Goal: Information Seeking & Learning: Learn about a topic

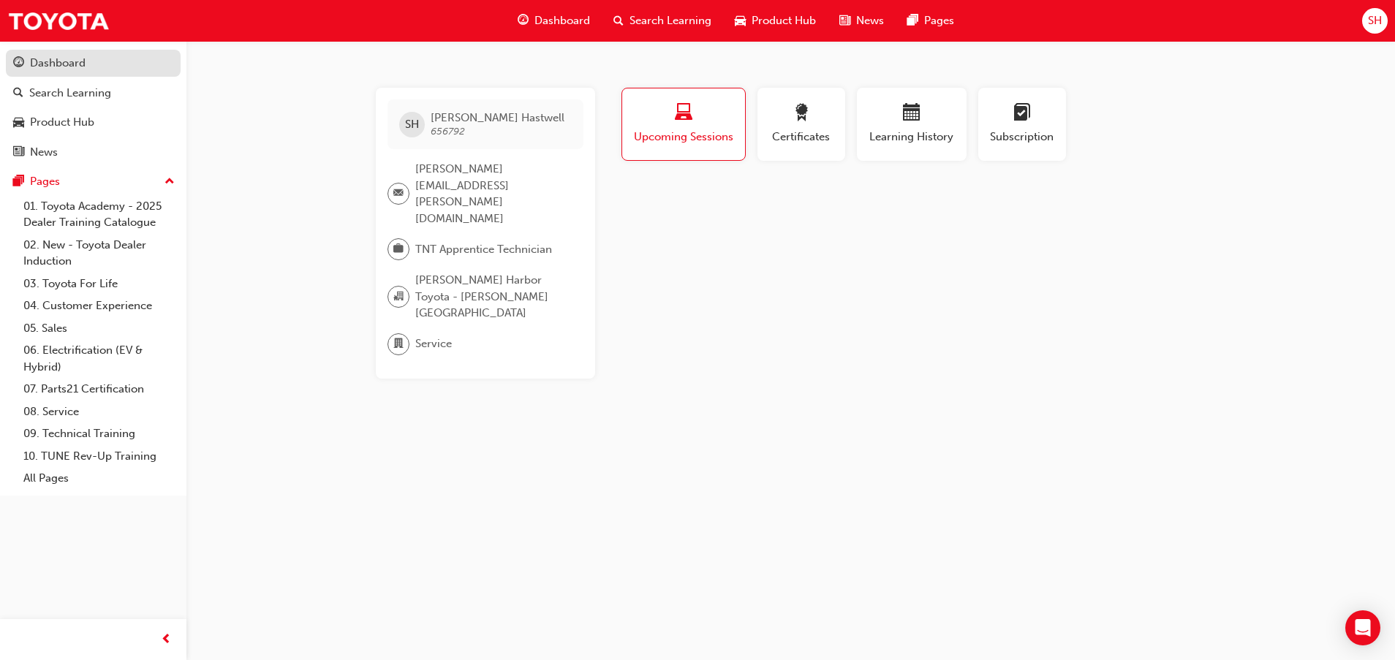
click at [105, 57] on div "Dashboard" at bounding box center [93, 63] width 160 height 18
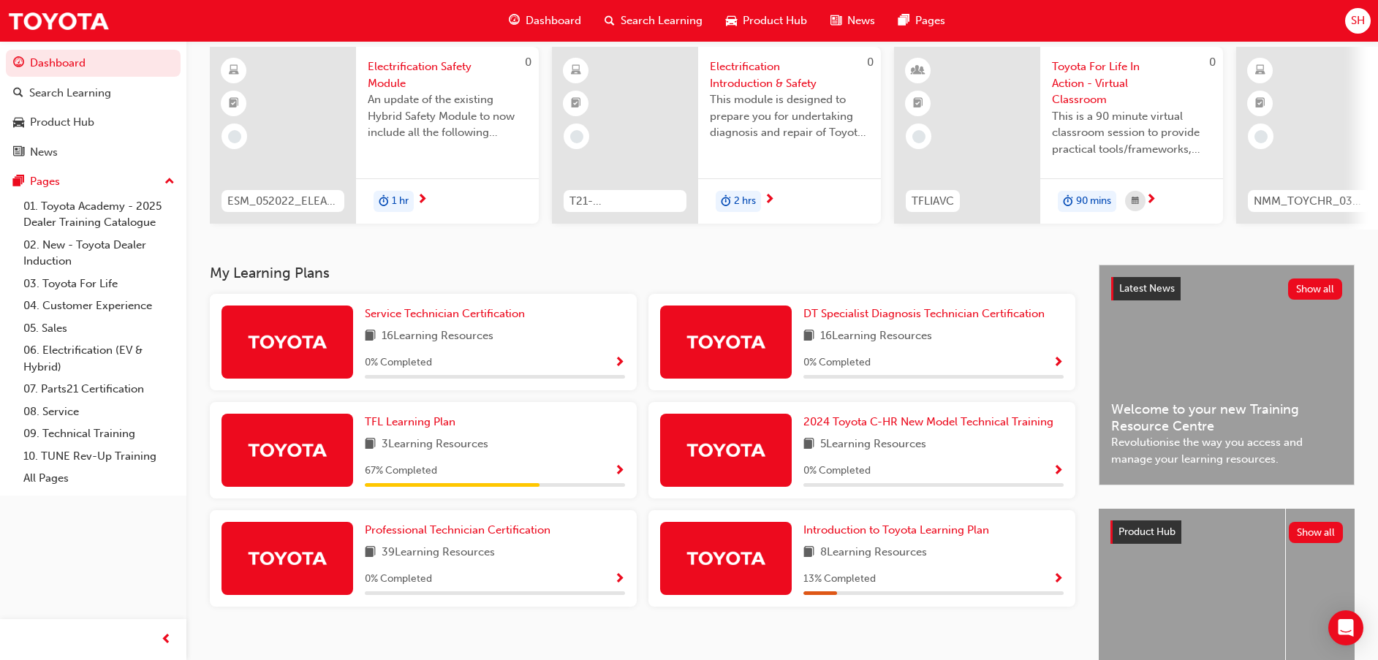
scroll to position [213, 0]
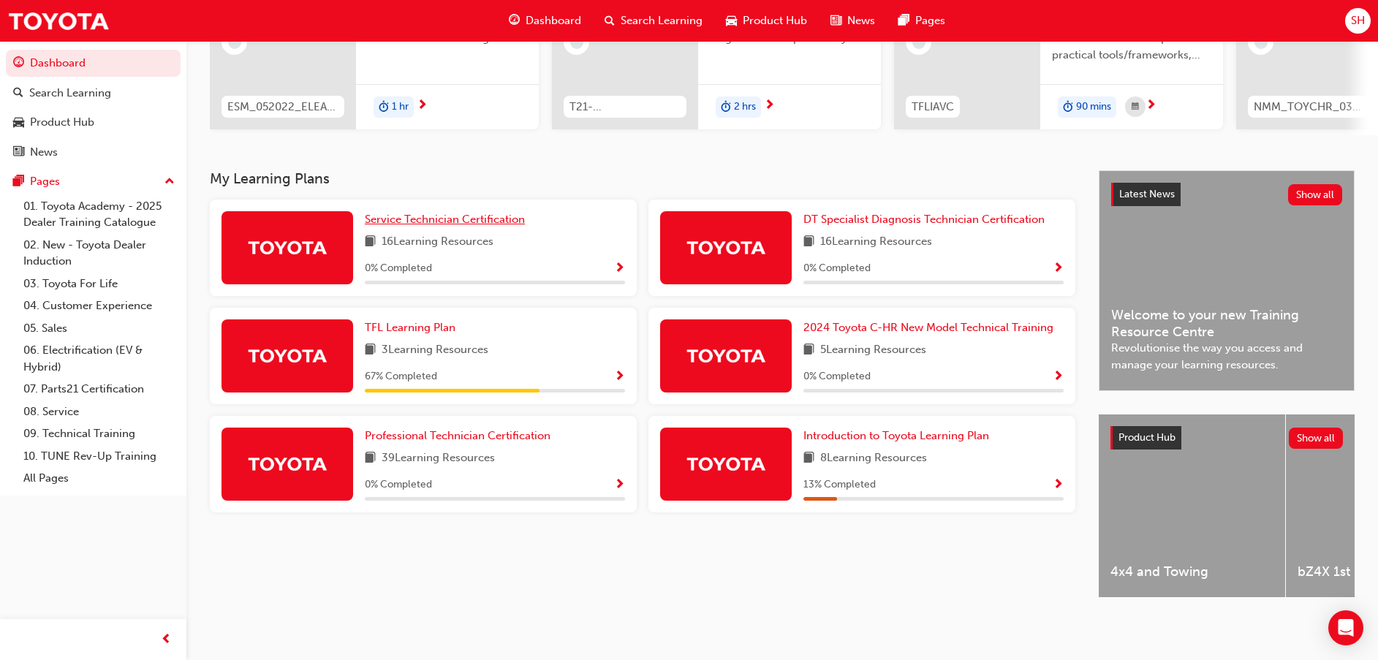
click at [491, 215] on span "Service Technician Certification" at bounding box center [445, 219] width 160 height 13
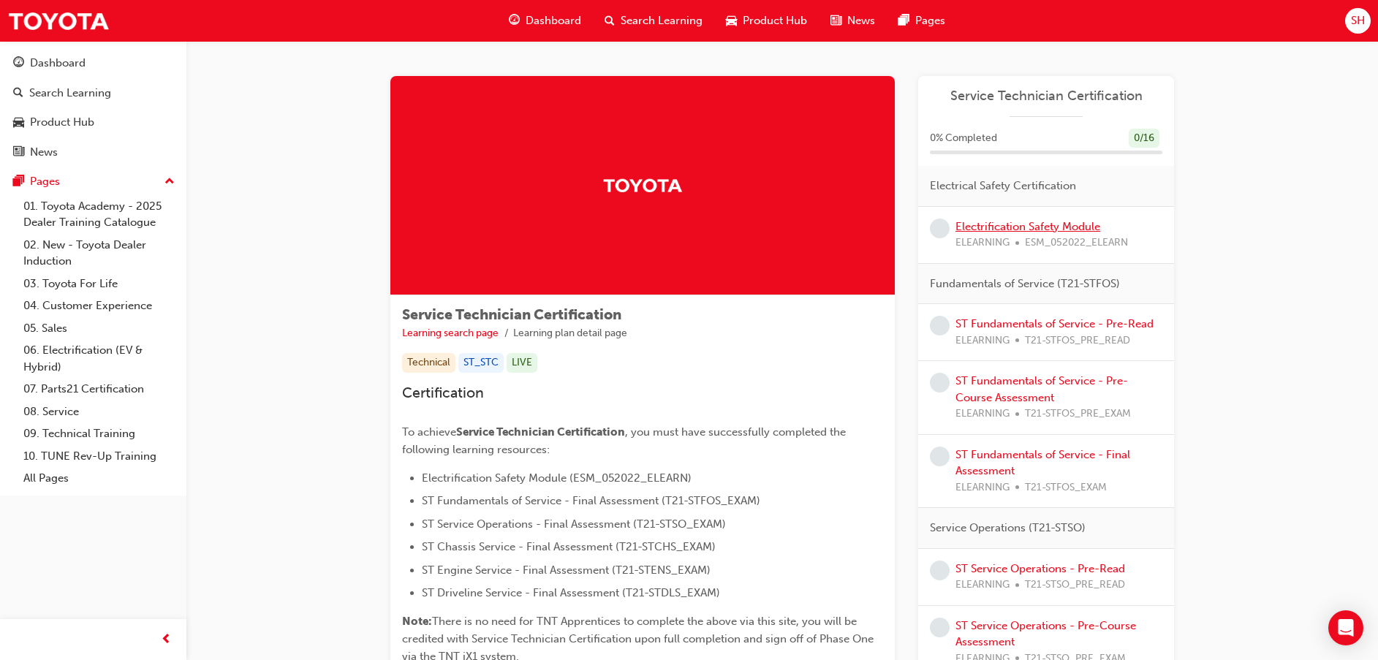
click at [982, 224] on link "Electrification Safety Module" at bounding box center [1027, 226] width 145 height 13
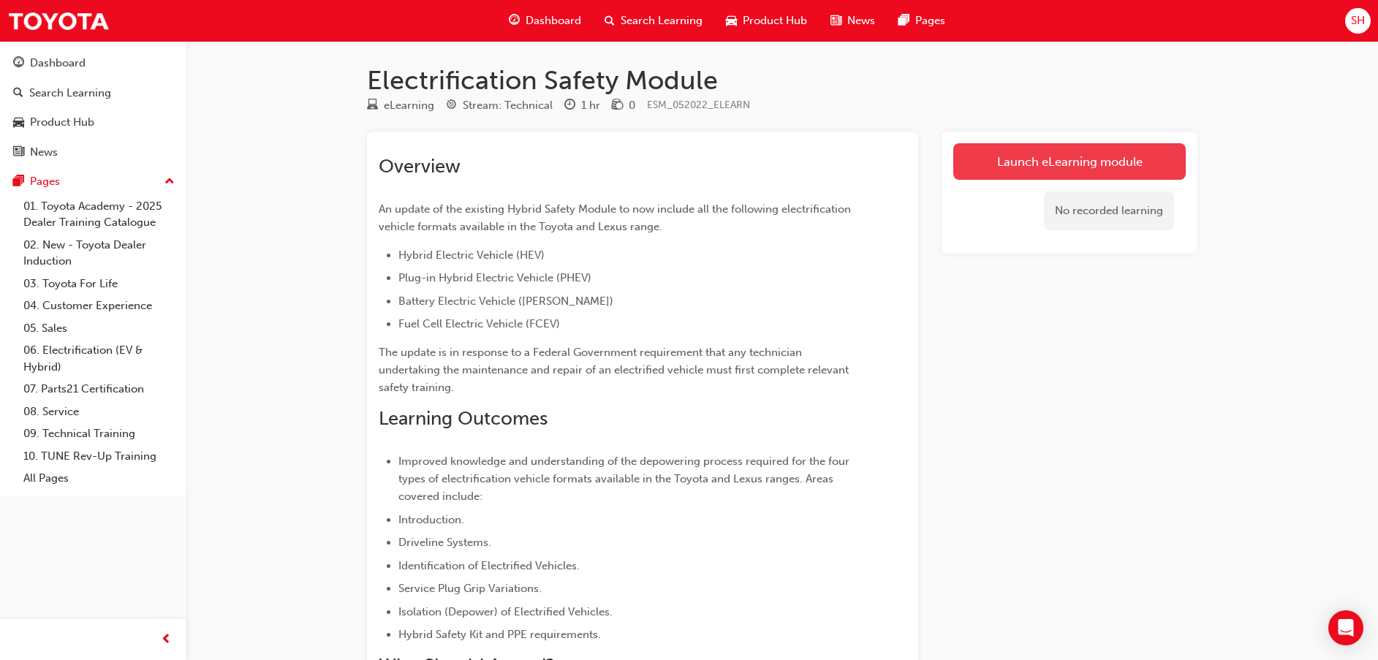
click at [1121, 165] on link "Launch eLearning module" at bounding box center [1069, 161] width 232 height 37
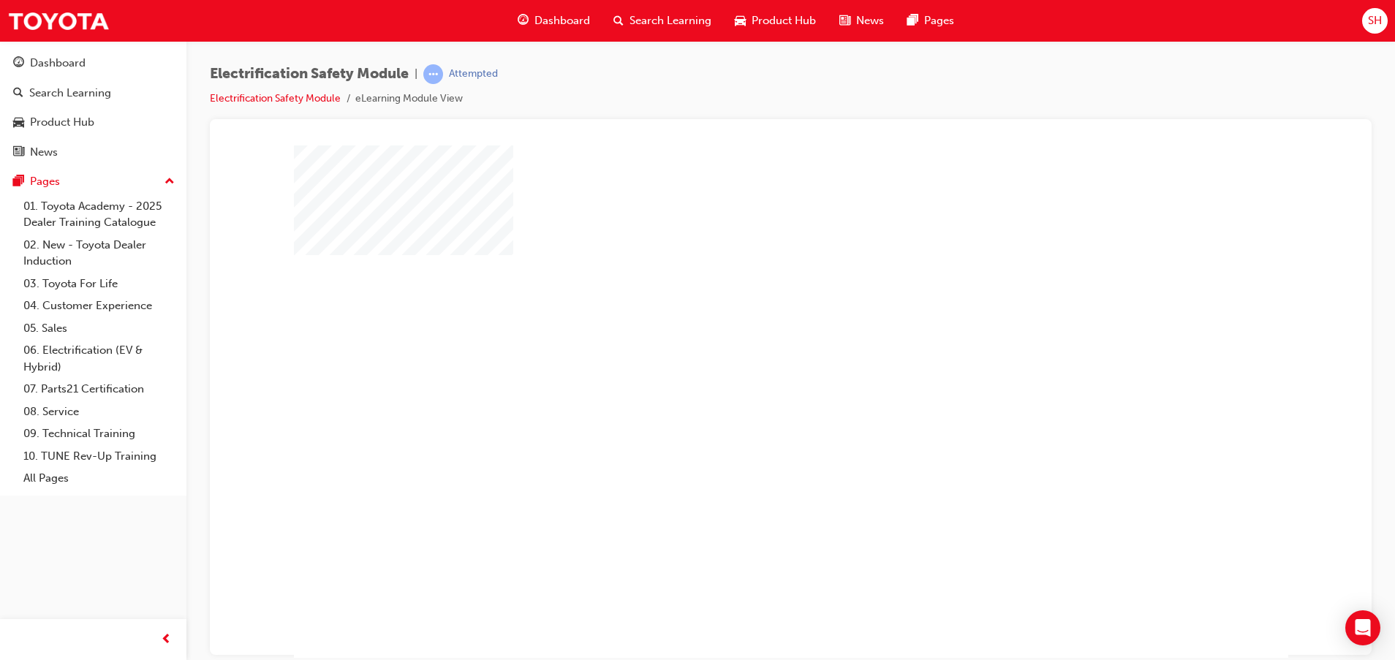
click at [748, 359] on div "play" at bounding box center [748, 359] width 0 height 0
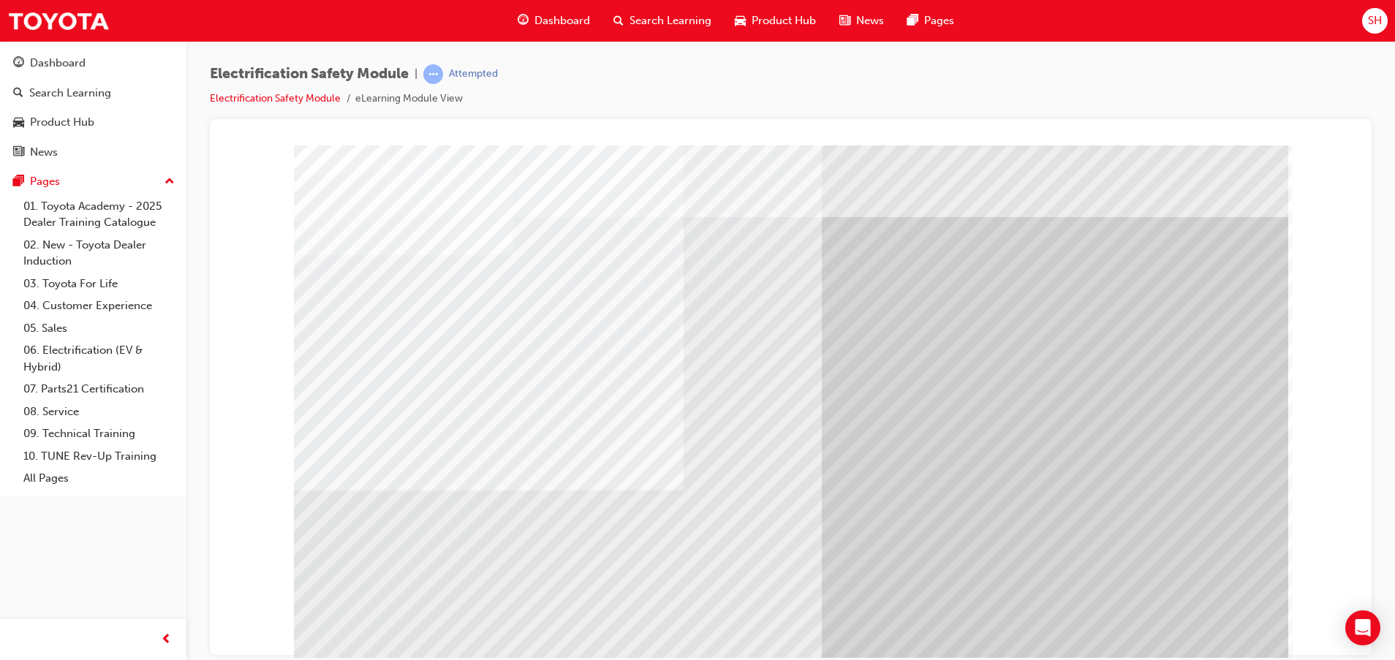
scroll to position [36, 0]
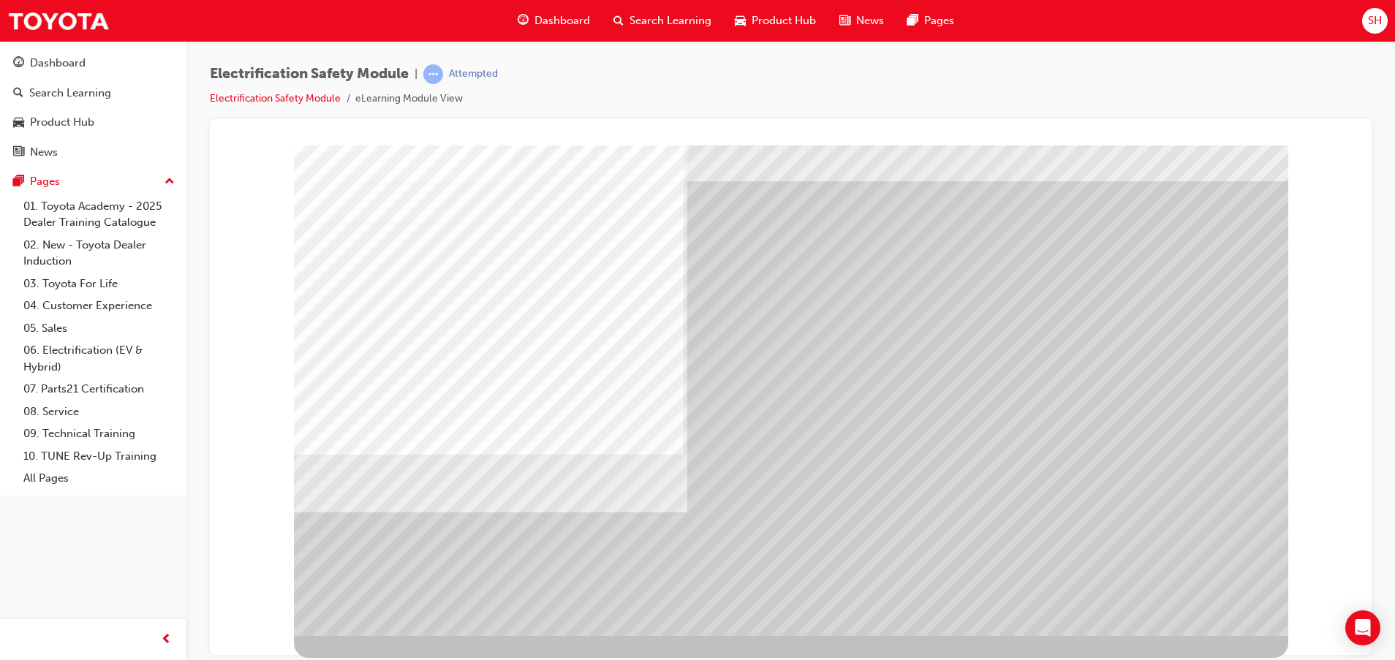
scroll to position [0, 0]
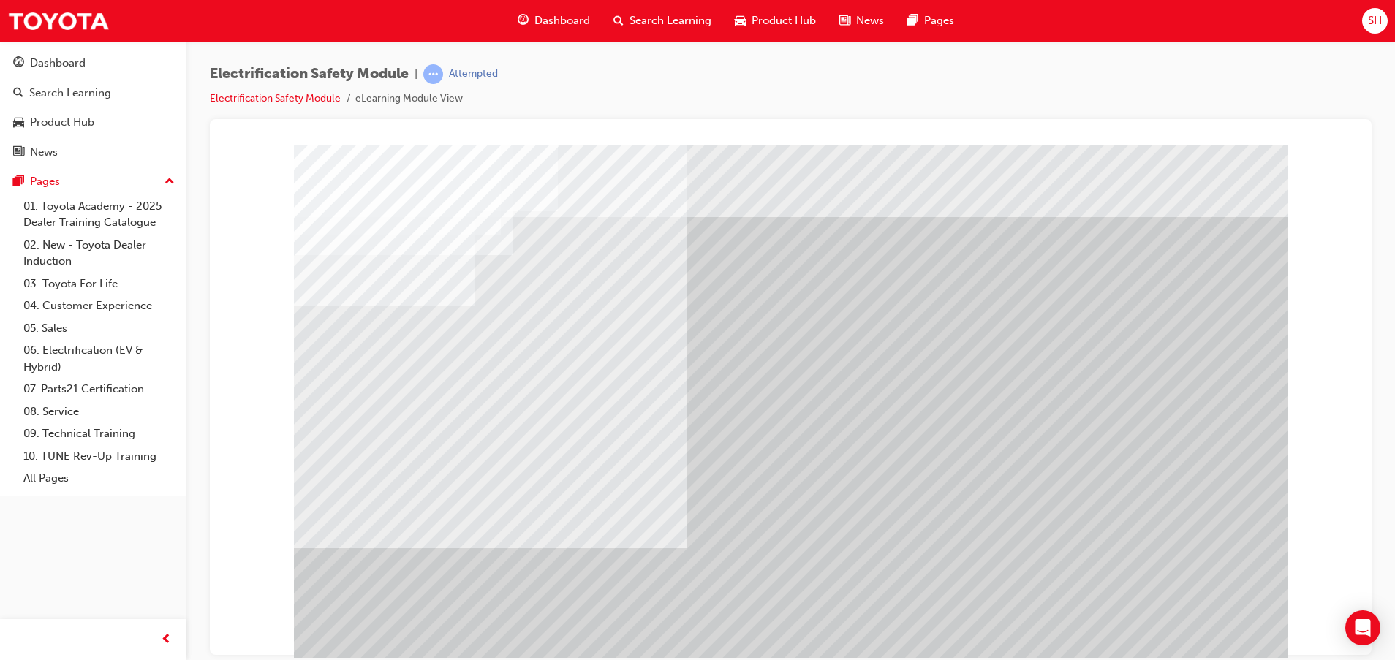
scroll to position [36, 0]
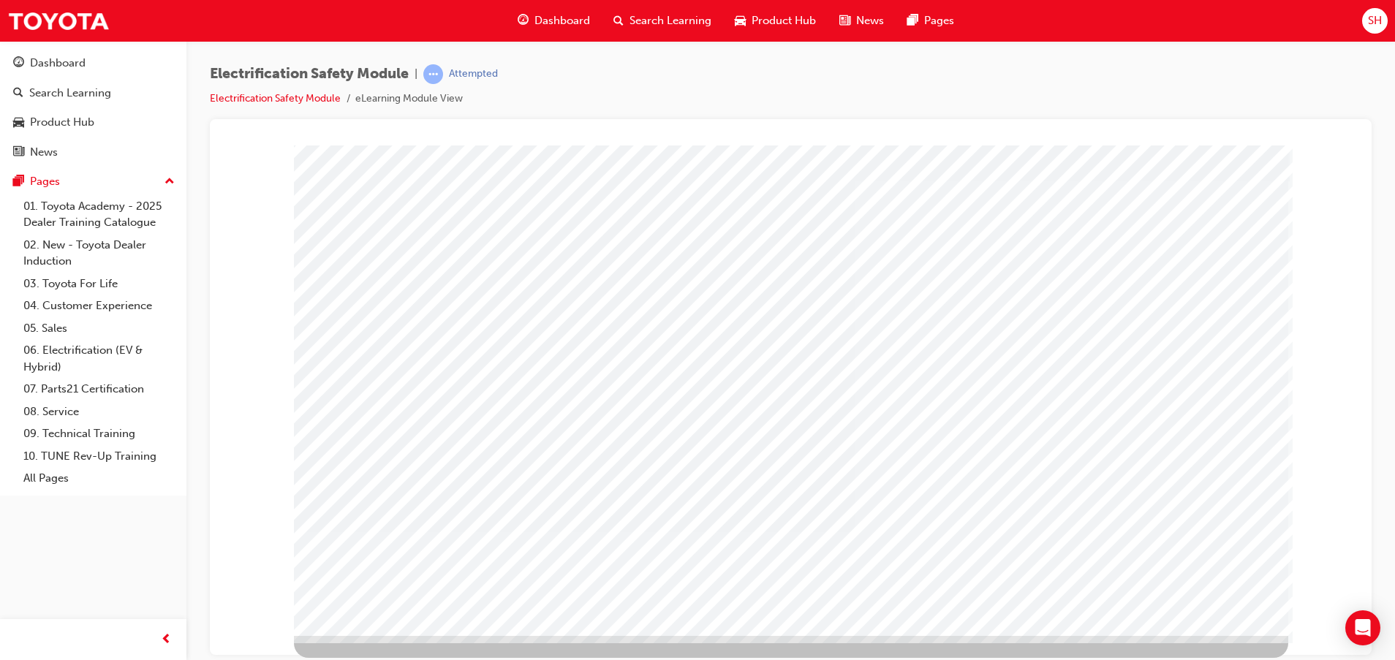
scroll to position [0, 0]
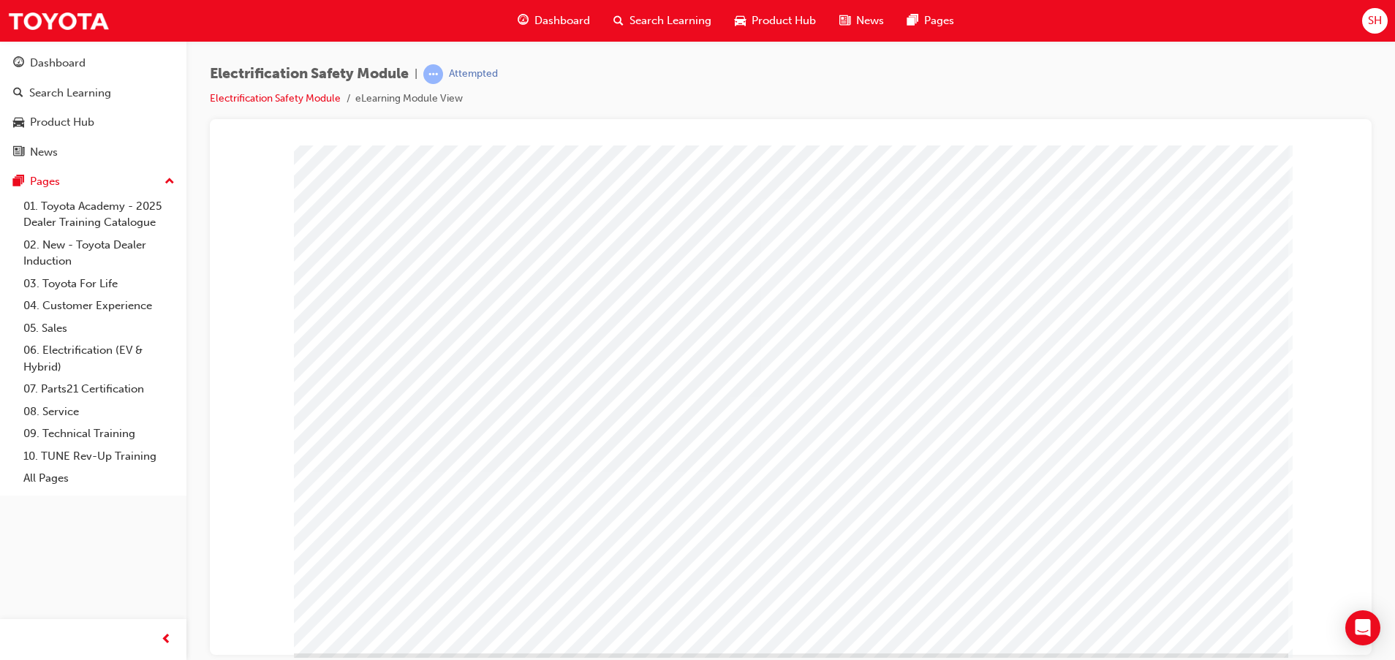
scroll to position [36, 0]
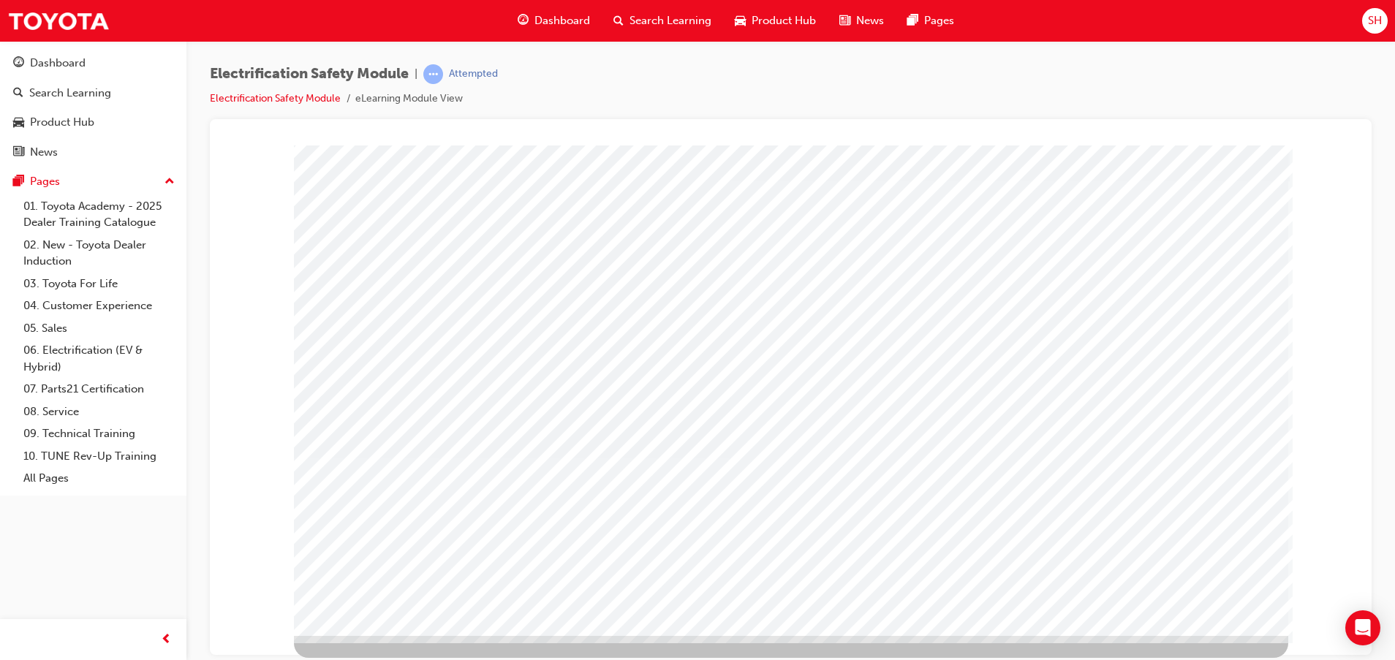
scroll to position [0, 0]
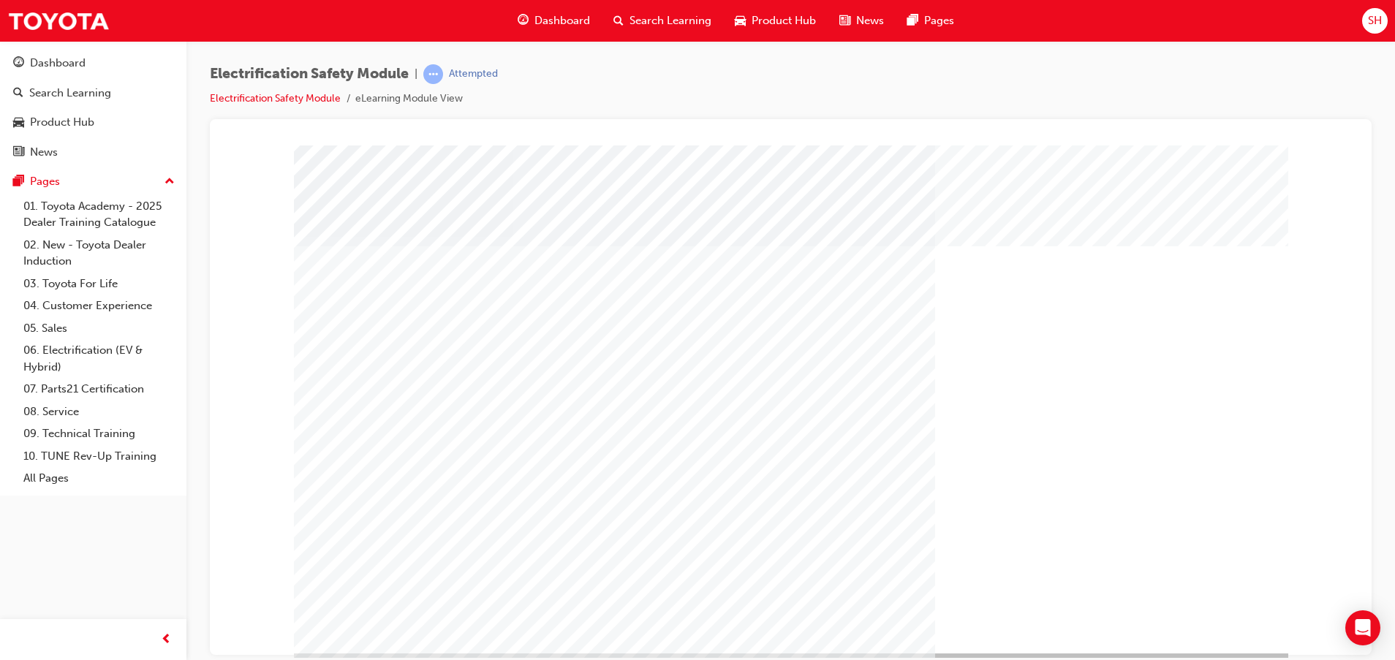
scroll to position [36, 0]
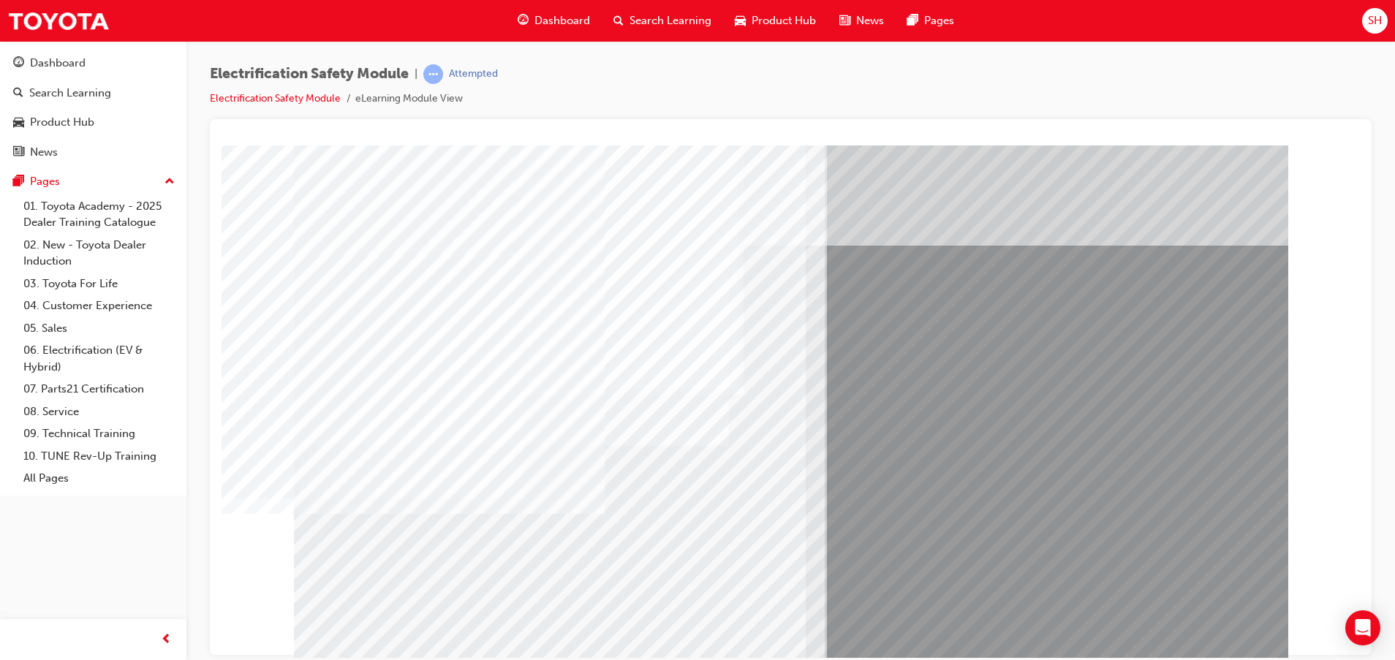
drag, startPoint x: 580, startPoint y: 523, endPoint x: 574, endPoint y: 530, distance: 8.8
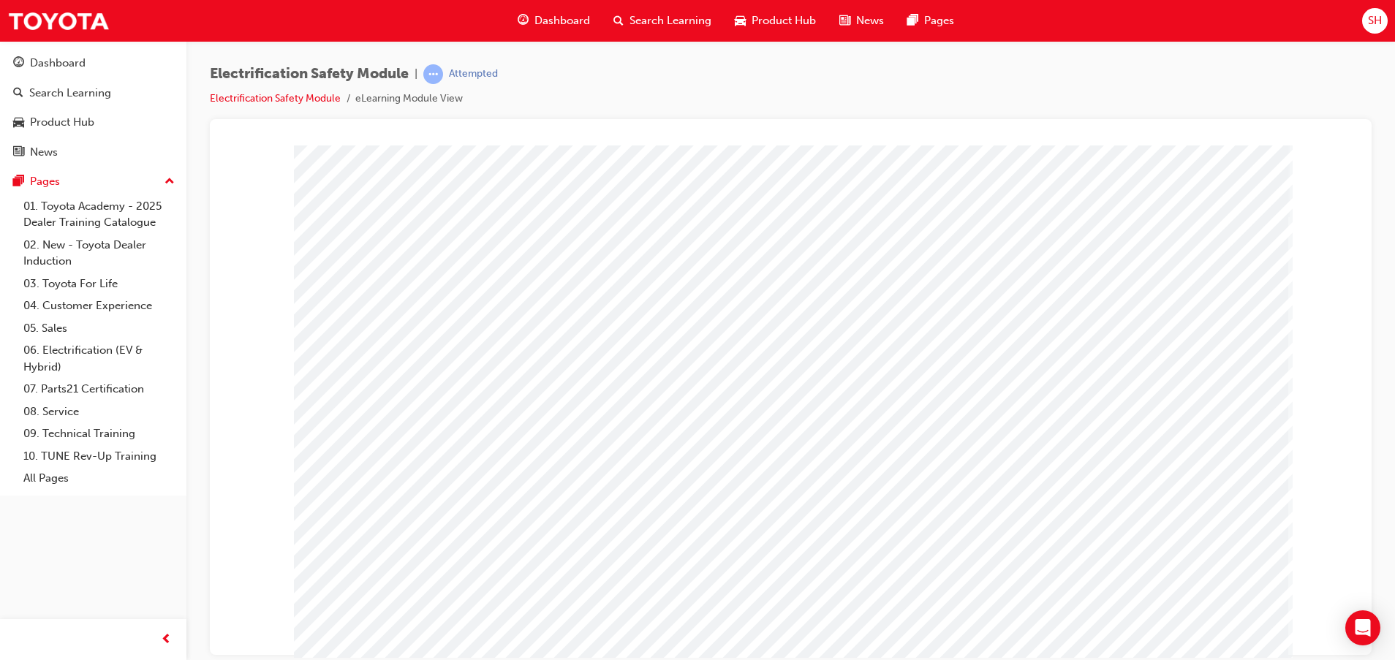
drag, startPoint x: 1232, startPoint y: 623, endPoint x: 1213, endPoint y: 638, distance: 24.0
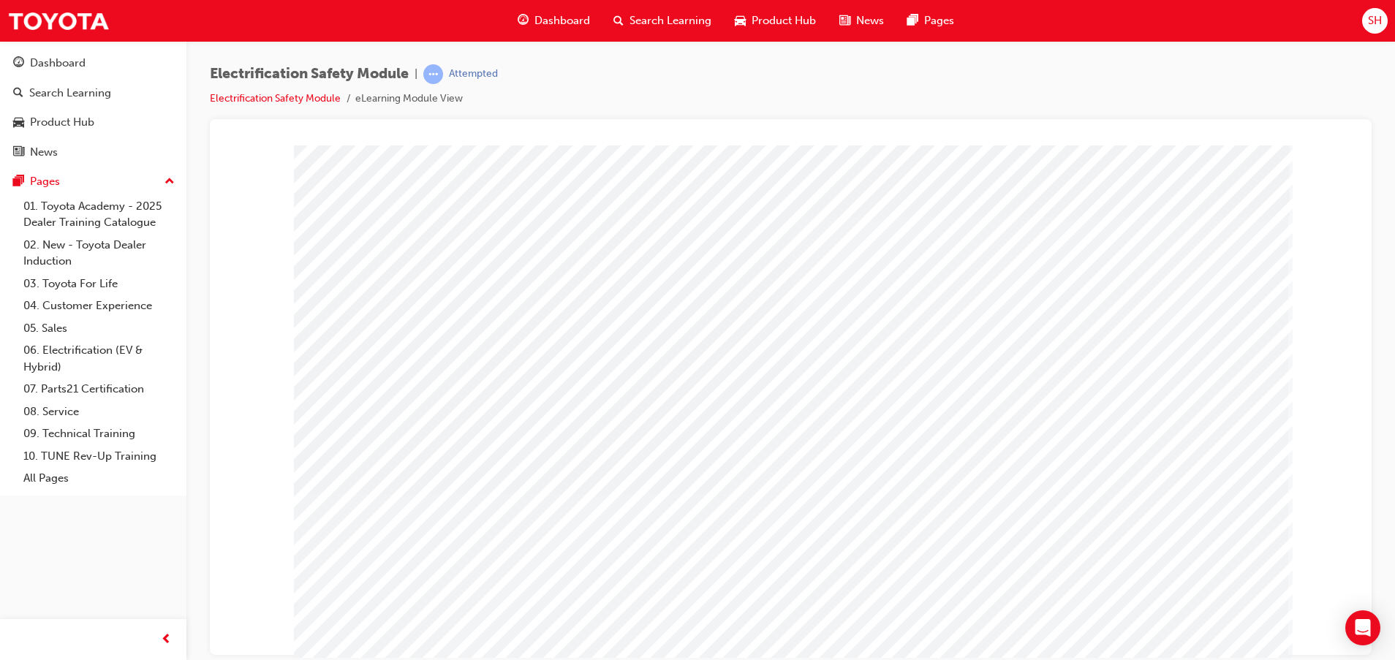
drag, startPoint x: 778, startPoint y: 277, endPoint x: 786, endPoint y: 281, distance: 8.8
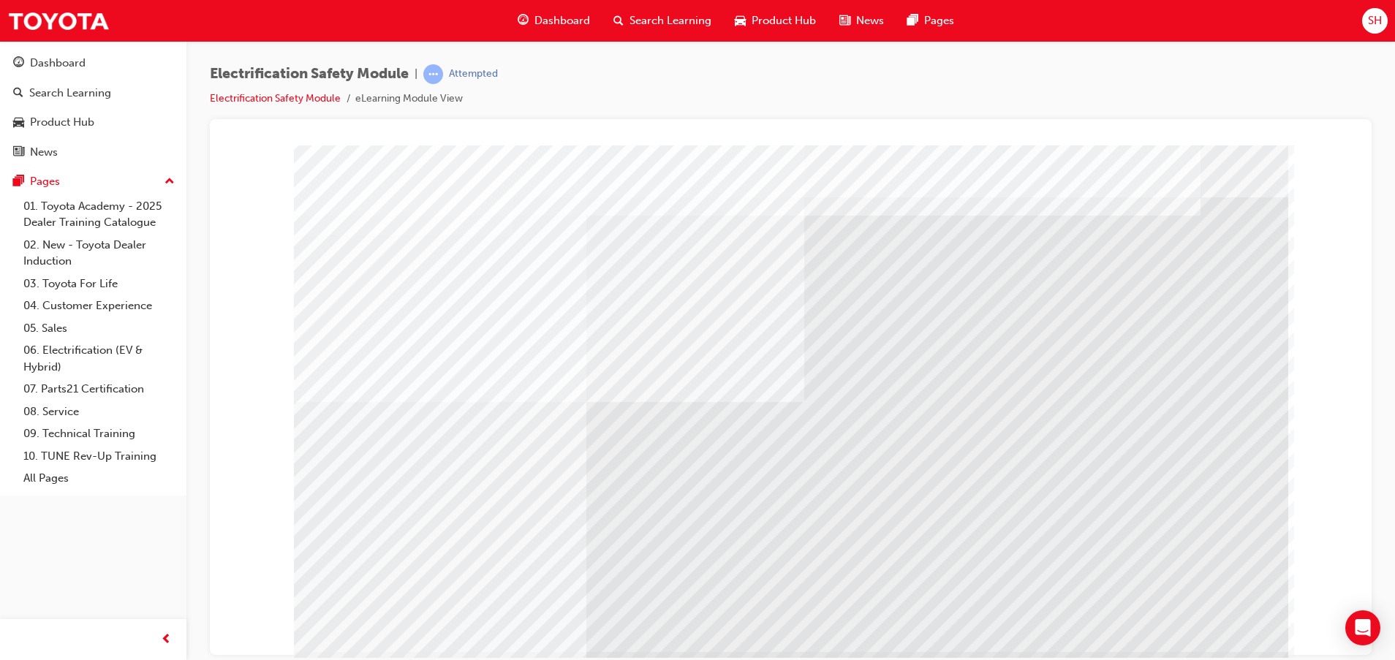
scroll to position [36, 0]
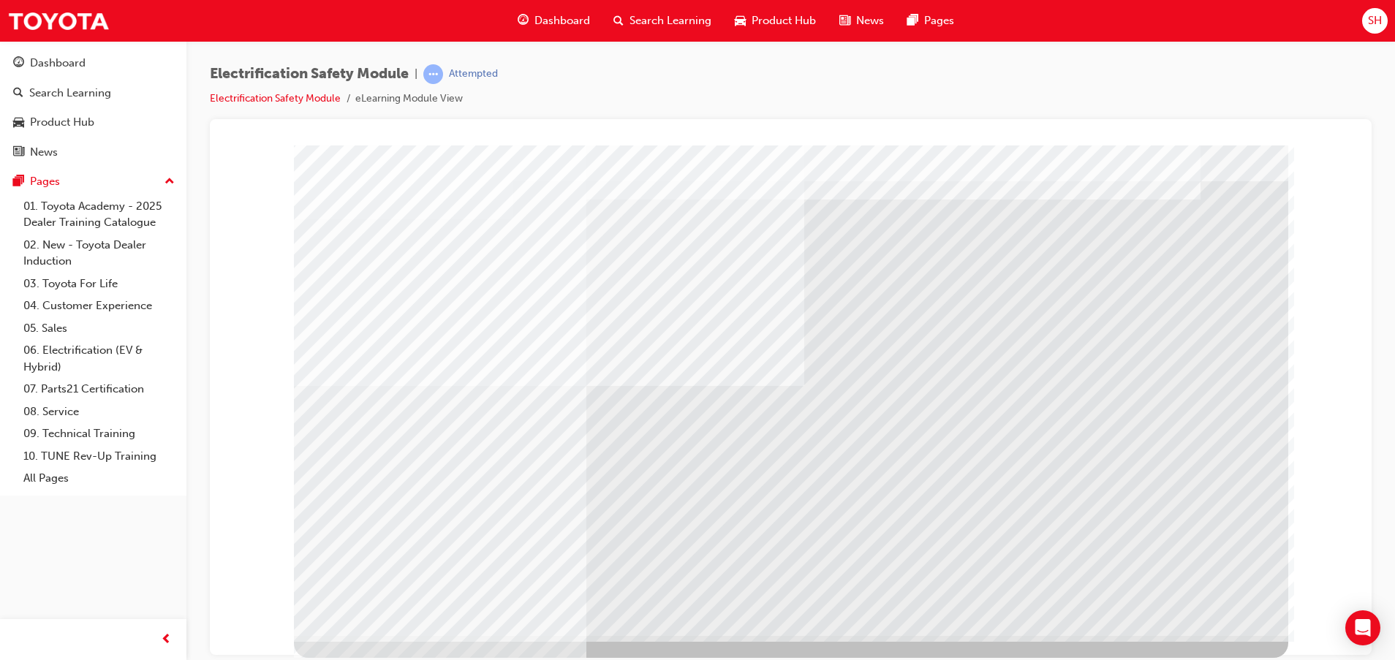
drag, startPoint x: 411, startPoint y: 446, endPoint x: 443, endPoint y: 465, distance: 36.7
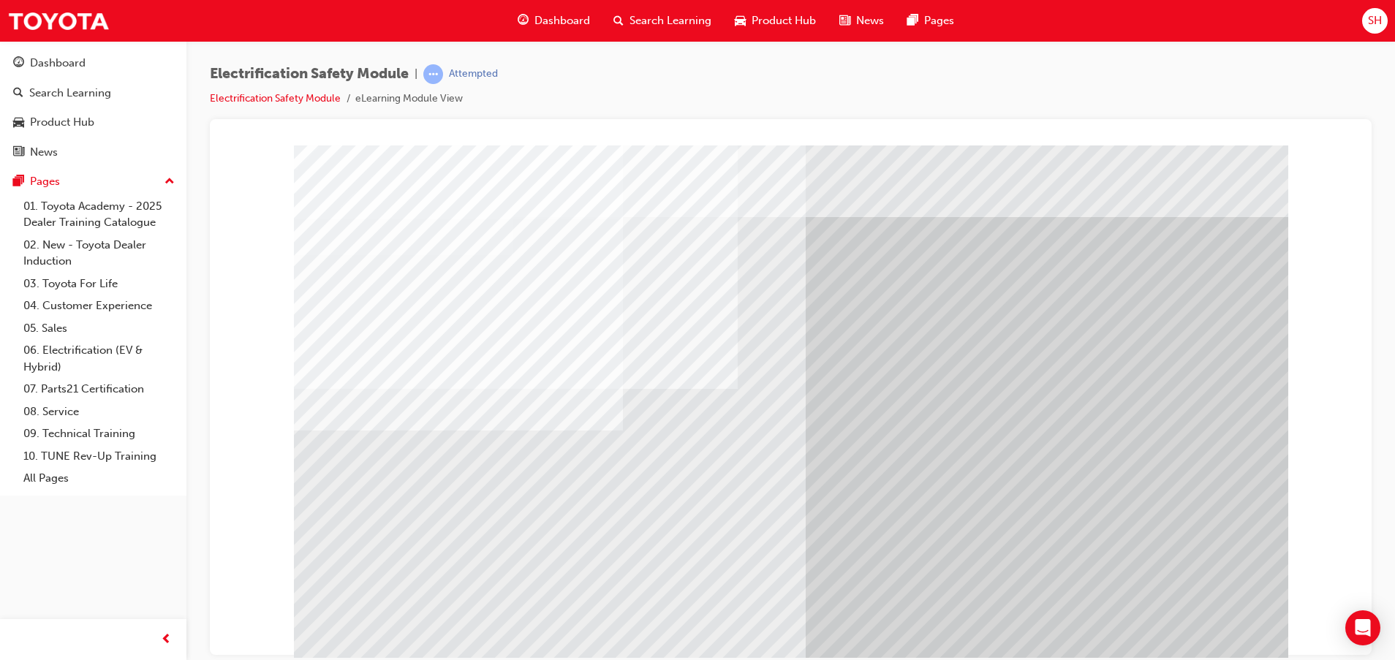
click at [535, 533] on div "multistate" at bounding box center [791, 408] width 994 height 526
drag, startPoint x: 561, startPoint y: 528, endPoint x: 601, endPoint y: 530, distance: 40.3
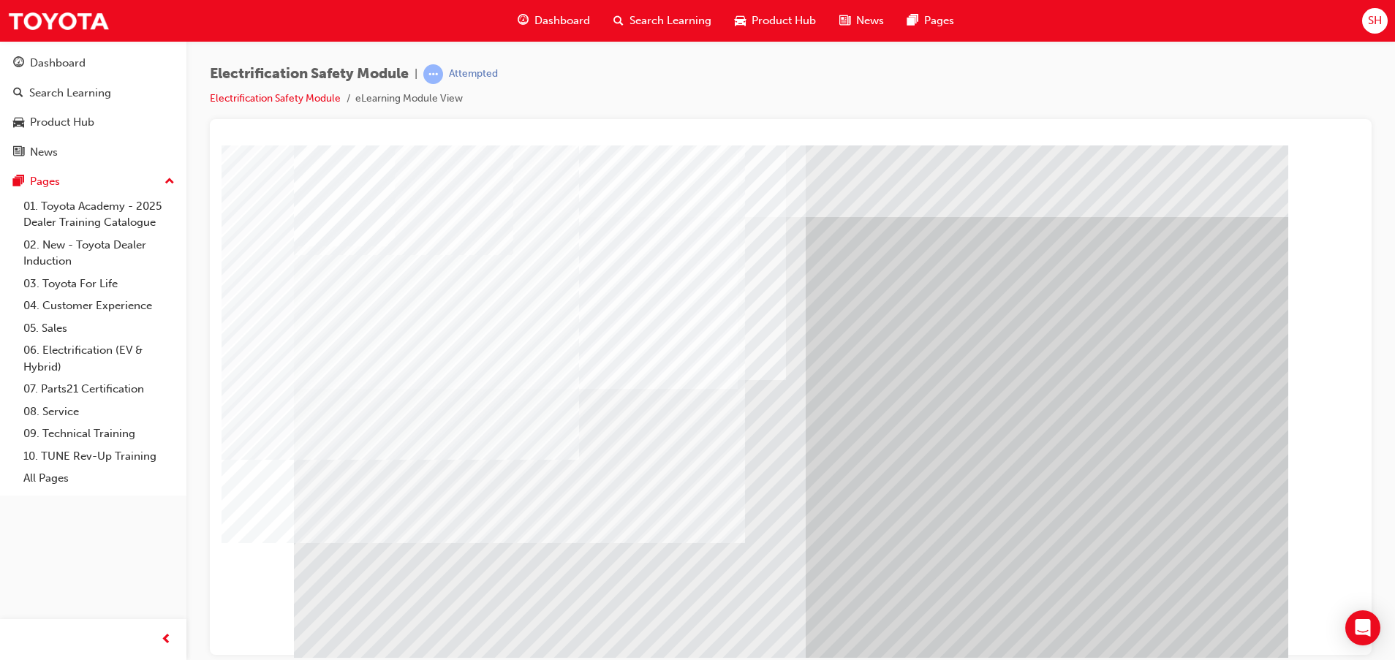
drag, startPoint x: 604, startPoint y: 546, endPoint x: 629, endPoint y: 539, distance: 25.7
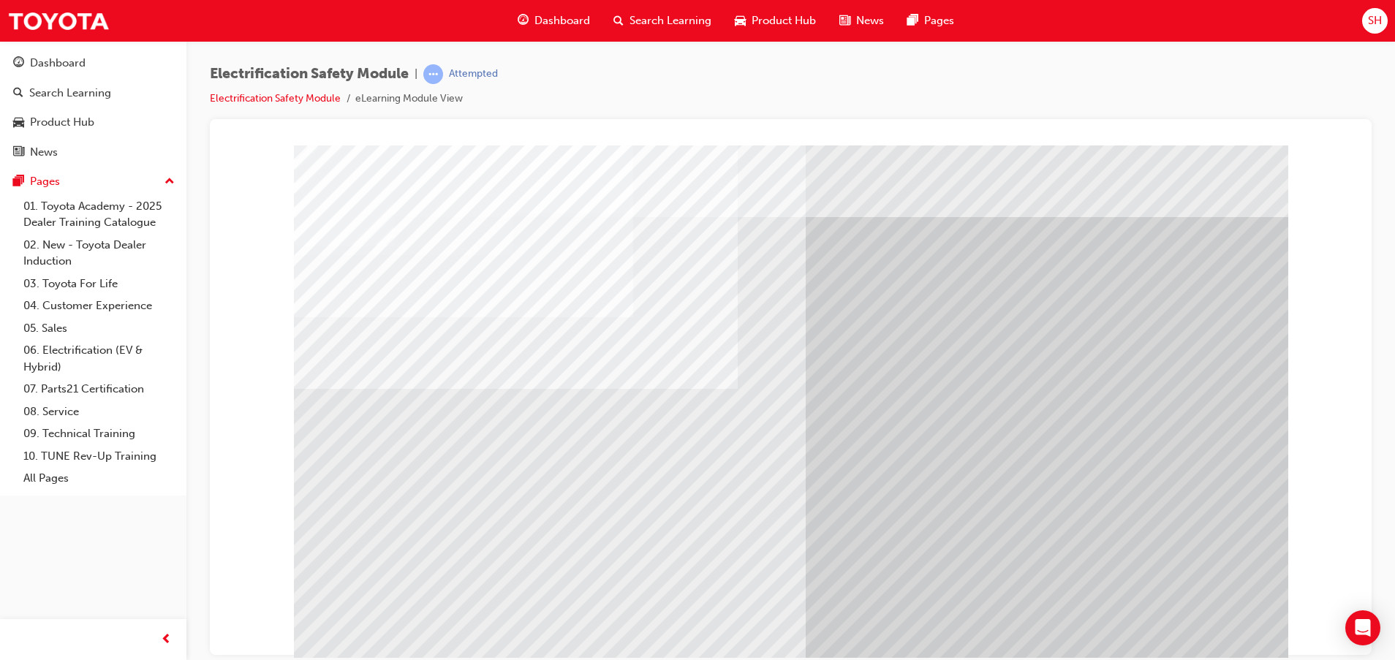
drag, startPoint x: 672, startPoint y: 547, endPoint x: 715, endPoint y: 555, distance: 43.0
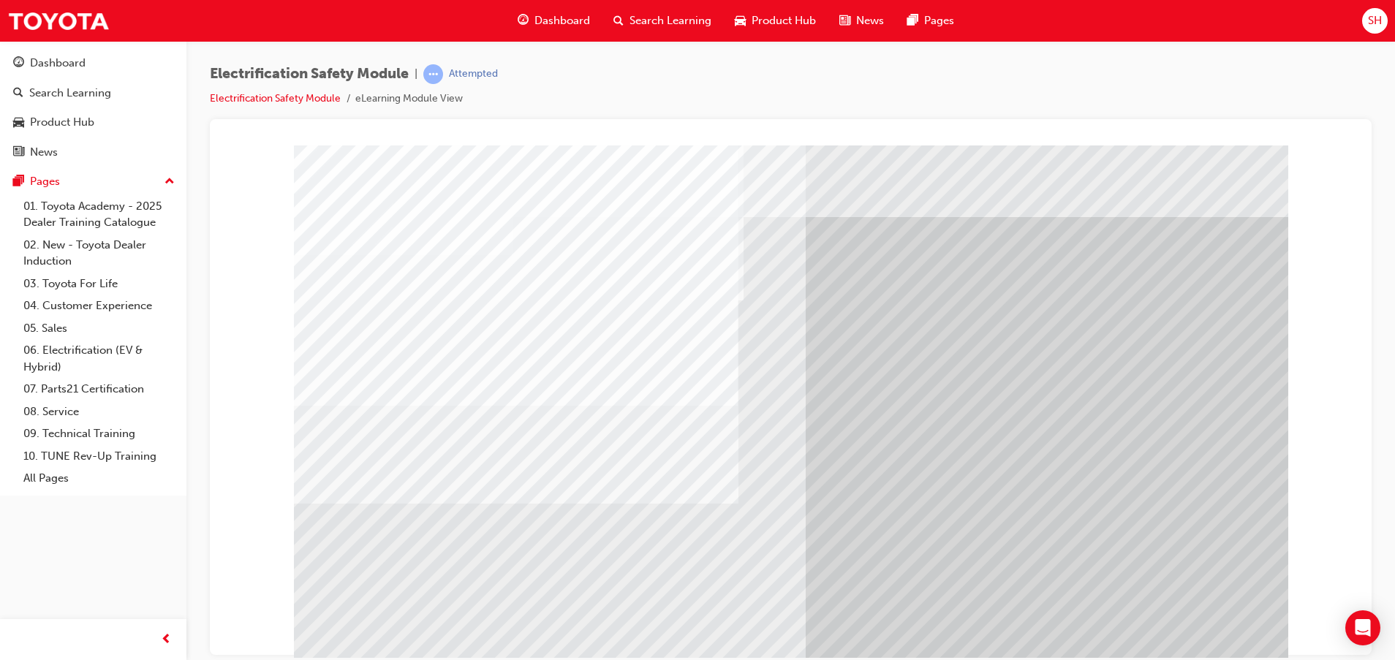
drag, startPoint x: 394, startPoint y: 554, endPoint x: 426, endPoint y: 544, distance: 33.7
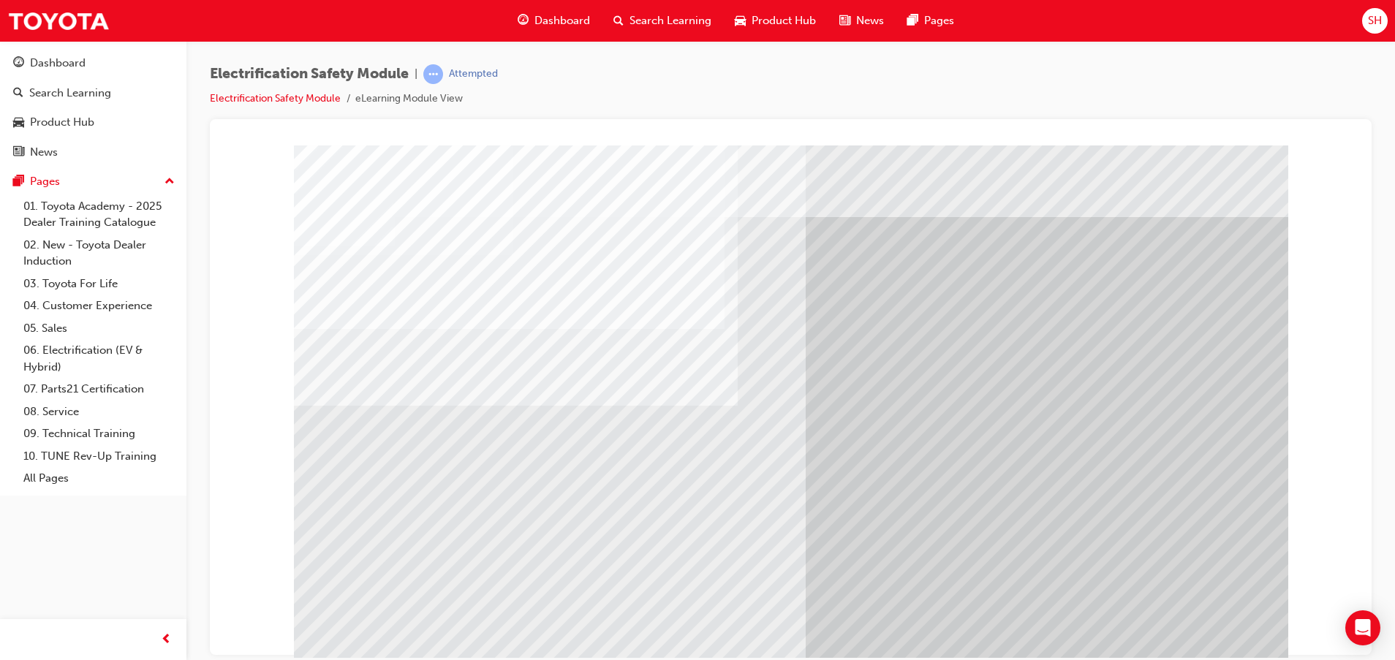
drag, startPoint x: 471, startPoint y: 546, endPoint x: 509, endPoint y: 543, distance: 37.4
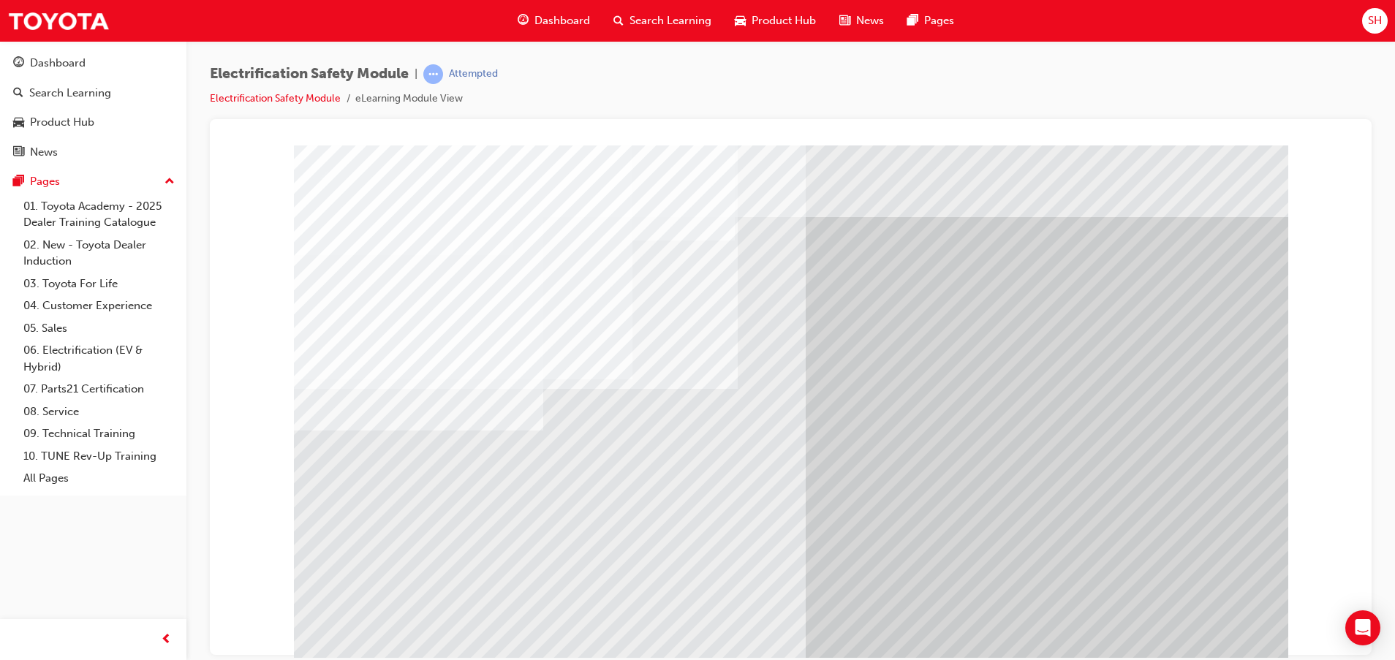
drag, startPoint x: 512, startPoint y: 585, endPoint x: 518, endPoint y: 580, distance: 8.8
click at [518, 580] on div "multistate" at bounding box center [791, 408] width 994 height 526
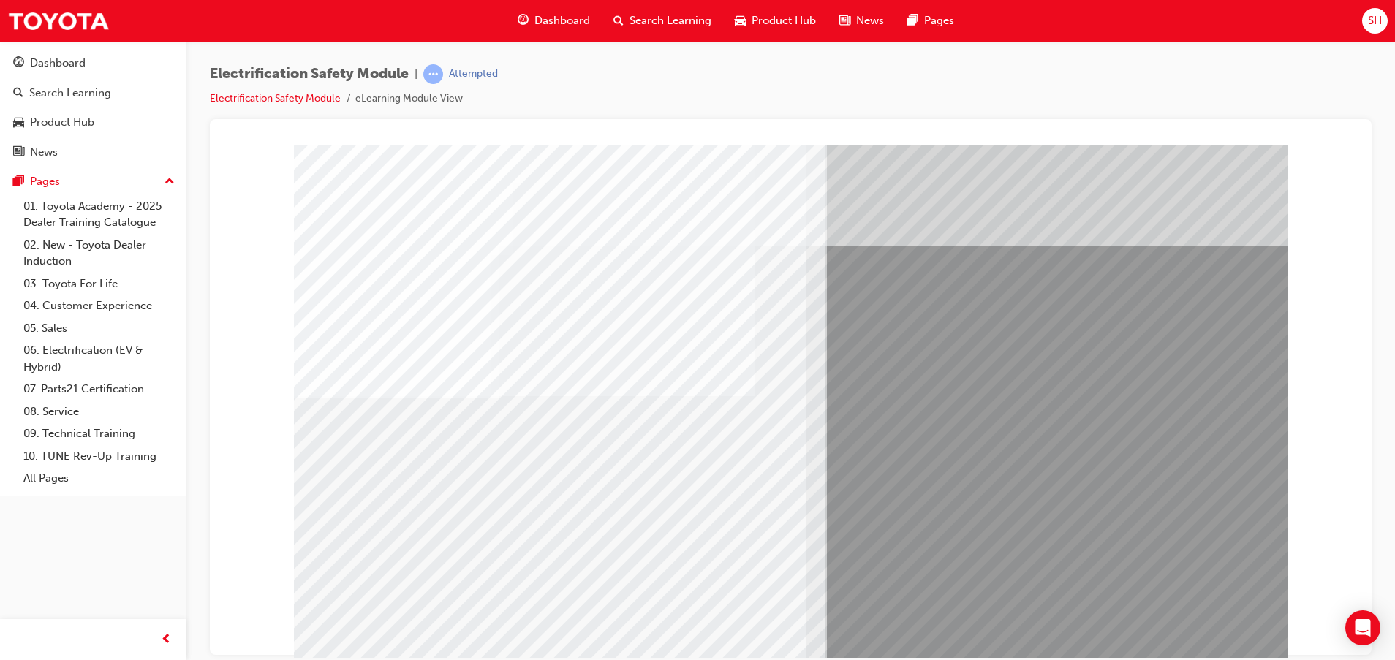
drag, startPoint x: 637, startPoint y: 542, endPoint x: 698, endPoint y: 545, distance: 61.4
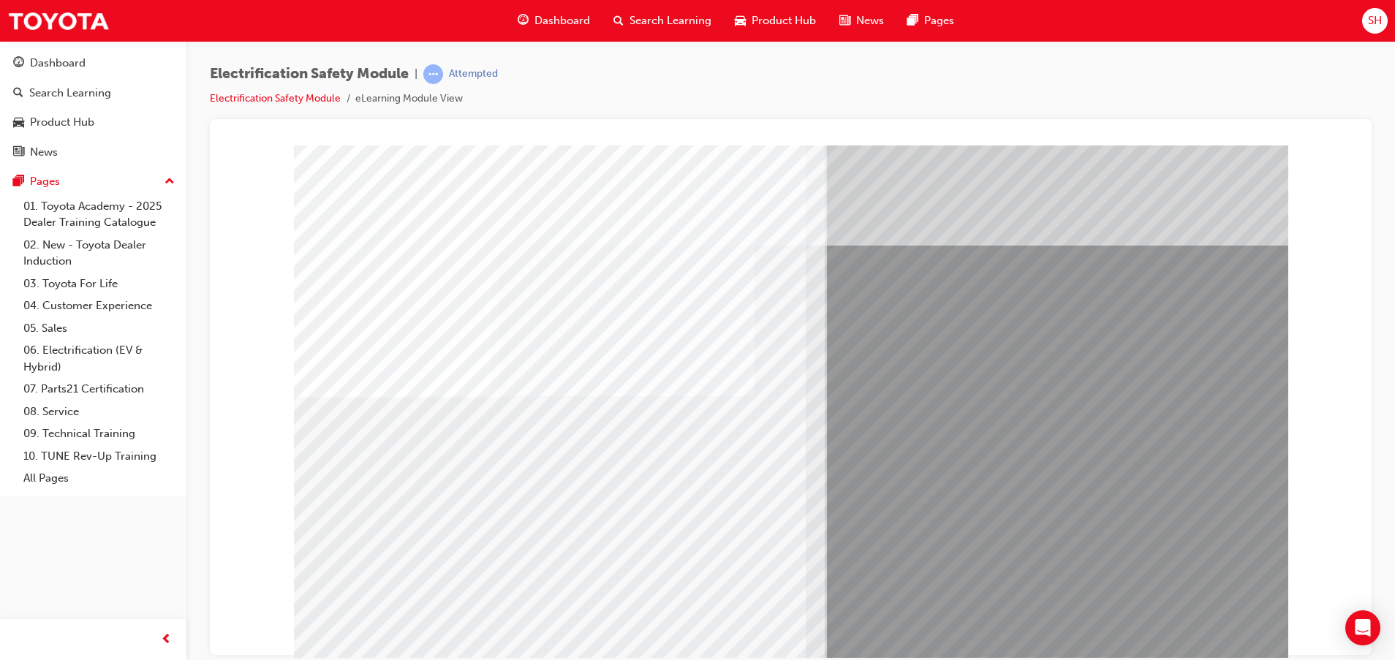
drag, startPoint x: 696, startPoint y: 546, endPoint x: 714, endPoint y: 546, distance: 18.3
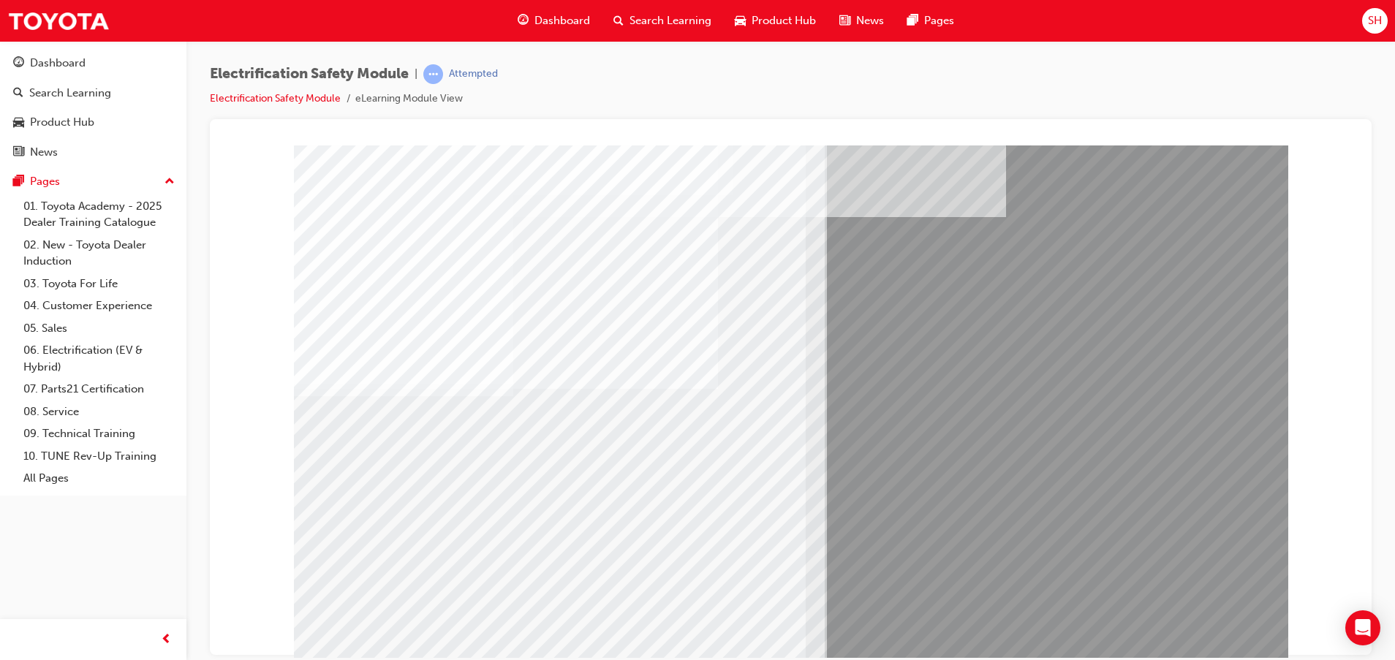
drag, startPoint x: 500, startPoint y: 525, endPoint x: 537, endPoint y: 517, distance: 38.1
drag, startPoint x: 620, startPoint y: 507, endPoint x: 640, endPoint y: 510, distance: 20.1
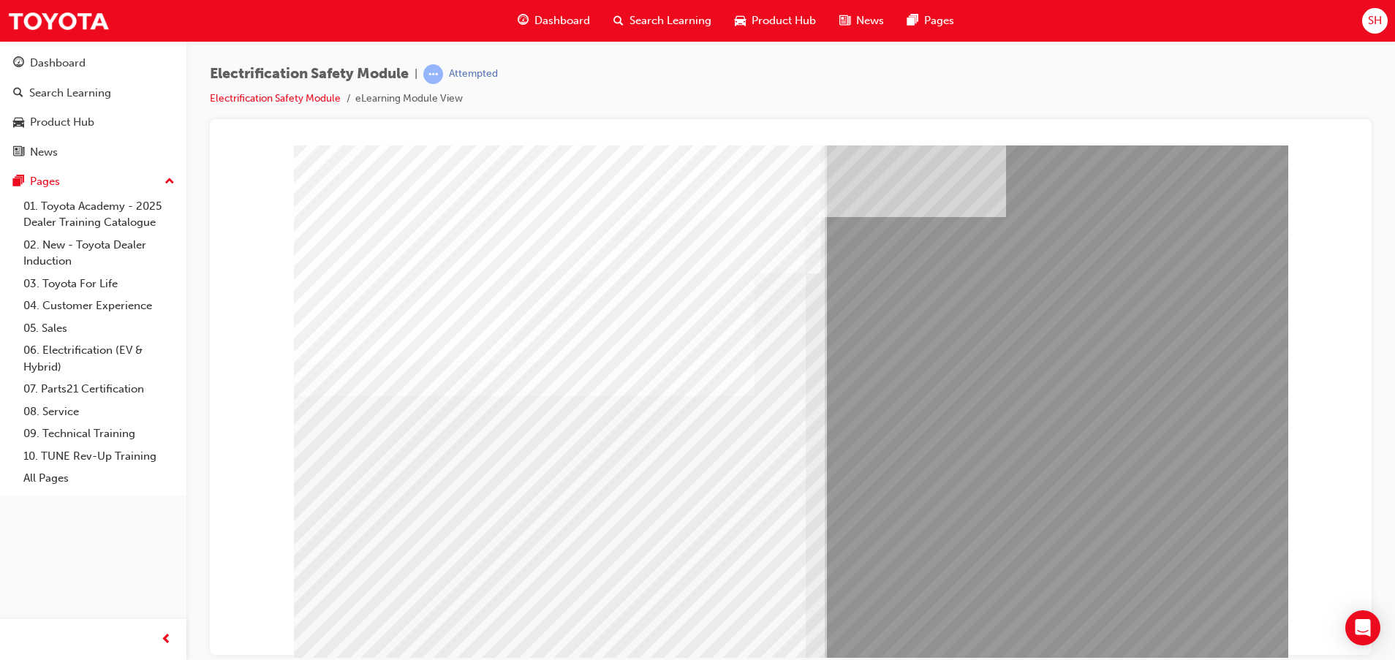
drag, startPoint x: 1185, startPoint y: 642, endPoint x: 1177, endPoint y: 640, distance: 9.2
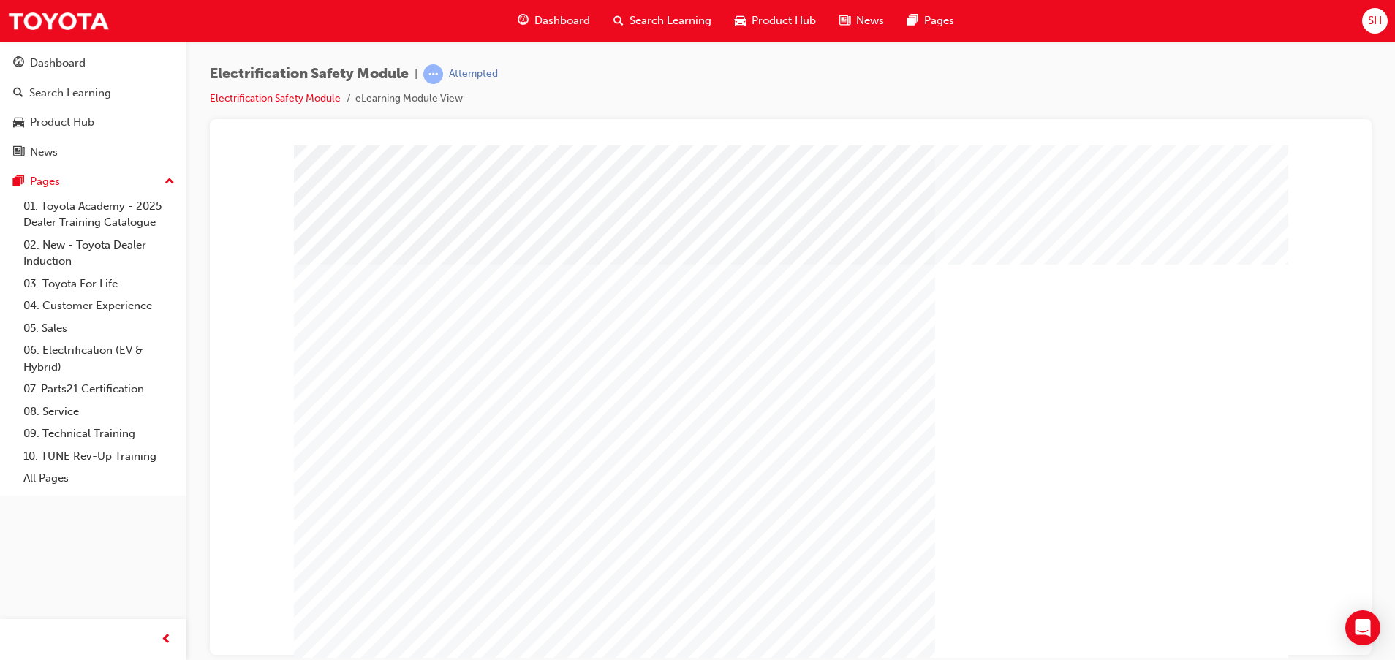
drag, startPoint x: 1175, startPoint y: 641, endPoint x: 1172, endPoint y: 648, distance: 7.9
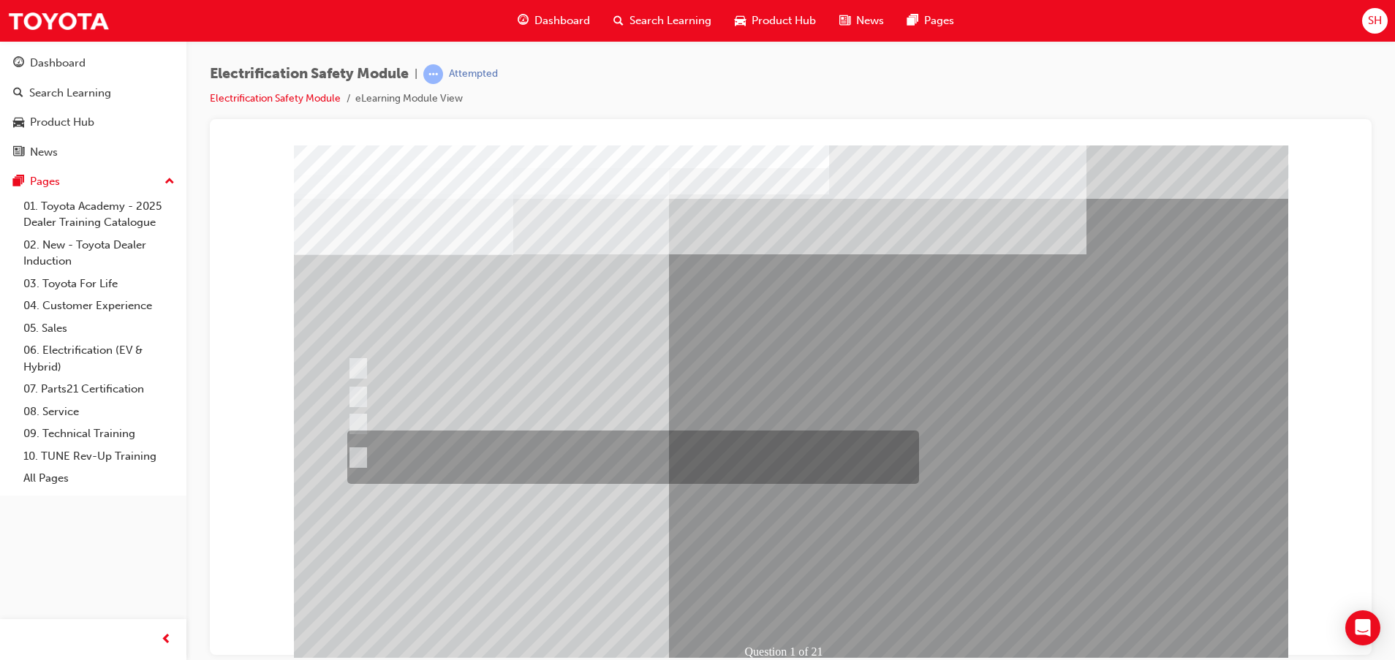
click at [358, 453] on input "The Plug-in Hybrid Electric has AC charging capability via a wall box charger a…" at bounding box center [355, 457] width 16 height 16
radio input "true"
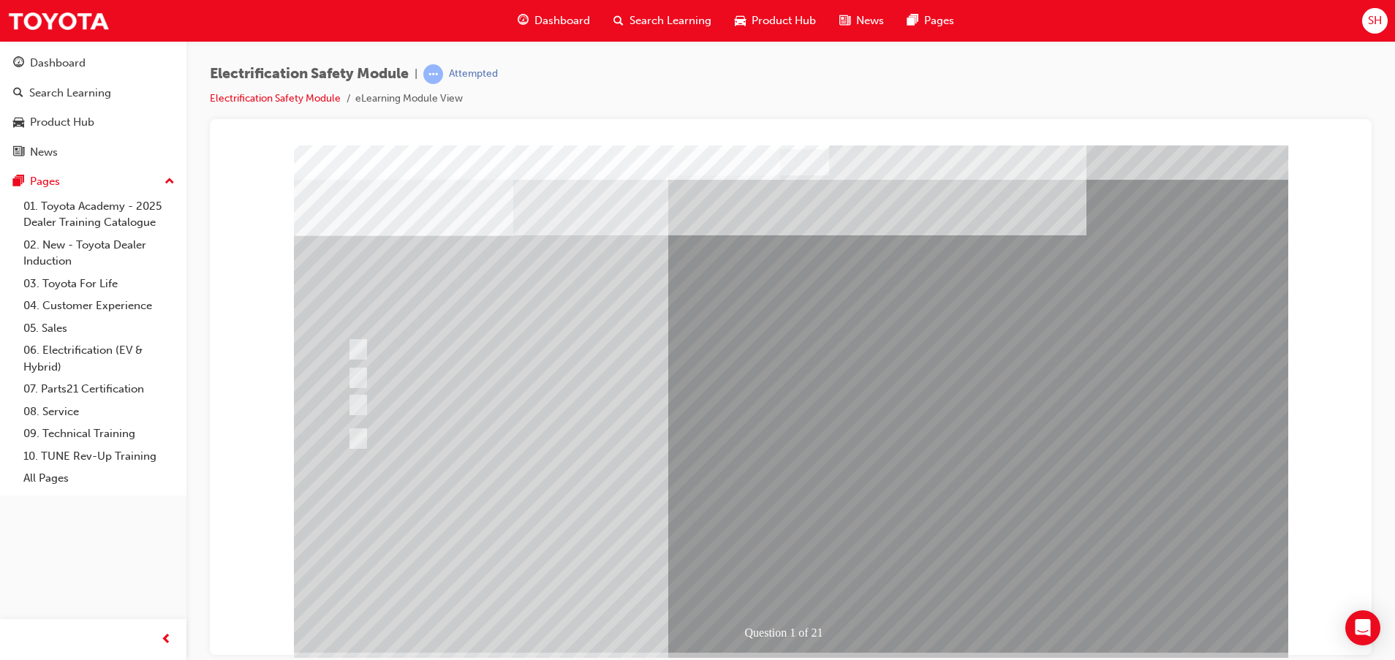
scroll to position [36, 0]
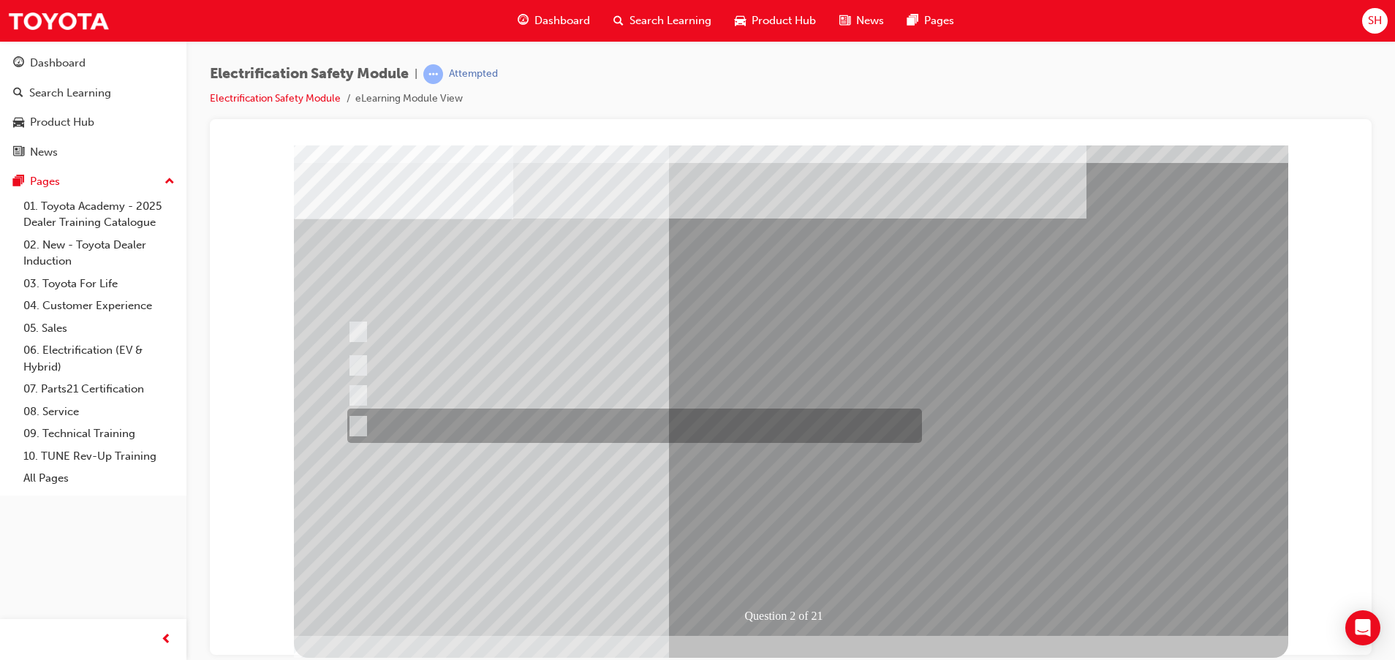
scroll to position [0, 0]
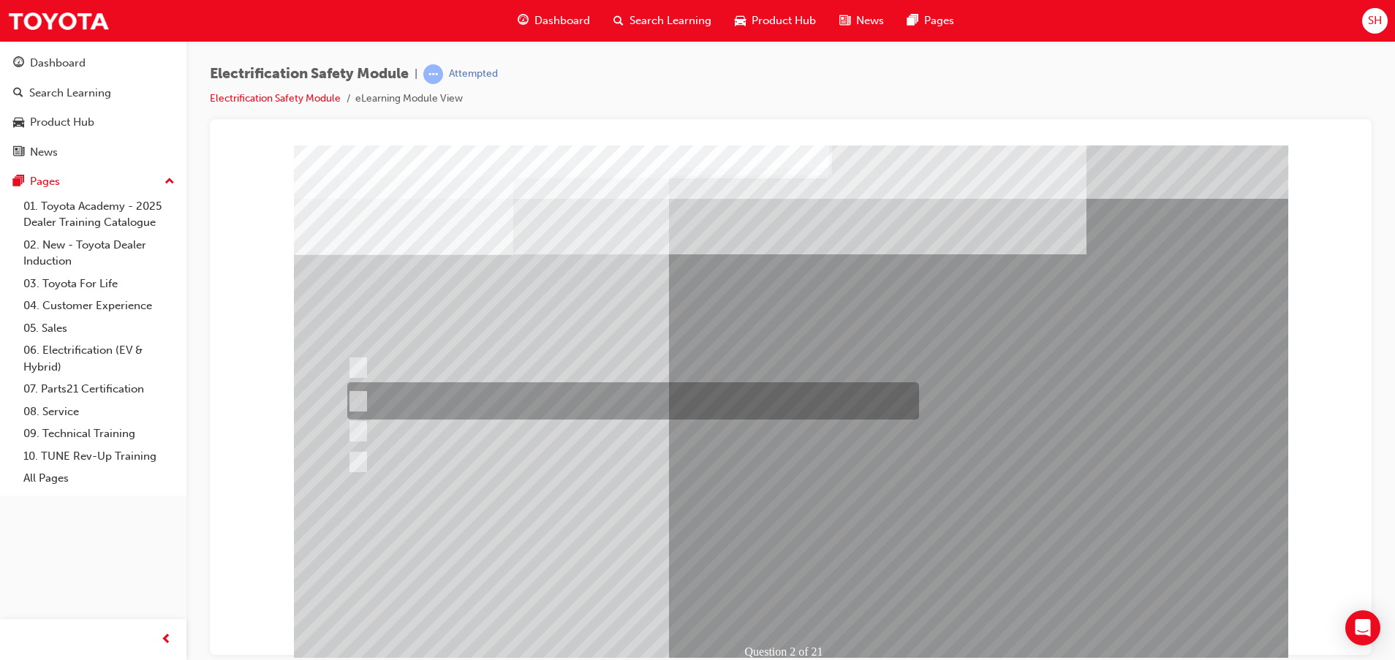
click at [360, 396] on input "The Battery Electric uses AC & DC charging capability and has no petrol engine." at bounding box center [355, 401] width 16 height 16
radio input "true"
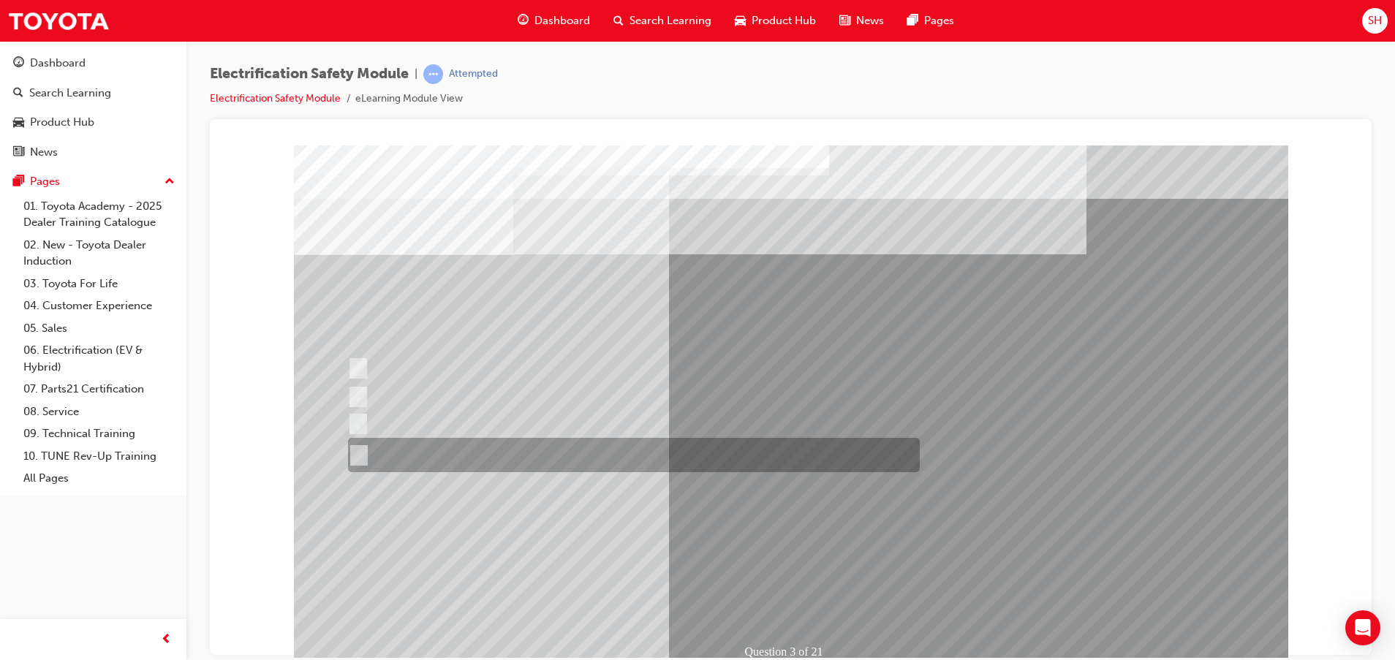
click at [366, 456] on div at bounding box center [630, 455] width 572 height 34
radio input "true"
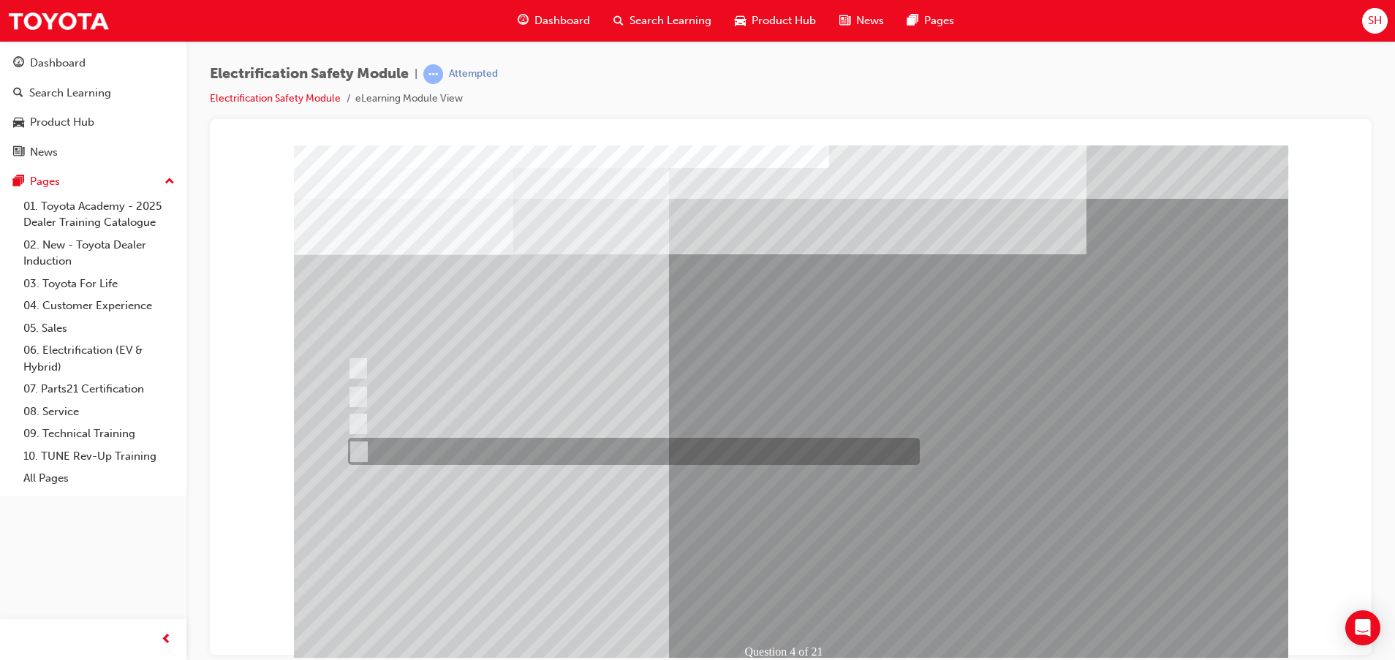
click at [362, 445] on input "Charge ports or H2 Filler Port in place of a Fuel Filler." at bounding box center [355, 452] width 16 height 16
checkbox input "true"
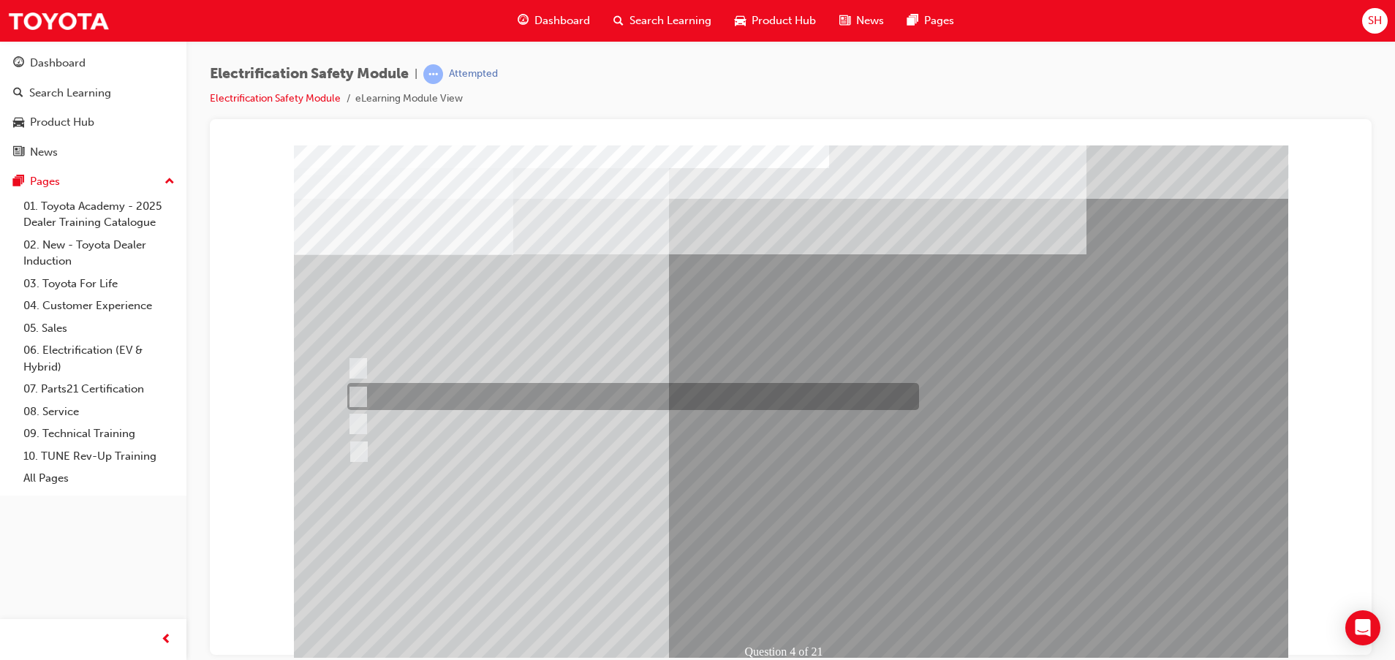
click at [374, 390] on div at bounding box center [630, 396] width 572 height 27
checkbox input "true"
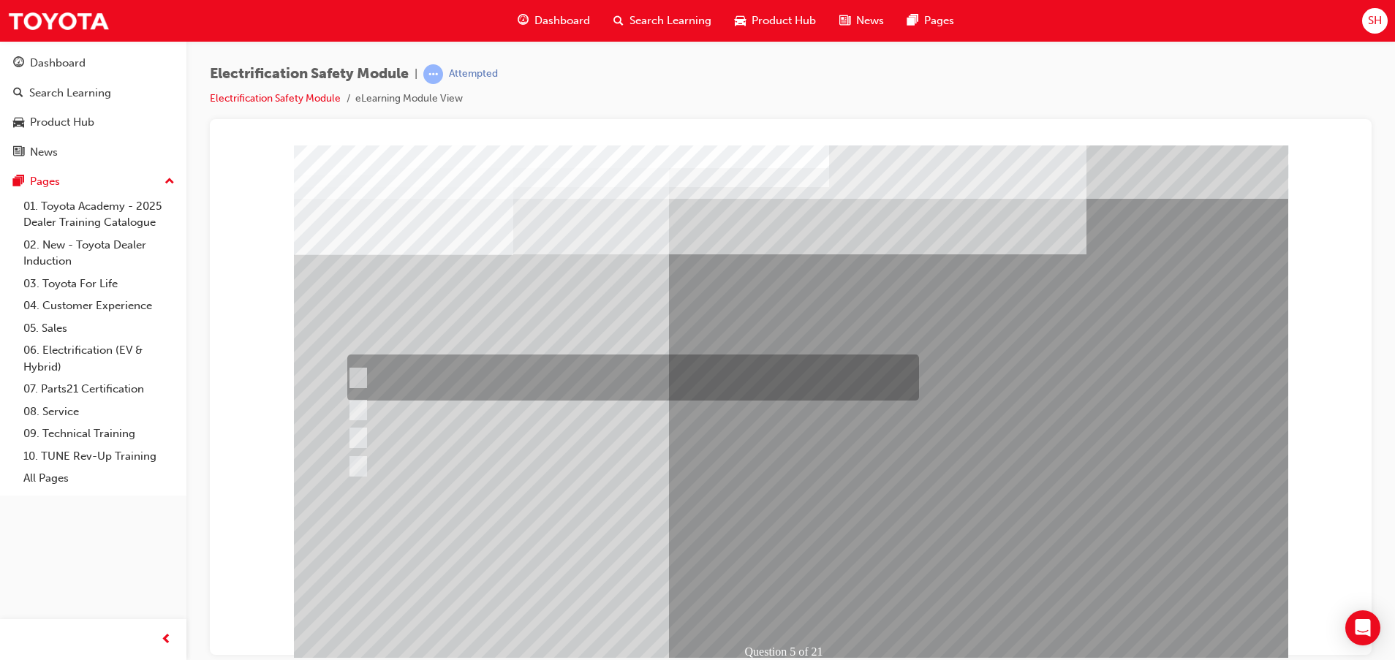
click at [351, 373] on input "The READY light will illuminate when the vehicle is turned on and ready to driv…" at bounding box center [354, 378] width 16 height 16
checkbox input "true"
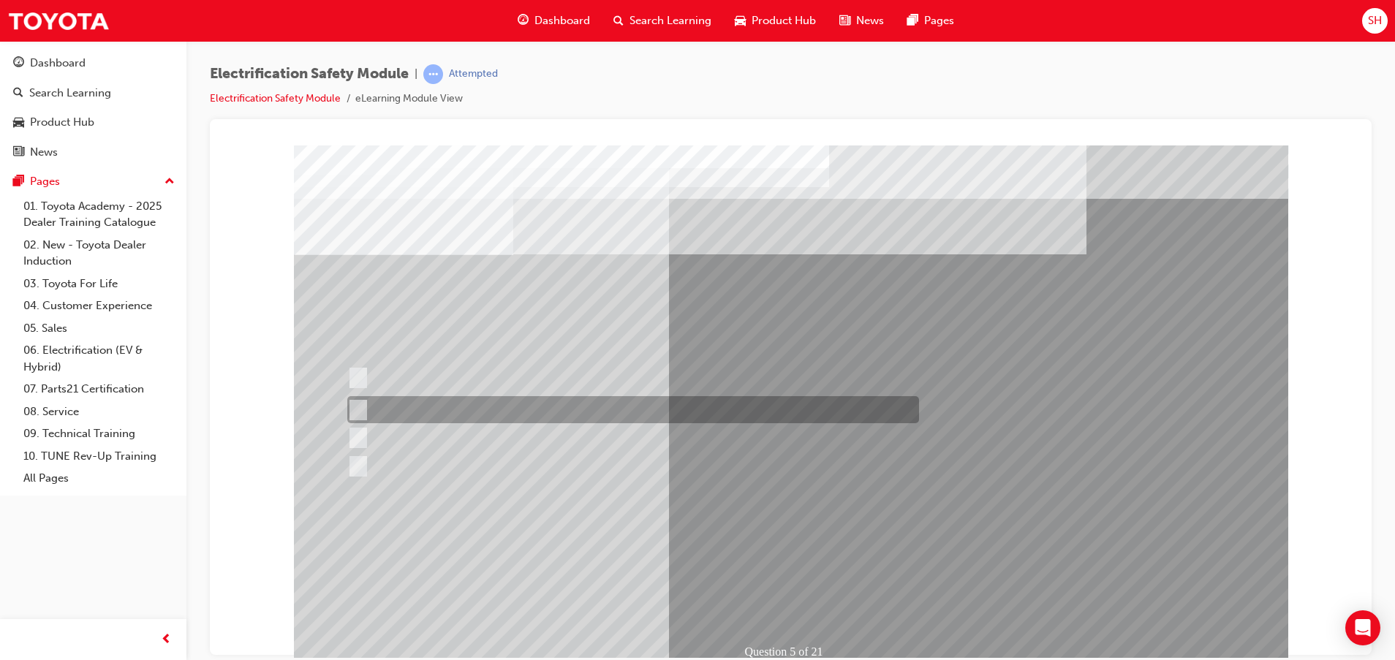
click at [360, 409] on input "The Main Display will show the power flow for the driveline." at bounding box center [354, 410] width 16 height 16
checkbox input "true"
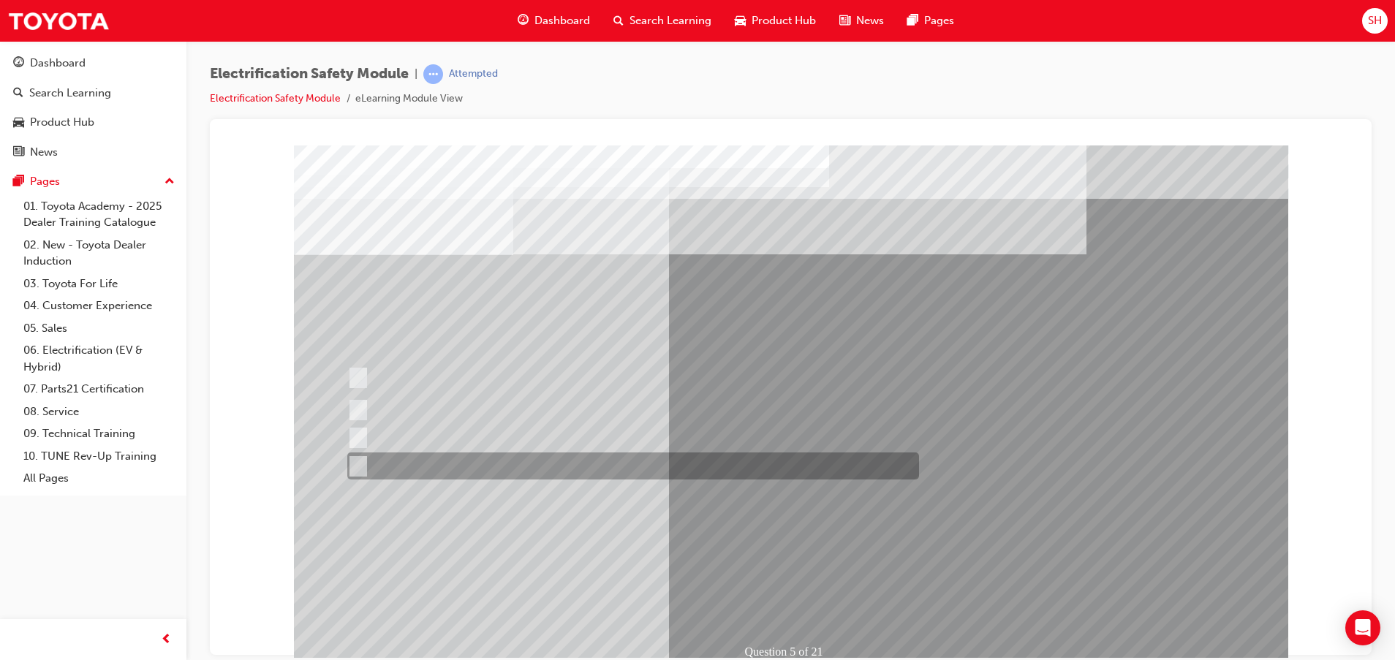
click at [360, 468] on input "Battery Level indicator (State of Charge)." at bounding box center [354, 466] width 16 height 16
checkbox input "true"
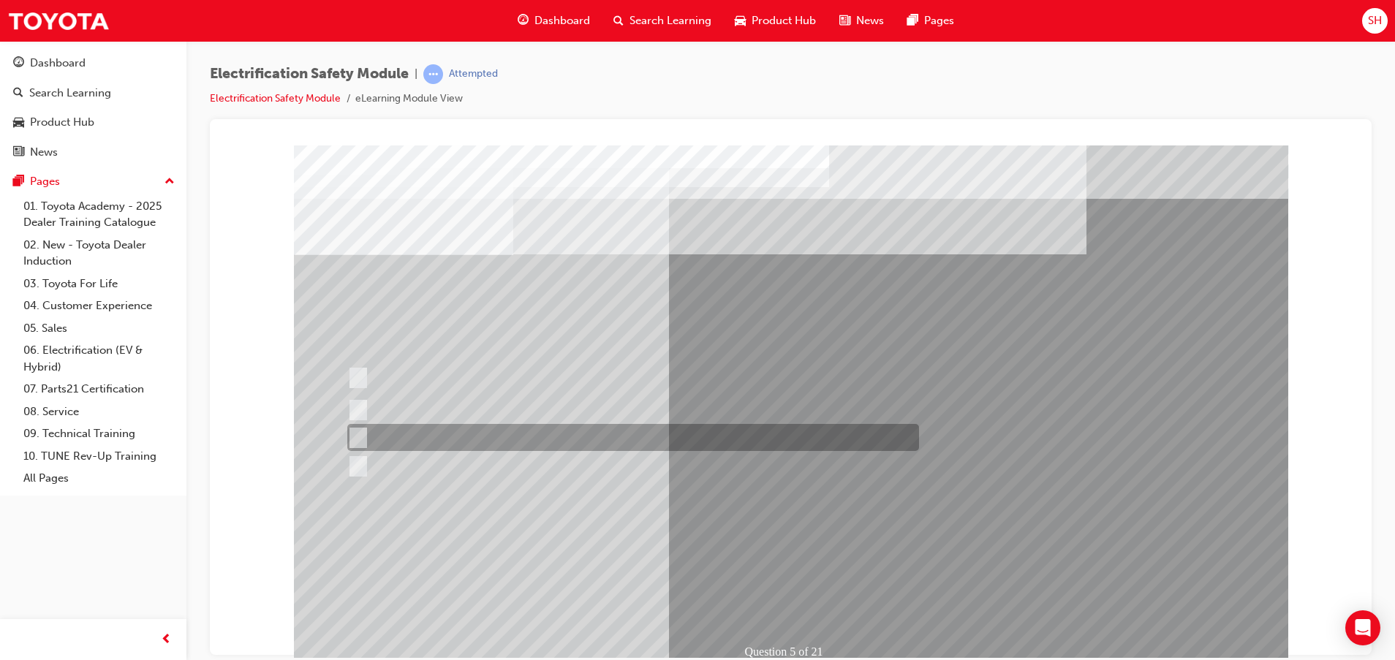
click at [365, 431] on div at bounding box center [630, 437] width 572 height 27
checkbox input "true"
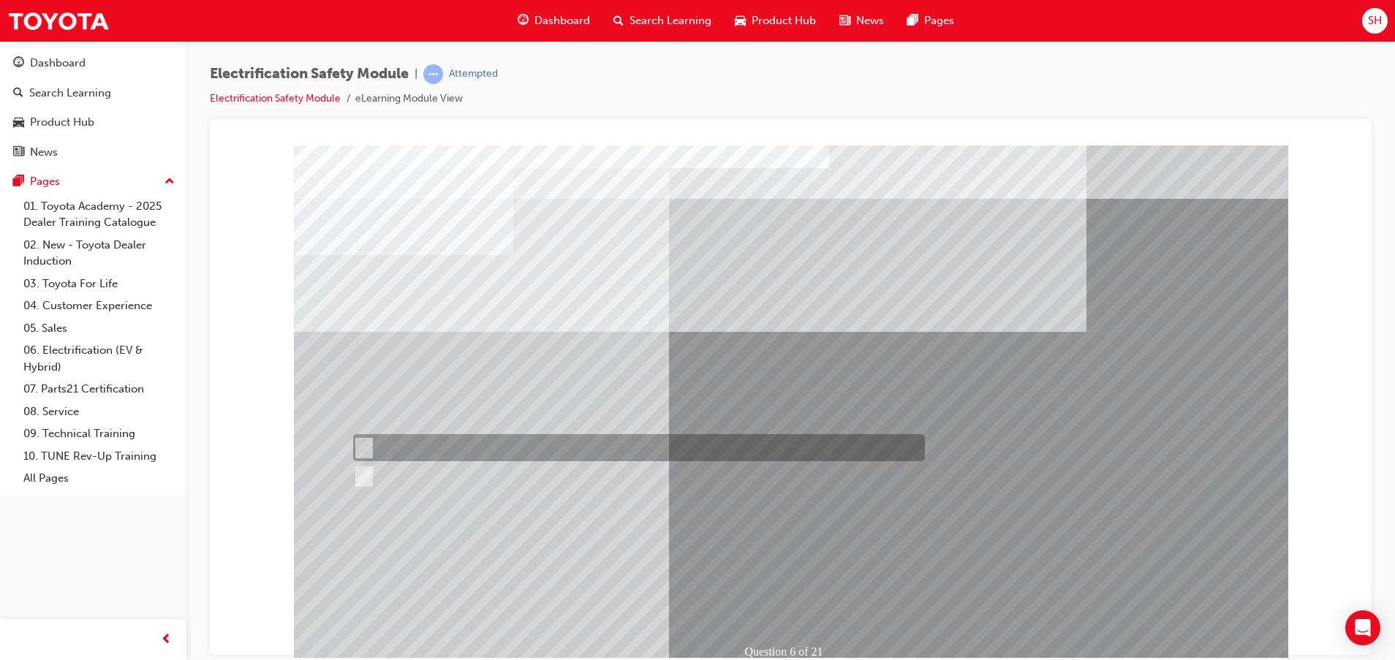
click at [361, 440] on input "True" at bounding box center [361, 448] width 16 height 16
radio input "true"
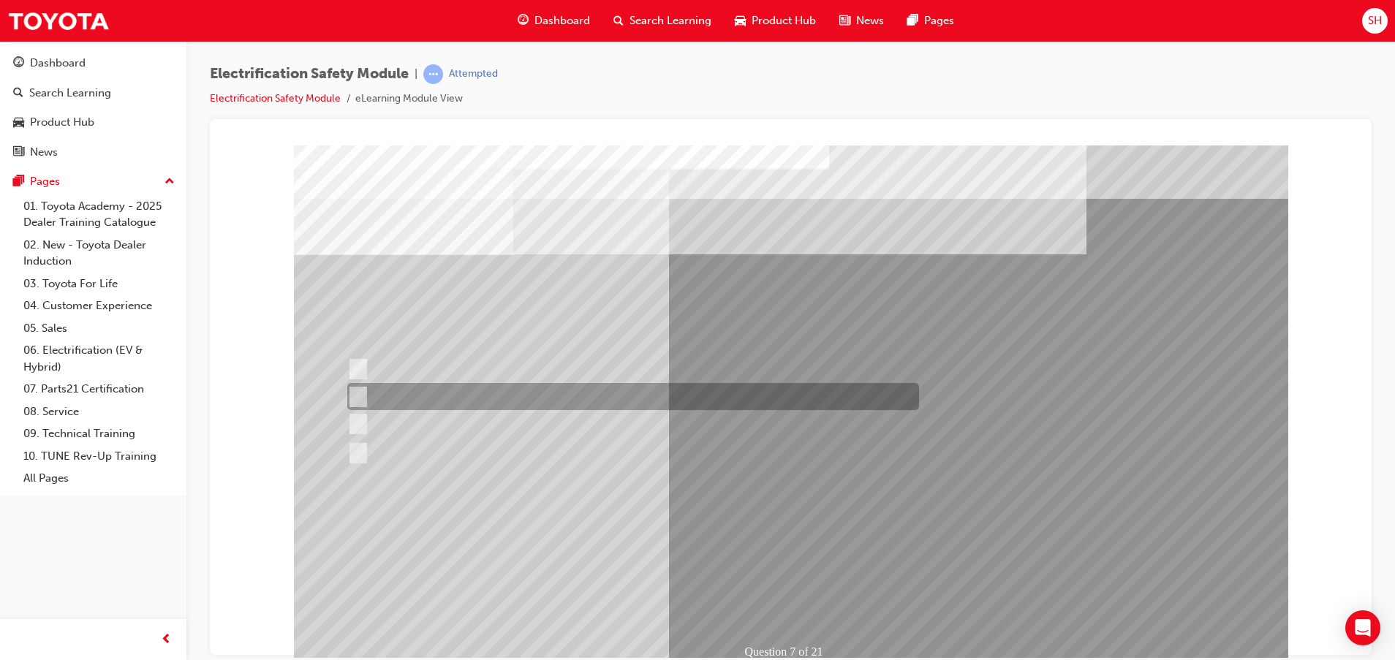
click at [354, 391] on input "Be detected and the system will shut down." at bounding box center [355, 397] width 16 height 16
radio input "true"
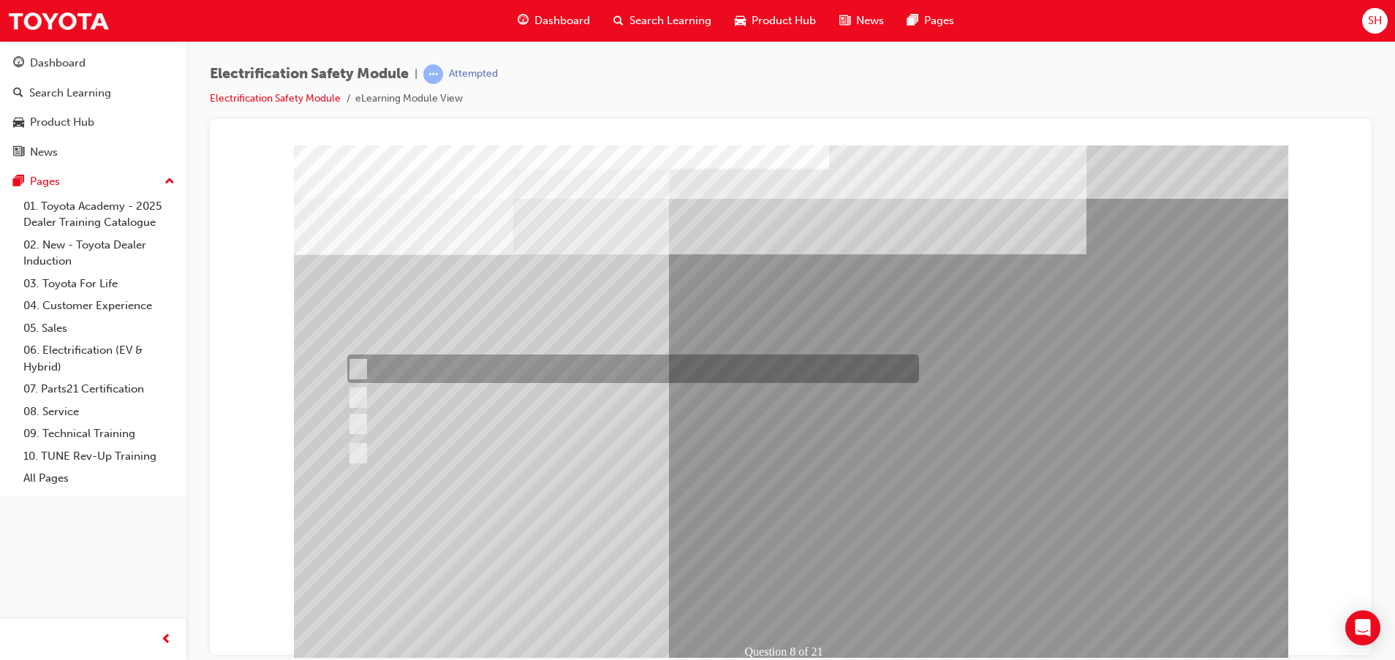
click at [383, 365] on div at bounding box center [630, 368] width 572 height 29
radio input "true"
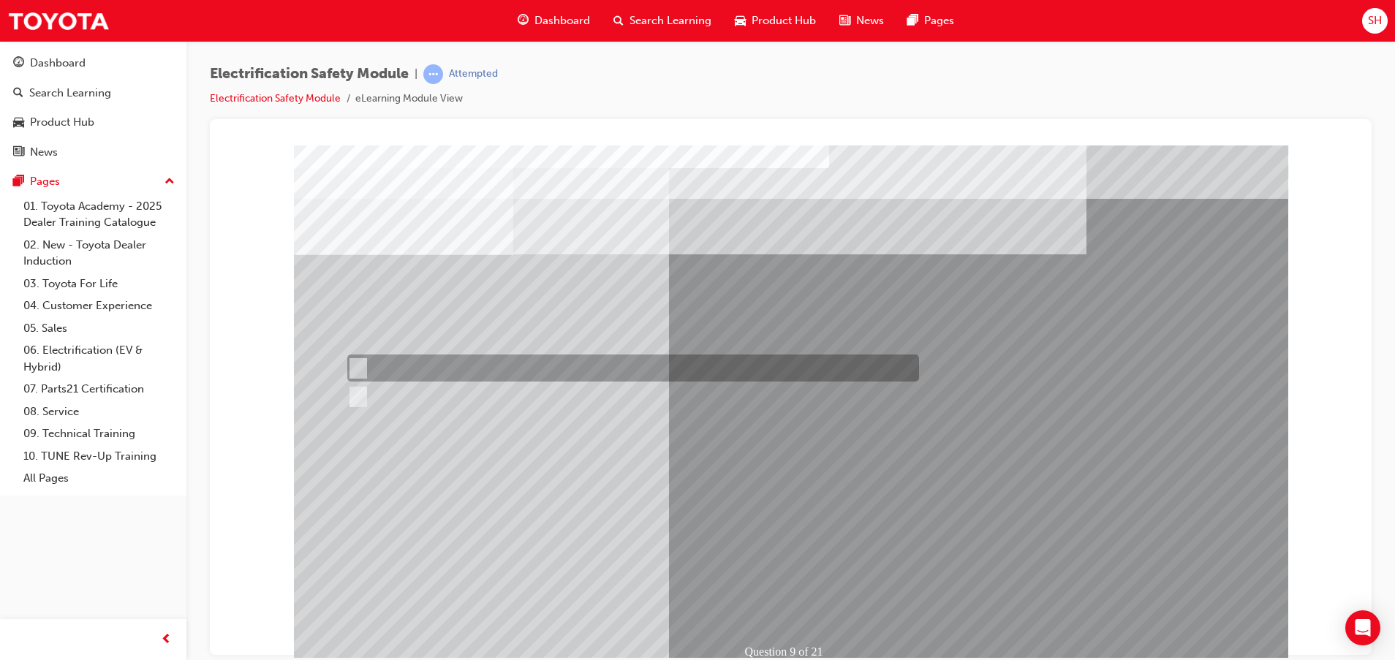
click at [373, 362] on div at bounding box center [630, 367] width 572 height 27
radio input "true"
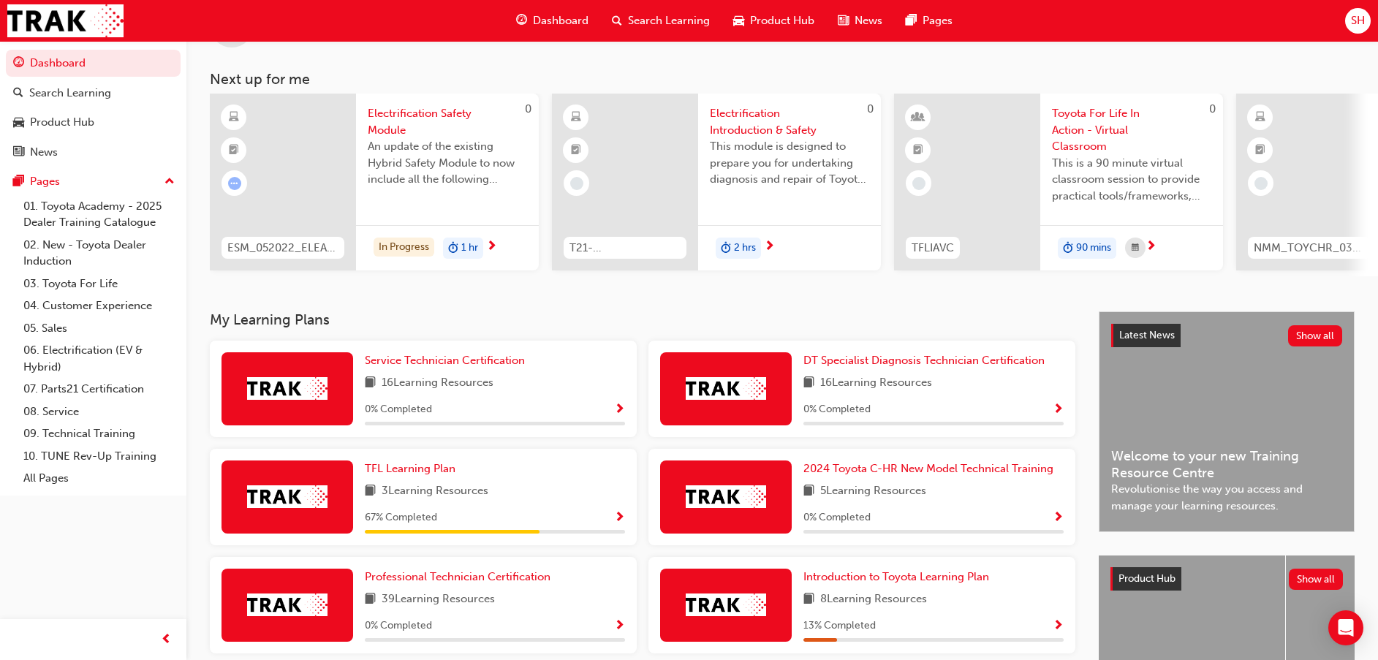
scroll to position [110, 0]
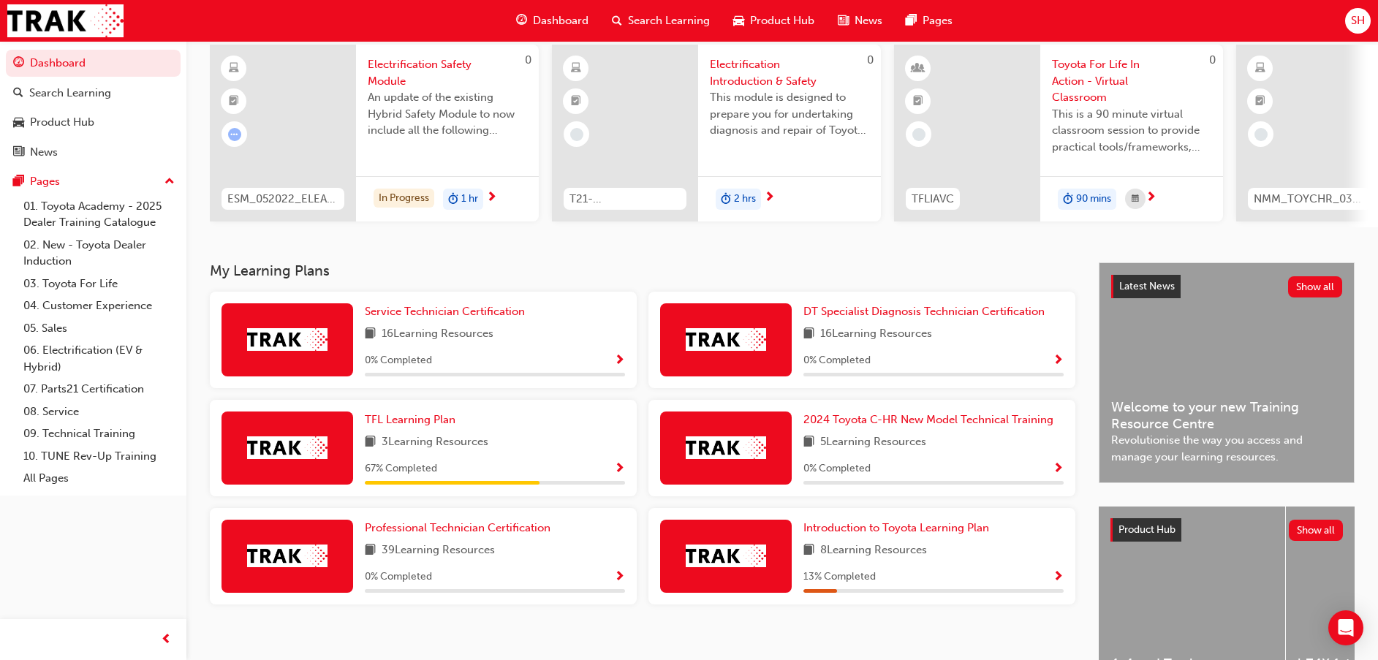
click at [542, 447] on div "3 Learning Resources" at bounding box center [495, 442] width 260 height 18
click at [289, 458] on img at bounding box center [287, 447] width 80 height 23
click at [107, 354] on link "06. Electrification (EV & Hybrid)" at bounding box center [99, 358] width 163 height 39
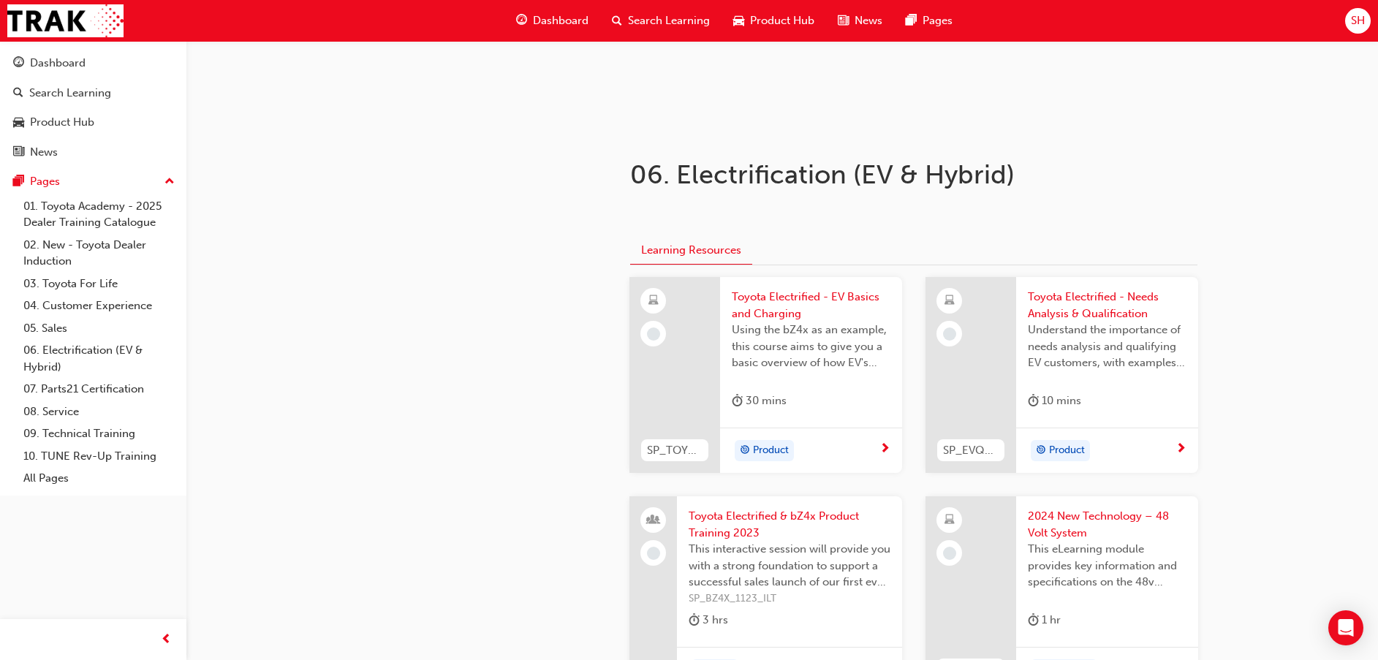
scroll to position [110, 0]
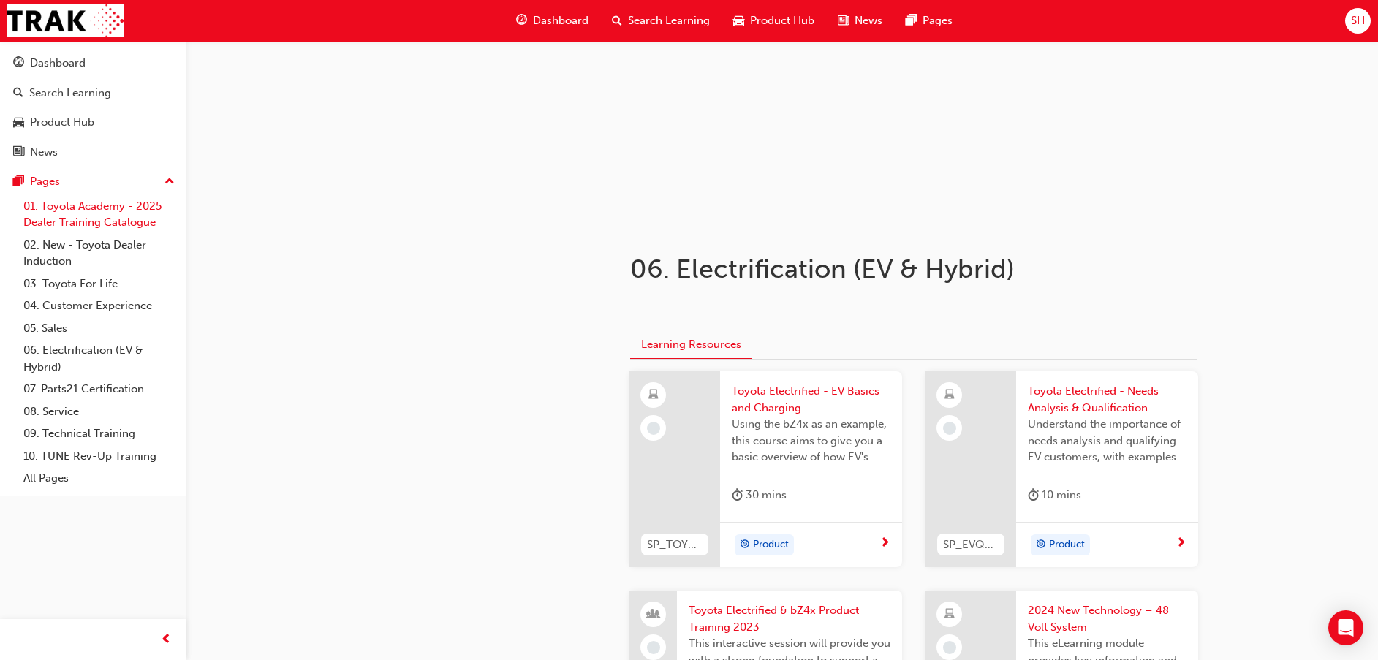
click at [129, 224] on link "01. Toyota Academy - 2025 Dealer Training Catalogue" at bounding box center [99, 214] width 163 height 39
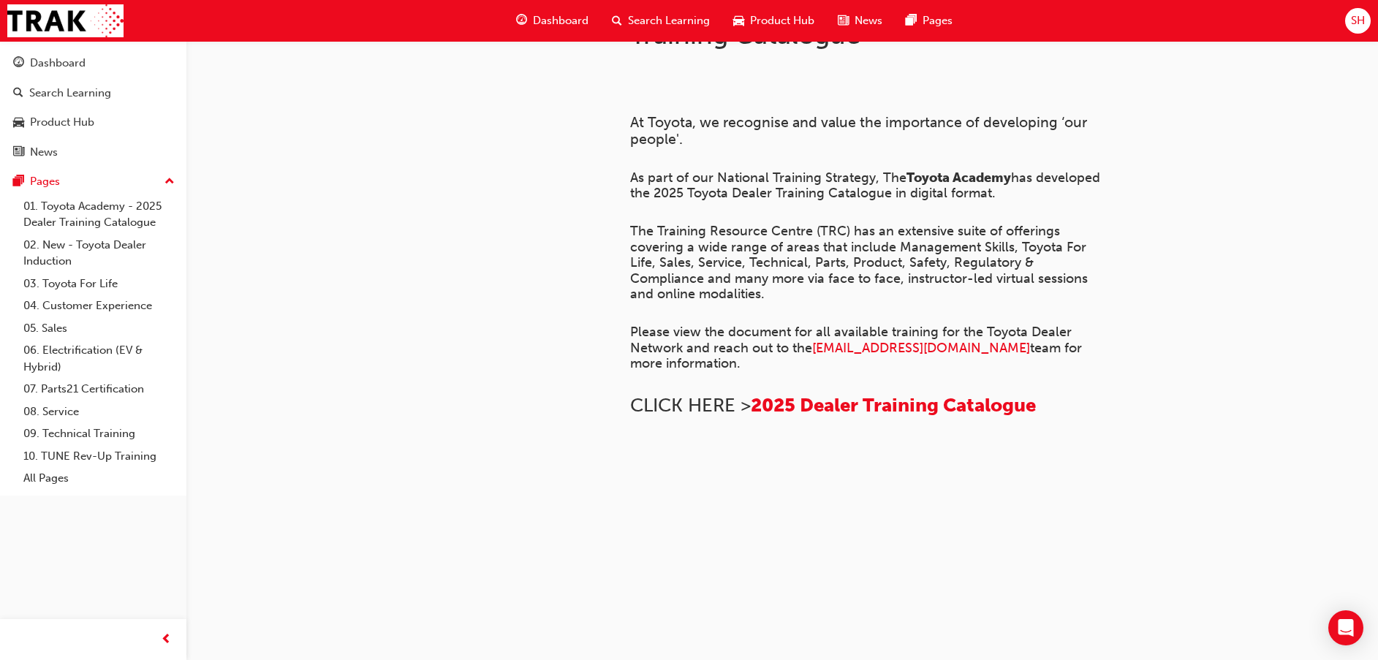
scroll to position [329, 0]
drag, startPoint x: 39, startPoint y: 50, endPoint x: 44, endPoint y: 61, distance: 12.1
click at [39, 52] on link "Dashboard" at bounding box center [93, 63] width 175 height 27
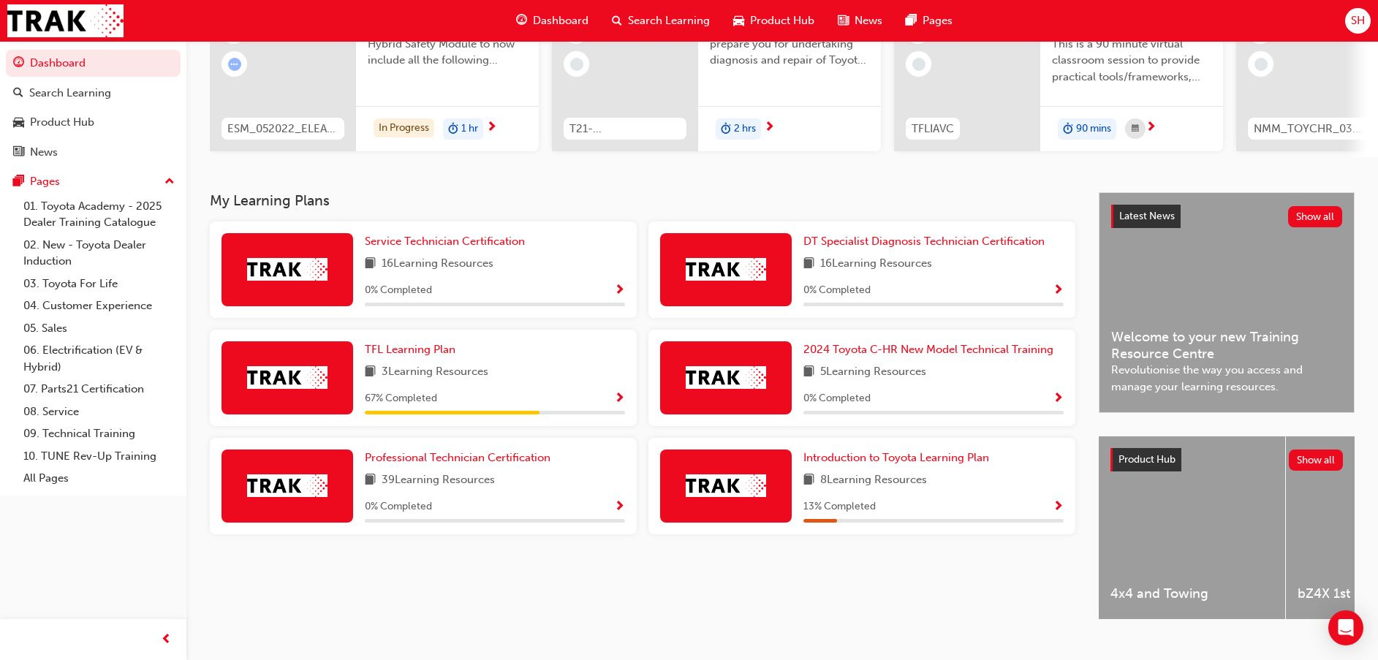
scroll to position [213, 0]
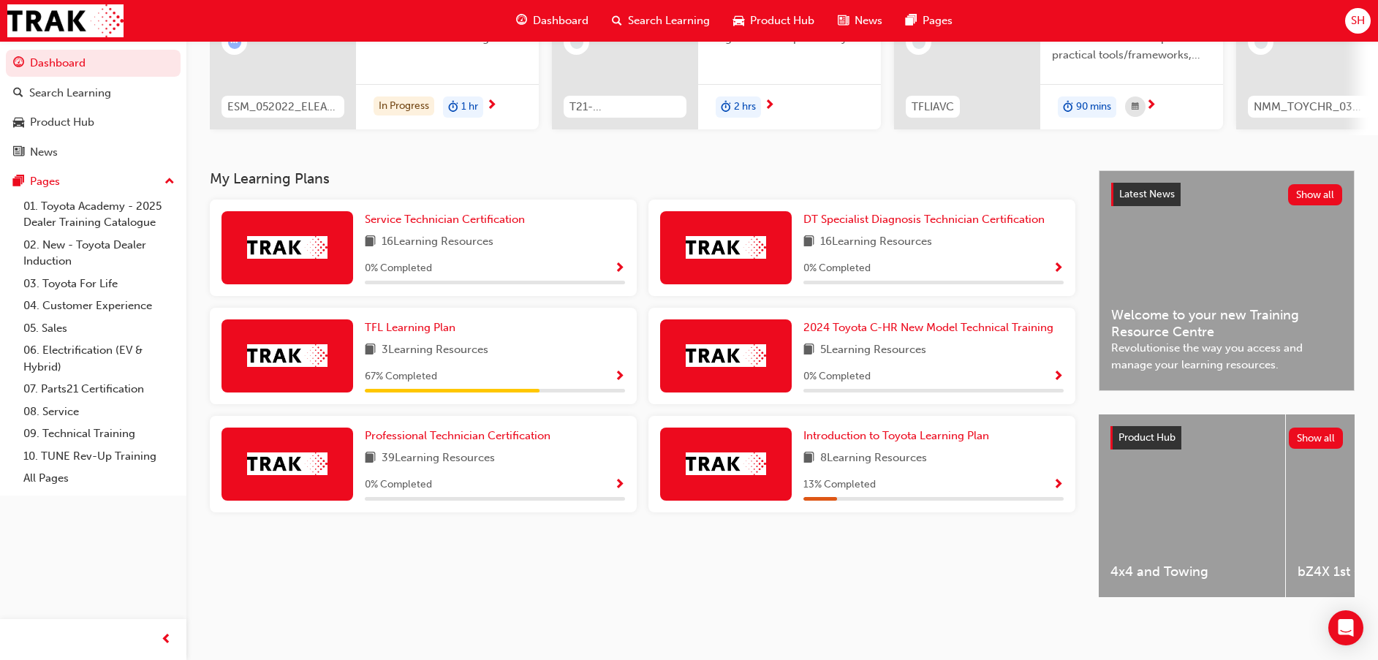
click at [568, 342] on div "3 Learning Resources" at bounding box center [495, 350] width 260 height 18
click at [387, 327] on span "TFL Learning Plan" at bounding box center [410, 327] width 91 height 13
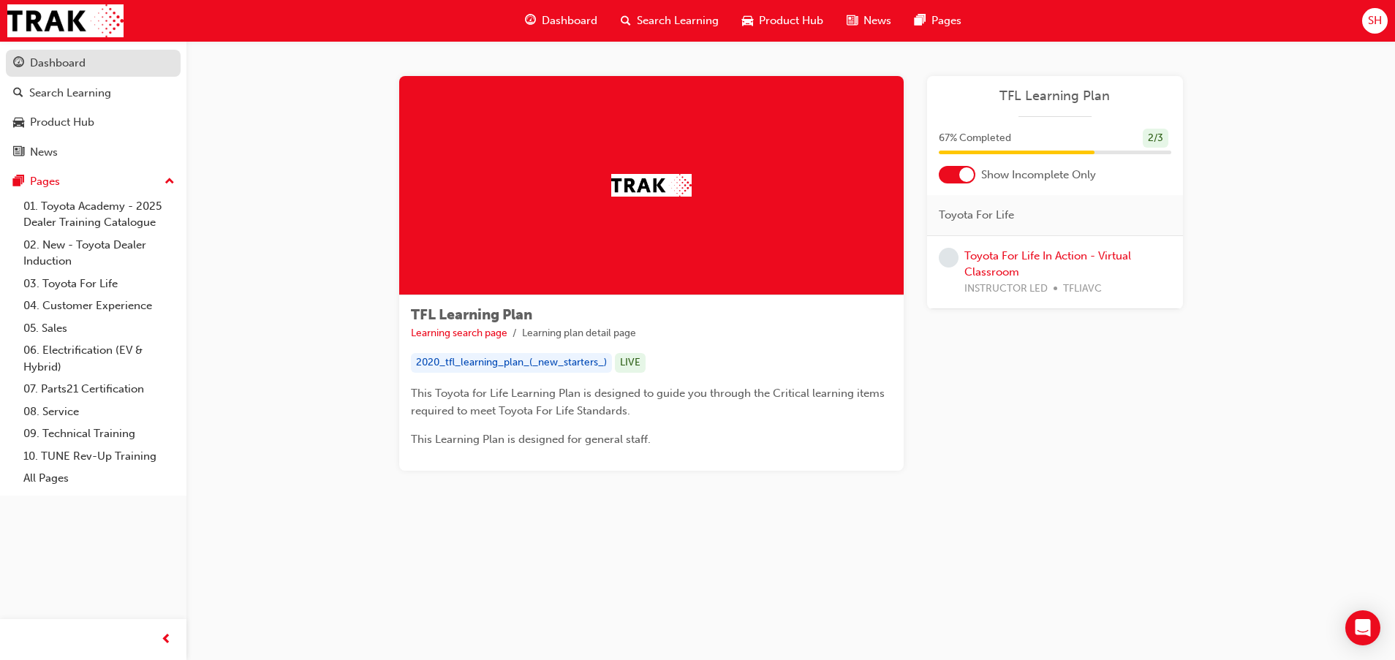
click at [69, 55] on div "Dashboard" at bounding box center [93, 63] width 160 height 18
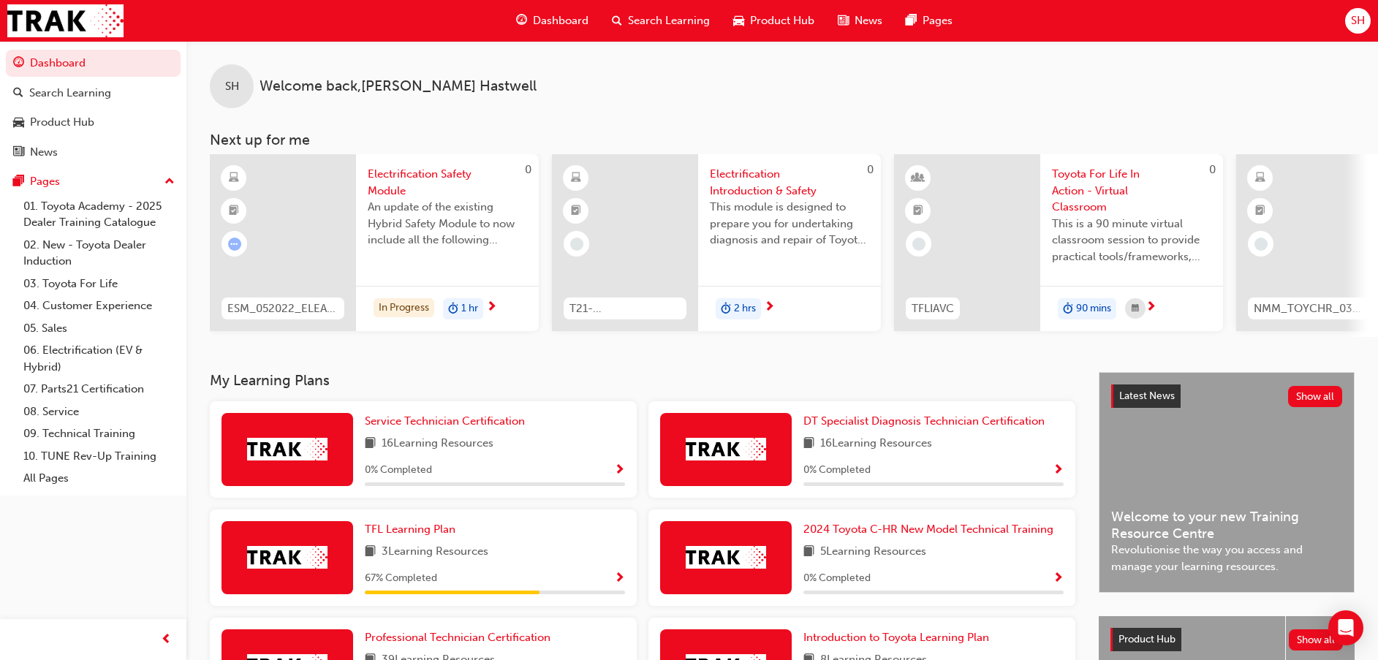
click at [387, 219] on span "An update of the existing Hybrid Safety Module to now include all the following…" at bounding box center [447, 224] width 159 height 50
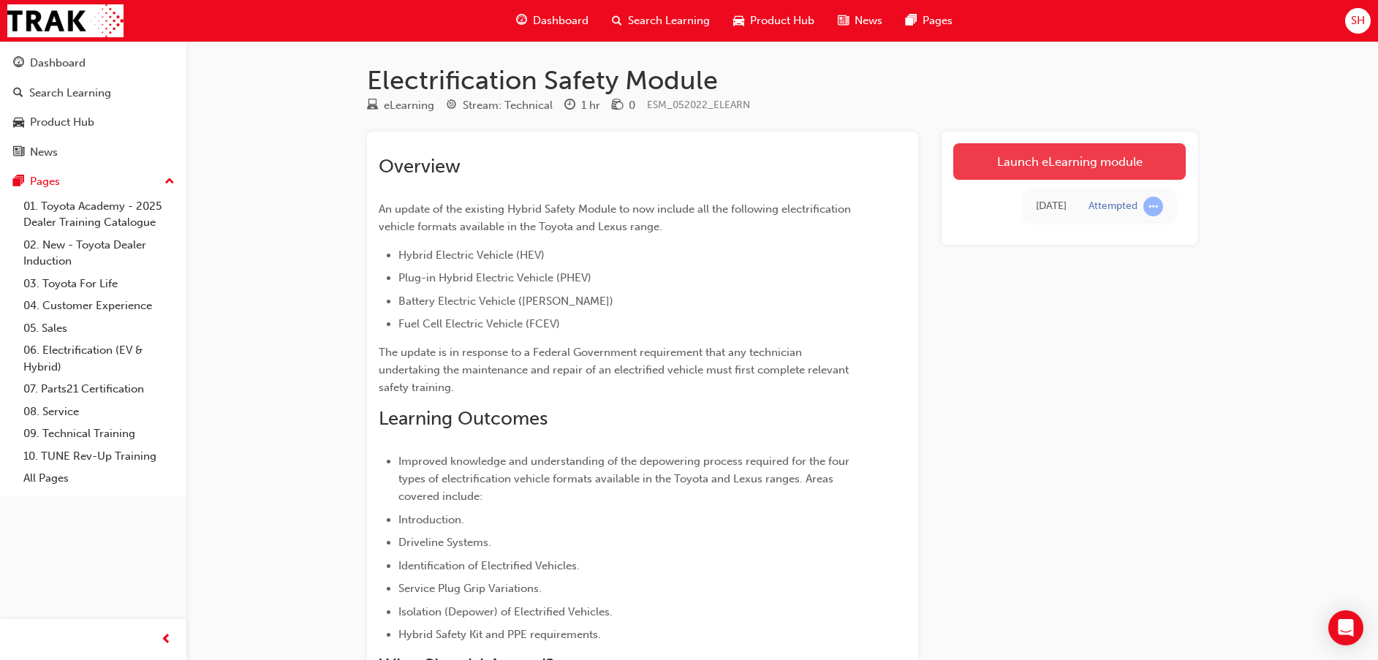
click at [1051, 164] on link "Launch eLearning module" at bounding box center [1069, 161] width 232 height 37
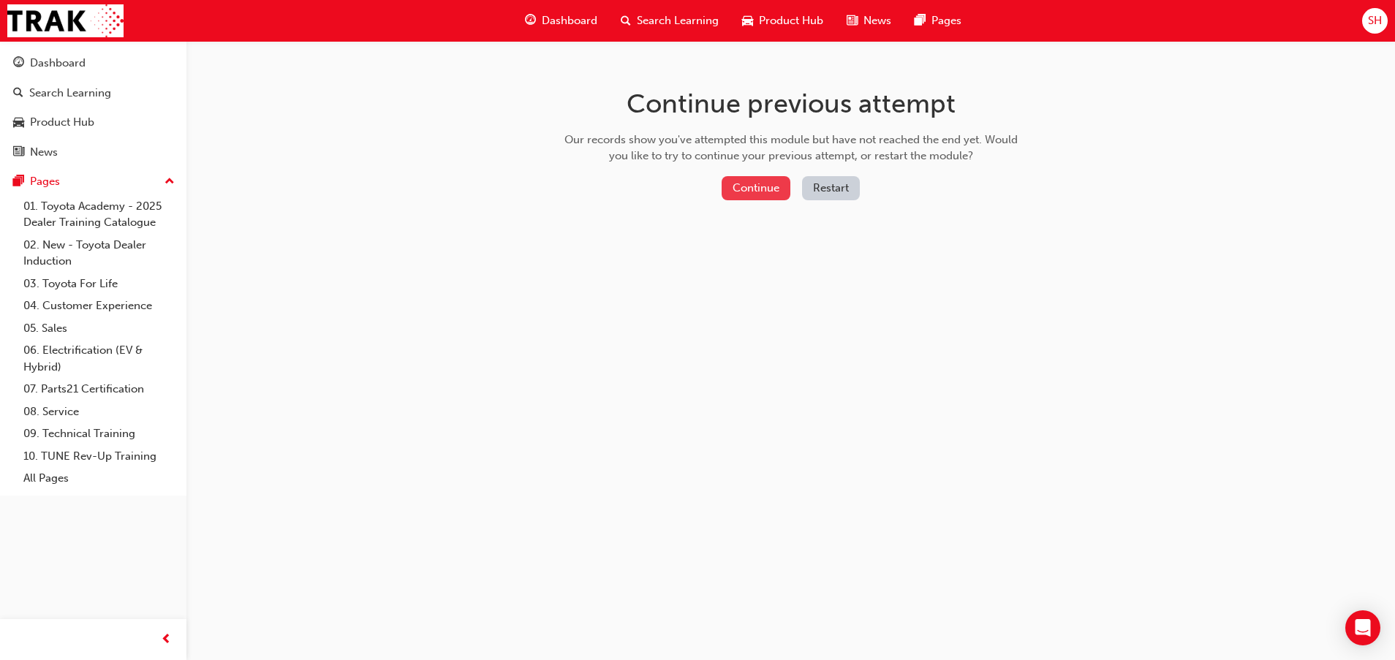
click at [761, 186] on button "Continue" at bounding box center [755, 188] width 69 height 24
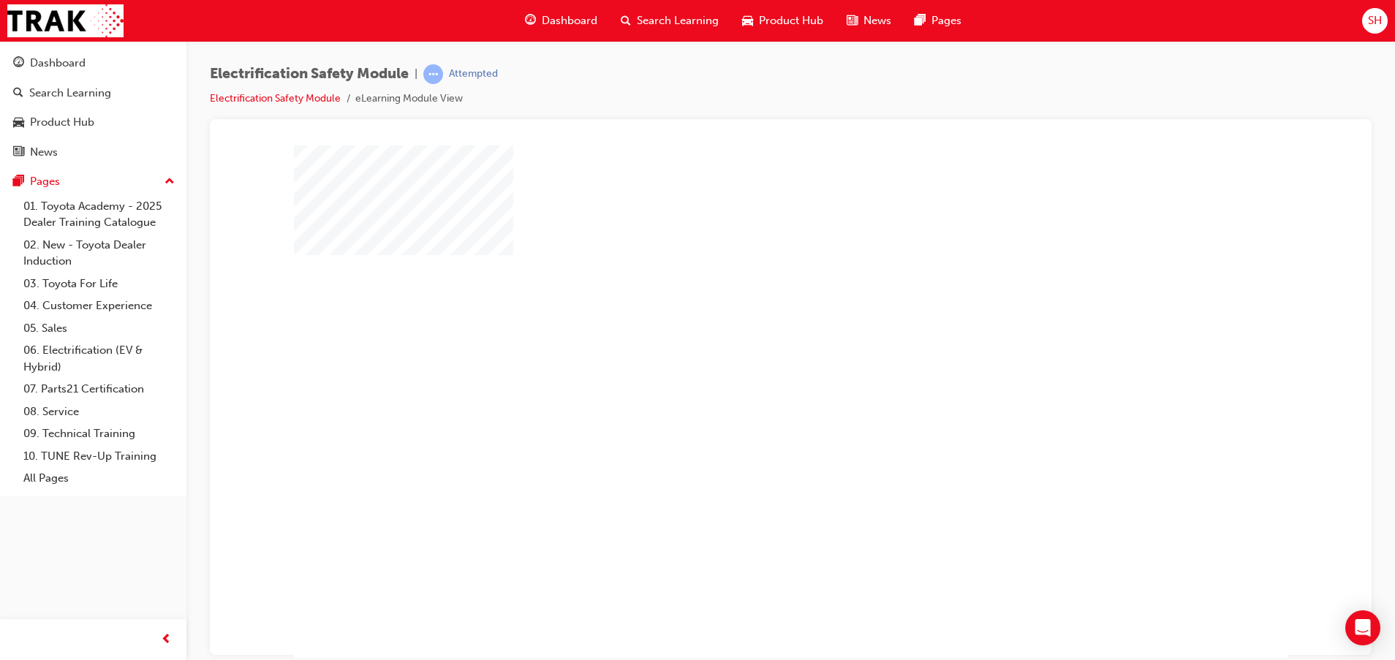
click at [748, 359] on div "play" at bounding box center [748, 359] width 0 height 0
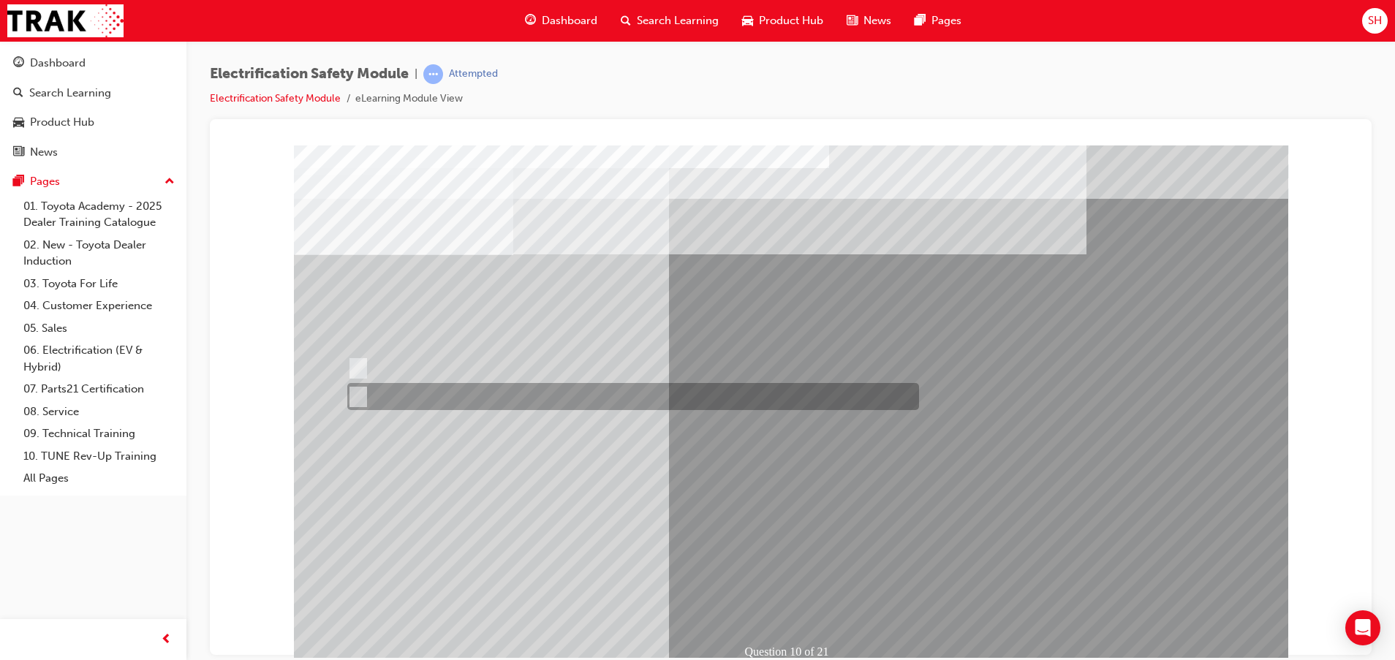
click at [365, 400] on div at bounding box center [630, 396] width 572 height 27
radio input "true"
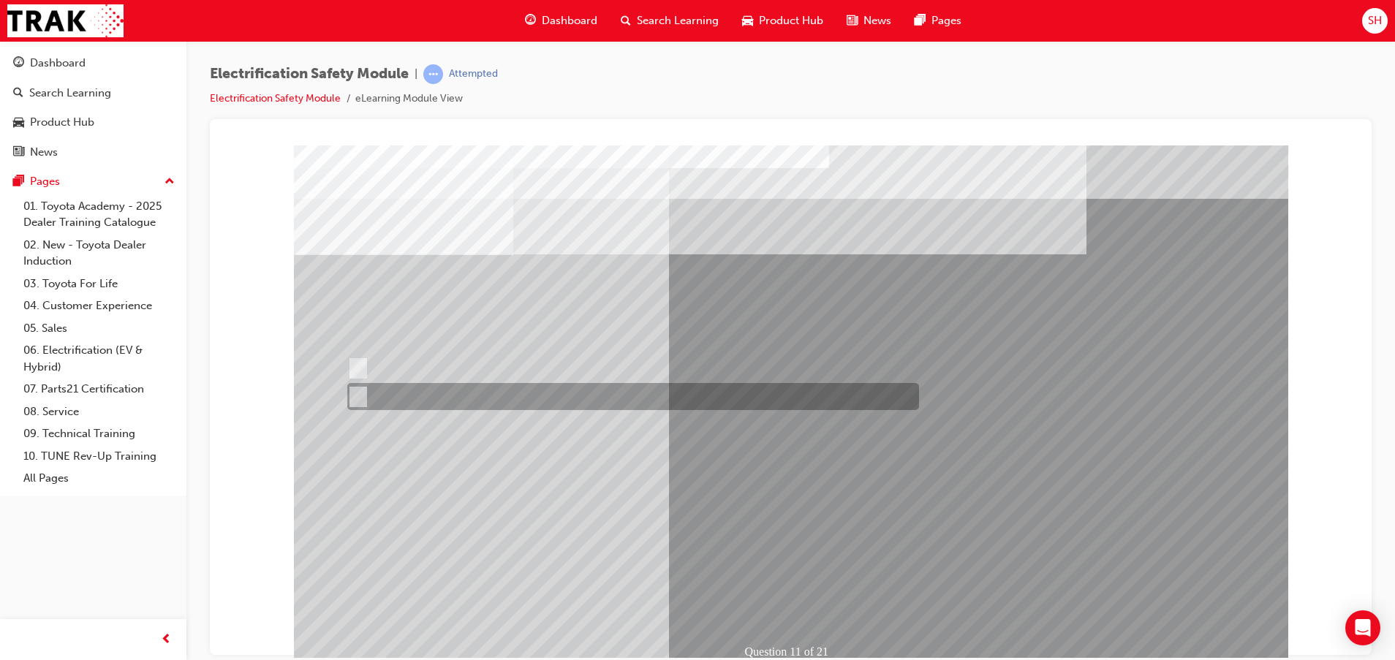
click at [377, 409] on div at bounding box center [630, 396] width 572 height 27
radio input "true"
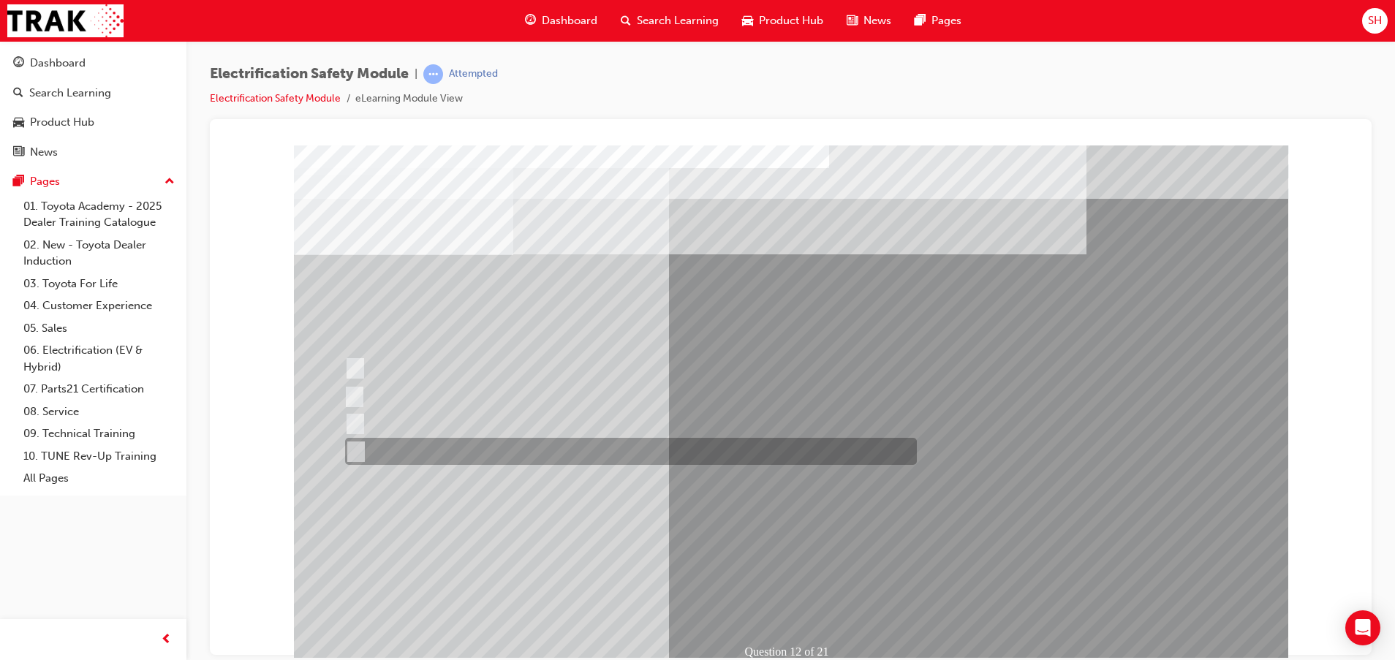
click at [351, 452] on input "None of the above." at bounding box center [353, 452] width 16 height 16
radio input "true"
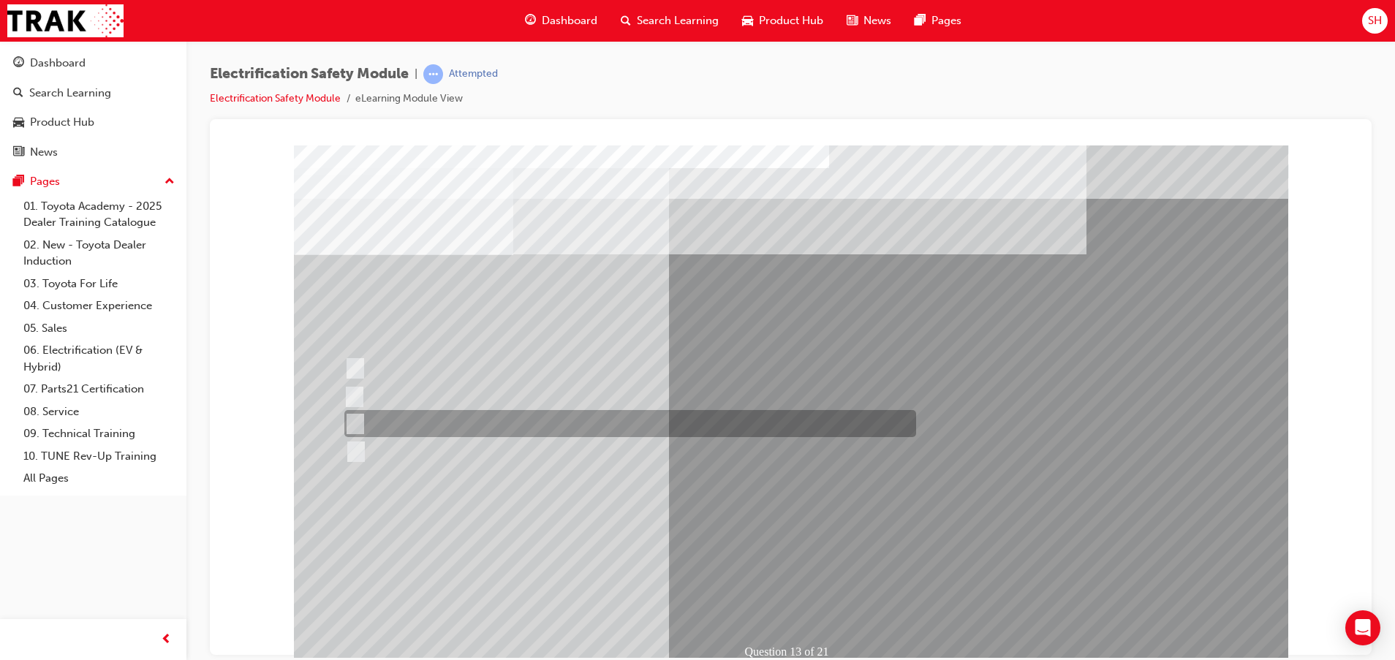
click at [349, 416] on input "Wait 10 minutes to discharge the High Voltage Capacitors." at bounding box center [352, 424] width 16 height 16
radio input "true"
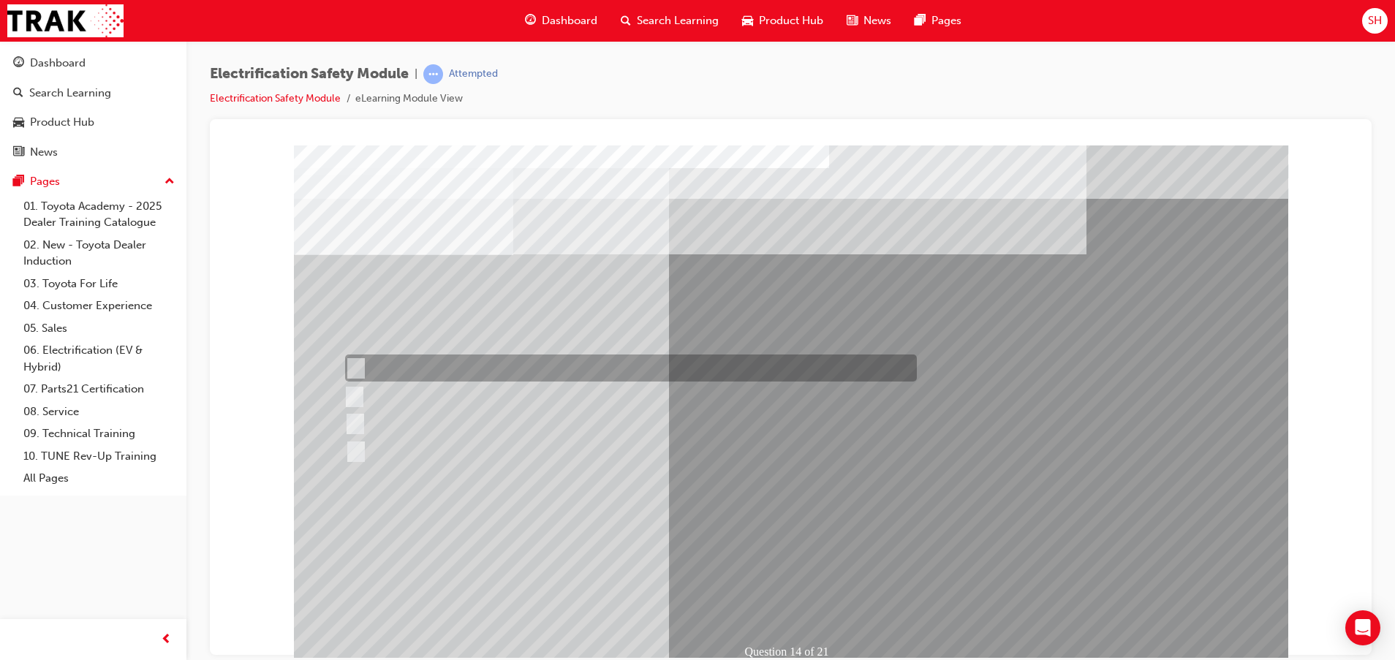
click at [395, 373] on div at bounding box center [627, 367] width 572 height 27
radio input "true"
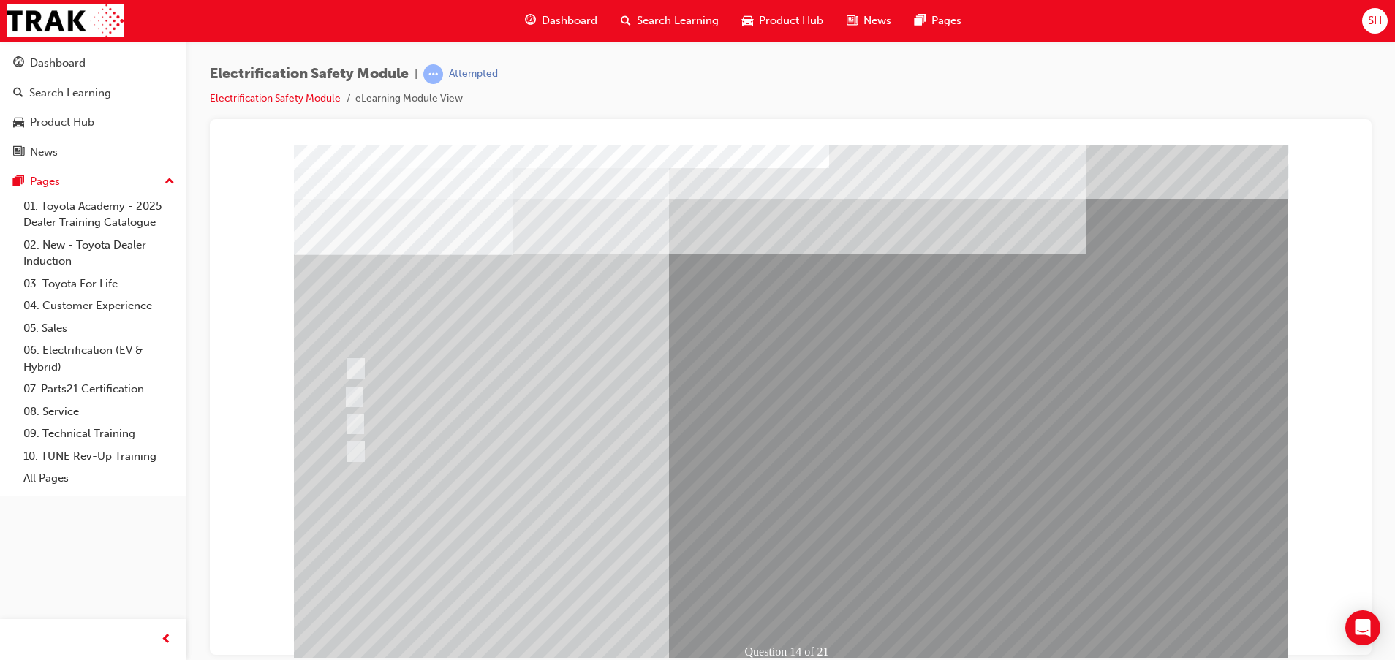
click at [401, 420] on div at bounding box center [627, 423] width 572 height 27
click at [366, 422] on div at bounding box center [627, 423] width 572 height 27
click at [509, 469] on div "Question 14 of 21" at bounding box center [791, 408] width 994 height 526
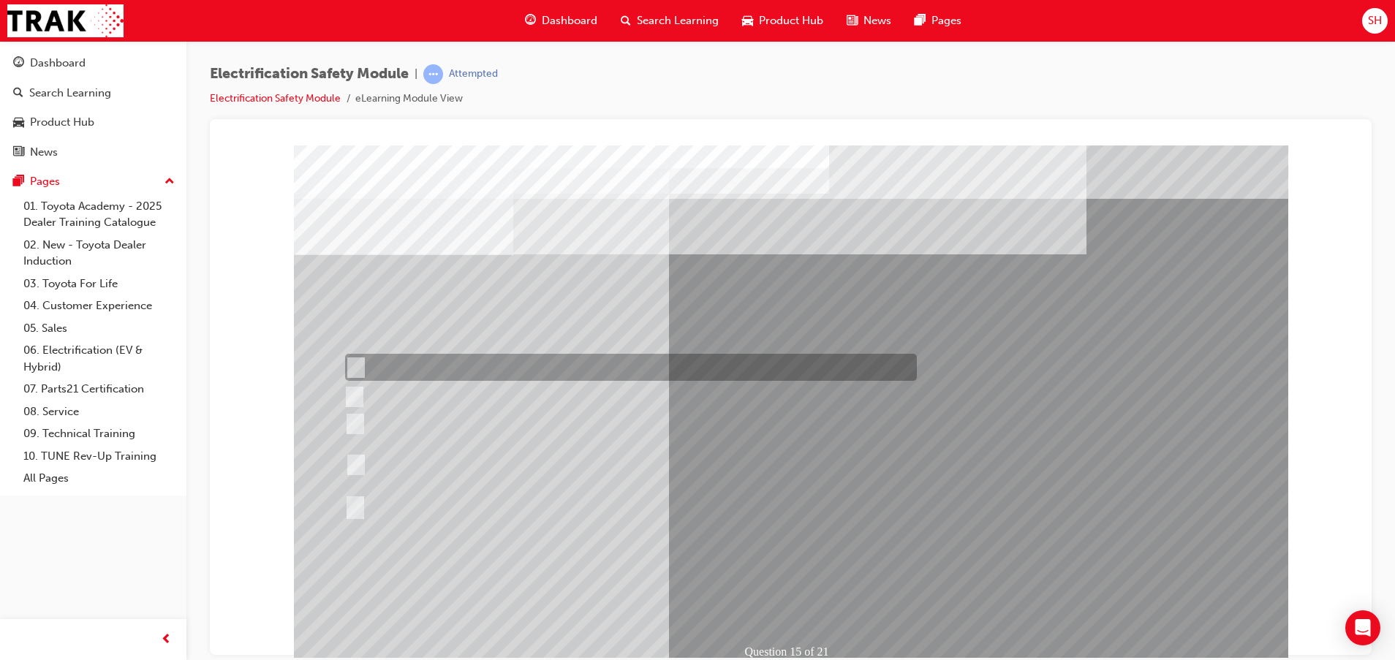
click at [584, 368] on div at bounding box center [627, 367] width 572 height 27
click at [347, 360] on input "The Hybrid Battery connector for 0 volts with an inductive tester." at bounding box center [353, 368] width 16 height 16
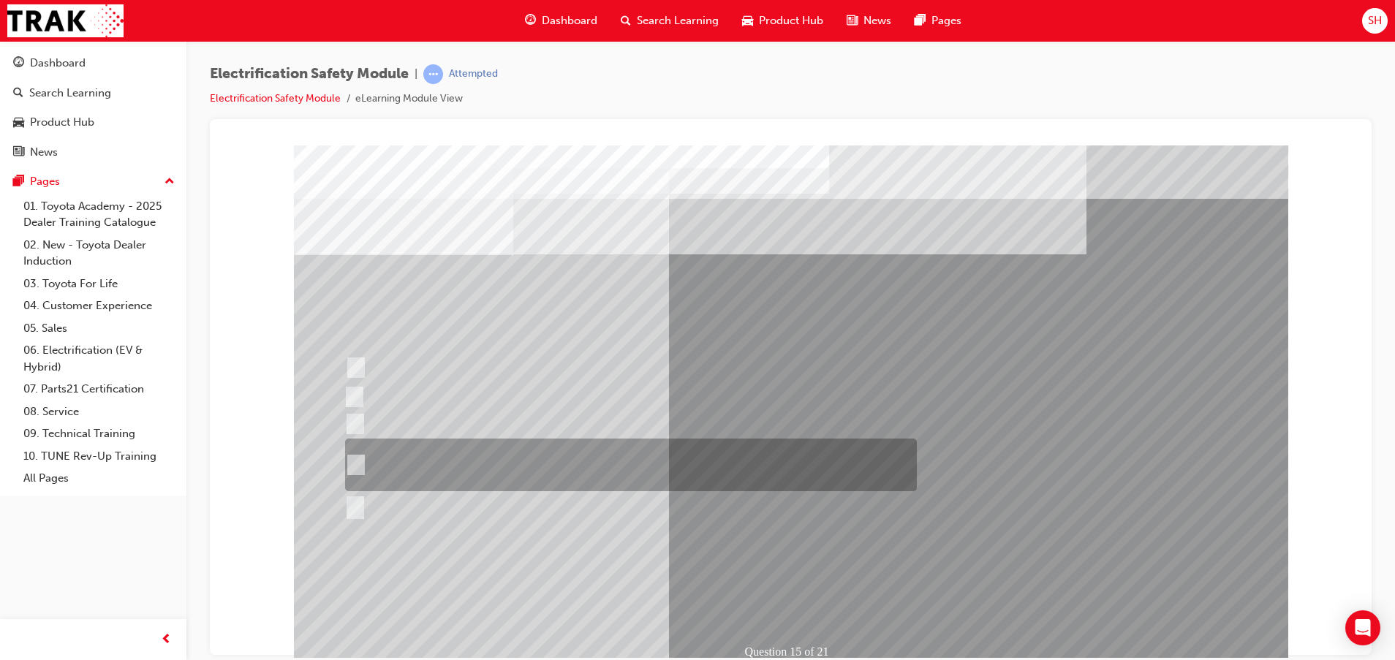
click at [361, 463] on div at bounding box center [627, 465] width 572 height 53
radio input "false"
radio input "true"
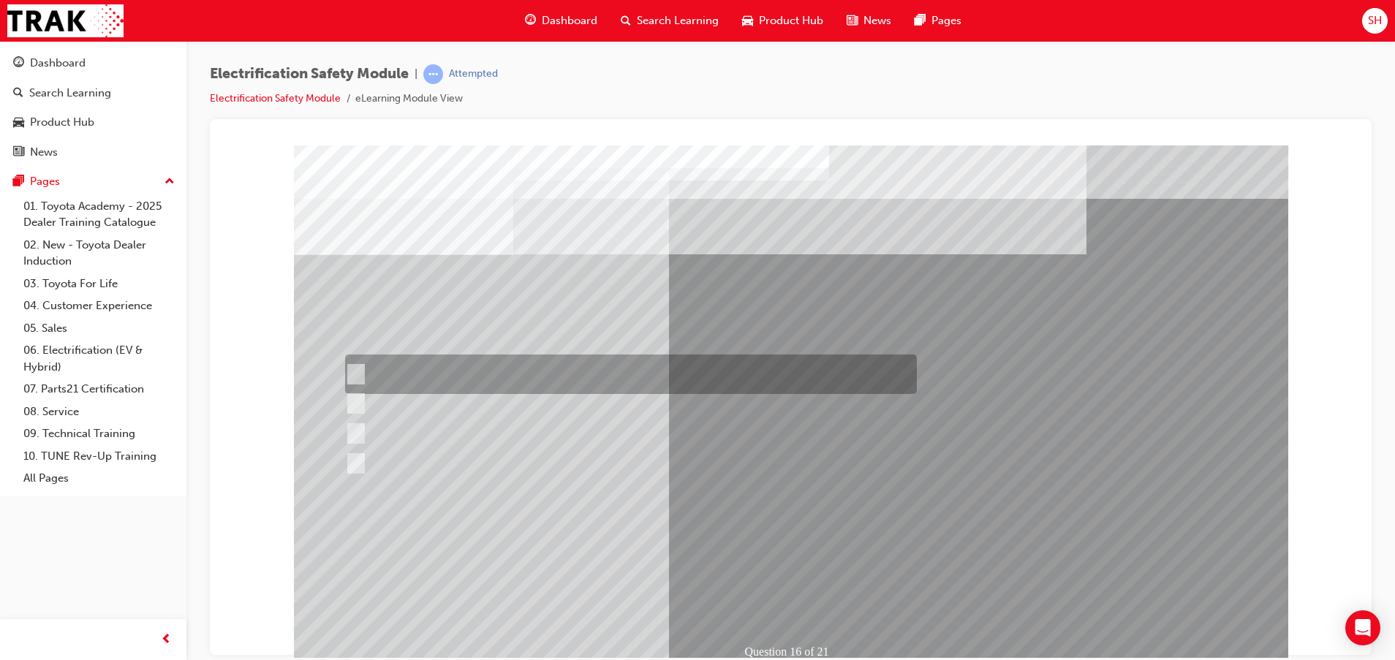
click at [359, 368] on input "Insulate the High Voltage Connector/Motor Side Cable Connection with Insulated …" at bounding box center [353, 374] width 16 height 16
radio input "true"
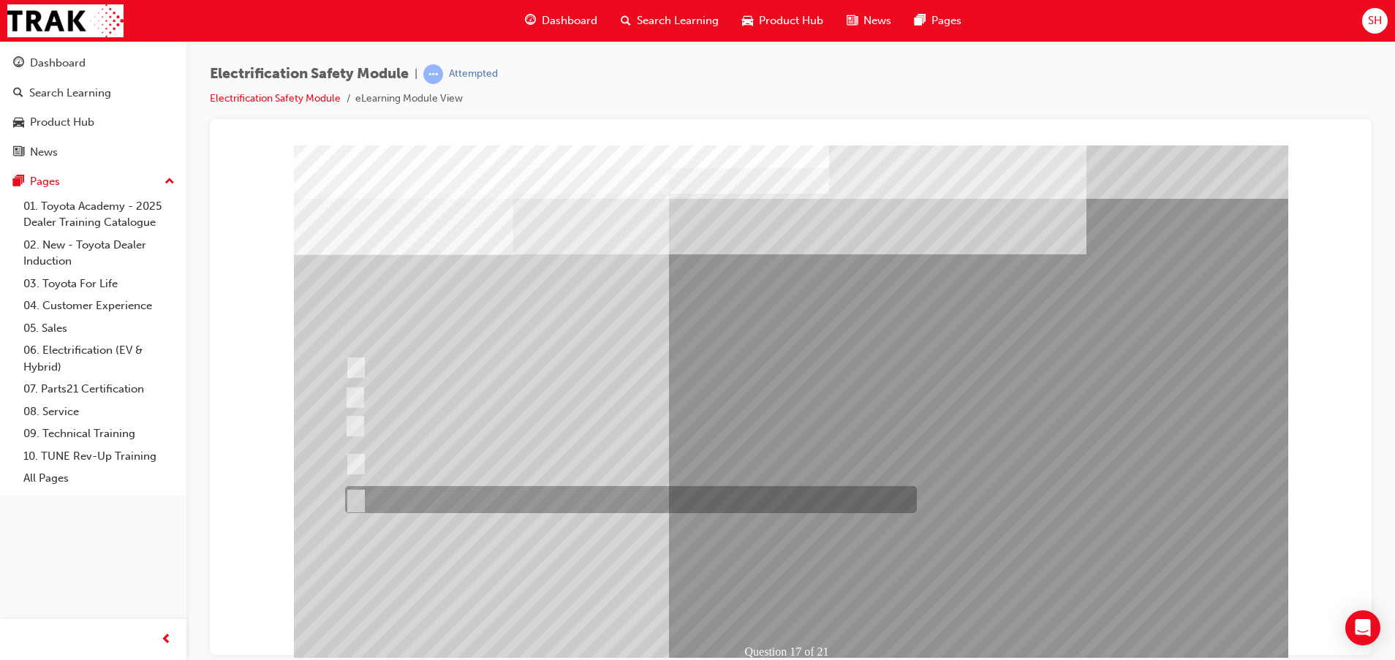
click at [454, 504] on div at bounding box center [627, 499] width 572 height 27
radio input "true"
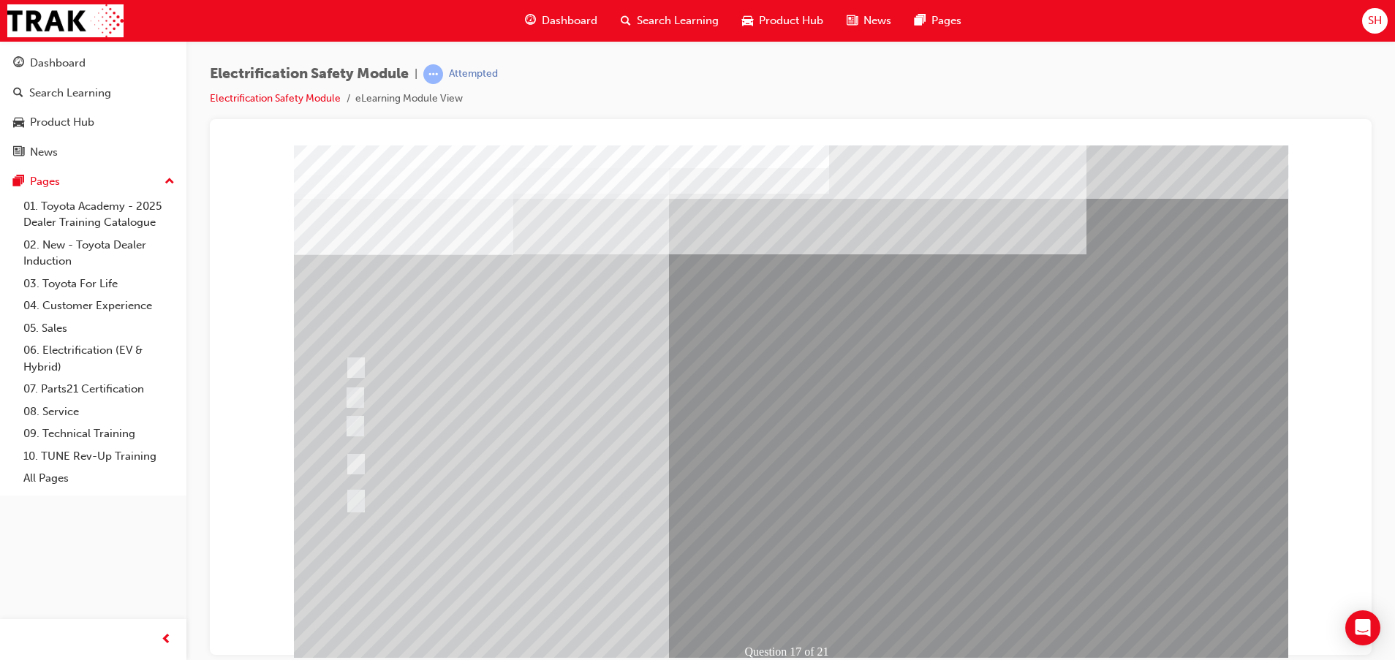
drag, startPoint x: 852, startPoint y: 596, endPoint x: 786, endPoint y: 596, distance: 66.5
click at [786, 596] on div "Question 17 of 21" at bounding box center [791, 408] width 994 height 526
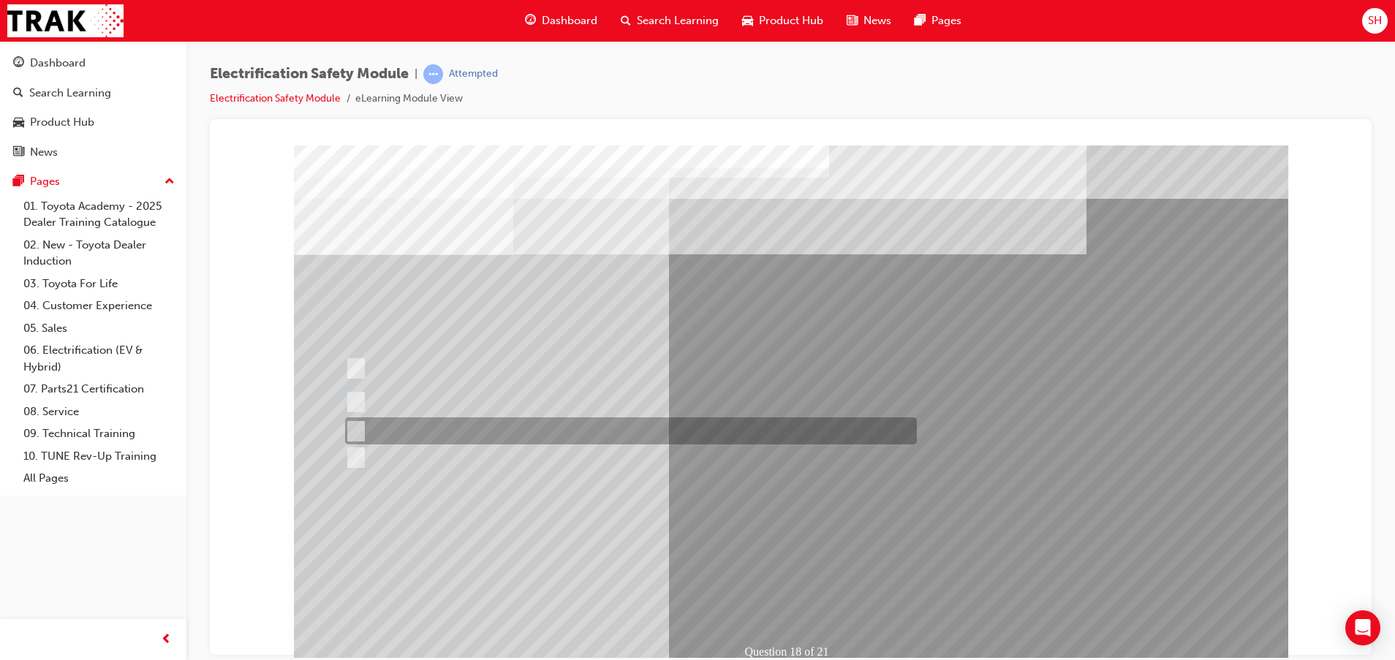
click at [364, 429] on div at bounding box center [627, 430] width 572 height 27
radio input "true"
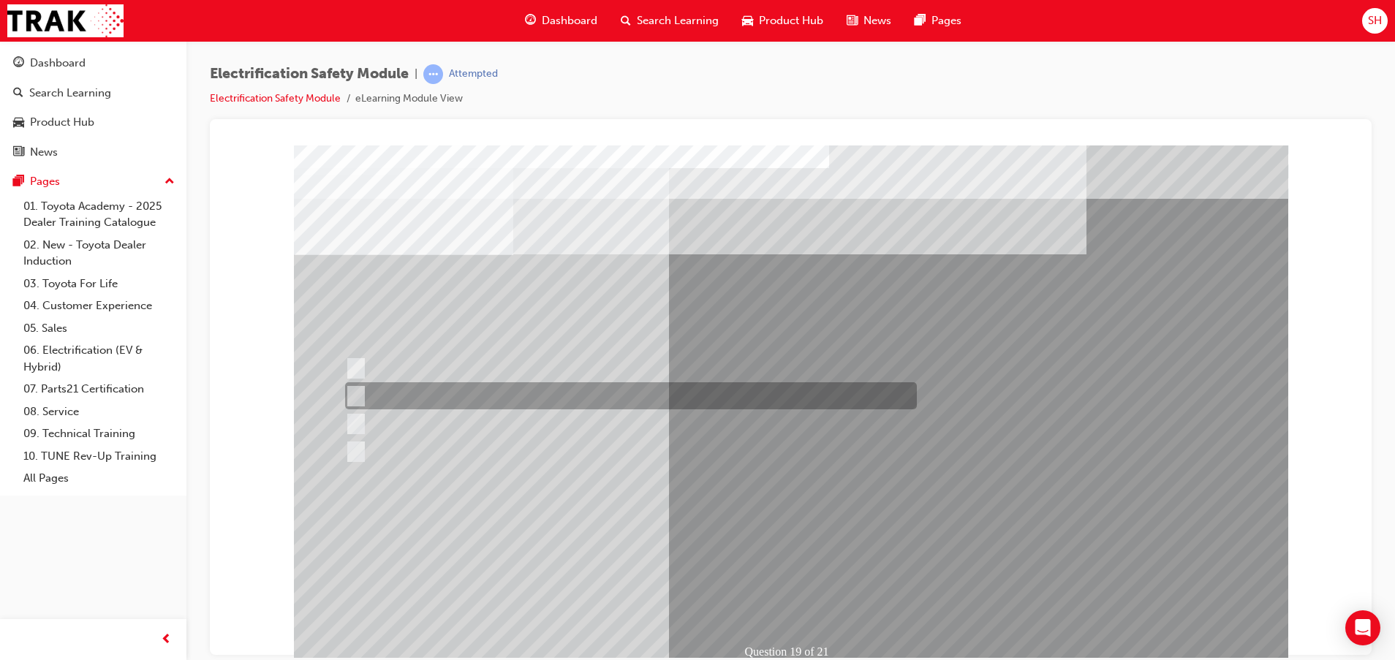
click at [360, 399] on input "To protect Electrical Insulating Gloves from mechanical damage." at bounding box center [353, 396] width 16 height 16
radio input "true"
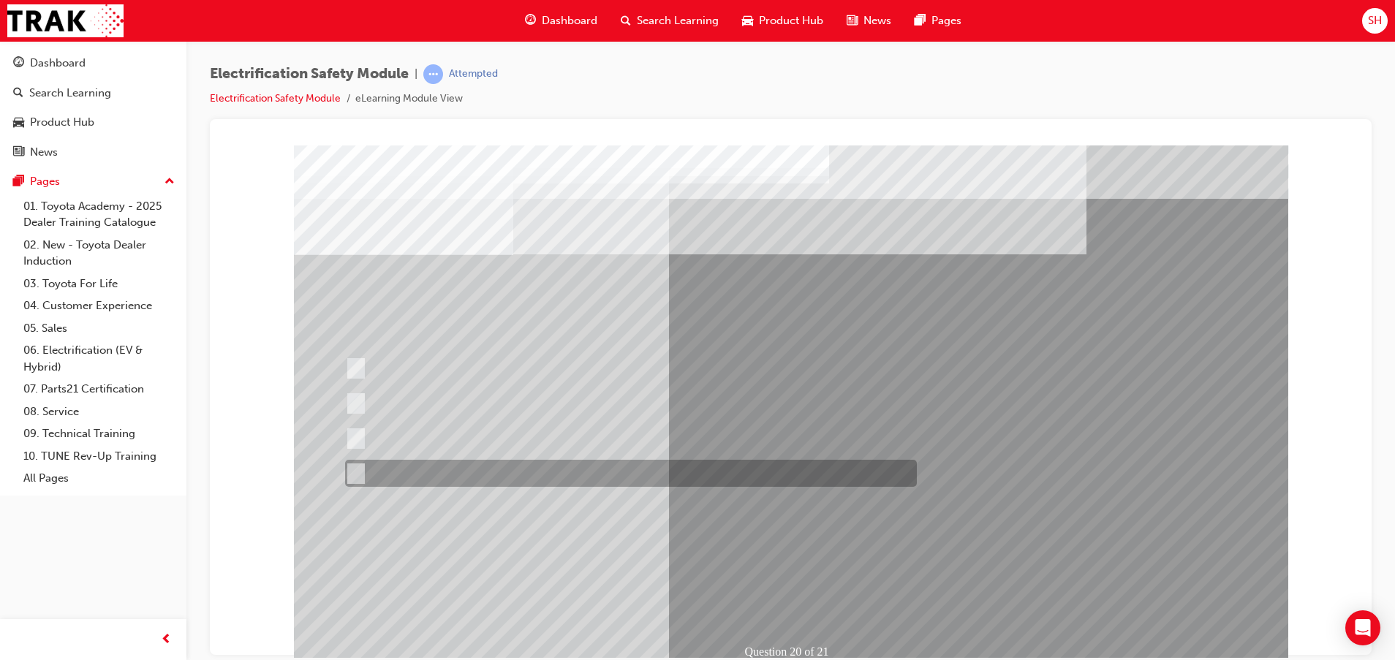
click at [382, 474] on div at bounding box center [627, 473] width 572 height 27
radio input "true"
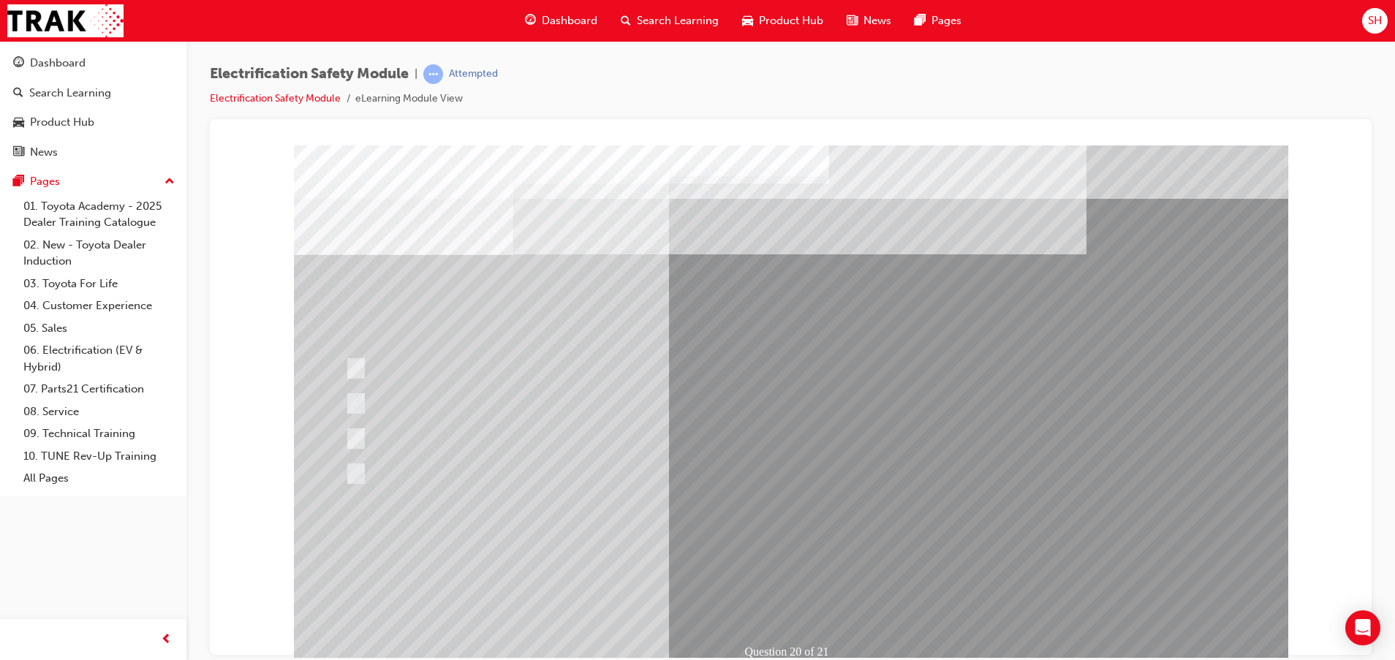
drag, startPoint x: 336, startPoint y: 441, endPoint x: 344, endPoint y: 442, distance: 8.2
click at [341, 441] on div "Question 21 of 21" at bounding box center [791, 408] width 994 height 526
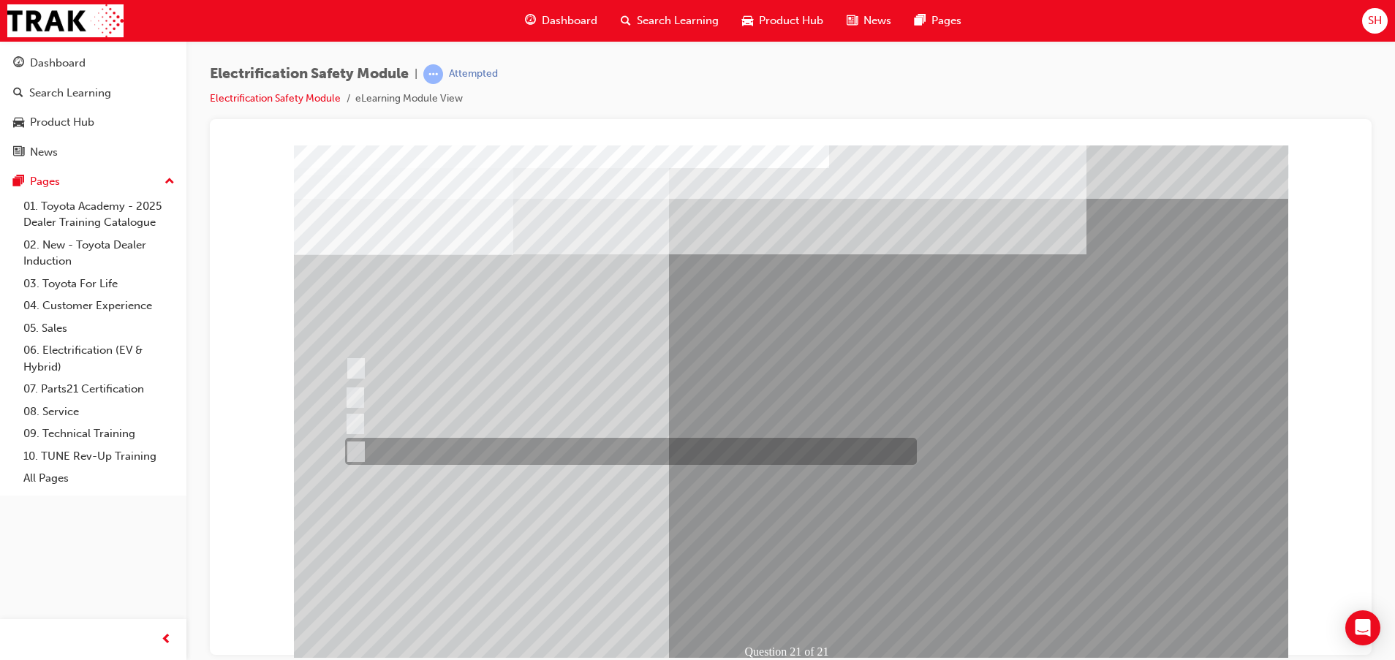
drag, startPoint x: 352, startPoint y: 445, endPoint x: 390, endPoint y: 456, distance: 38.9
click at [357, 447] on input "All these items should be removed to improve safety" at bounding box center [353, 452] width 16 height 16
radio input "true"
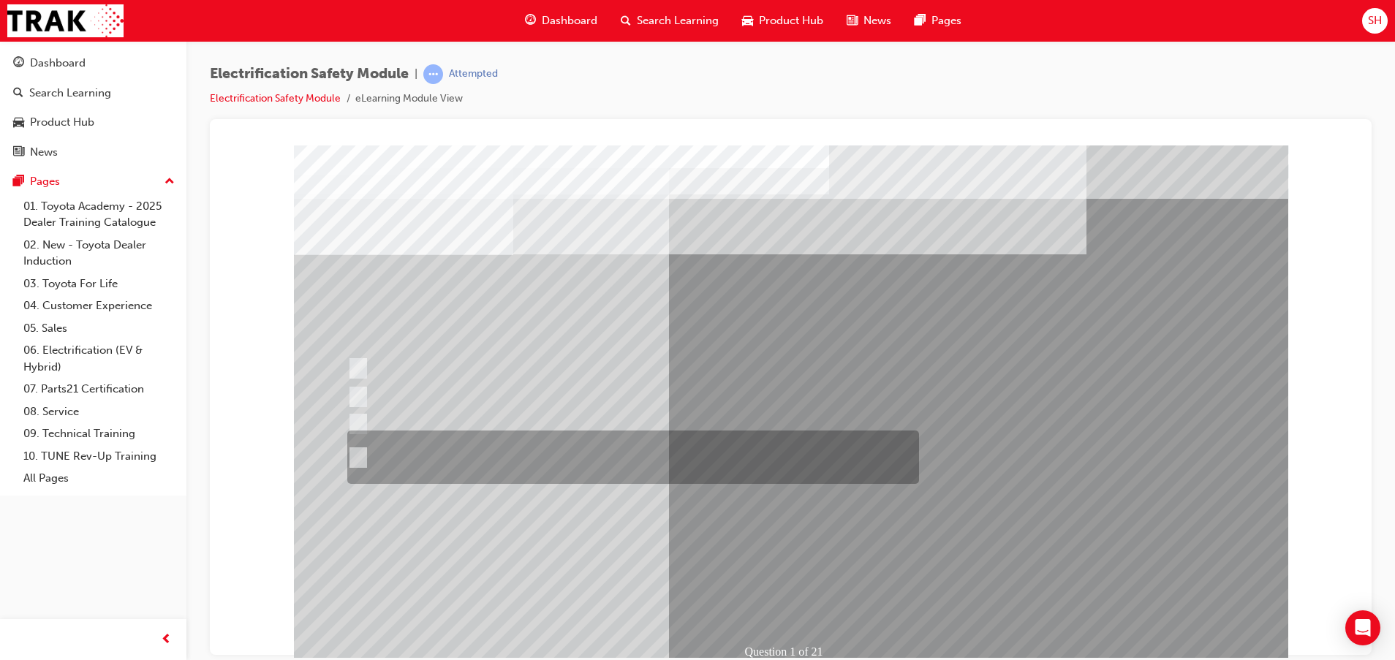
click at [393, 450] on div at bounding box center [630, 456] width 572 height 53
radio input "true"
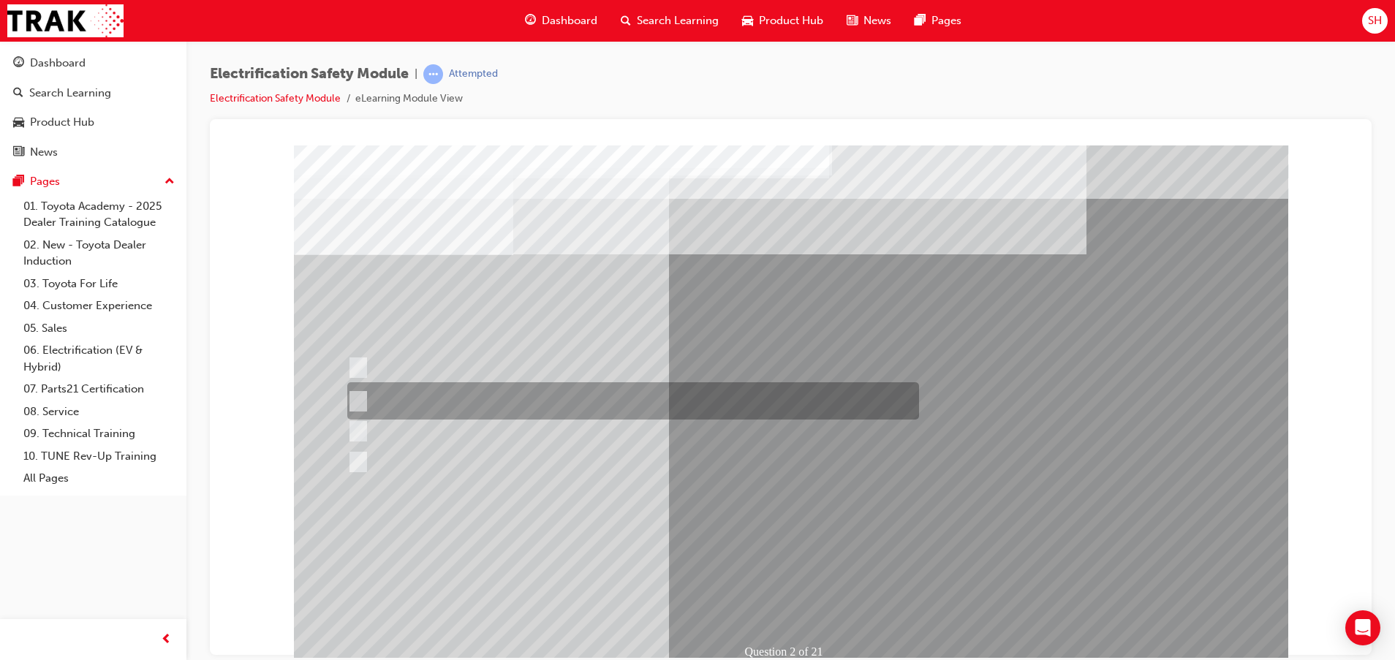
click at [506, 398] on div at bounding box center [630, 400] width 572 height 37
radio input "true"
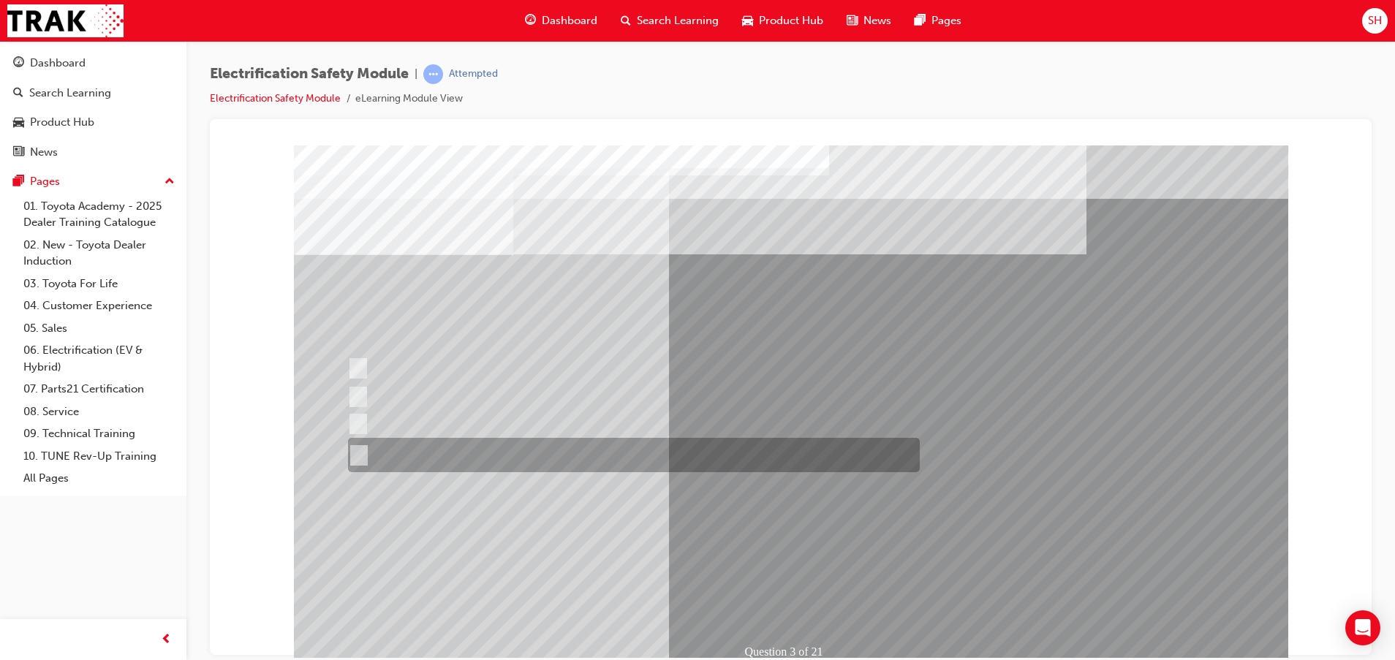
click at [397, 458] on div at bounding box center [630, 455] width 572 height 34
radio input "true"
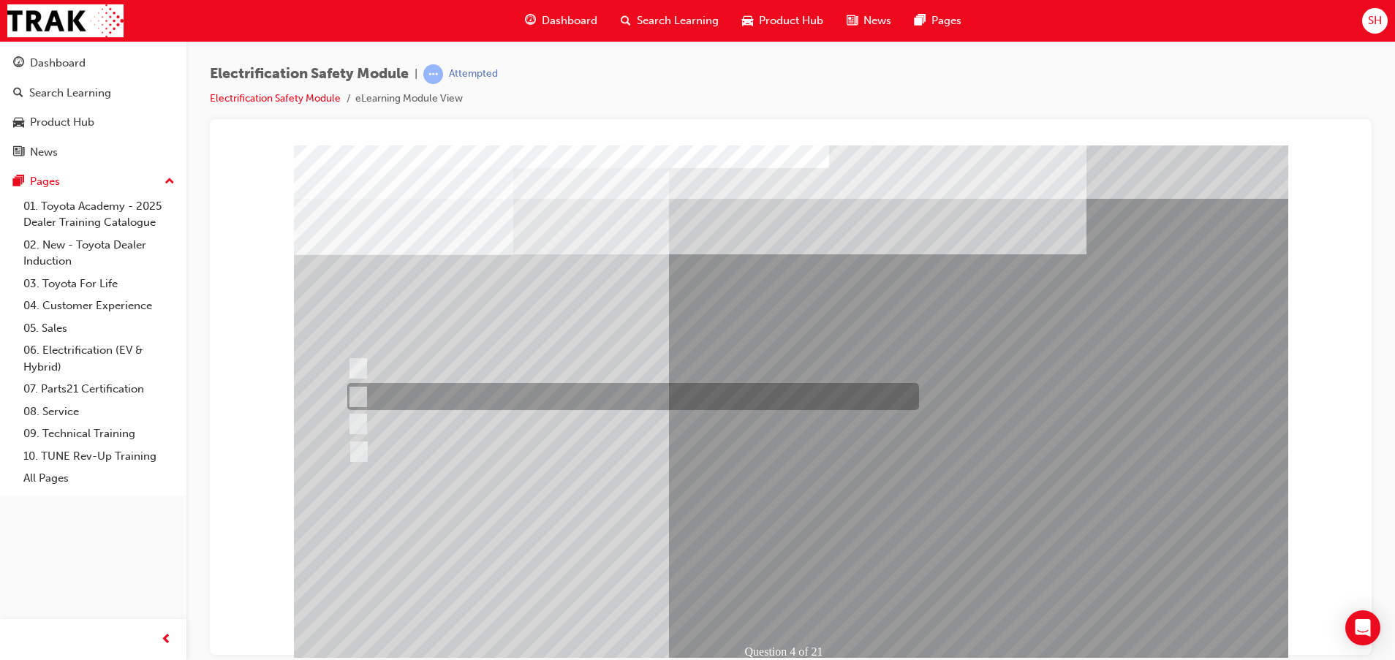
click at [450, 397] on div at bounding box center [630, 396] width 572 height 27
checkbox input "true"
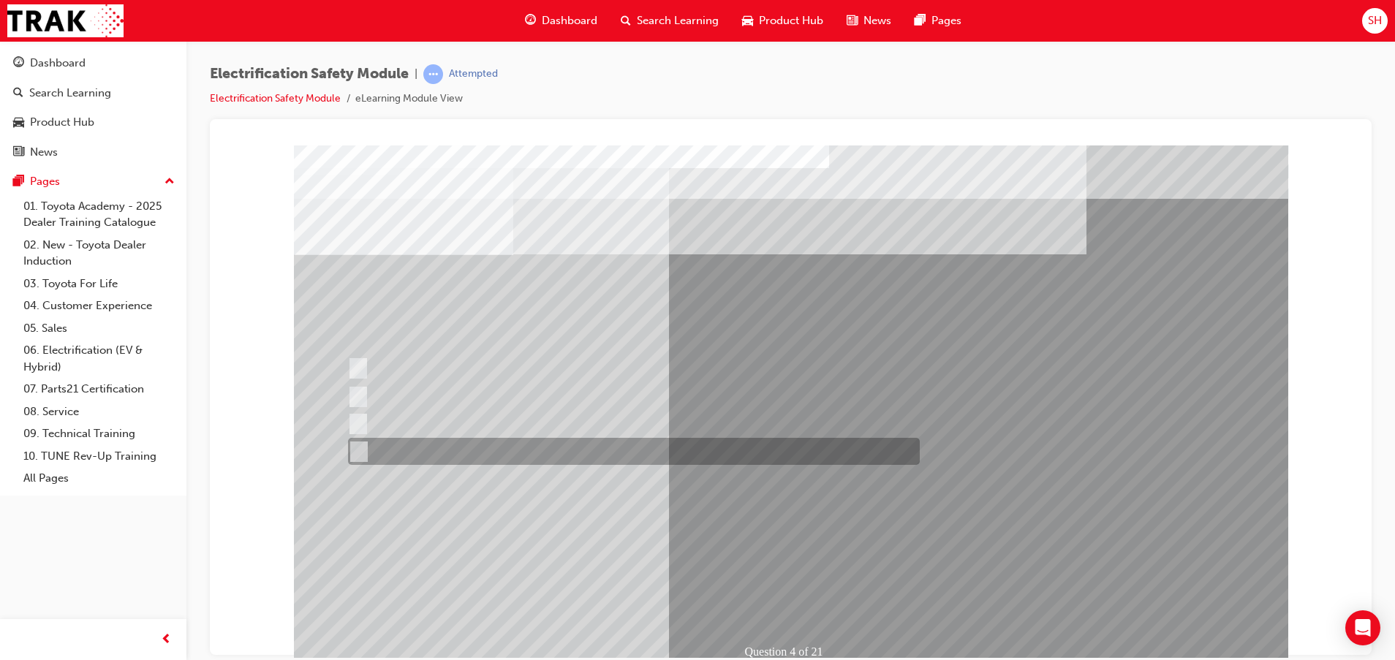
click at [568, 455] on div at bounding box center [630, 451] width 572 height 27
checkbox input "true"
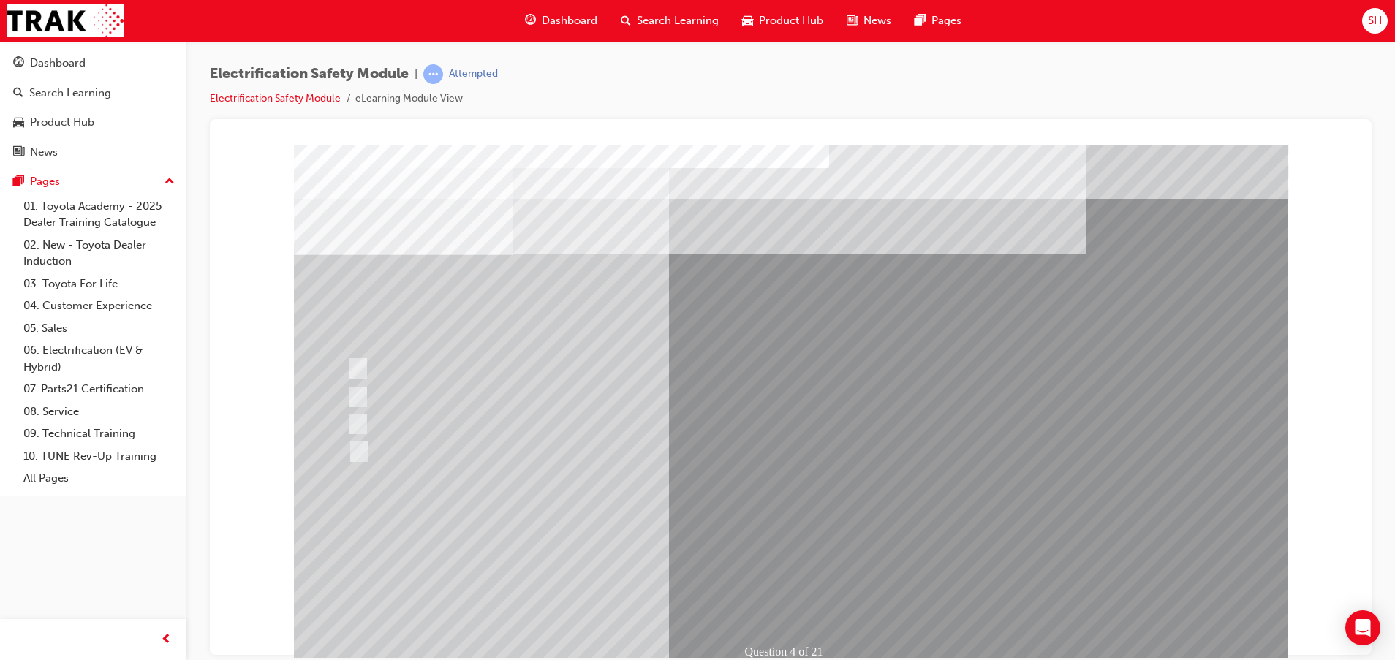
click at [382, 392] on div at bounding box center [630, 396] width 572 height 27
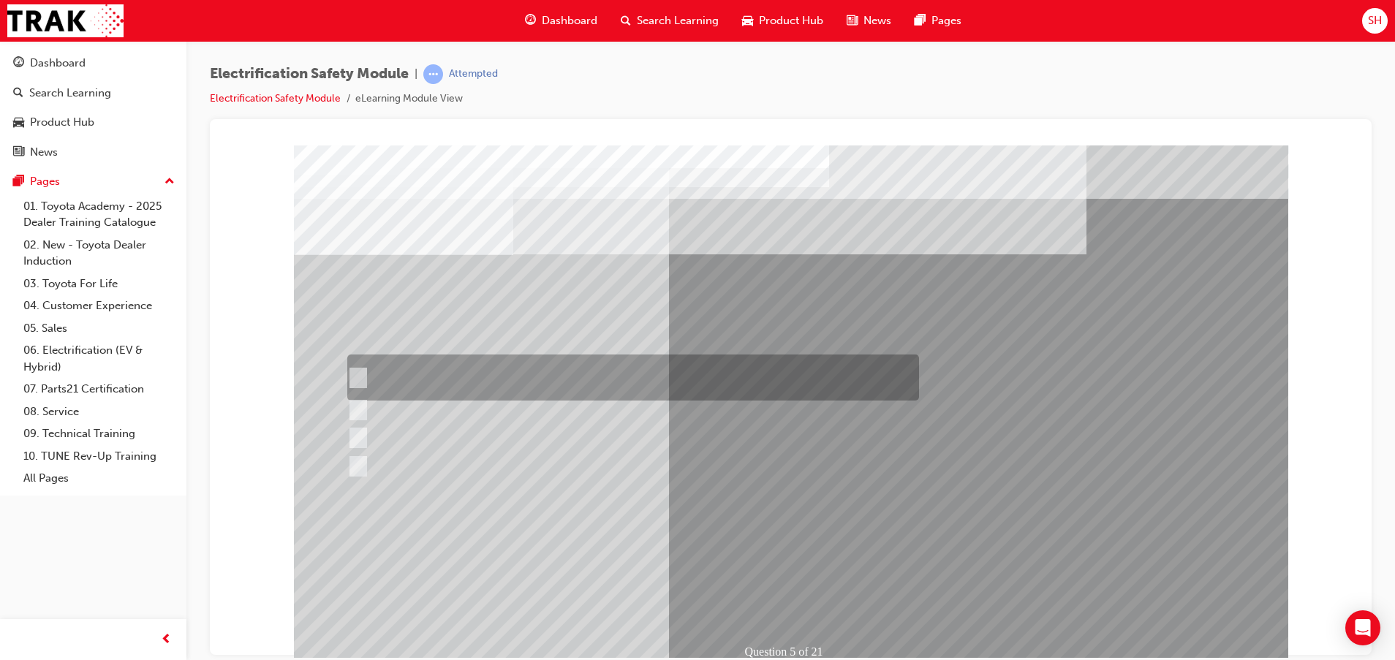
click at [374, 380] on div at bounding box center [630, 377] width 572 height 46
click at [361, 379] on input "The READY light will illuminate when the vehicle is turned on and ready to driv…" at bounding box center [354, 378] width 16 height 16
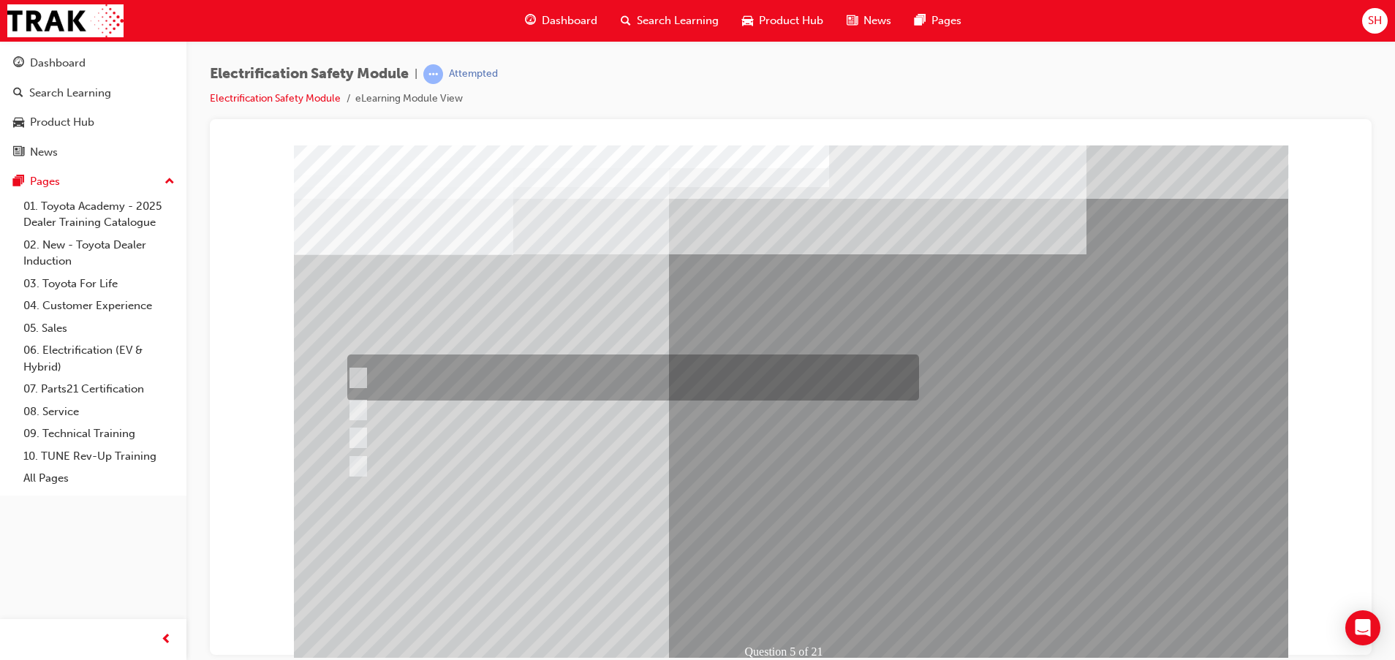
click at [364, 372] on div at bounding box center [630, 377] width 572 height 46
checkbox input "true"
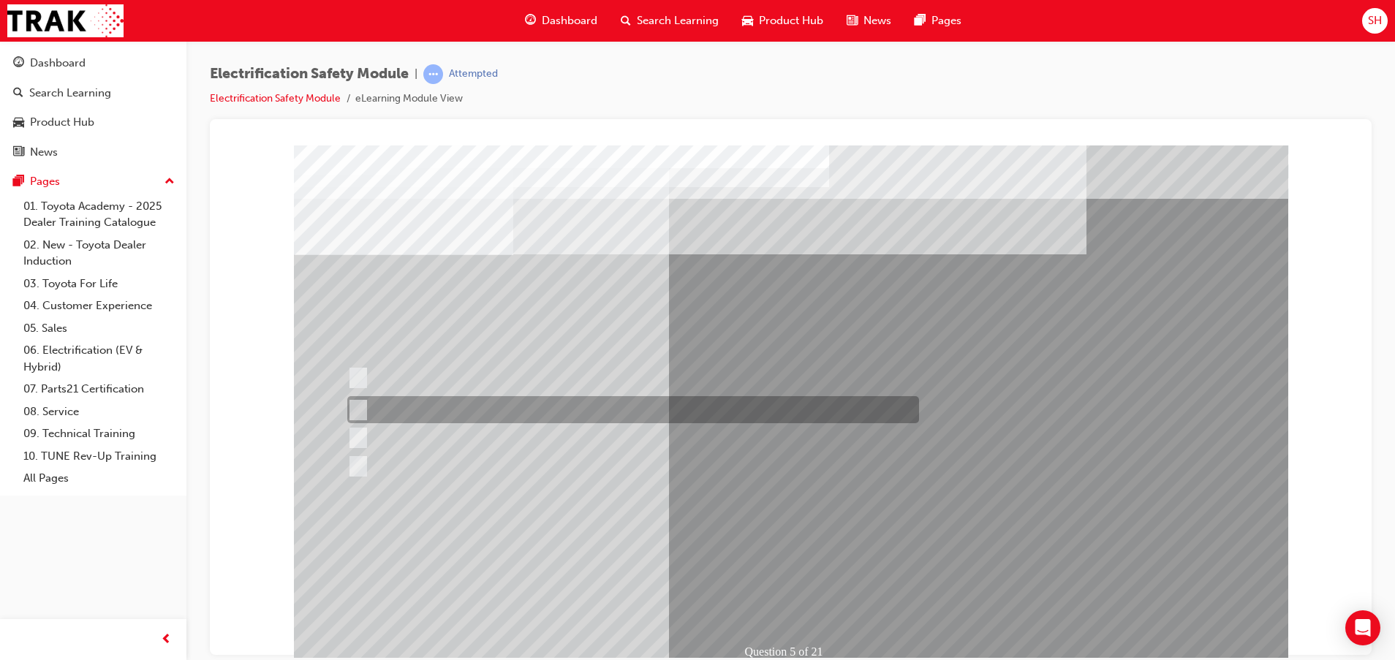
click at [349, 400] on div at bounding box center [630, 409] width 572 height 27
checkbox input "true"
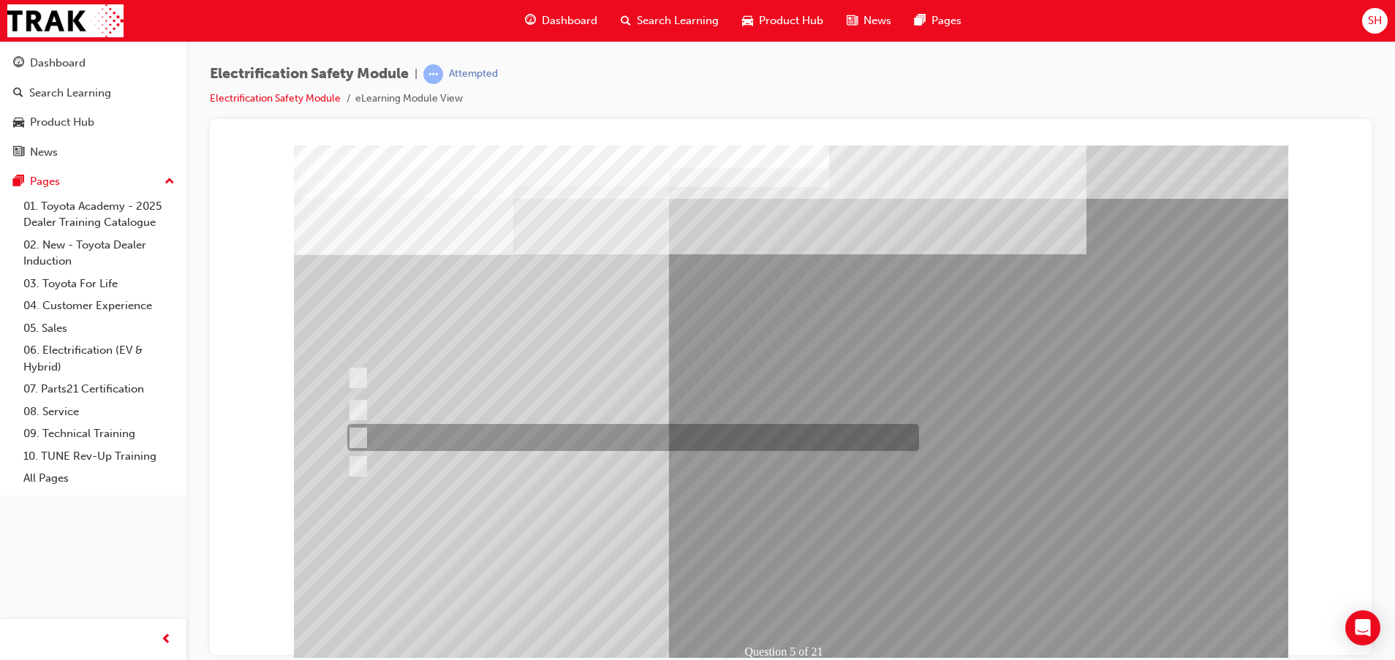
click at [357, 452] on div "Question 5 of 21" at bounding box center [791, 408] width 994 height 526
click at [359, 436] on input "Vehicle Motive Force selection types illuminated e.g. (EV/HV)." at bounding box center [354, 438] width 16 height 16
checkbox input "true"
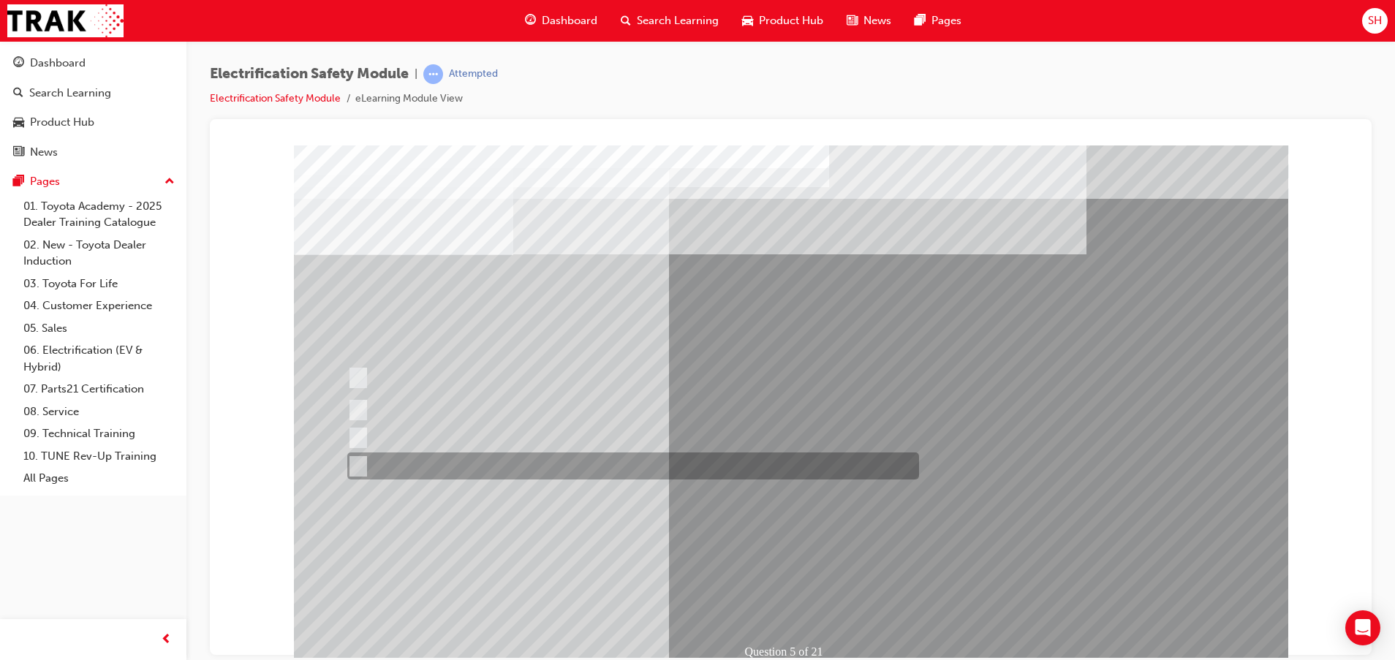
click at [363, 464] on div at bounding box center [630, 465] width 572 height 27
checkbox input "true"
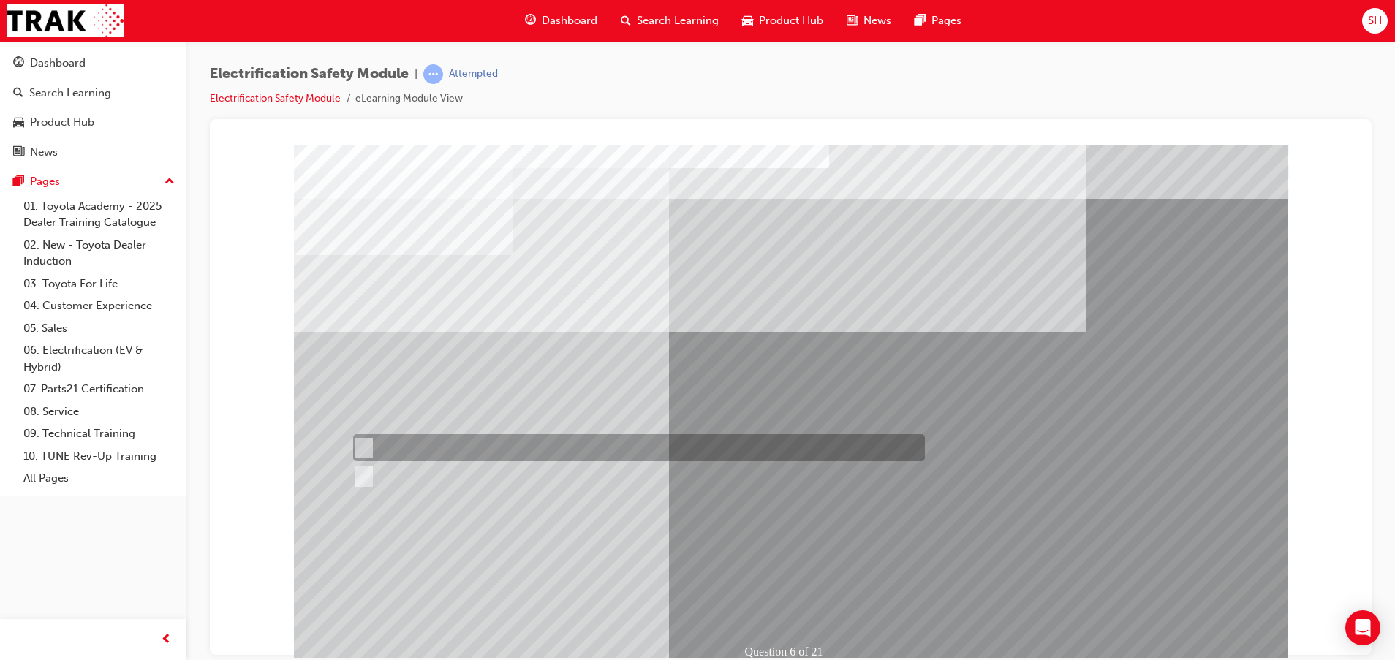
click at [390, 436] on div at bounding box center [635, 447] width 572 height 27
radio input "true"
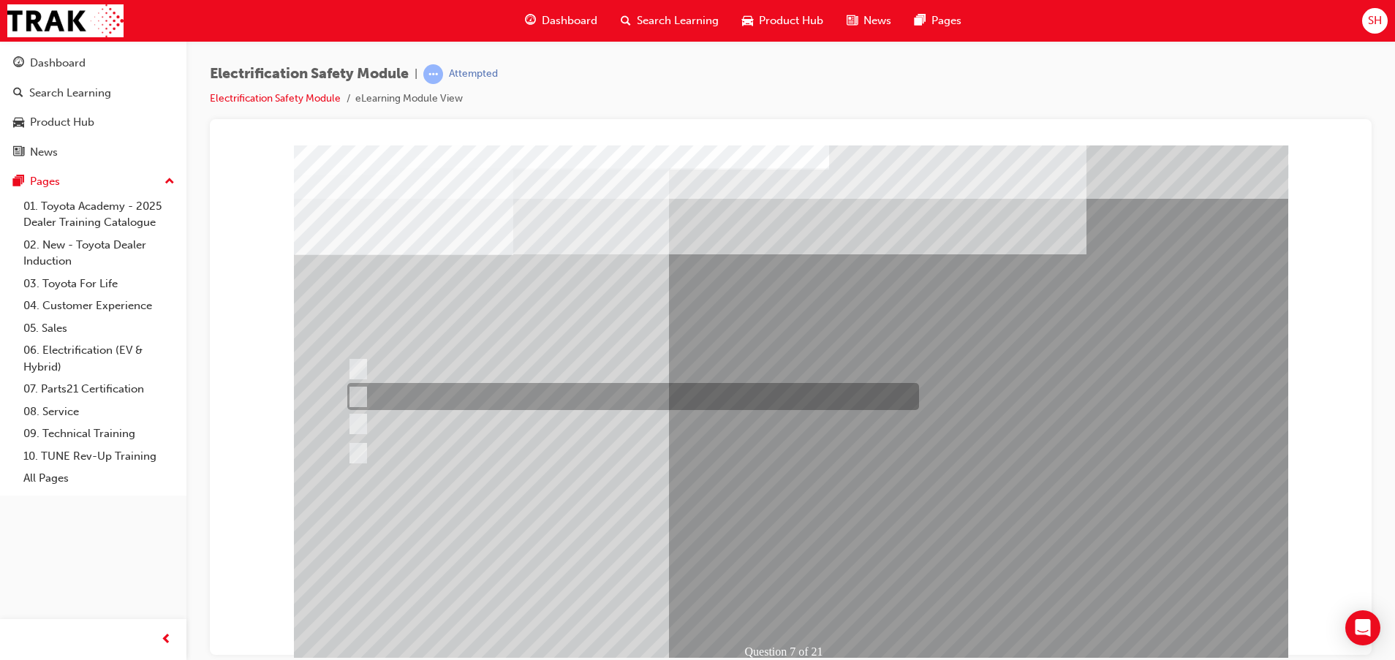
click at [487, 401] on div at bounding box center [630, 396] width 572 height 27
radio input "true"
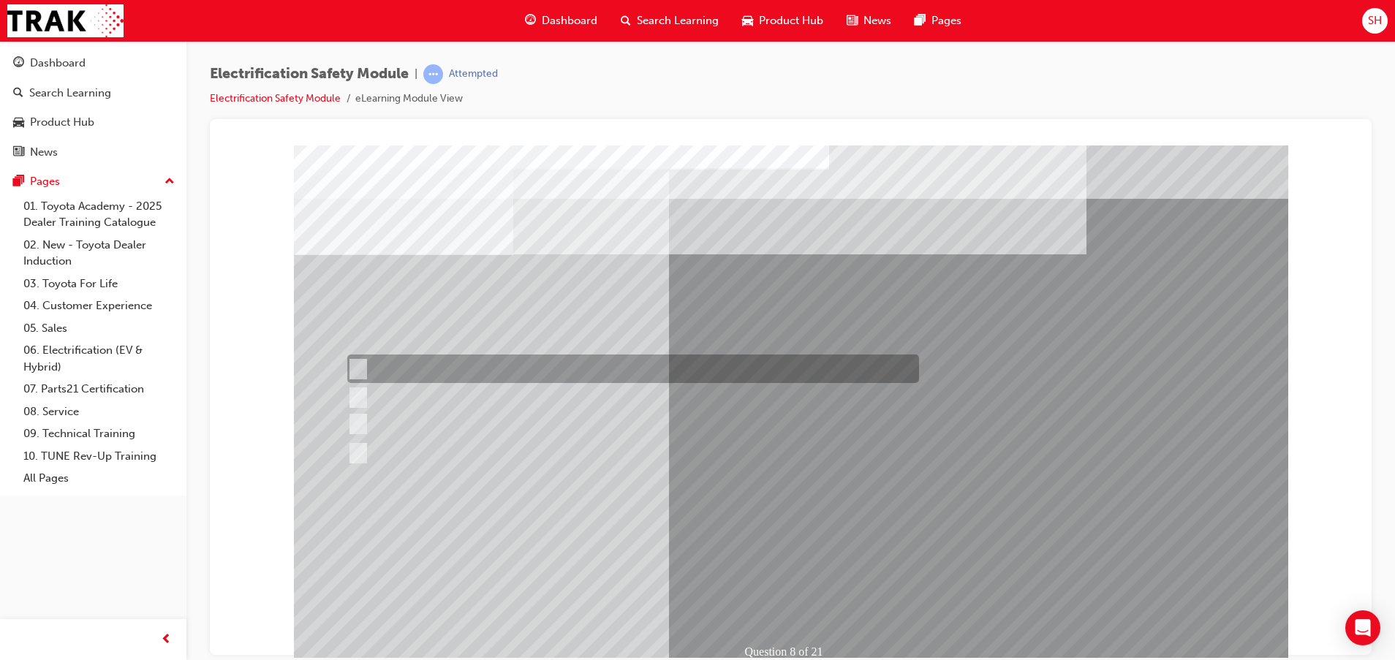
click at [626, 370] on div at bounding box center [630, 368] width 572 height 29
radio input "true"
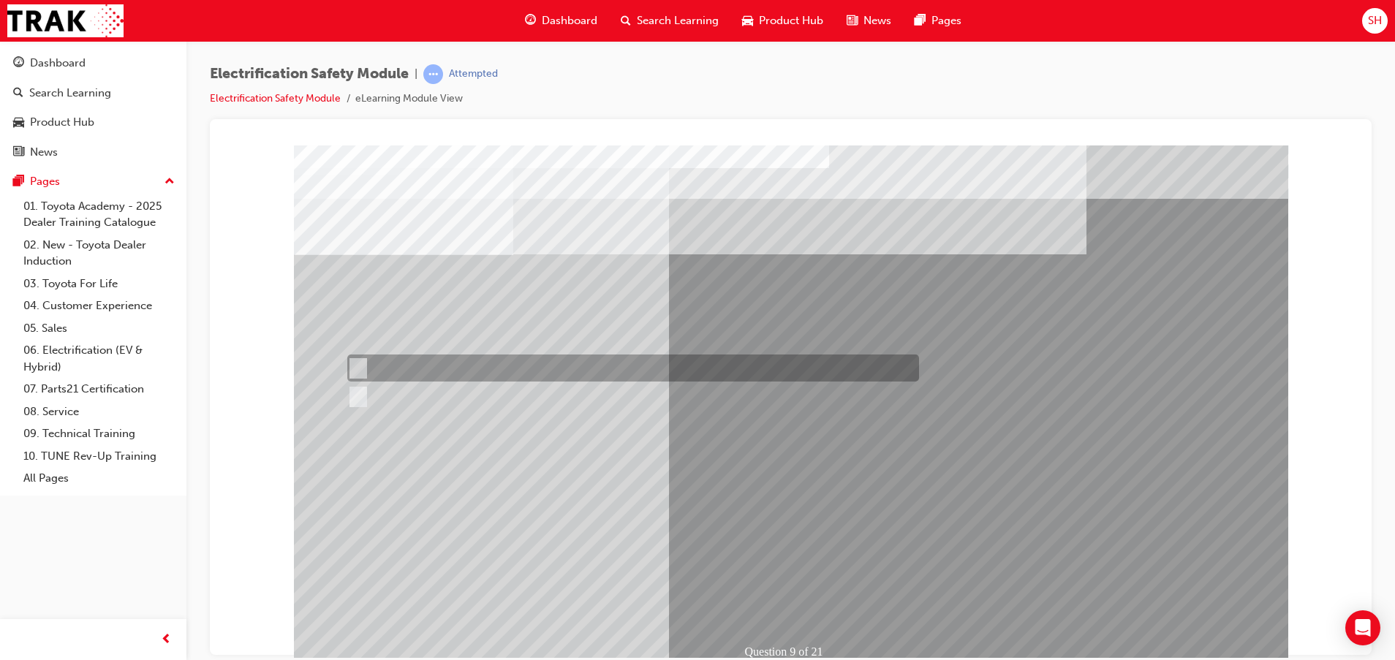
click at [360, 366] on input "True" at bounding box center [355, 368] width 16 height 16
radio input "true"
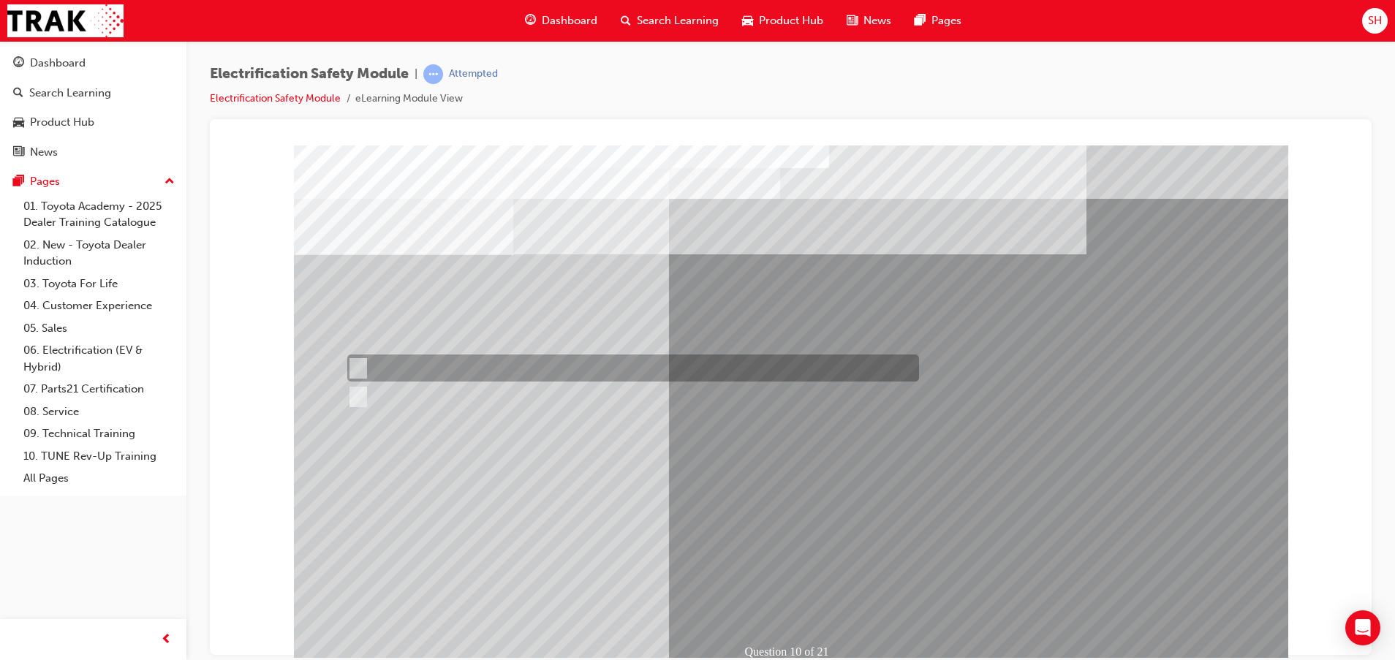
click at [439, 369] on div at bounding box center [630, 367] width 572 height 27
radio input "true"
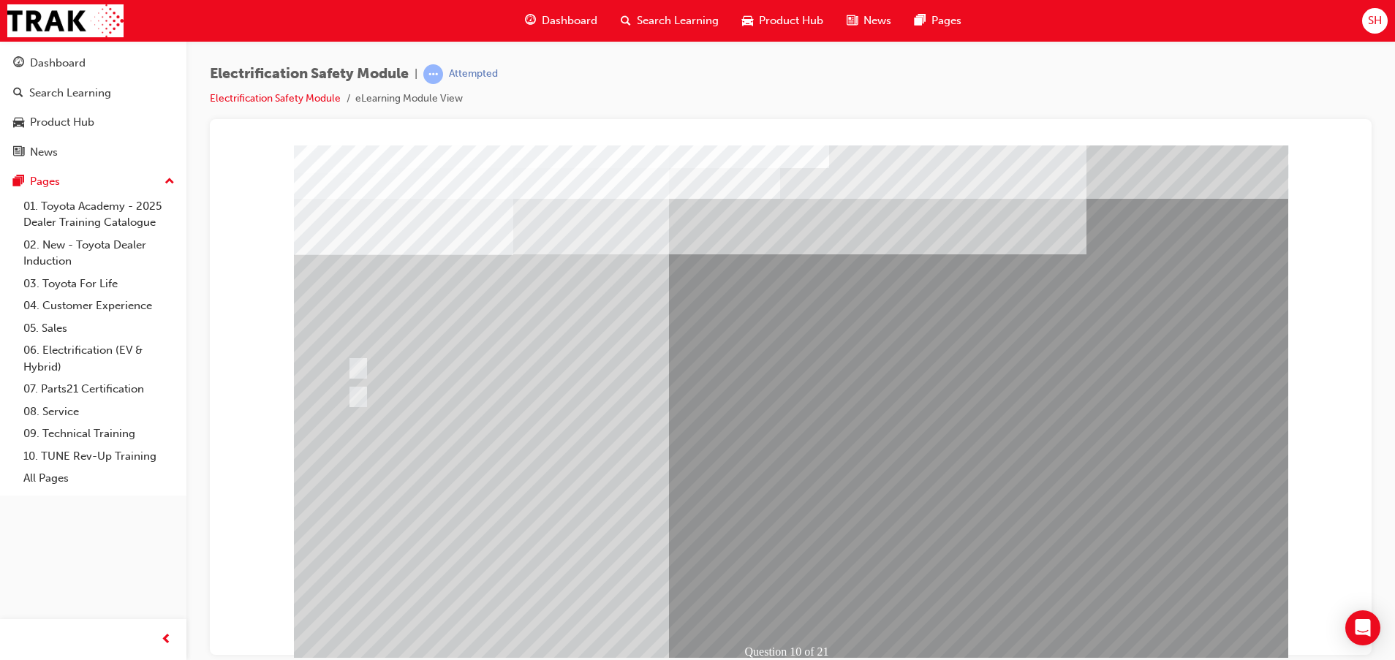
click at [371, 395] on div at bounding box center [630, 396] width 572 height 27
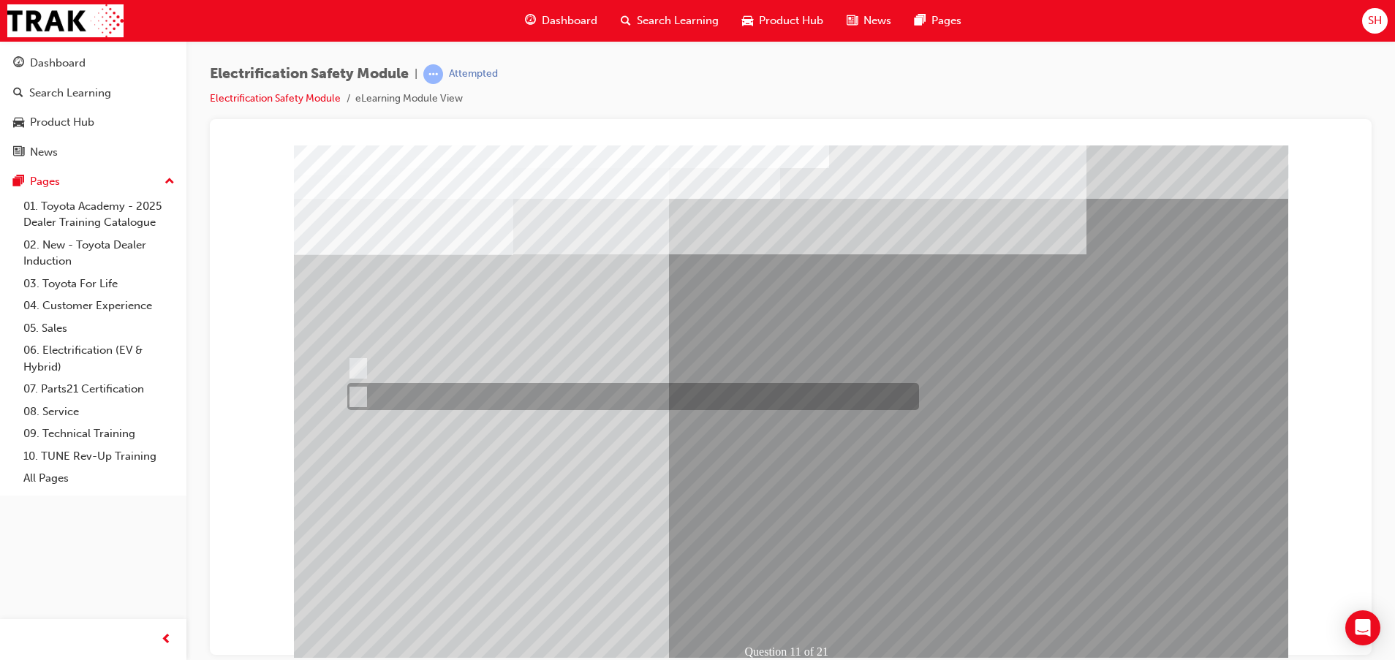
click at [403, 392] on div at bounding box center [630, 396] width 572 height 27
radio input "true"
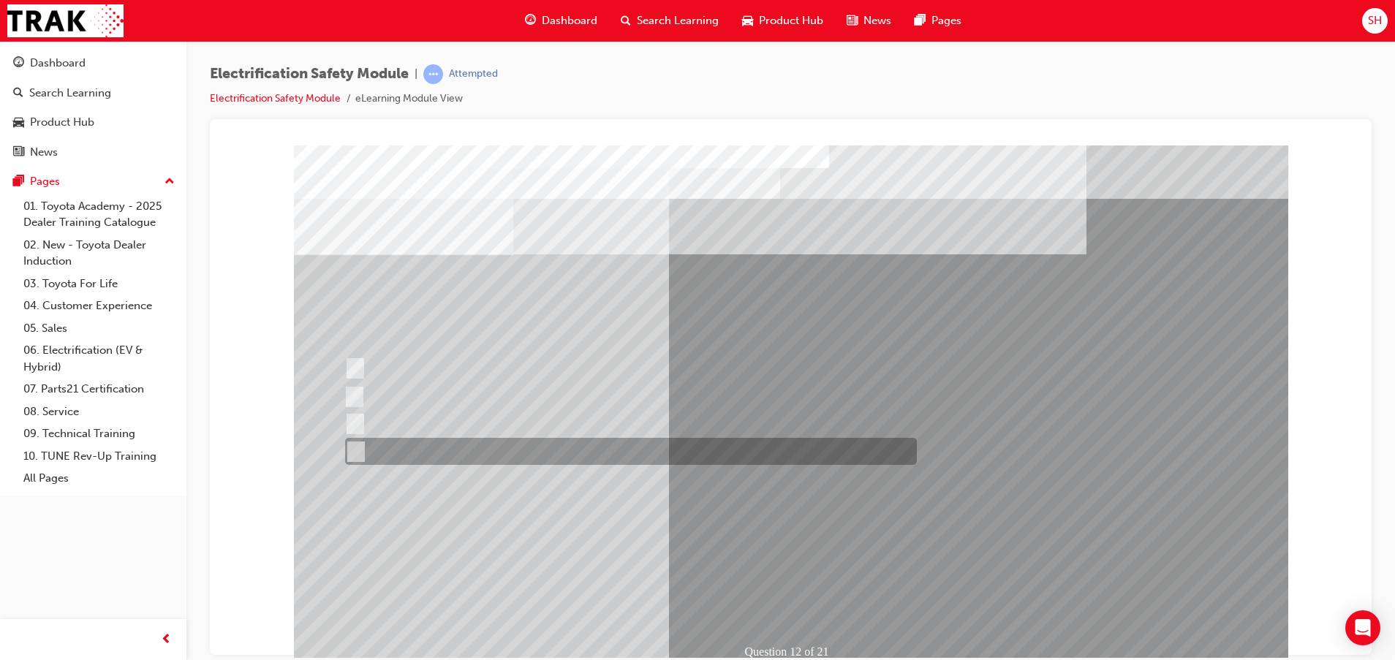
click at [488, 458] on div at bounding box center [627, 451] width 572 height 27
radio input "true"
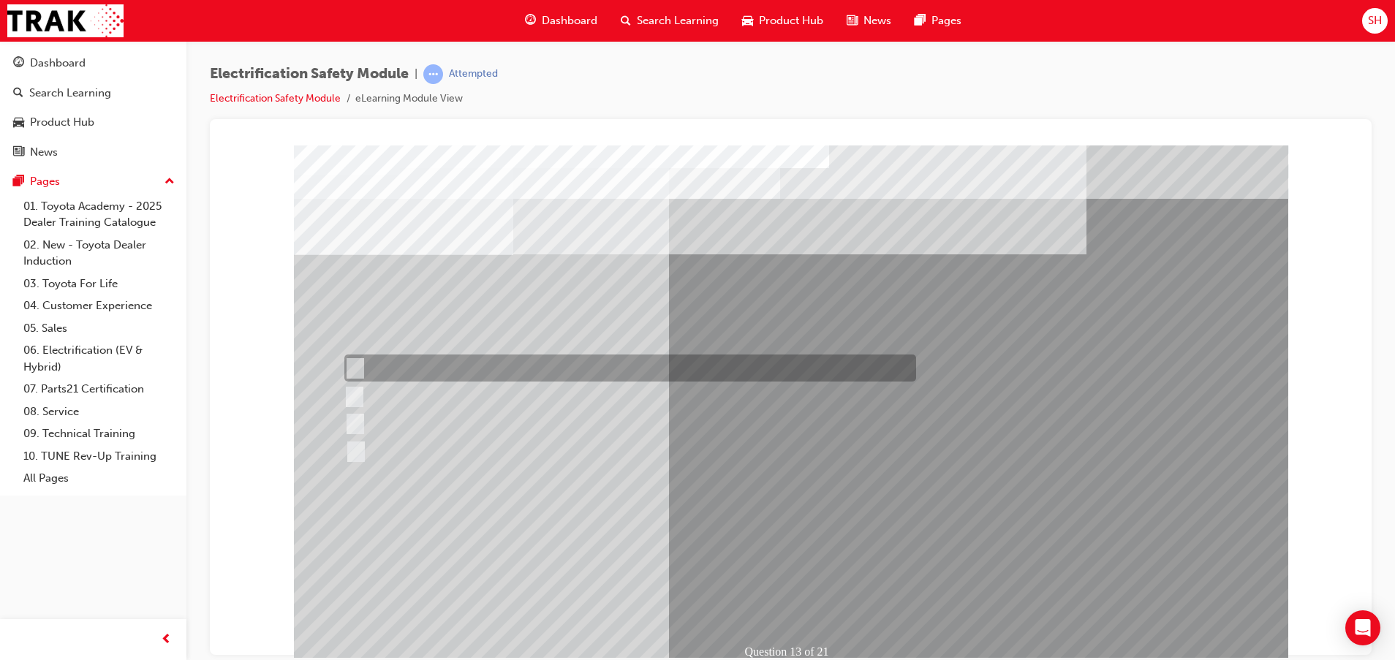
click at [479, 369] on div at bounding box center [627, 367] width 572 height 27
radio input "true"
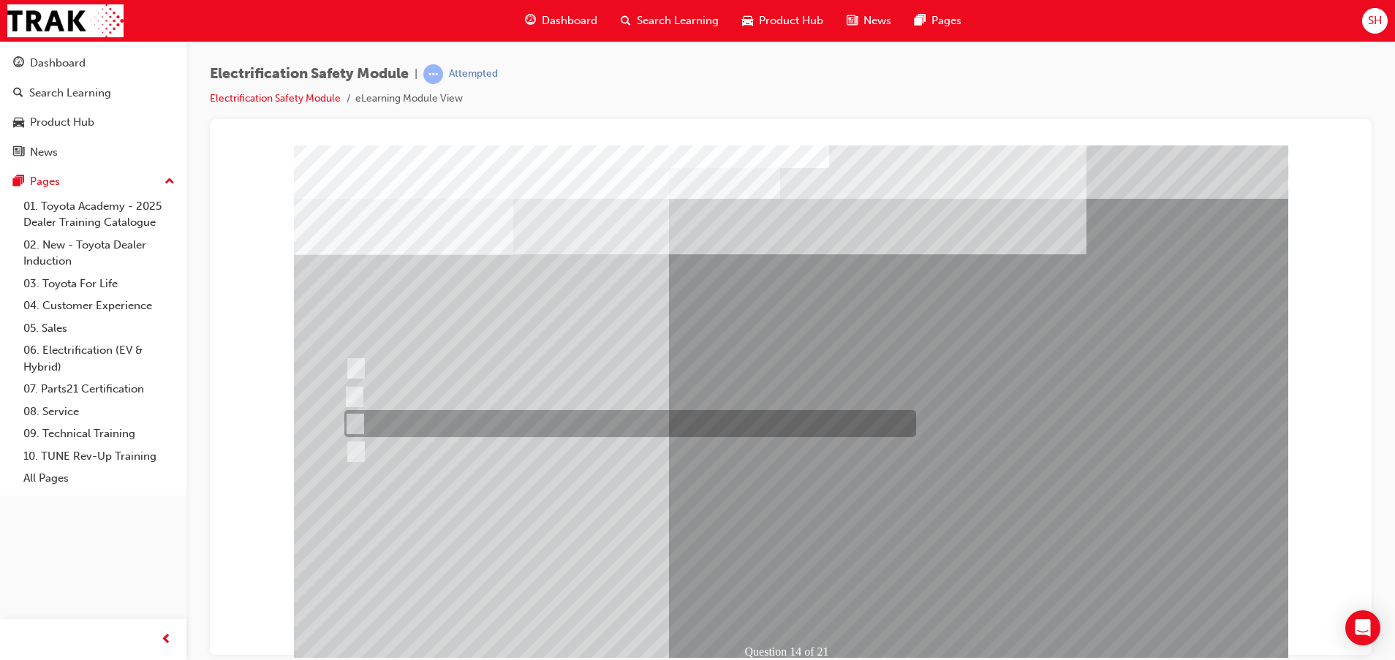
click at [399, 426] on div at bounding box center [627, 423] width 572 height 27
radio input "true"
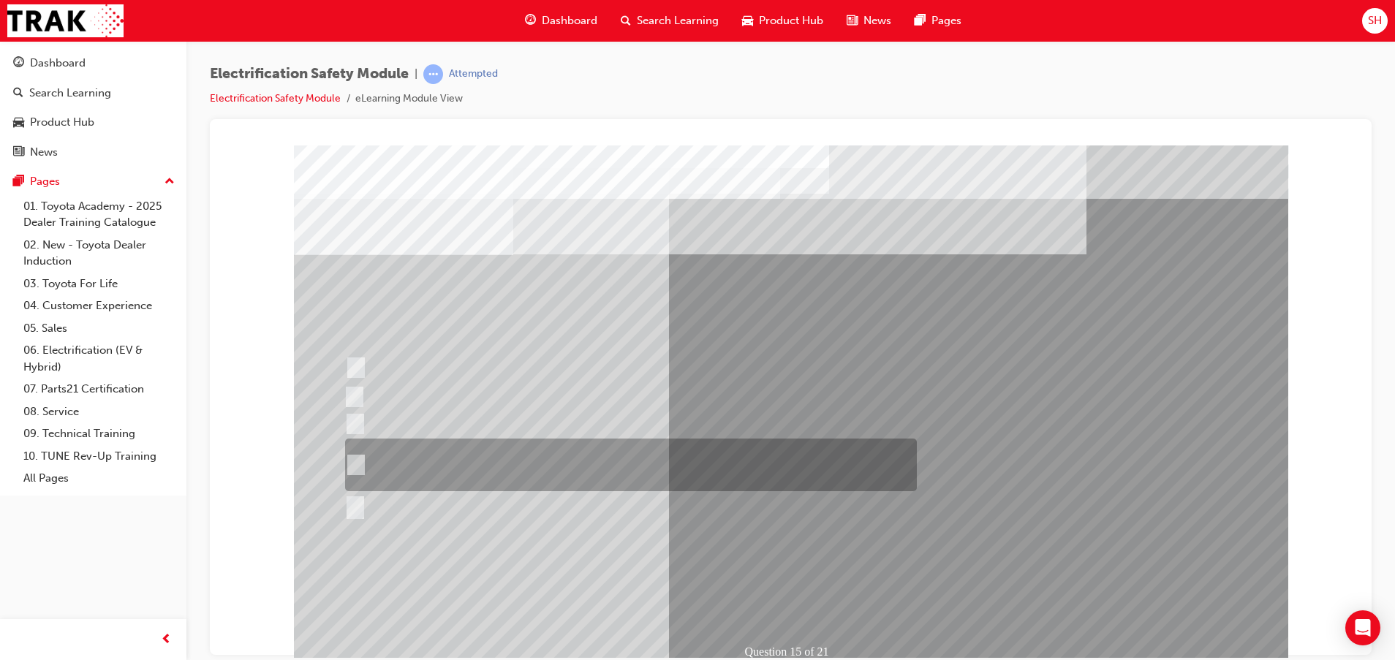
click at [524, 454] on div at bounding box center [627, 465] width 572 height 53
radio input "true"
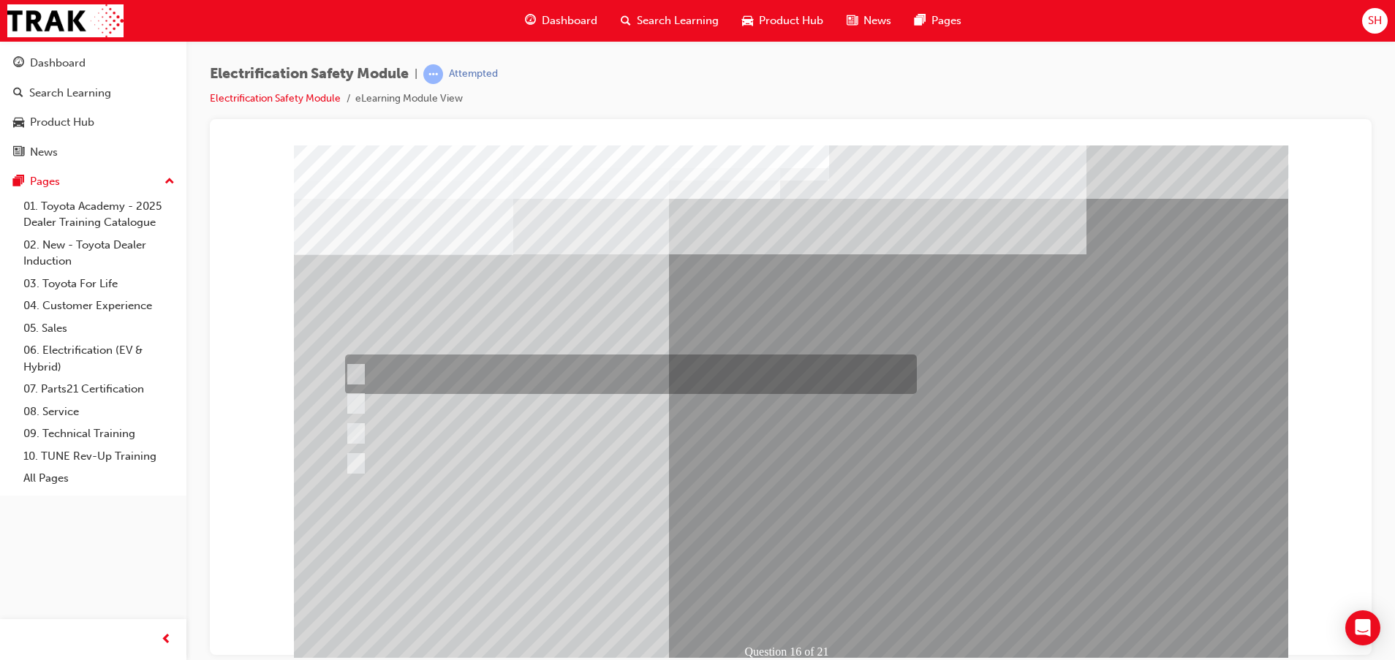
drag, startPoint x: 341, startPoint y: 368, endPoint x: 359, endPoint y: 373, distance: 18.3
click at [342, 368] on div at bounding box center [627, 373] width 572 height 39
radio input "true"
click at [360, 373] on input "Insulate the High Voltage Connector/Motor Side Cable Connection with Insulated …" at bounding box center [353, 374] width 16 height 16
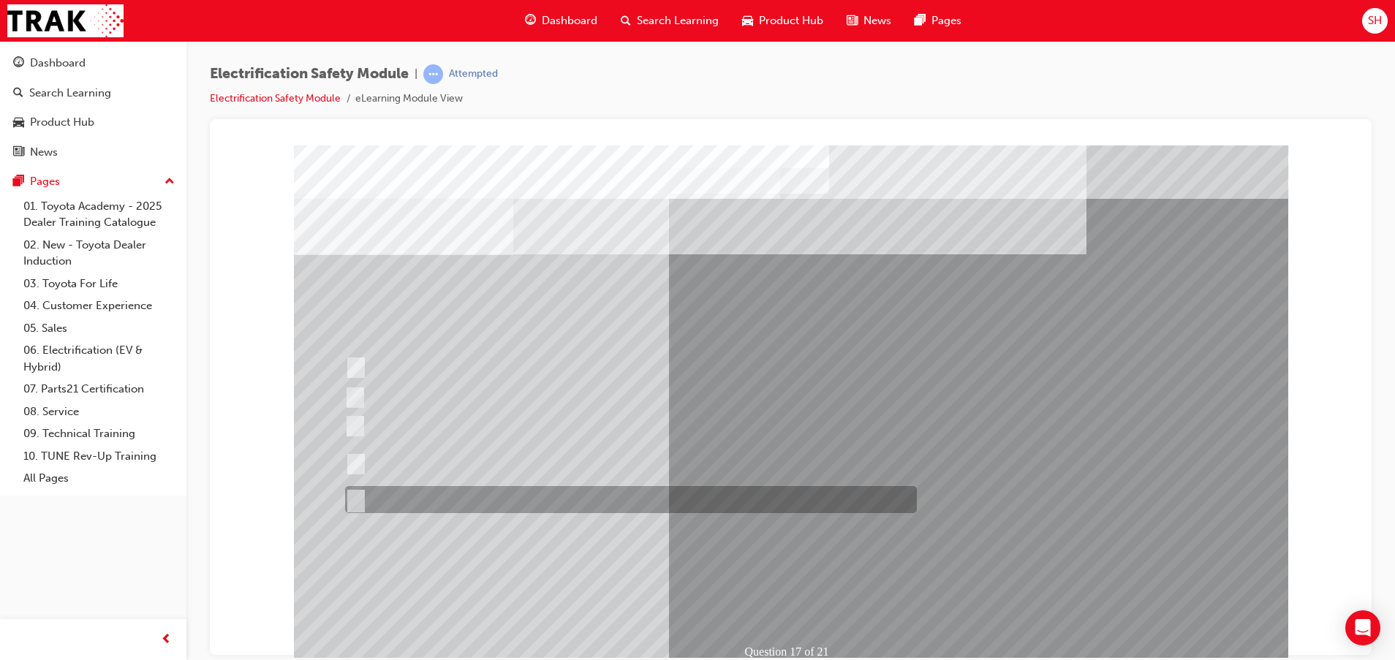
click at [382, 496] on div at bounding box center [627, 499] width 572 height 27
radio input "true"
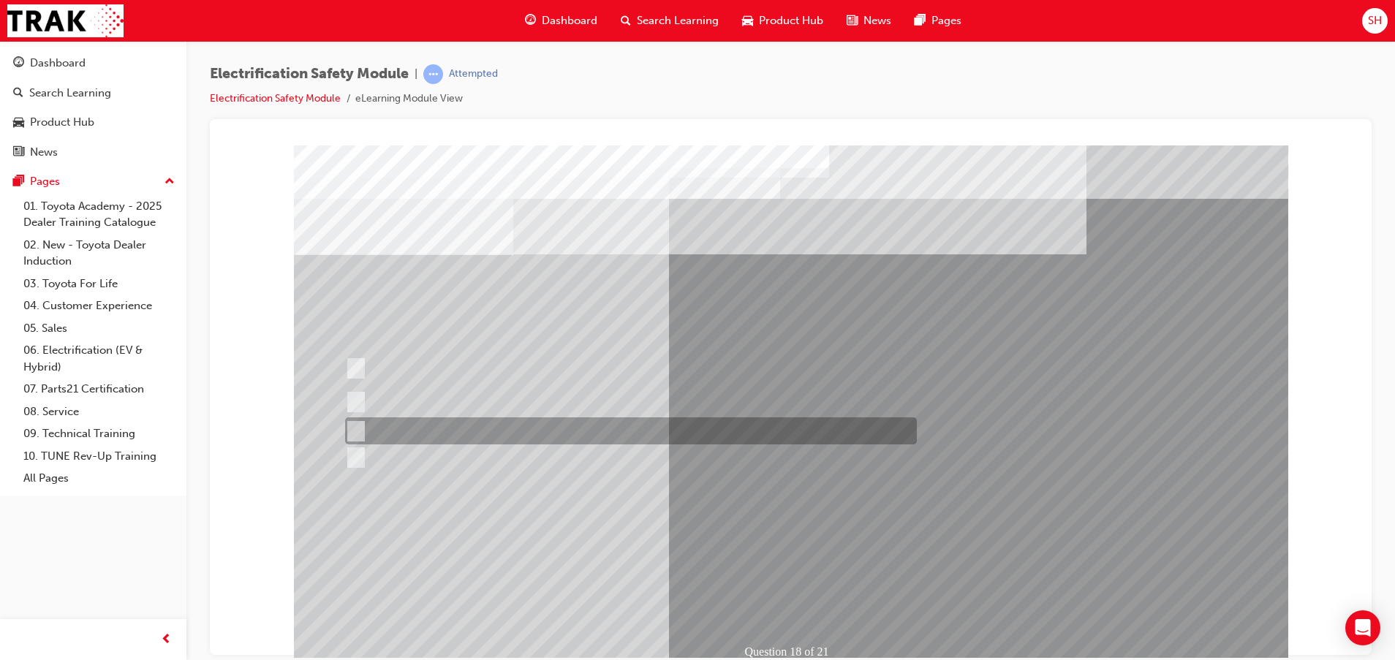
click at [588, 425] on div at bounding box center [627, 430] width 572 height 27
radio input "true"
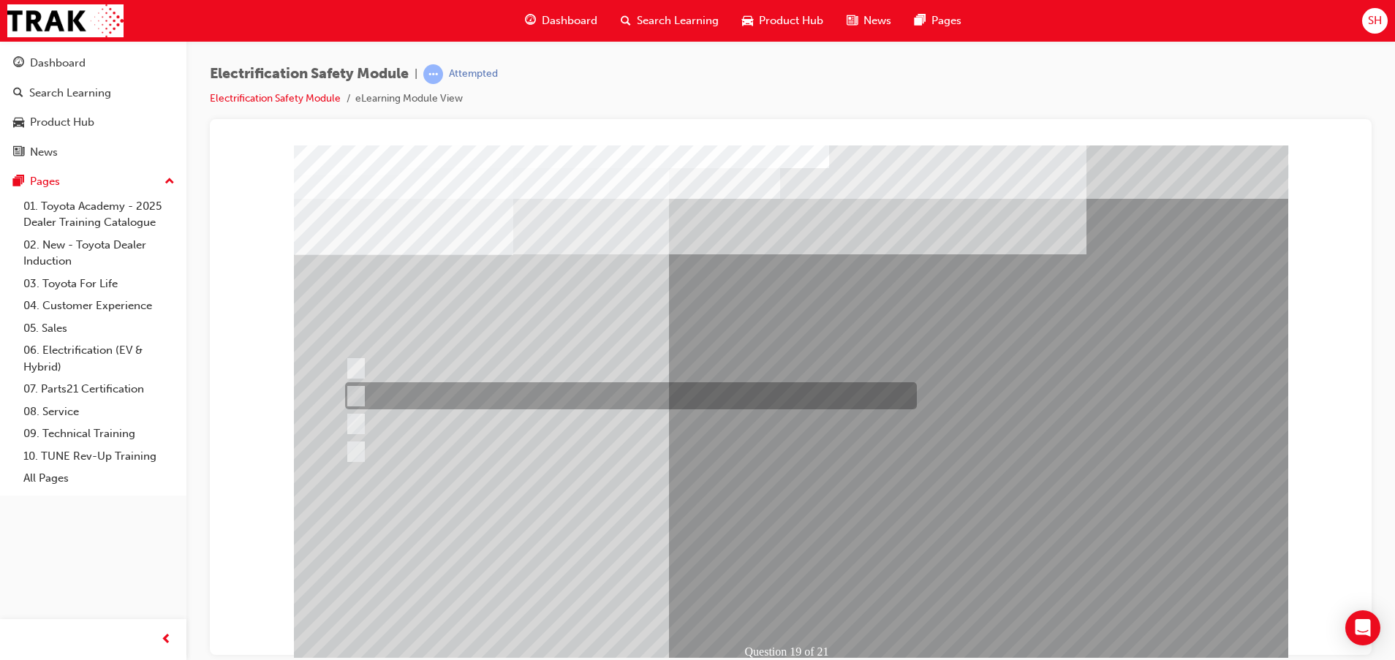
click at [661, 395] on div at bounding box center [627, 395] width 572 height 27
radio input "true"
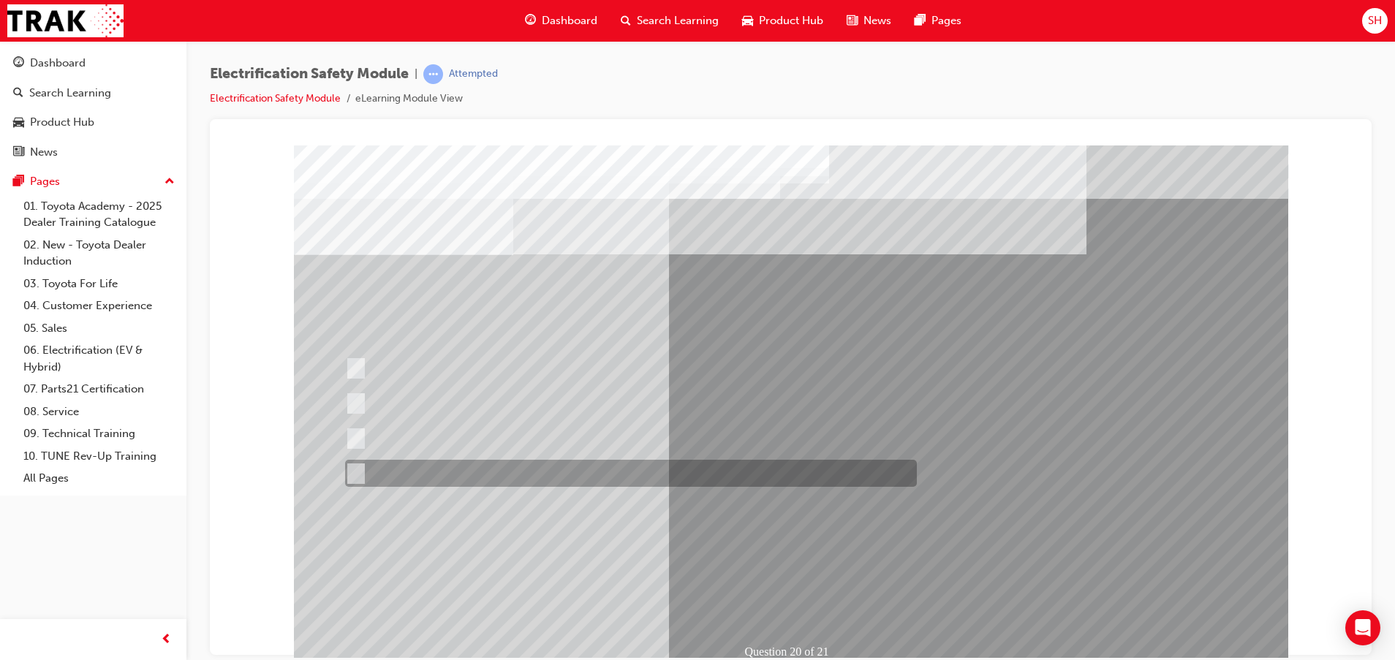
click at [468, 467] on div at bounding box center [627, 473] width 572 height 27
radio input "true"
click at [413, 476] on div at bounding box center [627, 473] width 572 height 27
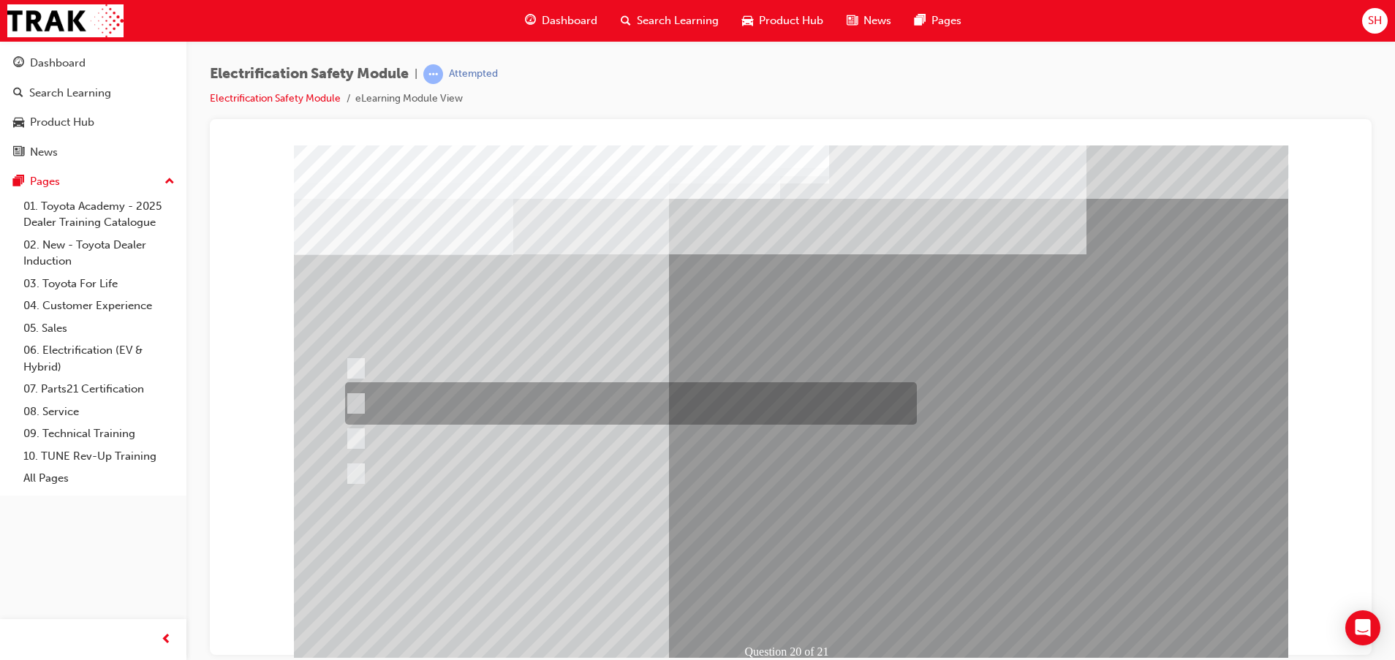
click at [365, 401] on div at bounding box center [627, 403] width 572 height 42
radio input "true"
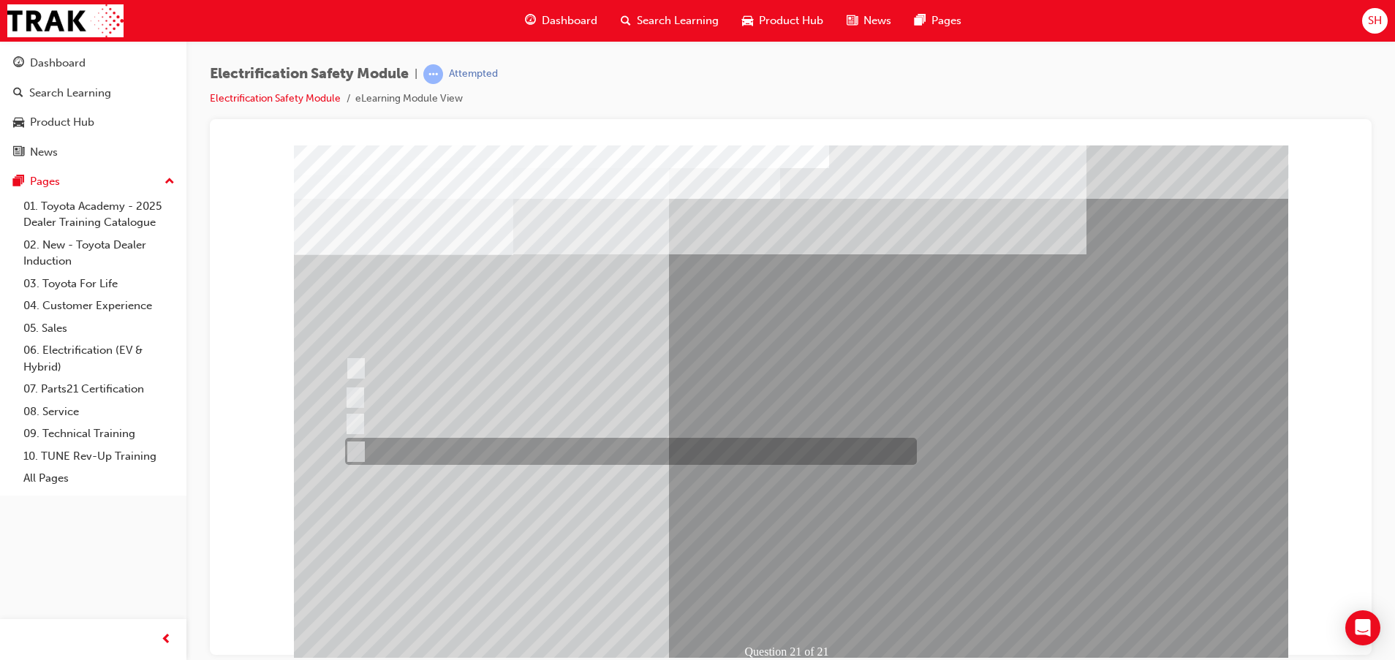
drag, startPoint x: 413, startPoint y: 455, endPoint x: 645, endPoint y: 471, distance: 232.2
click at [423, 453] on div at bounding box center [627, 451] width 572 height 27
radio input "true"
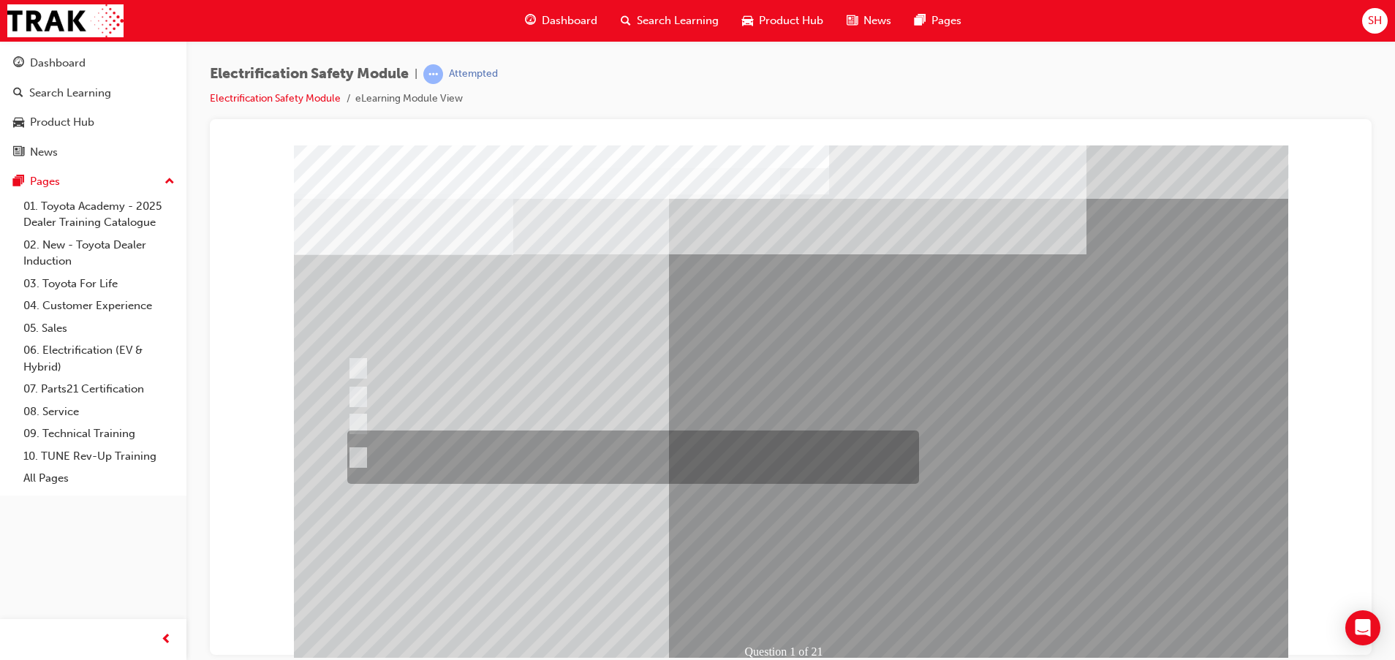
click at [572, 479] on div at bounding box center [630, 456] width 572 height 53
radio input "true"
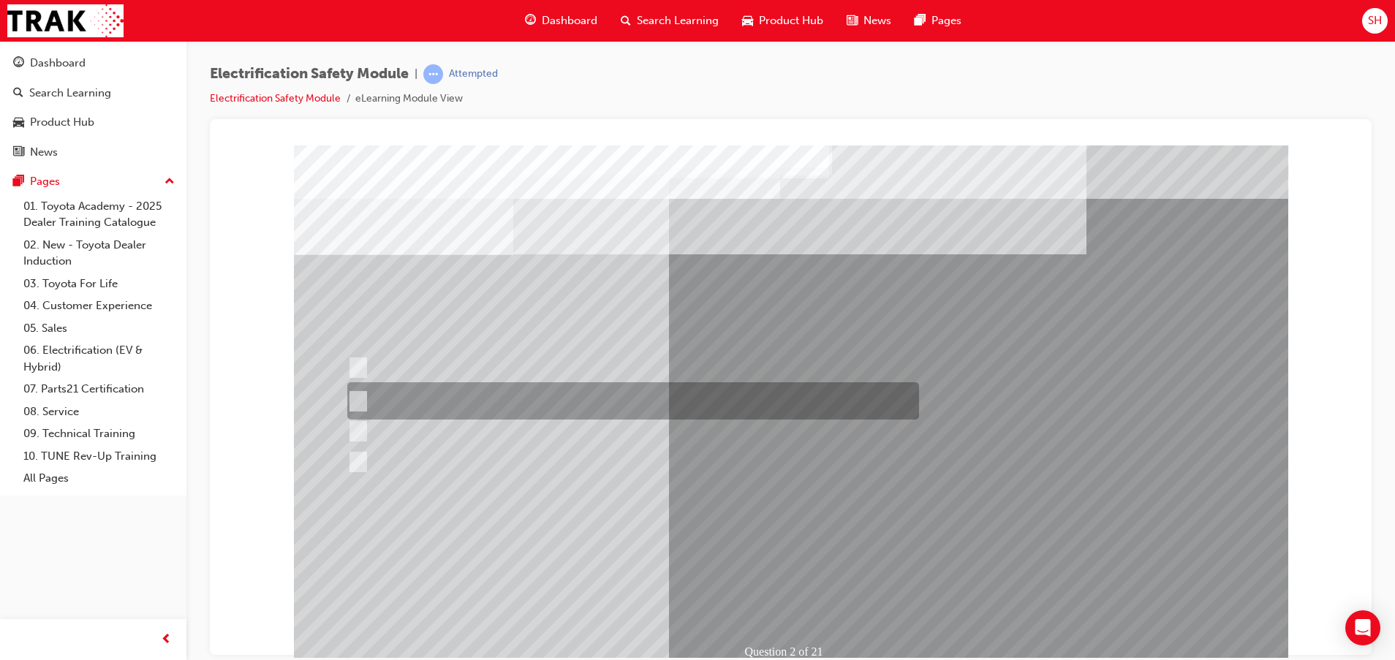
click at [576, 395] on div at bounding box center [630, 400] width 572 height 37
radio input "true"
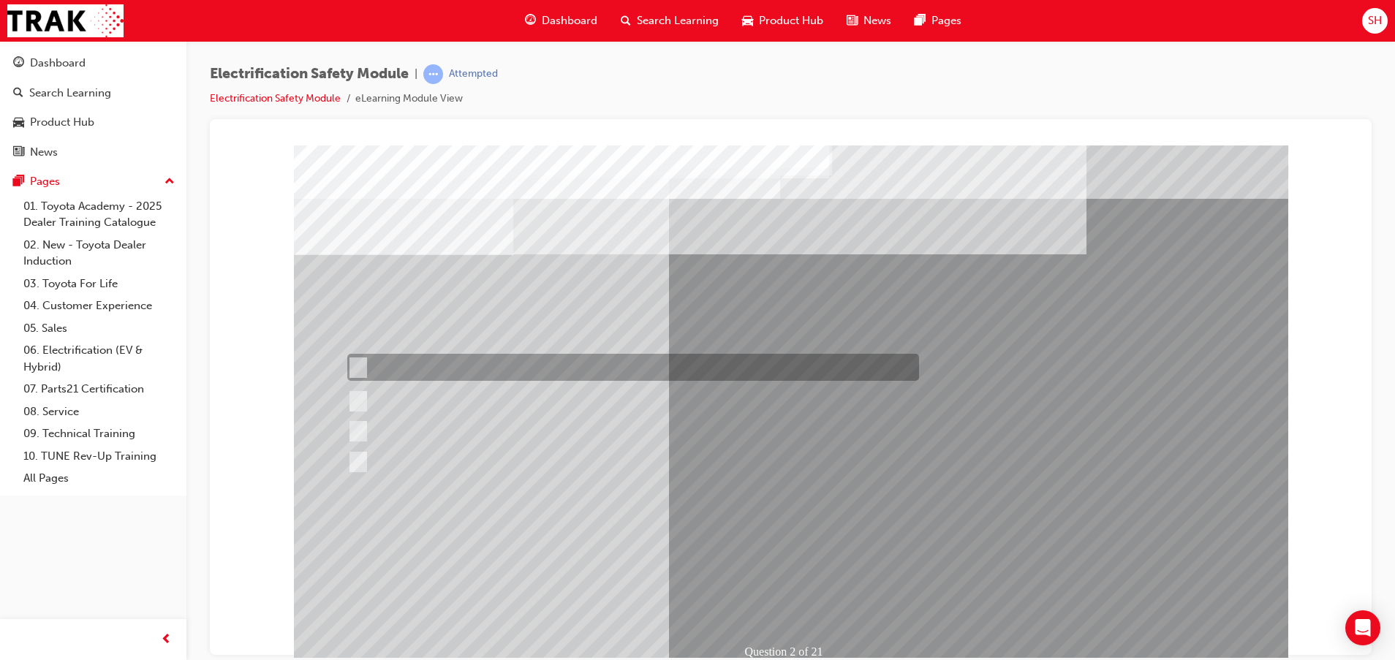
click at [512, 371] on div at bounding box center [630, 367] width 572 height 27
radio input "true"
click at [538, 371] on div at bounding box center [630, 367] width 572 height 27
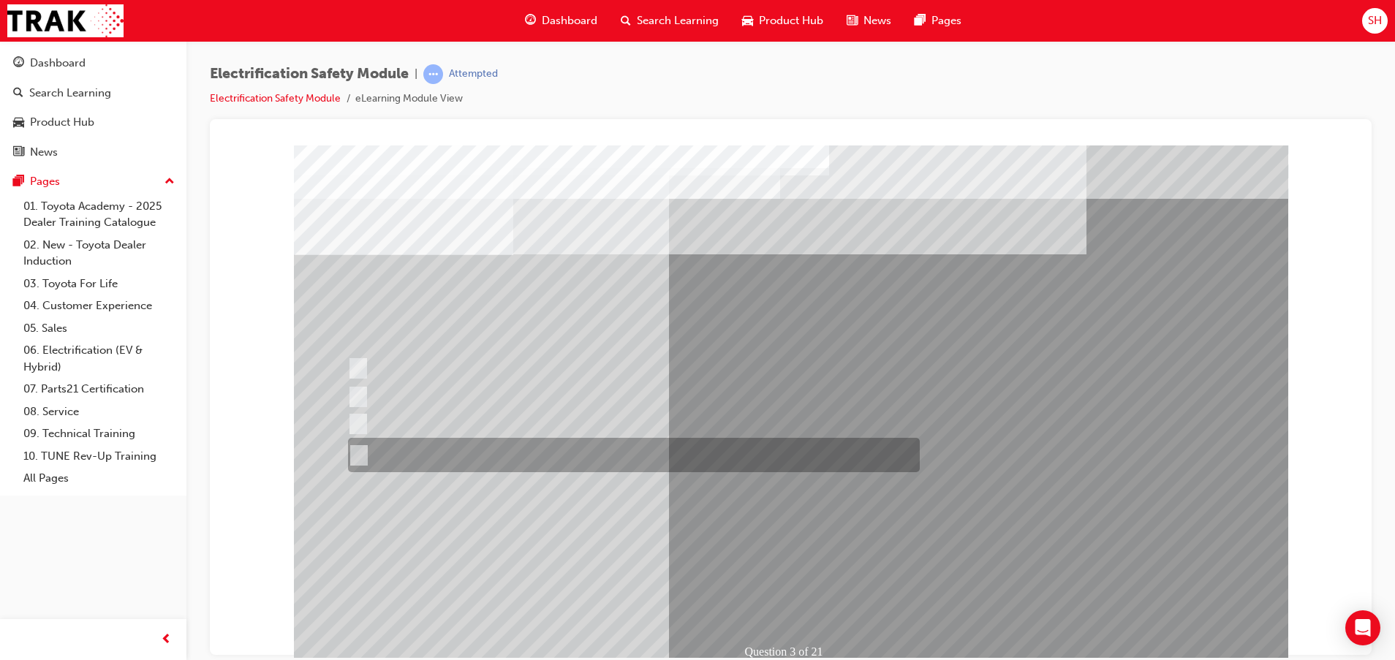
click at [728, 458] on div at bounding box center [630, 455] width 572 height 34
radio input "true"
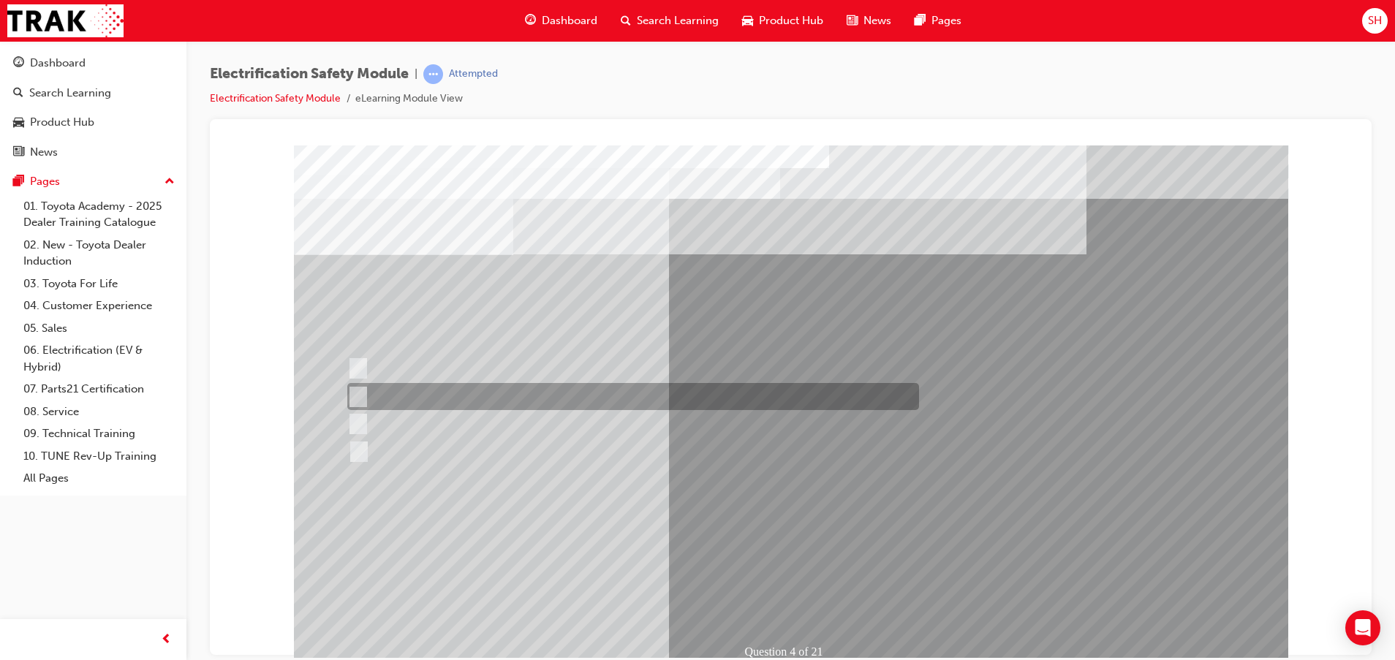
click at [496, 387] on div at bounding box center [630, 396] width 572 height 27
checkbox input "true"
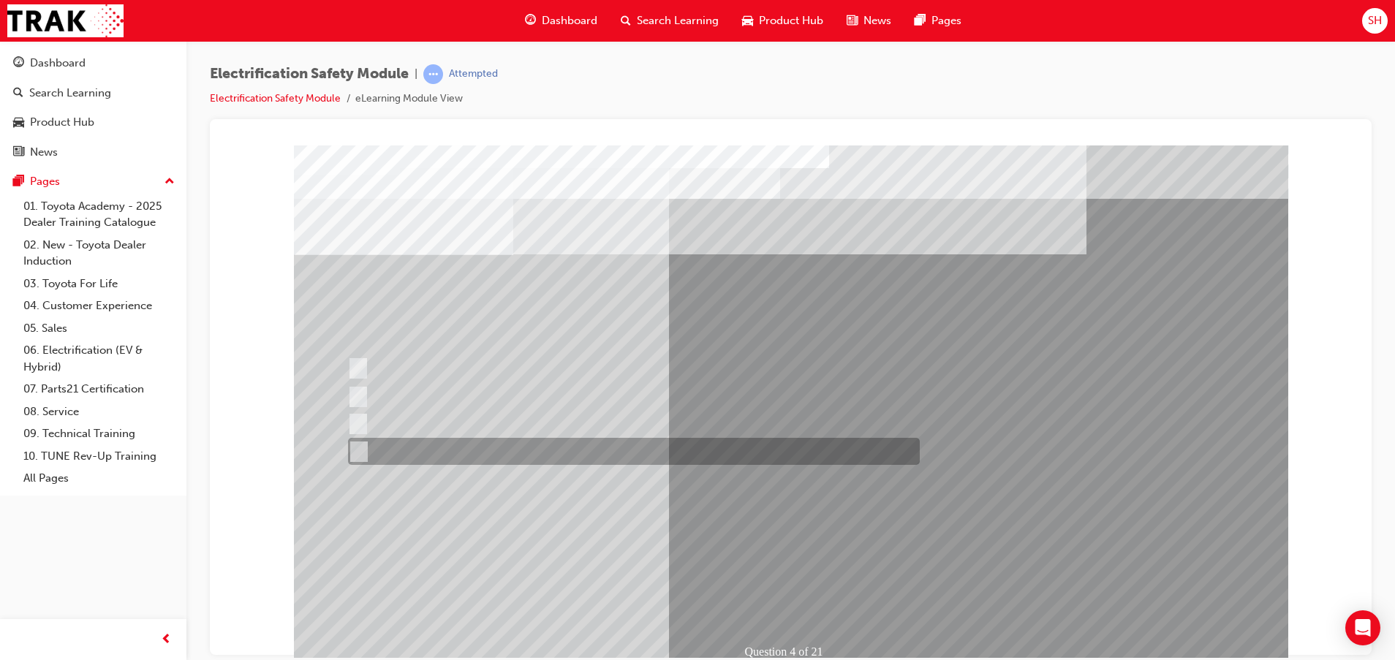
click at [481, 446] on div at bounding box center [630, 451] width 572 height 27
checkbox input "true"
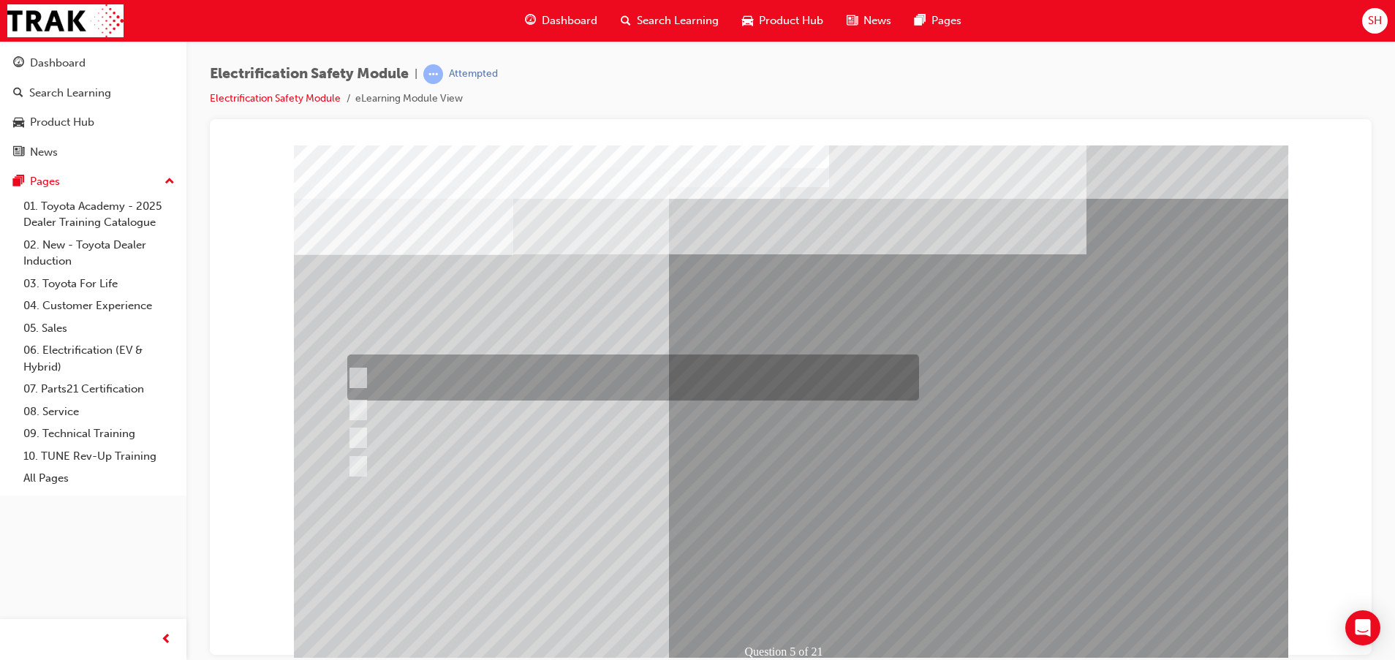
click at [362, 373] on input "The READY light will illuminate when the vehicle is turned on and ready to driv…" at bounding box center [354, 378] width 16 height 16
checkbox input "true"
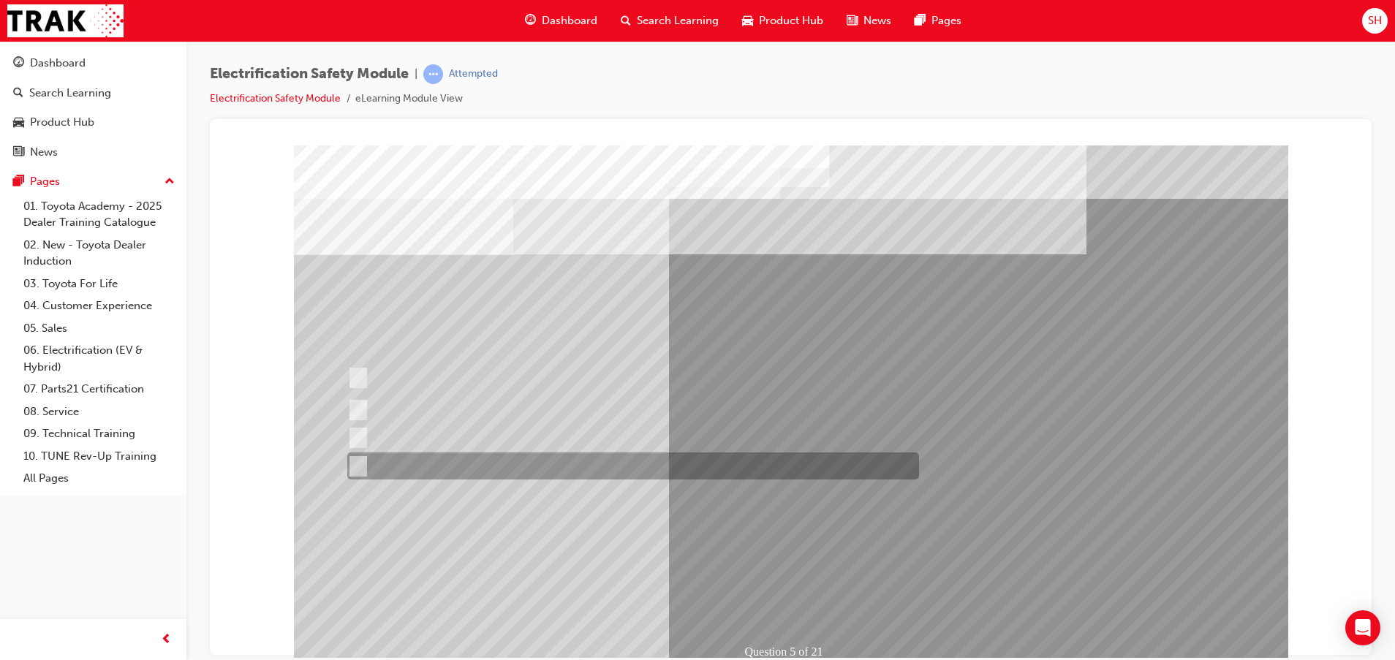
click at [357, 452] on div at bounding box center [630, 465] width 572 height 27
checkbox input "true"
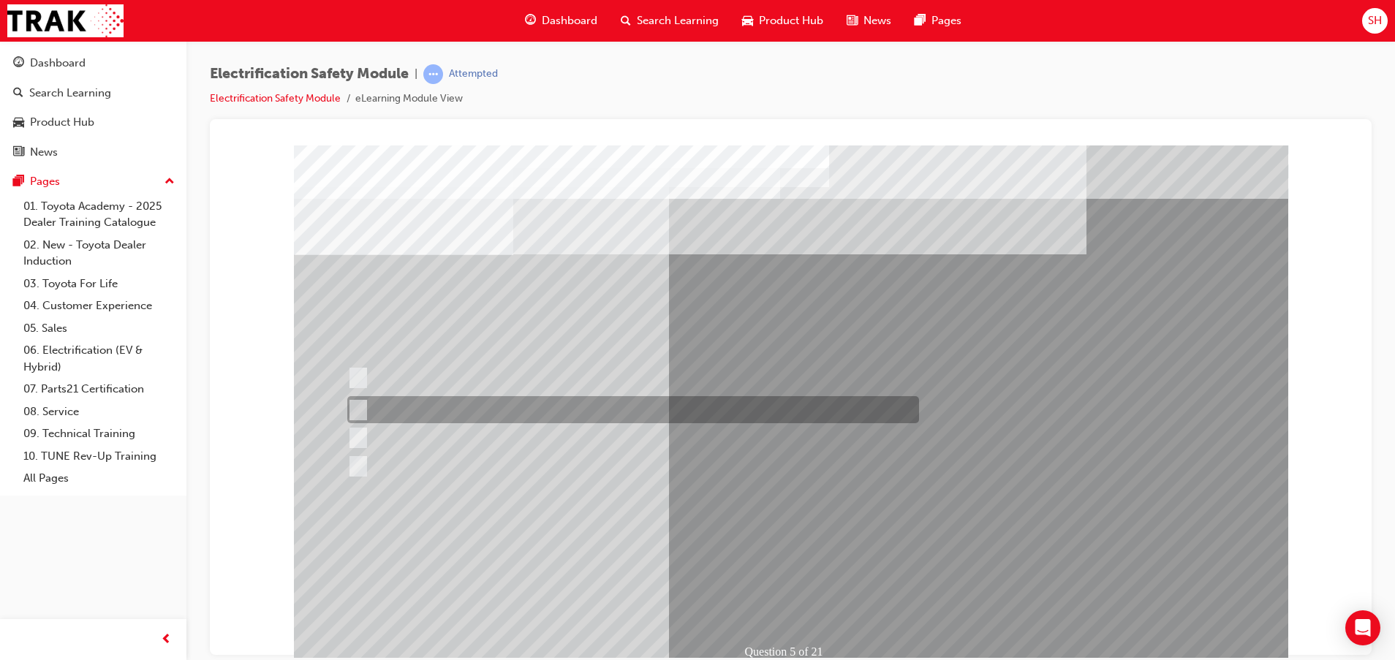
click at [406, 412] on div at bounding box center [630, 409] width 572 height 27
checkbox input "true"
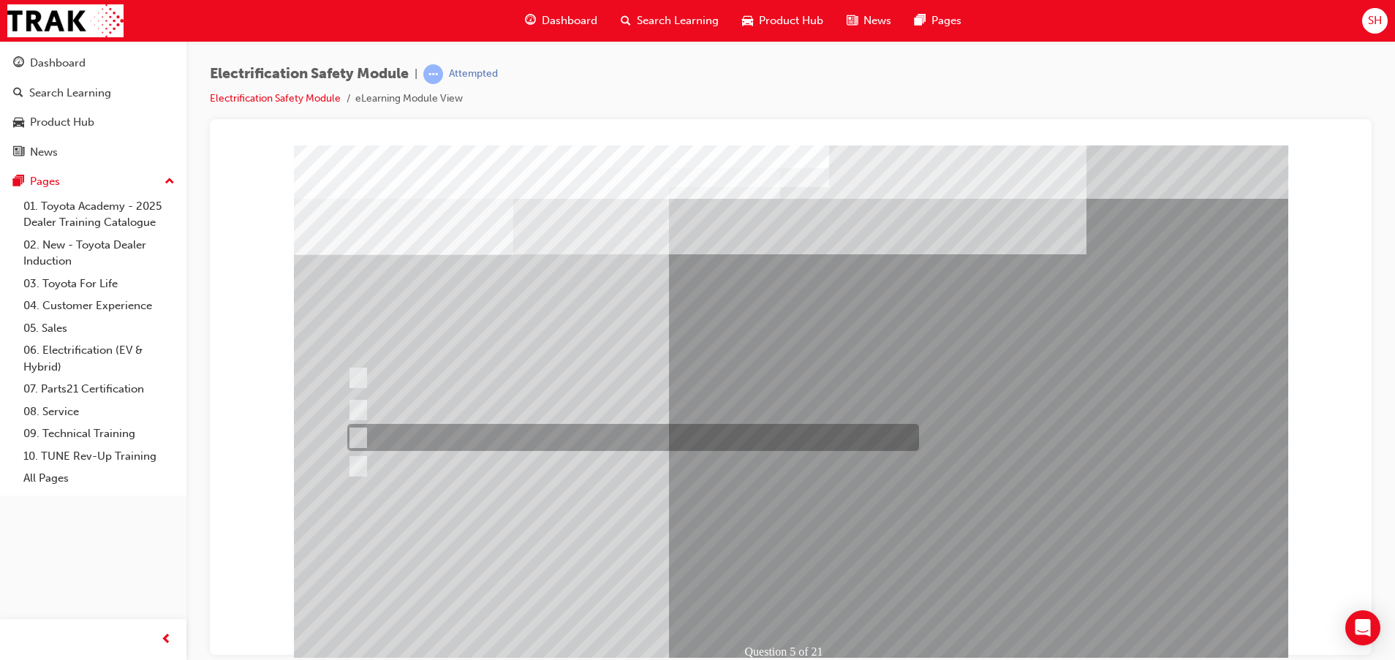
click at [360, 428] on div at bounding box center [630, 437] width 572 height 27
checkbox input "true"
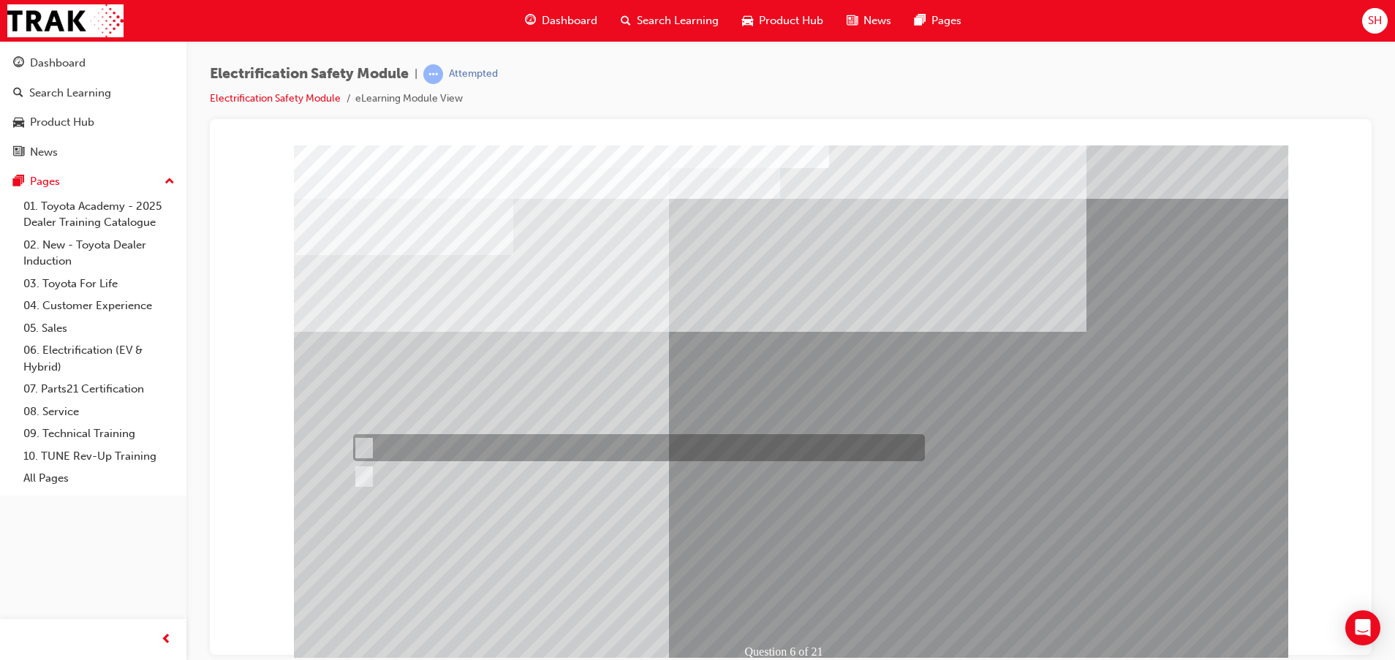
click at [447, 444] on div at bounding box center [635, 447] width 572 height 27
radio input "true"
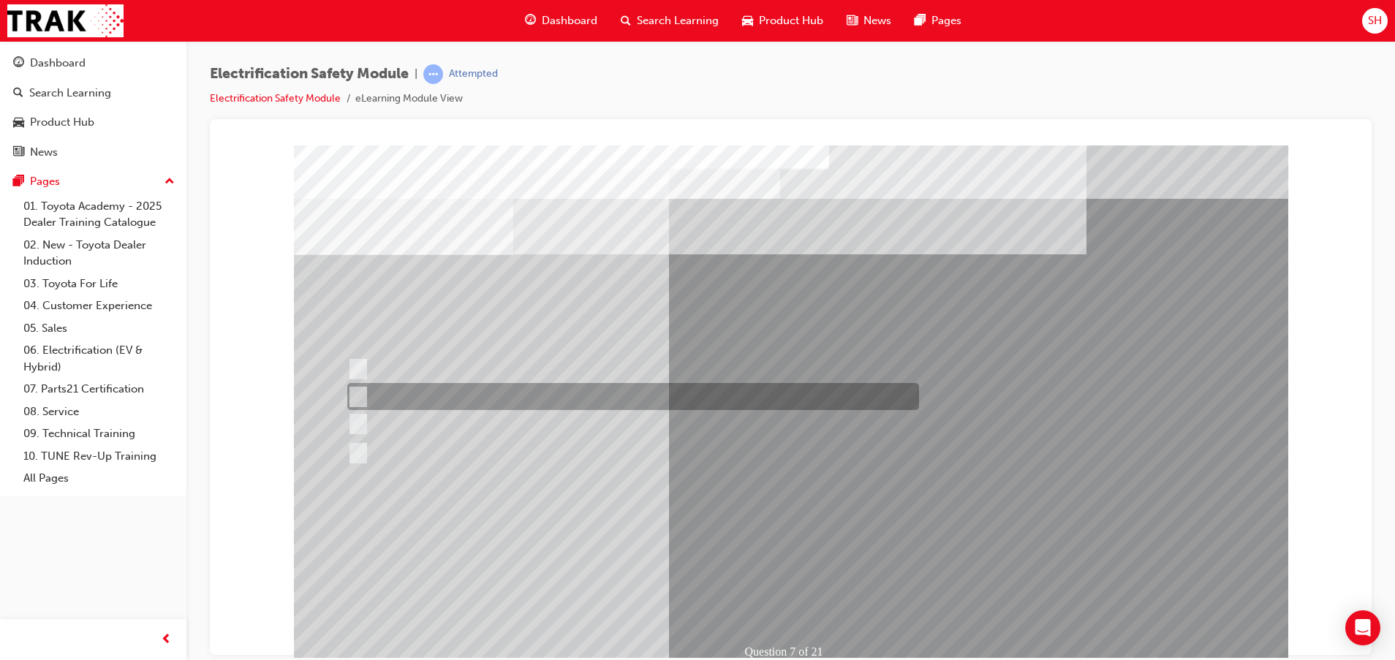
click at [552, 402] on div at bounding box center [630, 396] width 572 height 27
radio input "true"
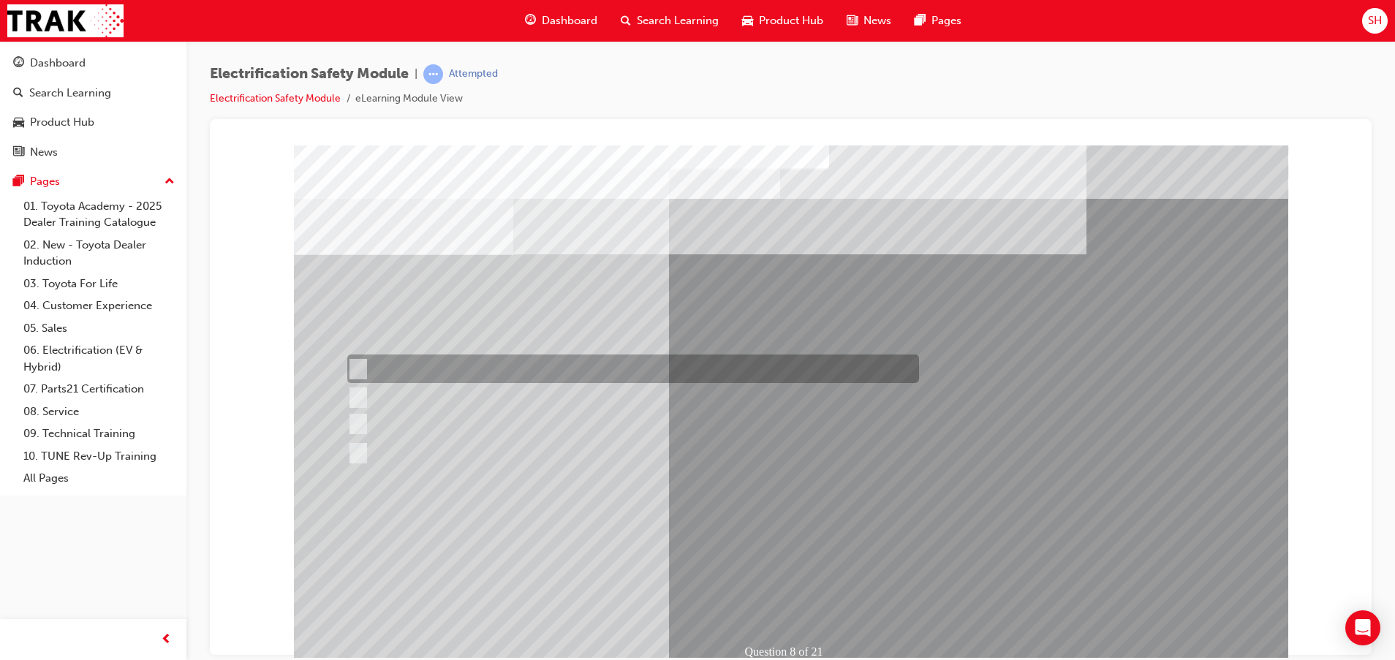
click at [615, 368] on div at bounding box center [630, 368] width 572 height 29
radio input "true"
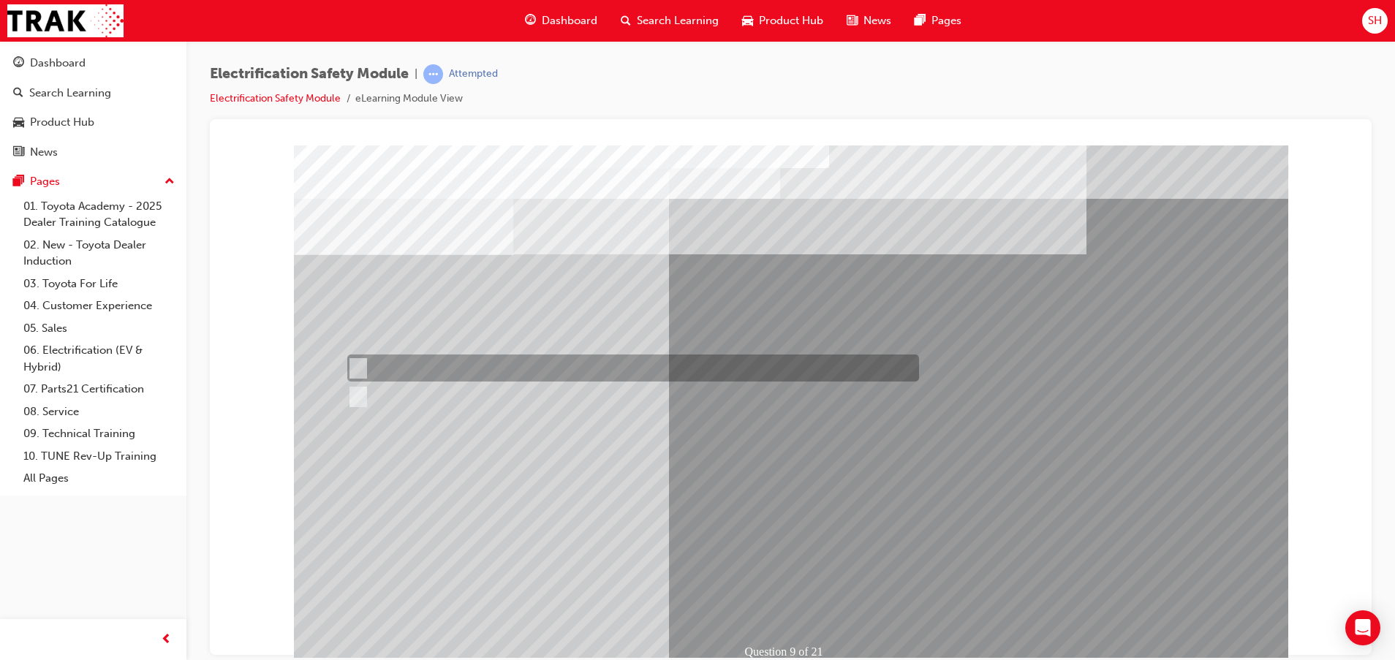
click at [455, 358] on div at bounding box center [630, 367] width 572 height 27
radio input "true"
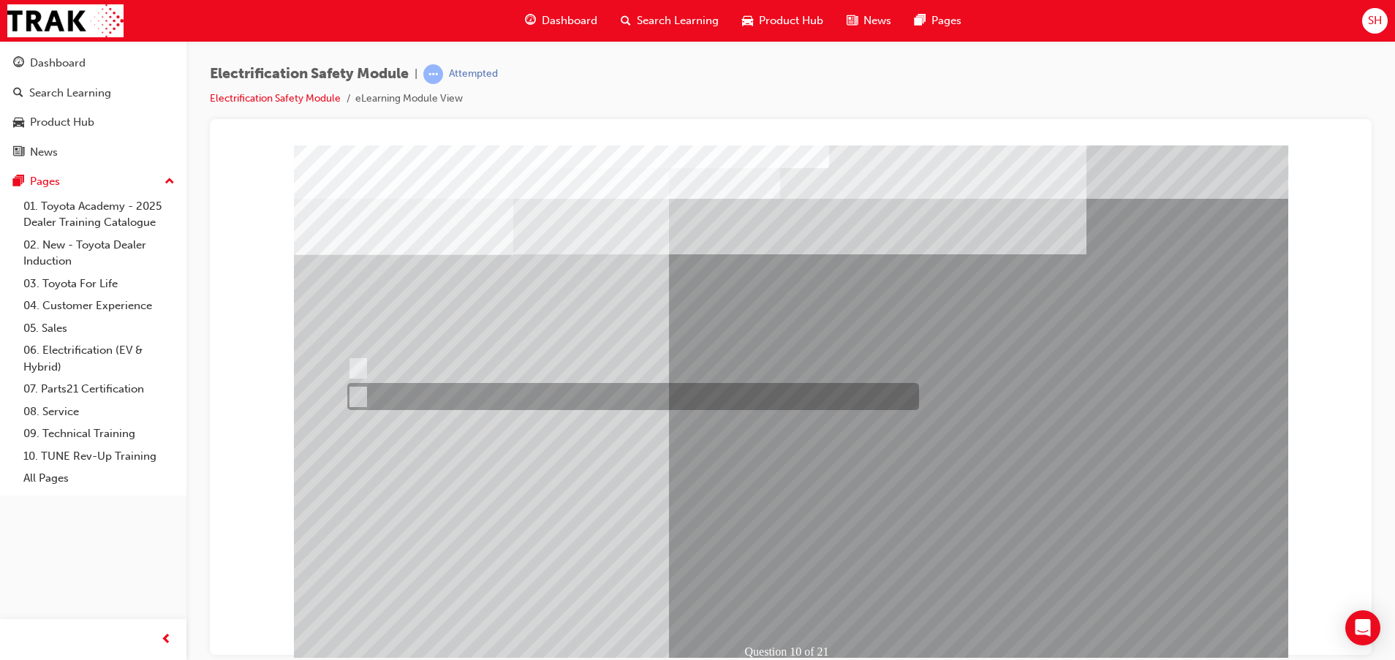
click at [437, 392] on div at bounding box center [630, 396] width 572 height 27
radio input "true"
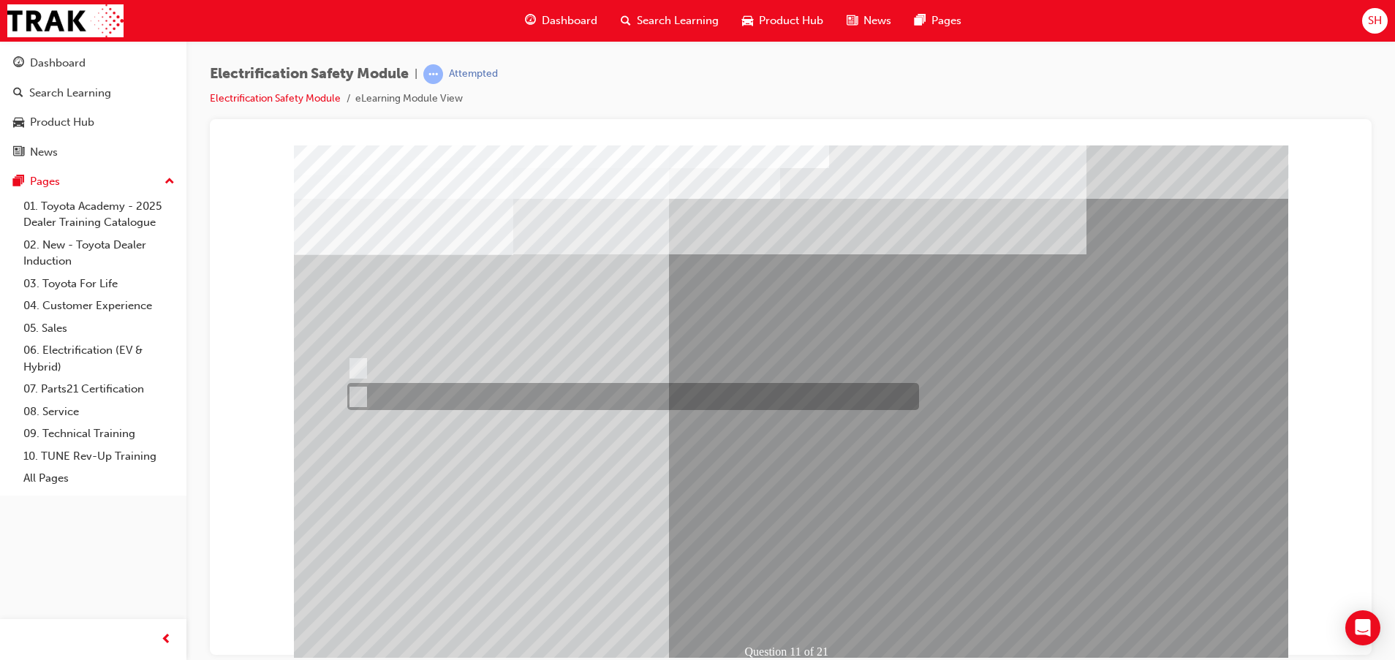
click at [395, 393] on div at bounding box center [630, 396] width 572 height 27
radio input "true"
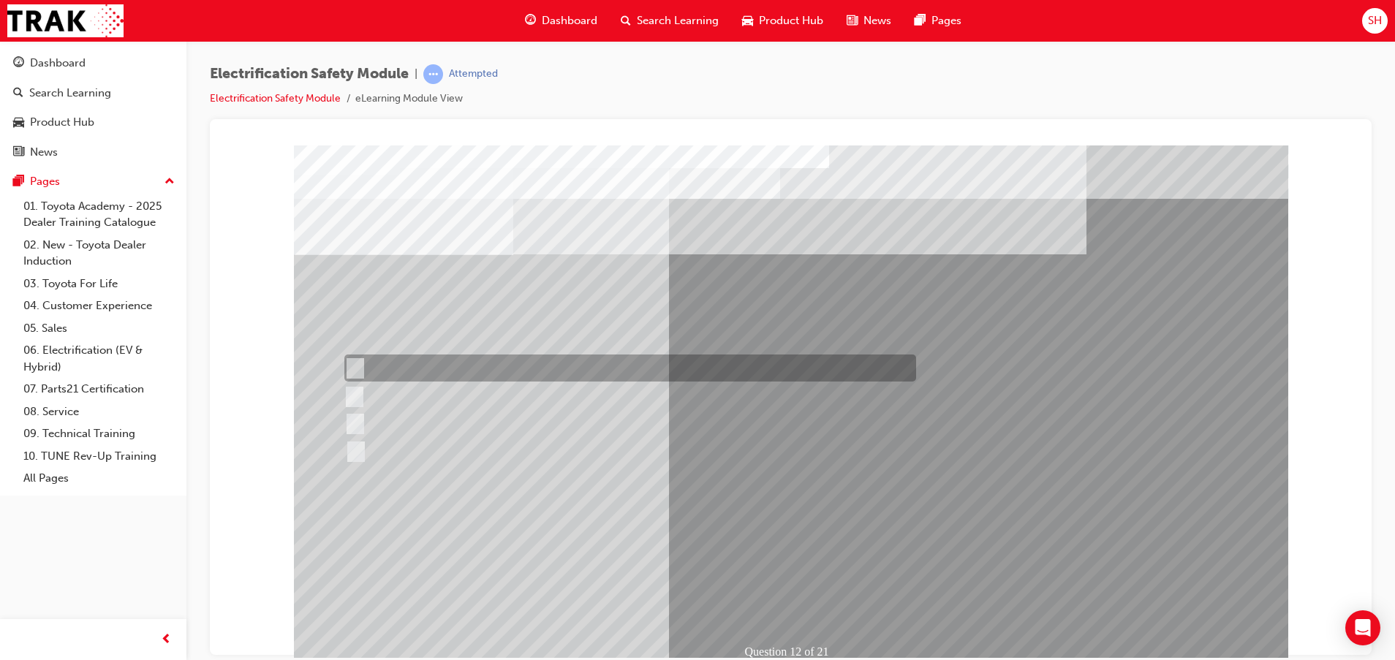
click at [477, 362] on div at bounding box center [627, 367] width 572 height 27
radio input "true"
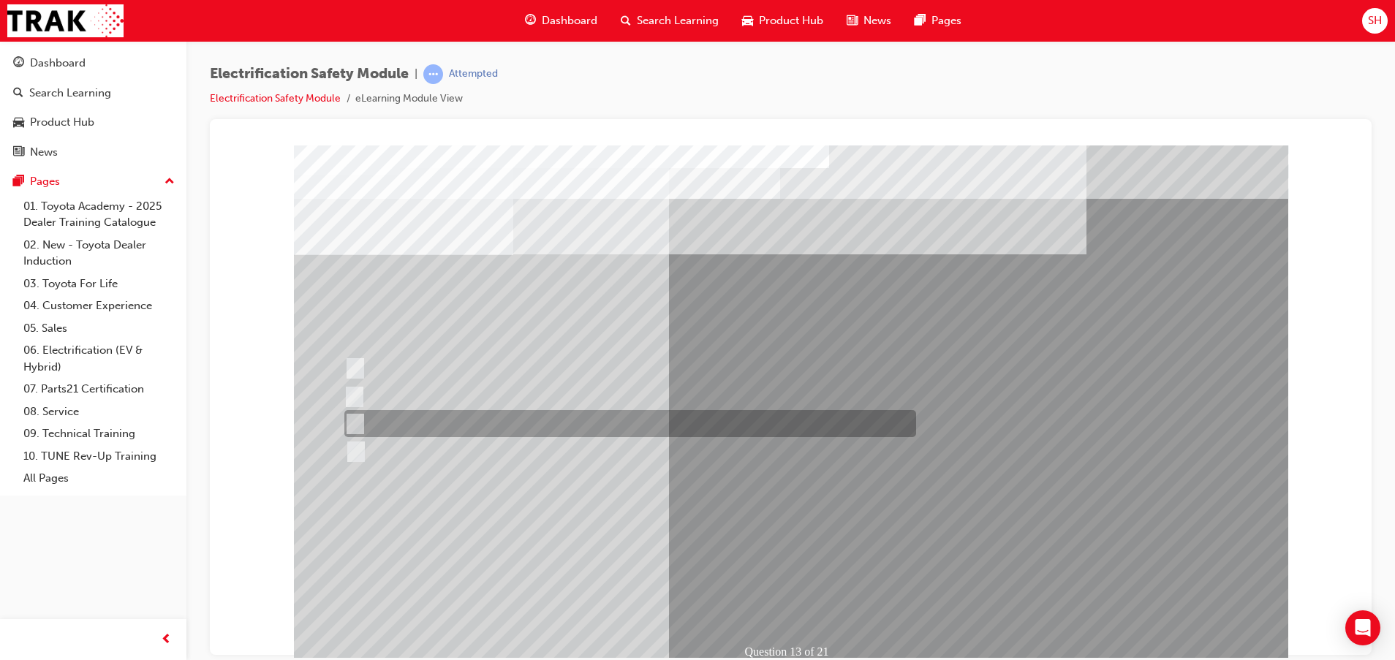
click at [740, 424] on div at bounding box center [627, 423] width 572 height 27
radio input "true"
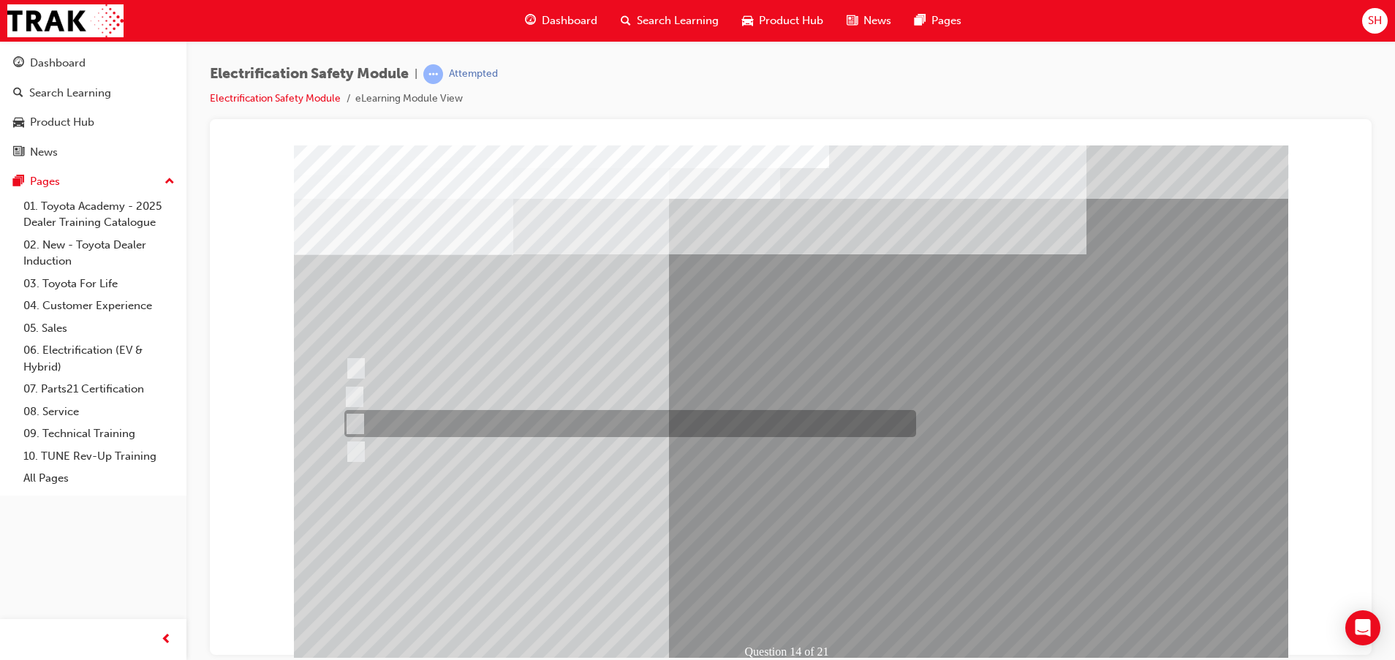
click at [597, 417] on div at bounding box center [627, 423] width 572 height 27
radio input "true"
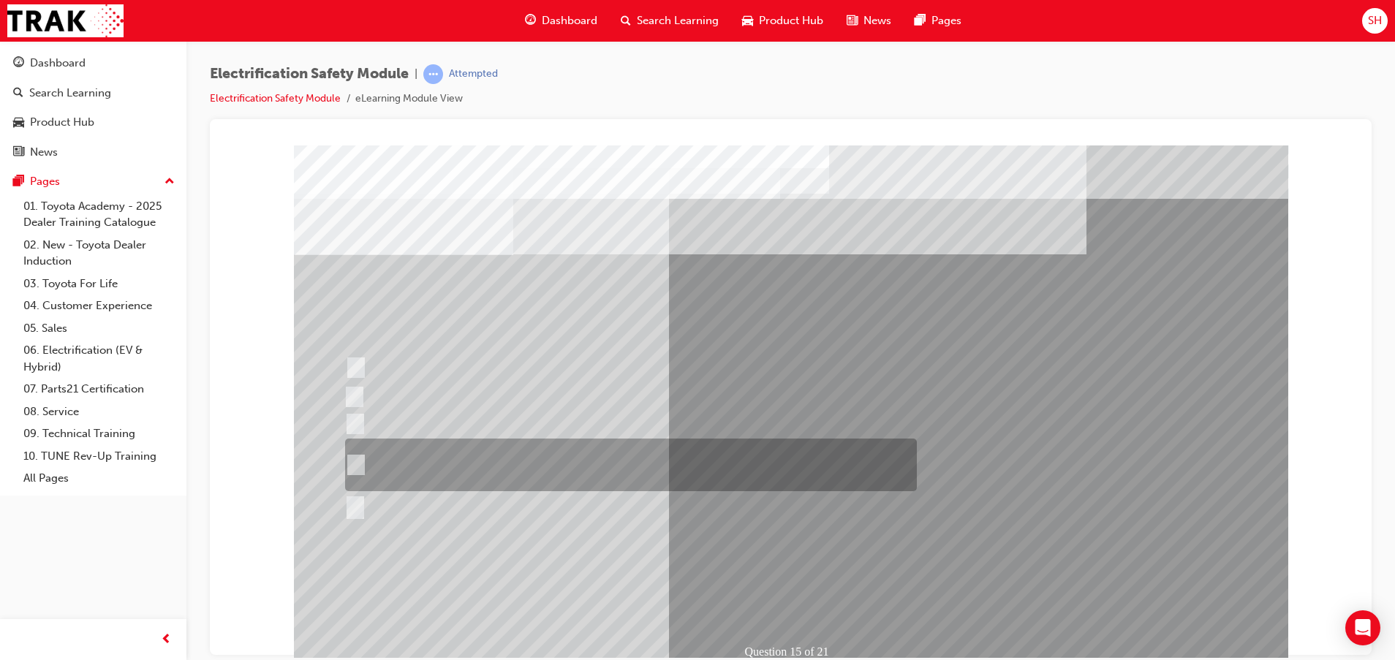
click at [538, 441] on div at bounding box center [627, 465] width 572 height 53
radio input "true"
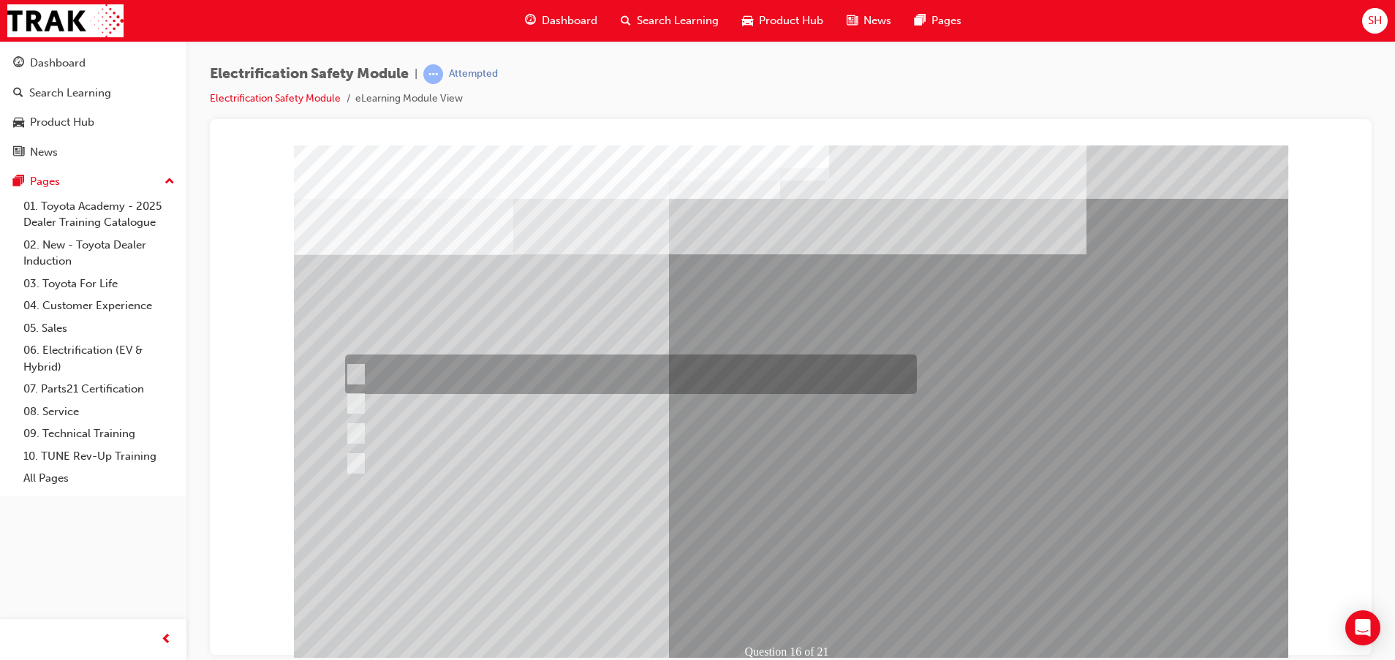
click at [566, 372] on div at bounding box center [627, 373] width 572 height 39
radio input "true"
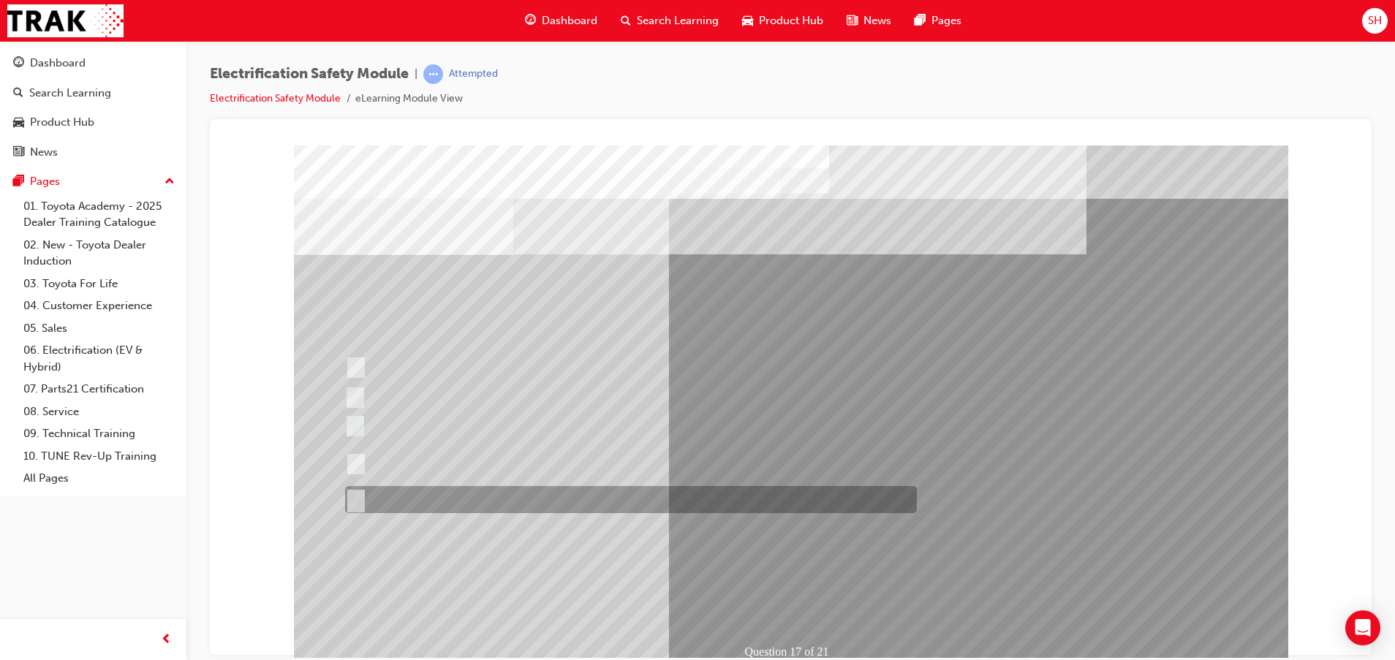
click at [468, 501] on div at bounding box center [627, 499] width 572 height 27
radio input "true"
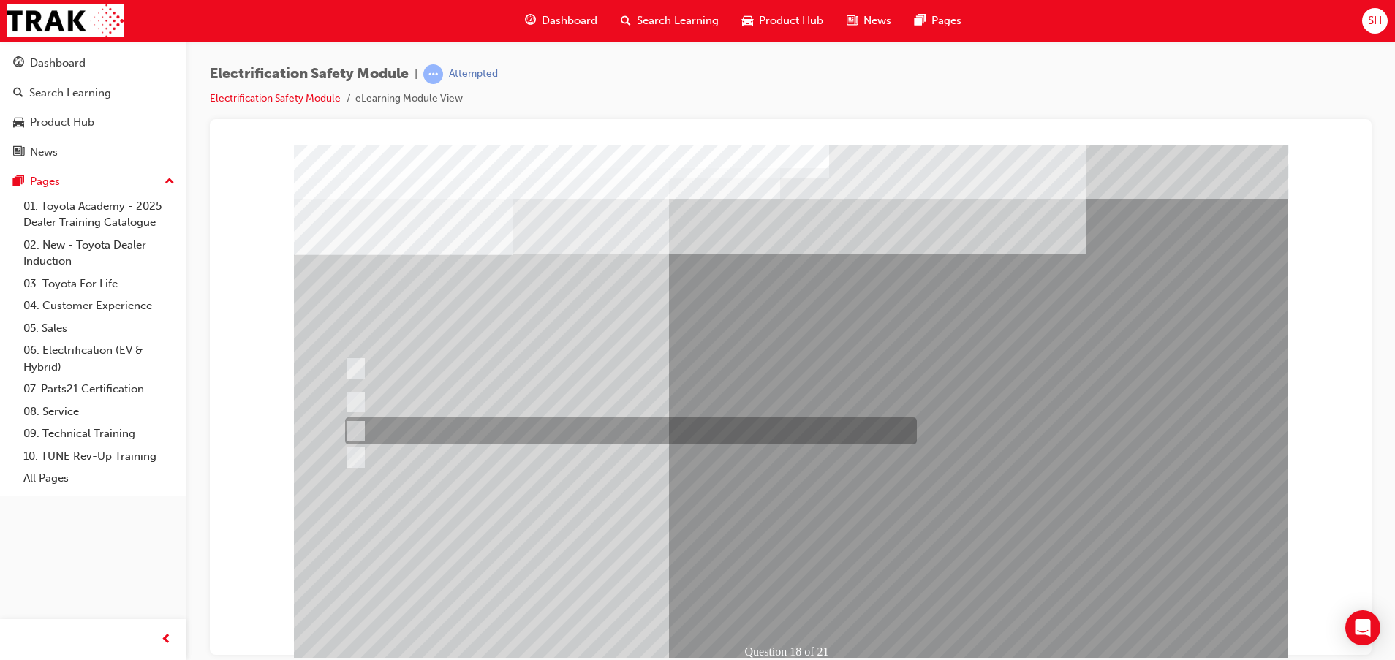
click at [414, 421] on div at bounding box center [627, 430] width 572 height 27
radio input "true"
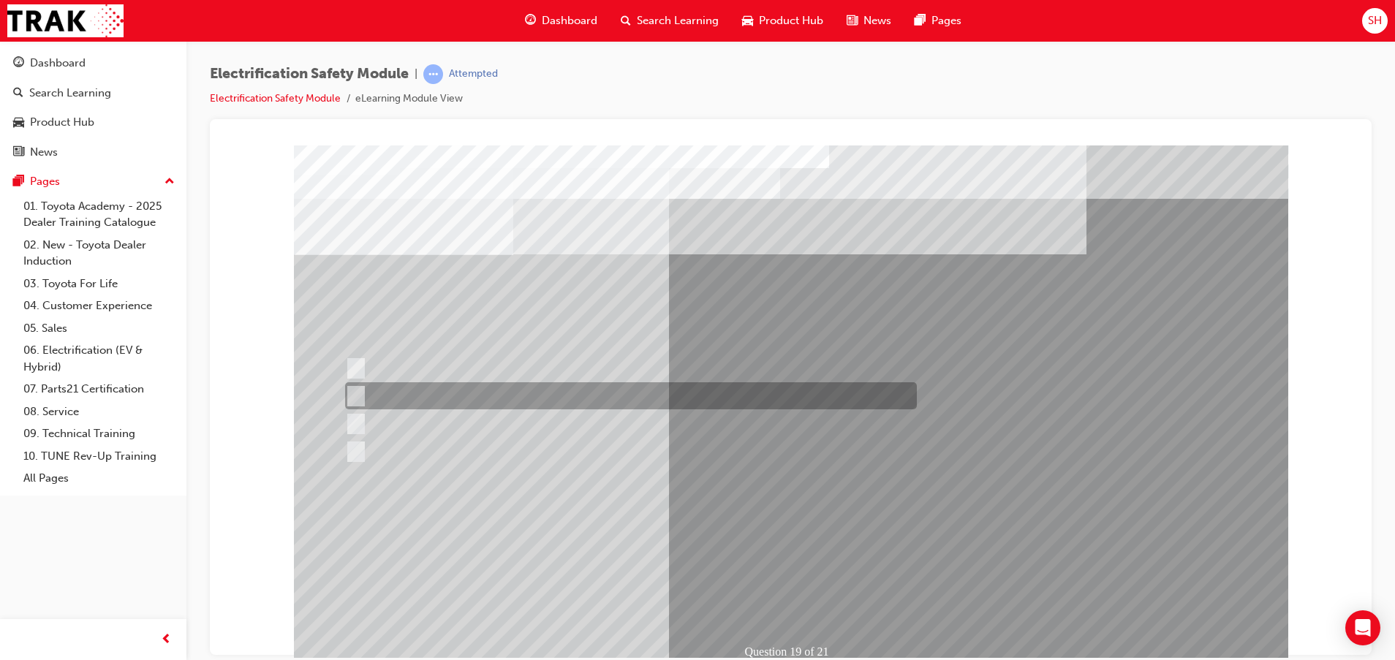
click at [778, 395] on div at bounding box center [627, 395] width 572 height 27
radio input "true"
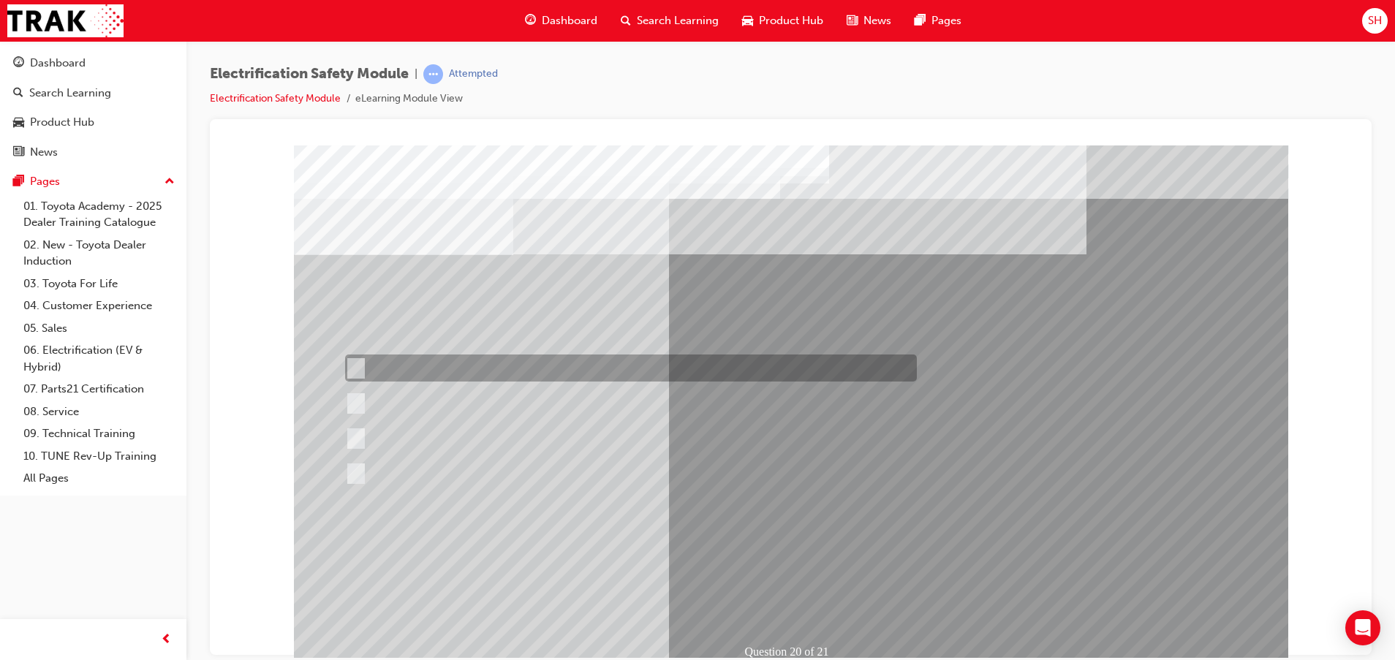
click at [371, 358] on div at bounding box center [627, 367] width 572 height 27
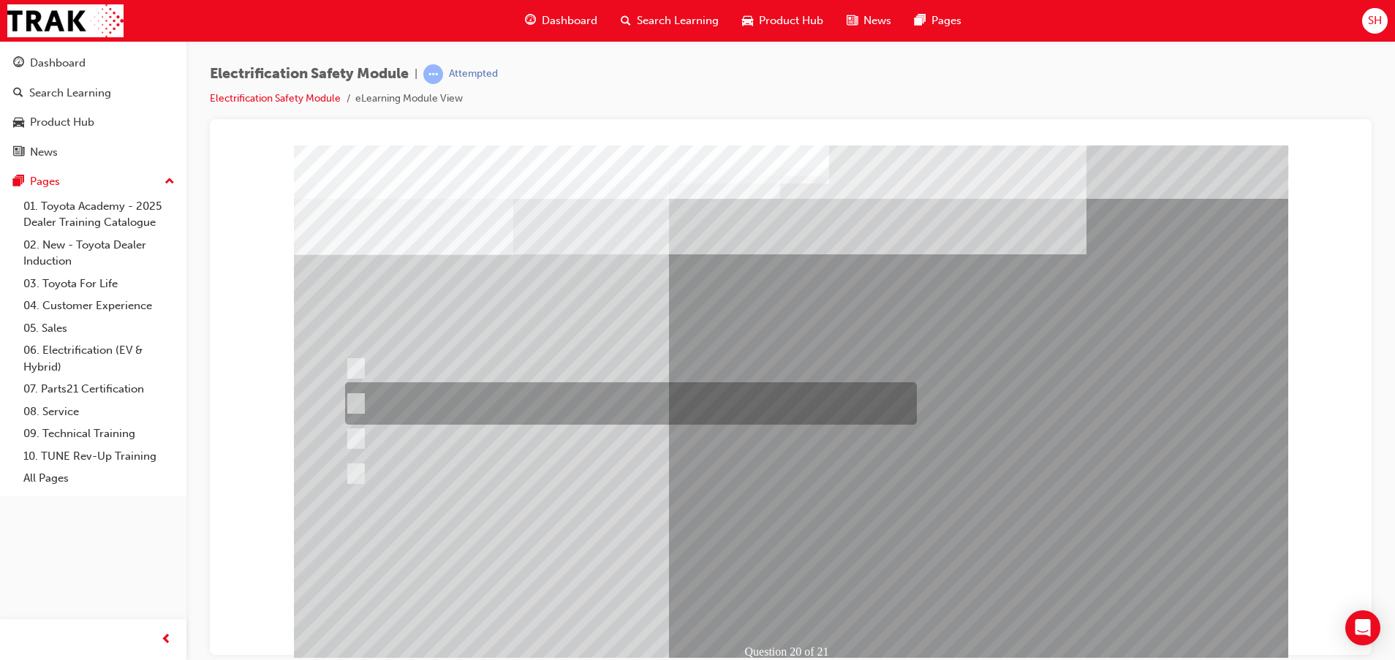
click at [458, 415] on div at bounding box center [627, 403] width 572 height 42
radio input "false"
radio input "true"
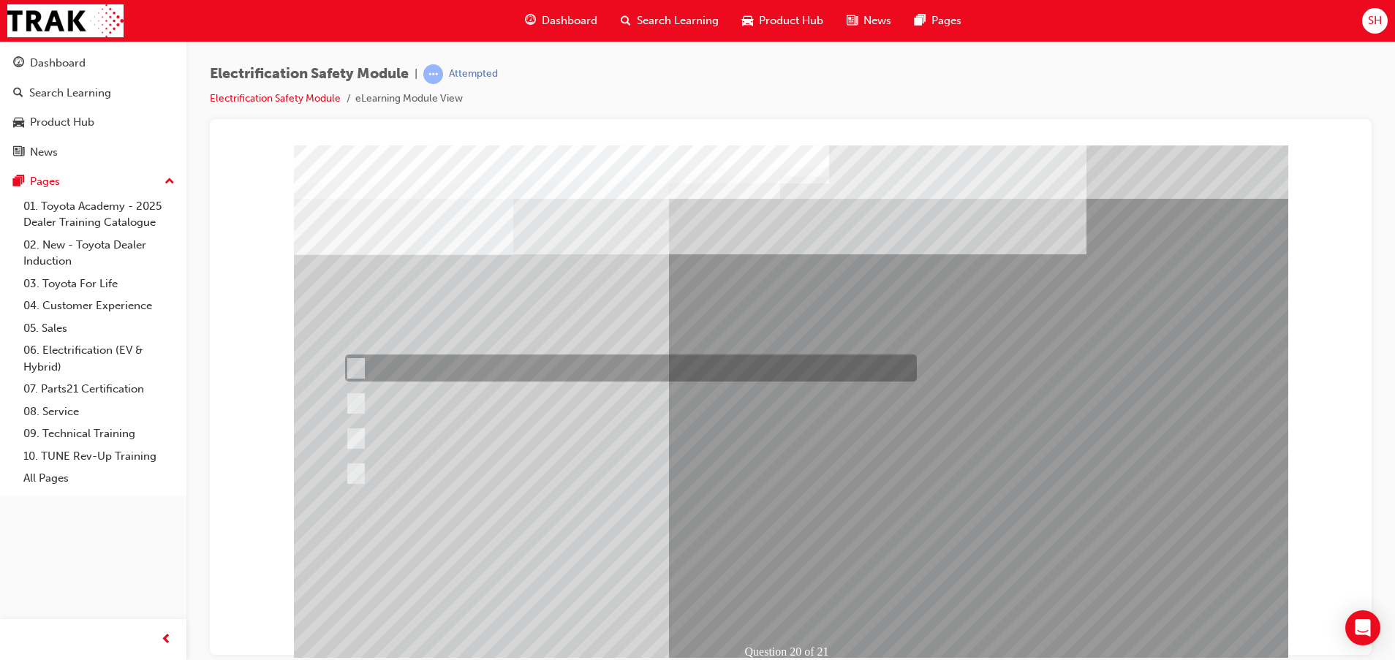
click at [443, 365] on div at bounding box center [627, 367] width 572 height 27
radio input "true"
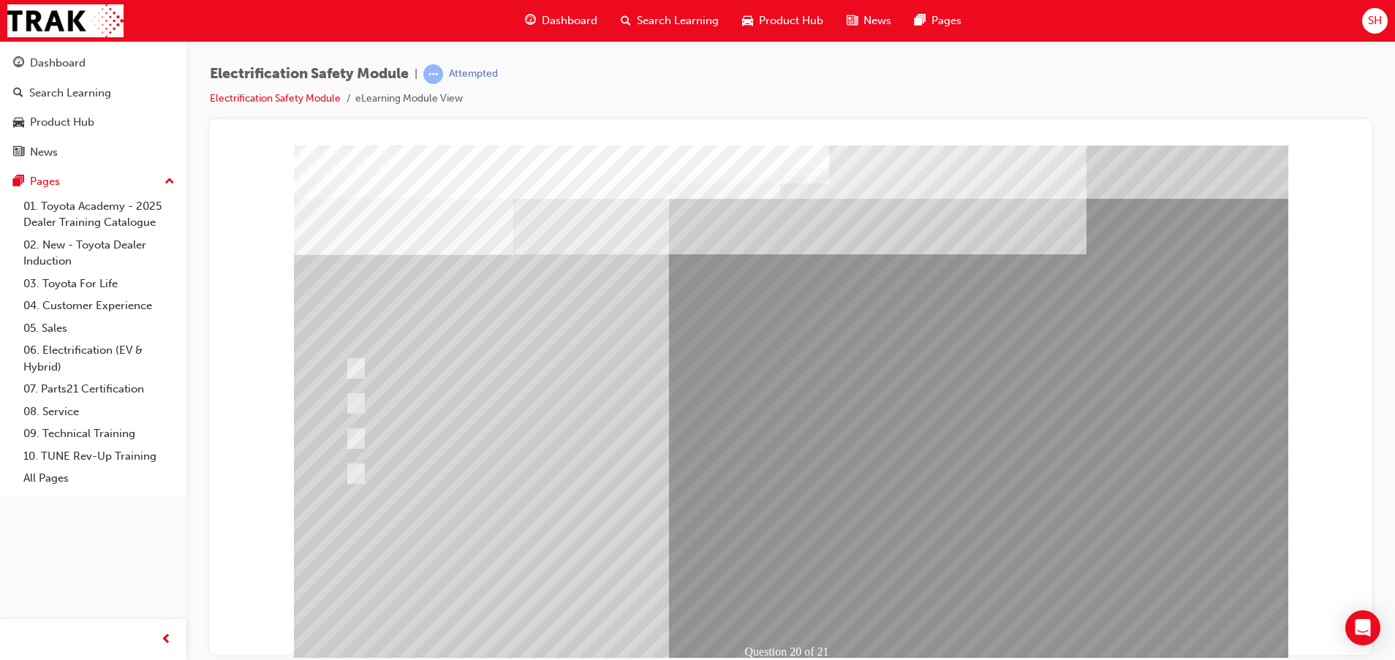
drag, startPoint x: 610, startPoint y: 441, endPoint x: 577, endPoint y: 477, distance: 49.2
click at [585, 467] on div "Question 20 of 21" at bounding box center [791, 408] width 994 height 526
click at [574, 479] on div at bounding box center [627, 473] width 572 height 27
click at [575, 479] on div at bounding box center [627, 473] width 572 height 27
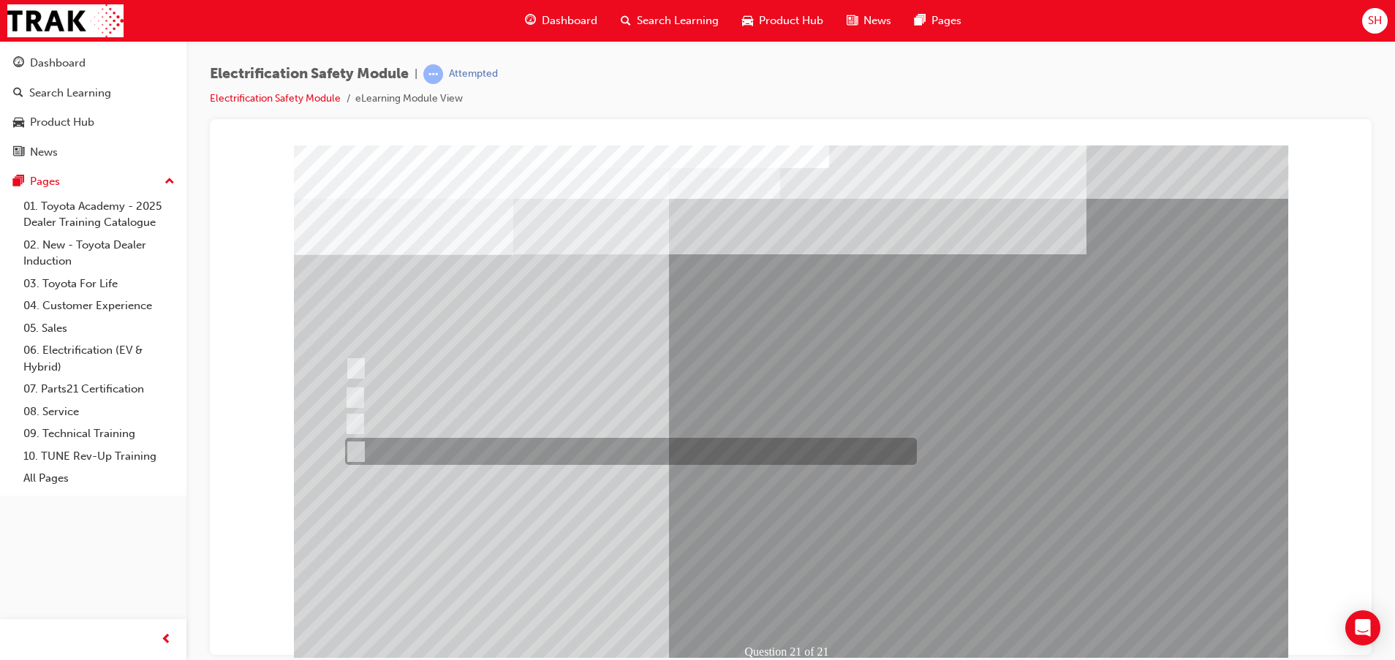
click at [638, 458] on div at bounding box center [627, 451] width 572 height 27
radio input "true"
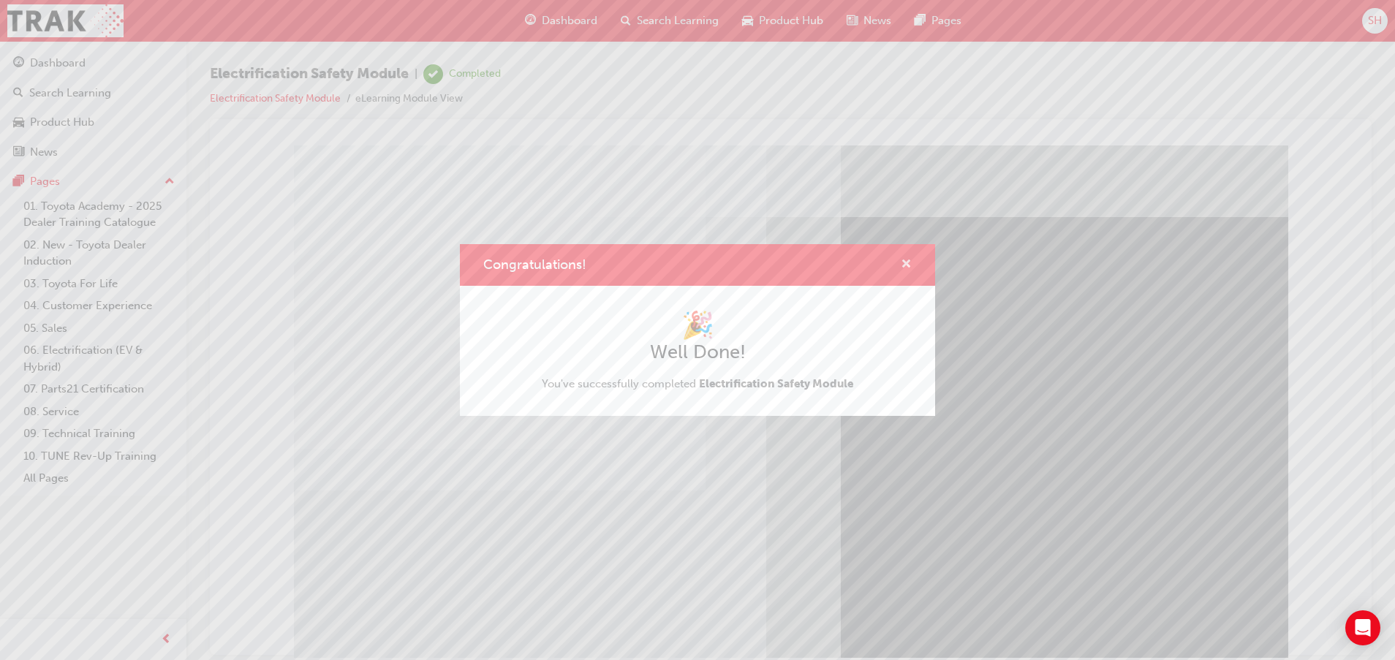
click at [904, 259] on span "cross-icon" at bounding box center [905, 265] width 11 height 13
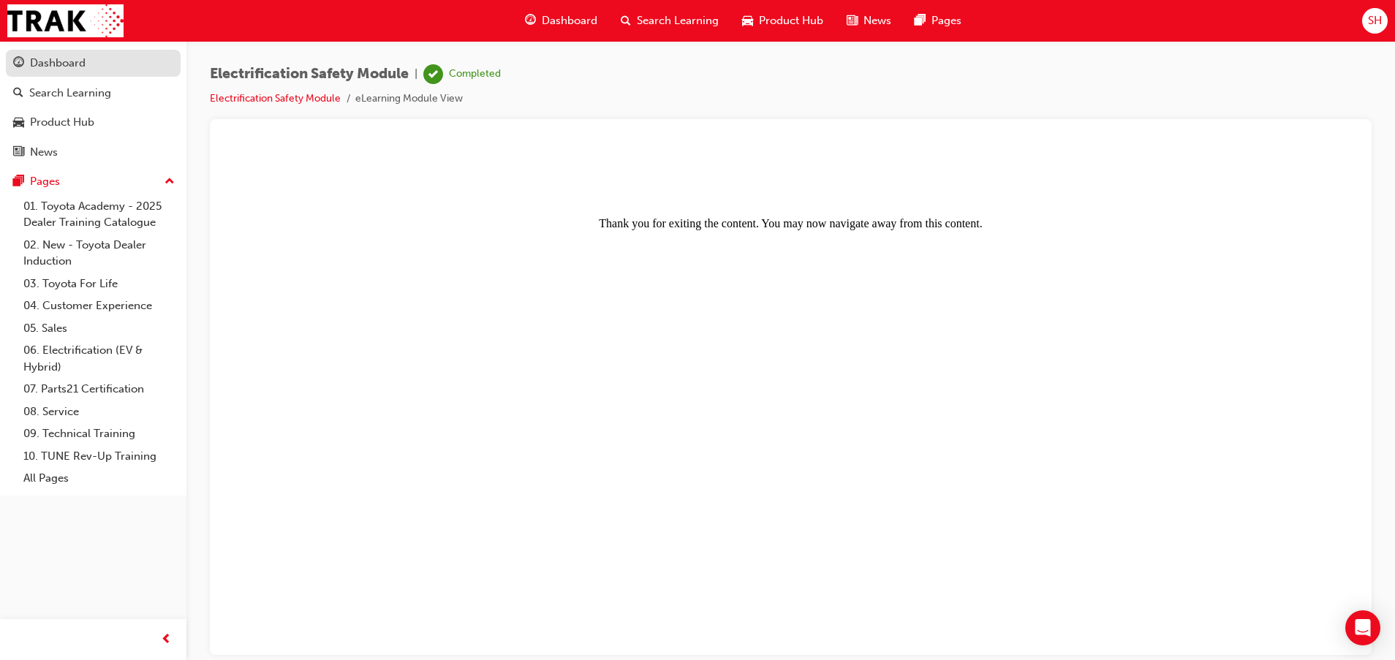
click at [82, 62] on div "Dashboard" at bounding box center [58, 63] width 56 height 17
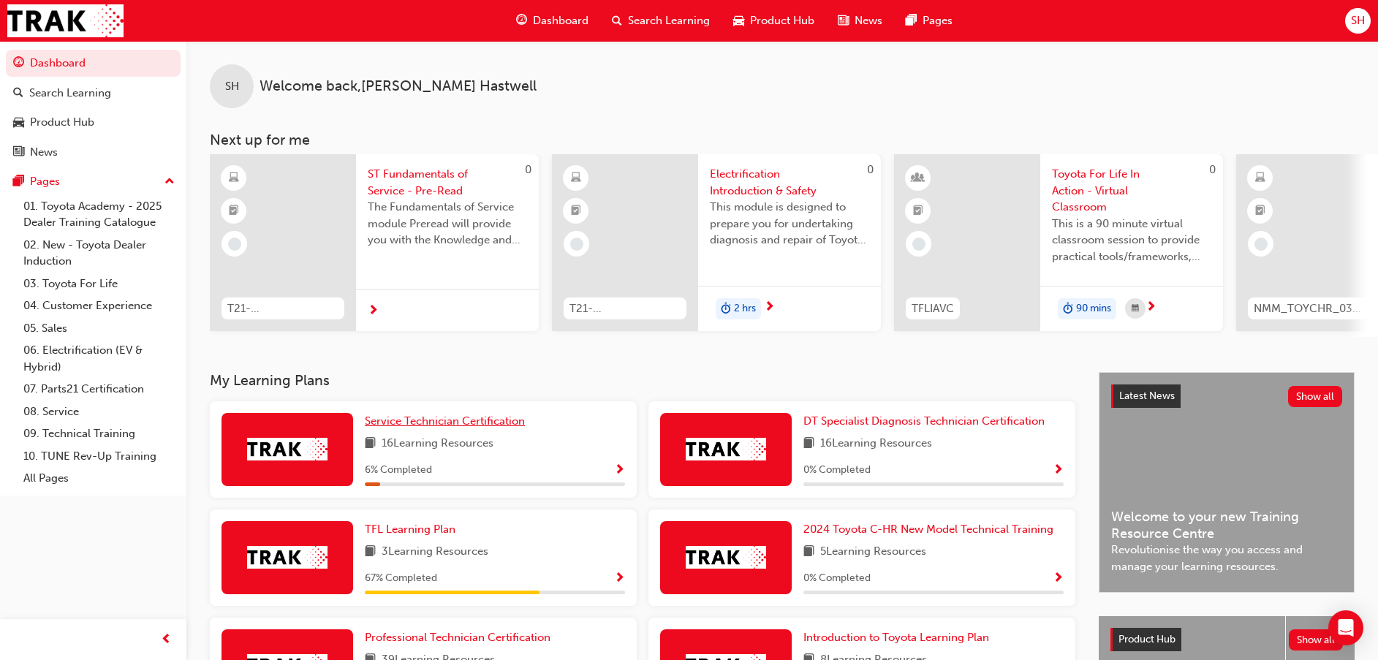
click at [499, 427] on span "Service Technician Certification" at bounding box center [445, 420] width 160 height 13
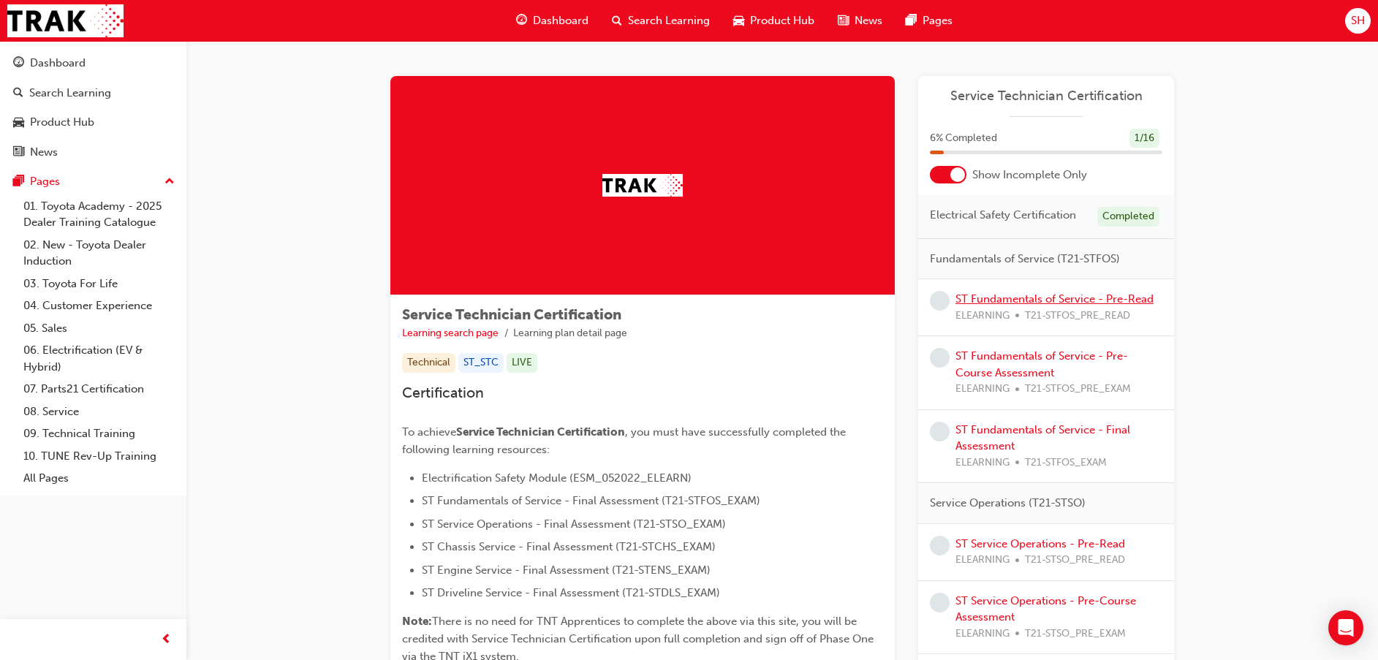
click at [1029, 297] on link "ST Fundamentals of Service - Pre-Read" at bounding box center [1054, 298] width 198 height 13
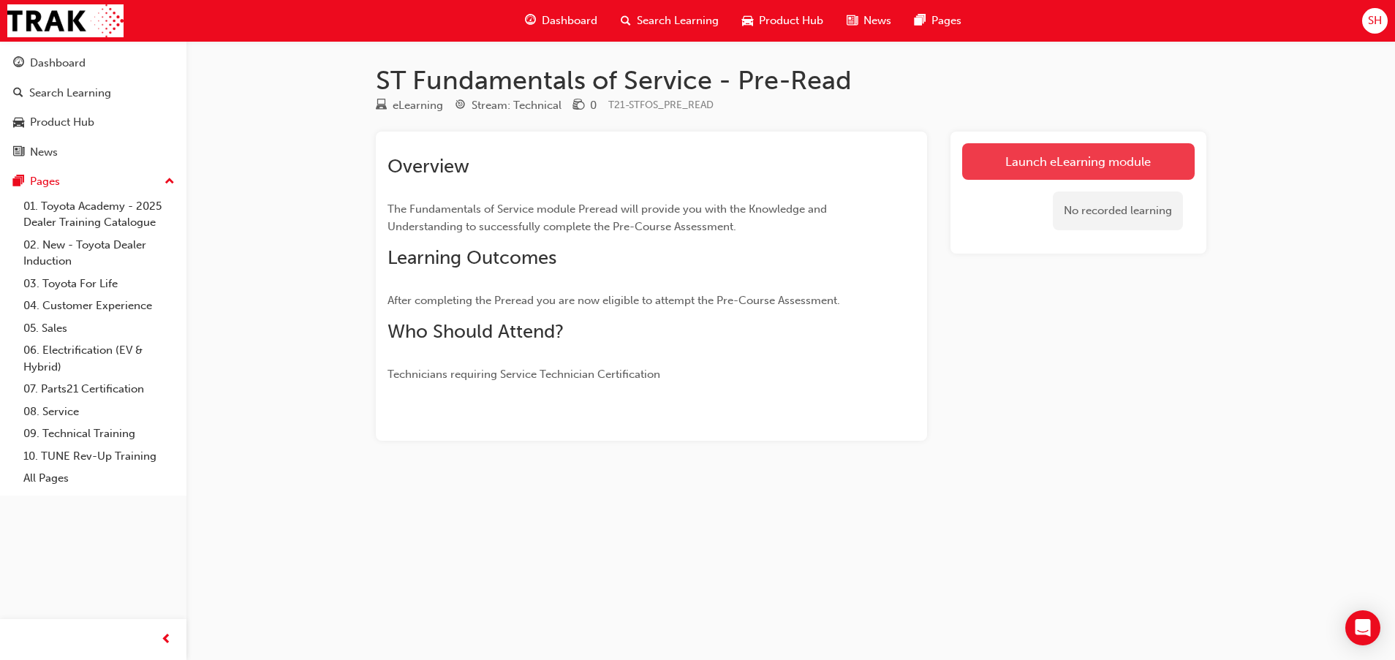
click at [1019, 159] on link "Launch eLearning module" at bounding box center [1078, 161] width 232 height 37
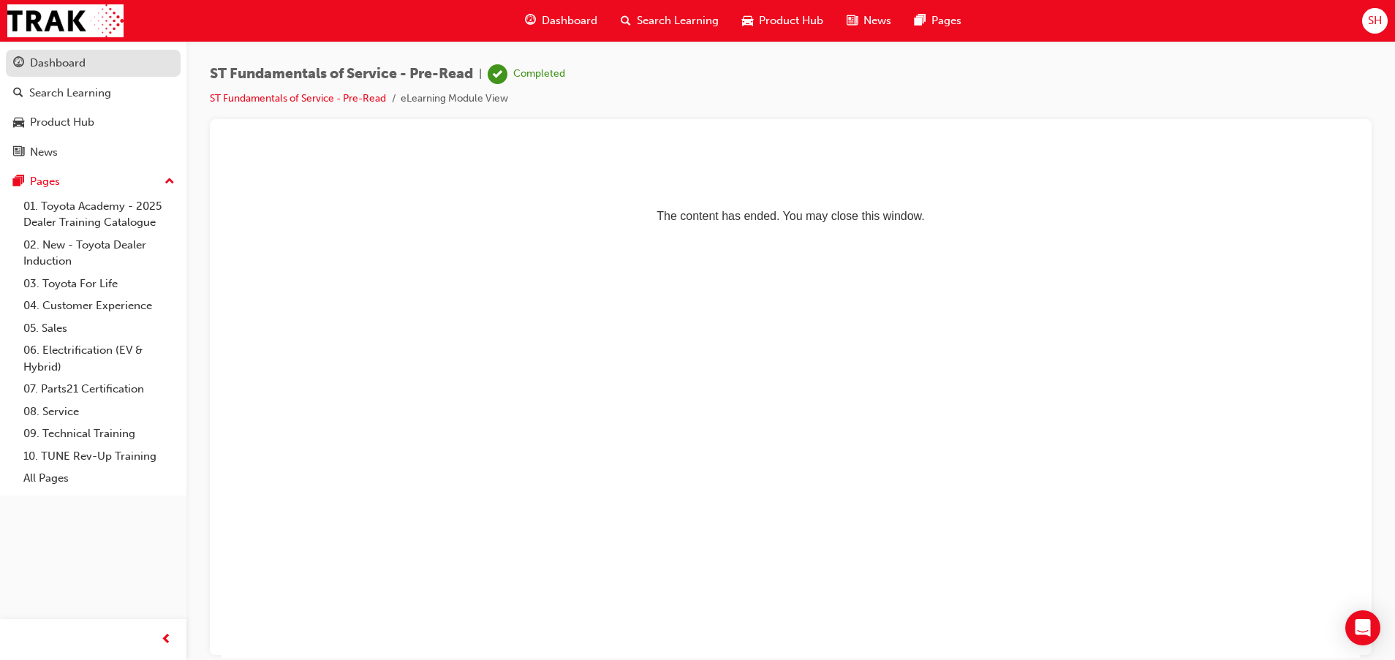
click at [98, 57] on div "Dashboard" at bounding box center [93, 63] width 160 height 18
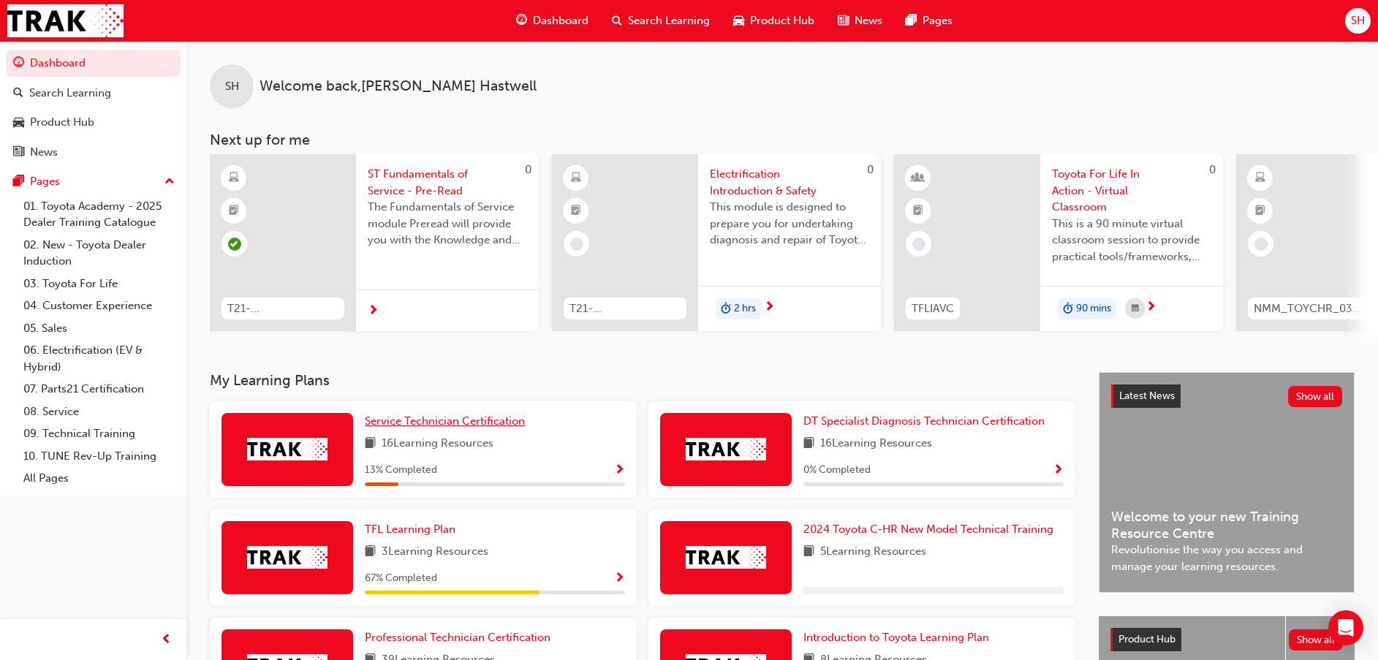
click at [432, 427] on span "Service Technician Certification" at bounding box center [445, 420] width 160 height 13
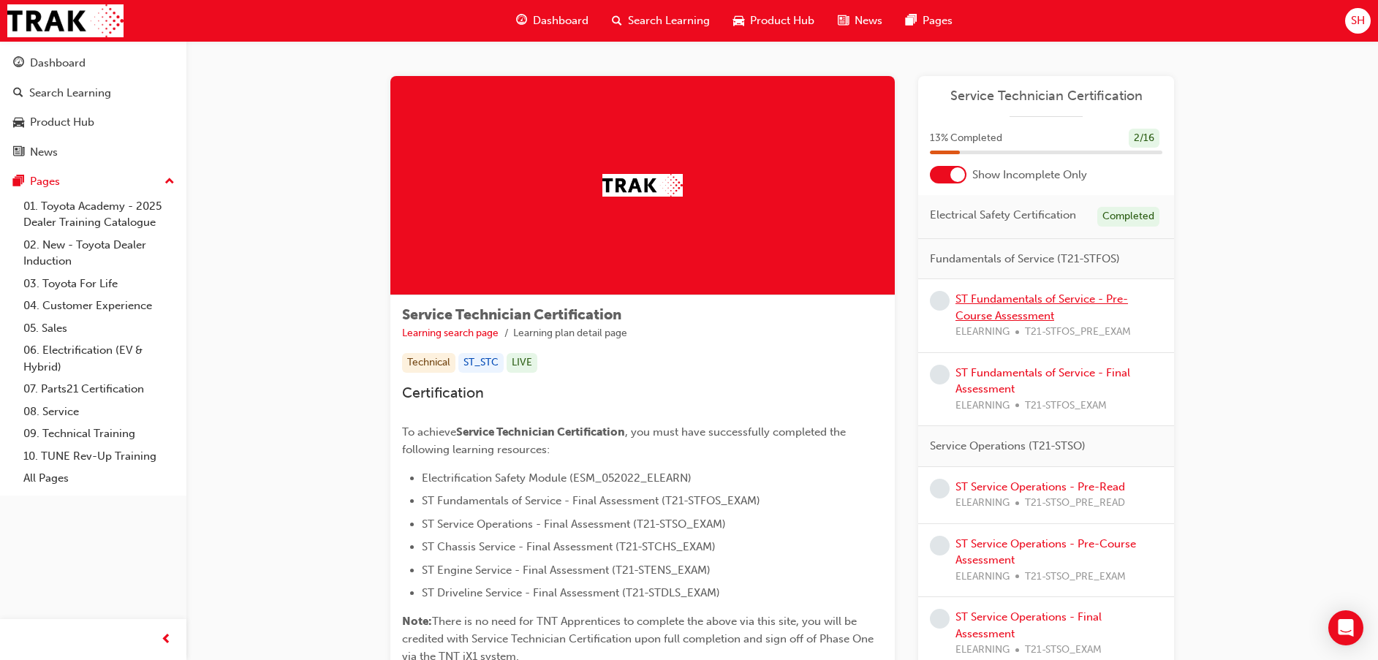
click at [997, 308] on link "ST Fundamentals of Service - Pre-Course Assessment" at bounding box center [1041, 307] width 172 height 30
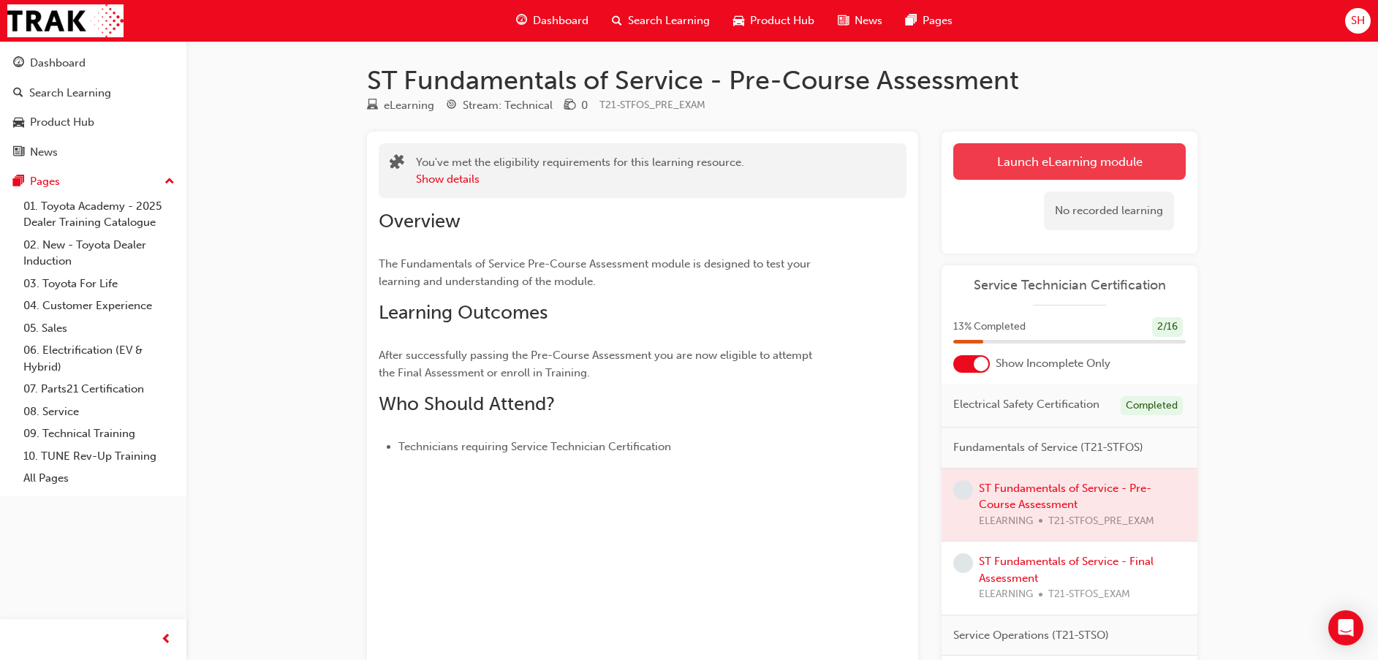
click at [1043, 156] on link "Launch eLearning module" at bounding box center [1069, 161] width 232 height 37
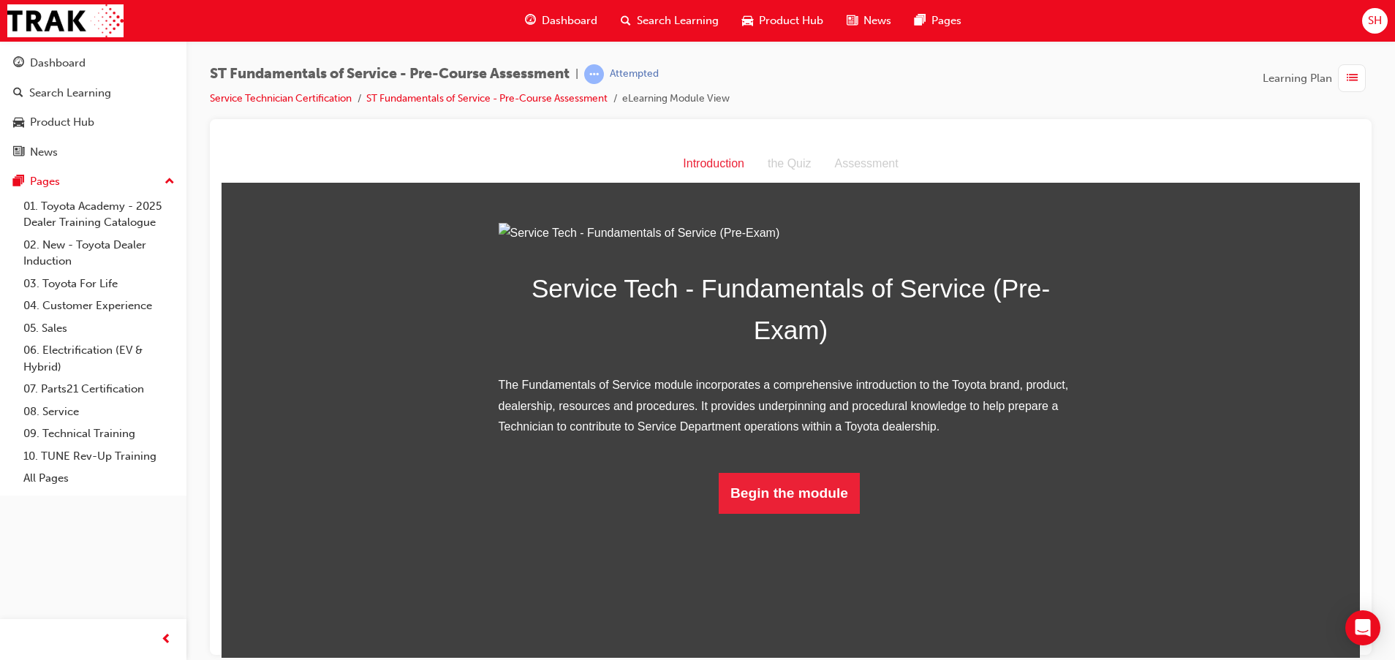
scroll to position [17, 0]
click at [822, 513] on button "Begin the module" at bounding box center [788, 492] width 141 height 41
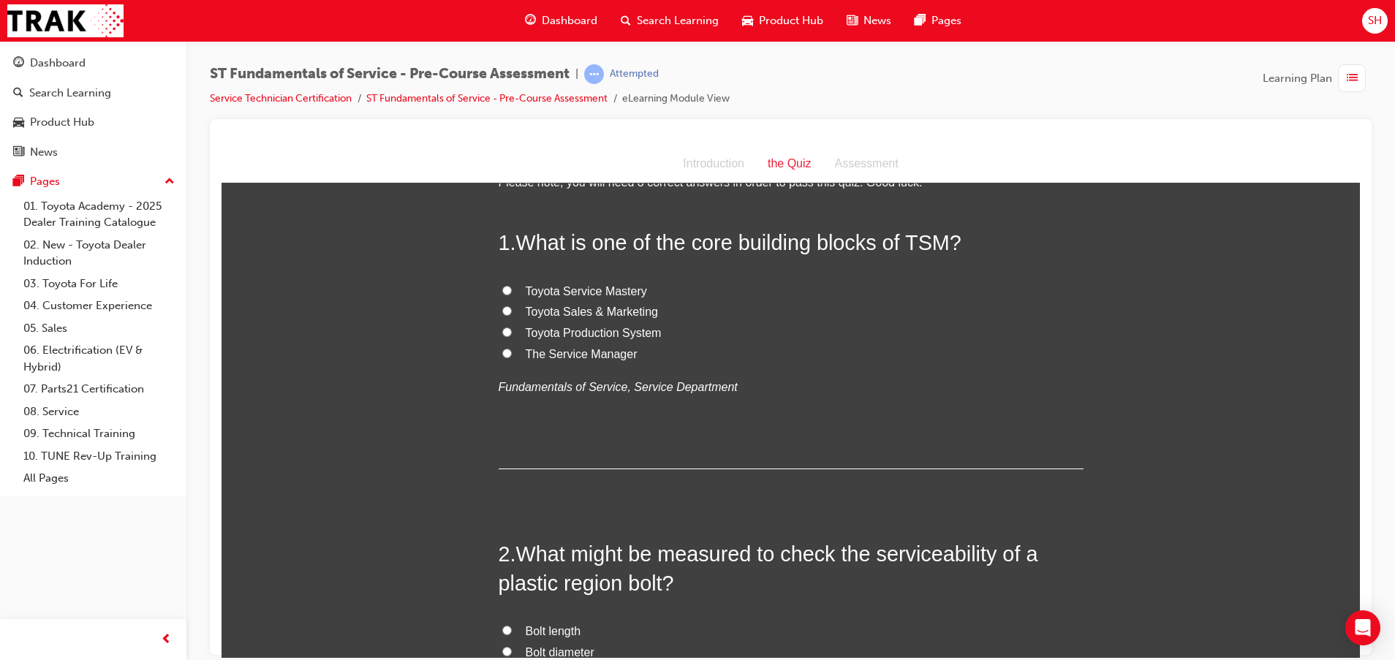
scroll to position [0, 0]
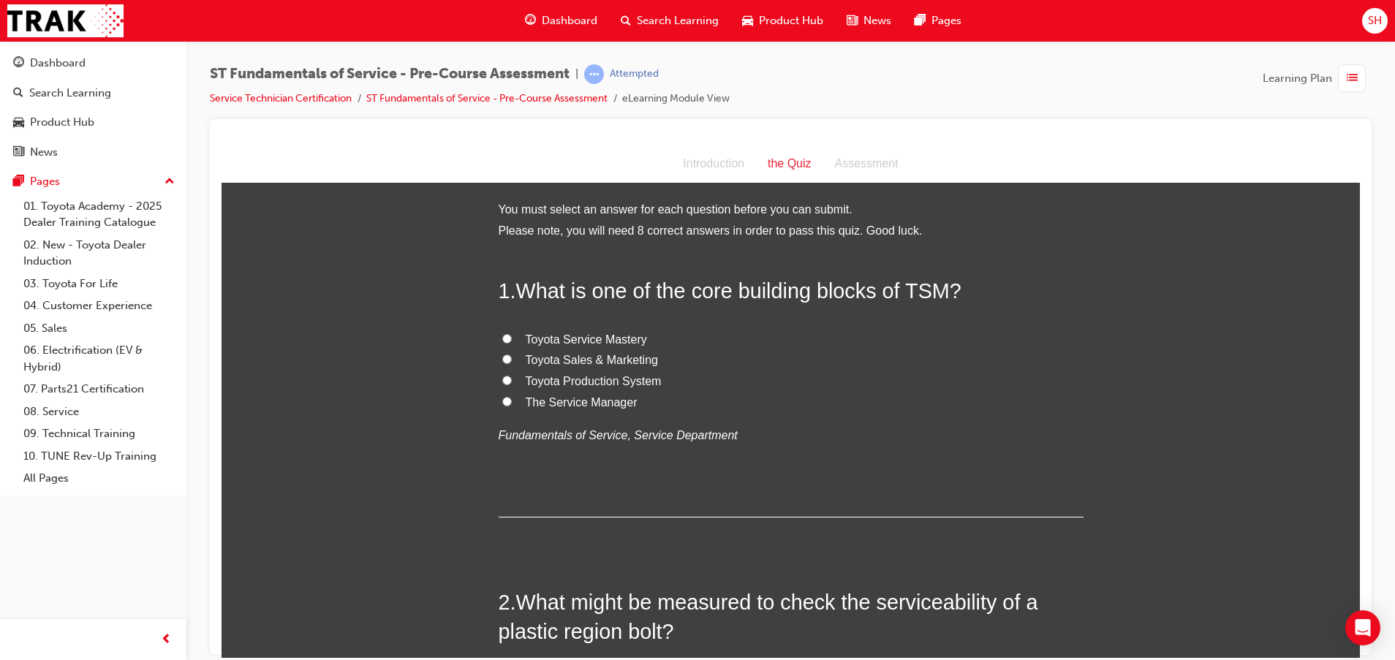
click at [502, 337] on input "Toyota Service Mastery" at bounding box center [507, 338] width 10 height 10
radio input "true"
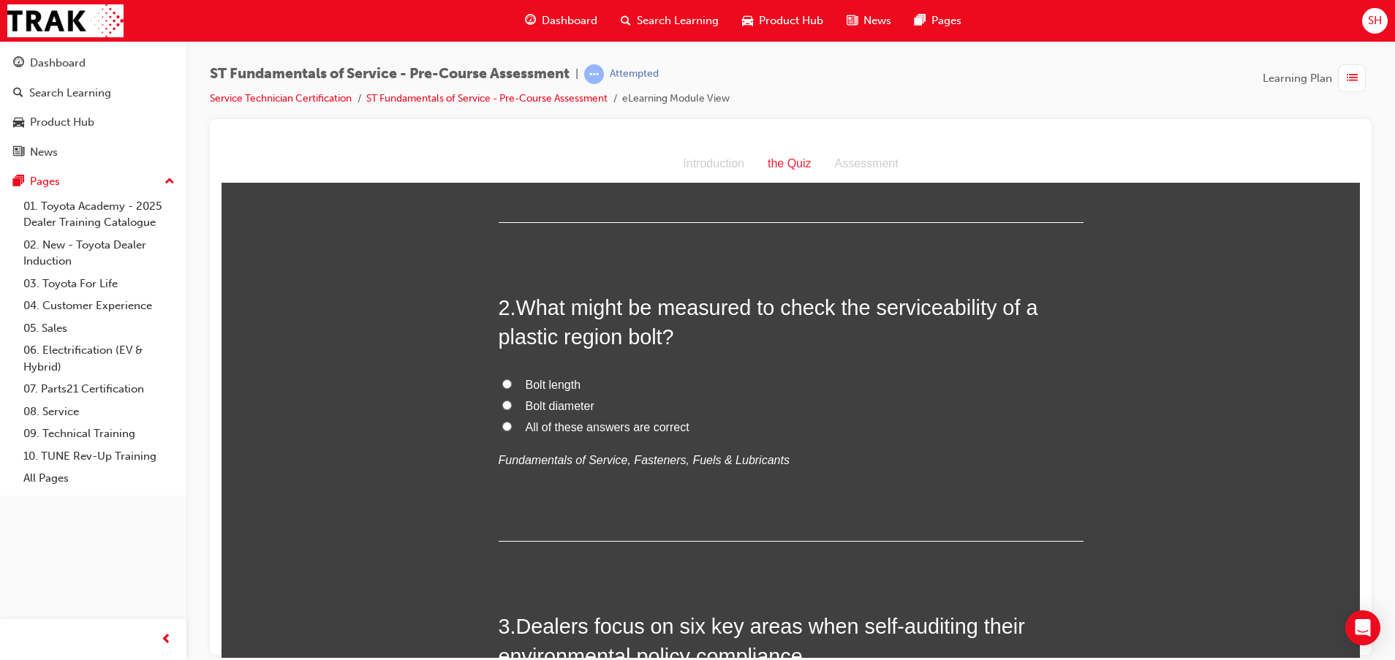
scroll to position [329, 0]
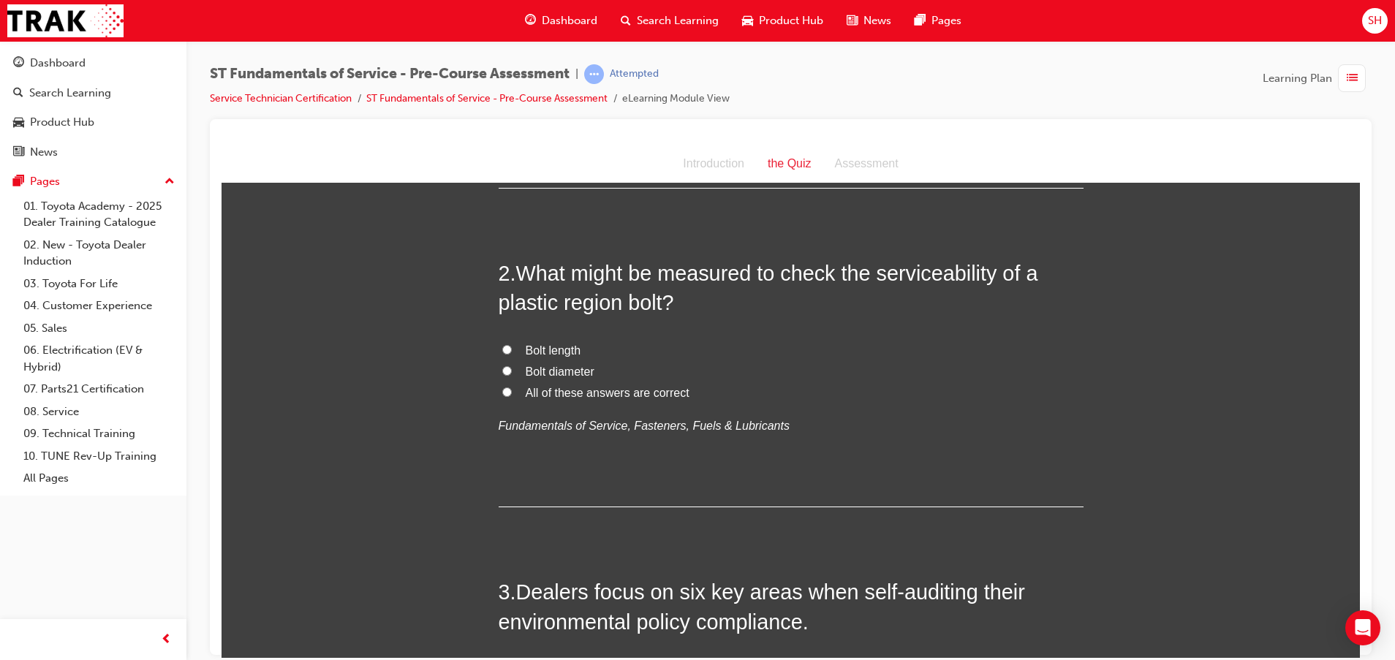
click at [502, 395] on input "All of these answers are correct" at bounding box center [507, 392] width 10 height 10
radio input "true"
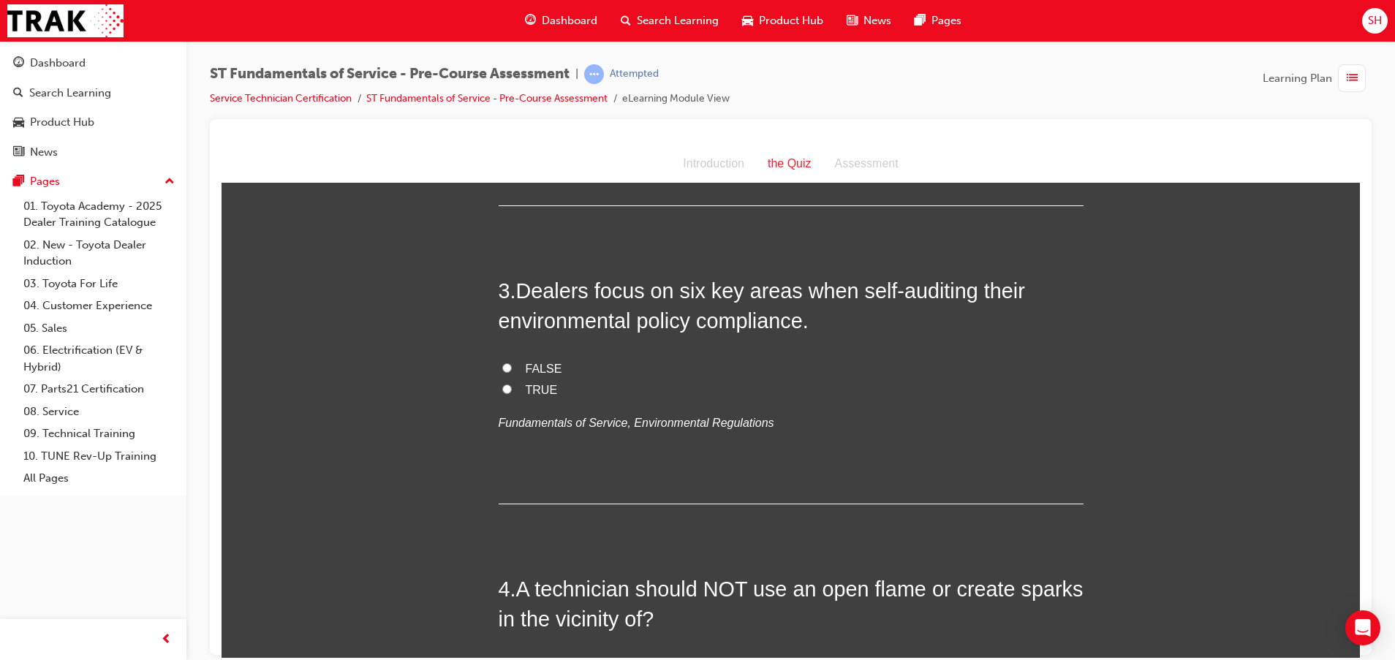
scroll to position [658, 0]
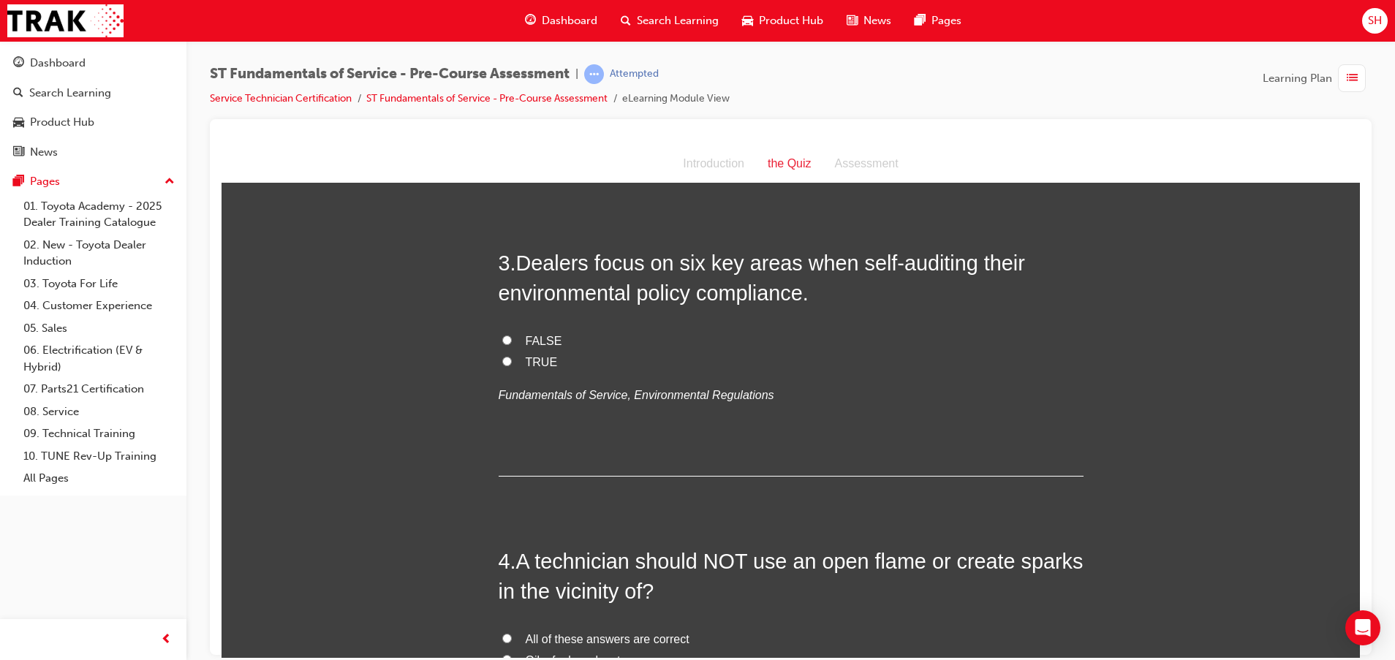
click at [526, 363] on span "TRUE" at bounding box center [542, 361] width 32 height 12
click at [512, 363] on input "TRUE" at bounding box center [507, 361] width 10 height 10
radio input "true"
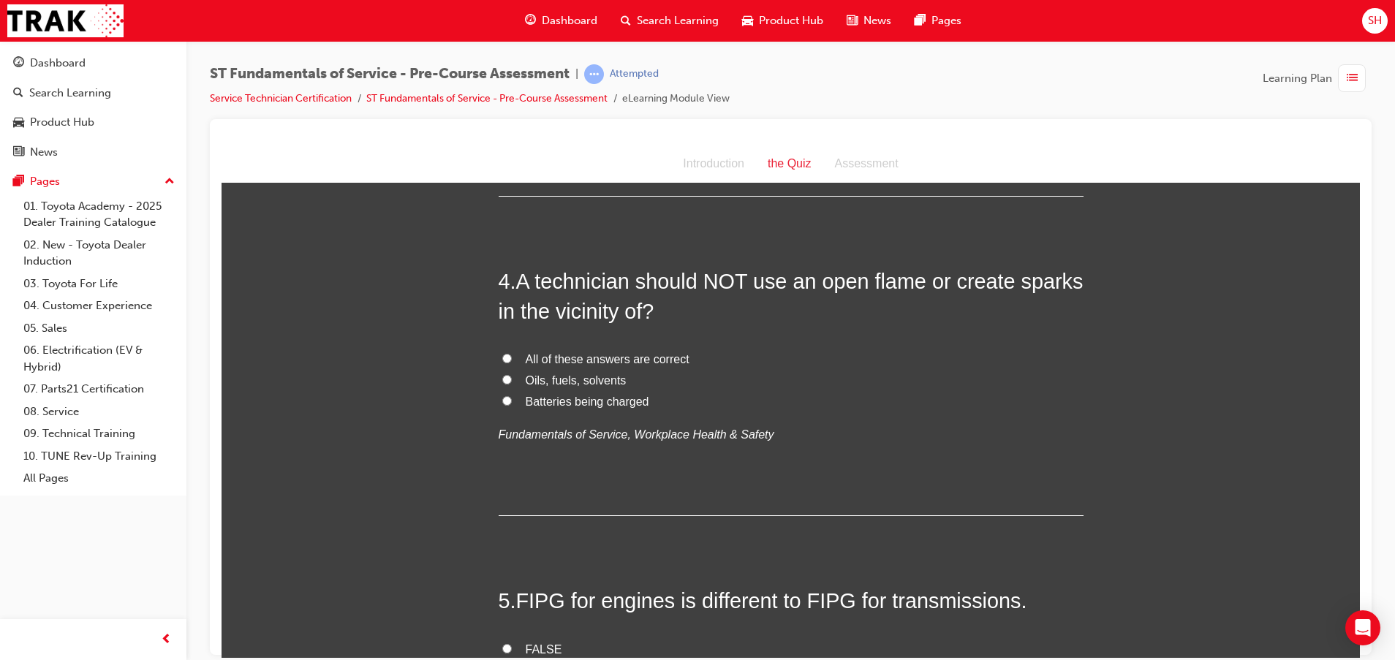
scroll to position [987, 0]
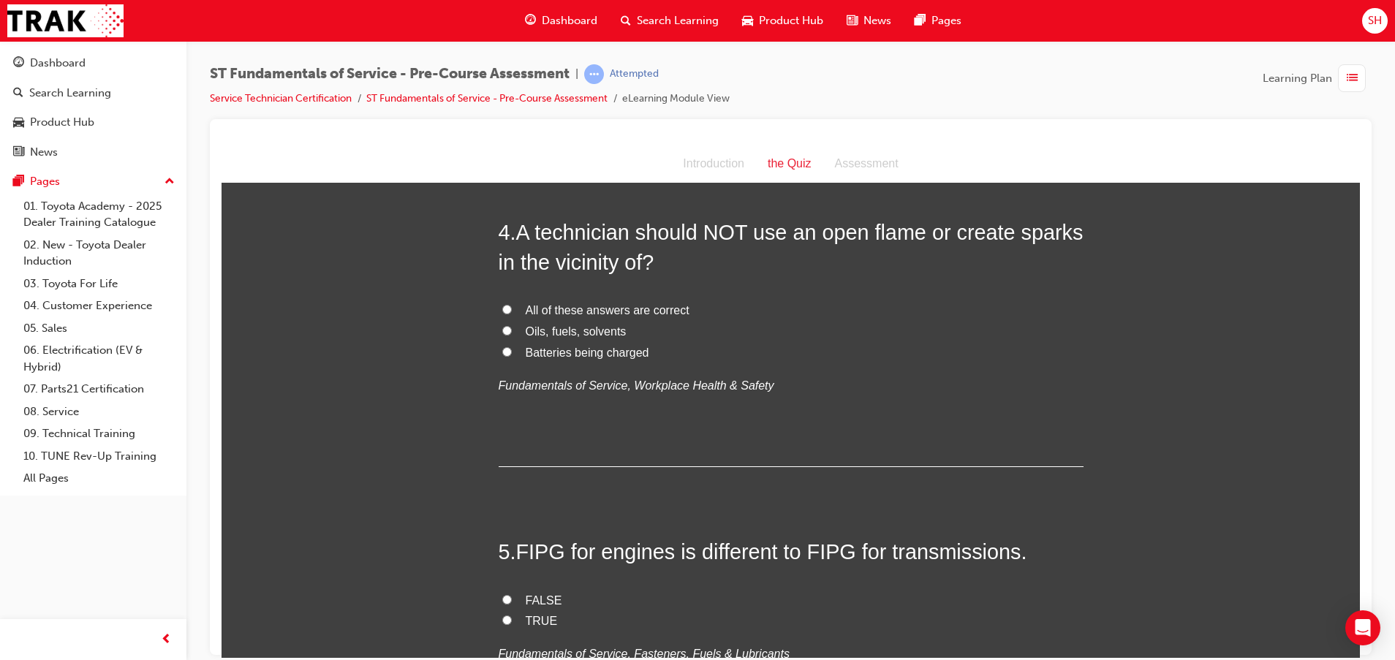
click at [502, 305] on input "All of these answers are correct" at bounding box center [507, 309] width 10 height 10
radio input "true"
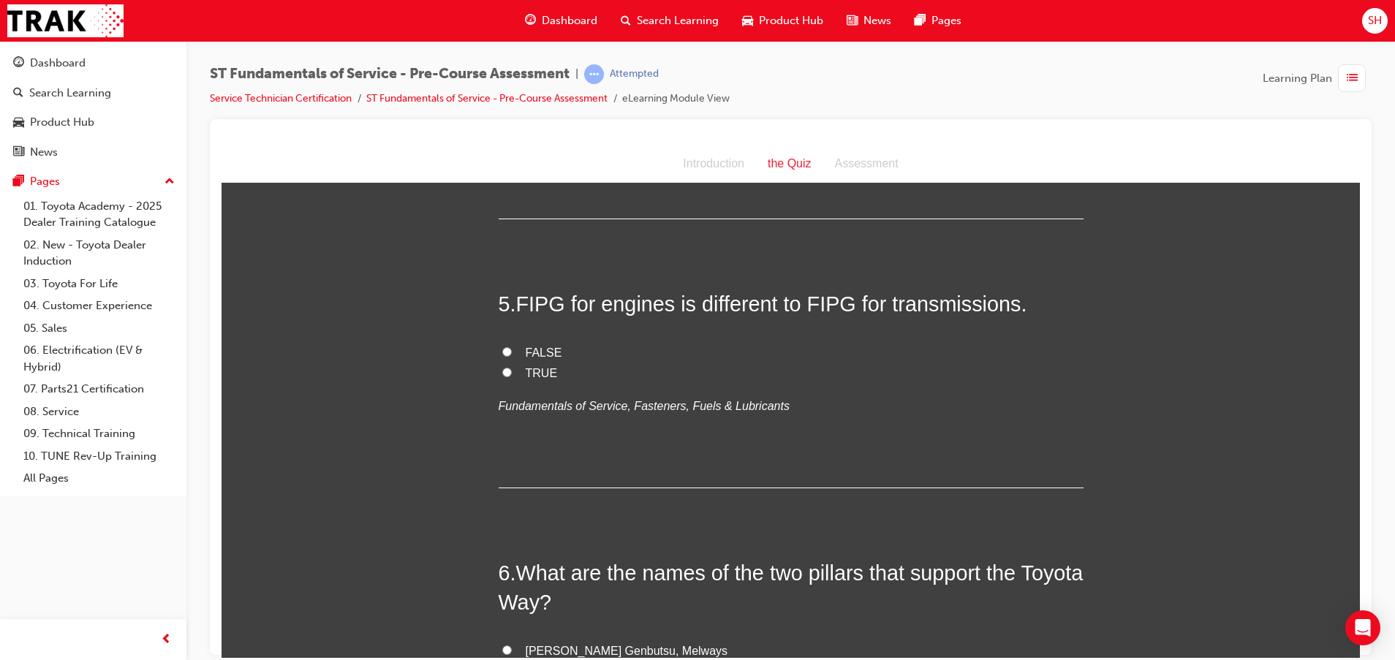
scroll to position [1206, 0]
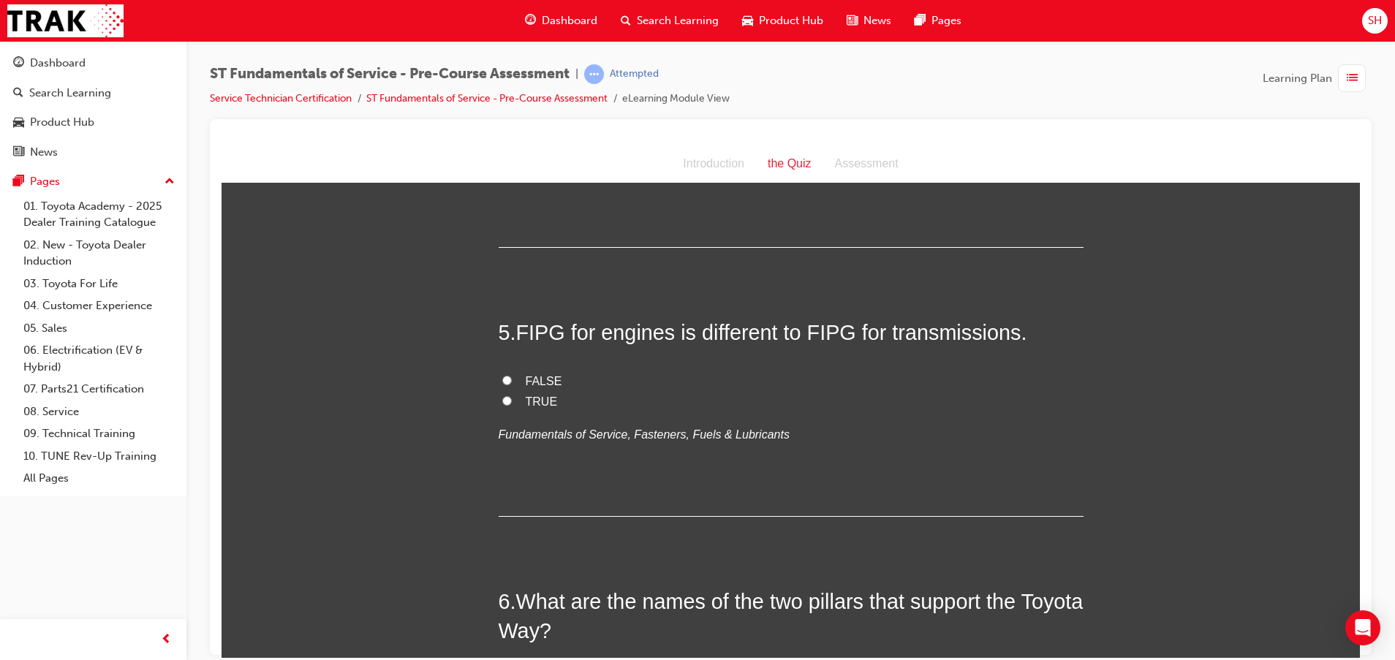
click at [526, 375] on span "FALSE" at bounding box center [544, 380] width 37 height 12
click at [512, 375] on input "FALSE" at bounding box center [507, 380] width 10 height 10
radio input "true"
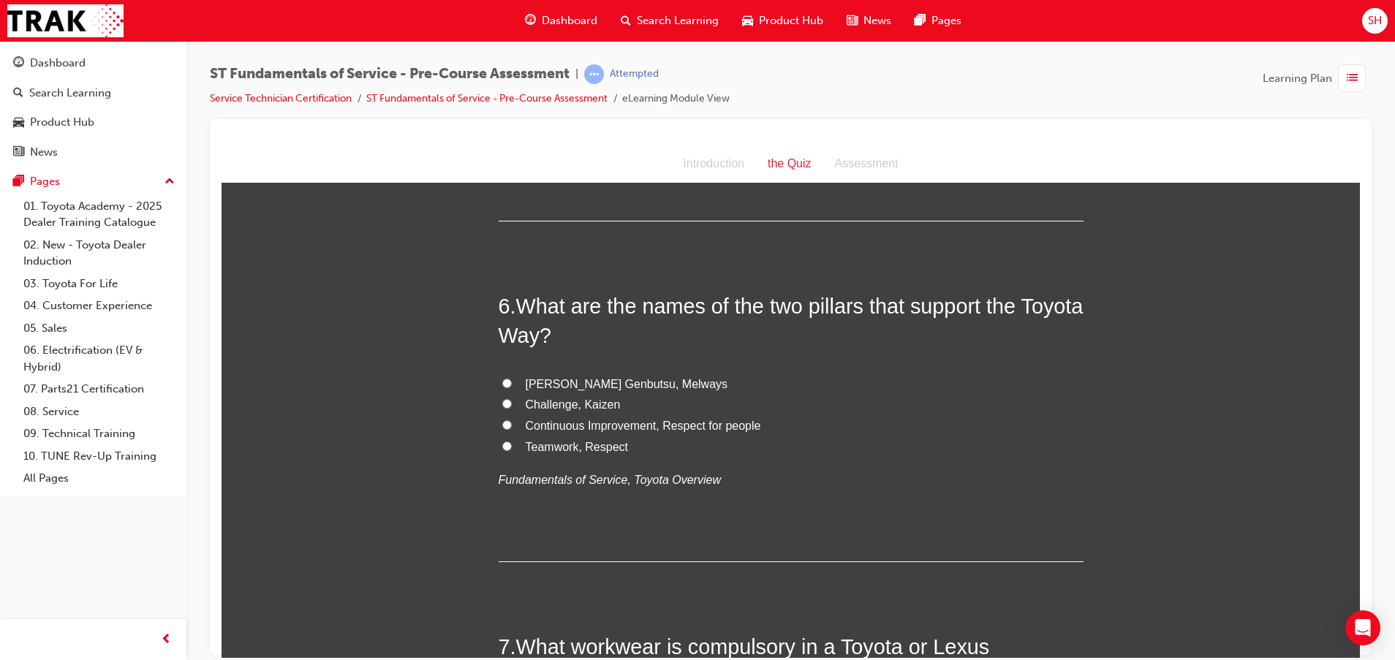
scroll to position [1535, 0]
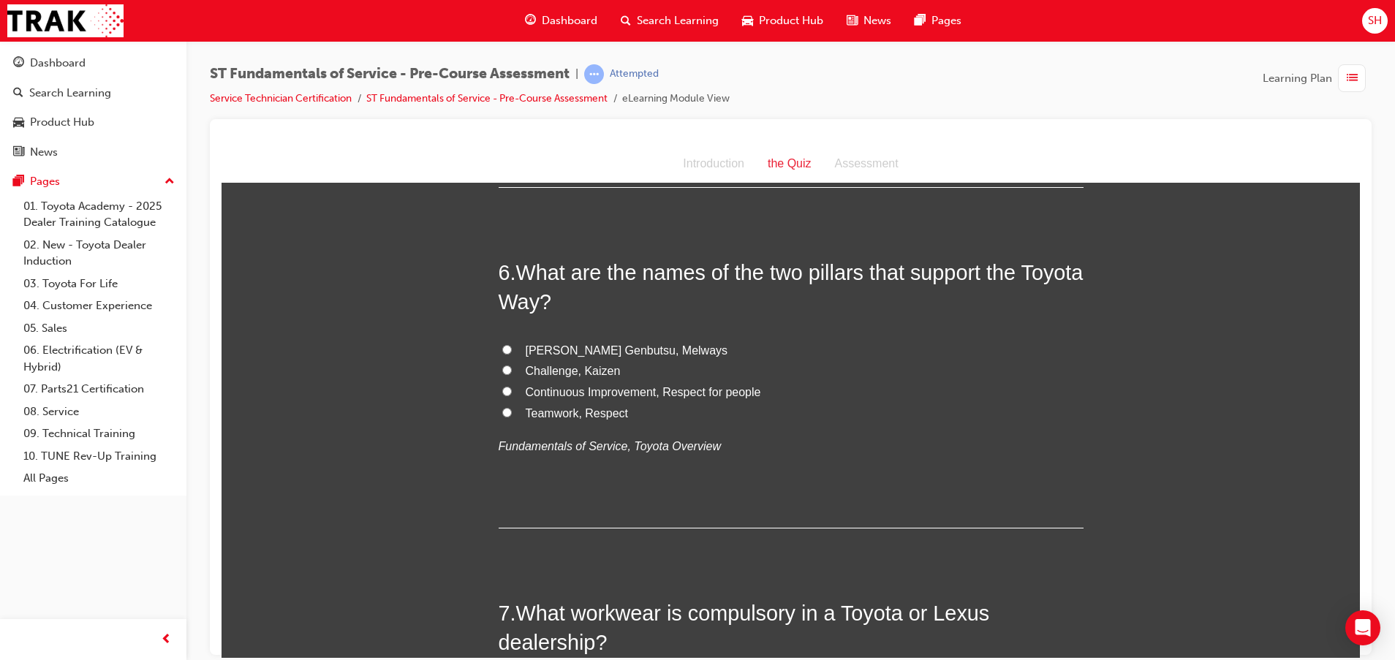
click at [543, 368] on span "Challenge, Kaizen" at bounding box center [573, 370] width 95 height 12
click at [512, 368] on input "Challenge, Kaizen" at bounding box center [507, 370] width 10 height 10
radio input "true"
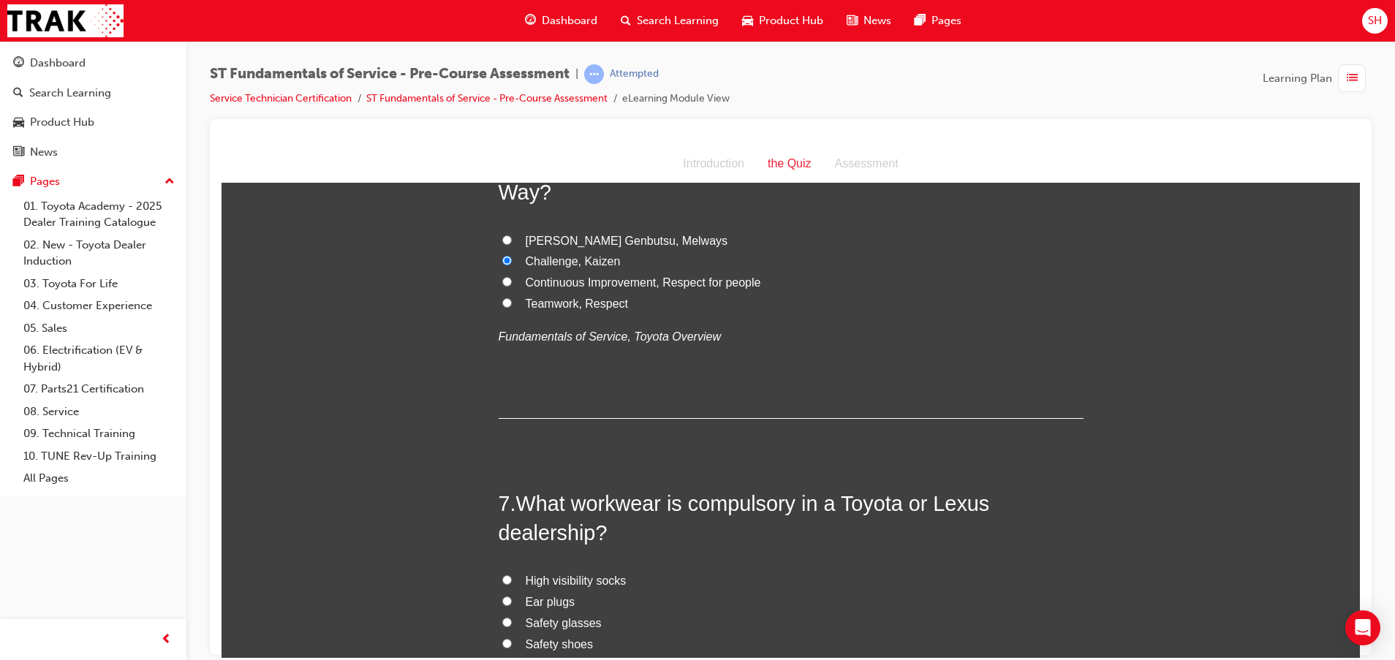
scroll to position [1754, 0]
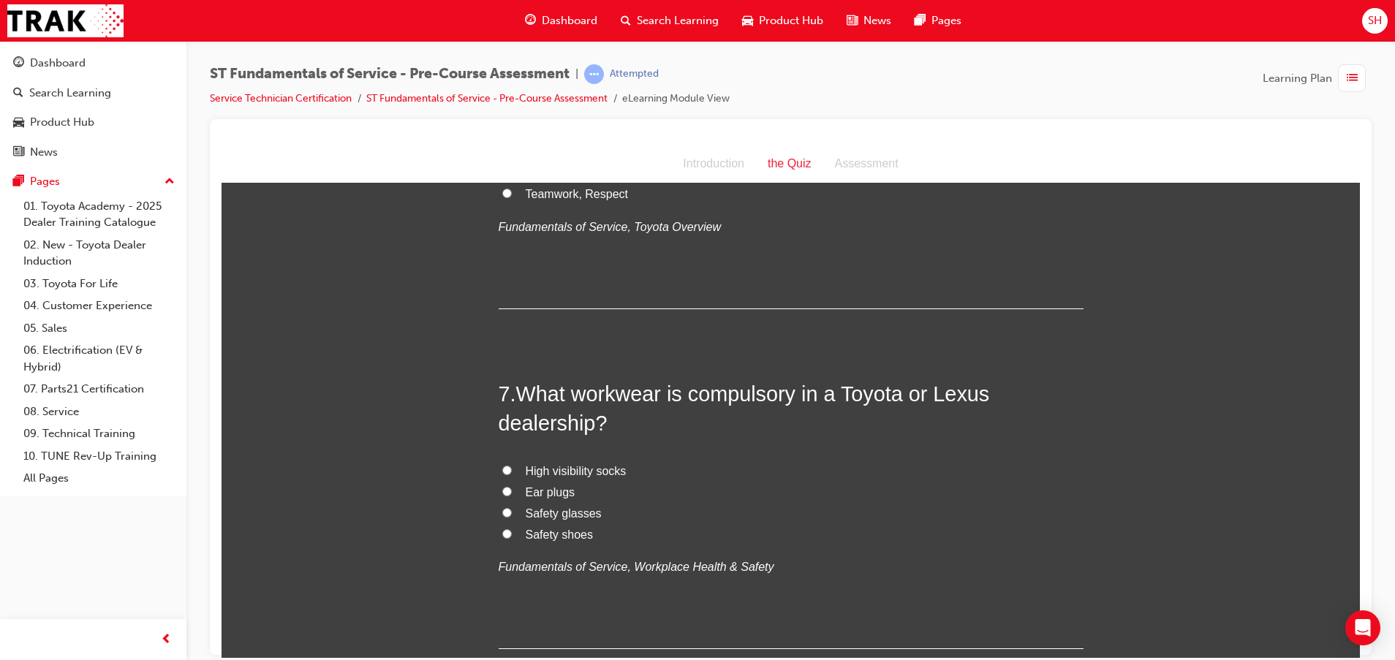
click at [504, 513] on label "Safety glasses" at bounding box center [790, 513] width 585 height 21
click at [504, 513] on input "Safety glasses" at bounding box center [507, 512] width 10 height 10
radio input "true"
click at [505, 528] on label "Safety shoes" at bounding box center [790, 534] width 585 height 21
click at [505, 528] on input "Safety shoes" at bounding box center [507, 533] width 10 height 10
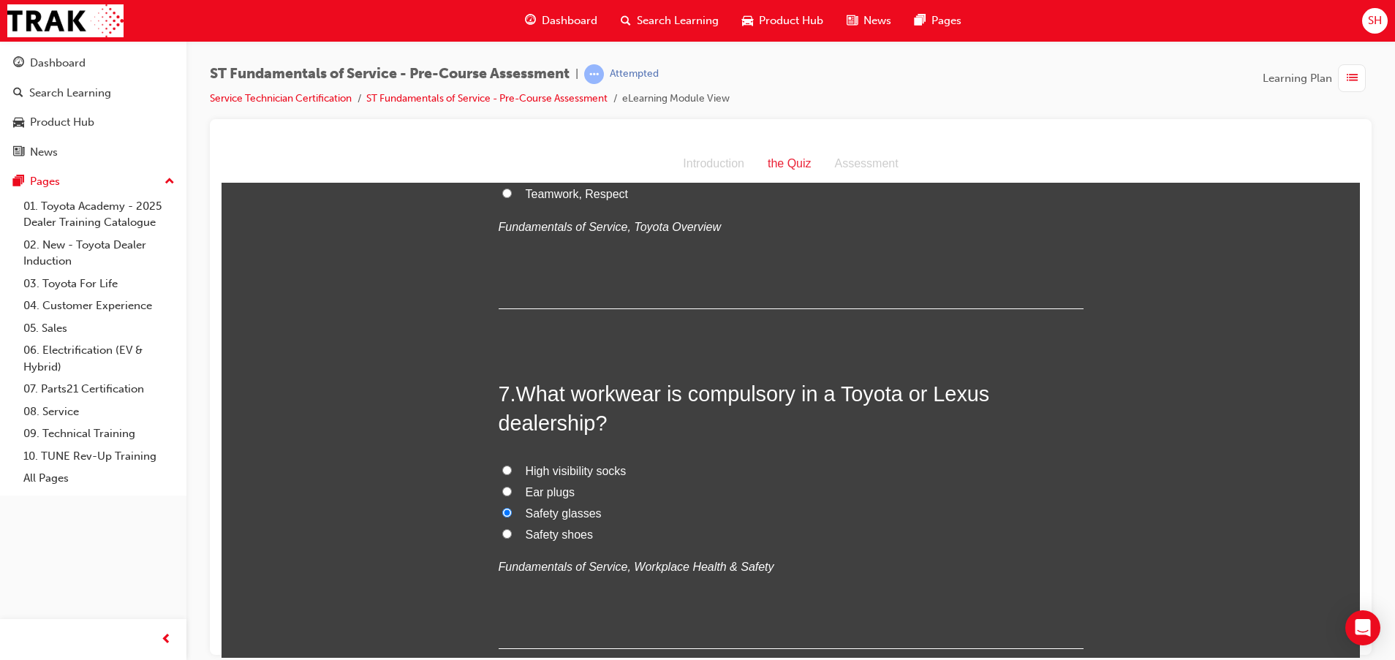
radio input "true"
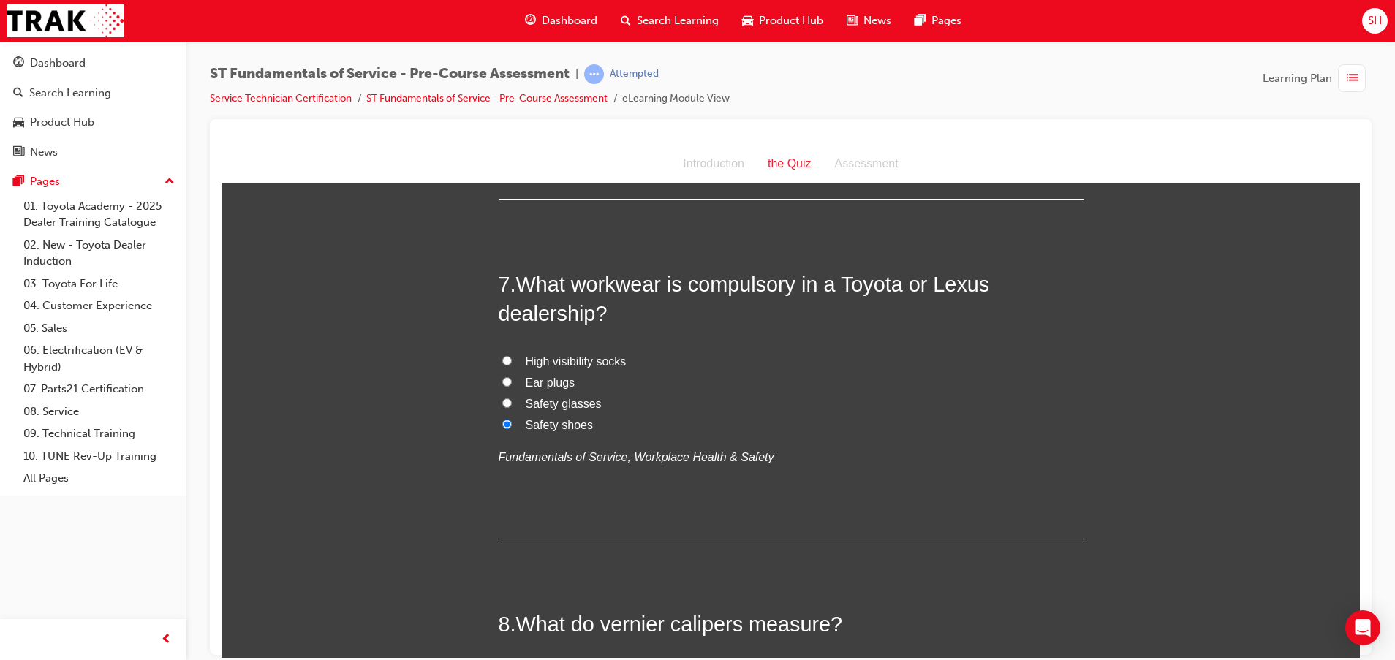
click at [565, 403] on span "Safety glasses" at bounding box center [564, 403] width 76 height 12
click at [512, 403] on input "Safety glasses" at bounding box center [507, 403] width 10 height 10
radio input "true"
click at [526, 426] on span "Safety shoes" at bounding box center [560, 424] width 68 height 12
click at [512, 426] on input "Safety shoes" at bounding box center [507, 424] width 10 height 10
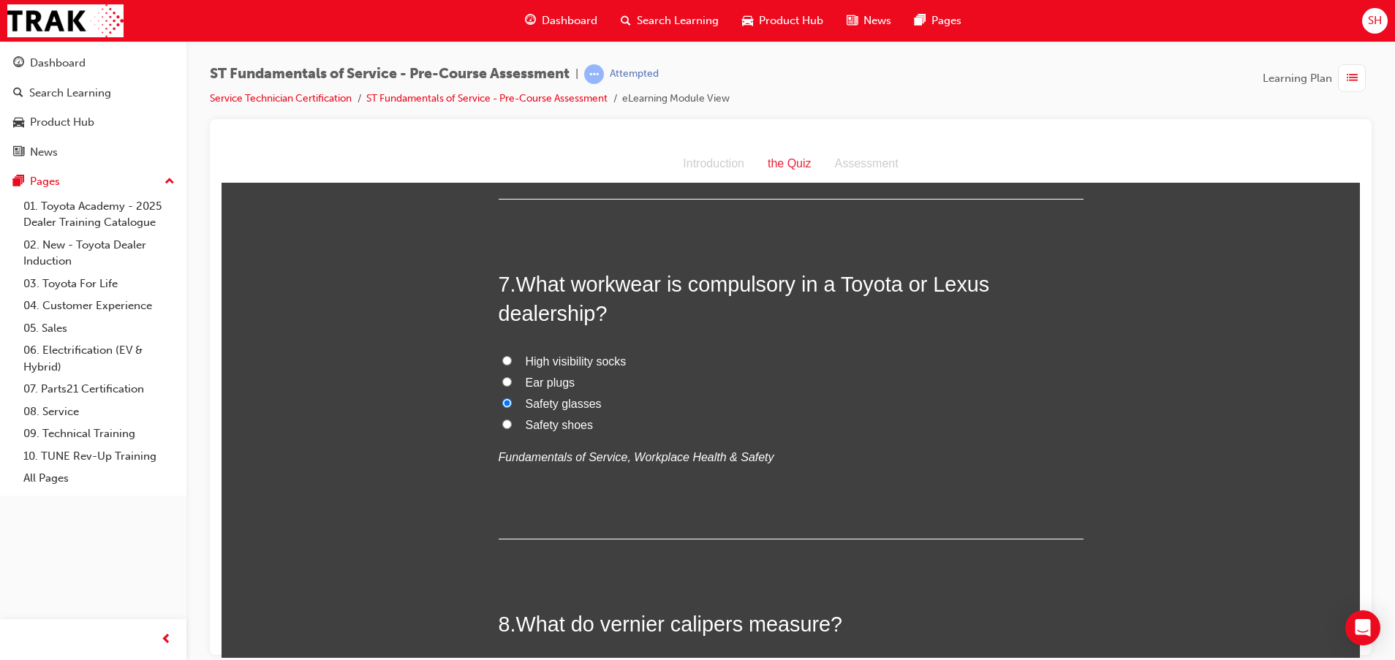
radio input "true"
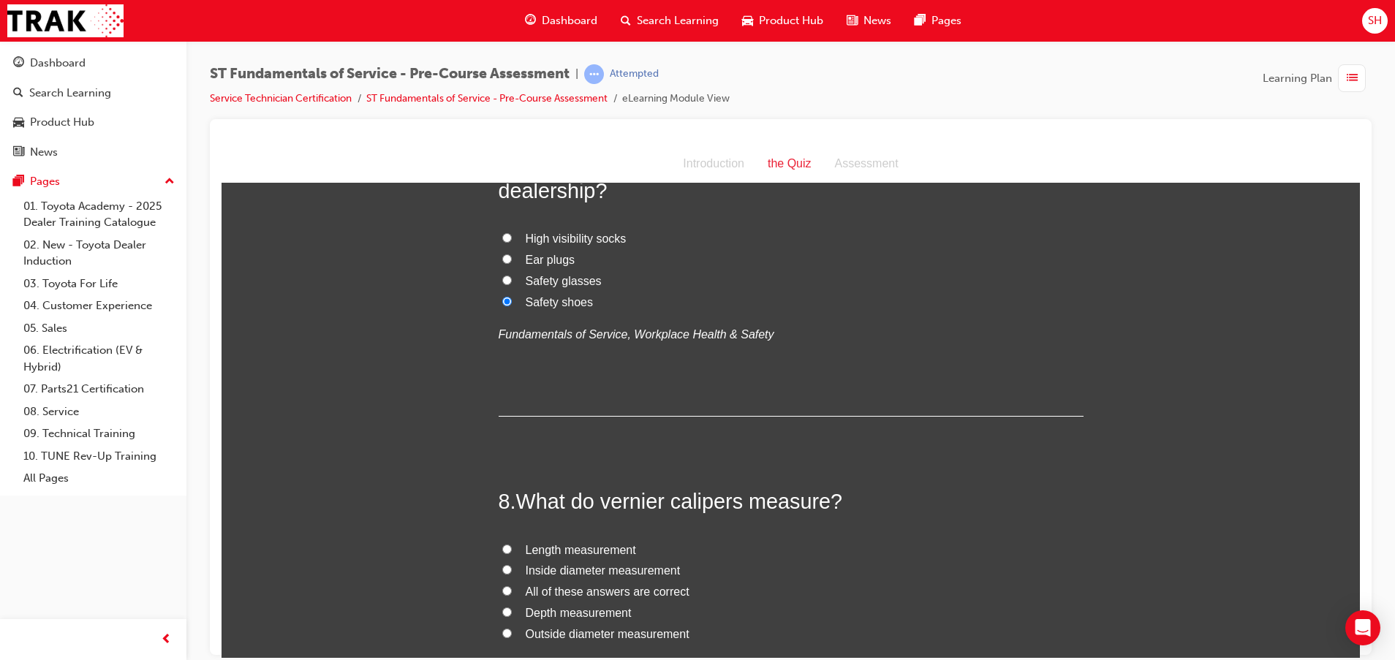
scroll to position [2083, 0]
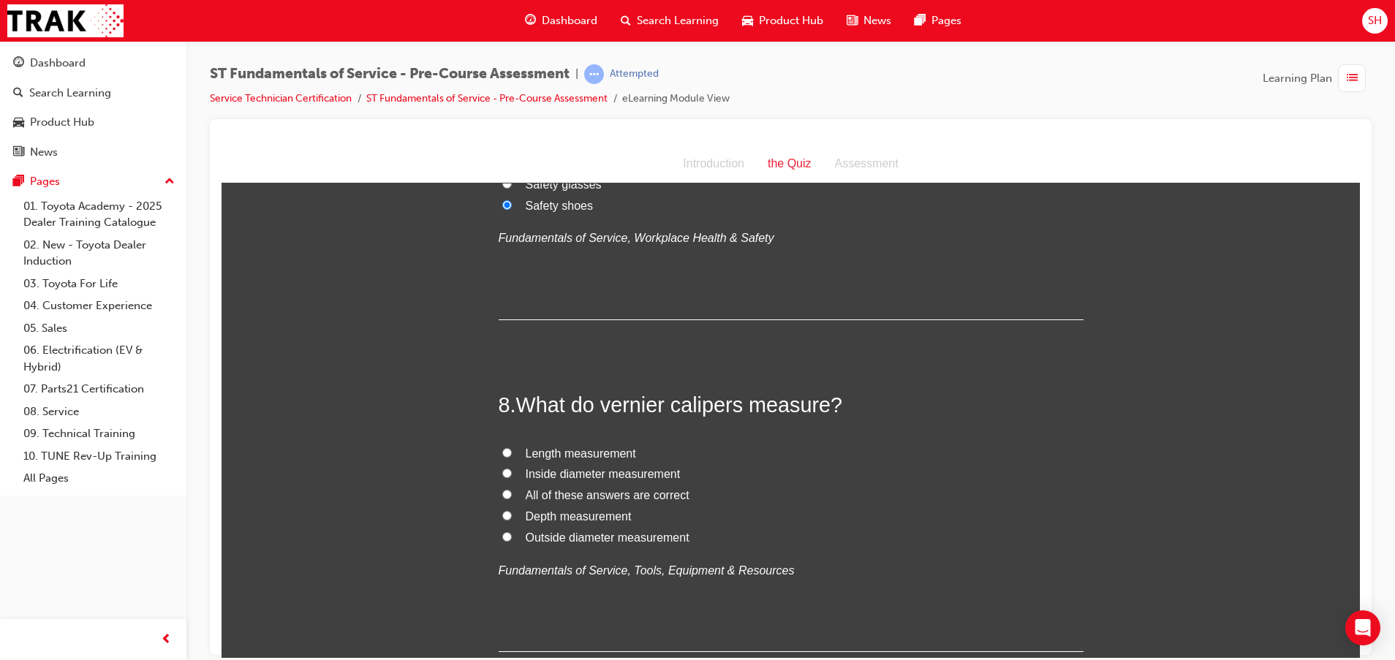
click at [536, 493] on span "All of these answers are correct" at bounding box center [608, 494] width 164 height 12
click at [512, 493] on input "All of these answers are correct" at bounding box center [507, 494] width 10 height 10
radio input "true"
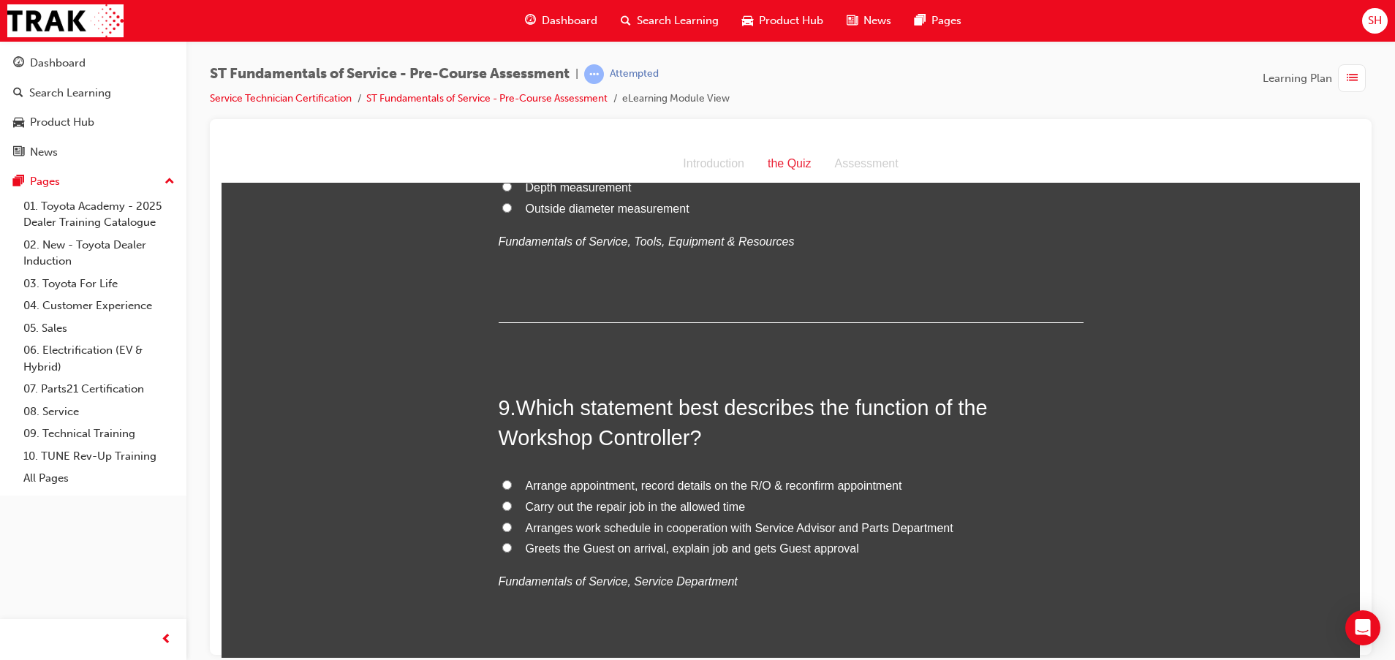
scroll to position [2522, 0]
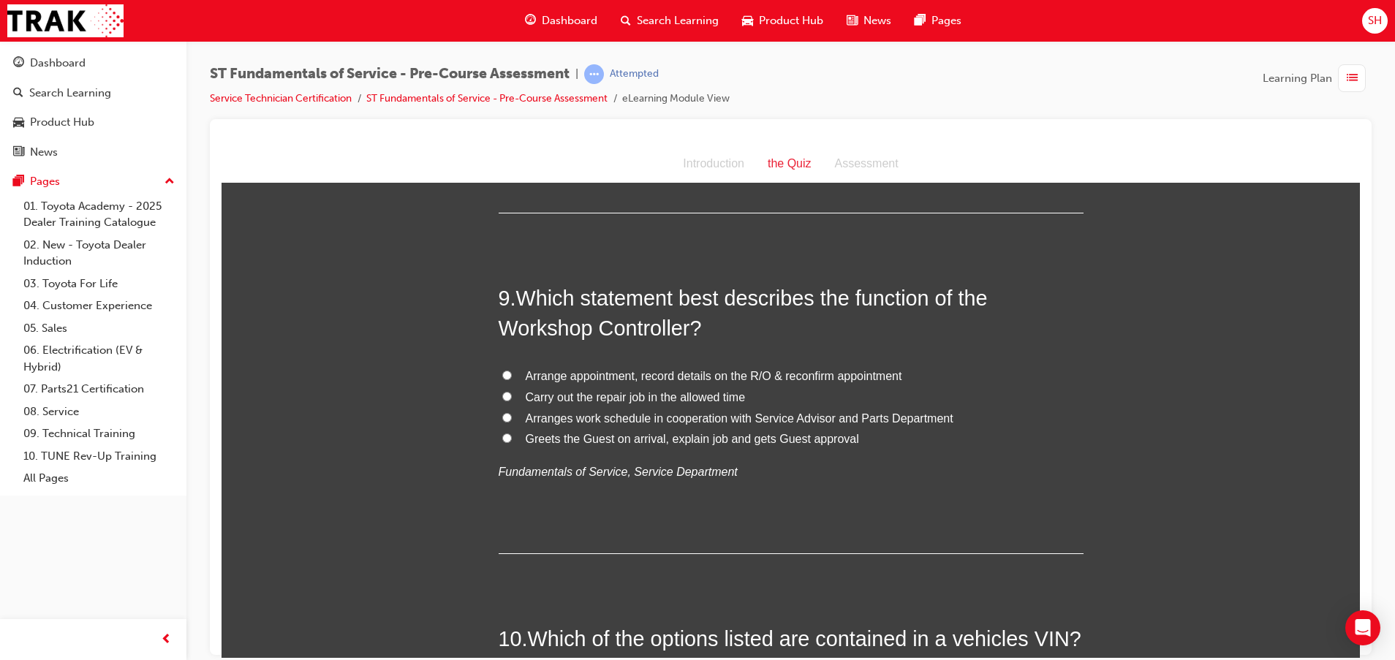
click at [504, 419] on label "Arranges work schedule in cooperation with Service Advisor and Parts Department" at bounding box center [790, 418] width 585 height 21
click at [504, 419] on input "Arranges work schedule in cooperation with Service Advisor and Parts Department" at bounding box center [507, 417] width 10 height 10
radio input "true"
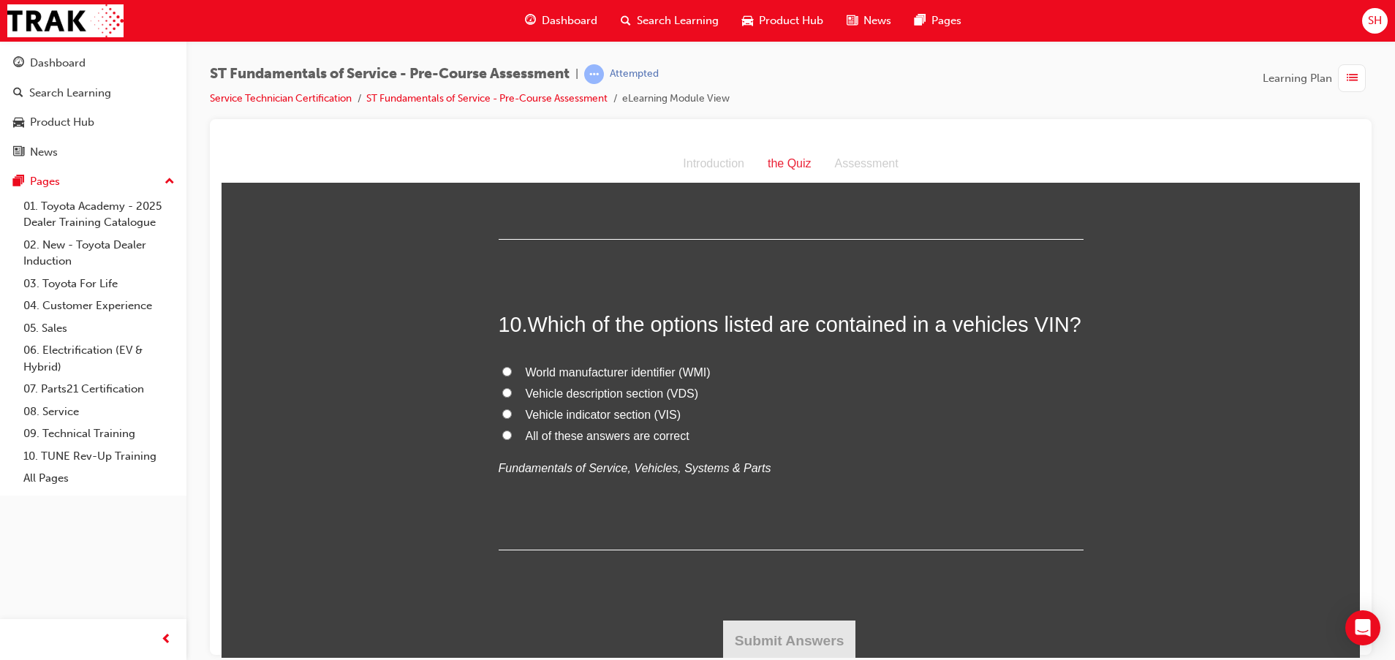
scroll to position [2839, 0]
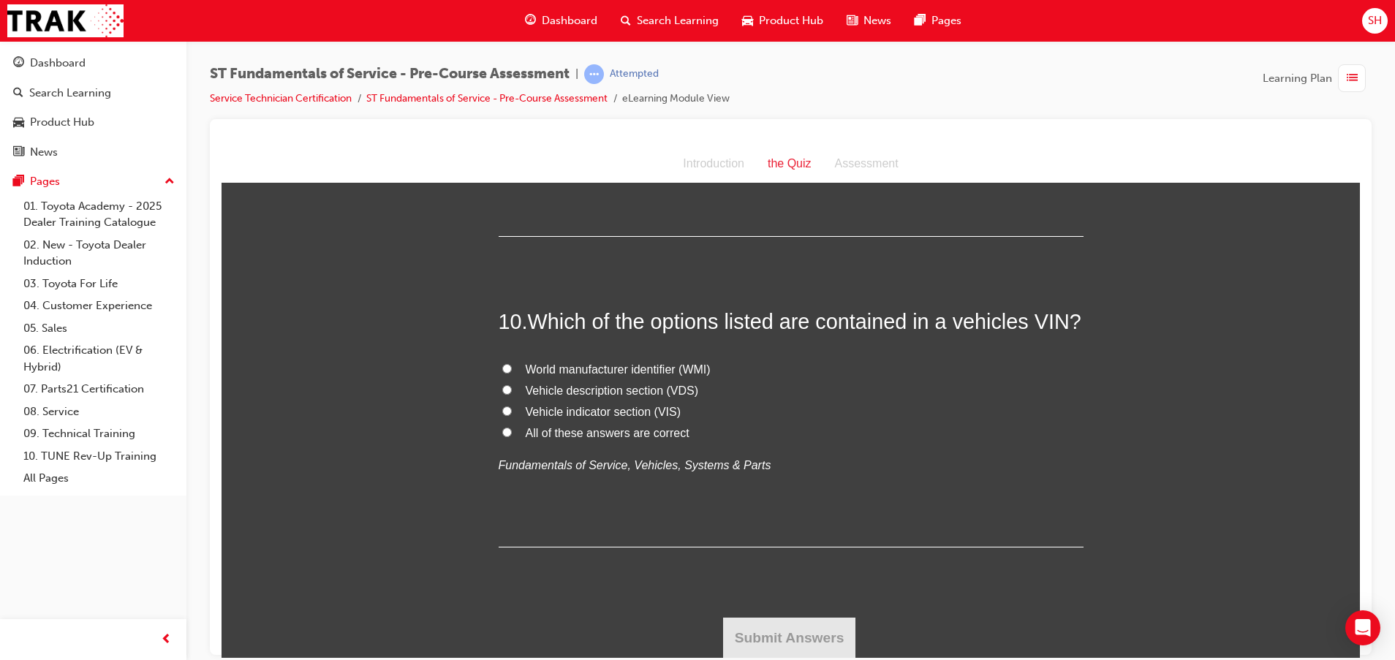
click at [512, 403] on label "Vehicle indicator section (VIS)" at bounding box center [790, 411] width 585 height 21
click at [512, 406] on input "Vehicle indicator section (VIS)" at bounding box center [507, 411] width 10 height 10
radio input "true"
click at [526, 409] on span "Vehicle indicator section (VIS)" at bounding box center [604, 411] width 156 height 12
click at [512, 409] on input "Vehicle indicator section (VIS)" at bounding box center [507, 411] width 10 height 10
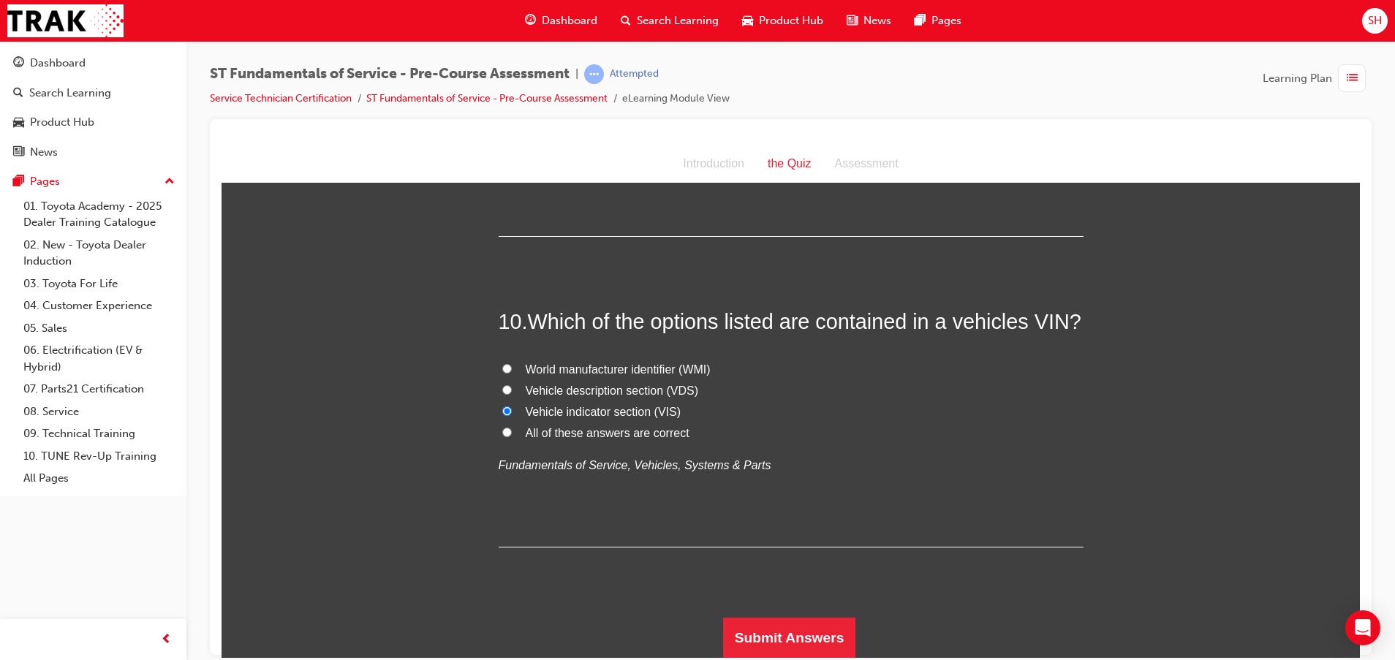
click at [593, 430] on span "All of these answers are correct" at bounding box center [608, 432] width 164 height 12
click at [512, 430] on input "All of these answers are correct" at bounding box center [507, 432] width 10 height 10
radio input "true"
click at [770, 626] on button "Submit Answers" at bounding box center [789, 637] width 133 height 41
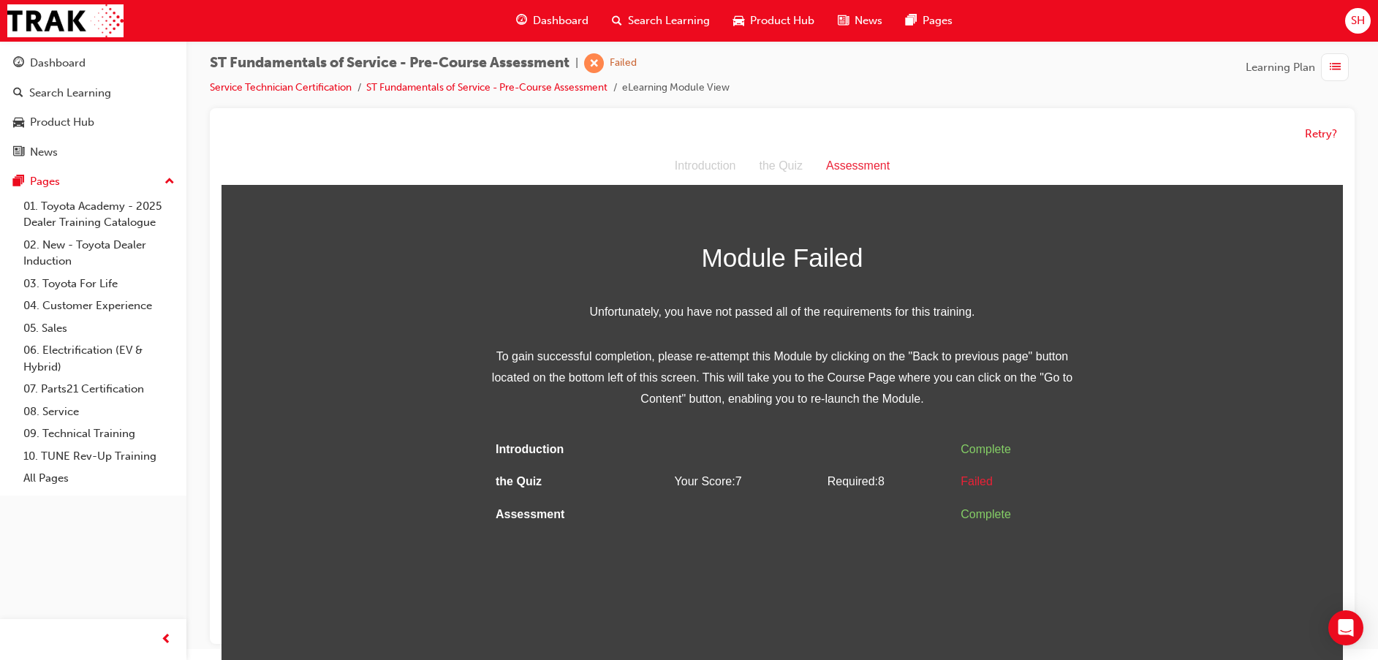
scroll to position [0, 0]
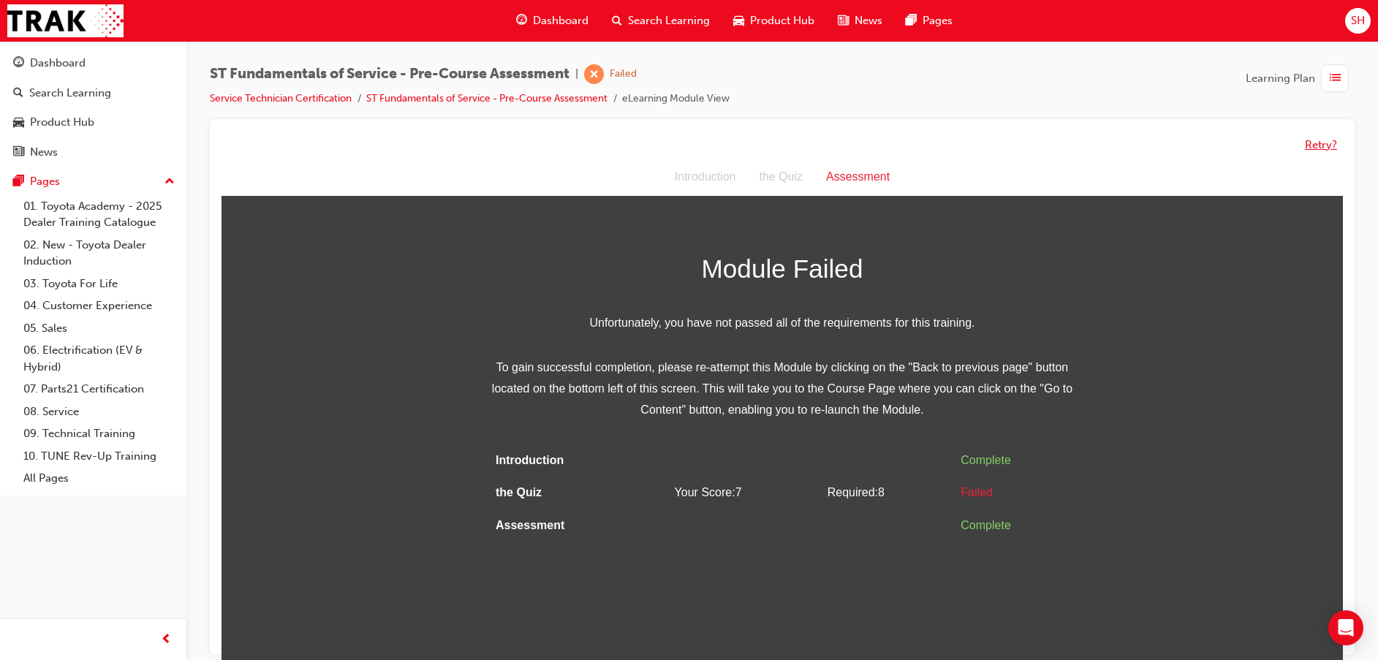
click at [1320, 143] on button "Retry?" at bounding box center [1321, 145] width 32 height 17
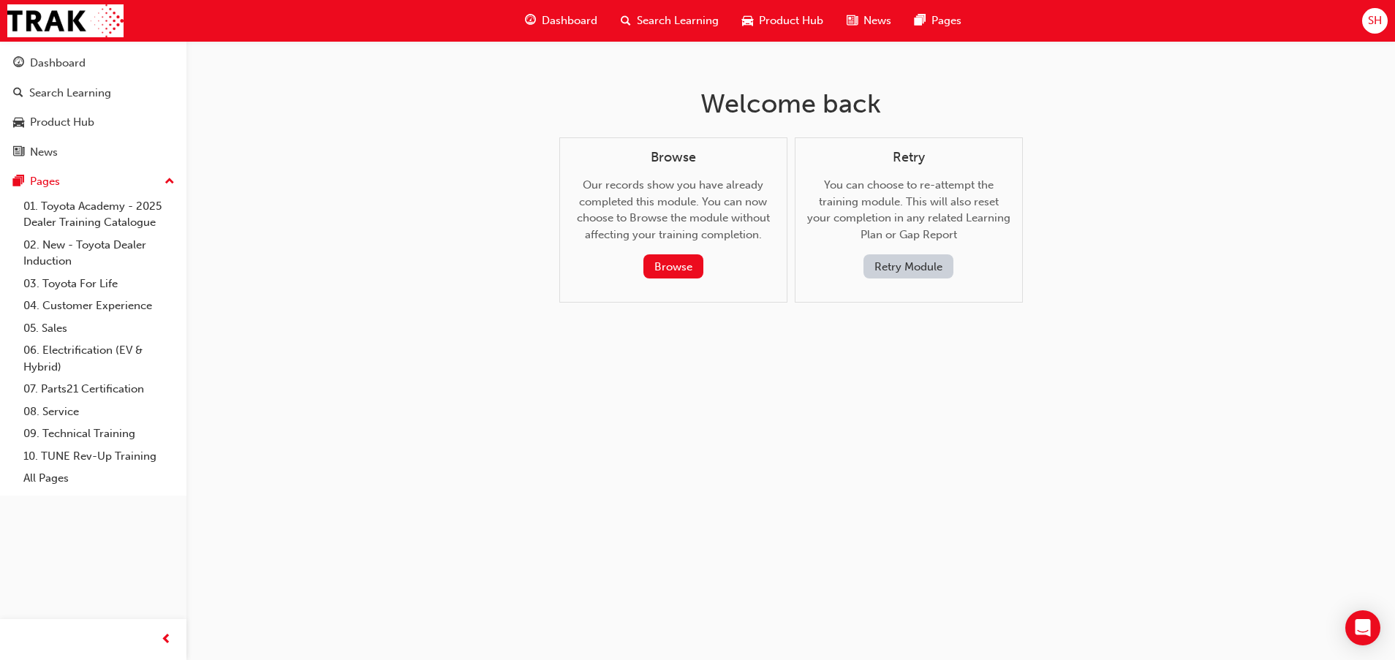
click at [894, 262] on button "Retry Module" at bounding box center [908, 266] width 90 height 24
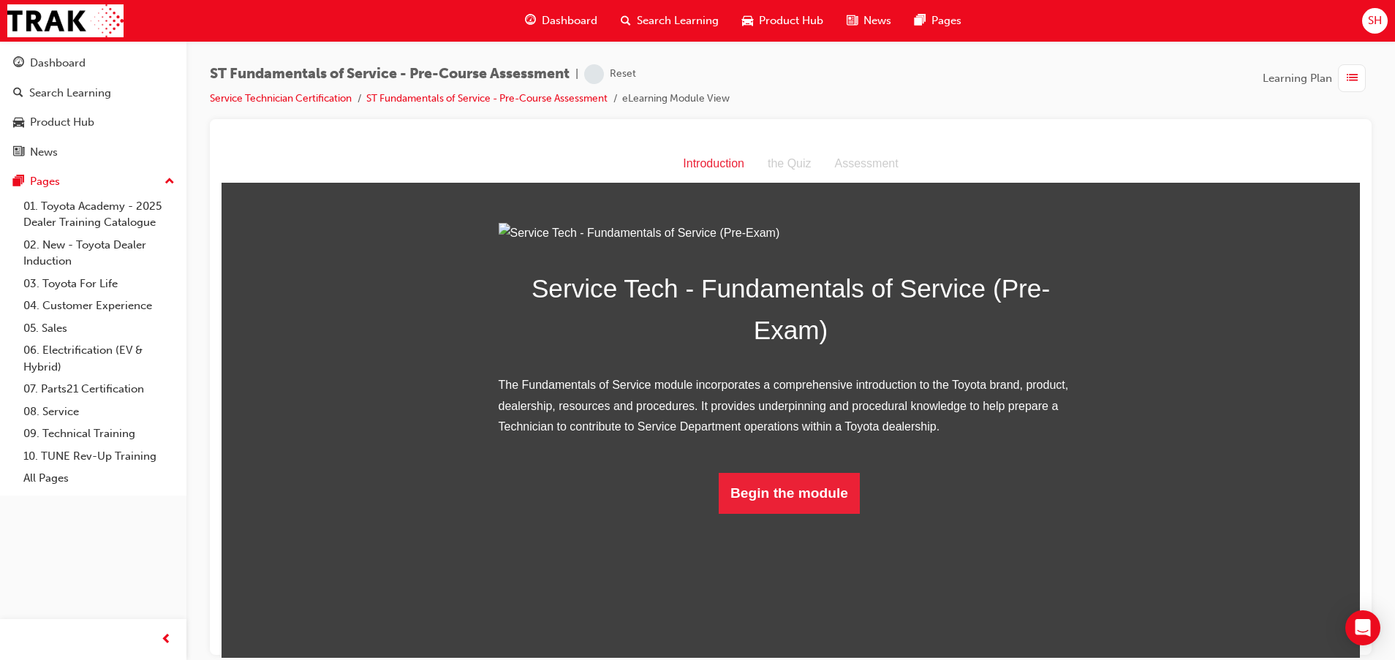
scroll to position [17, 0]
click at [797, 513] on button "Begin the module" at bounding box center [788, 492] width 141 height 41
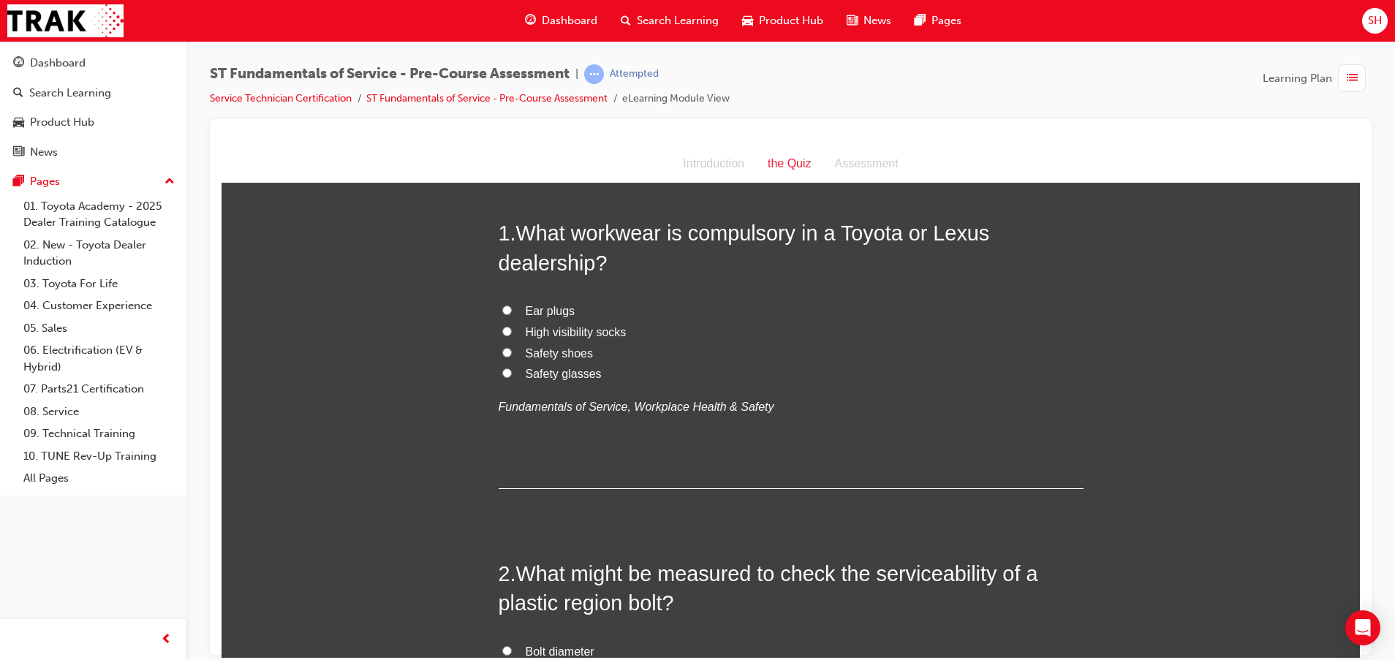
scroll to position [0, 0]
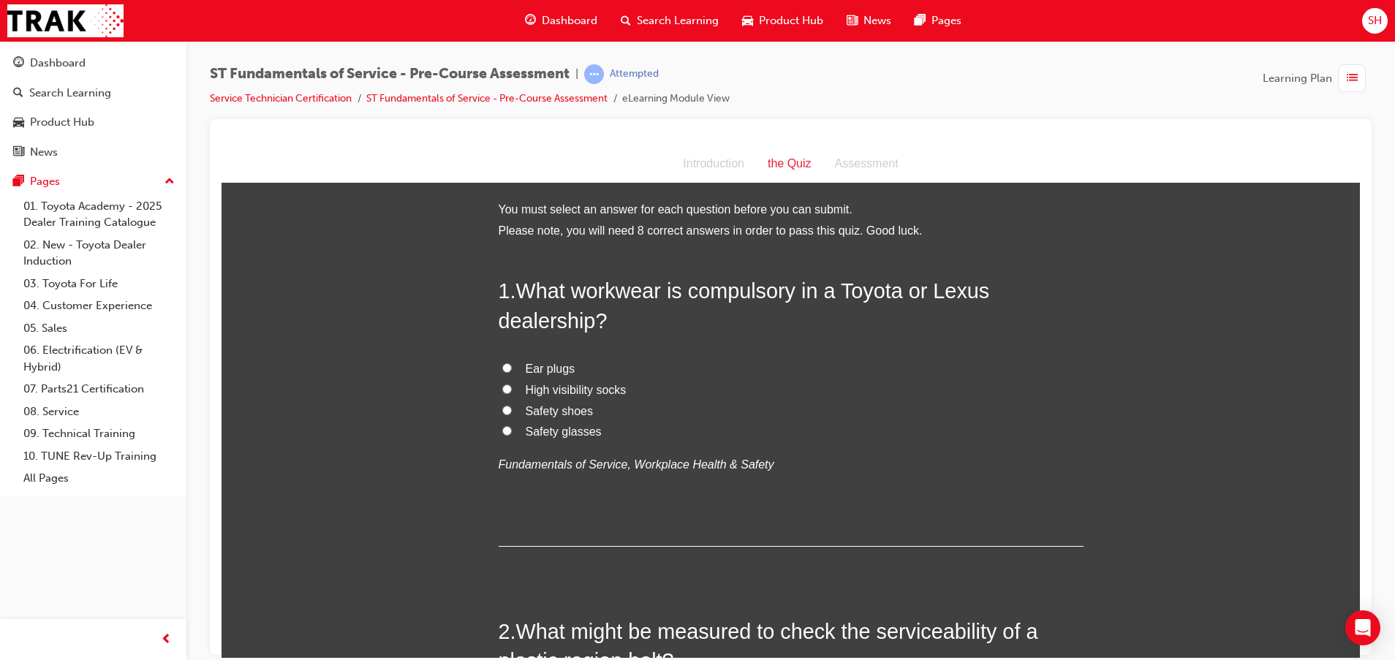
click at [502, 411] on input "Safety shoes" at bounding box center [507, 410] width 10 height 10
radio input "true"
click at [508, 422] on label "Safety glasses" at bounding box center [790, 431] width 585 height 21
click at [508, 425] on input "Safety glasses" at bounding box center [507, 430] width 10 height 10
radio input "true"
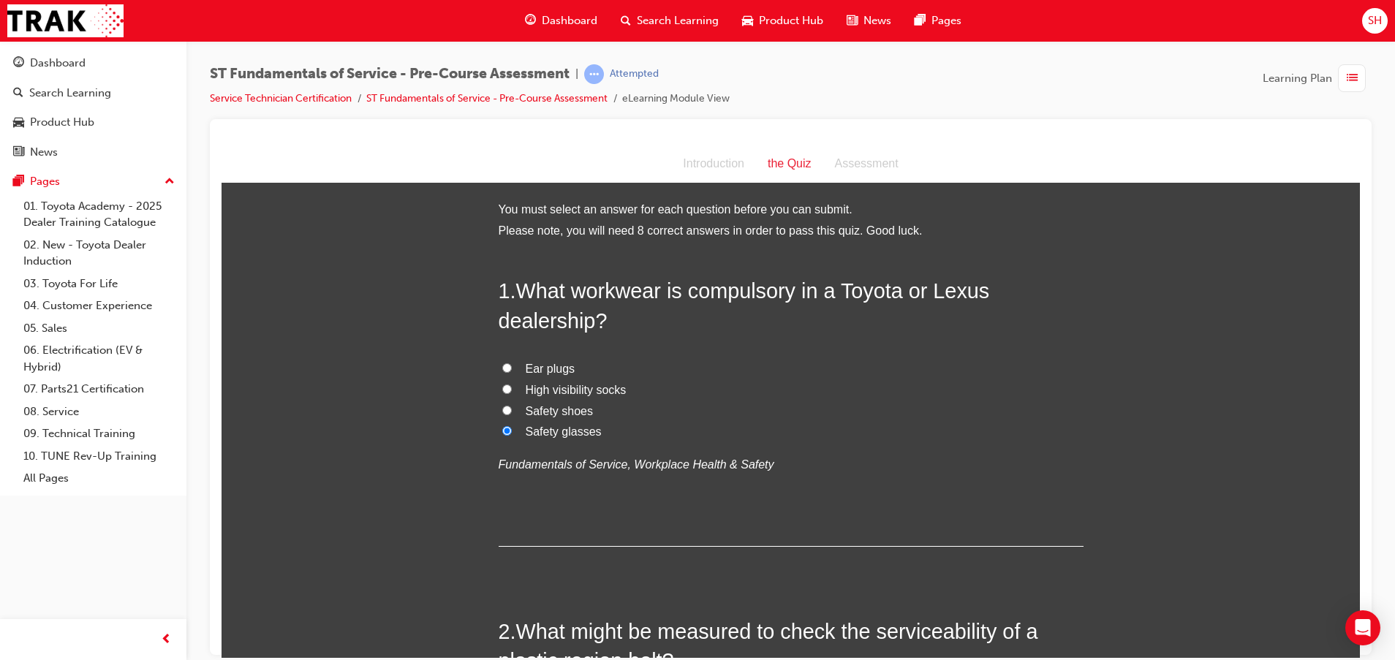
click at [502, 414] on input "Safety shoes" at bounding box center [507, 410] width 10 height 10
radio input "true"
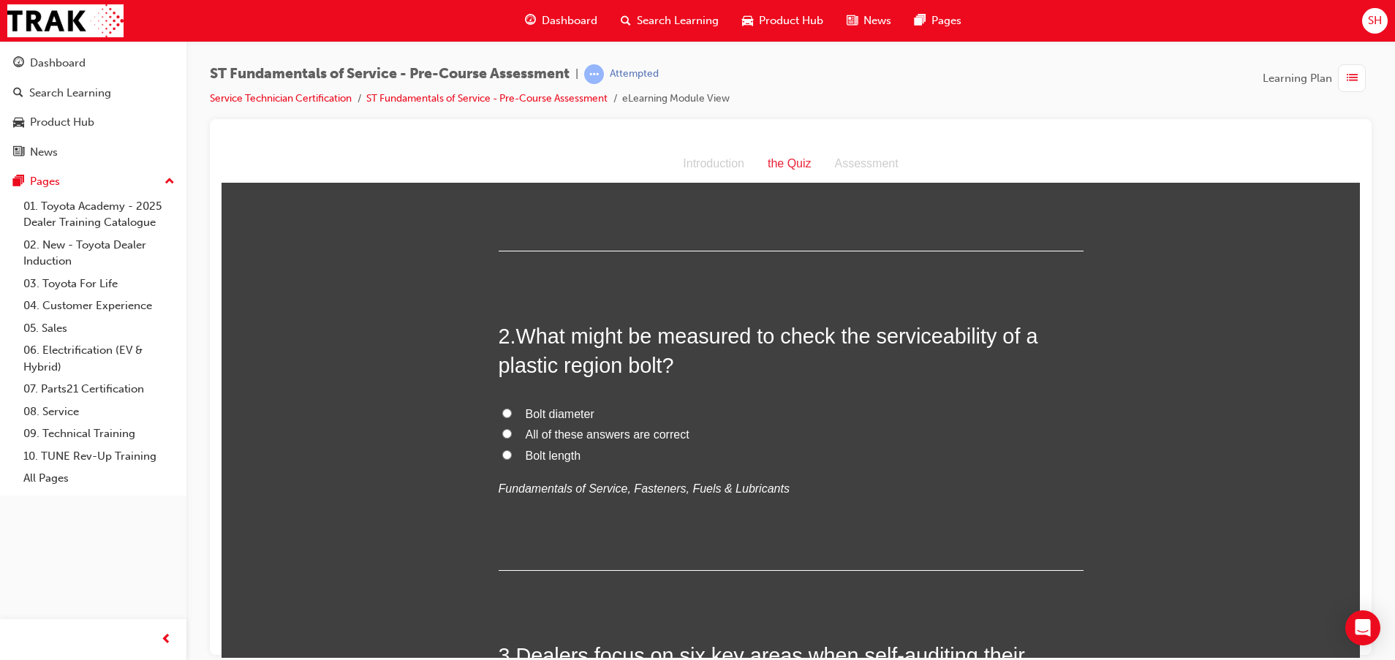
scroll to position [329, 0]
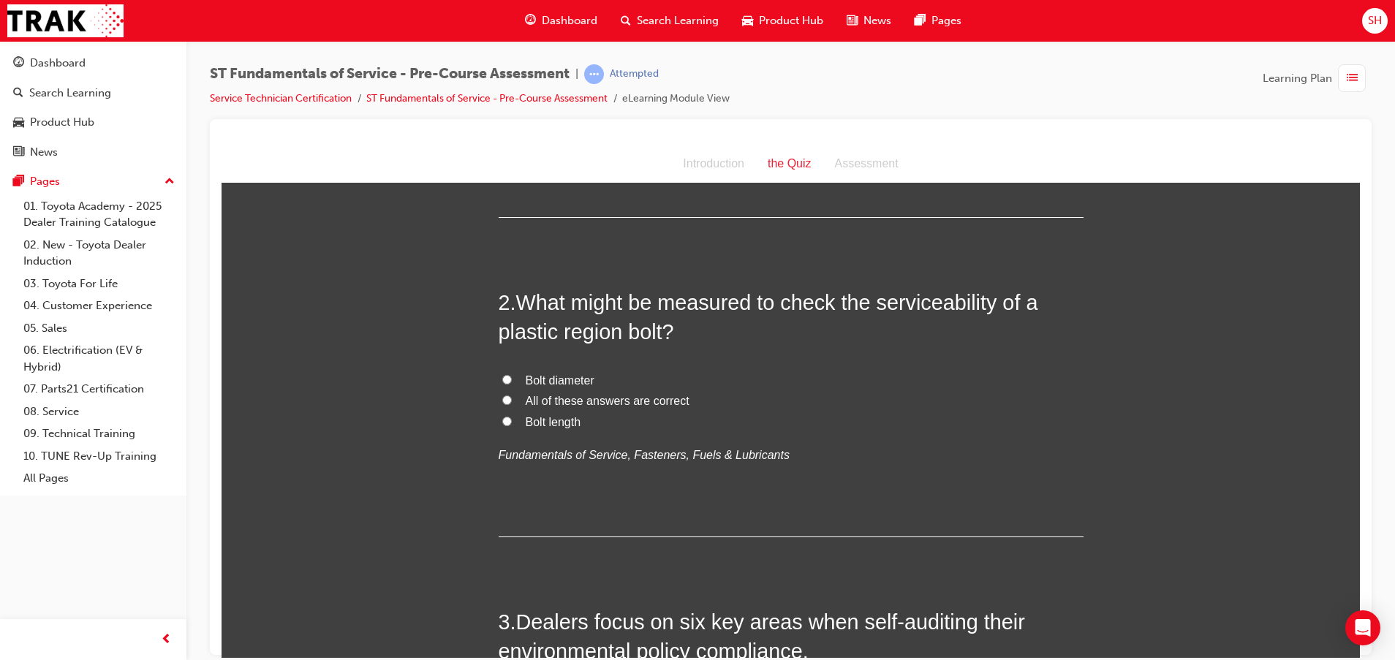
click at [605, 395] on span "All of these answers are correct" at bounding box center [608, 400] width 164 height 12
click at [512, 395] on input "All of these answers are correct" at bounding box center [507, 400] width 10 height 10
radio input "true"
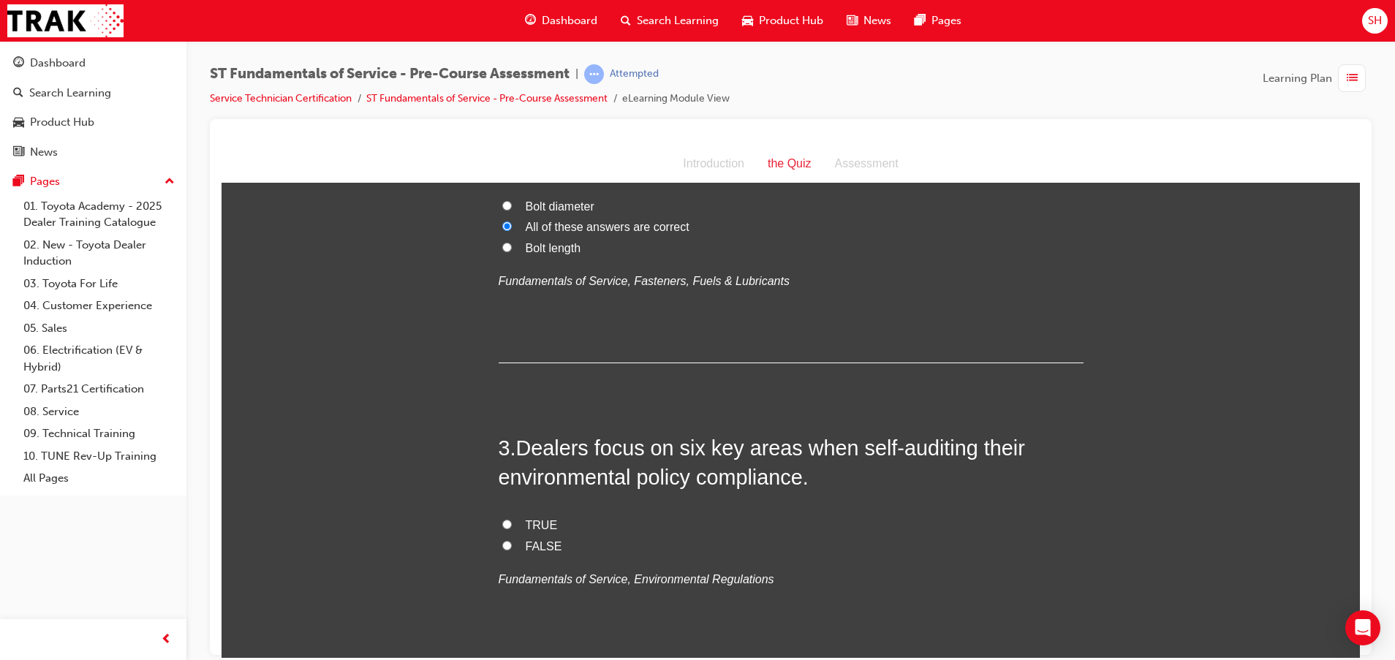
scroll to position [548, 0]
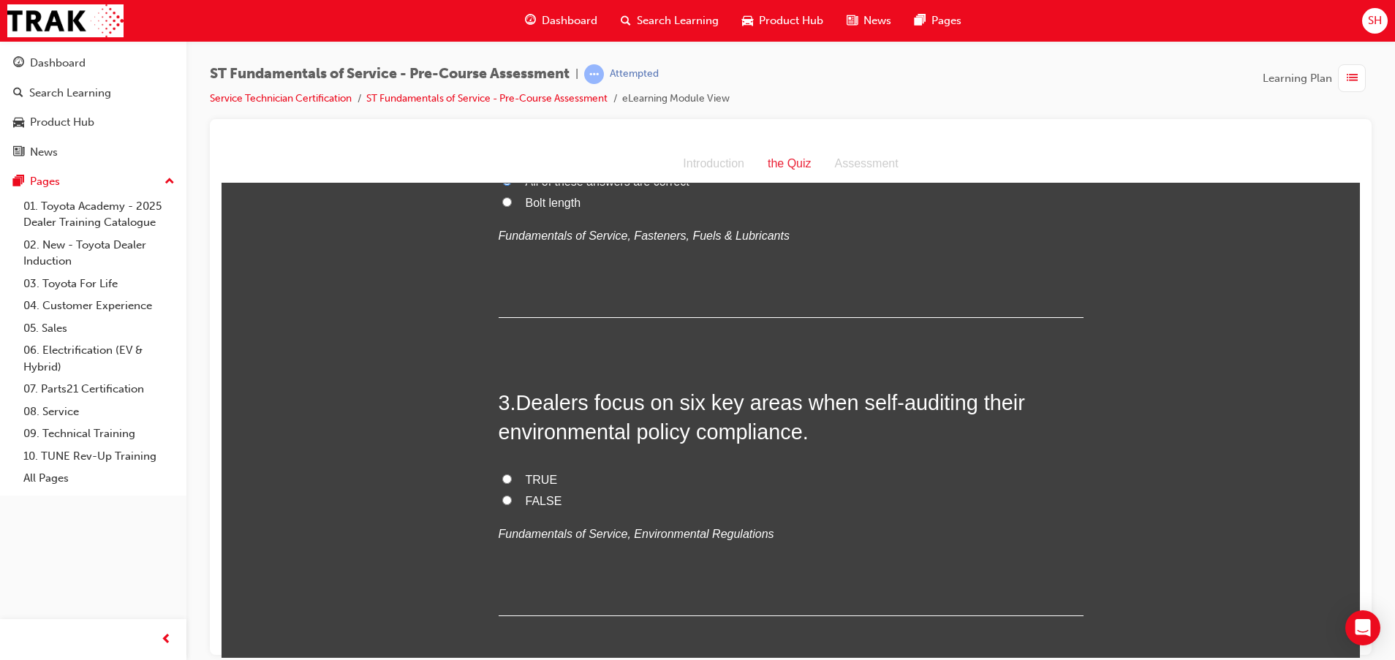
click at [526, 482] on span "TRUE" at bounding box center [542, 479] width 32 height 12
click at [512, 482] on input "TRUE" at bounding box center [507, 479] width 10 height 10
radio input "true"
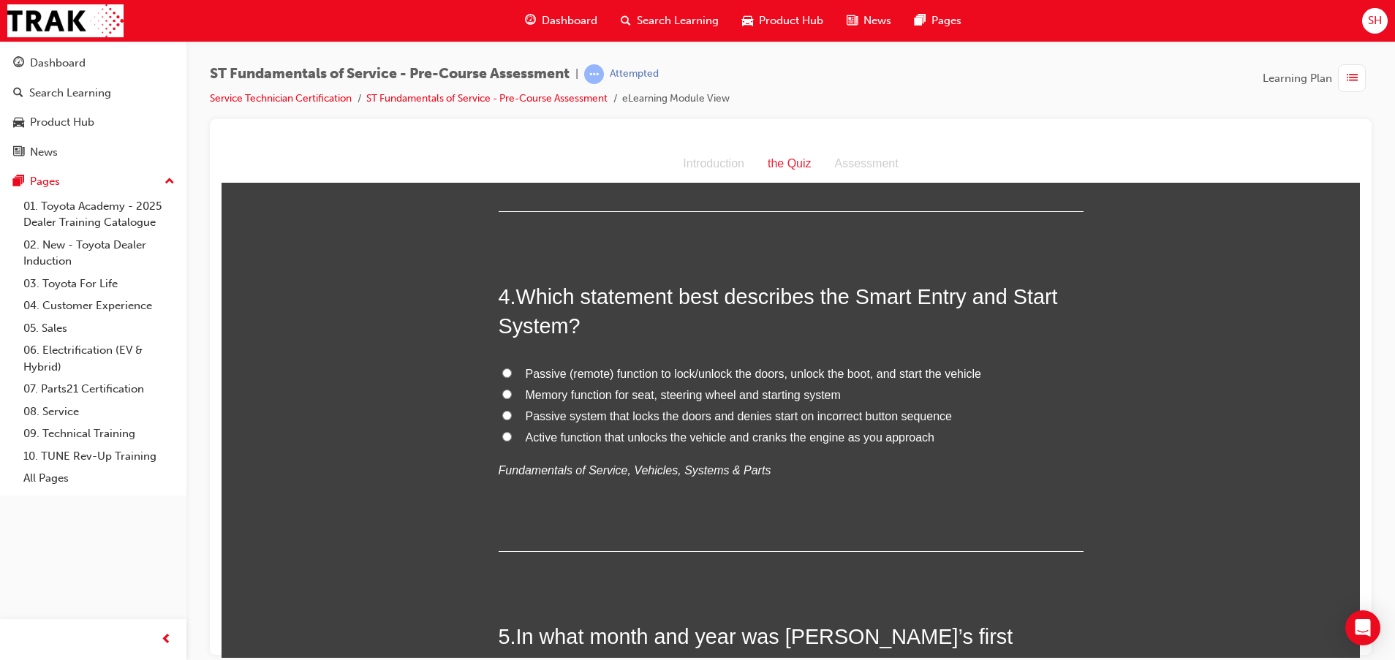
scroll to position [987, 0]
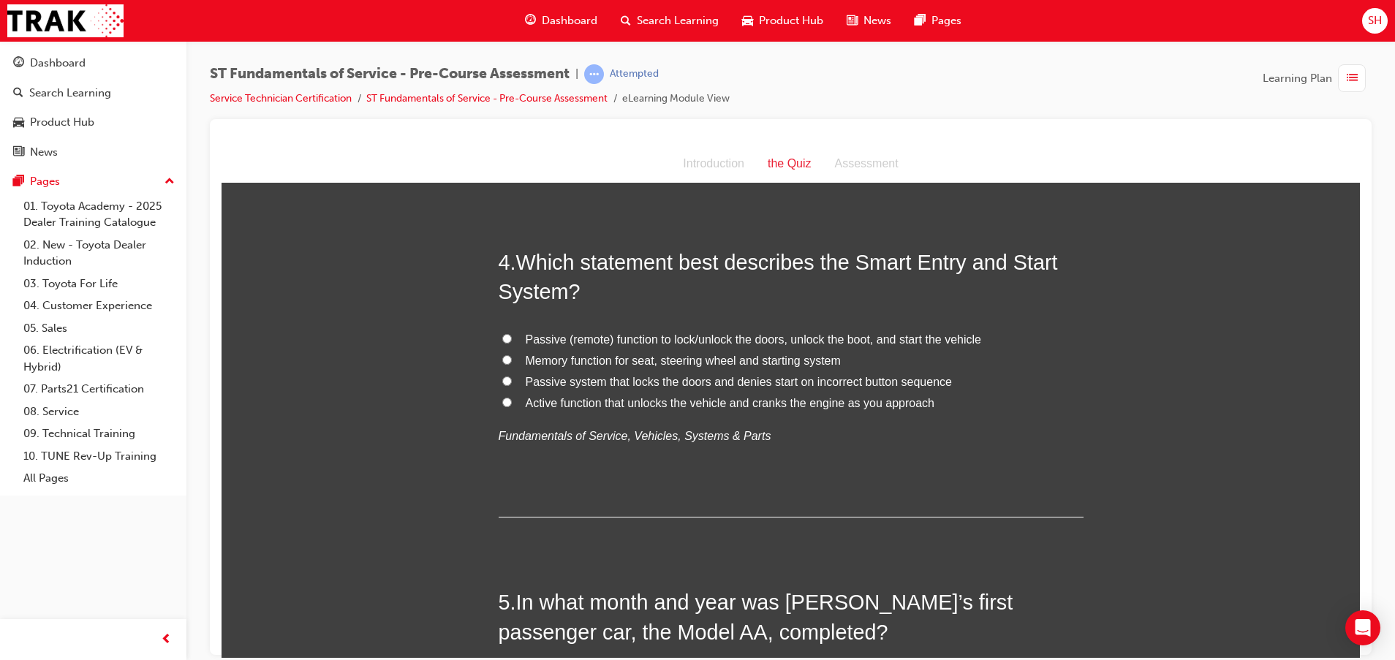
click at [553, 365] on span "Memory function for seat, steering wheel and starting system" at bounding box center [683, 360] width 315 height 12
click at [512, 364] on input "Memory function for seat, steering wheel and starting system" at bounding box center [507, 359] width 10 height 10
radio input "true"
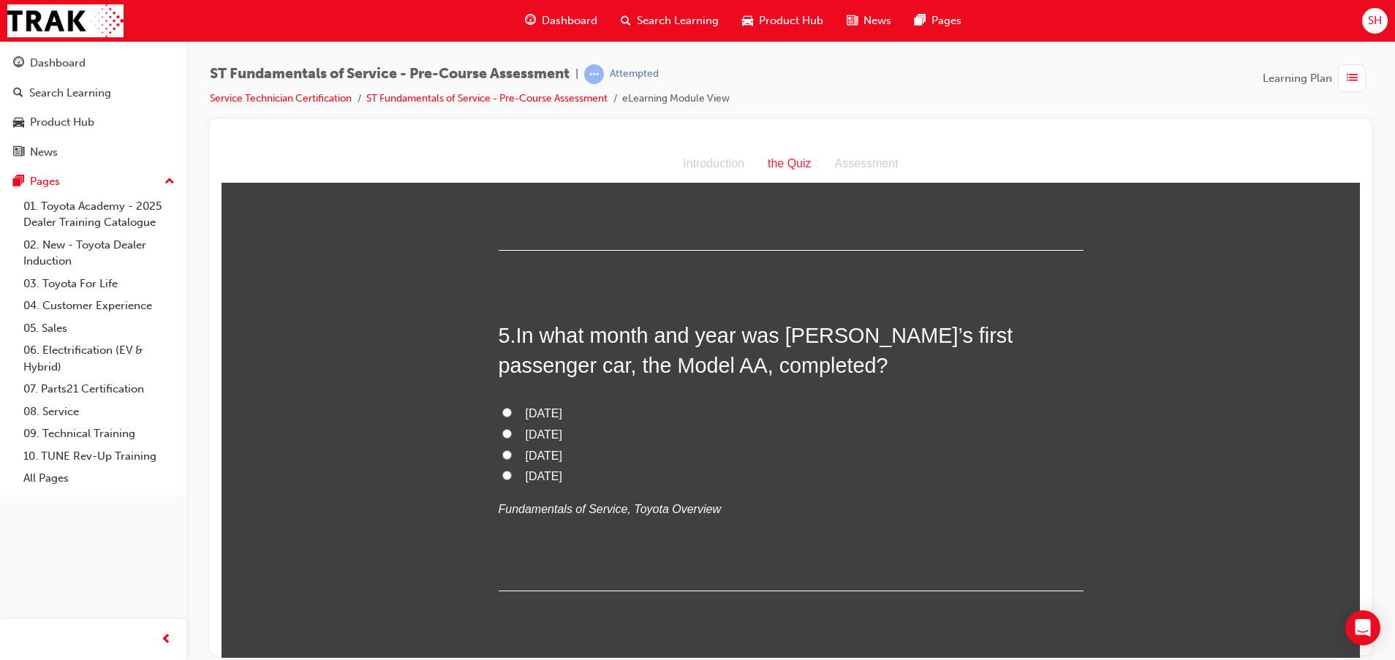
scroll to position [1316, 0]
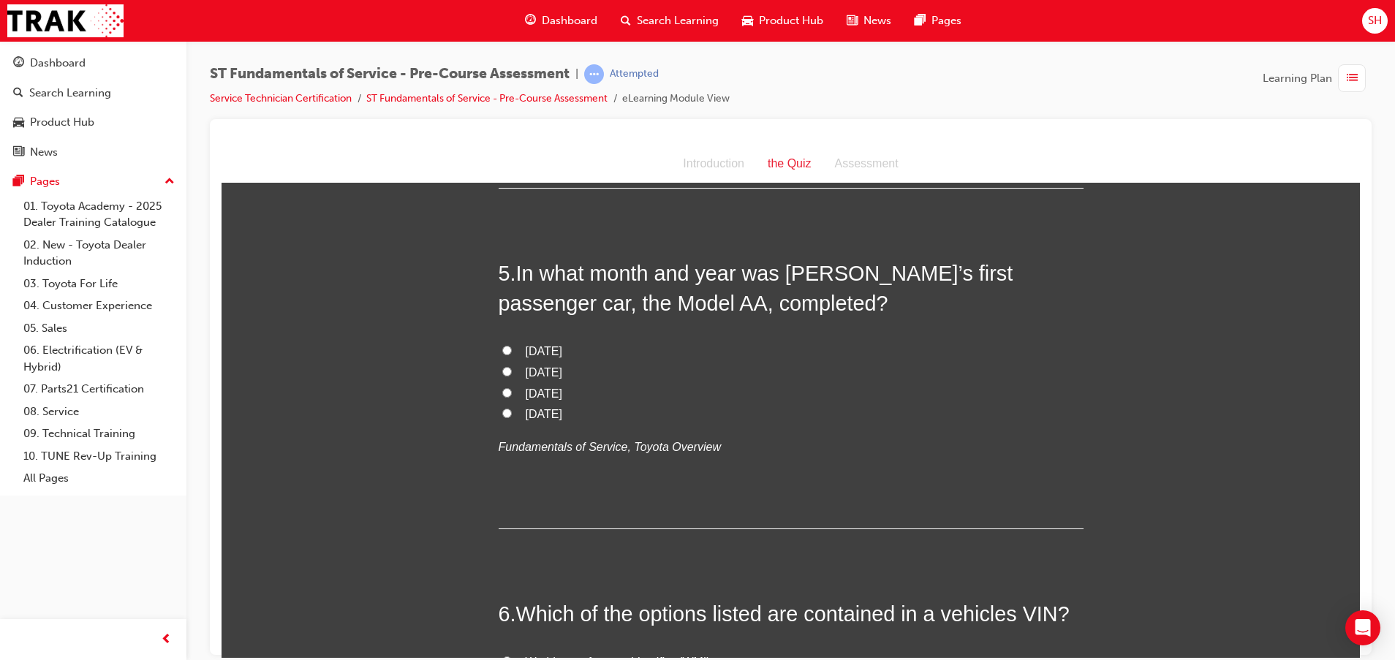
click at [506, 390] on label "[DATE]" at bounding box center [790, 393] width 585 height 21
click at [506, 390] on input "[DATE]" at bounding box center [507, 392] width 10 height 10
radio input "true"
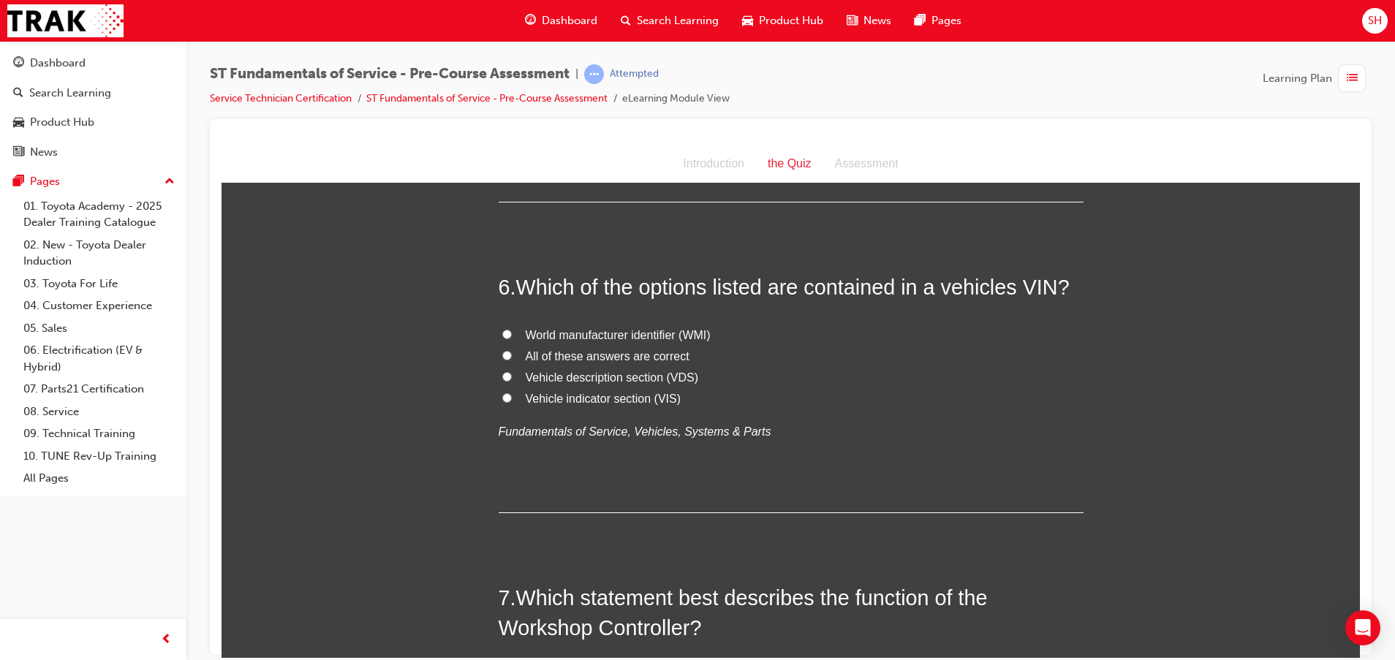
scroll to position [1644, 0]
click at [505, 323] on label "World manufacturer identifier (WMI)" at bounding box center [790, 332] width 585 height 21
click at [505, 327] on input "World manufacturer identifier (WMI)" at bounding box center [507, 332] width 10 height 10
radio input "true"
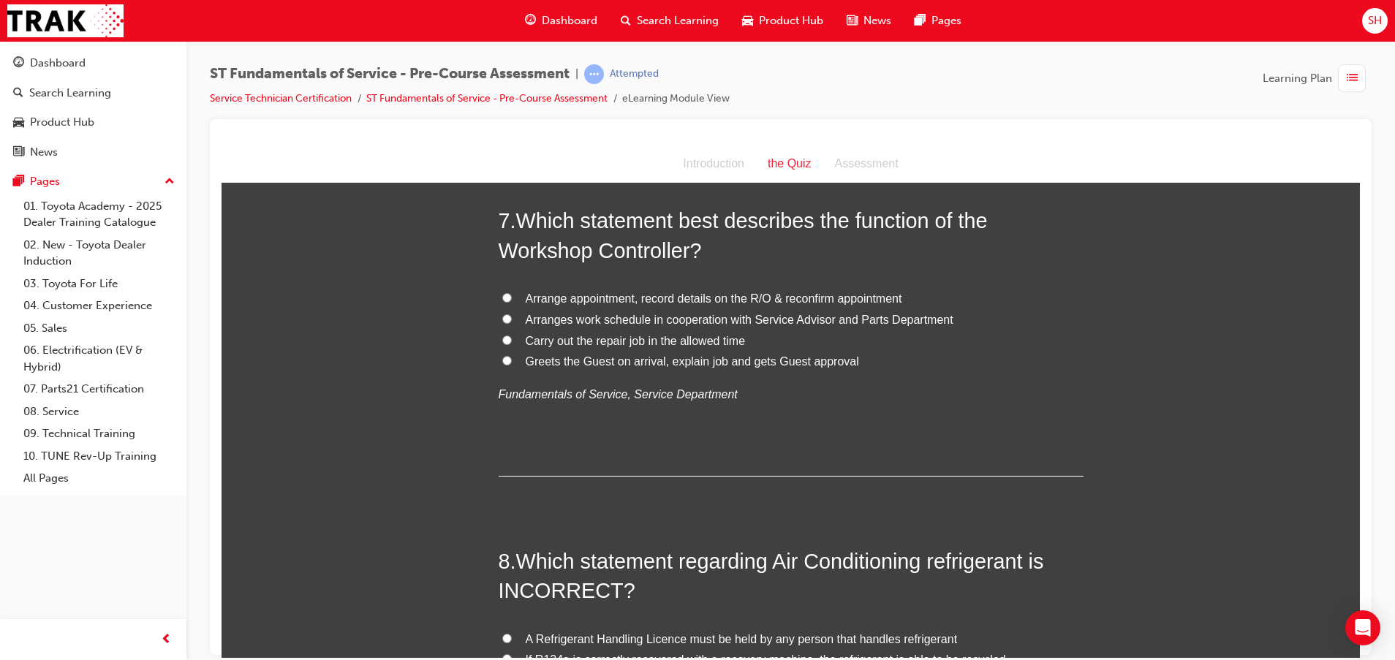
scroll to position [1973, 0]
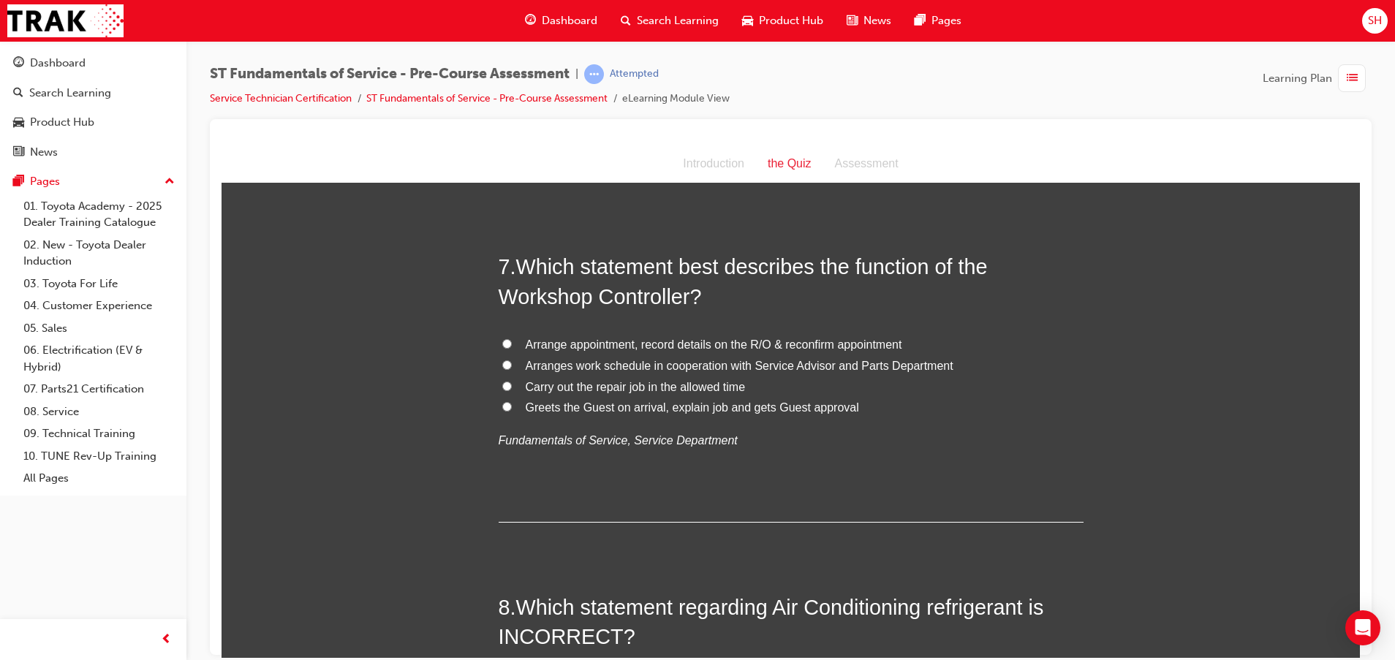
click at [645, 364] on span "Arranges work schedule in cooperation with Service Advisor and Parts Department" at bounding box center [740, 365] width 428 height 12
click at [512, 364] on input "Arranges work schedule in cooperation with Service Advisor and Parts Department" at bounding box center [507, 365] width 10 height 10
radio input "true"
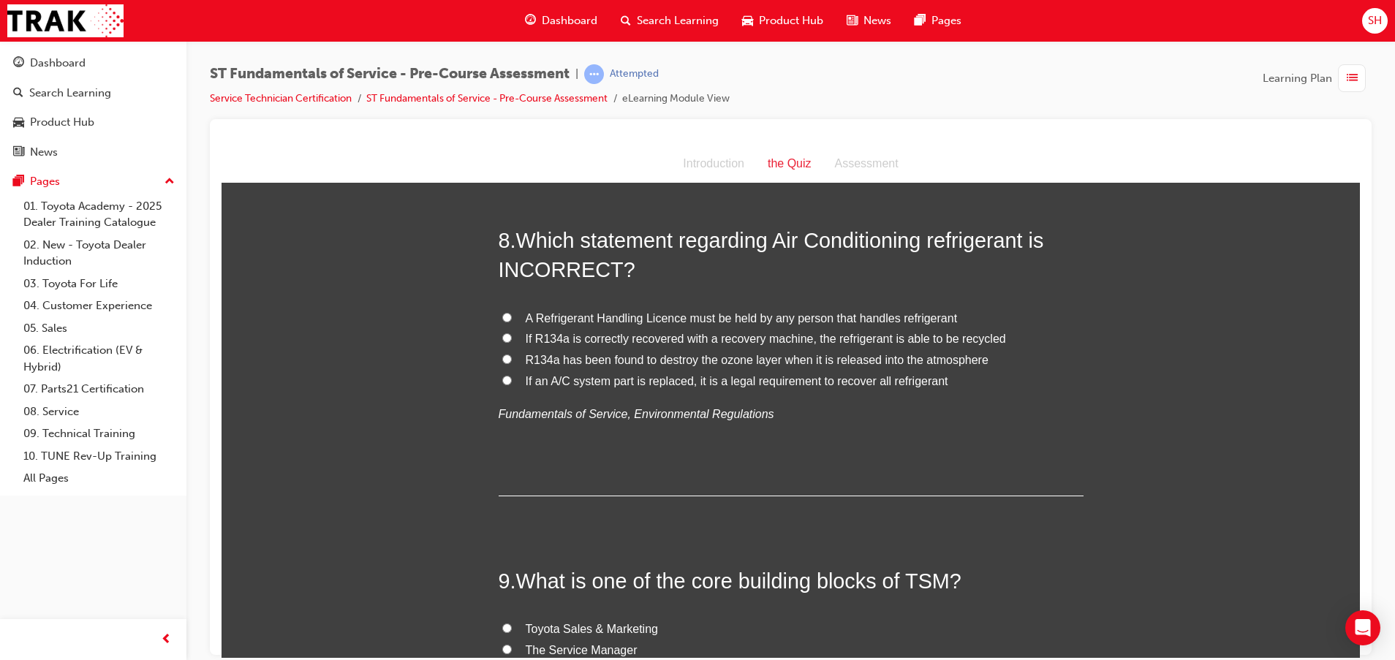
scroll to position [2302, 0]
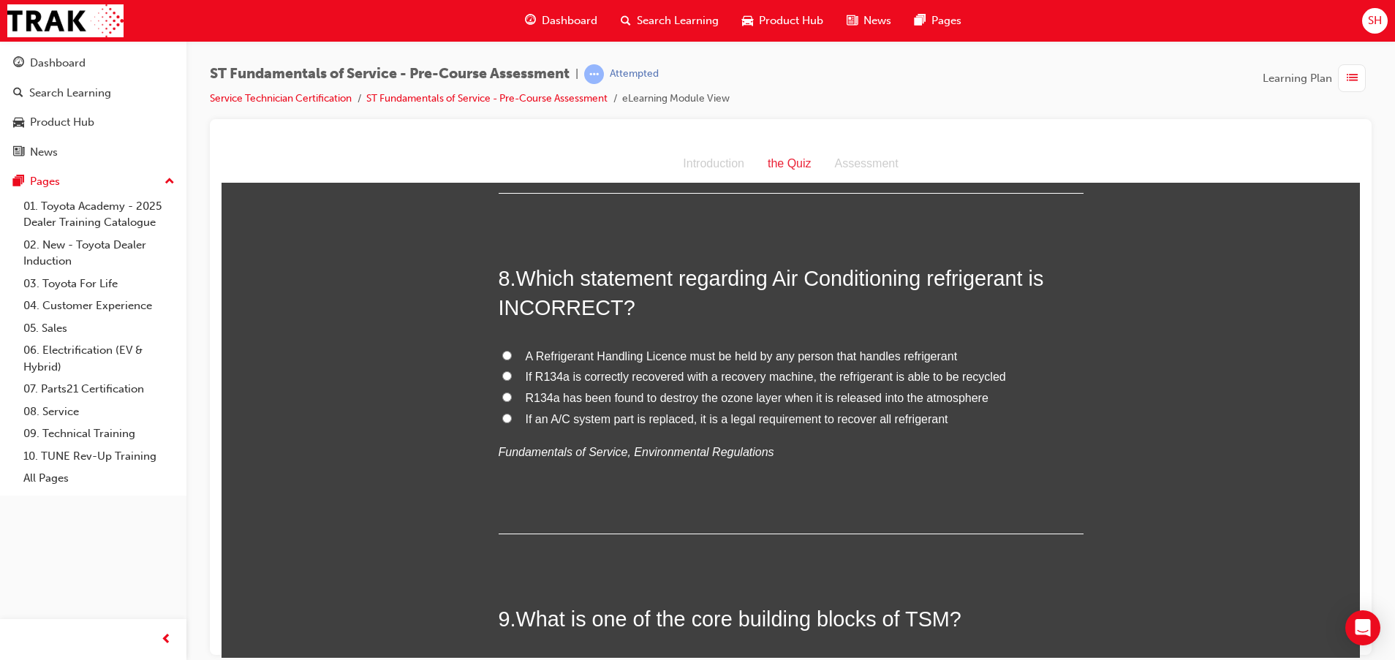
click at [564, 350] on span "A Refrigerant Handling Licence must be held by any person that handles refriger…" at bounding box center [742, 355] width 432 height 12
click at [512, 350] on input "A Refrigerant Handling Licence must be held by any person that handles refriger…" at bounding box center [507, 355] width 10 height 10
radio input "true"
click at [505, 358] on label "A Refrigerant Handling Licence must be held by any person that handles refriger…" at bounding box center [790, 356] width 585 height 21
click at [505, 358] on input "A Refrigerant Handling Licence must be held by any person that handles refriger…" at bounding box center [507, 355] width 10 height 10
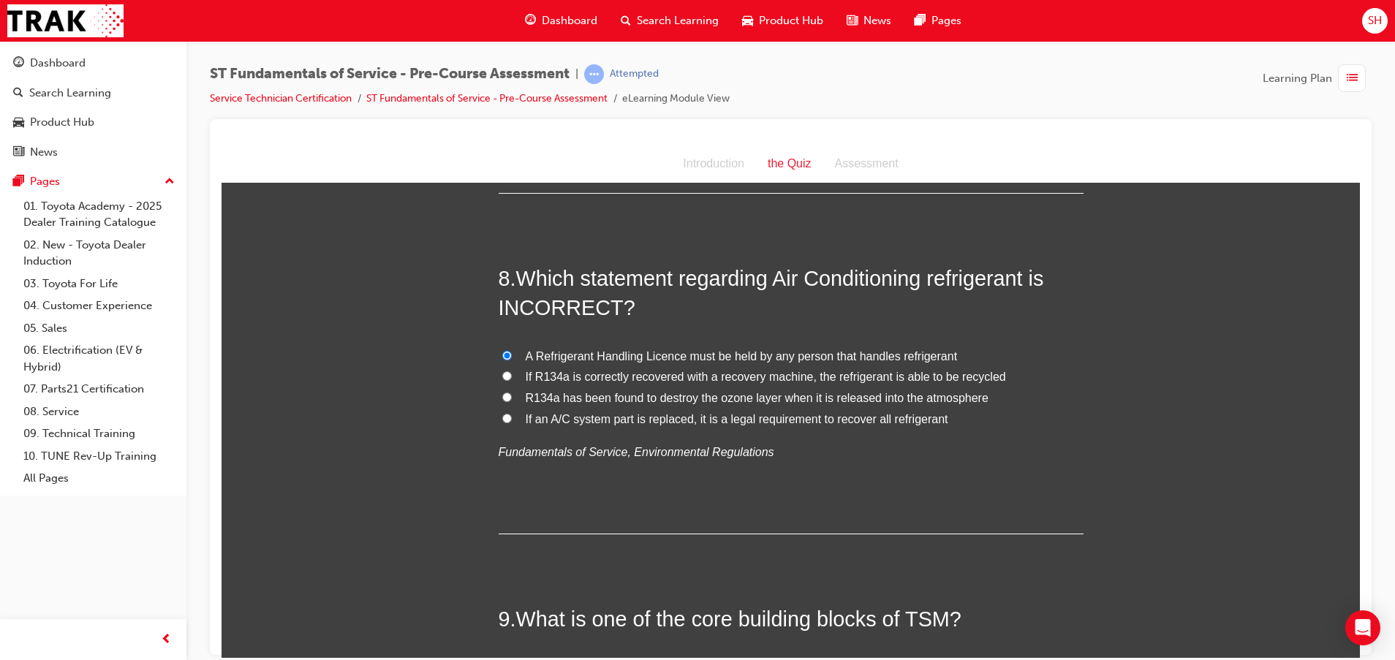
click at [502, 354] on input "A Refrigerant Handling Licence must be held by any person that handles refriger…" at bounding box center [507, 355] width 10 height 10
click at [502, 414] on input "If an A/C system part is replaced, it is a legal requirement to recover all ref…" at bounding box center [507, 418] width 10 height 10
radio input "true"
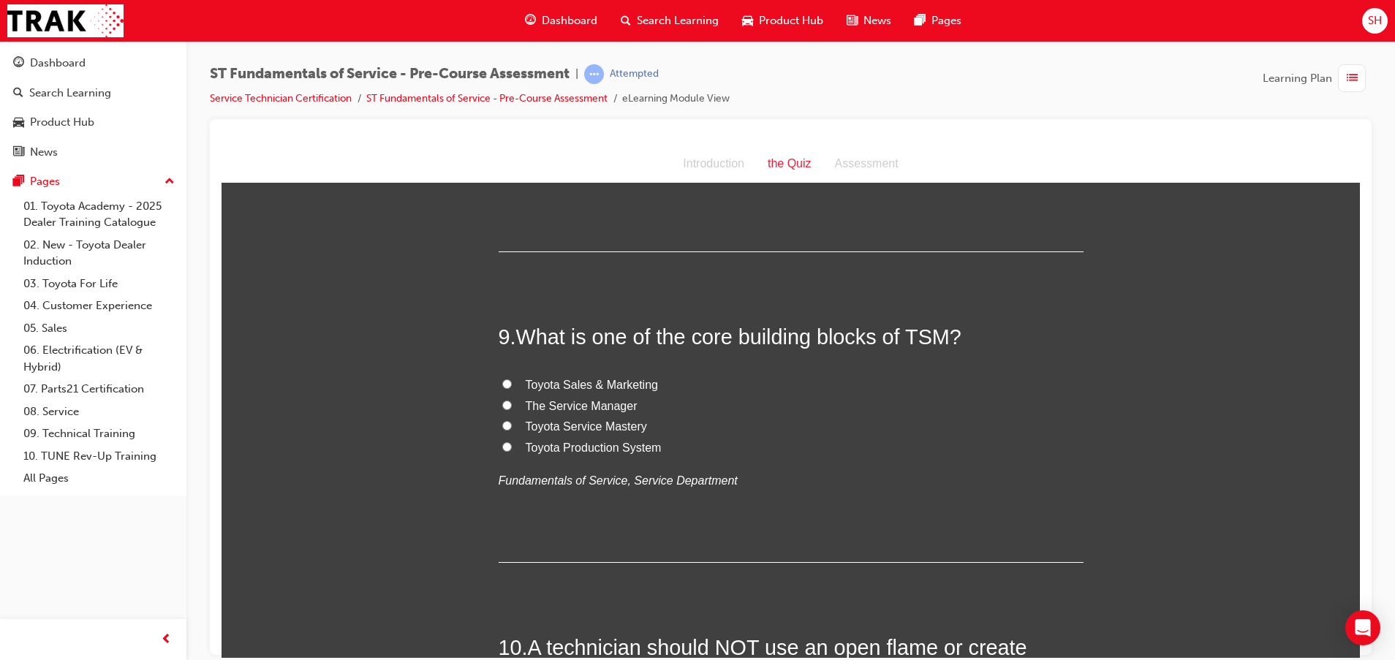
scroll to position [2631, 0]
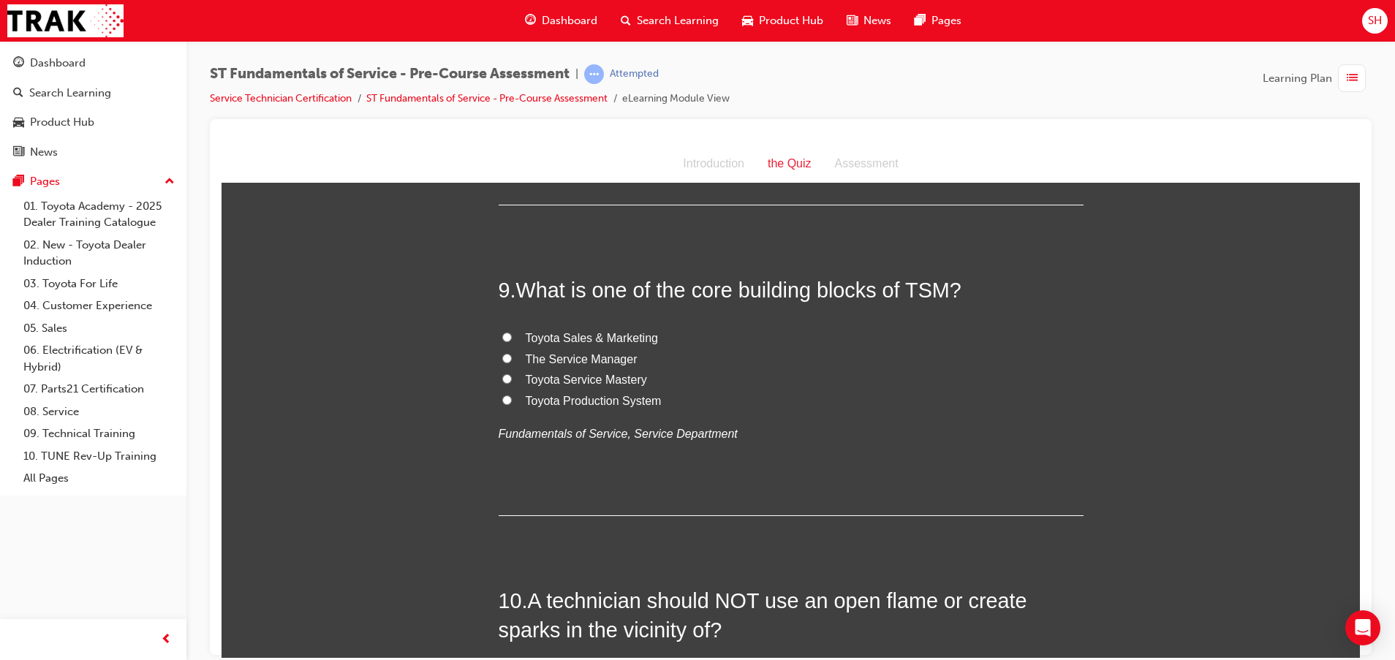
click at [610, 336] on span "Toyota Sales & Marketing" at bounding box center [592, 337] width 132 height 12
click at [512, 336] on input "Toyota Sales & Marketing" at bounding box center [507, 337] width 10 height 10
radio input "true"
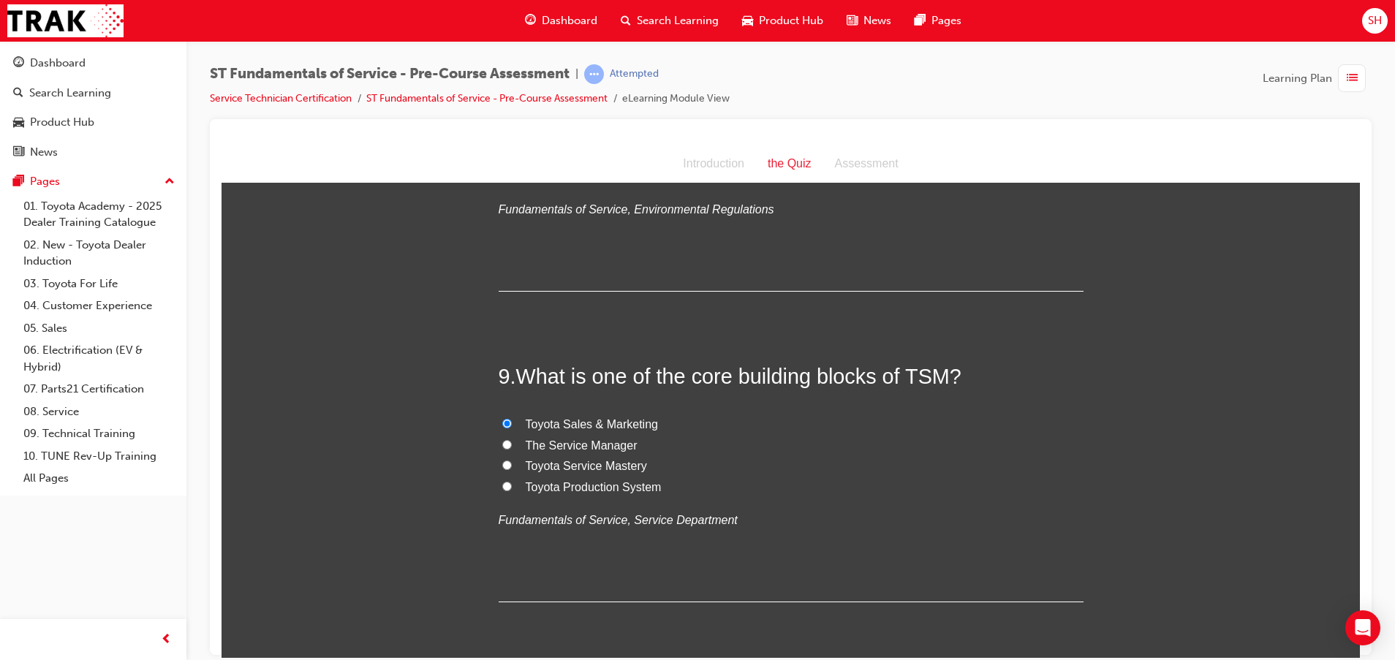
scroll to position [2522, 0]
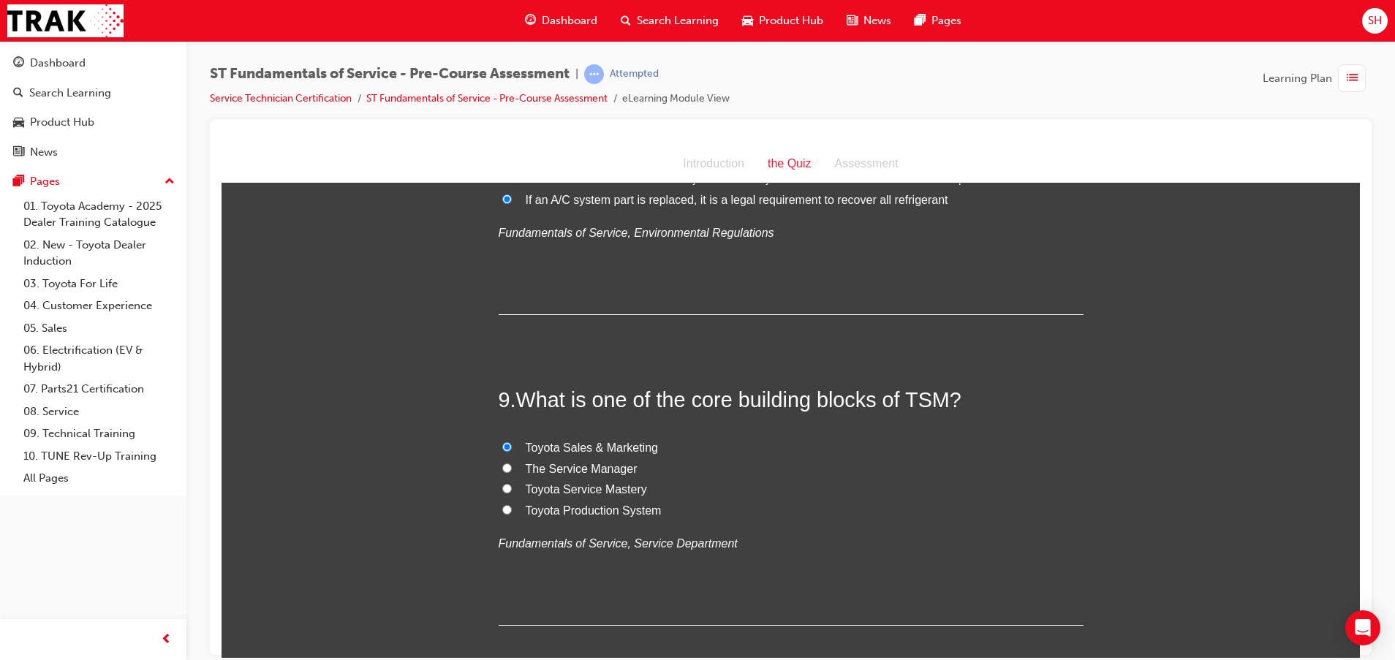
click at [618, 486] on span "Toyota Service Mastery" at bounding box center [586, 488] width 121 height 12
click at [512, 486] on input "Toyota Service Mastery" at bounding box center [507, 488] width 10 height 10
radio input "true"
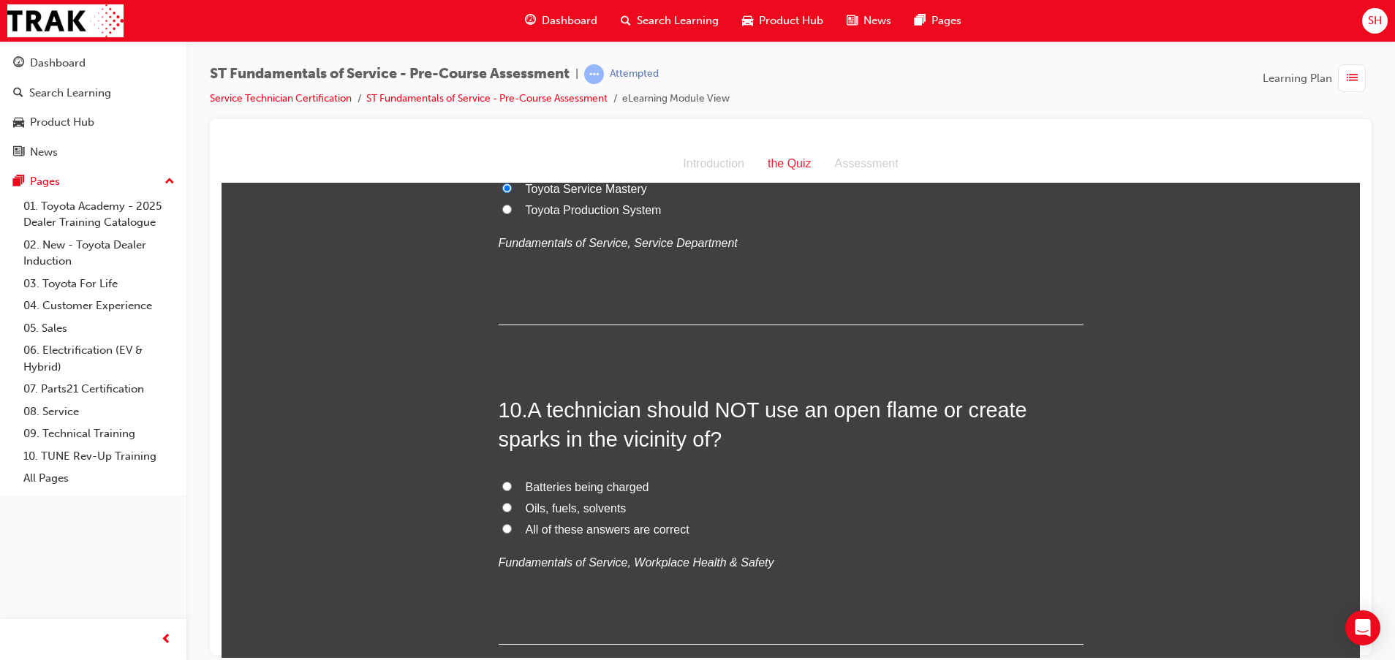
scroll to position [2850, 0]
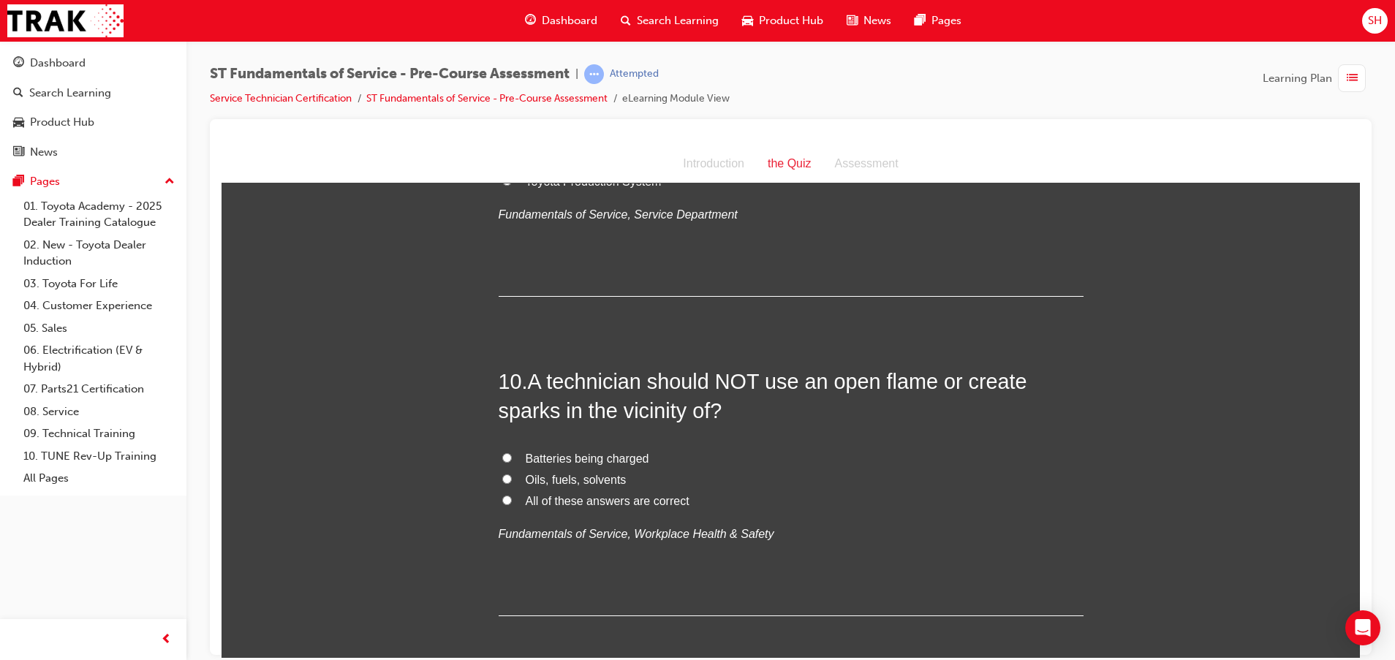
click at [533, 505] on span "All of these answers are correct" at bounding box center [608, 500] width 164 height 12
click at [512, 504] on input "All of these answers are correct" at bounding box center [507, 500] width 10 height 10
radio input "true"
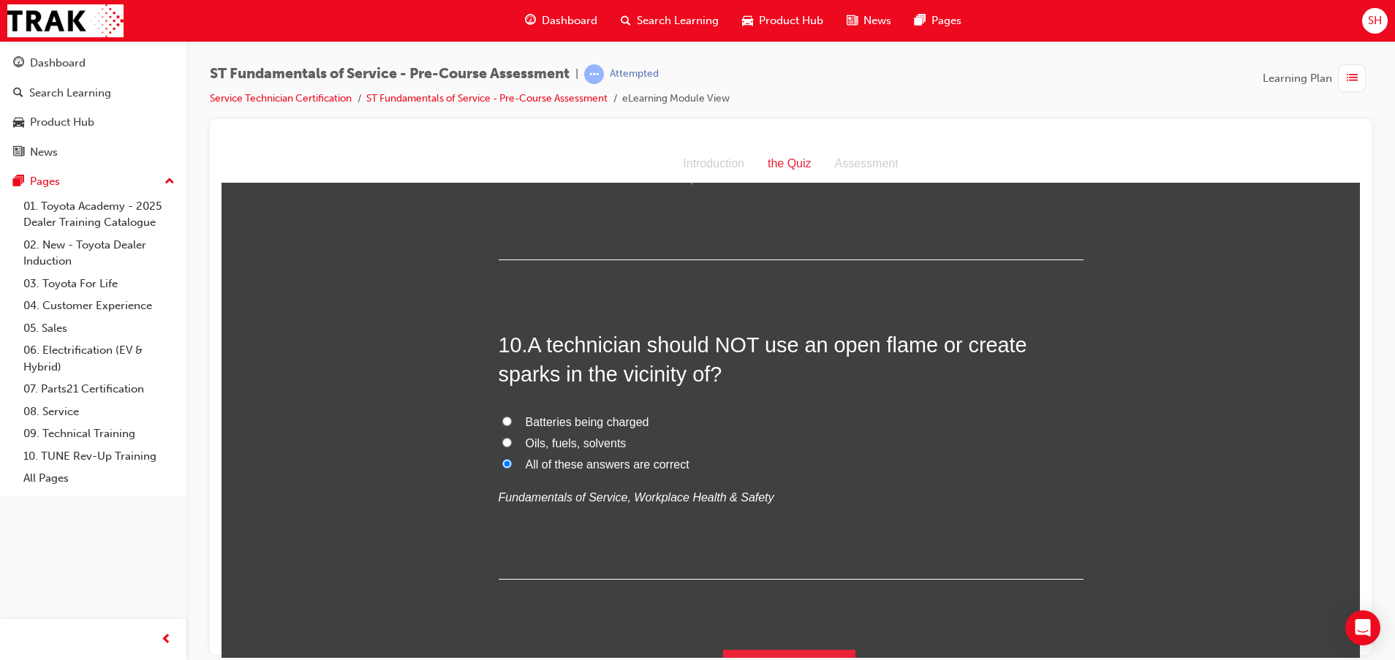
scroll to position [2919, 0]
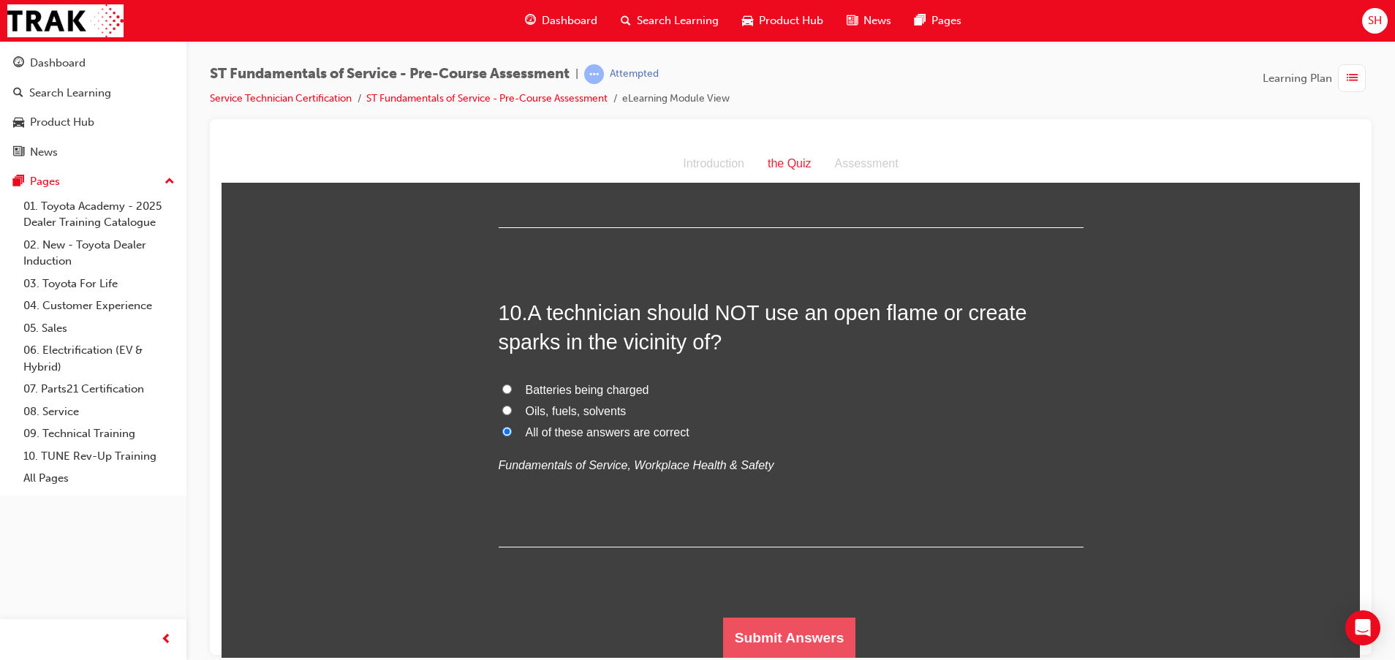
click at [784, 629] on button "Submit Answers" at bounding box center [789, 637] width 133 height 41
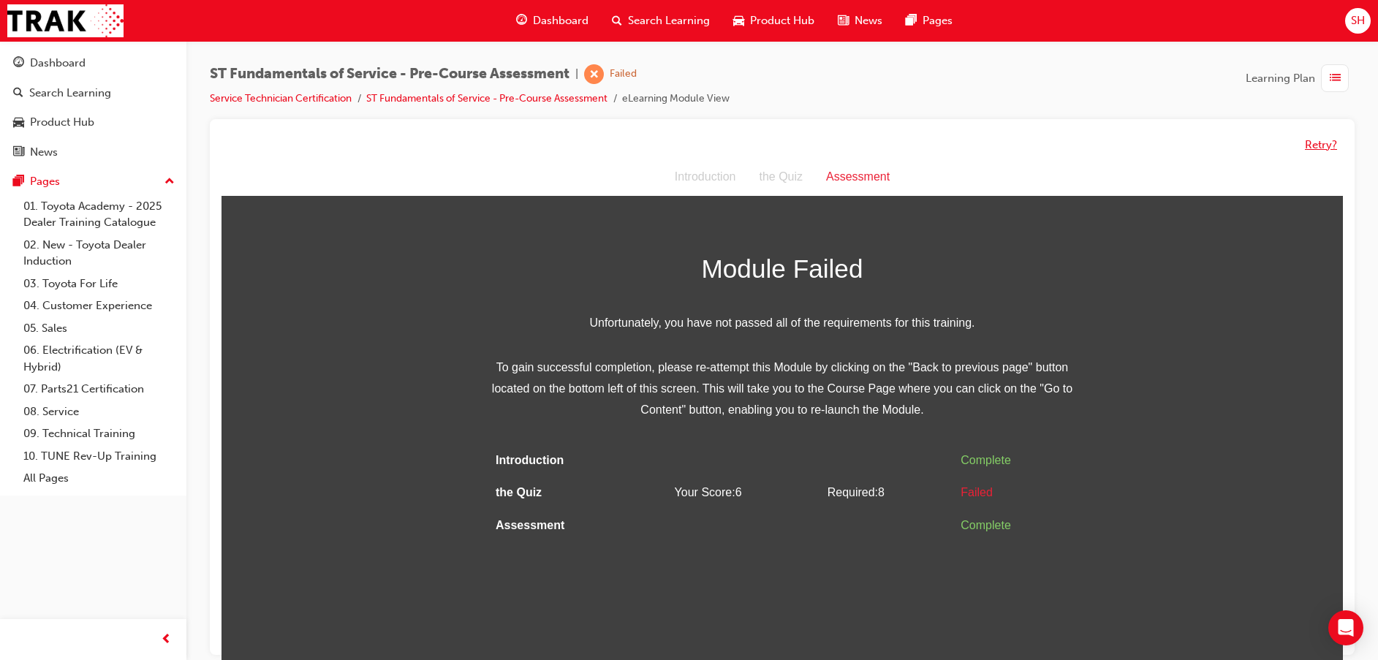
click at [1325, 137] on button "Retry?" at bounding box center [1321, 145] width 32 height 17
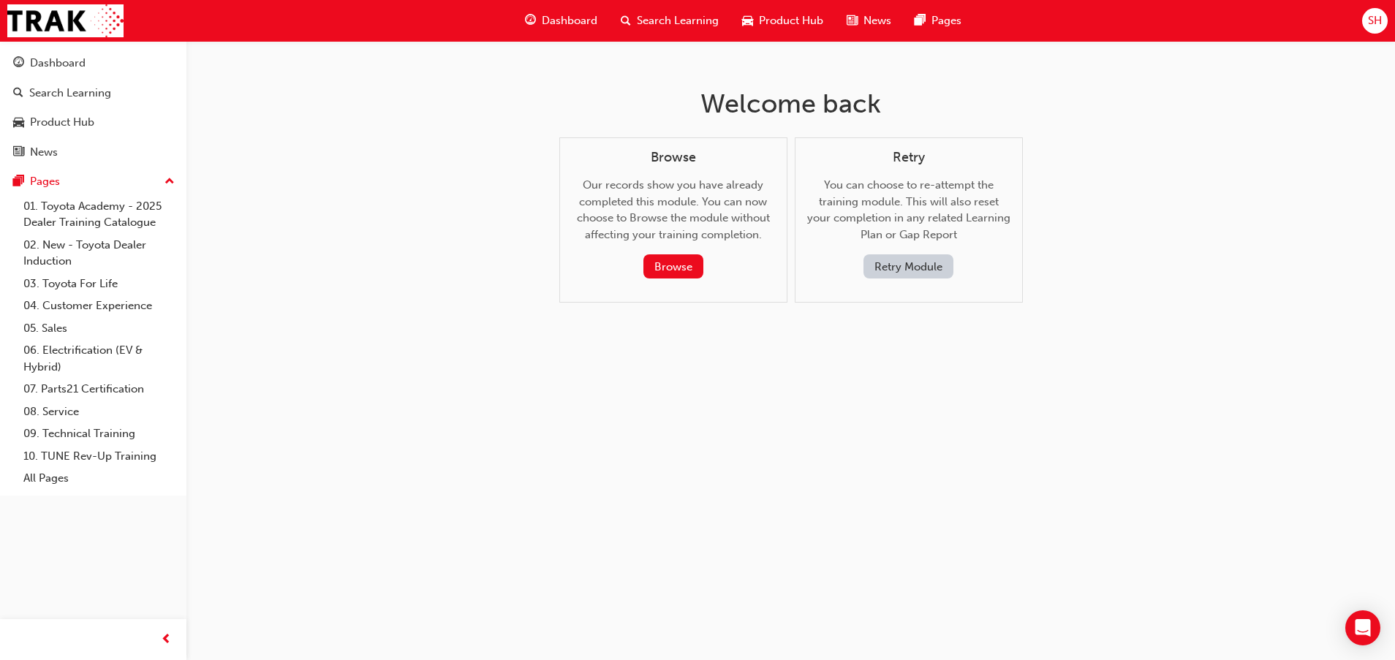
click at [871, 258] on button "Retry Module" at bounding box center [908, 266] width 90 height 24
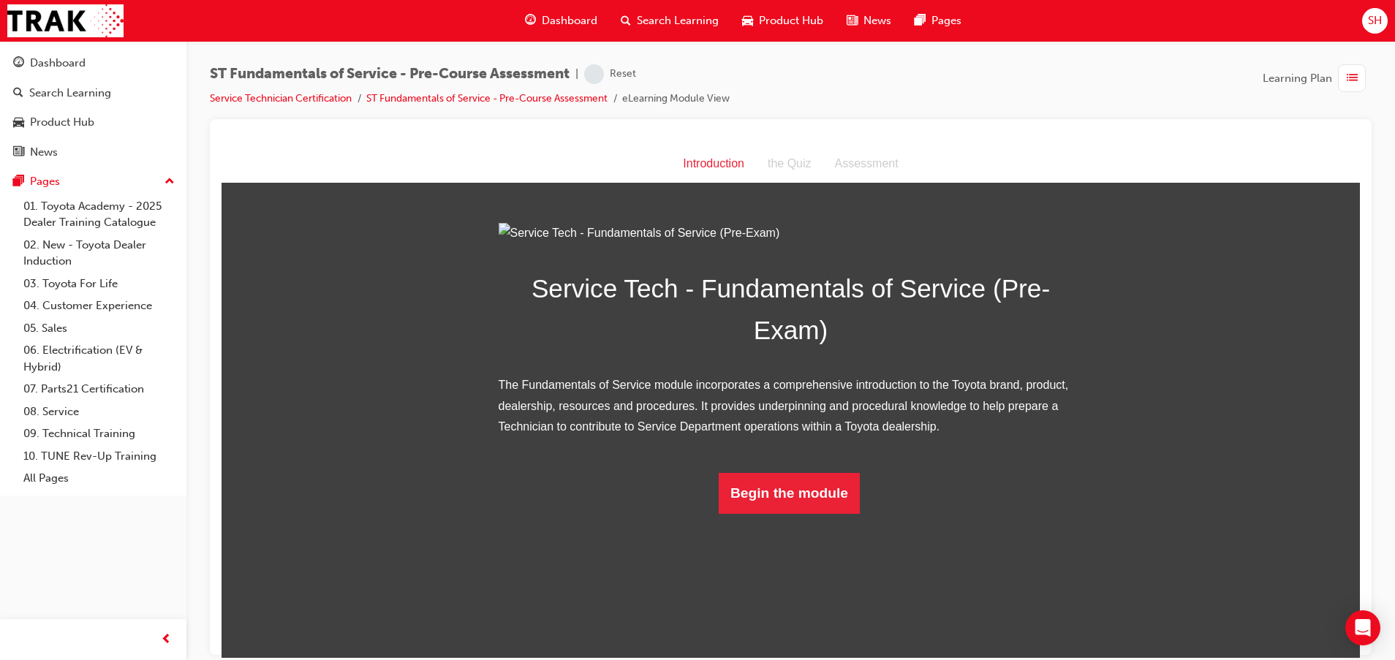
scroll to position [17, 0]
click at [820, 513] on button "Begin the module" at bounding box center [788, 492] width 141 height 41
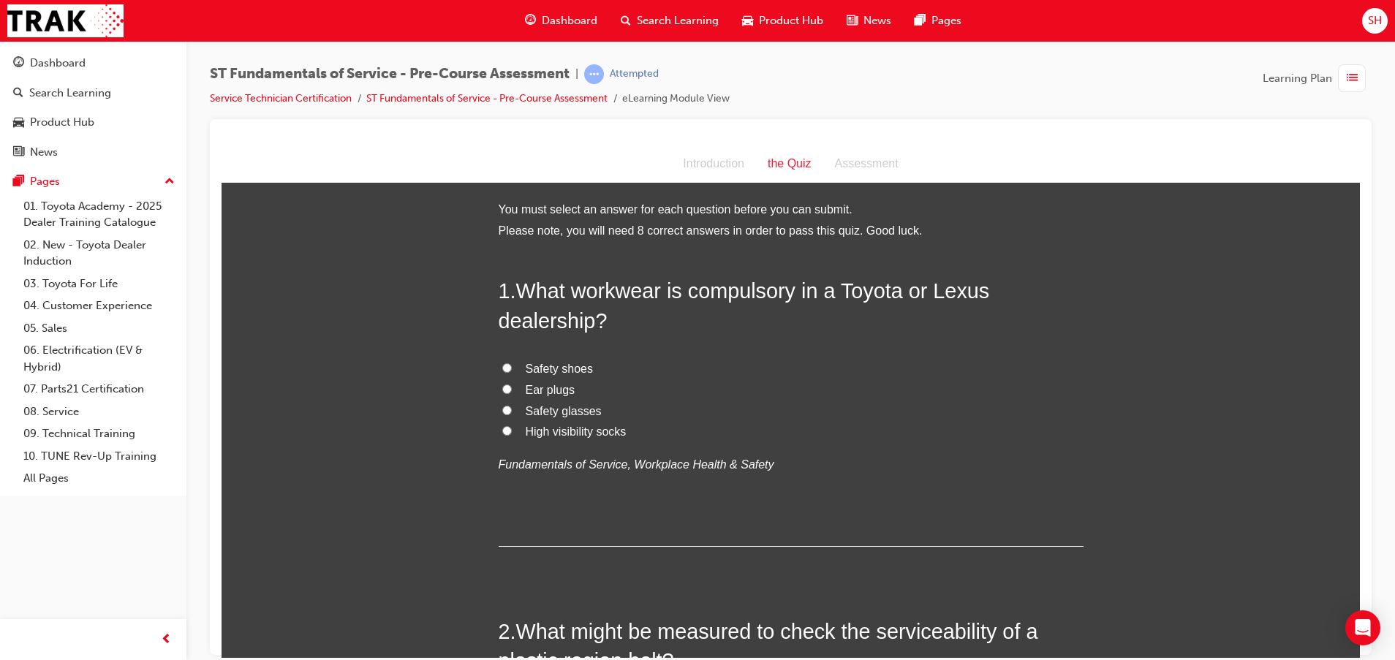
click at [582, 406] on span "Safety glasses" at bounding box center [564, 410] width 76 height 12
click at [512, 406] on input "Safety glasses" at bounding box center [507, 410] width 10 height 10
radio input "true"
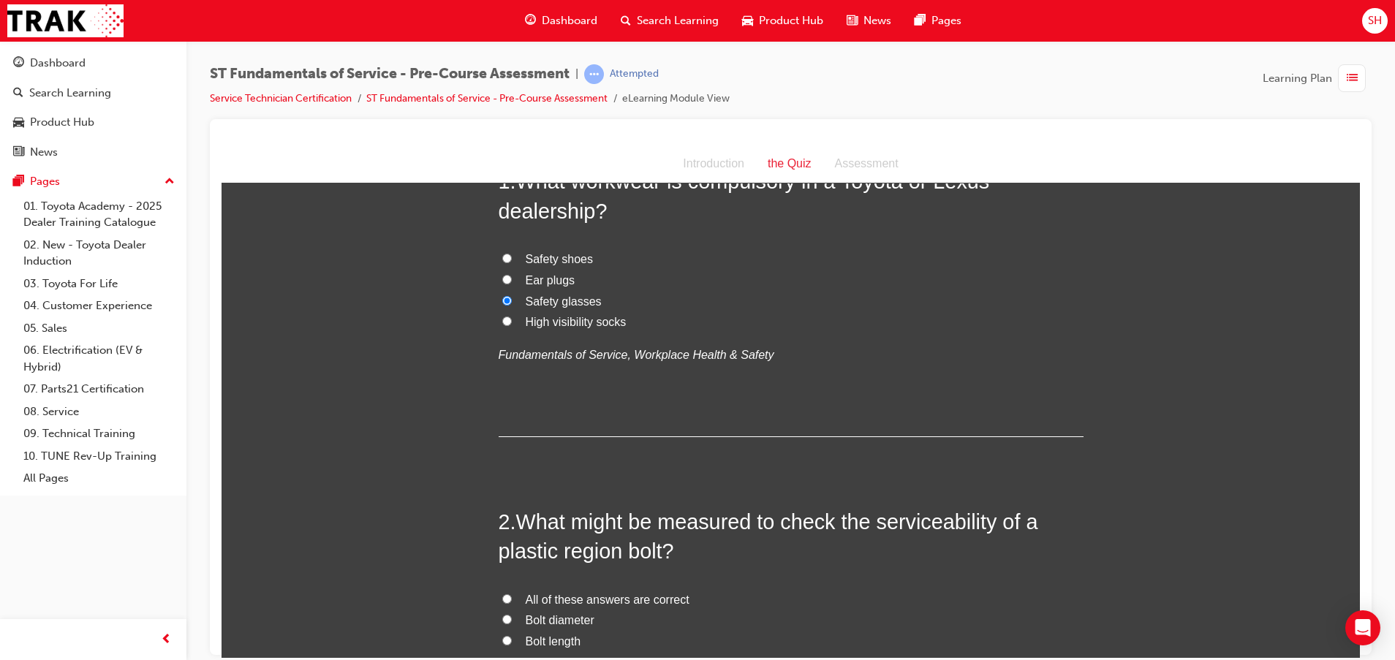
scroll to position [219, 0]
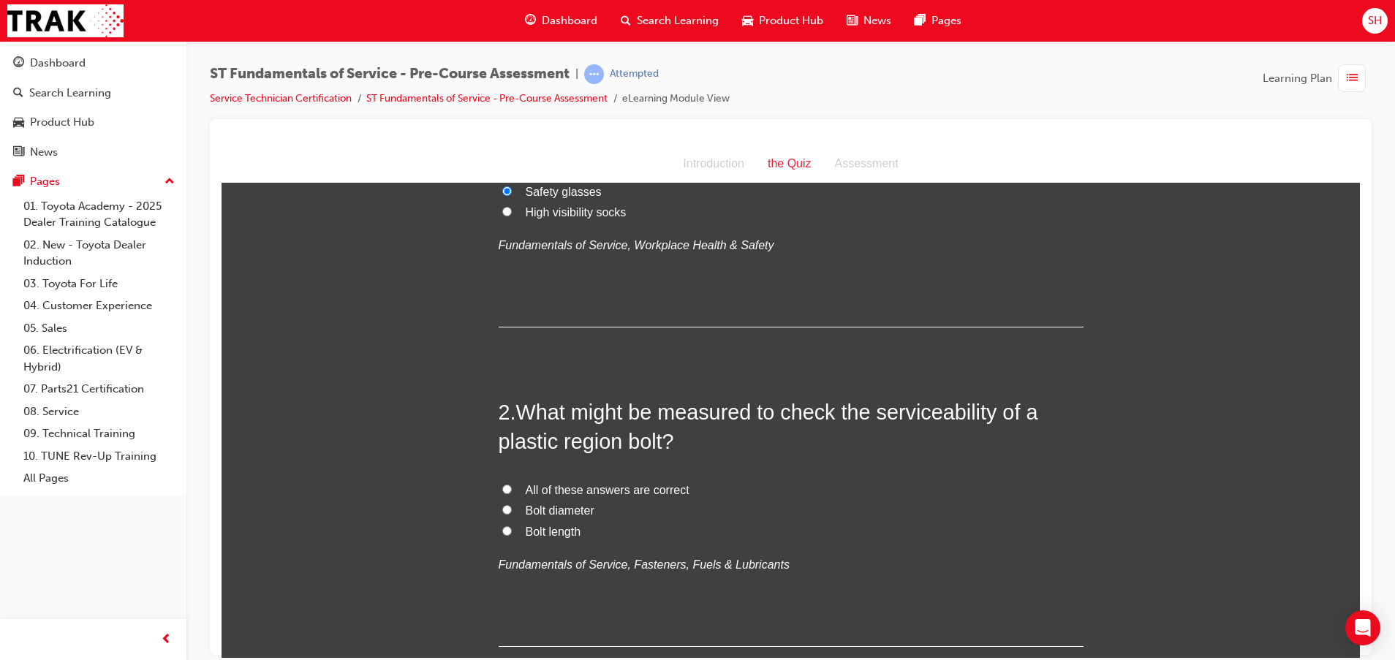
click at [539, 490] on span "All of these answers are correct" at bounding box center [608, 489] width 164 height 12
click at [512, 490] on input "All of these answers are correct" at bounding box center [507, 489] width 10 height 10
radio input "true"
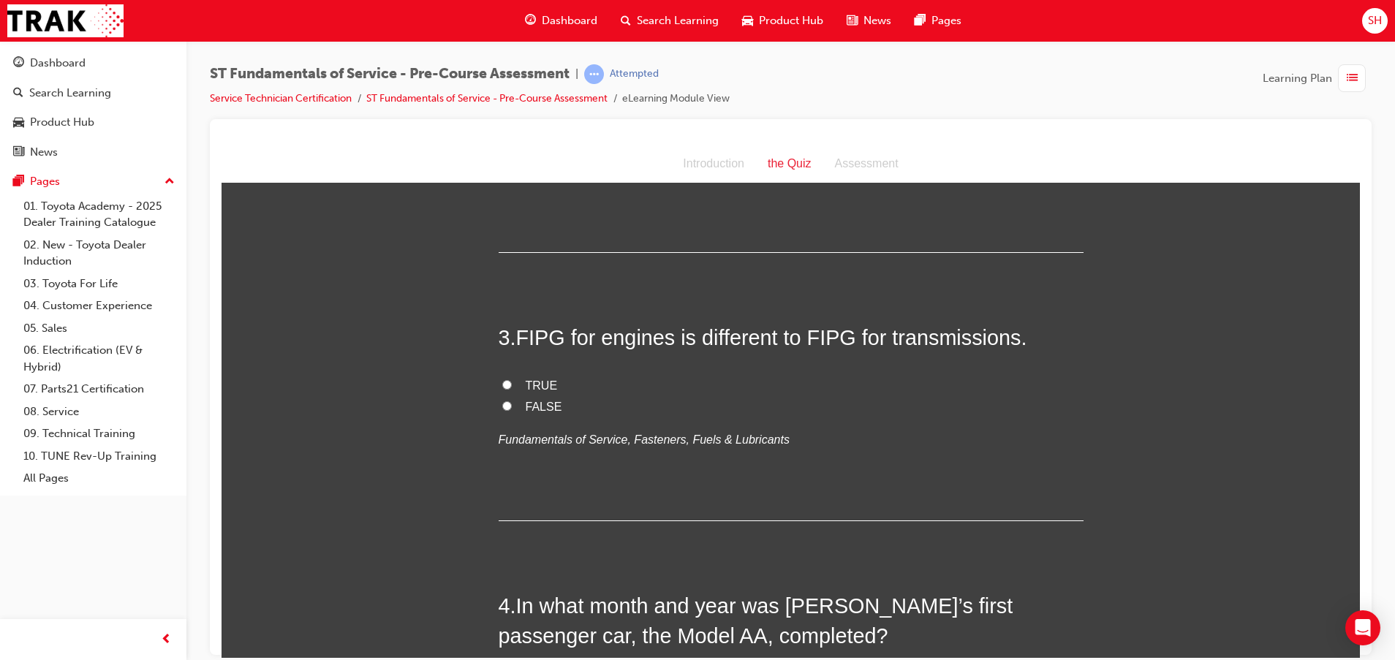
scroll to position [658, 0]
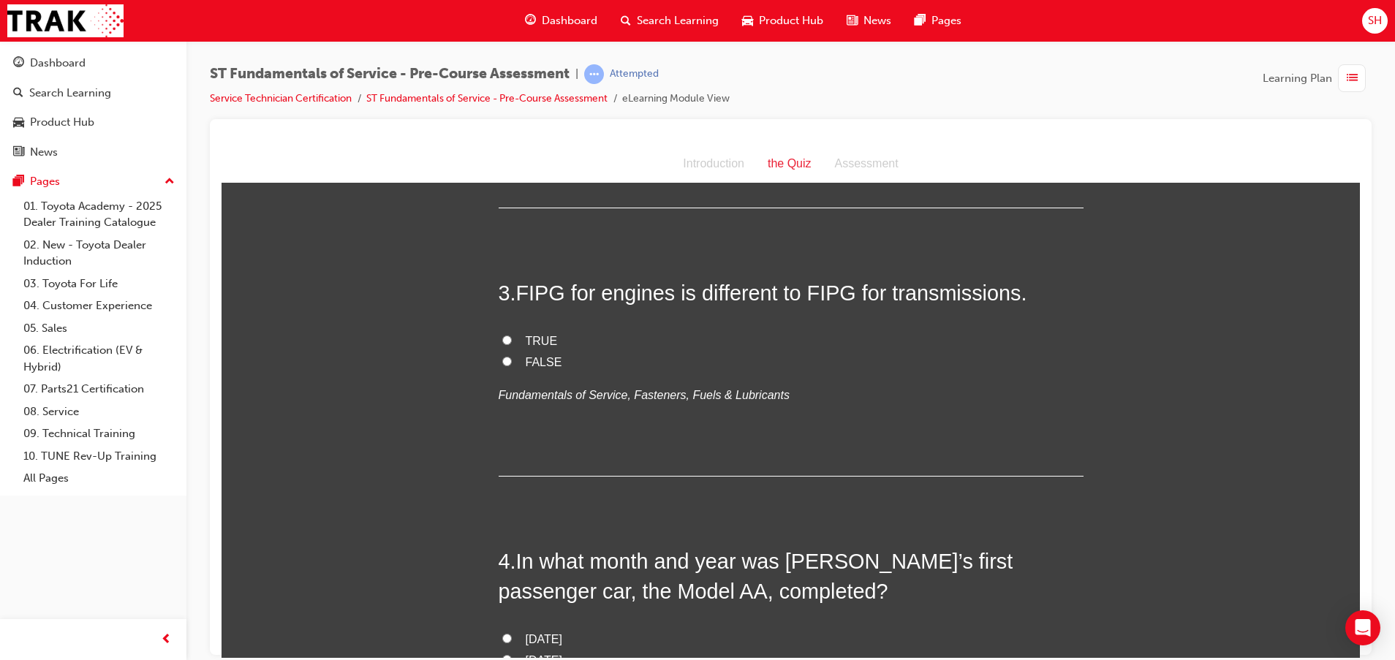
click at [526, 339] on span "TRUE" at bounding box center [542, 340] width 32 height 12
click at [512, 339] on input "TRUE" at bounding box center [507, 340] width 10 height 10
radio input "true"
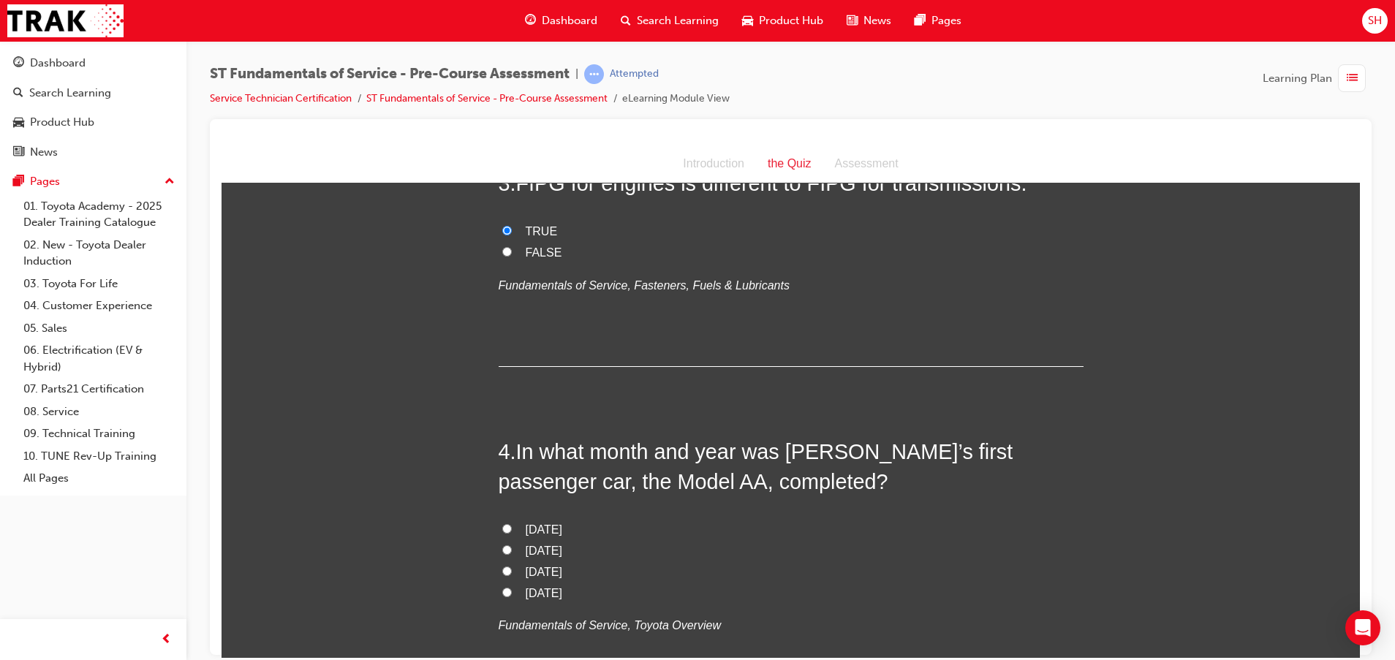
scroll to position [877, 0]
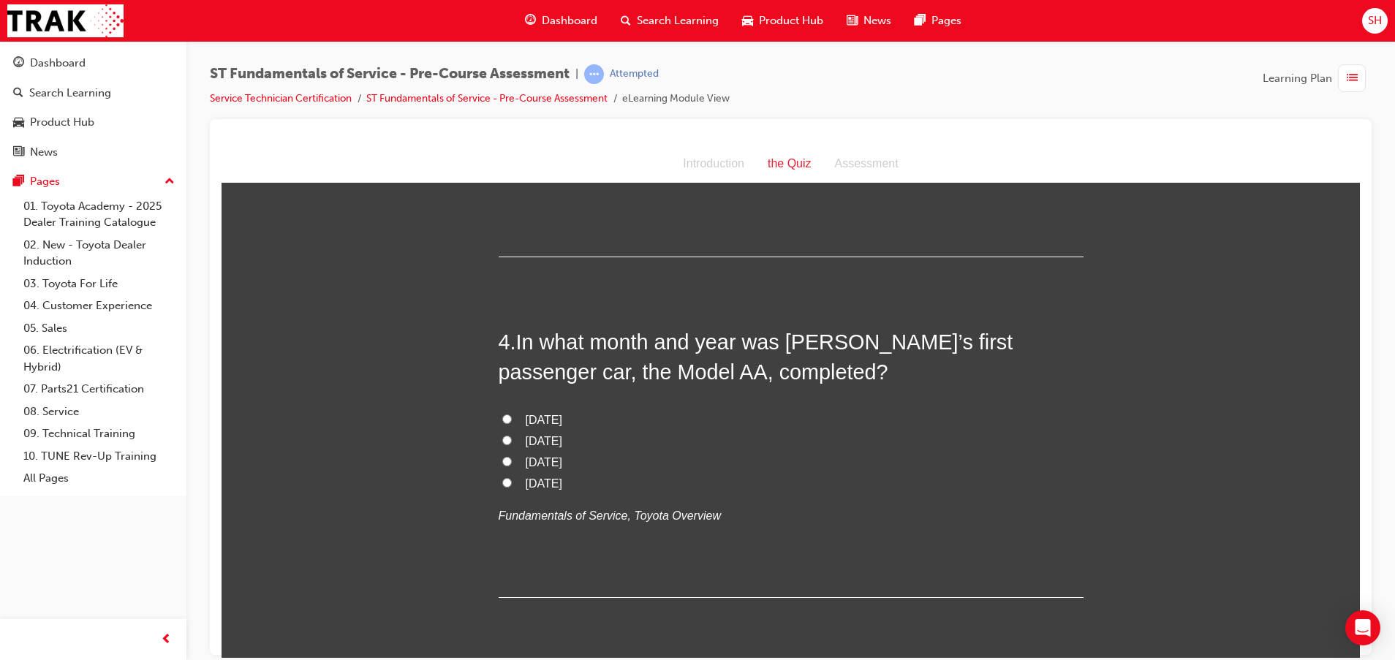
click at [550, 477] on span "[DATE]" at bounding box center [544, 483] width 37 height 12
click at [512, 477] on input "[DATE]" at bounding box center [507, 482] width 10 height 10
radio input "true"
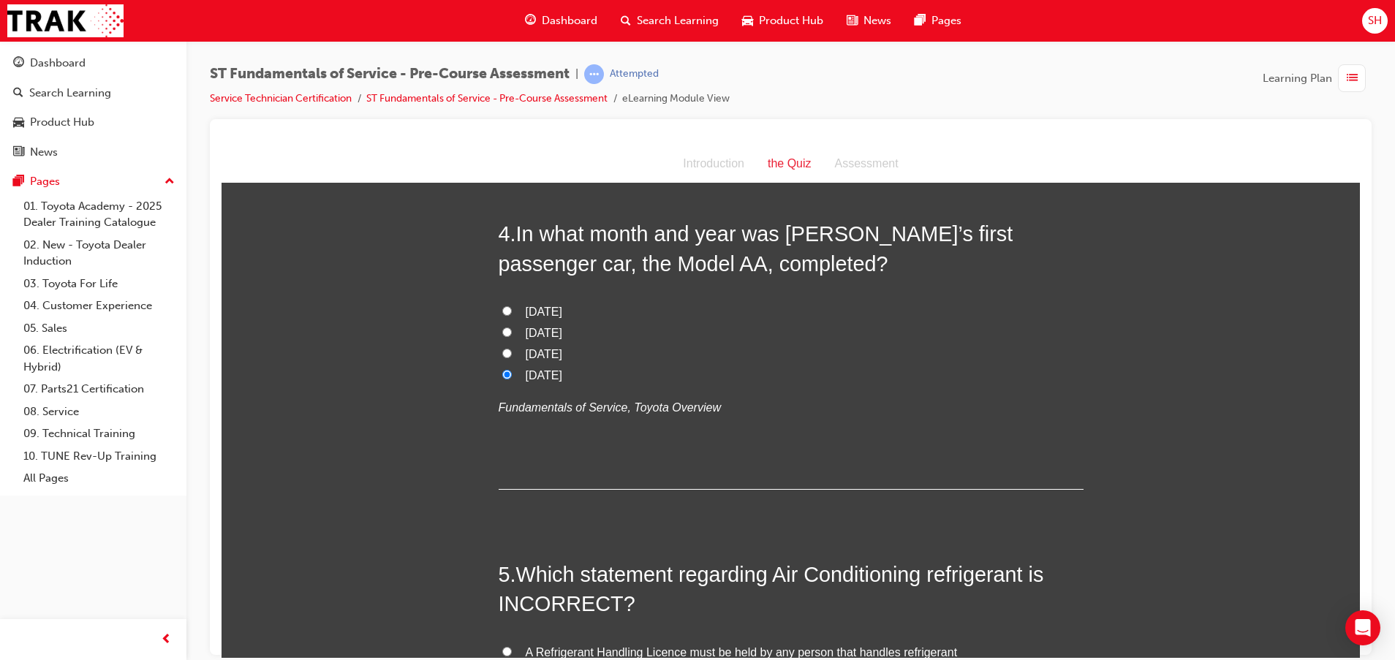
scroll to position [1206, 0]
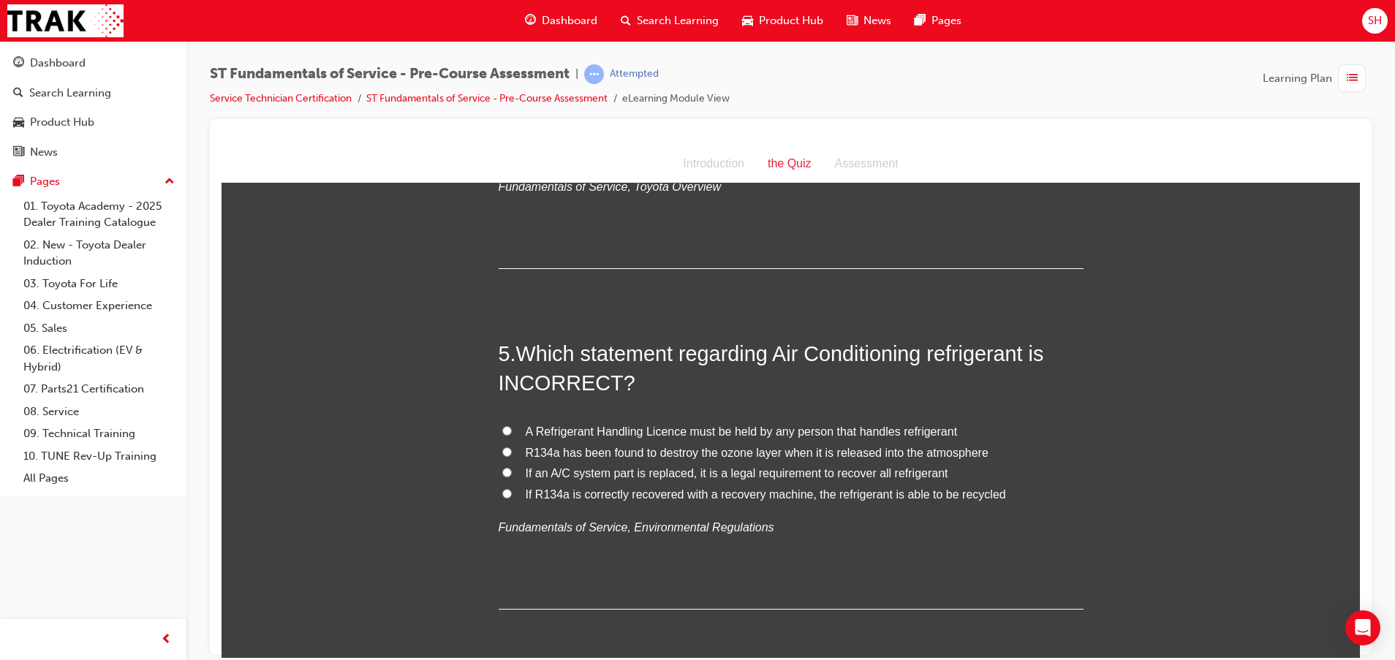
click at [769, 494] on span "If R134a is correctly recovered with a recovery machine, the refrigerant is abl…" at bounding box center [766, 494] width 480 height 12
click at [512, 494] on input "If R134a is correctly recovered with a recovery machine, the refrigerant is abl…" at bounding box center [507, 493] width 10 height 10
radio input "true"
click at [769, 494] on span "If R134a is correctly recovered with a recovery machine, the refrigerant is abl…" at bounding box center [766, 494] width 480 height 12
click at [512, 494] on input "If R134a is correctly recovered with a recovery machine, the refrigerant is abl…" at bounding box center [507, 493] width 10 height 10
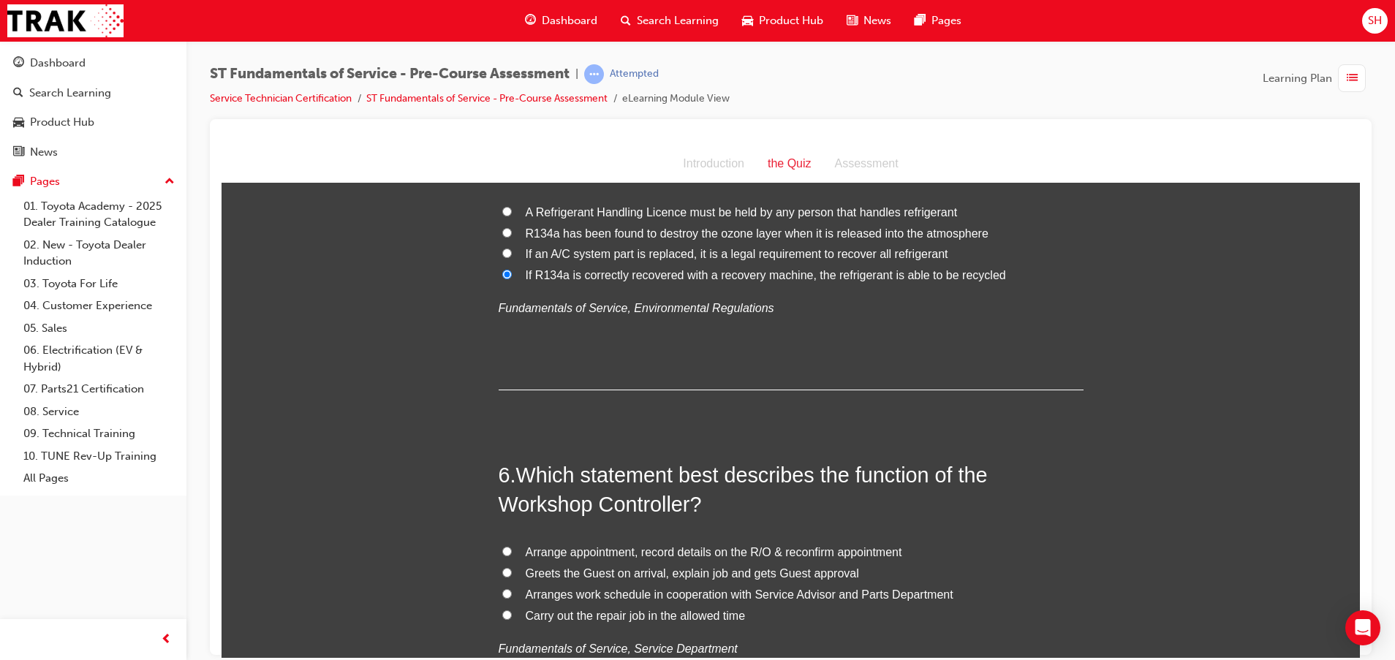
scroll to position [1535, 0]
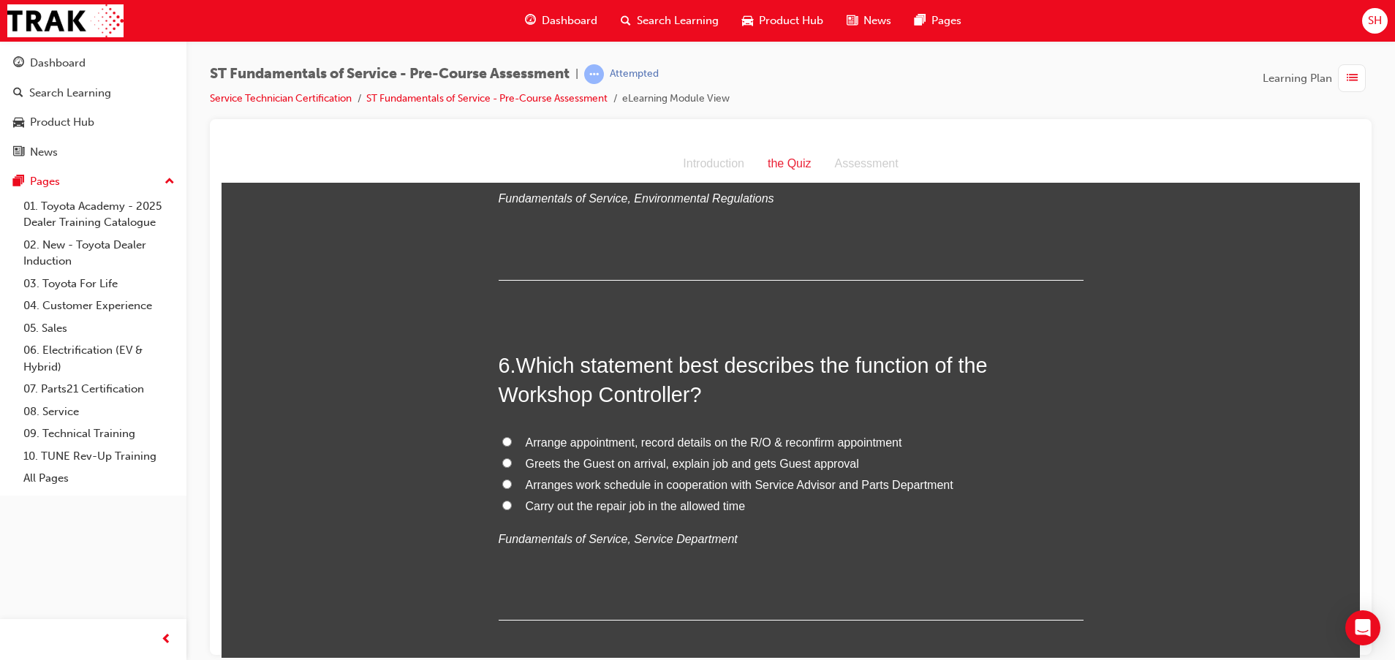
click at [572, 480] on span "Arranges work schedule in cooperation with Service Advisor and Parts Department" at bounding box center [740, 484] width 428 height 12
click at [512, 480] on input "Arranges work schedule in cooperation with Service Advisor and Parts Department" at bounding box center [507, 484] width 10 height 10
radio input "true"
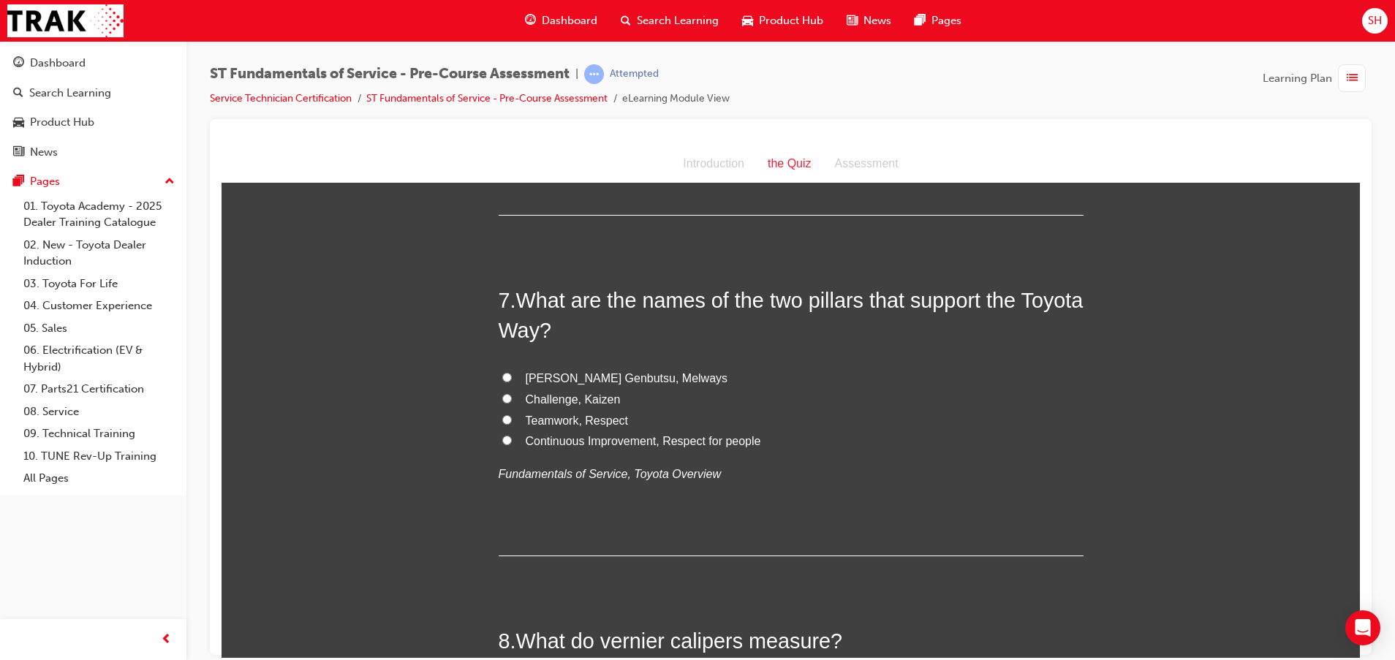
scroll to position [1973, 0]
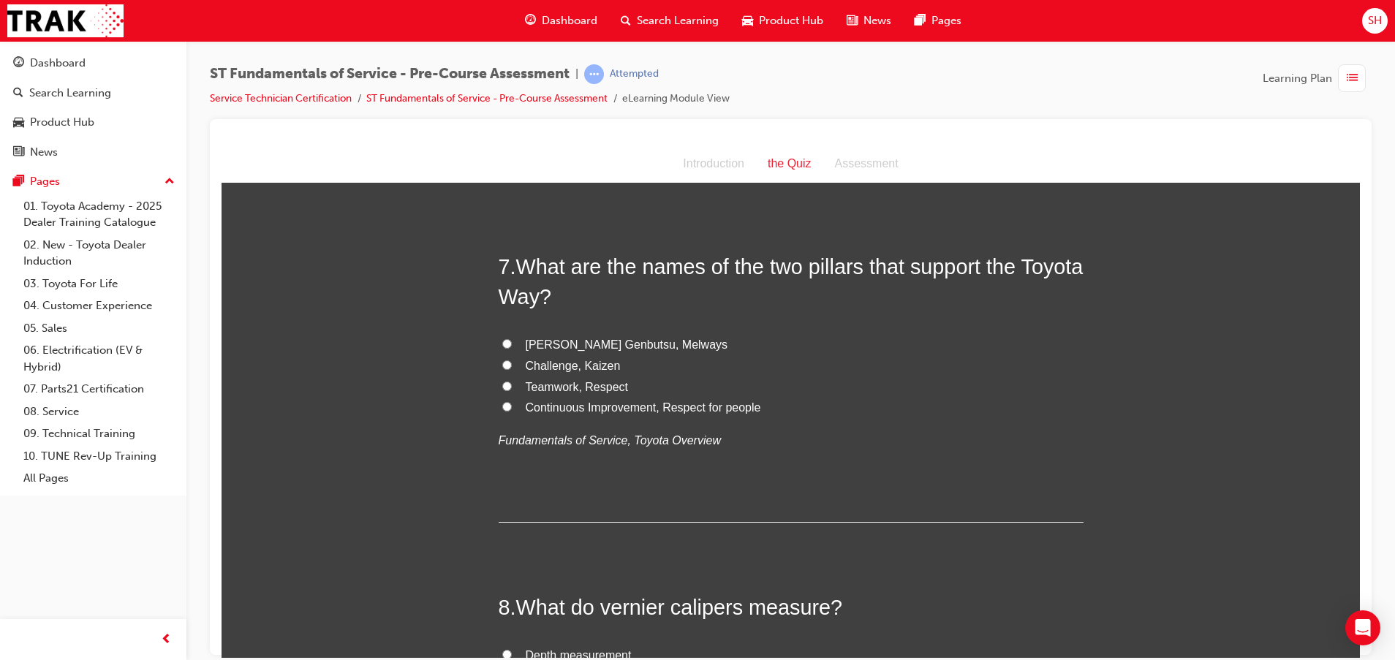
click at [569, 365] on span "Challenge, Kaizen" at bounding box center [573, 365] width 95 height 12
click at [512, 365] on input "Challenge, Kaizen" at bounding box center [507, 365] width 10 height 10
radio input "true"
click at [585, 387] on span "Teamwork, Respect" at bounding box center [577, 386] width 103 height 12
click at [512, 387] on input "Teamwork, Respect" at bounding box center [507, 386] width 10 height 10
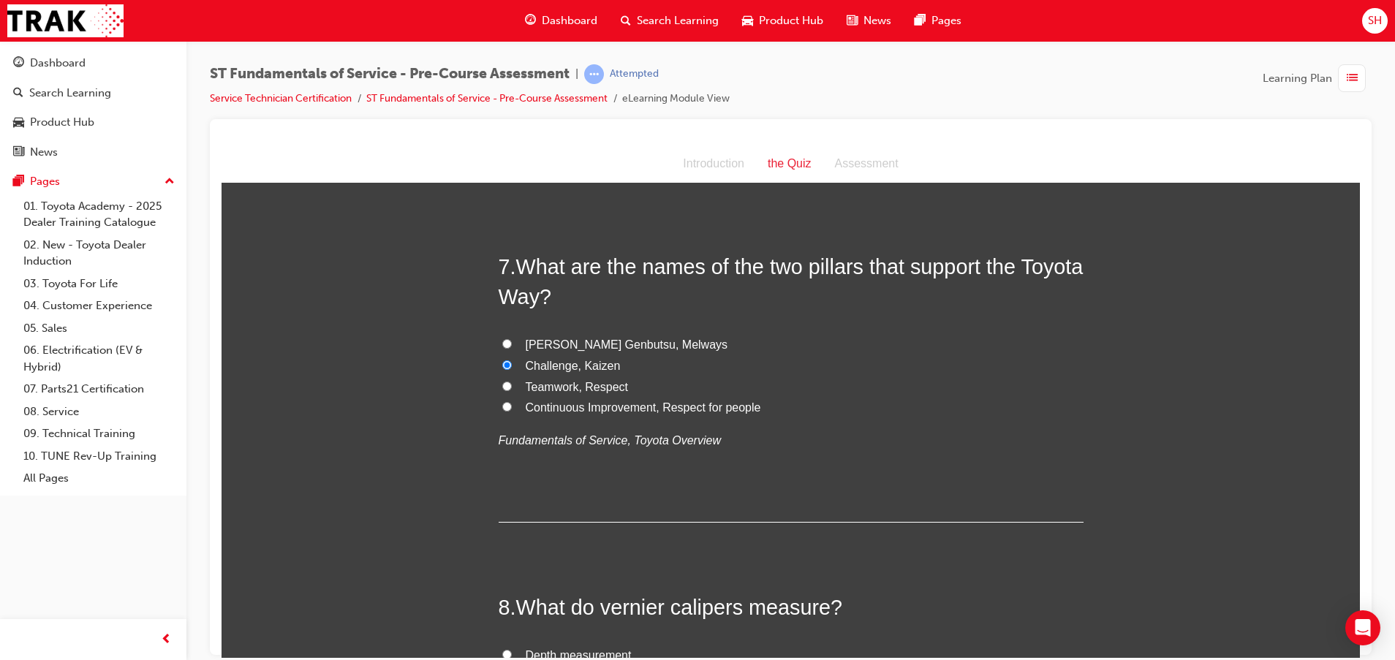
radio input "true"
click at [724, 409] on span "Continuous Improvement, Respect for people" at bounding box center [643, 407] width 235 height 12
click at [512, 409] on input "Continuous Improvement, Respect for people" at bounding box center [507, 406] width 10 height 10
radio input "true"
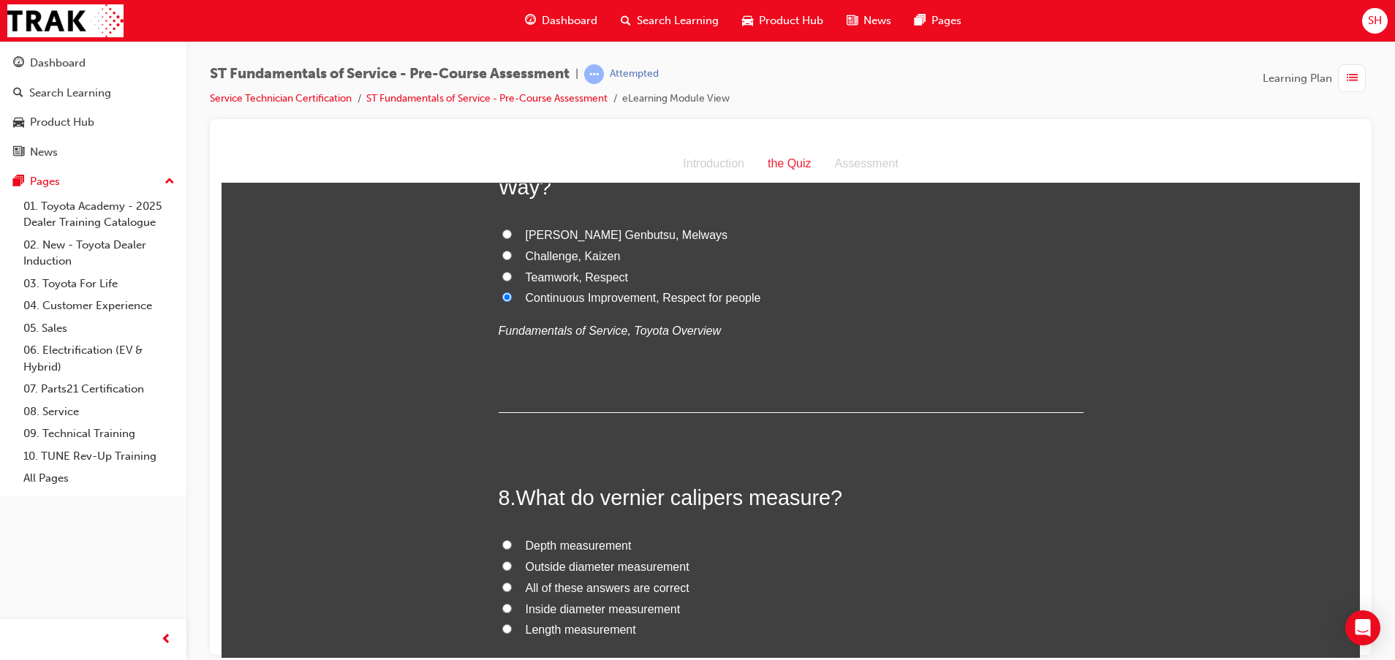
scroll to position [2193, 0]
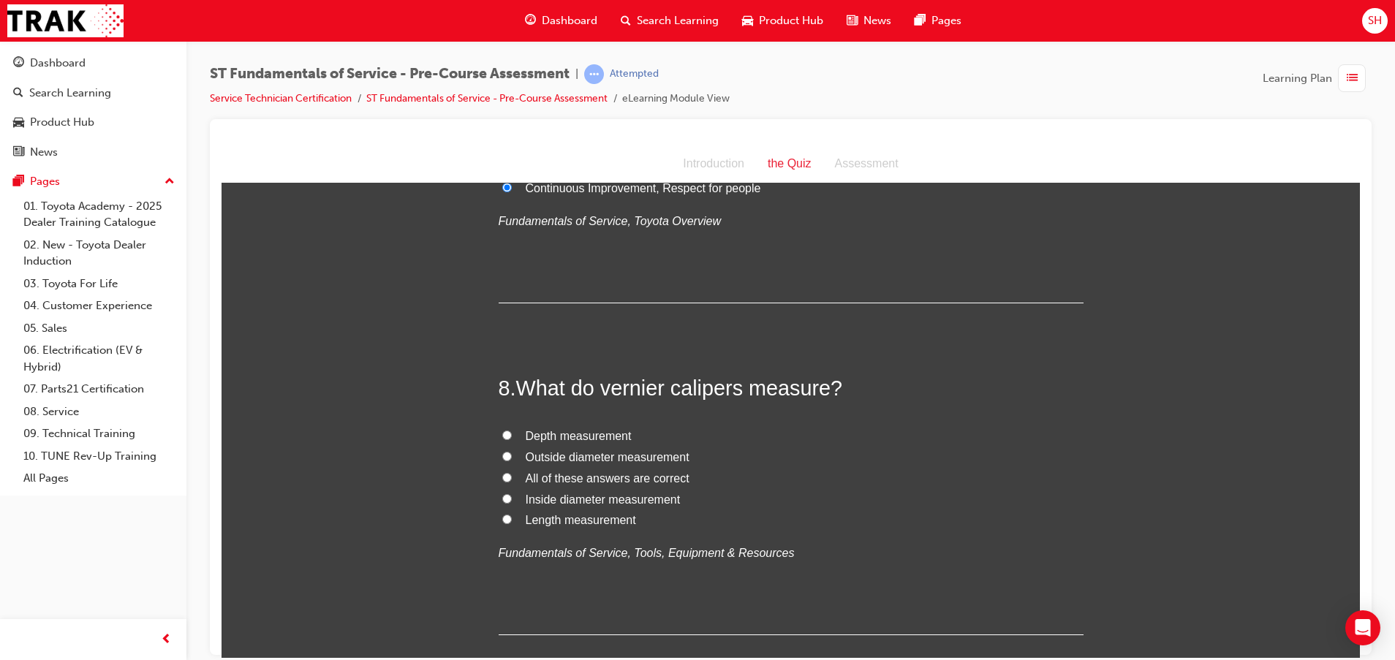
click at [573, 478] on span "All of these answers are correct" at bounding box center [608, 477] width 164 height 12
click at [512, 478] on input "All of these answers are correct" at bounding box center [507, 477] width 10 height 10
radio input "true"
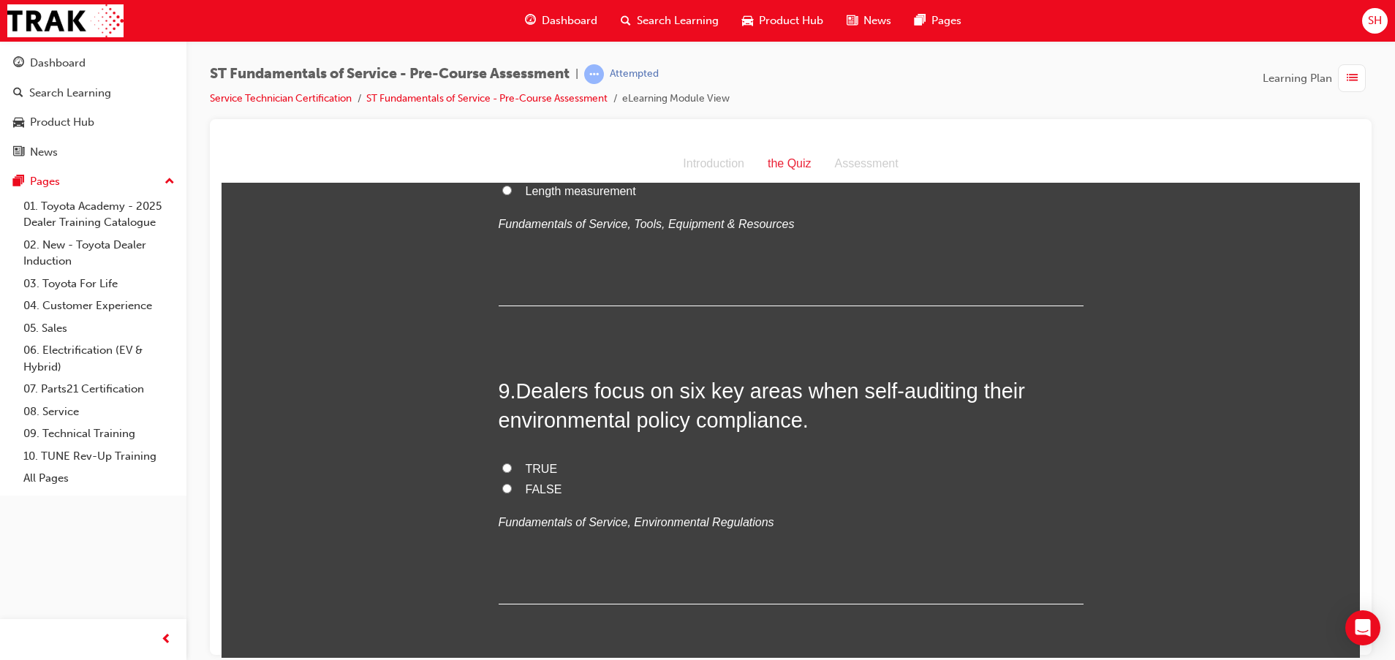
click at [538, 464] on span "TRUE" at bounding box center [542, 468] width 32 height 12
click at [512, 464] on input "TRUE" at bounding box center [507, 468] width 10 height 10
radio input "true"
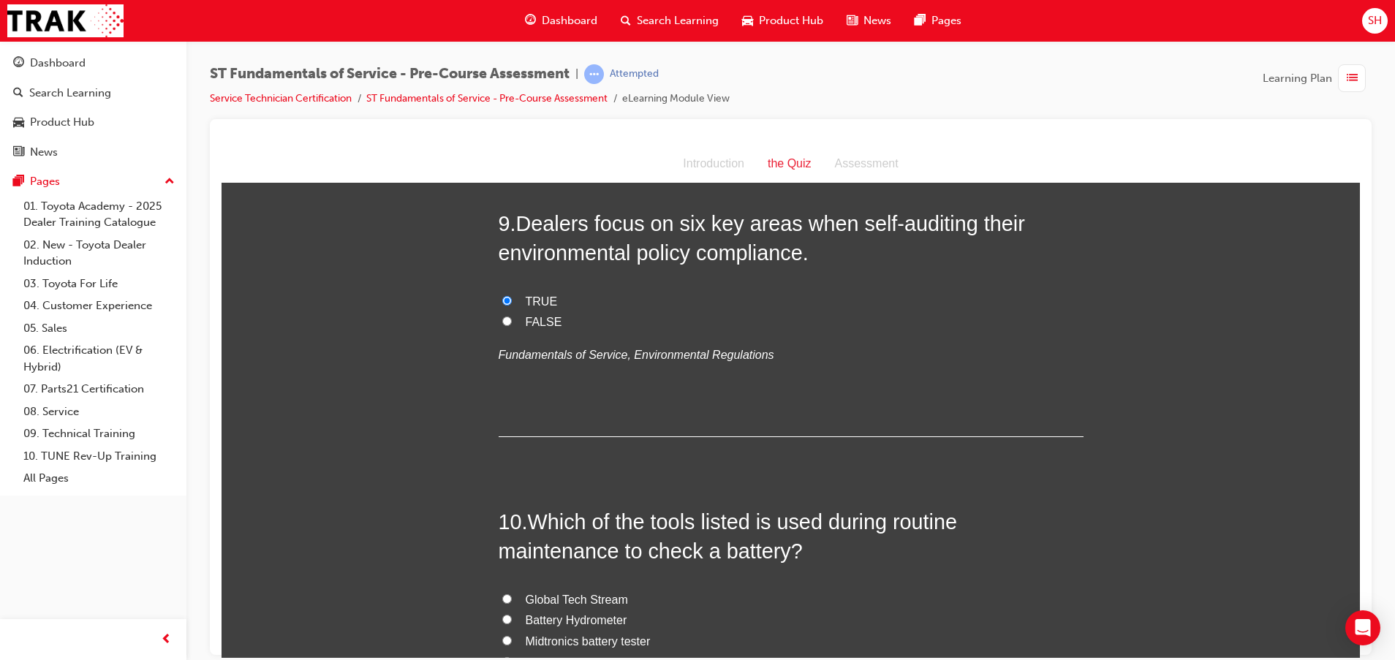
scroll to position [2919, 0]
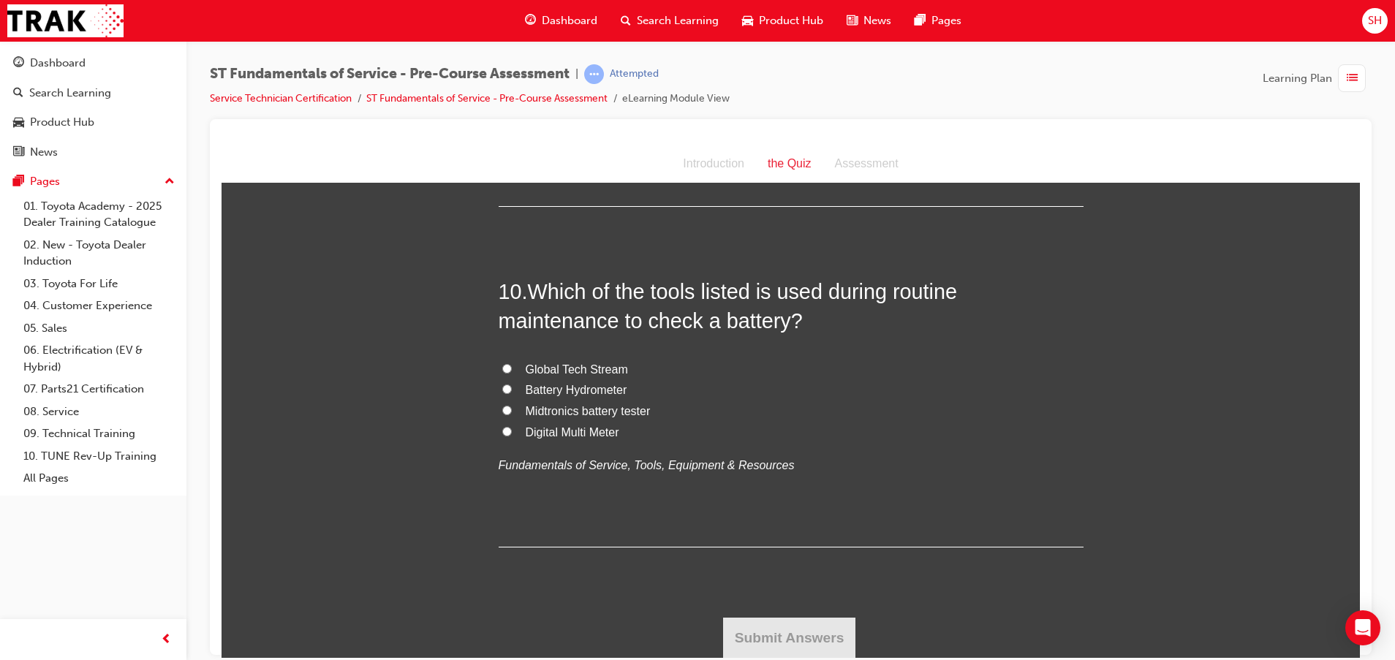
click at [502, 430] on input "Digital Multi Meter" at bounding box center [507, 431] width 10 height 10
radio input "true"
click at [793, 644] on button "Submit Answers" at bounding box center [789, 637] width 133 height 41
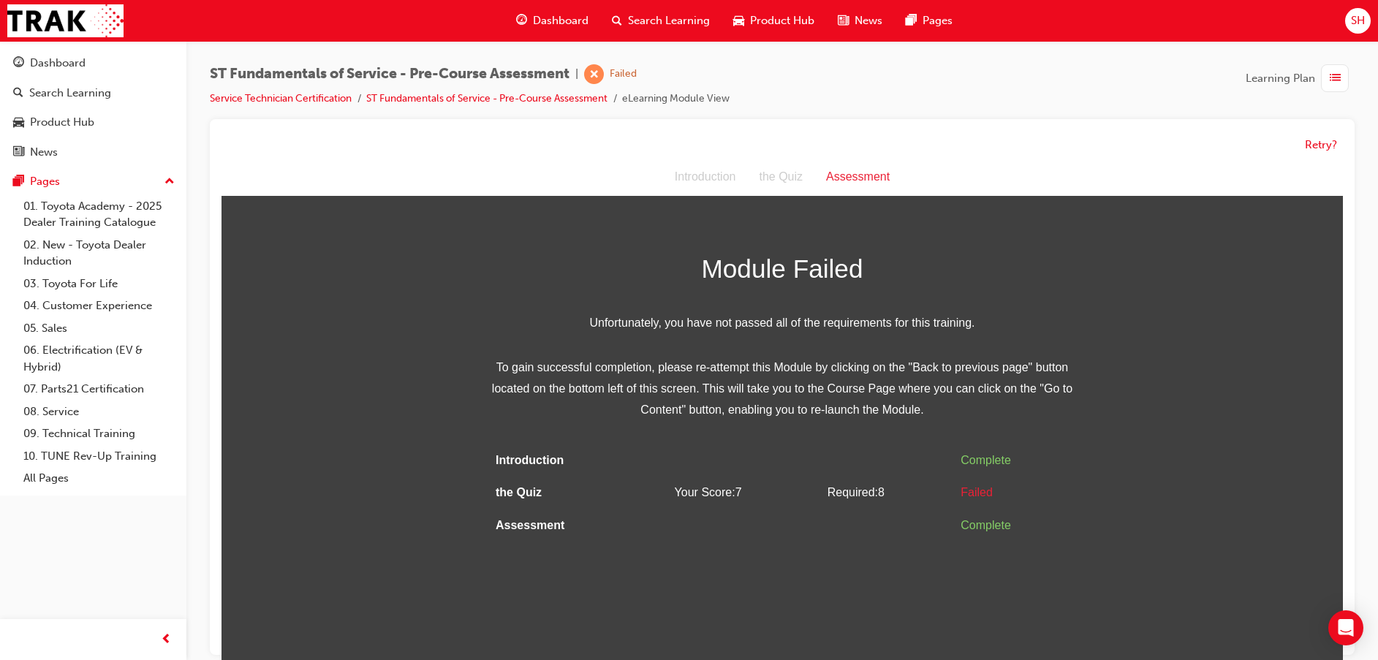
scroll to position [11, 0]
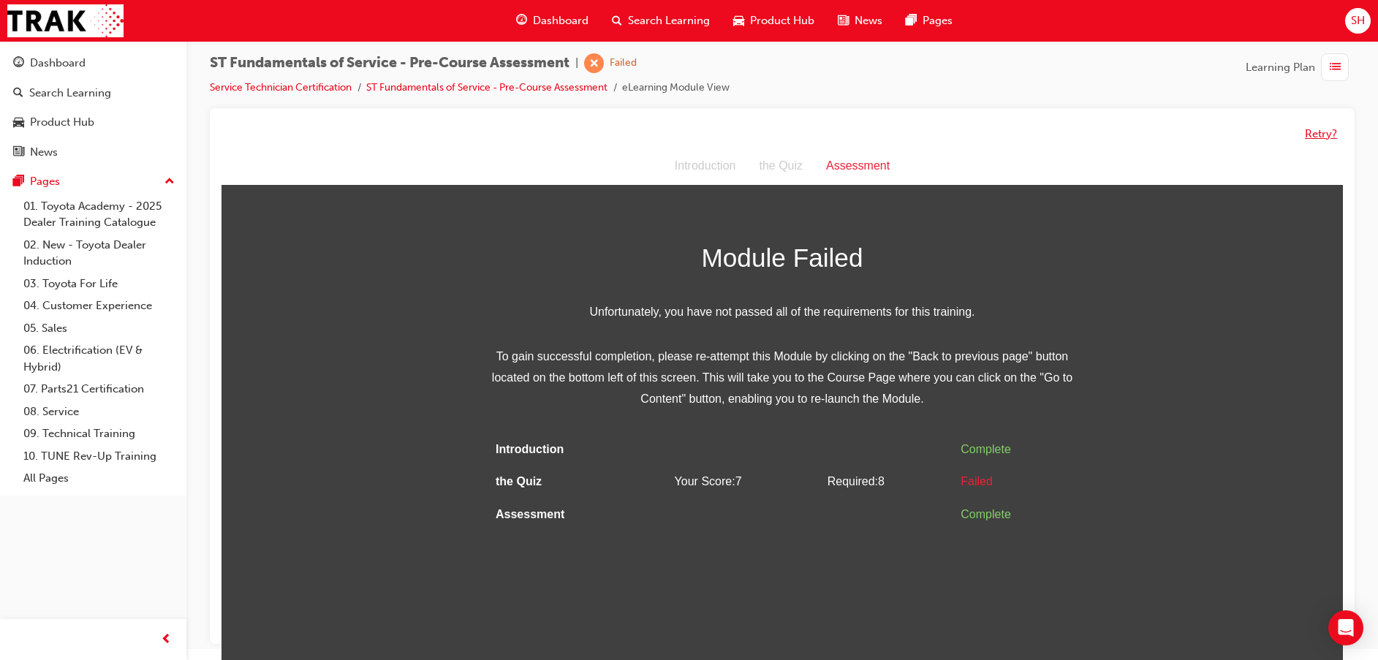
click at [1315, 132] on button "Retry?" at bounding box center [1321, 134] width 32 height 17
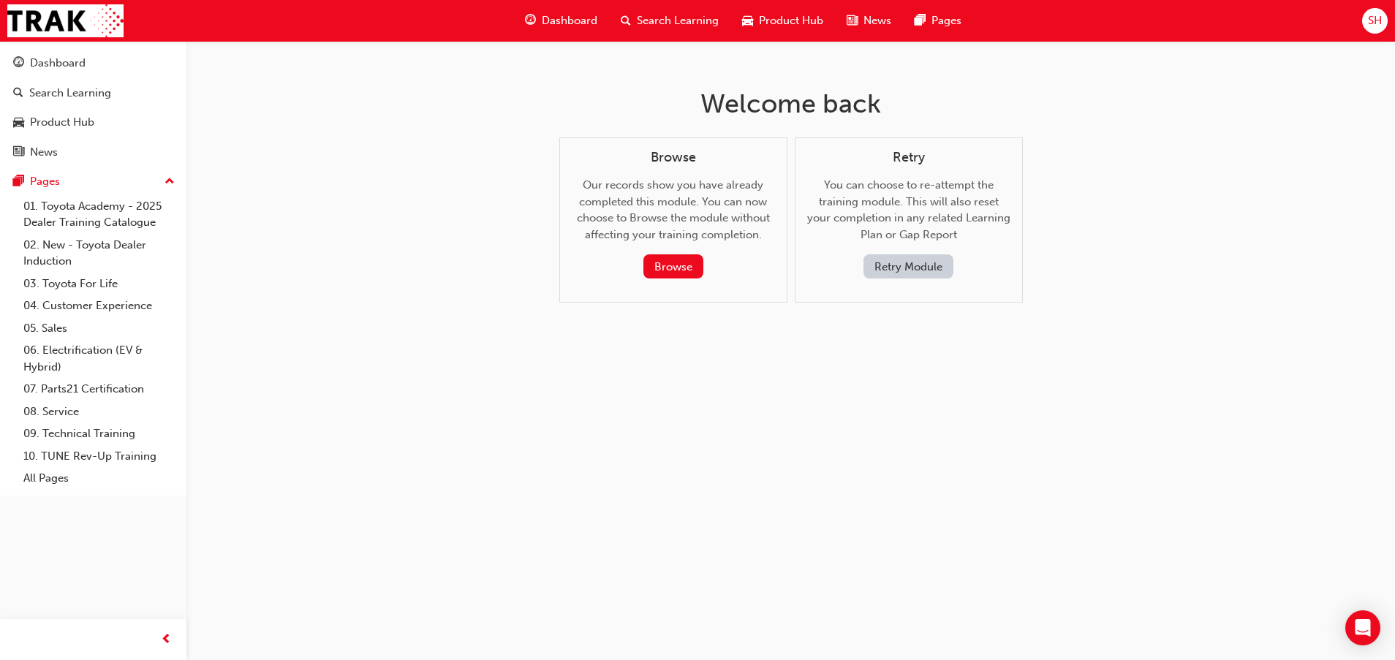
click at [928, 260] on button "Retry Module" at bounding box center [908, 266] width 90 height 24
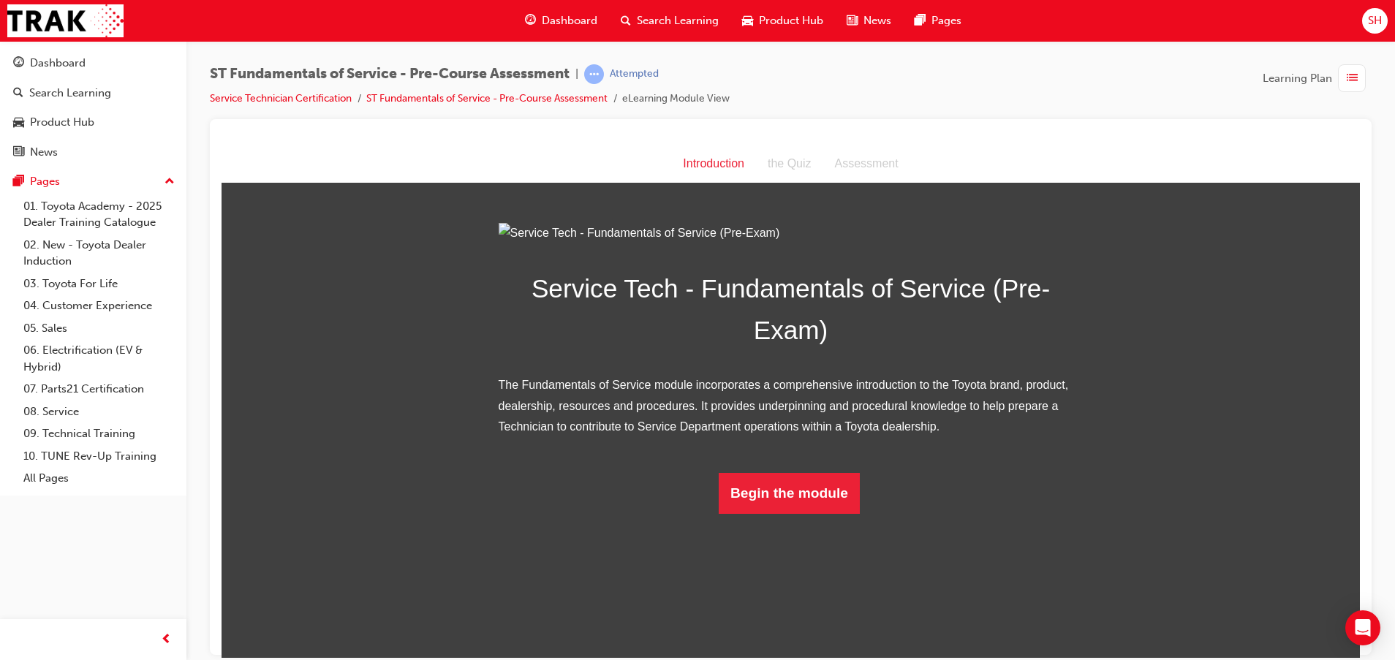
scroll to position [17, 0]
click at [781, 513] on button "Begin the module" at bounding box center [788, 492] width 141 height 41
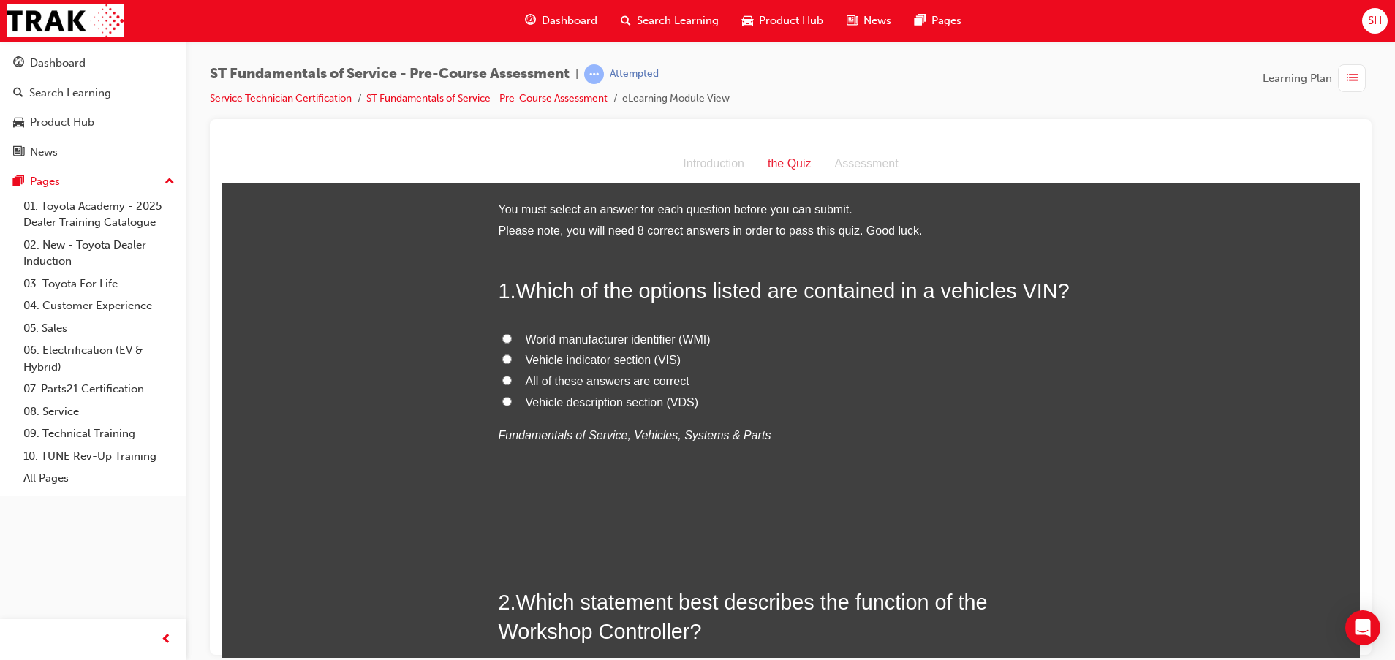
drag, startPoint x: 559, startPoint y: 335, endPoint x: 566, endPoint y: 322, distance: 14.7
click at [559, 333] on span "World manufacturer identifier (WMI)" at bounding box center [618, 339] width 185 height 12
click at [512, 333] on input "World manufacturer identifier (WMI)" at bounding box center [507, 338] width 10 height 10
radio input "true"
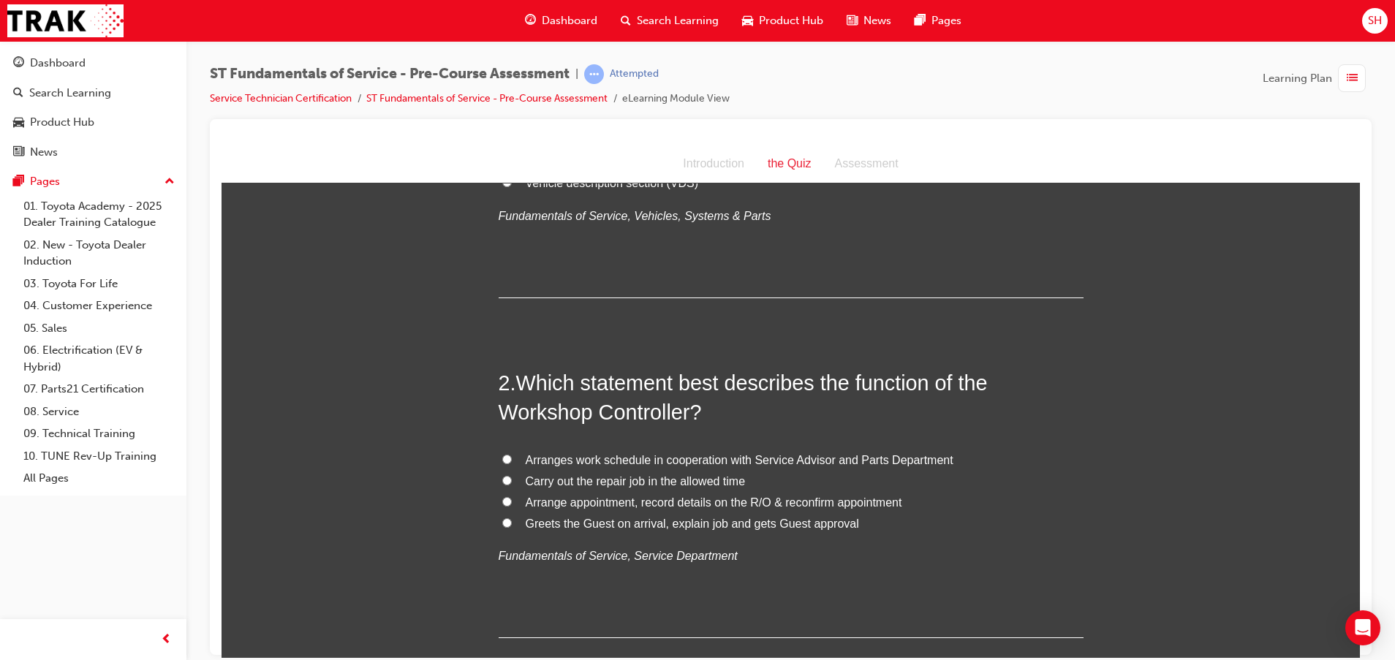
click at [607, 499] on span "Arrange appointment, record details on the R/O & reconfirm appointment" at bounding box center [714, 502] width 376 height 12
click at [512, 499] on input "Arrange appointment, record details on the R/O & reconfirm appointment" at bounding box center [507, 501] width 10 height 10
radio input "true"
click at [664, 522] on span "Greets the Guest on arrival, explain job and gets Guest approval" at bounding box center [692, 523] width 333 height 12
click at [512, 522] on input "Greets the Guest on arrival, explain job and gets Guest approval" at bounding box center [507, 522] width 10 height 10
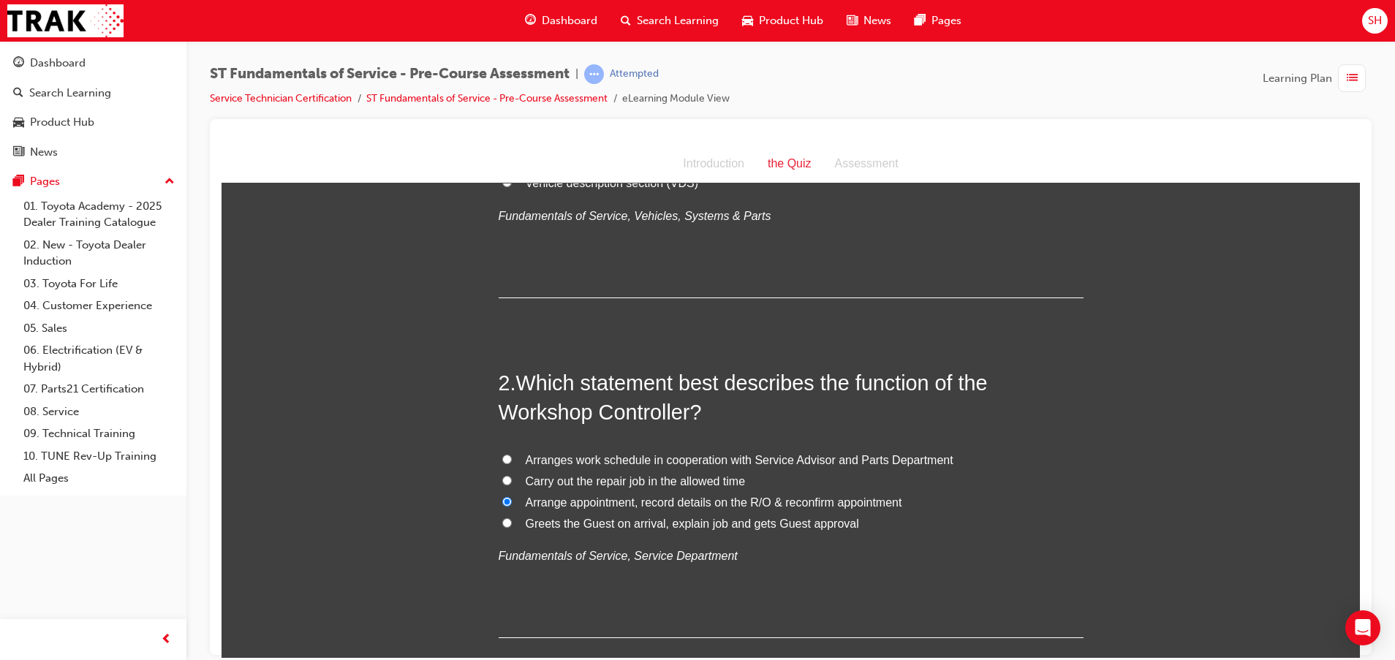
radio input "true"
click at [702, 457] on span "Arranges work schedule in cooperation with Service Advisor and Parts Department" at bounding box center [740, 459] width 428 height 12
click at [512, 457] on input "Arranges work schedule in cooperation with Service Advisor and Parts Department" at bounding box center [507, 459] width 10 height 10
radio input "true"
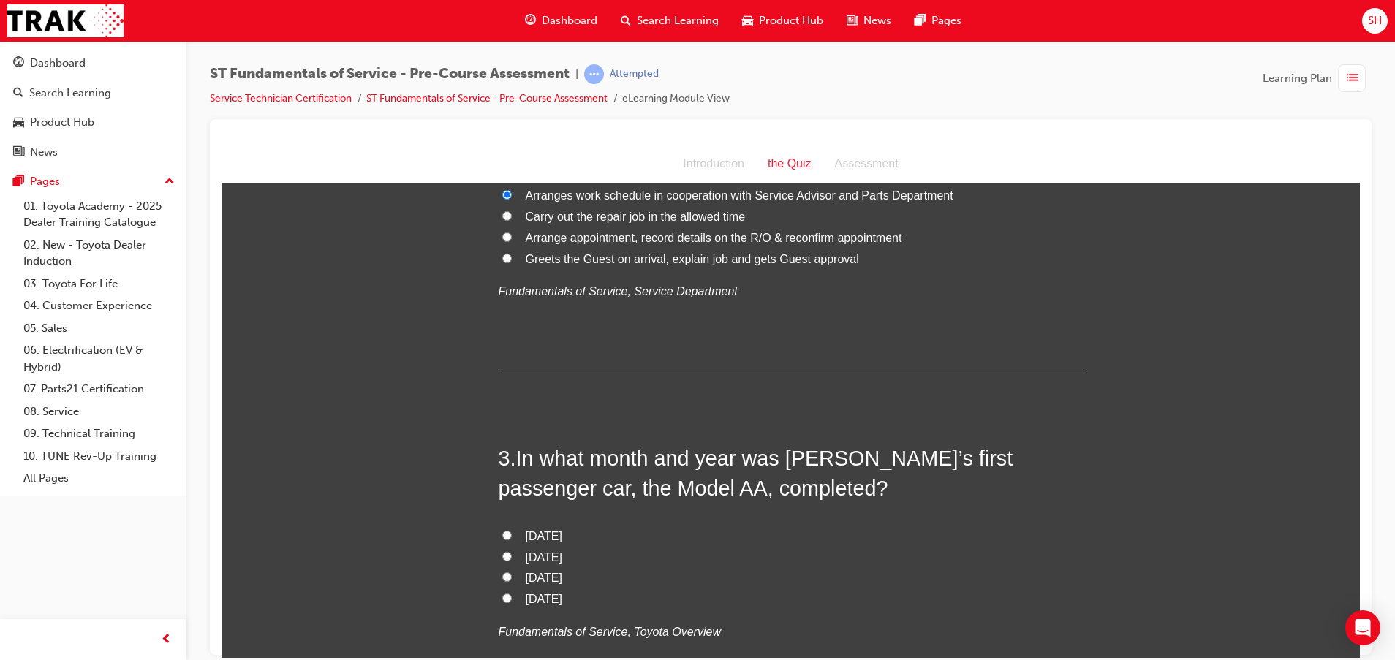
scroll to position [548, 0]
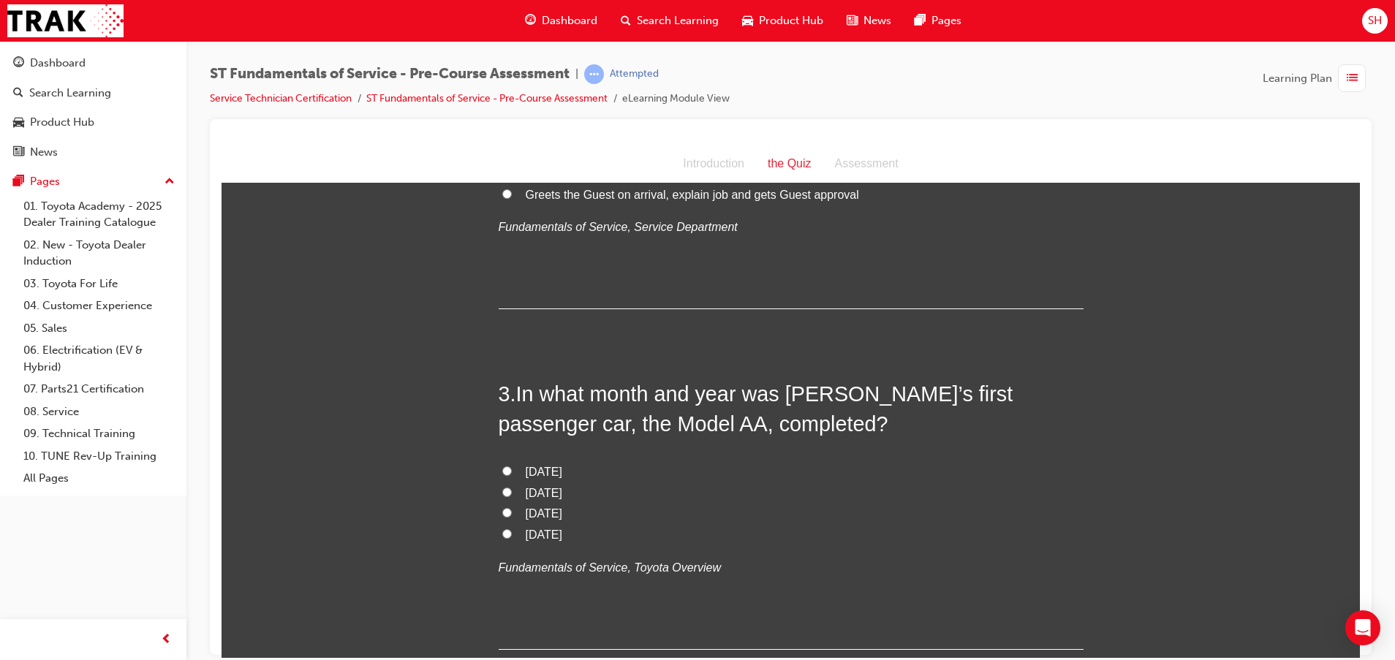
click at [562, 469] on span "[DATE]" at bounding box center [544, 471] width 37 height 12
click at [512, 469] on input "[DATE]" at bounding box center [507, 471] width 10 height 10
radio input "true"
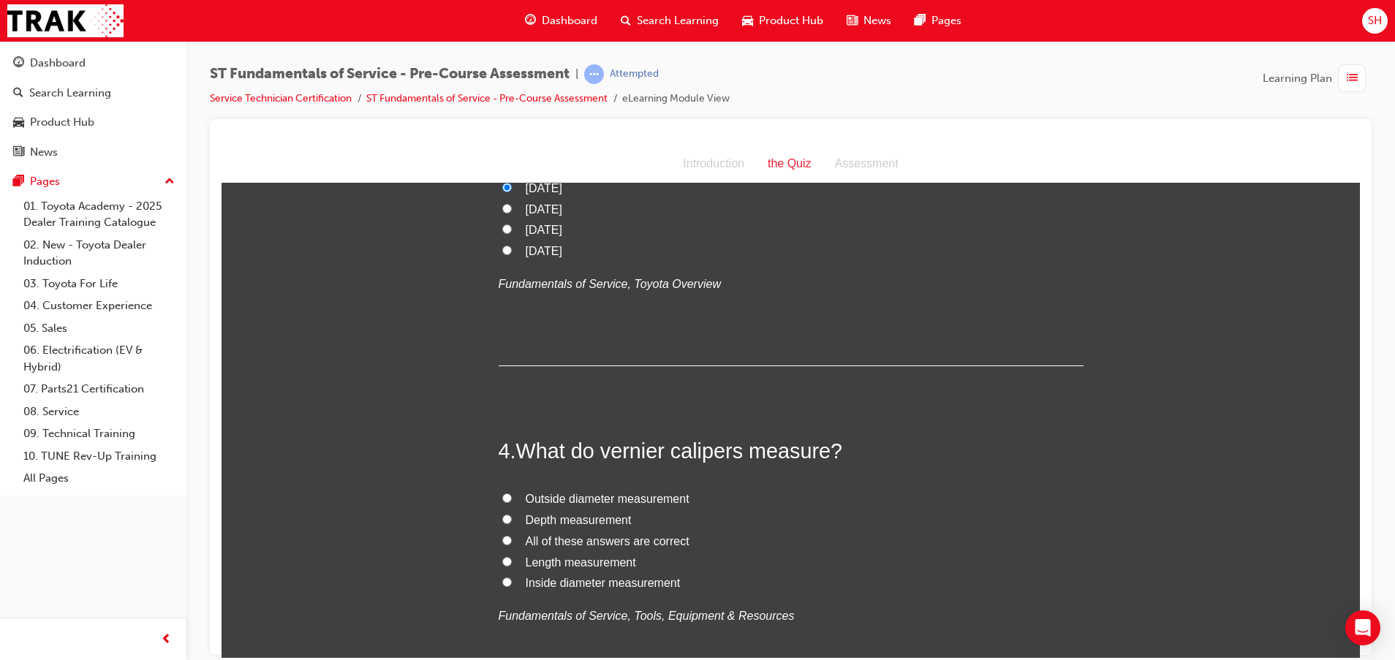
scroll to position [877, 0]
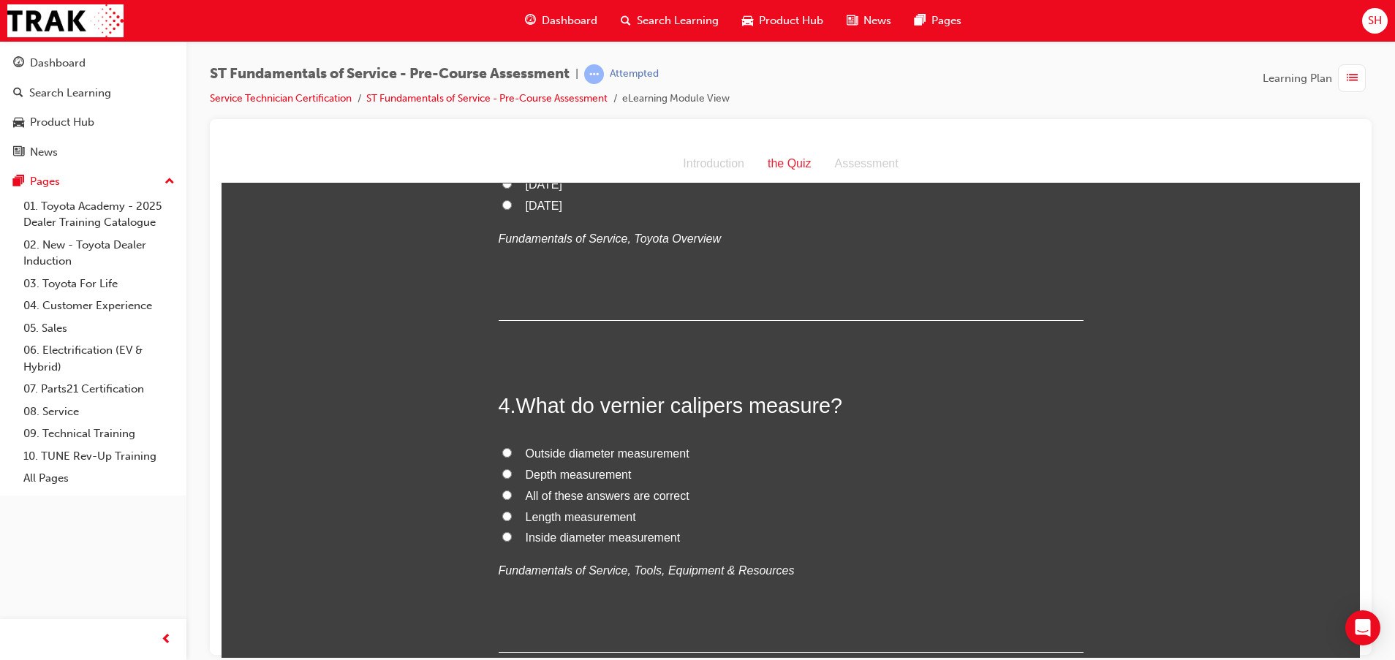
click at [589, 494] on span "All of these answers are correct" at bounding box center [608, 495] width 164 height 12
click at [512, 494] on input "All of these answers are correct" at bounding box center [507, 495] width 10 height 10
radio input "true"
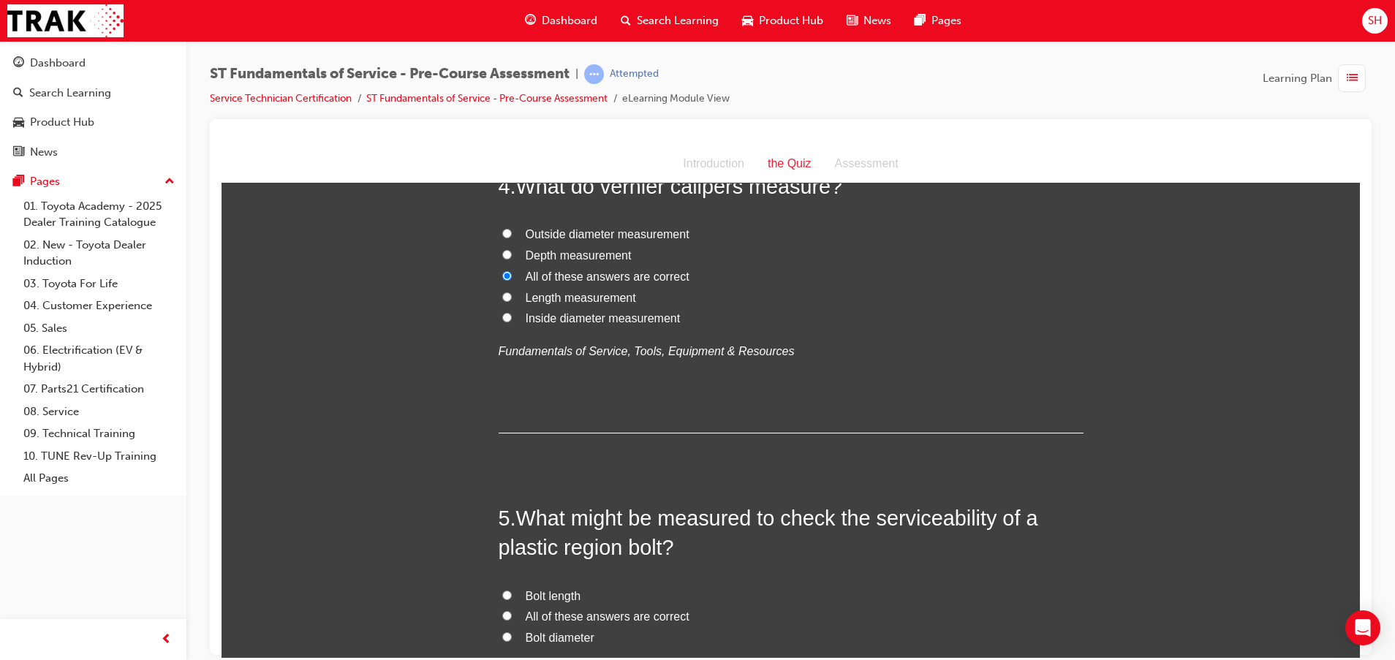
scroll to position [1206, 0]
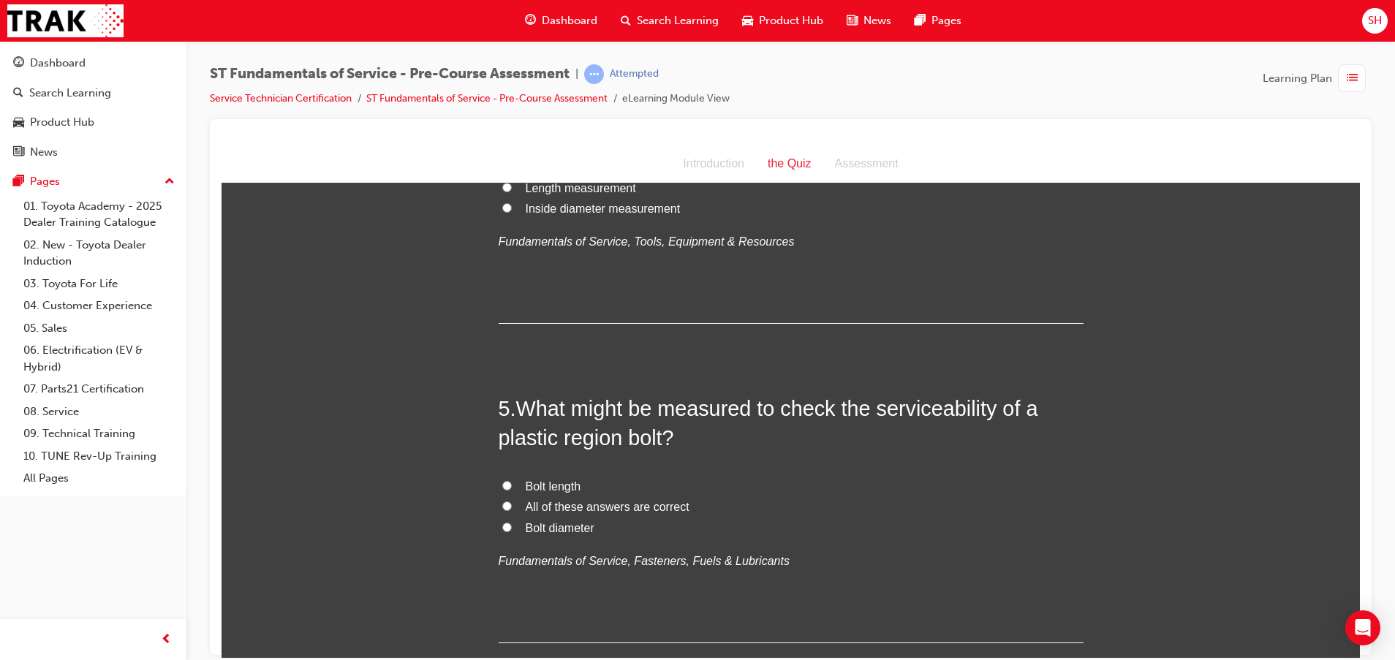
click at [572, 536] on label "Bolt diameter" at bounding box center [790, 527] width 585 height 21
click at [512, 531] on input "Bolt diameter" at bounding box center [507, 527] width 10 height 10
radio input "true"
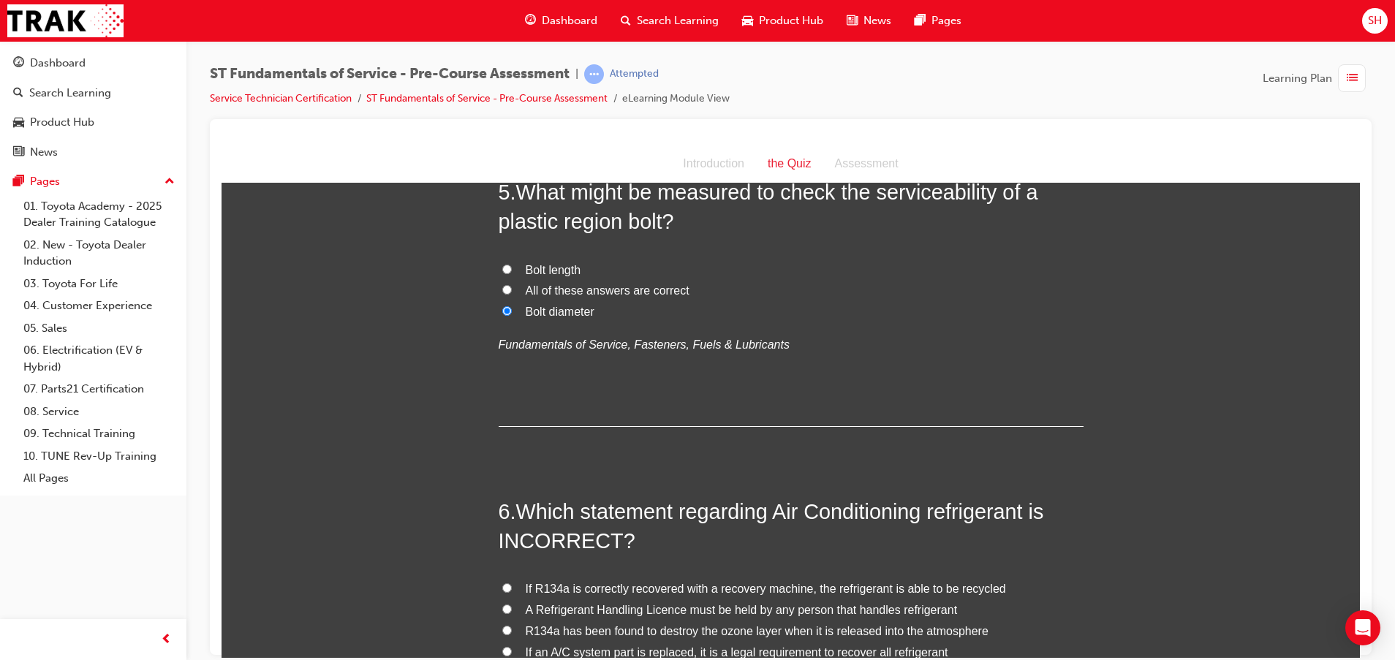
scroll to position [1535, 0]
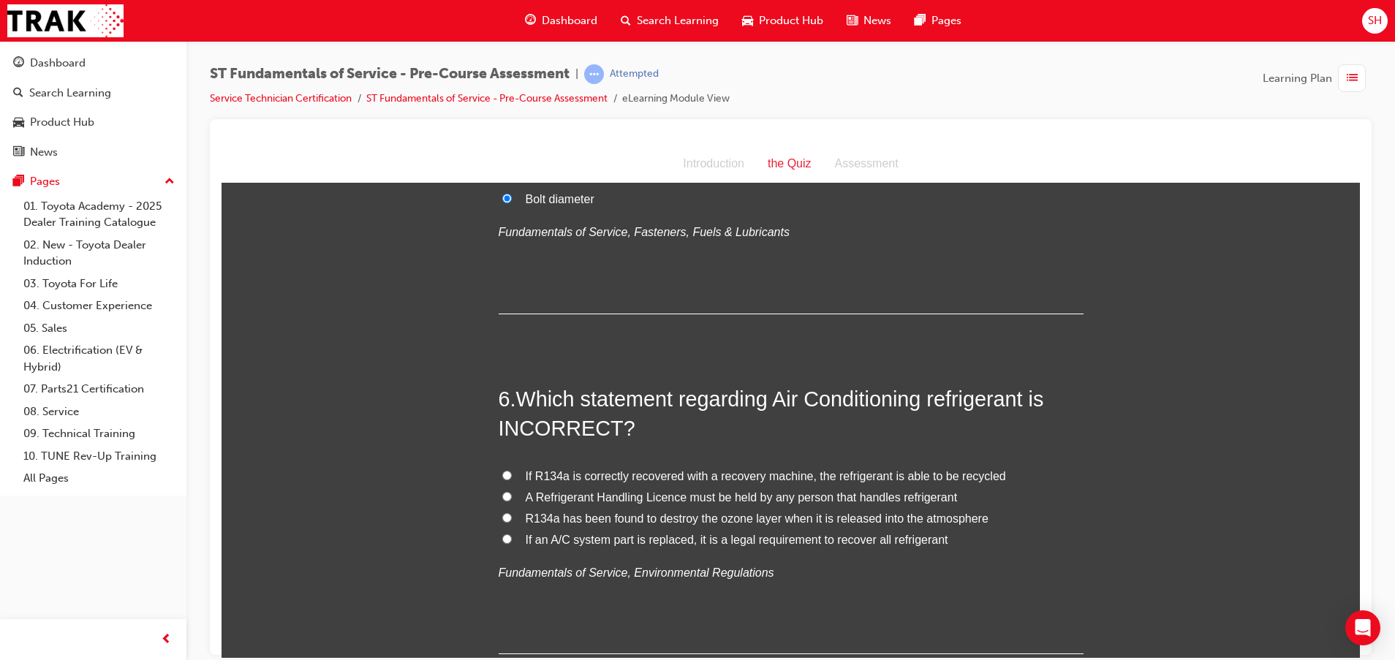
click at [882, 520] on span "R134a has been found to destroy the ozone layer when it is released into the at…" at bounding box center [757, 518] width 463 height 12
click at [512, 520] on input "R134a has been found to destroy the ozone layer when it is released into the at…" at bounding box center [507, 517] width 10 height 10
radio input "true"
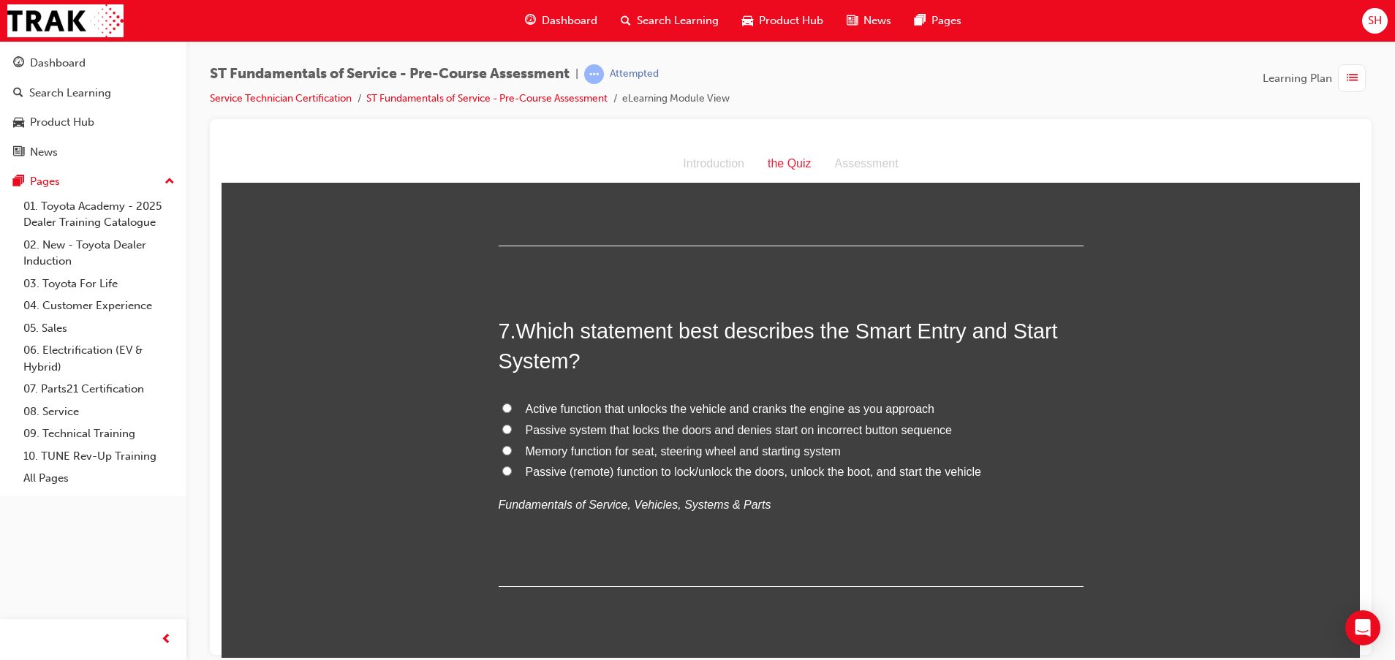
scroll to position [1973, 0]
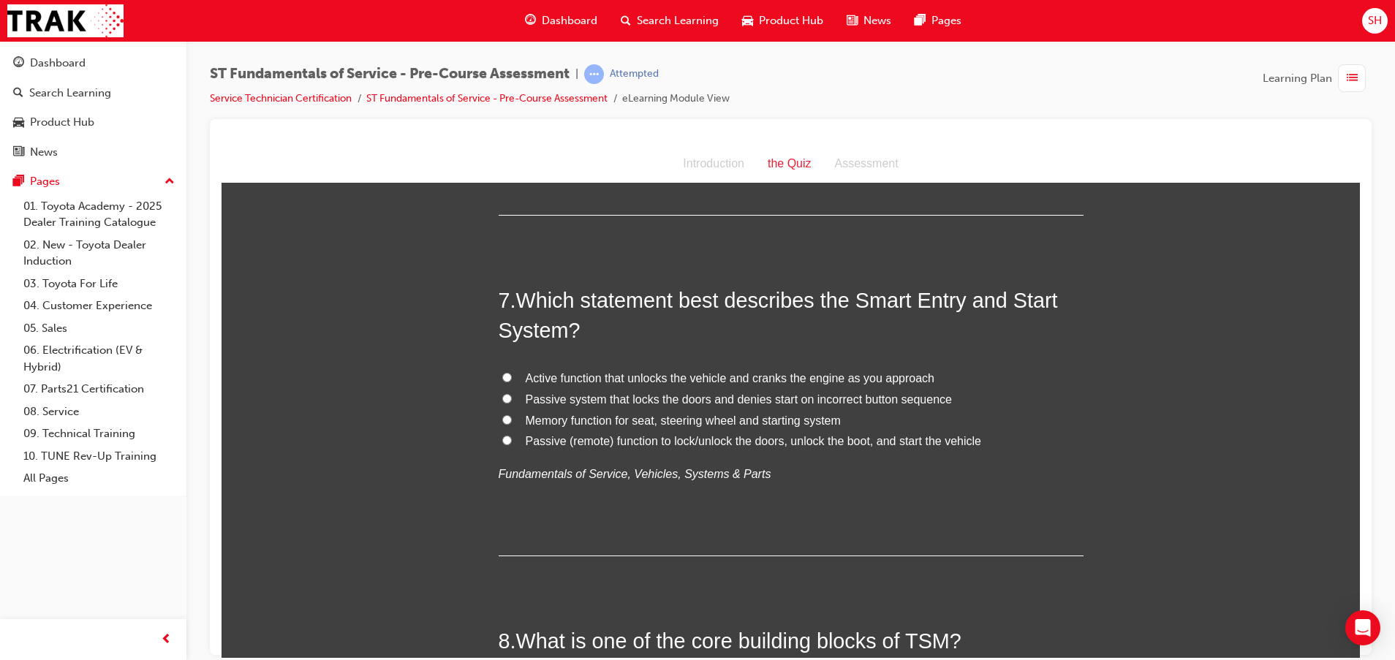
click at [767, 422] on span "Memory function for seat, steering wheel and starting system" at bounding box center [683, 420] width 315 height 12
click at [512, 422] on input "Memory function for seat, steering wheel and starting system" at bounding box center [507, 419] width 10 height 10
radio input "true"
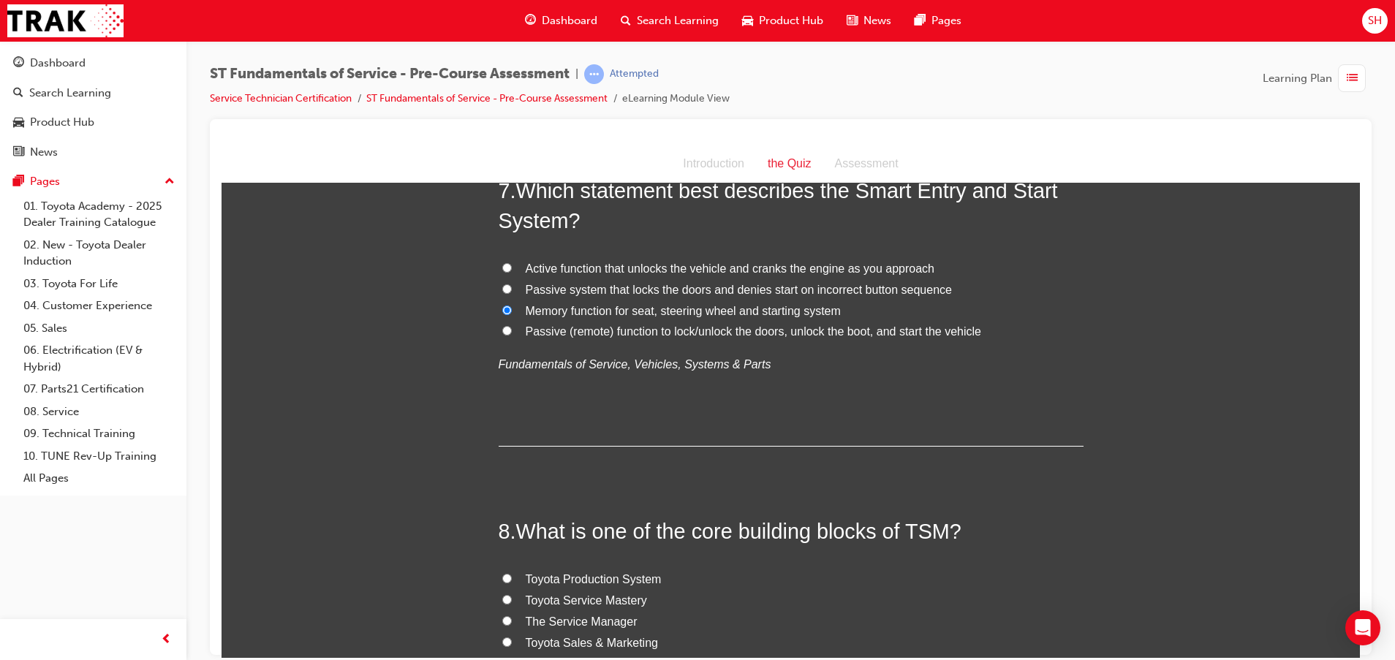
scroll to position [2193, 0]
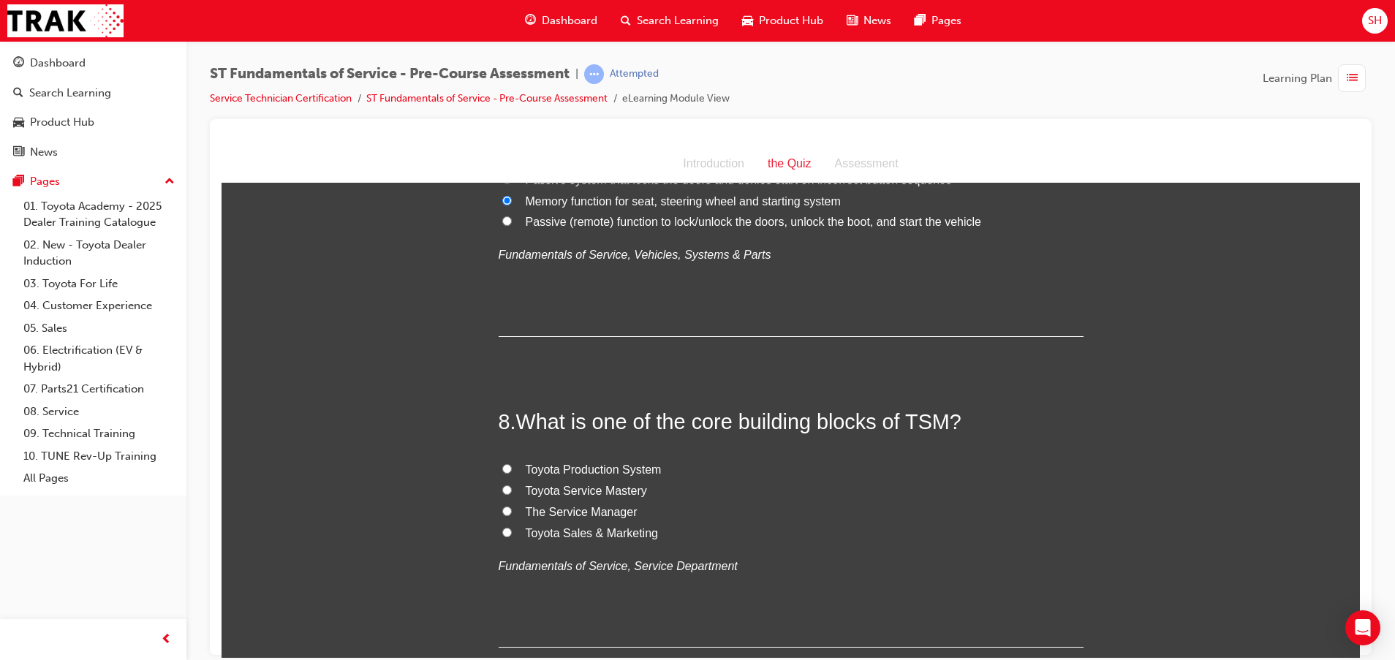
click at [622, 489] on span "Toyota Service Mastery" at bounding box center [586, 490] width 121 height 12
click at [512, 489] on input "Toyota Service Mastery" at bounding box center [507, 490] width 10 height 10
radio input "true"
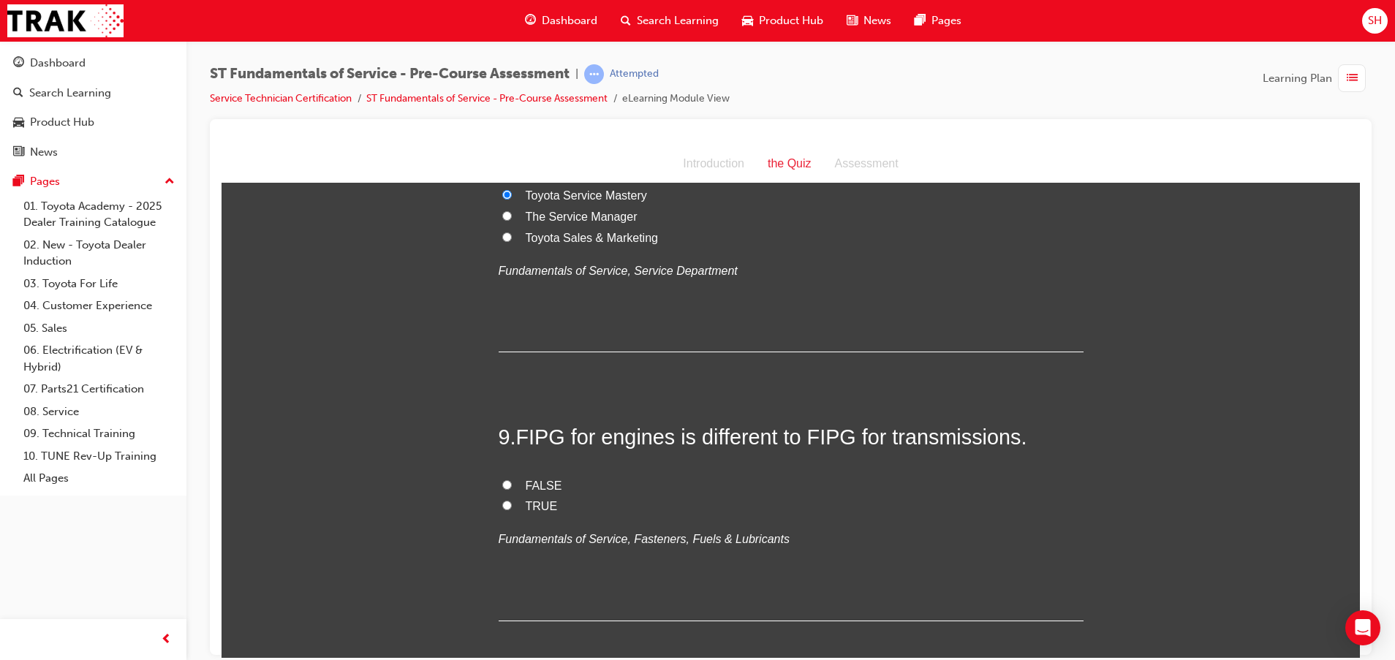
scroll to position [2522, 0]
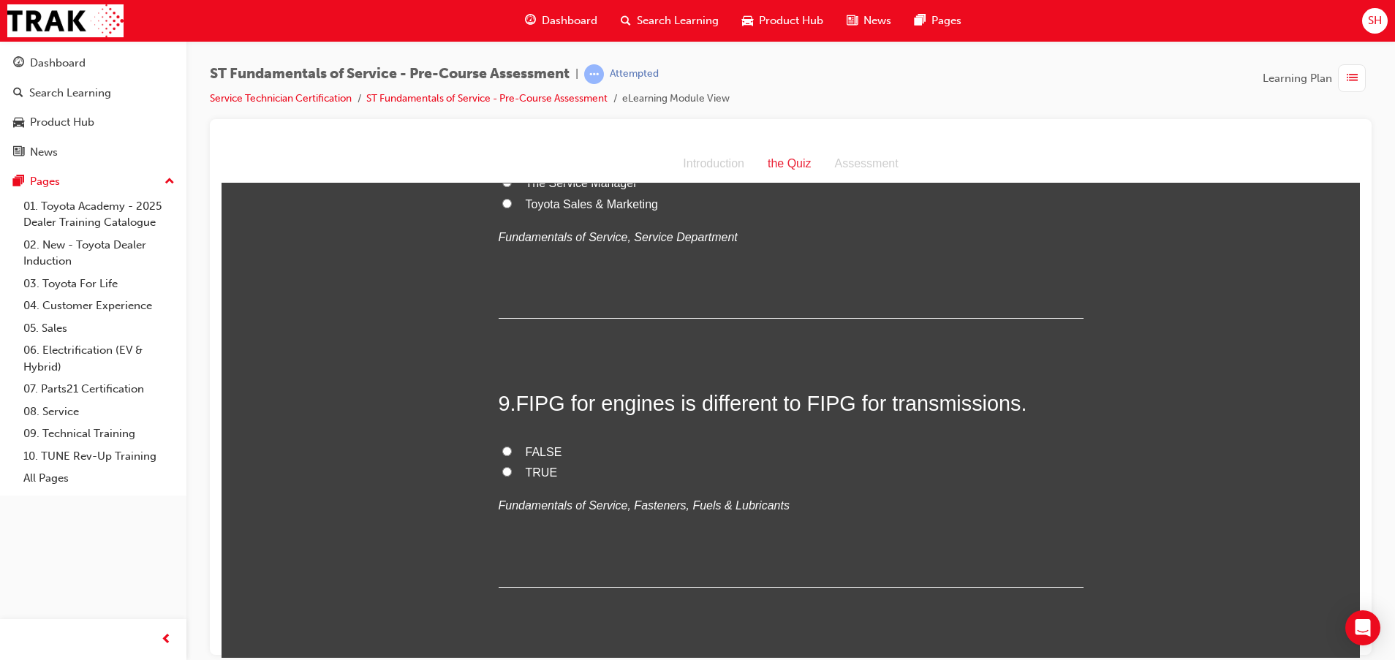
click at [529, 474] on span "TRUE" at bounding box center [542, 472] width 32 height 12
click at [512, 474] on input "TRUE" at bounding box center [507, 471] width 10 height 10
radio input "true"
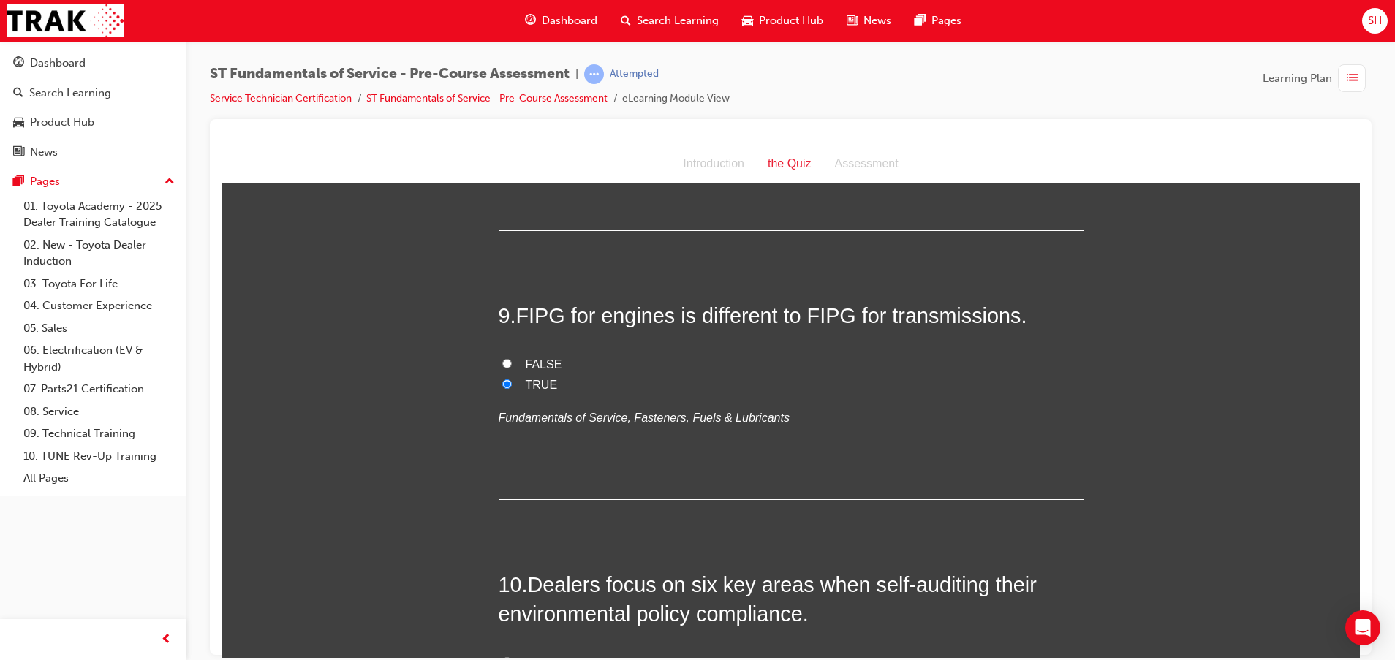
scroll to position [2741, 0]
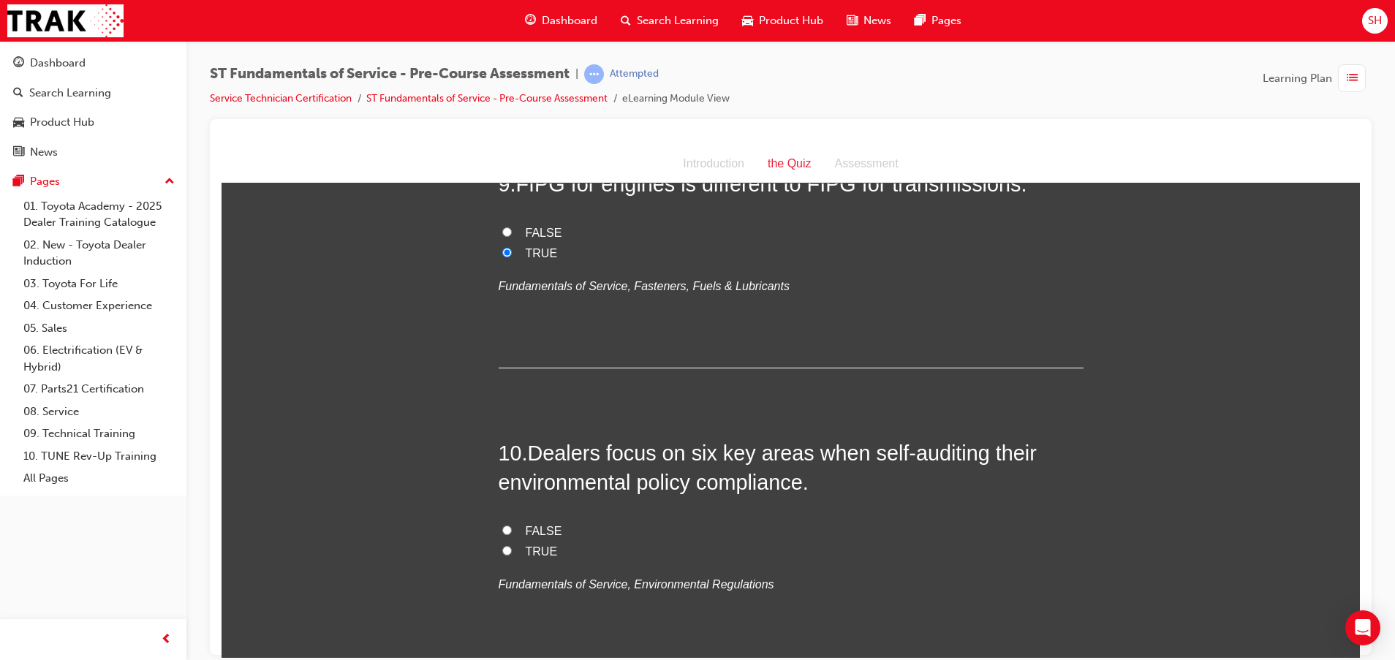
click at [509, 526] on label "FALSE" at bounding box center [790, 530] width 585 height 21
click at [509, 526] on input "FALSE" at bounding box center [507, 530] width 10 height 10
radio input "true"
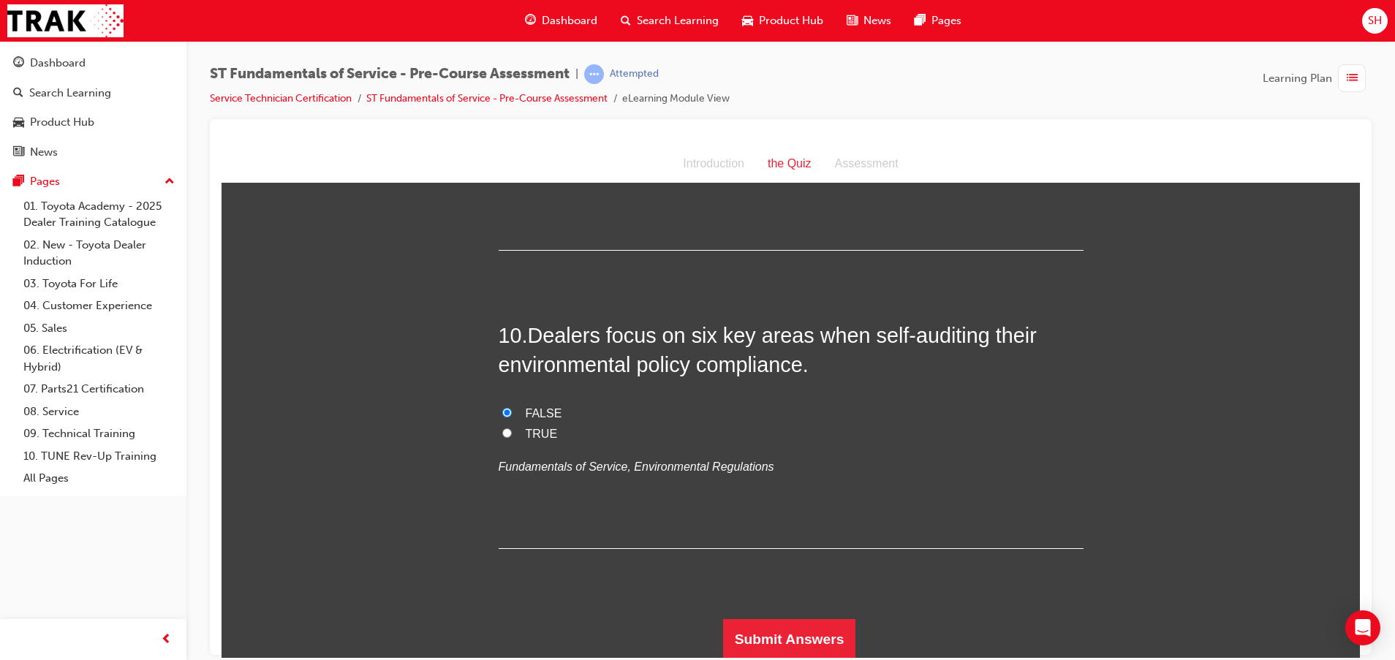
scroll to position [2860, 0]
click at [799, 630] on button "Submit Answers" at bounding box center [789, 637] width 133 height 41
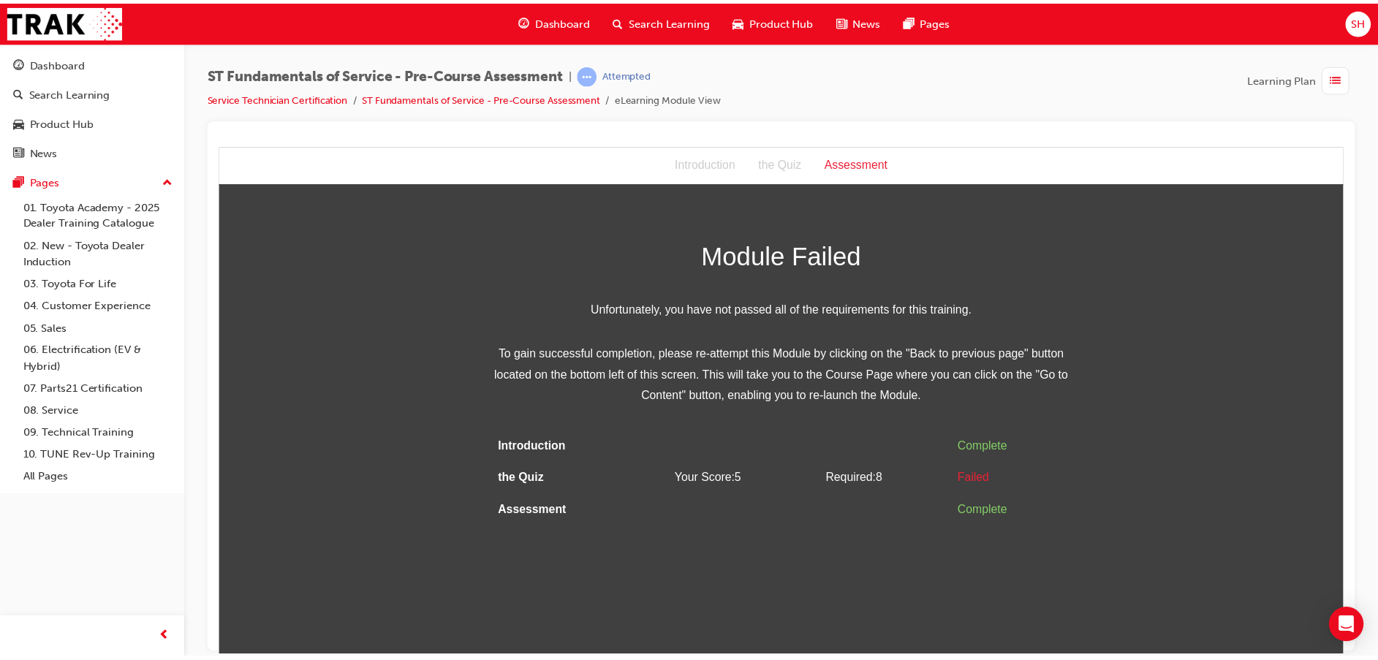
scroll to position [0, 0]
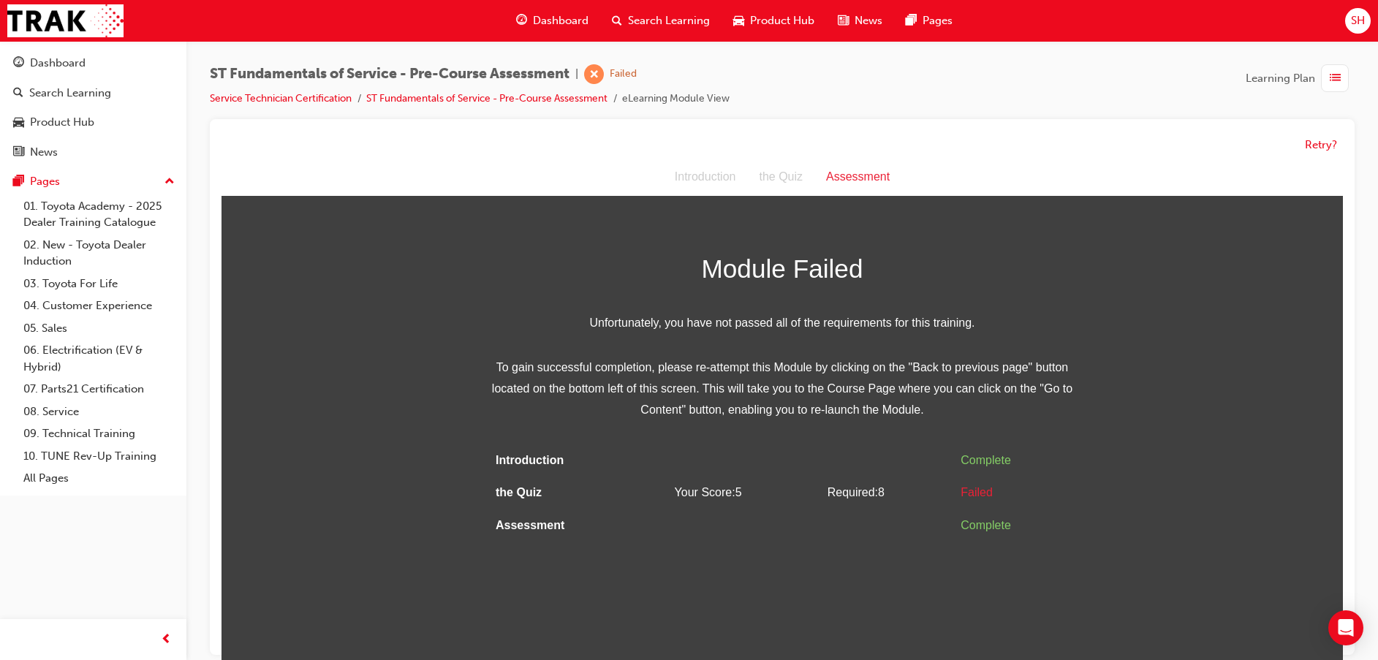
click at [1302, 145] on div "Retry?" at bounding box center [781, 145] width 1121 height 29
click at [1311, 138] on button "Retry?" at bounding box center [1321, 145] width 32 height 17
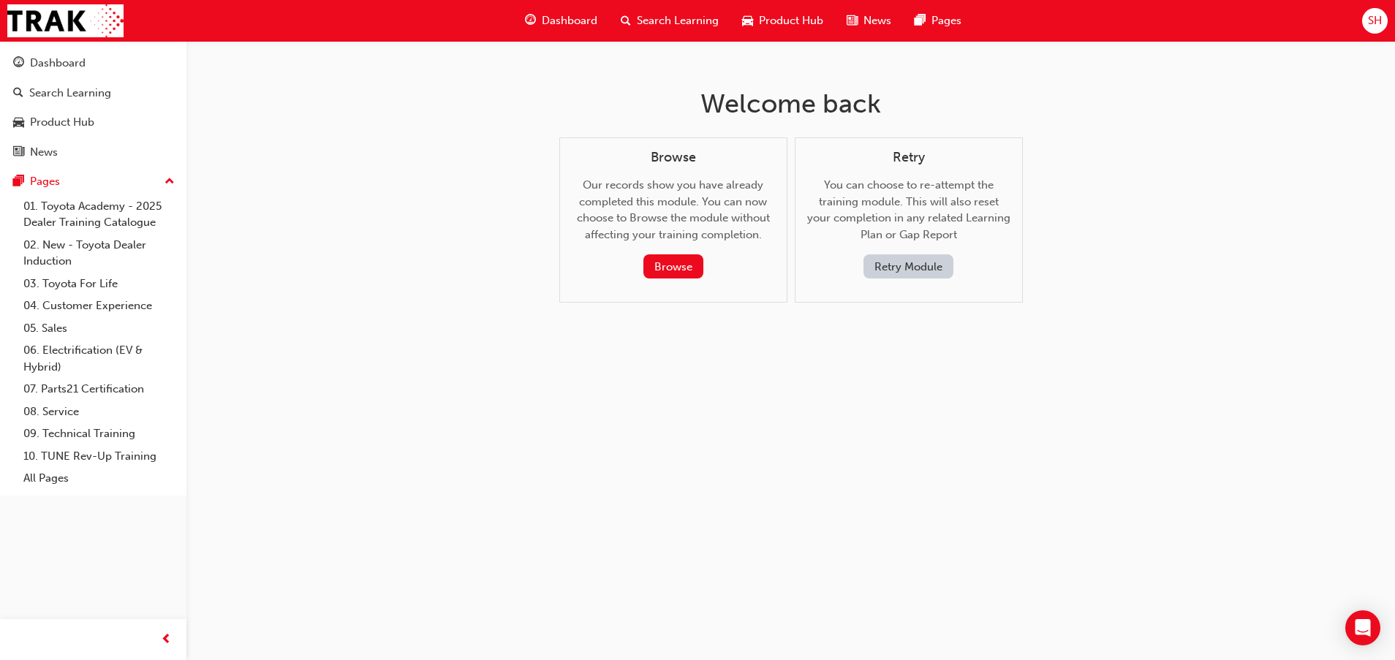
click at [906, 268] on button "Retry Module" at bounding box center [908, 266] width 90 height 24
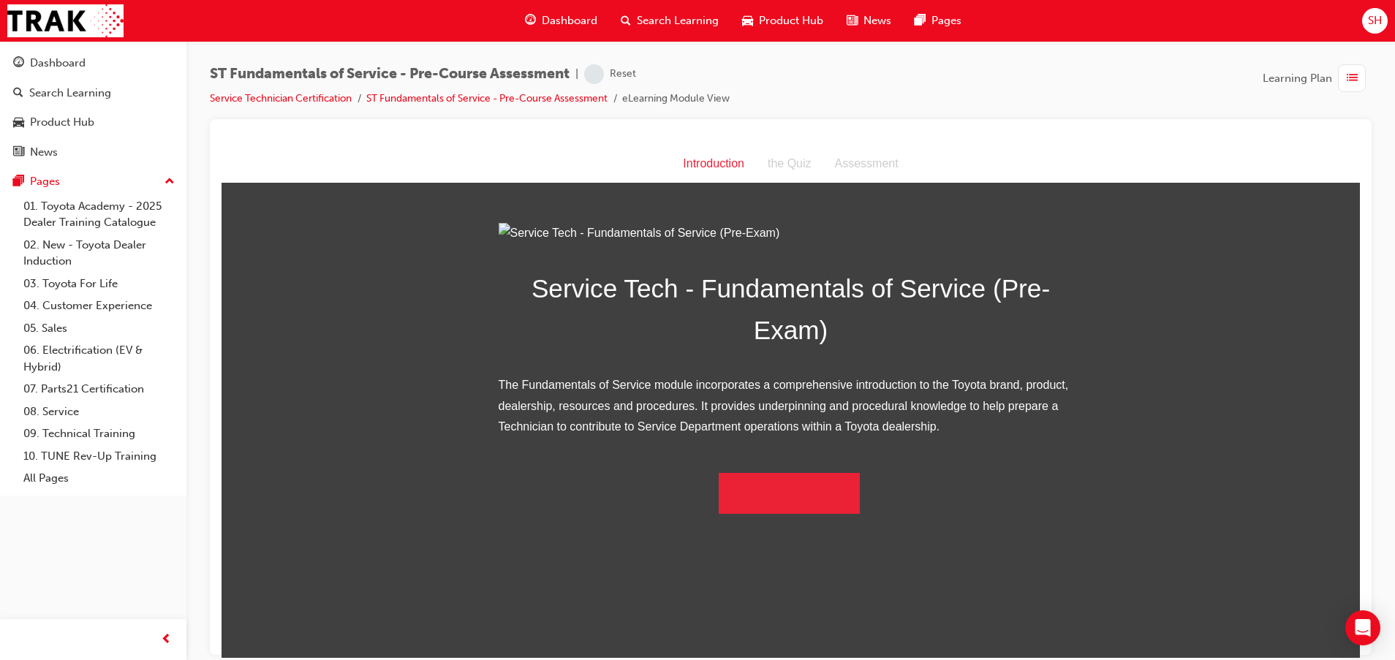
scroll to position [17, 0]
click at [782, 513] on button "Begin the module" at bounding box center [788, 492] width 141 height 41
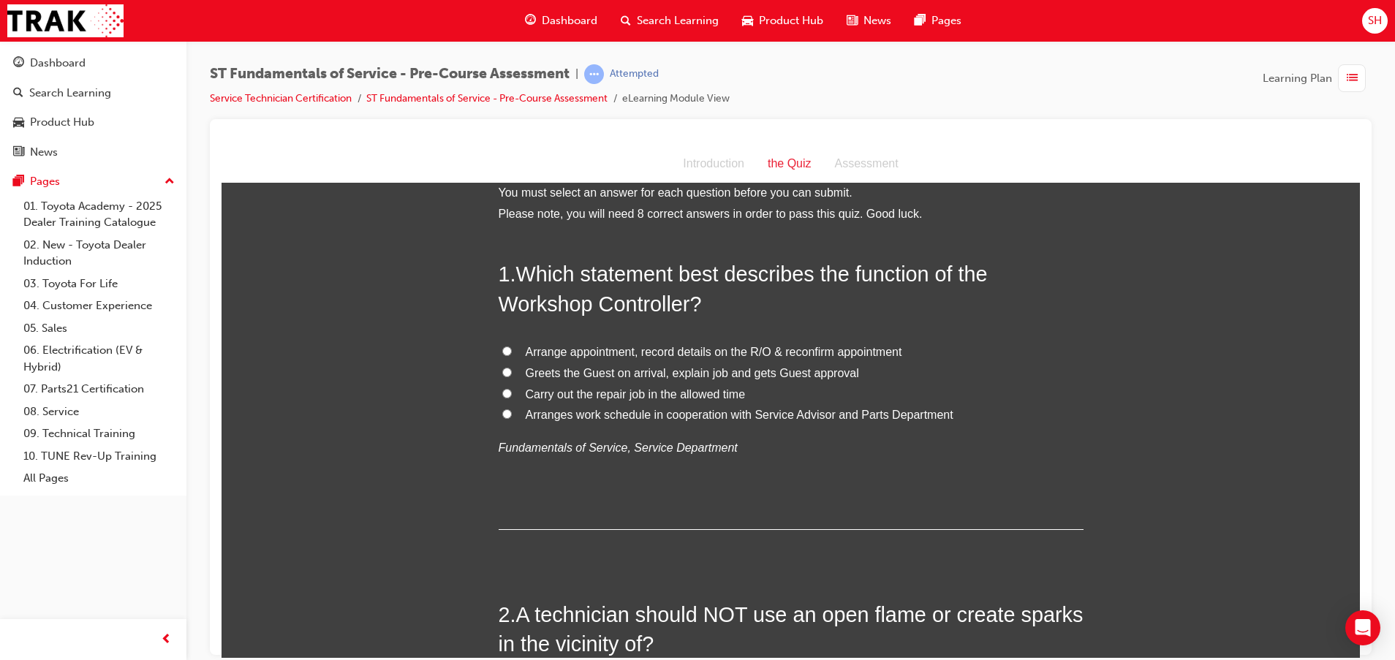
scroll to position [0, 0]
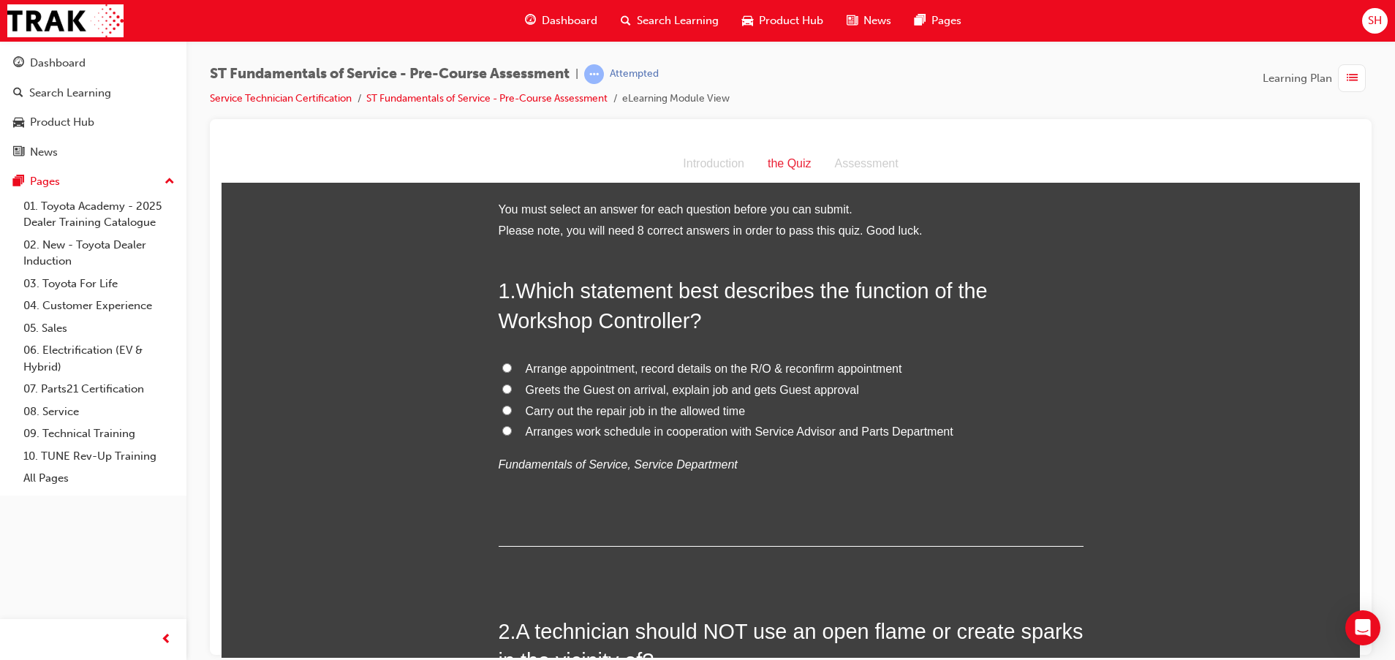
click at [623, 435] on span "Arranges work schedule in cooperation with Service Advisor and Parts Department" at bounding box center [740, 431] width 428 height 12
click at [512, 435] on input "Arranges work schedule in cooperation with Service Advisor and Parts Department" at bounding box center [507, 430] width 10 height 10
radio input "true"
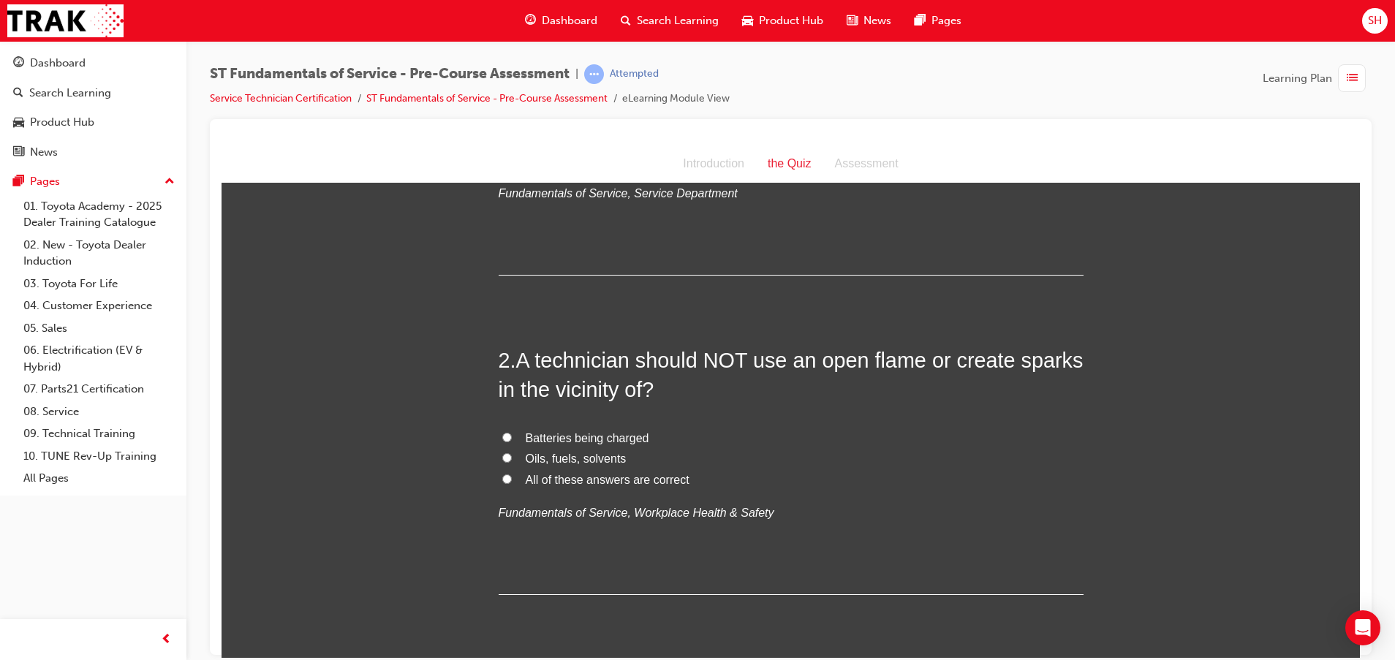
scroll to position [329, 0]
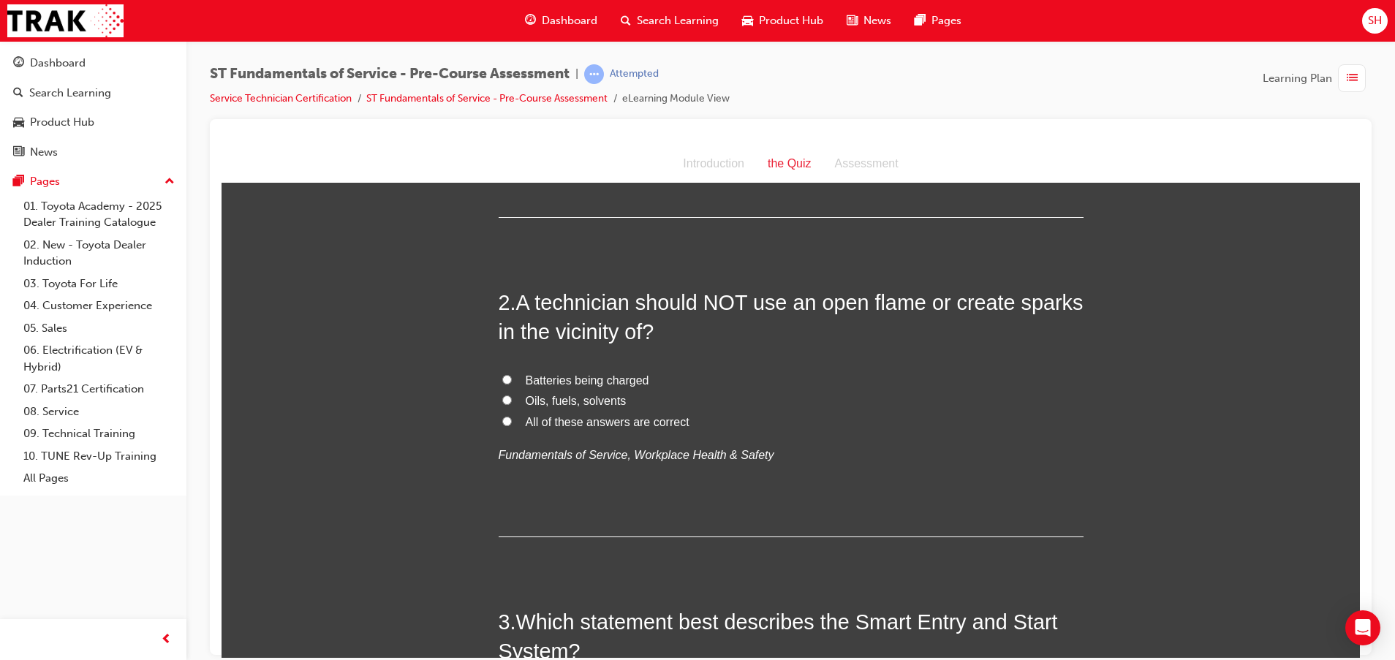
click at [645, 422] on span "All of these answers are correct" at bounding box center [608, 421] width 164 height 12
click at [512, 422] on input "All of these answers are correct" at bounding box center [507, 421] width 10 height 10
radio input "true"
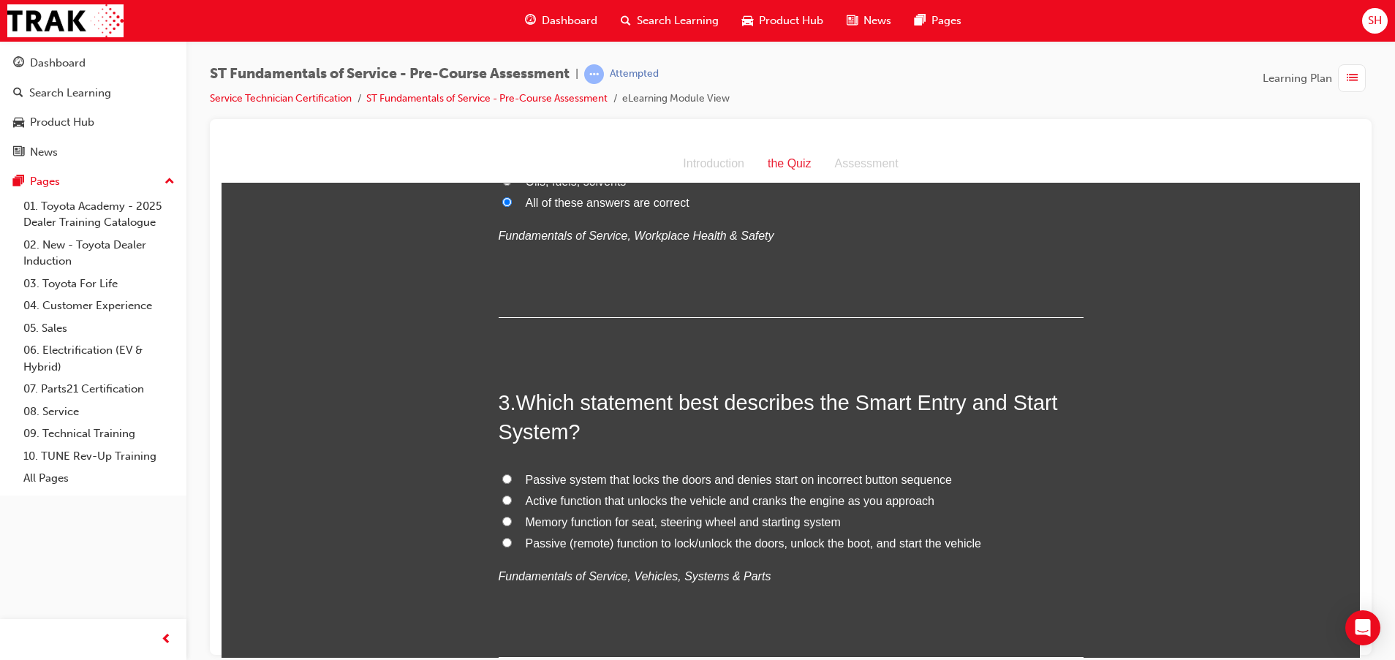
scroll to position [658, 0]
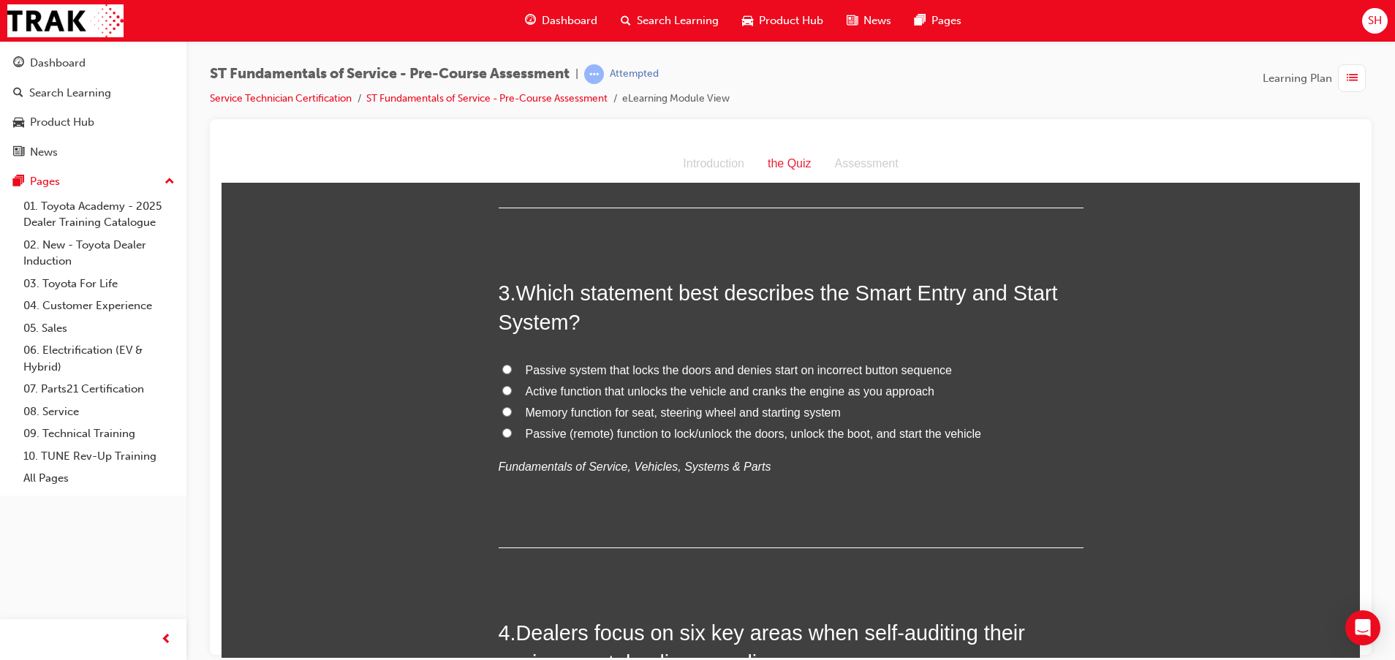
click at [720, 433] on span "Passive (remote) function to lock/unlock the doors, unlock the boot, and start …" at bounding box center [753, 433] width 455 height 12
click at [512, 433] on input "Passive (remote) function to lock/unlock the doors, unlock the boot, and start …" at bounding box center [507, 433] width 10 height 10
radio input "true"
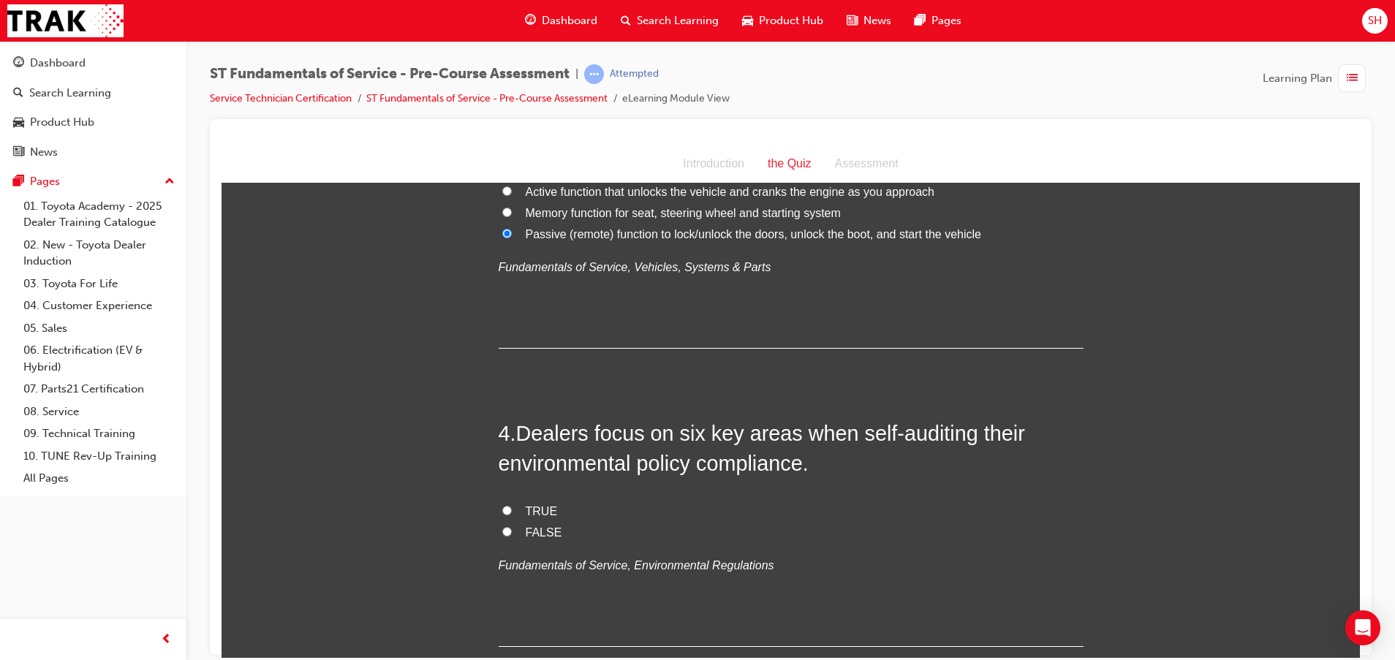
scroll to position [877, 0]
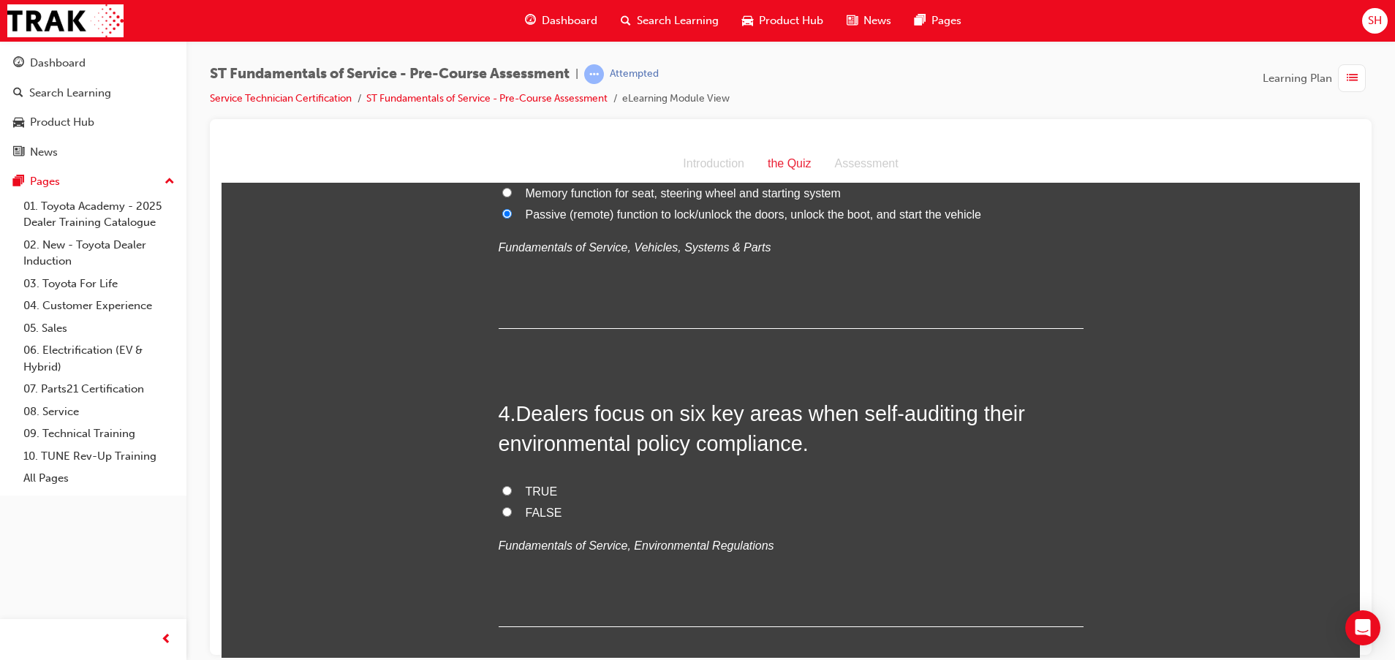
click at [515, 520] on label "FALSE" at bounding box center [790, 512] width 585 height 21
click at [512, 516] on input "FALSE" at bounding box center [507, 512] width 10 height 10
radio input "true"
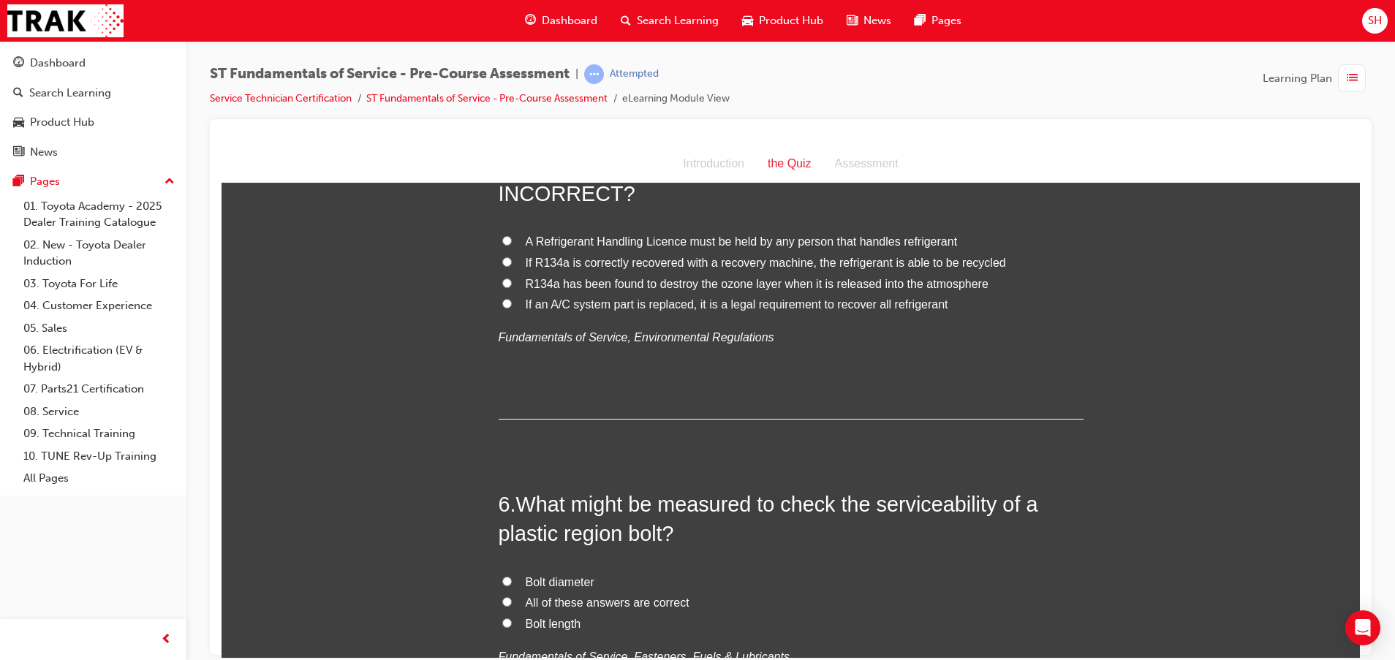
scroll to position [1316, 0]
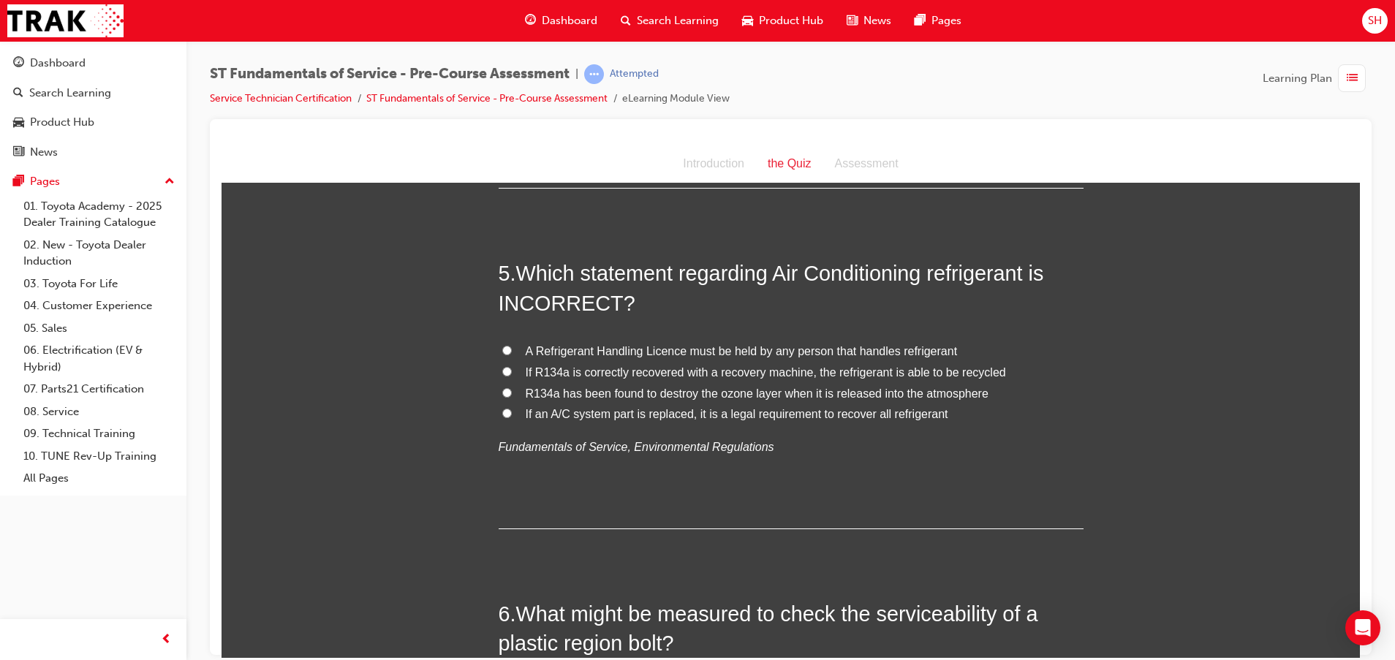
click at [605, 409] on span "If an A/C system part is replaced, it is a legal requirement to recover all ref…" at bounding box center [737, 413] width 422 height 12
click at [512, 409] on input "If an A/C system part is replaced, it is a legal requirement to recover all ref…" at bounding box center [507, 413] width 10 height 10
radio input "true"
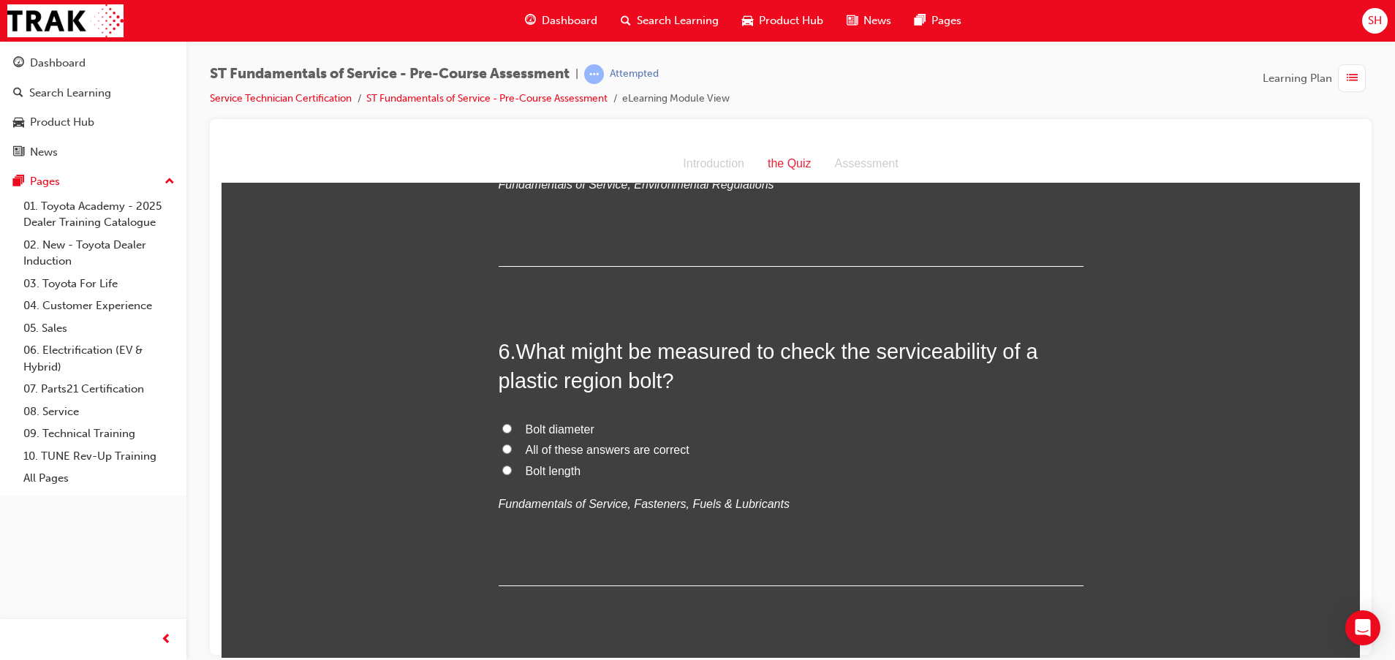
scroll to position [1644, 0]
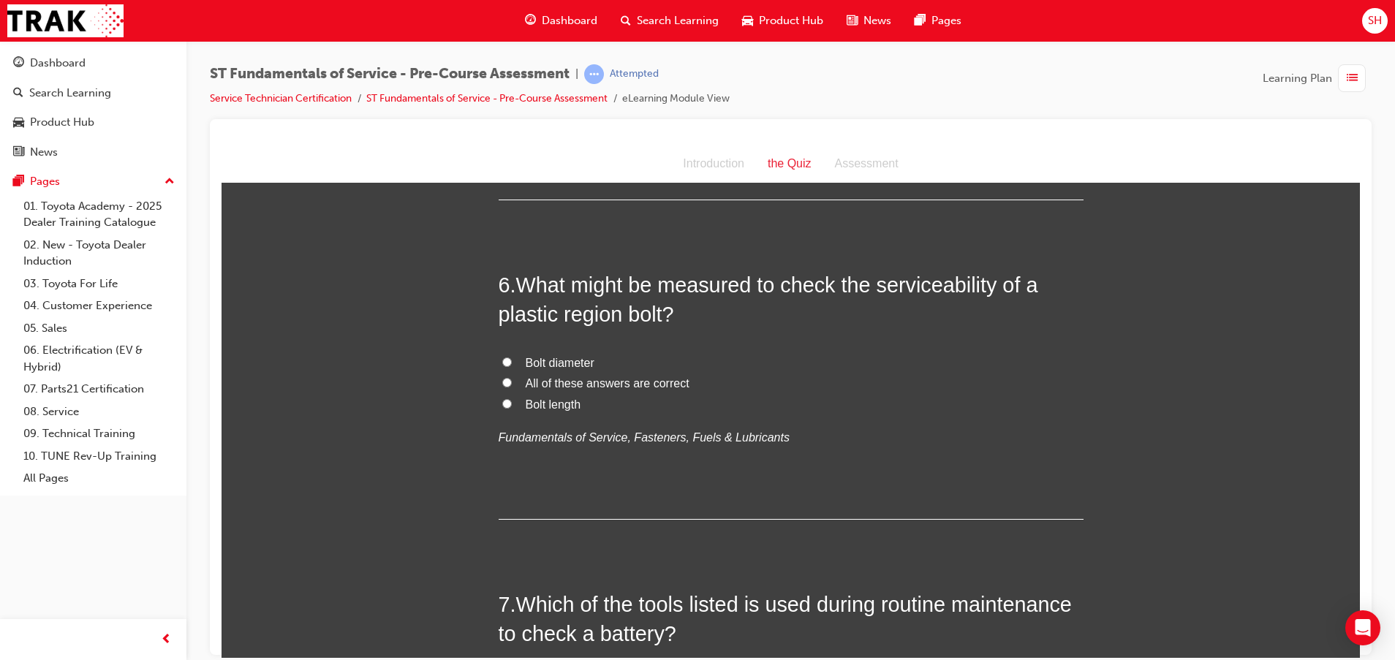
click at [638, 383] on span "All of these answers are correct" at bounding box center [608, 382] width 164 height 12
click at [512, 383] on input "All of these answers are correct" at bounding box center [507, 382] width 10 height 10
radio input "true"
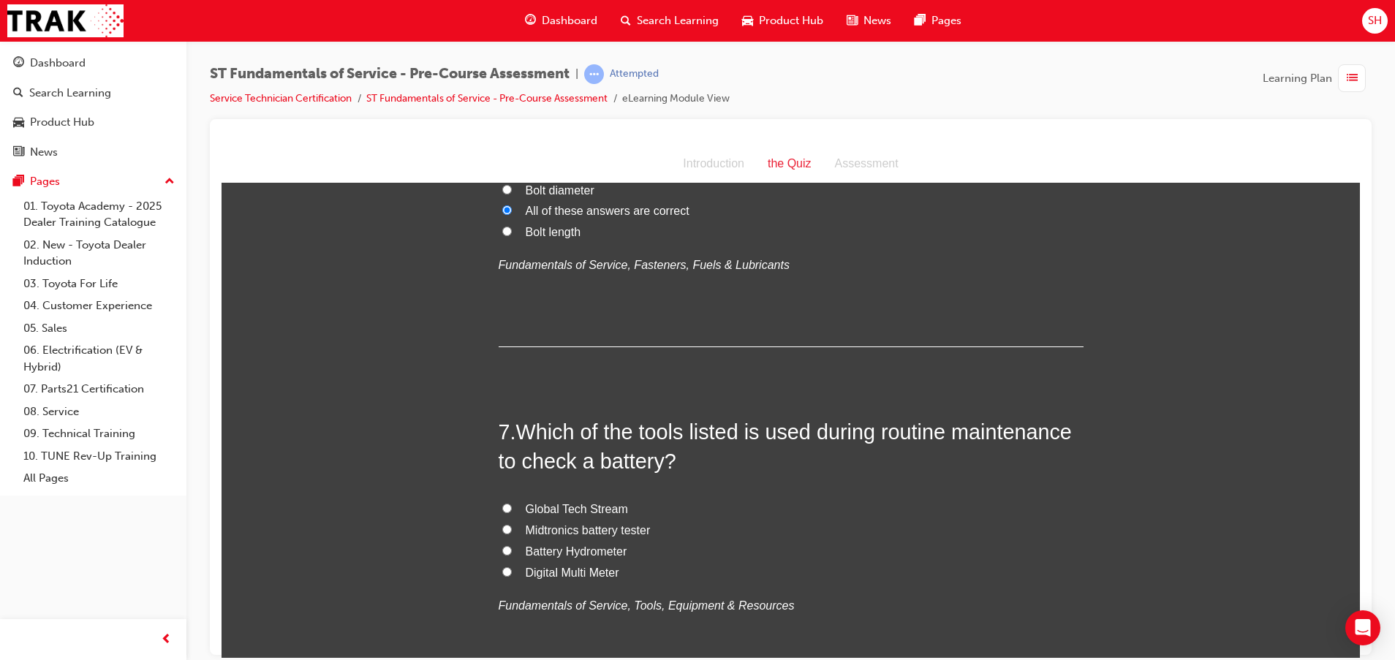
scroll to position [1864, 0]
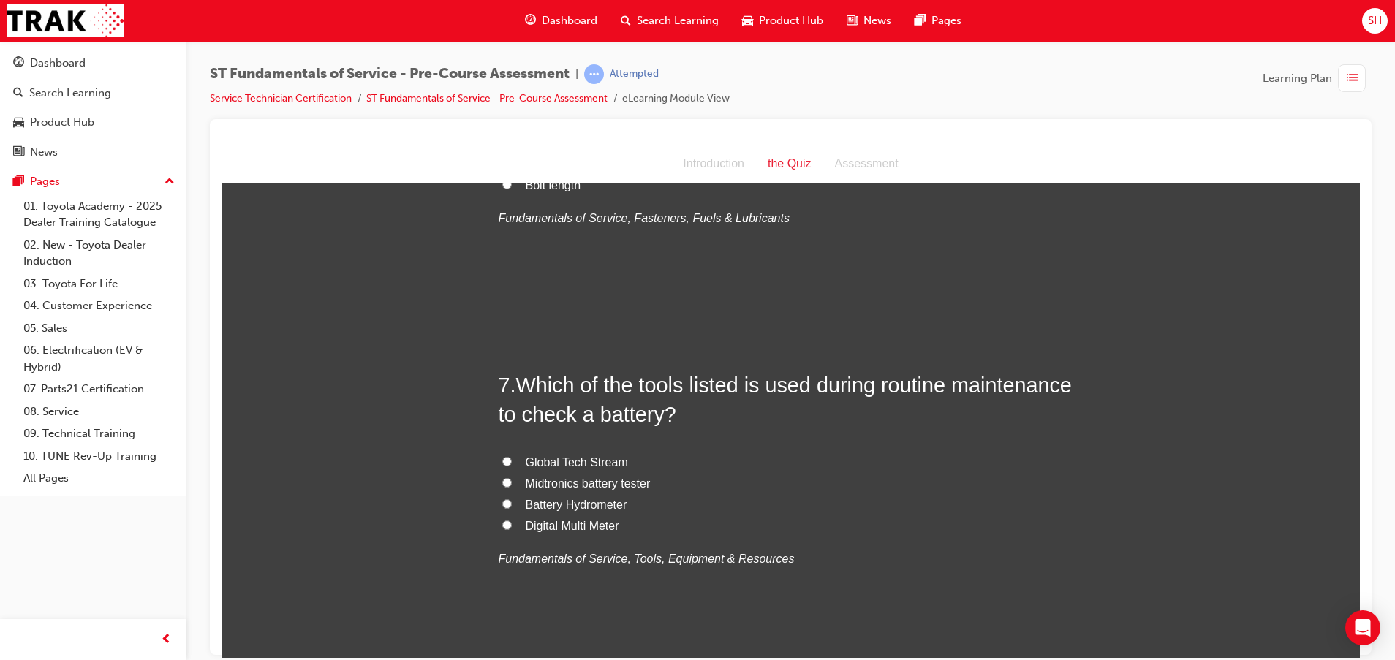
click at [558, 527] on span "Digital Multi Meter" at bounding box center [573, 525] width 94 height 12
click at [512, 527] on input "Digital Multi Meter" at bounding box center [507, 525] width 10 height 10
radio input "true"
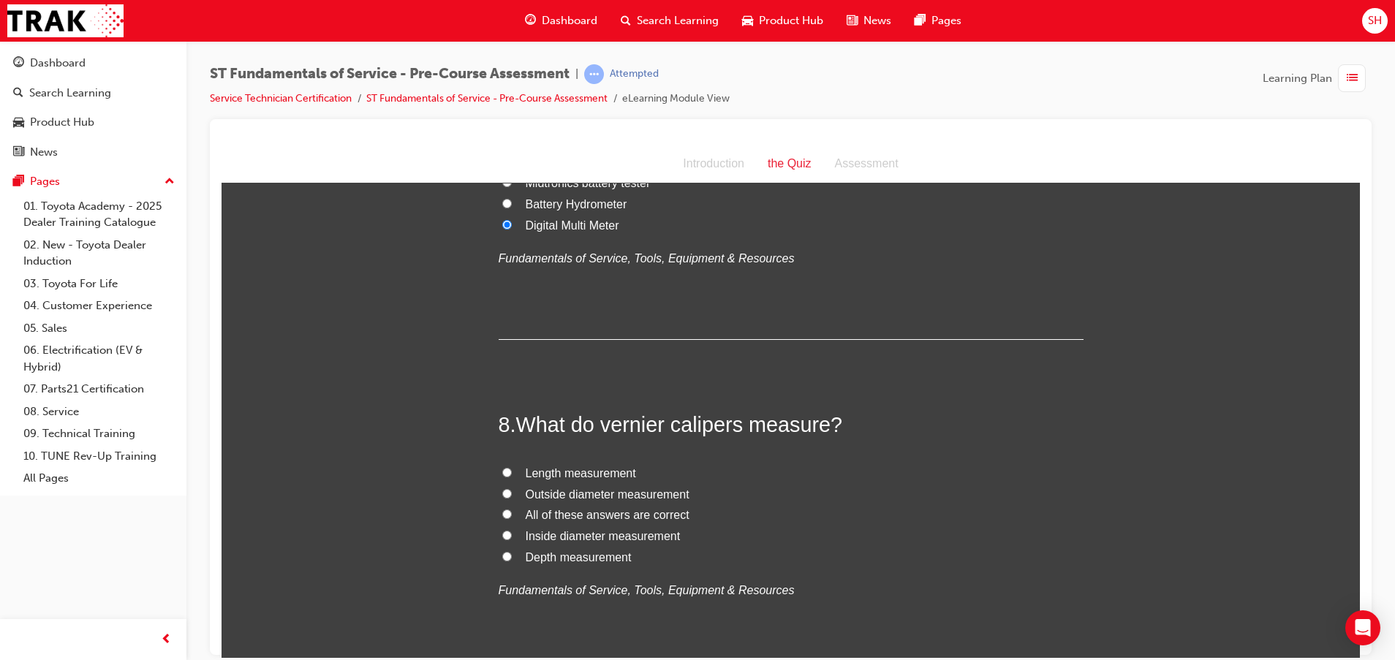
scroll to position [2193, 0]
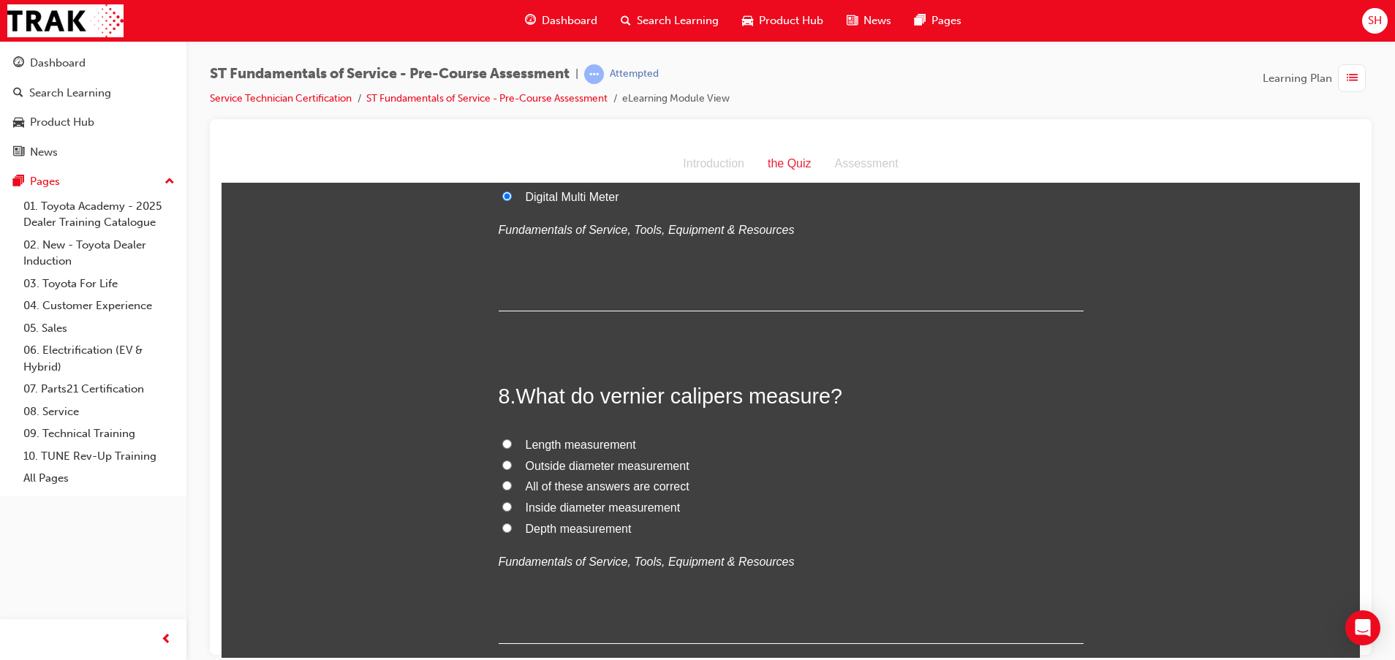
click at [532, 487] on span "All of these answers are correct" at bounding box center [608, 485] width 164 height 12
click at [512, 487] on input "All of these answers are correct" at bounding box center [507, 485] width 10 height 10
radio input "true"
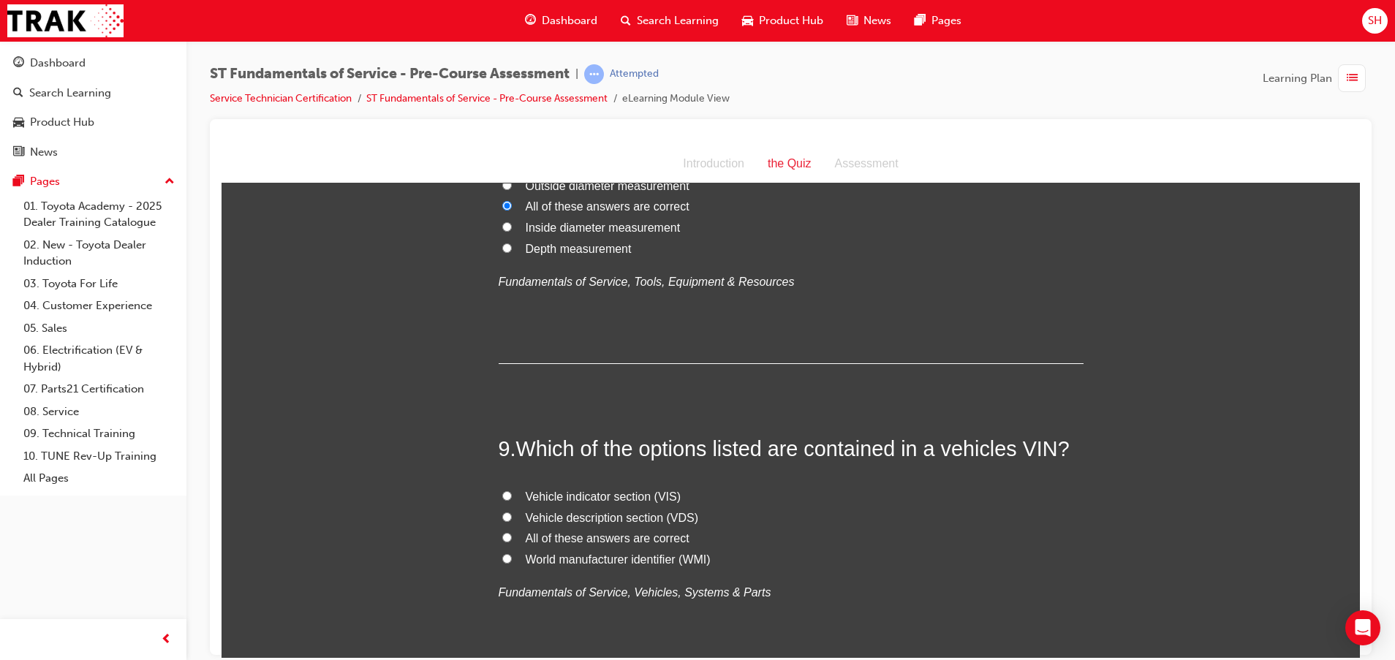
scroll to position [2522, 0]
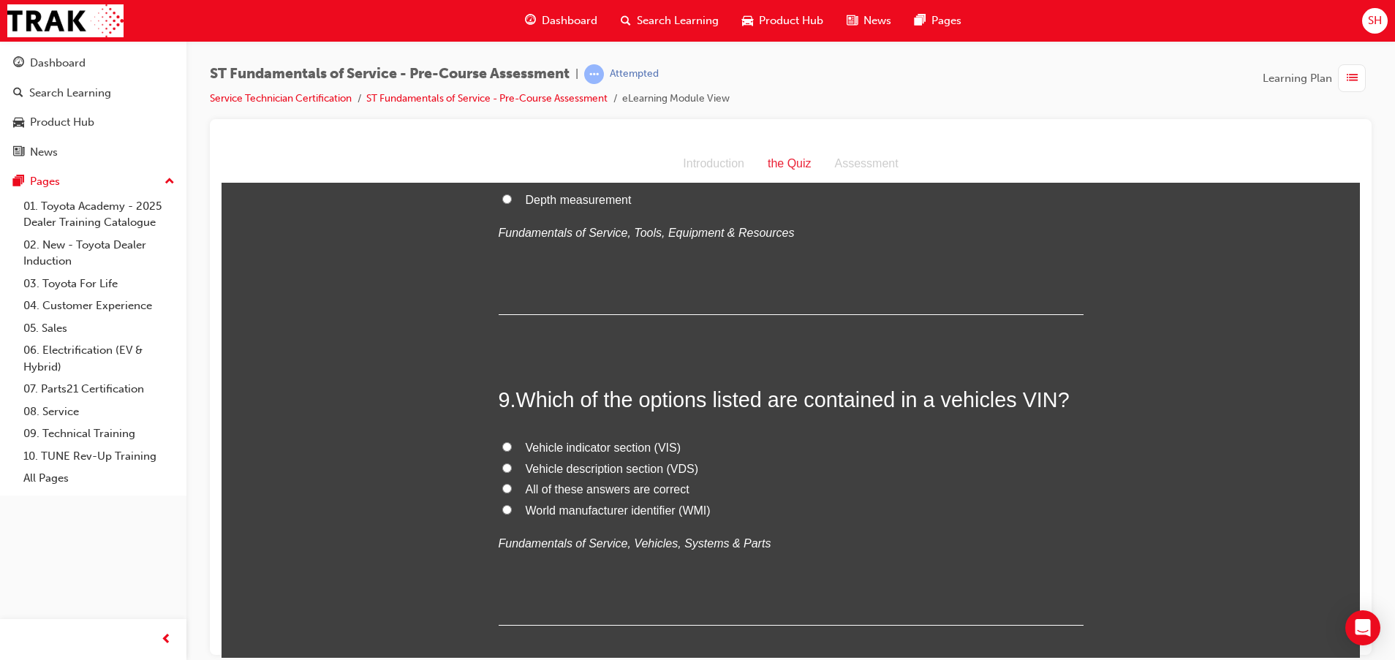
click at [583, 512] on span "World manufacturer identifier (WMI)" at bounding box center [618, 510] width 185 height 12
click at [512, 512] on input "World manufacturer identifier (WMI)" at bounding box center [507, 509] width 10 height 10
radio input "true"
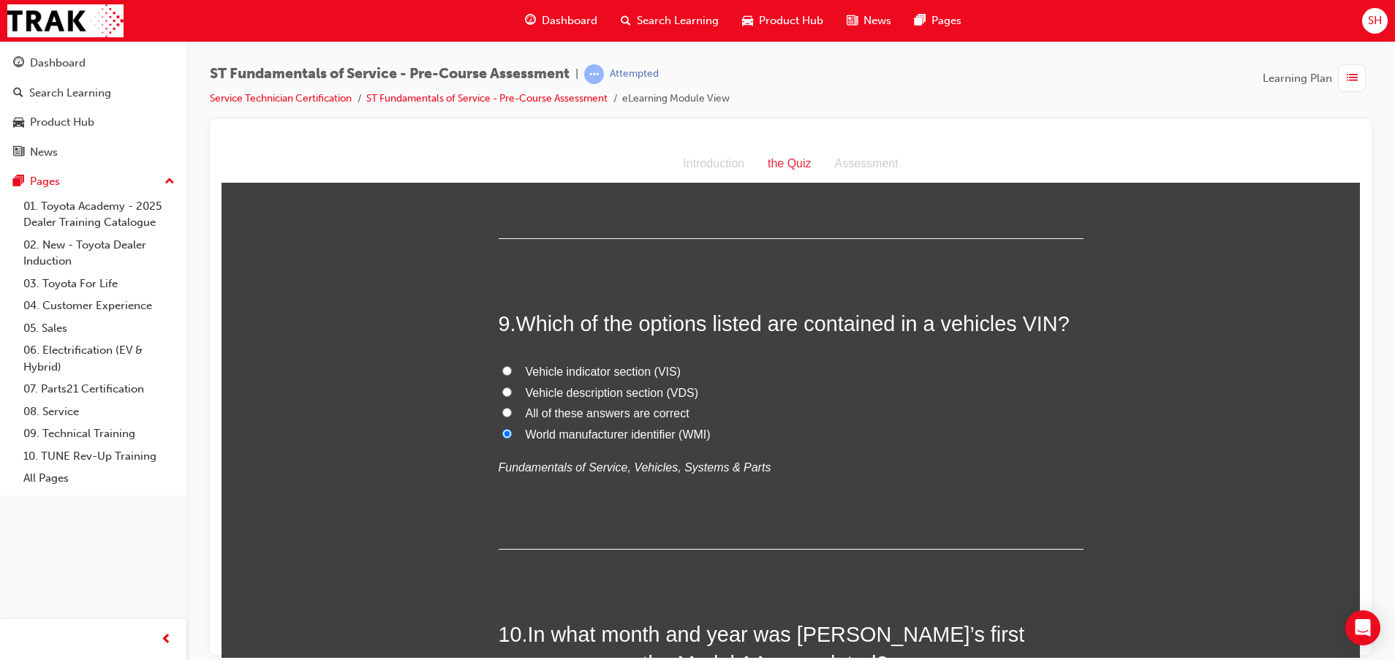
scroll to position [2631, 0]
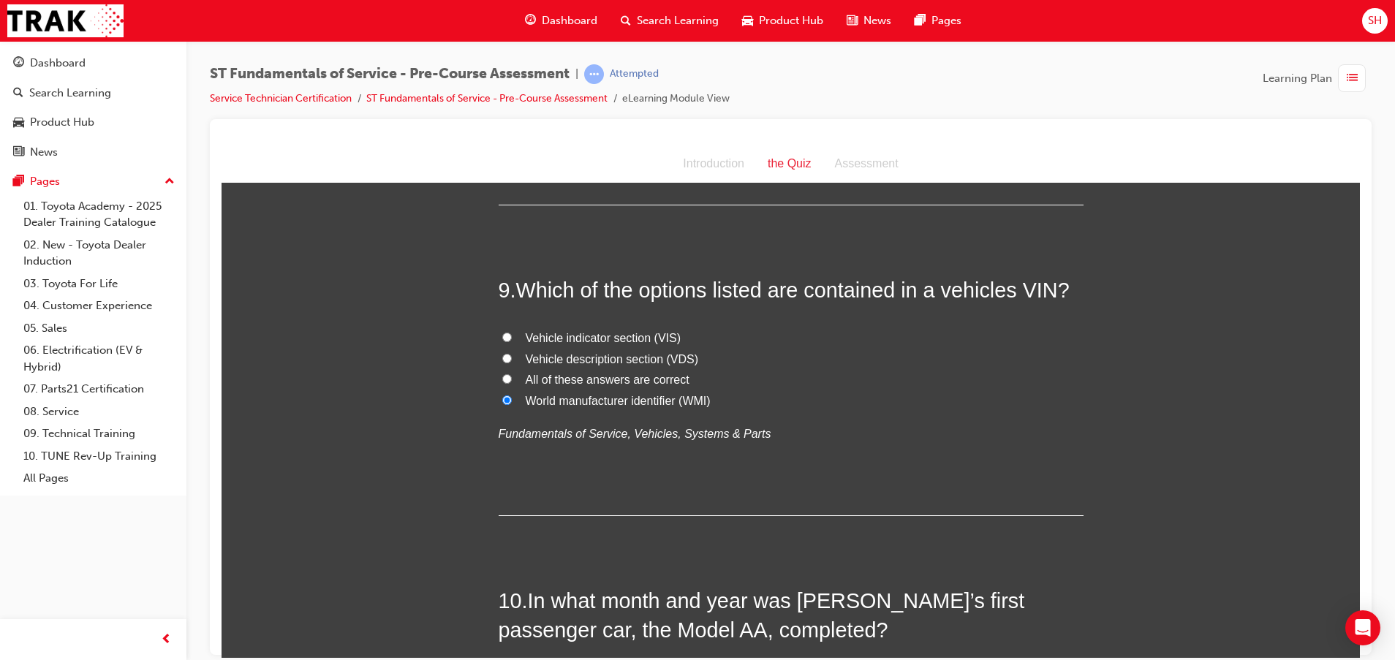
click at [583, 375] on span "All of these answers are correct" at bounding box center [608, 379] width 164 height 12
click at [512, 375] on input "All of these answers are correct" at bounding box center [507, 378] width 10 height 10
radio input "true"
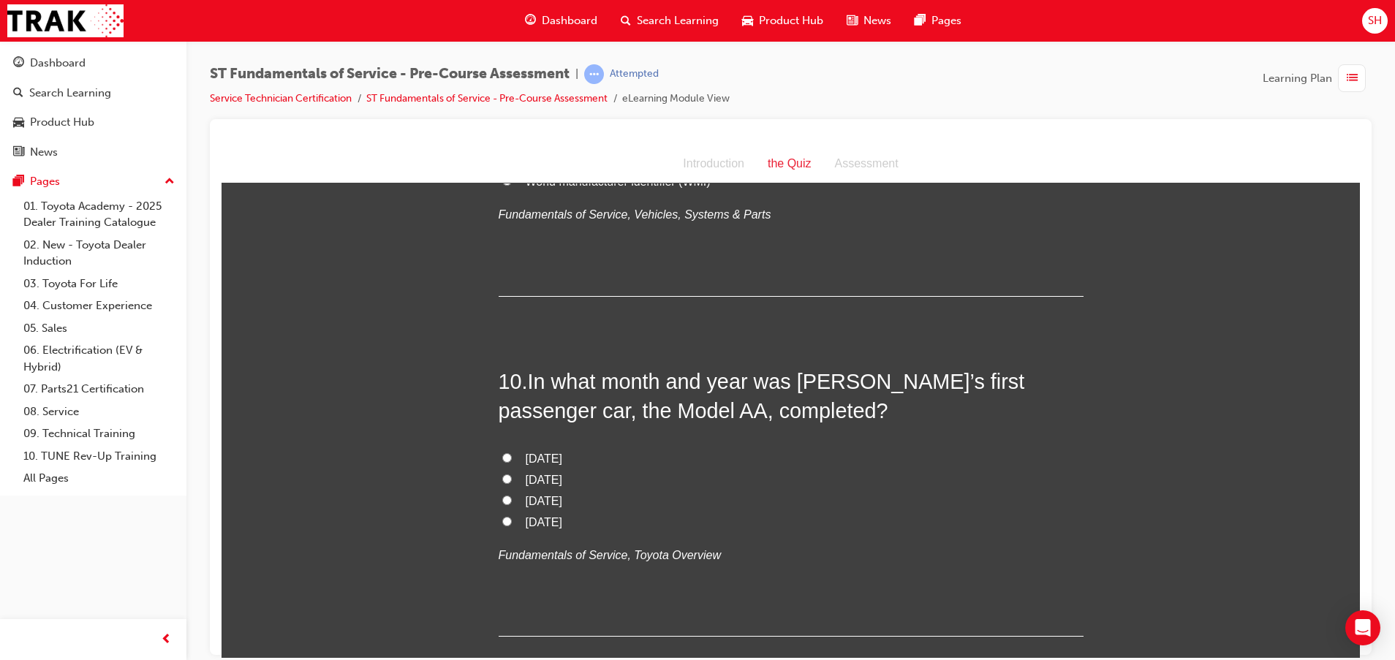
scroll to position [2940, 0]
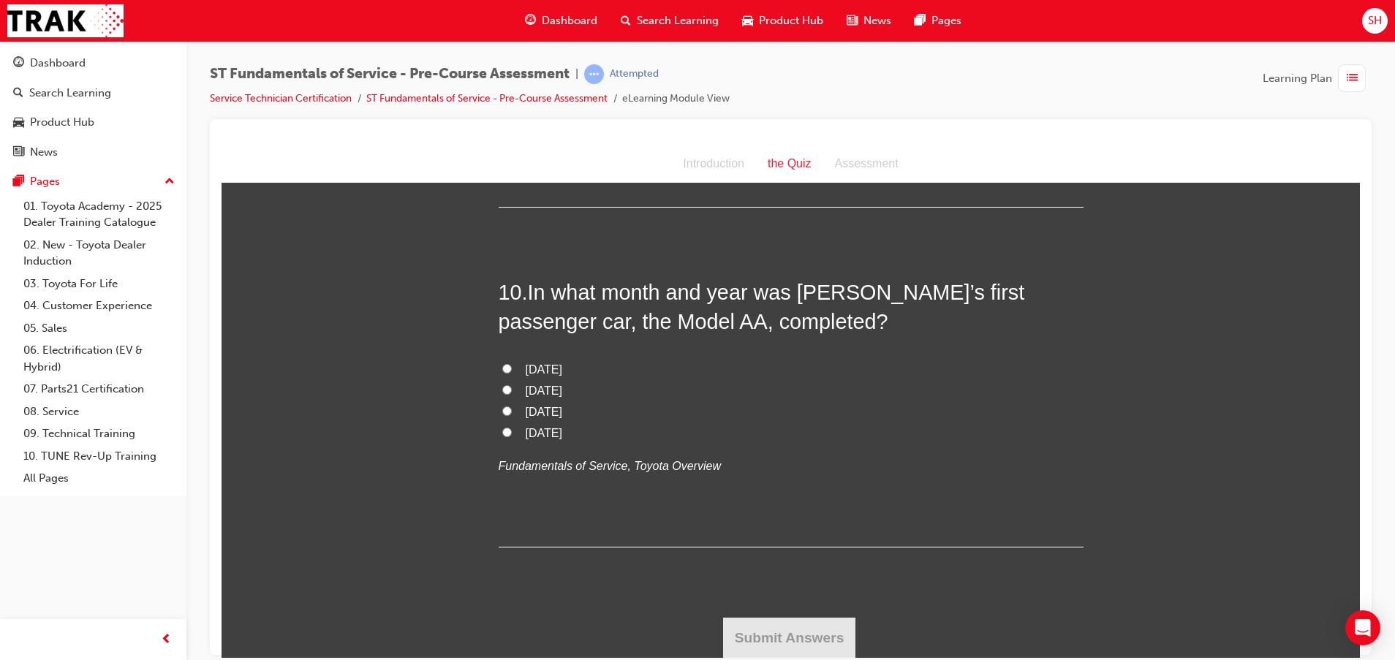
click at [539, 411] on span "[DATE]" at bounding box center [544, 411] width 37 height 12
click at [512, 411] on input "[DATE]" at bounding box center [507, 411] width 10 height 10
radio input "true"
click at [788, 643] on button "Submit Answers" at bounding box center [789, 637] width 133 height 41
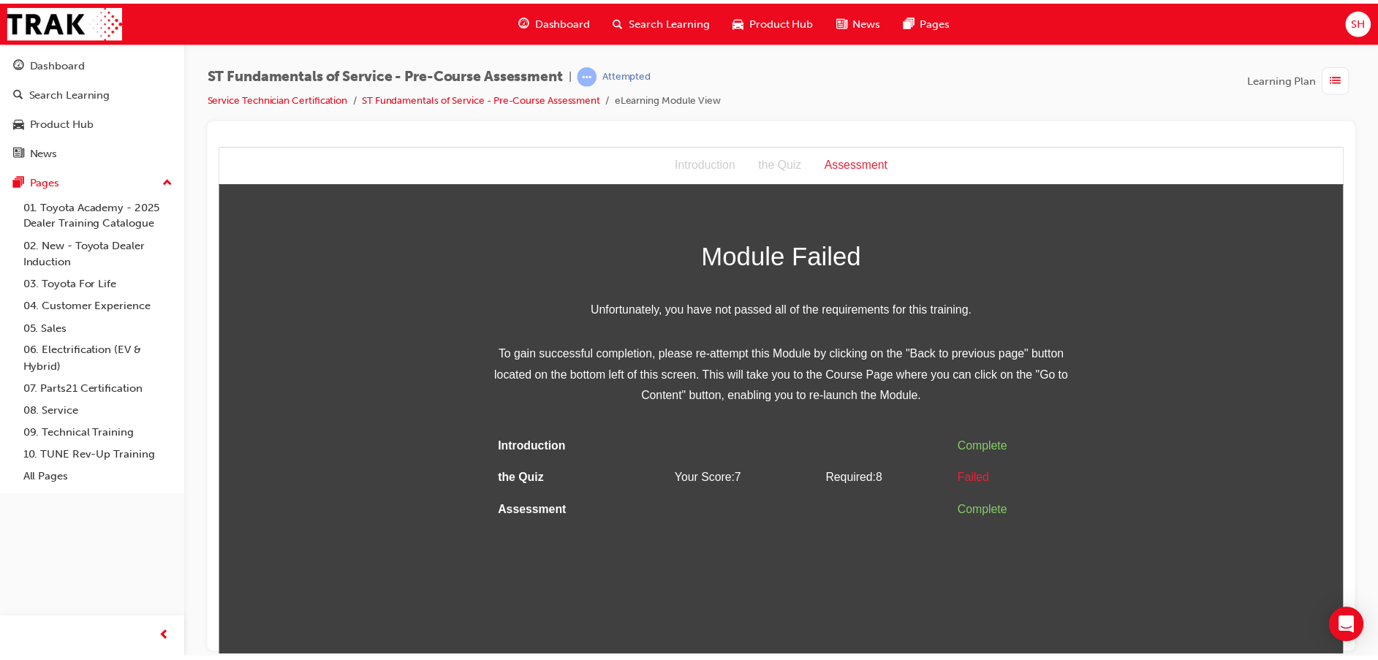
scroll to position [0, 0]
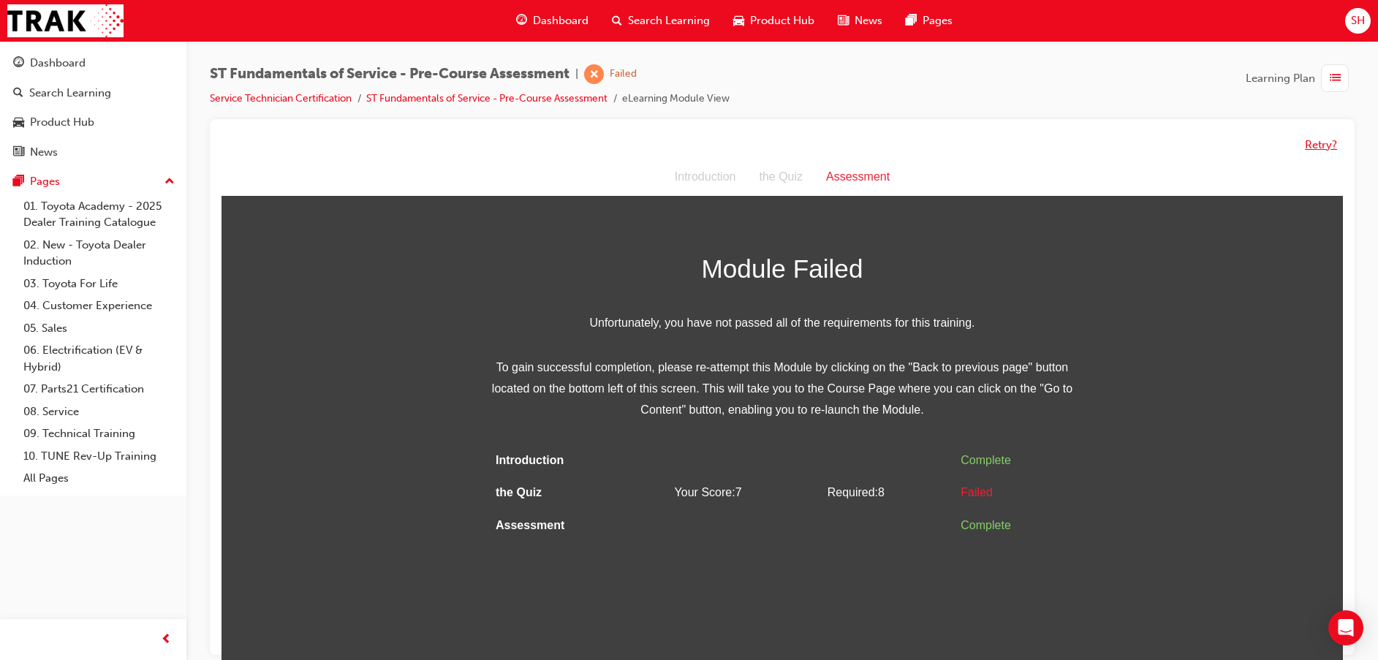
click at [1310, 148] on button "Retry?" at bounding box center [1321, 145] width 32 height 17
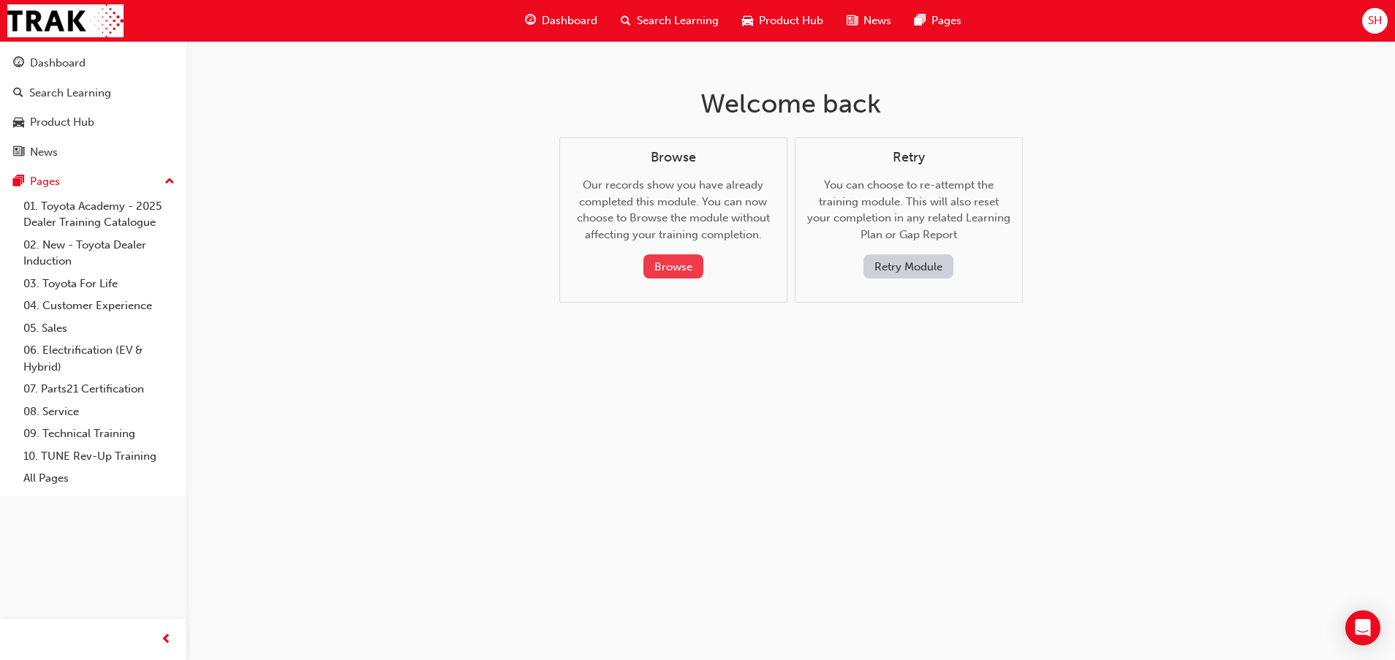
click at [678, 264] on button "Browse" at bounding box center [673, 266] width 60 height 24
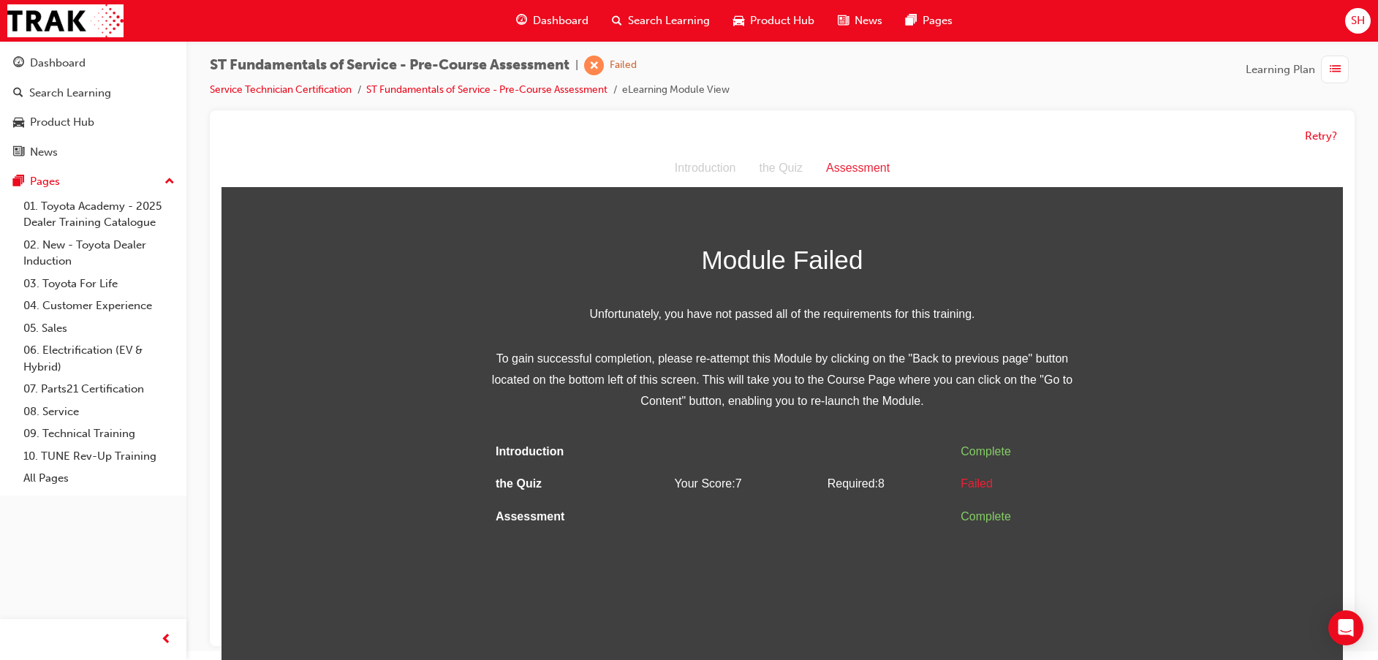
scroll to position [11, 0]
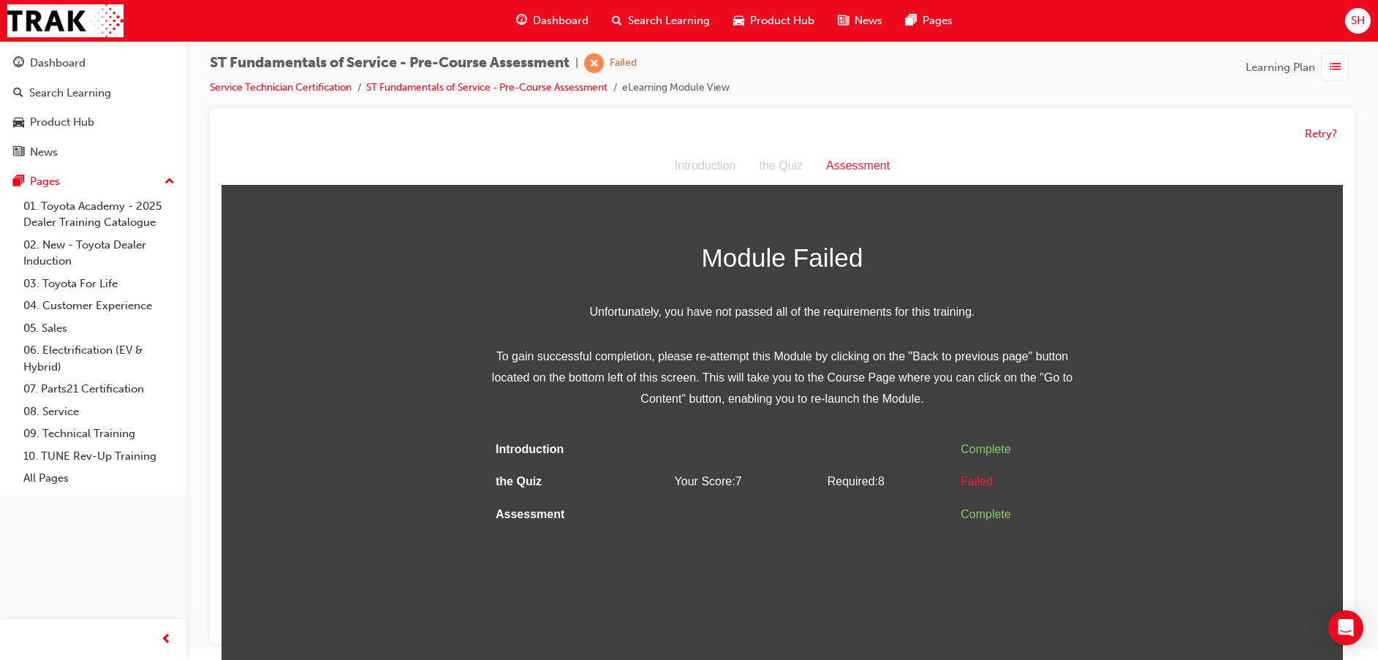
click at [779, 174] on div "the Quiz" at bounding box center [780, 166] width 67 height 21
click at [1327, 138] on button "Retry?" at bounding box center [1321, 134] width 32 height 17
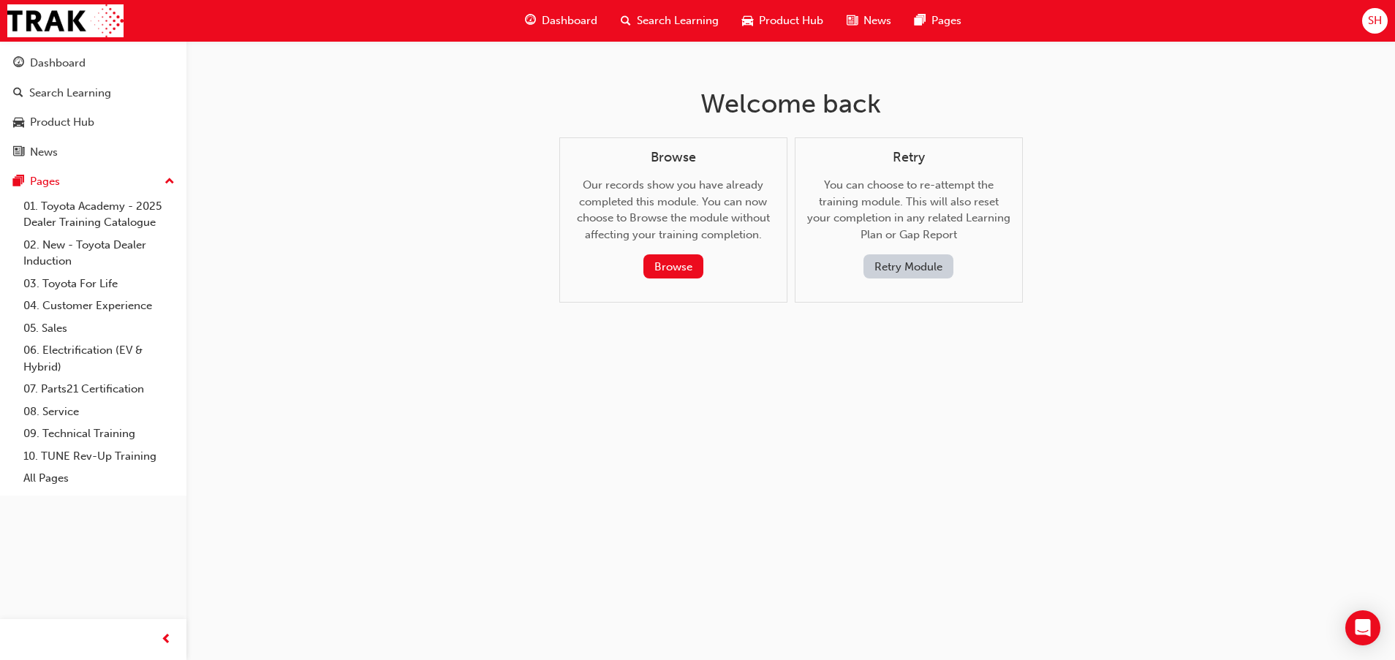
click at [921, 259] on button "Retry Module" at bounding box center [908, 266] width 90 height 24
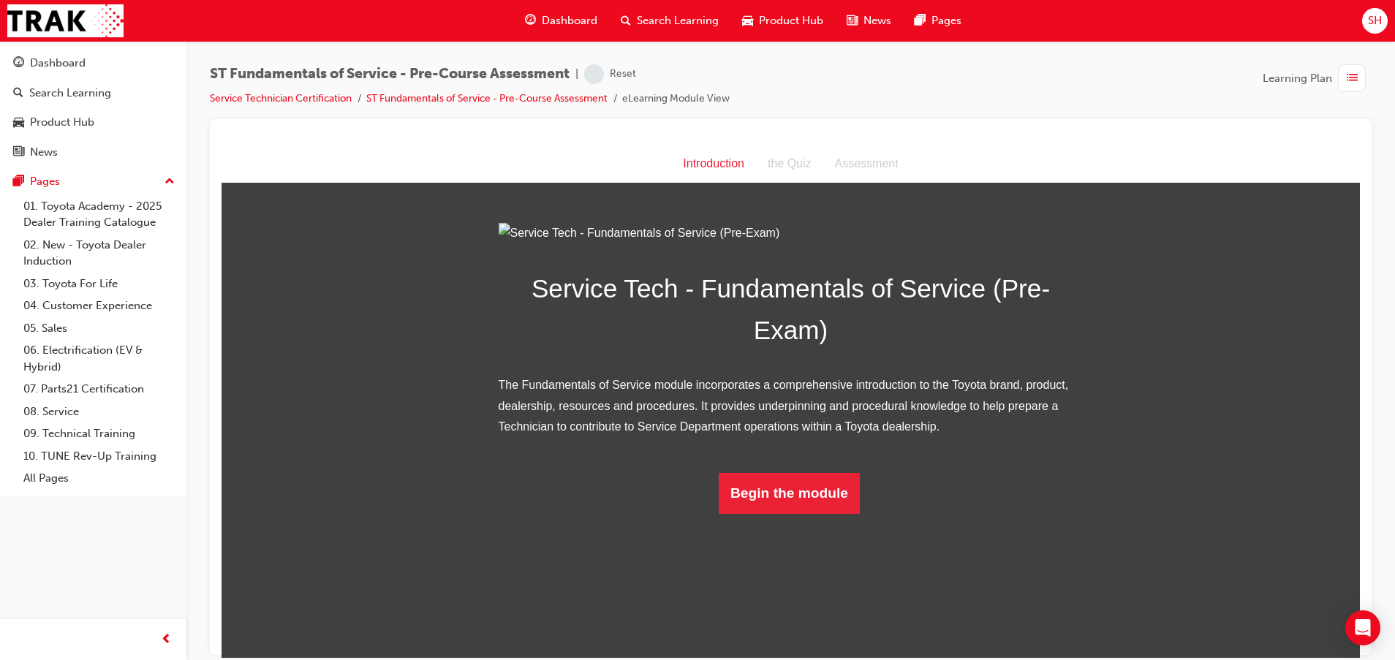
scroll to position [17, 0]
click at [765, 513] on button "Begin the module" at bounding box center [788, 492] width 141 height 41
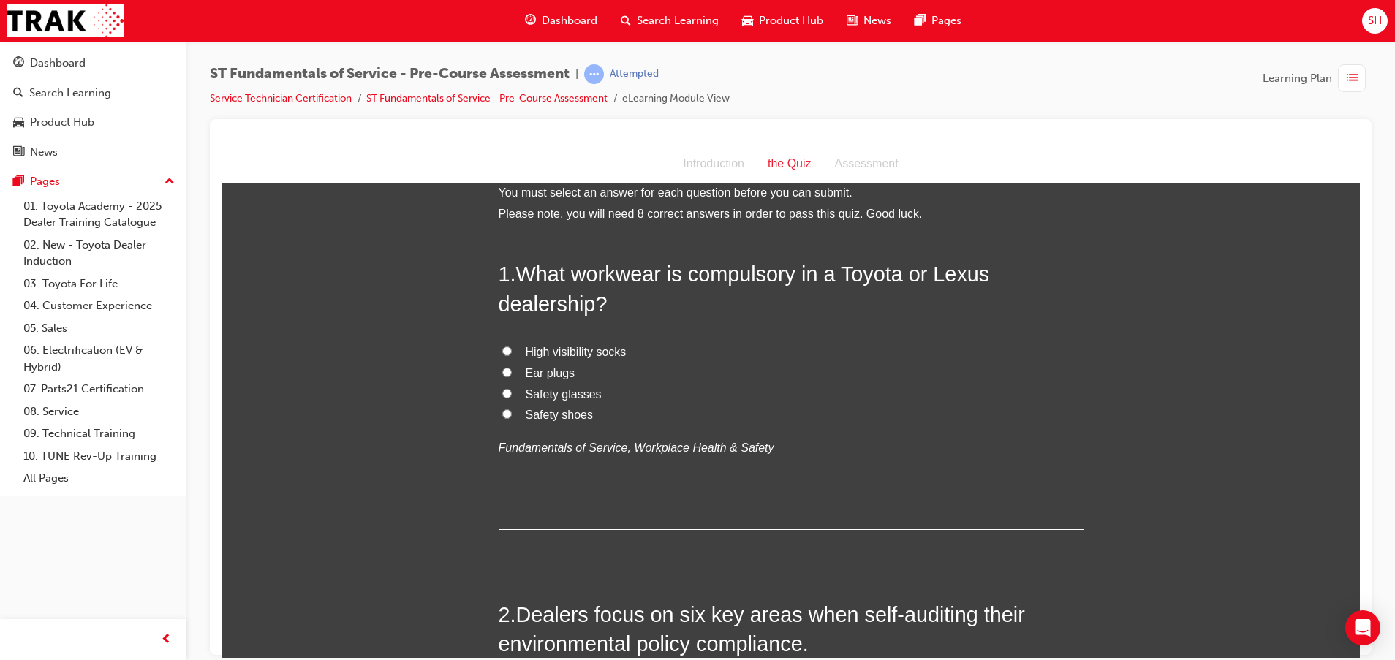
scroll to position [0, 0]
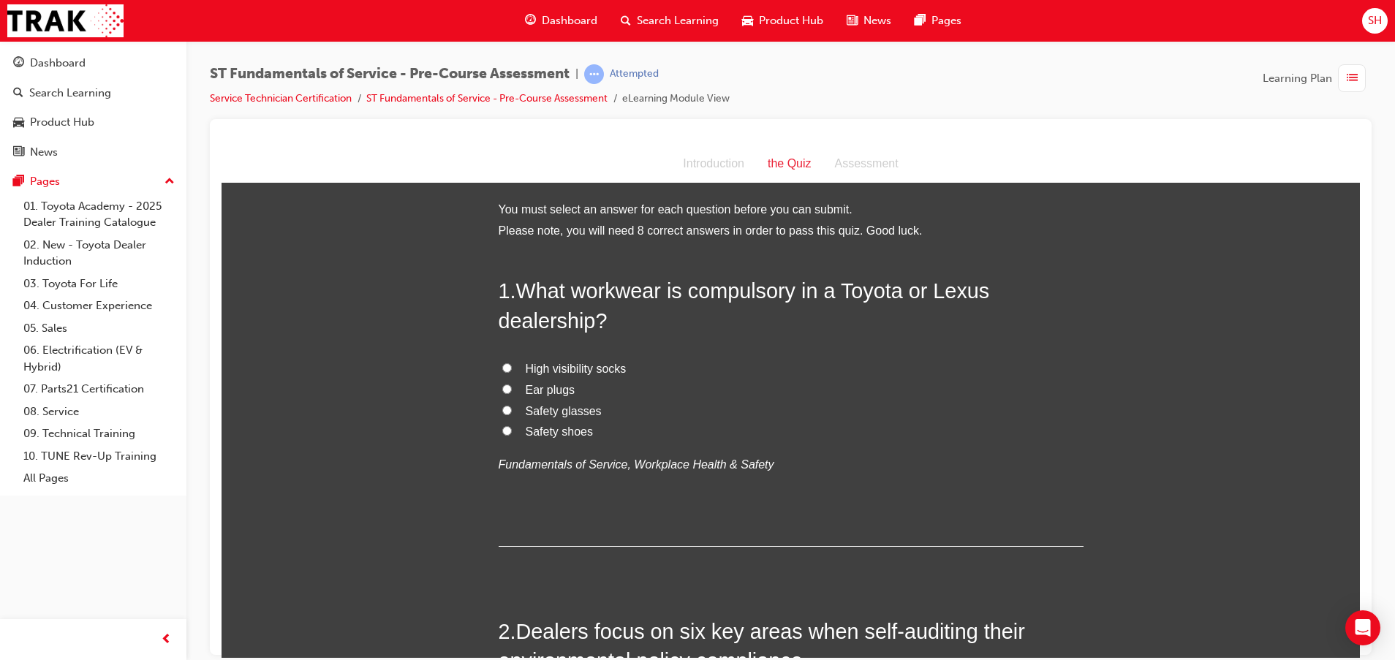
click at [577, 414] on span "Safety glasses" at bounding box center [564, 410] width 76 height 12
click at [512, 414] on input "Safety glasses" at bounding box center [507, 410] width 10 height 10
radio input "true"
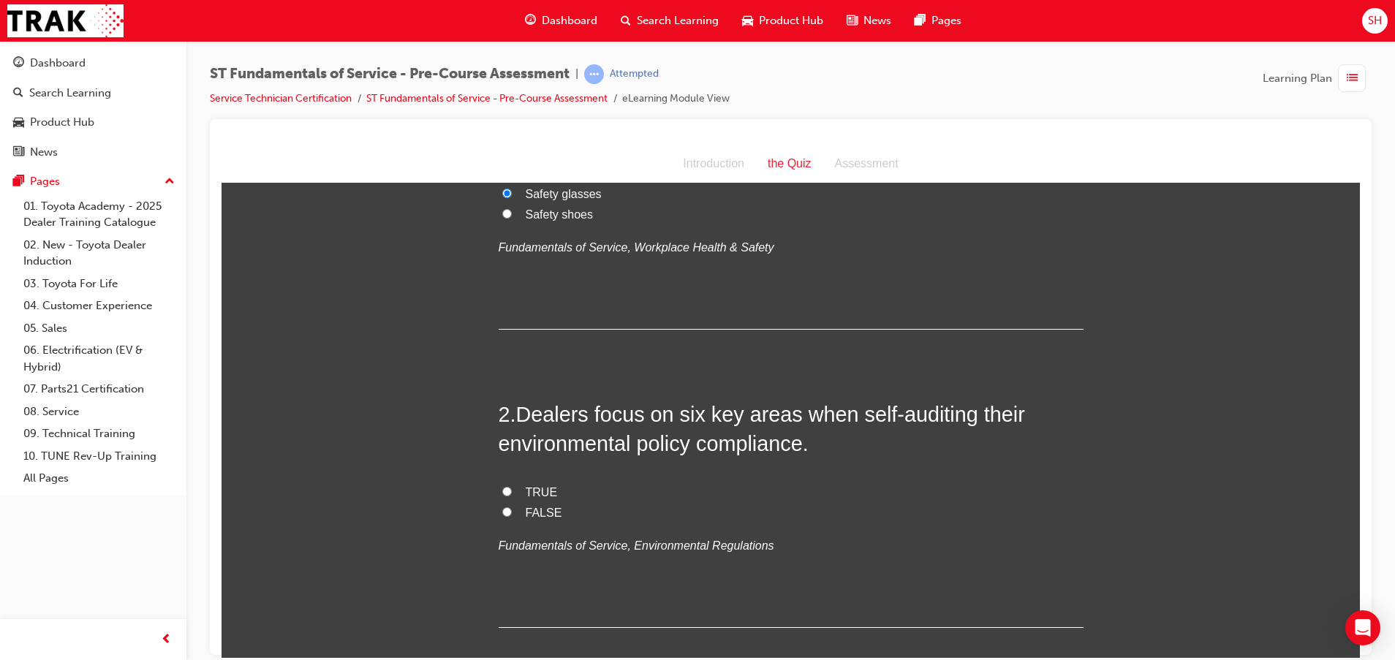
scroll to position [219, 0]
click at [526, 506] on span "FALSE" at bounding box center [544, 510] width 37 height 12
click at [512, 506] on input "FALSE" at bounding box center [507, 509] width 10 height 10
radio input "true"
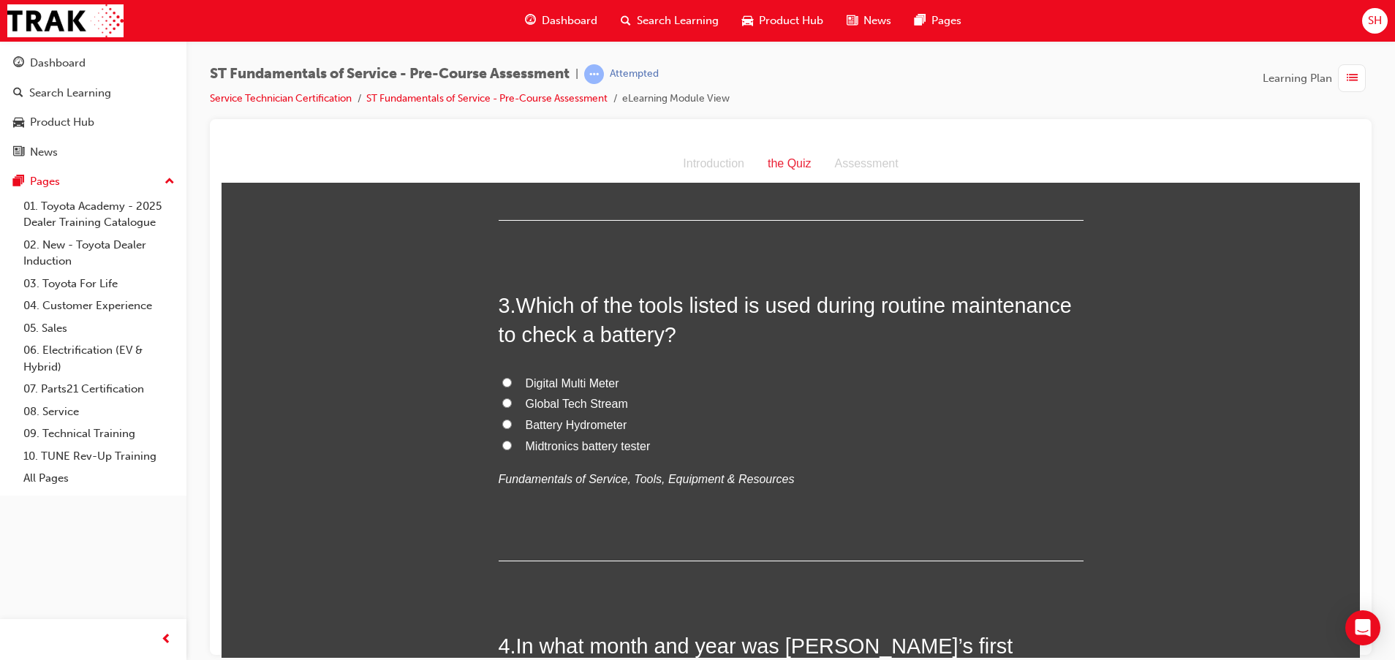
scroll to position [658, 0]
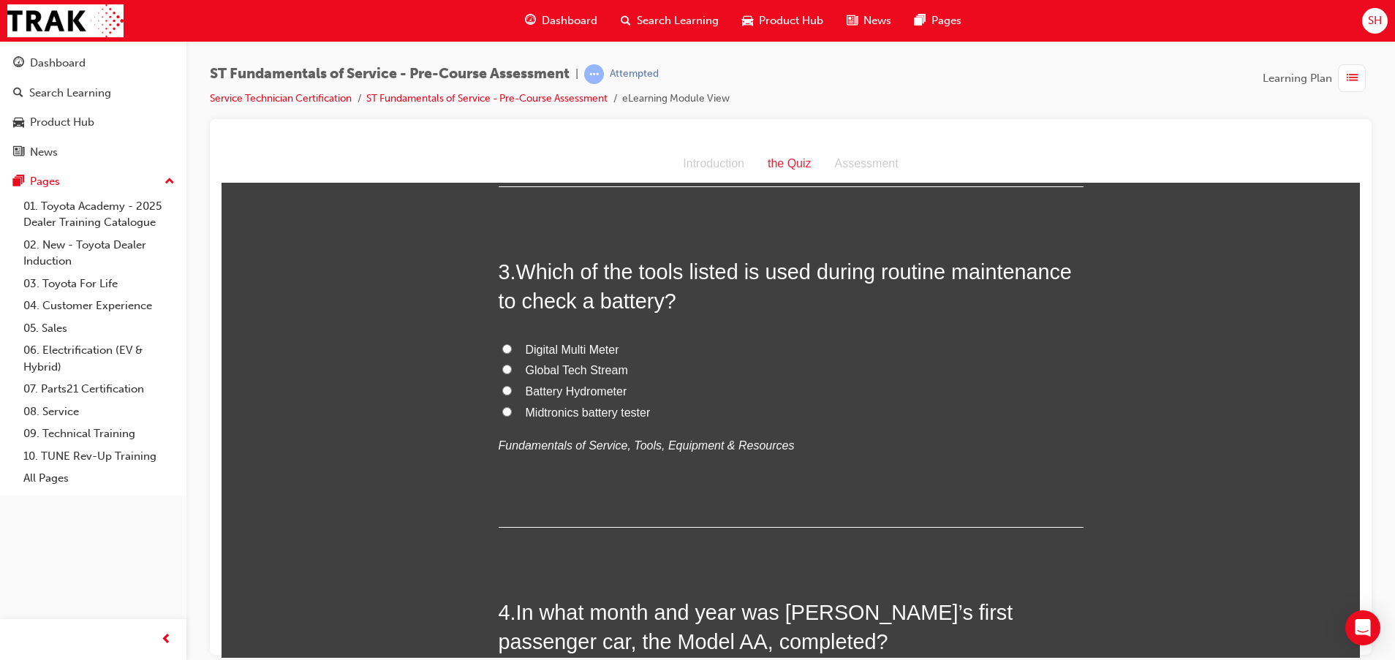
click at [581, 340] on label "Digital Multi Meter" at bounding box center [790, 349] width 585 height 21
click at [512, 344] on input "Digital Multi Meter" at bounding box center [507, 349] width 10 height 10
radio input "true"
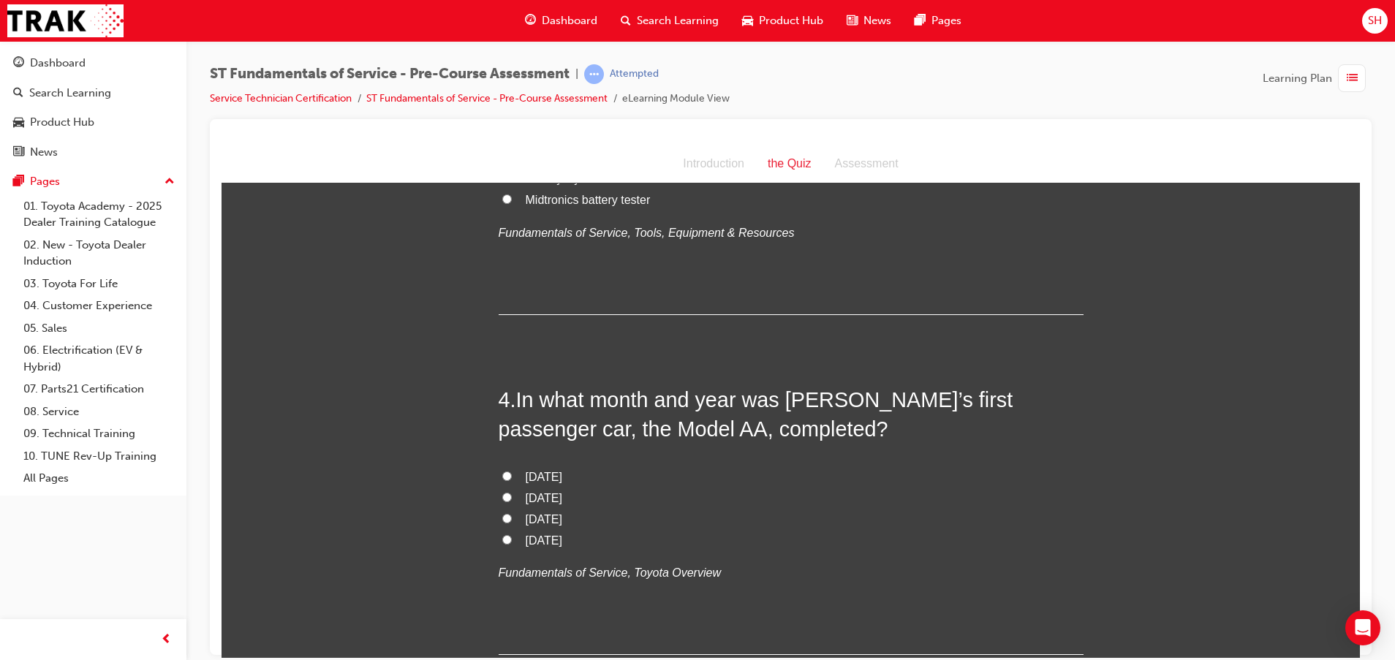
scroll to position [877, 0]
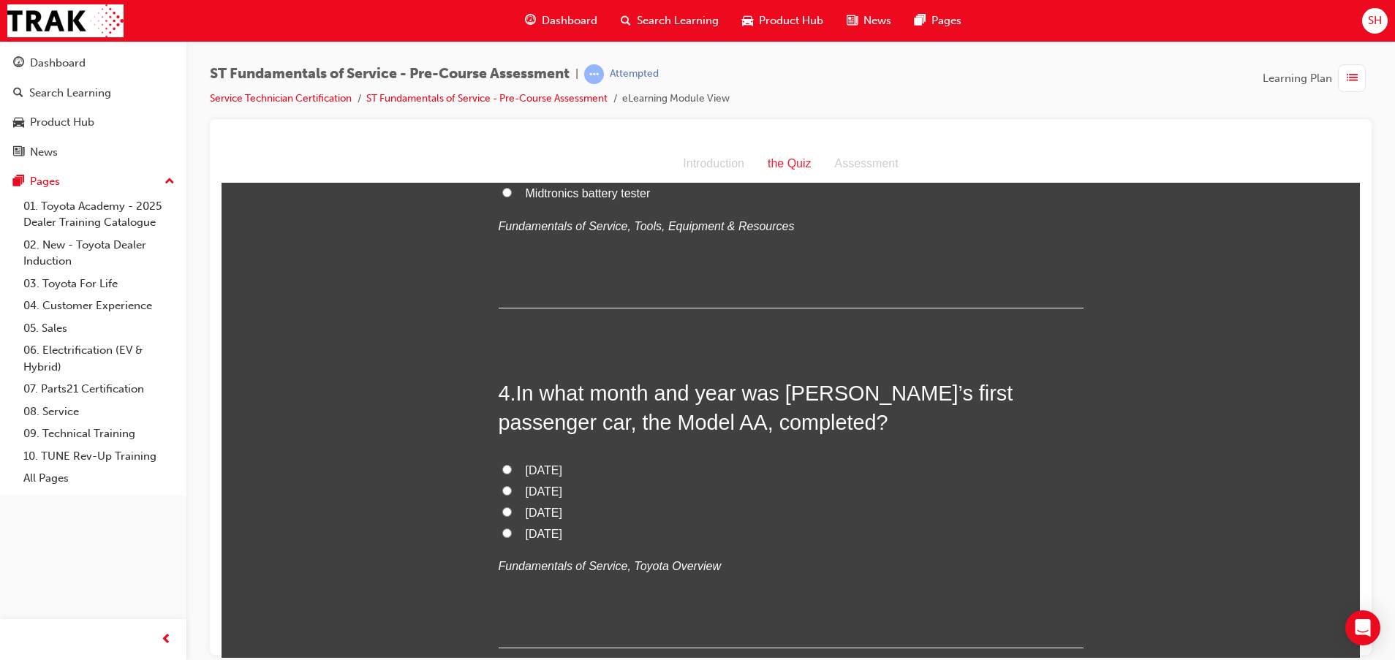
click at [542, 466] on span "[DATE]" at bounding box center [544, 469] width 37 height 12
click at [512, 466] on input "[DATE]" at bounding box center [507, 469] width 10 height 10
radio input "true"
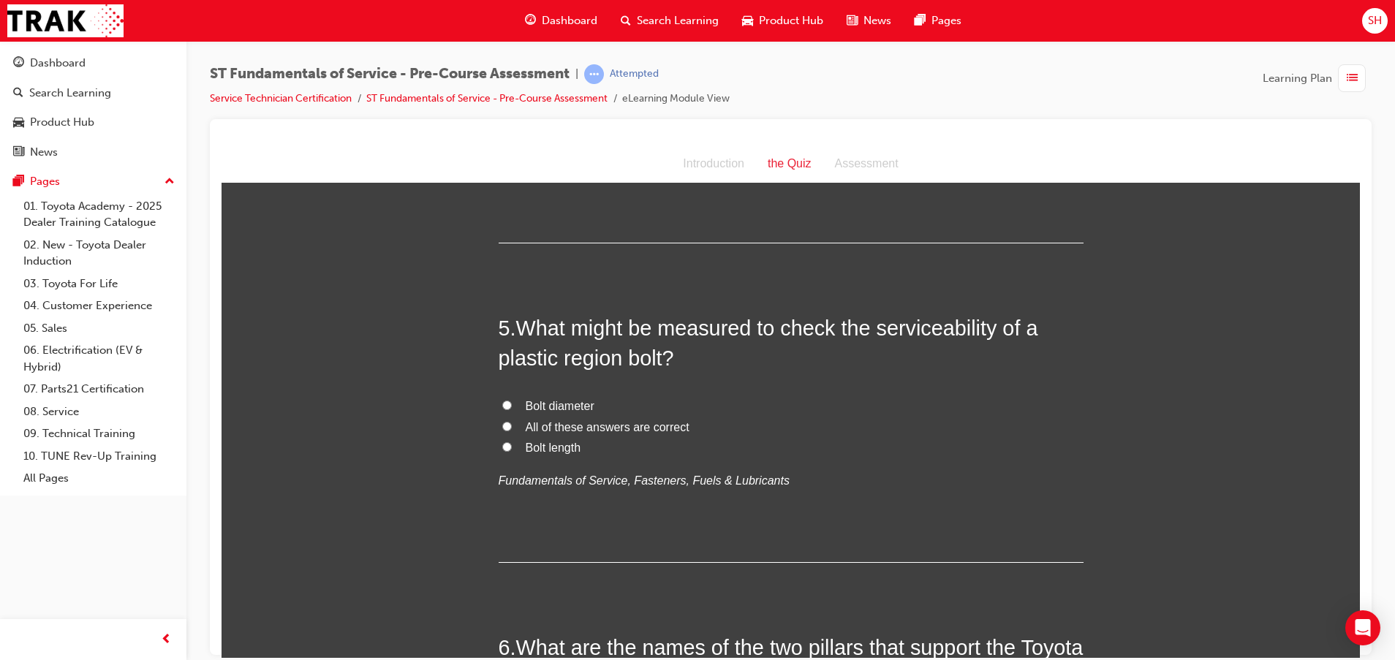
scroll to position [1316, 0]
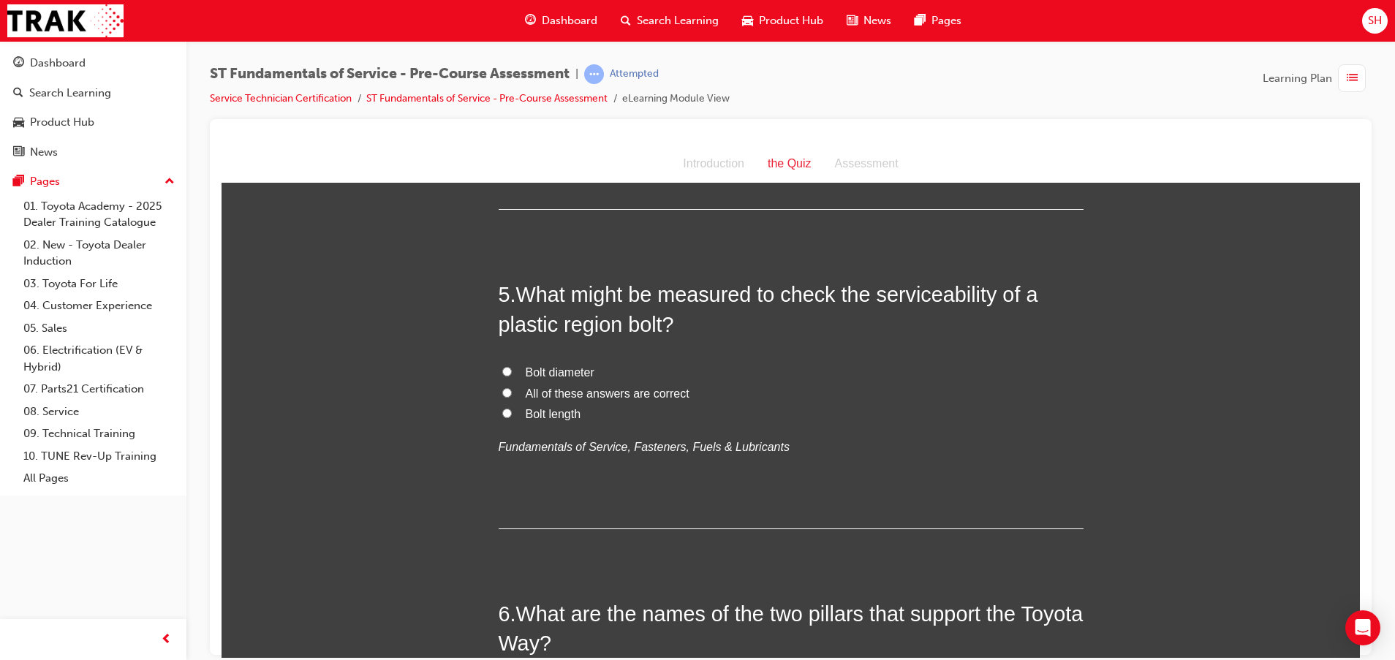
click at [562, 392] on span "All of these answers are correct" at bounding box center [608, 393] width 164 height 12
click at [512, 392] on input "All of these answers are correct" at bounding box center [507, 392] width 10 height 10
radio input "true"
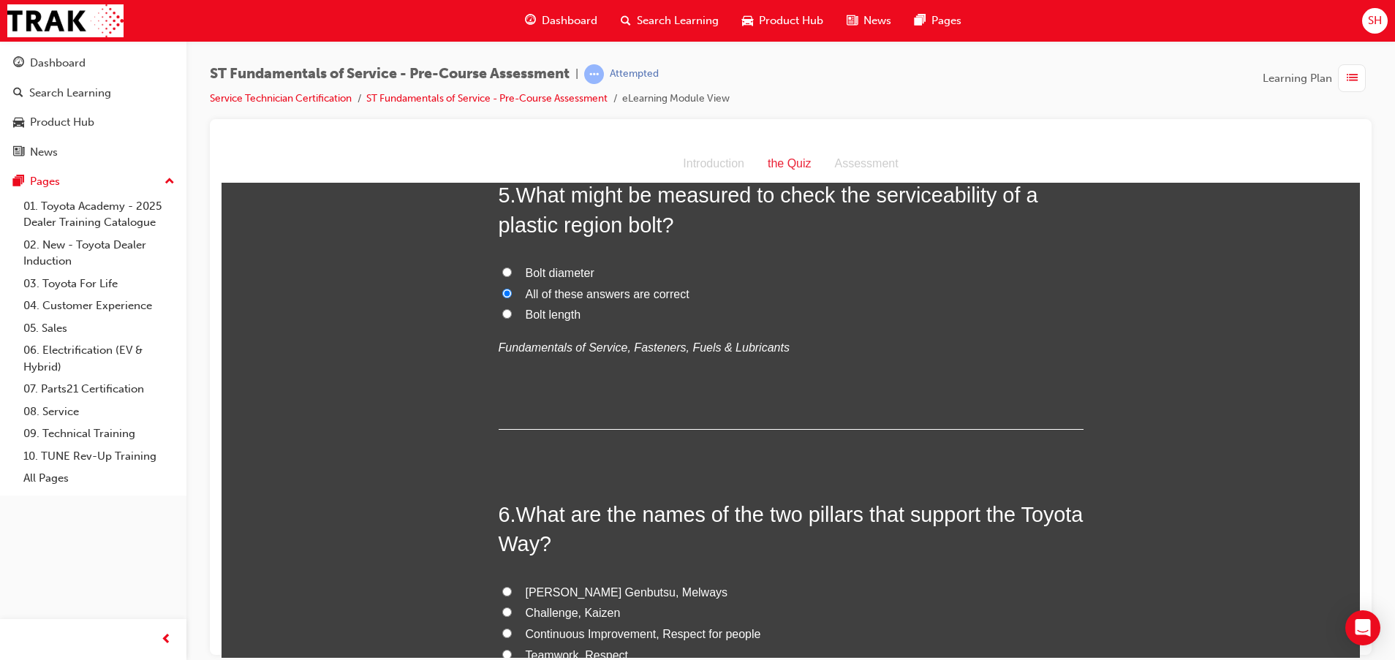
scroll to position [1535, 0]
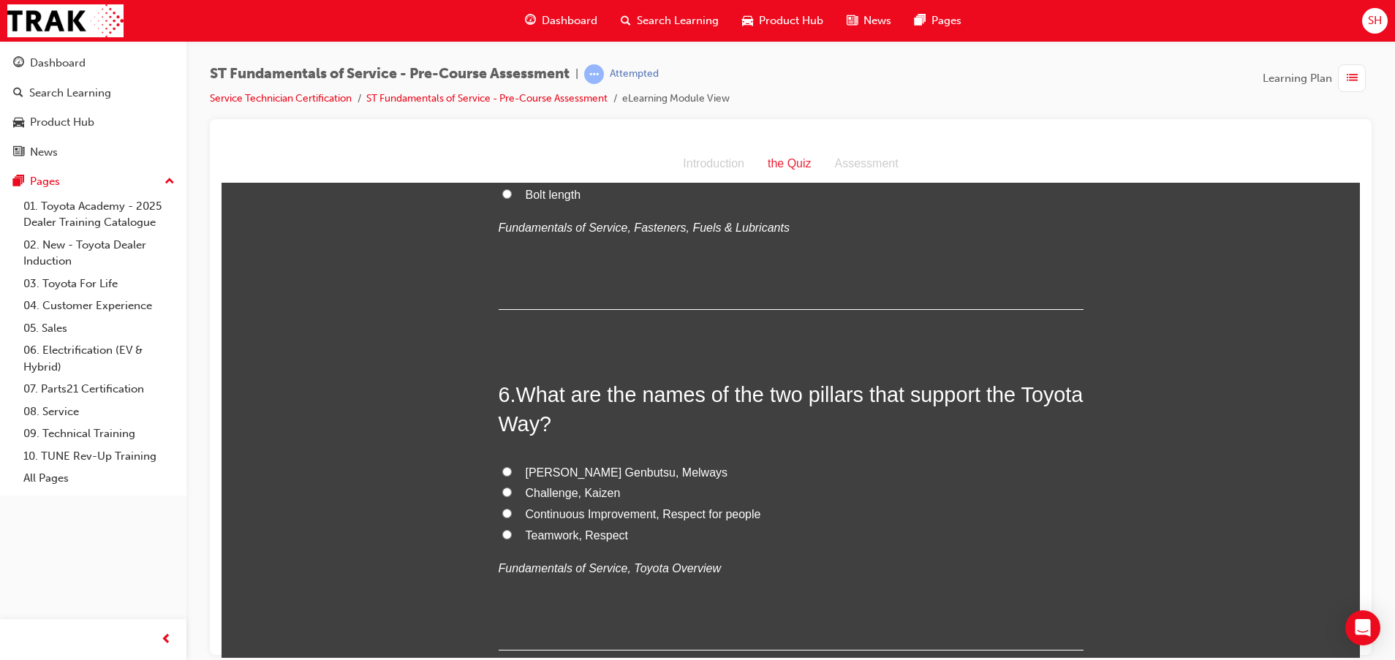
click at [564, 509] on span "Continuous Improvement, Respect for people" at bounding box center [643, 513] width 235 height 12
click at [512, 509] on input "Continuous Improvement, Respect for people" at bounding box center [507, 513] width 10 height 10
radio input "true"
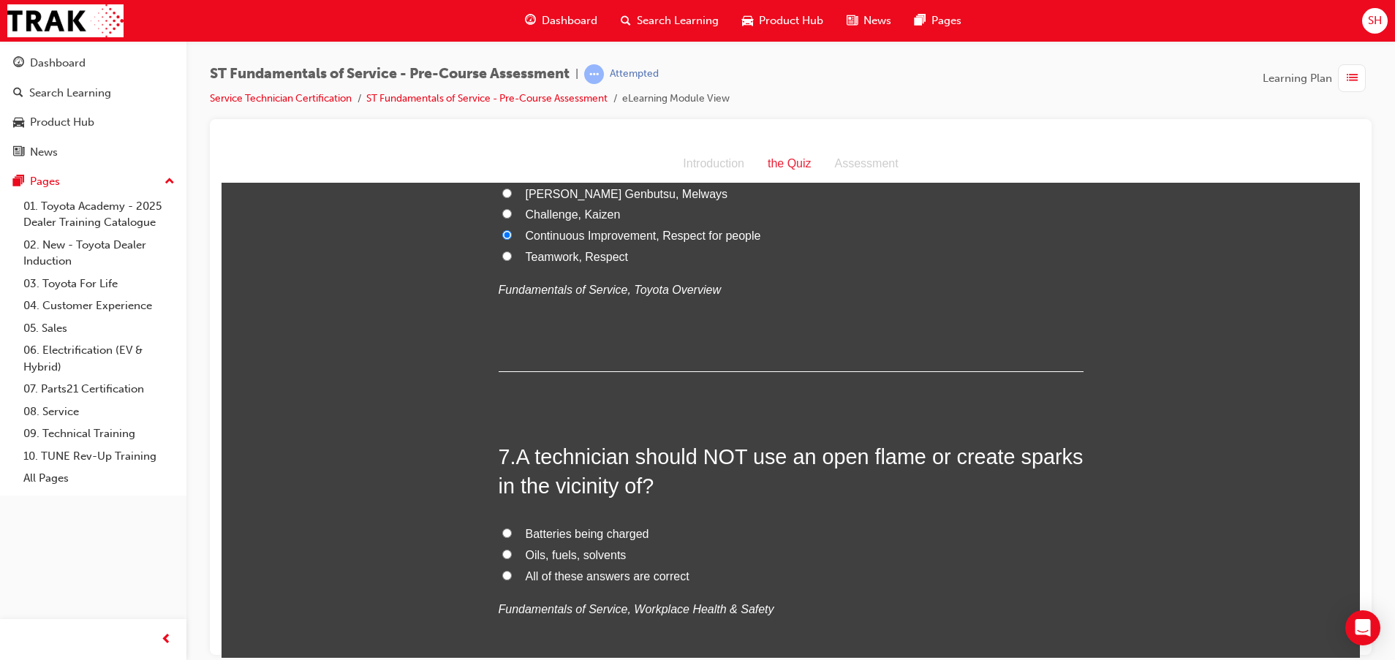
scroll to position [1864, 0]
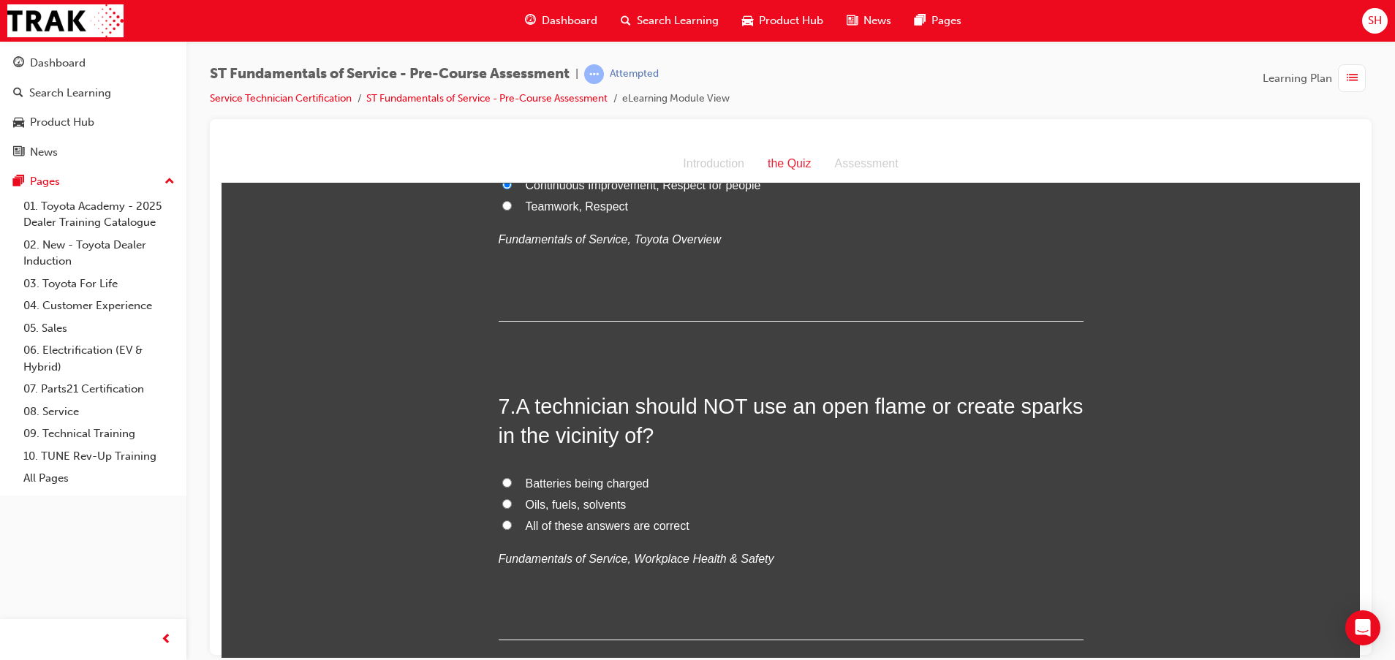
click at [621, 530] on span "All of these answers are correct" at bounding box center [608, 525] width 164 height 12
click at [512, 529] on input "All of these answers are correct" at bounding box center [507, 525] width 10 height 10
radio input "true"
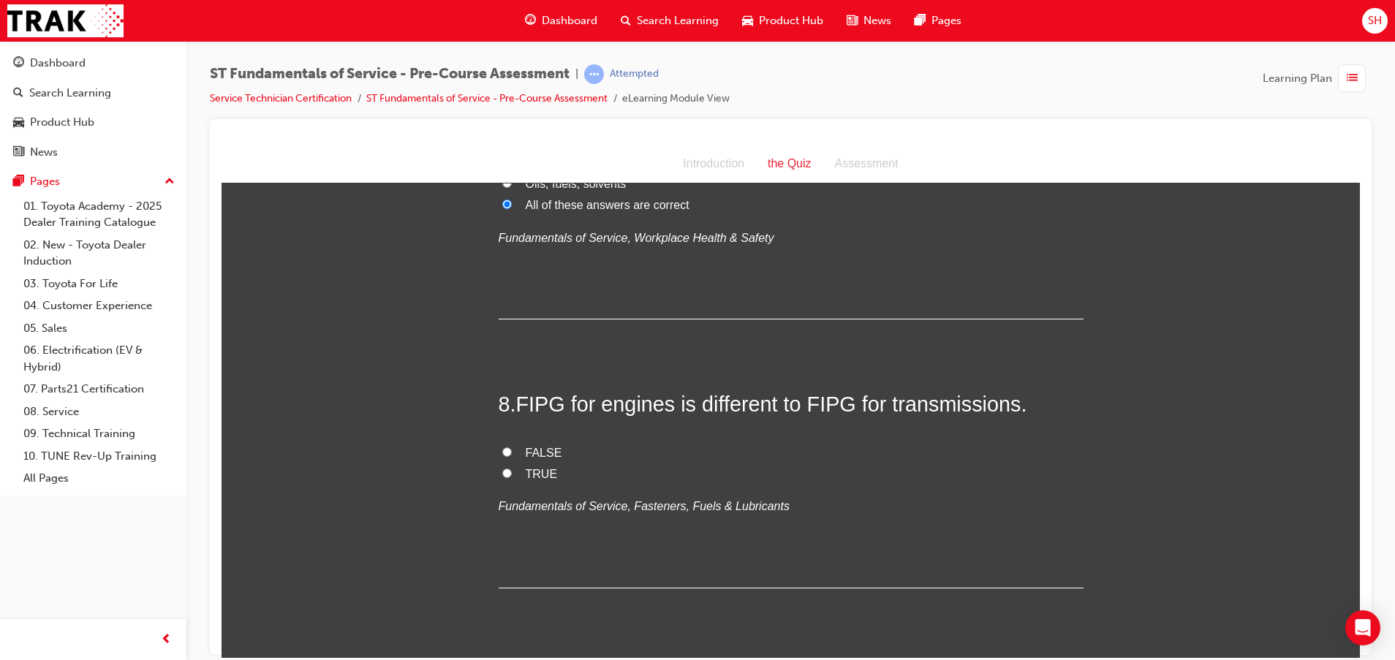
scroll to position [2193, 0]
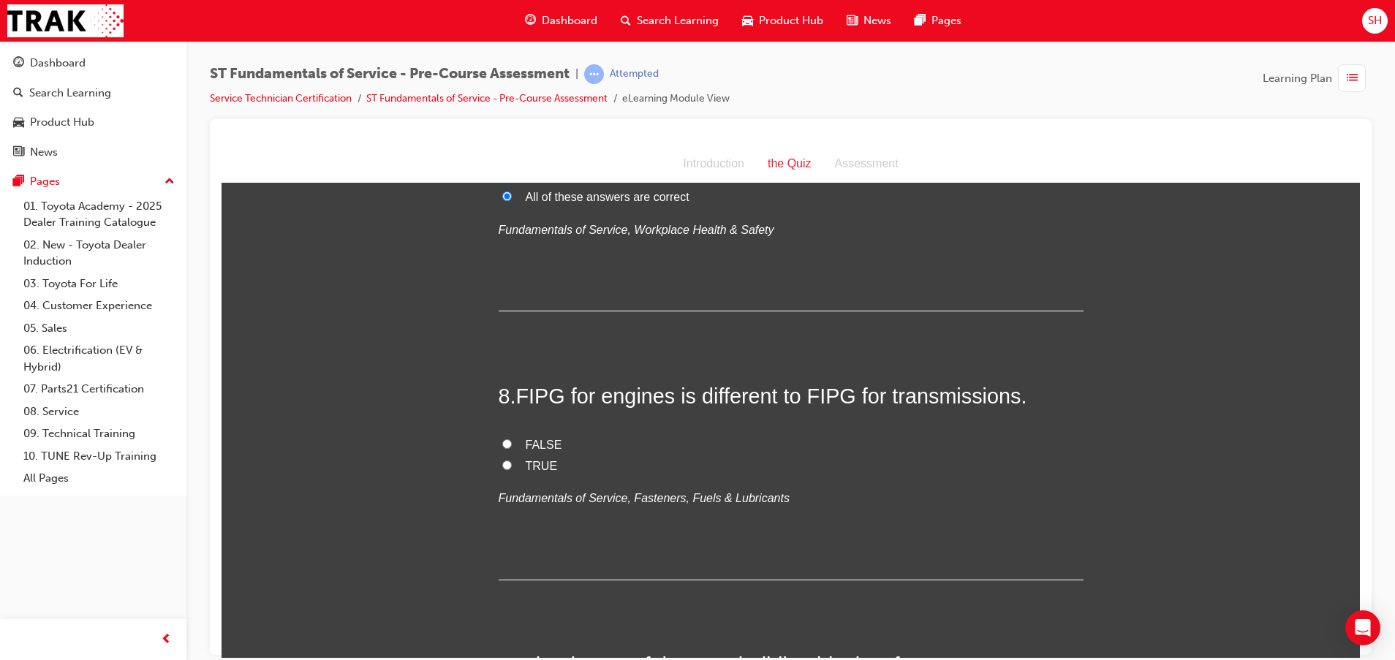
click at [507, 466] on label "TRUE" at bounding box center [790, 465] width 585 height 21
click at [507, 466] on input "TRUE" at bounding box center [507, 465] width 10 height 10
radio input "true"
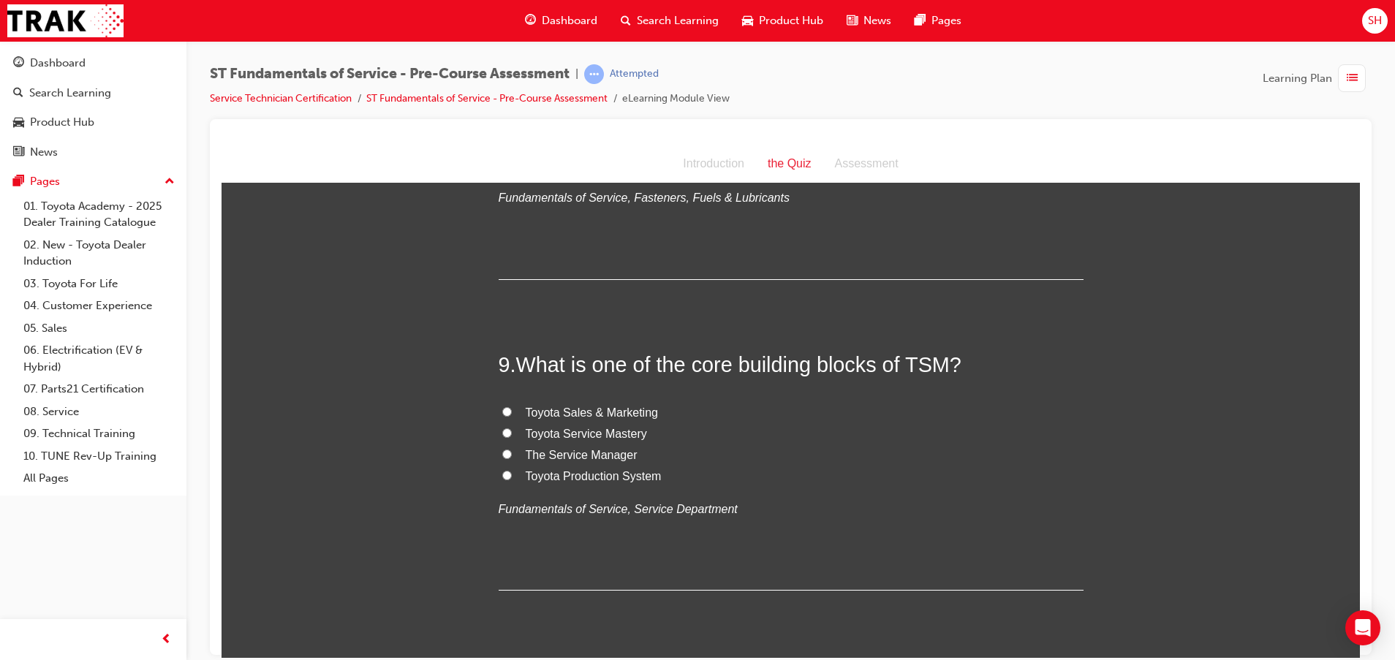
scroll to position [2522, 0]
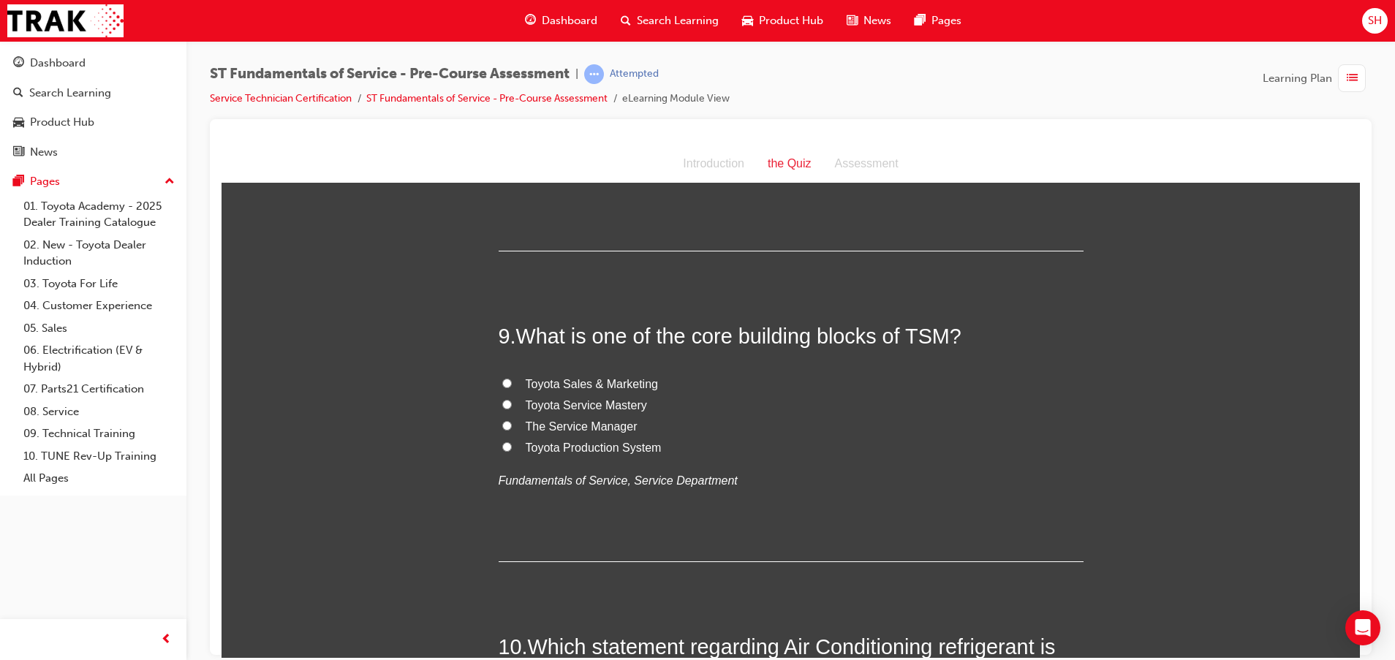
click at [584, 384] on span "Toyota Sales & Marketing" at bounding box center [592, 383] width 132 height 12
click at [512, 384] on input "Toyota Sales & Marketing" at bounding box center [507, 383] width 10 height 10
radio input "true"
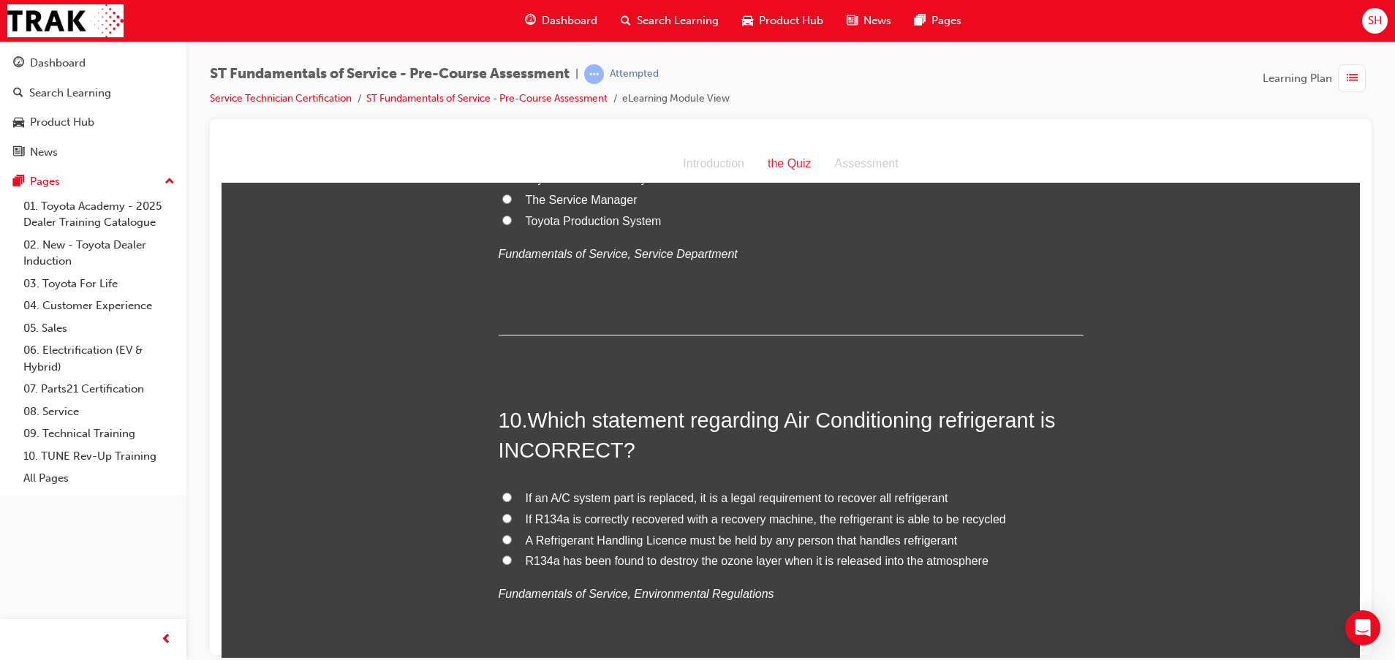
scroll to position [2850, 0]
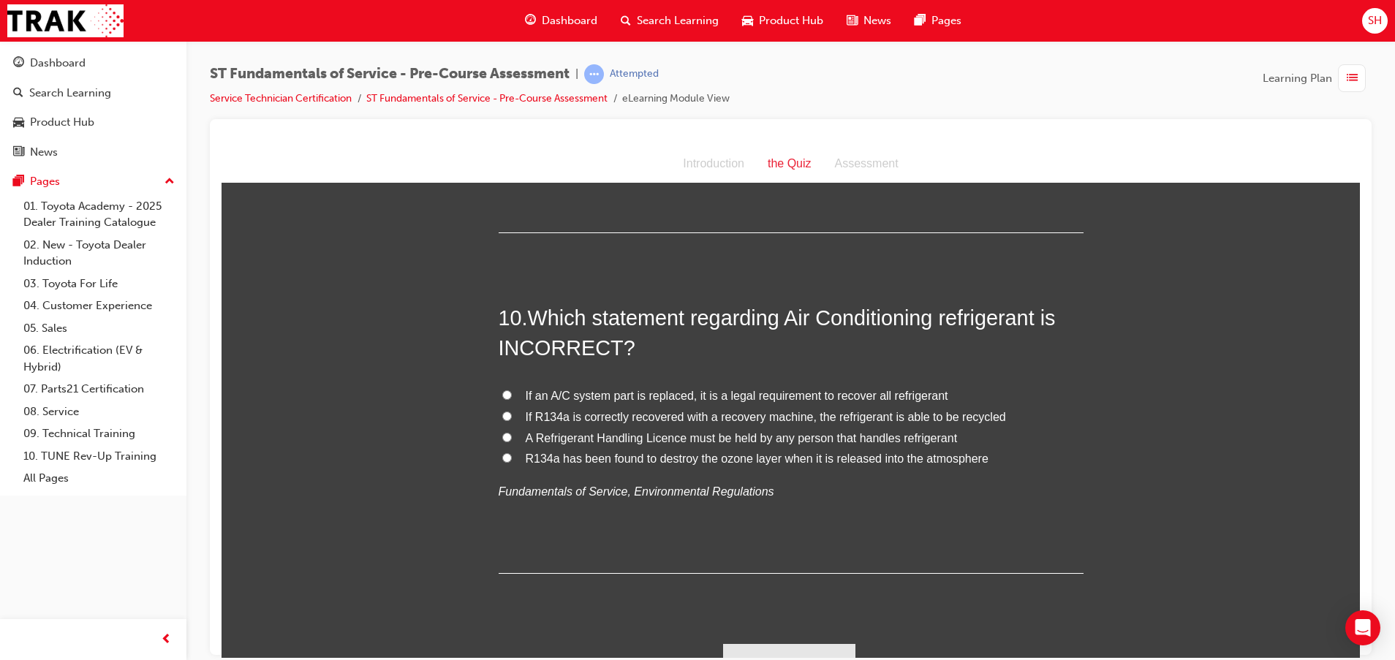
click at [656, 458] on span "R134a has been found to destroy the ozone layer when it is released into the at…" at bounding box center [757, 458] width 463 height 12
click at [512, 458] on input "R134a has been found to destroy the ozone layer when it is released into the at…" at bounding box center [507, 457] width 10 height 10
radio input "true"
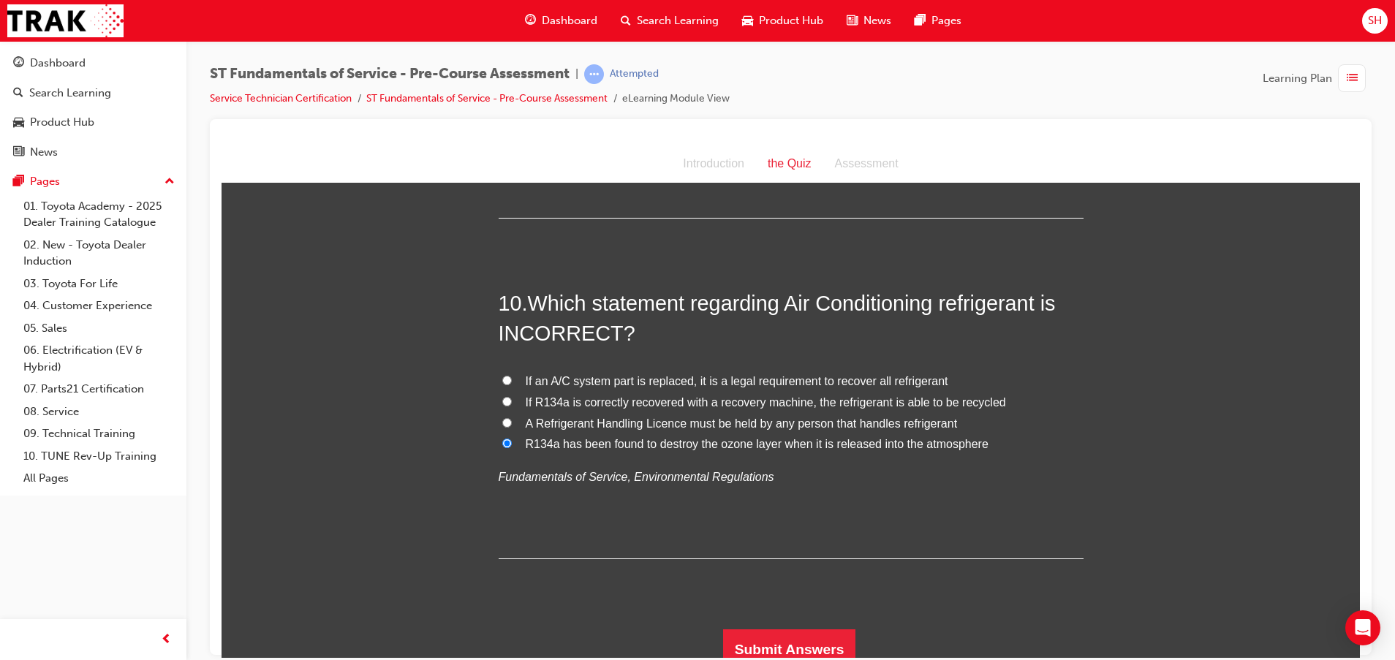
scroll to position [2877, 0]
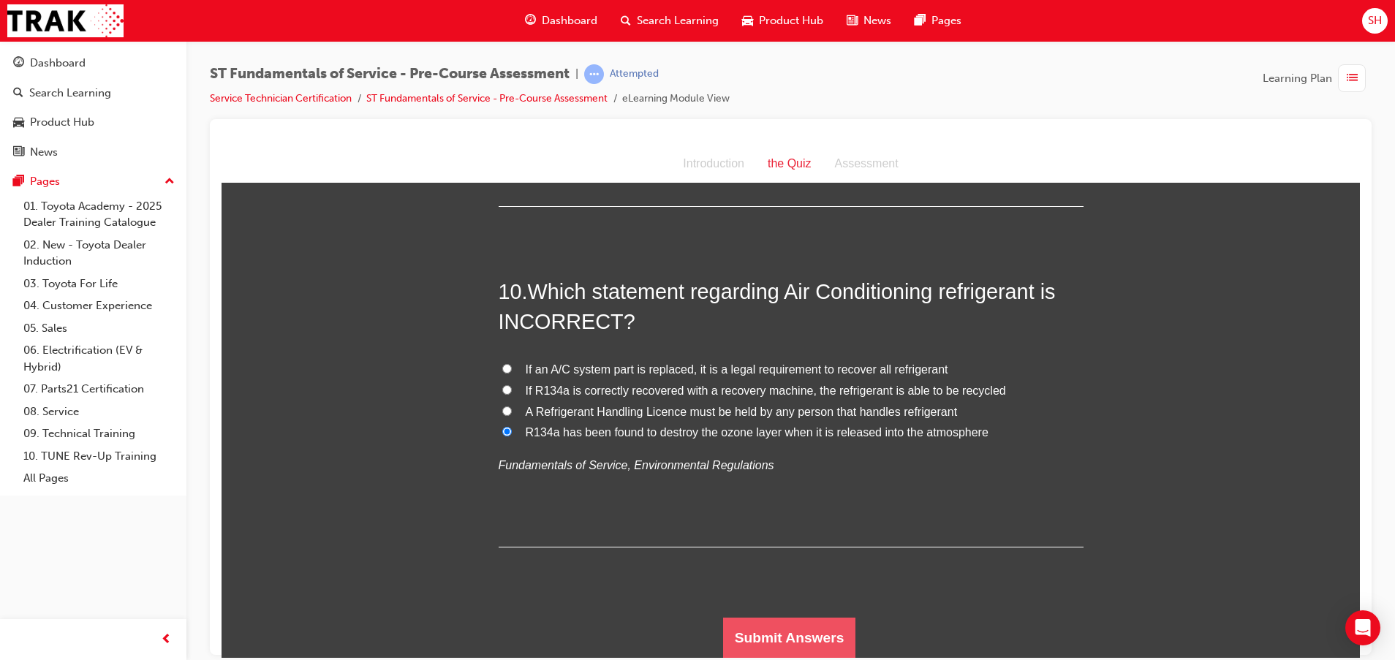
click at [832, 635] on button "Submit Answers" at bounding box center [789, 637] width 133 height 41
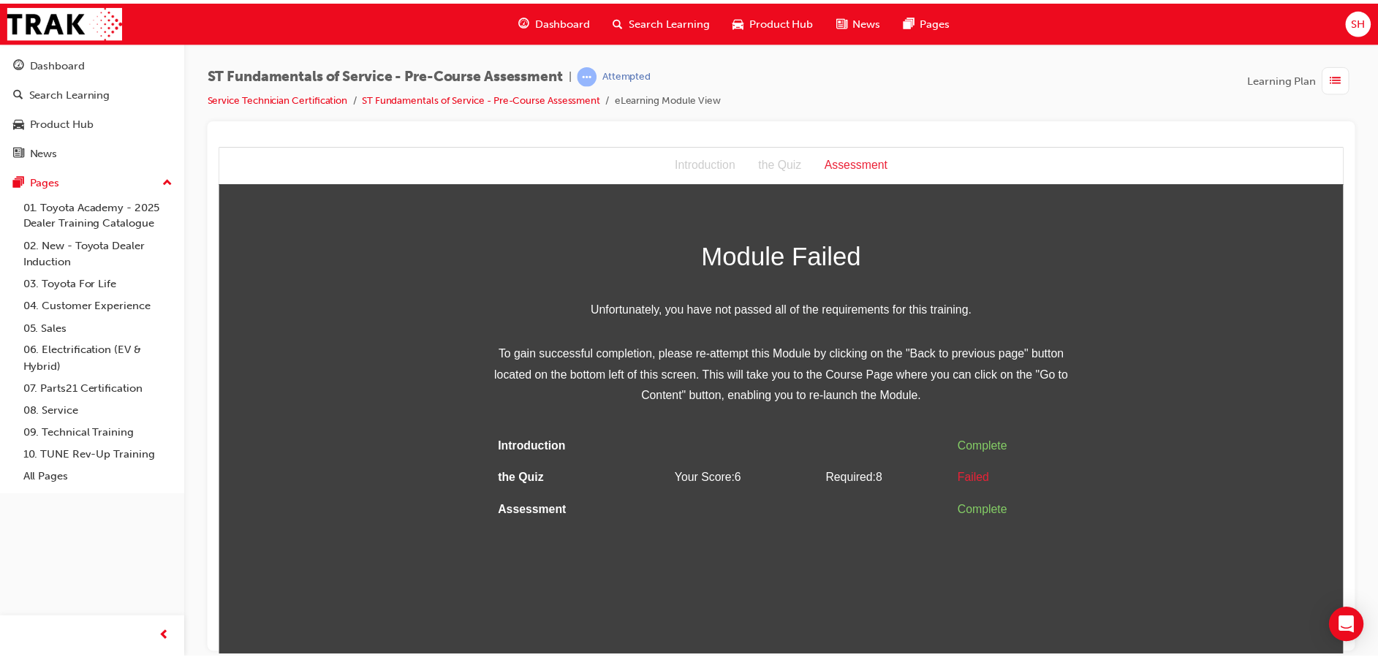
scroll to position [0, 0]
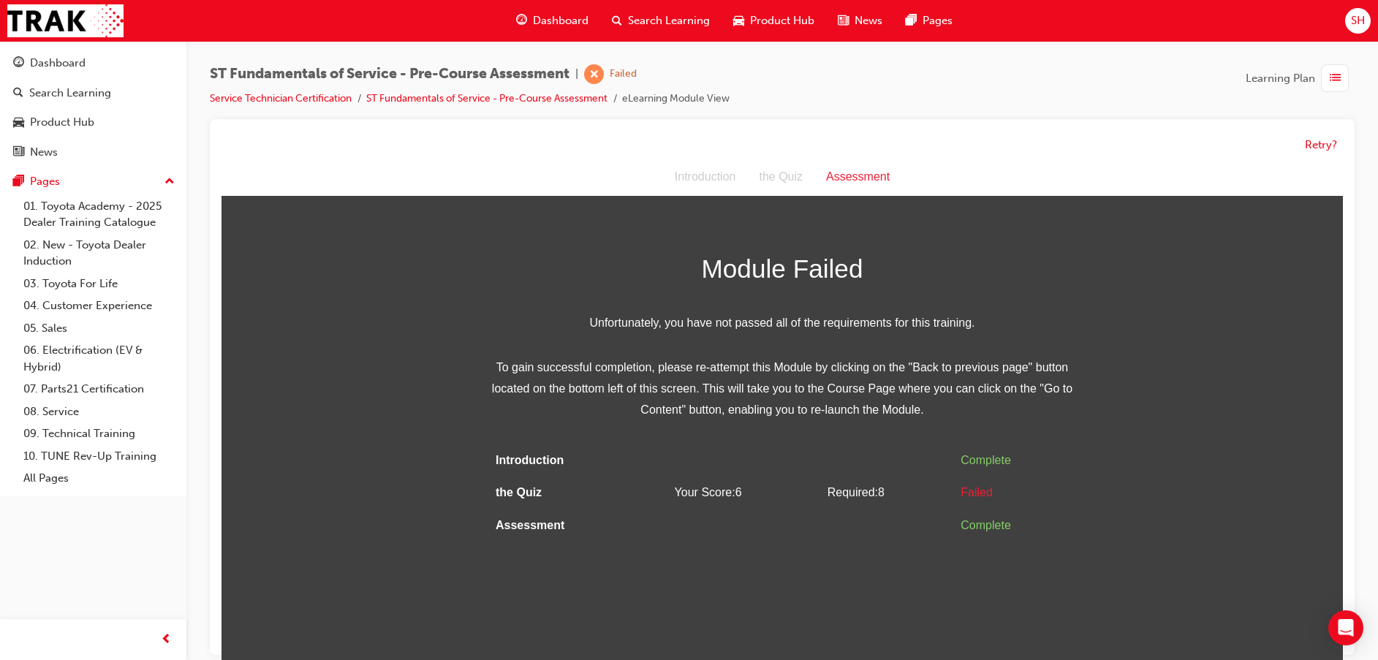
click at [1315, 153] on div "Retry?" at bounding box center [781, 145] width 1121 height 29
click at [1316, 143] on button "Retry?" at bounding box center [1321, 145] width 32 height 17
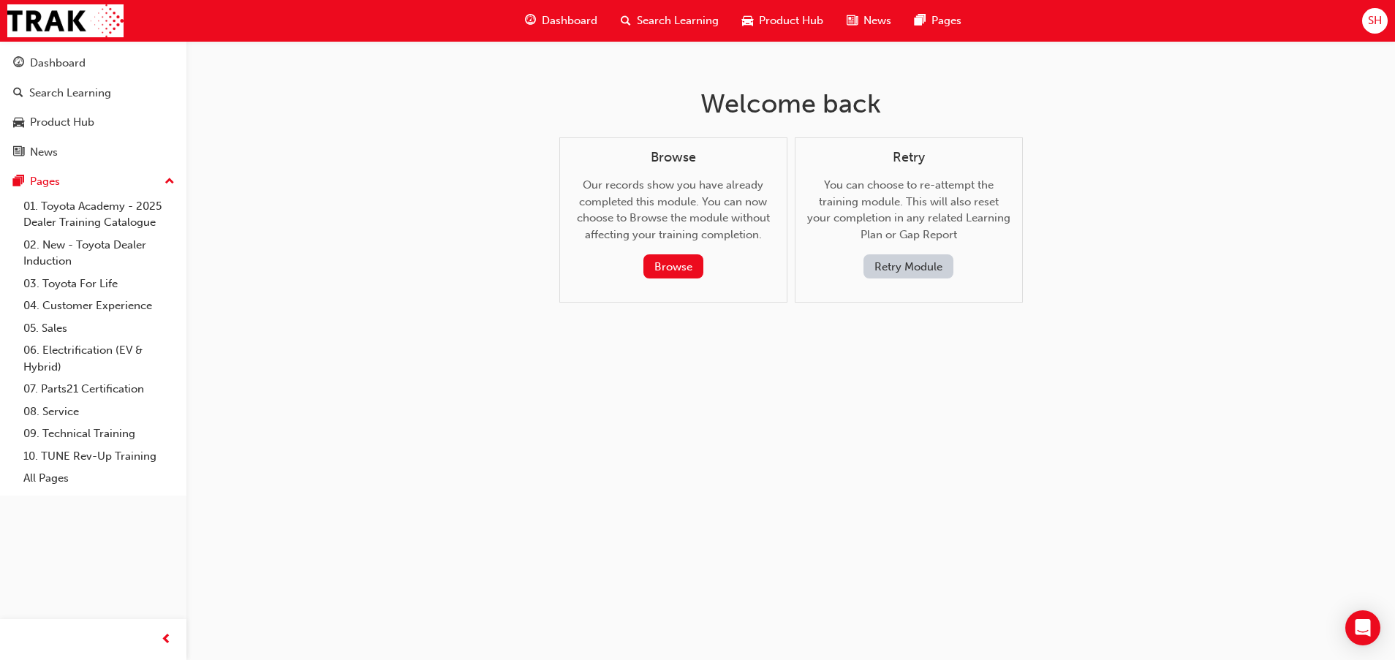
click at [941, 268] on button "Retry Module" at bounding box center [908, 266] width 90 height 24
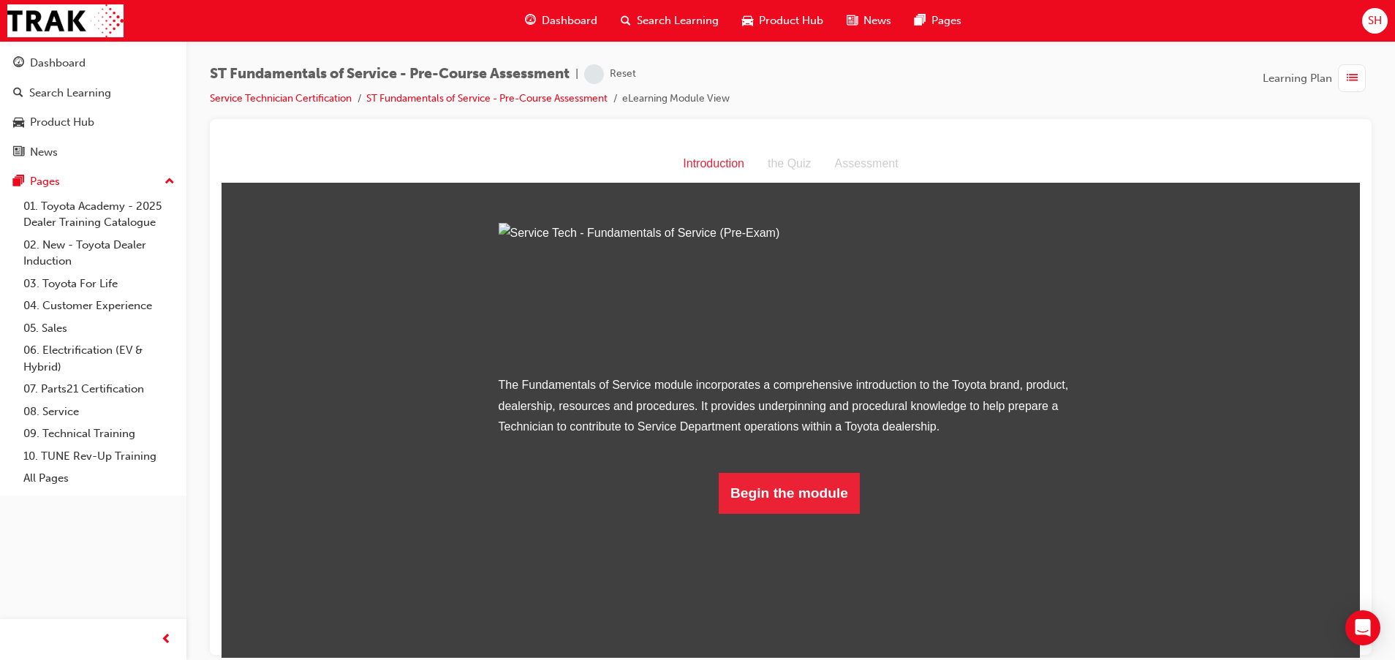
scroll to position [17, 0]
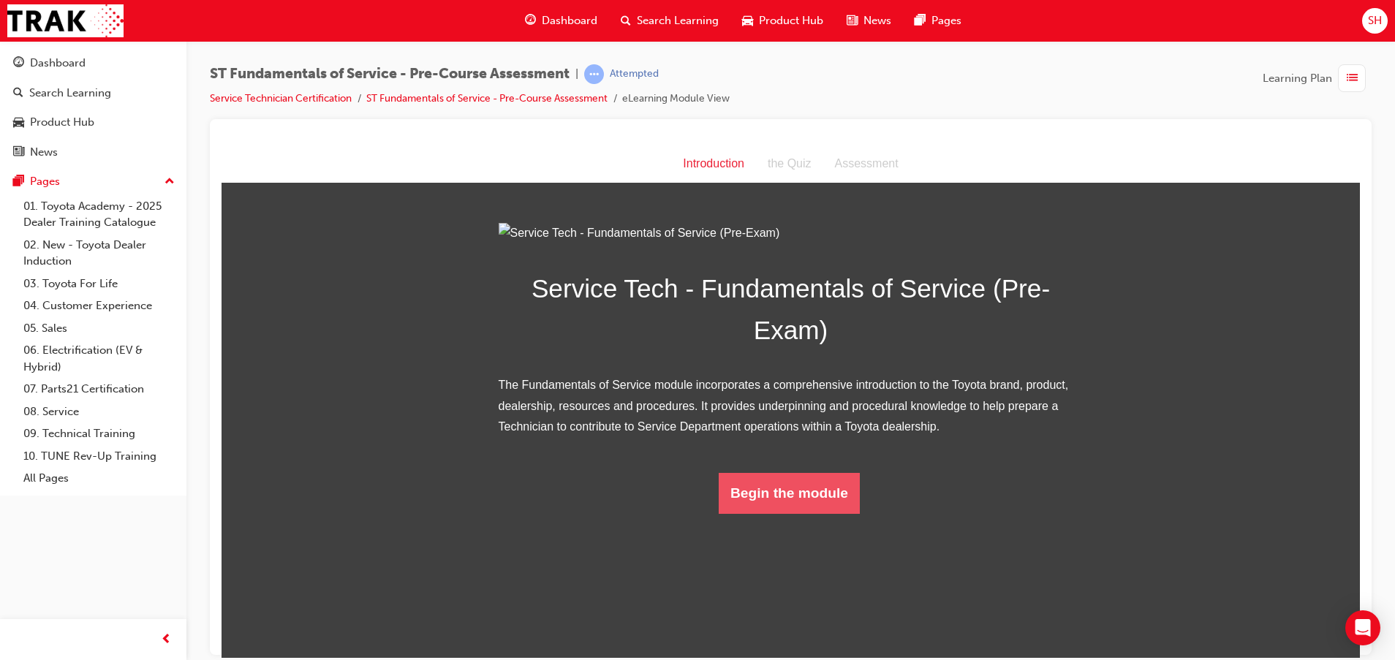
click at [805, 513] on button "Begin the module" at bounding box center [788, 492] width 141 height 41
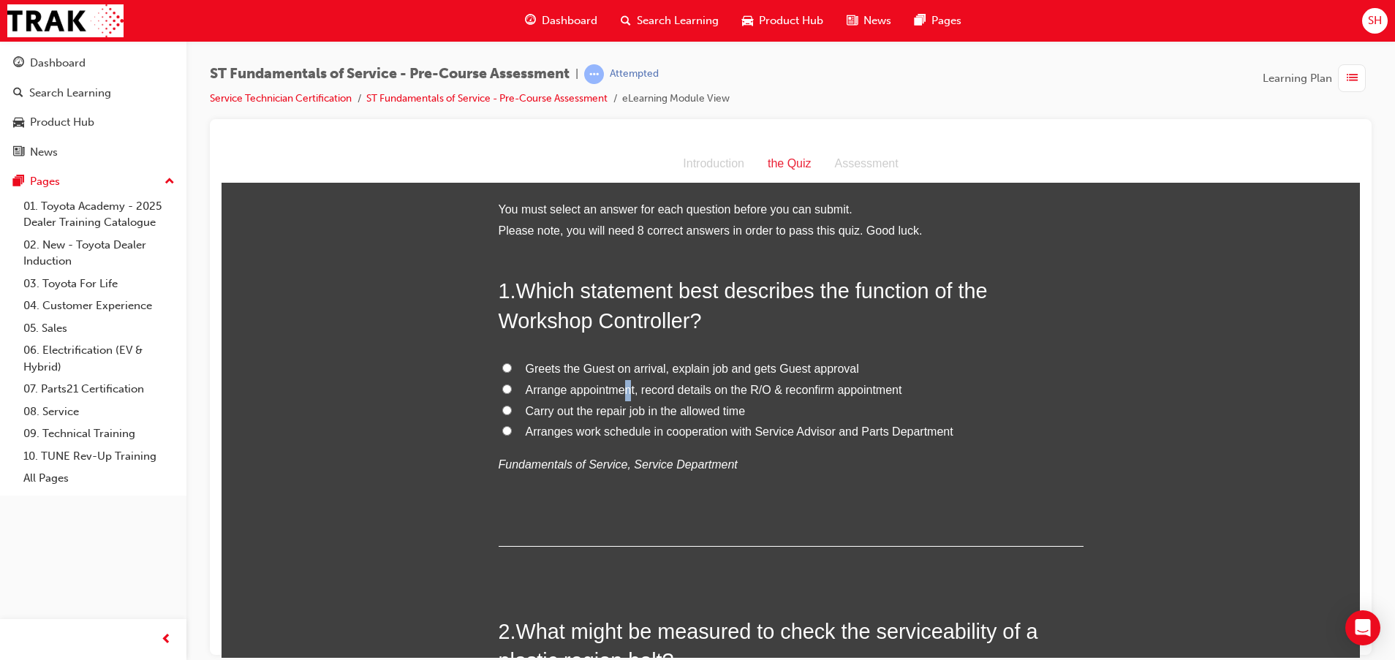
click at [621, 393] on span "Arrange appointment, record details on the R/O & reconfirm appointment" at bounding box center [714, 389] width 376 height 12
drag, startPoint x: 621, startPoint y: 393, endPoint x: 543, endPoint y: 390, distance: 78.3
click at [543, 390] on span "Arrange appointment, record details on the R/O & reconfirm appointment" at bounding box center [714, 389] width 376 height 12
drag, startPoint x: 543, startPoint y: 390, endPoint x: 585, endPoint y: 435, distance: 62.1
click at [585, 435] on span "Arranges work schedule in cooperation with Service Advisor and Parts Department" at bounding box center [740, 431] width 428 height 12
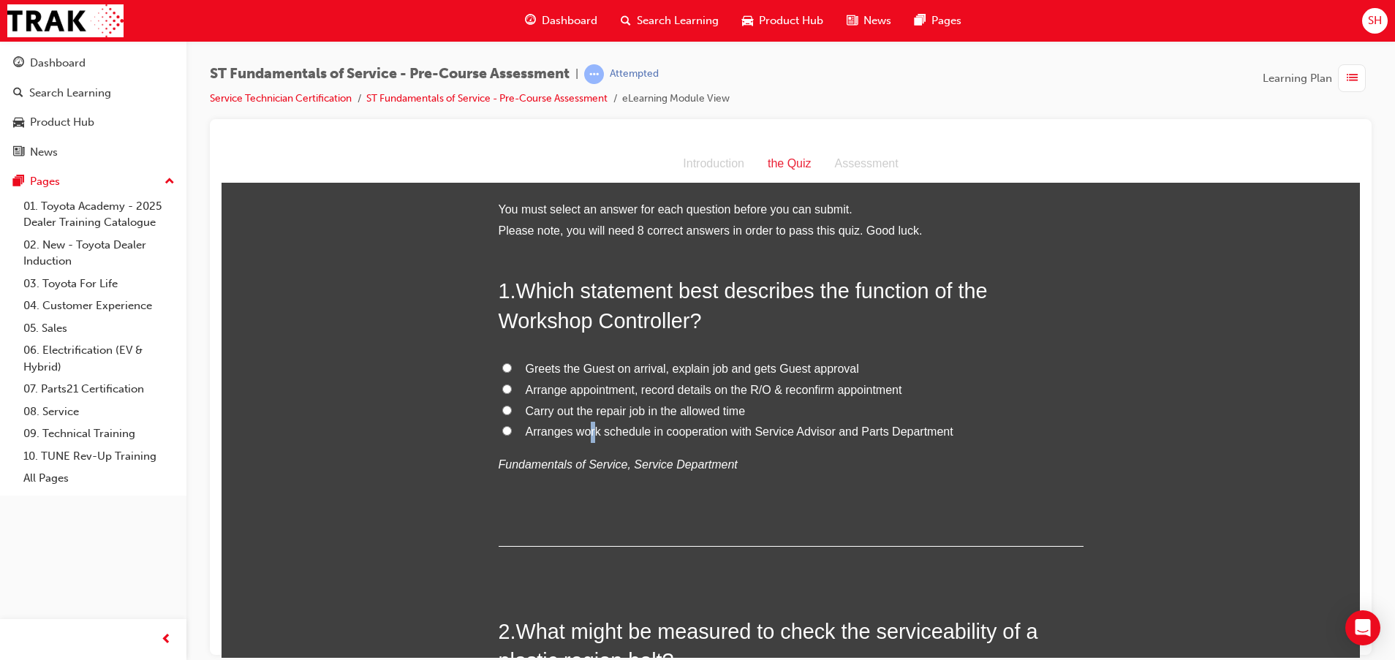
drag, startPoint x: 585, startPoint y: 435, endPoint x: 497, endPoint y: 435, distance: 88.4
click at [498, 435] on label "Arranges work schedule in cooperation with Service Advisor and Parts Department" at bounding box center [790, 431] width 585 height 21
click at [502, 428] on input "Arranges work schedule in cooperation with Service Advisor and Parts Department" at bounding box center [507, 430] width 10 height 10
radio input "true"
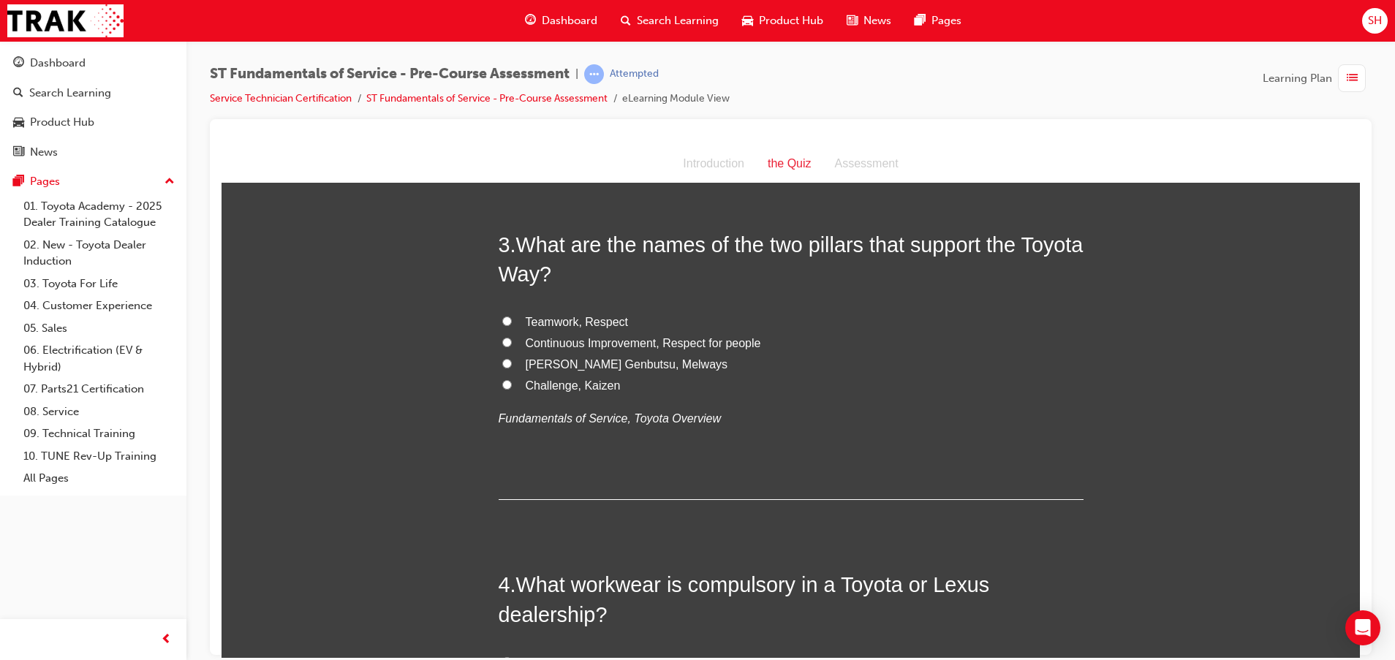
scroll to position [658, 0]
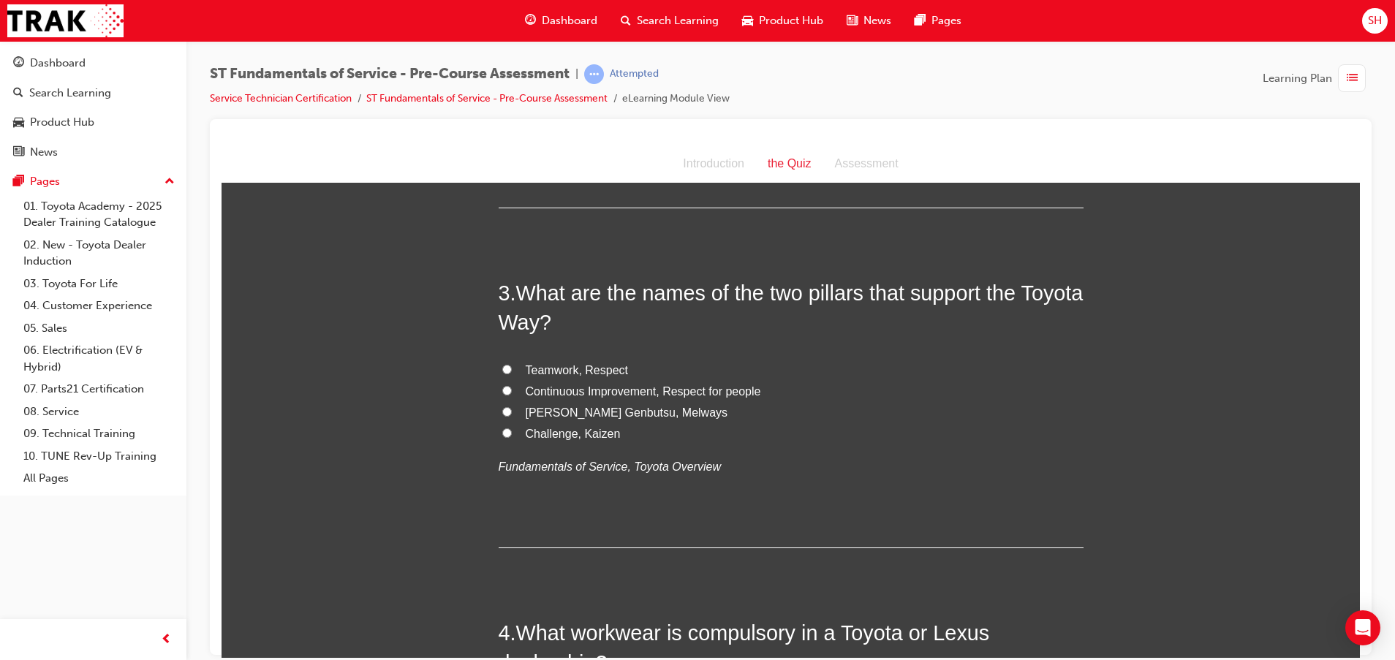
click at [681, 386] on span "Continuous Improvement, Respect for people" at bounding box center [643, 390] width 235 height 12
click at [512, 386] on input "Continuous Improvement, Respect for people" at bounding box center [507, 390] width 10 height 10
radio input "true"
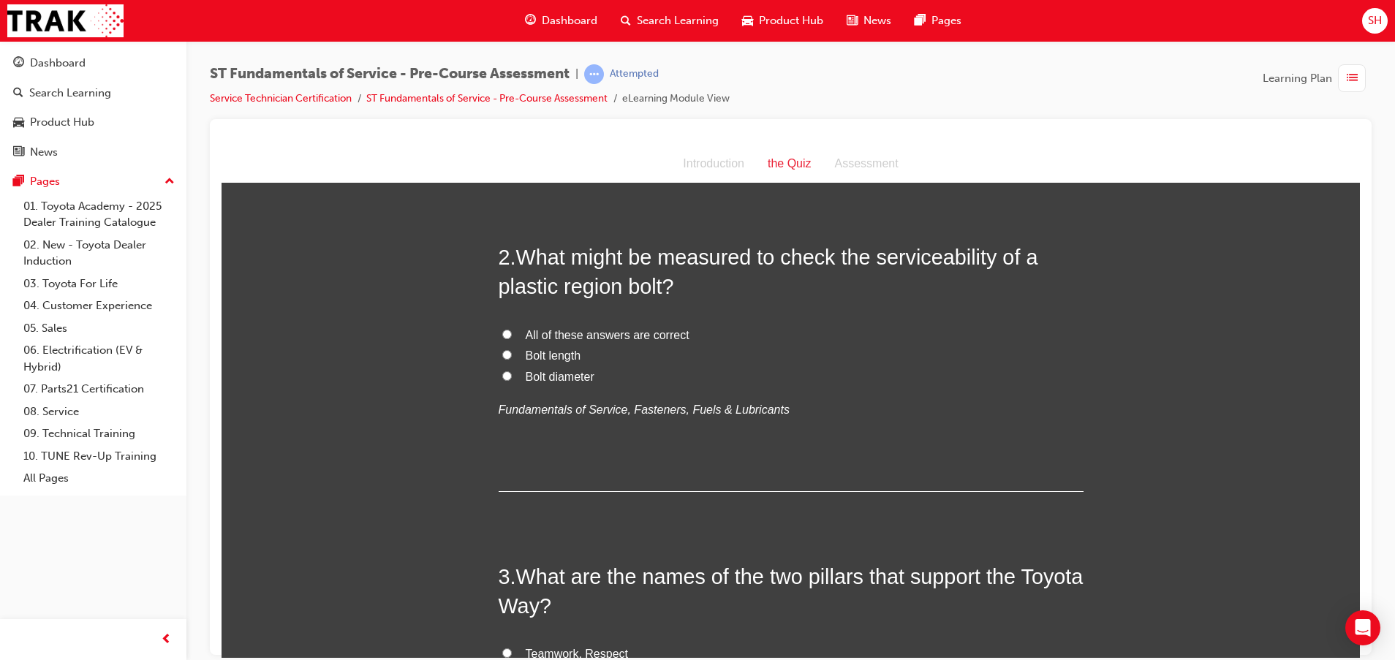
scroll to position [329, 0]
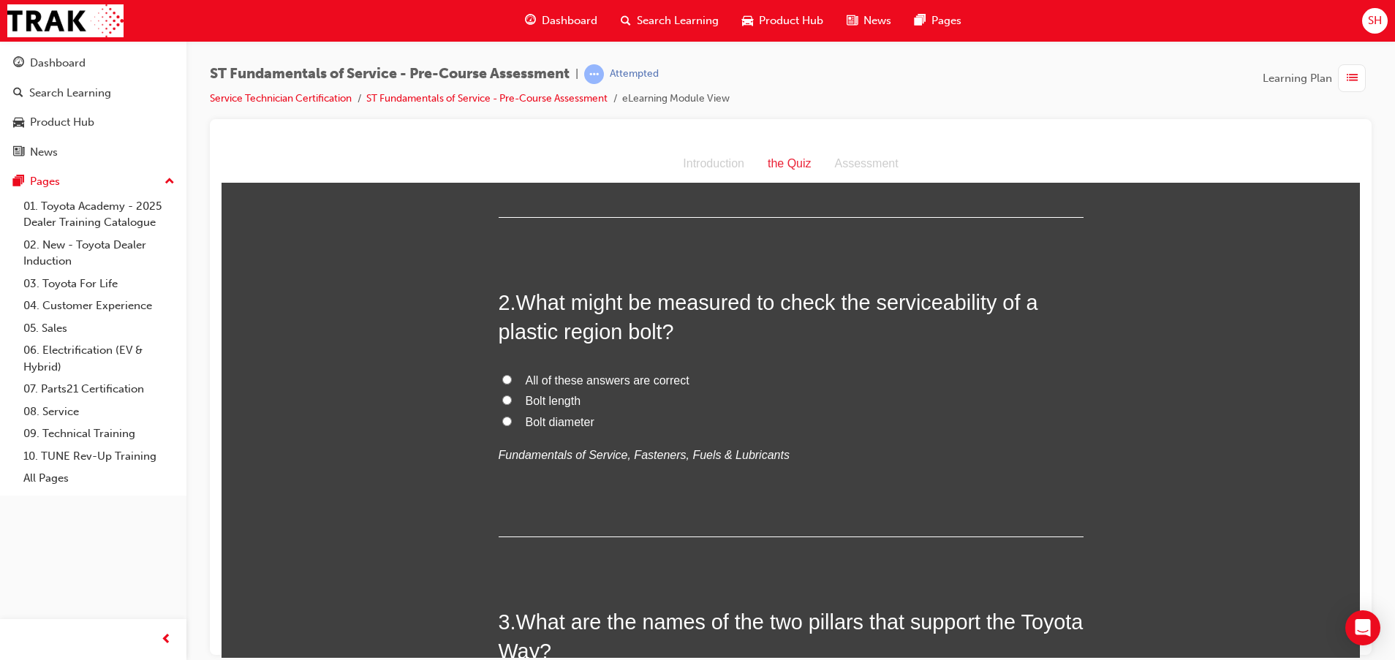
click at [628, 373] on span "All of these answers are correct" at bounding box center [608, 379] width 164 height 12
click at [512, 374] on input "All of these answers are correct" at bounding box center [507, 379] width 10 height 10
radio input "true"
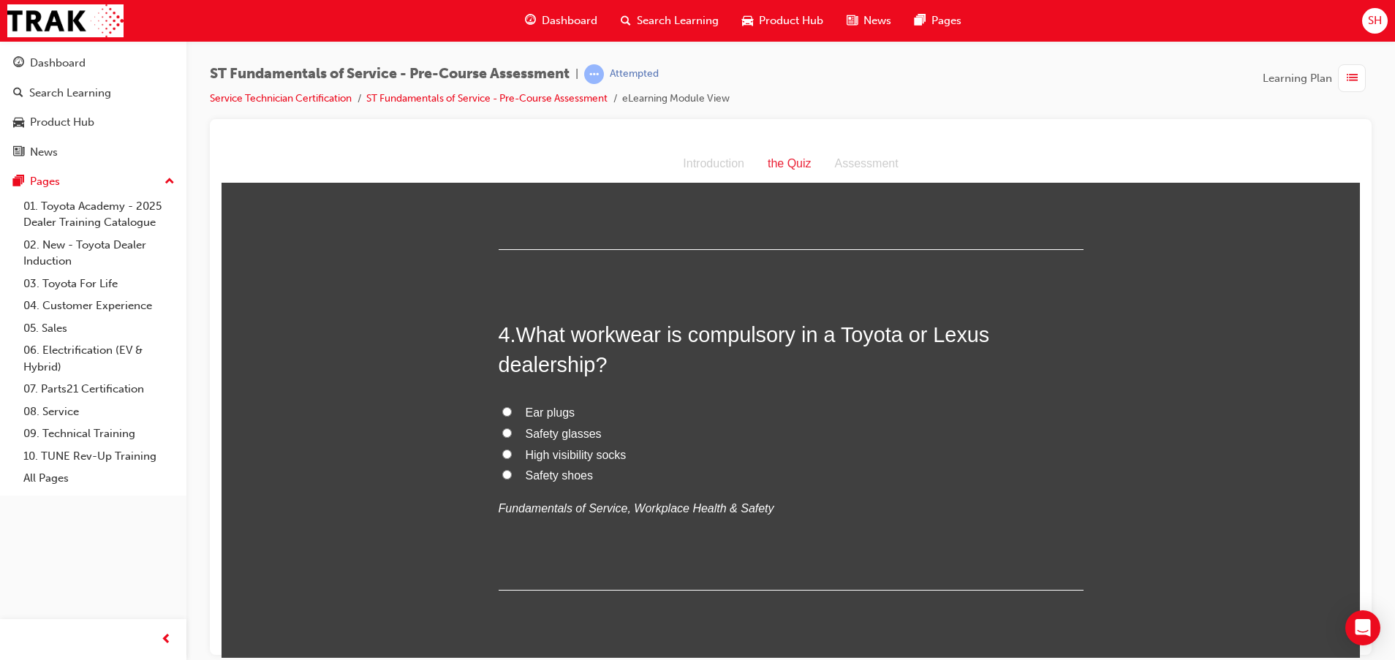
scroll to position [987, 0]
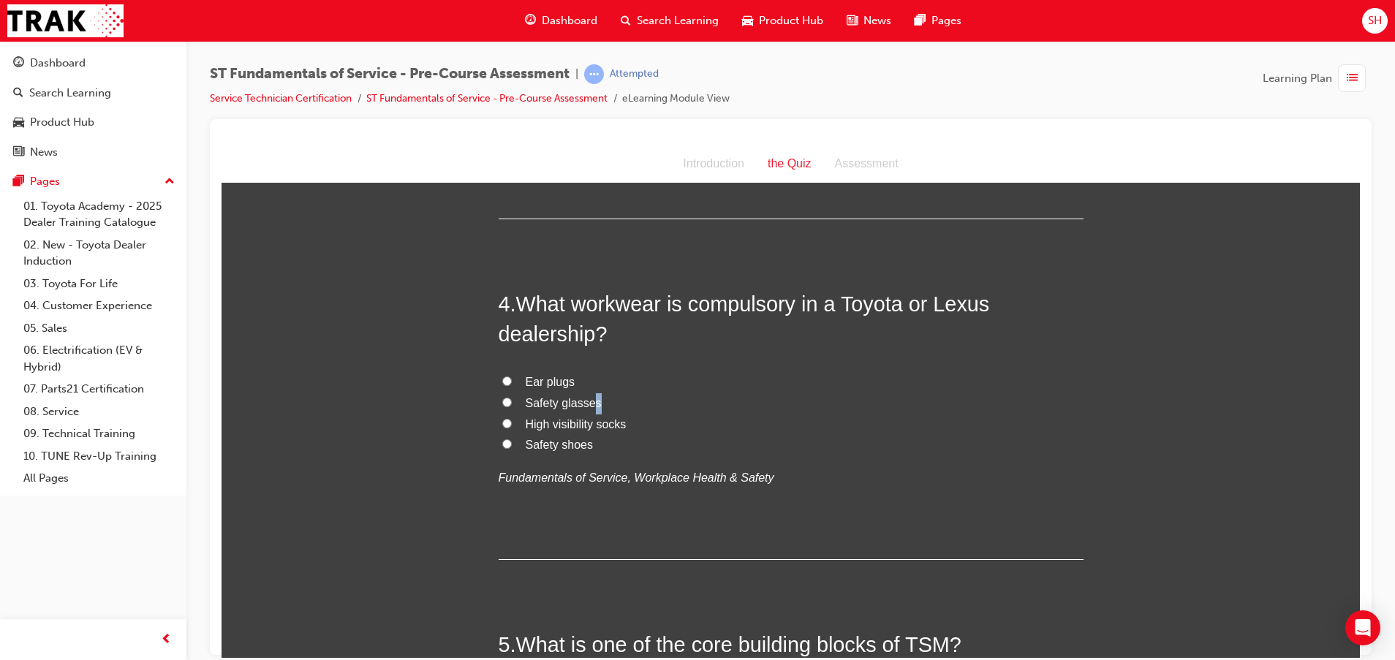
click at [589, 400] on span "Safety glasses" at bounding box center [564, 402] width 76 height 12
drag, startPoint x: 589, startPoint y: 400, endPoint x: 502, endPoint y: 403, distance: 87.1
click at [502, 403] on input "Safety glasses" at bounding box center [507, 402] width 10 height 10
radio input "true"
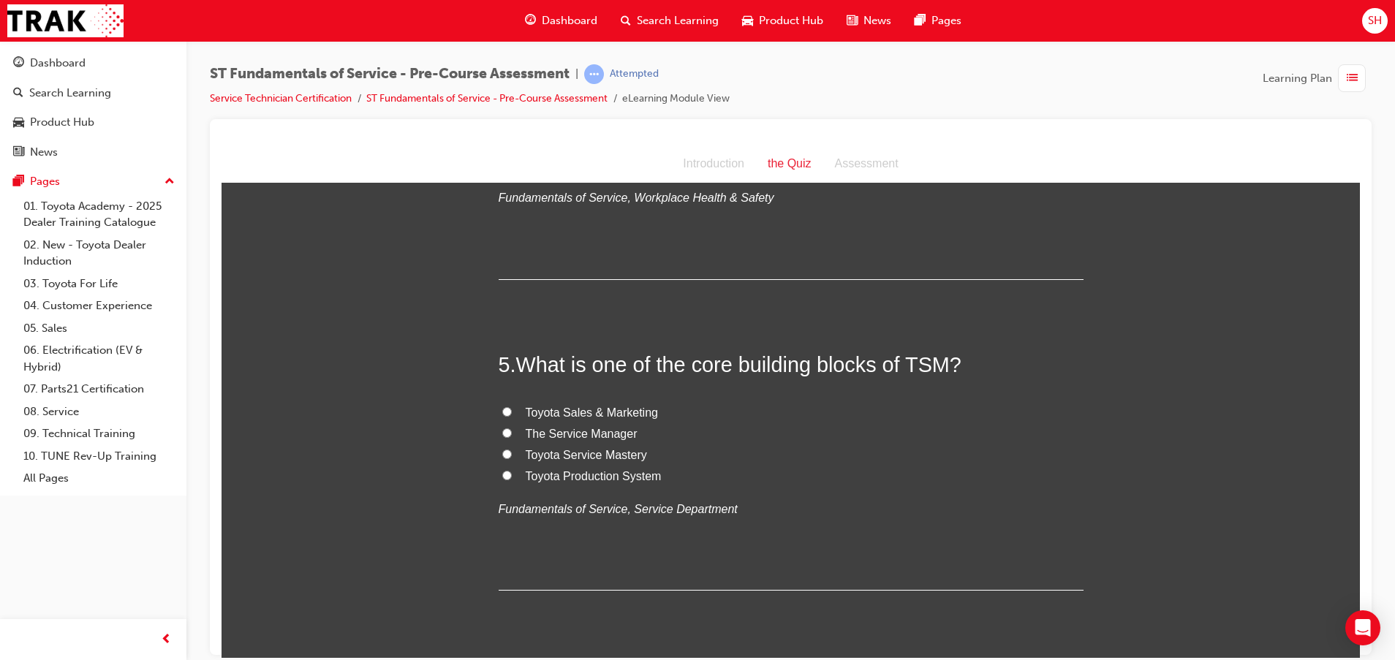
scroll to position [1316, 0]
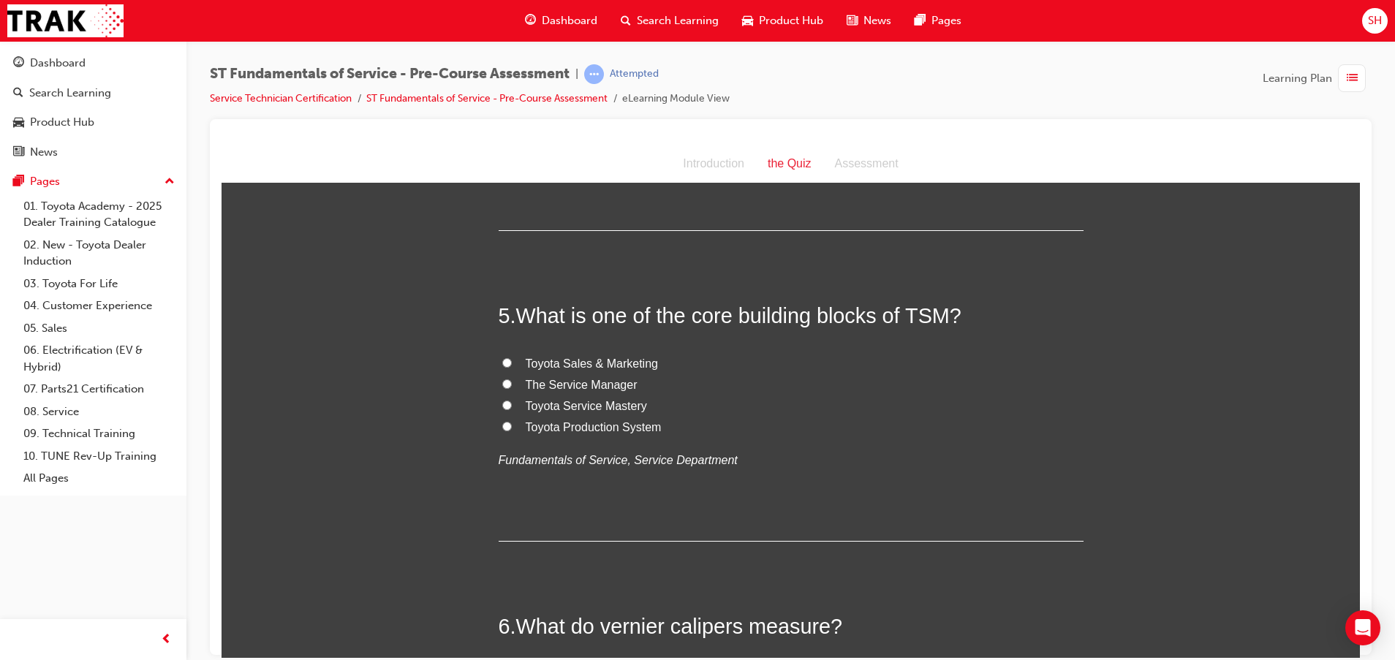
click at [616, 403] on span "Toyota Service Mastery" at bounding box center [586, 405] width 121 height 12
click at [512, 403] on input "Toyota Service Mastery" at bounding box center [507, 405] width 10 height 10
radio input "true"
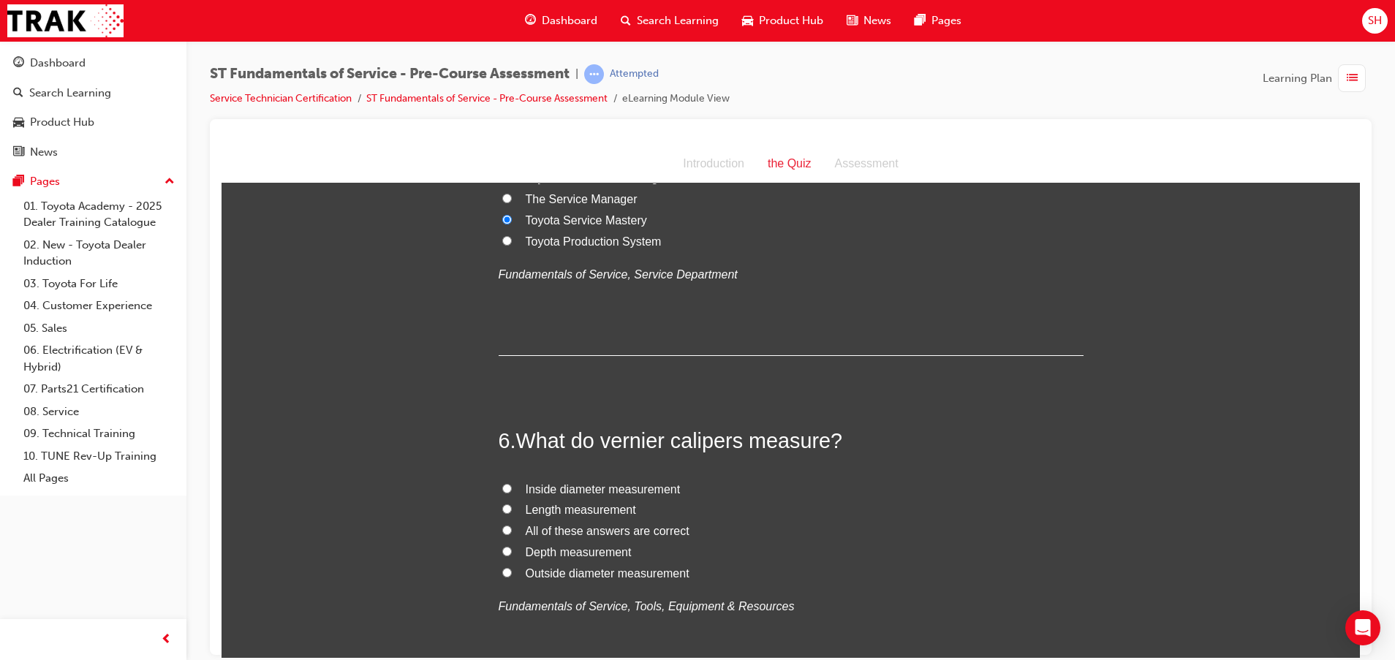
scroll to position [1535, 0]
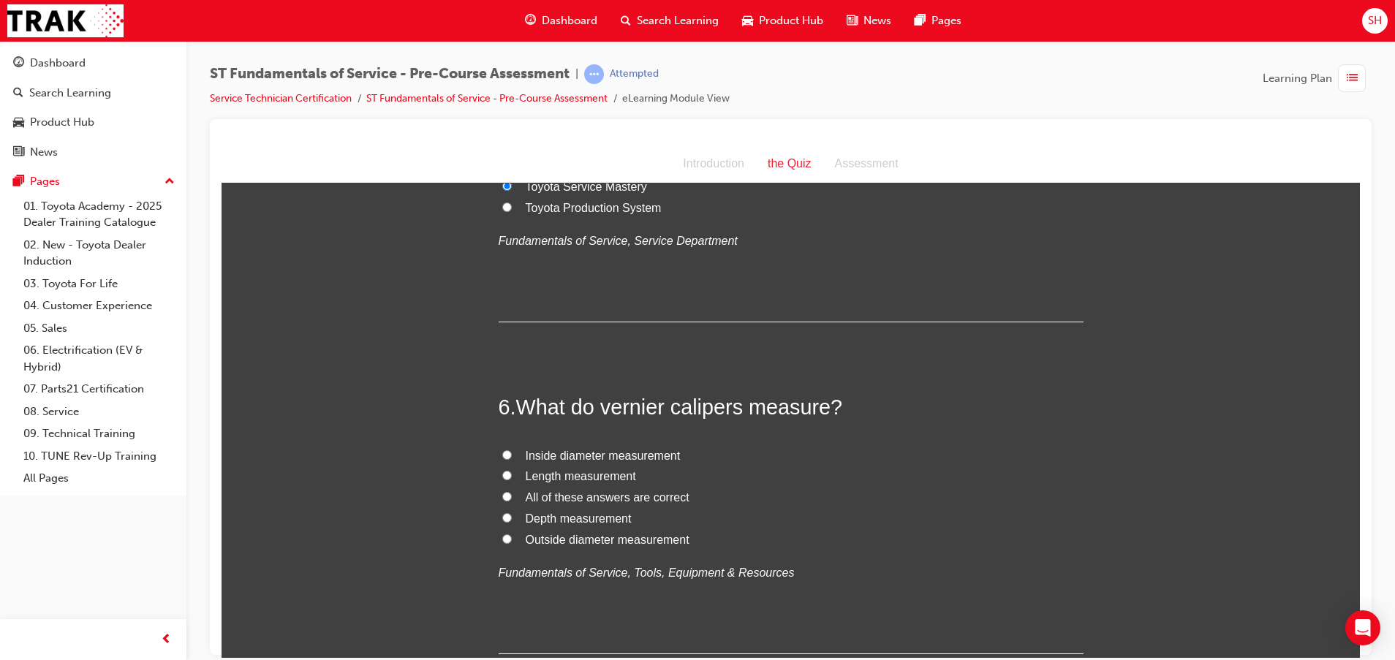
click at [558, 501] on span "All of these answers are correct" at bounding box center [608, 496] width 164 height 12
click at [512, 501] on input "All of these answers are correct" at bounding box center [507, 496] width 10 height 10
radio input "true"
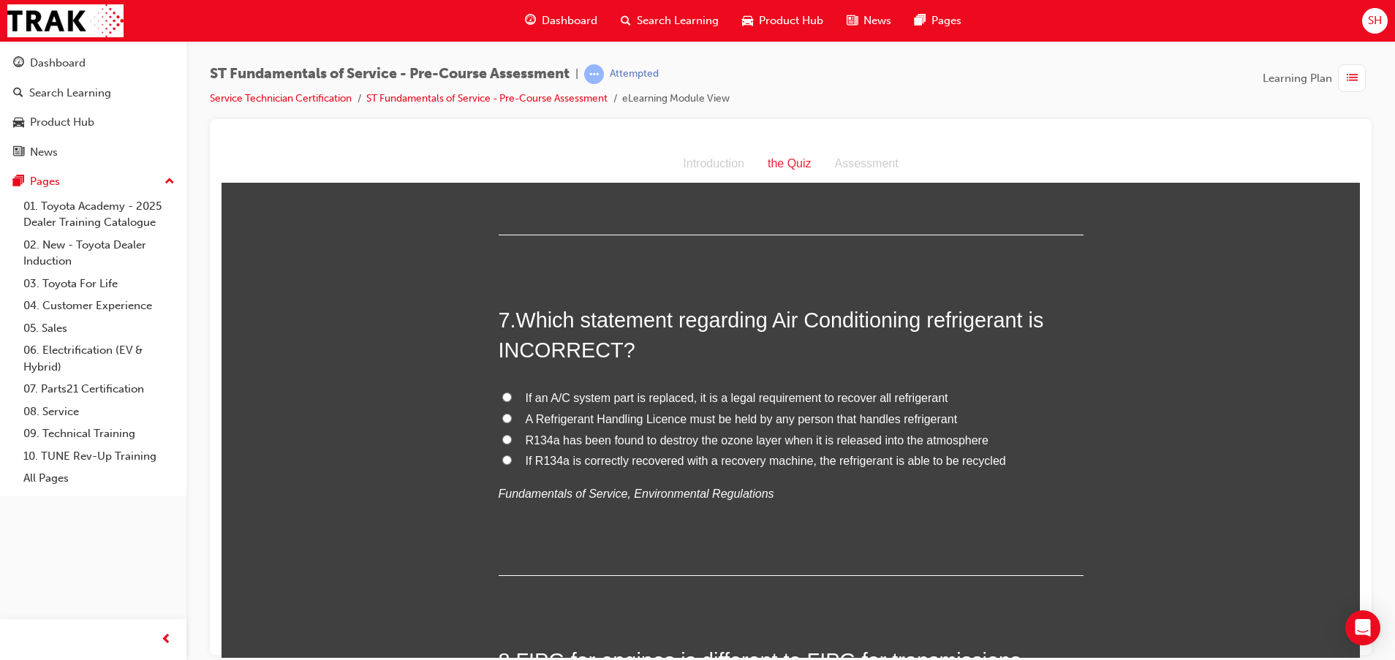
scroll to position [1973, 0]
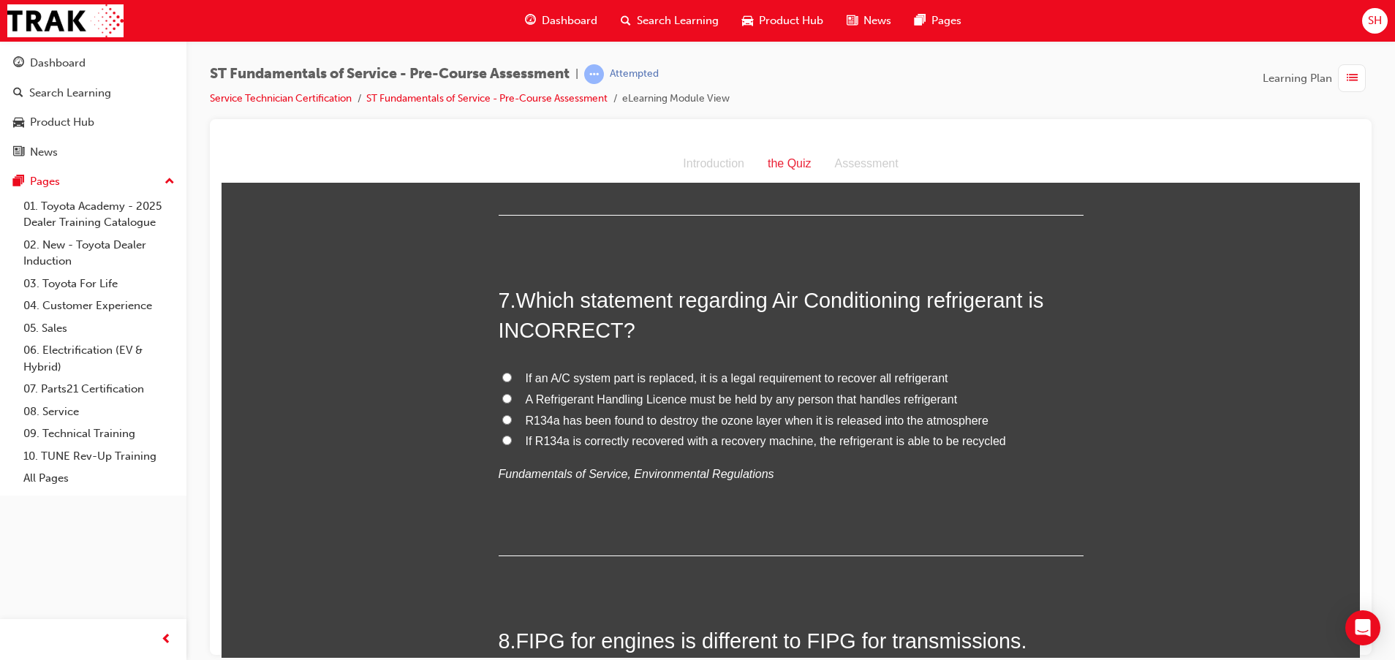
click at [599, 417] on span "R134a has been found to destroy the ozone layer when it is released into the at…" at bounding box center [757, 420] width 463 height 12
click at [512, 417] on input "R134a has been found to destroy the ozone layer when it is released into the at…" at bounding box center [507, 419] width 10 height 10
radio input "true"
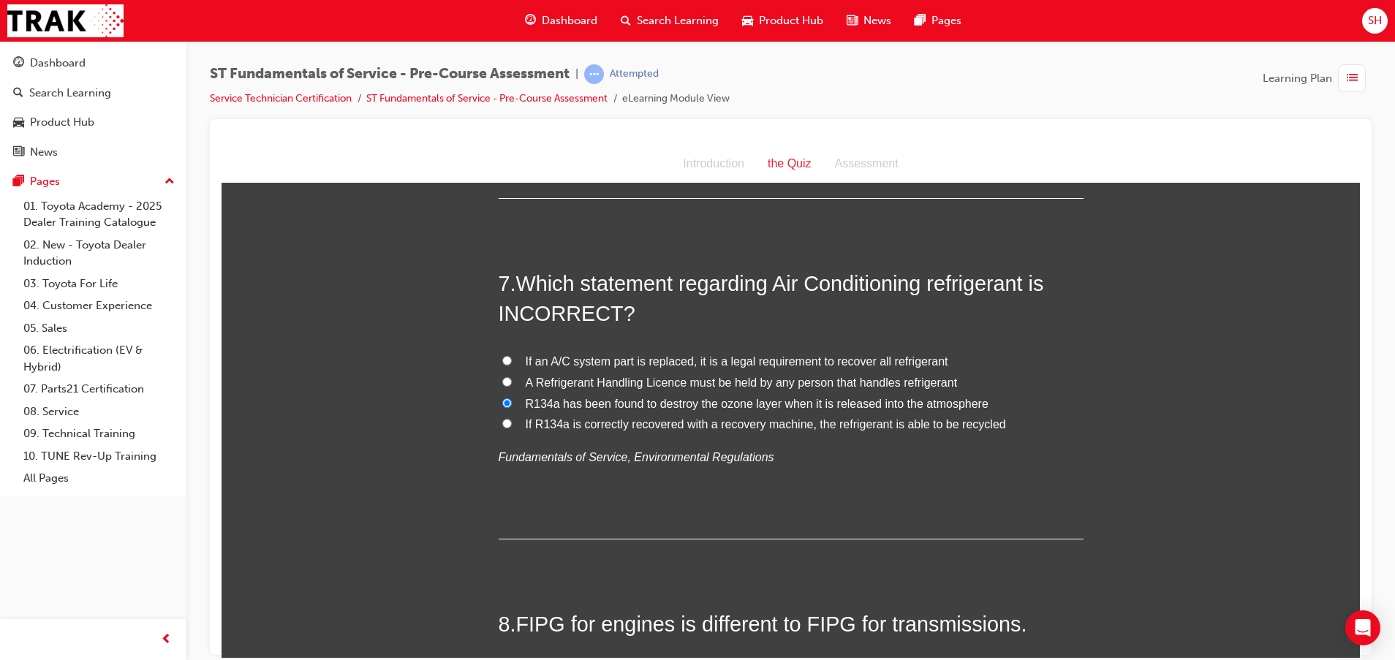
scroll to position [2193, 0]
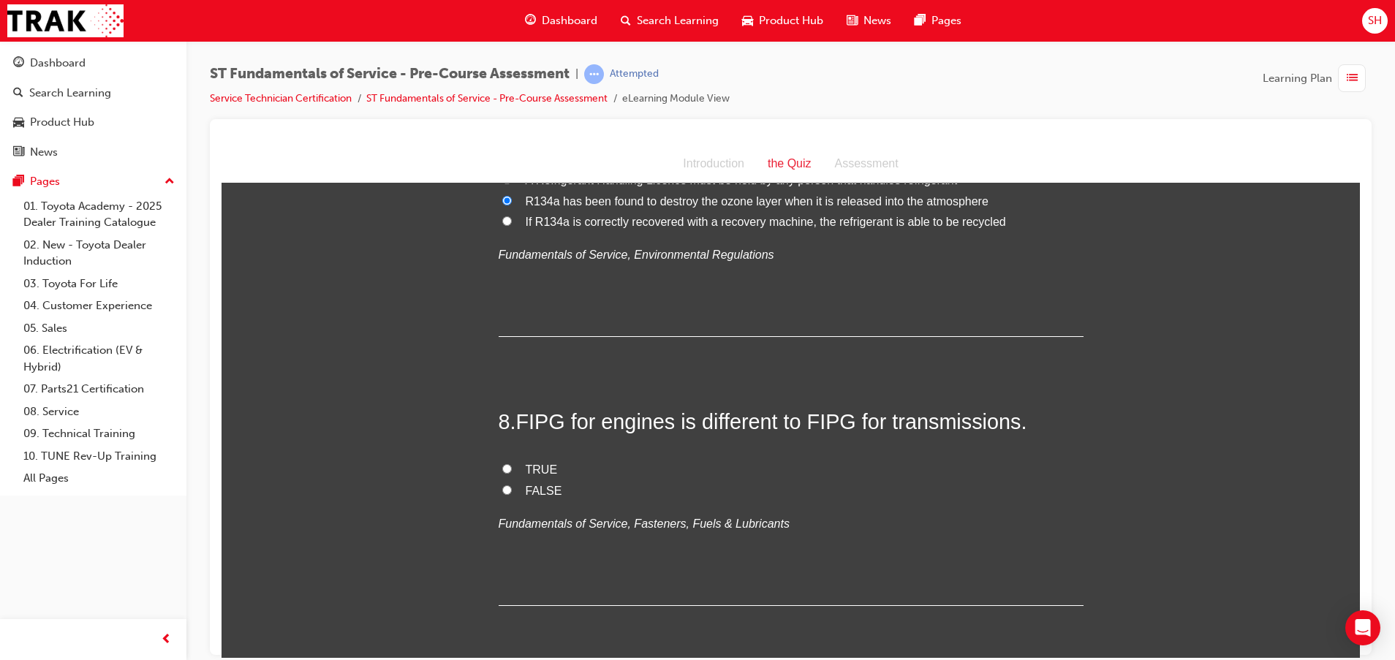
click at [542, 468] on span "TRUE" at bounding box center [542, 469] width 32 height 12
click at [512, 468] on input "TRUE" at bounding box center [507, 468] width 10 height 10
radio input "true"
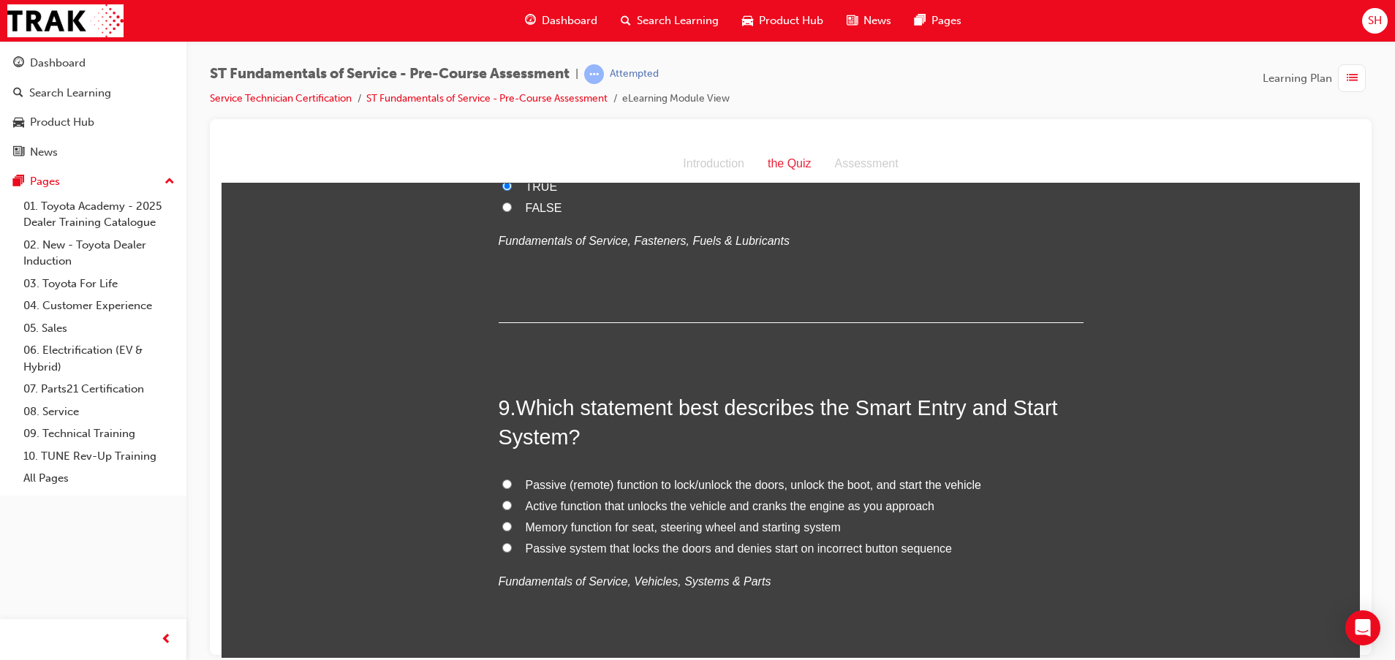
scroll to position [2522, 0]
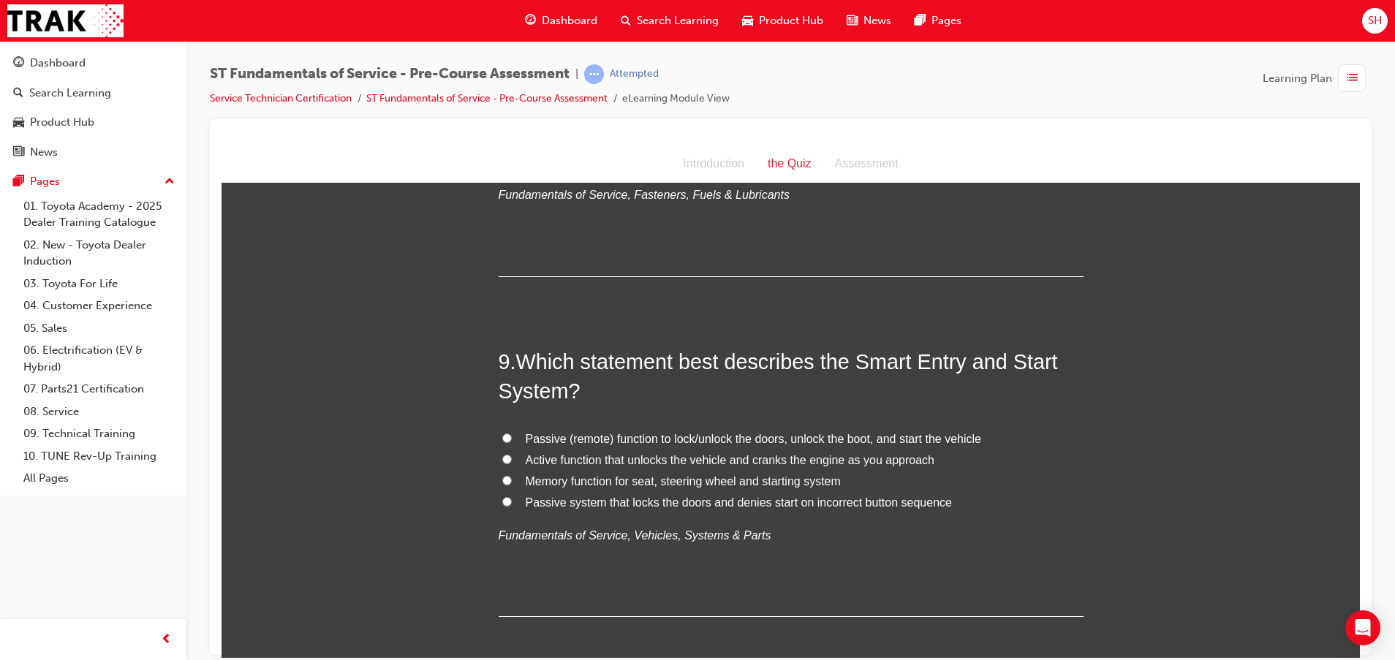
click at [787, 437] on span "Passive (remote) function to lock/unlock the doors, unlock the boot, and start …" at bounding box center [753, 438] width 455 height 12
click at [512, 437] on input "Passive (remote) function to lock/unlock the doors, unlock the boot, and start …" at bounding box center [507, 438] width 10 height 10
radio input "true"
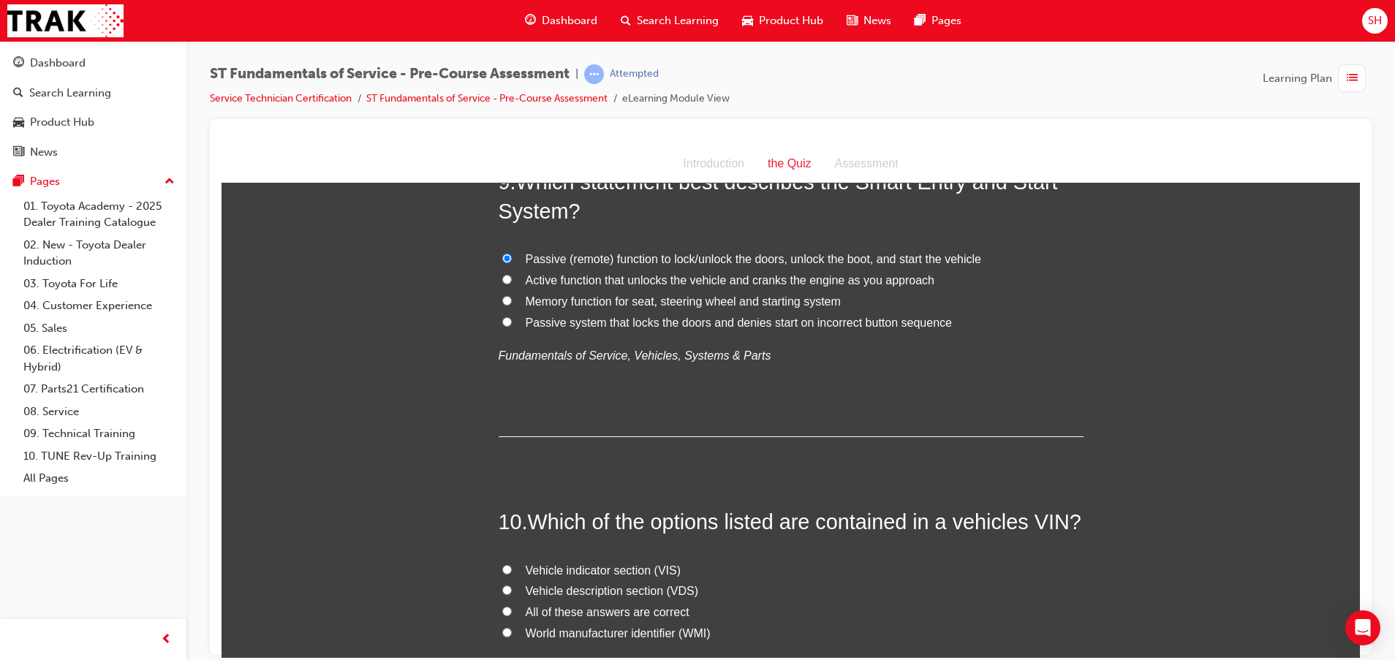
scroll to position [2850, 0]
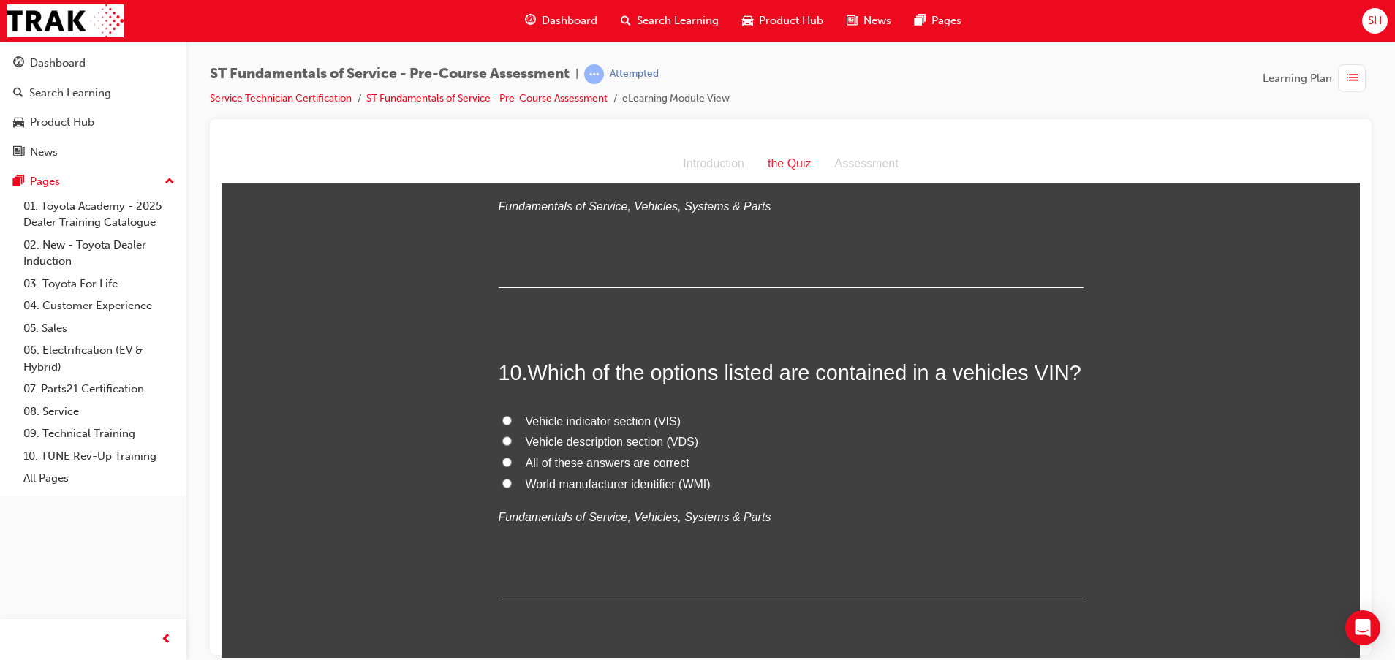
click at [604, 463] on span "All of these answers are correct" at bounding box center [608, 462] width 164 height 12
click at [512, 463] on input "All of these answers are correct" at bounding box center [507, 462] width 10 height 10
radio input "true"
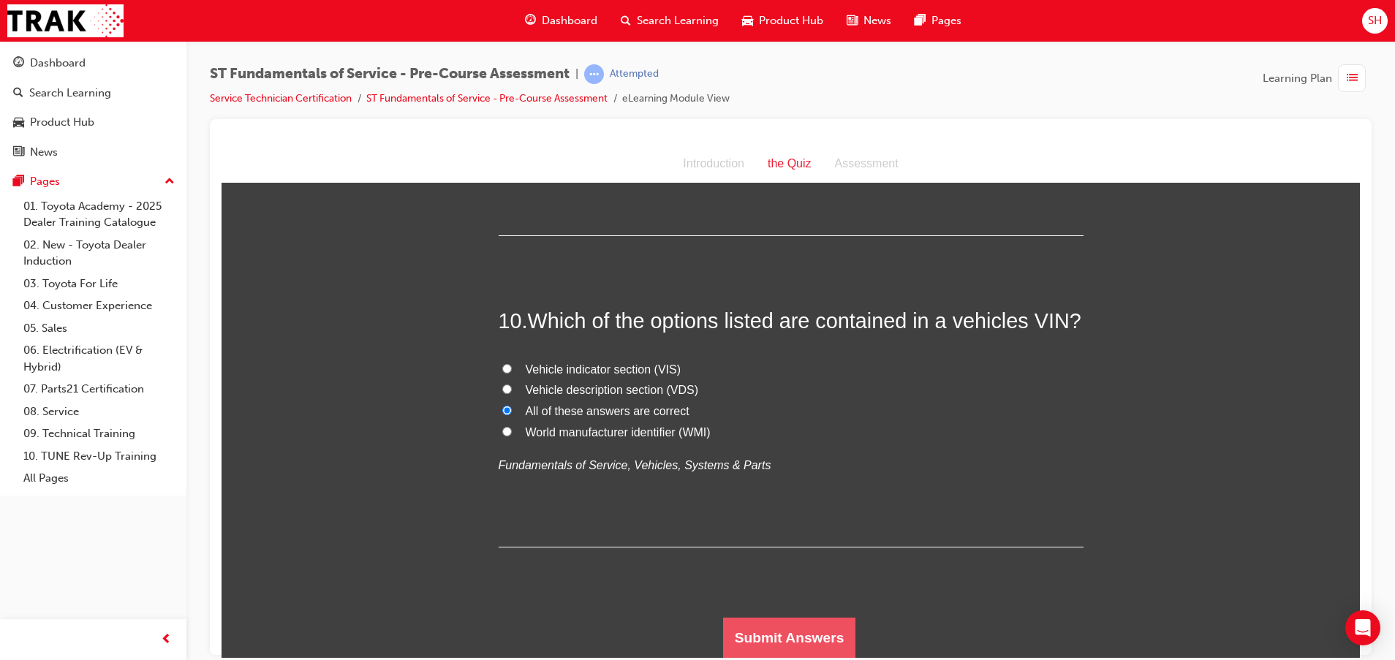
click at [824, 633] on button "Submit Answers" at bounding box center [789, 637] width 133 height 41
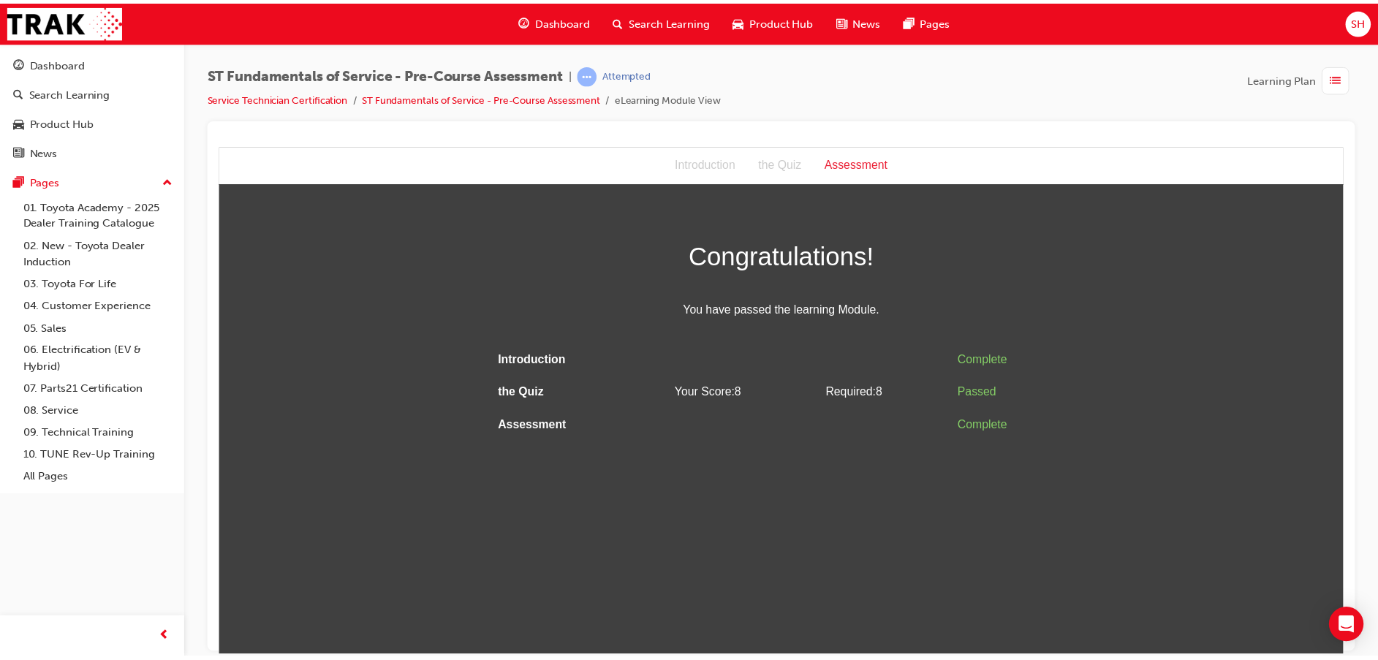
scroll to position [0, 0]
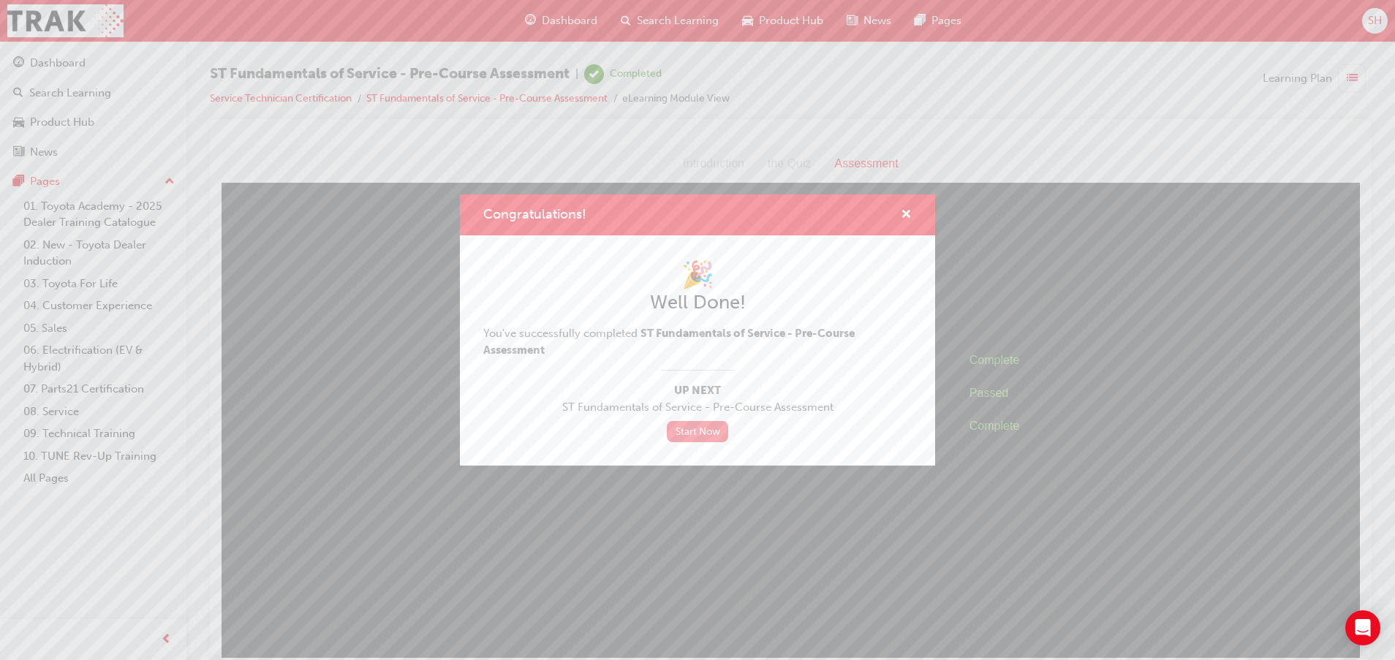
click at [700, 428] on link "Start Now" at bounding box center [697, 431] width 61 height 21
click at [716, 429] on link "Start Now" at bounding box center [697, 431] width 61 height 21
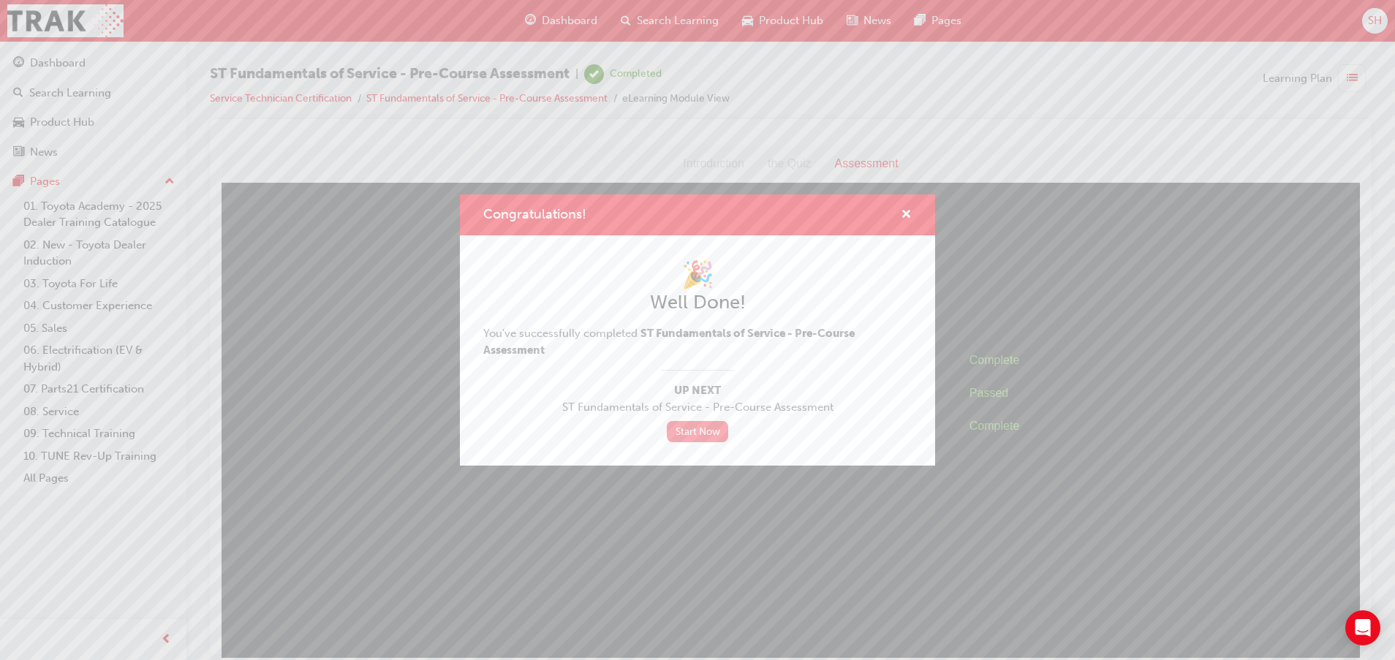
click at [716, 429] on link "Start Now" at bounding box center [697, 431] width 61 height 21
click at [909, 210] on span "cross-icon" at bounding box center [905, 215] width 11 height 13
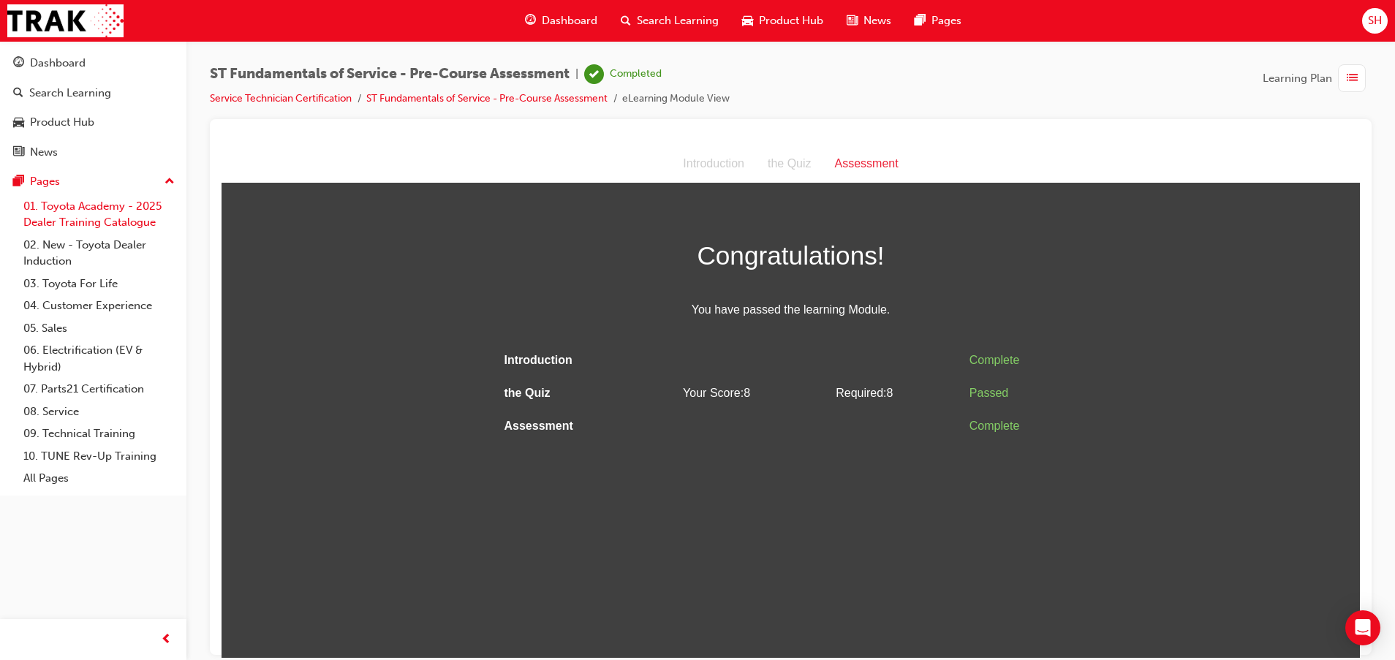
click at [105, 209] on link "01. Toyota Academy - 2025 Dealer Training Catalogue" at bounding box center [99, 214] width 163 height 39
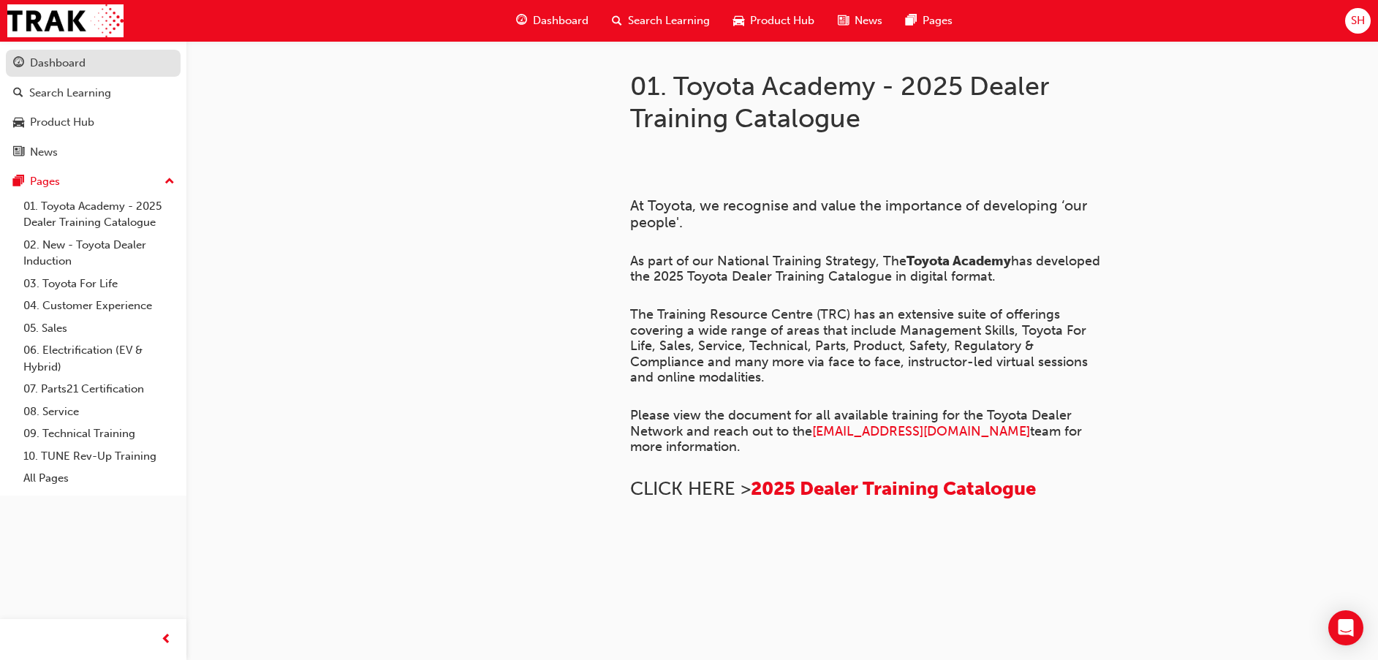
click at [108, 60] on div "Dashboard" at bounding box center [93, 63] width 160 height 18
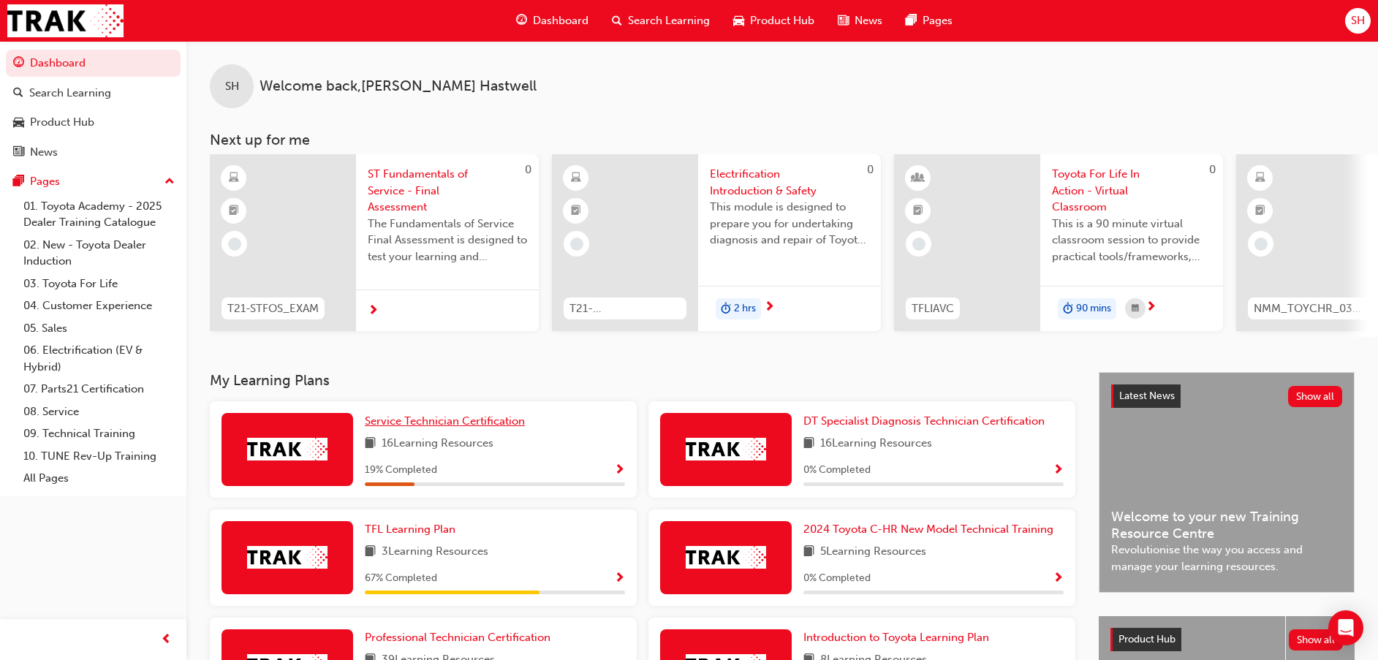
click at [482, 420] on link "Service Technician Certification" at bounding box center [448, 421] width 166 height 17
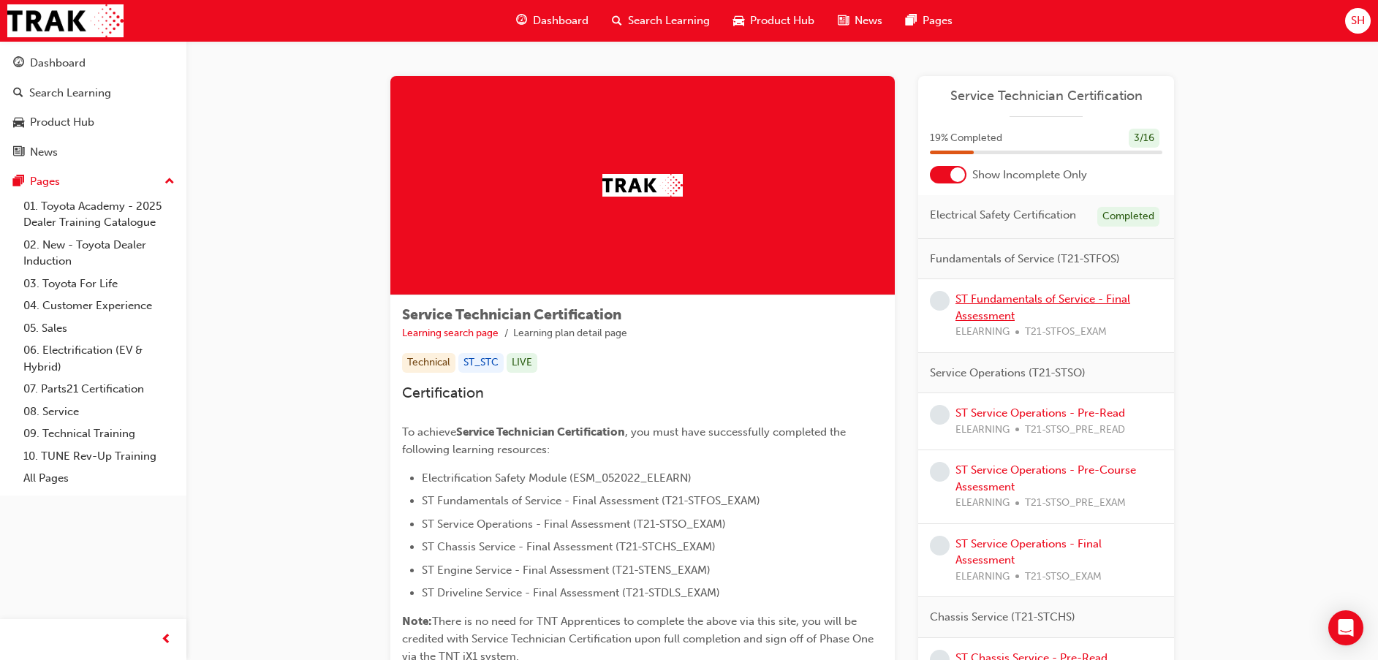
click at [1107, 304] on link "ST Fundamentals of Service - Final Assessment" at bounding box center [1042, 307] width 175 height 30
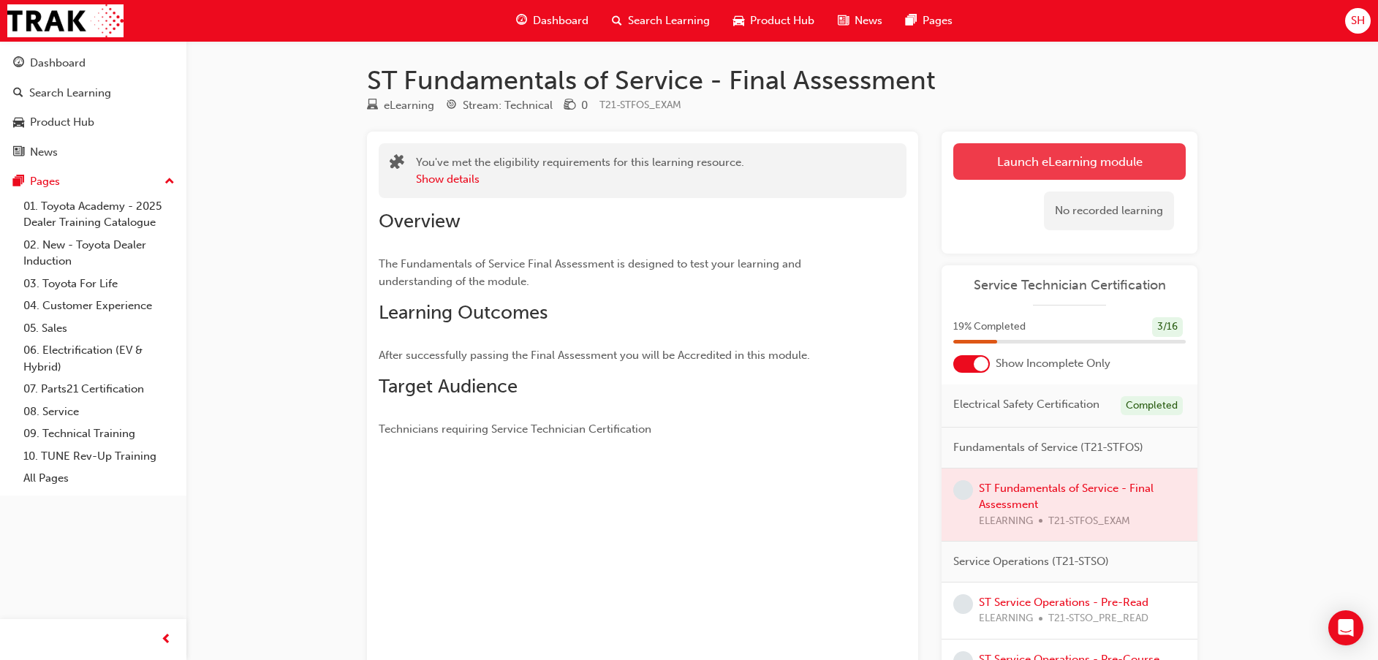
click at [1004, 154] on link "Launch eLearning module" at bounding box center [1069, 161] width 232 height 37
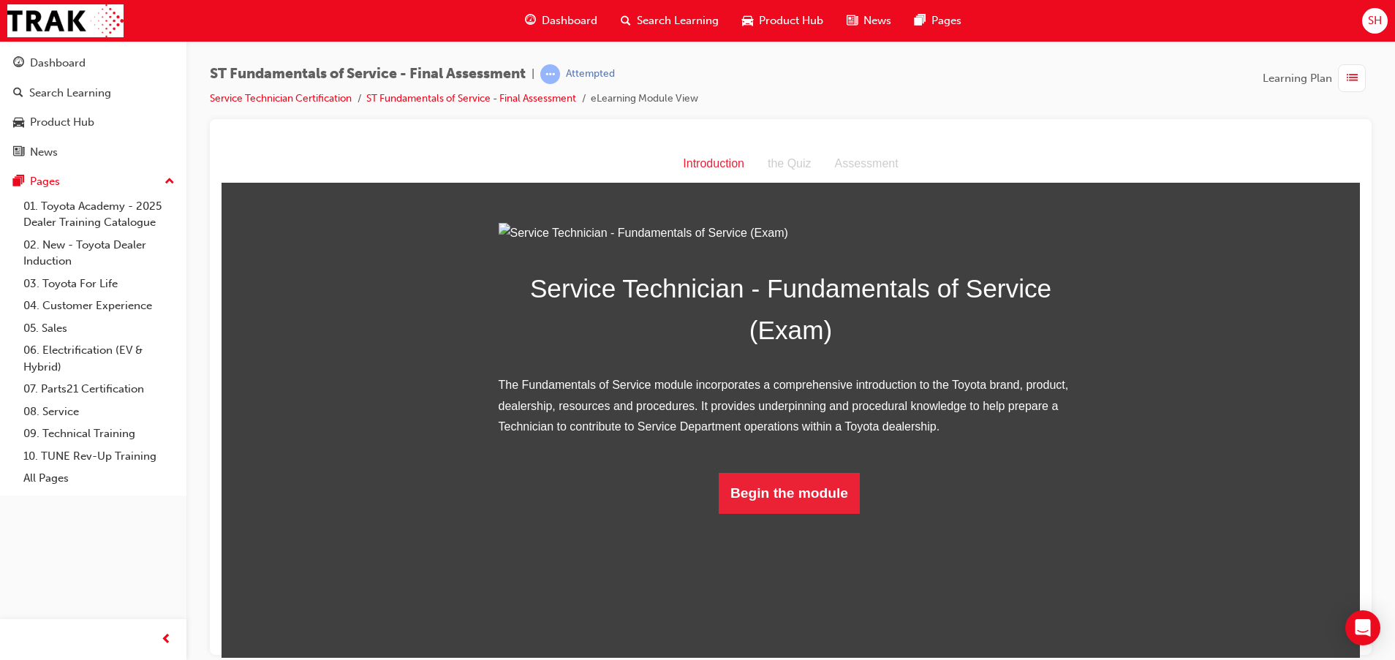
scroll to position [17, 0]
click at [772, 513] on button "Begin the module" at bounding box center [788, 492] width 141 height 41
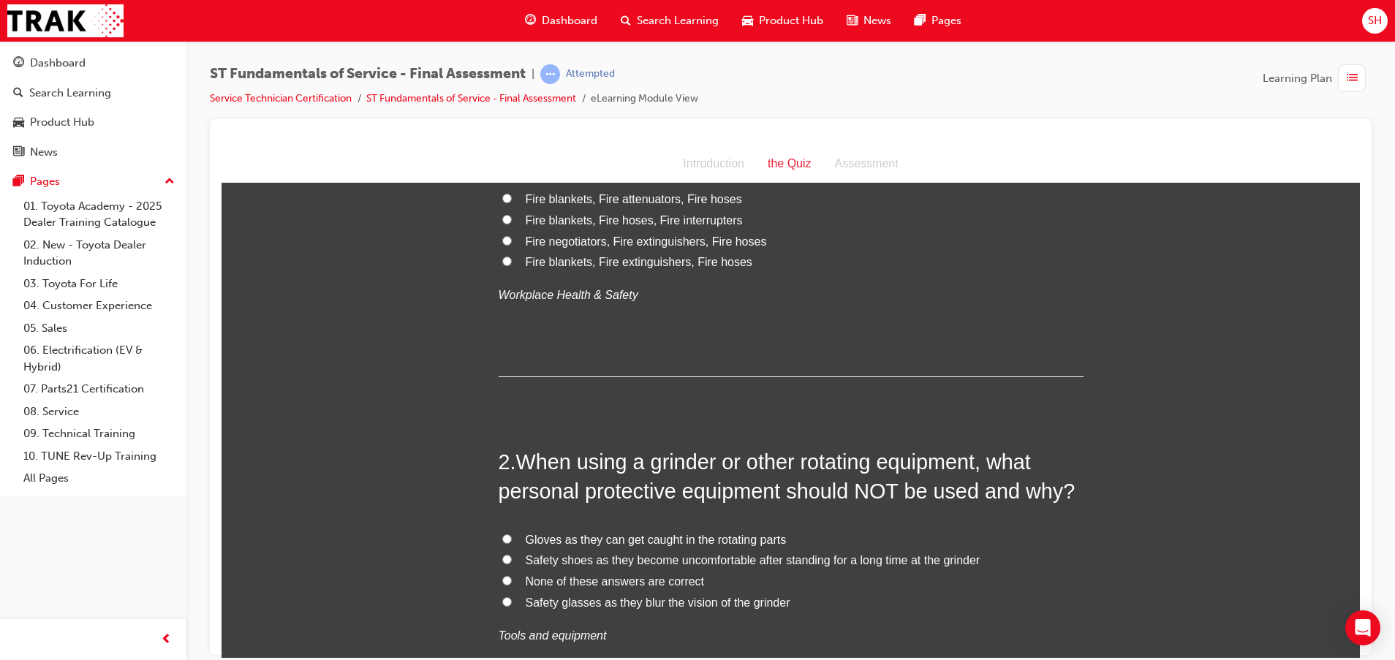
scroll to position [0, 0]
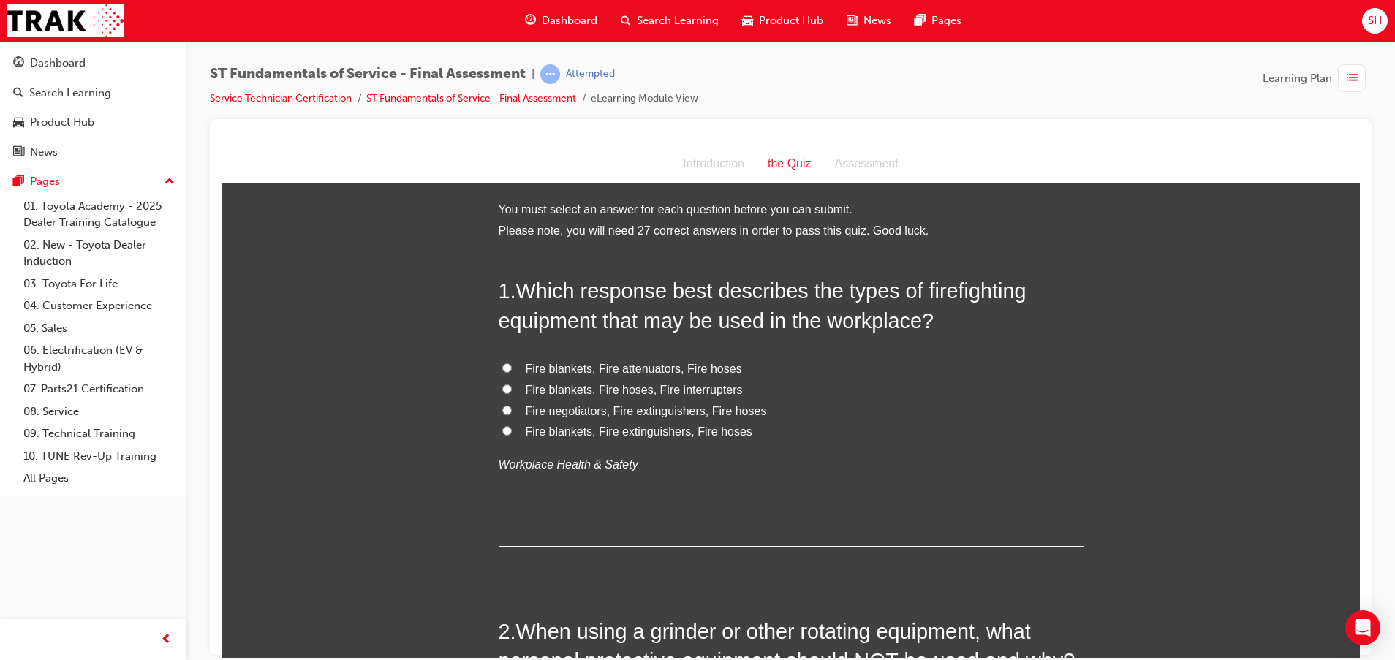
click at [625, 434] on span "Fire blankets, Fire extinguishers, Fire hoses" at bounding box center [639, 431] width 227 height 12
click at [512, 434] on input "Fire blankets, Fire extinguishers, Fire hoses" at bounding box center [507, 430] width 10 height 10
radio input "true"
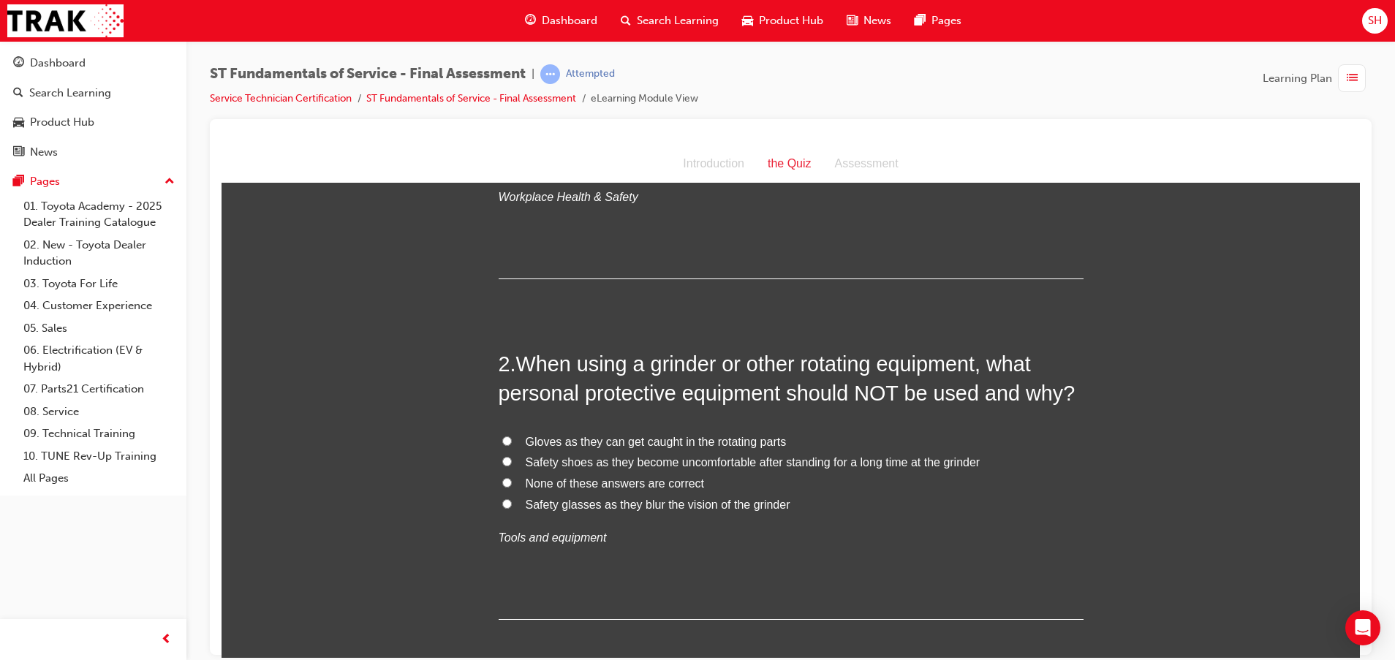
scroll to position [329, 0]
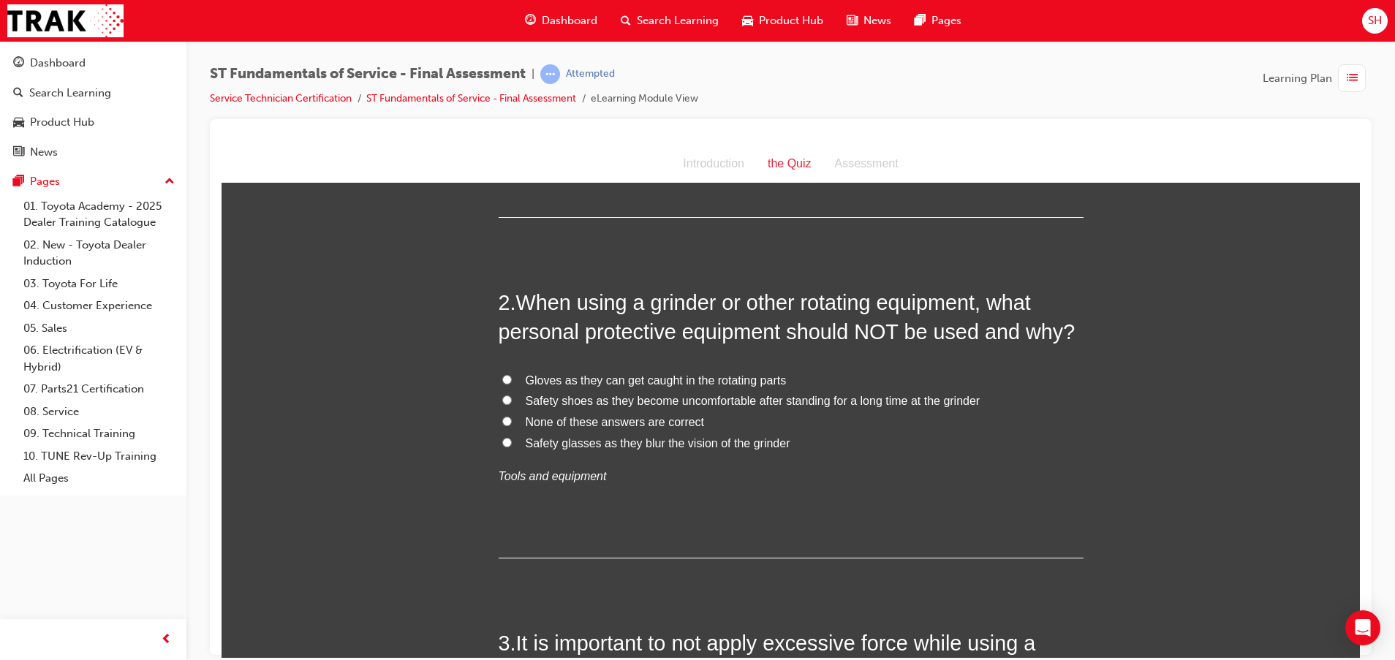
click at [721, 380] on span "Gloves as they can get caught in the rotating parts" at bounding box center [656, 379] width 261 height 12
click at [512, 380] on input "Gloves as they can get caught in the rotating parts" at bounding box center [507, 379] width 10 height 10
radio input "true"
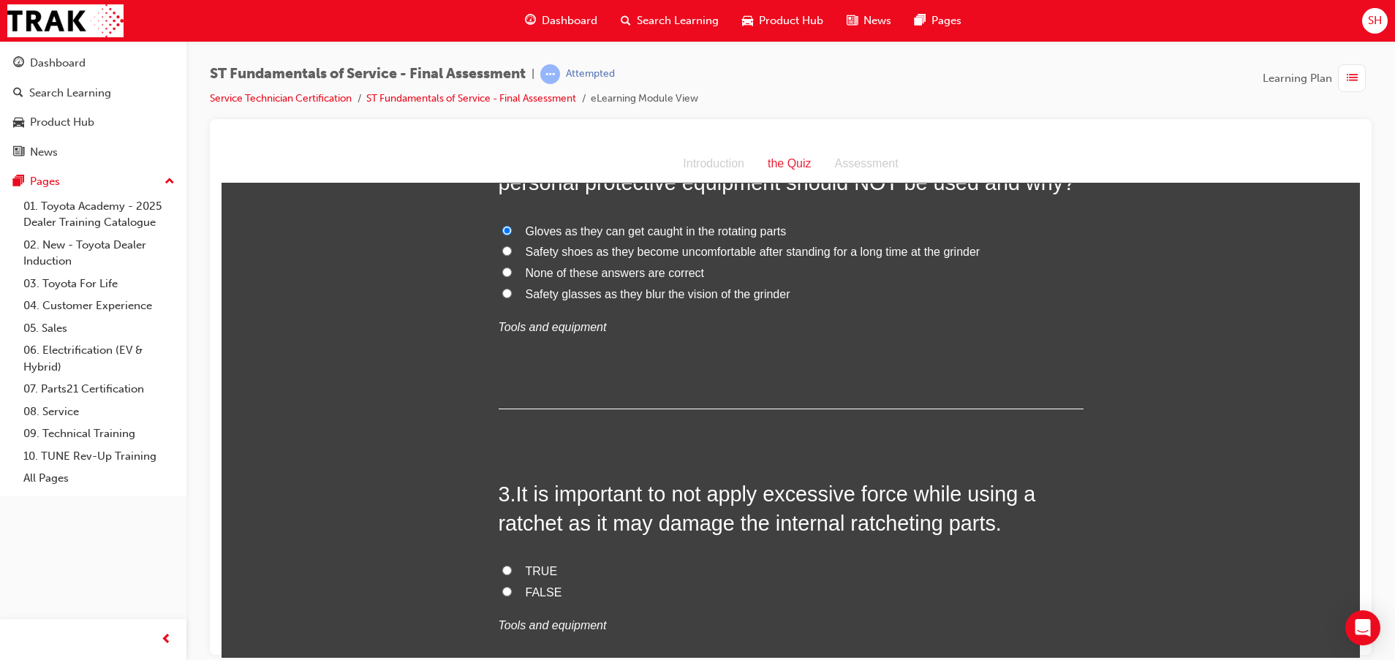
scroll to position [548, 0]
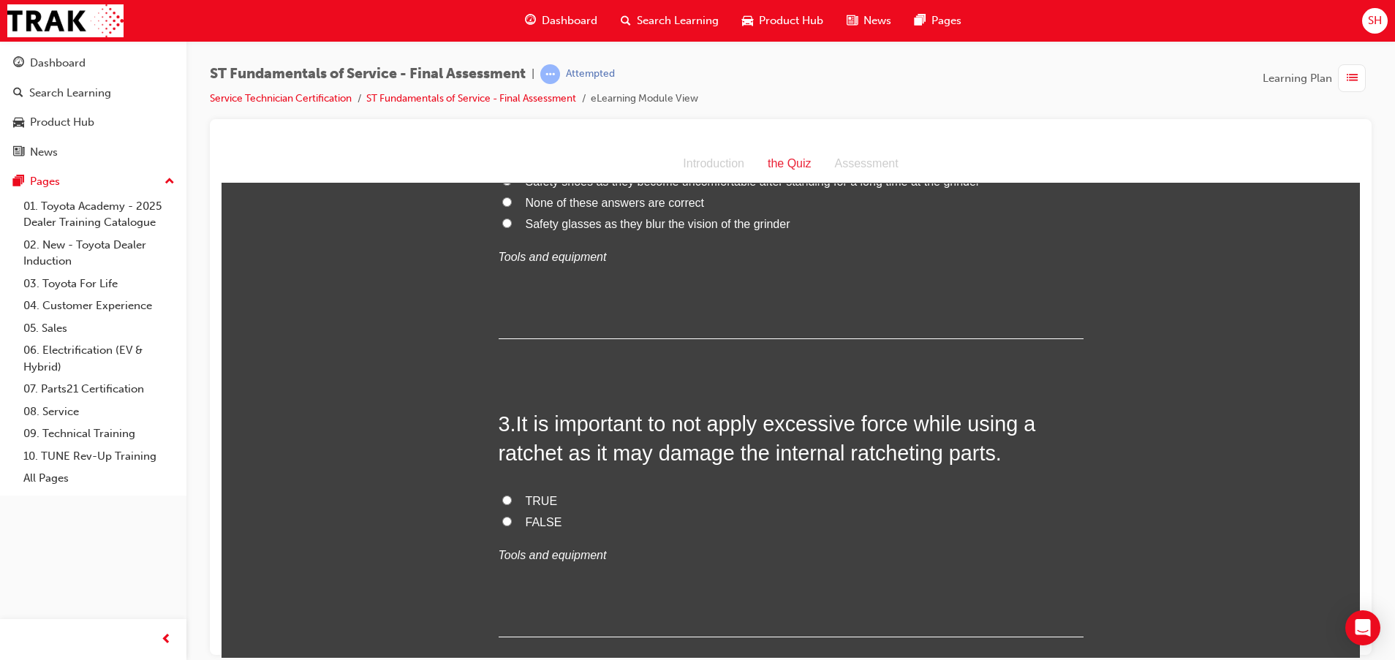
click at [510, 497] on label "TRUE" at bounding box center [790, 500] width 585 height 21
click at [510, 497] on input "TRUE" at bounding box center [507, 500] width 10 height 10
radio input "true"
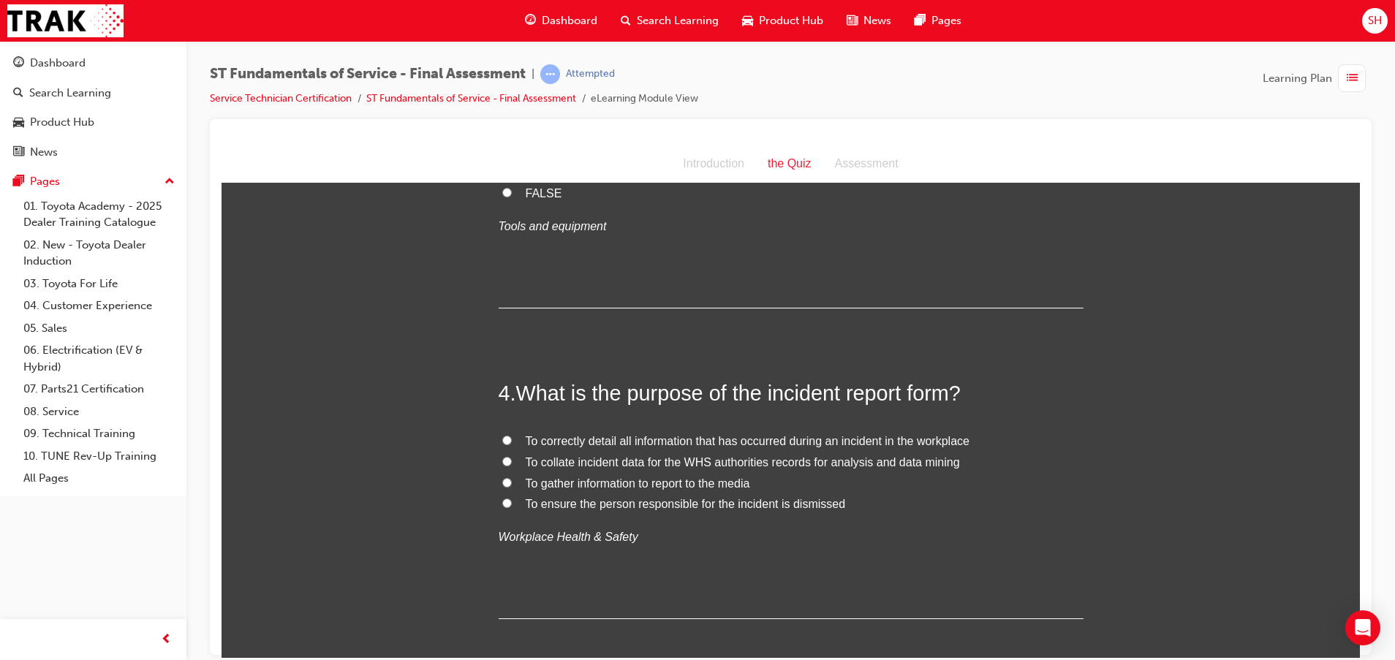
scroll to position [987, 0]
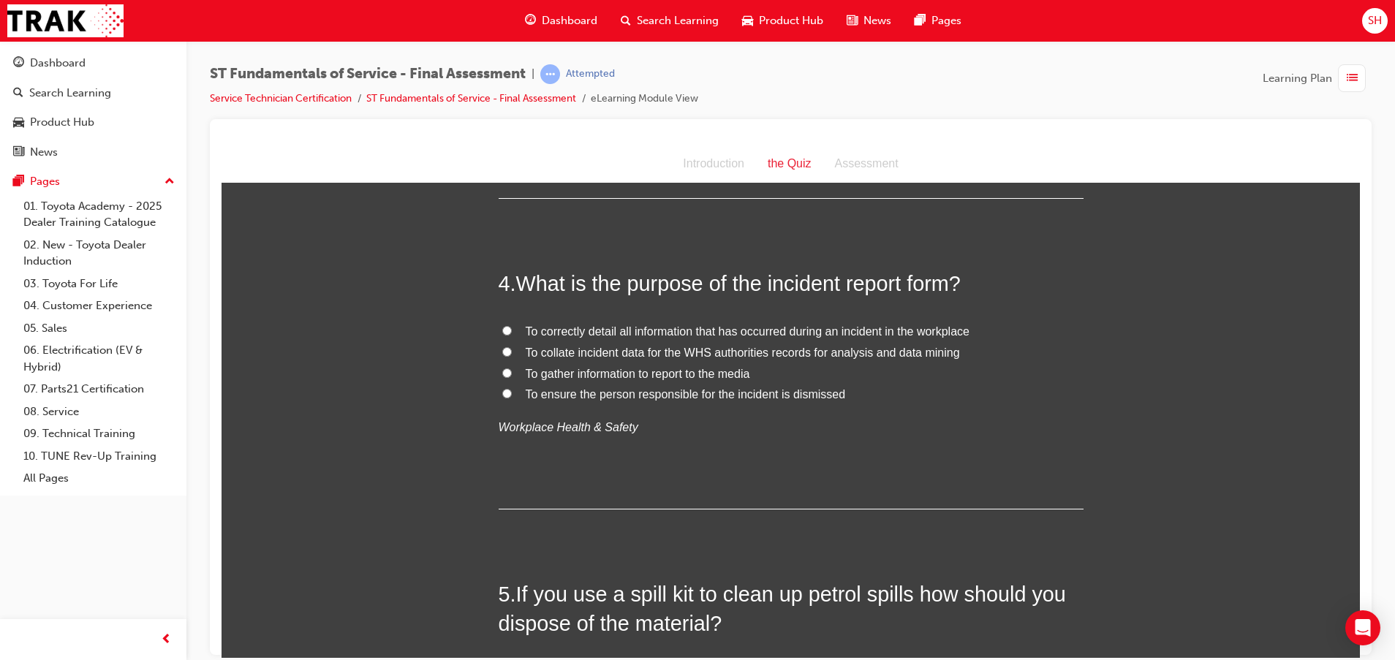
click at [623, 327] on span "To correctly detail all information that has occurred during an incident in the…" at bounding box center [748, 331] width 444 height 12
click at [512, 327] on input "To correctly detail all information that has occurred during an incident in the…" at bounding box center [507, 330] width 10 height 10
radio input "true"
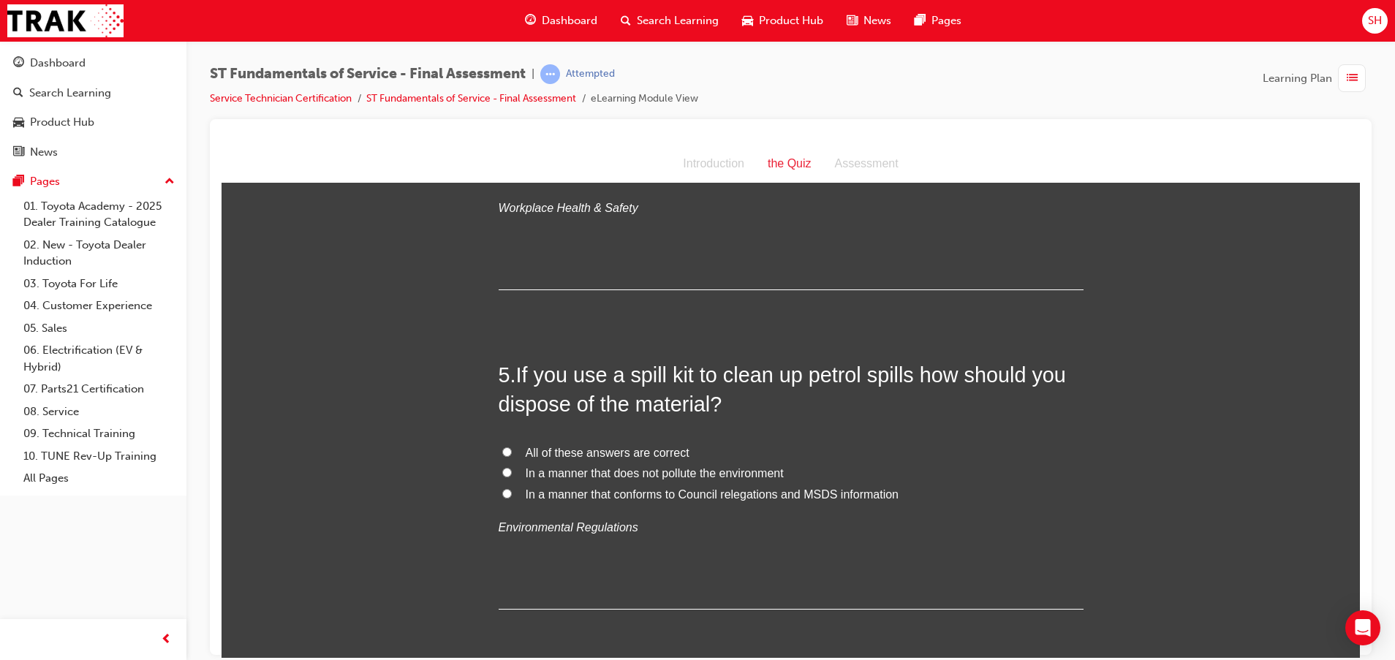
scroll to position [1316, 0]
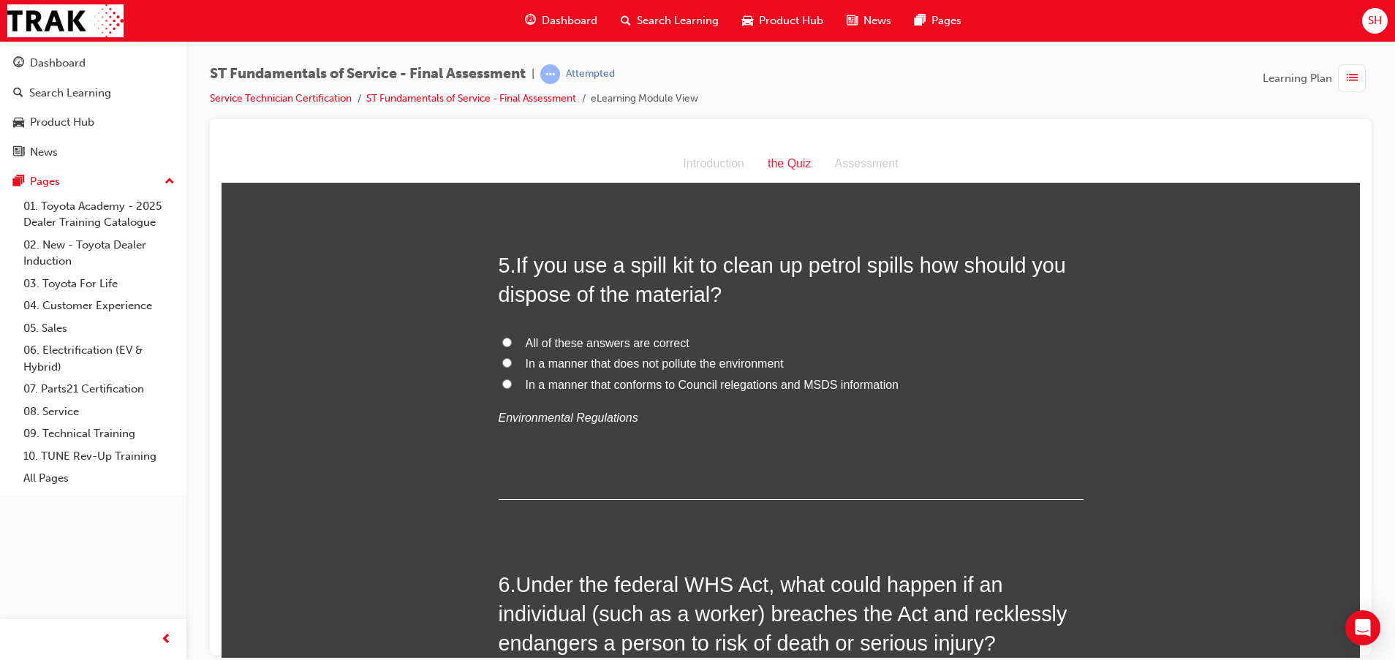
click at [603, 339] on span "All of these answers are correct" at bounding box center [608, 342] width 164 height 12
click at [512, 339] on input "All of these answers are correct" at bounding box center [507, 342] width 10 height 10
radio input "true"
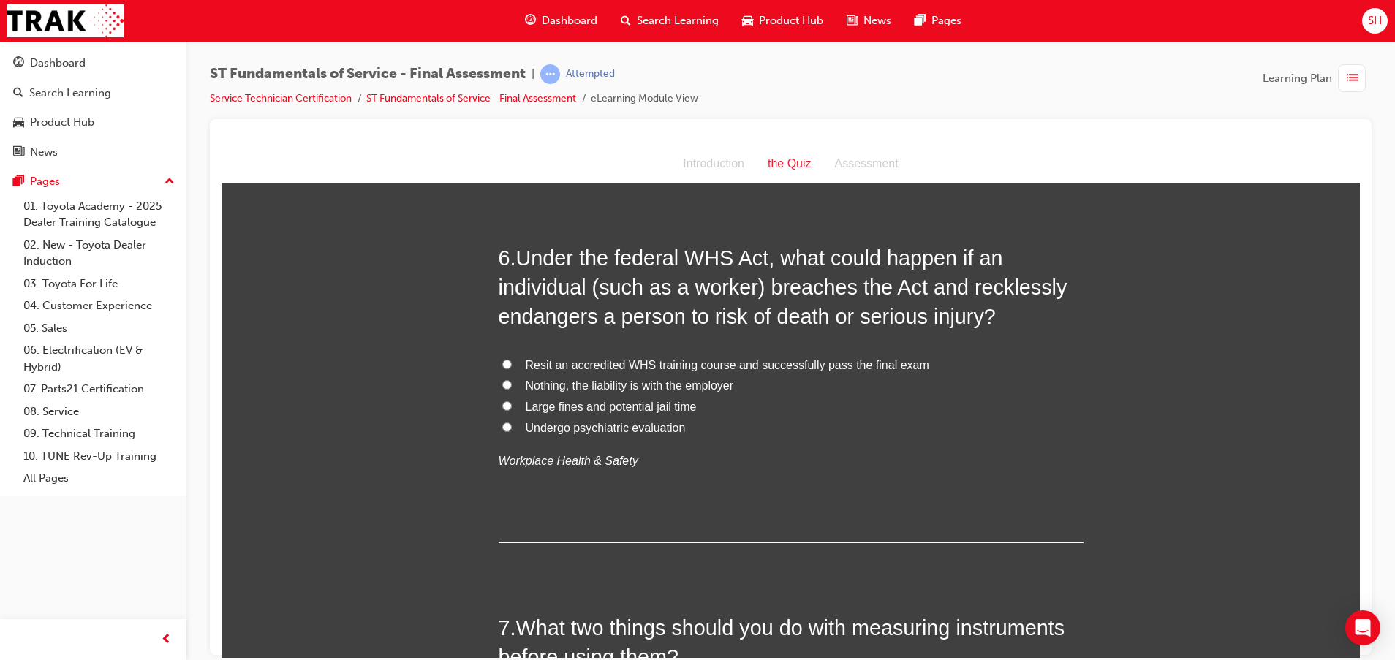
scroll to position [1644, 0]
click at [648, 406] on span "Large fines and potential jail time" at bounding box center [611, 404] width 171 height 12
click at [512, 406] on input "Large fines and potential jail time" at bounding box center [507, 403] width 10 height 10
radio input "true"
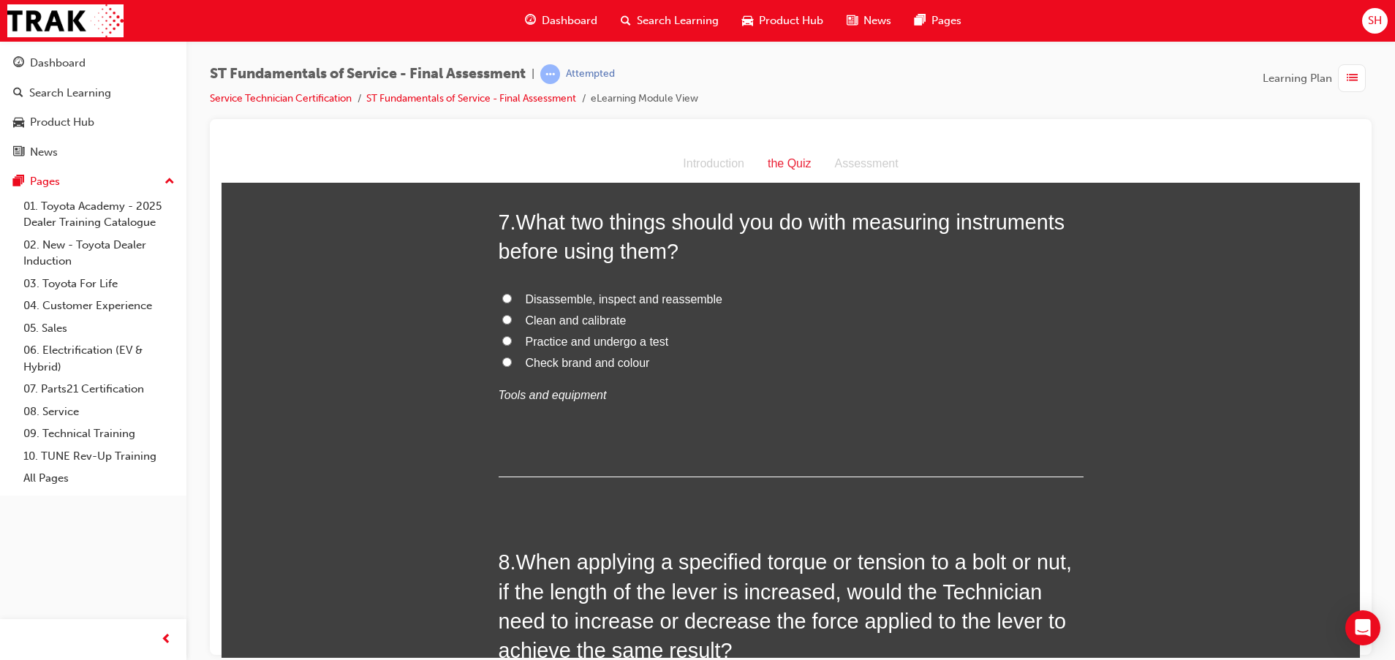
scroll to position [2083, 0]
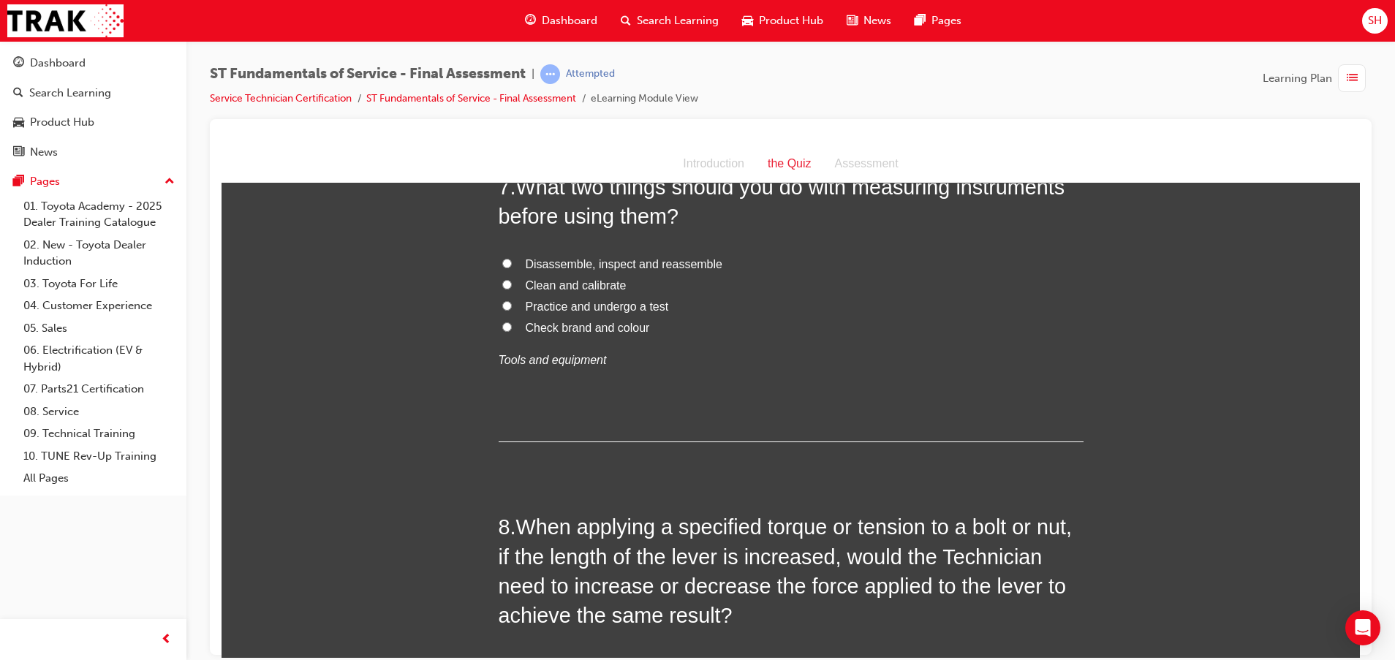
click at [513, 281] on label "Clean and calibrate" at bounding box center [790, 285] width 585 height 21
click at [512, 281] on input "Clean and calibrate" at bounding box center [507, 284] width 10 height 10
radio input "true"
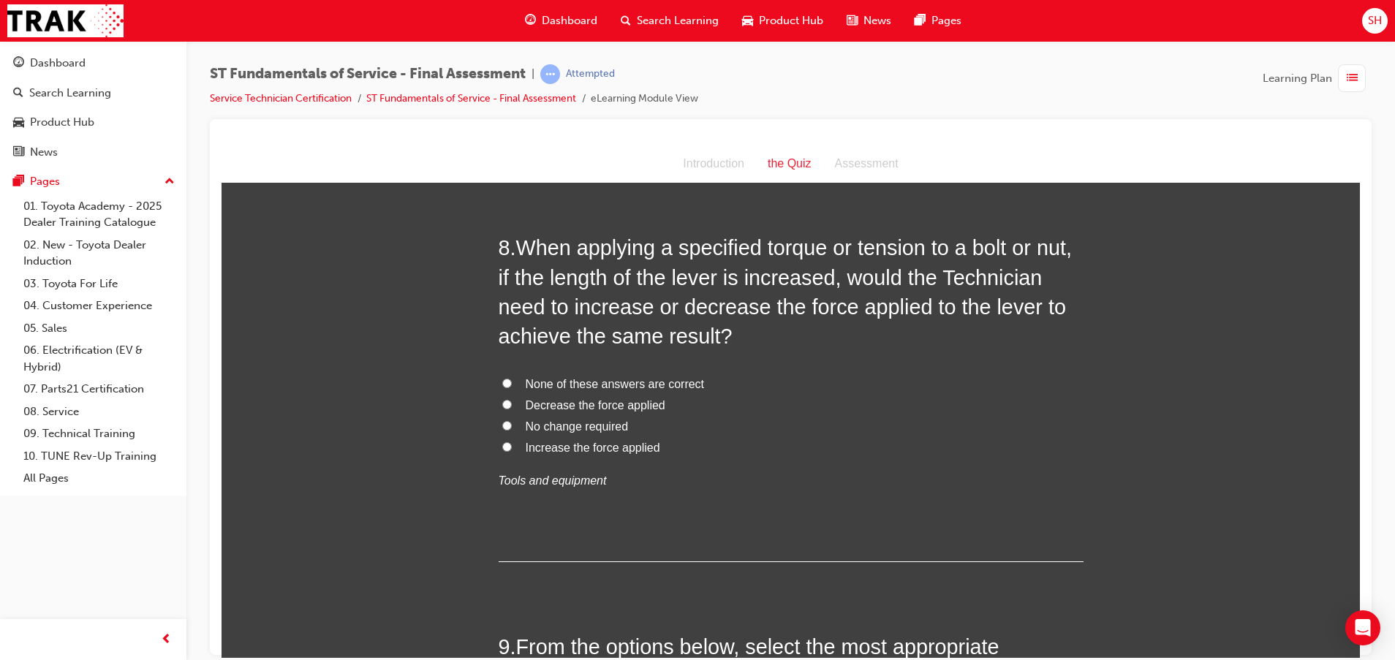
scroll to position [2412, 0]
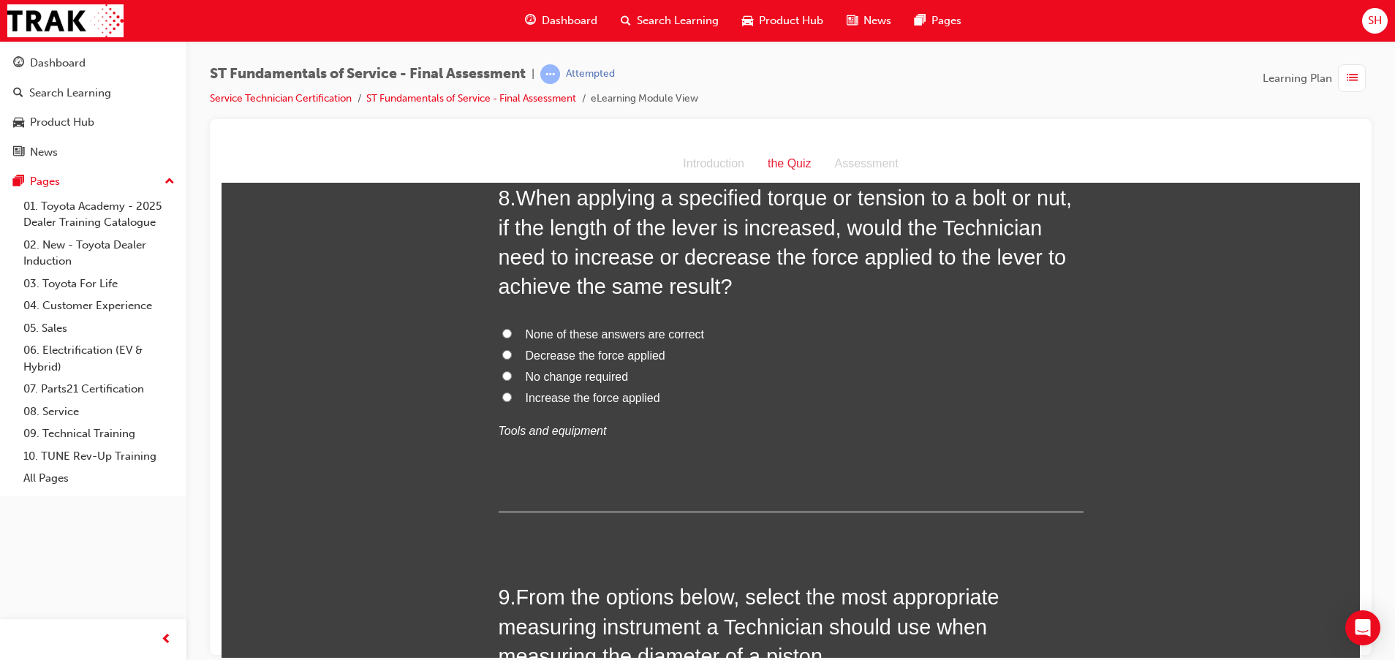
click at [589, 352] on span "Decrease the force applied" at bounding box center [596, 355] width 140 height 12
click at [512, 352] on input "Decrease the force applied" at bounding box center [507, 354] width 10 height 10
radio input "true"
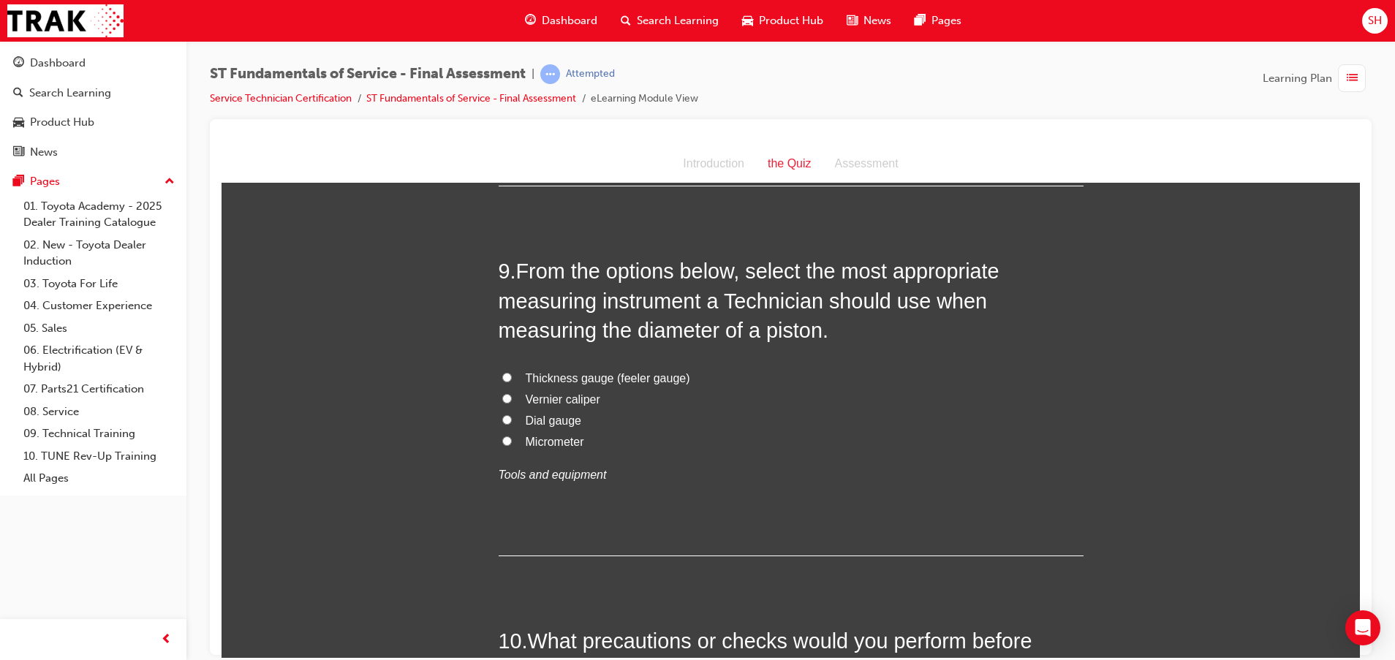
scroll to position [2741, 0]
click at [558, 390] on span "Vernier caliper" at bounding box center [563, 396] width 75 height 12
click at [512, 390] on input "Vernier caliper" at bounding box center [507, 395] width 10 height 10
radio input "true"
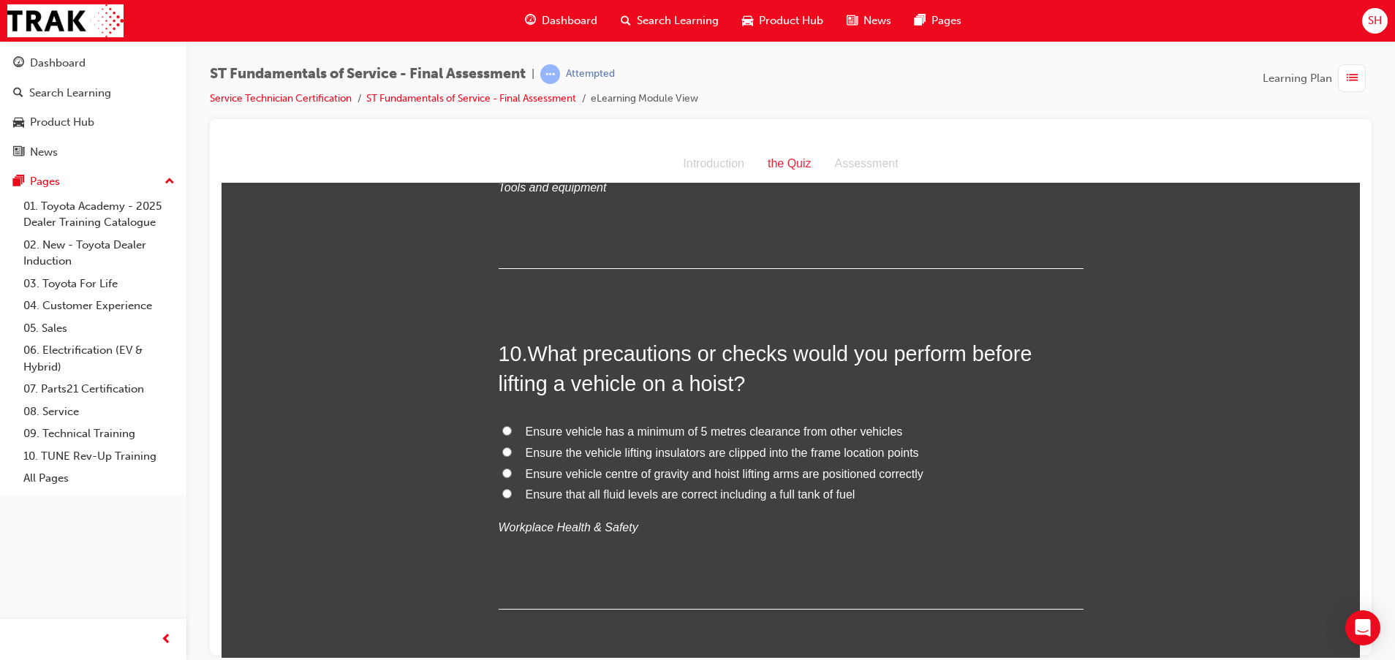
scroll to position [3070, 0]
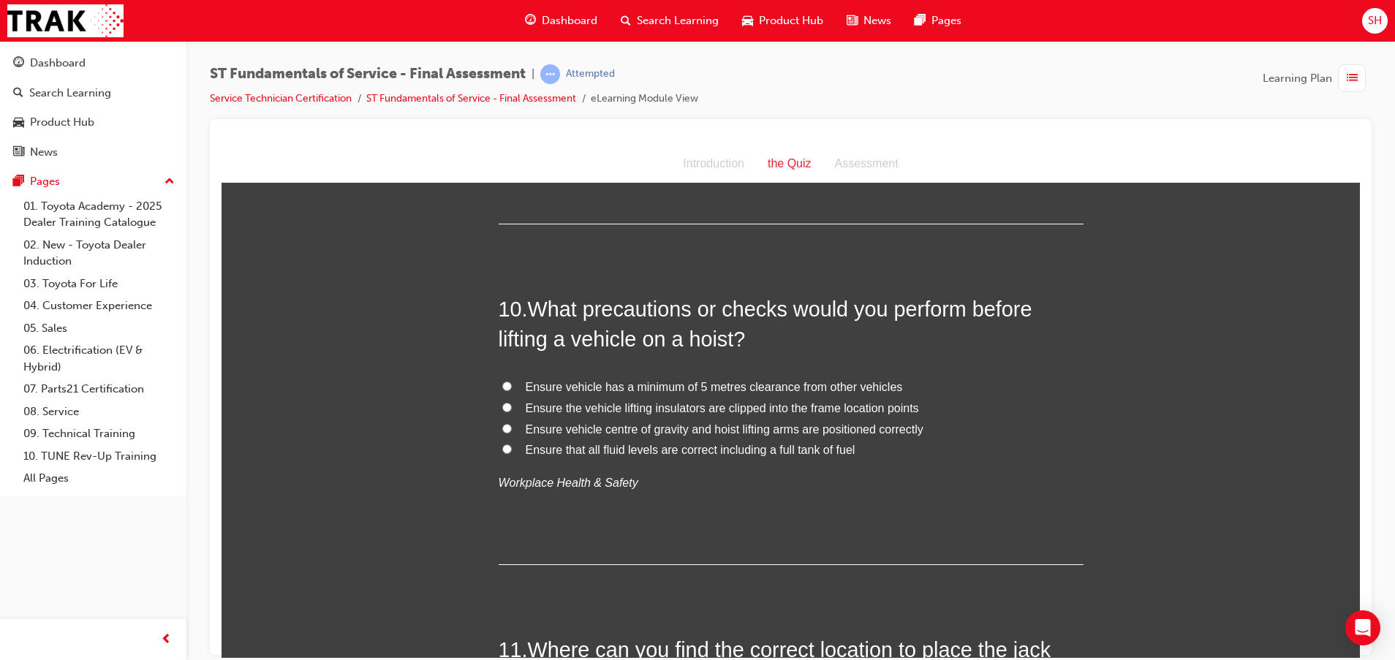
click at [617, 433] on span "Ensure vehicle centre of gravity and hoist lifting arms are positioned correctly" at bounding box center [725, 428] width 398 height 12
click at [512, 433] on input "Ensure vehicle centre of gravity and hoist lifting arms are positioned correctly" at bounding box center [507, 428] width 10 height 10
radio input "true"
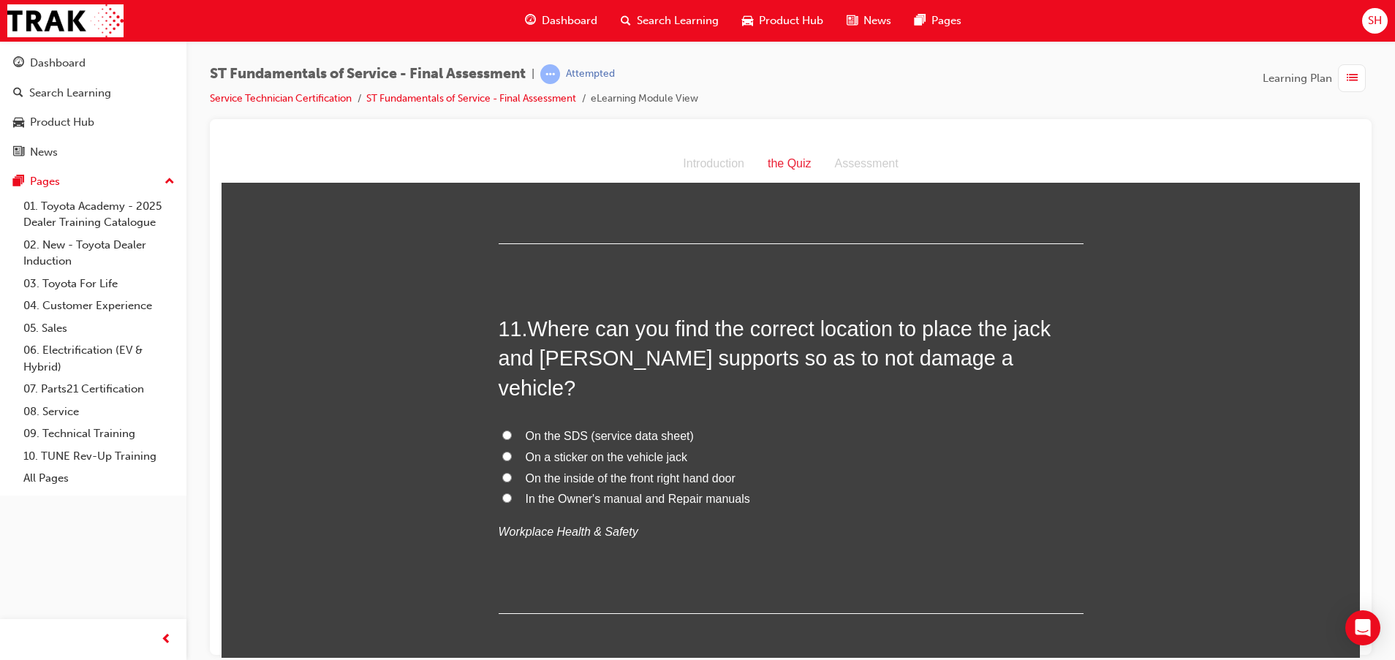
scroll to position [3399, 0]
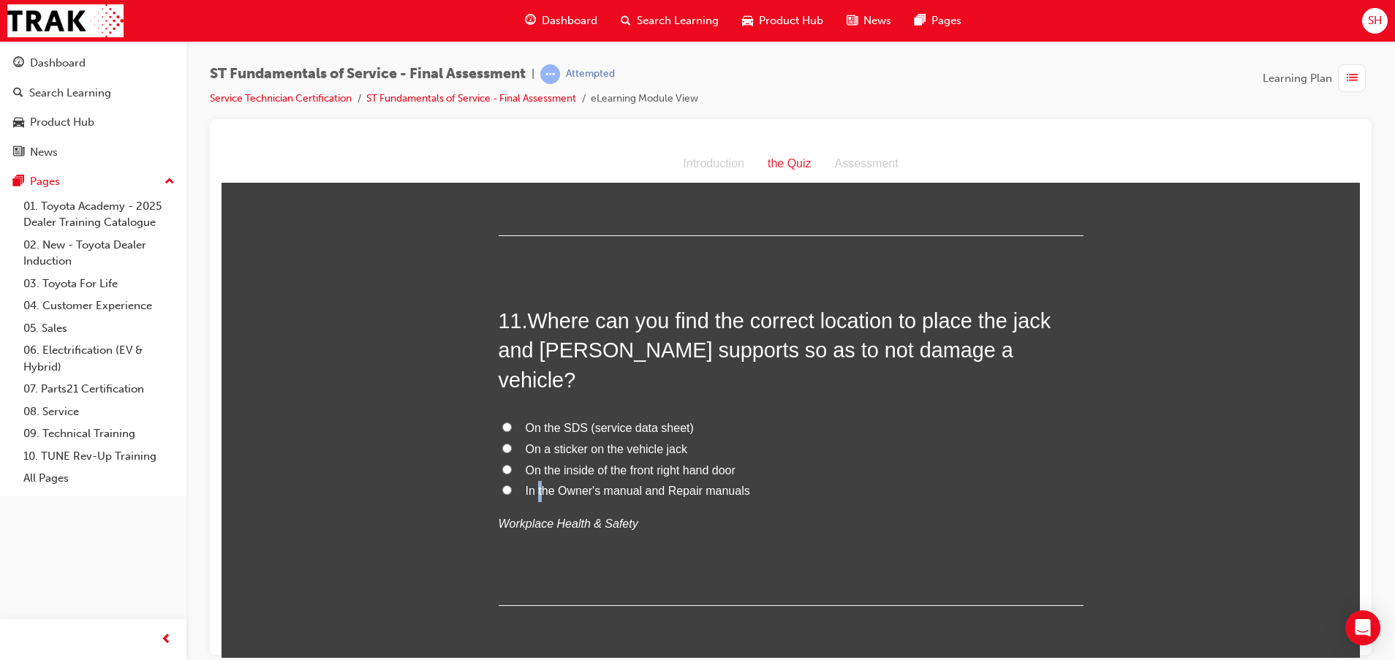
click at [531, 480] on label "In the Owner's manual and Repair manuals" at bounding box center [790, 490] width 585 height 21
drag, startPoint x: 531, startPoint y: 468, endPoint x: 497, endPoint y: 459, distance: 35.5
click at [502, 485] on input "In the Owner's manual and Repair manuals" at bounding box center [507, 490] width 10 height 10
radio input "true"
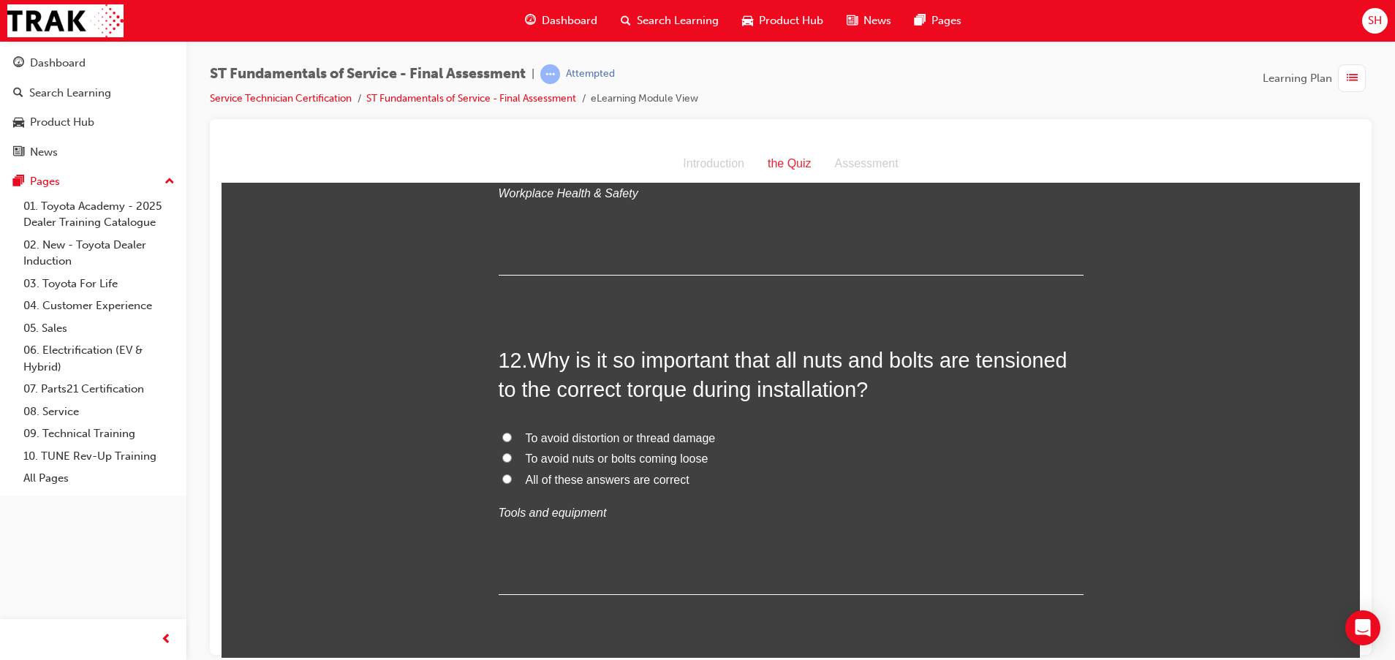
scroll to position [3837, 0]
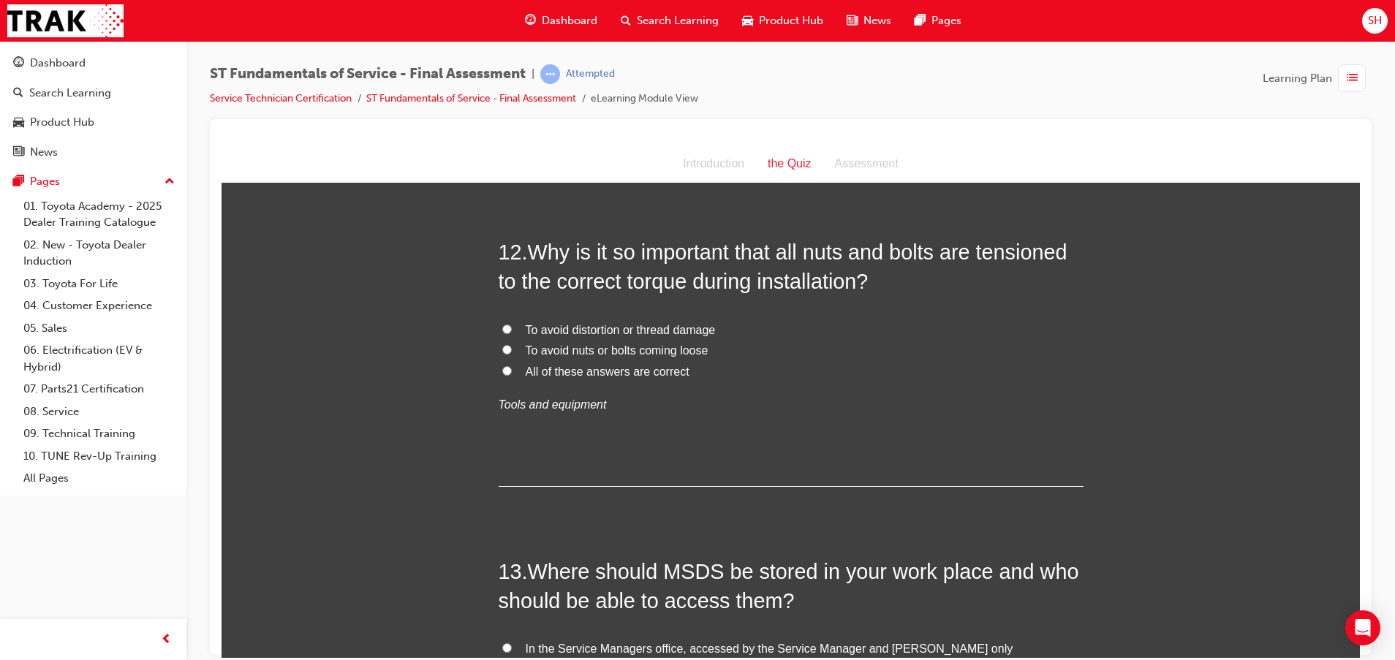
click at [526, 365] on span "All of these answers are correct" at bounding box center [608, 371] width 164 height 12
click at [512, 365] on input "All of these answers are correct" at bounding box center [507, 370] width 10 height 10
radio input "true"
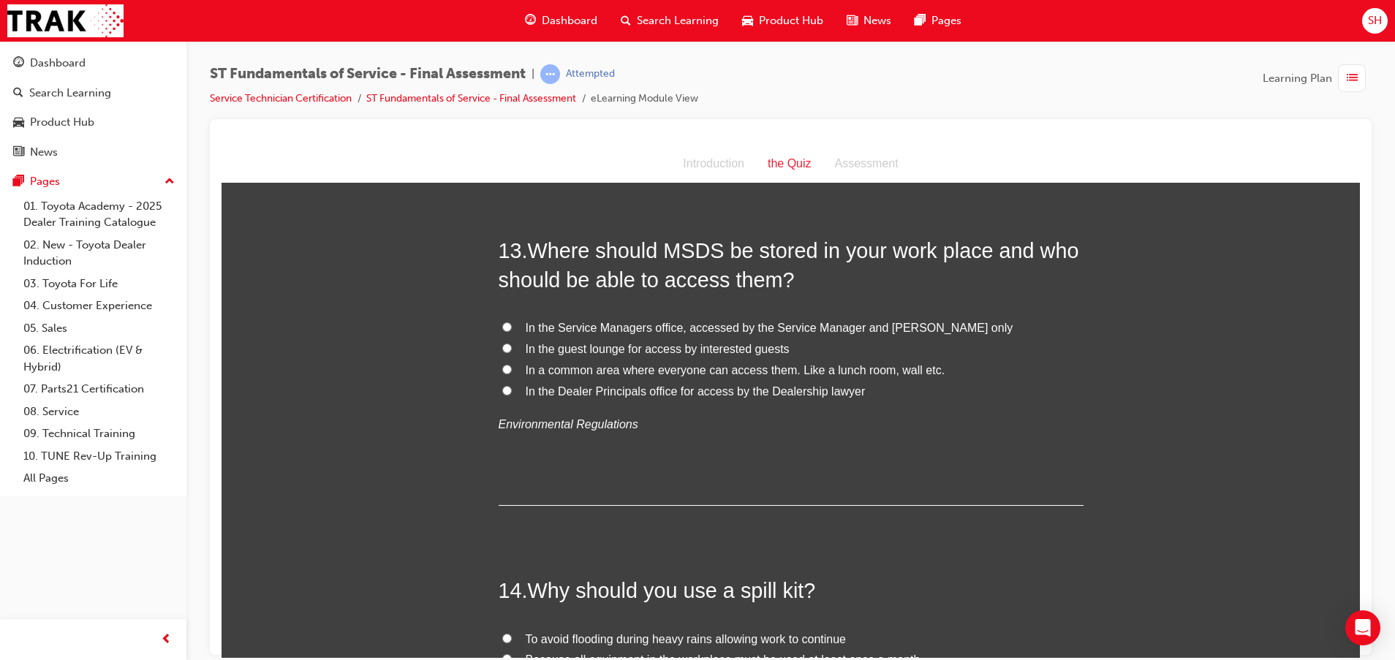
scroll to position [4166, 0]
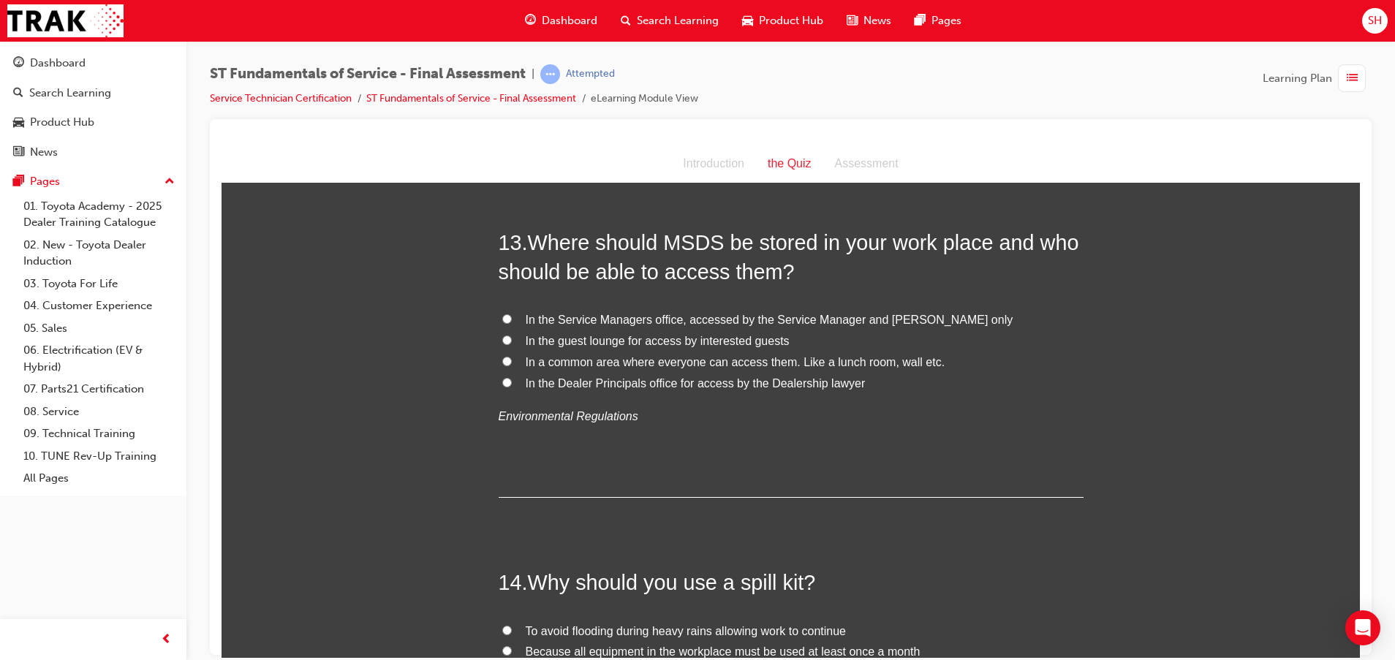
click at [558, 355] on span "In a common area where everyone can access them. Like a lunch room, wall etc." at bounding box center [736, 361] width 420 height 12
click at [512, 356] on input "In a common area where everyone can access them. Like a lunch room, wall etc." at bounding box center [507, 361] width 10 height 10
radio input "true"
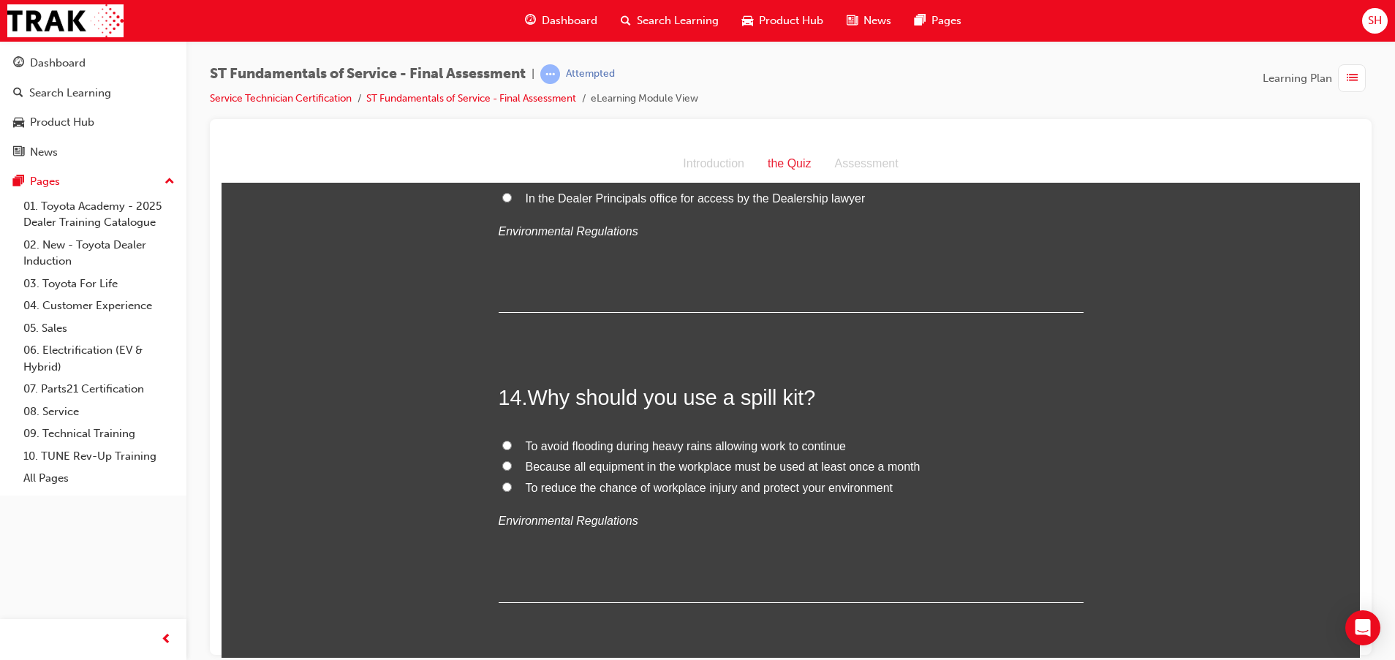
scroll to position [4385, 0]
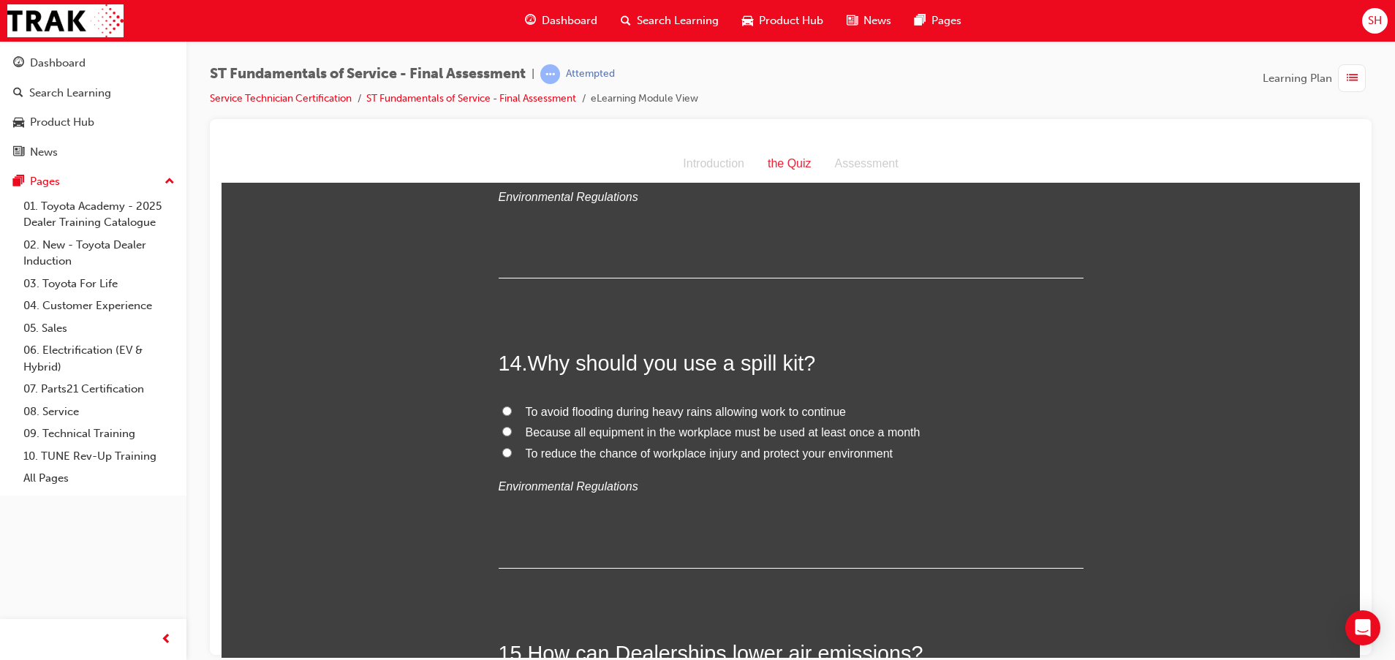
click at [716, 447] on span "To reduce the chance of workplace injury and protect your environment" at bounding box center [710, 453] width 368 height 12
click at [512, 447] on input "To reduce the chance of workplace injury and protect your environment" at bounding box center [507, 452] width 10 height 10
radio input "true"
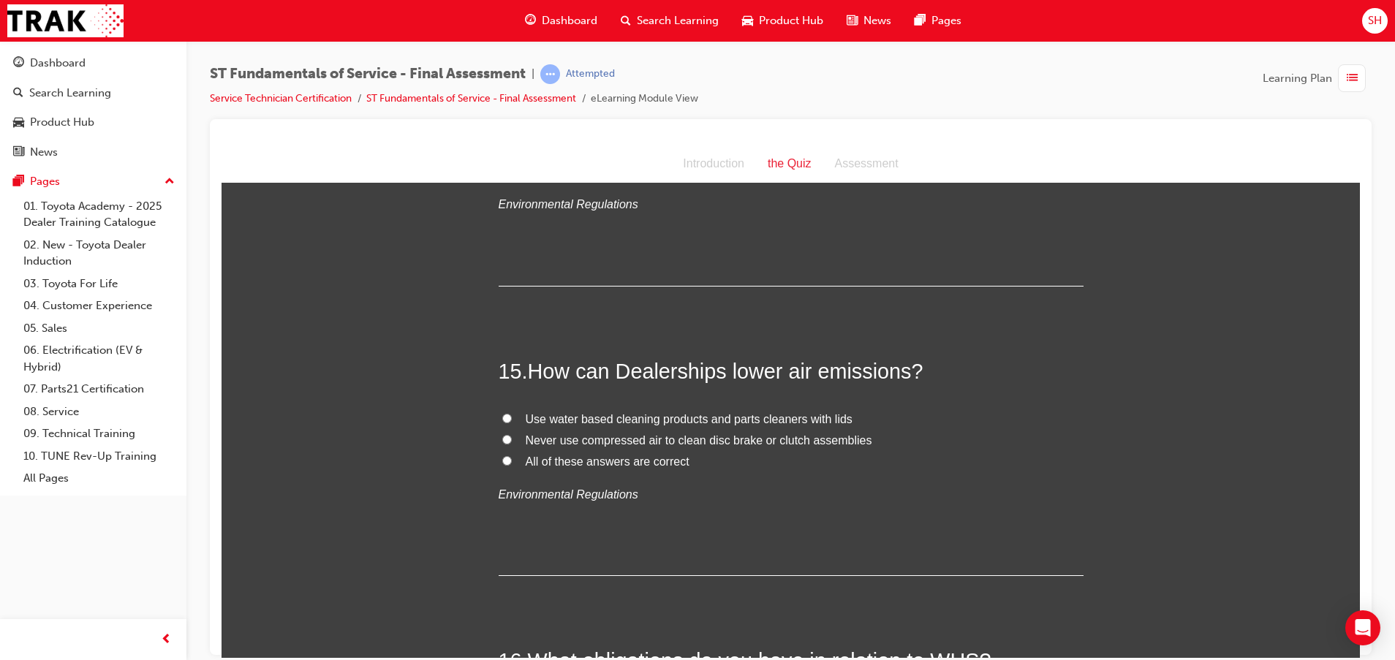
scroll to position [4714, 0]
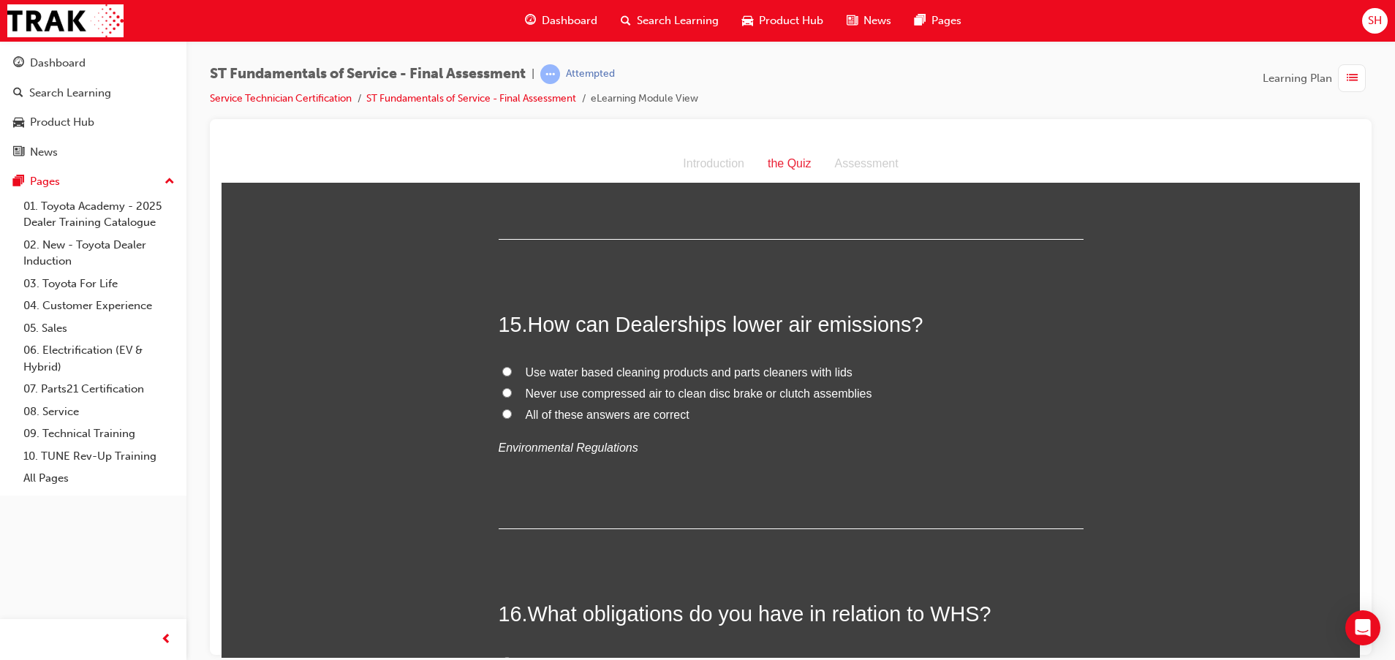
click at [506, 362] on label "Use water based cleaning products and parts cleaners with lids" at bounding box center [790, 372] width 585 height 21
click at [506, 366] on input "Use water based cleaning products and parts cleaners with lids" at bounding box center [507, 371] width 10 height 10
radio input "true"
click at [656, 408] on span "All of these answers are correct" at bounding box center [608, 414] width 164 height 12
click at [512, 409] on input "All of these answers are correct" at bounding box center [507, 414] width 10 height 10
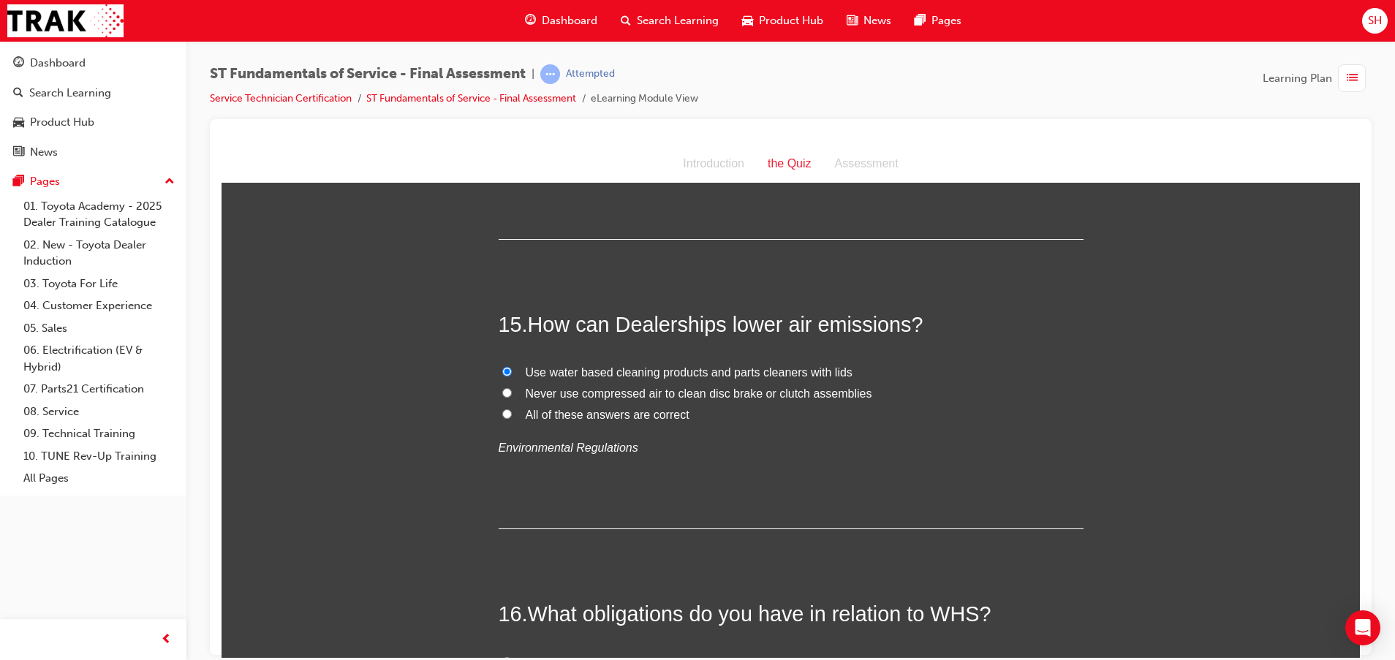
radio input "true"
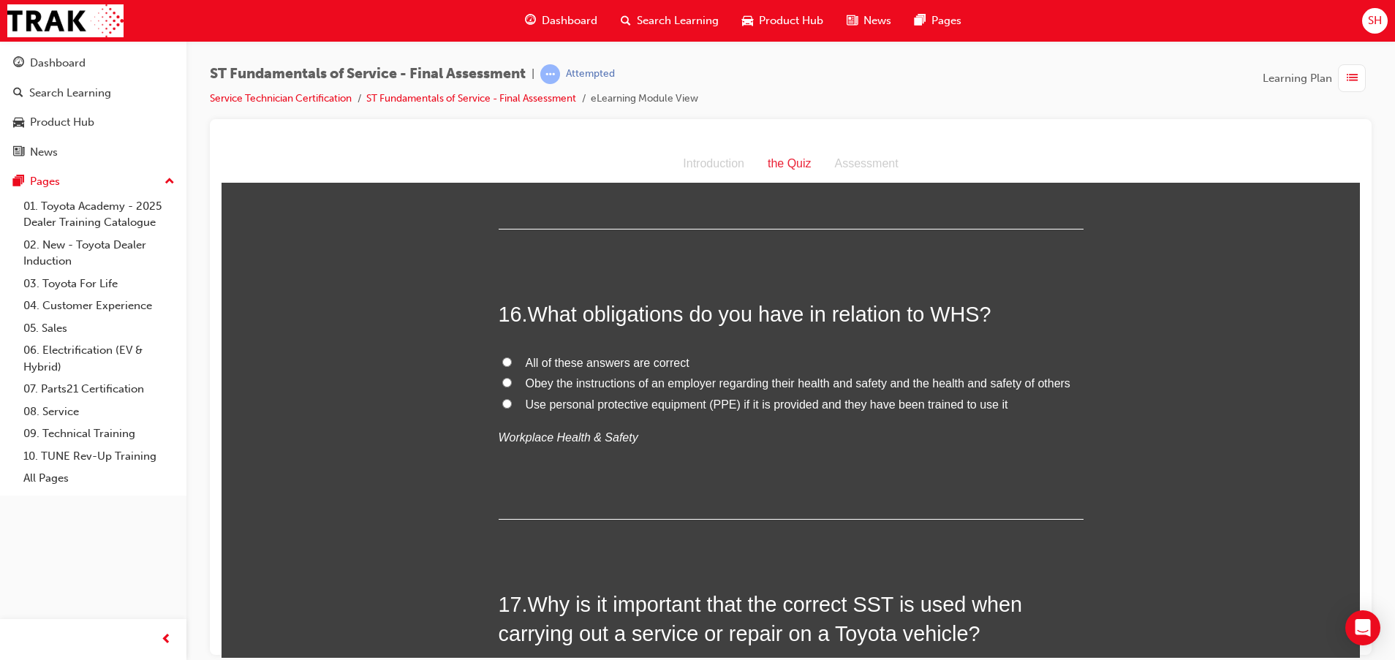
scroll to position [5043, 0]
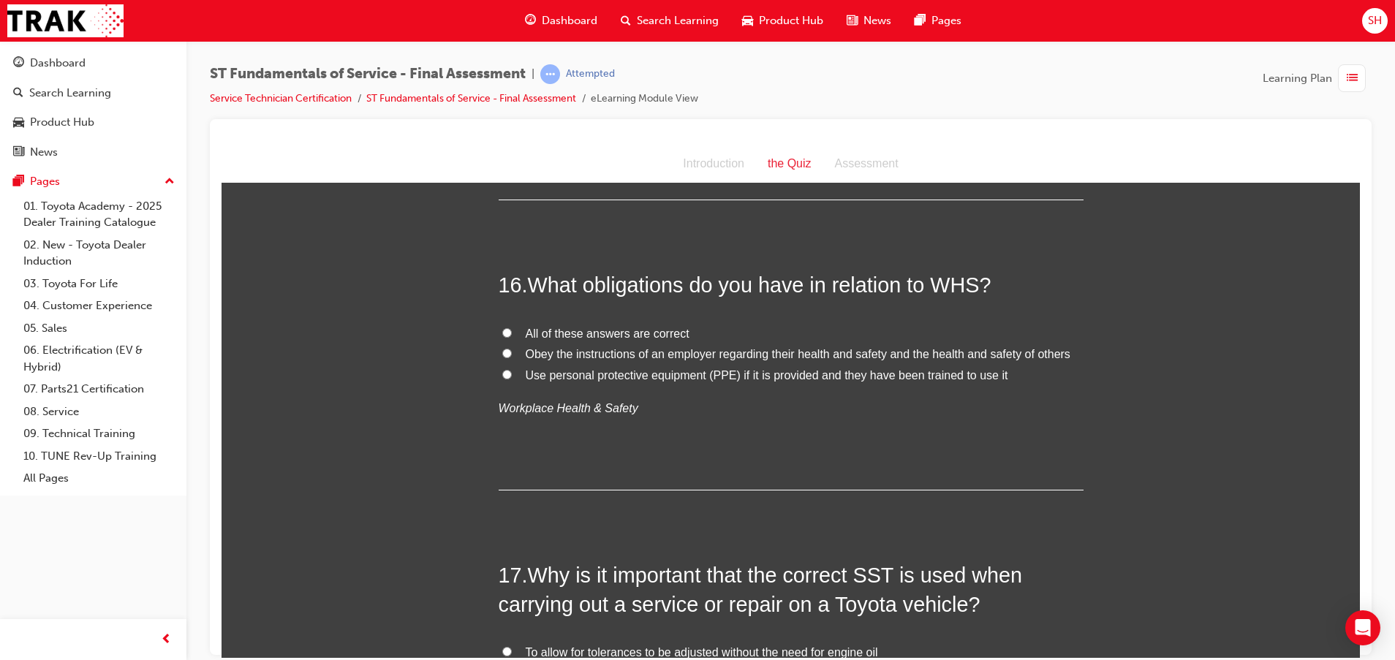
click at [898, 347] on span "Obey the instructions of an employer regarding their health and safety and the …" at bounding box center [798, 353] width 545 height 12
click at [512, 348] on input "Obey the instructions of an employer regarding their health and safety and the …" at bounding box center [507, 353] width 10 height 10
radio input "true"
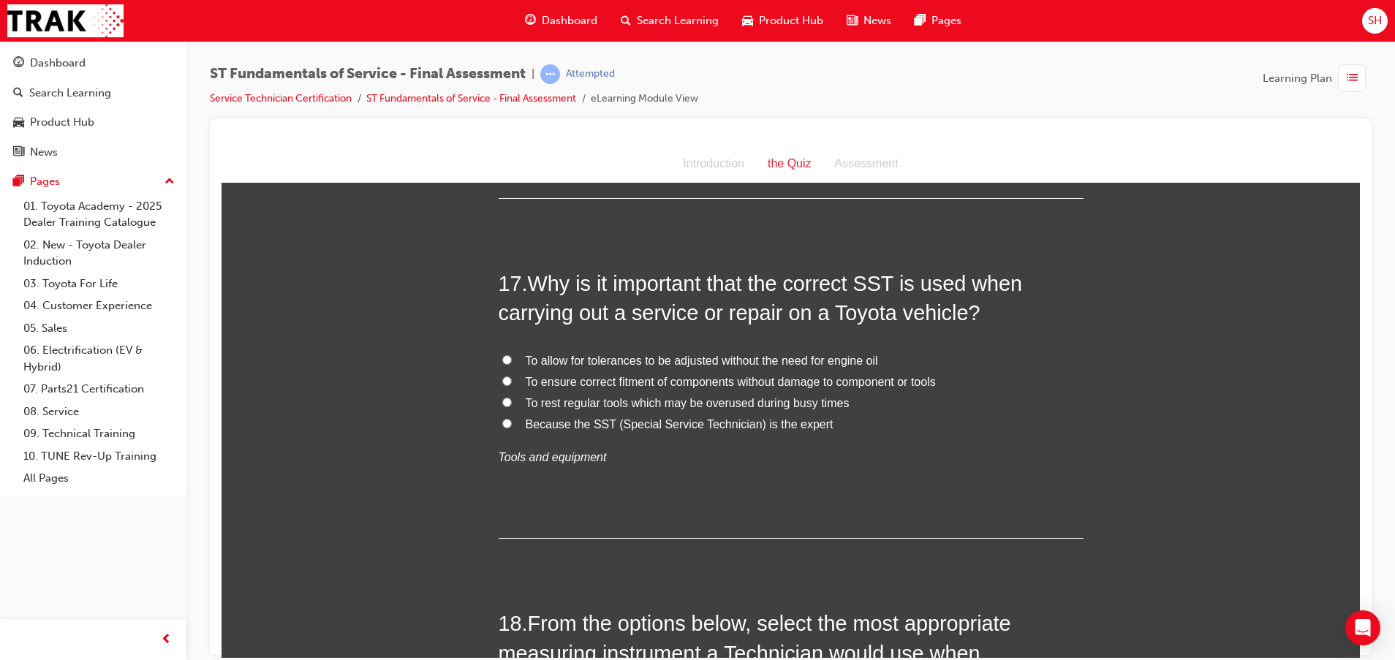
scroll to position [5372, 0]
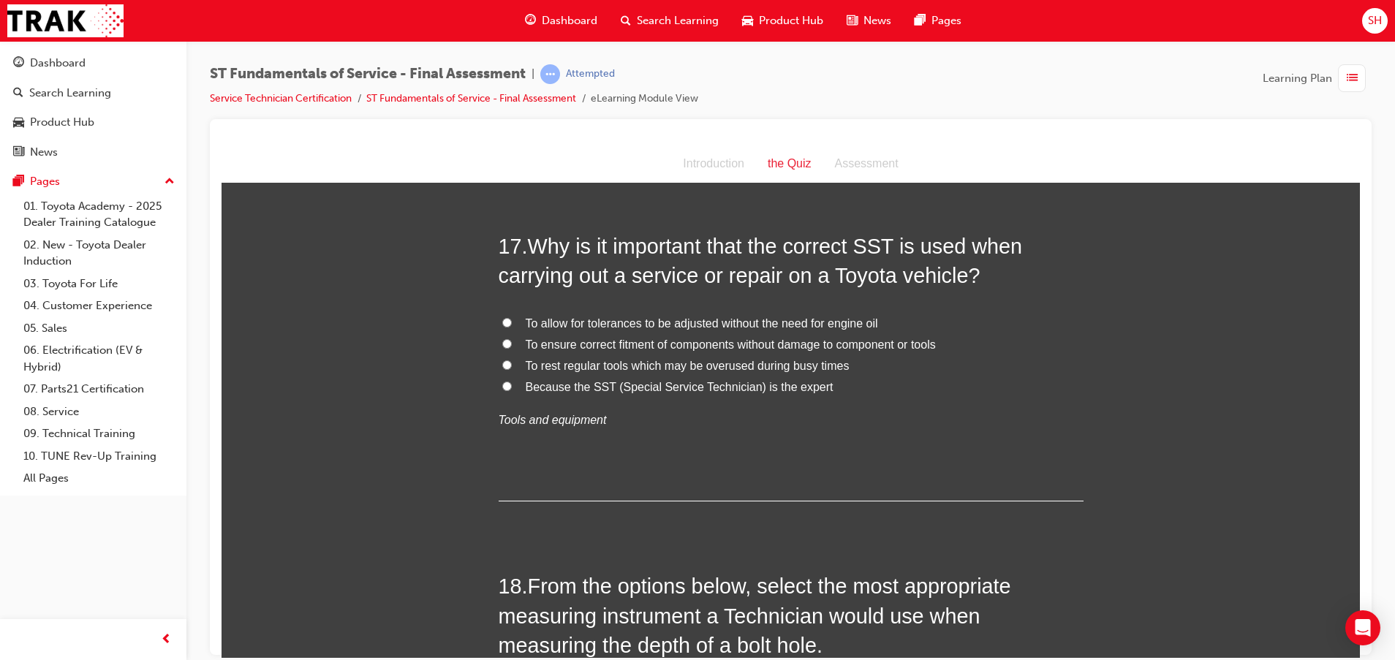
click at [773, 338] on span "To ensure correct fitment of components without damage to component or tools" at bounding box center [731, 344] width 410 height 12
click at [512, 338] on input "To ensure correct fitment of components without damage to component or tools" at bounding box center [507, 343] width 10 height 10
radio input "true"
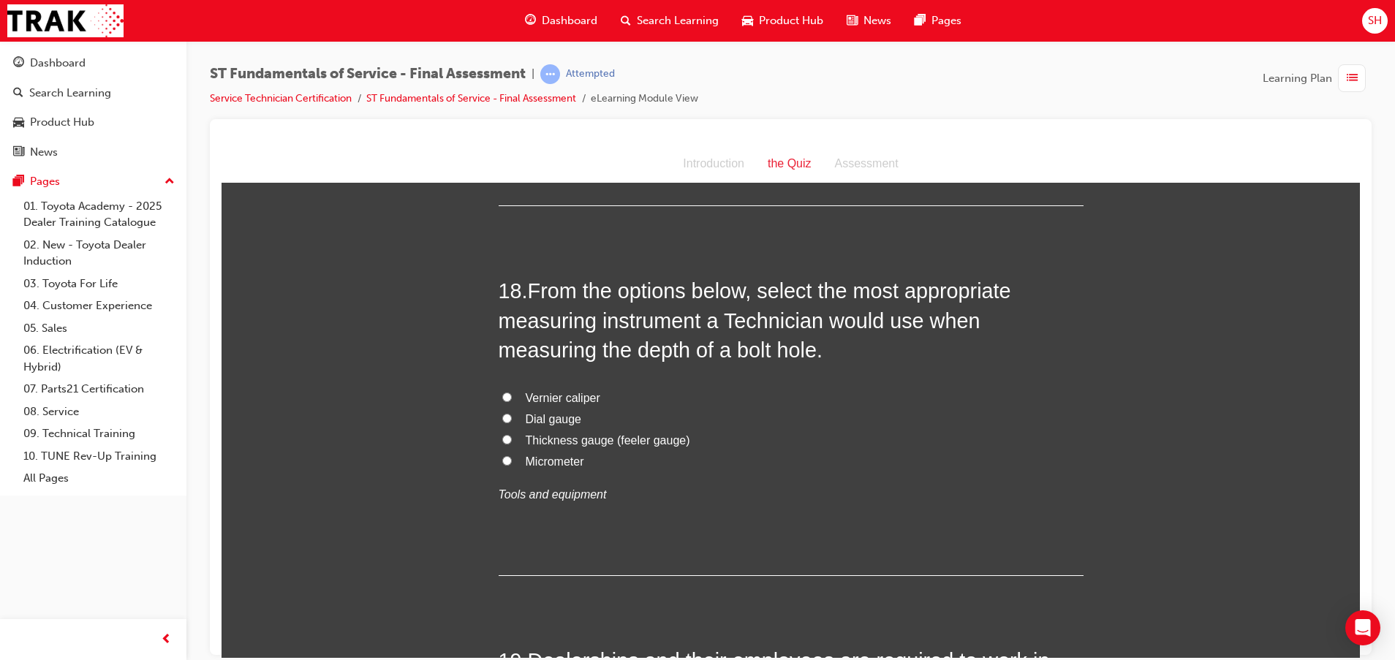
scroll to position [5701, 0]
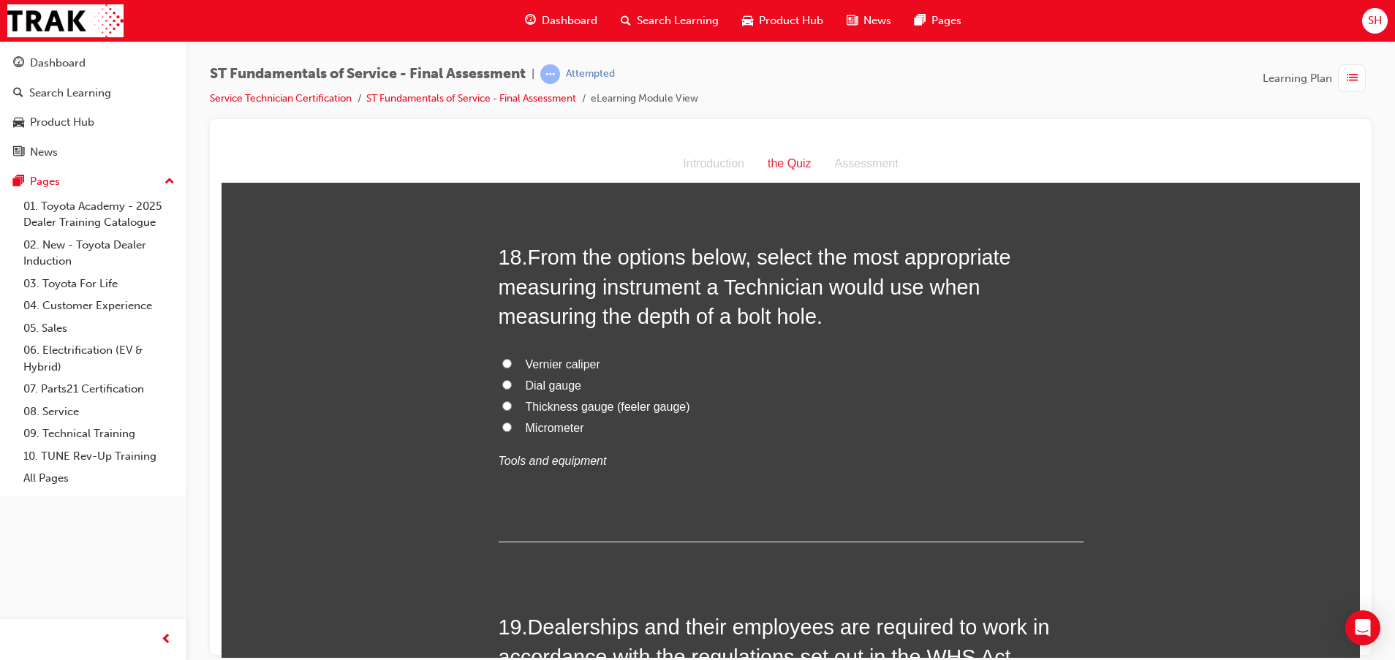
click at [529, 357] on span "Vernier caliper" at bounding box center [563, 363] width 75 height 12
click at [512, 358] on input "Vernier caliper" at bounding box center [507, 363] width 10 height 10
radio input "true"
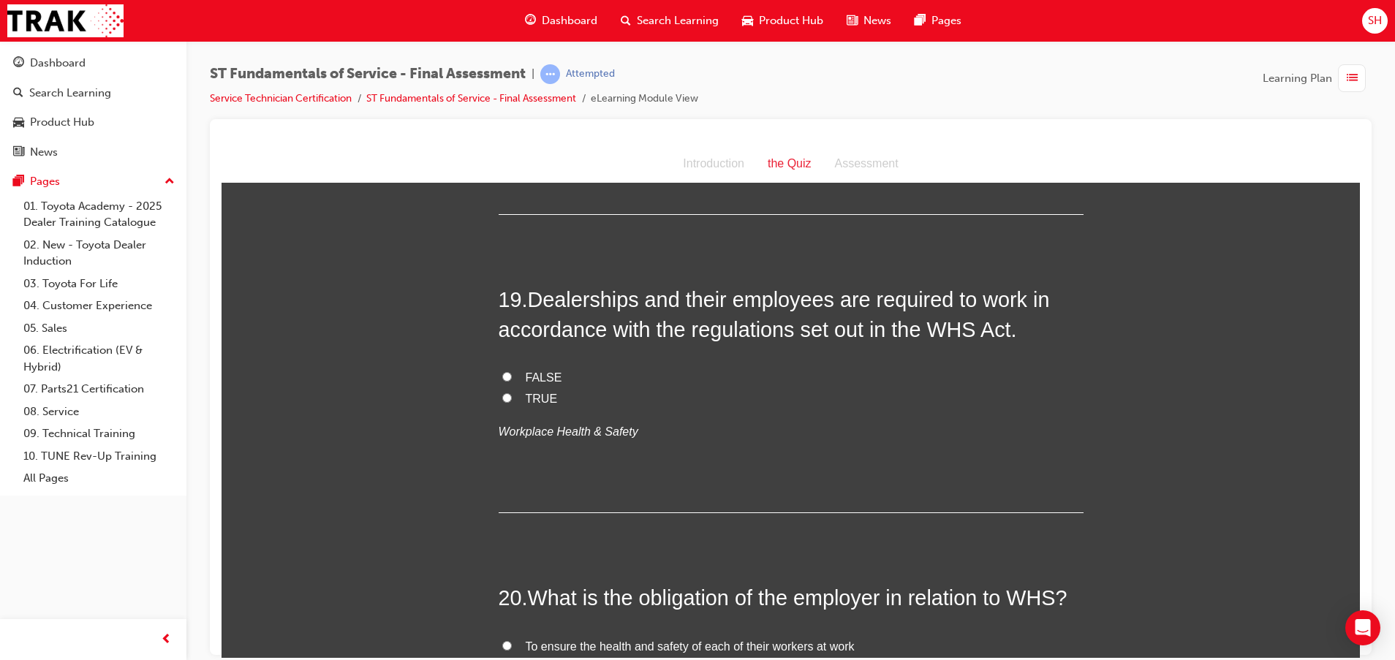
scroll to position [6030, 0]
click at [502, 391] on input "TRUE" at bounding box center [507, 396] width 10 height 10
radio input "true"
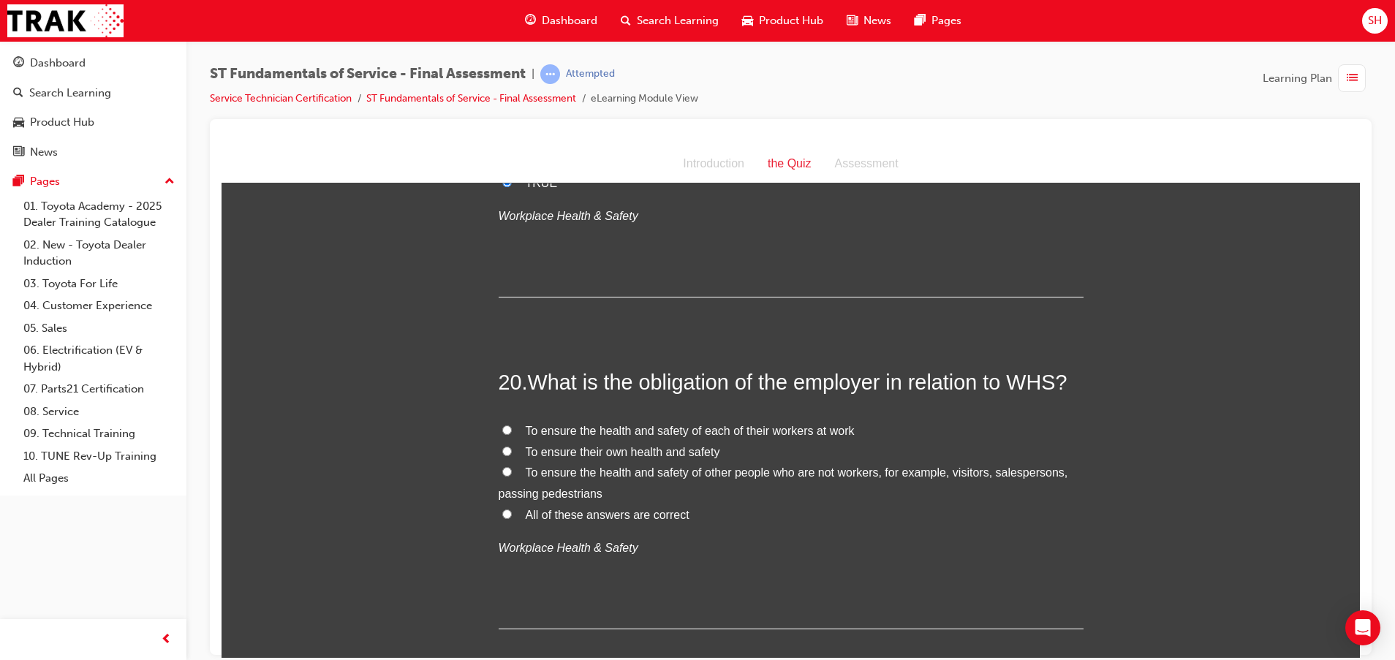
scroll to position [6249, 0]
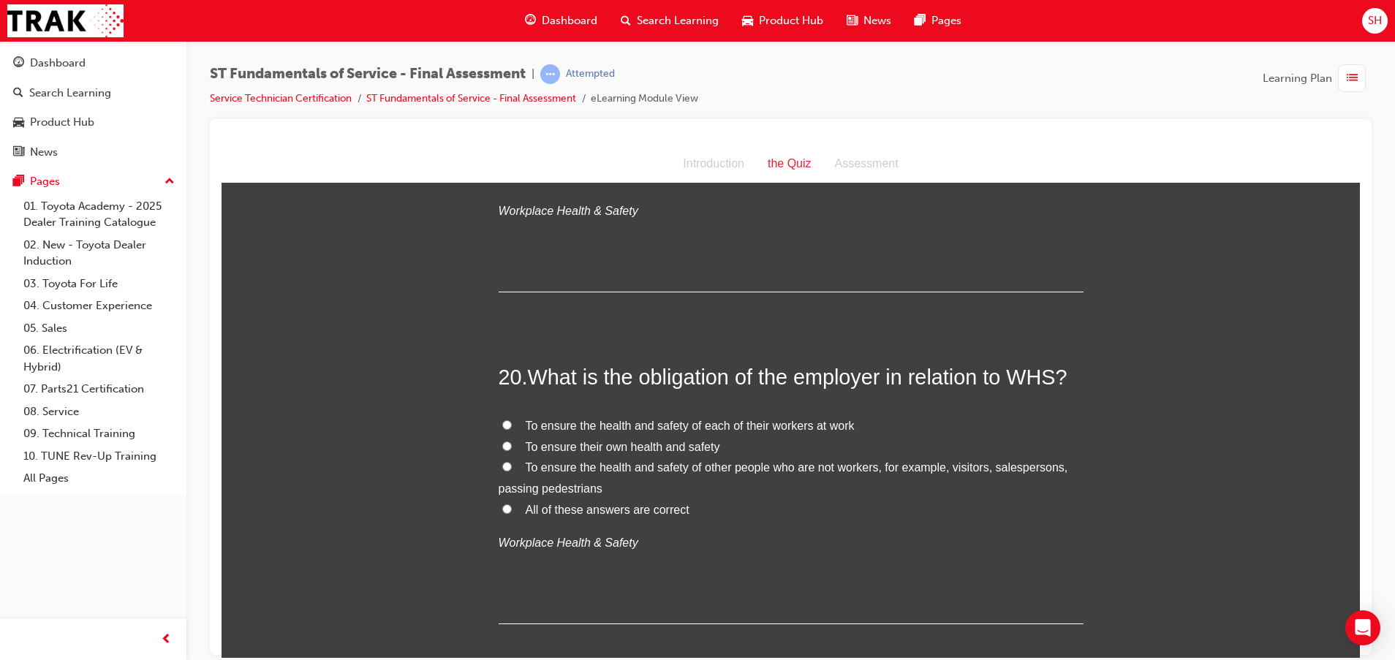
click at [569, 419] on span "To ensure the health and safety of each of their workers at work" at bounding box center [690, 425] width 329 height 12
click at [512, 420] on input "To ensure the health and safety of each of their workers at work" at bounding box center [507, 425] width 10 height 10
radio input "true"
click at [616, 503] on span "All of these answers are correct" at bounding box center [608, 509] width 164 height 12
click at [512, 504] on input "All of these answers are correct" at bounding box center [507, 509] width 10 height 10
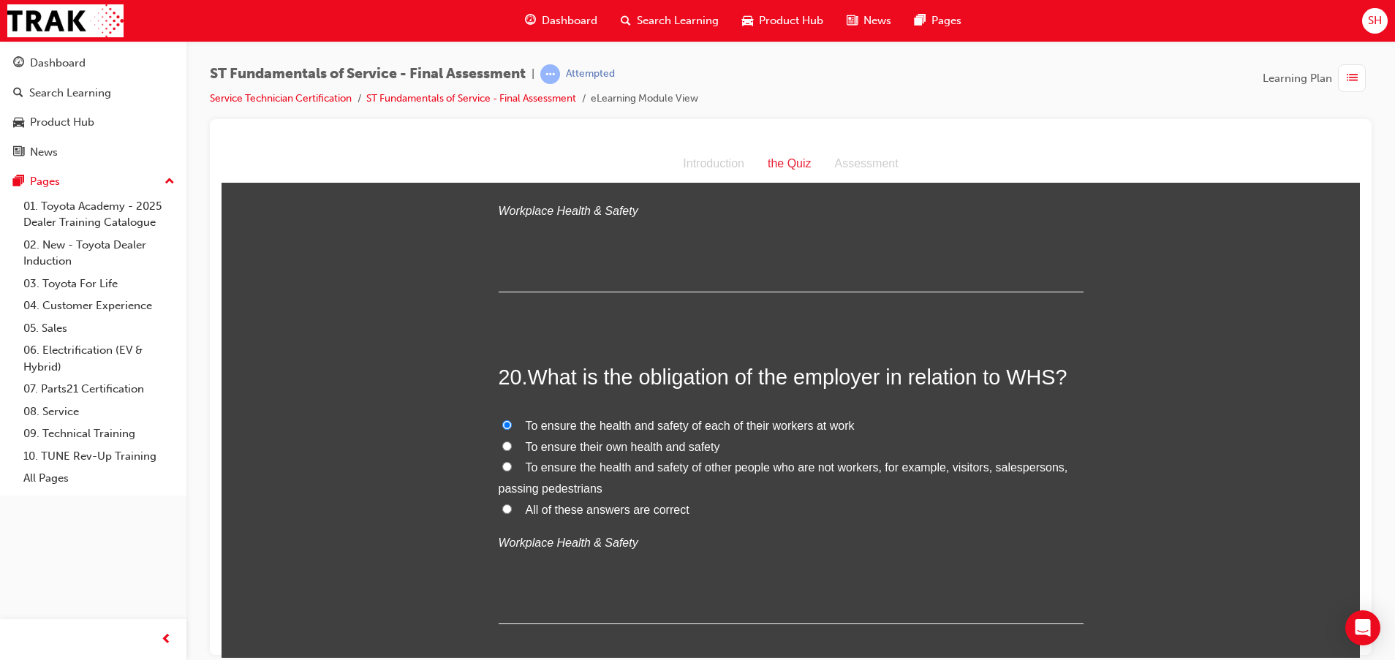
radio input "true"
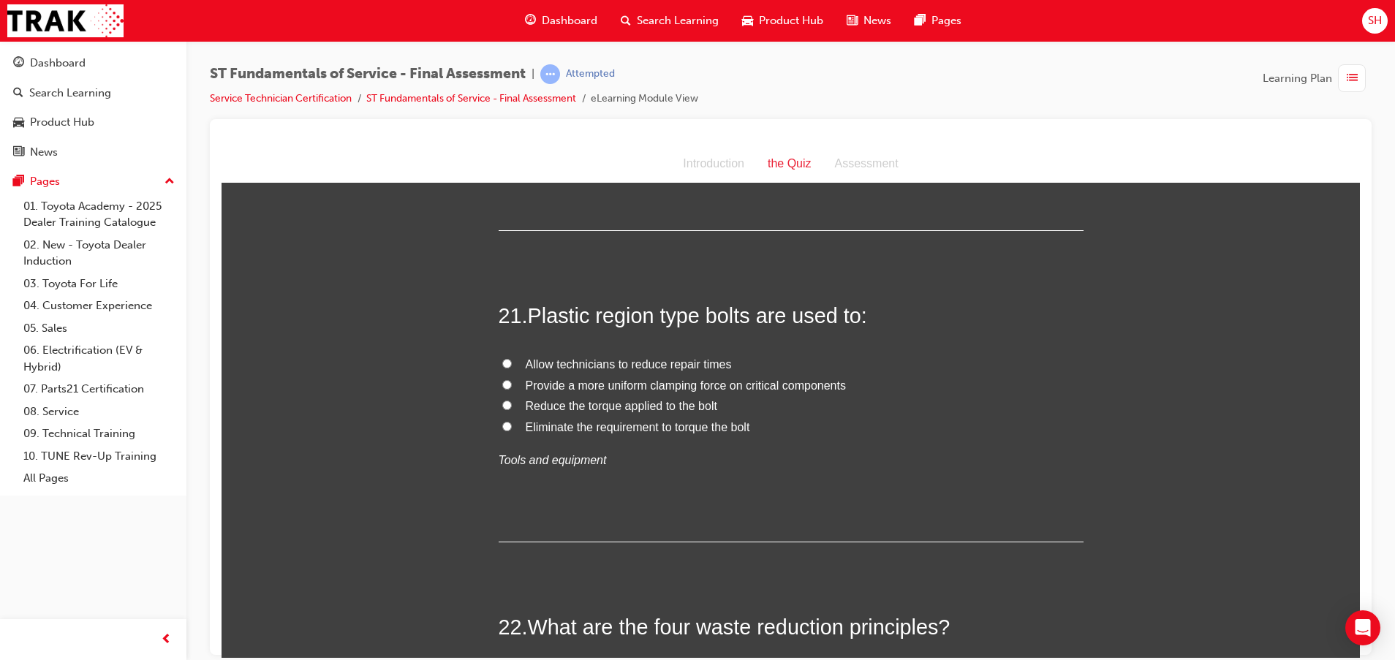
scroll to position [6688, 0]
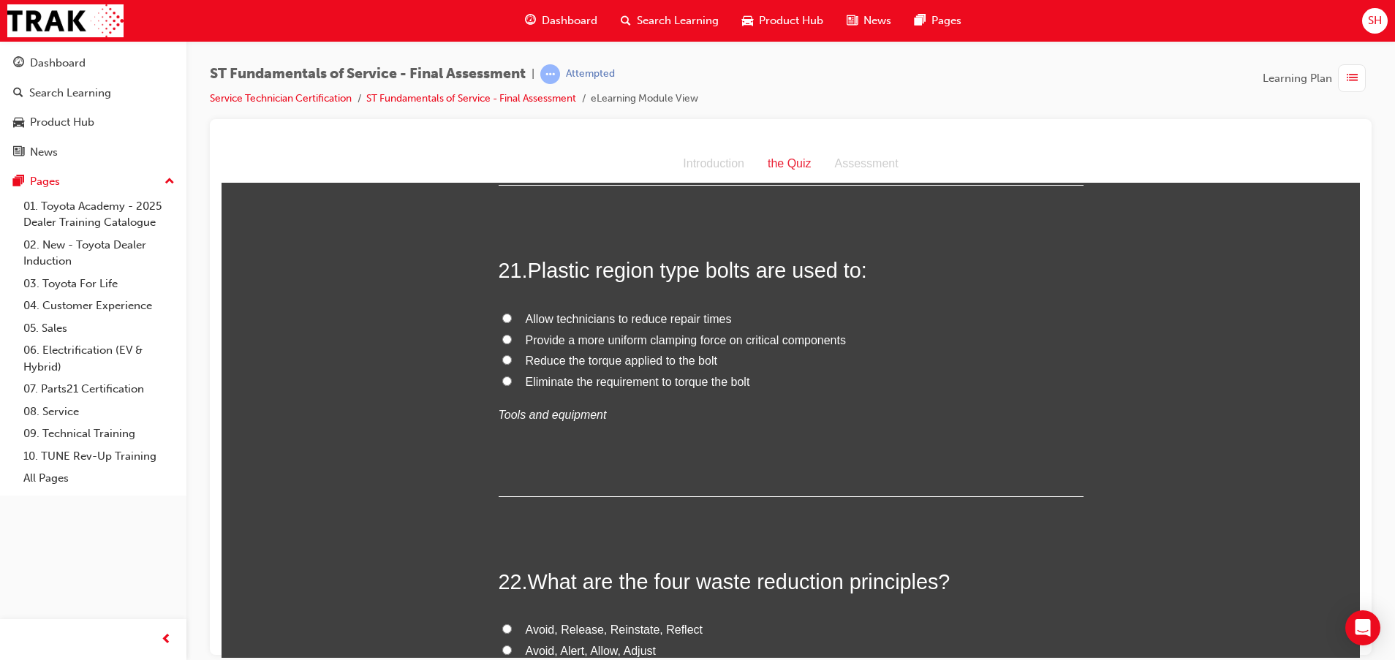
click at [678, 333] on span "Provide a more uniform clamping force on critical components" at bounding box center [686, 339] width 320 height 12
click at [512, 334] on input "Provide a more uniform clamping force on critical components" at bounding box center [507, 339] width 10 height 10
radio input "true"
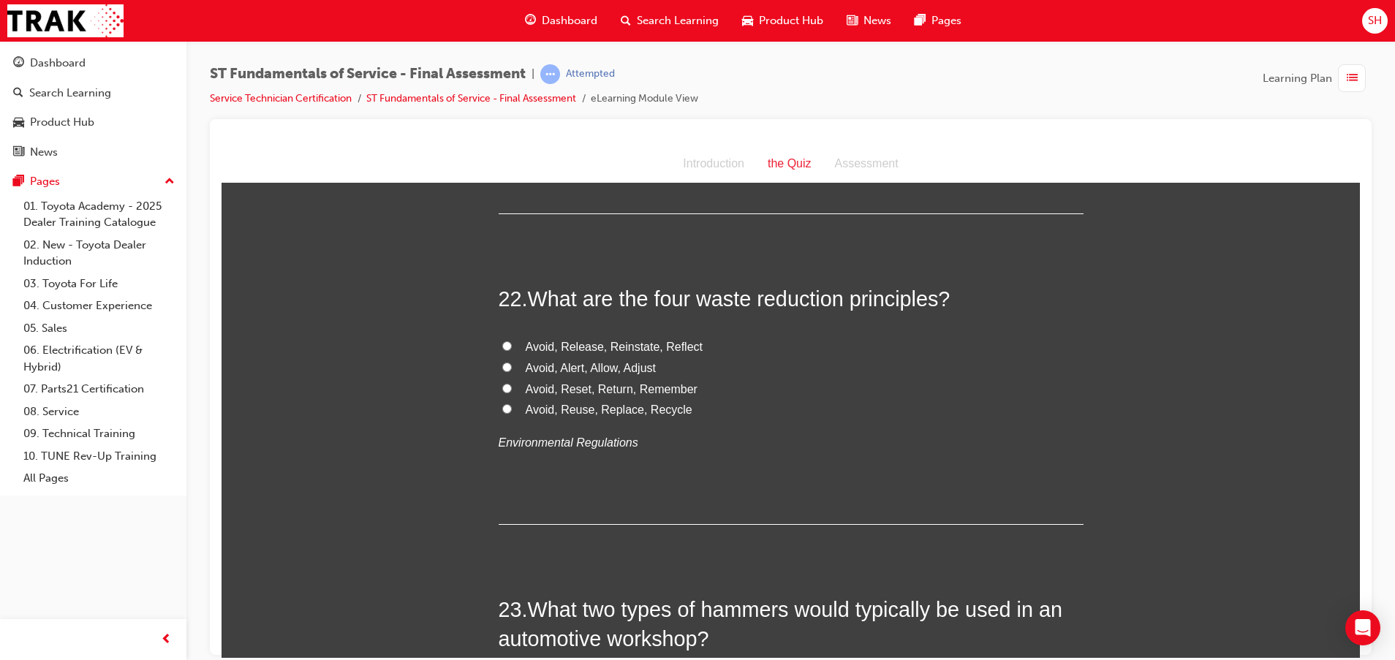
scroll to position [7017, 0]
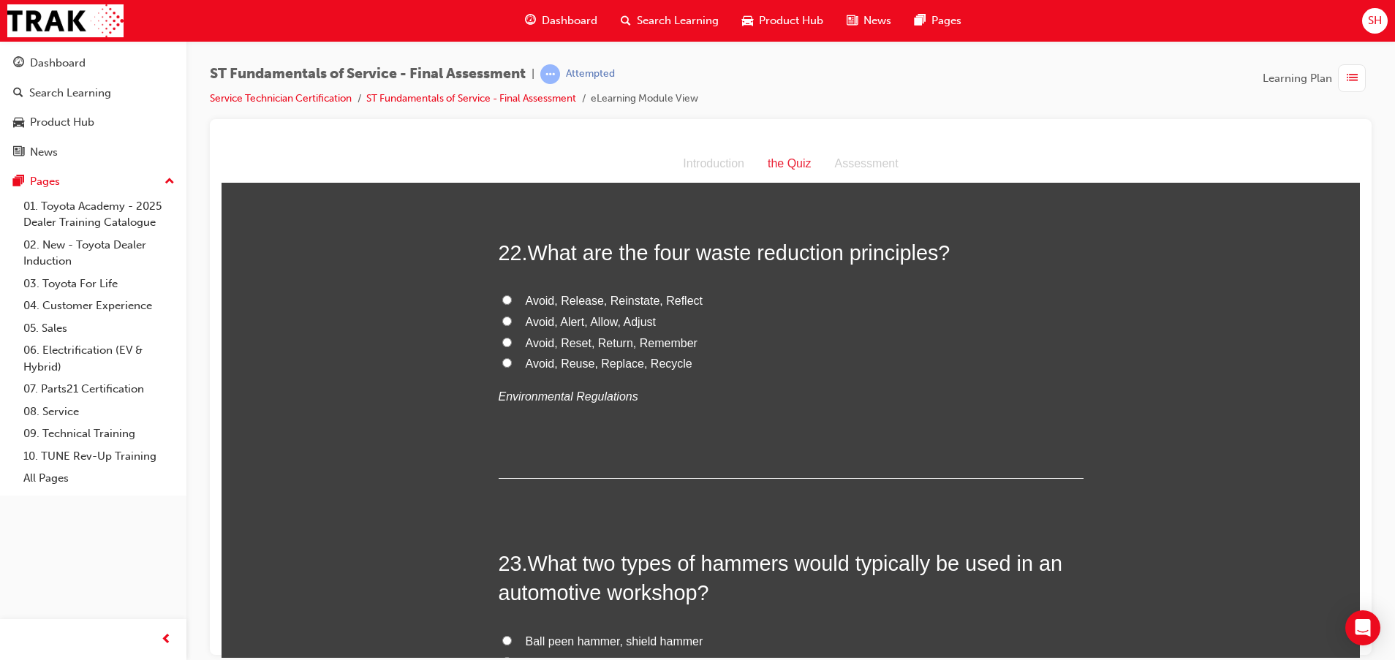
click at [603, 357] on span "Avoid, Reuse, Replace, Recycle" at bounding box center [609, 363] width 167 height 12
click at [512, 357] on input "Avoid, Reuse, Replace, Recycle" at bounding box center [507, 362] width 10 height 10
radio input "true"
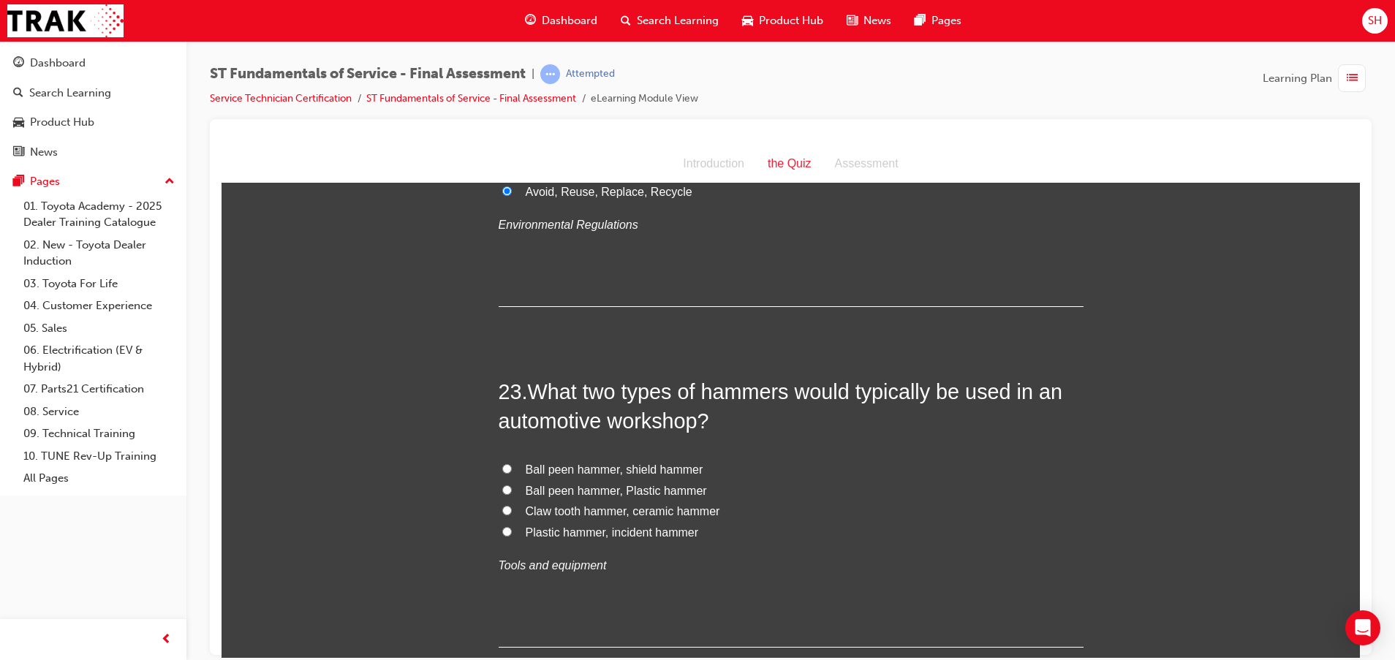
scroll to position [7236, 0]
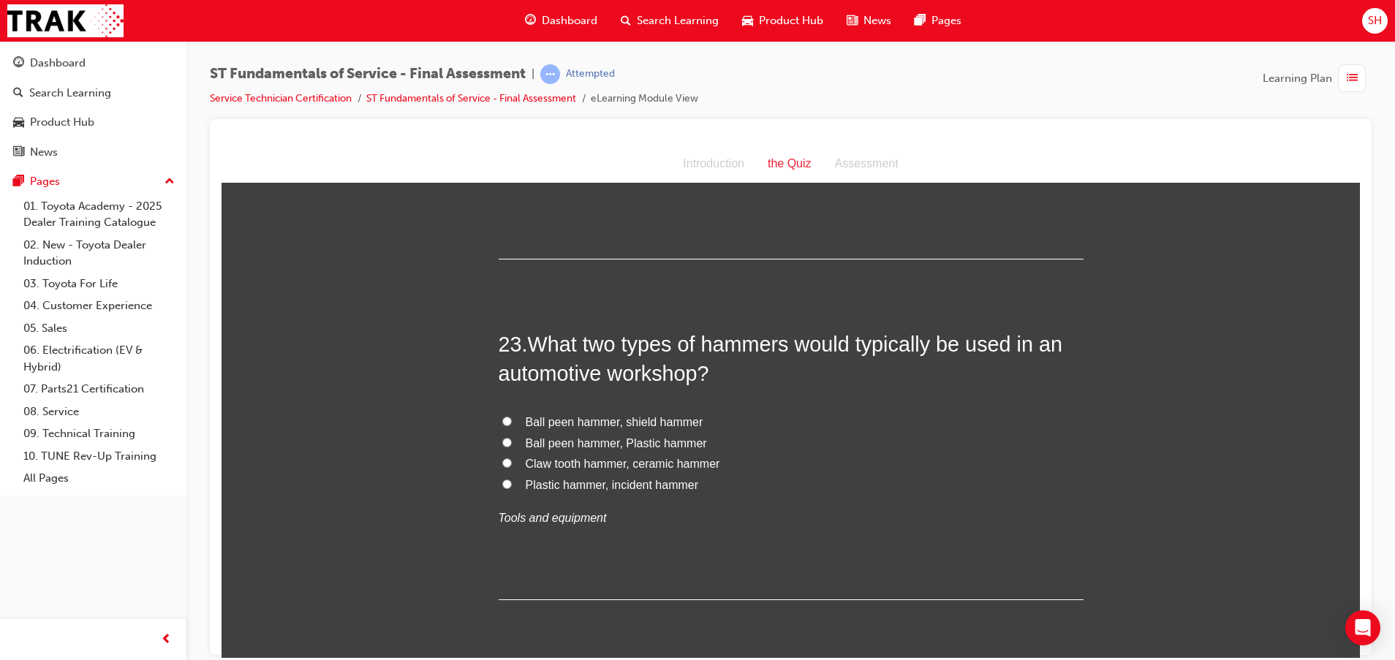
click at [668, 436] on span "Ball peen hammer, Plastic hammer" at bounding box center [616, 442] width 181 height 12
click at [512, 437] on input "Ball peen hammer, Plastic hammer" at bounding box center [507, 442] width 10 height 10
radio input "true"
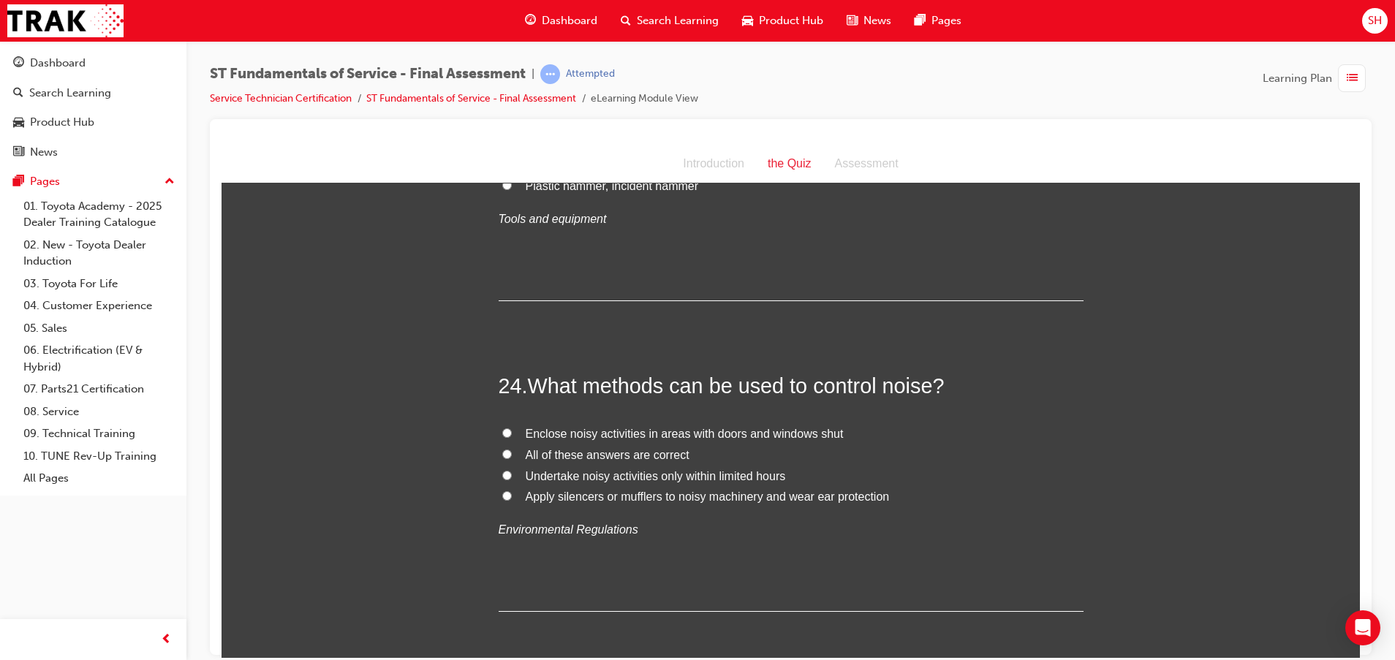
scroll to position [7565, 0]
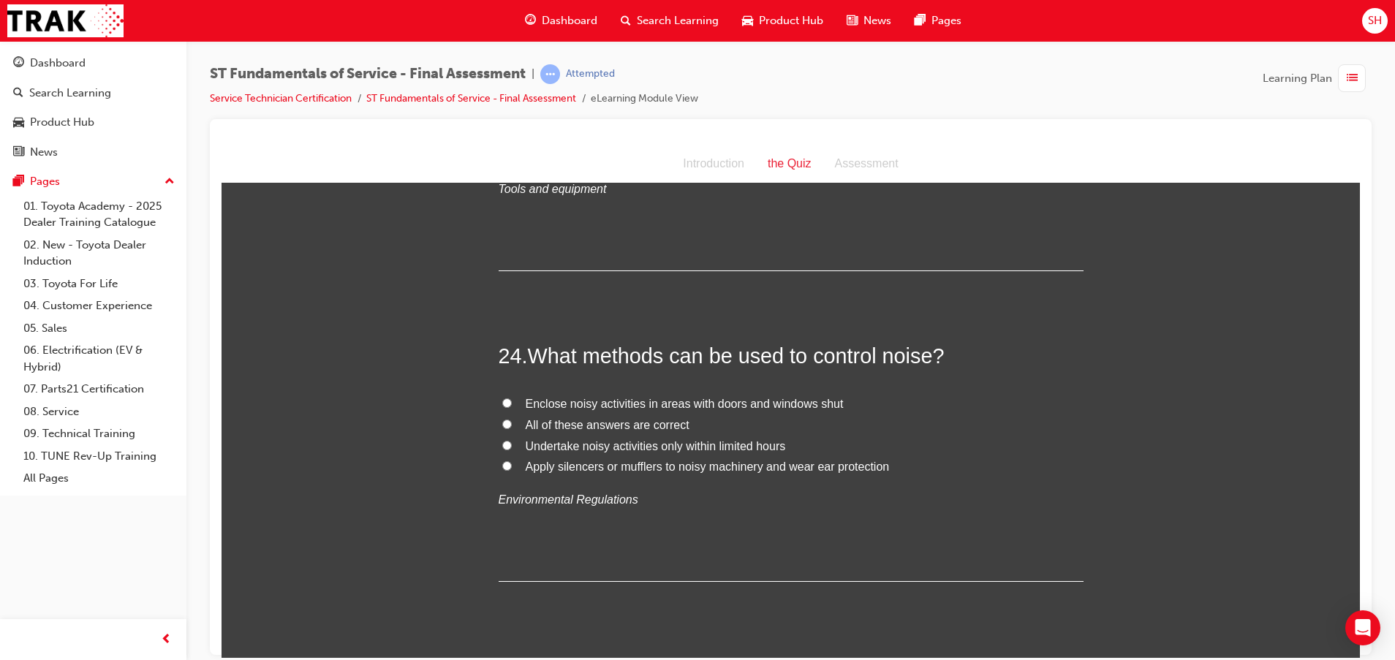
click at [620, 418] on span "All of these answers are correct" at bounding box center [608, 424] width 164 height 12
click at [512, 419] on input "All of these answers are correct" at bounding box center [507, 424] width 10 height 10
radio input "true"
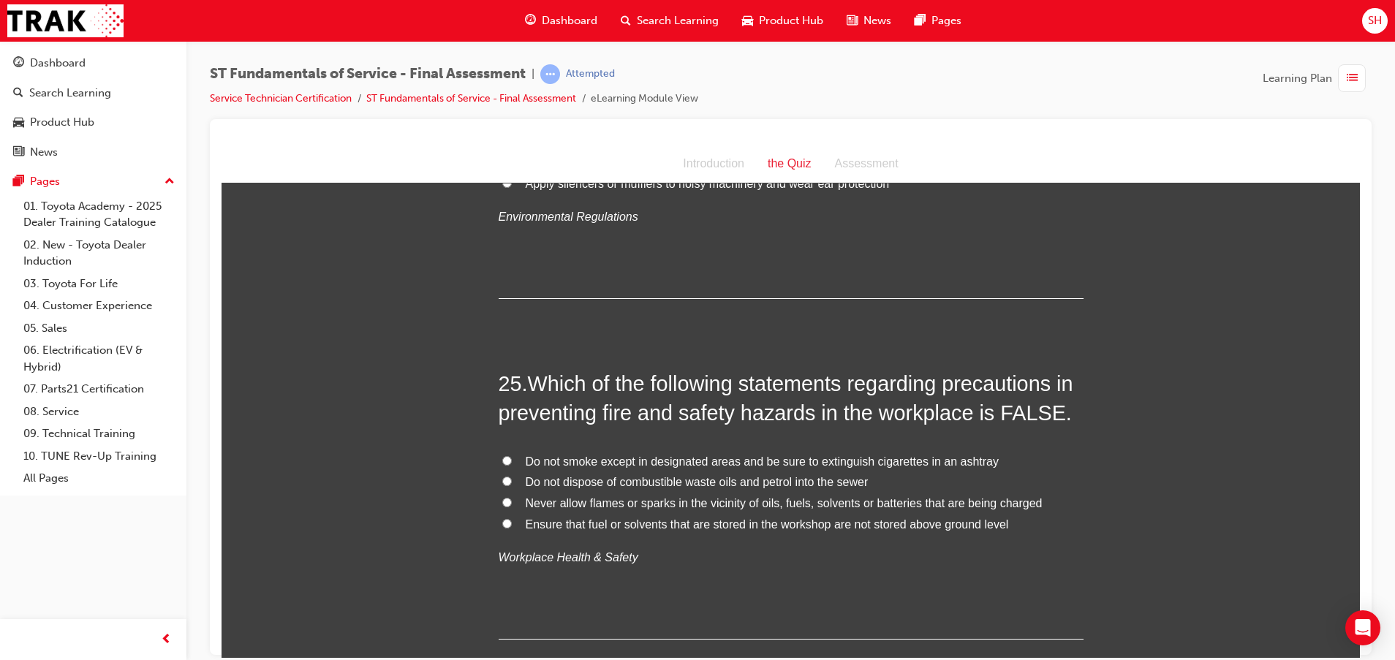
scroll to position [7894, 0]
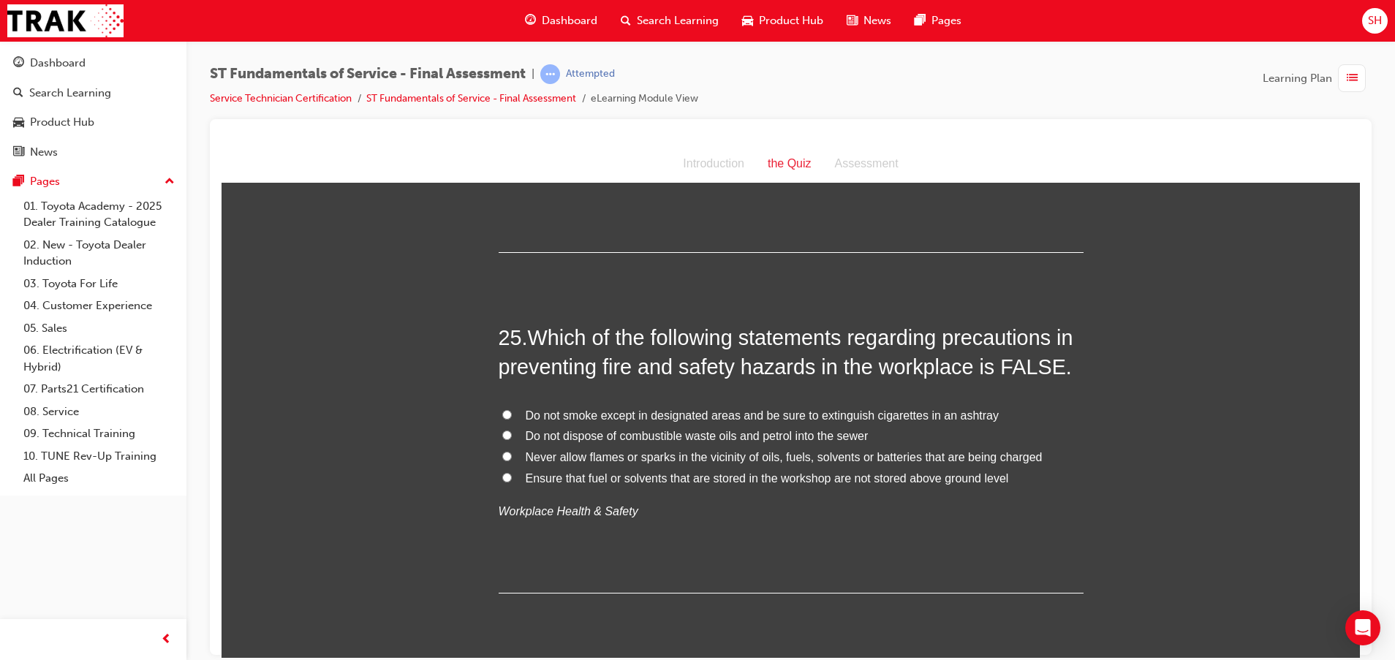
click at [657, 471] on span "Ensure that fuel or solvents that are stored in the workshop are not stored abo…" at bounding box center [767, 477] width 483 height 12
click at [512, 472] on input "Ensure that fuel or solvents that are stored in the workshop are not stored abo…" at bounding box center [507, 477] width 10 height 10
radio input "true"
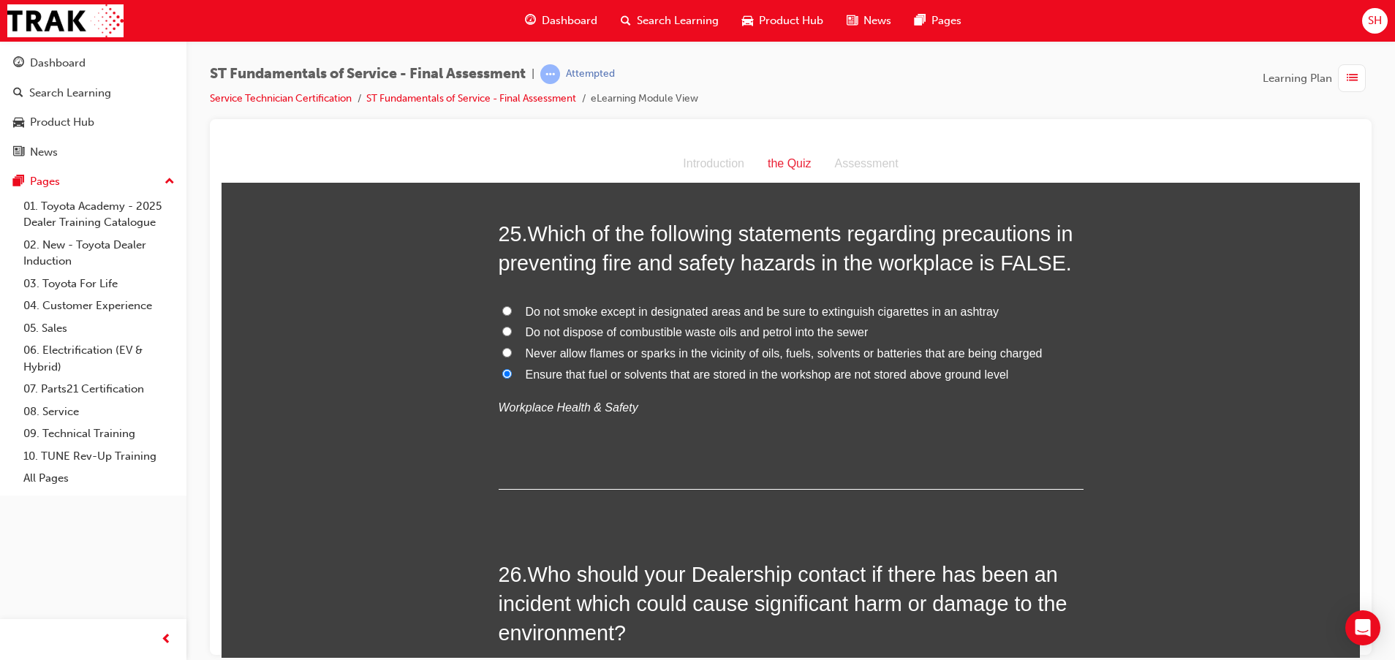
scroll to position [8222, 0]
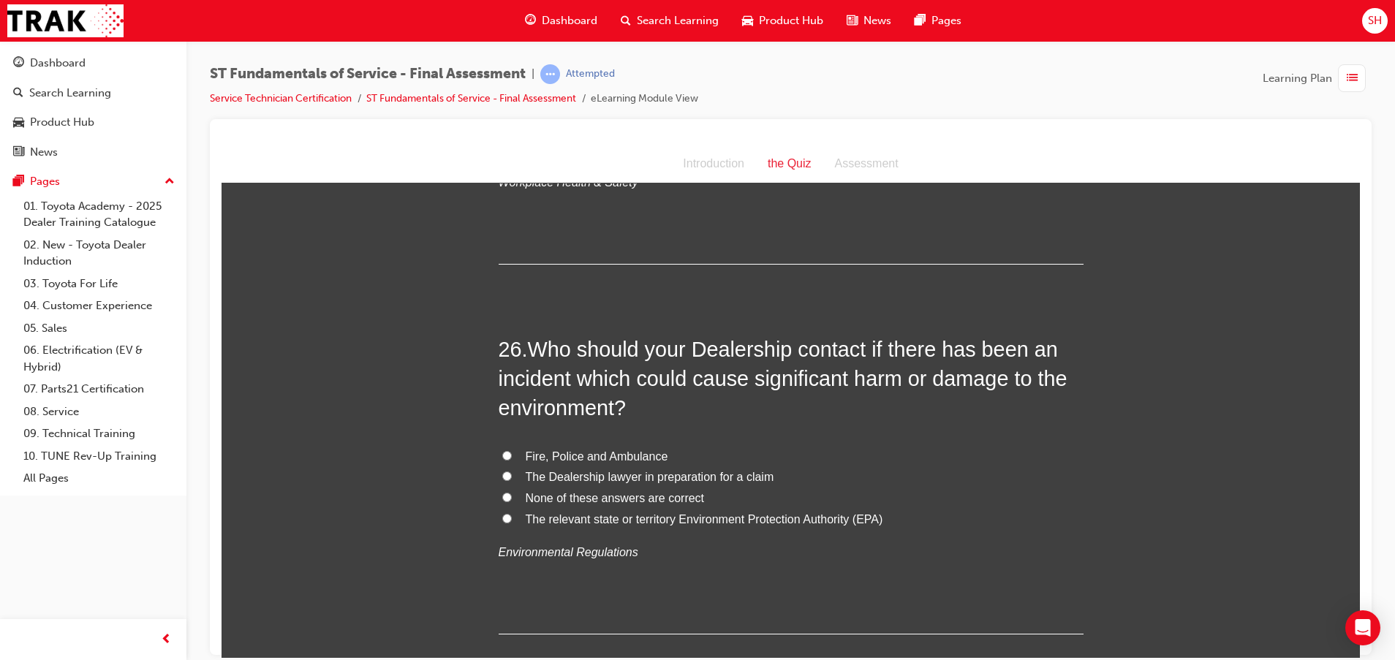
click at [686, 512] on span "The relevant state or territory Environment Protection Authority (EPA)" at bounding box center [704, 518] width 357 height 12
click at [512, 513] on input "The relevant state or territory Environment Protection Authority (EPA)" at bounding box center [507, 518] width 10 height 10
radio input "true"
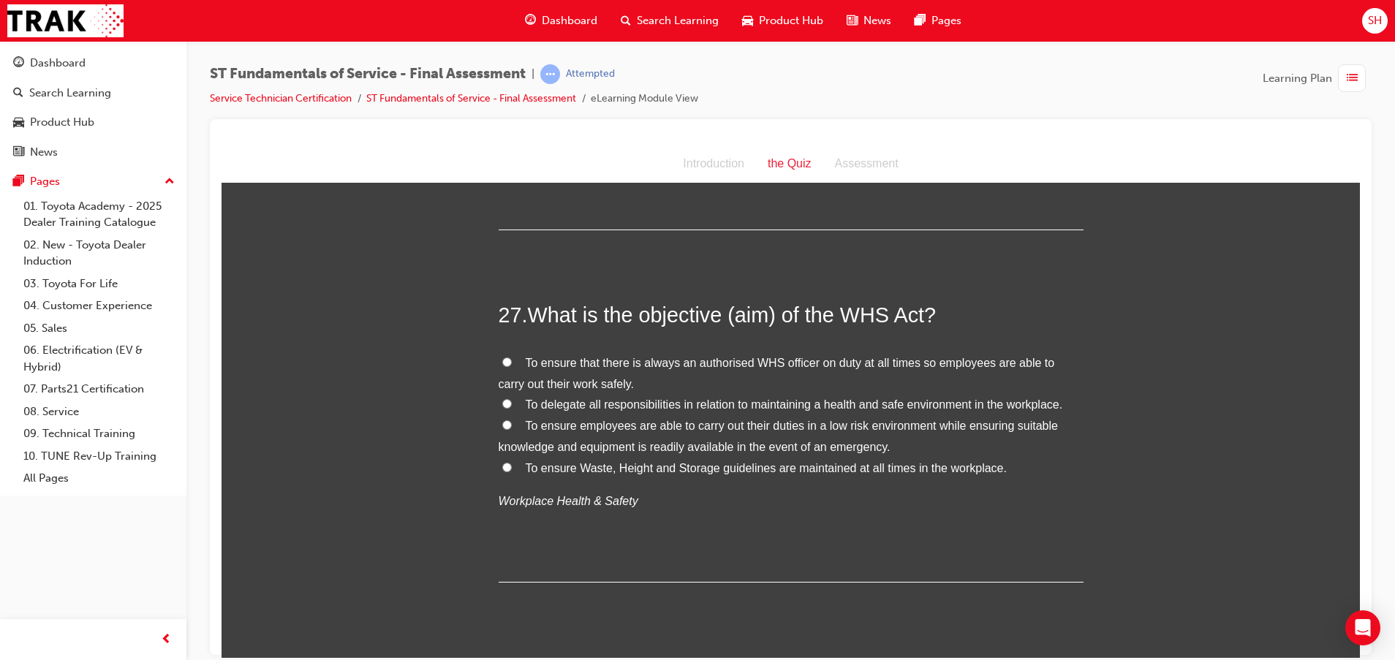
scroll to position [8661, 0]
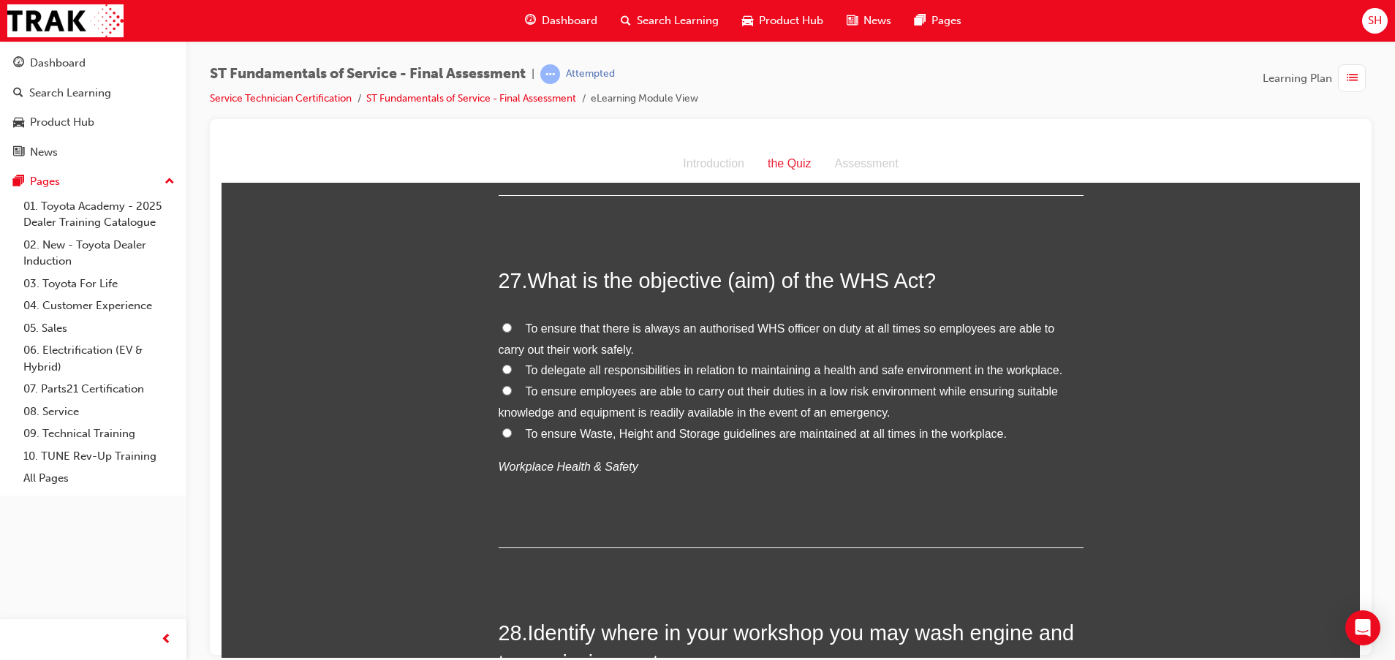
click at [498, 381] on label "To ensure employees are able to carry out their duties in a low risk environmen…" at bounding box center [790, 402] width 585 height 42
click at [502, 385] on input "To ensure employees are able to carry out their duties in a low risk environmen…" at bounding box center [507, 390] width 10 height 10
radio input "true"
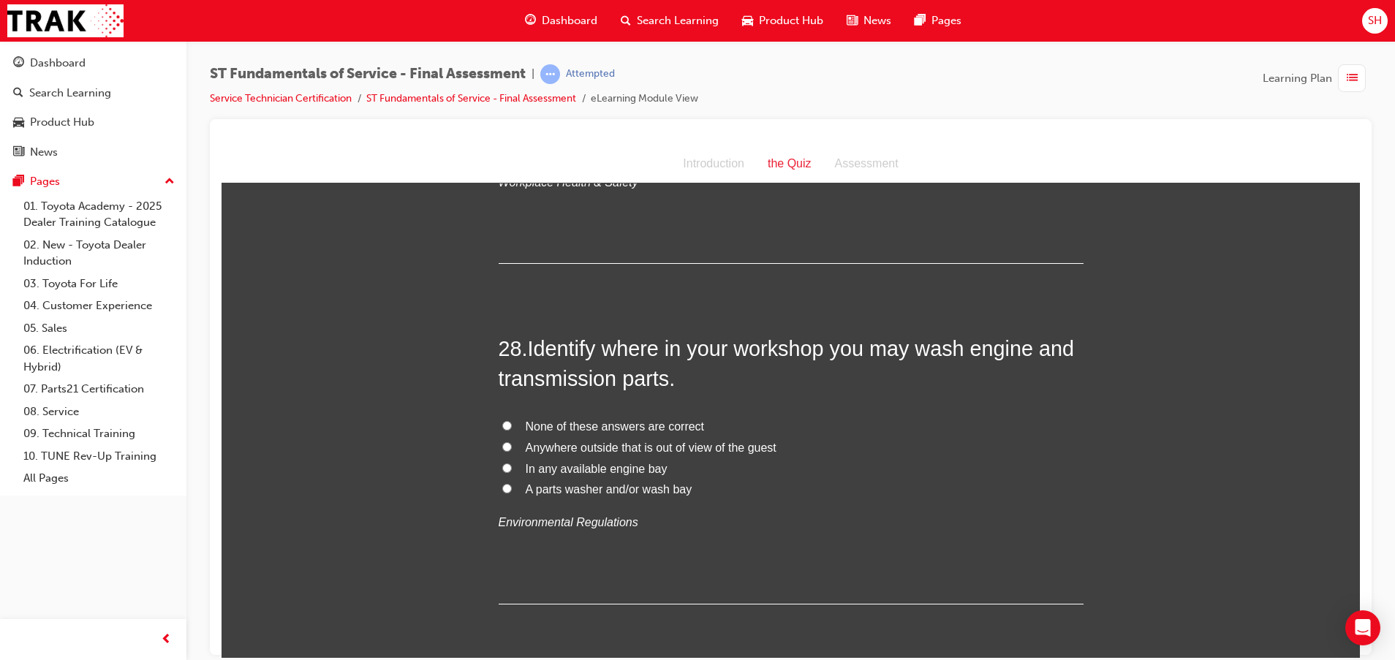
scroll to position [8990, 0]
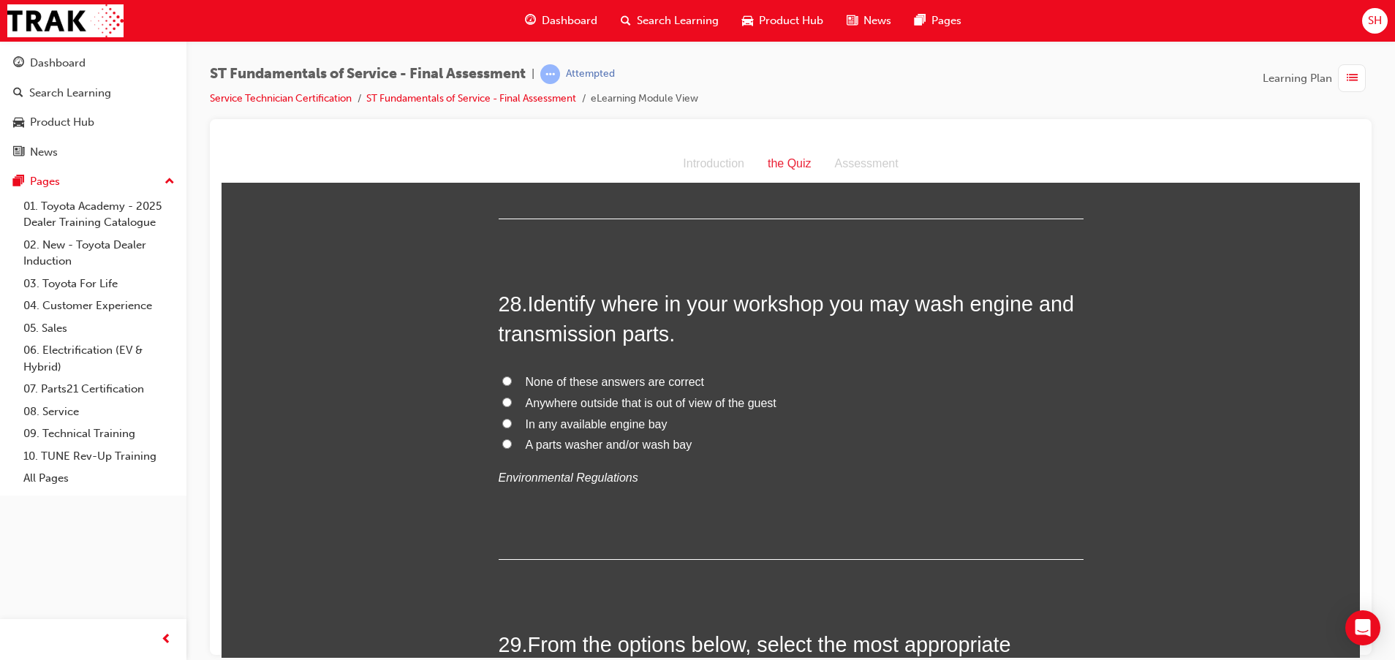
click at [618, 438] on span "A parts washer and/or wash bay" at bounding box center [609, 444] width 167 height 12
click at [512, 439] on input "A parts washer and/or wash bay" at bounding box center [507, 444] width 10 height 10
radio input "true"
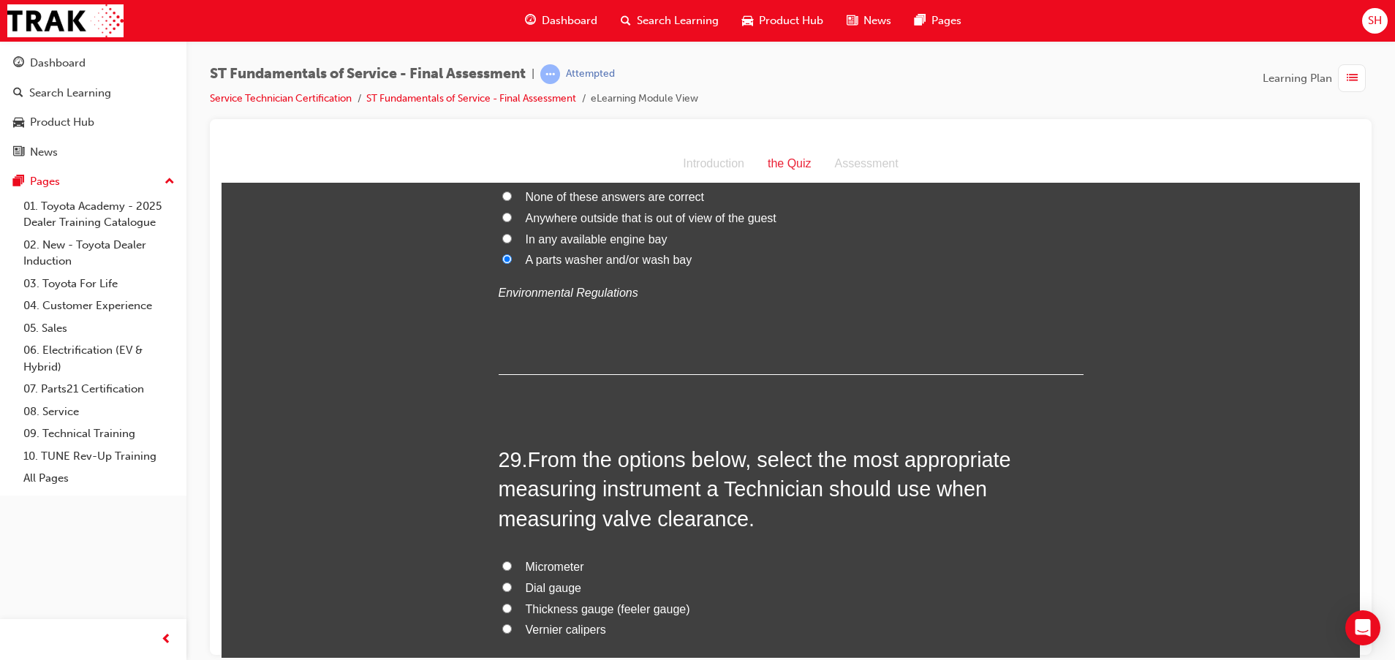
scroll to position [9209, 0]
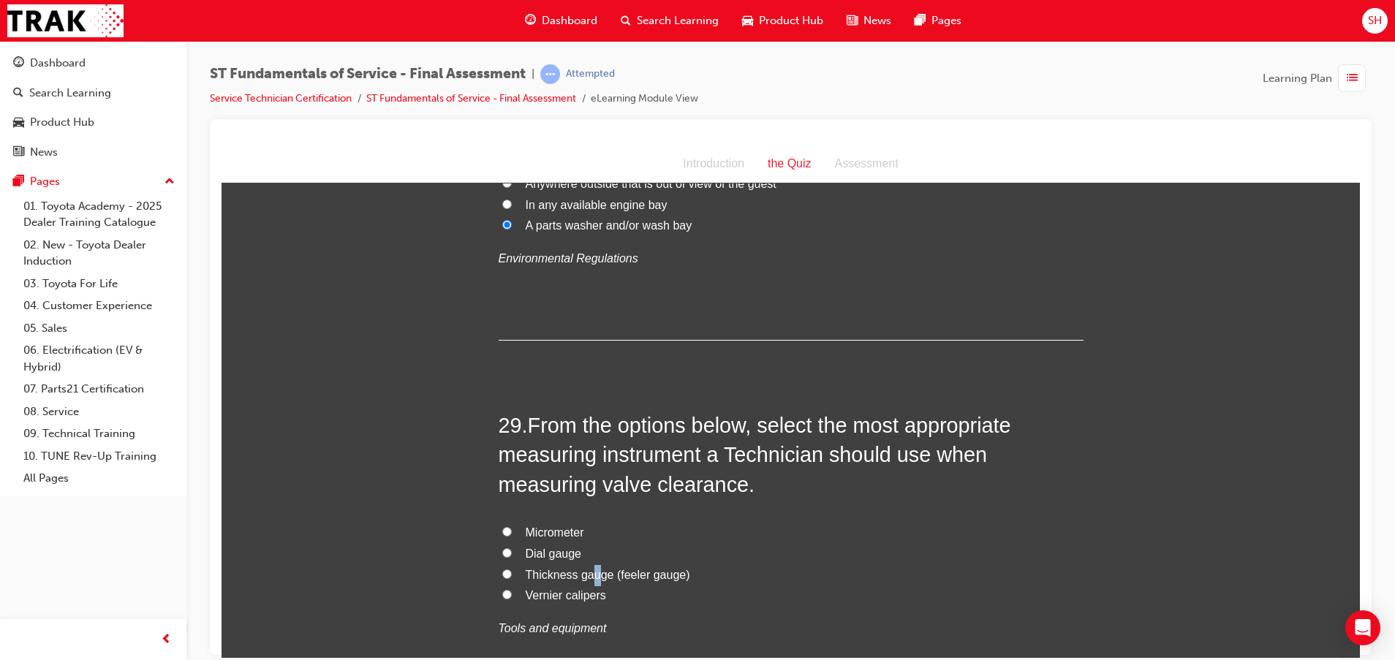
click at [585, 568] on span "Thickness gauge (feeler gauge)" at bounding box center [608, 574] width 164 height 12
drag, startPoint x: 585, startPoint y: 543, endPoint x: 498, endPoint y: 543, distance: 86.2
click at [502, 569] on input "Thickness gauge (feeler gauge)" at bounding box center [507, 574] width 10 height 10
radio input "true"
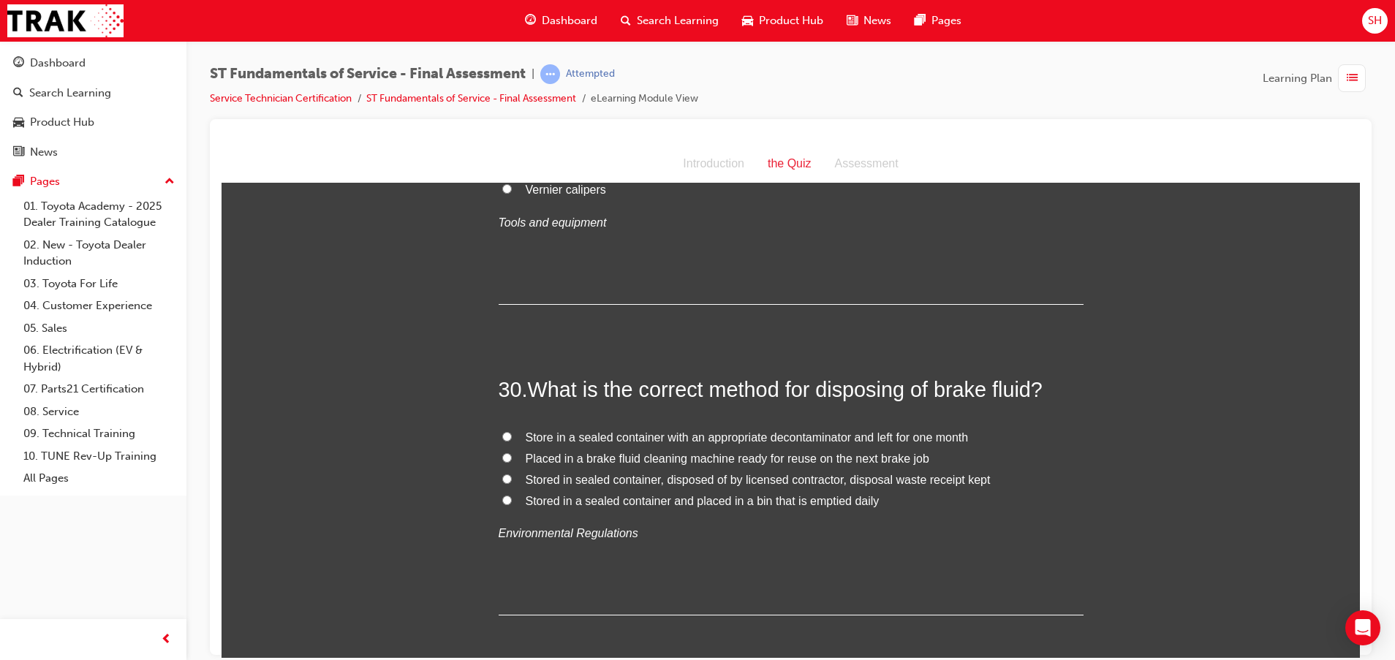
scroll to position [9648, 0]
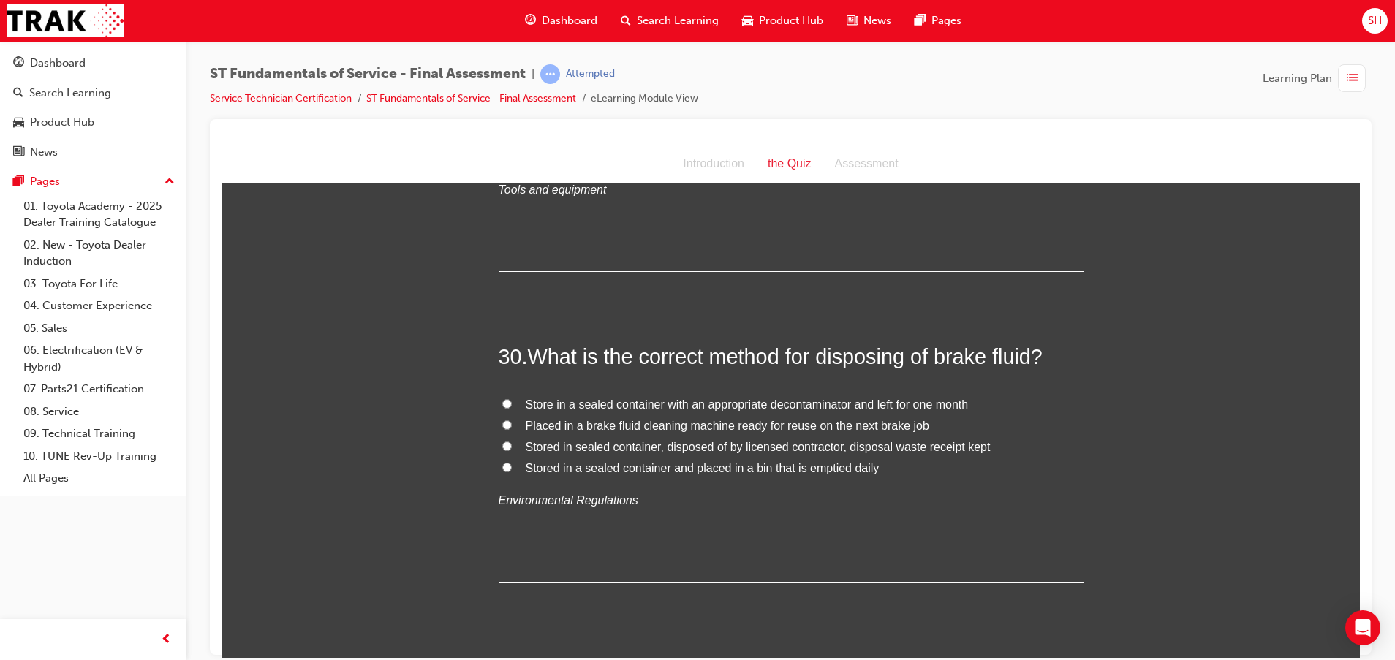
click at [614, 461] on span "Stored in a sealed container and placed in a bin that is emptied daily" at bounding box center [703, 467] width 354 height 12
click at [512, 462] on input "Stored in a sealed container and placed in a bin that is emptied daily" at bounding box center [507, 467] width 10 height 10
radio input "true"
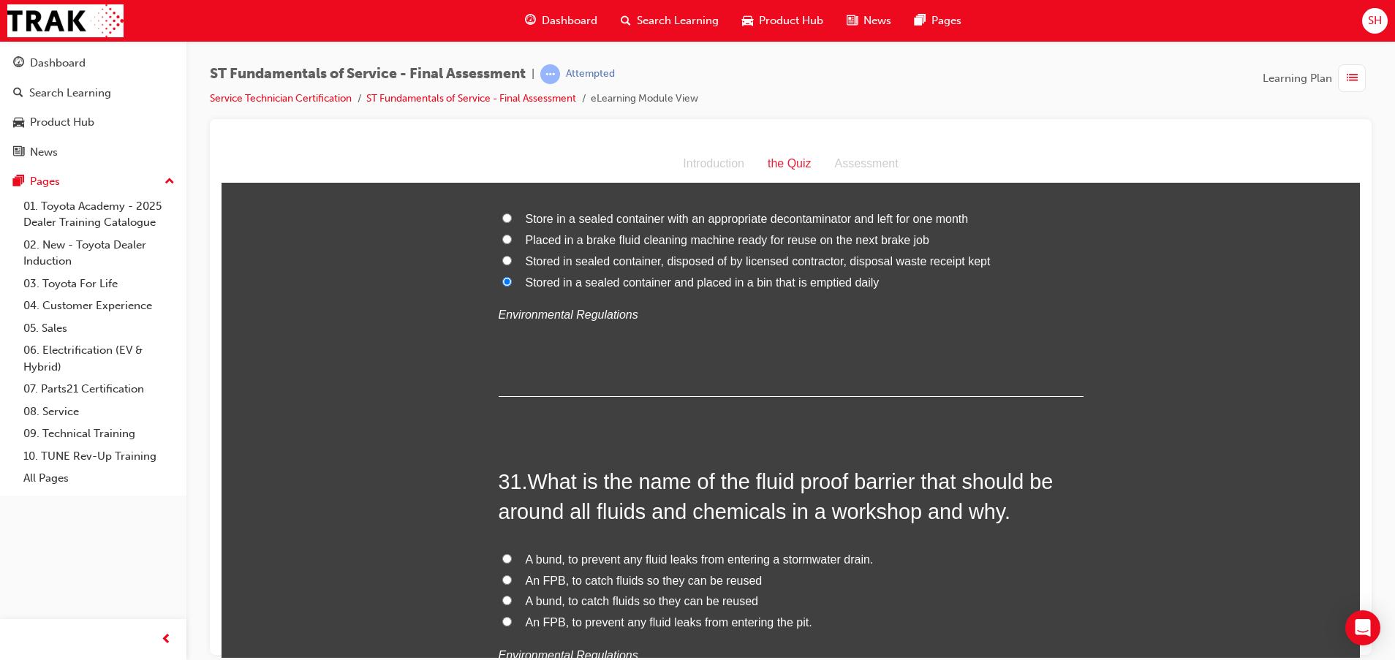
scroll to position [9867, 0]
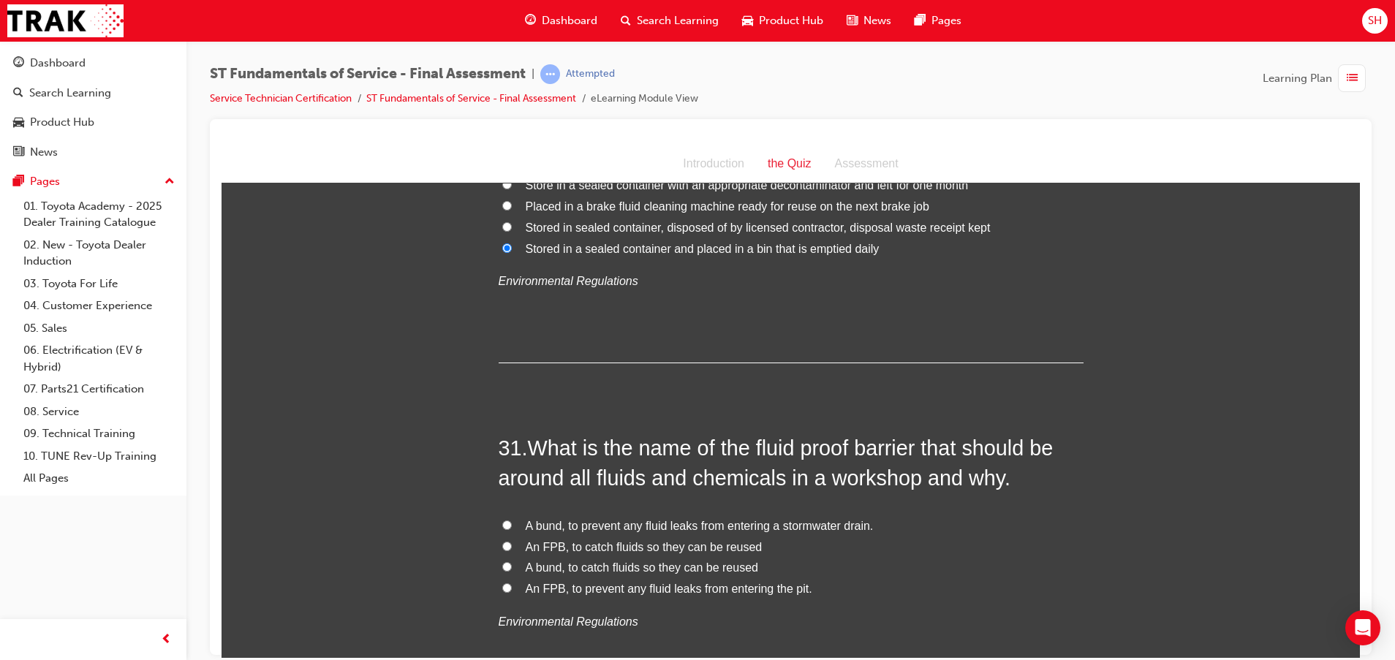
click at [705, 221] on span "Stored in sealed container, disposed of by licensed contractor, disposal waste …" at bounding box center [758, 227] width 465 height 12
click at [512, 221] on input "Stored in sealed container, disposed of by licensed contractor, disposal waste …" at bounding box center [507, 226] width 10 height 10
radio input "true"
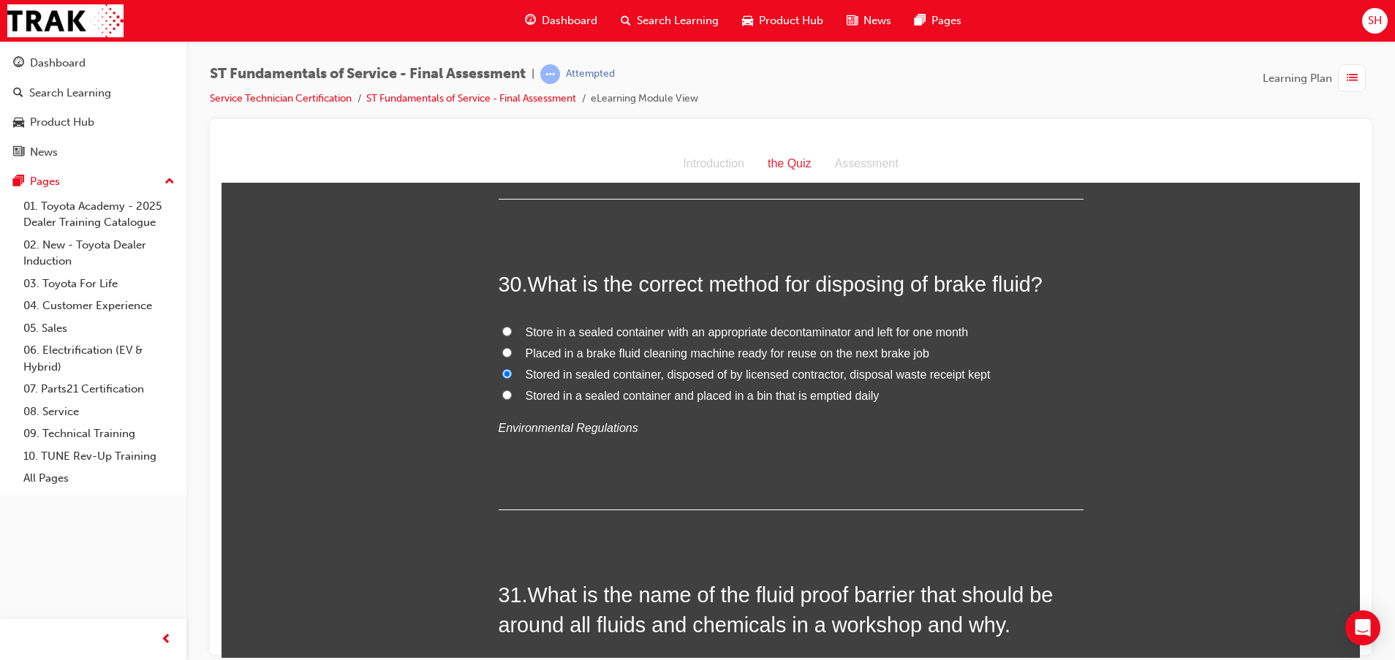
scroll to position [9648, 0]
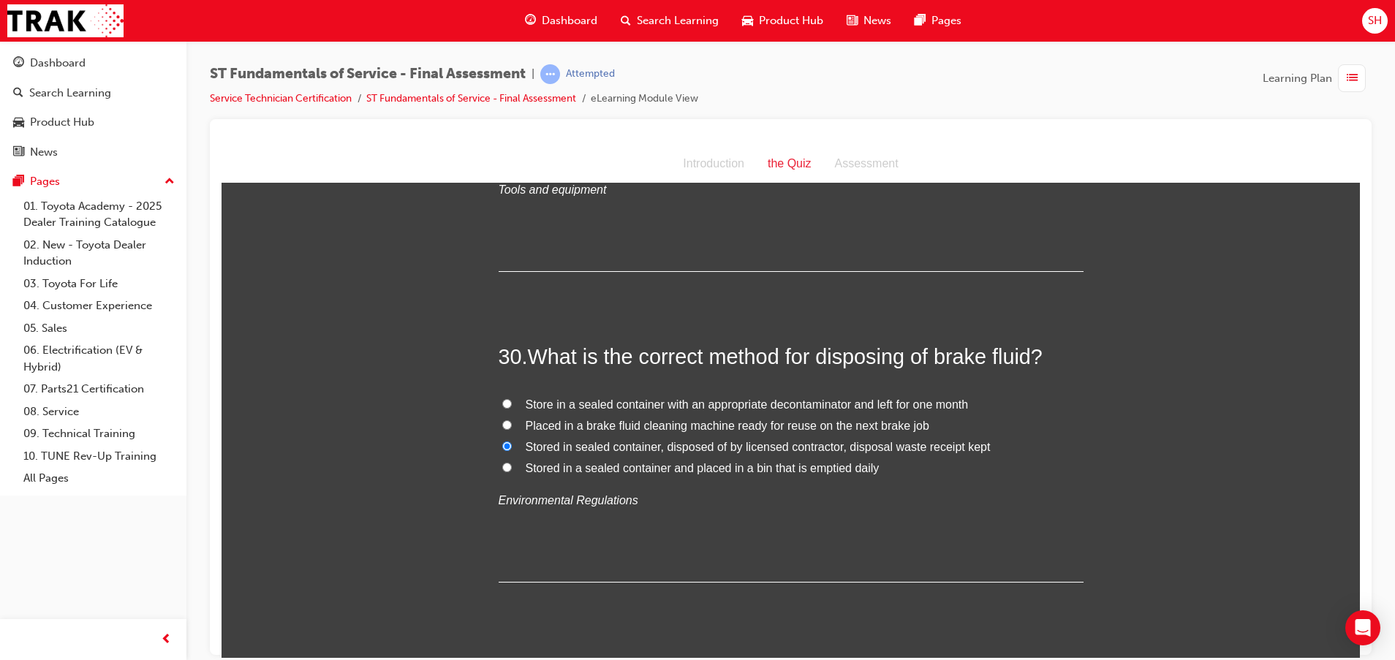
click at [593, 461] on span "Stored in a sealed container and placed in a bin that is emptied daily" at bounding box center [703, 467] width 354 height 12
click at [512, 462] on input "Stored in a sealed container and placed in a bin that is emptied daily" at bounding box center [507, 467] width 10 height 10
radio input "true"
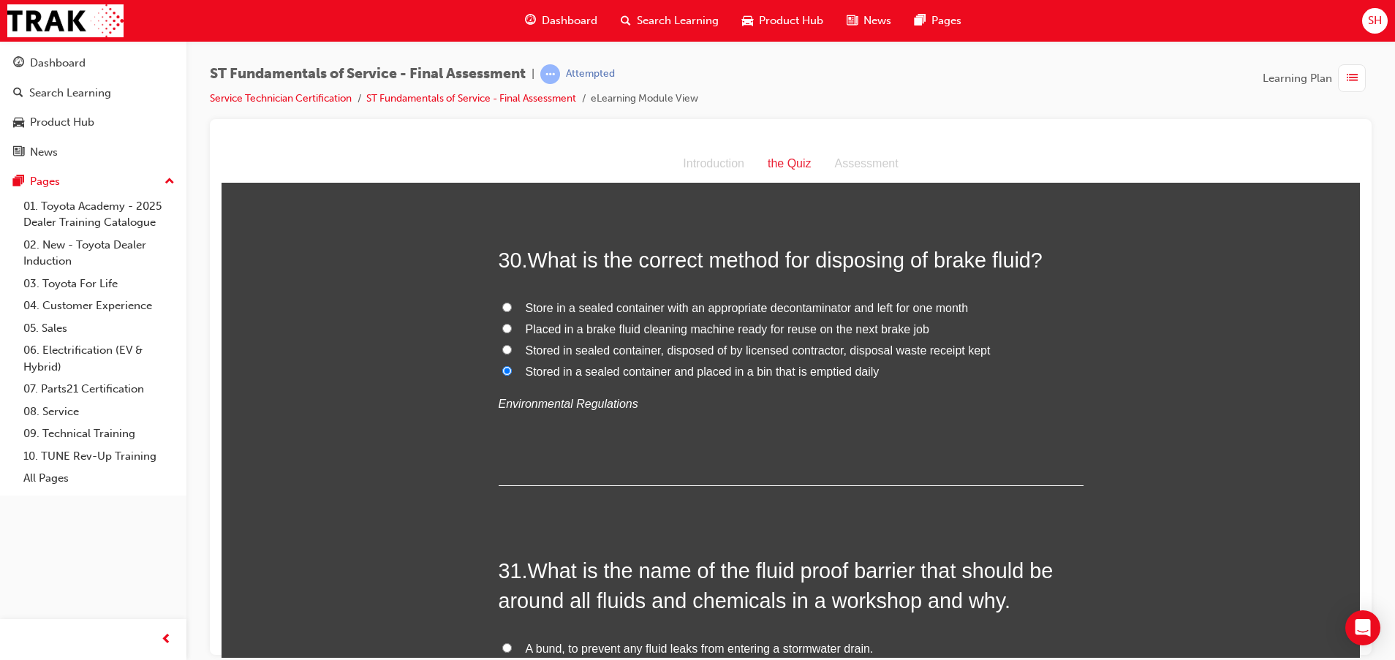
scroll to position [9867, 0]
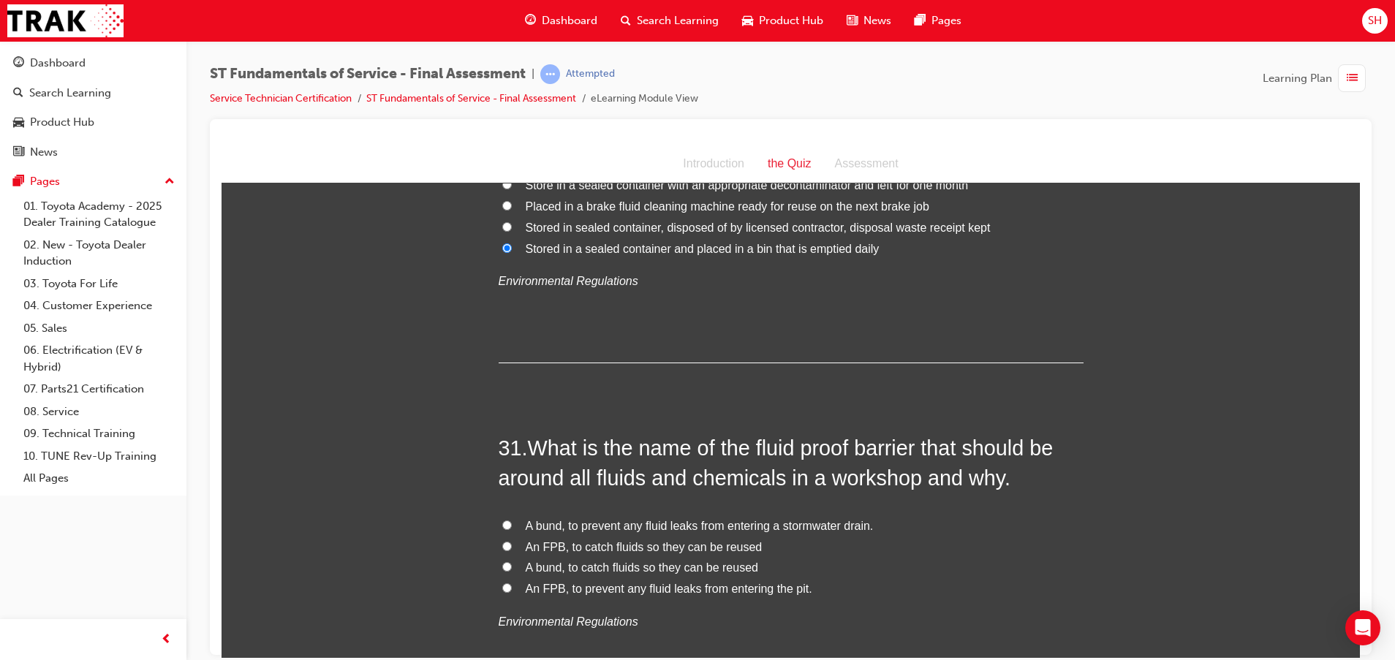
click at [640, 515] on label "A bund, to prevent any fluid leaks from entering a stormwater drain." at bounding box center [790, 525] width 585 height 21
click at [512, 520] on input "A bund, to prevent any fluid leaks from entering a stormwater drain." at bounding box center [507, 525] width 10 height 10
radio input "true"
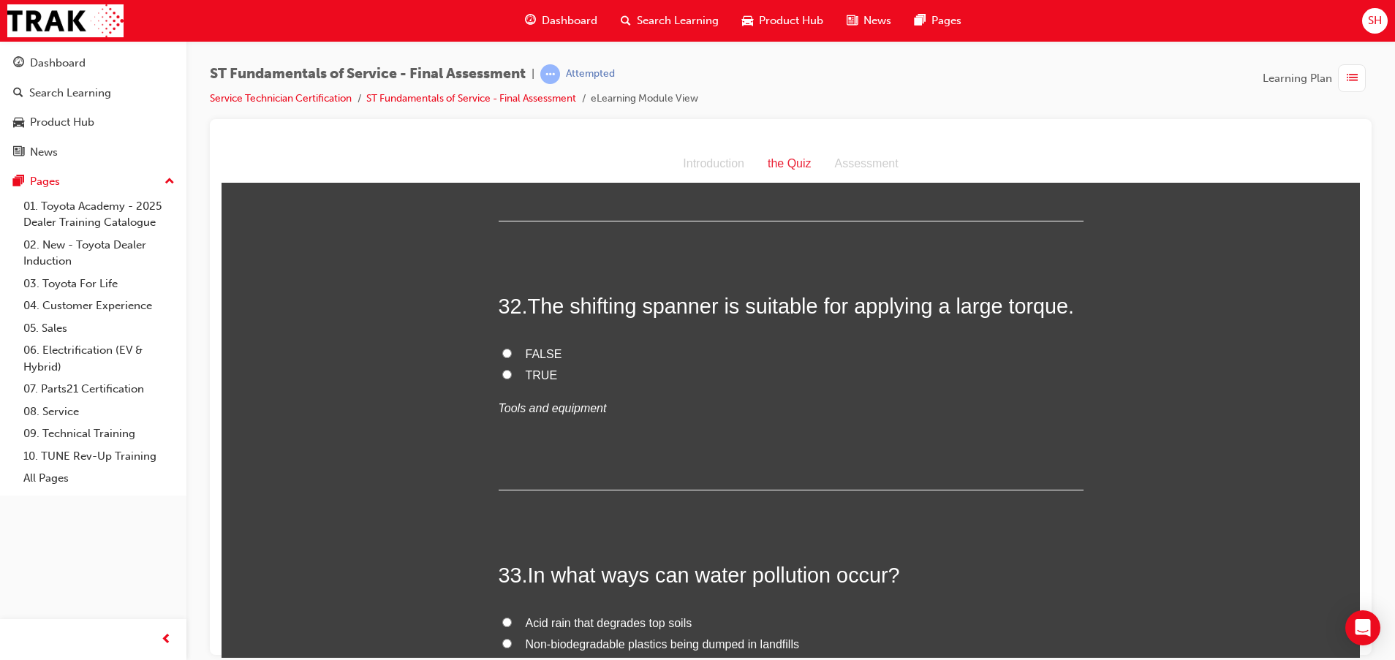
scroll to position [10306, 0]
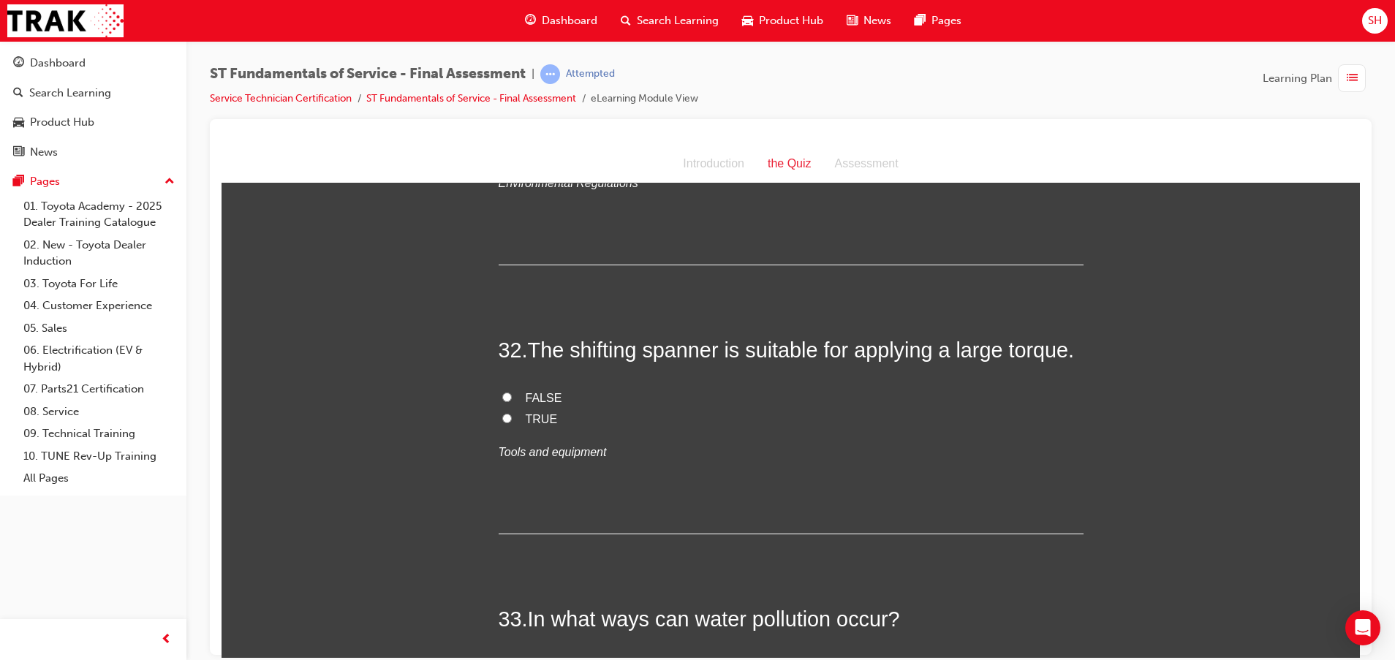
click at [526, 412] on span "TRUE" at bounding box center [542, 418] width 32 height 12
click at [512, 413] on input "TRUE" at bounding box center [507, 418] width 10 height 10
radio input "true"
click at [528, 391] on span "FALSE" at bounding box center [544, 397] width 37 height 12
click at [512, 392] on input "FALSE" at bounding box center [507, 397] width 10 height 10
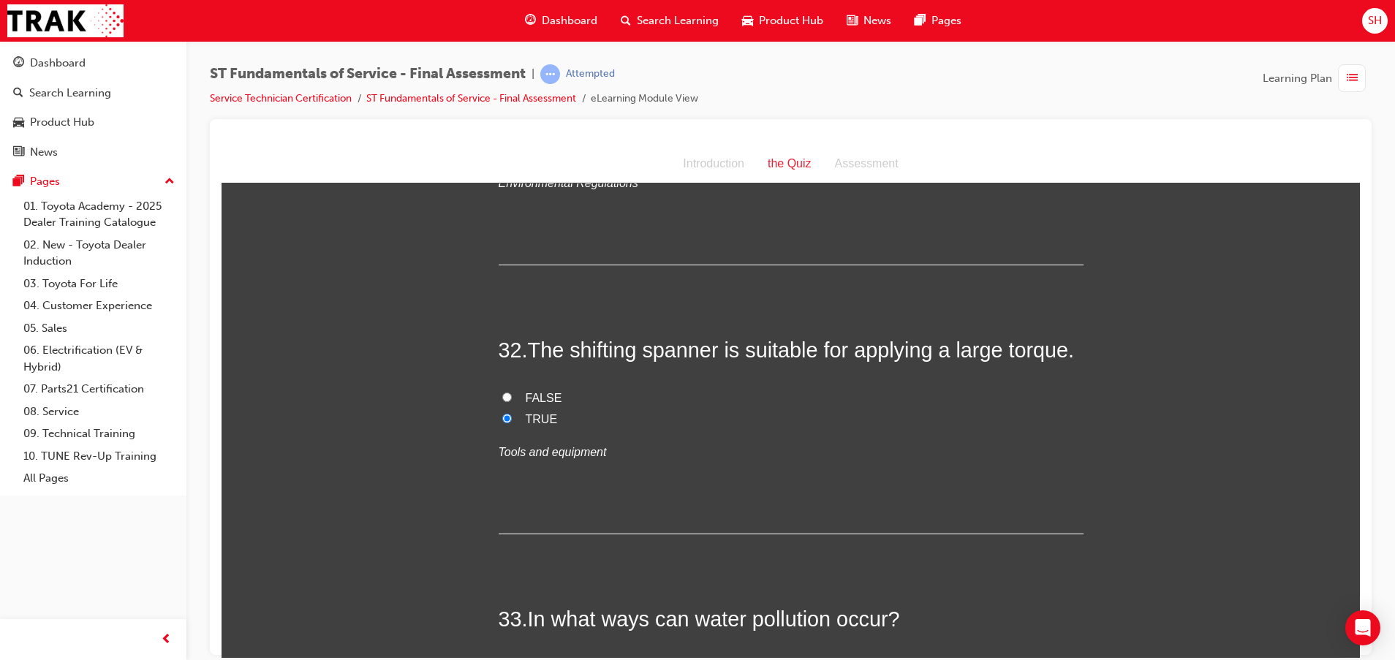
radio input "true"
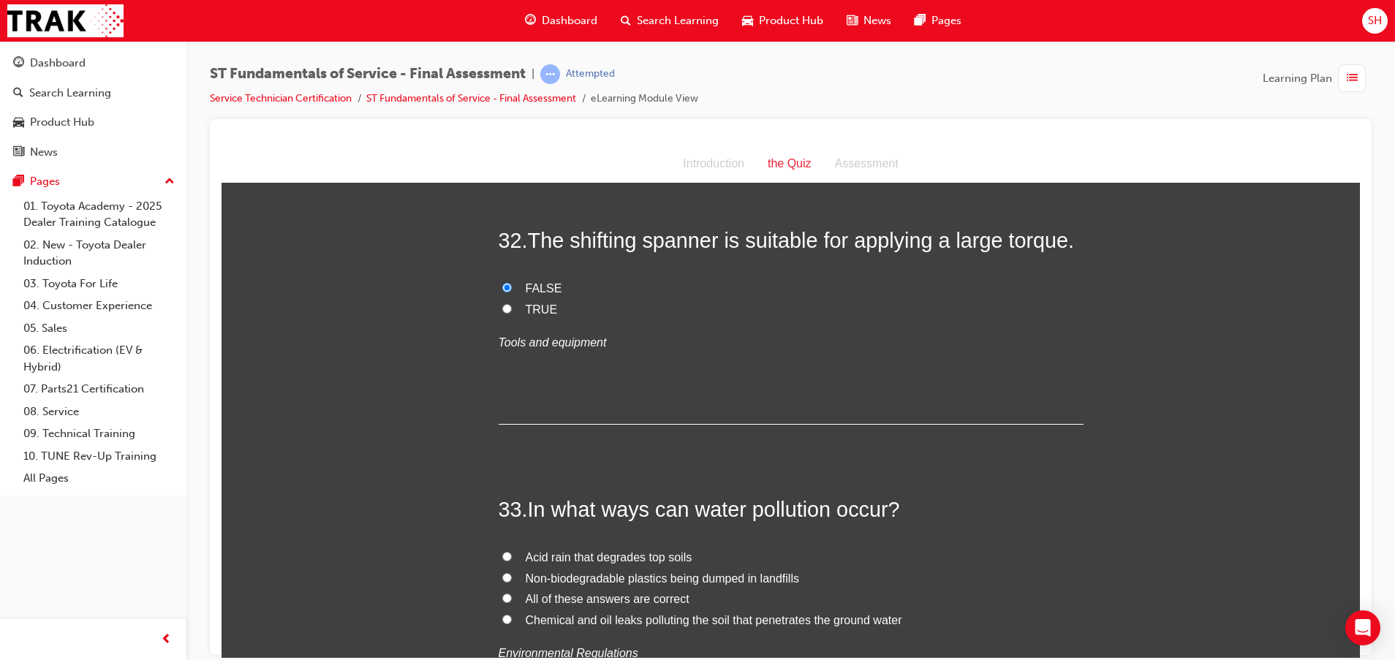
scroll to position [10525, 0]
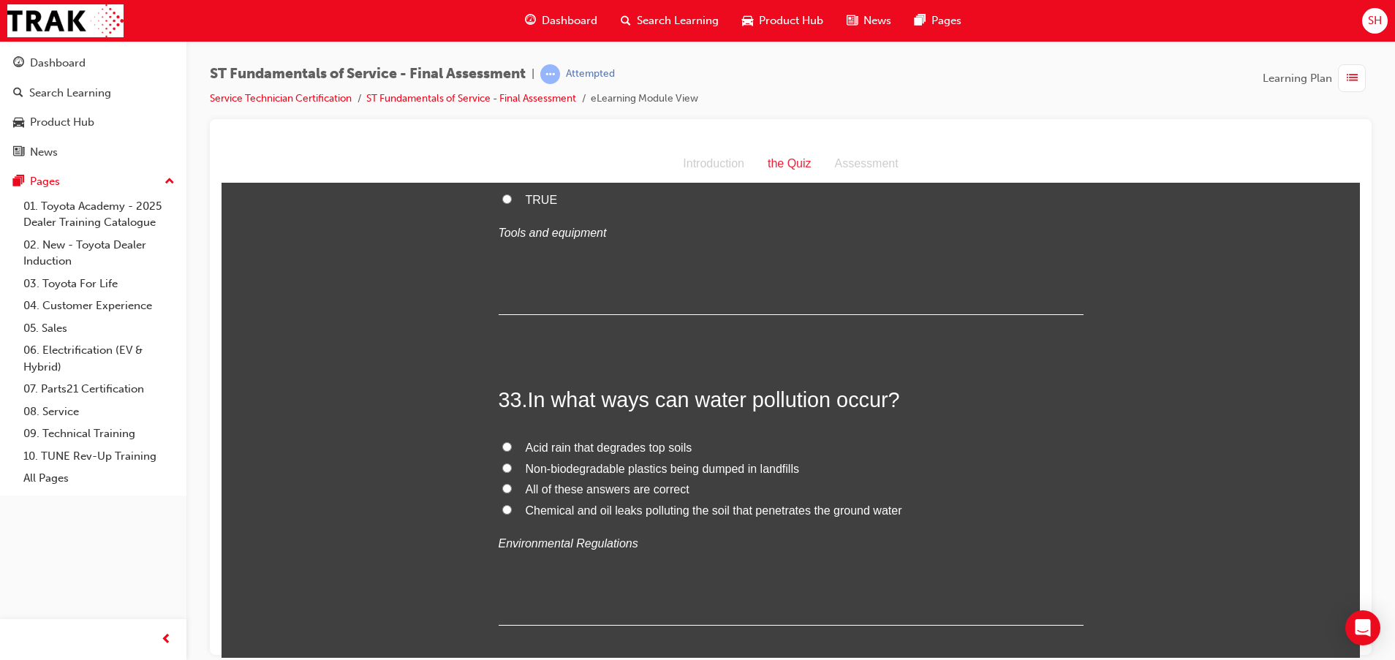
click at [631, 482] on span "All of these answers are correct" at bounding box center [608, 488] width 164 height 12
click at [512, 483] on input "All of these answers are correct" at bounding box center [507, 488] width 10 height 10
radio input "true"
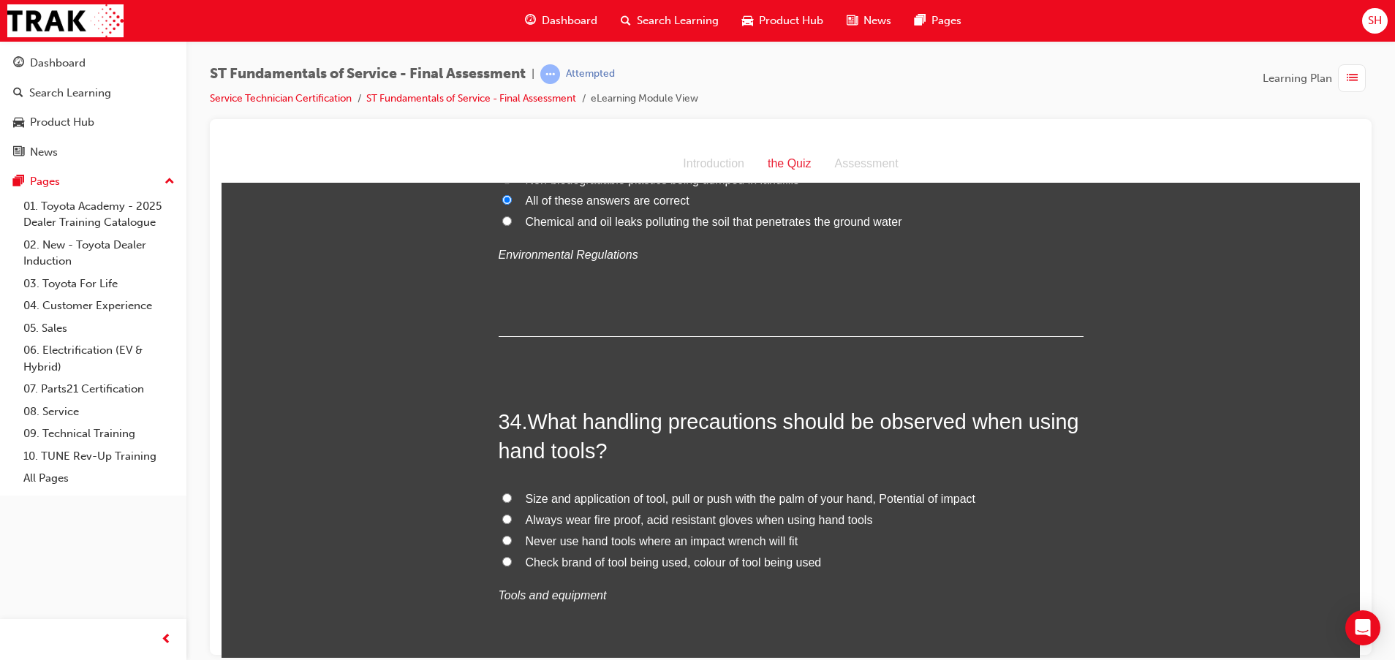
scroll to position [10854, 0]
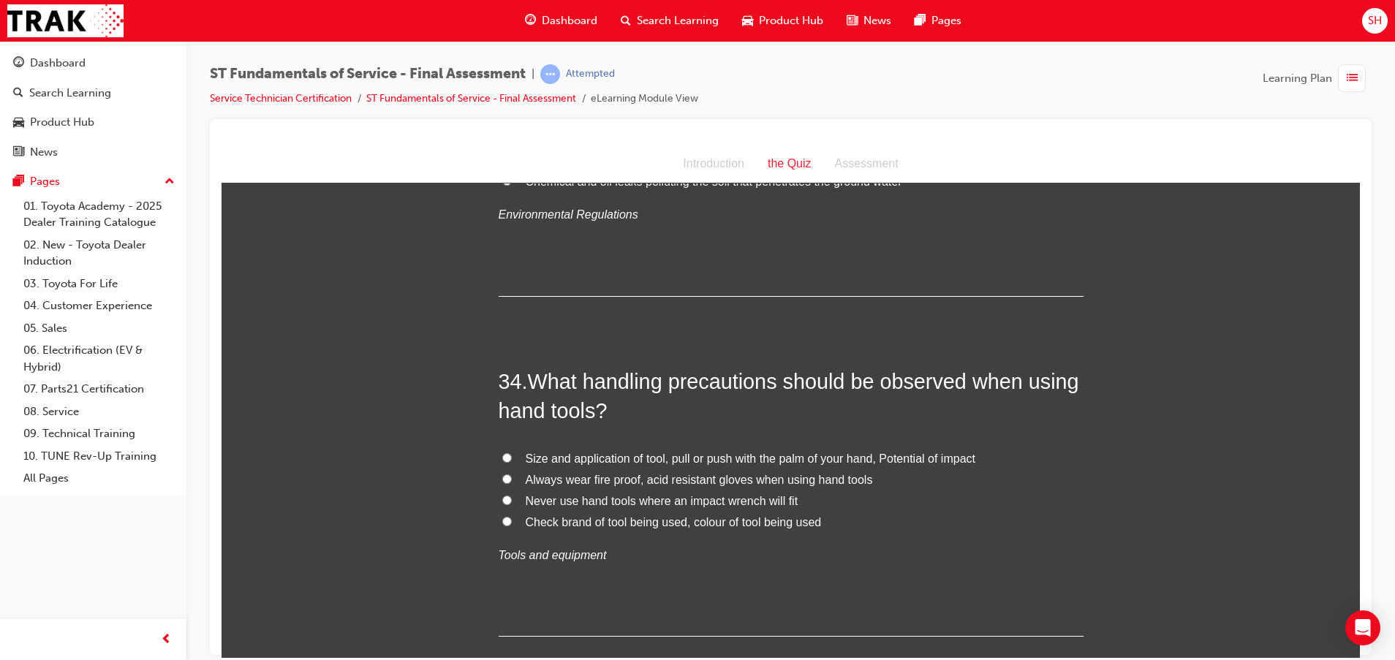
click at [610, 452] on span "Size and application of tool, pull or push with the palm of your hand, Potentia…" at bounding box center [750, 458] width 449 height 12
click at [512, 452] on input "Size and application of tool, pull or push with the palm of your hand, Potentia…" at bounding box center [507, 457] width 10 height 10
radio input "true"
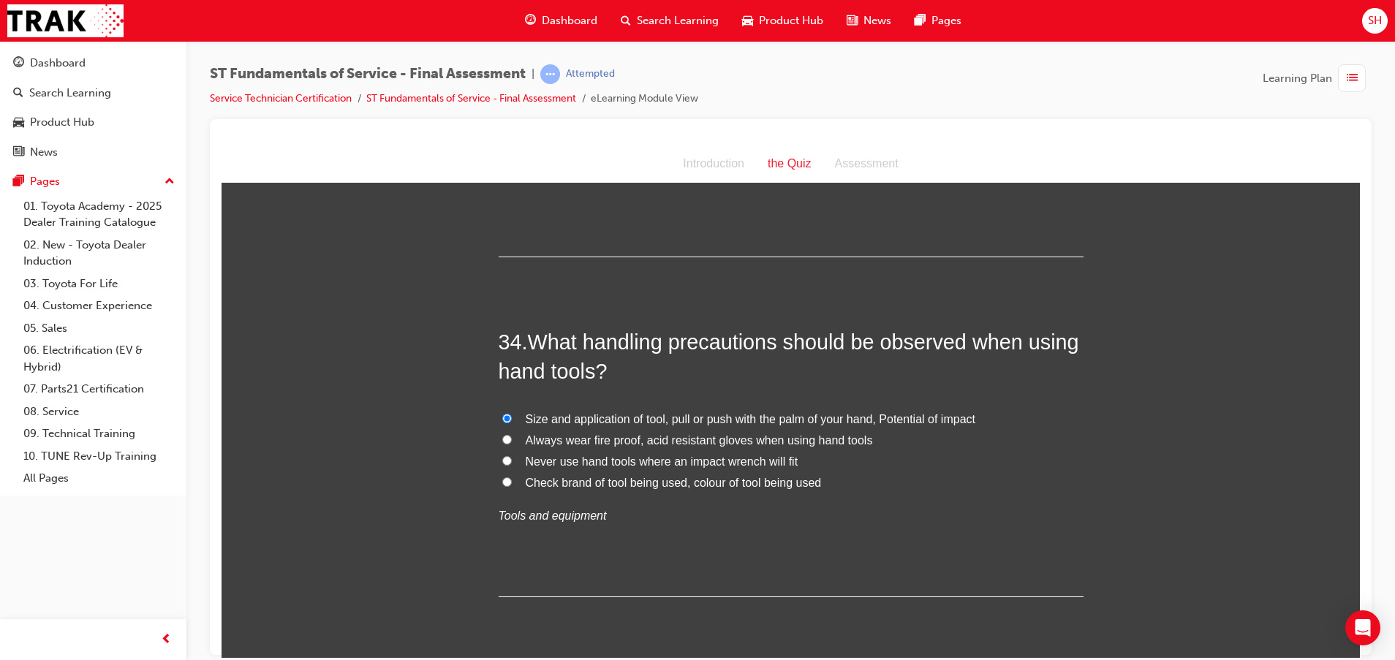
scroll to position [10914, 0]
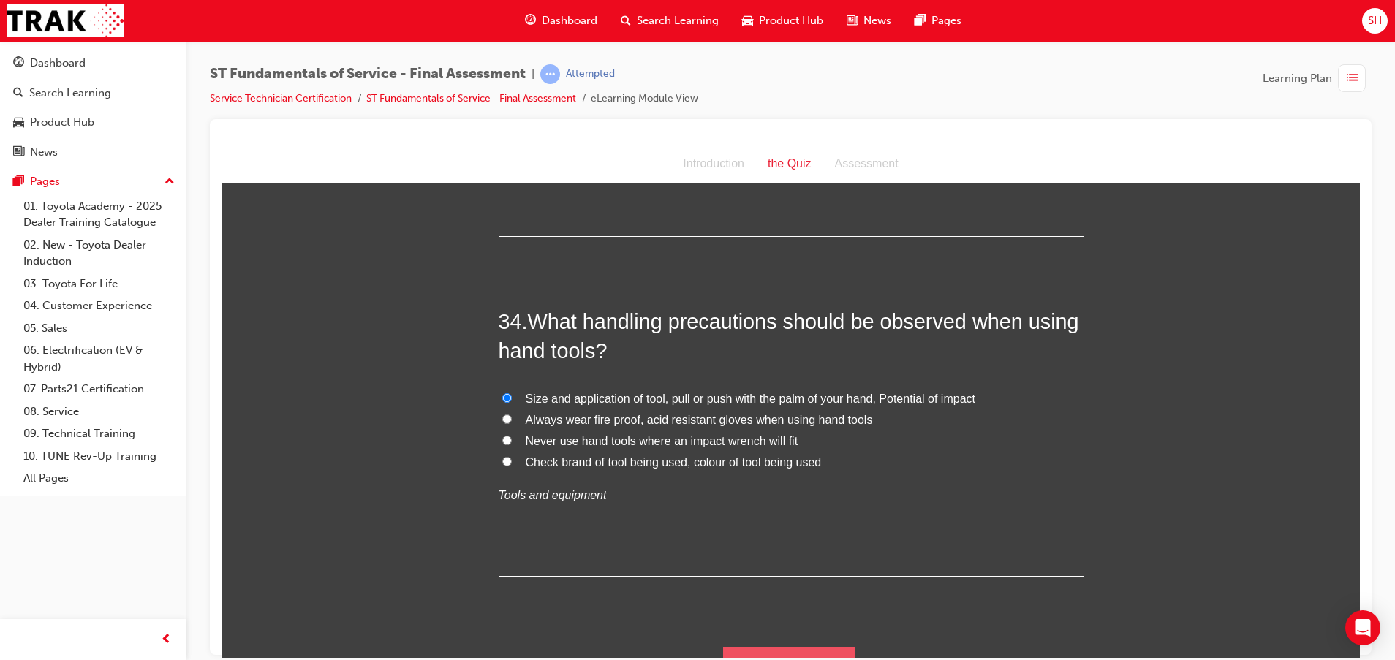
click at [756, 646] on button "Submit Answers" at bounding box center [789, 666] width 133 height 41
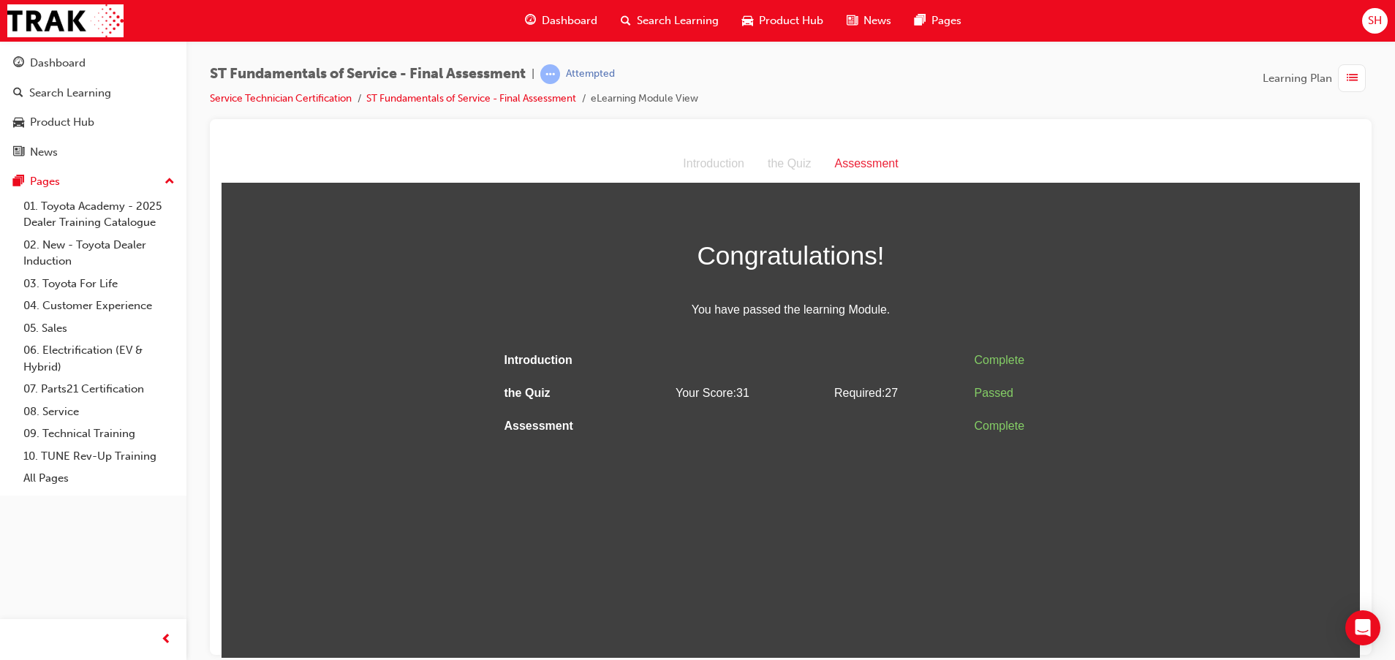
scroll to position [0, 0]
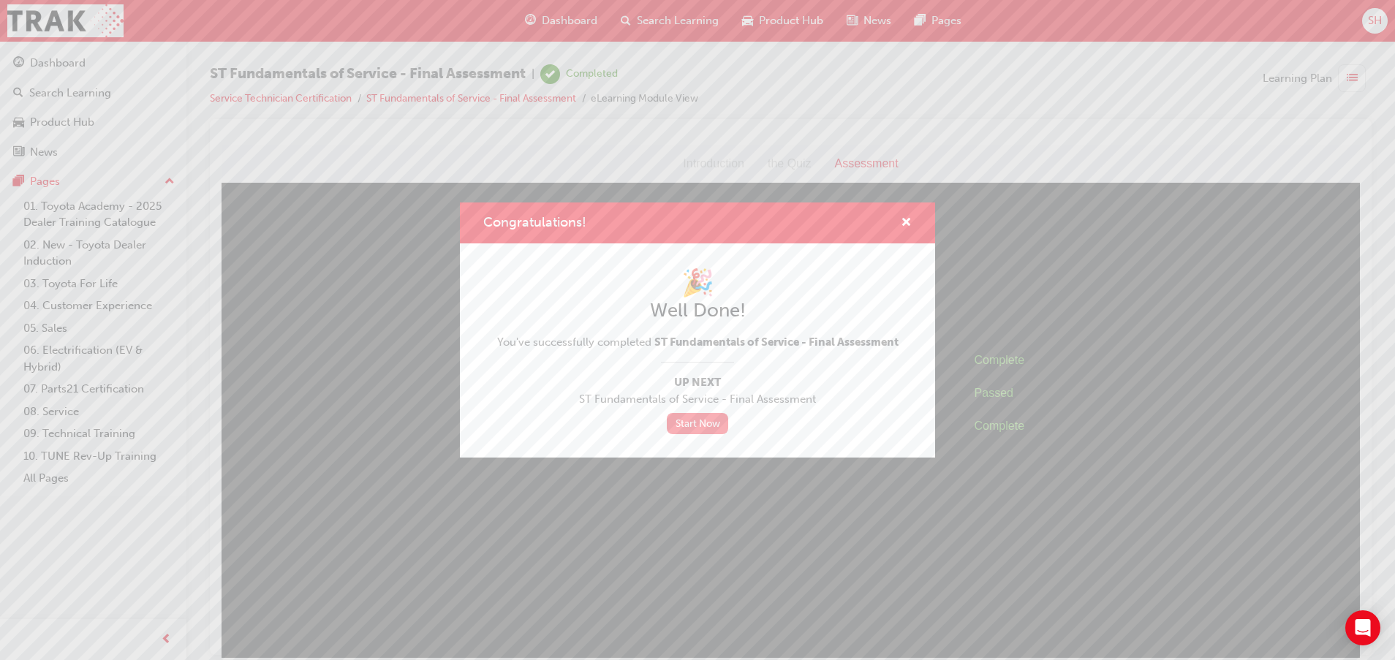
click at [698, 427] on link "Start Now" at bounding box center [697, 423] width 61 height 21
click at [706, 422] on link "Start Now" at bounding box center [697, 423] width 61 height 21
click at [910, 217] on span "cross-icon" at bounding box center [905, 223] width 11 height 13
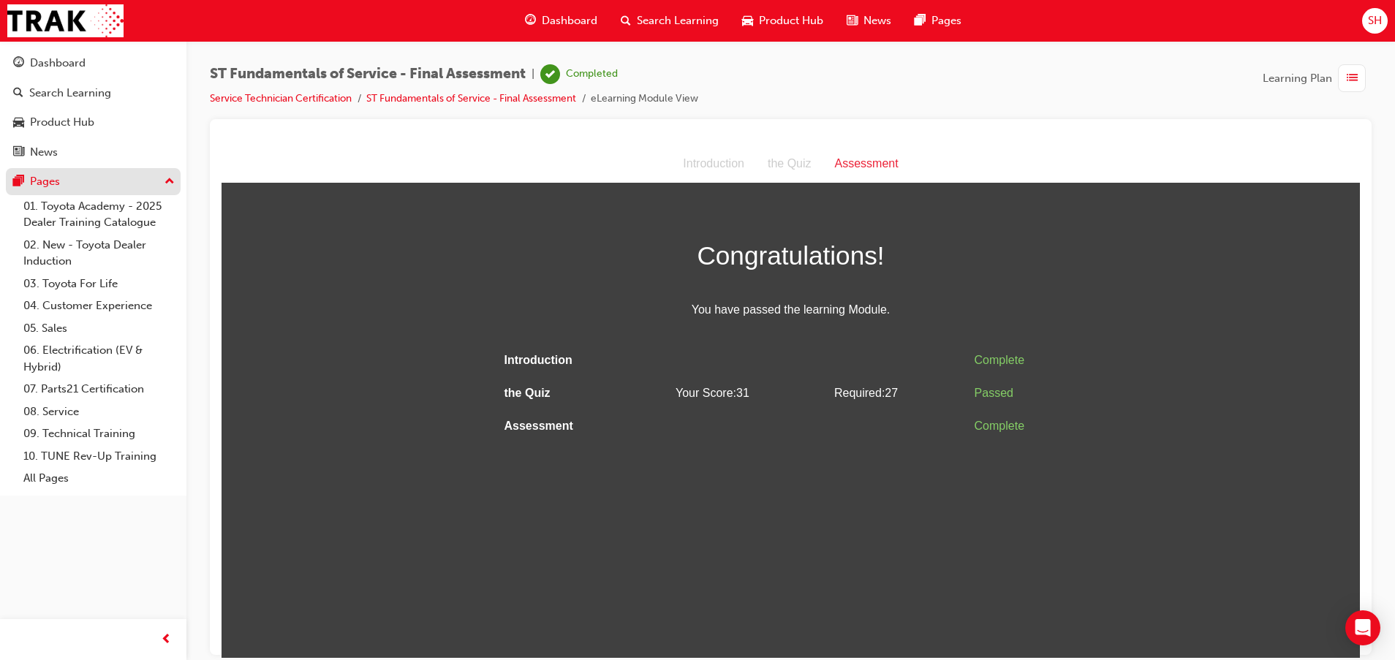
click at [164, 184] on div "Pages" at bounding box center [93, 181] width 160 height 18
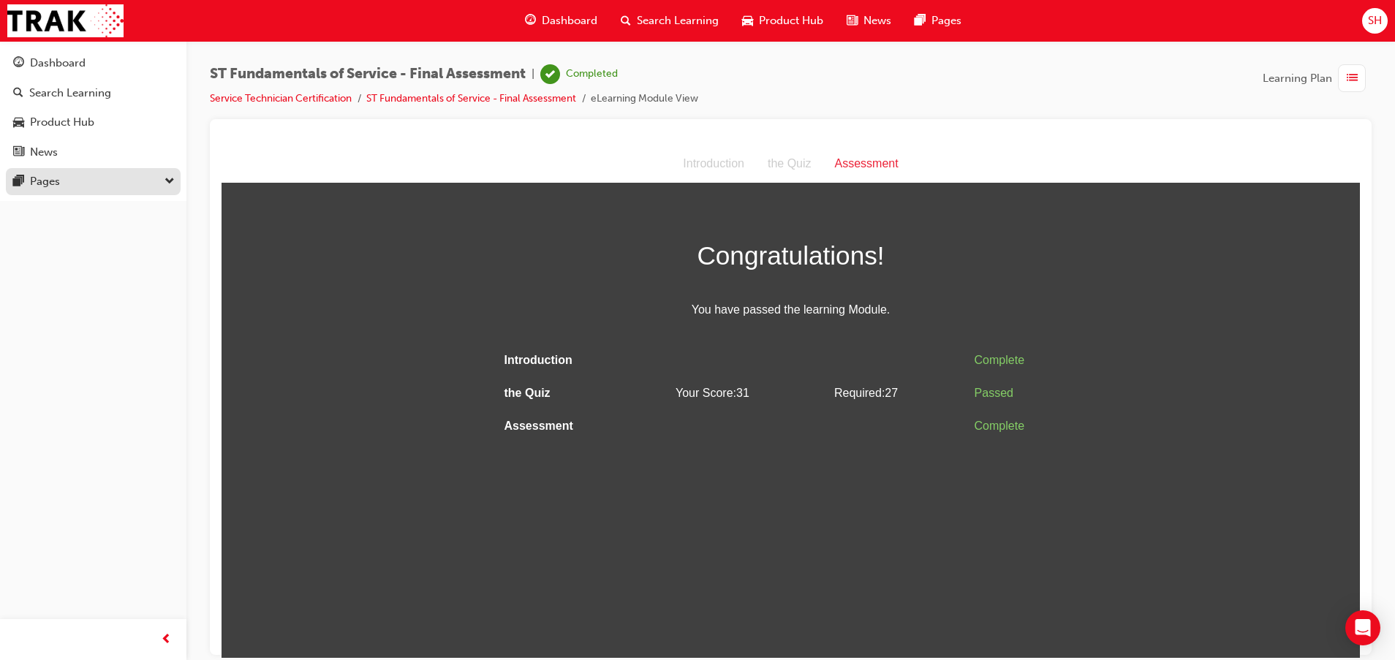
click at [145, 181] on div "Pages" at bounding box center [93, 181] width 160 height 18
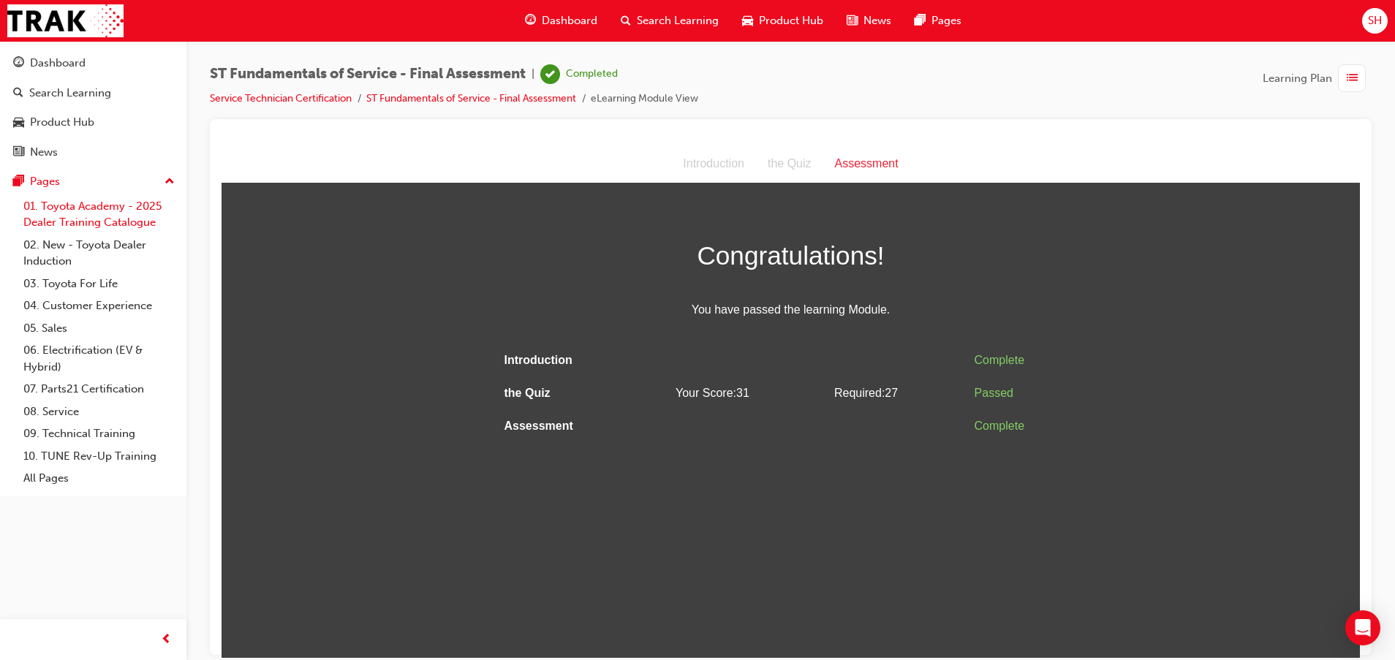
click at [118, 213] on link "01. Toyota Academy - 2025 Dealer Training Catalogue" at bounding box center [99, 214] width 163 height 39
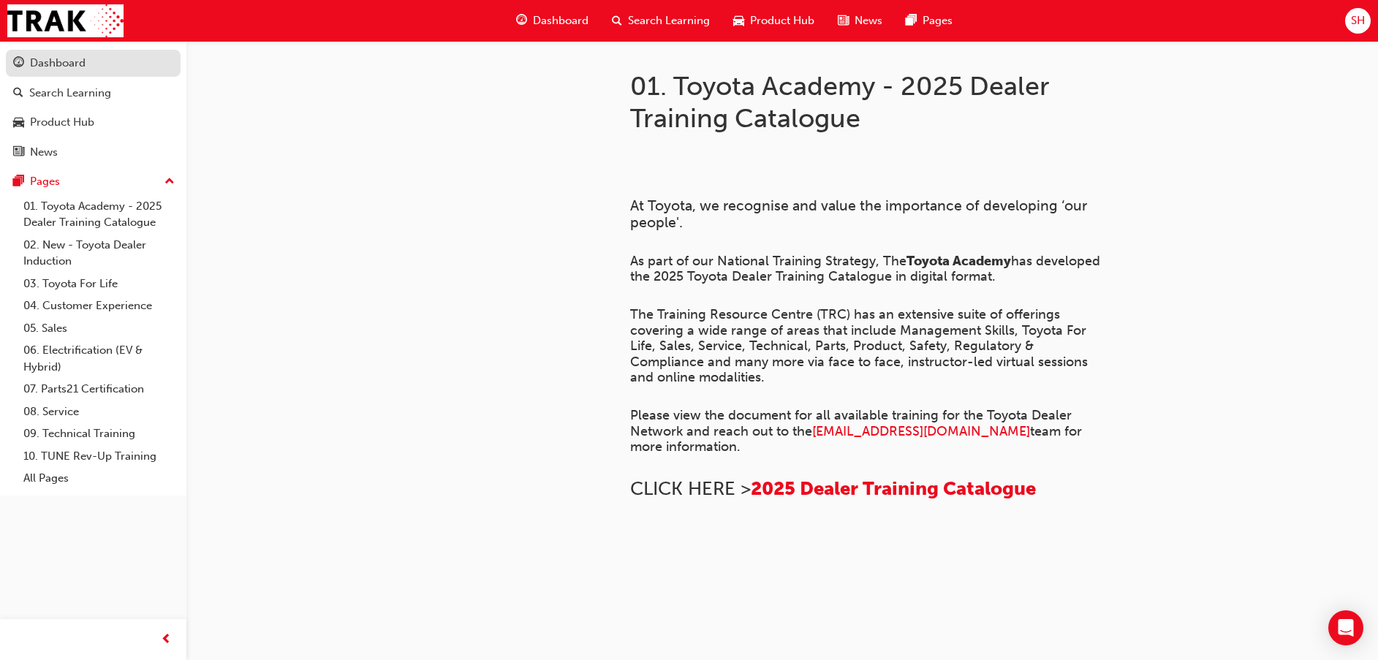
click at [109, 67] on div "Dashboard" at bounding box center [93, 63] width 160 height 18
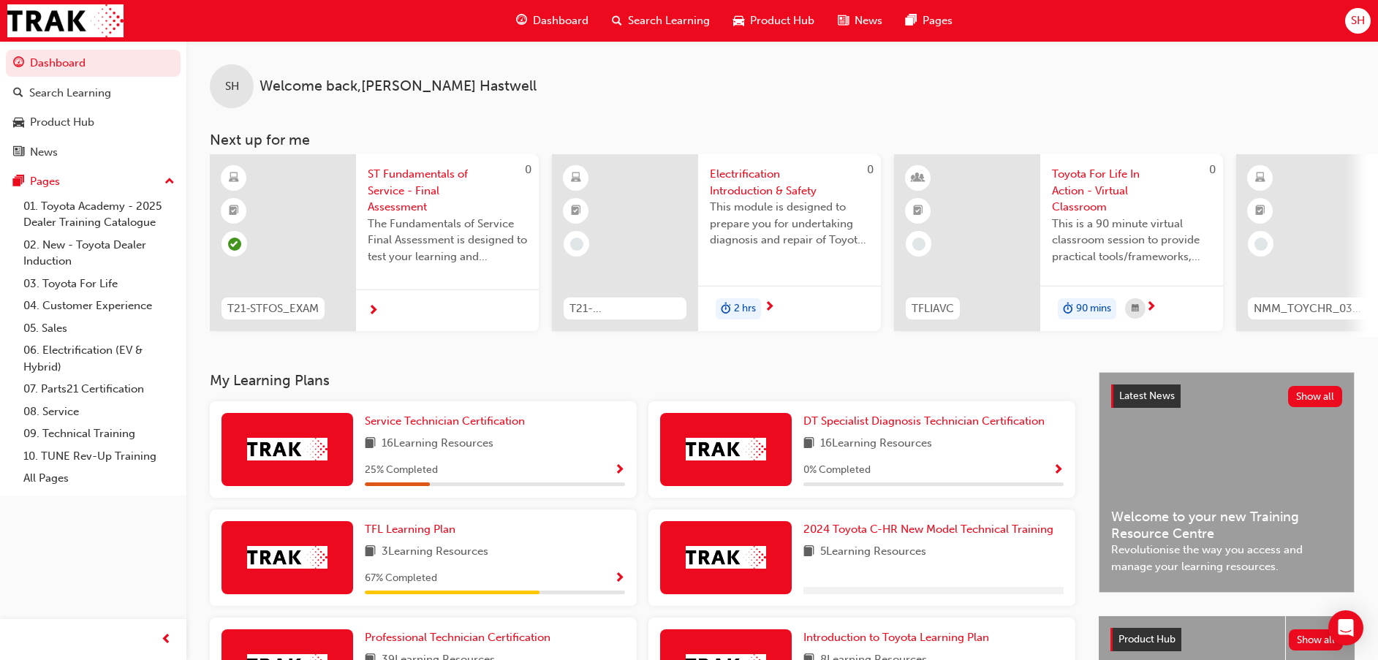
click at [555, 471] on div "25 % Completed" at bounding box center [495, 470] width 260 height 18
drag, startPoint x: 435, startPoint y: 444, endPoint x: 441, endPoint y: 438, distance: 8.8
click at [436, 443] on span "16 Learning Resources" at bounding box center [438, 444] width 112 height 18
drag, startPoint x: 441, startPoint y: 437, endPoint x: 449, endPoint y: 433, distance: 8.2
click at [449, 433] on div "Service Technician Certification 16 Learning Resources 25 % Completed" at bounding box center [495, 449] width 260 height 73
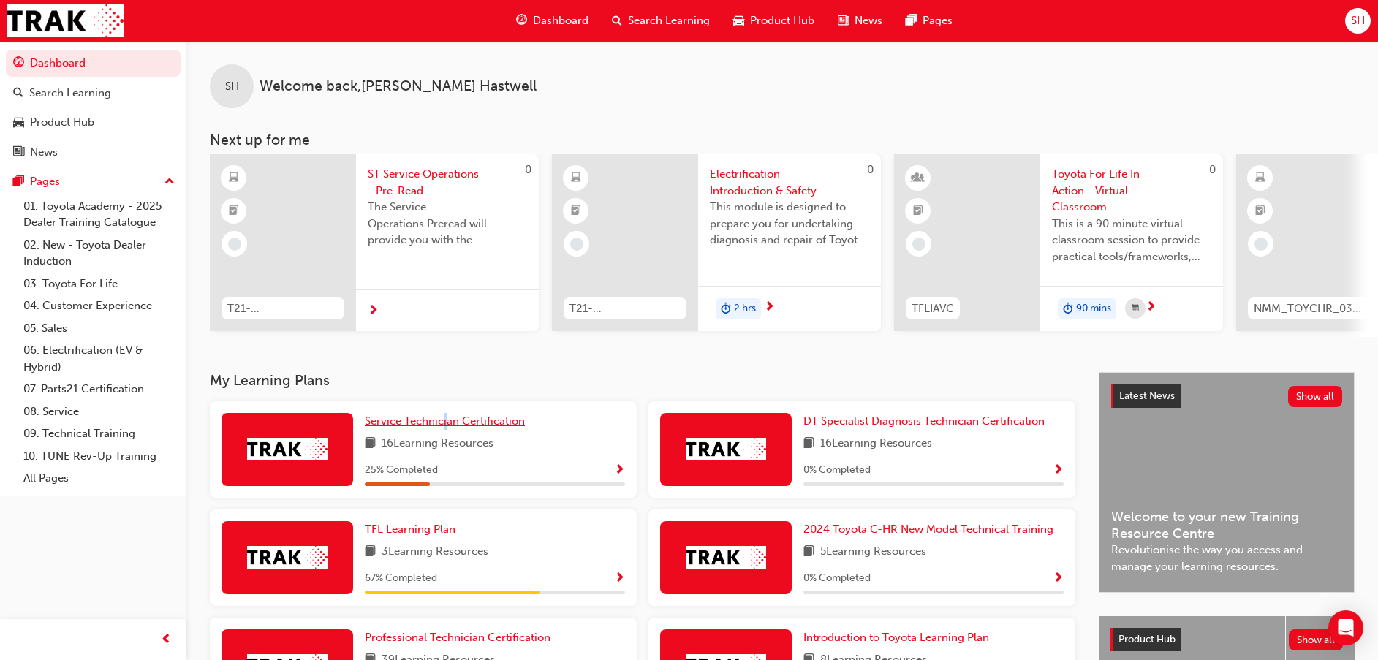
drag, startPoint x: 449, startPoint y: 433, endPoint x: 408, endPoint y: 424, distance: 42.0
click at [408, 424] on span "Service Technician Certification" at bounding box center [445, 420] width 160 height 13
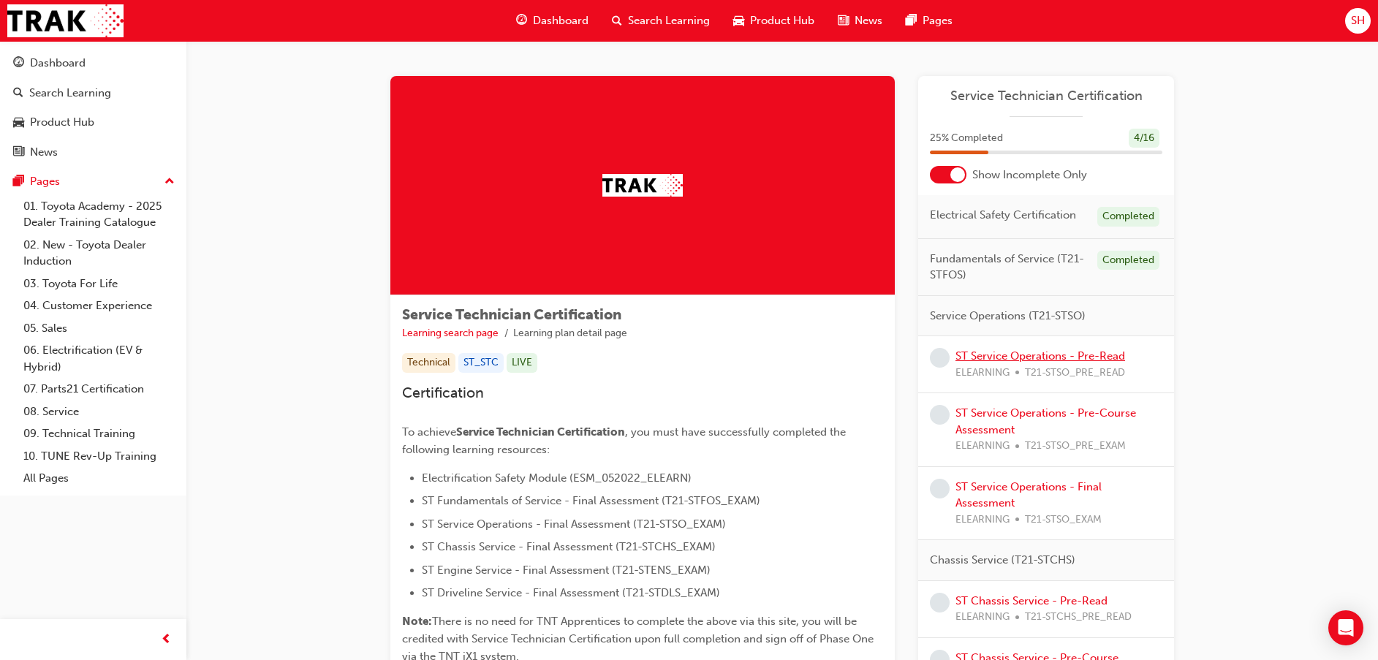
click at [1099, 358] on link "ST Service Operations - Pre-Read" at bounding box center [1040, 355] width 170 height 13
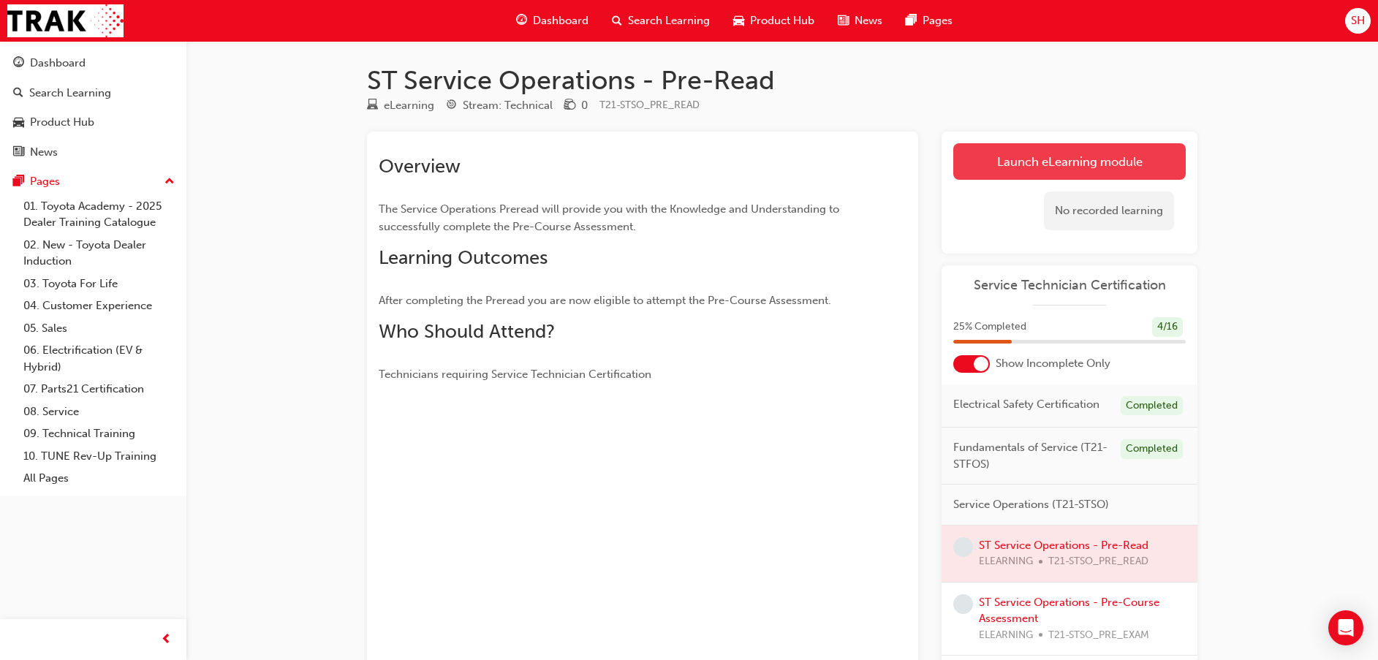
click at [1082, 154] on link "Launch eLearning module" at bounding box center [1069, 161] width 232 height 37
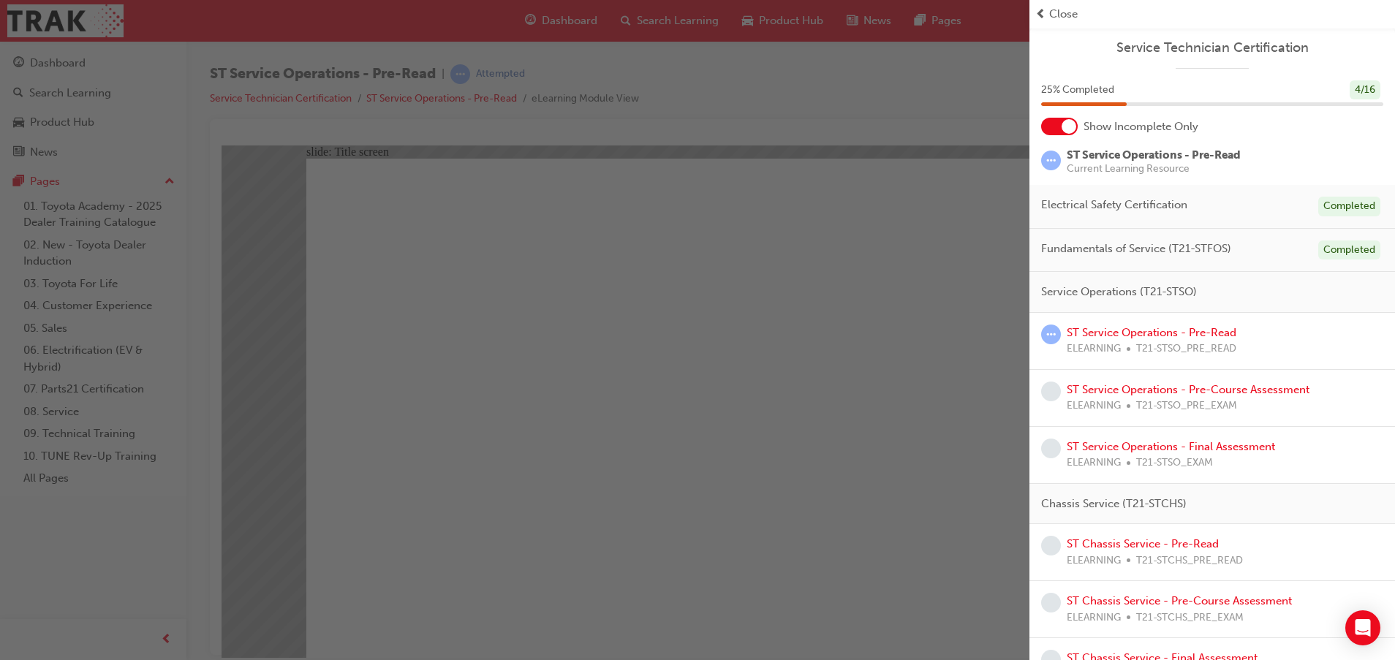
click at [979, 187] on div "button" at bounding box center [514, 330] width 1029 height 660
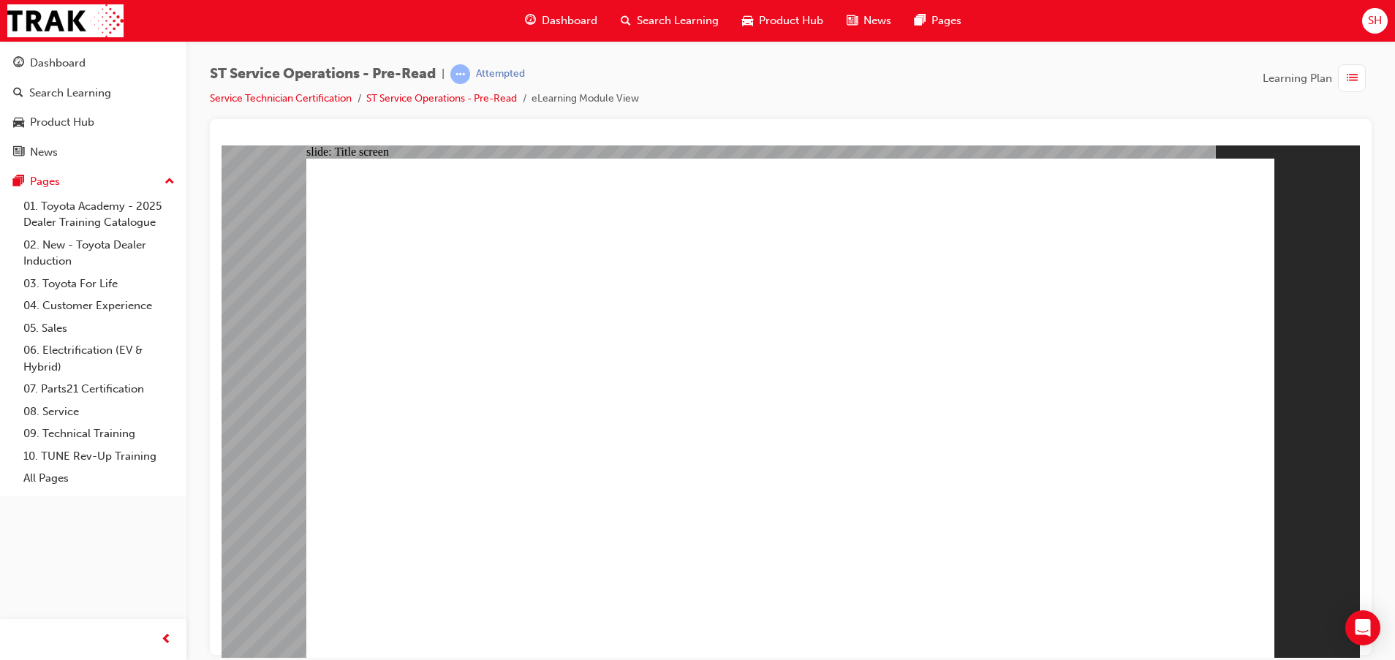
drag, startPoint x: 830, startPoint y: 576, endPoint x: 840, endPoint y: 555, distance: 23.5
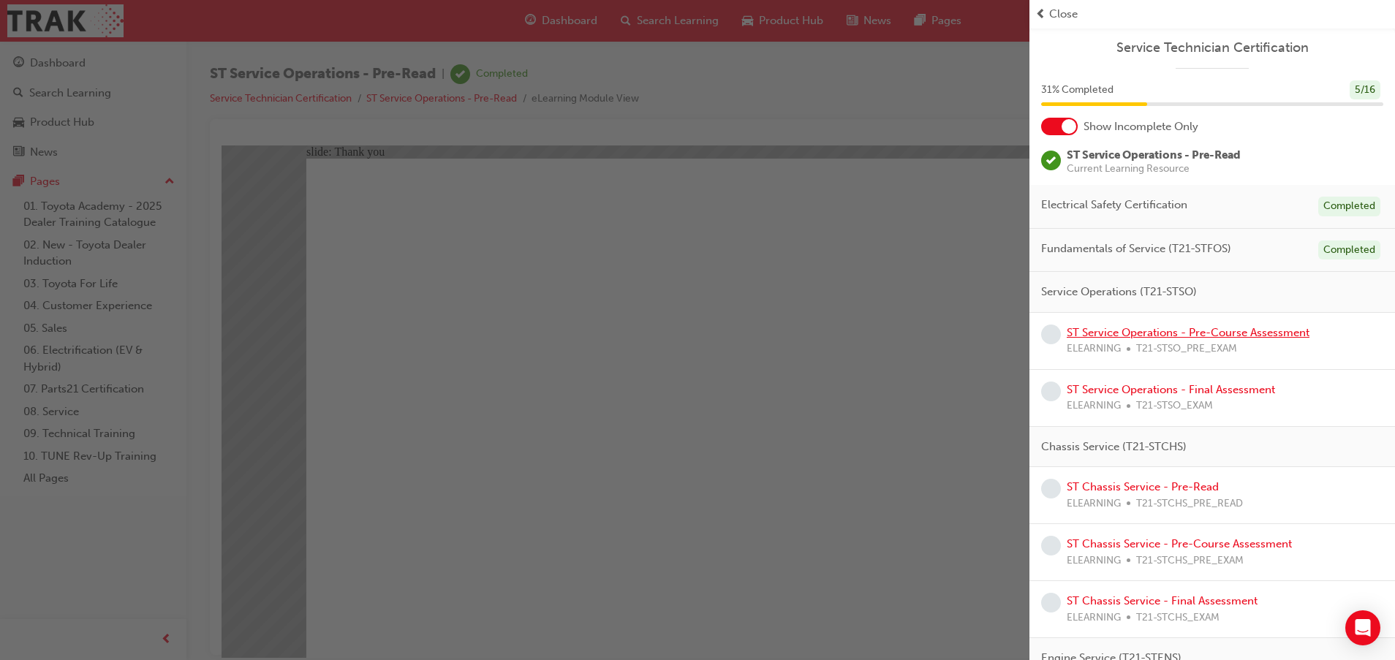
click at [1252, 333] on link "ST Service Operations - Pre-Course Assessment" at bounding box center [1187, 332] width 243 height 13
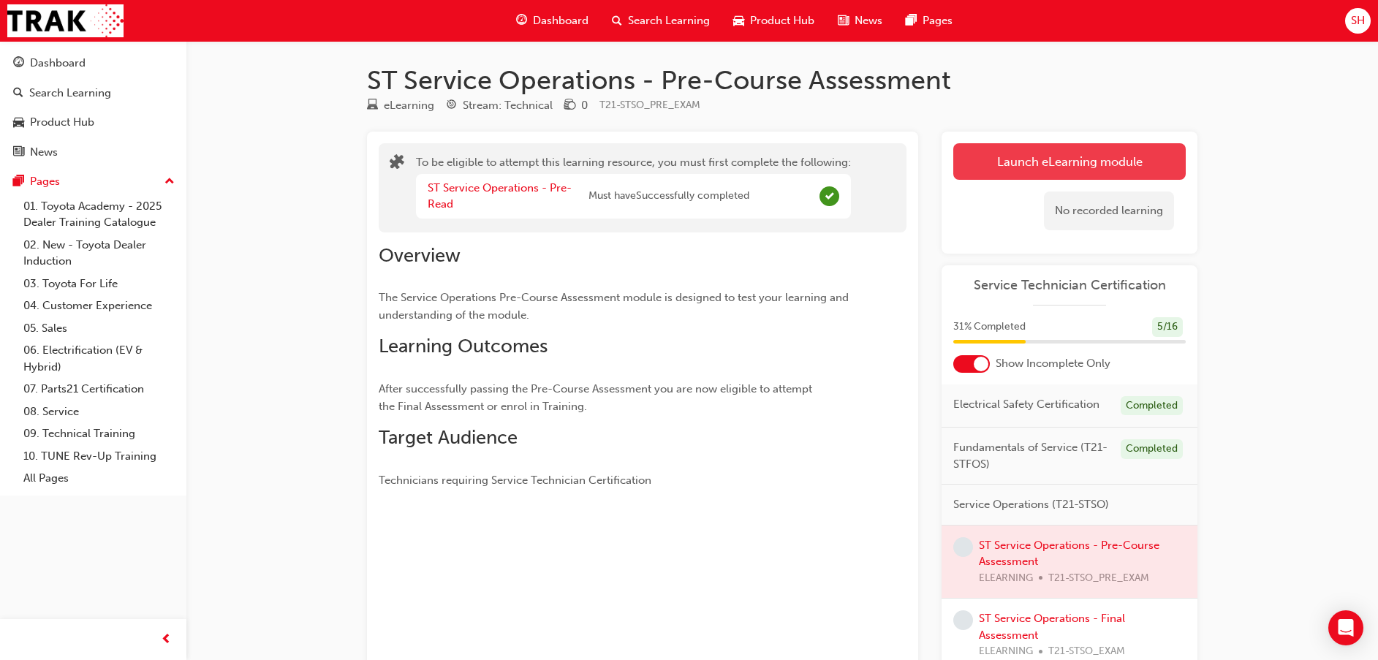
click at [1095, 169] on button "Launch eLearning module" at bounding box center [1069, 161] width 232 height 37
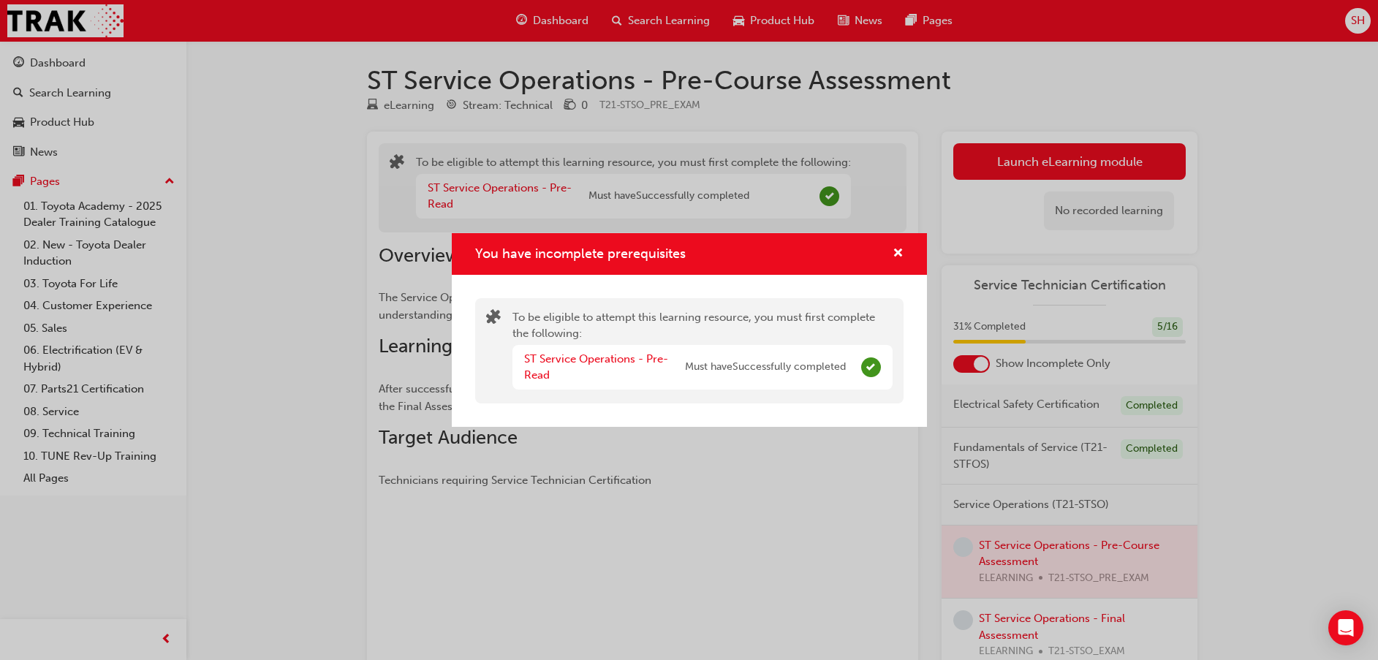
click at [907, 238] on div "You have incomplete prerequisites" at bounding box center [689, 254] width 475 height 42
click at [895, 249] on span "cross-icon" at bounding box center [897, 254] width 11 height 13
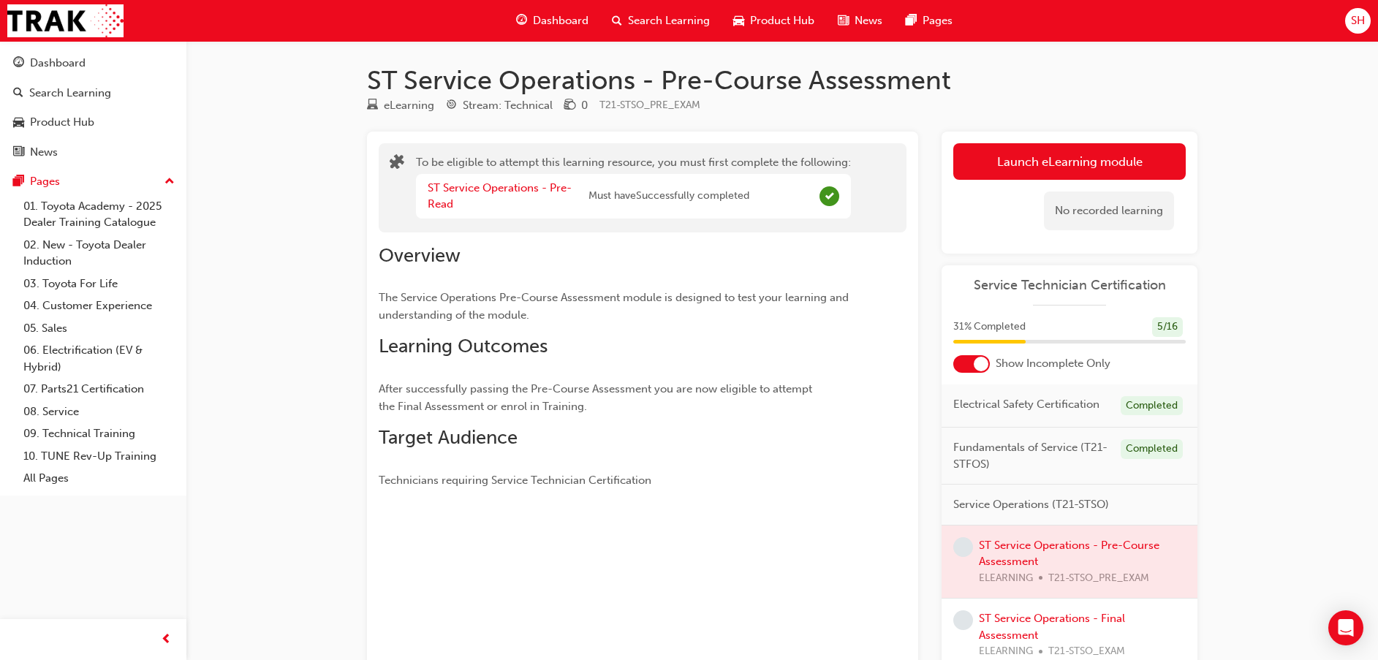
scroll to position [100, 0]
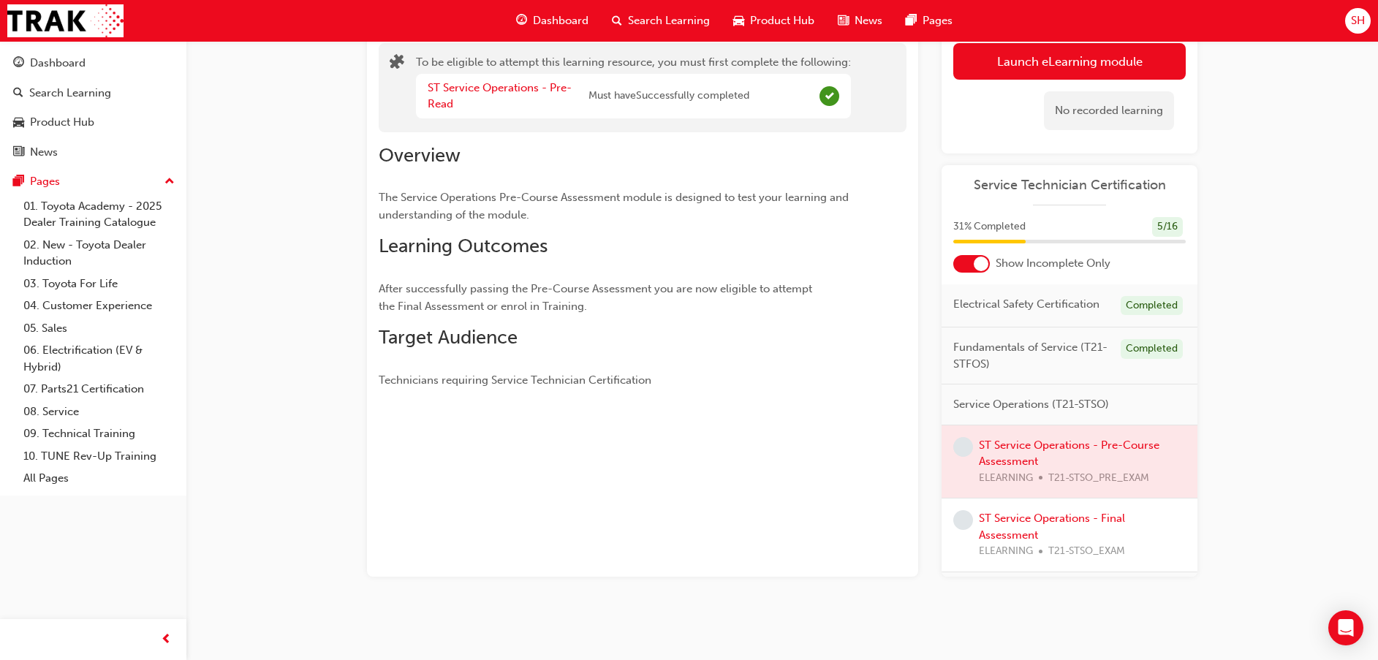
click at [1030, 463] on div at bounding box center [1069, 461] width 256 height 73
click at [1032, 455] on div at bounding box center [1069, 461] width 256 height 73
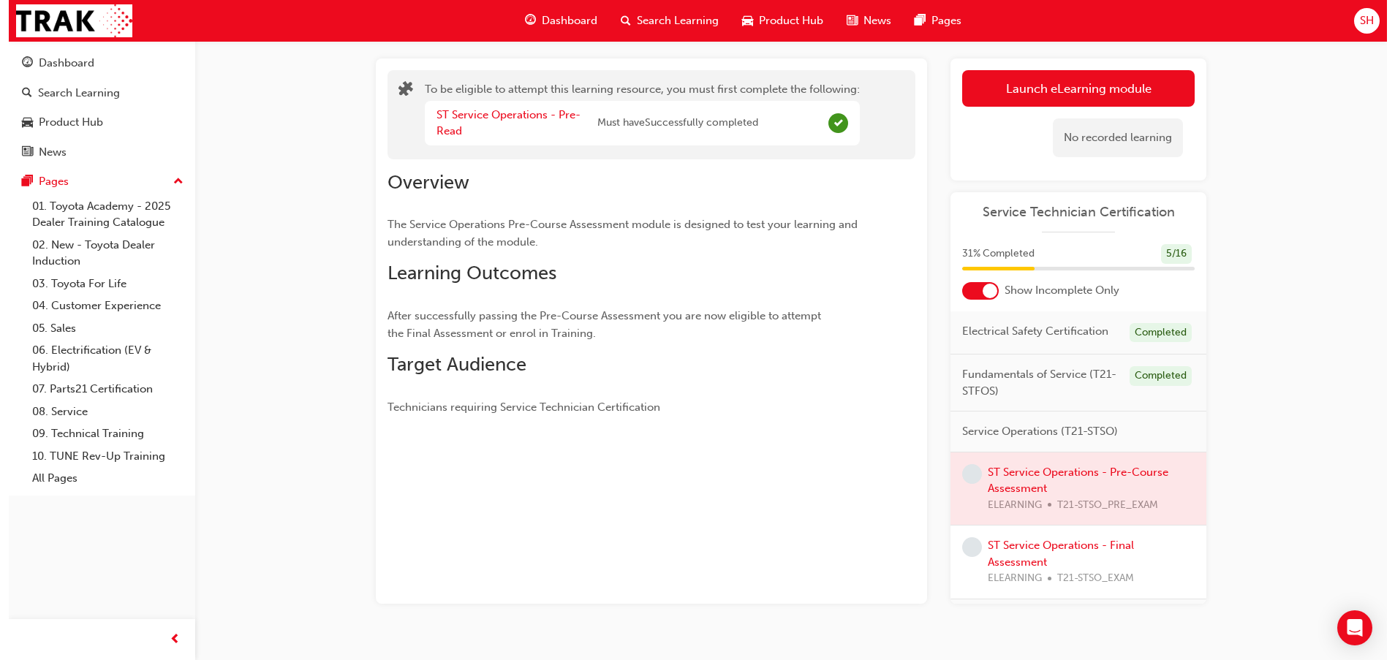
scroll to position [0, 0]
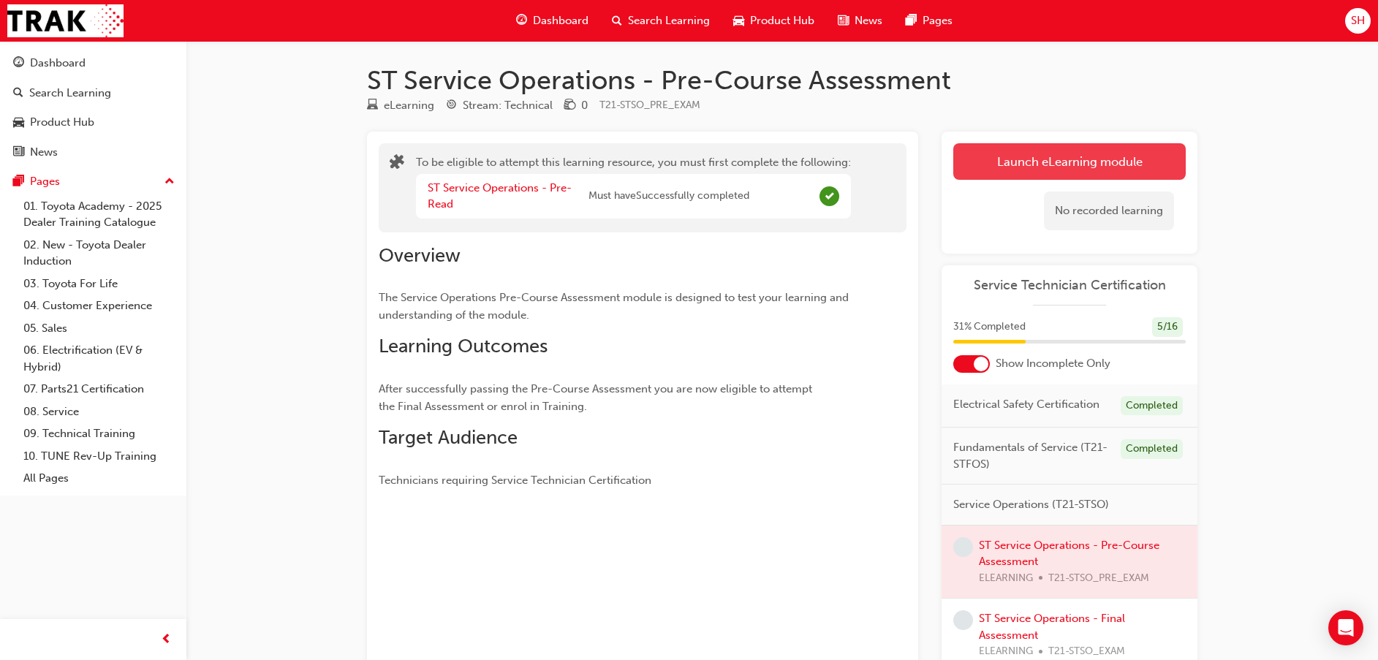
click at [1071, 170] on button "Launch eLearning module" at bounding box center [1069, 161] width 232 height 37
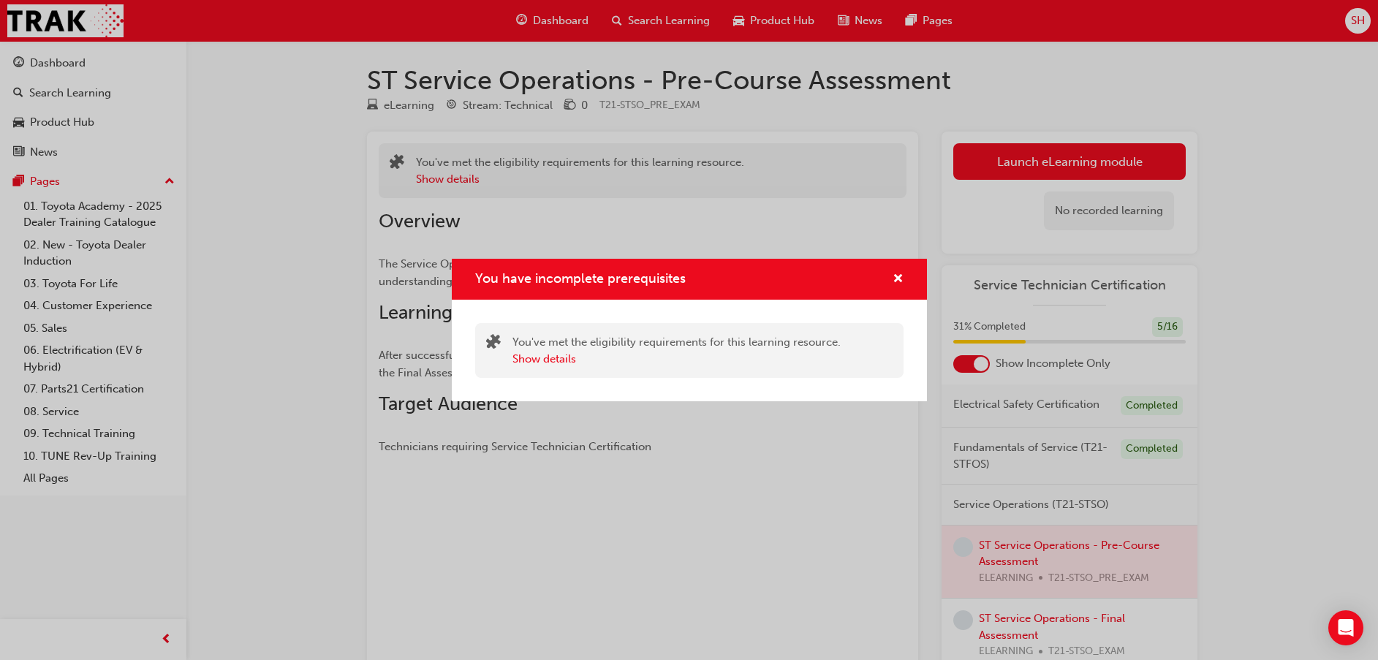
click at [770, 355] on div "Show details" at bounding box center [676, 359] width 328 height 17
click at [566, 355] on button "Show details" at bounding box center [544, 359] width 64 height 17
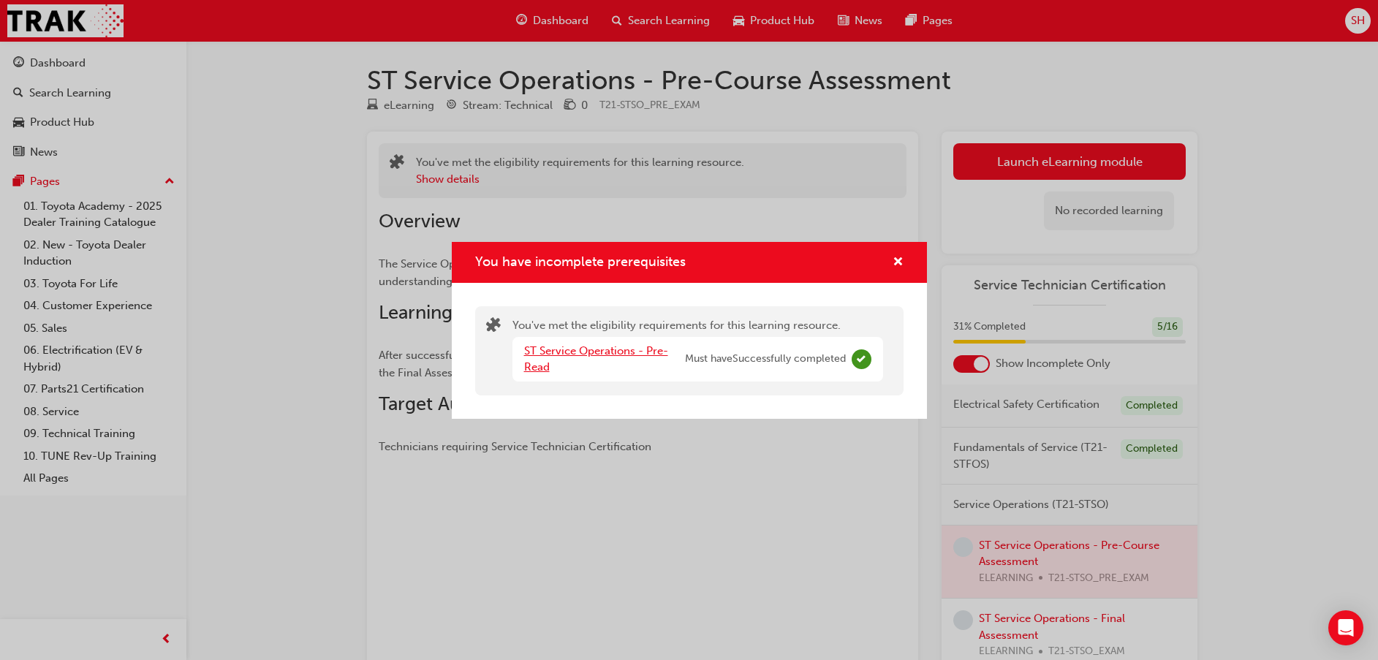
click at [609, 349] on link "ST Service Operations - Pre-Read" at bounding box center [596, 359] width 144 height 30
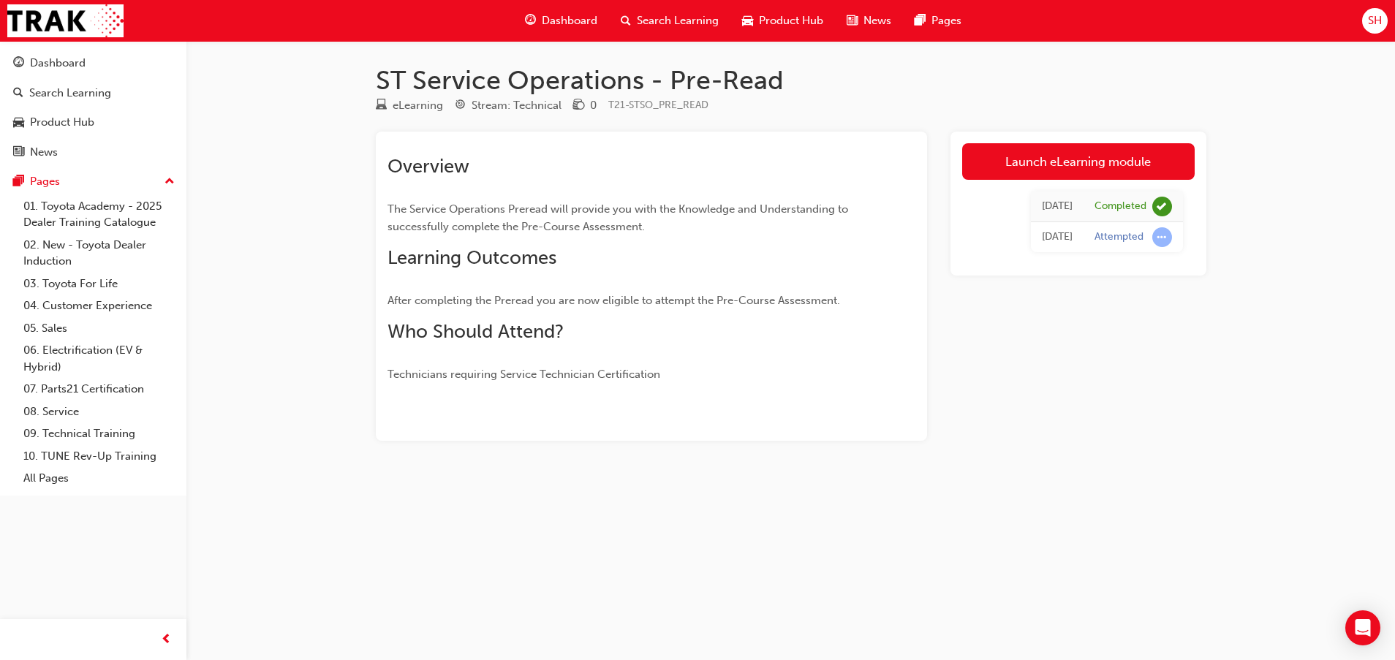
click at [1109, 236] on div "Attempted" at bounding box center [1118, 237] width 49 height 14
click at [1131, 235] on div "Attempted" at bounding box center [1118, 237] width 49 height 14
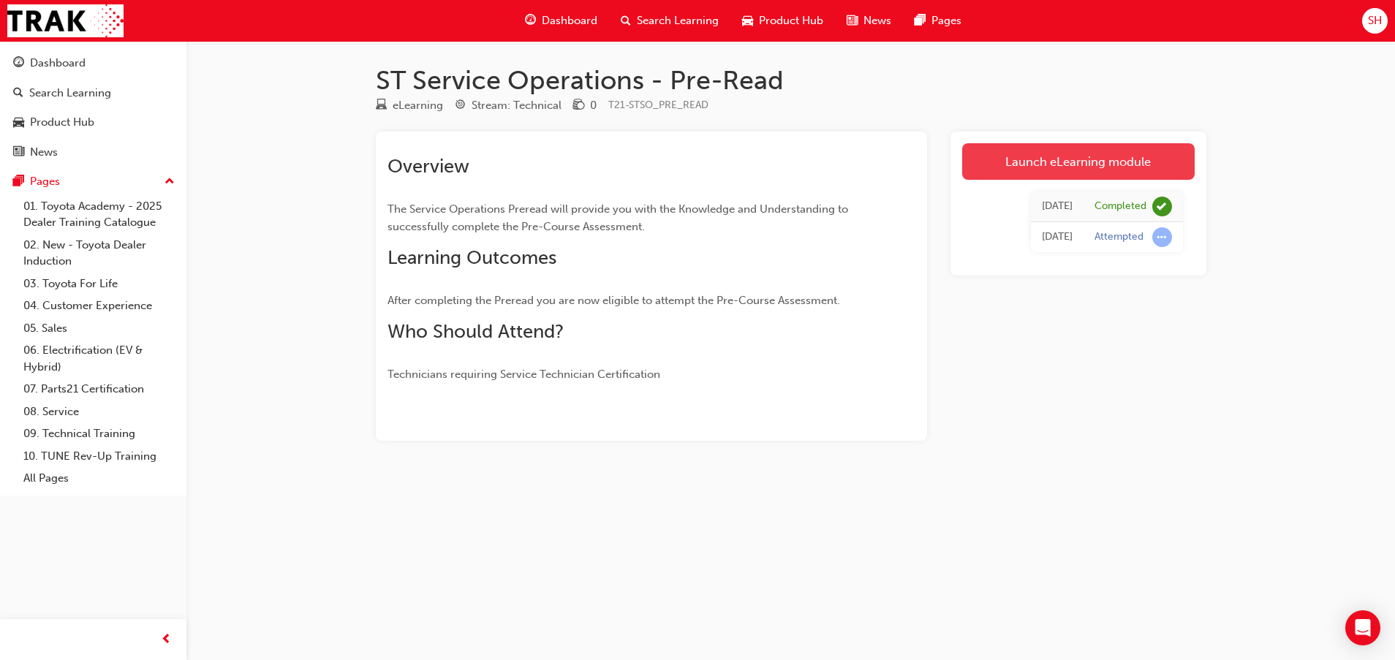
click at [1071, 160] on link "Launch eLearning module" at bounding box center [1078, 161] width 232 height 37
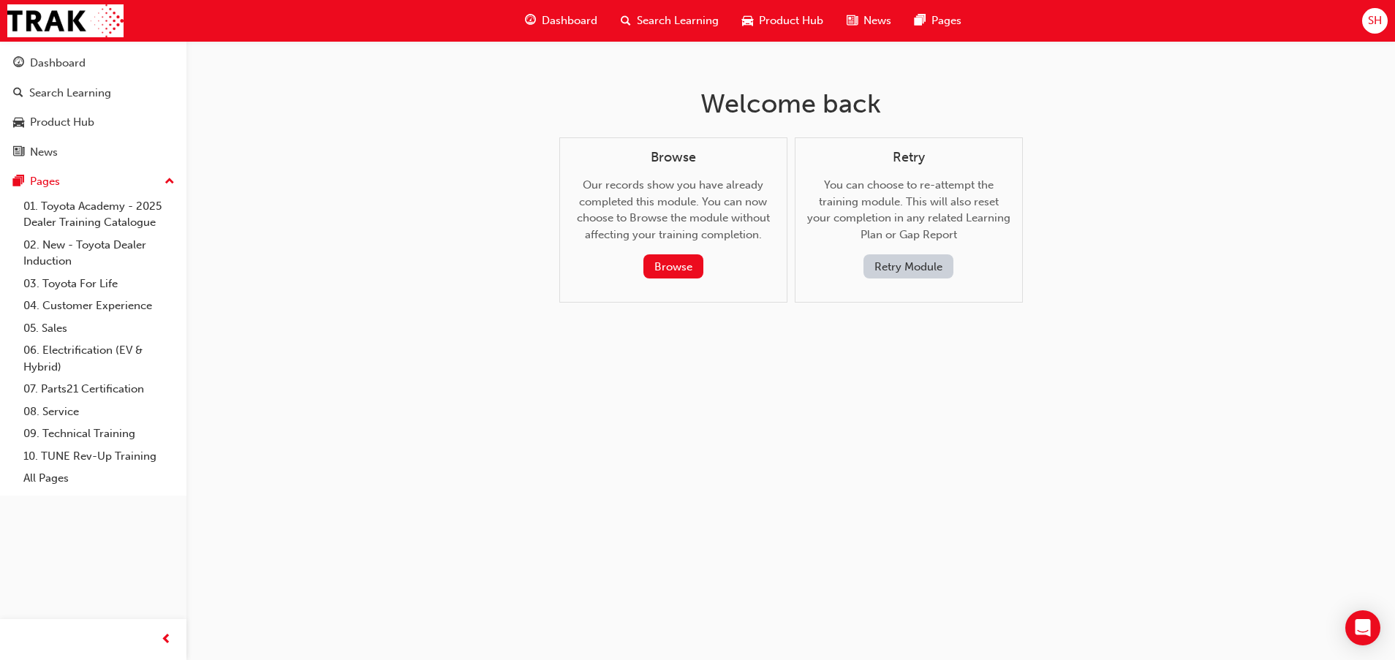
click at [914, 261] on button "Retry Module" at bounding box center [908, 266] width 90 height 24
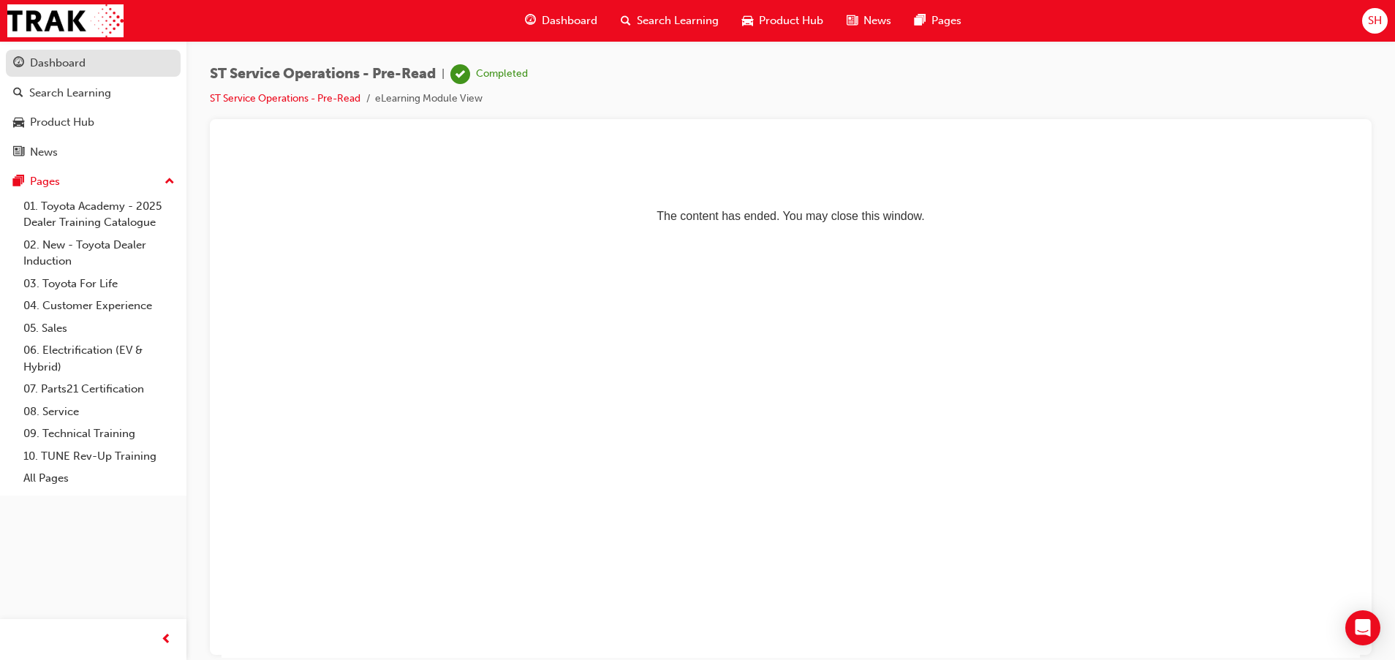
click at [80, 57] on div "Dashboard" at bounding box center [58, 63] width 56 height 17
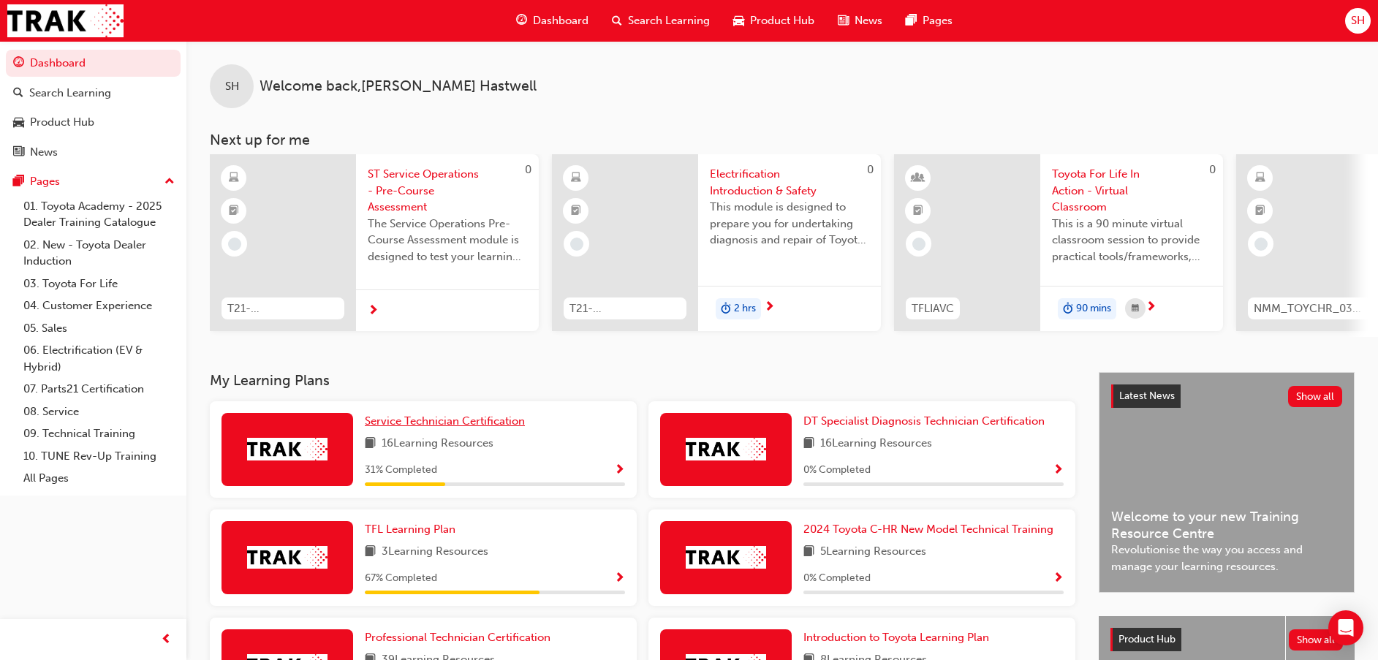
click at [499, 420] on span "Service Technician Certification" at bounding box center [445, 420] width 160 height 13
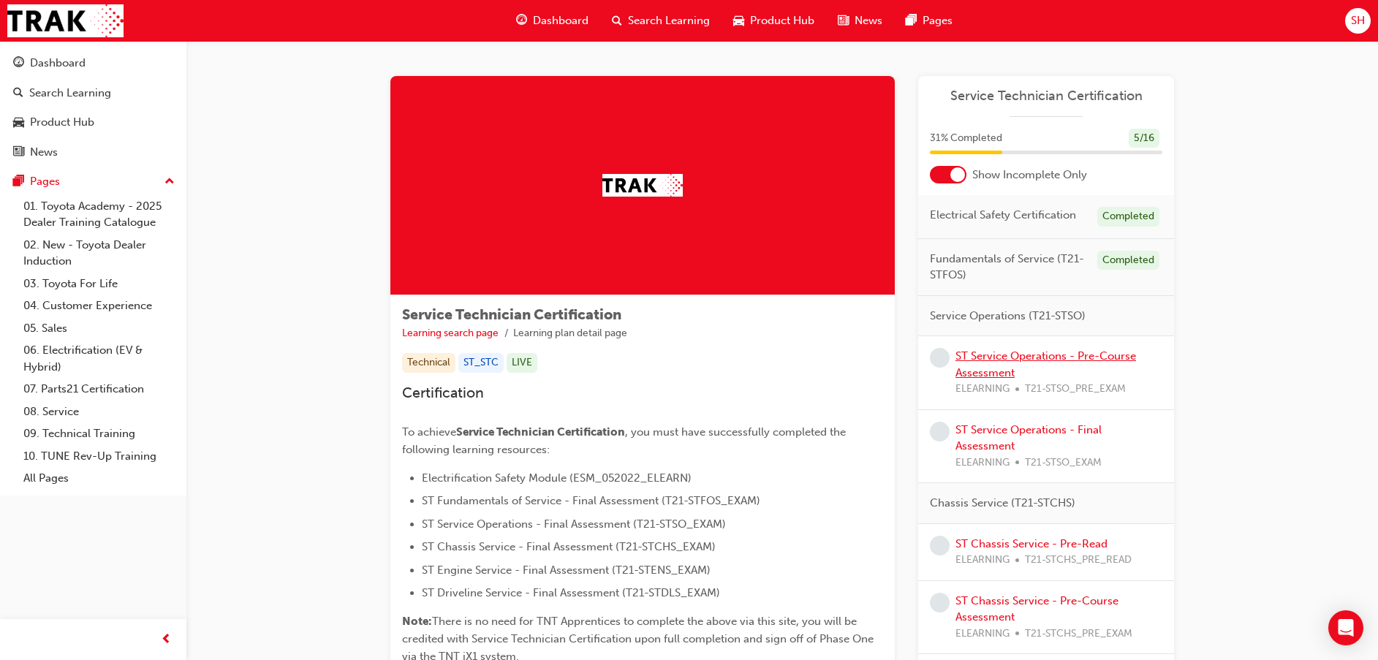
click at [1008, 352] on link "ST Service Operations - Pre-Course Assessment" at bounding box center [1045, 364] width 181 height 30
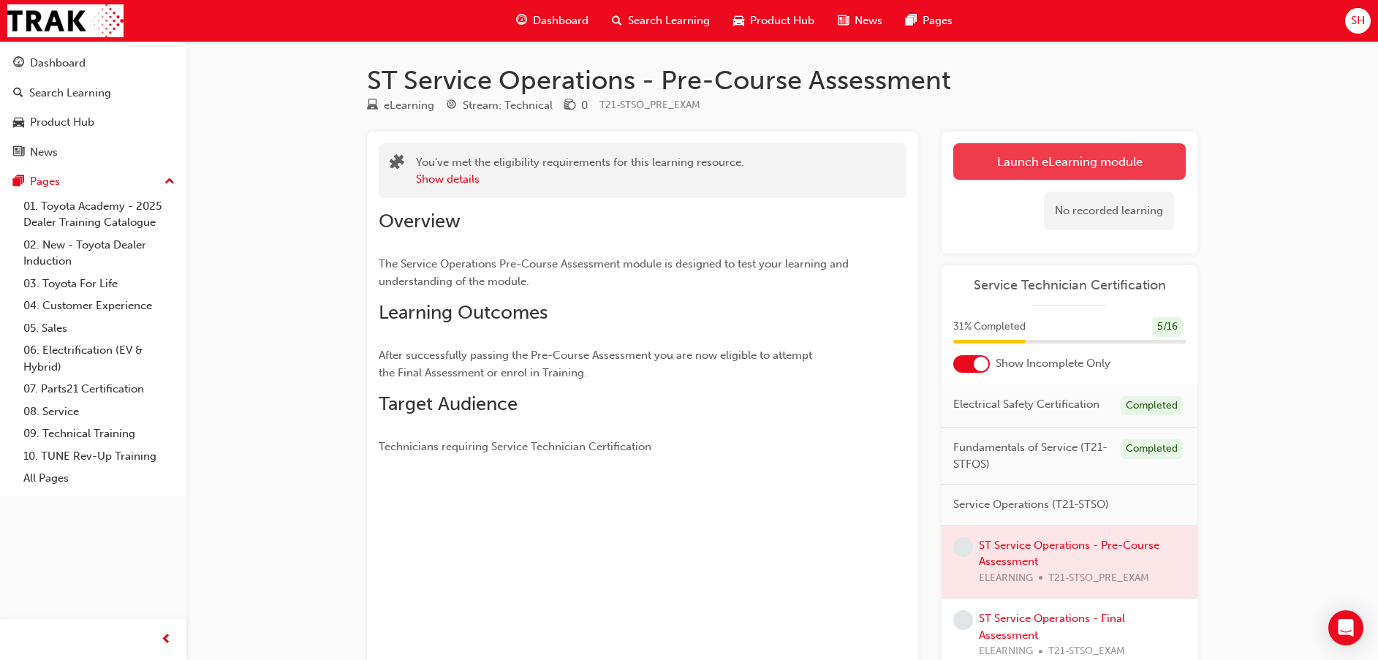
click at [1028, 157] on link "Launch eLearning module" at bounding box center [1069, 161] width 232 height 37
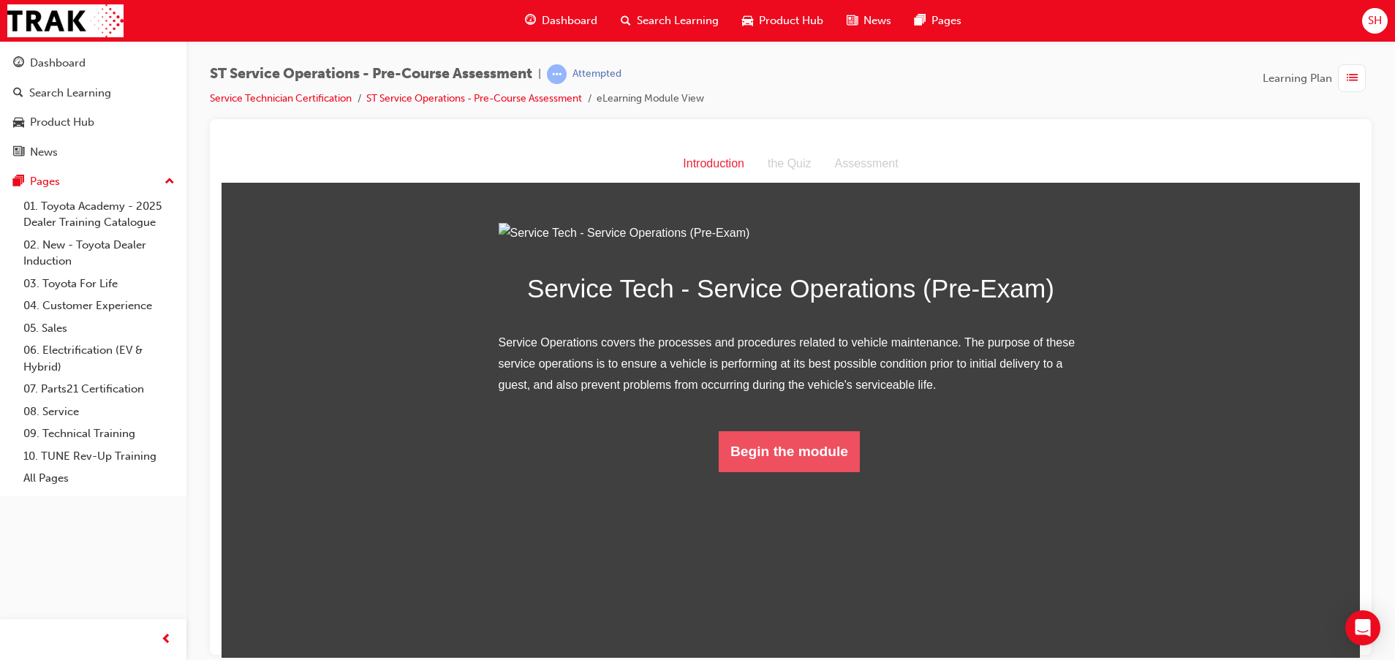
click at [811, 471] on button "Begin the module" at bounding box center [788, 450] width 141 height 41
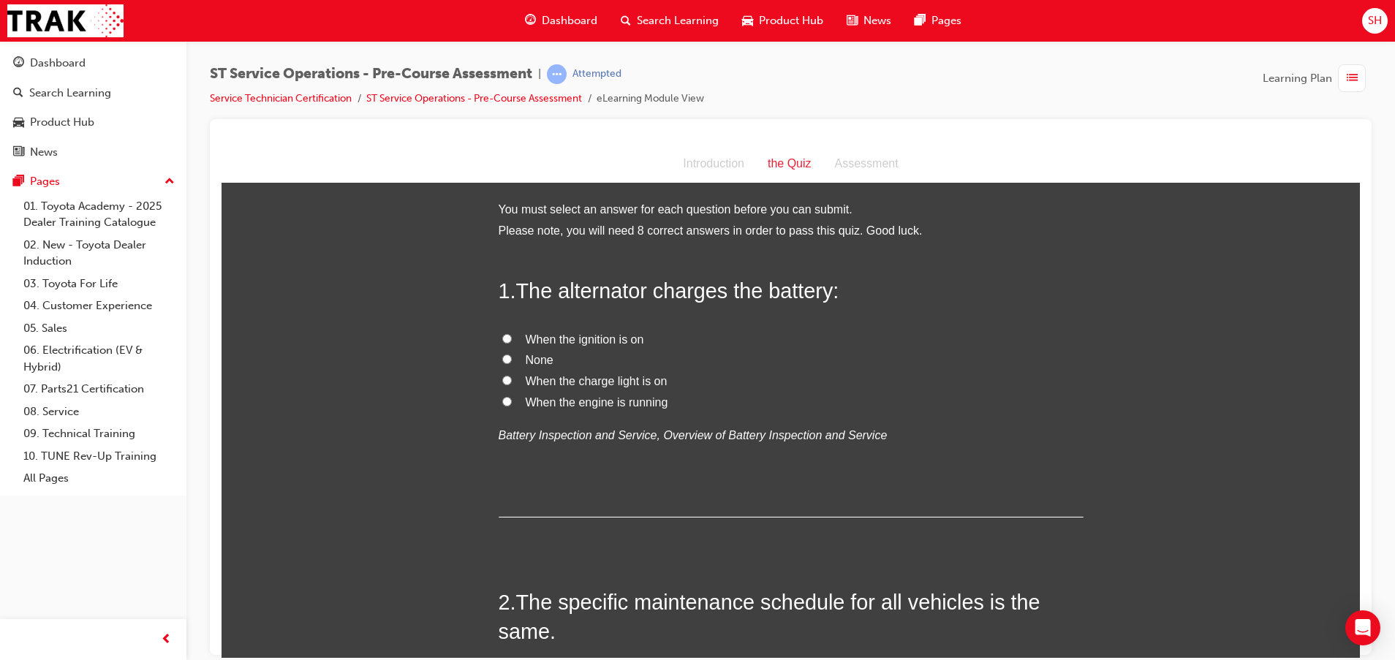
click at [576, 403] on span "When the engine is running" at bounding box center [597, 401] width 143 height 12
click at [512, 403] on input "When the engine is running" at bounding box center [507, 401] width 10 height 10
radio input "true"
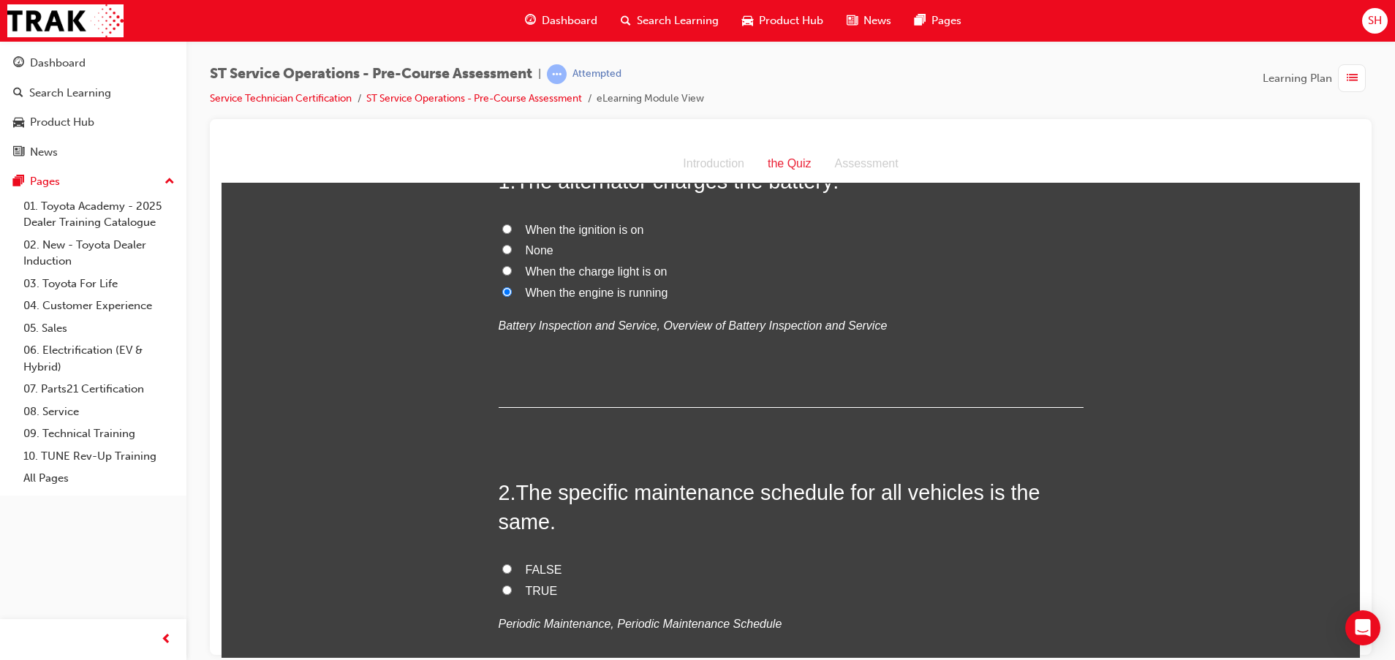
click at [510, 566] on label "FALSE" at bounding box center [790, 569] width 585 height 21
click at [510, 566] on input "FALSE" at bounding box center [507, 569] width 10 height 10
radio input "true"
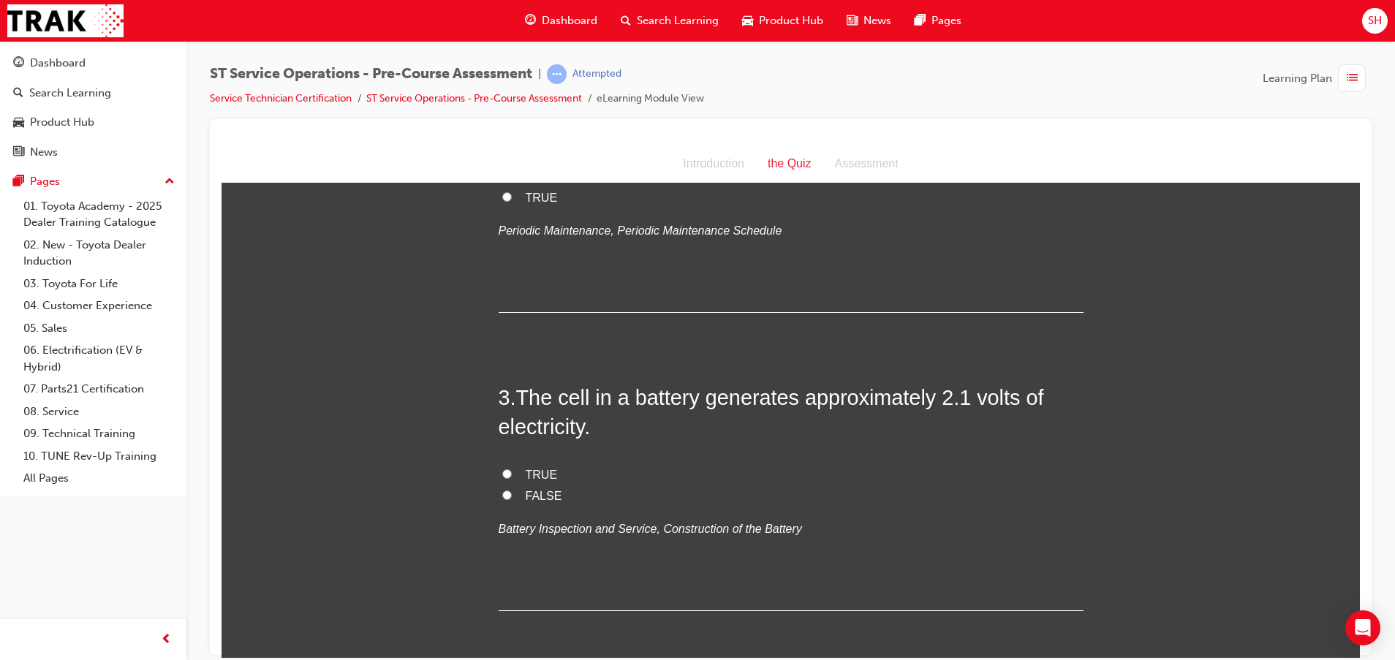
scroll to position [548, 0]
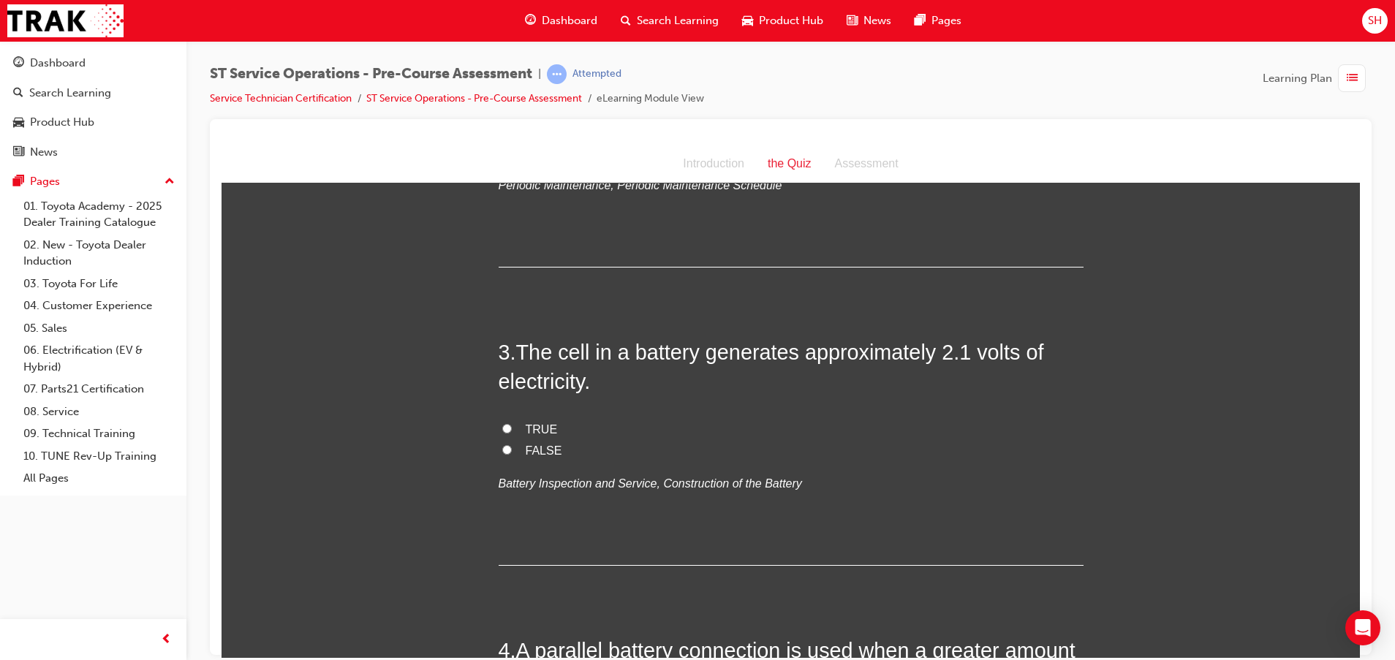
click at [526, 425] on span "TRUE" at bounding box center [542, 428] width 32 height 12
drag, startPoint x: 523, startPoint y: 425, endPoint x: 494, endPoint y: 428, distance: 29.4
click at [502, 428] on input "TRUE" at bounding box center [507, 428] width 10 height 10
radio input "true"
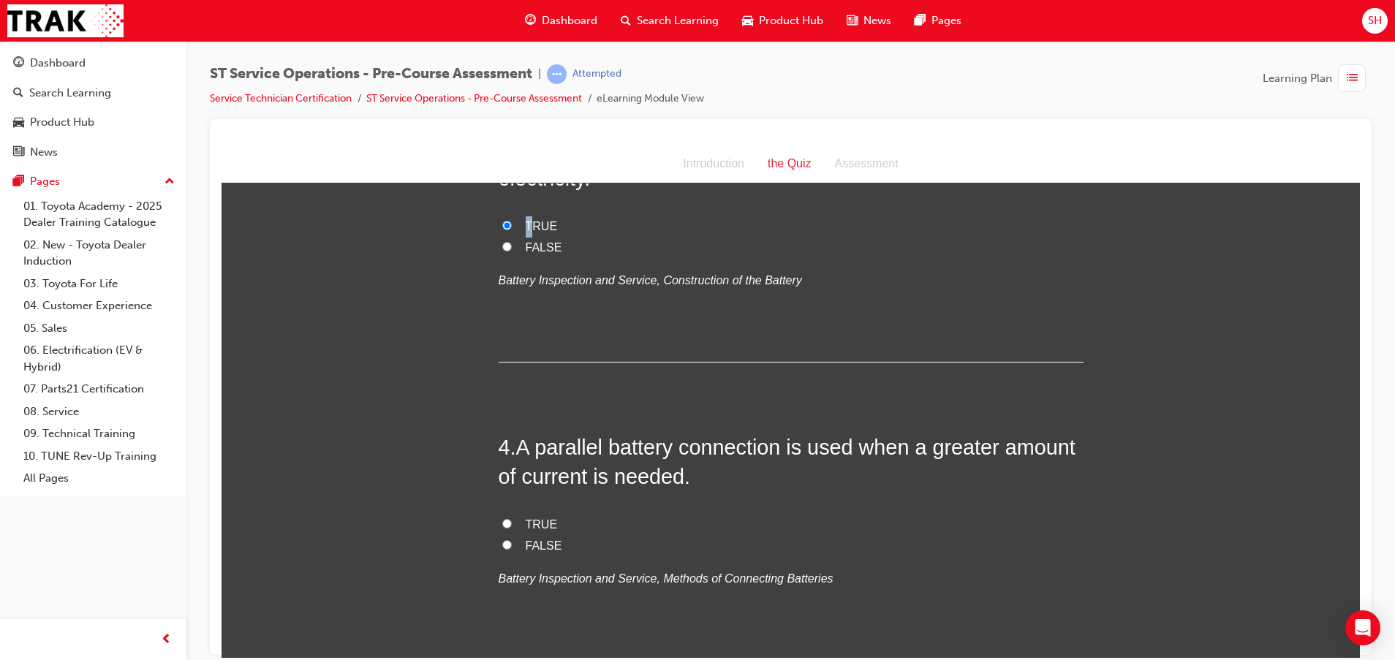
scroll to position [767, 0]
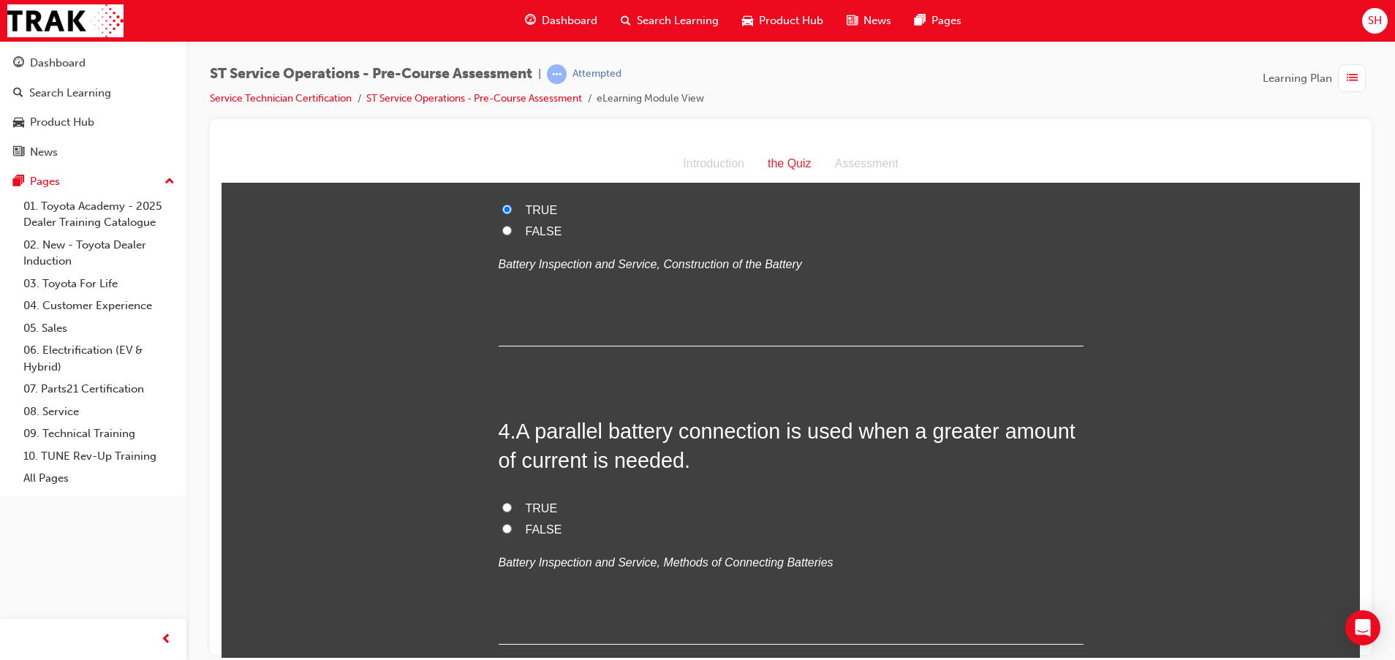
click at [512, 507] on label "TRUE" at bounding box center [790, 508] width 585 height 21
click at [512, 507] on input "TRUE" at bounding box center [507, 507] width 10 height 10
radio input "true"
click at [507, 501] on label "TRUE" at bounding box center [790, 508] width 585 height 21
click at [507, 502] on input "TRUE" at bounding box center [507, 507] width 10 height 10
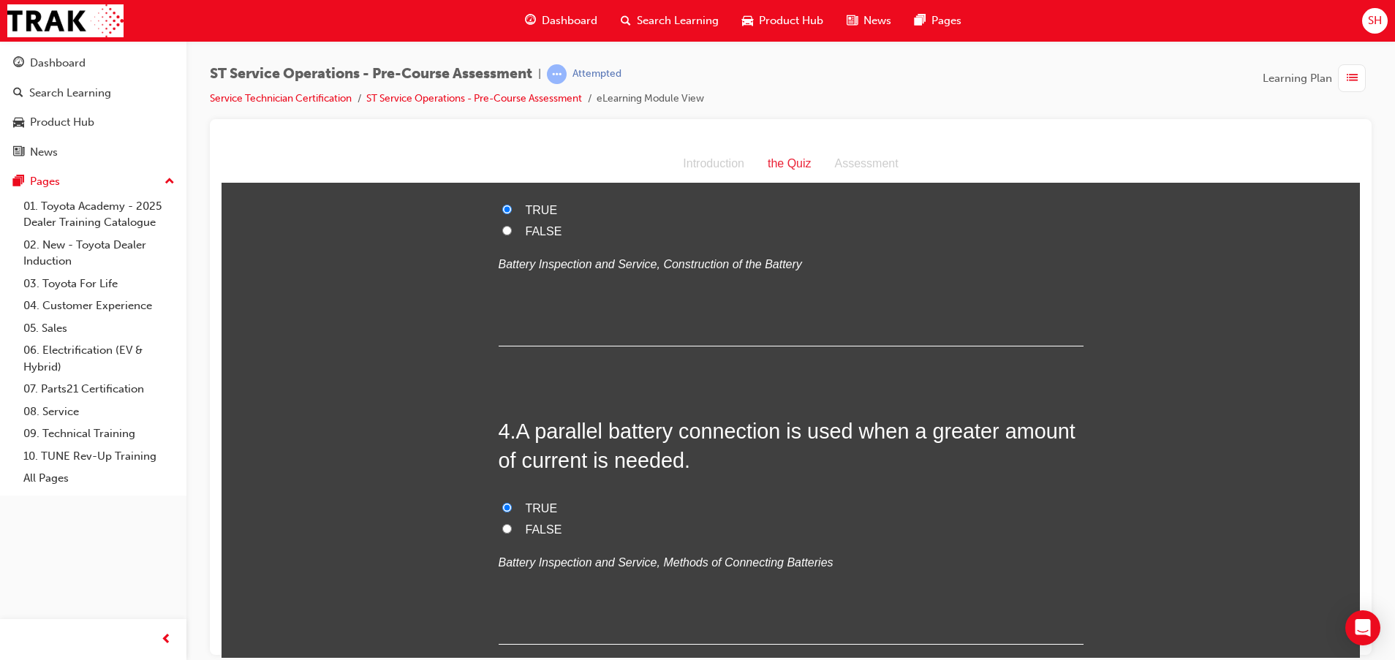
drag, startPoint x: 496, startPoint y: 526, endPoint x: 526, endPoint y: 526, distance: 30.0
click at [502, 526] on input "FALSE" at bounding box center [507, 528] width 10 height 10
radio input "true"
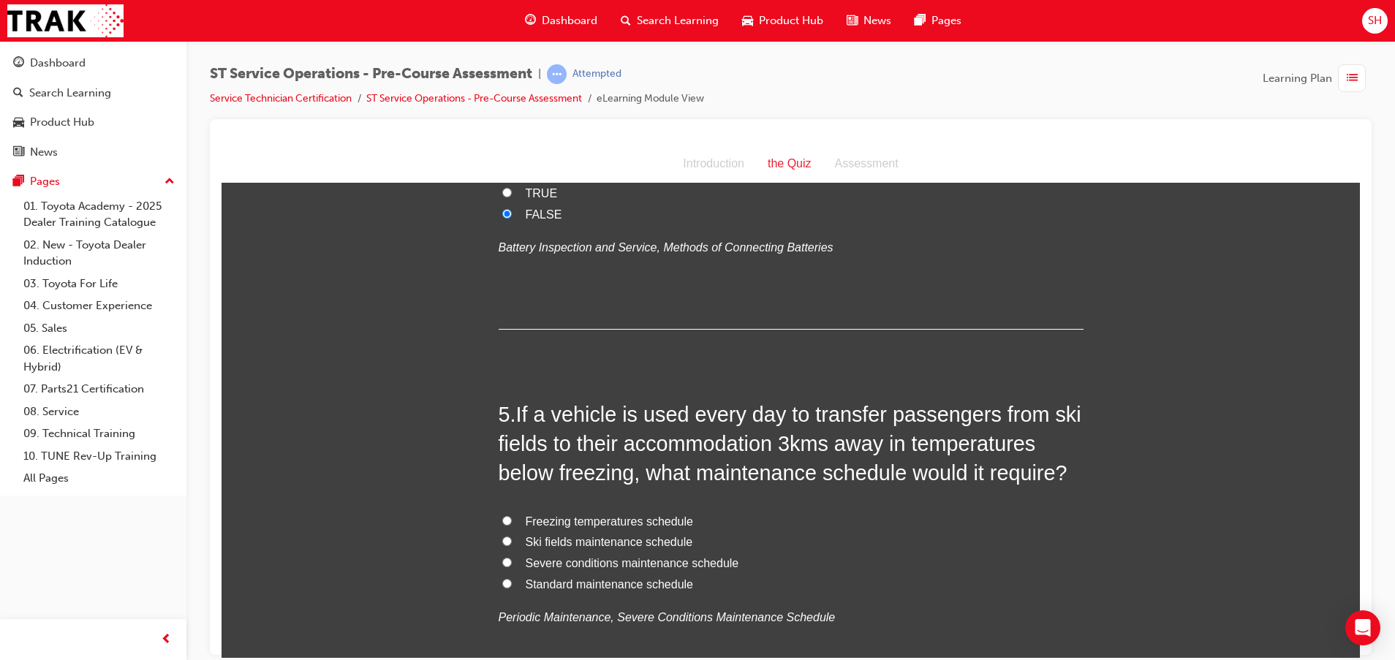
scroll to position [1096, 0]
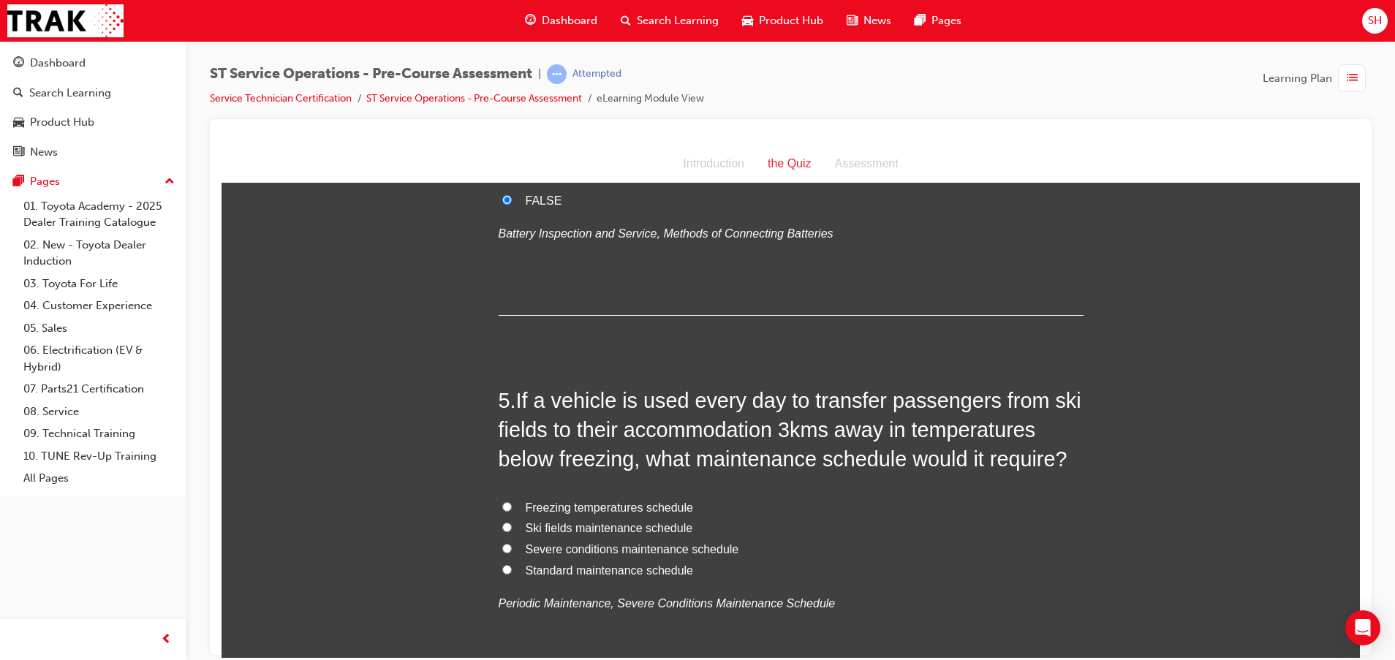
click at [504, 544] on label "Severe conditions maintenance schedule" at bounding box center [790, 549] width 585 height 21
click at [504, 544] on input "Severe conditions maintenance schedule" at bounding box center [507, 548] width 10 height 10
radio input "true"
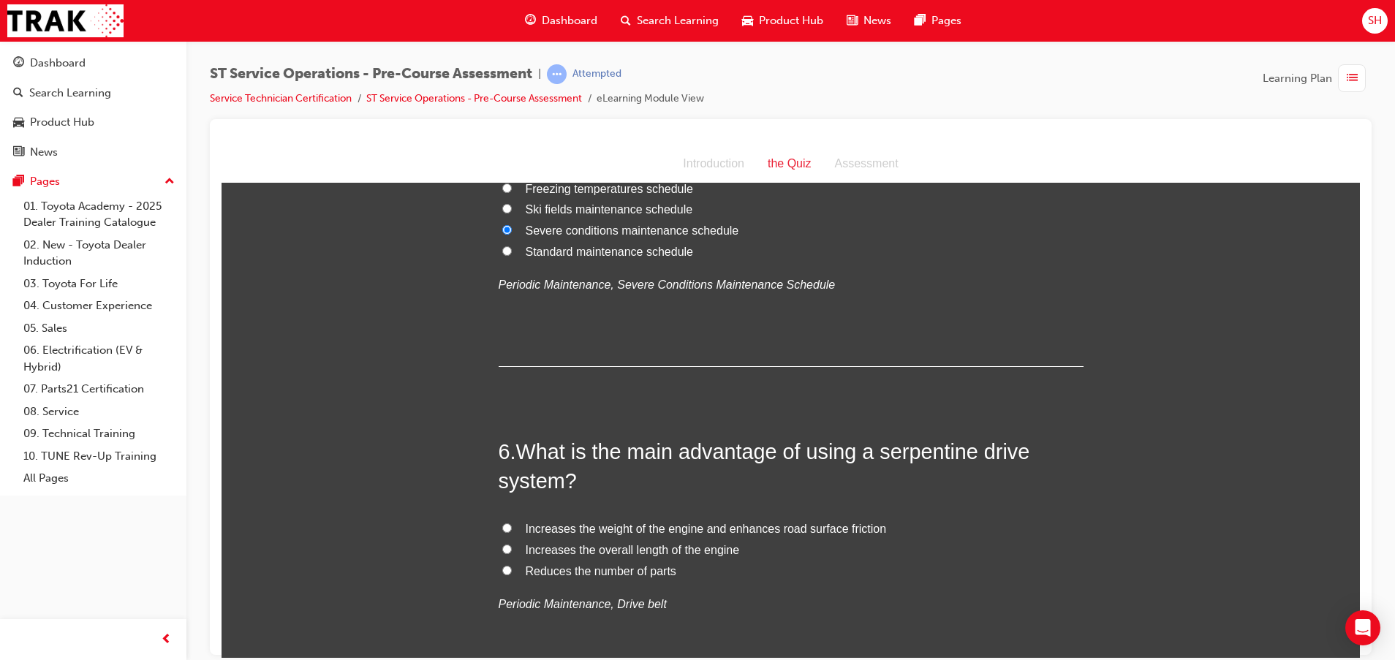
scroll to position [1535, 0]
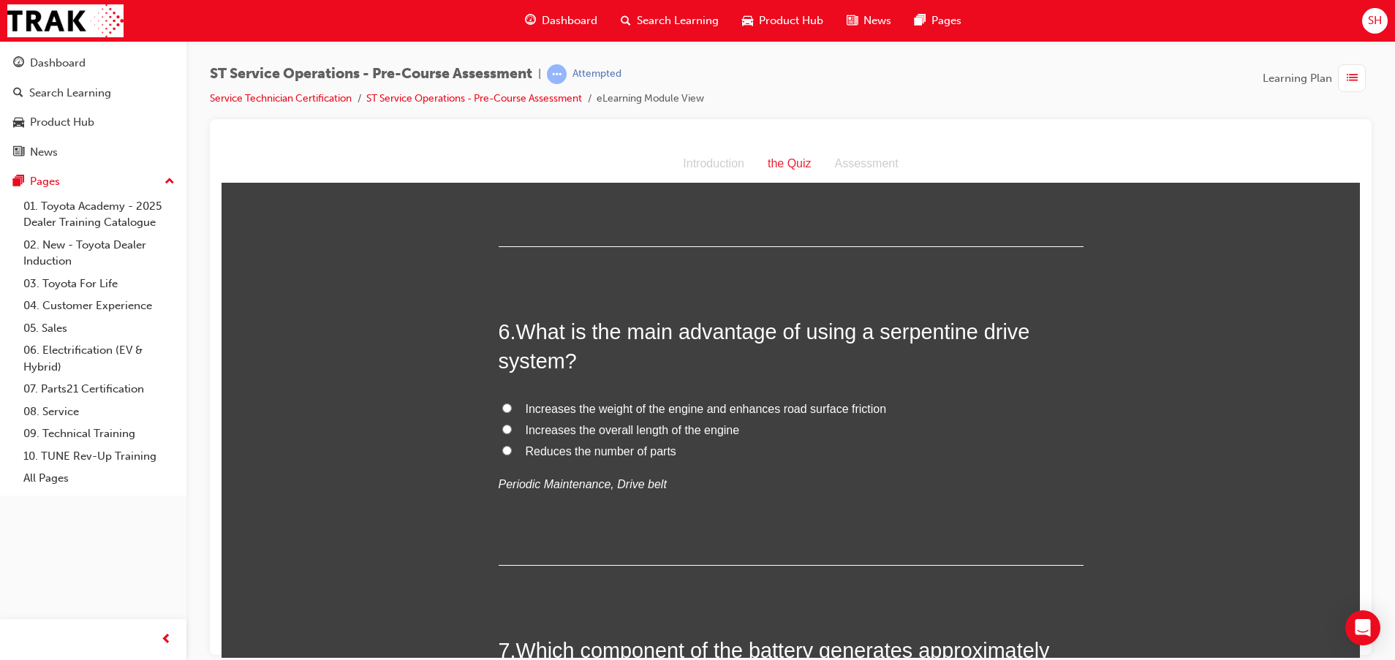
click at [645, 449] on span "Reduces the number of parts" at bounding box center [601, 450] width 151 height 12
click at [512, 449] on input "Reduces the number of parts" at bounding box center [507, 450] width 10 height 10
radio input "true"
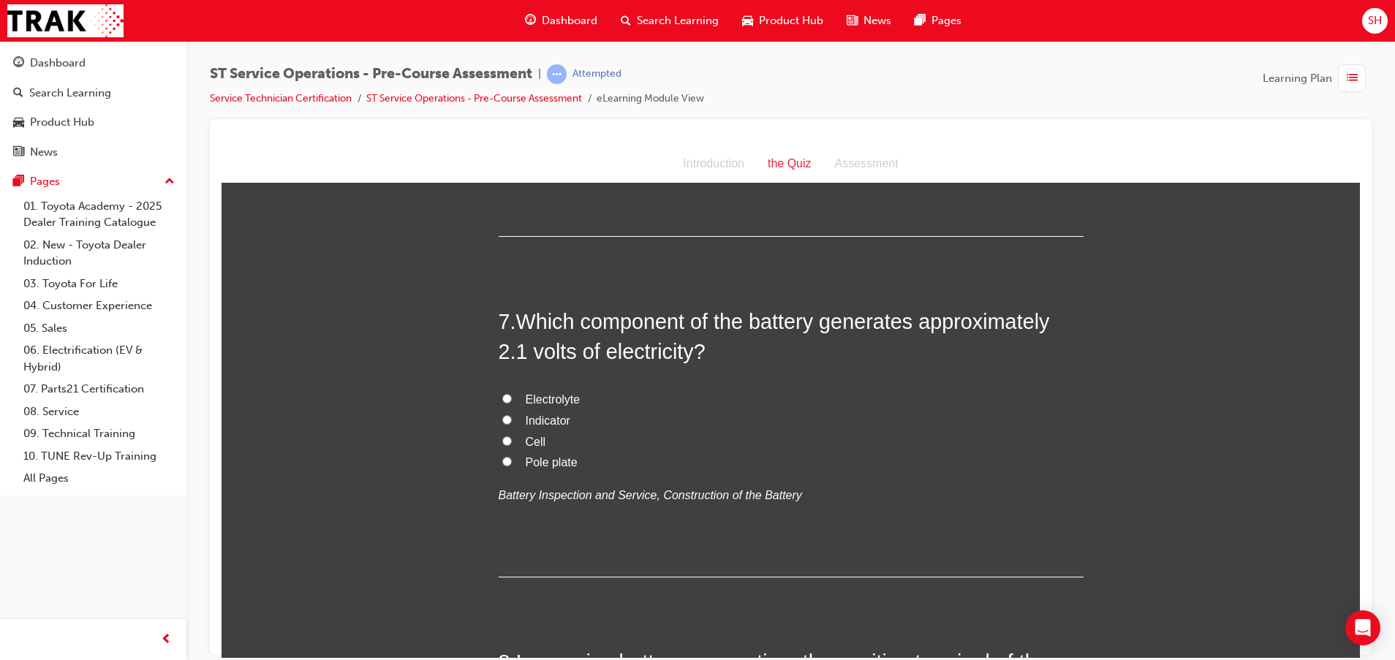
scroll to position [1973, 0]
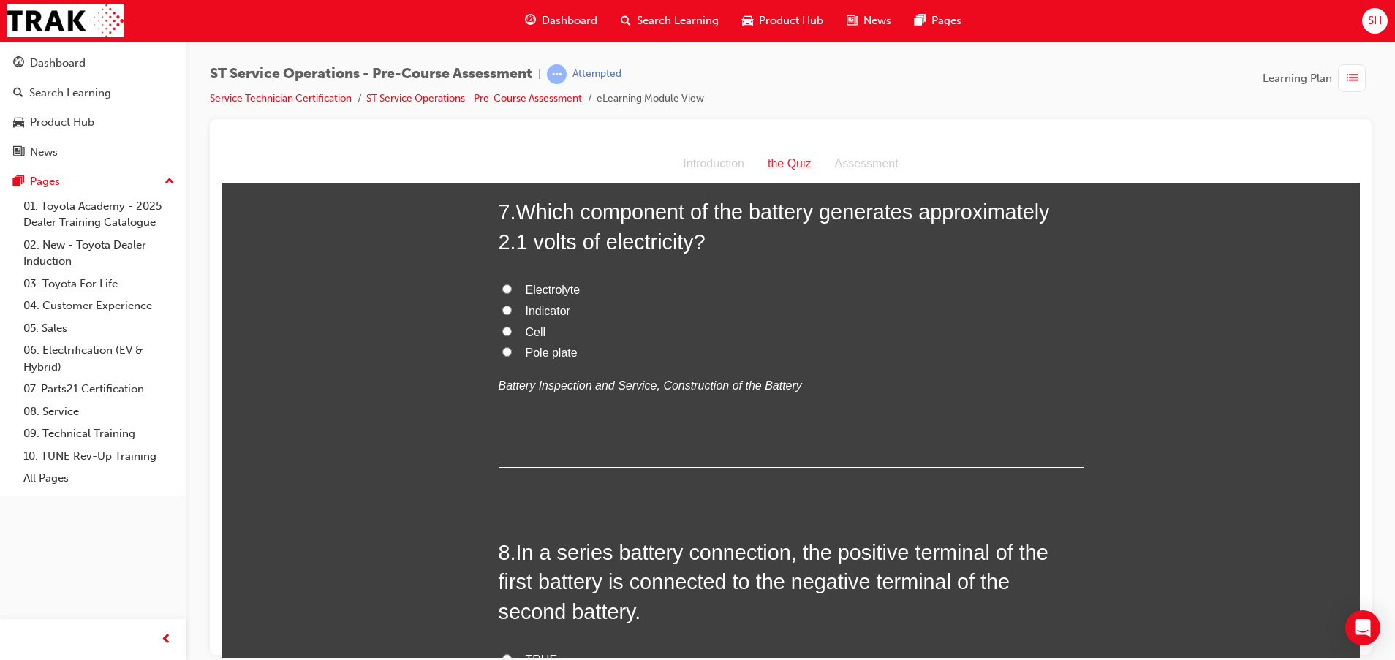
click at [516, 328] on label "Cell" at bounding box center [790, 332] width 585 height 21
click at [512, 328] on input "Cell" at bounding box center [507, 331] width 10 height 10
radio input "true"
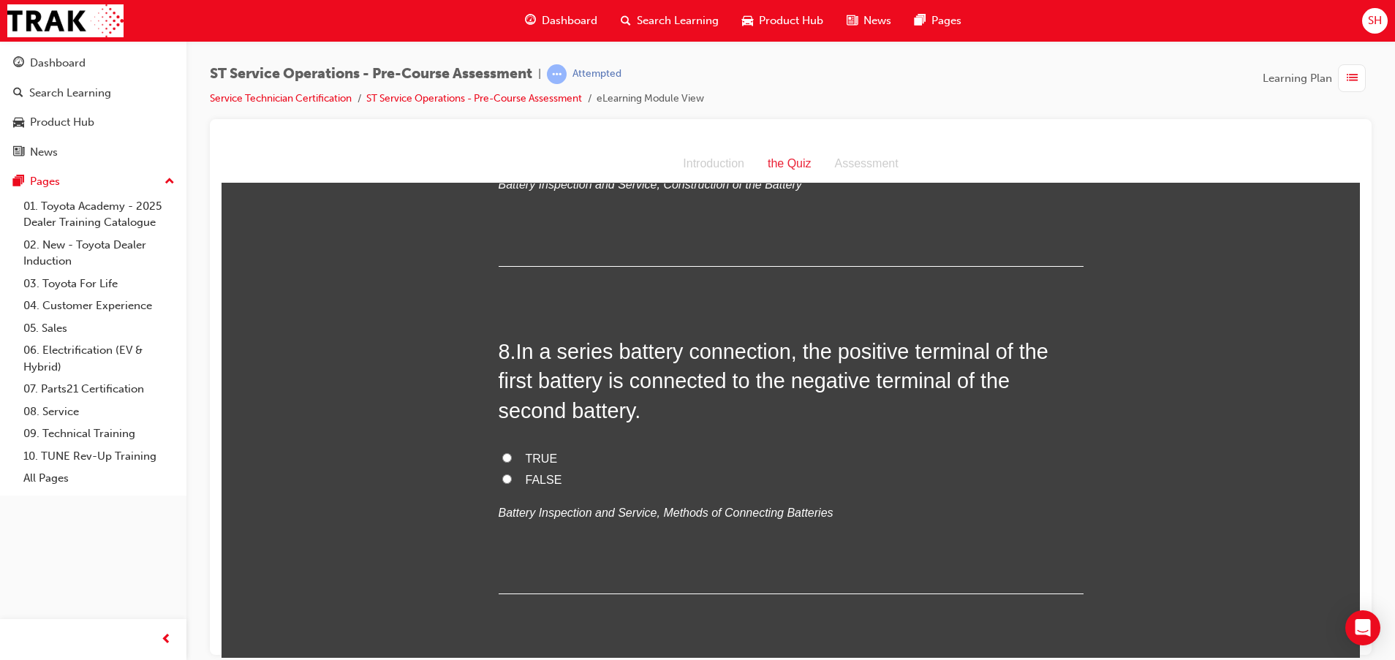
scroll to position [2193, 0]
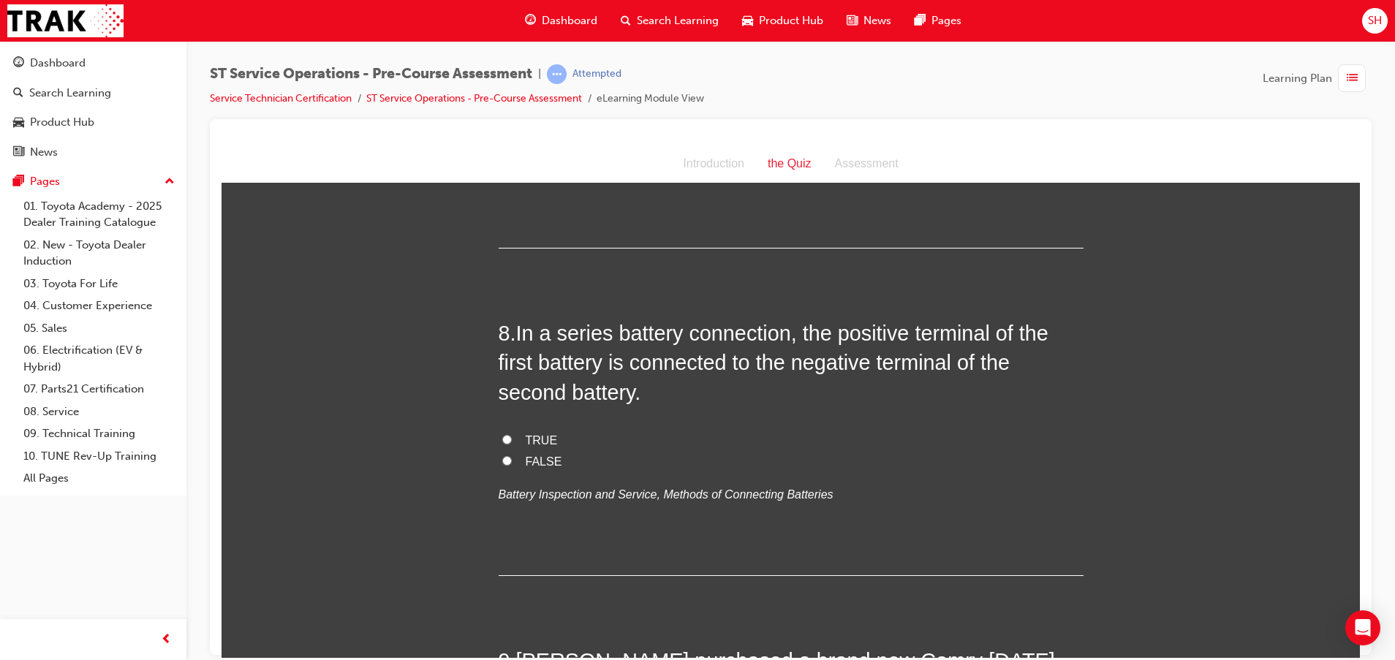
click at [553, 458] on label "FALSE" at bounding box center [790, 461] width 585 height 21
click at [512, 458] on input "FALSE" at bounding box center [507, 460] width 10 height 10
radio input "true"
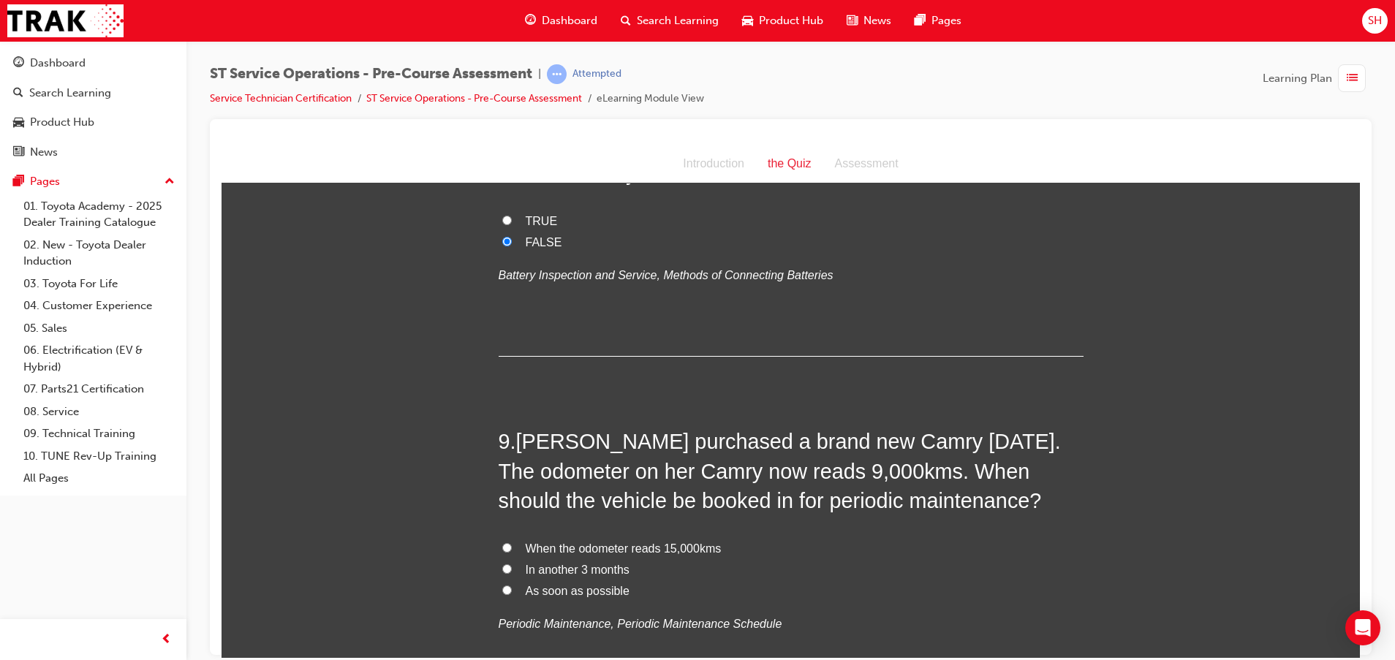
scroll to position [2522, 0]
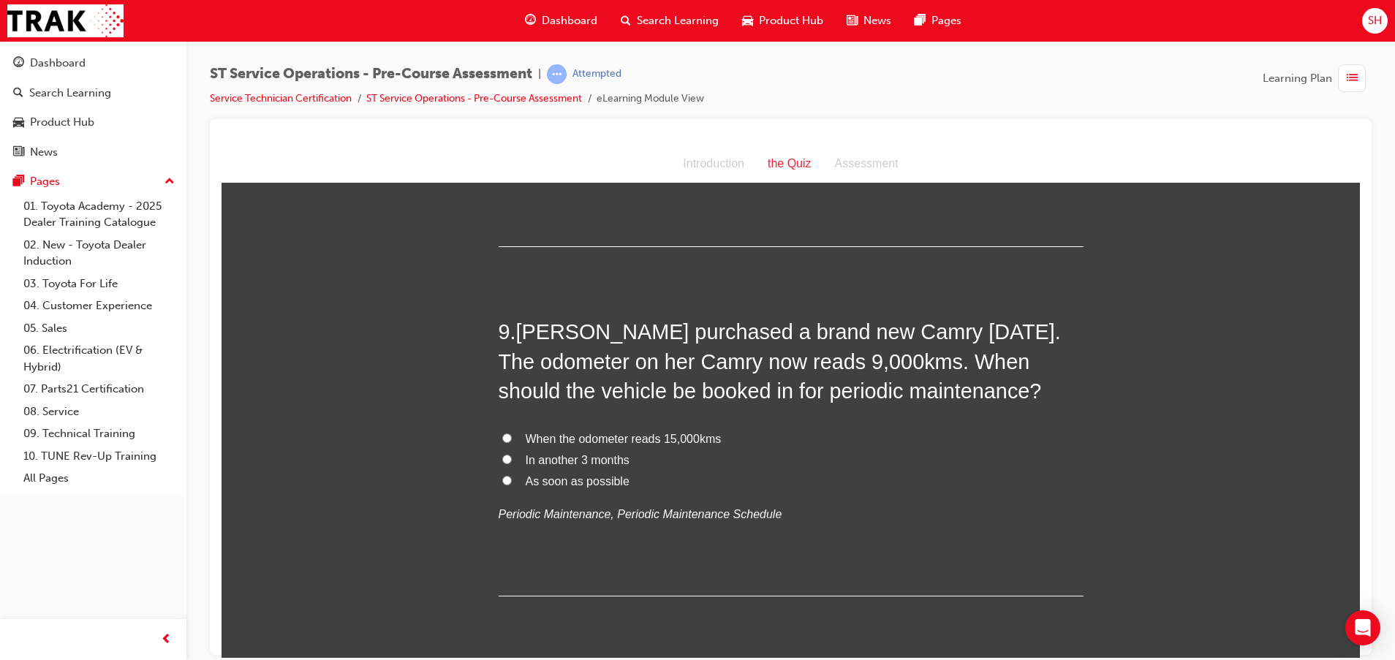
click at [526, 436] on span "When the odometer reads 15,000kms" at bounding box center [624, 438] width 196 height 12
click at [512, 436] on input "When the odometer reads 15,000kms" at bounding box center [507, 438] width 10 height 10
radio input "true"
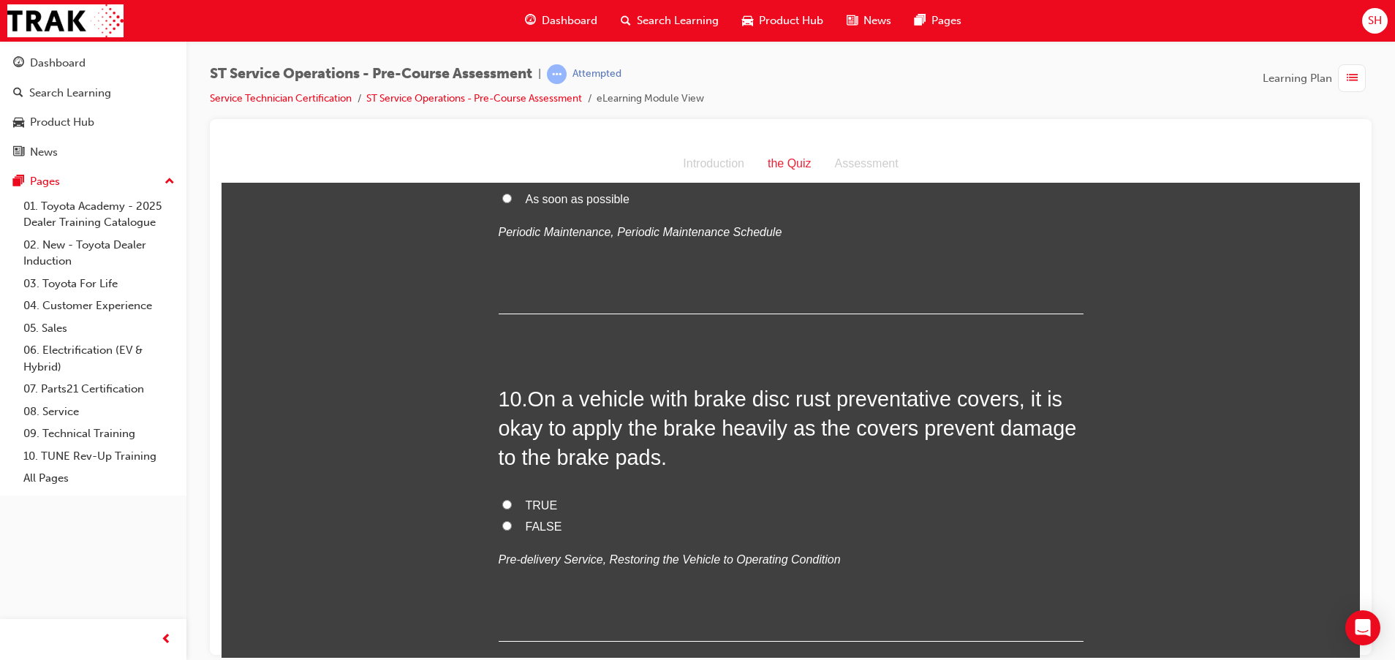
scroll to position [2850, 0]
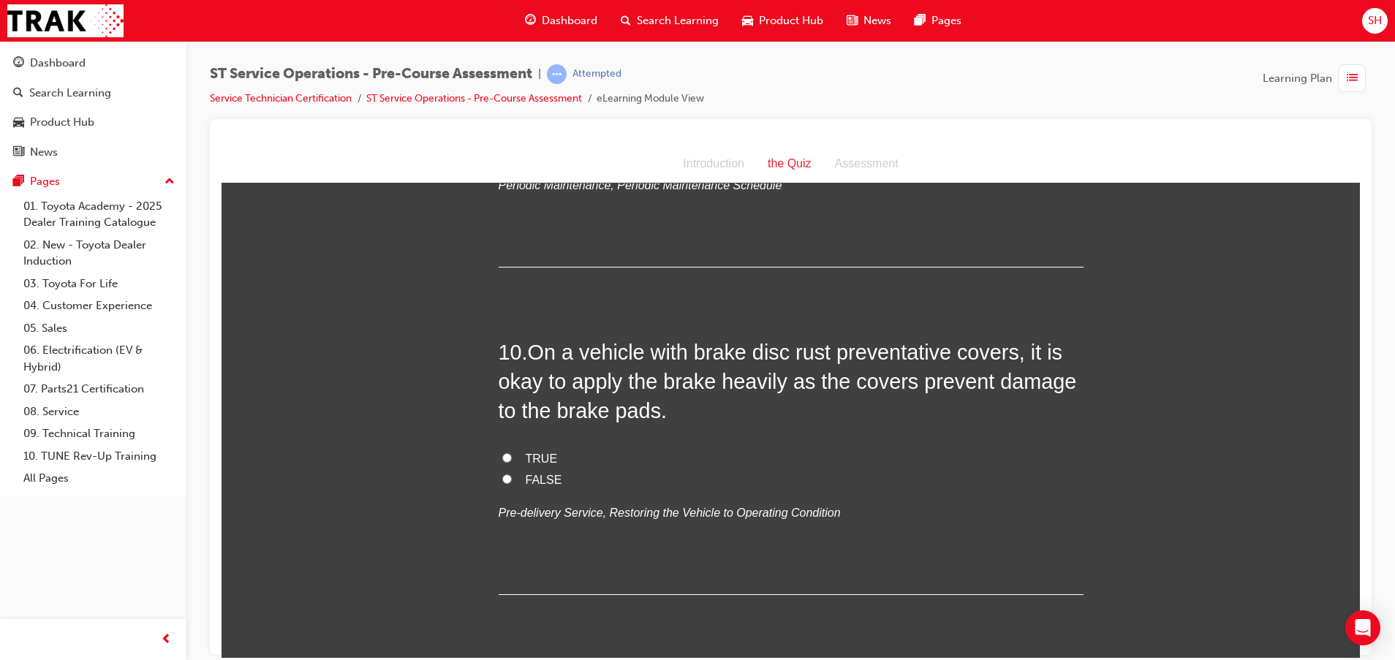
click at [502, 474] on input "FALSE" at bounding box center [507, 479] width 10 height 10
radio input "true"
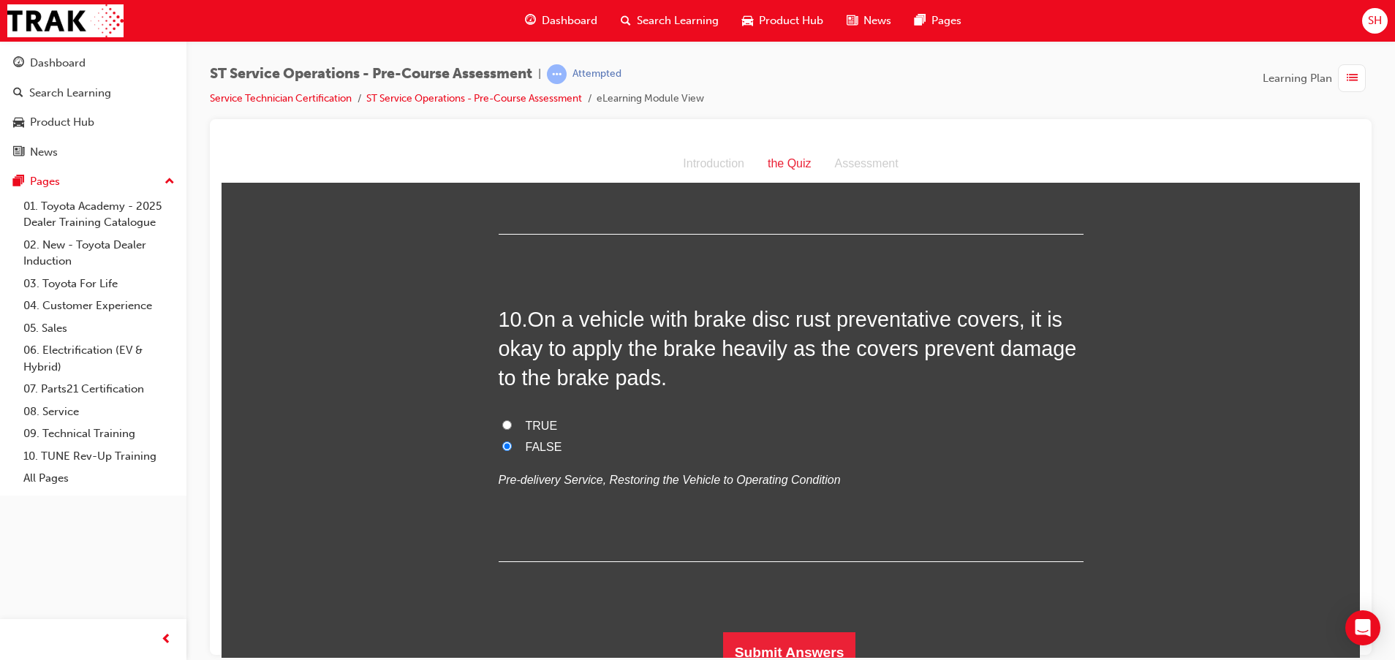
scroll to position [2898, 0]
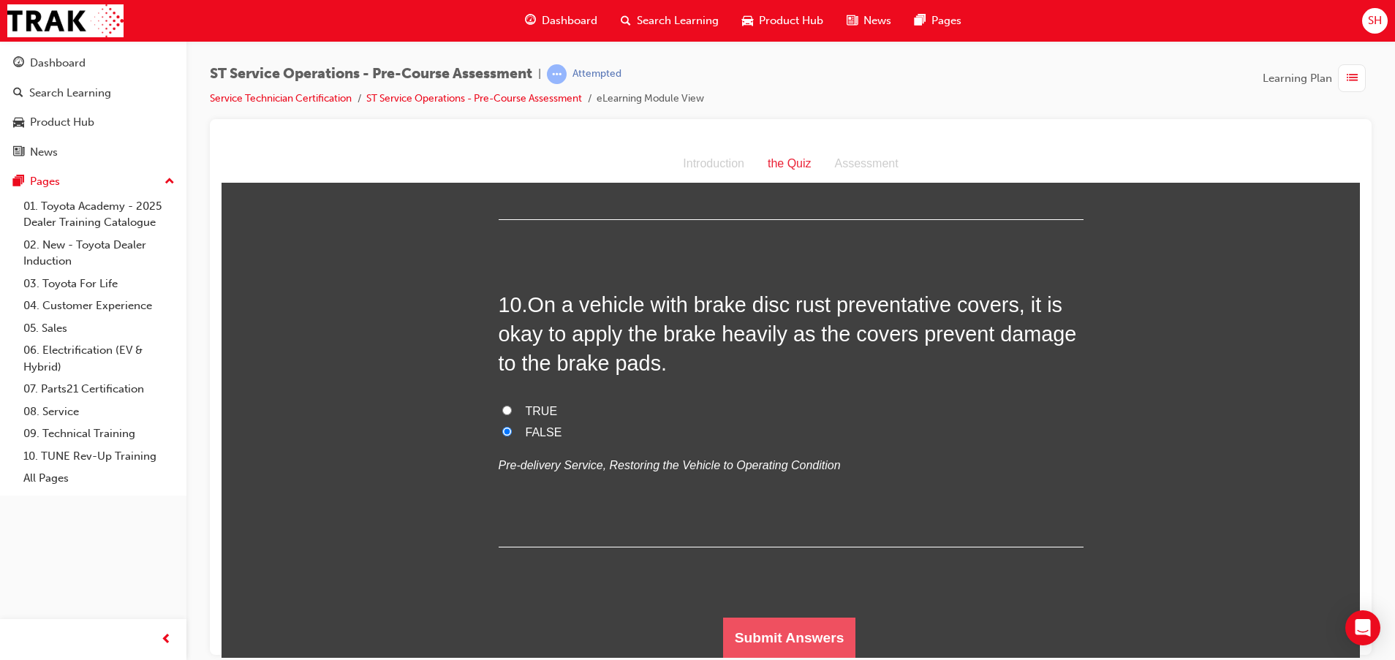
click at [770, 617] on button "Submit Answers" at bounding box center [789, 637] width 133 height 41
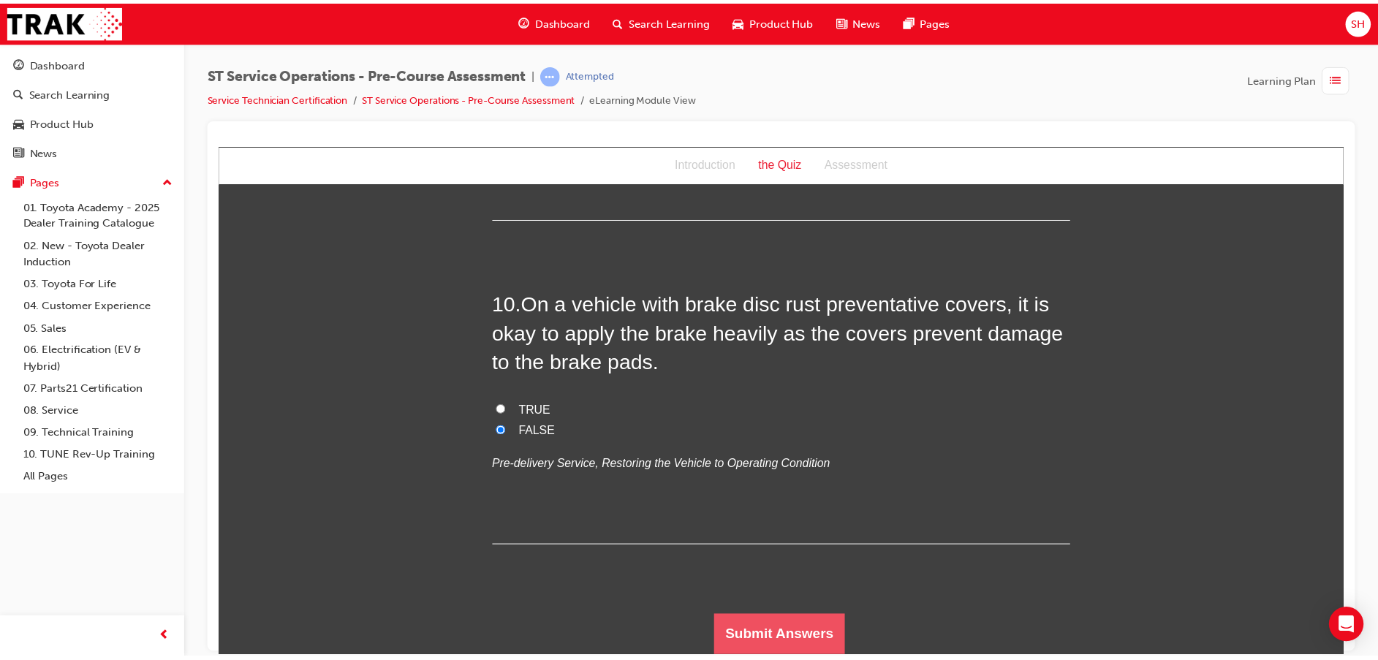
scroll to position [0, 0]
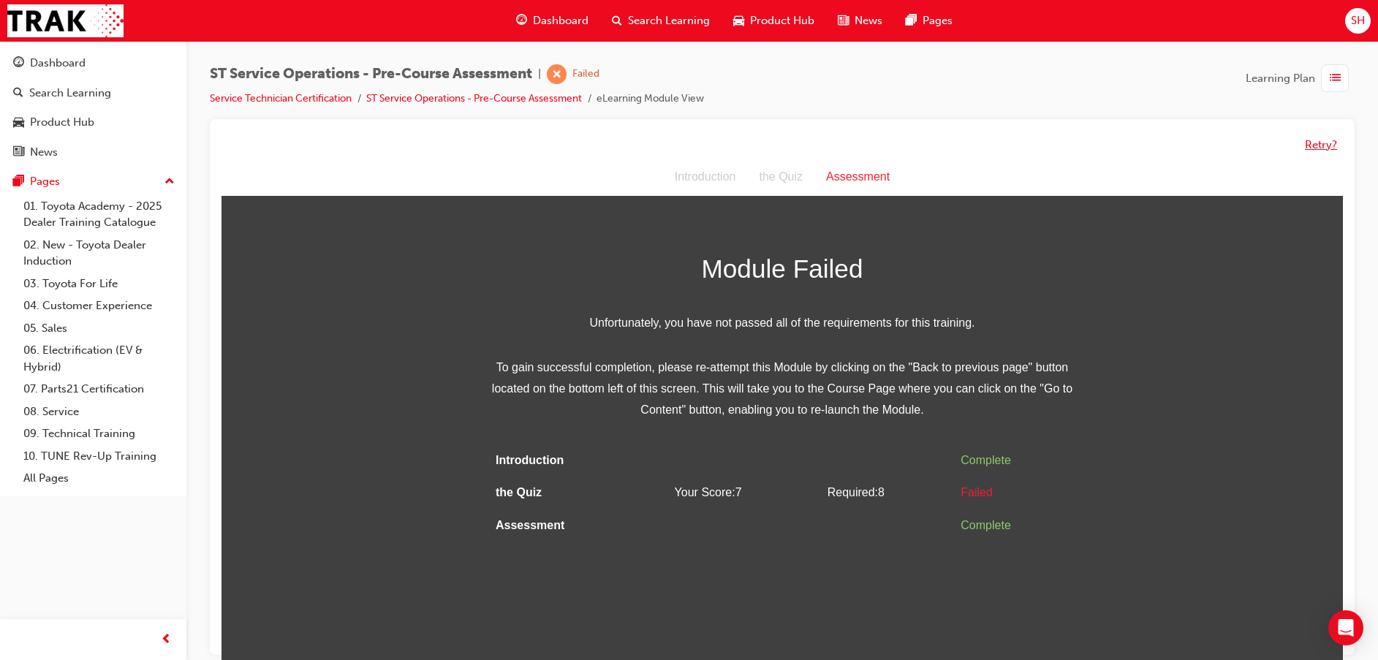
click at [1332, 137] on button "Retry?" at bounding box center [1321, 145] width 32 height 17
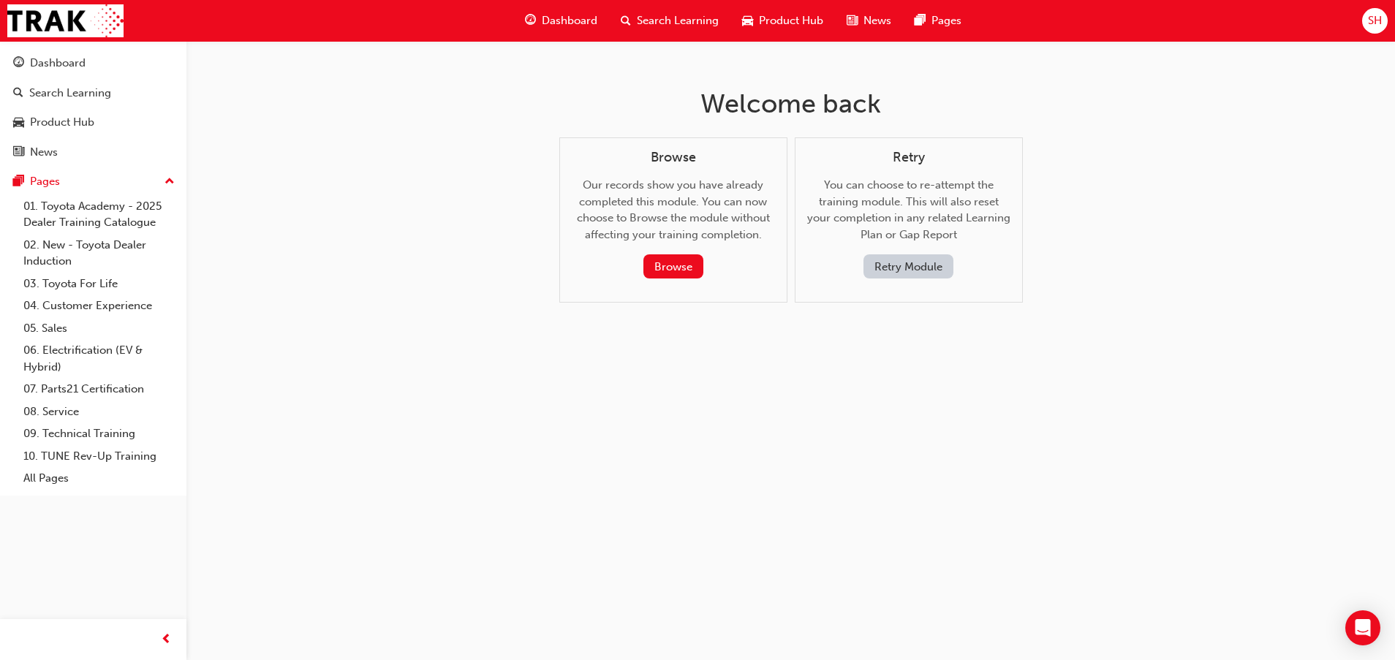
click at [915, 265] on button "Retry Module" at bounding box center [908, 266] width 90 height 24
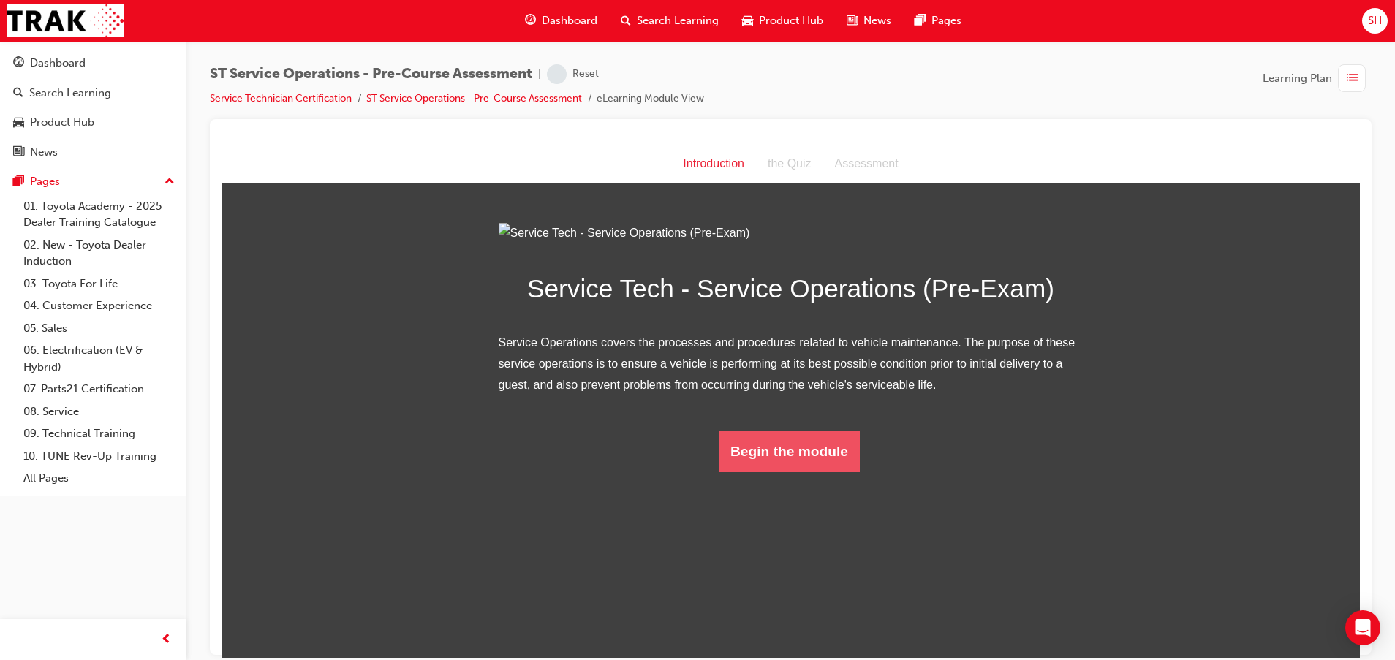
click at [764, 471] on button "Begin the module" at bounding box center [788, 450] width 141 height 41
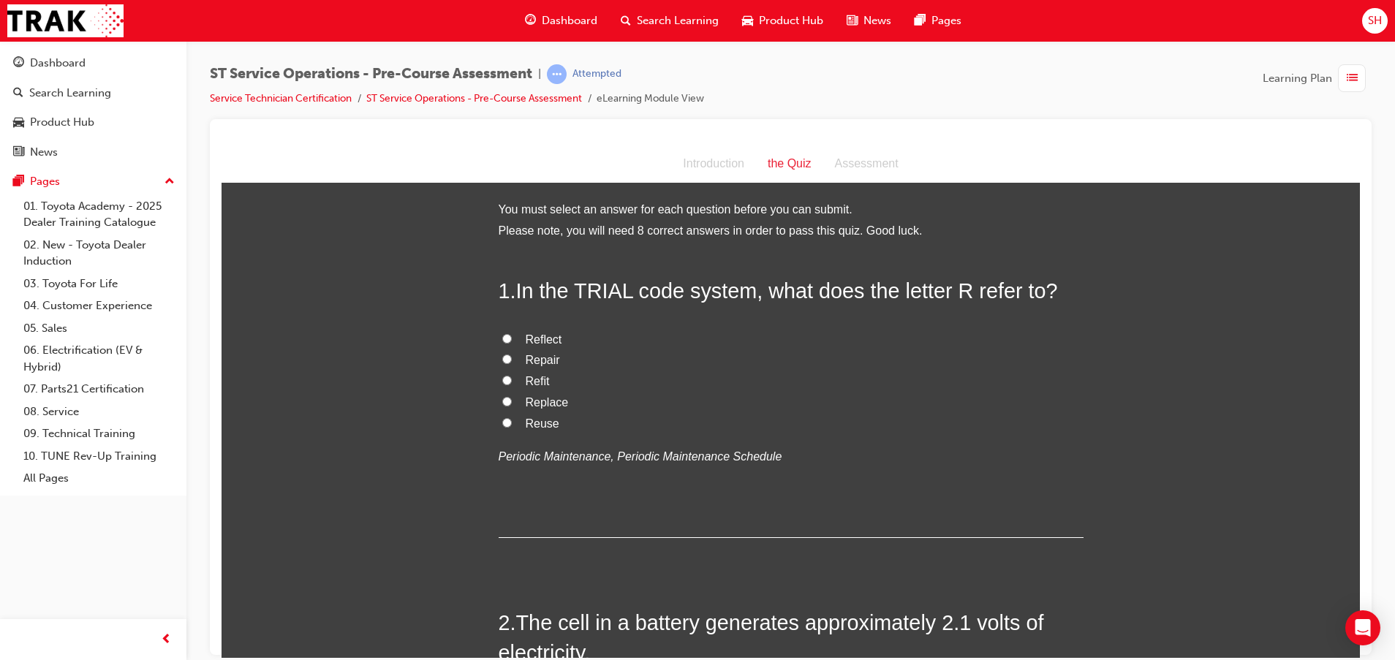
click at [538, 339] on span "Reflect" at bounding box center [544, 339] width 37 height 12
click at [512, 339] on input "Reflect" at bounding box center [507, 338] width 10 height 10
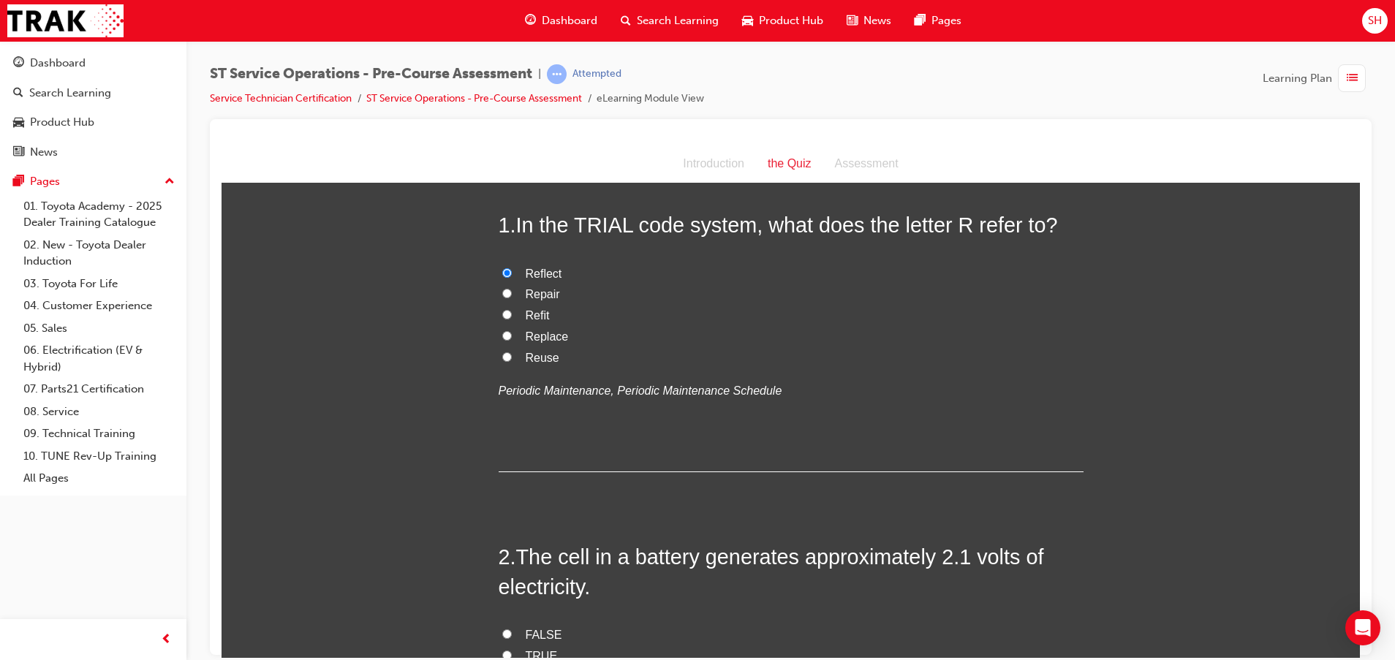
scroll to position [219, 0]
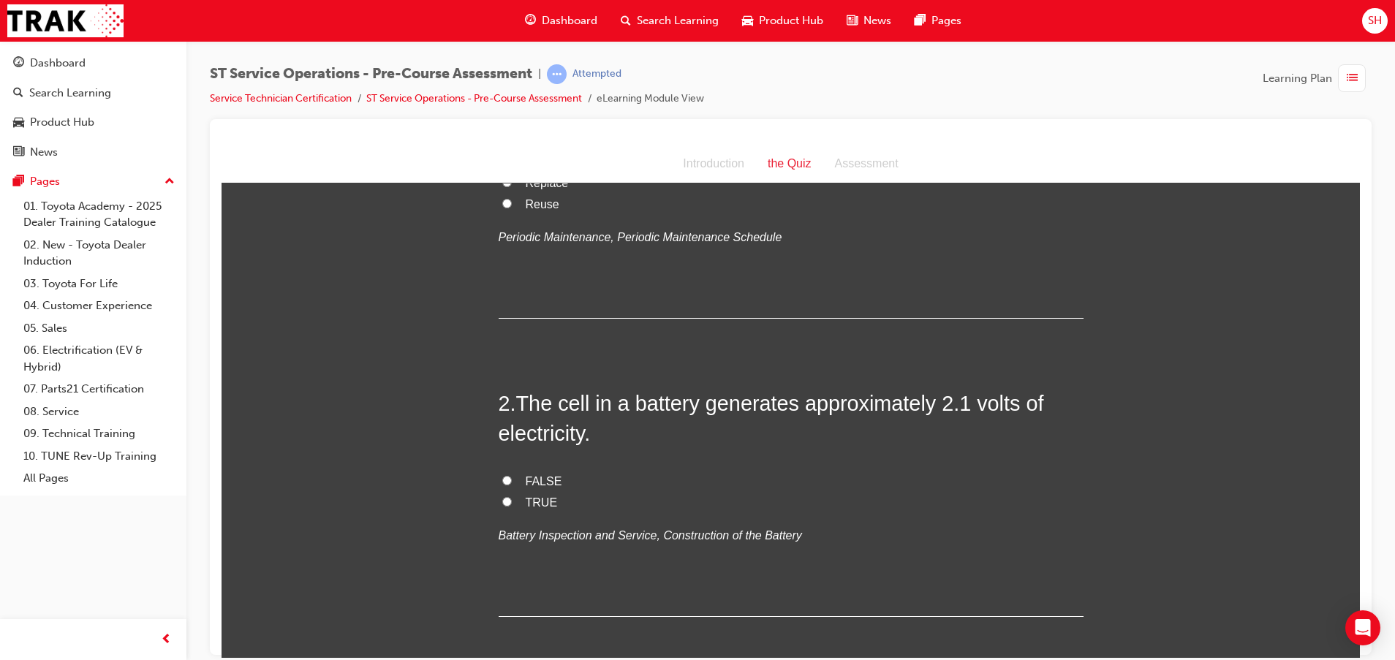
click at [509, 496] on label "TRUE" at bounding box center [790, 502] width 585 height 21
click at [509, 496] on input "TRUE" at bounding box center [507, 501] width 10 height 10
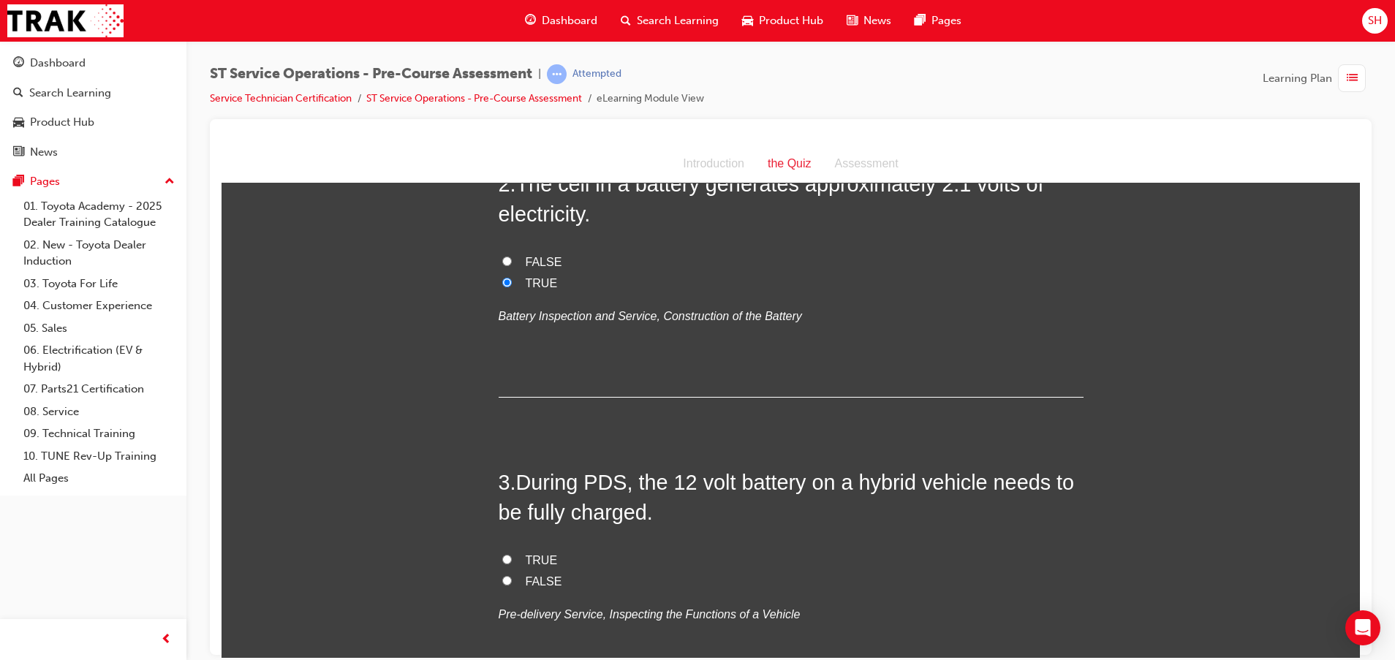
scroll to position [548, 0]
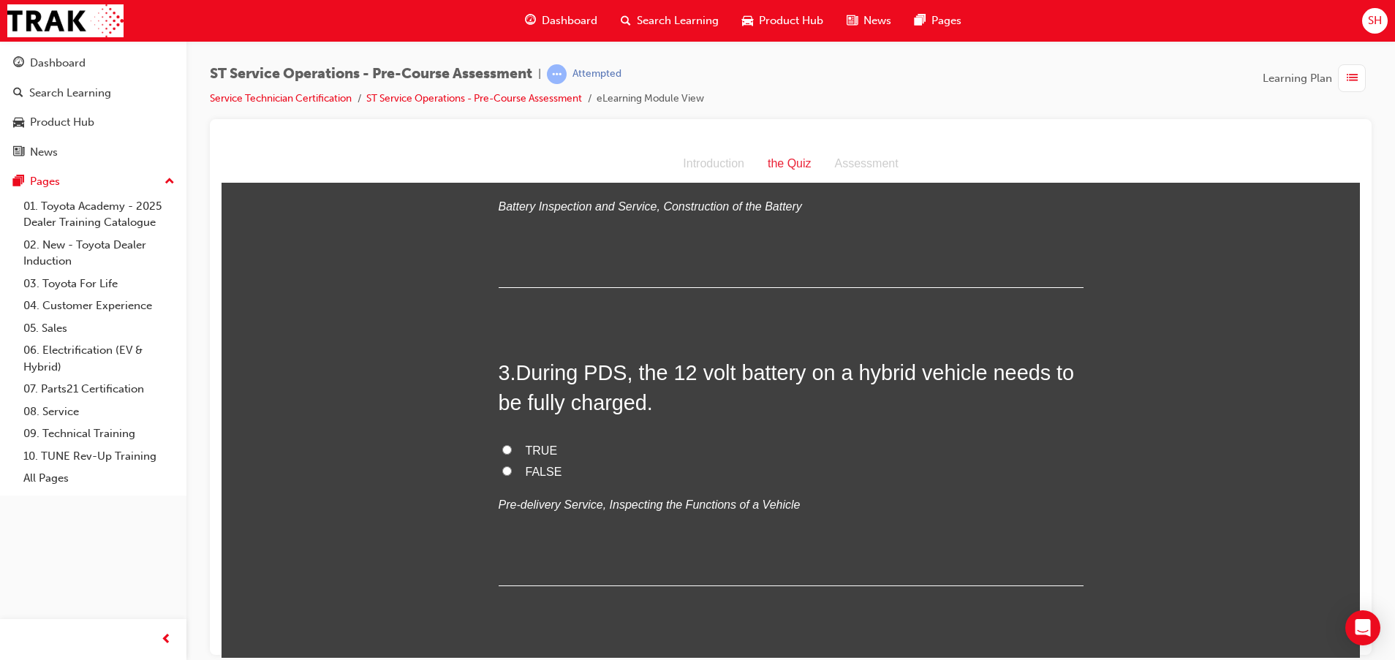
click at [526, 447] on span "TRUE" at bounding box center [542, 450] width 32 height 12
click at [512, 447] on input "TRUE" at bounding box center [507, 449] width 10 height 10
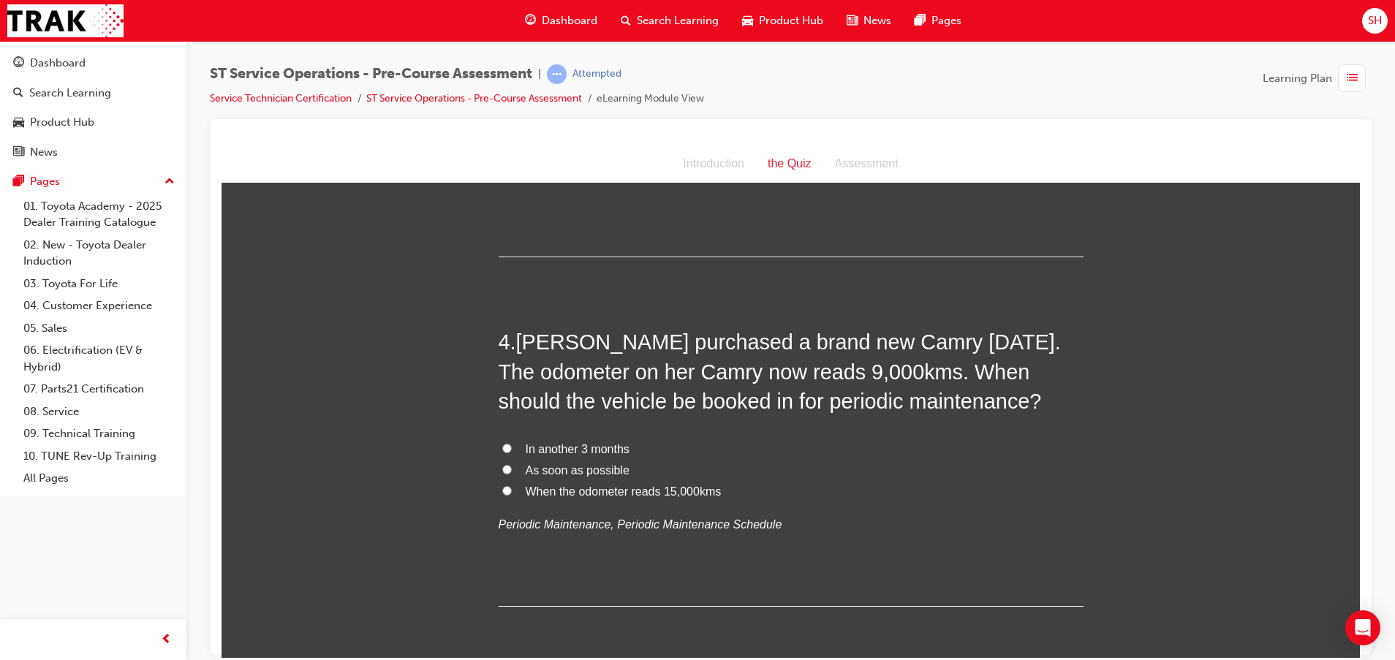
scroll to position [767, 0]
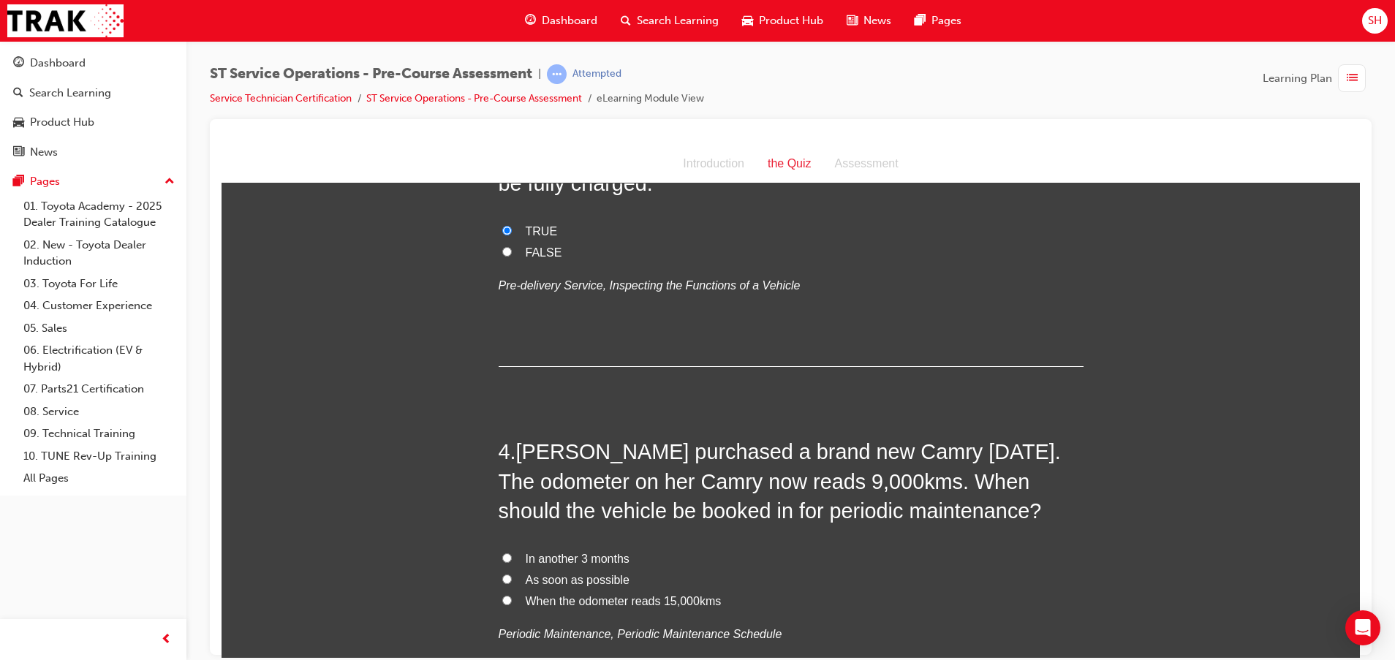
click at [663, 594] on span "When the odometer reads 15,000kms" at bounding box center [624, 600] width 196 height 12
click at [512, 595] on input "When the odometer reads 15,000kms" at bounding box center [507, 600] width 10 height 10
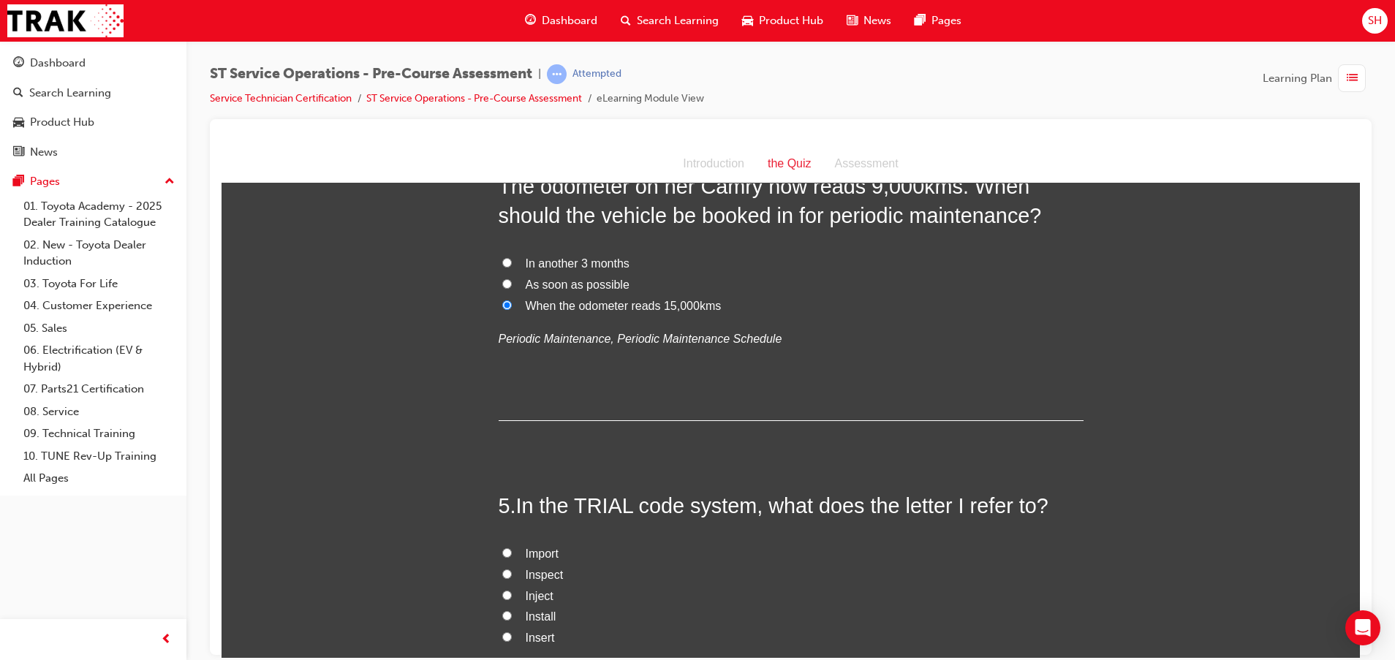
scroll to position [1096, 0]
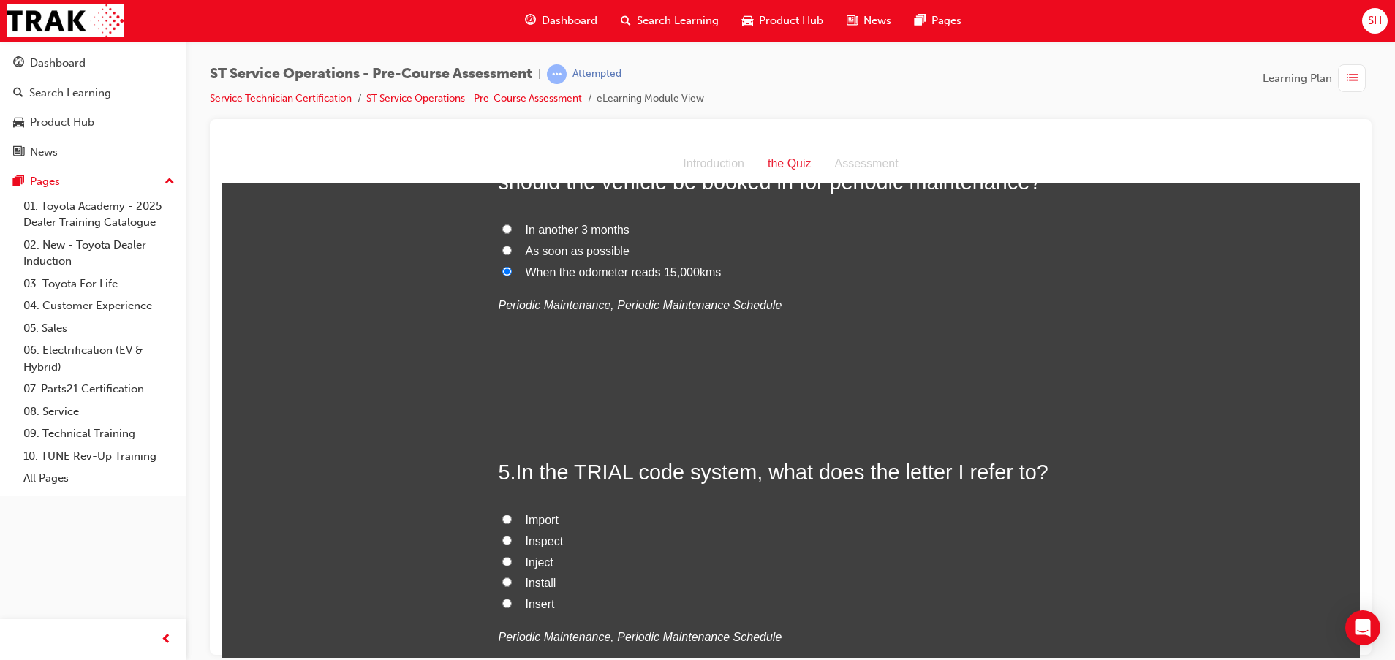
click at [513, 539] on label "Inspect" at bounding box center [790, 541] width 585 height 21
click at [512, 539] on input "Inspect" at bounding box center [507, 540] width 10 height 10
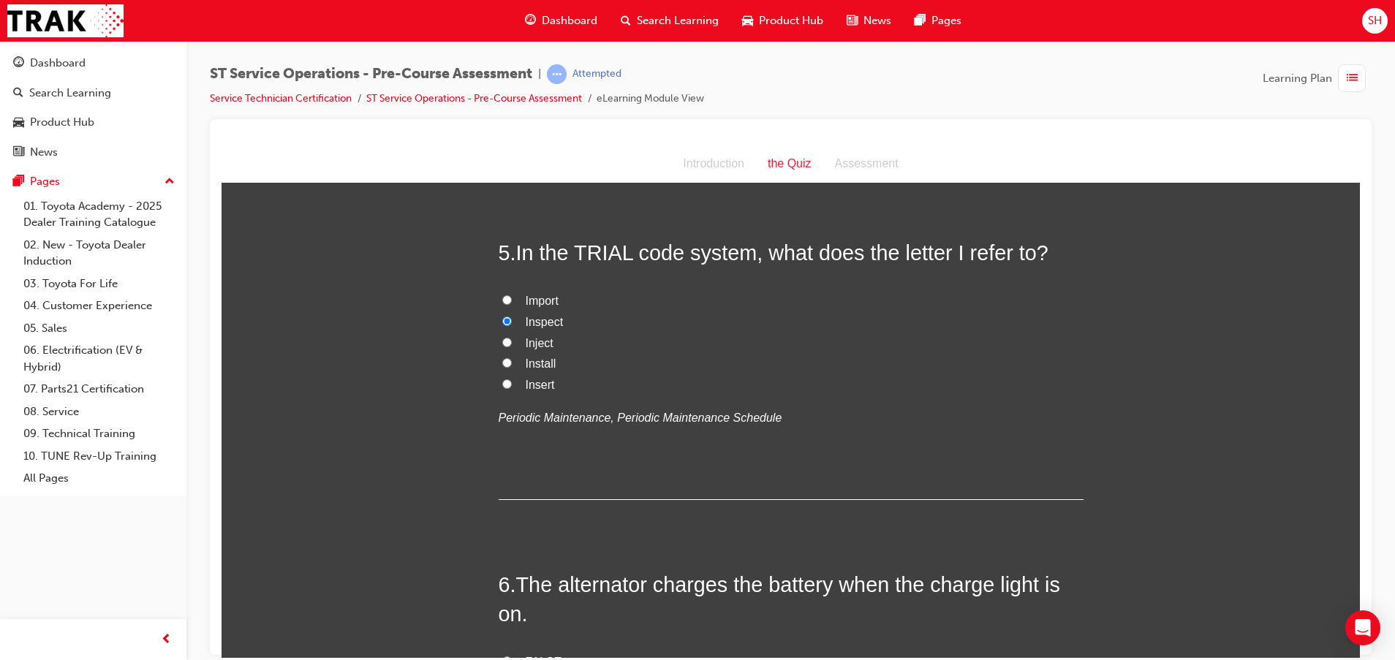
scroll to position [1425, 0]
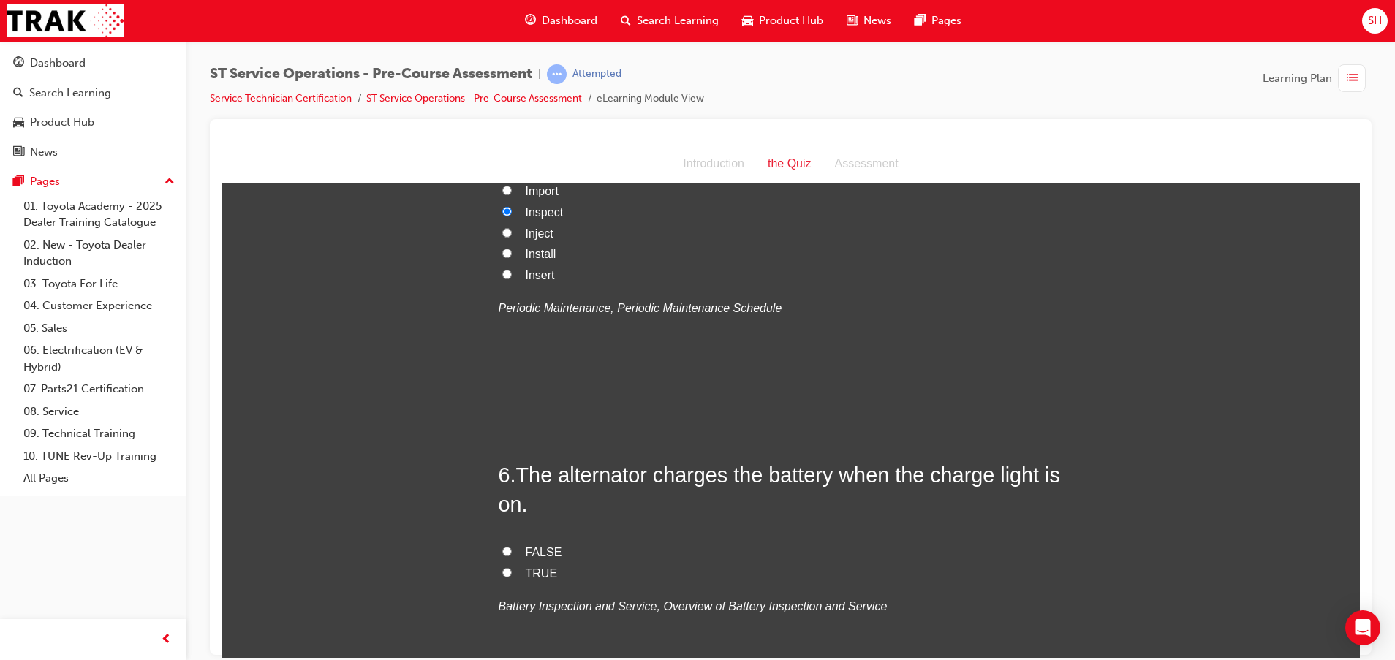
click at [542, 550] on span "FALSE" at bounding box center [544, 551] width 37 height 12
click at [512, 550] on input "FALSE" at bounding box center [507, 551] width 10 height 10
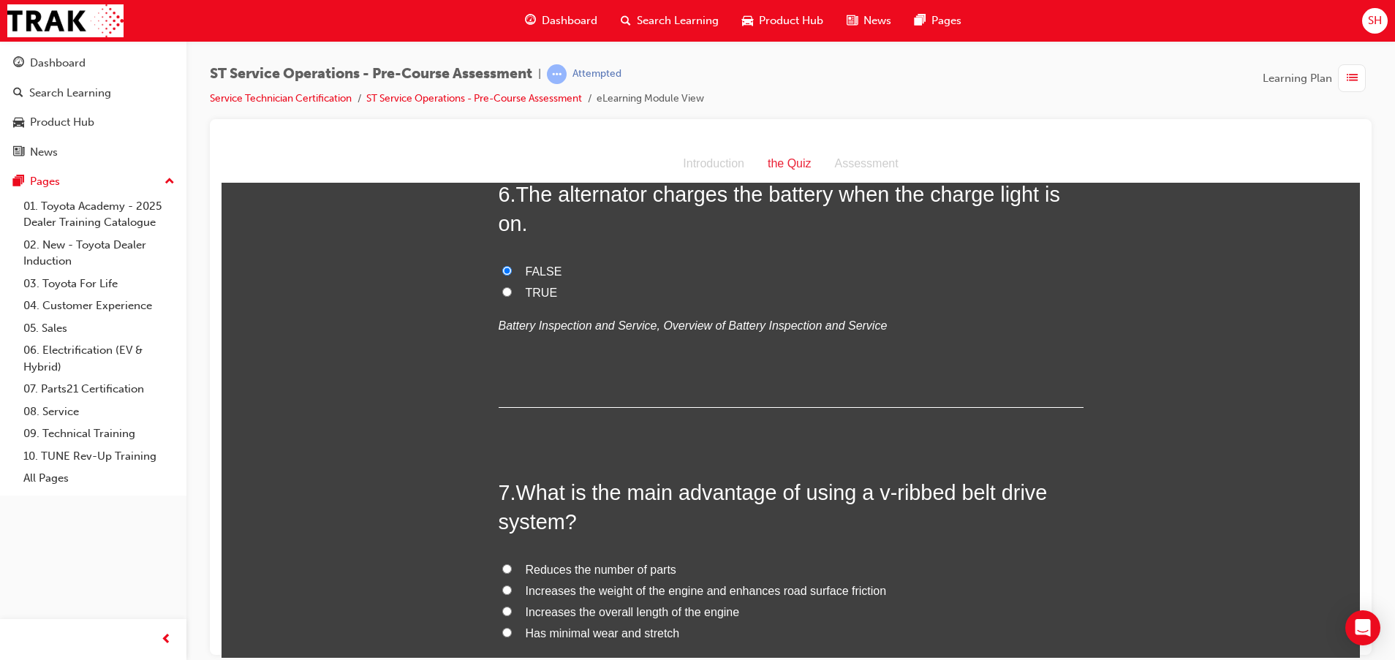
scroll to position [1754, 0]
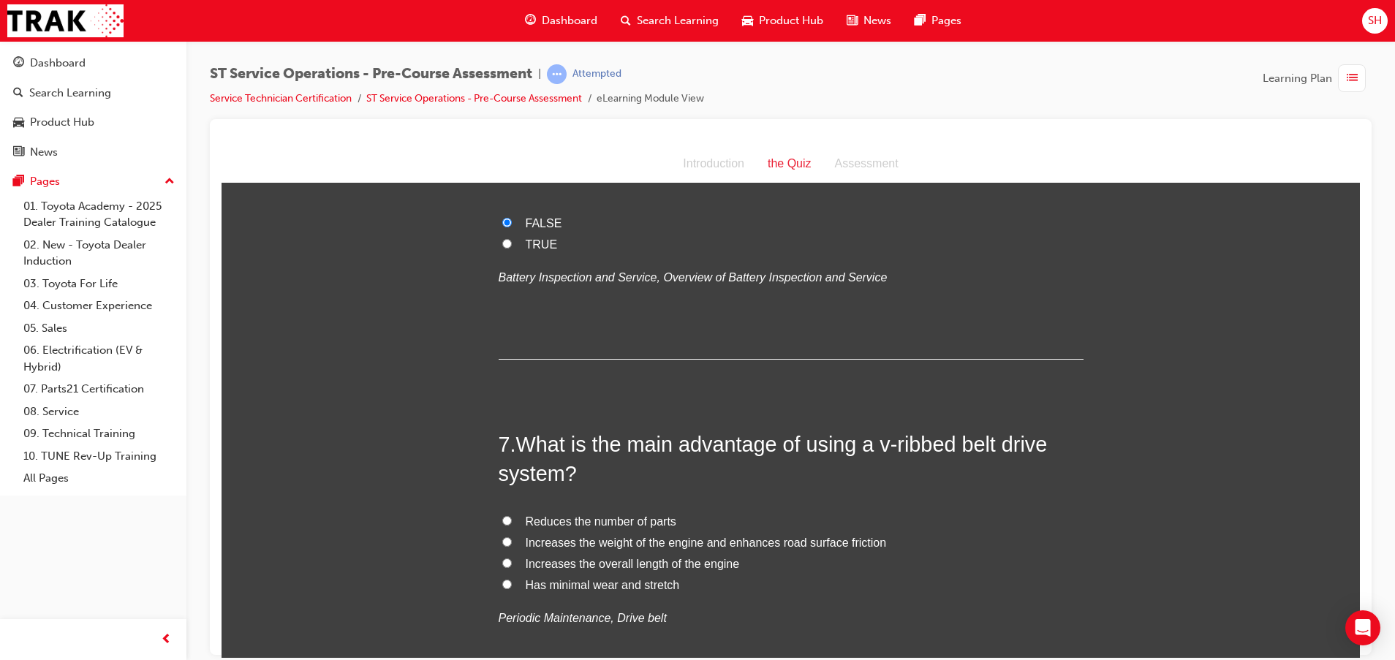
click at [609, 587] on span "Has minimal wear and stretch" at bounding box center [603, 584] width 154 height 12
click at [512, 587] on input "Has minimal wear and stretch" at bounding box center [507, 584] width 10 height 10
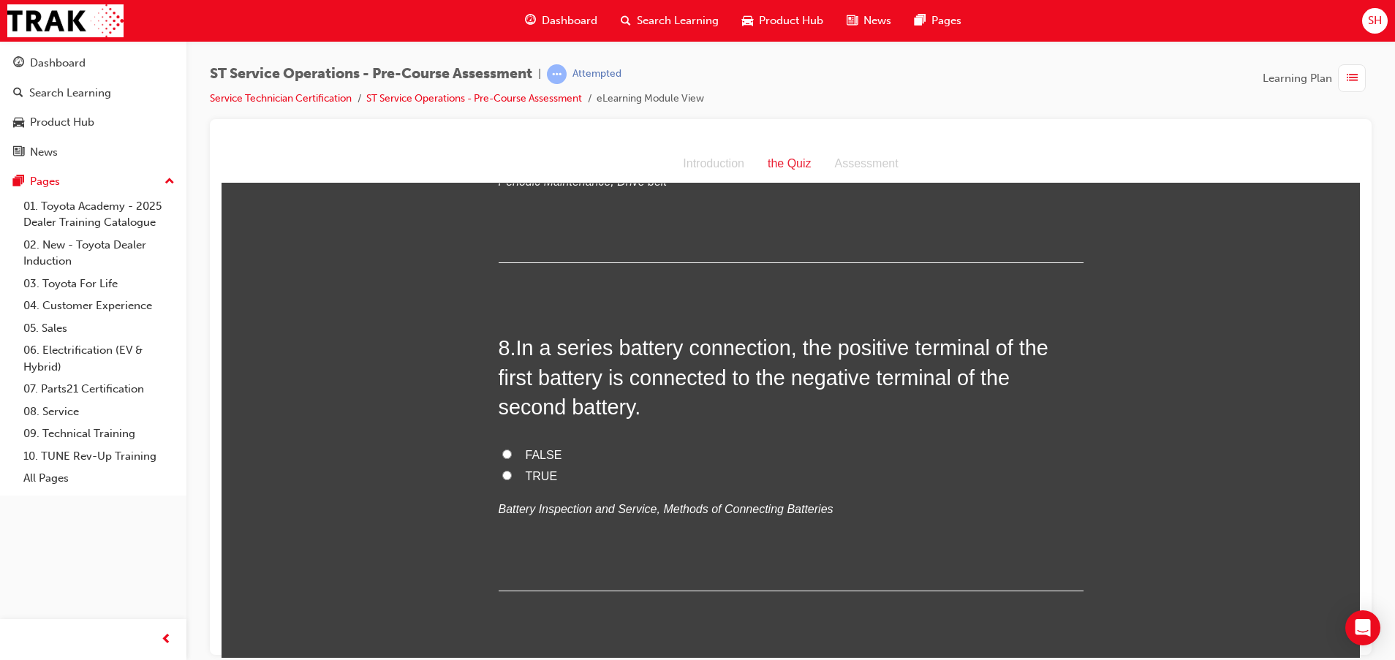
scroll to position [2193, 0]
click at [507, 447] on label "FALSE" at bounding box center [790, 452] width 585 height 21
click at [507, 447] on input "FALSE" at bounding box center [507, 452] width 10 height 10
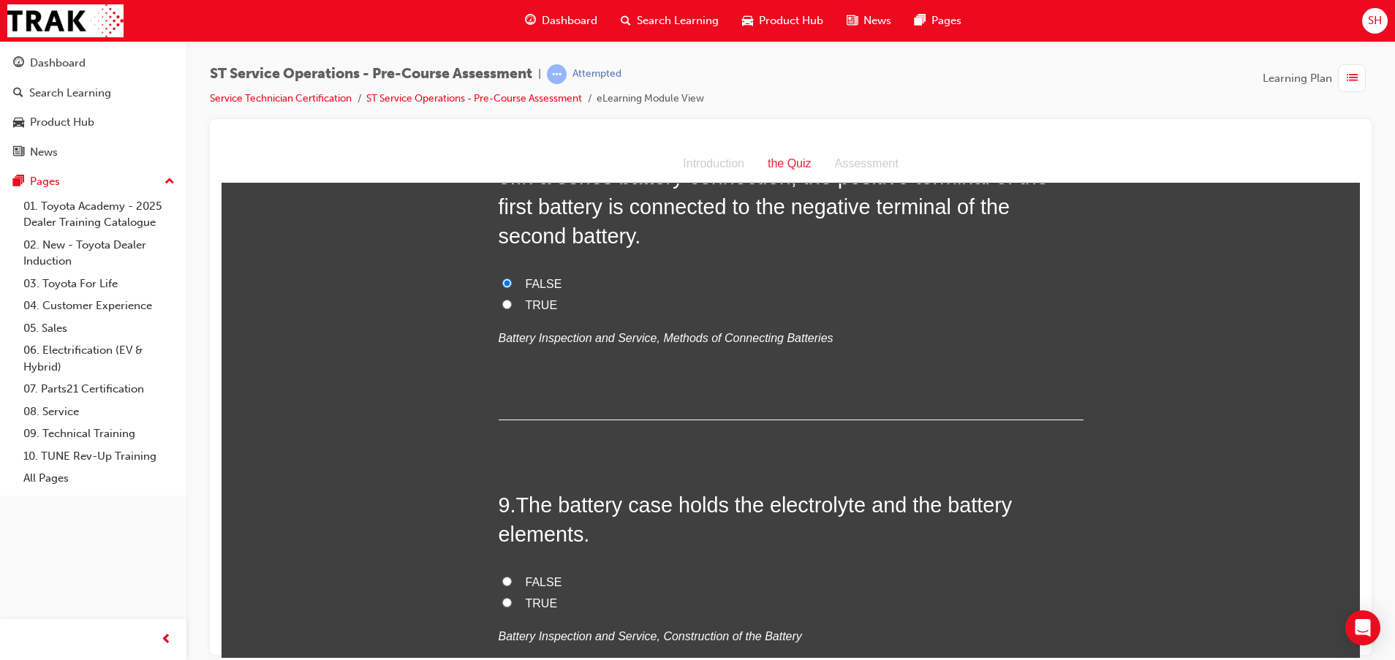
scroll to position [2412, 0]
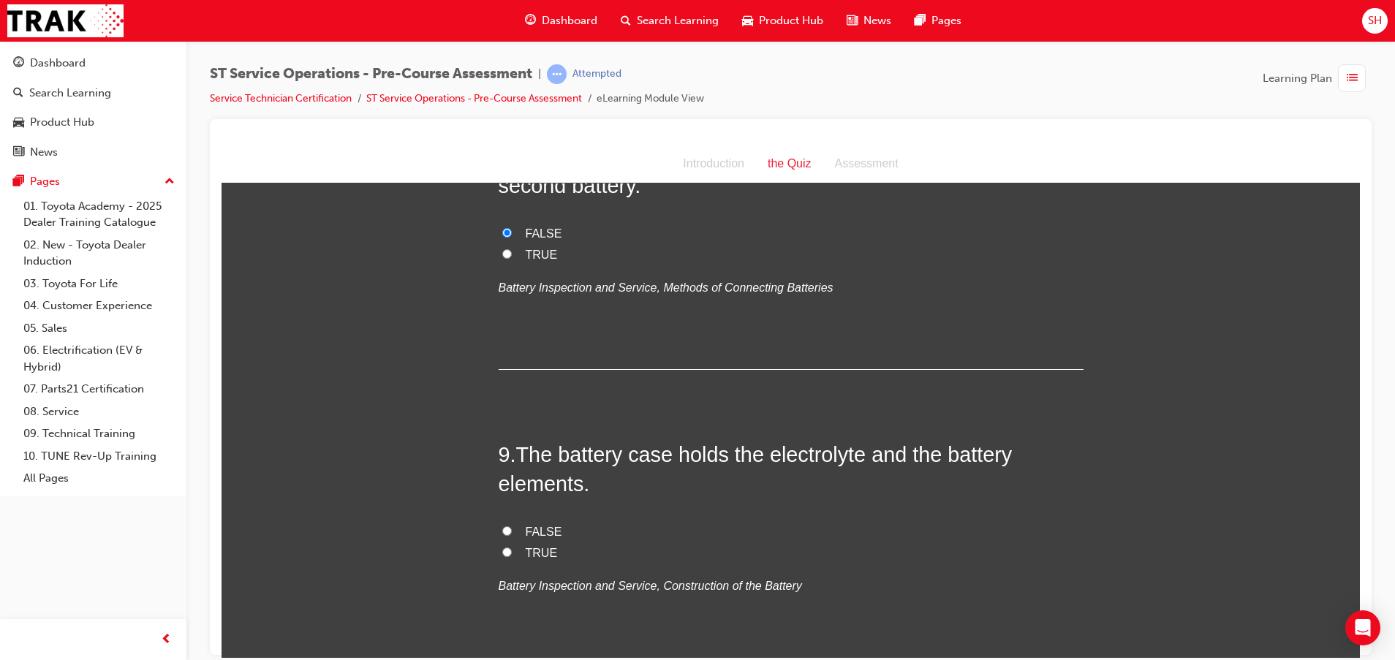
click at [502, 550] on input "TRUE" at bounding box center [507, 552] width 10 height 10
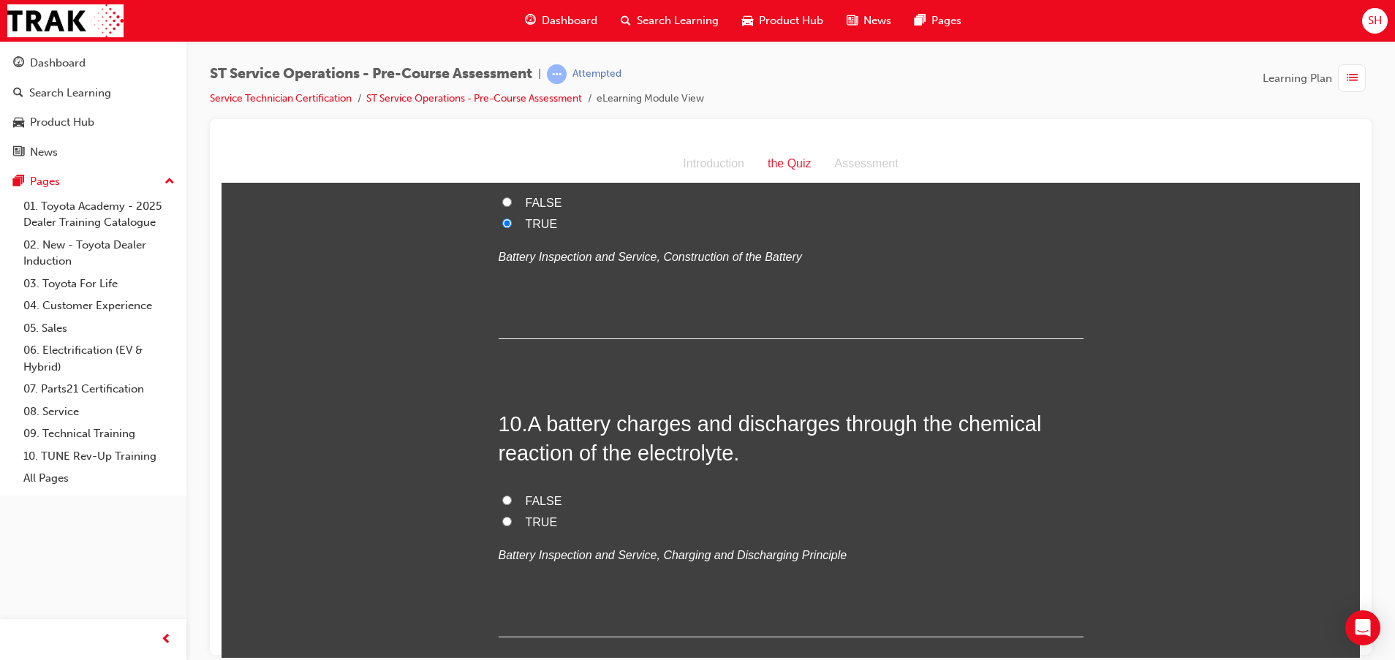
scroll to position [2831, 0]
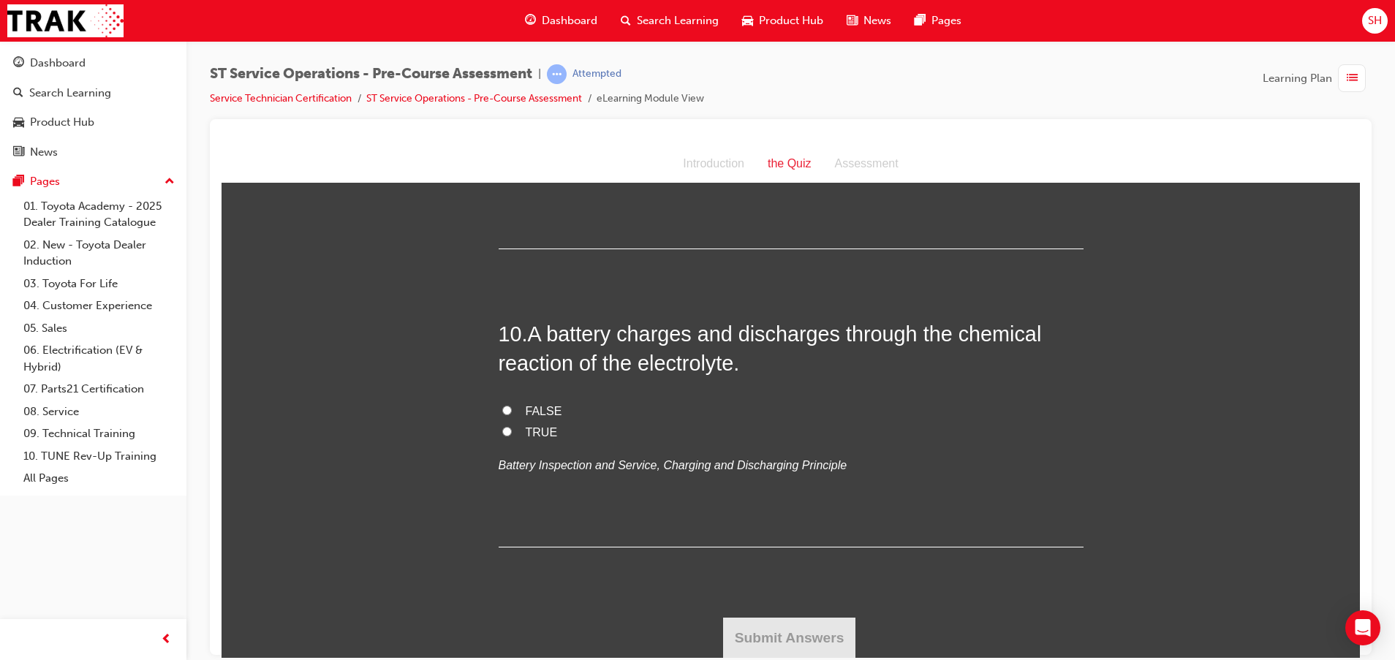
click at [533, 427] on span "TRUE" at bounding box center [542, 431] width 32 height 12
click at [512, 427] on input "TRUE" at bounding box center [507, 431] width 10 height 10
drag, startPoint x: 754, startPoint y: 637, endPoint x: 743, endPoint y: 637, distance: 10.3
click at [744, 639] on button "Submit Answers" at bounding box center [789, 637] width 133 height 41
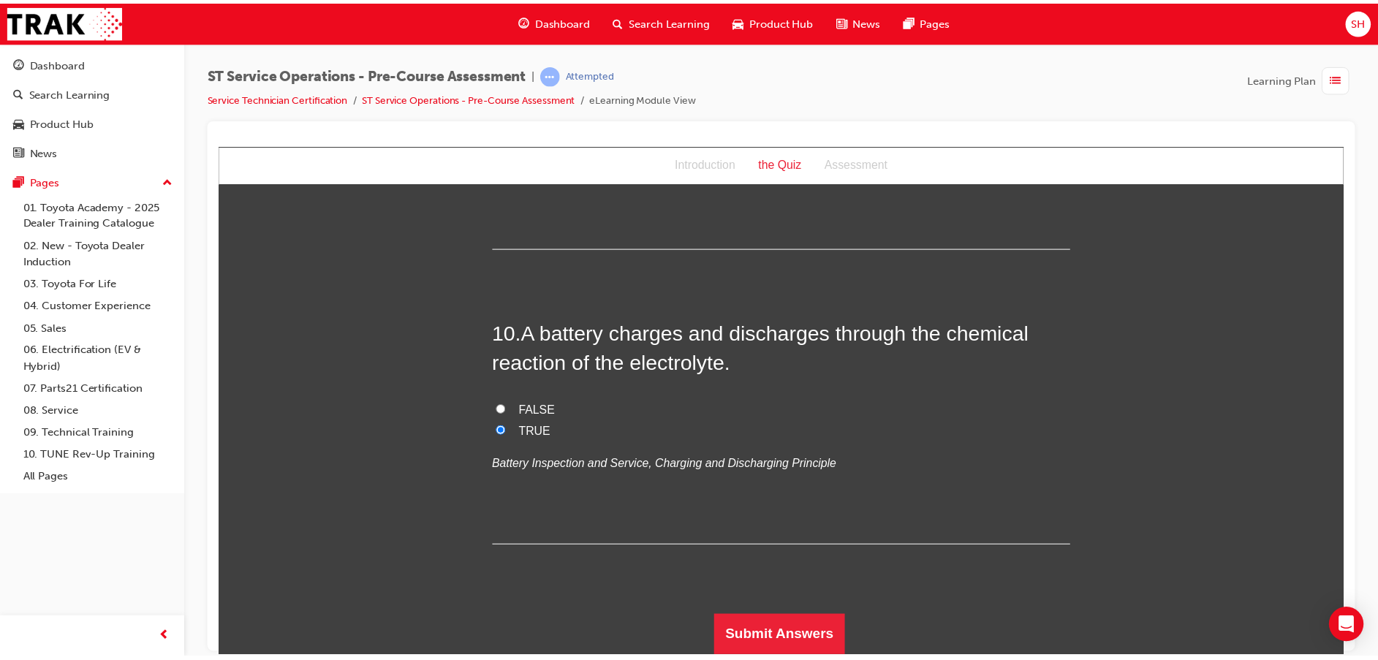
scroll to position [0, 0]
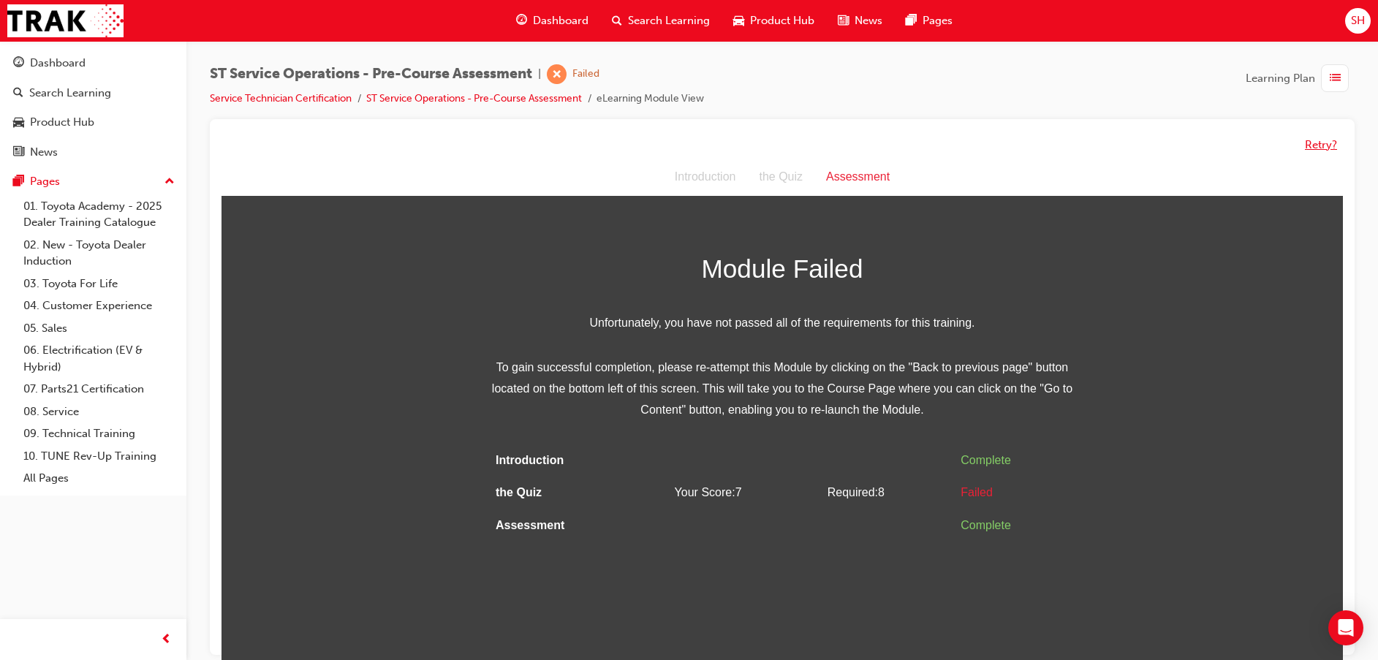
click at [1314, 145] on button "Retry?" at bounding box center [1321, 145] width 32 height 17
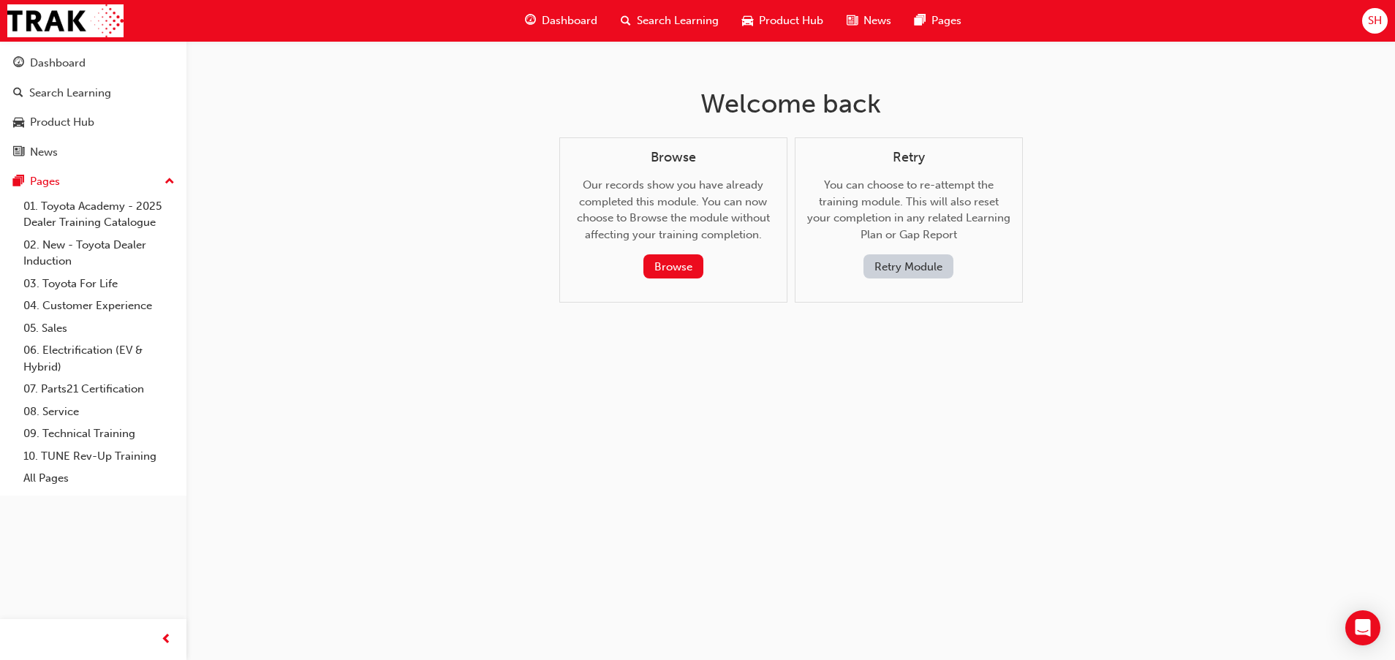
click at [905, 276] on button "Retry Module" at bounding box center [908, 266] width 90 height 24
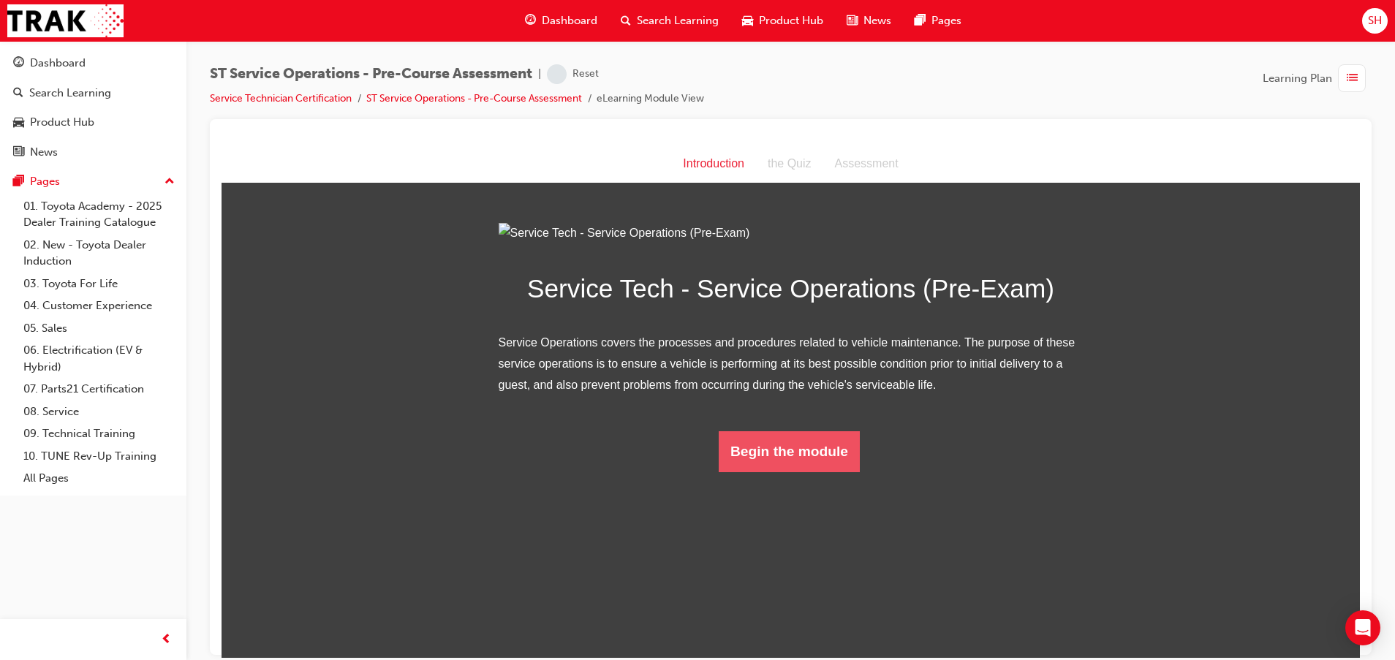
click at [823, 471] on button "Begin the module" at bounding box center [788, 450] width 141 height 41
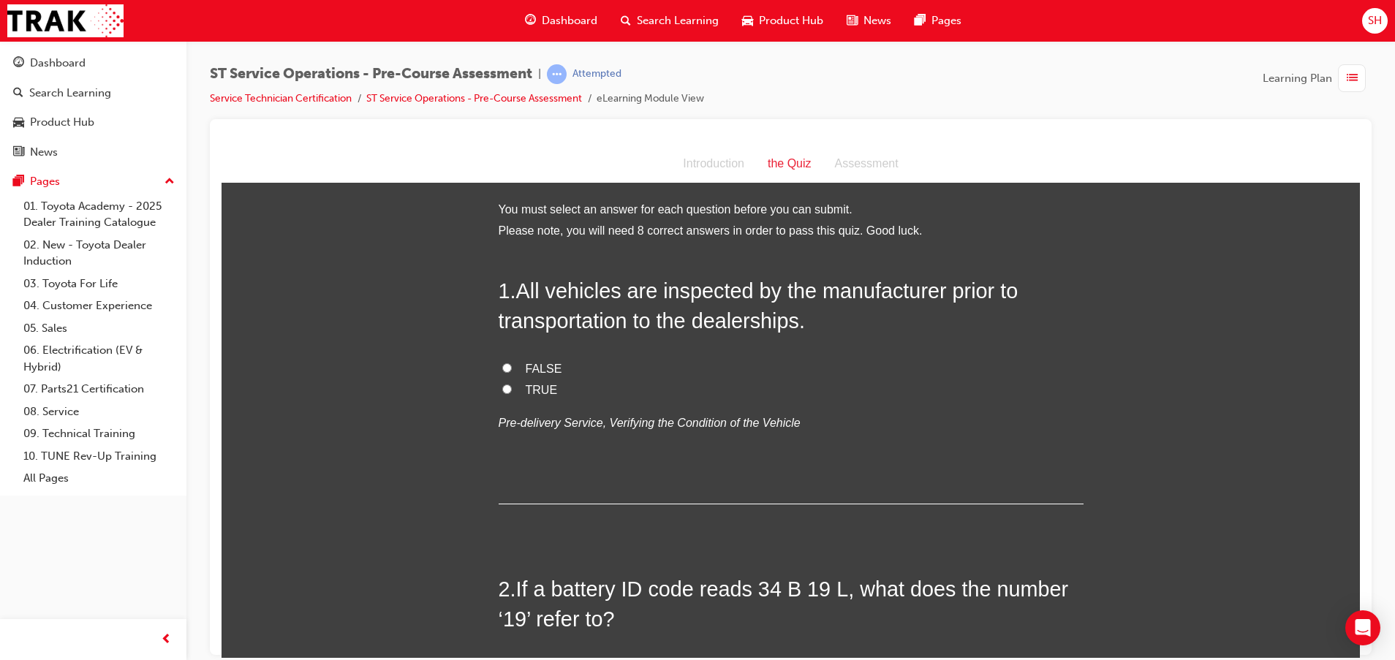
click at [502, 385] on input "TRUE" at bounding box center [507, 389] width 10 height 10
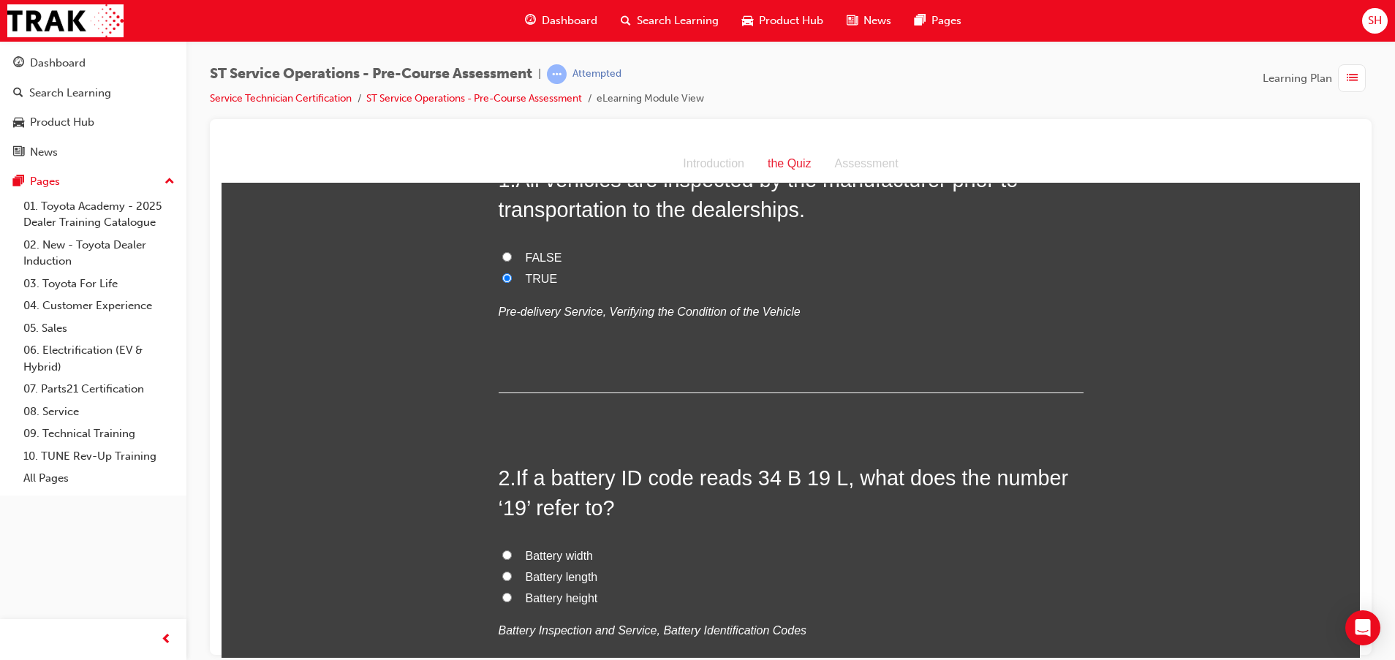
scroll to position [219, 0]
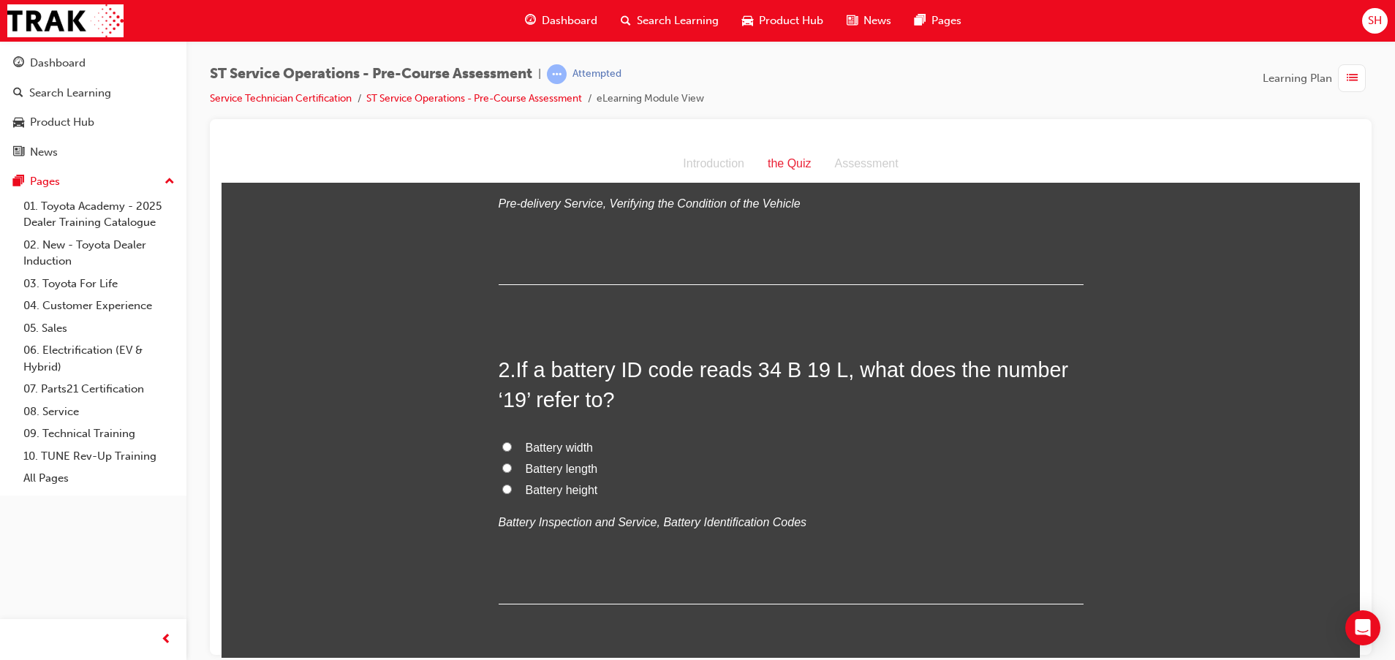
click at [546, 444] on span "Battery width" at bounding box center [559, 447] width 67 height 12
click at [512, 444] on input "Battery width" at bounding box center [507, 446] width 10 height 10
click at [548, 489] on span "Battery height" at bounding box center [562, 489] width 72 height 12
click at [512, 489] on input "Battery height" at bounding box center [507, 489] width 10 height 10
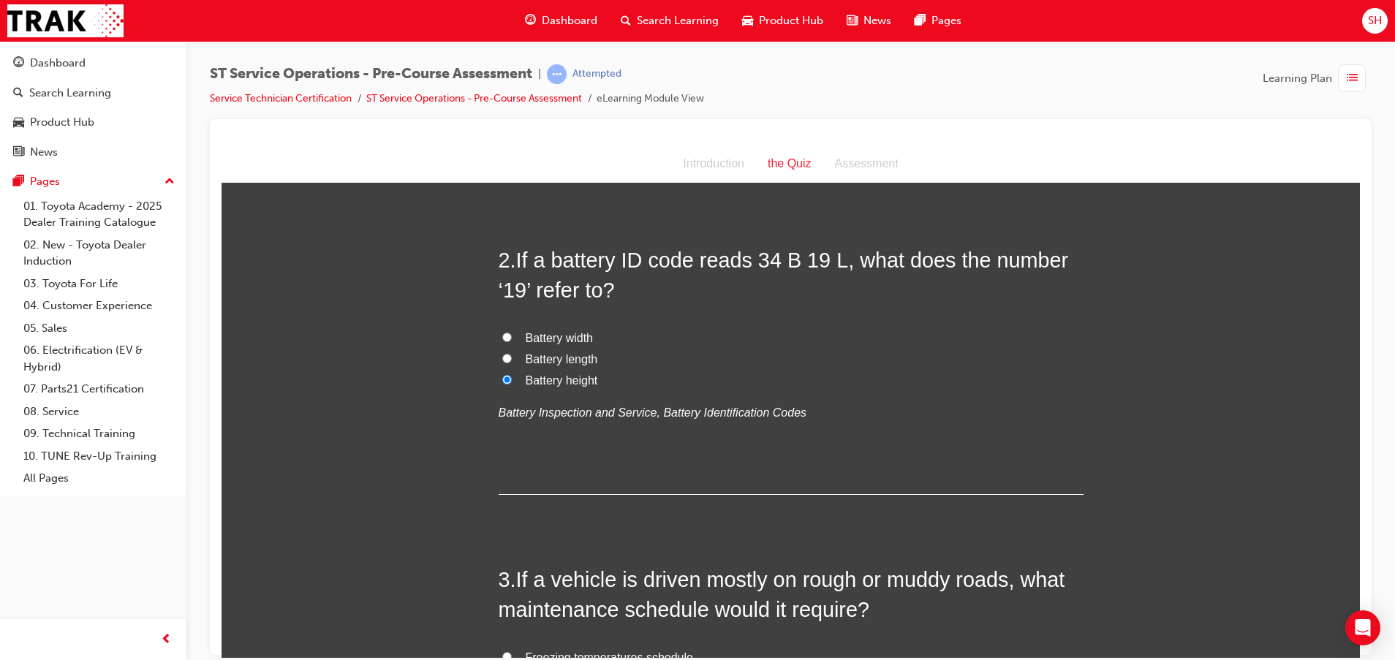
click at [529, 331] on span "Battery width" at bounding box center [559, 337] width 67 height 12
click at [512, 332] on input "Battery width" at bounding box center [507, 337] width 10 height 10
click at [572, 357] on span "Battery length" at bounding box center [562, 358] width 72 height 12
click at [512, 357] on input "Battery length" at bounding box center [507, 358] width 10 height 10
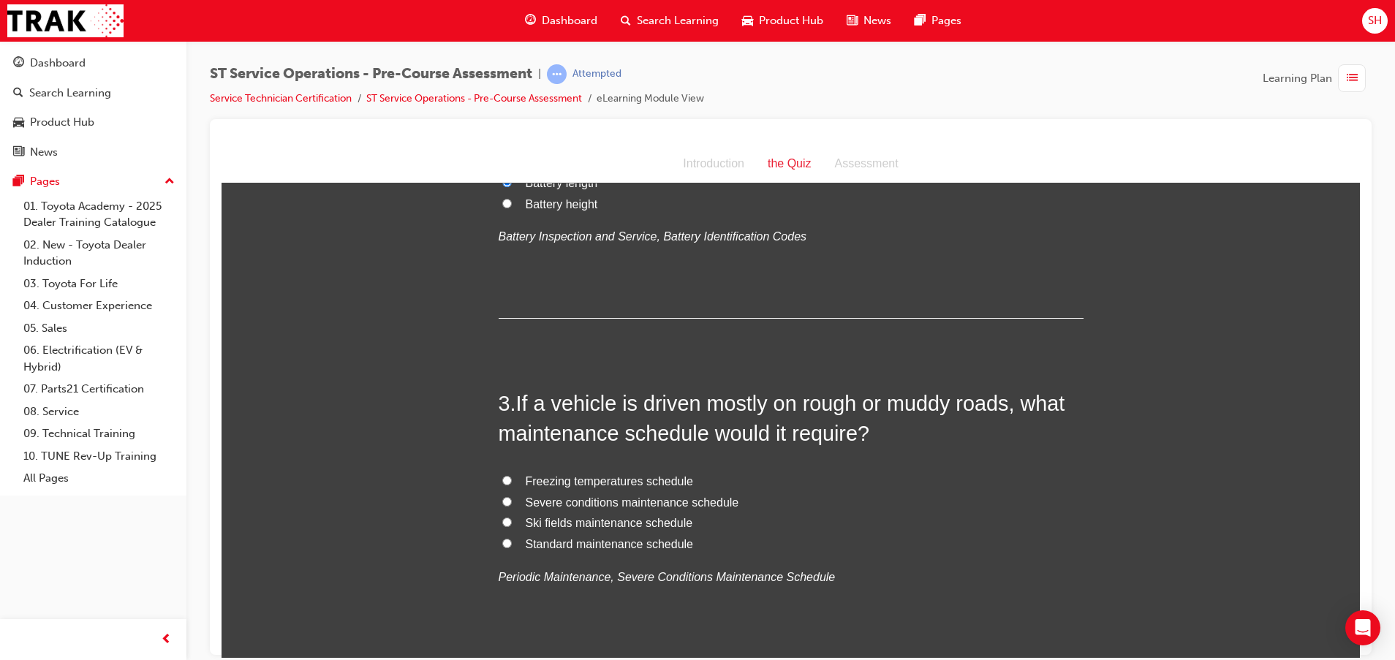
scroll to position [548, 0]
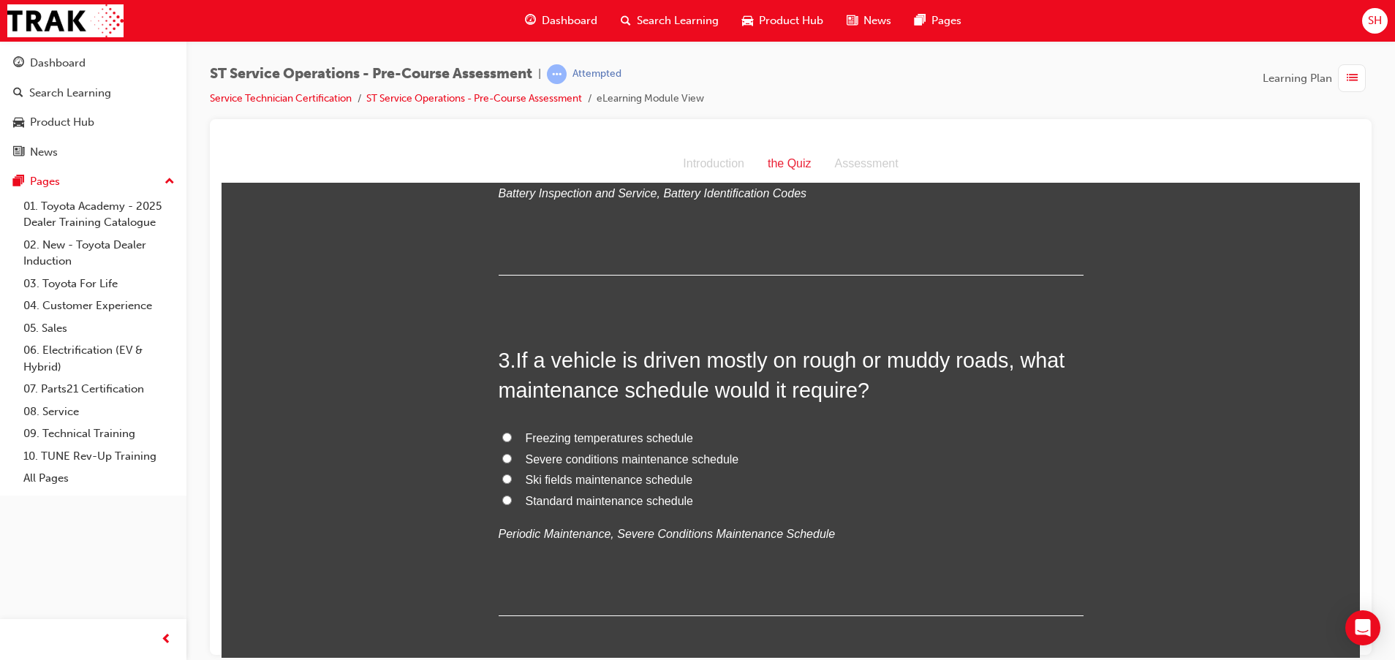
click at [595, 455] on span "Severe conditions maintenance schedule" at bounding box center [632, 458] width 213 height 12
click at [512, 455] on input "Severe conditions maintenance schedule" at bounding box center [507, 458] width 10 height 10
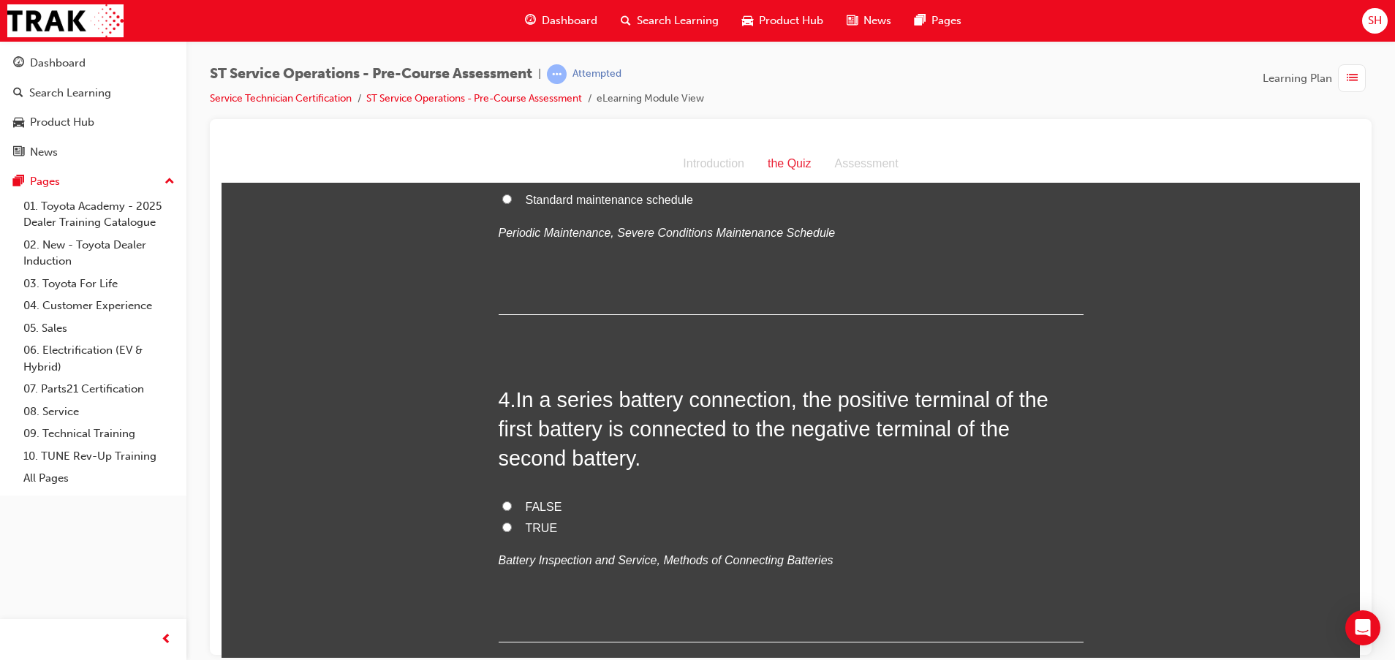
scroll to position [877, 0]
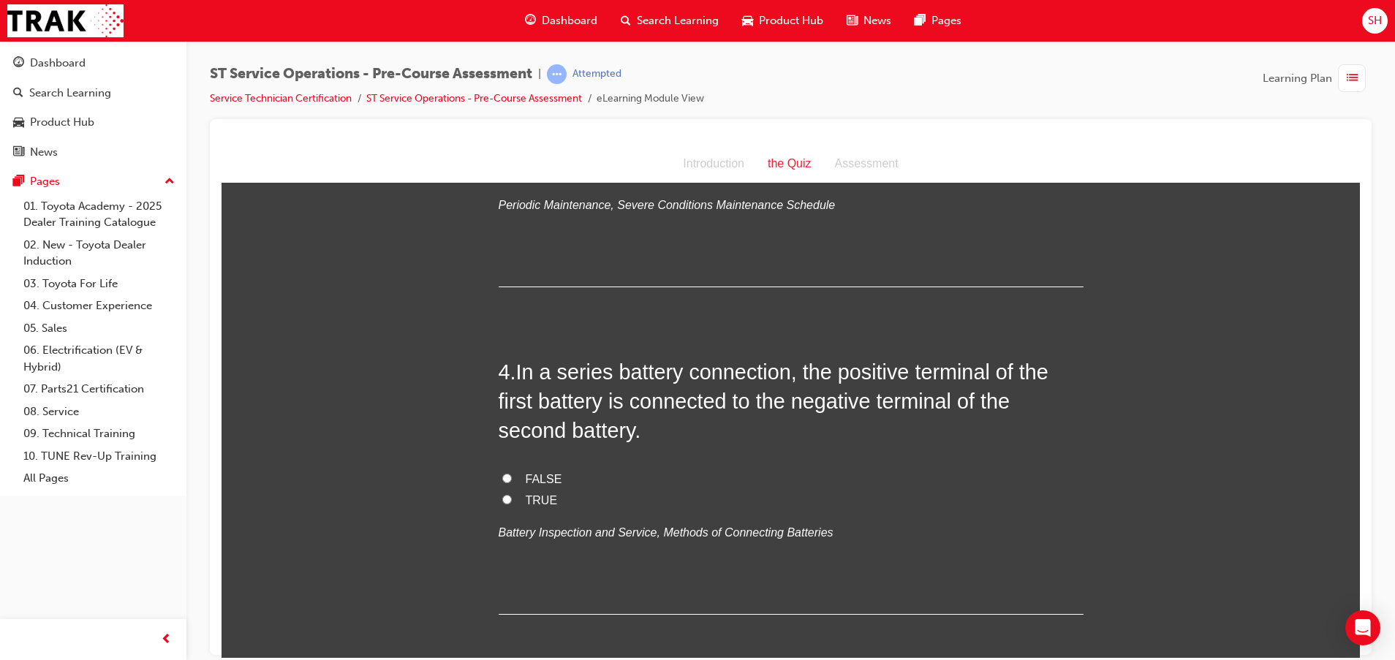
click at [526, 482] on span "FALSE" at bounding box center [544, 478] width 37 height 12
click at [512, 482] on input "FALSE" at bounding box center [507, 478] width 10 height 10
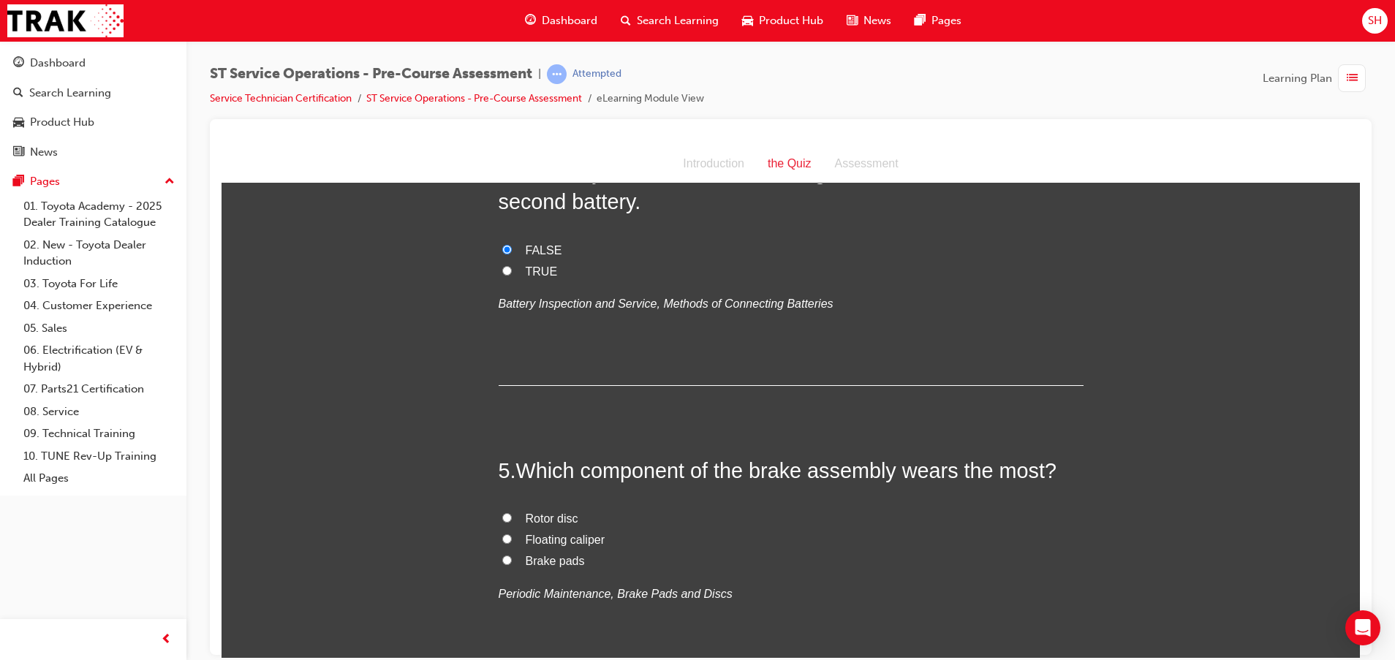
scroll to position [1206, 0]
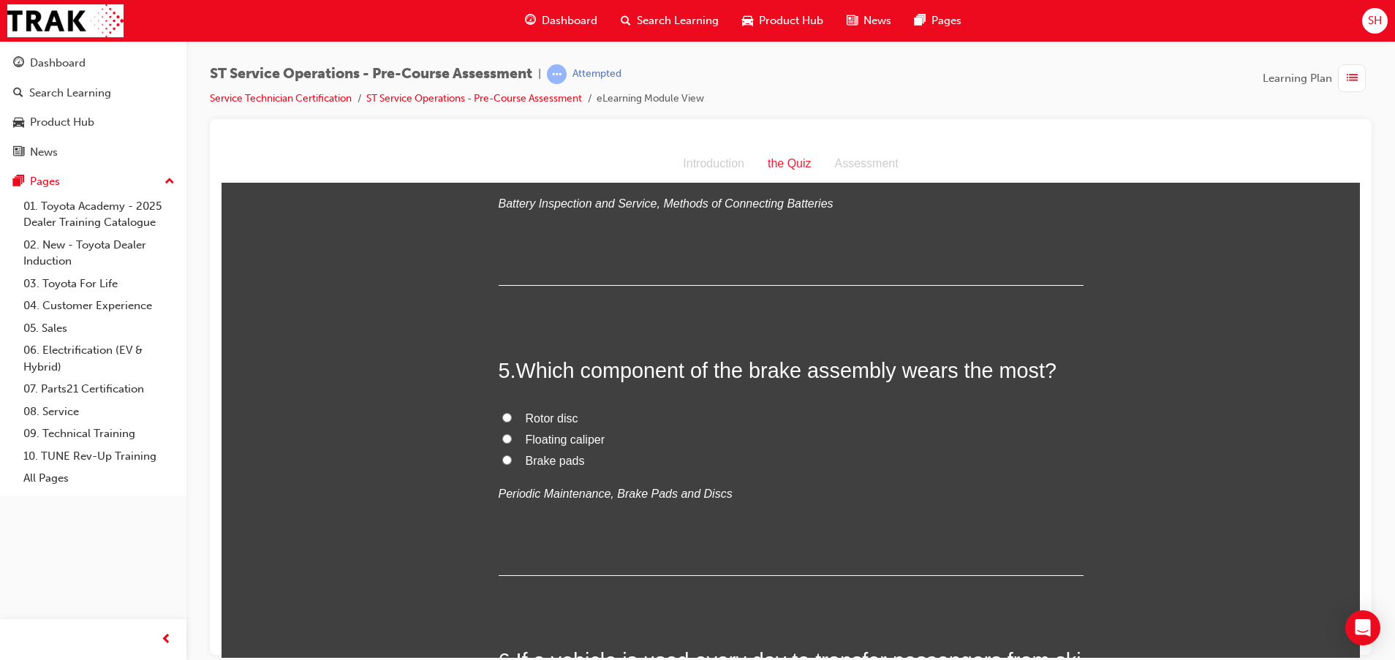
click at [559, 457] on span "Brake pads" at bounding box center [555, 460] width 59 height 12
click at [512, 457] on input "Brake pads" at bounding box center [507, 460] width 10 height 10
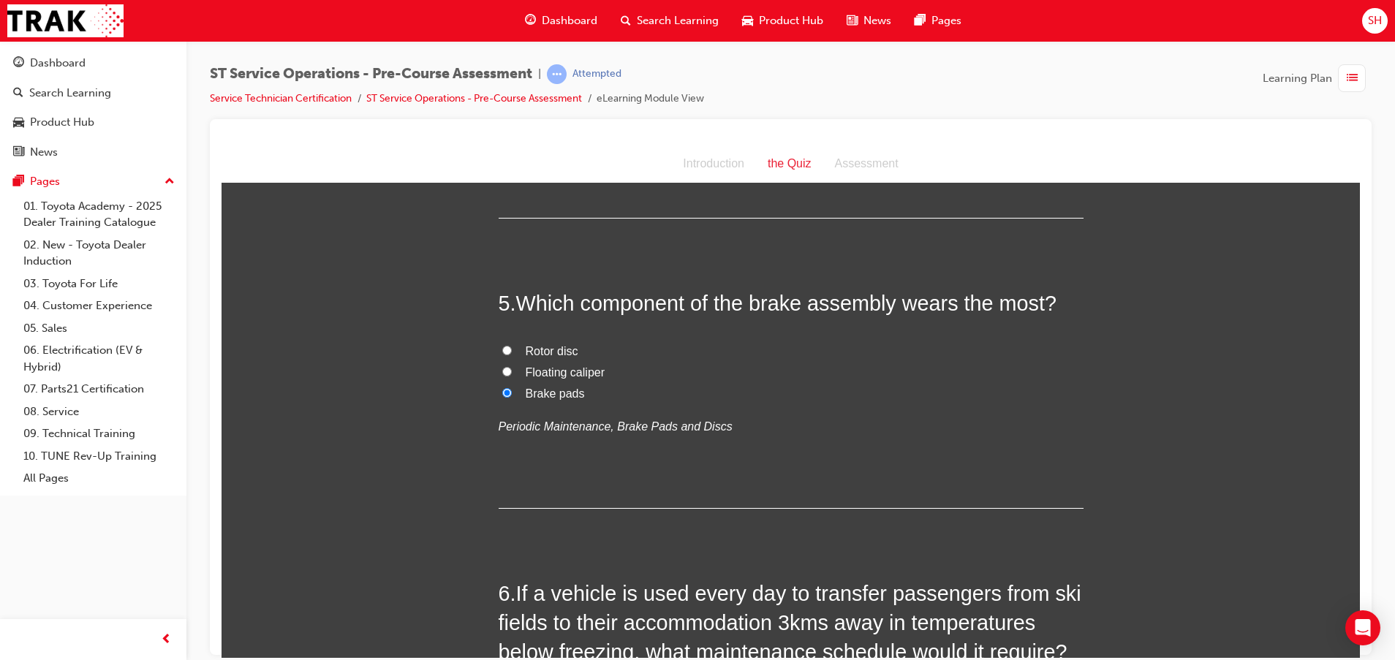
scroll to position [1425, 0]
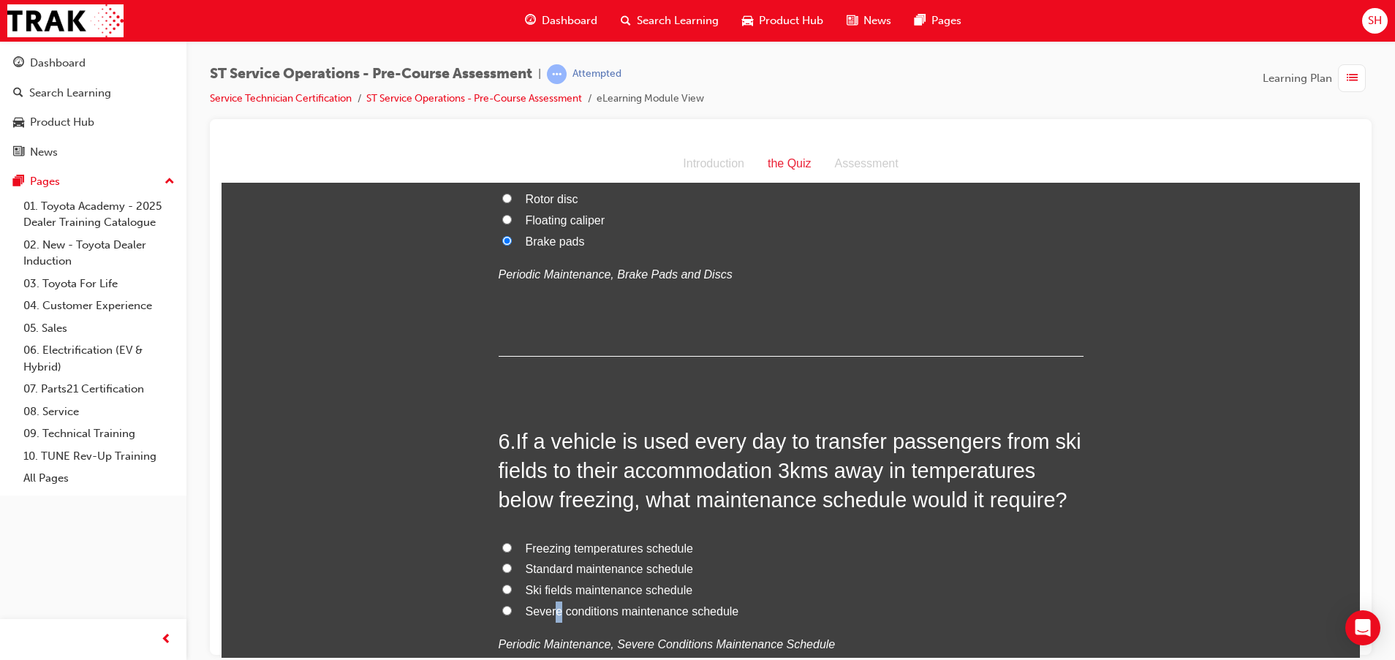
drag, startPoint x: 551, startPoint y: 609, endPoint x: 543, endPoint y: 612, distance: 8.6
click at [543, 612] on span "Severe conditions maintenance schedule" at bounding box center [632, 610] width 213 height 12
drag, startPoint x: 543, startPoint y: 612, endPoint x: 494, endPoint y: 605, distance: 49.4
click at [502, 605] on input "Severe conditions maintenance schedule" at bounding box center [507, 610] width 10 height 10
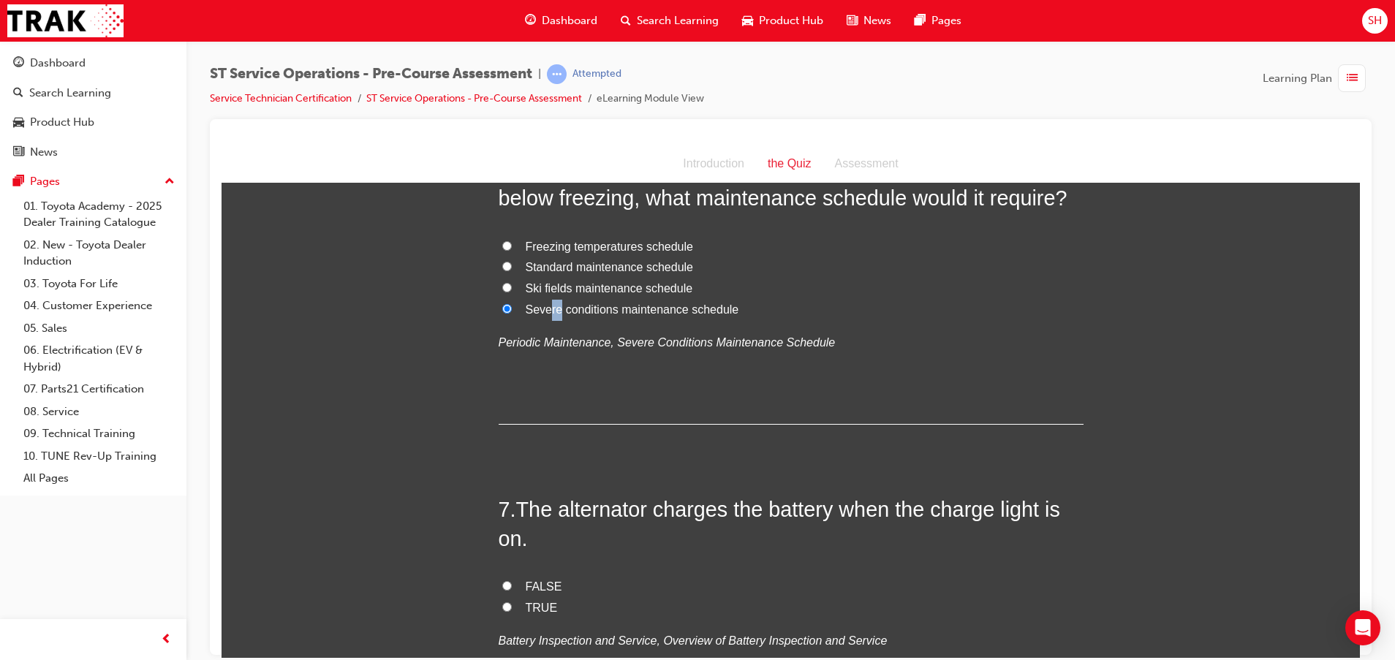
scroll to position [1754, 0]
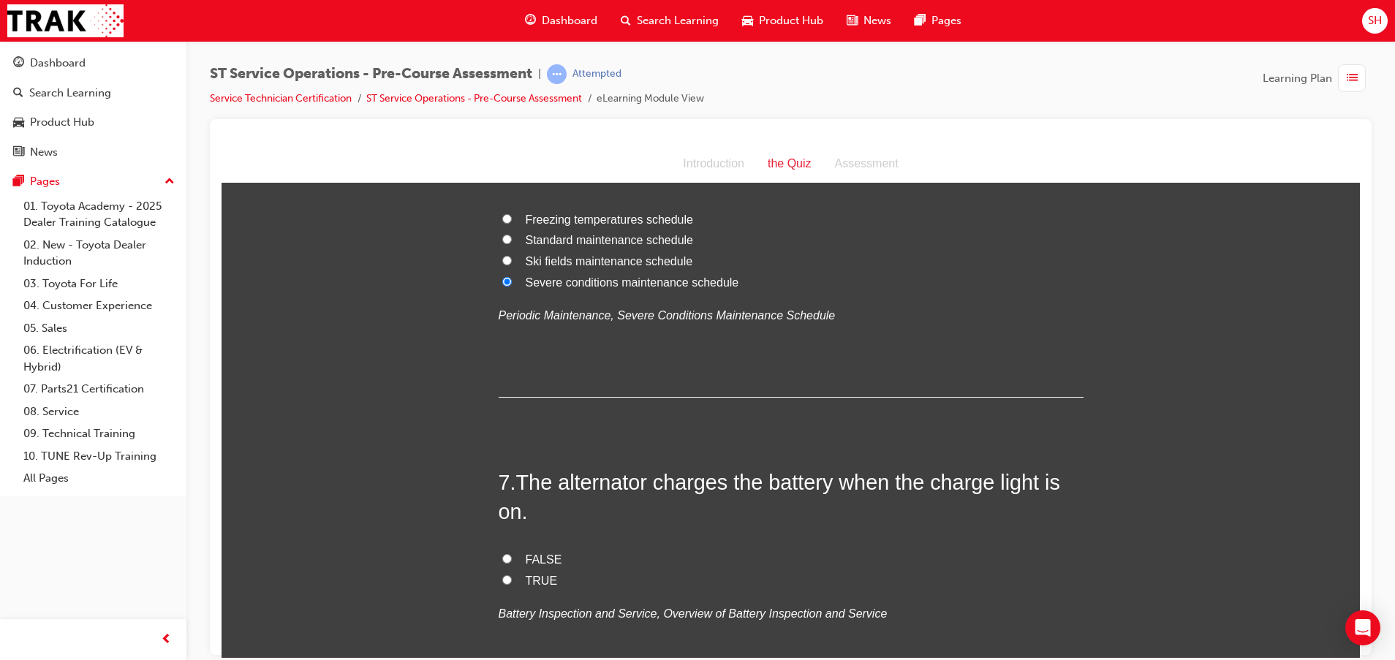
drag, startPoint x: 523, startPoint y: 559, endPoint x: 560, endPoint y: 554, distance: 36.9
click at [526, 559] on span "FALSE" at bounding box center [544, 559] width 37 height 12
click at [512, 559] on input "FALSE" at bounding box center [507, 558] width 10 height 10
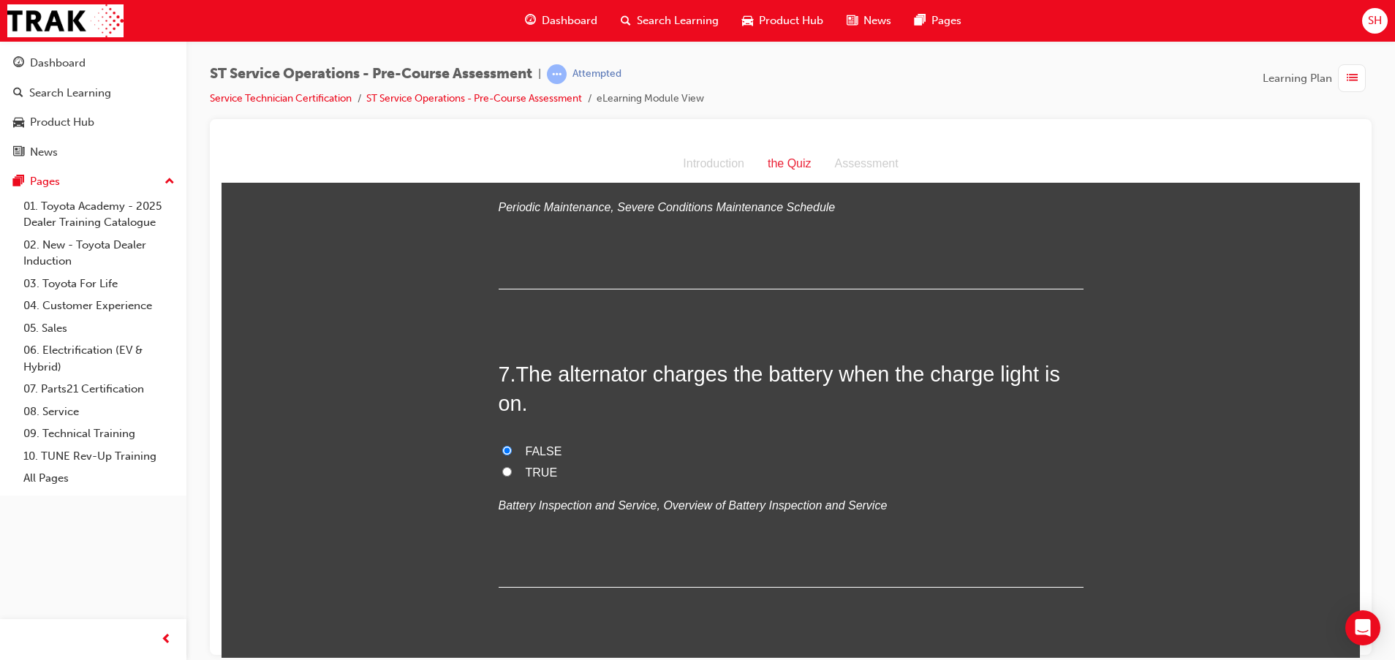
scroll to position [2083, 0]
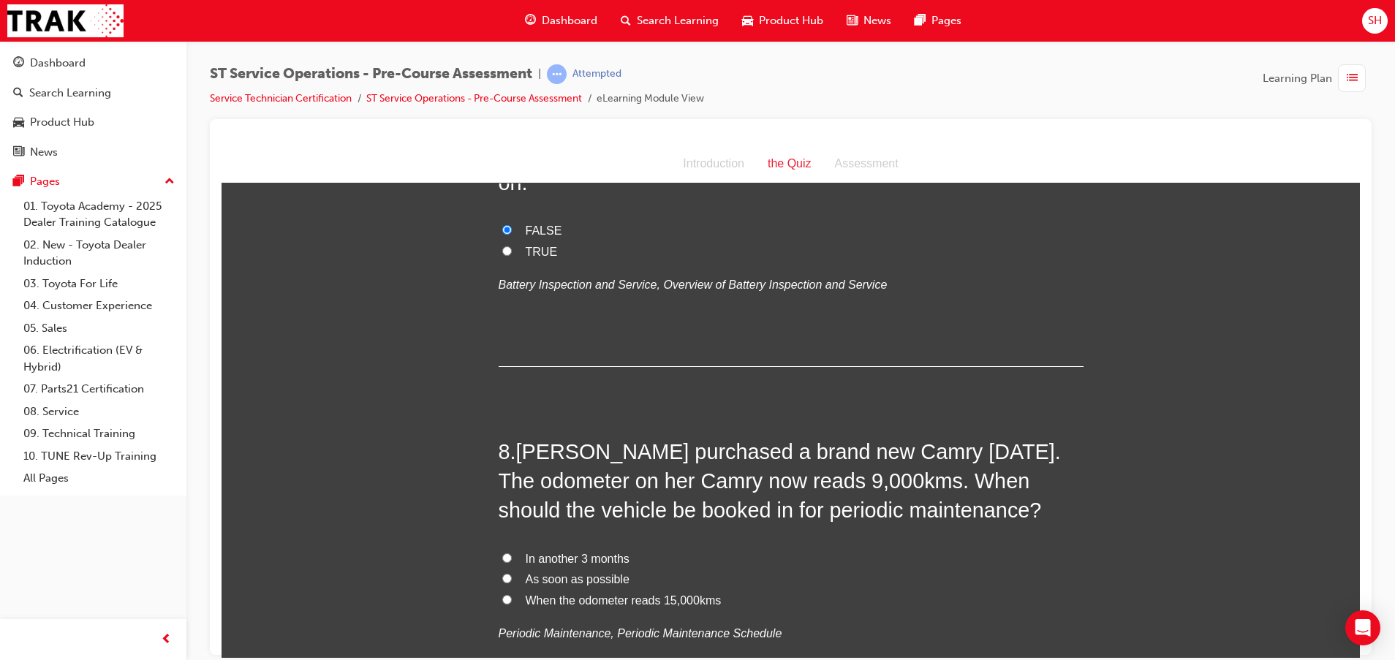
click at [638, 593] on span "When the odometer reads 15,000kms" at bounding box center [624, 599] width 196 height 12
click at [512, 594] on input "When the odometer reads 15,000kms" at bounding box center [507, 599] width 10 height 10
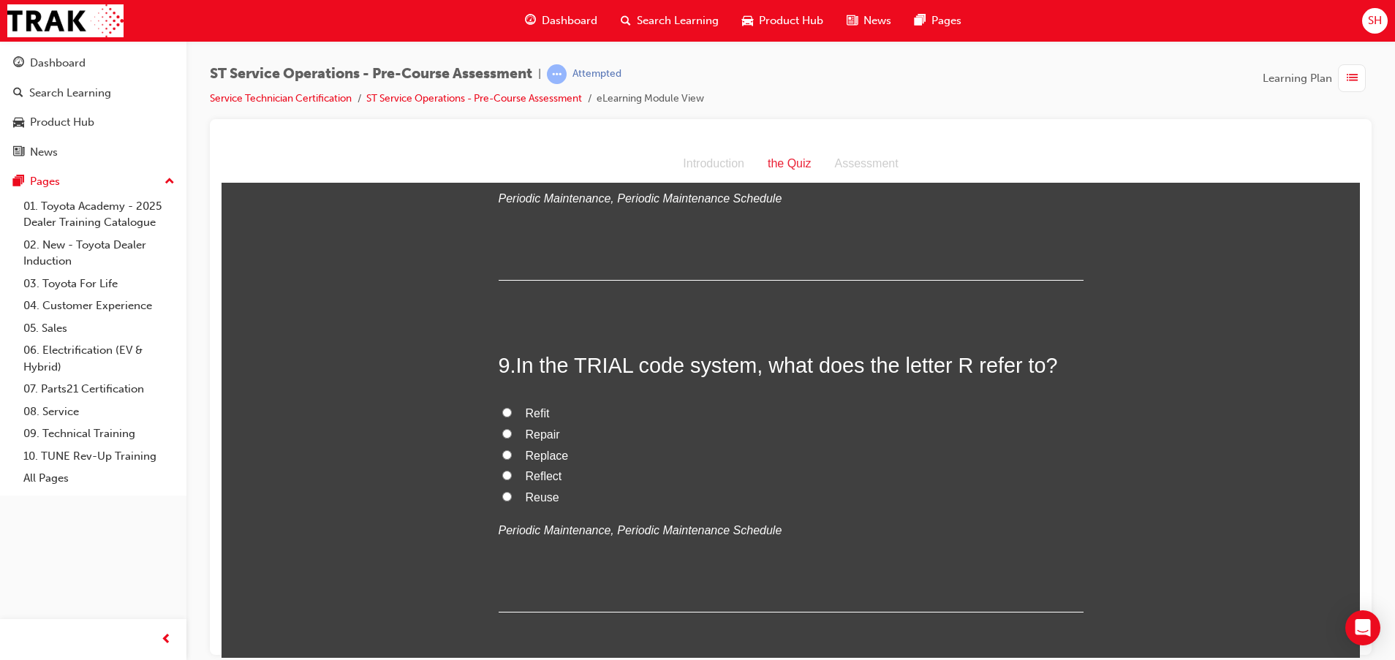
scroll to position [2522, 0]
click at [530, 435] on span "Repair" at bounding box center [543, 430] width 34 height 12
click at [512, 434] on input "Repair" at bounding box center [507, 430] width 10 height 10
click at [549, 488] on label "Reuse" at bounding box center [790, 493] width 585 height 21
click at [512, 488] on input "Reuse" at bounding box center [507, 493] width 10 height 10
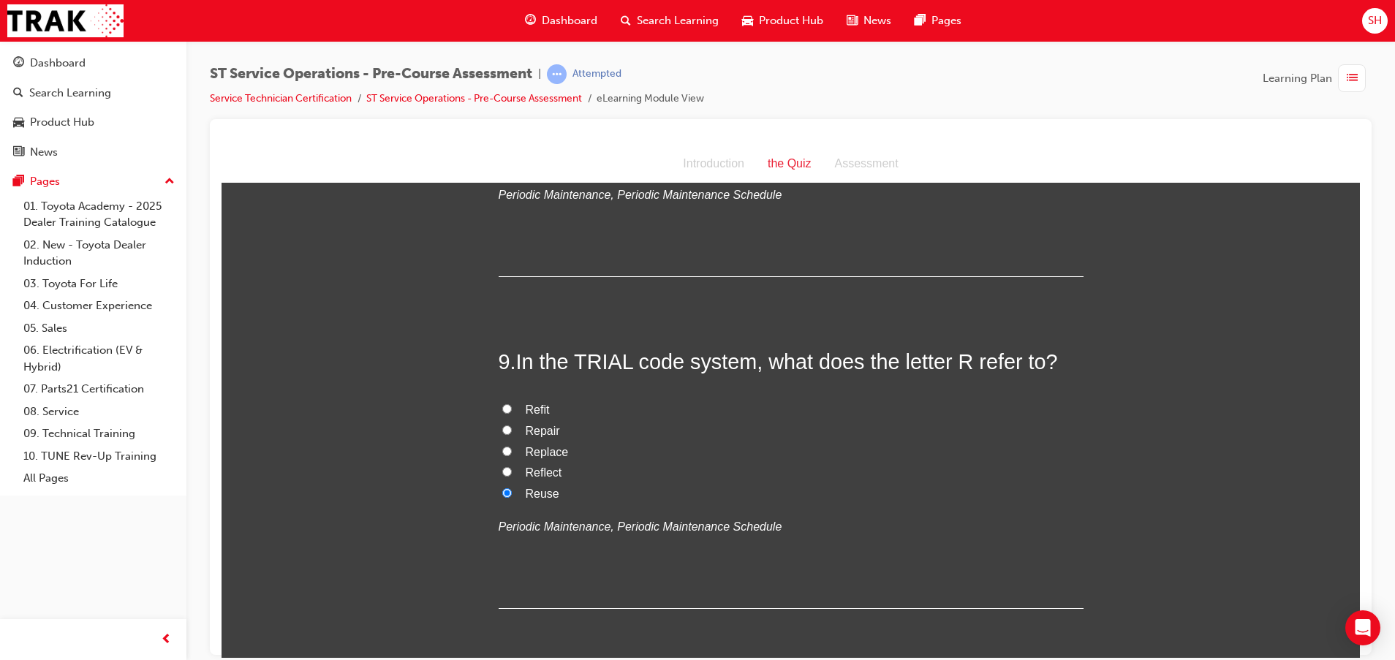
click at [537, 463] on label "Reflect" at bounding box center [790, 472] width 585 height 21
click at [512, 466] on input "Reflect" at bounding box center [507, 471] width 10 height 10
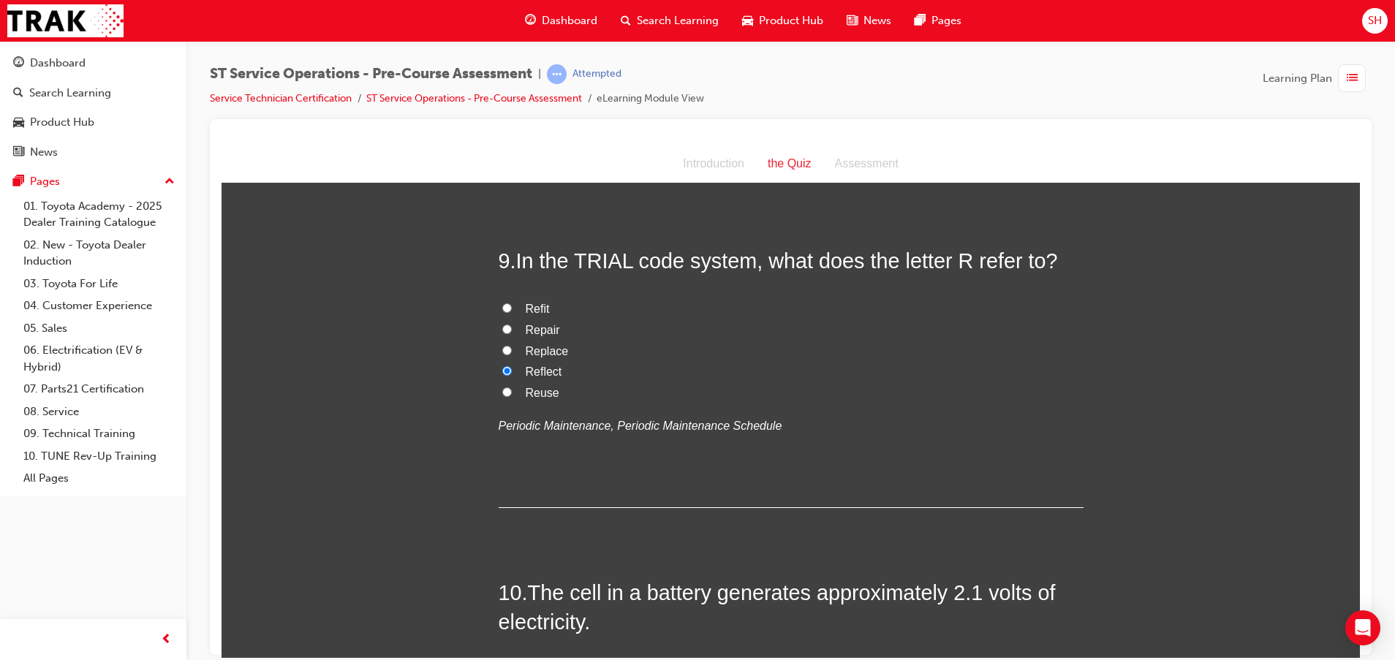
scroll to position [2850, 0]
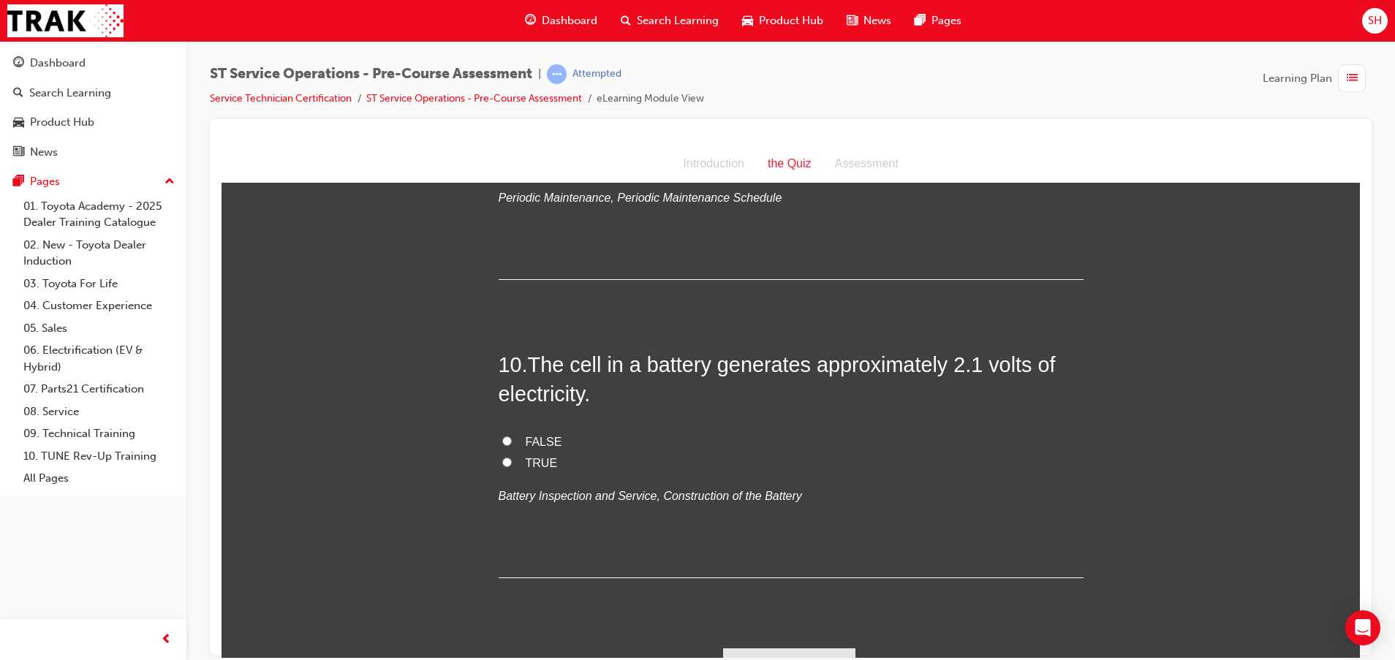
click at [502, 466] on input "TRUE" at bounding box center [507, 462] width 10 height 10
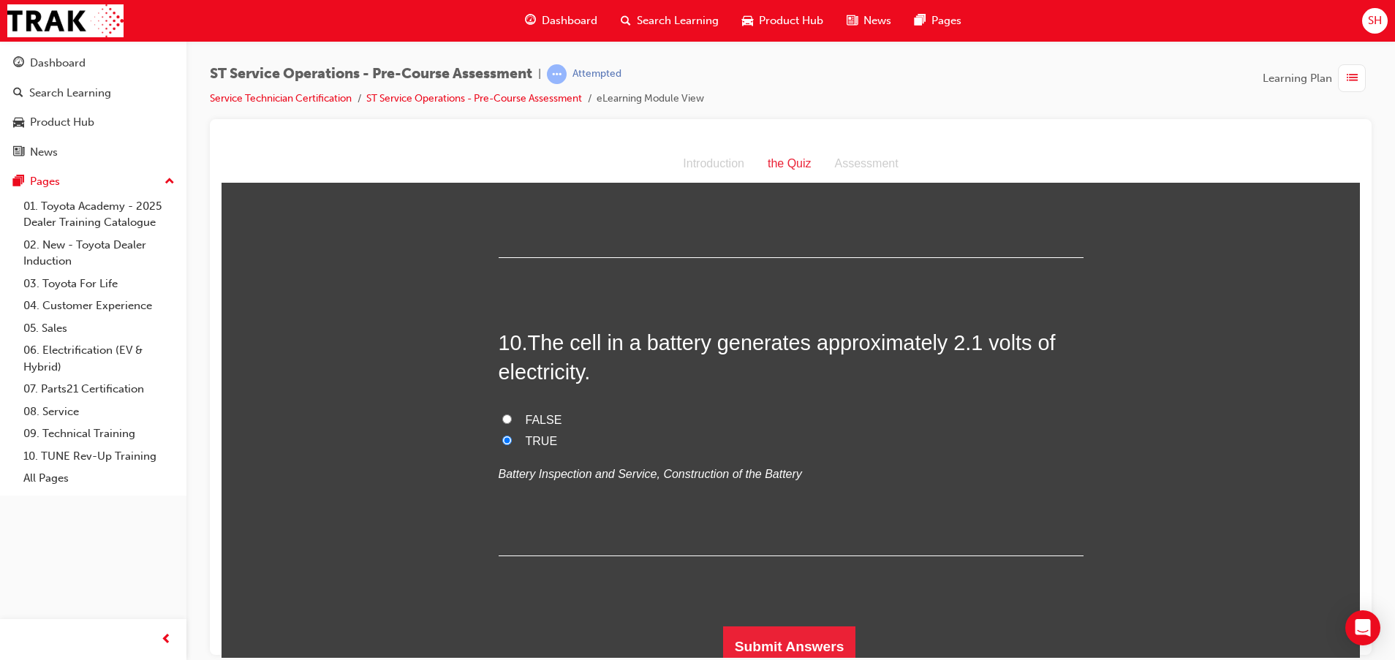
scroll to position [2881, 0]
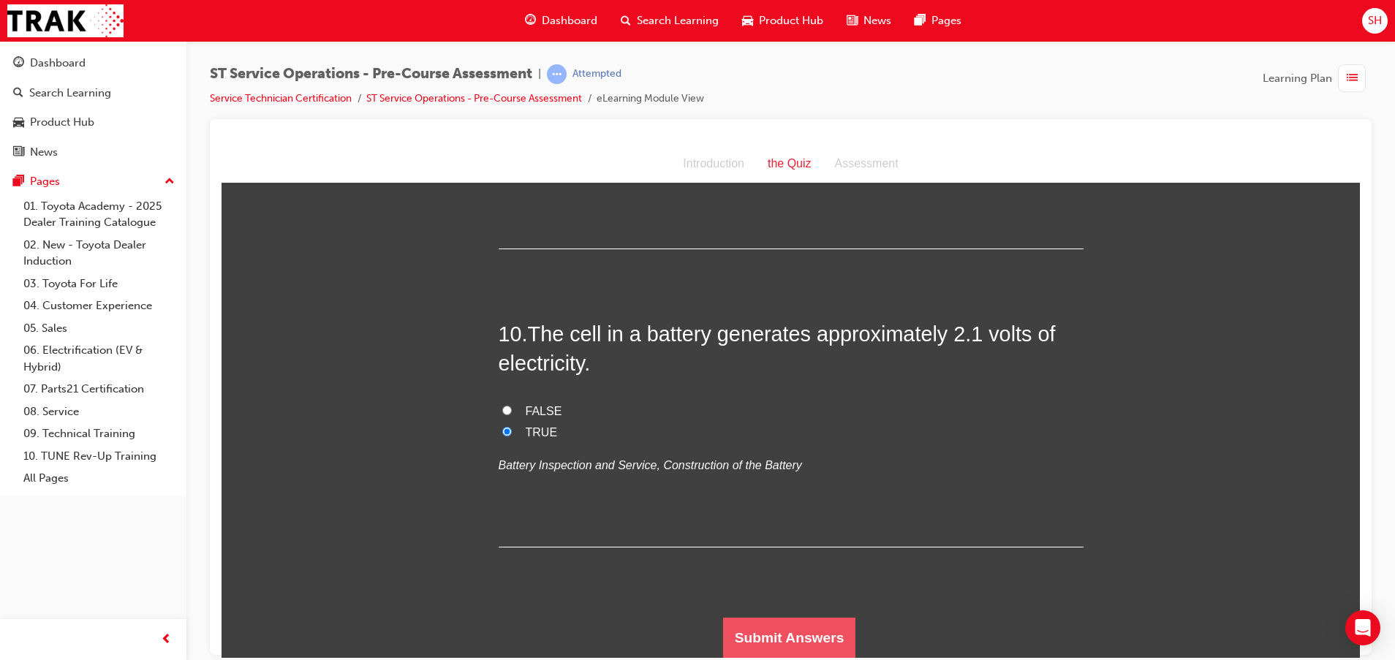
click at [751, 627] on button "Submit Answers" at bounding box center [789, 637] width 133 height 41
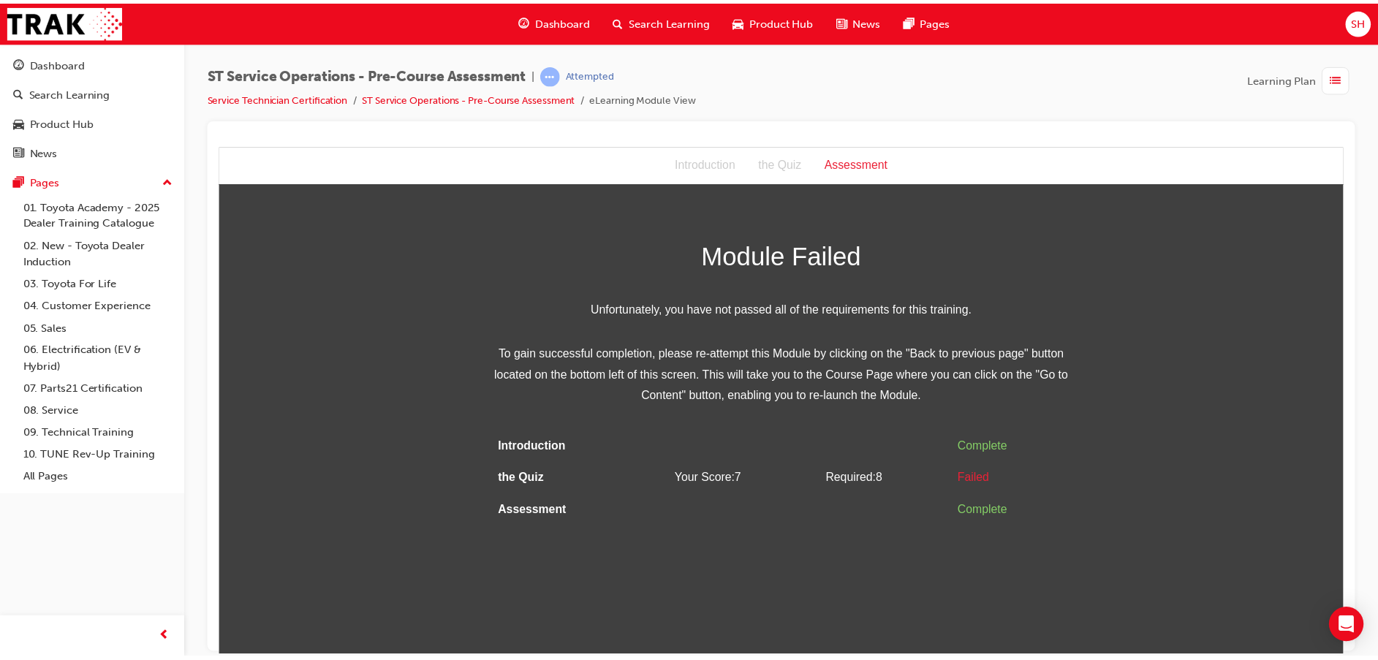
scroll to position [0, 0]
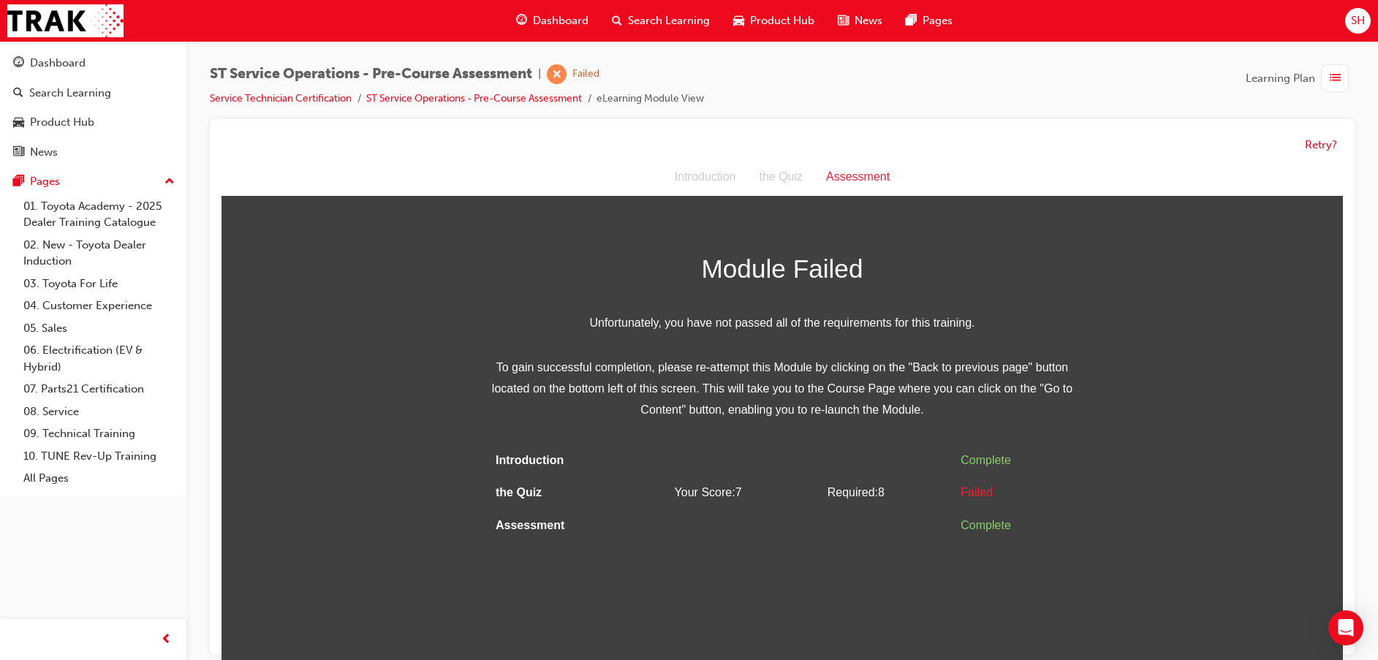
click at [1311, 134] on div "Retry?" at bounding box center [781, 145] width 1121 height 29
click at [1317, 145] on button "Retry?" at bounding box center [1321, 145] width 32 height 17
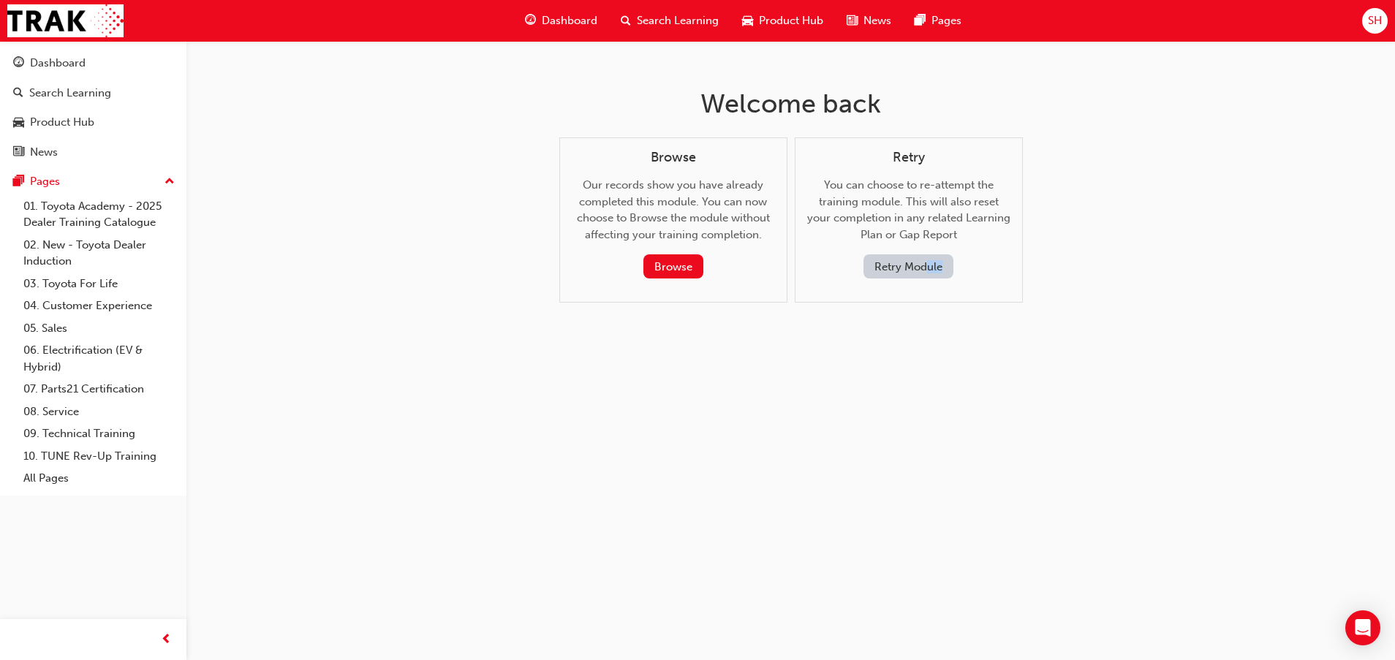
drag, startPoint x: 938, startPoint y: 284, endPoint x: 924, endPoint y: 259, distance: 27.8
click at [924, 259] on div "Retry You can choose to re-attempt the training module. This will also reset yo…" at bounding box center [908, 220] width 228 height 166
click at [923, 257] on button "Retry Module" at bounding box center [908, 266] width 90 height 24
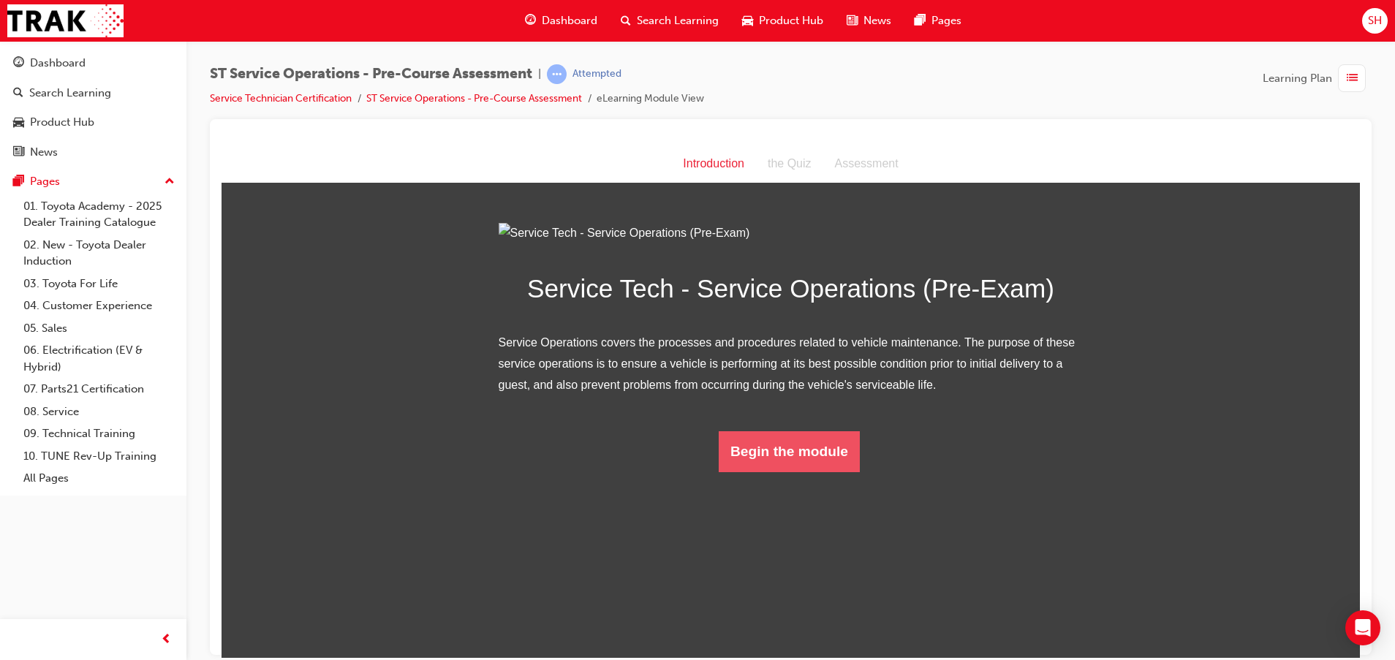
click at [792, 471] on button "Begin the module" at bounding box center [788, 450] width 141 height 41
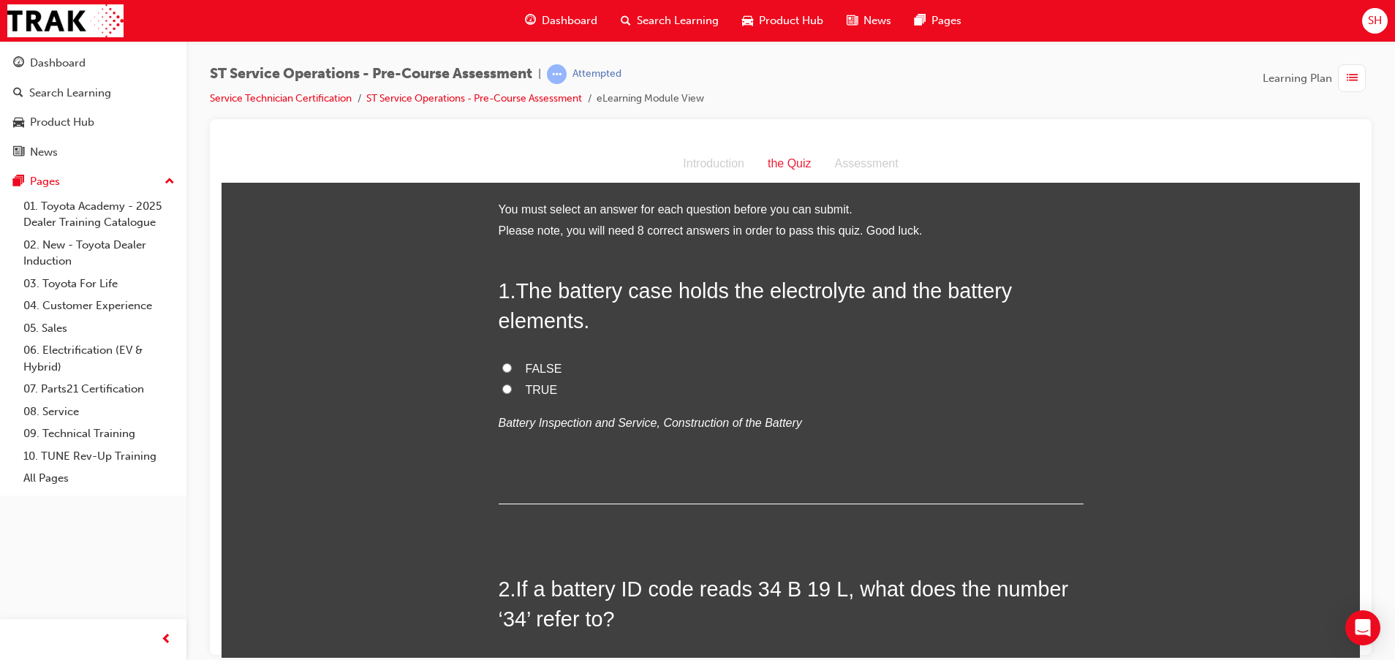
click at [531, 391] on span "TRUE" at bounding box center [542, 389] width 32 height 12
click at [512, 391] on input "TRUE" at bounding box center [507, 389] width 10 height 10
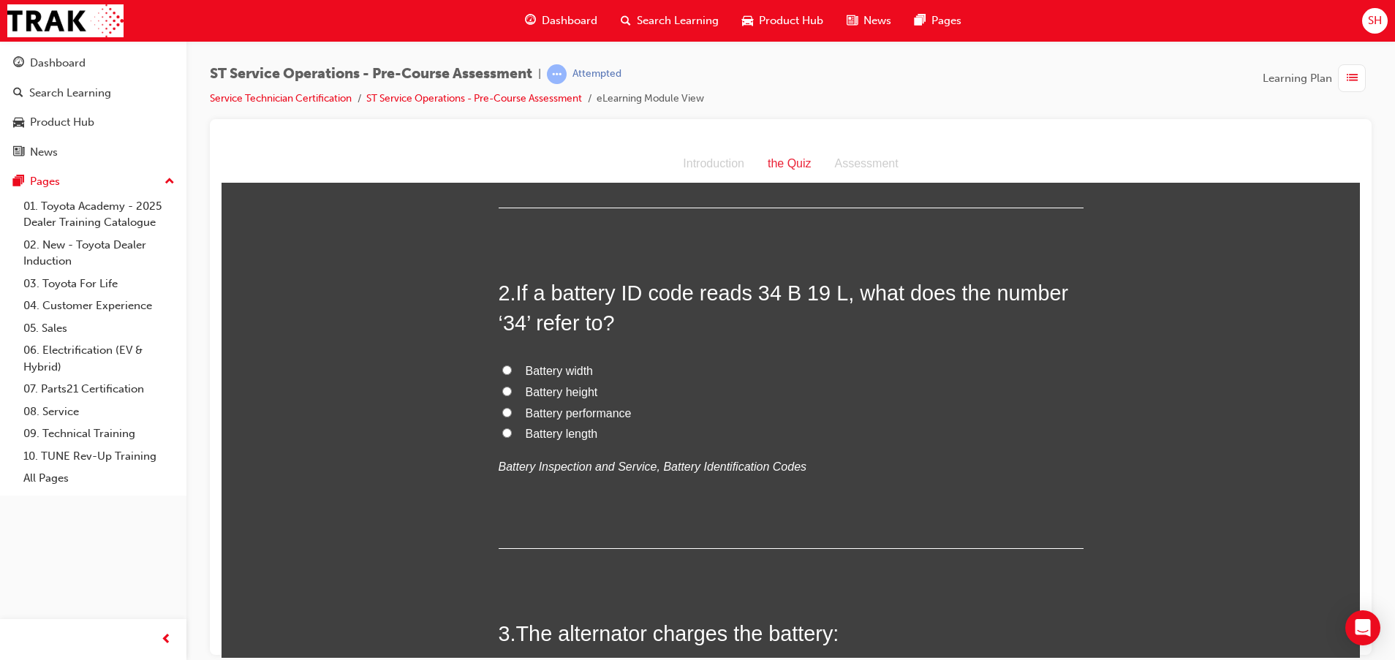
scroll to position [329, 0]
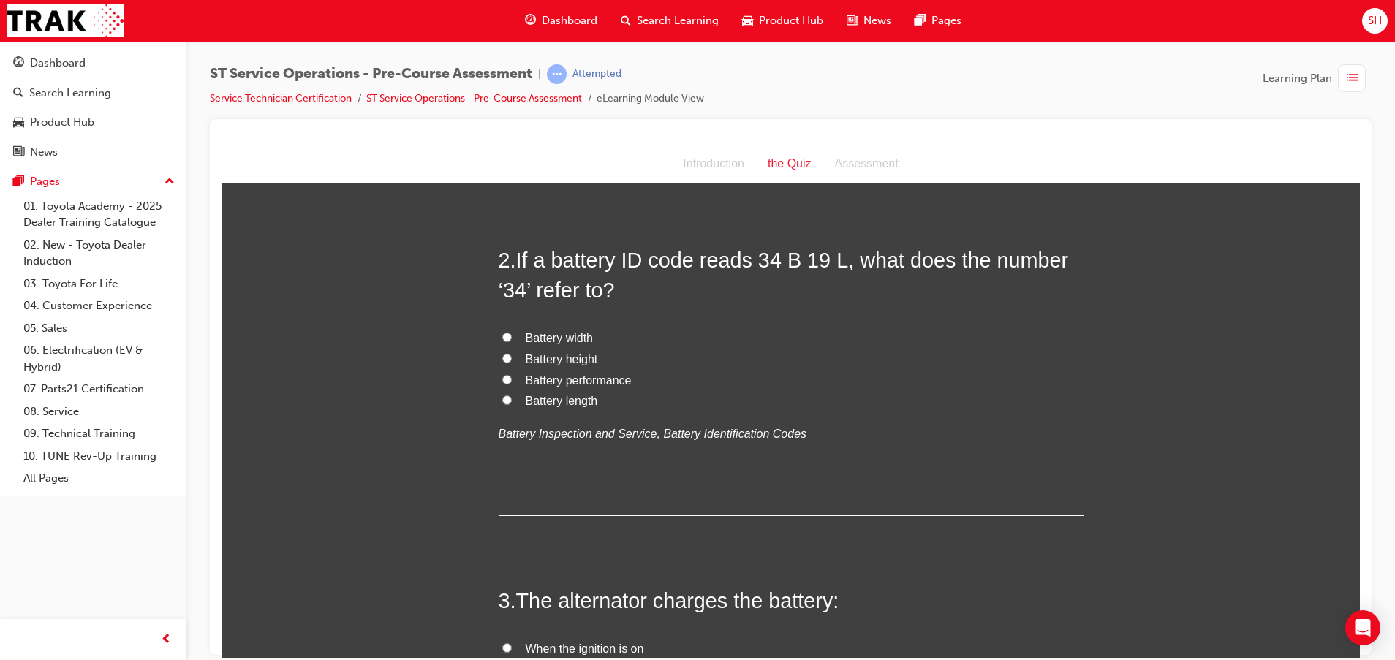
click at [526, 344] on span "Battery width" at bounding box center [559, 337] width 67 height 12
click at [512, 341] on input "Battery width" at bounding box center [507, 337] width 10 height 10
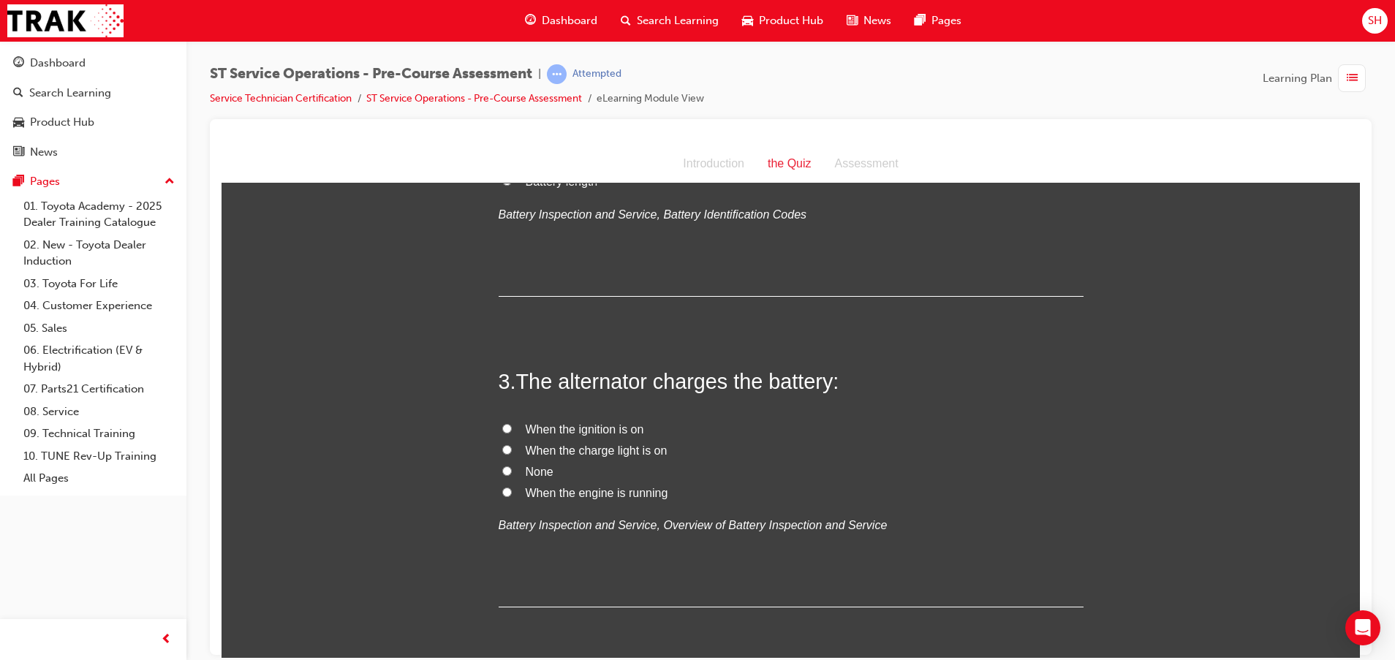
scroll to position [439, 0]
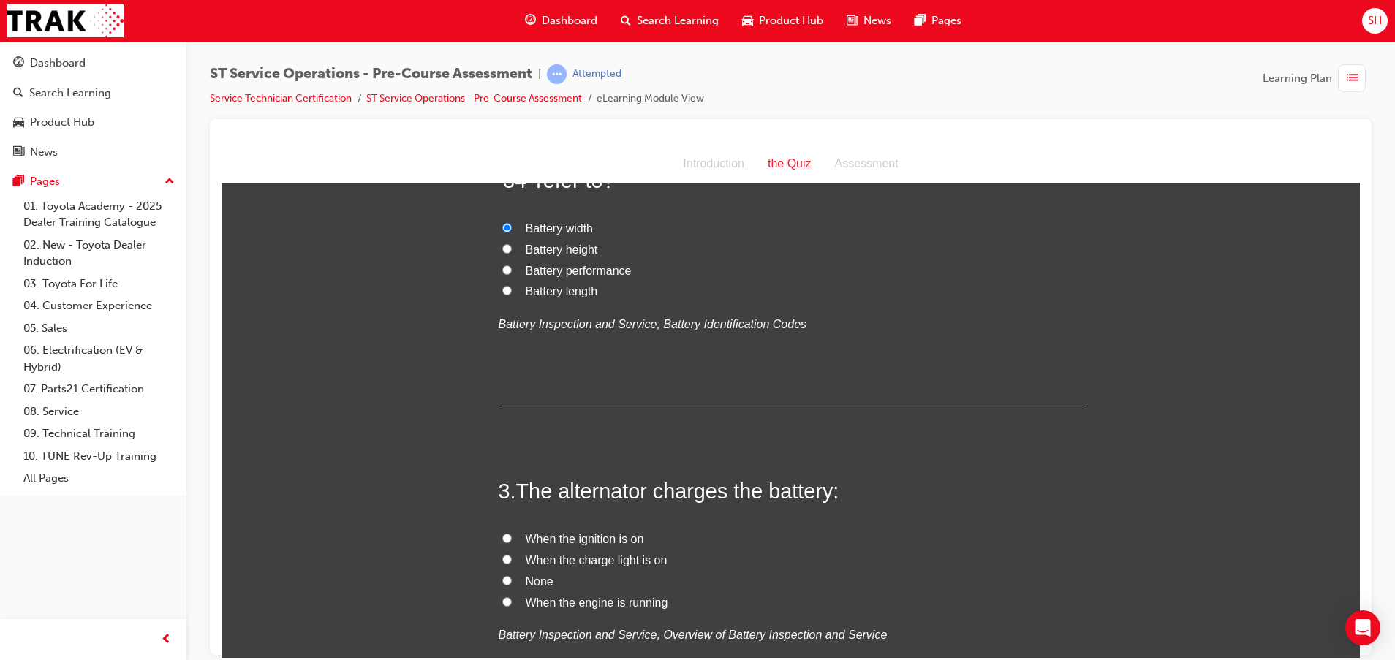
click at [514, 292] on label "Battery length" at bounding box center [790, 291] width 585 height 21
click at [512, 292] on input "Battery length" at bounding box center [507, 290] width 10 height 10
click at [508, 268] on label "Battery performance" at bounding box center [790, 270] width 585 height 21
click at [508, 268] on input "Battery performance" at bounding box center [507, 270] width 10 height 10
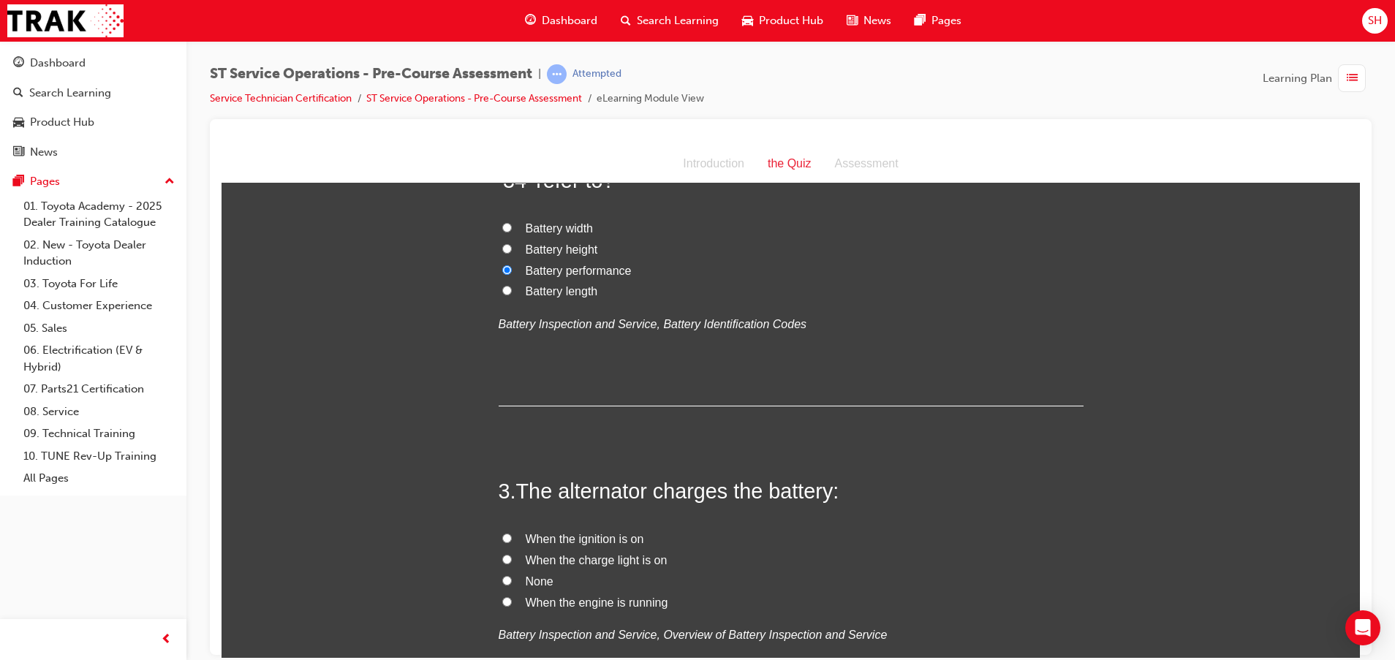
click at [509, 248] on label "Battery height" at bounding box center [790, 249] width 585 height 21
click at [509, 248] on input "Battery height" at bounding box center [507, 248] width 10 height 10
click at [498, 288] on label "Battery length" at bounding box center [790, 291] width 585 height 21
click at [502, 288] on input "Battery length" at bounding box center [507, 290] width 10 height 10
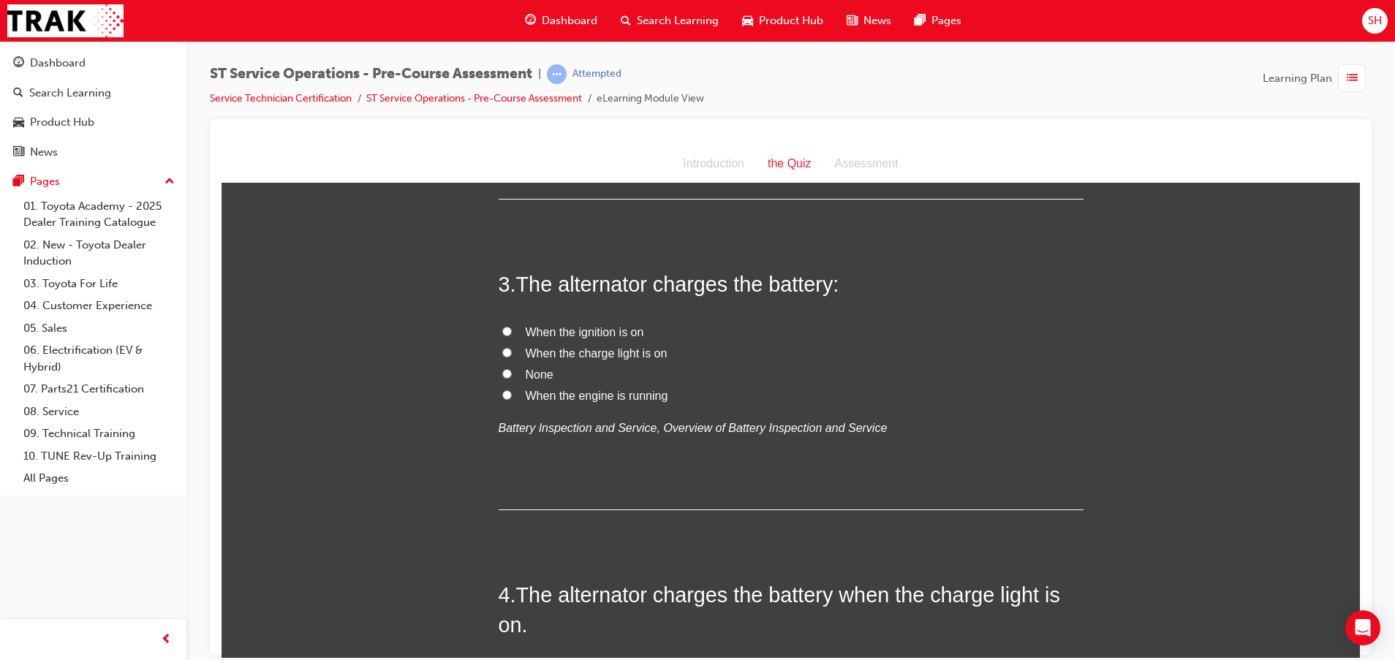
scroll to position [658, 0]
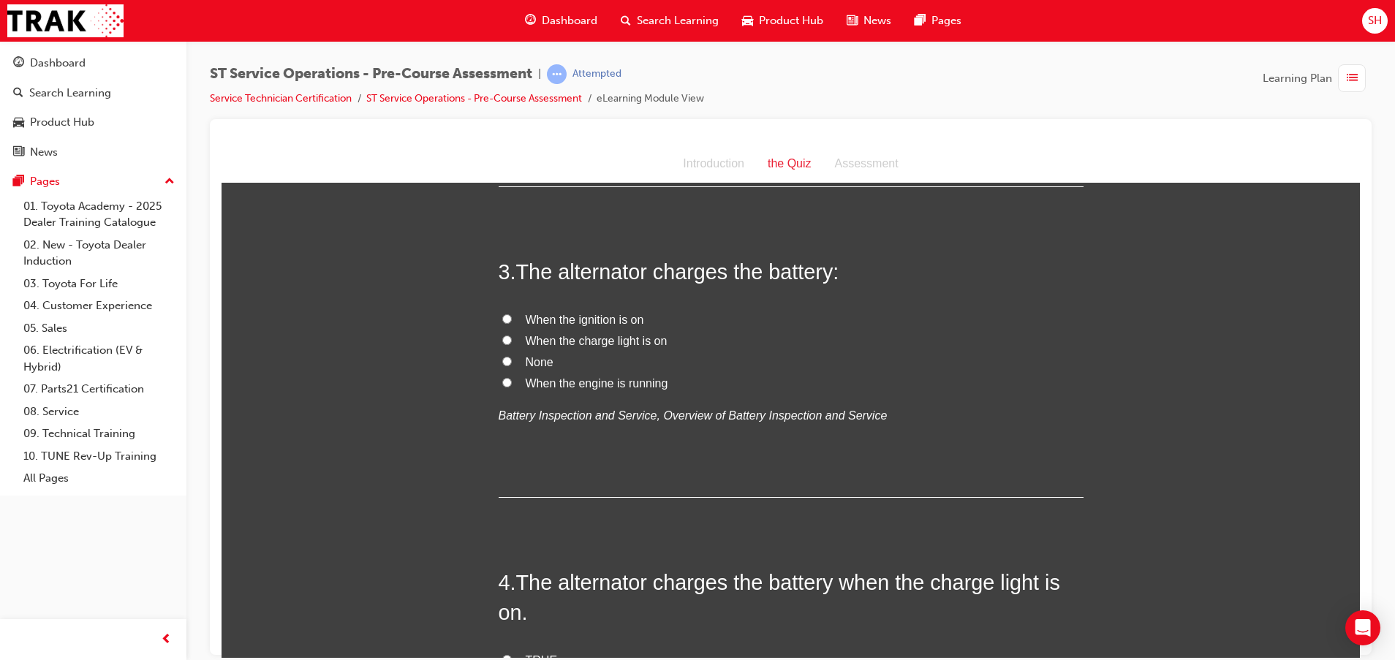
click at [557, 378] on span "When the engine is running" at bounding box center [597, 382] width 143 height 12
click at [512, 378] on input "When the engine is running" at bounding box center [507, 382] width 10 height 10
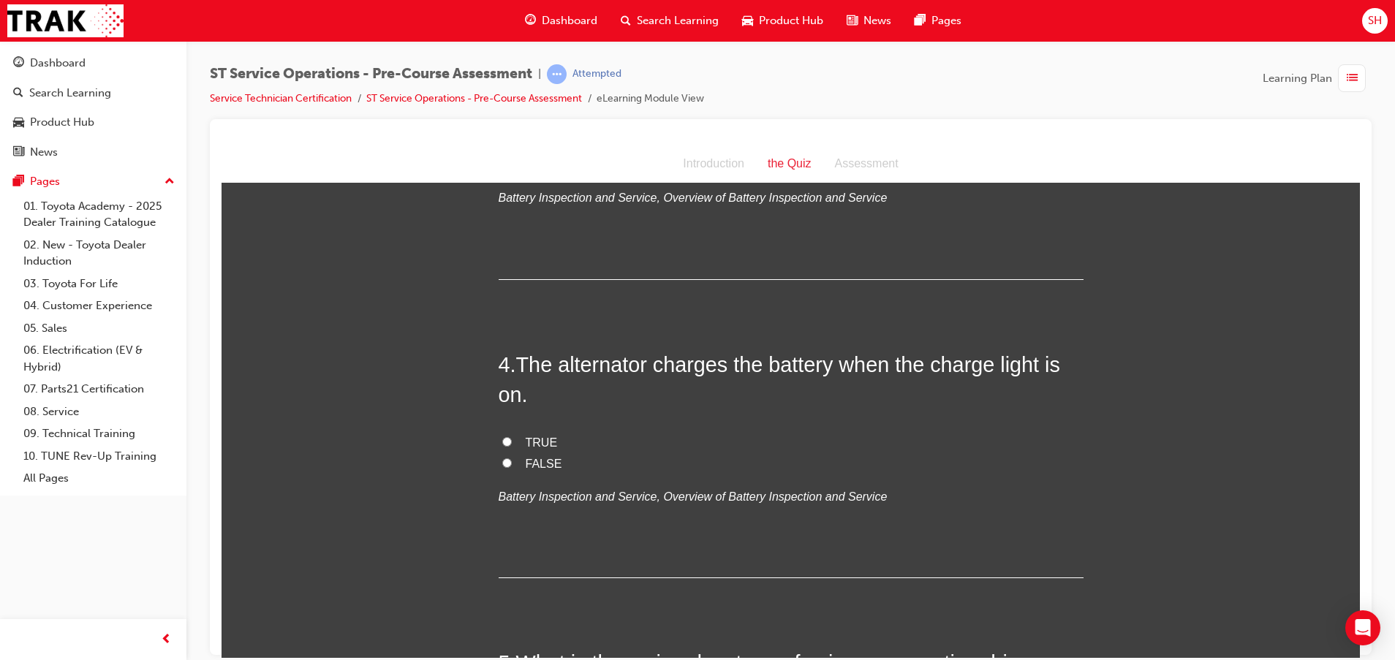
scroll to position [877, 0]
click at [528, 463] on span "FALSE" at bounding box center [544, 461] width 37 height 12
click at [512, 463] on input "FALSE" at bounding box center [507, 461] width 10 height 10
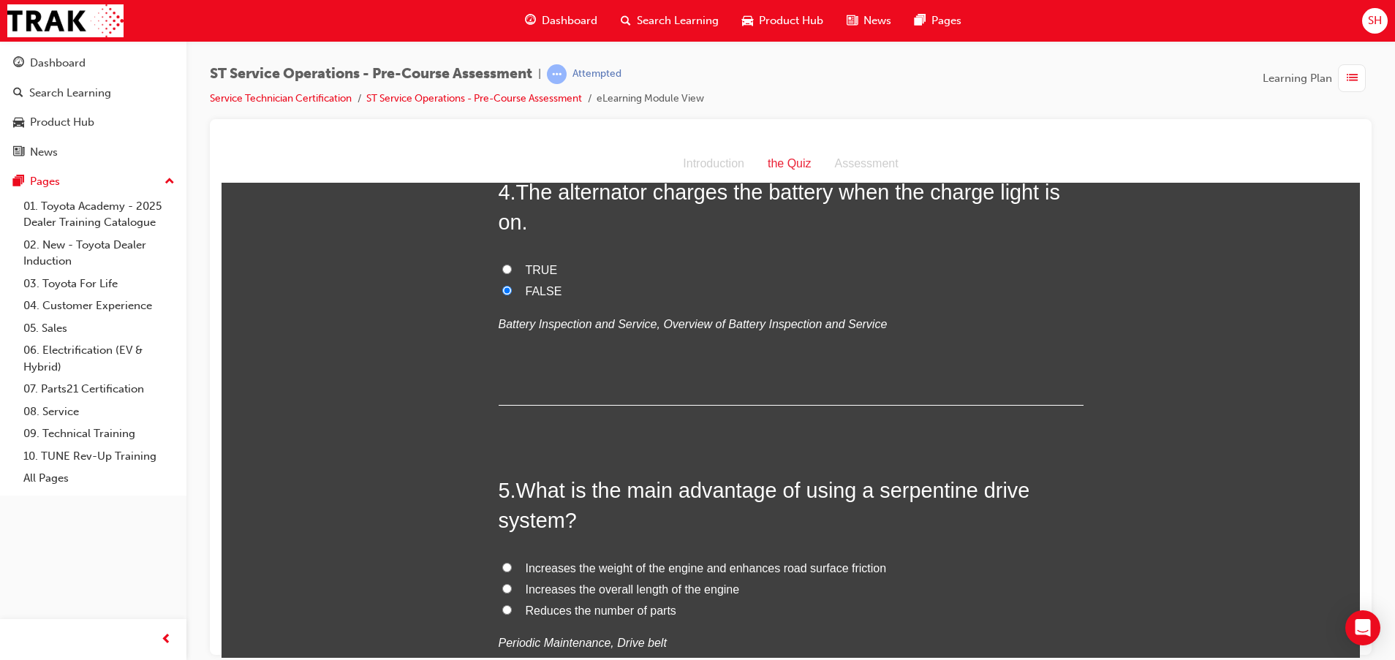
scroll to position [1096, 0]
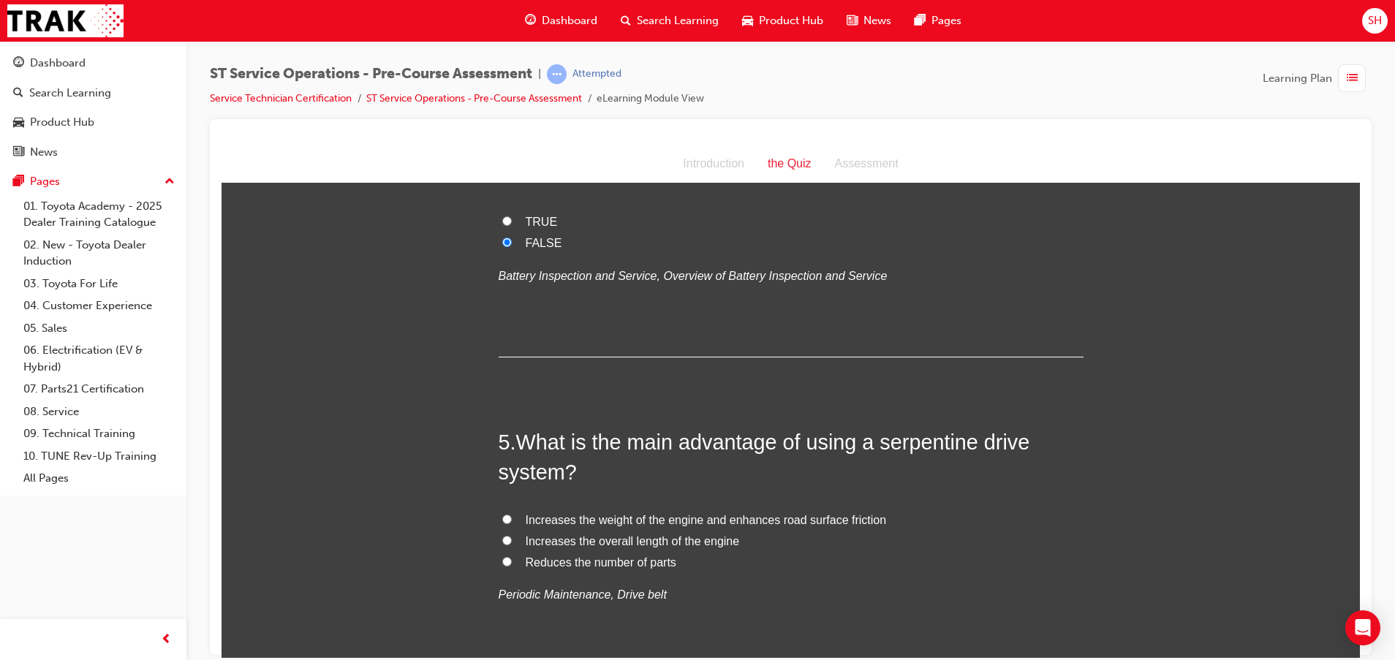
click at [580, 558] on span "Reduces the number of parts" at bounding box center [601, 561] width 151 height 12
click at [512, 558] on input "Reduces the number of parts" at bounding box center [507, 561] width 10 height 10
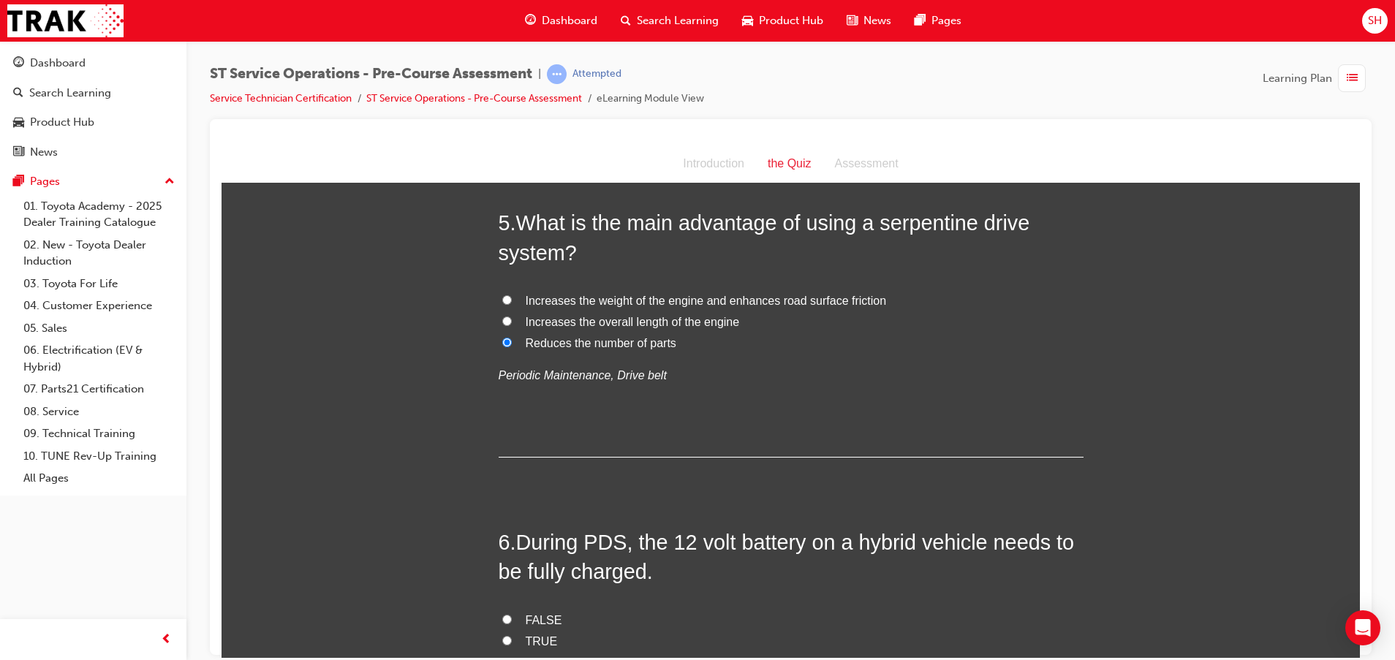
scroll to position [1425, 0]
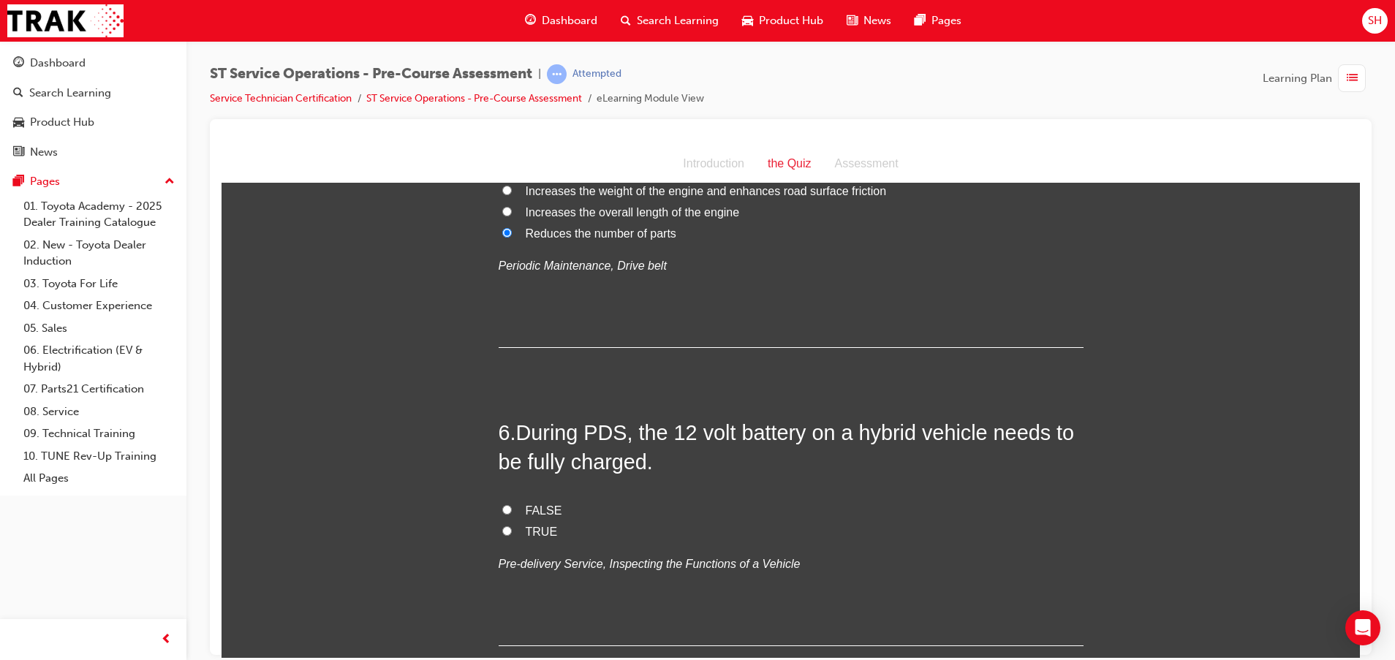
click at [530, 506] on span "FALSE" at bounding box center [544, 510] width 37 height 12
click at [512, 506] on input "FALSE" at bounding box center [507, 509] width 10 height 10
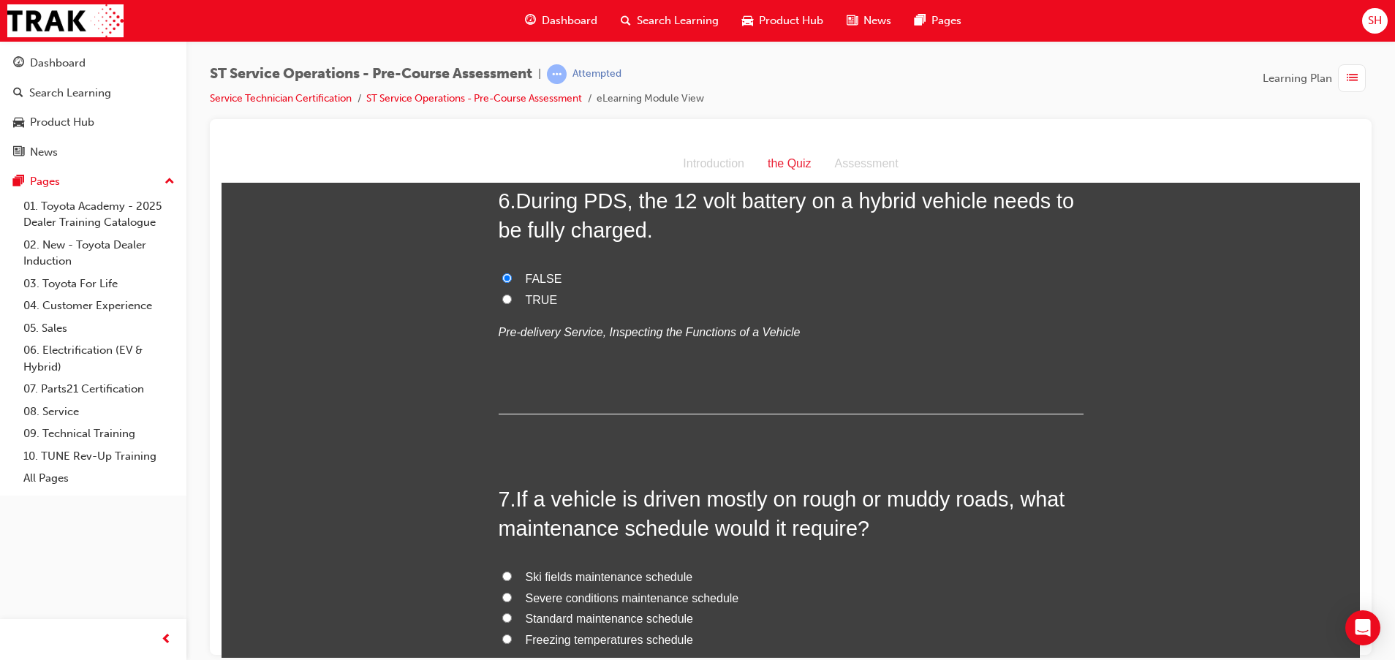
scroll to position [1535, 0]
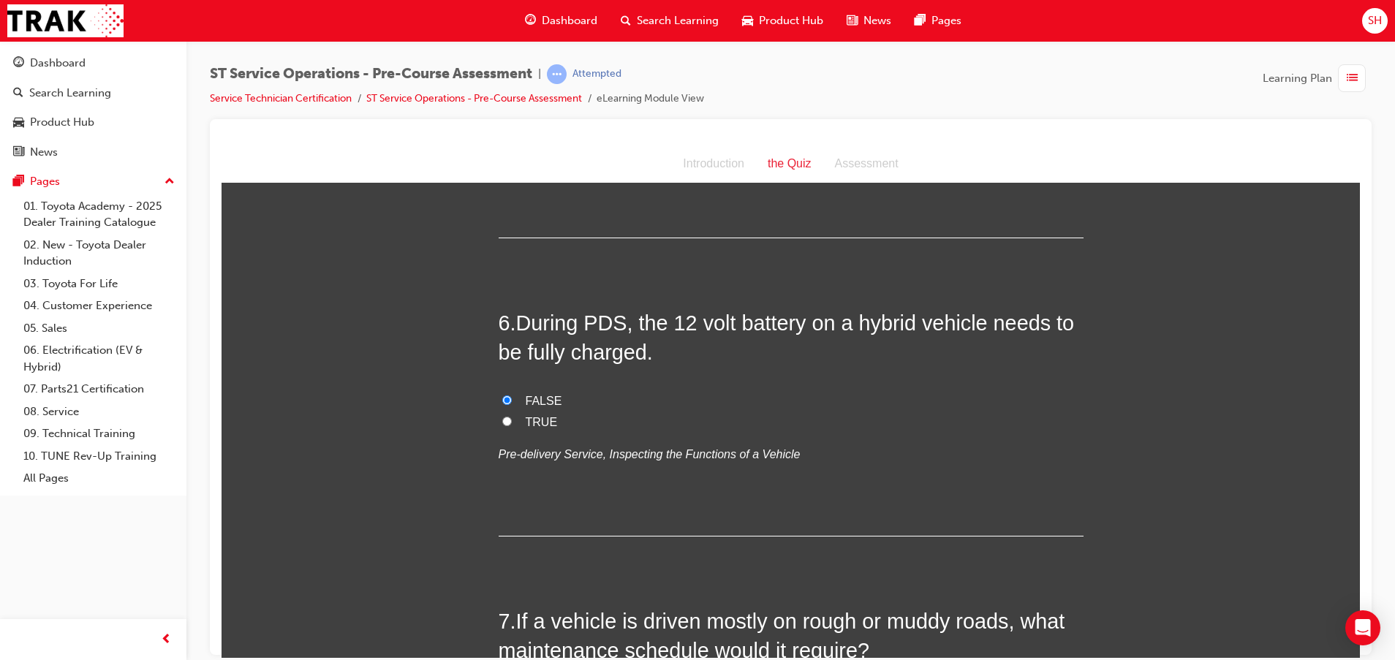
click at [528, 419] on span "TRUE" at bounding box center [542, 421] width 32 height 12
click at [512, 419] on input "TRUE" at bounding box center [507, 421] width 10 height 10
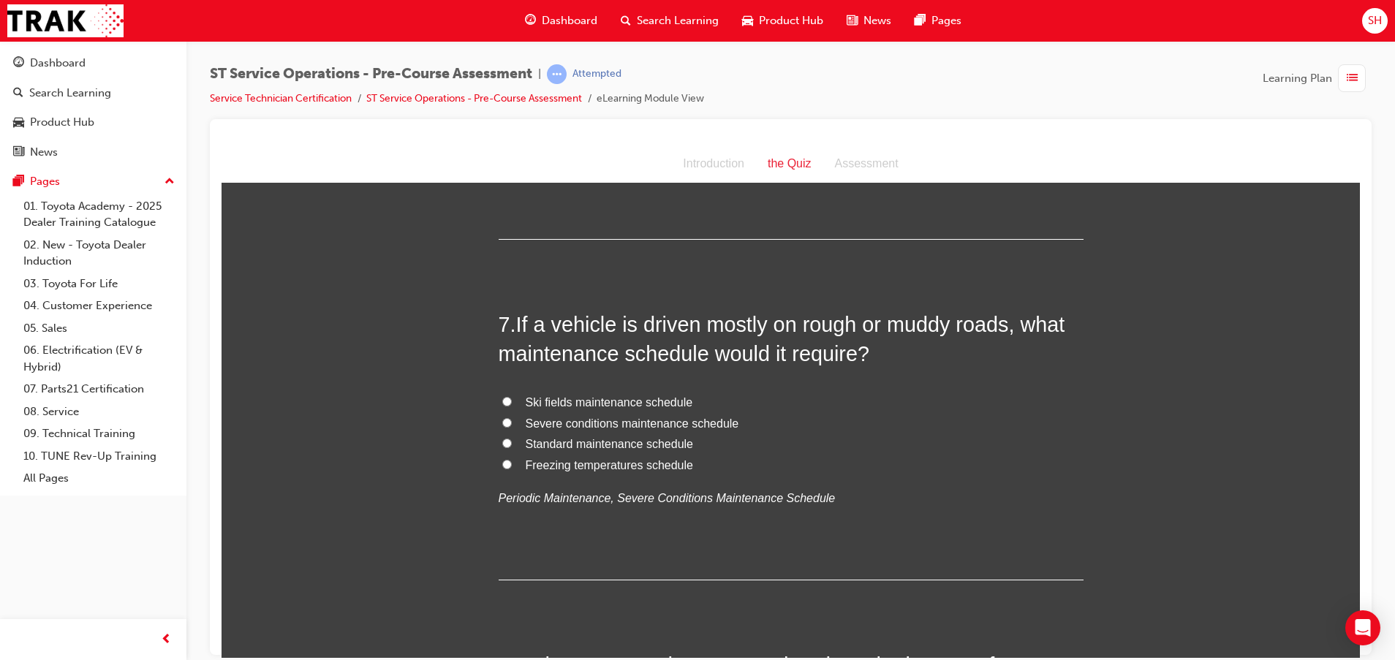
scroll to position [1864, 0]
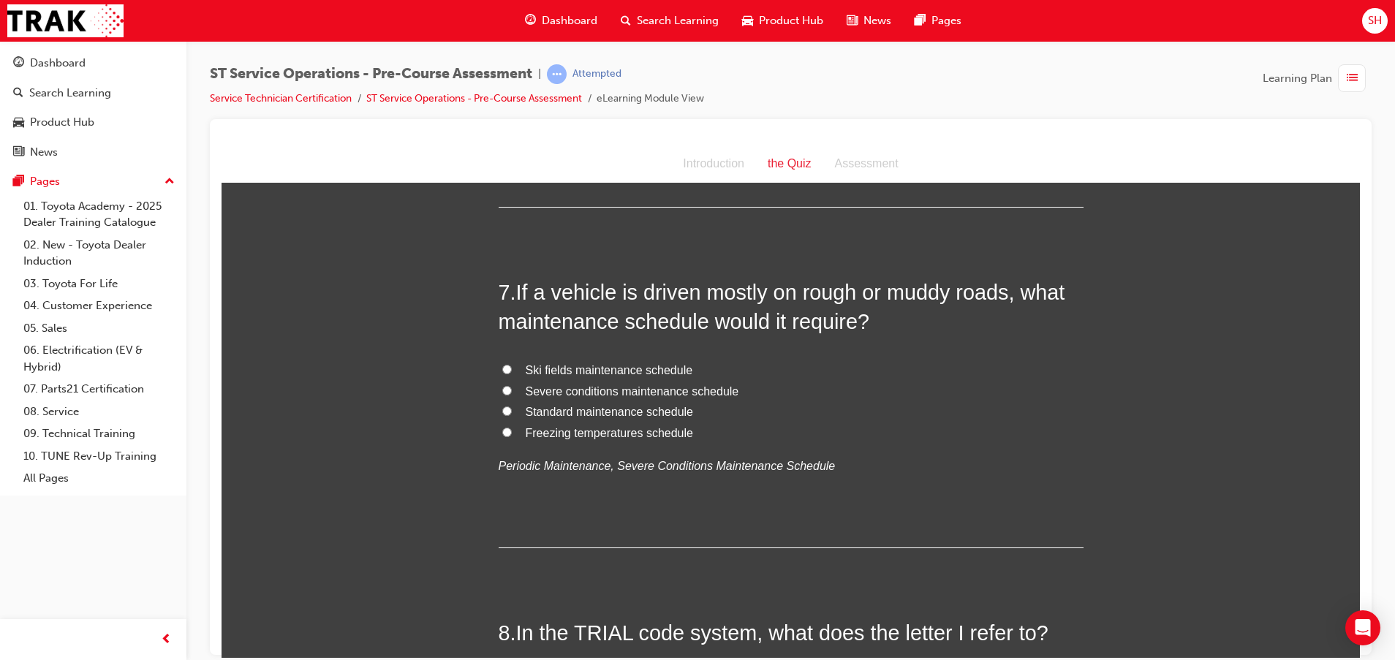
click at [568, 388] on span "Severe conditions maintenance schedule" at bounding box center [632, 390] width 213 height 12
click at [512, 388] on input "Severe conditions maintenance schedule" at bounding box center [507, 390] width 10 height 10
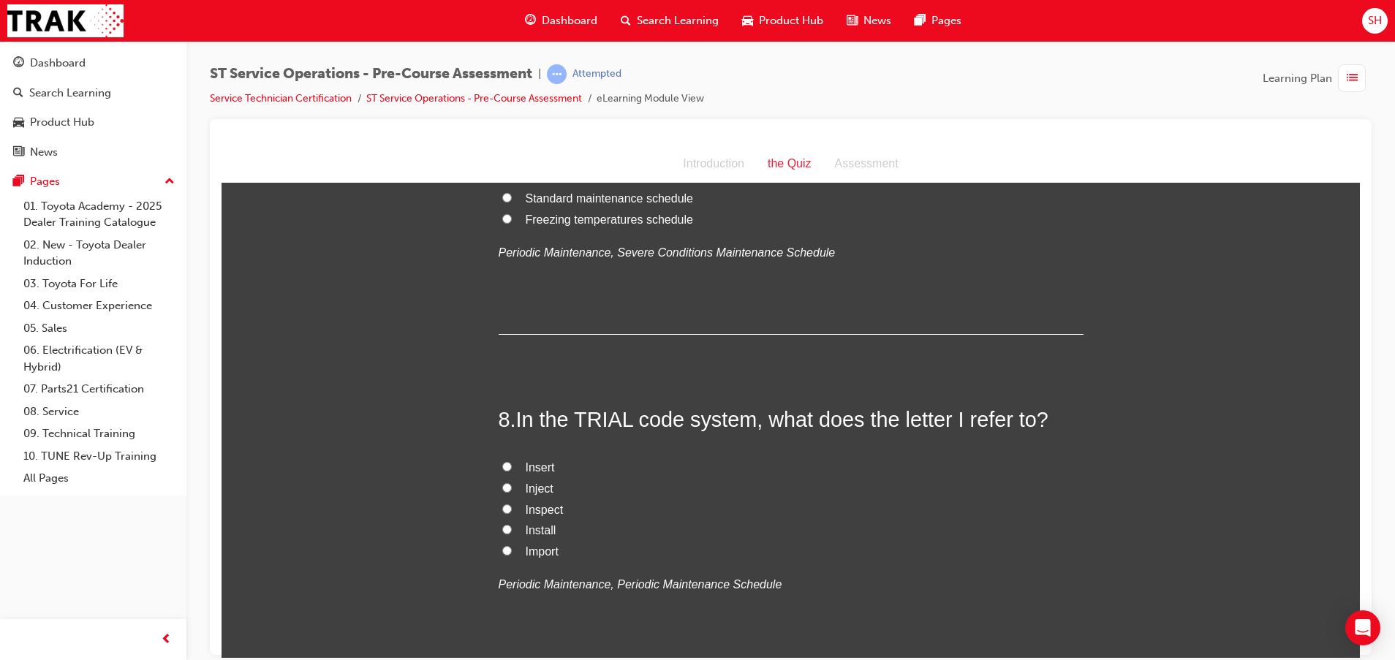
scroll to position [2193, 0]
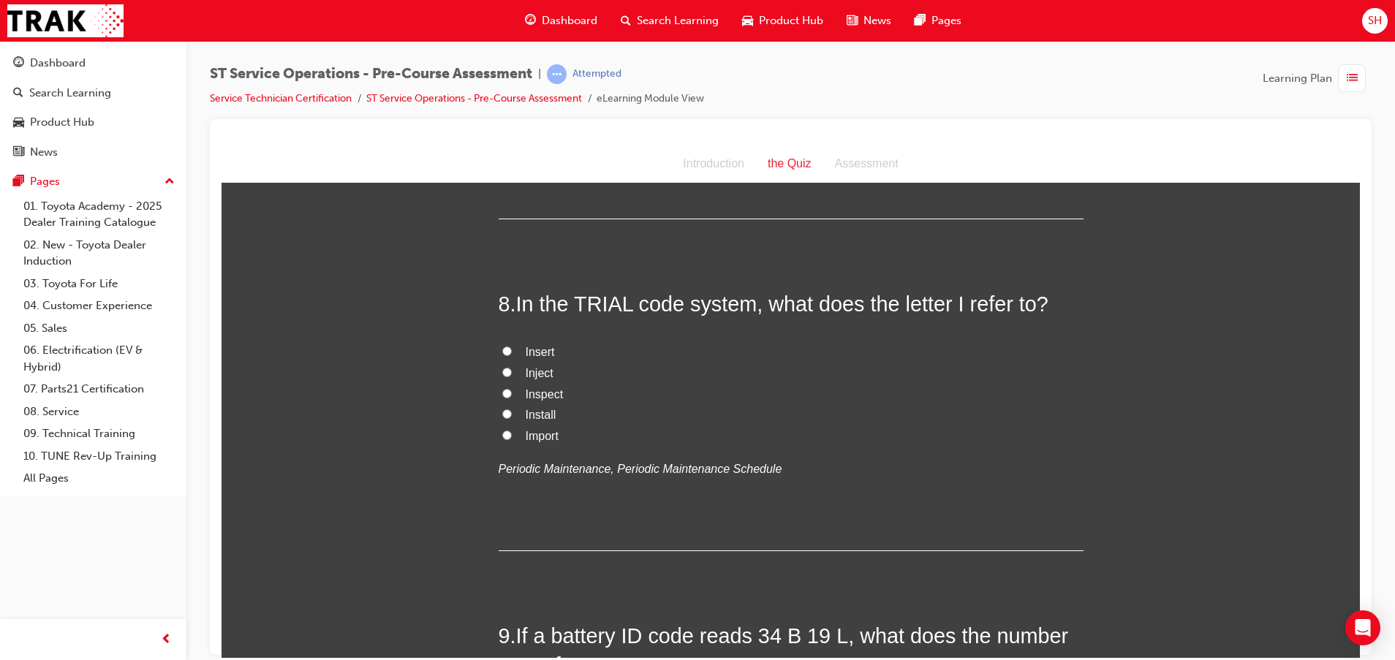
click at [526, 396] on span "Inspect" at bounding box center [545, 393] width 38 height 12
click at [512, 396] on input "Inspect" at bounding box center [507, 393] width 10 height 10
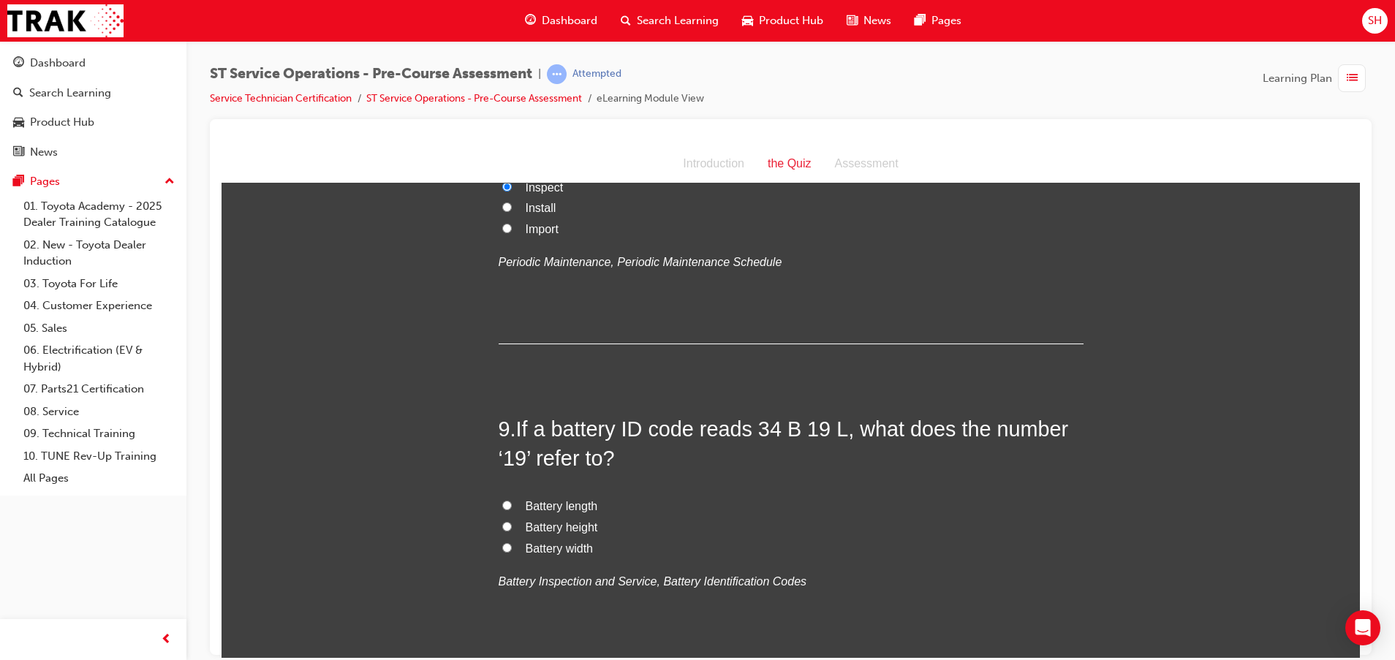
scroll to position [2412, 0]
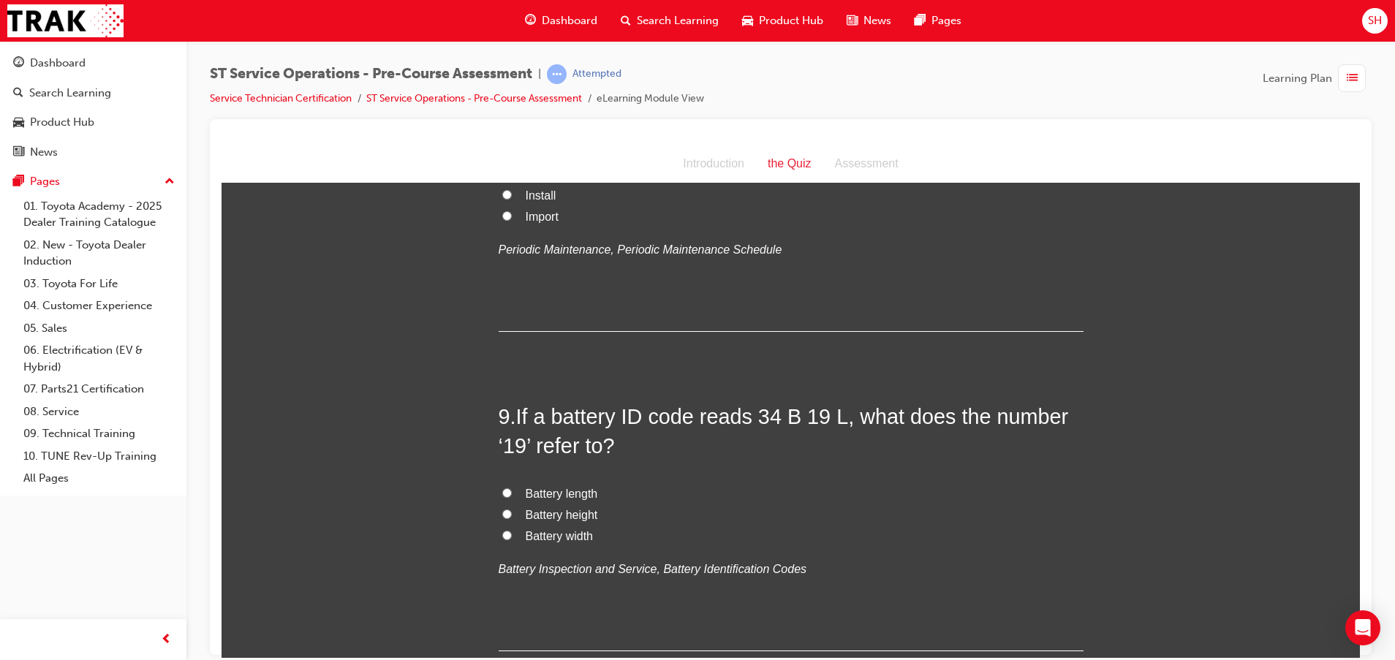
click at [566, 513] on span "Battery height" at bounding box center [562, 514] width 72 height 12
click at [512, 513] on input "Battery height" at bounding box center [507, 514] width 10 height 10
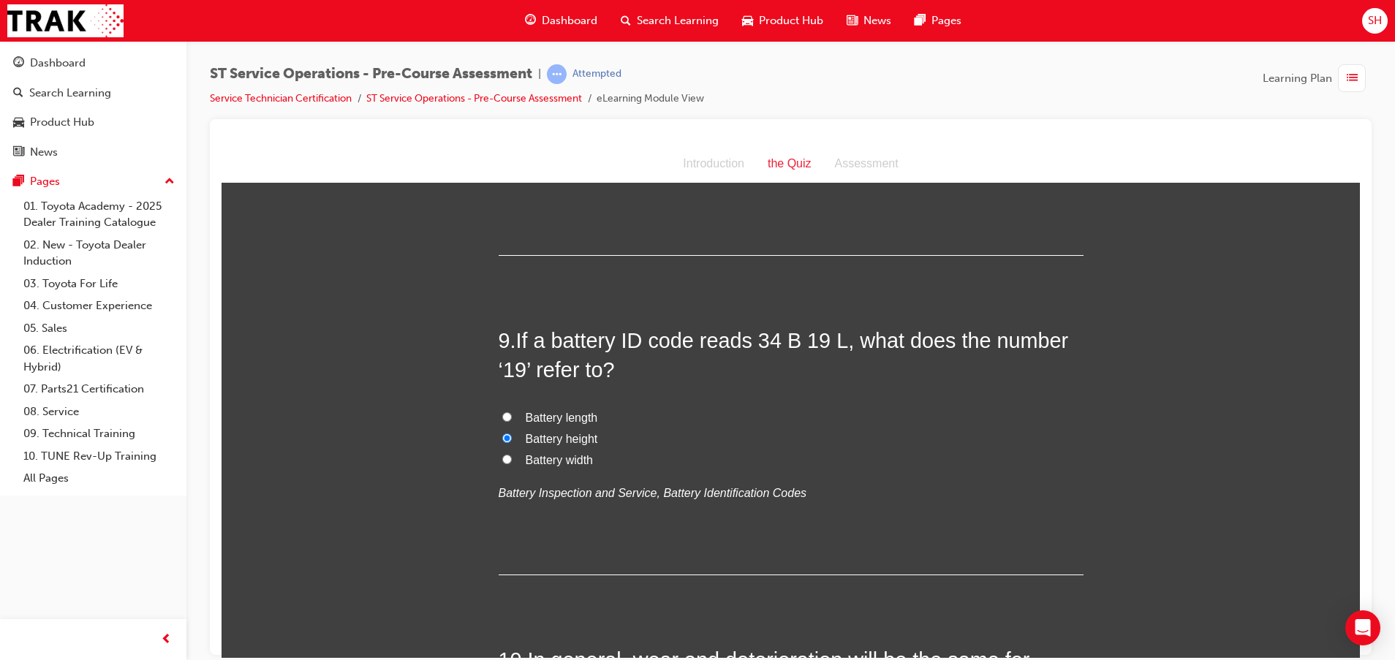
scroll to position [2522, 0]
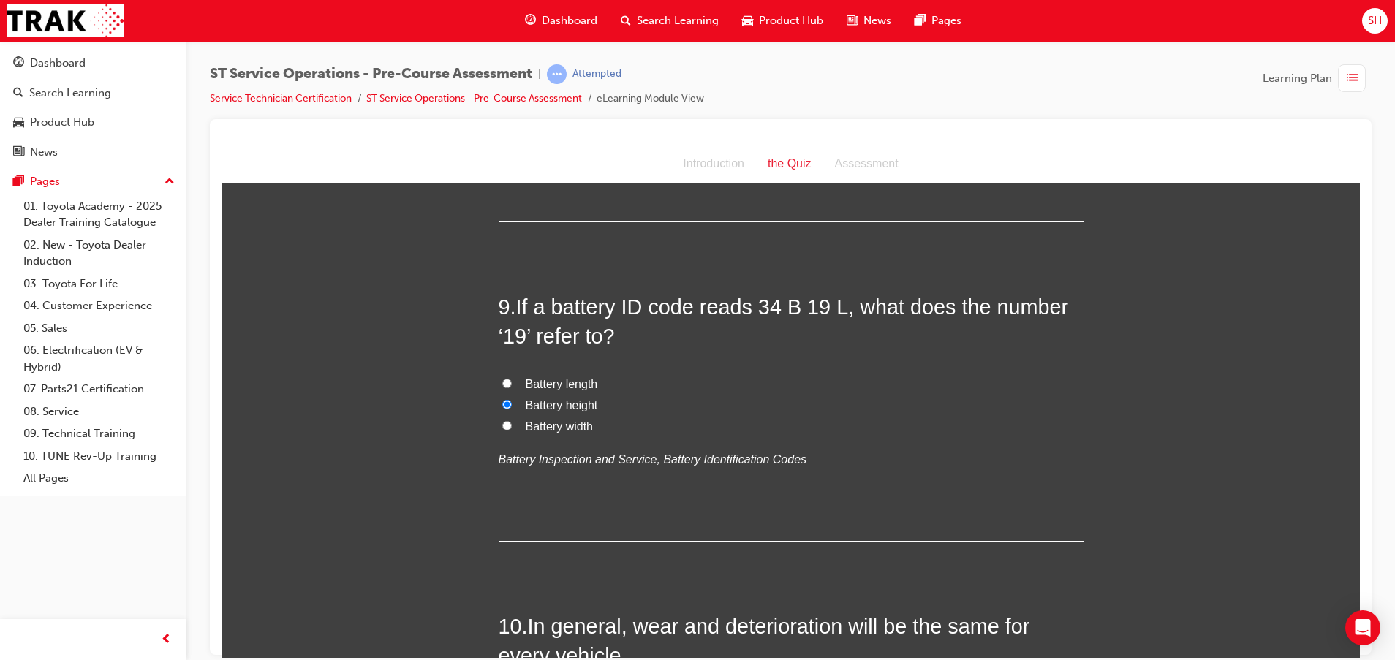
click at [563, 414] on label "Battery height" at bounding box center [790, 405] width 585 height 21
click at [512, 409] on input "Battery height" at bounding box center [507, 404] width 10 height 10
click at [572, 428] on span "Battery width" at bounding box center [559, 426] width 67 height 12
click at [512, 428] on input "Battery width" at bounding box center [507, 425] width 10 height 10
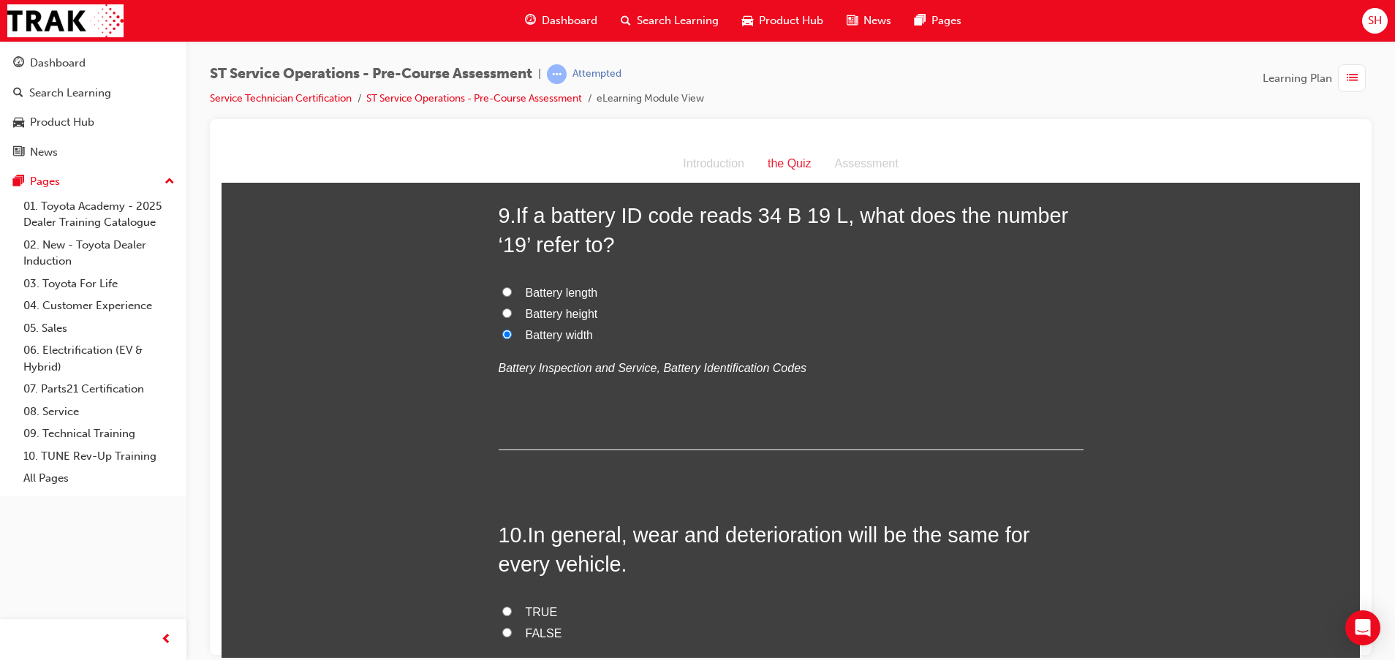
scroll to position [2741, 0]
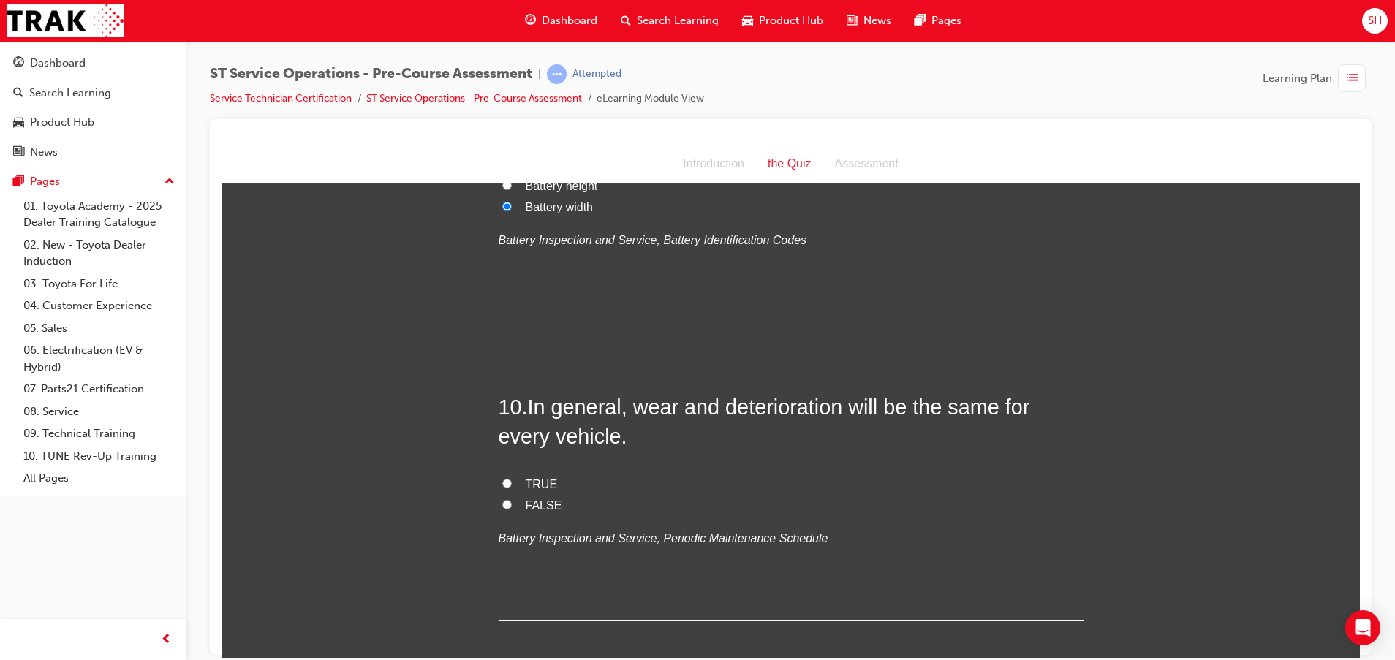
click at [534, 501] on span "FALSE" at bounding box center [544, 504] width 37 height 12
click at [512, 501] on input "FALSE" at bounding box center [507, 504] width 10 height 10
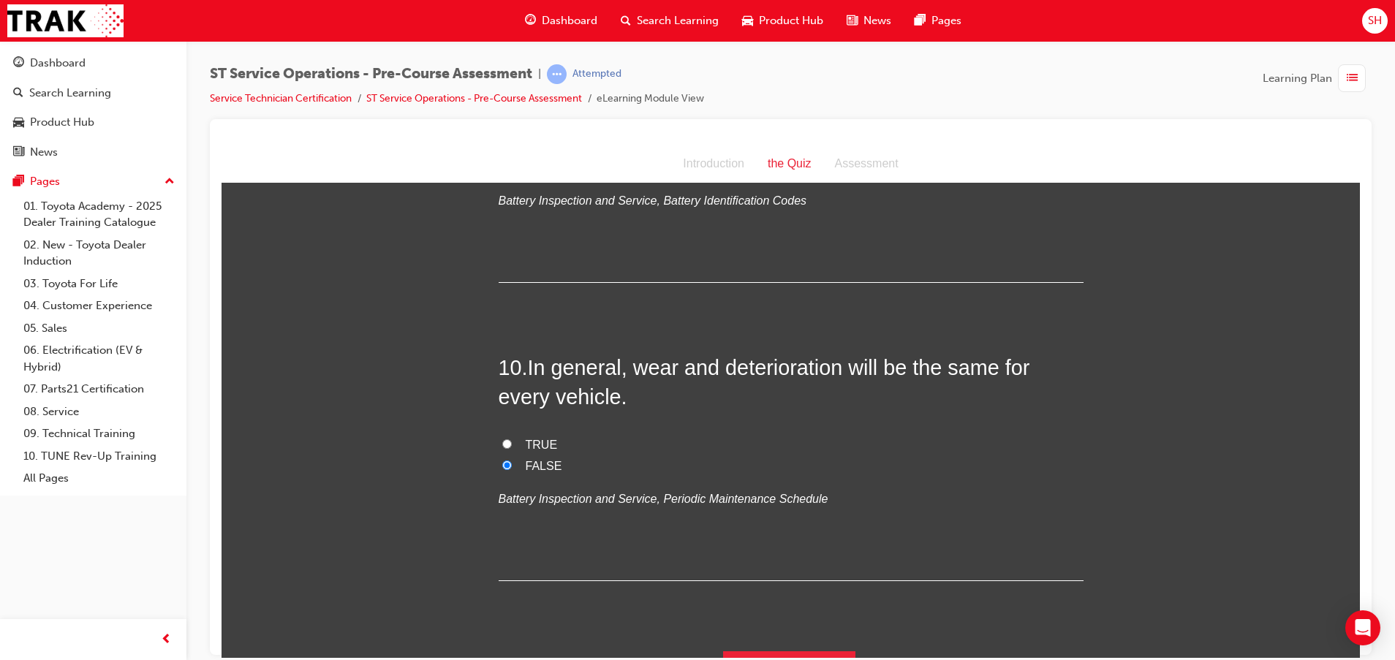
scroll to position [2814, 0]
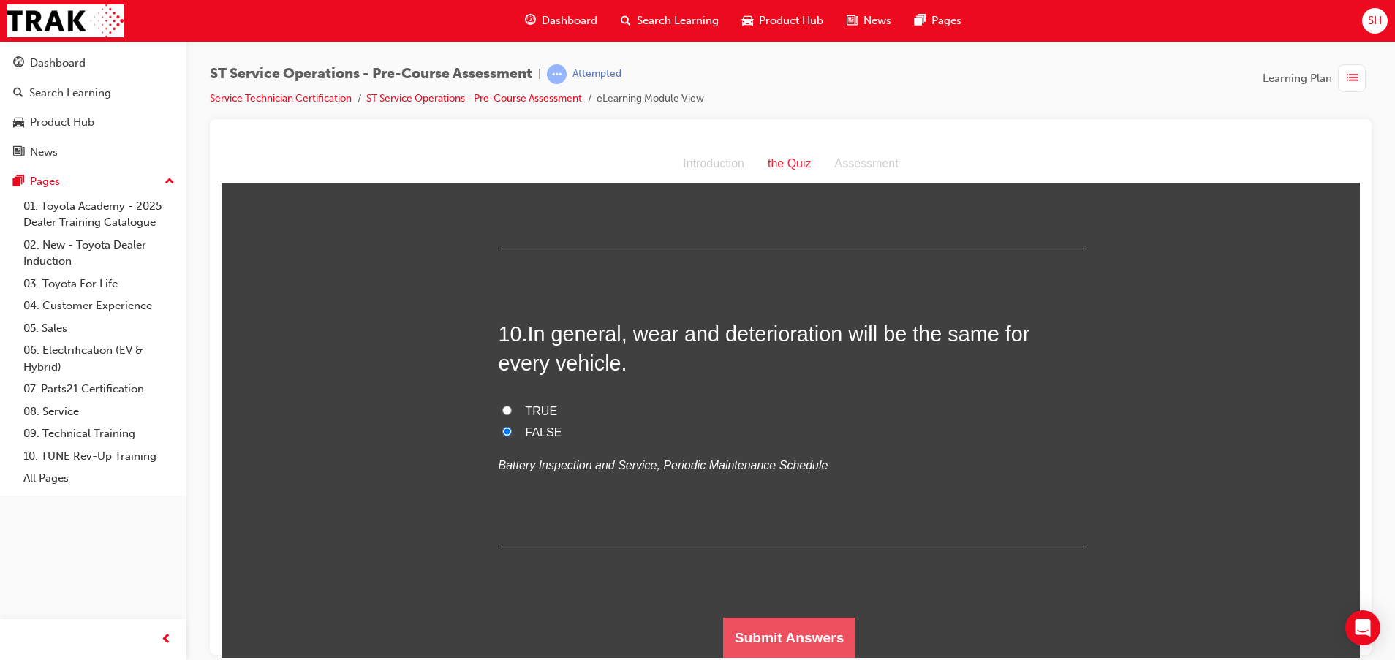
click at [751, 624] on button "Submit Answers" at bounding box center [789, 637] width 133 height 41
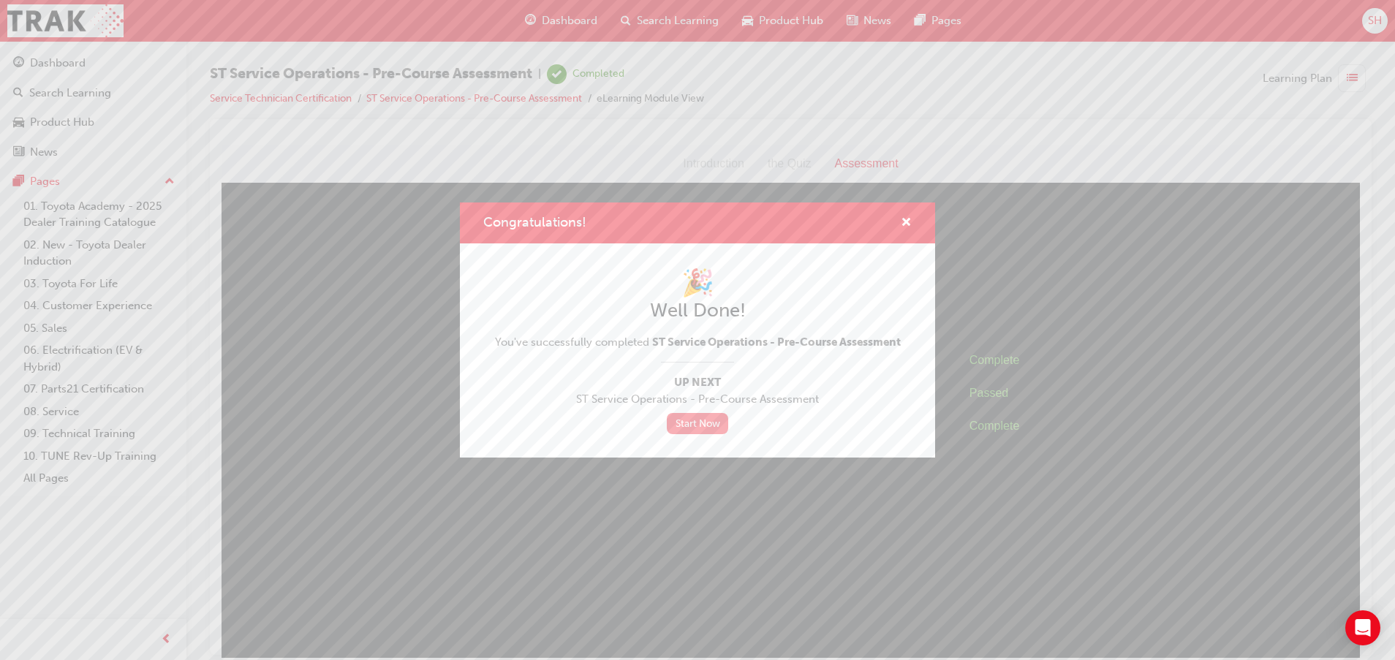
click at [676, 420] on link "Start Now" at bounding box center [697, 423] width 61 height 21
drag, startPoint x: 890, startPoint y: 223, endPoint x: 960, endPoint y: 206, distance: 72.2
click at [891, 223] on div "Congratulations!" at bounding box center [900, 223] width 23 height 18
click at [906, 217] on span "cross-icon" at bounding box center [905, 223] width 11 height 13
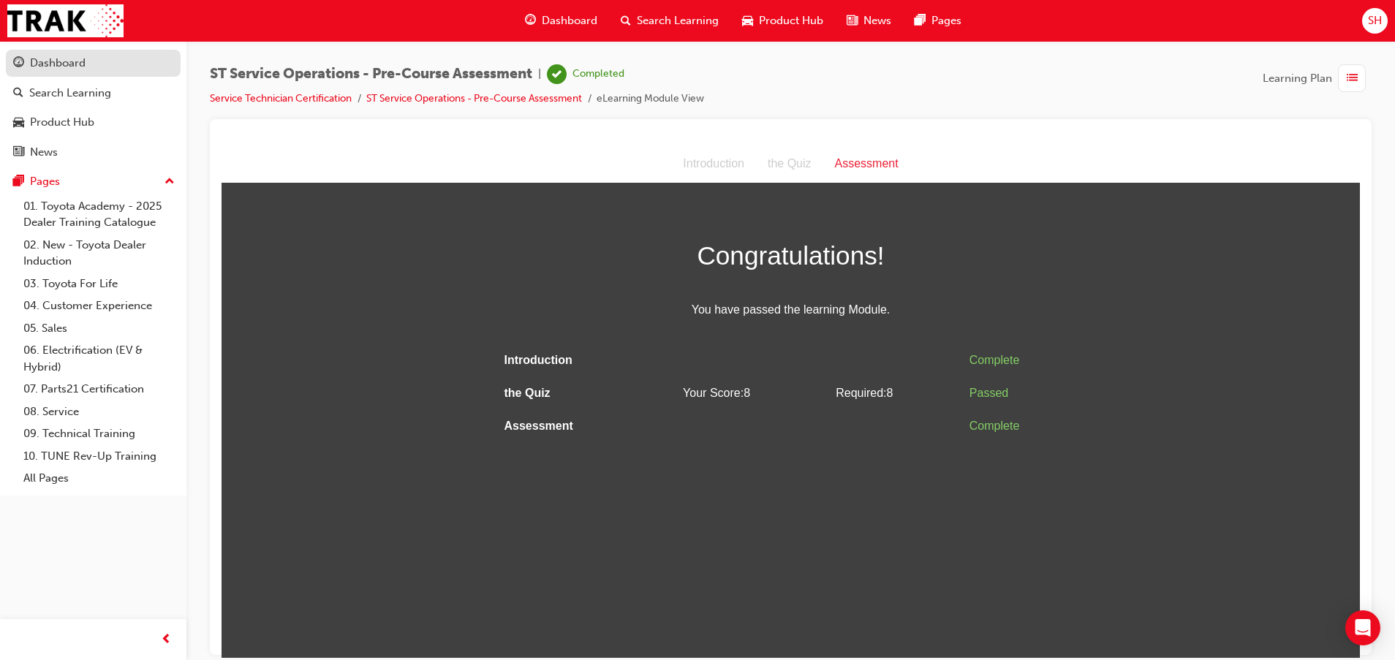
click at [102, 58] on div "Dashboard" at bounding box center [93, 63] width 160 height 18
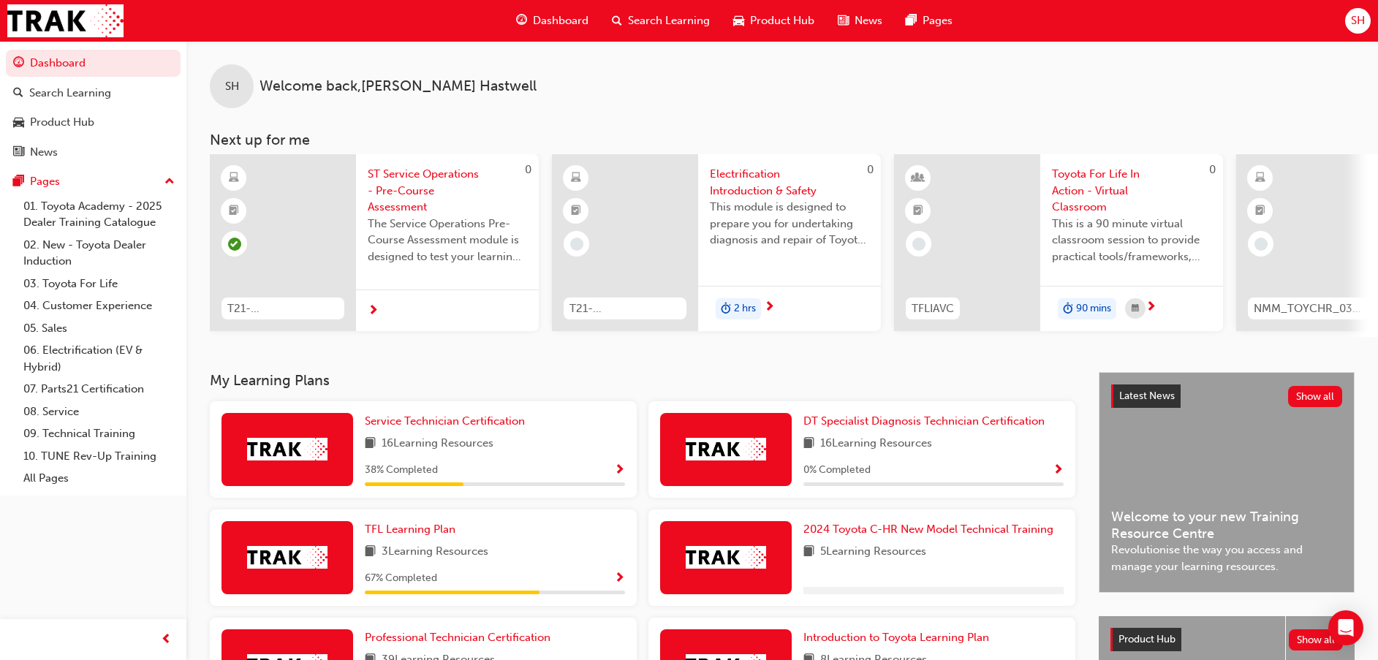
click at [418, 463] on div "Service Technician Certification 16 Learning Resources 38 % Completed" at bounding box center [495, 449] width 260 height 73
click at [504, 465] on div "Service Technician Certification 16 Learning Resources 38 % Completed" at bounding box center [495, 449] width 260 height 73
click at [472, 425] on span "Service Technician Certification" at bounding box center [445, 420] width 160 height 13
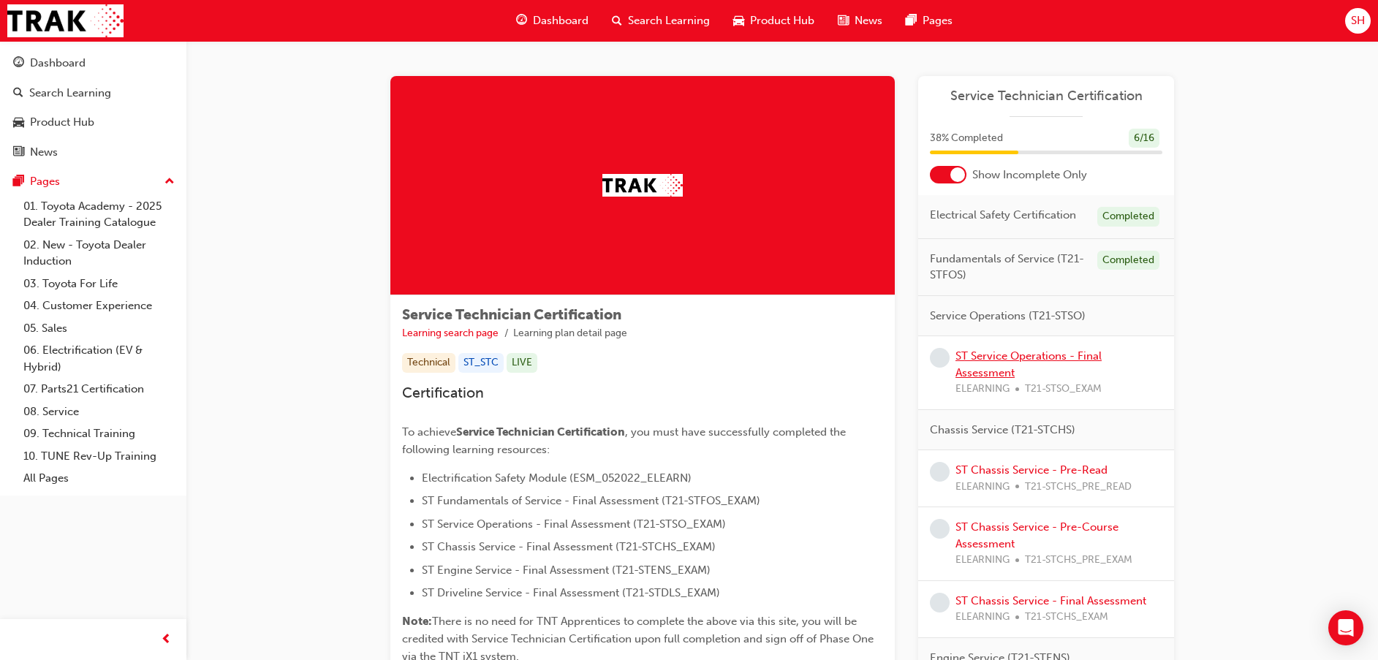
click at [1014, 361] on link "ST Service Operations - Final Assessment" at bounding box center [1028, 364] width 146 height 30
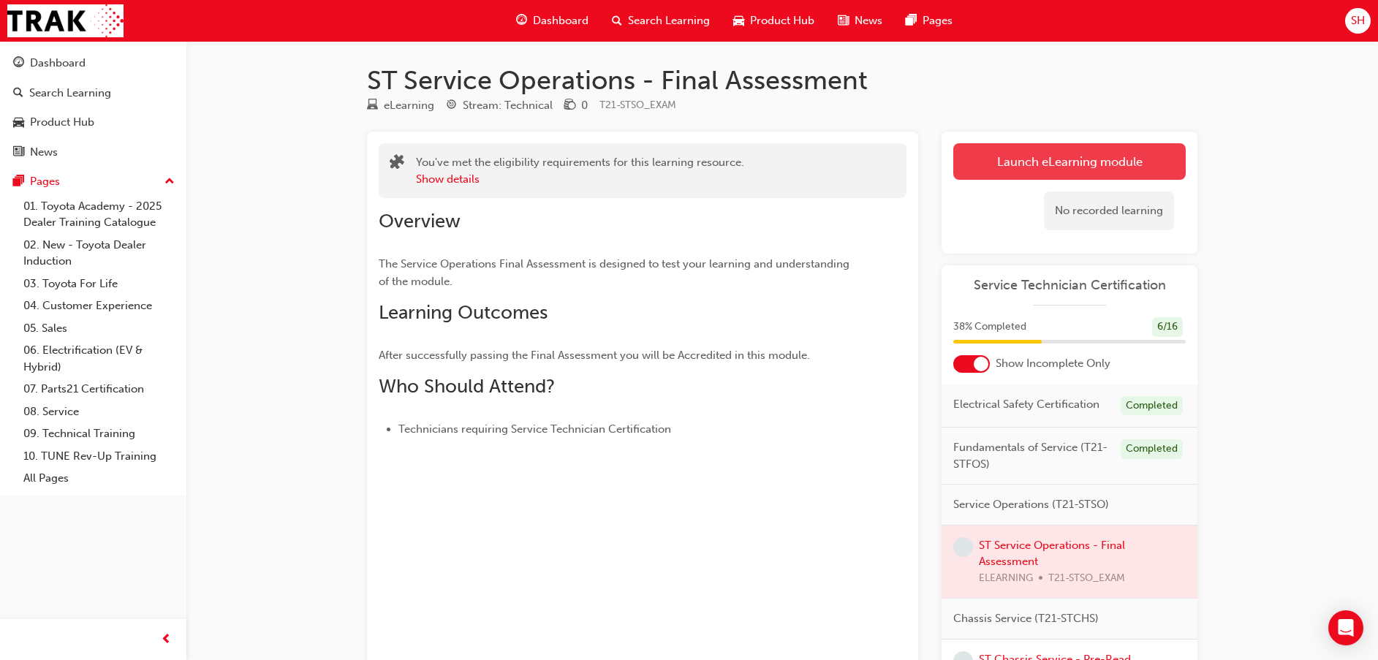
click at [1049, 152] on link "Launch eLearning module" at bounding box center [1069, 161] width 232 height 37
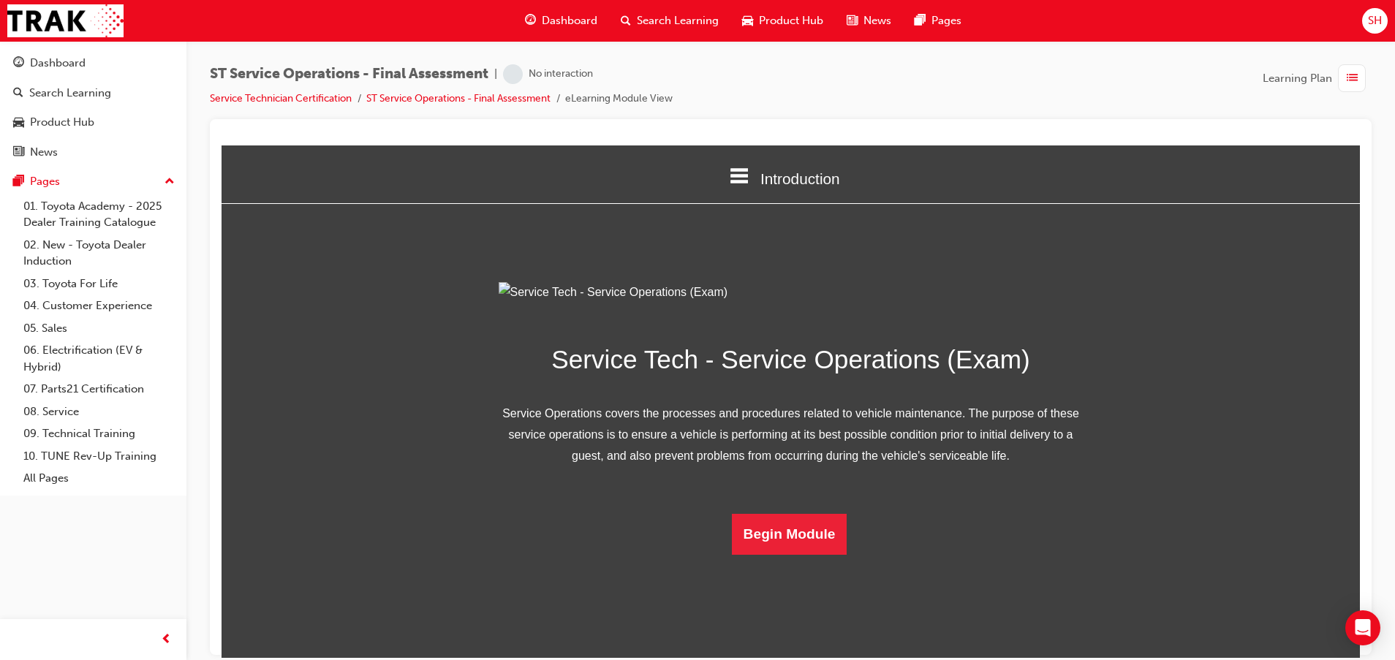
scroll to position [58, 0]
click at [770, 554] on button "Begin Module" at bounding box center [789, 533] width 115 height 41
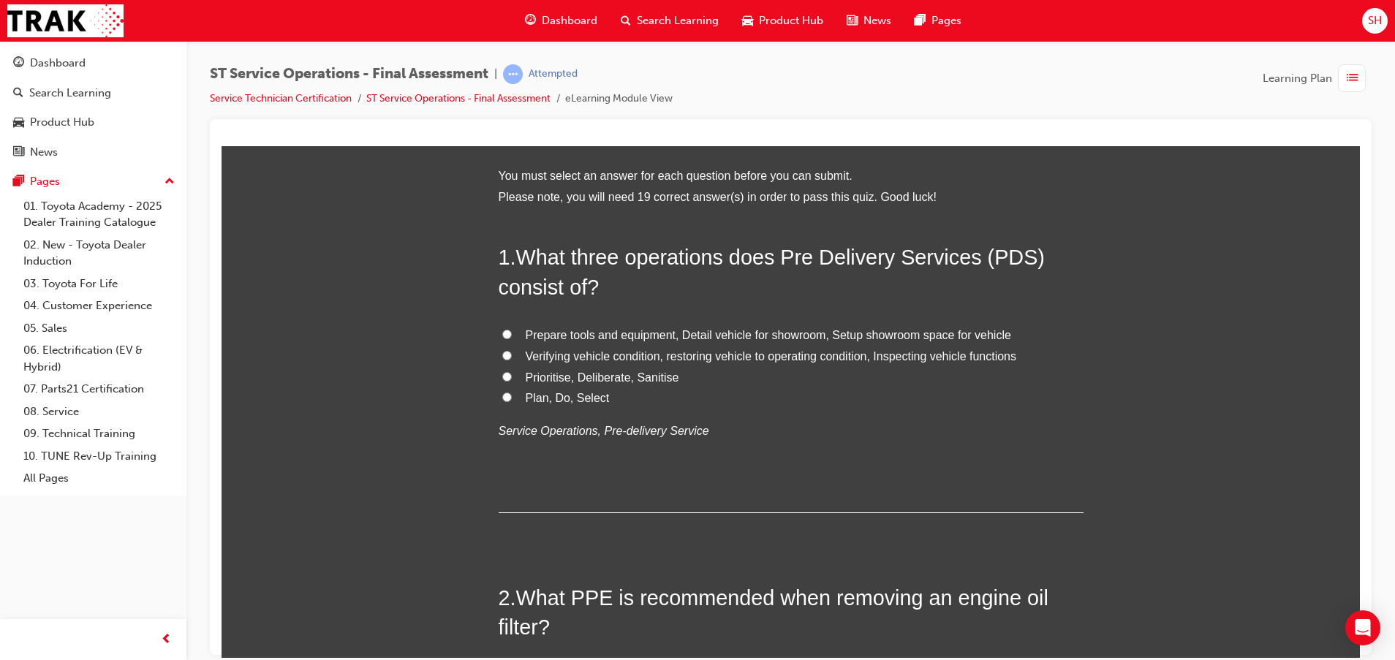
scroll to position [0, 0]
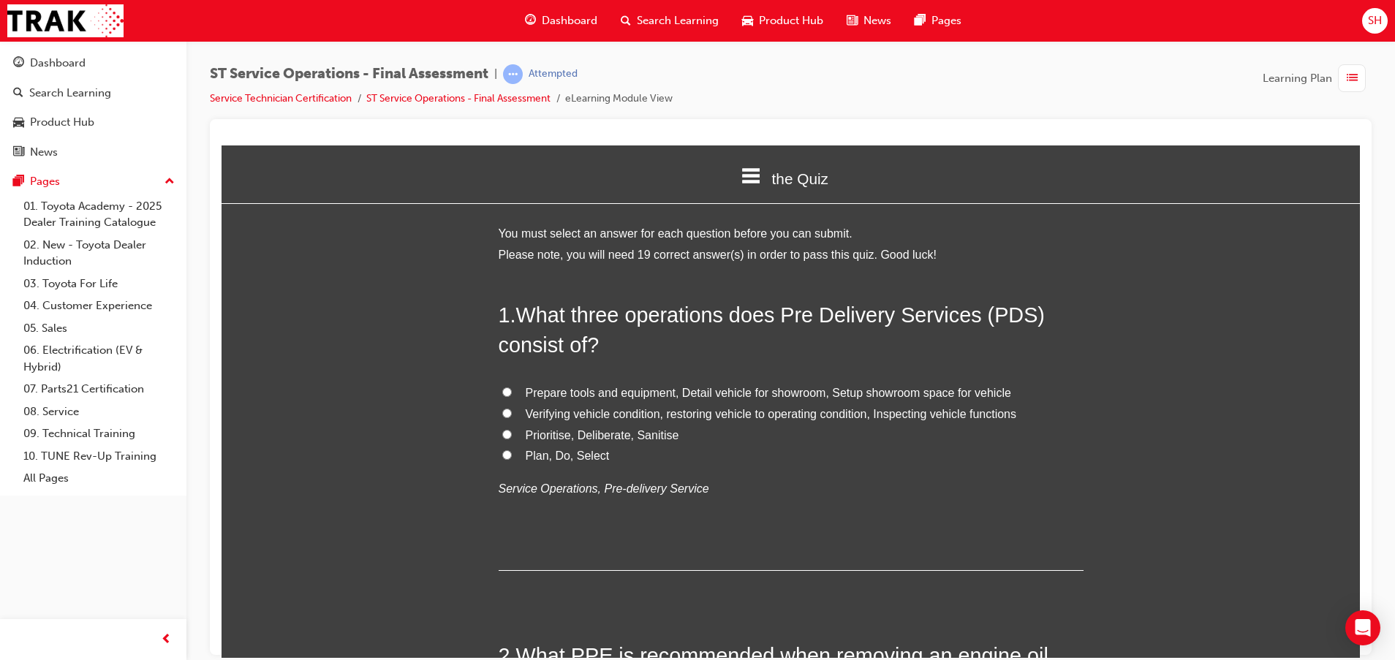
click at [504, 410] on label "Verifying vehicle condition, restoring vehicle to operating condition, Inspecti…" at bounding box center [790, 413] width 585 height 21
click at [504, 410] on input "Verifying vehicle condition, restoring vehicle to operating condition, Inspecti…" at bounding box center [507, 413] width 10 height 10
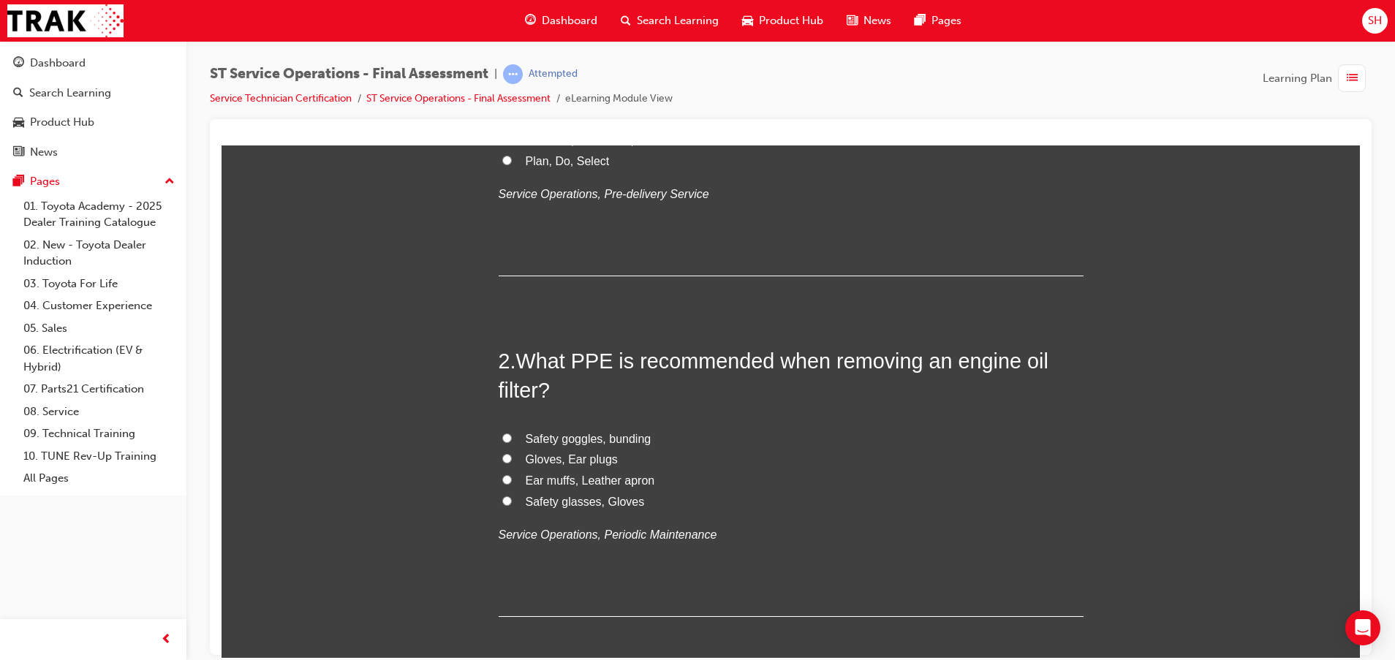
scroll to position [329, 0]
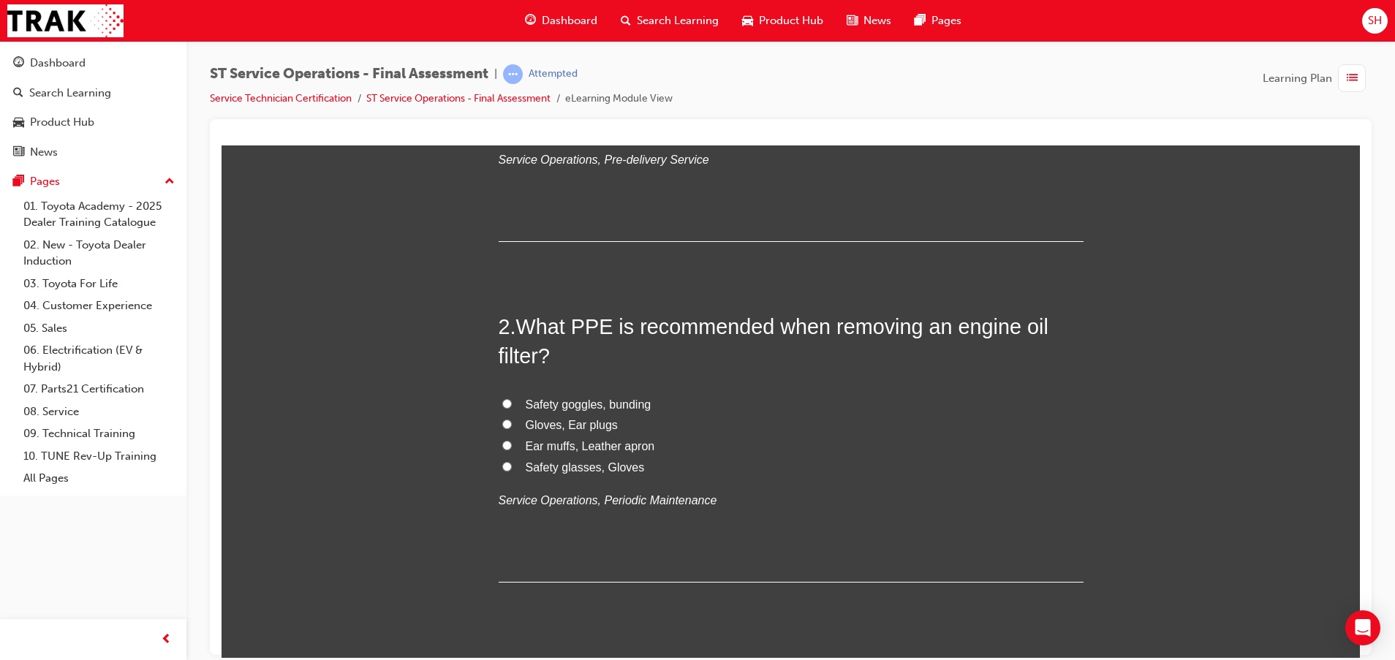
click at [574, 406] on span "Safety goggles, bunding" at bounding box center [589, 404] width 126 height 12
click at [512, 406] on input "Safety goggles, bunding" at bounding box center [507, 403] width 10 height 10
click at [585, 466] on span "Safety glasses, Gloves" at bounding box center [585, 466] width 119 height 12
click at [512, 466] on input "Safety glasses, Gloves" at bounding box center [507, 466] width 10 height 10
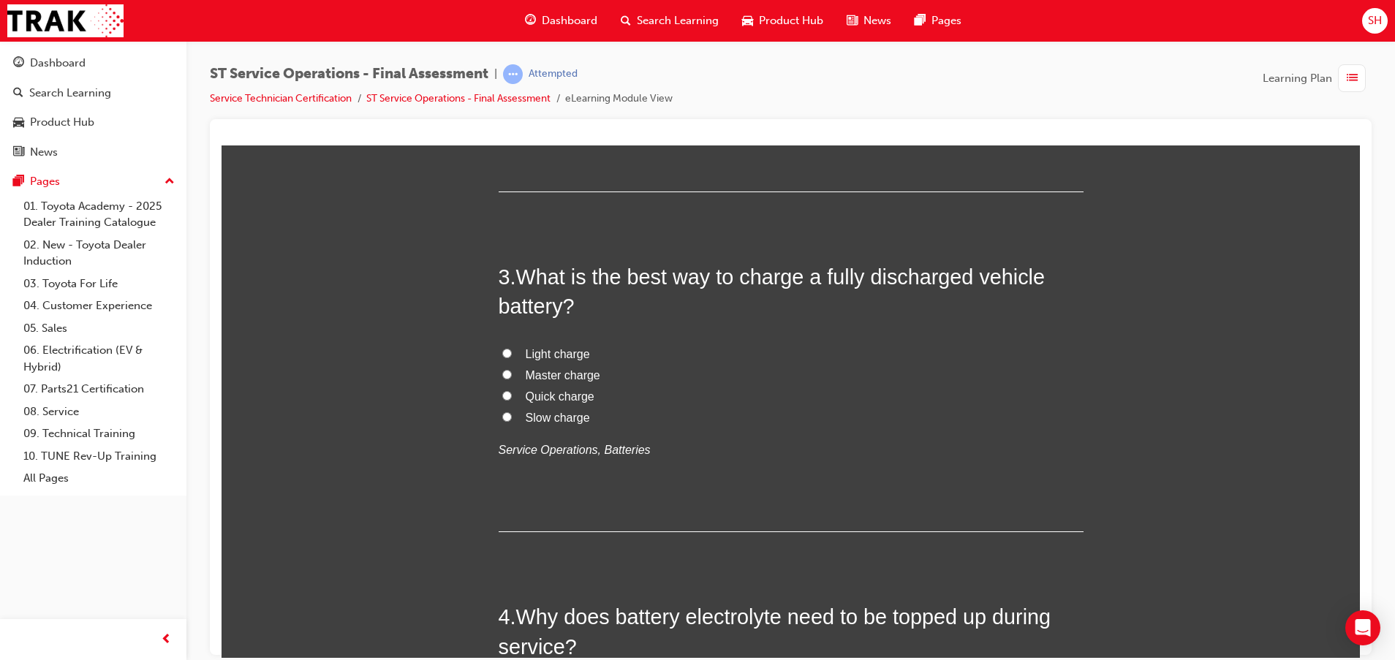
scroll to position [767, 0]
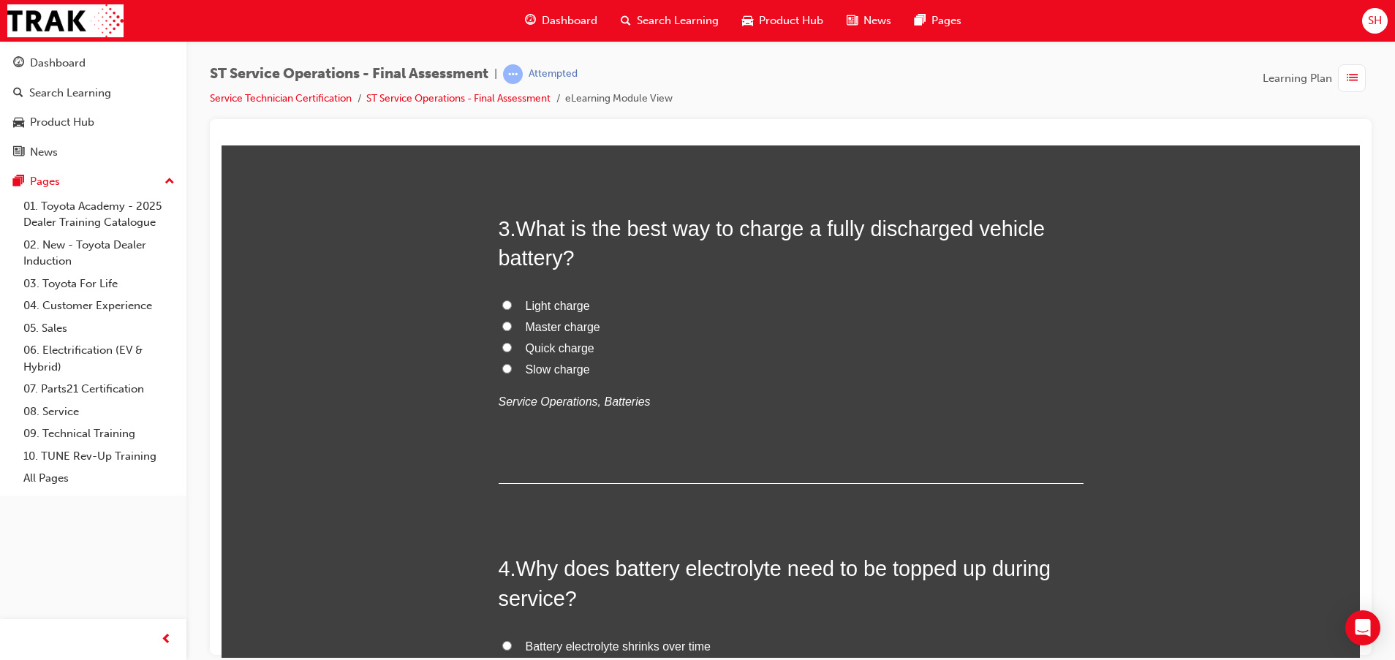
click at [561, 364] on span "Slow charge" at bounding box center [558, 369] width 64 height 12
click at [512, 364] on input "Slow charge" at bounding box center [507, 368] width 10 height 10
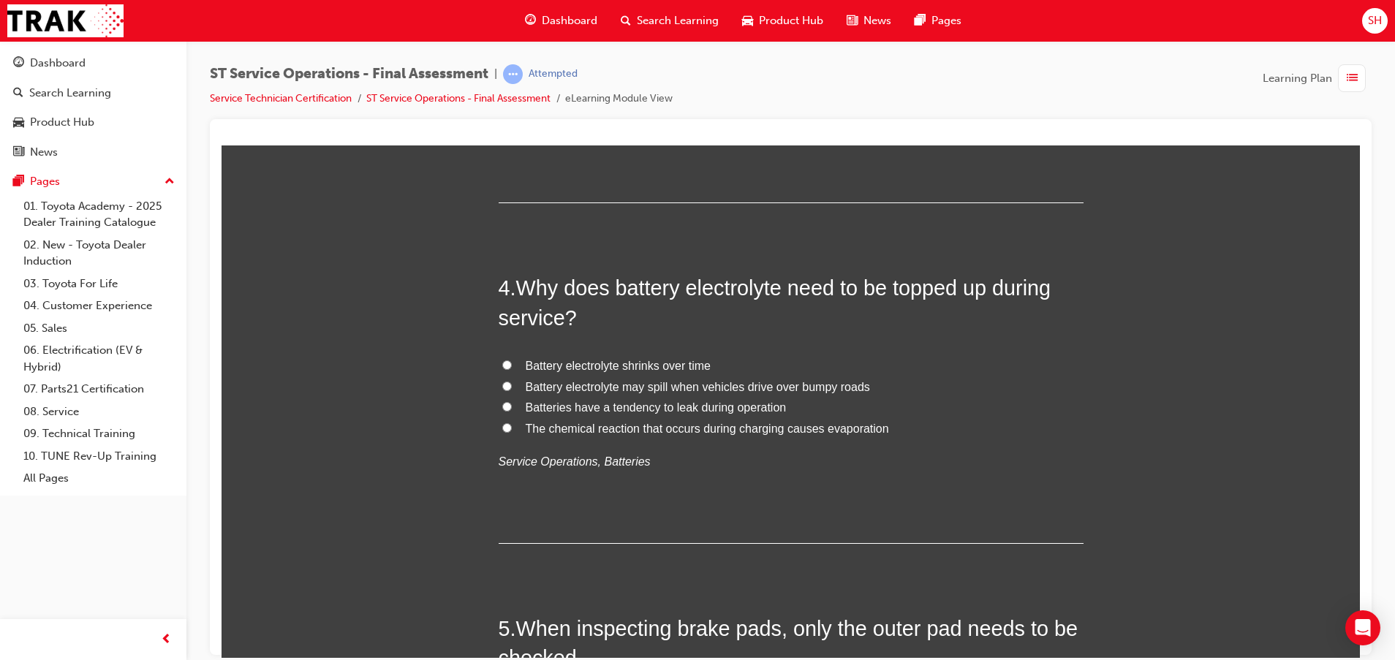
scroll to position [1096, 0]
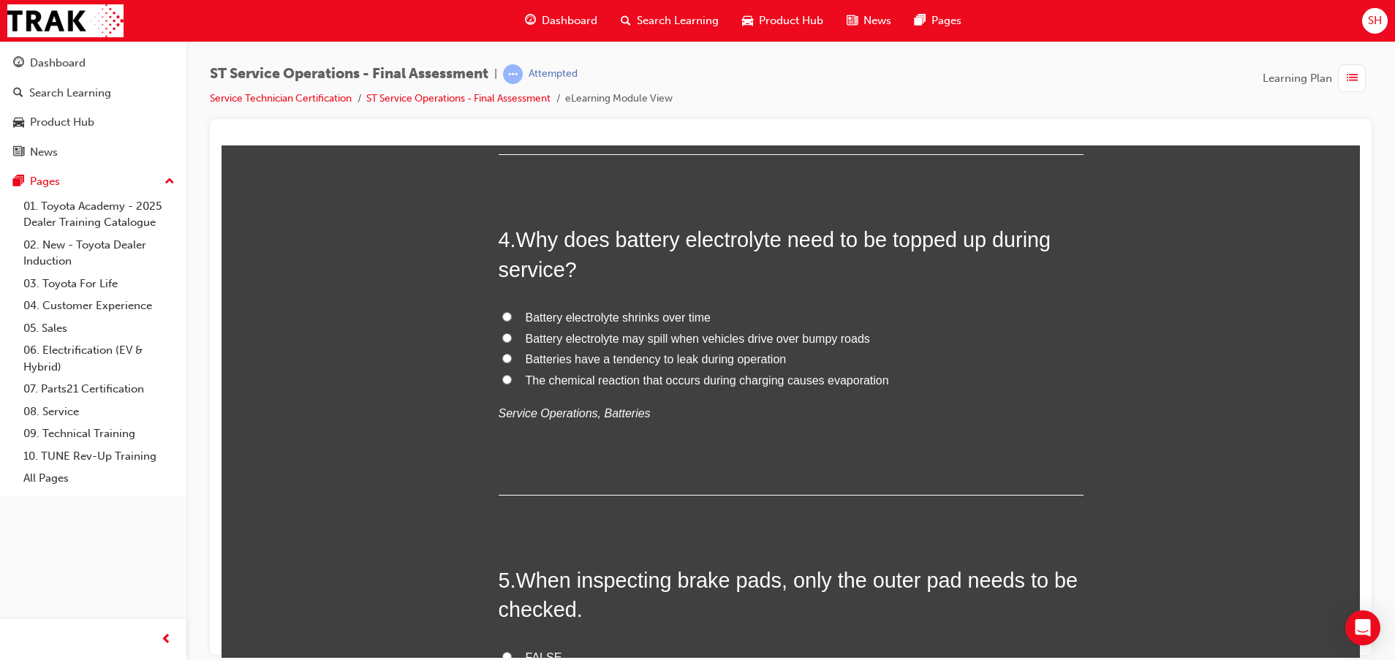
click at [588, 378] on span "The chemical reaction that occurs during charging causes evaporation" at bounding box center [707, 379] width 363 height 12
click at [512, 378] on input "The chemical reaction that occurs during charging causes evaporation" at bounding box center [507, 379] width 10 height 10
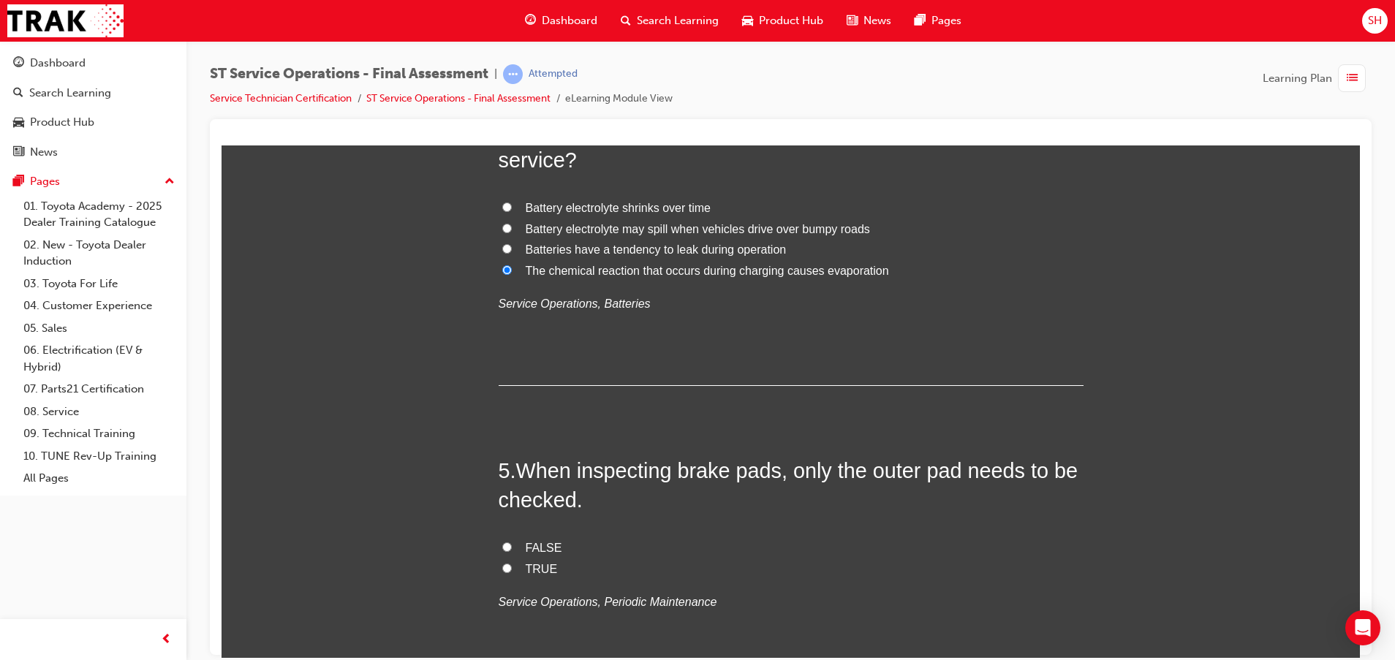
scroll to position [1316, 0]
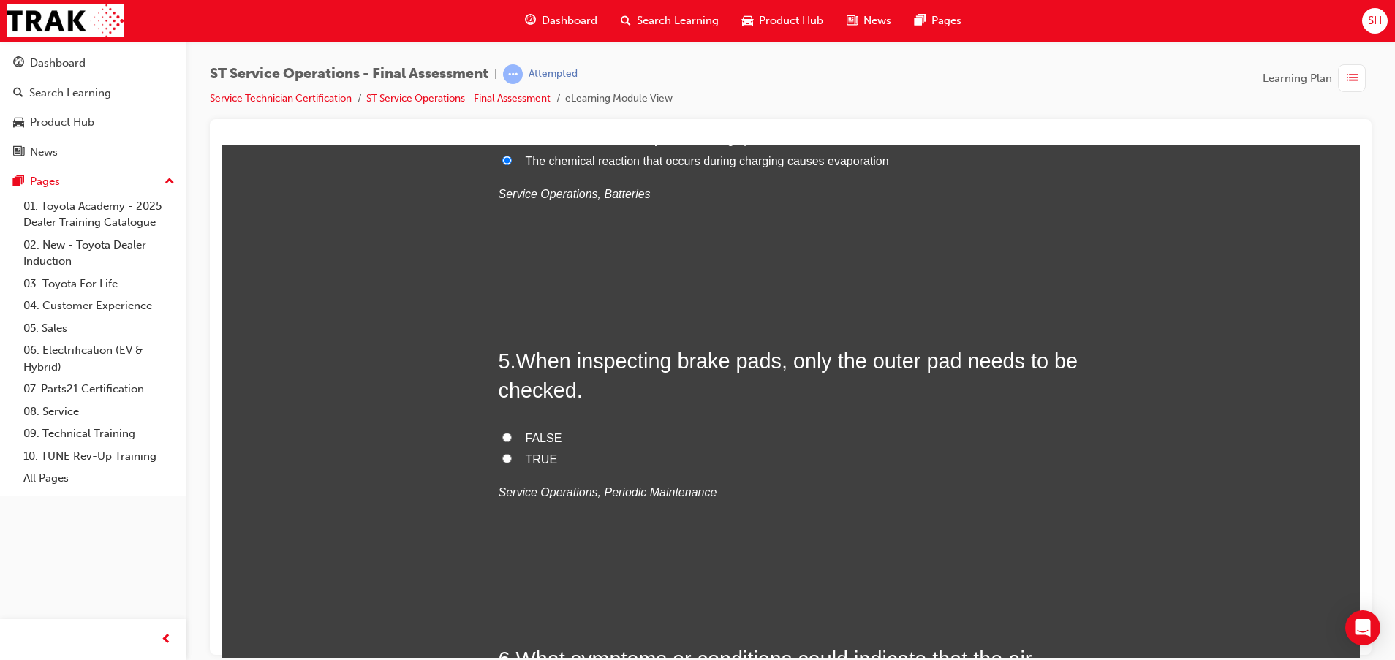
drag, startPoint x: 511, startPoint y: 433, endPoint x: 520, endPoint y: 428, distance: 10.5
click at [512, 433] on label "FALSE" at bounding box center [790, 438] width 585 height 21
click at [512, 433] on input "FALSE" at bounding box center [507, 437] width 10 height 10
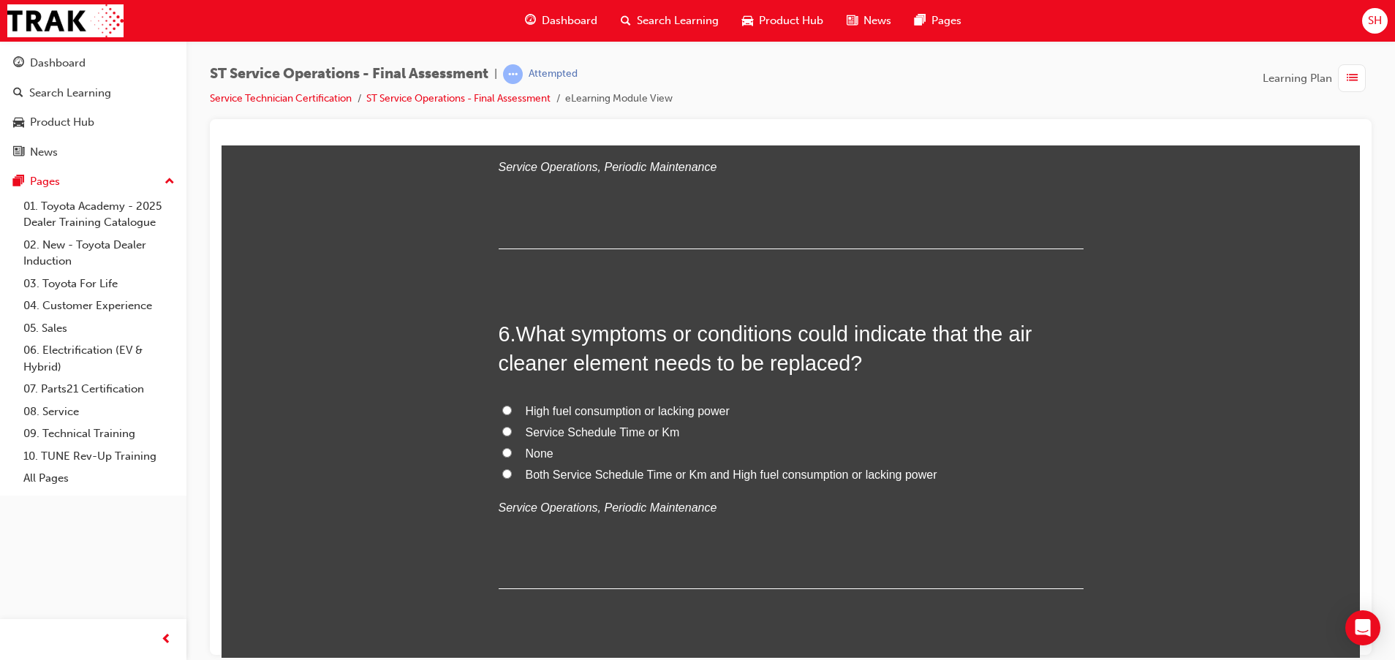
scroll to position [1644, 0]
click at [593, 404] on span "High fuel consumption or lacking power" at bounding box center [628, 407] width 204 height 12
click at [512, 404] on input "High fuel consumption or lacking power" at bounding box center [507, 406] width 10 height 10
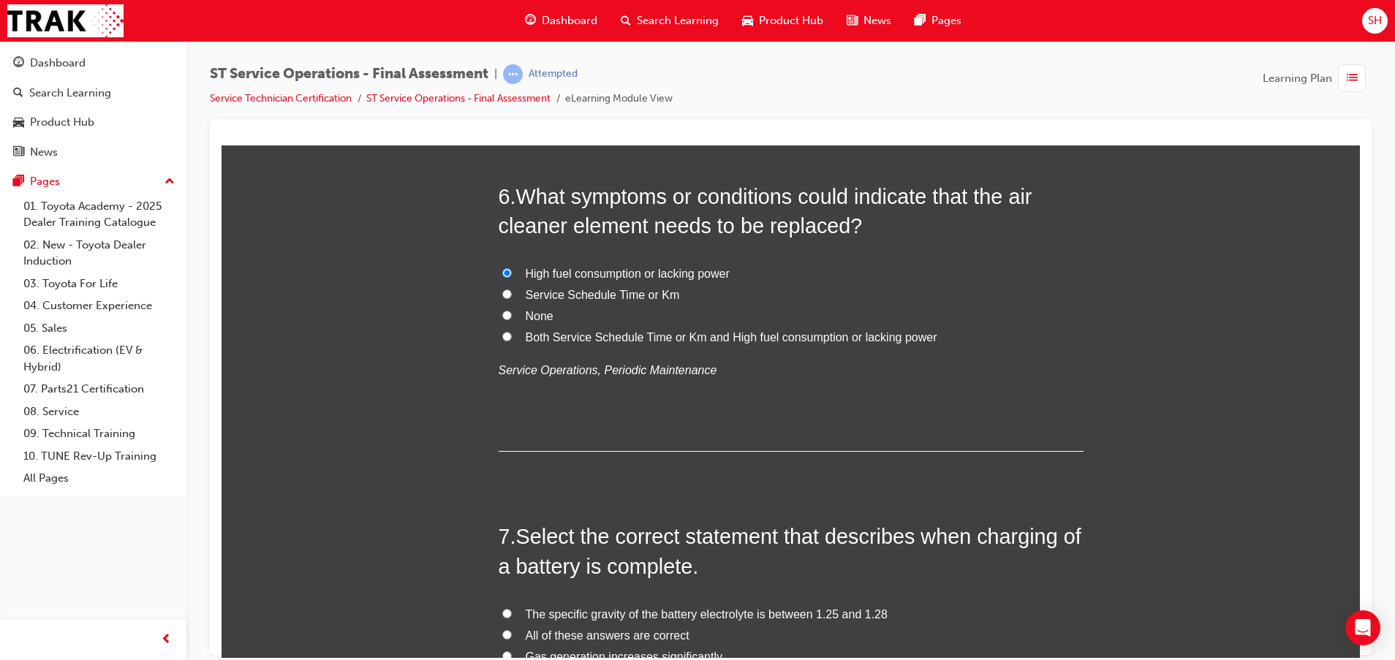
scroll to position [1754, 0]
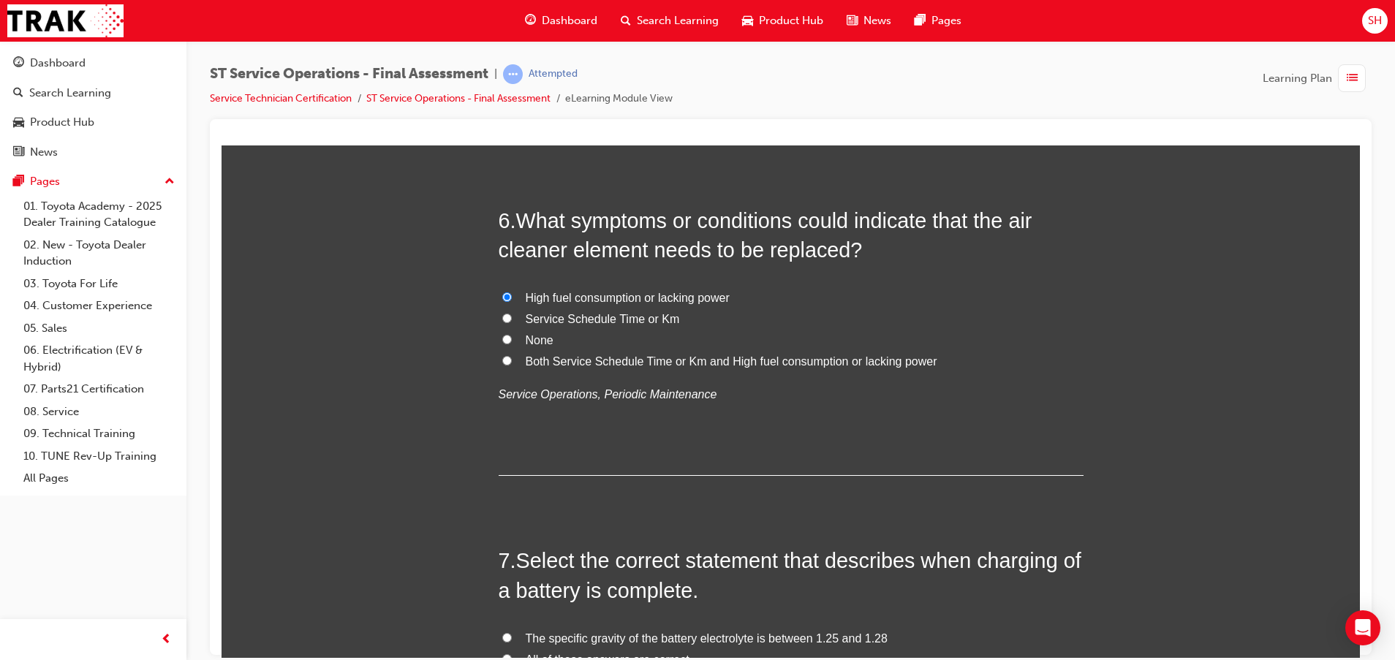
click at [849, 354] on span "Both Service Schedule Time or Km and High fuel consumption or lacking power" at bounding box center [731, 360] width 411 height 12
click at [512, 355] on input "Both Service Schedule Time or Km and High fuel consumption or lacking power" at bounding box center [507, 360] width 10 height 10
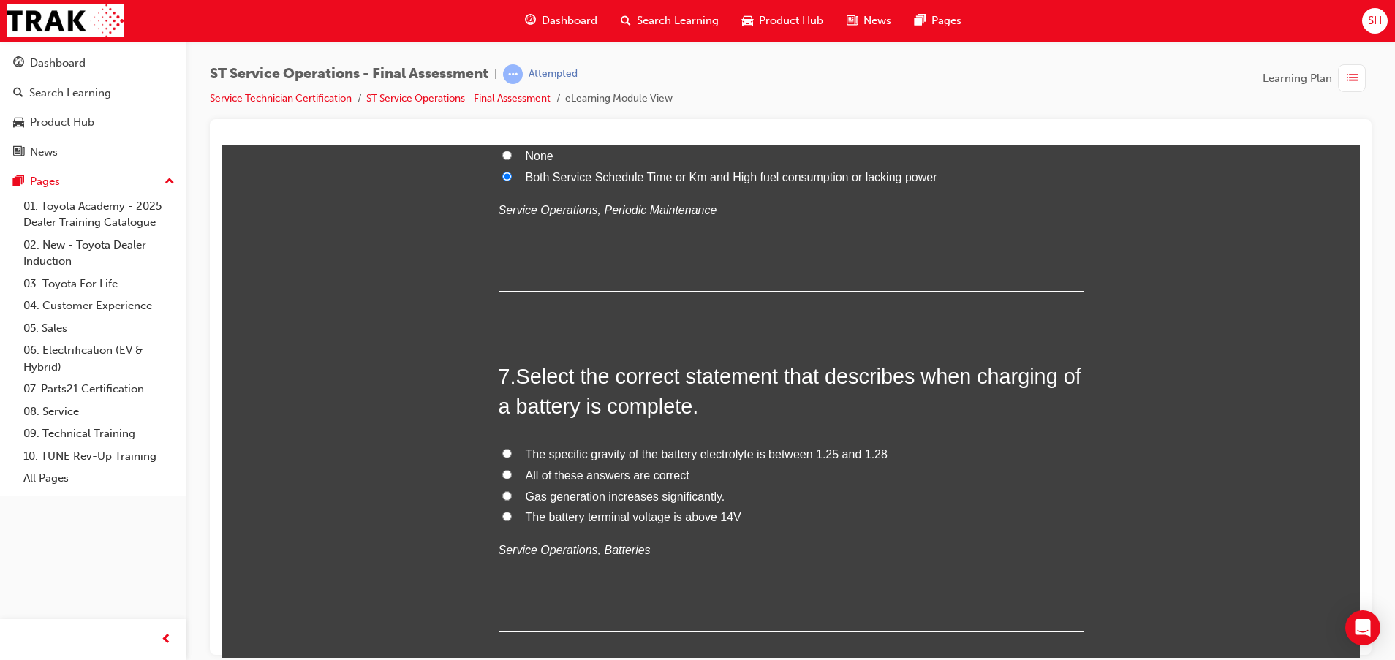
scroll to position [1973, 0]
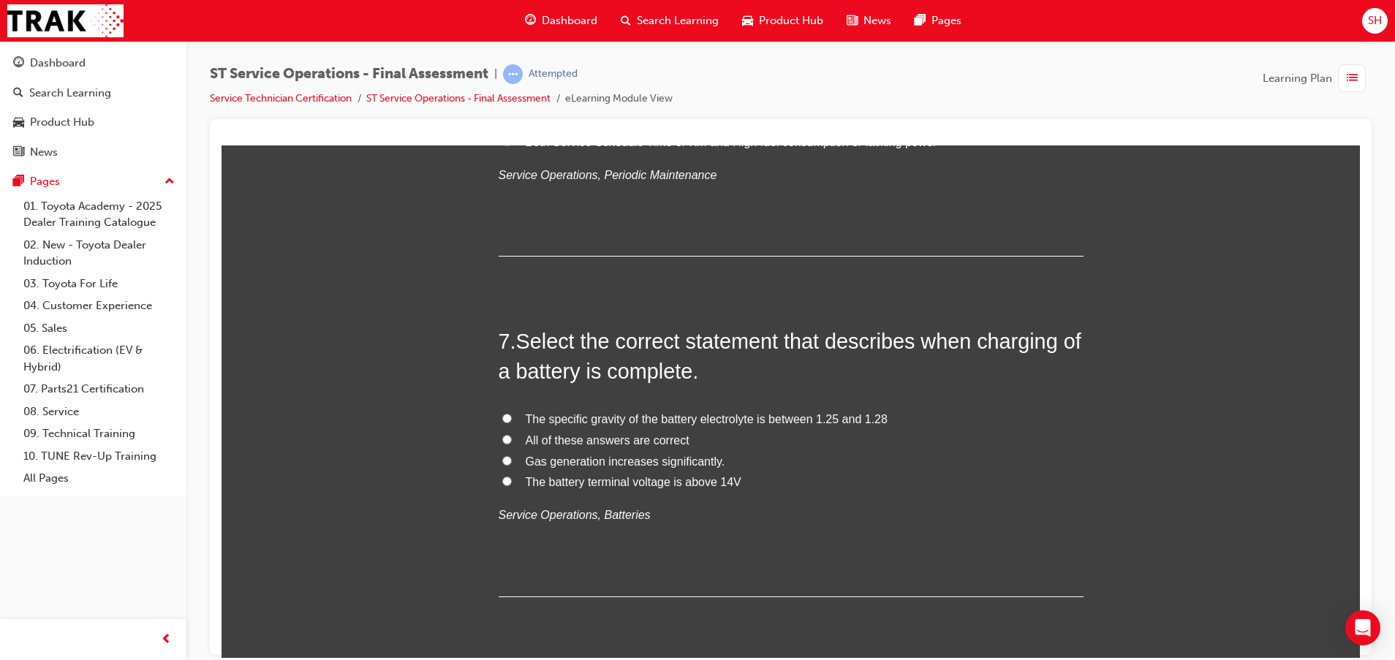
click at [636, 482] on span "The battery terminal voltage is above 14V" at bounding box center [634, 481] width 216 height 12
click at [512, 482] on input "The battery terminal voltage is above 14V" at bounding box center [507, 481] width 10 height 10
click at [644, 437] on span "All of these answers are correct" at bounding box center [608, 439] width 164 height 12
click at [512, 437] on input "All of these answers are correct" at bounding box center [507, 439] width 10 height 10
click at [626, 455] on span "Gas generation increases significantly." at bounding box center [626, 461] width 200 height 12
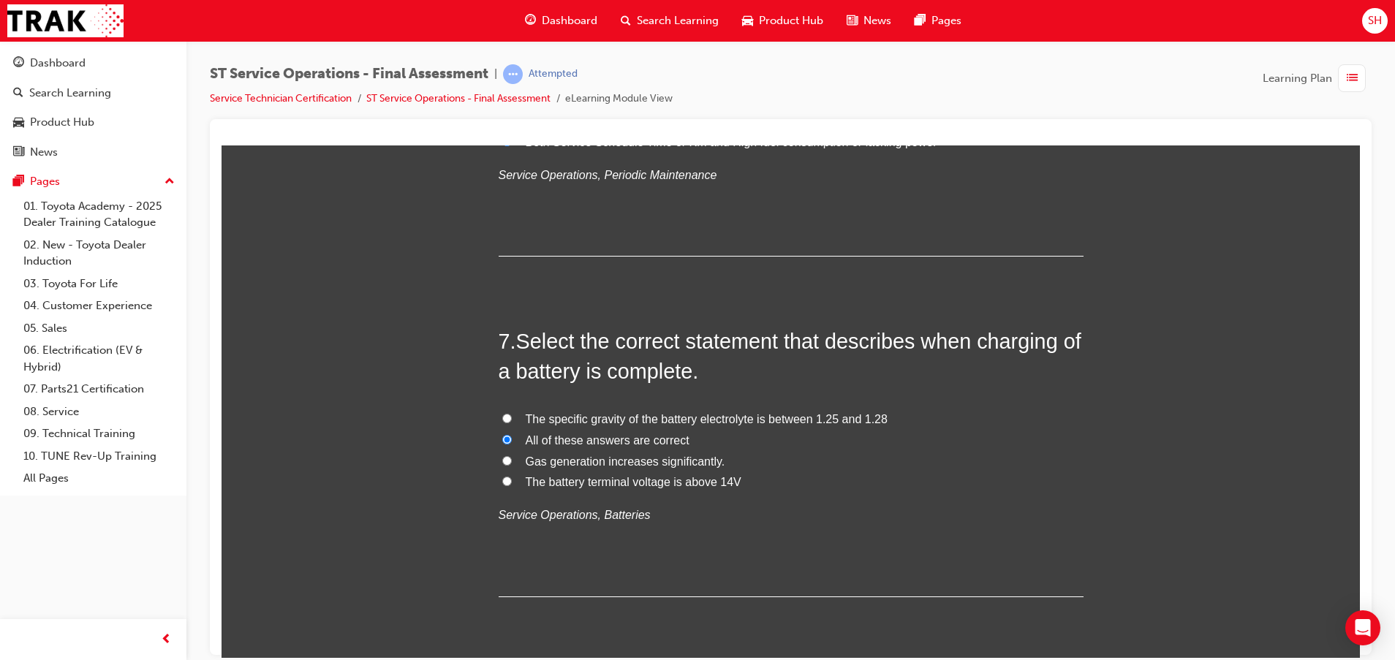
click at [512, 455] on input "Gas generation increases significantly." at bounding box center [507, 460] width 10 height 10
click at [605, 477] on span "The battery terminal voltage is above 14V" at bounding box center [634, 481] width 216 height 12
click at [512, 477] on input "The battery terminal voltage is above 14V" at bounding box center [507, 481] width 10 height 10
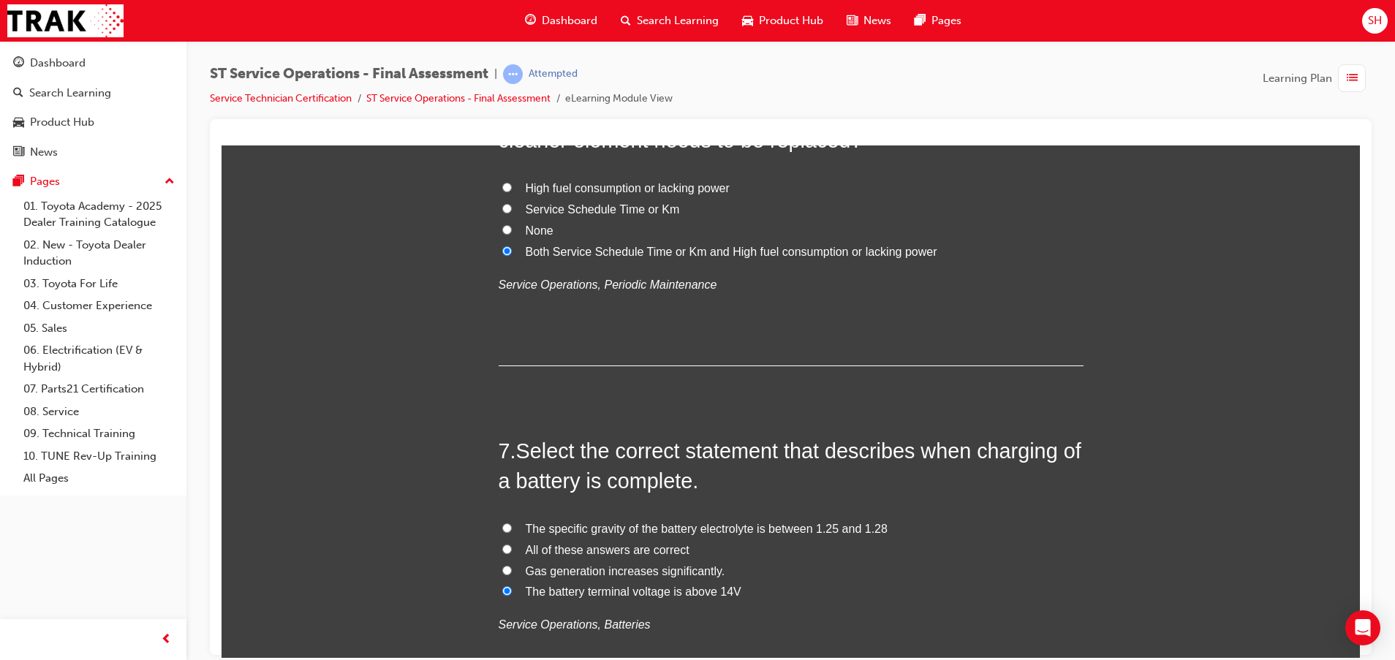
click at [683, 545] on label "All of these answers are correct" at bounding box center [790, 549] width 585 height 21
click at [512, 545] on input "All of these answers are correct" at bounding box center [507, 549] width 10 height 10
click at [625, 531] on span "The specific gravity of the battery electrolyte is between 1.25 and 1.28" at bounding box center [707, 528] width 362 height 12
click at [512, 531] on input "The specific gravity of the battery electrolyte is between 1.25 and 1.28" at bounding box center [507, 528] width 10 height 10
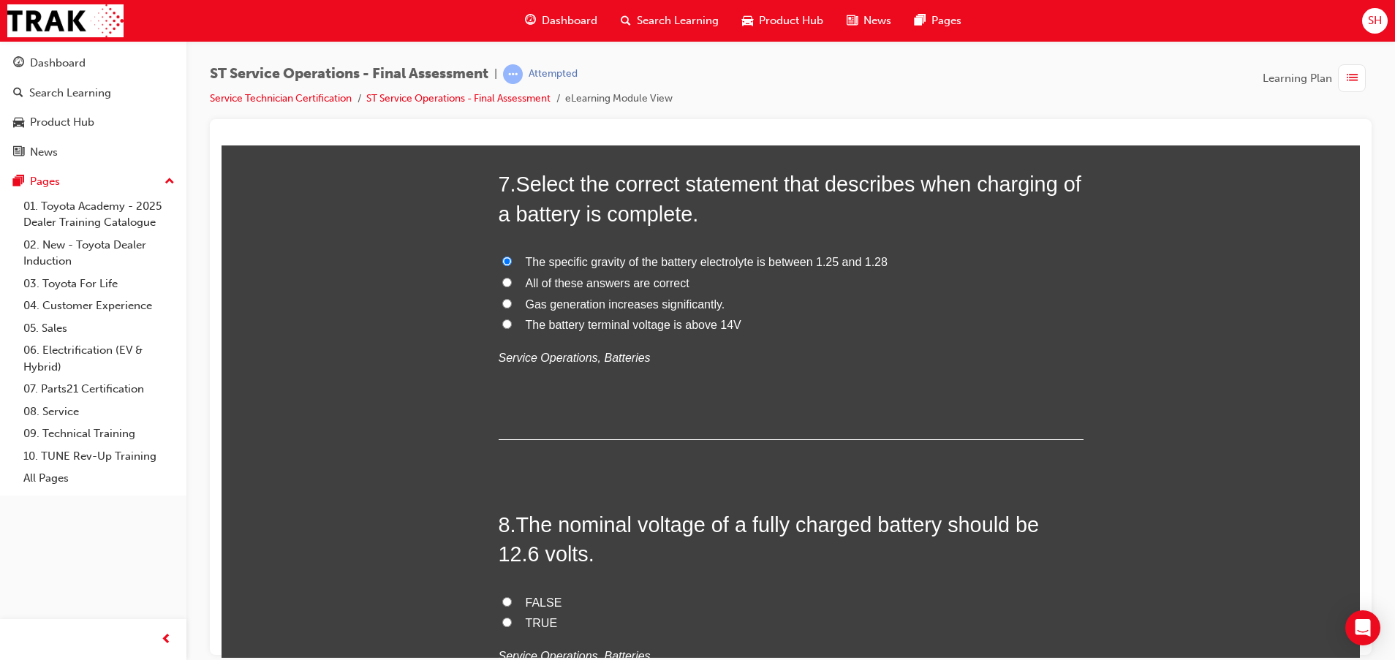
scroll to position [2083, 0]
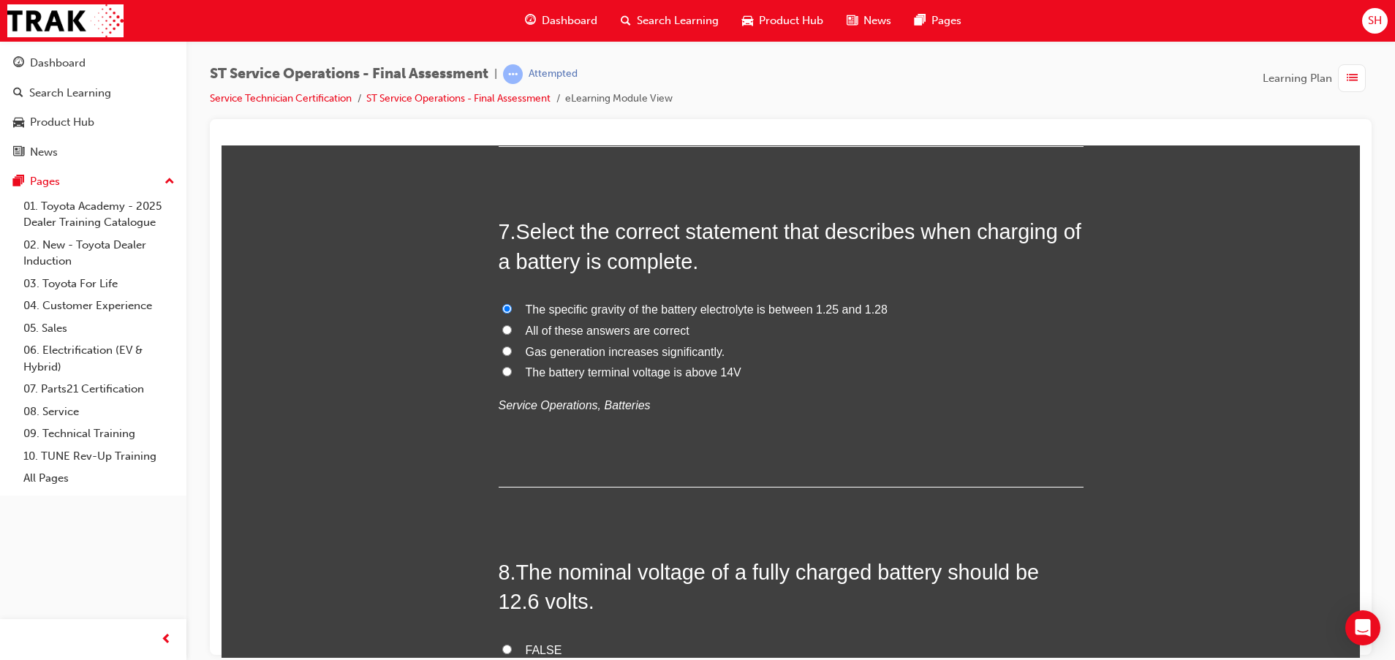
click at [618, 370] on span "The battery terminal voltage is above 14V" at bounding box center [634, 371] width 216 height 12
click at [512, 370] on input "The battery terminal voltage is above 14V" at bounding box center [507, 371] width 10 height 10
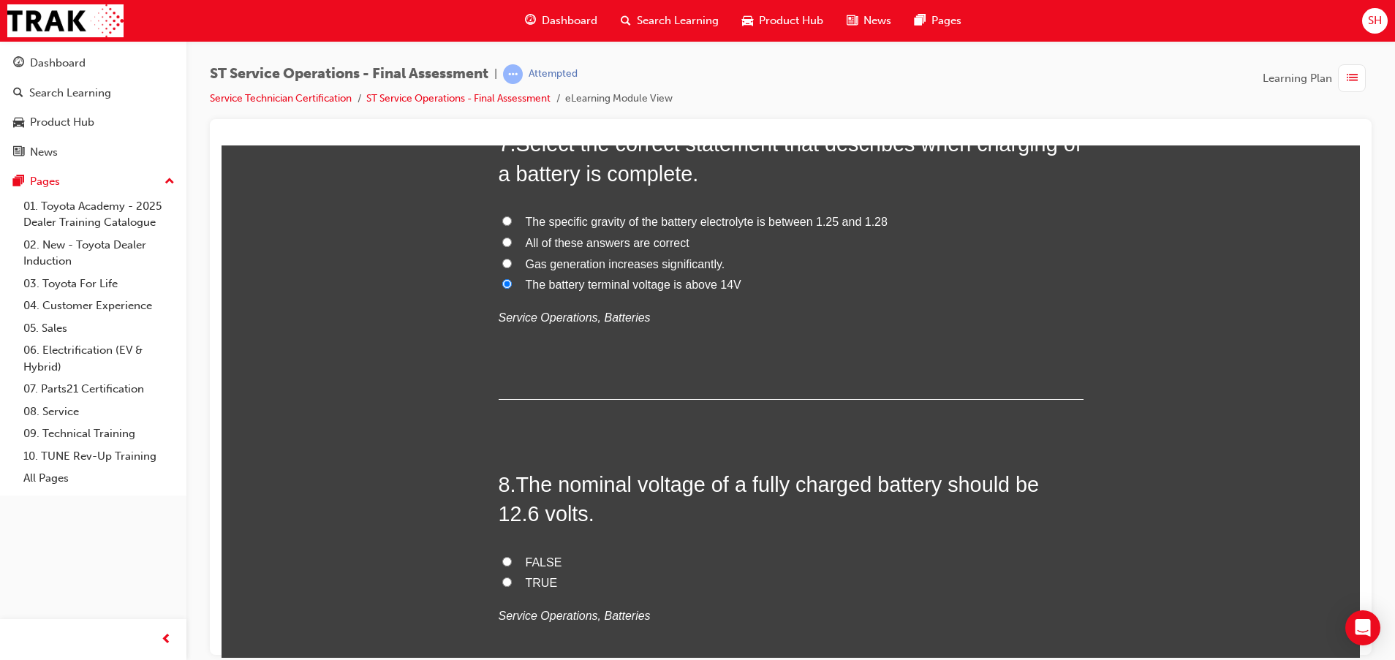
scroll to position [2412, 0]
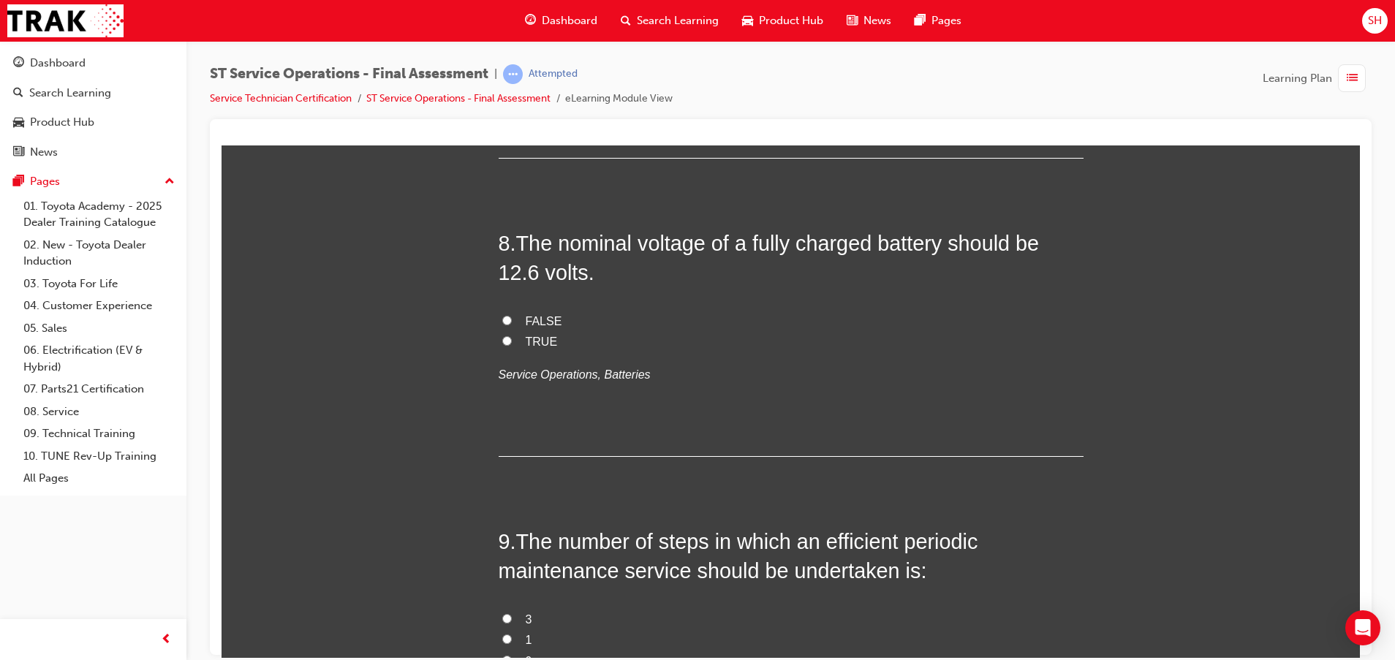
click at [526, 338] on span "TRUE" at bounding box center [542, 341] width 32 height 12
click at [512, 338] on input "TRUE" at bounding box center [507, 340] width 10 height 10
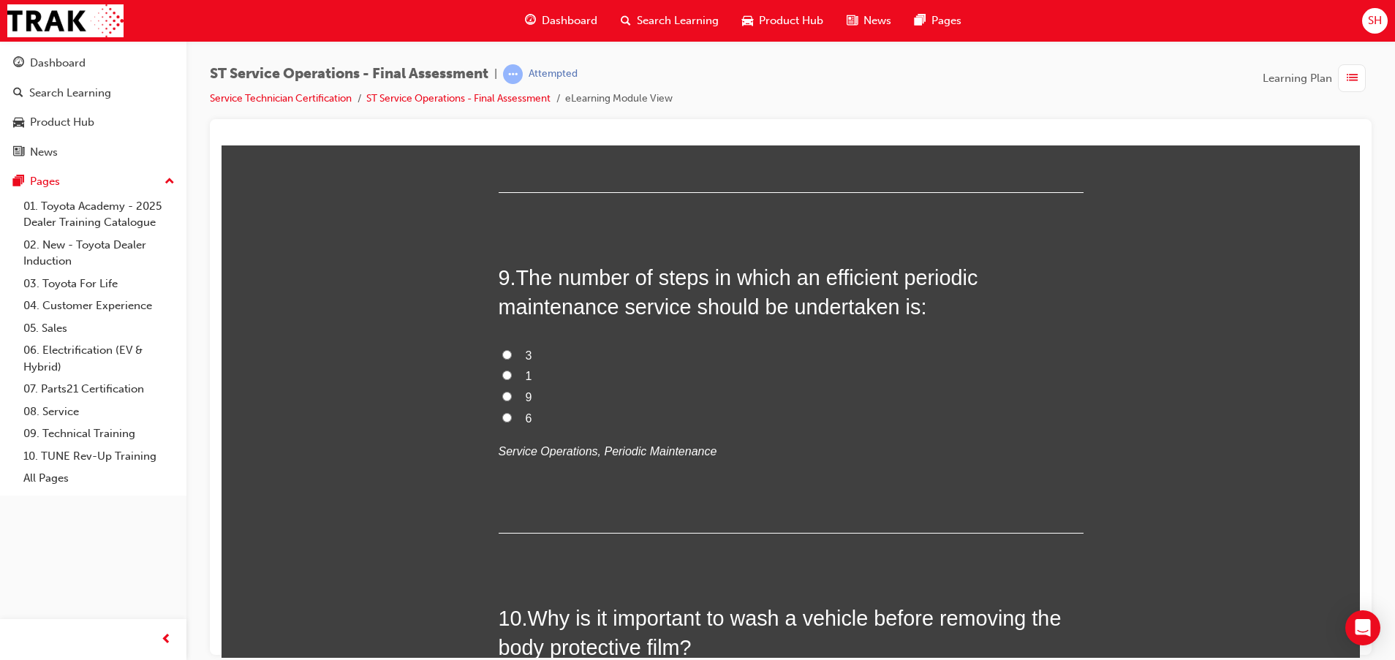
scroll to position [2741, 0]
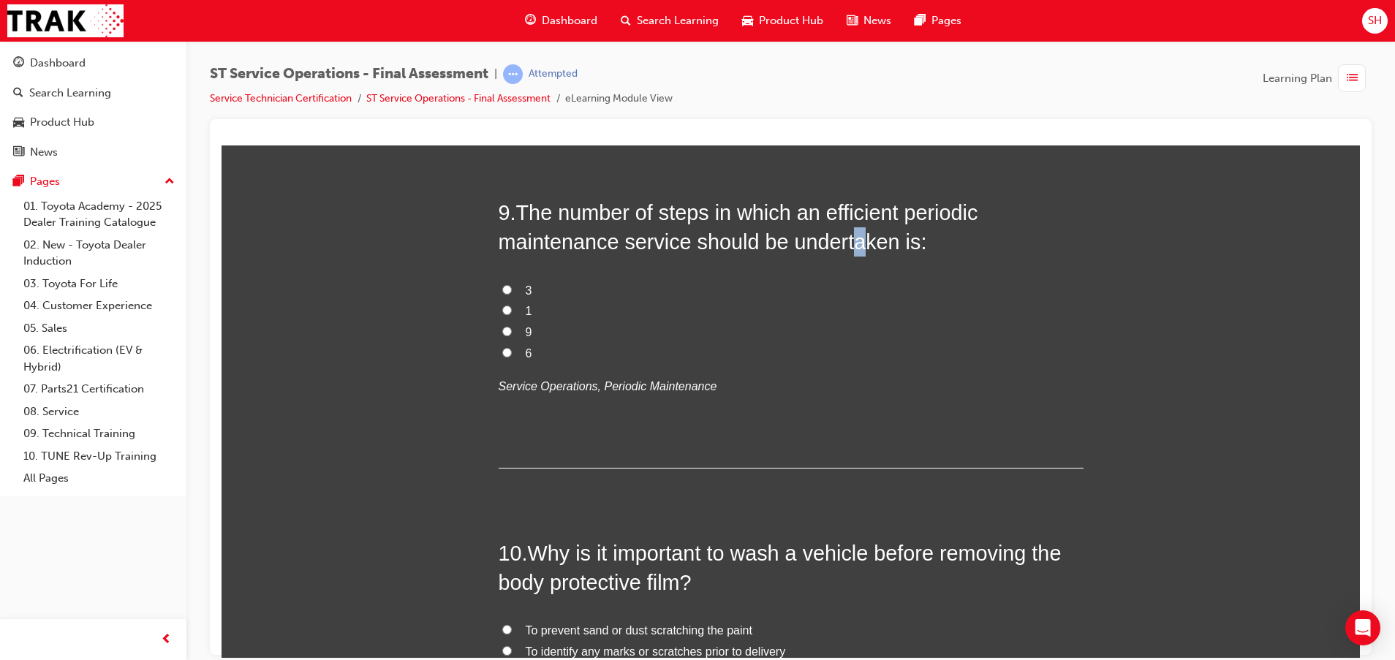
drag, startPoint x: 852, startPoint y: 251, endPoint x: 862, endPoint y: 258, distance: 12.0
click at [862, 258] on div "9 . The number of steps in which an efficient periodic maintenance service shou…" at bounding box center [790, 332] width 585 height 270
click at [526, 327] on span "9" at bounding box center [529, 331] width 7 height 12
click at [512, 327] on input "9" at bounding box center [507, 331] width 10 height 10
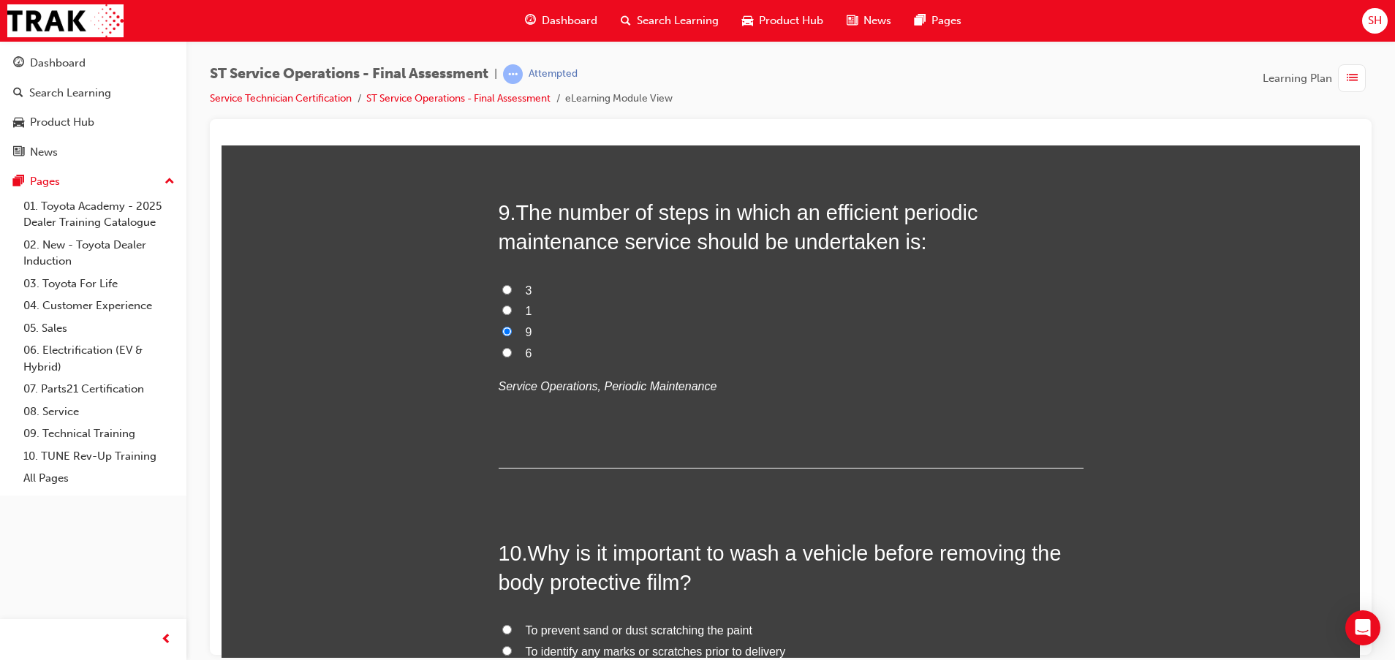
drag, startPoint x: 513, startPoint y: 292, endPoint x: 536, endPoint y: 303, distance: 26.1
click at [520, 294] on label "3" at bounding box center [790, 290] width 585 height 21
click at [512, 294] on input "3" at bounding box center [507, 289] width 10 height 10
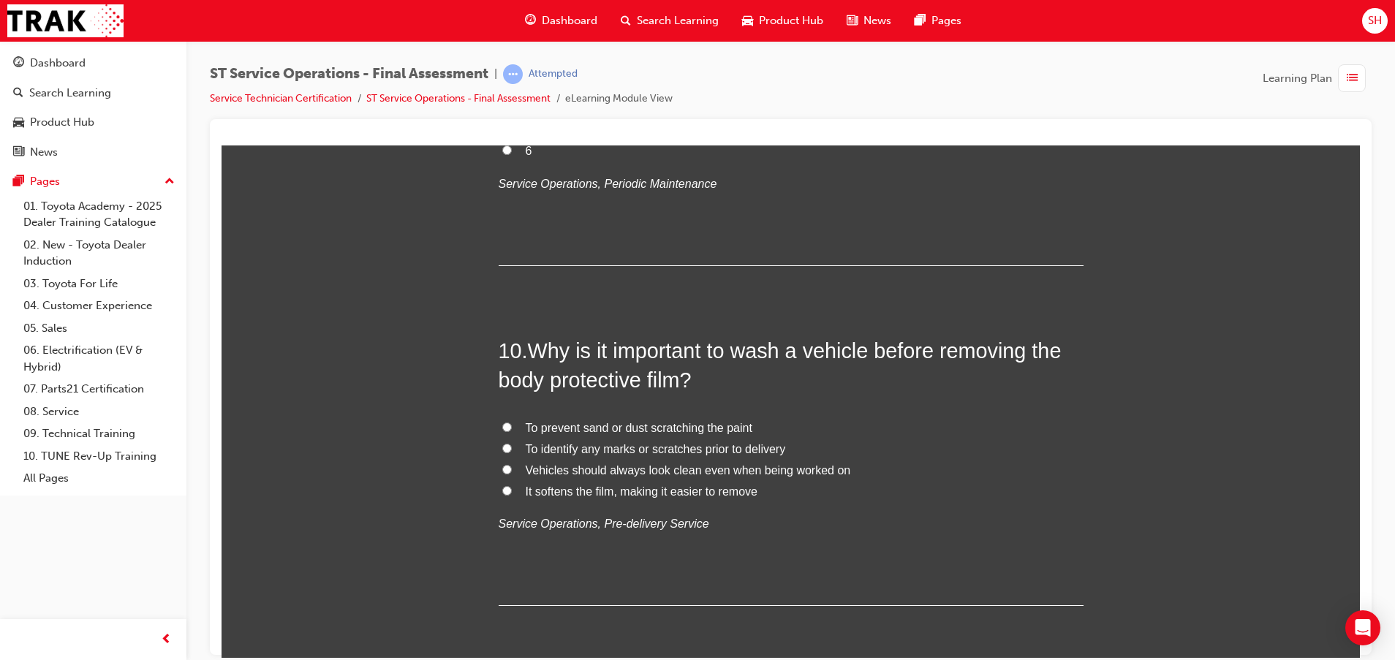
scroll to position [2960, 0]
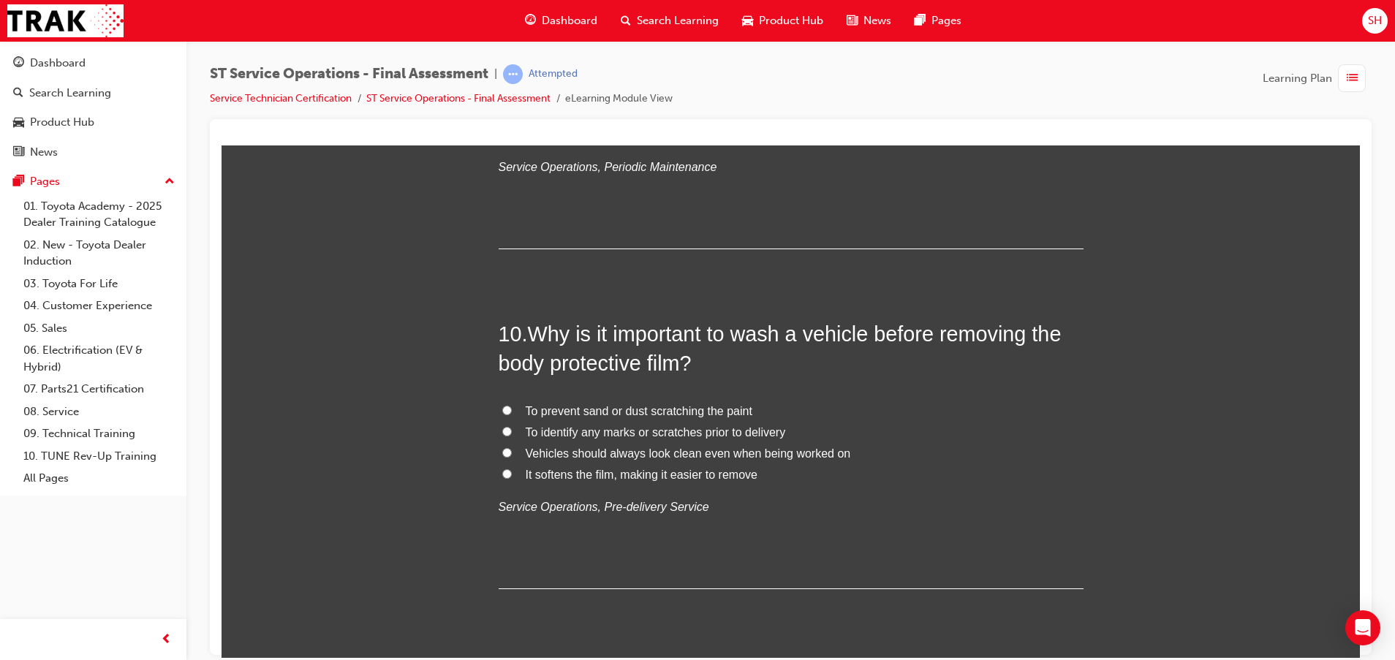
click at [617, 414] on span "To prevent sand or dust scratching the paint" at bounding box center [639, 410] width 227 height 12
click at [512, 414] on input "To prevent sand or dust scratching the paint" at bounding box center [507, 410] width 10 height 10
click at [691, 427] on span "To identify any marks or scratches prior to delivery" at bounding box center [656, 431] width 260 height 12
click at [512, 427] on input "To identify any marks or scratches prior to delivery" at bounding box center [507, 431] width 10 height 10
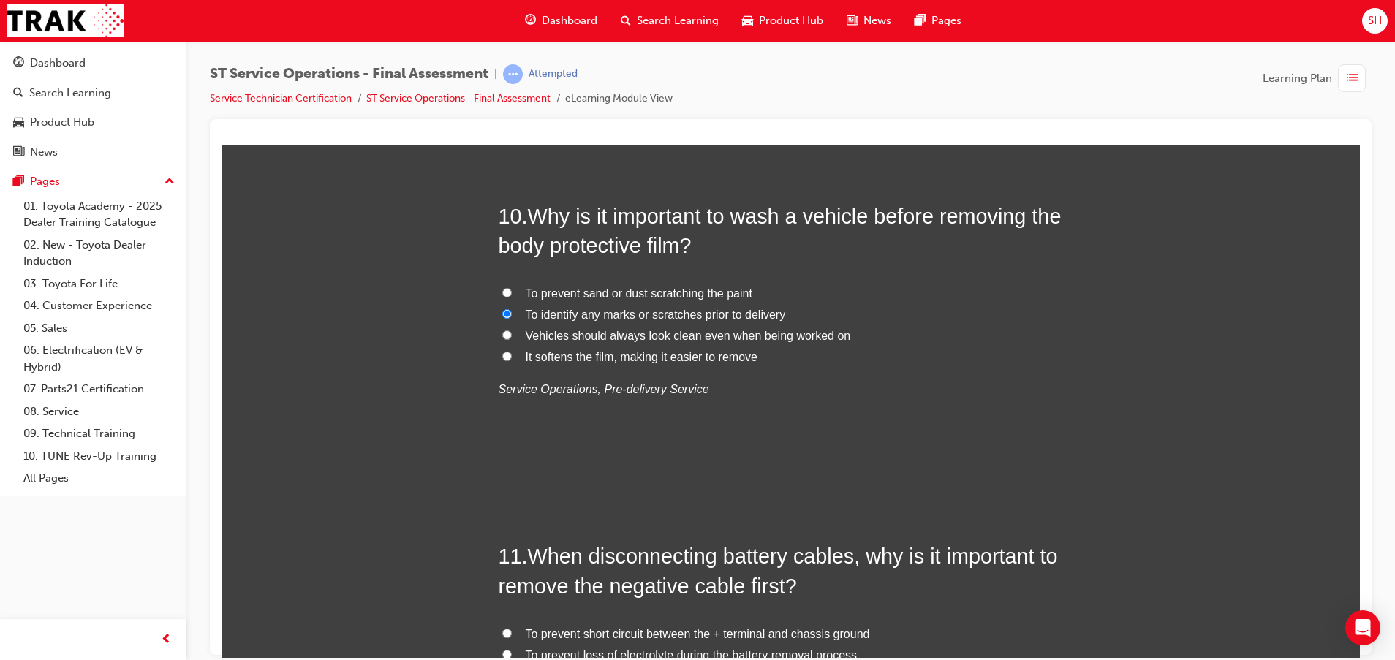
scroll to position [3179, 0]
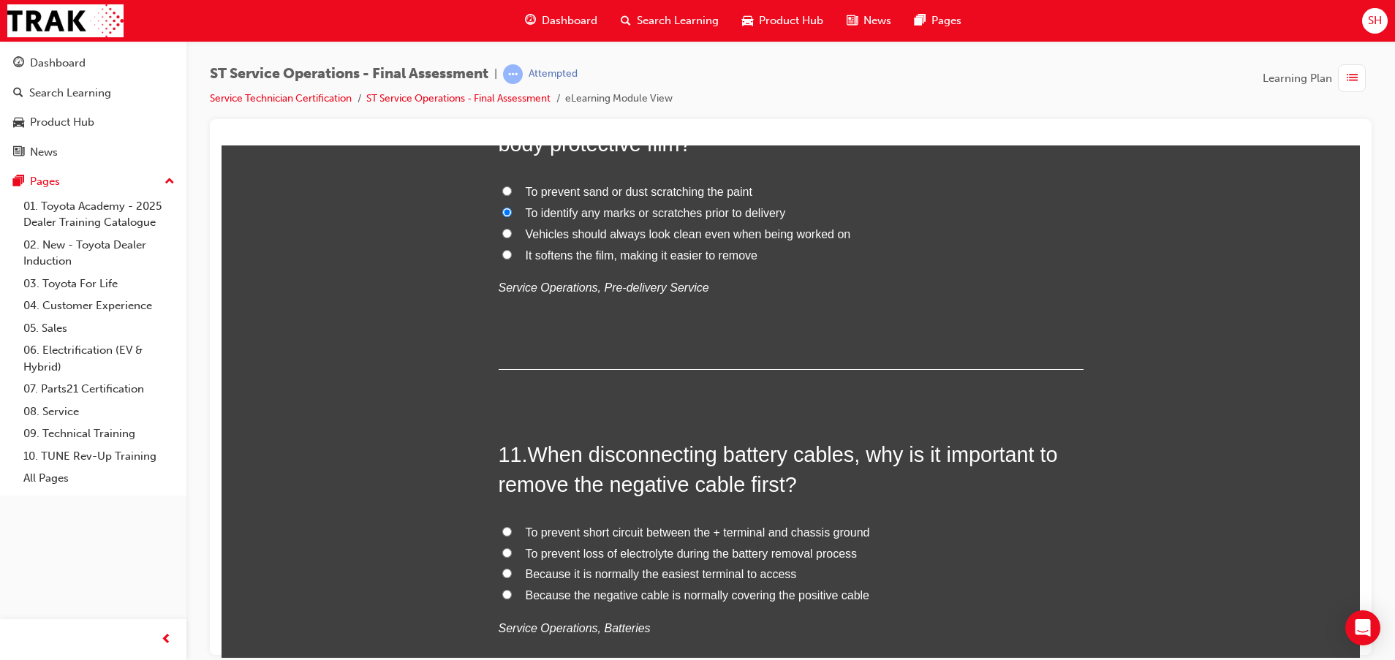
click at [686, 528] on span "To prevent short circuit between the + terminal and chassis ground" at bounding box center [698, 532] width 344 height 12
click at [512, 528] on input "To prevent short circuit between the + terminal and chassis ground" at bounding box center [507, 531] width 10 height 10
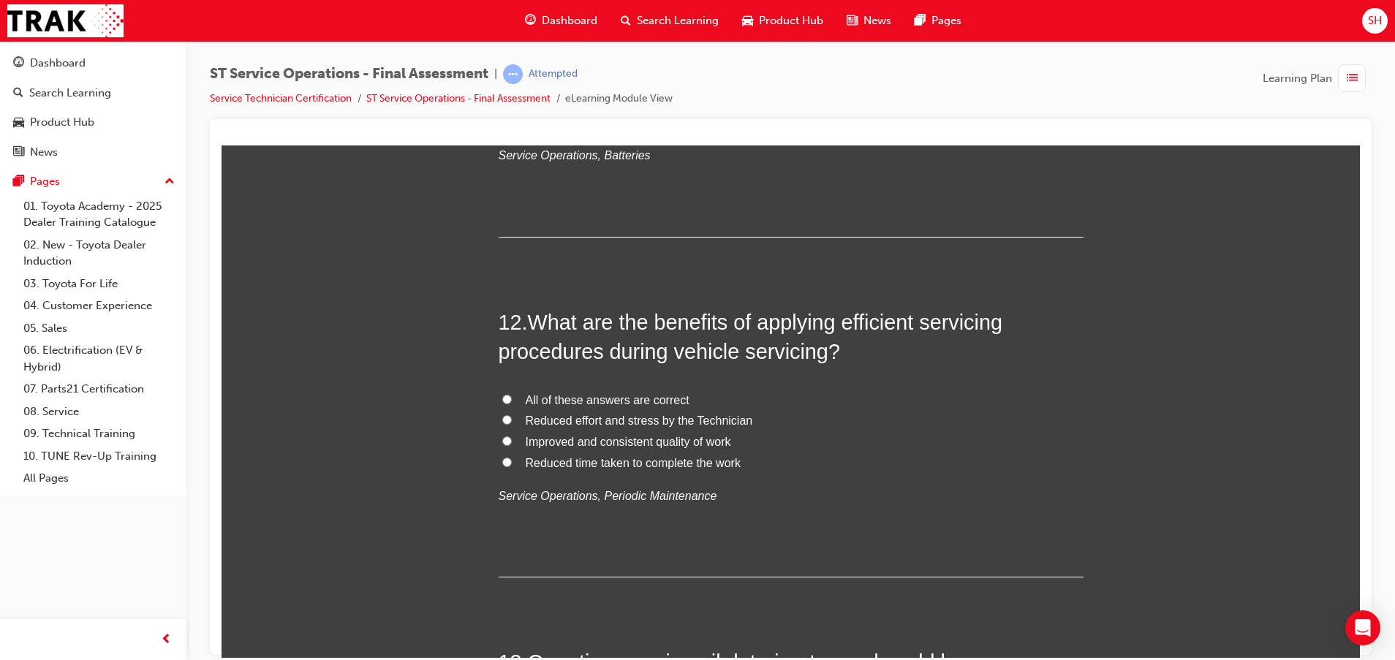
scroll to position [3618, 0]
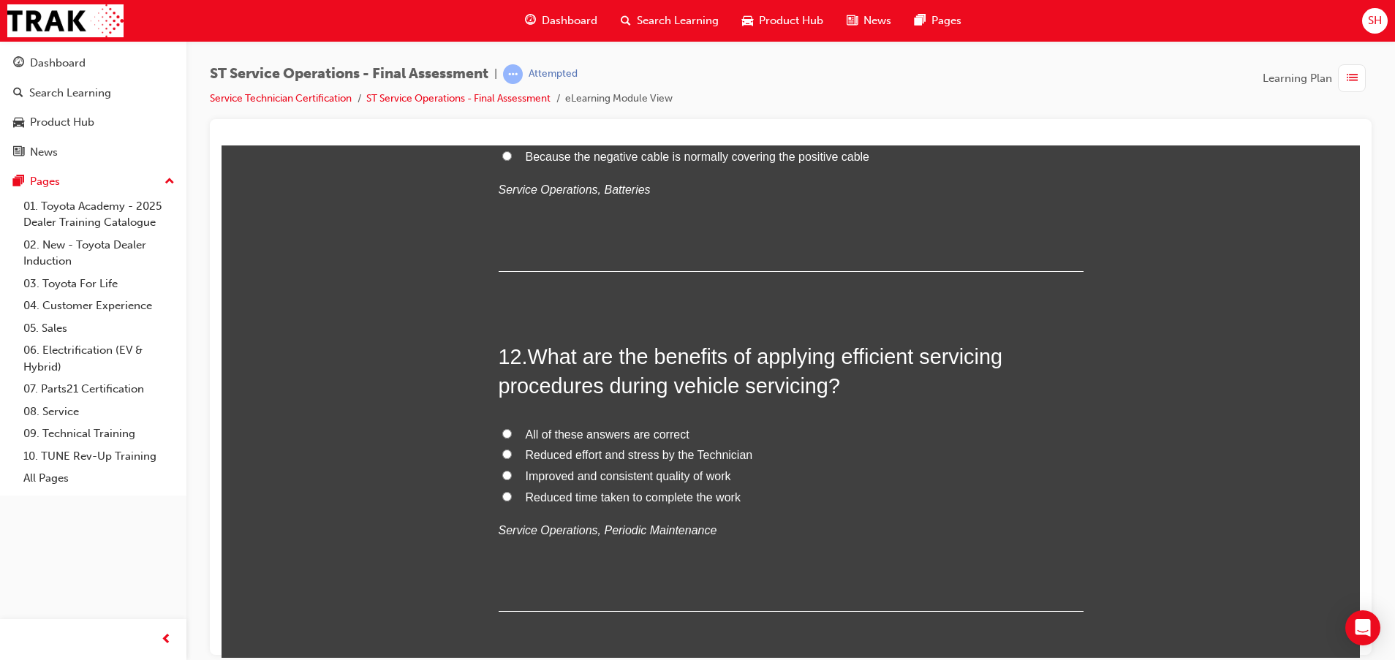
drag, startPoint x: 530, startPoint y: 434, endPoint x: 649, endPoint y: 455, distance: 121.0
click at [532, 434] on span "All of these answers are correct" at bounding box center [608, 434] width 164 height 12
click at [501, 426] on label "All of these answers are correct" at bounding box center [790, 434] width 585 height 21
click at [502, 428] on input "All of these answers are correct" at bounding box center [507, 433] width 10 height 10
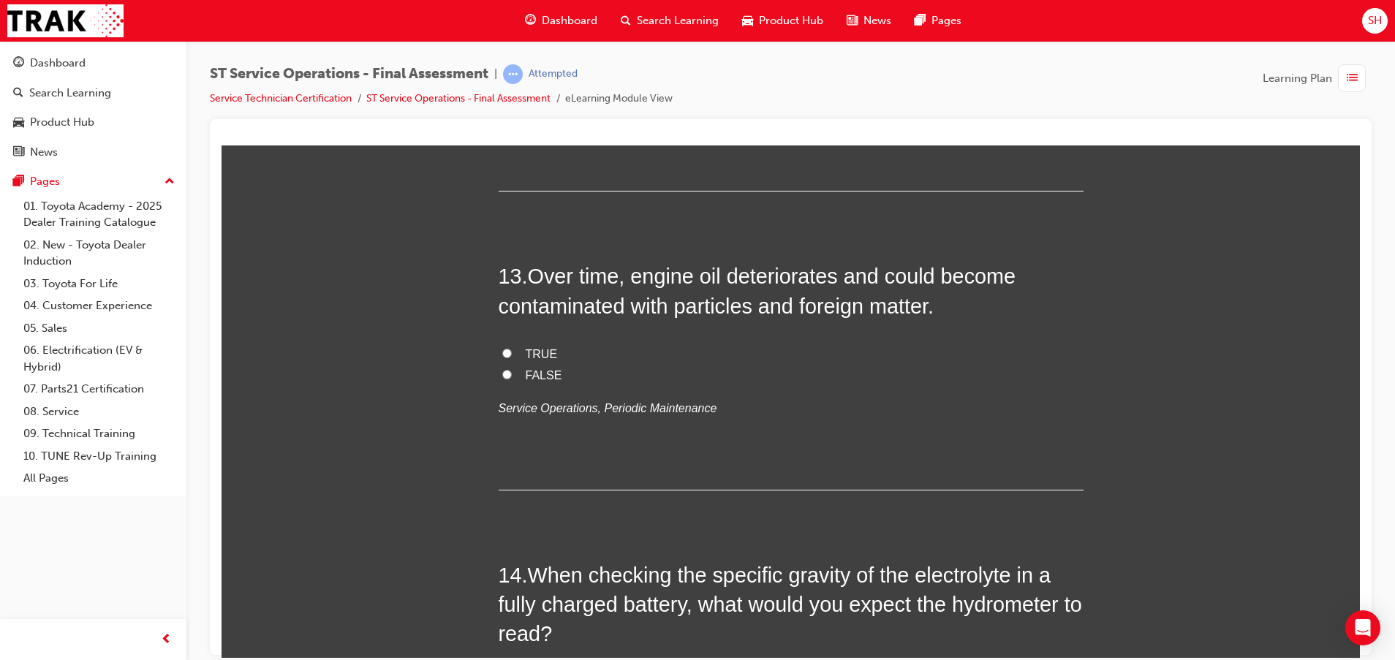
scroll to position [4056, 0]
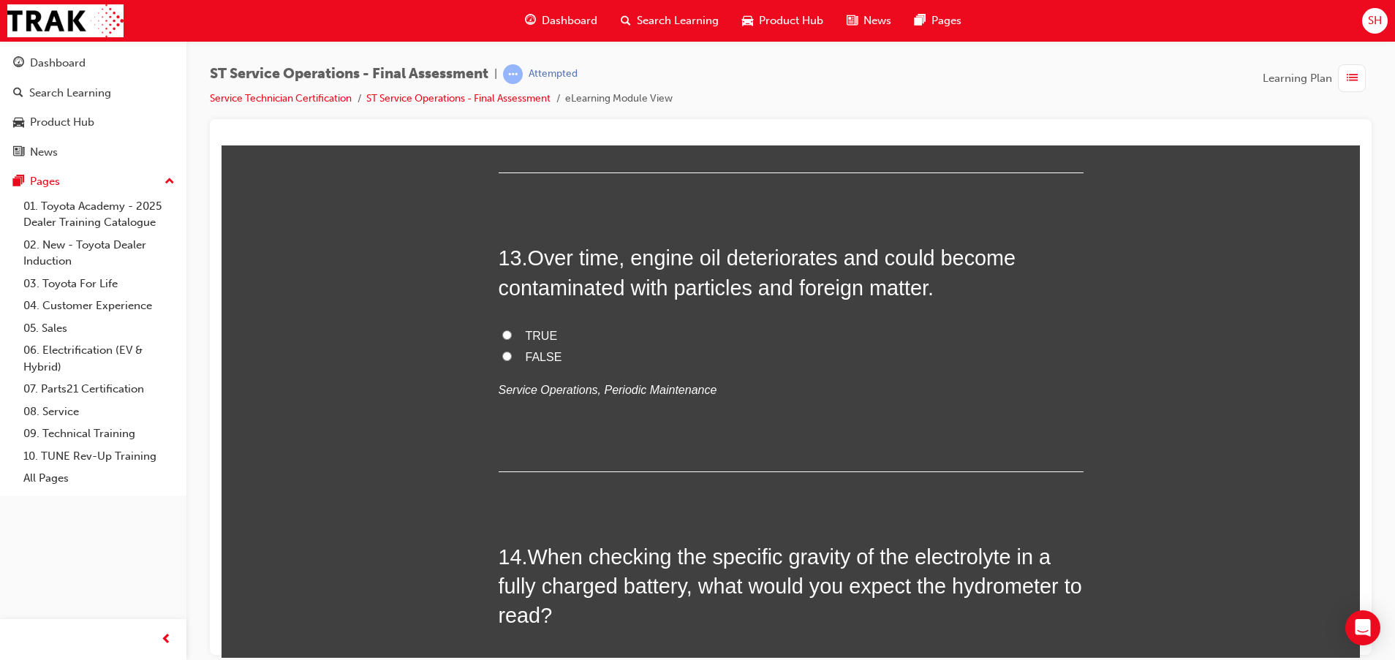
click at [515, 338] on label "TRUE" at bounding box center [790, 335] width 585 height 21
click at [512, 338] on input "TRUE" at bounding box center [507, 335] width 10 height 10
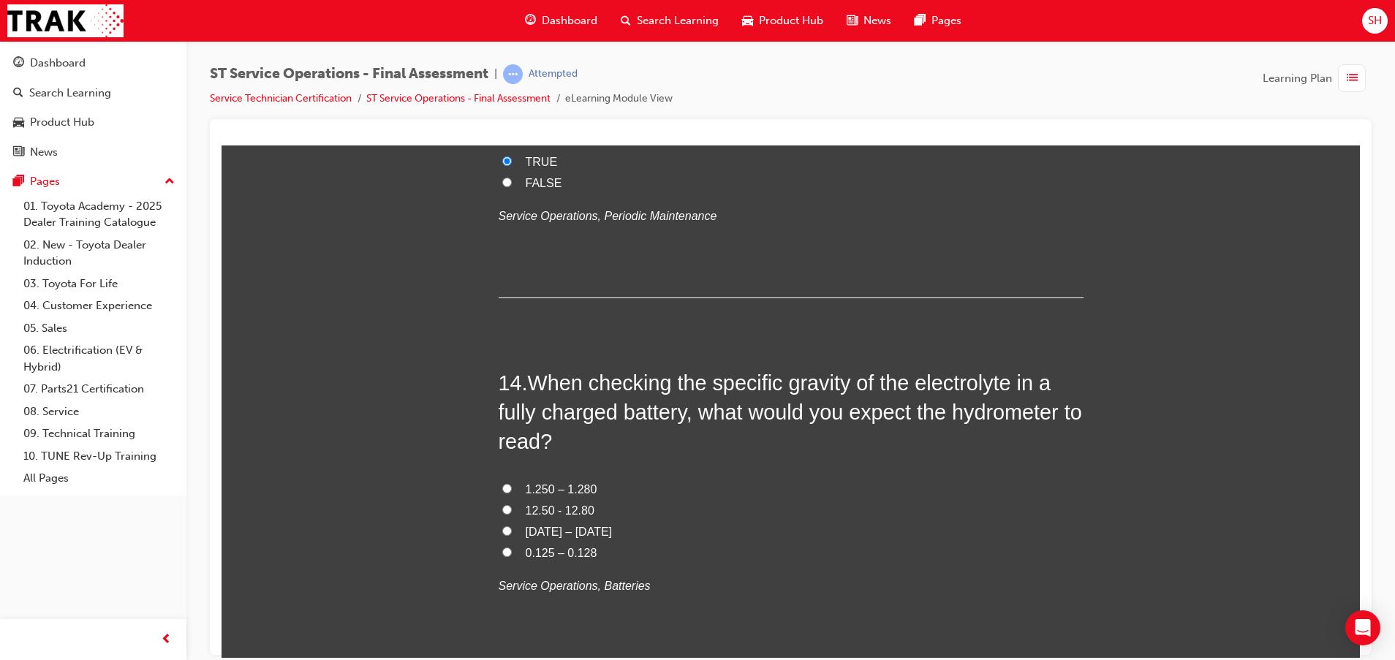
scroll to position [4276, 0]
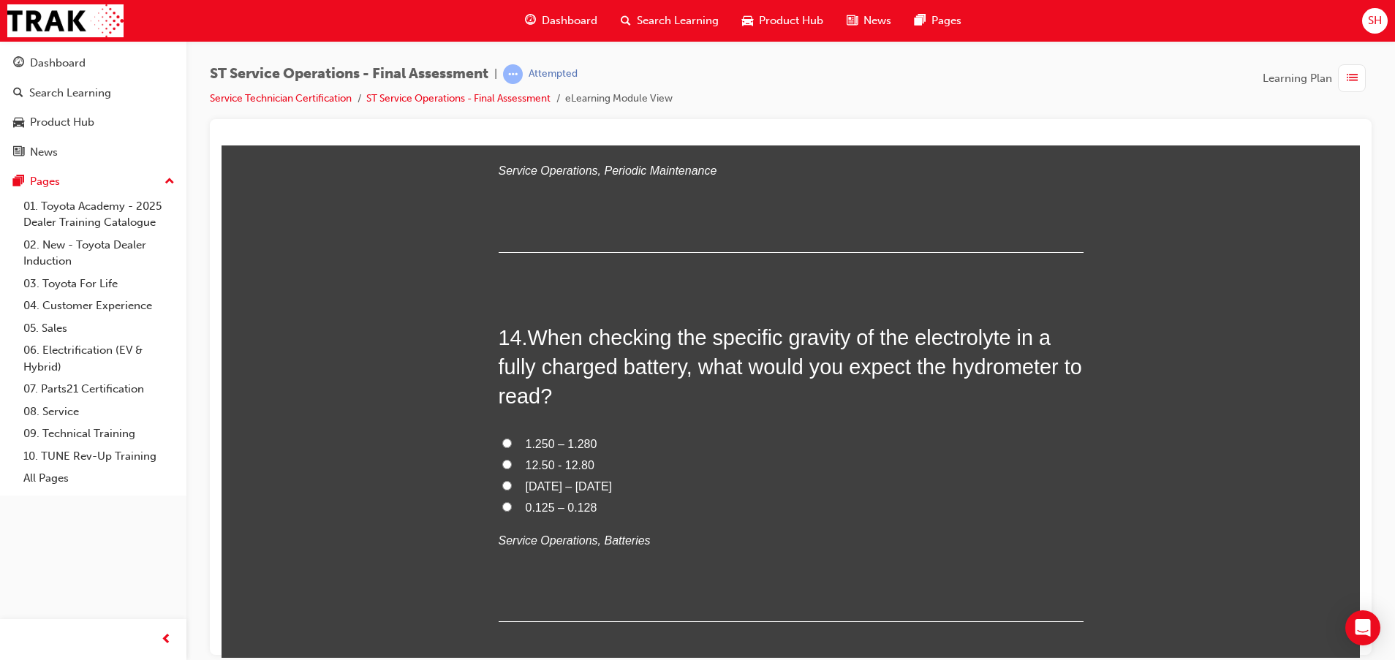
click at [553, 433] on label "1.250 – 1.280" at bounding box center [790, 443] width 585 height 21
click at [512, 438] on input "1.250 – 1.280" at bounding box center [507, 443] width 10 height 10
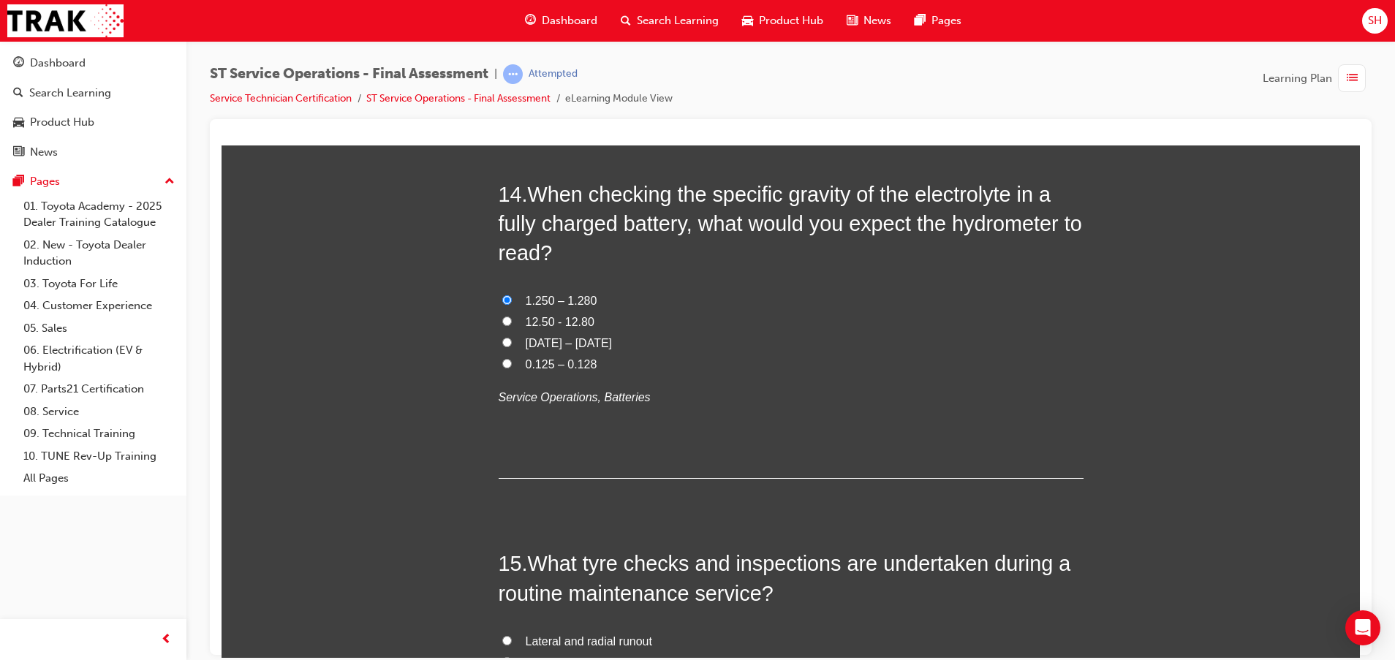
scroll to position [4385, 0]
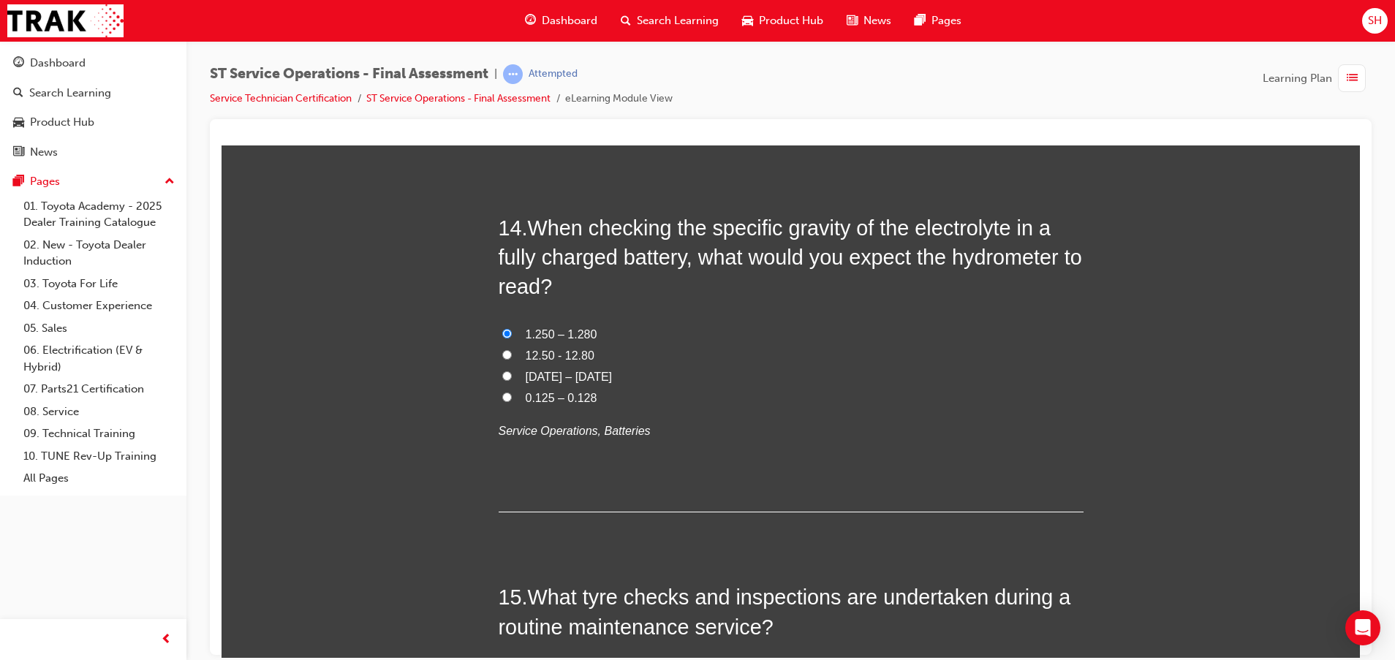
click at [555, 395] on span "0.125 – 0.128" at bounding box center [562, 397] width 72 height 12
click at [512, 395] on input "0.125 – 0.128" at bounding box center [507, 397] width 10 height 10
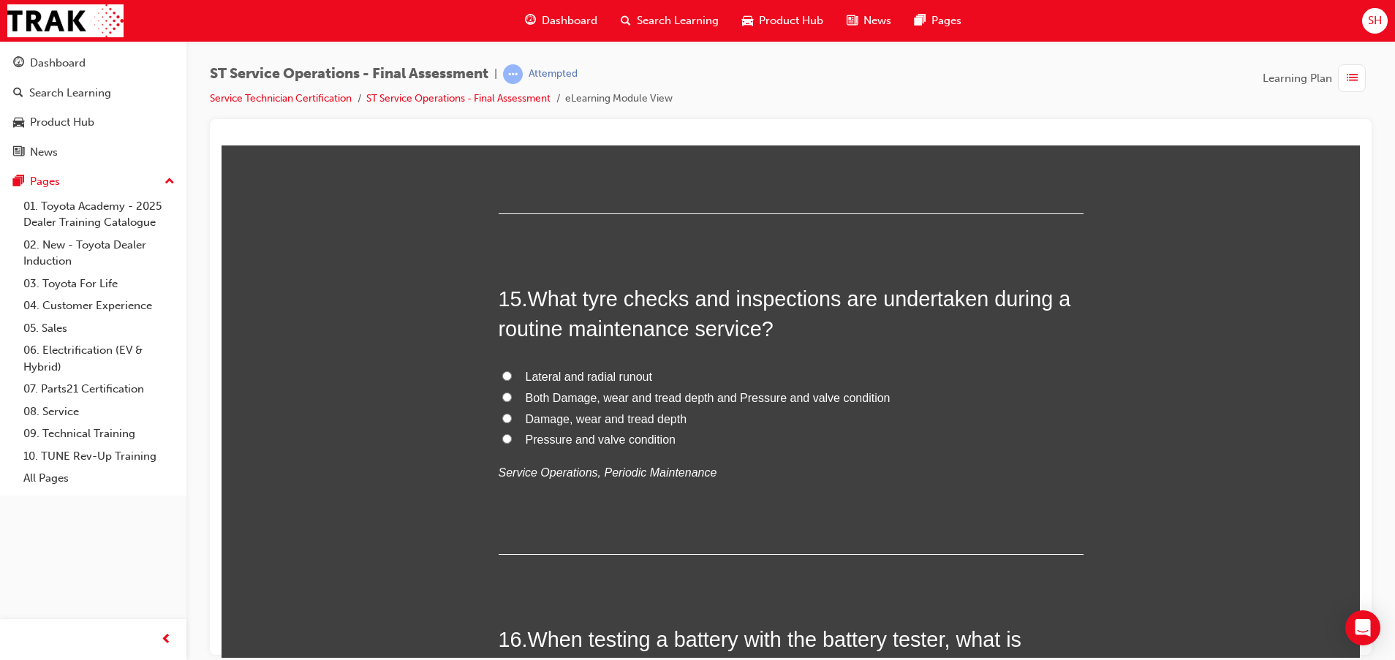
scroll to position [4714, 0]
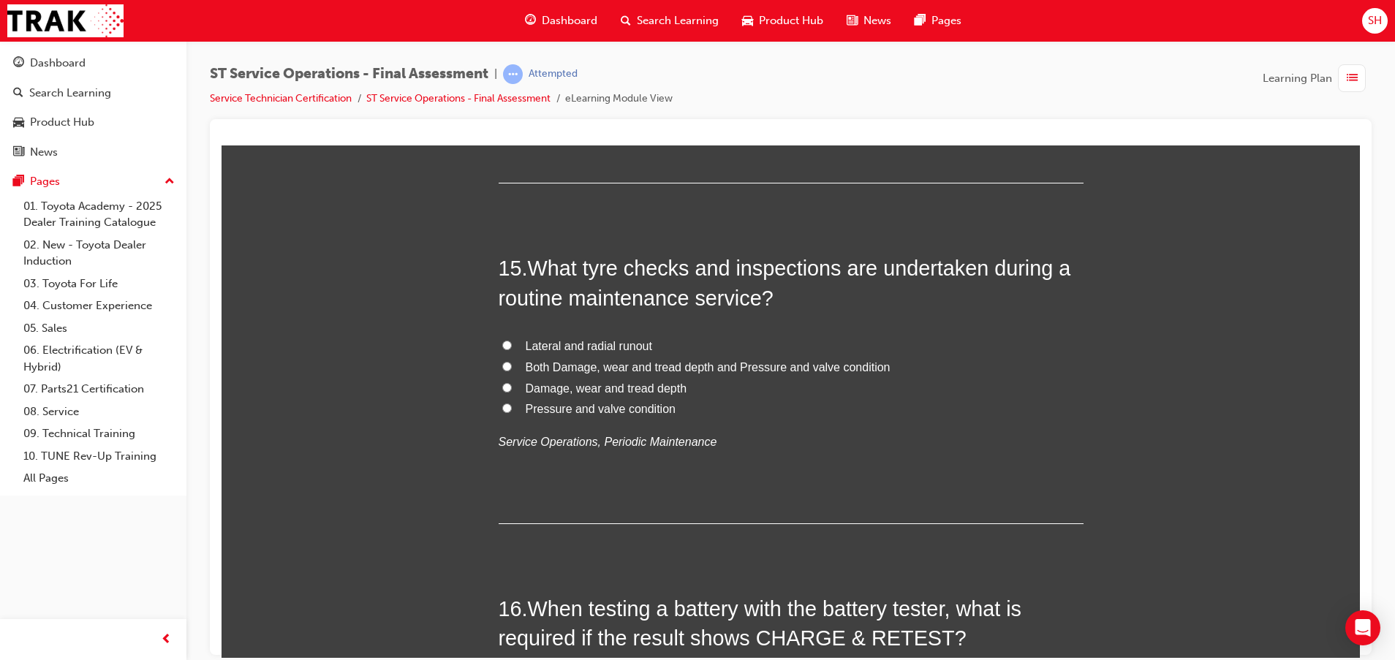
click at [728, 365] on span "Both Damage, wear and tread depth and Pressure and valve condition" at bounding box center [708, 366] width 365 height 12
click at [512, 365] on input "Both Damage, wear and tread depth and Pressure and valve condition" at bounding box center [507, 366] width 10 height 10
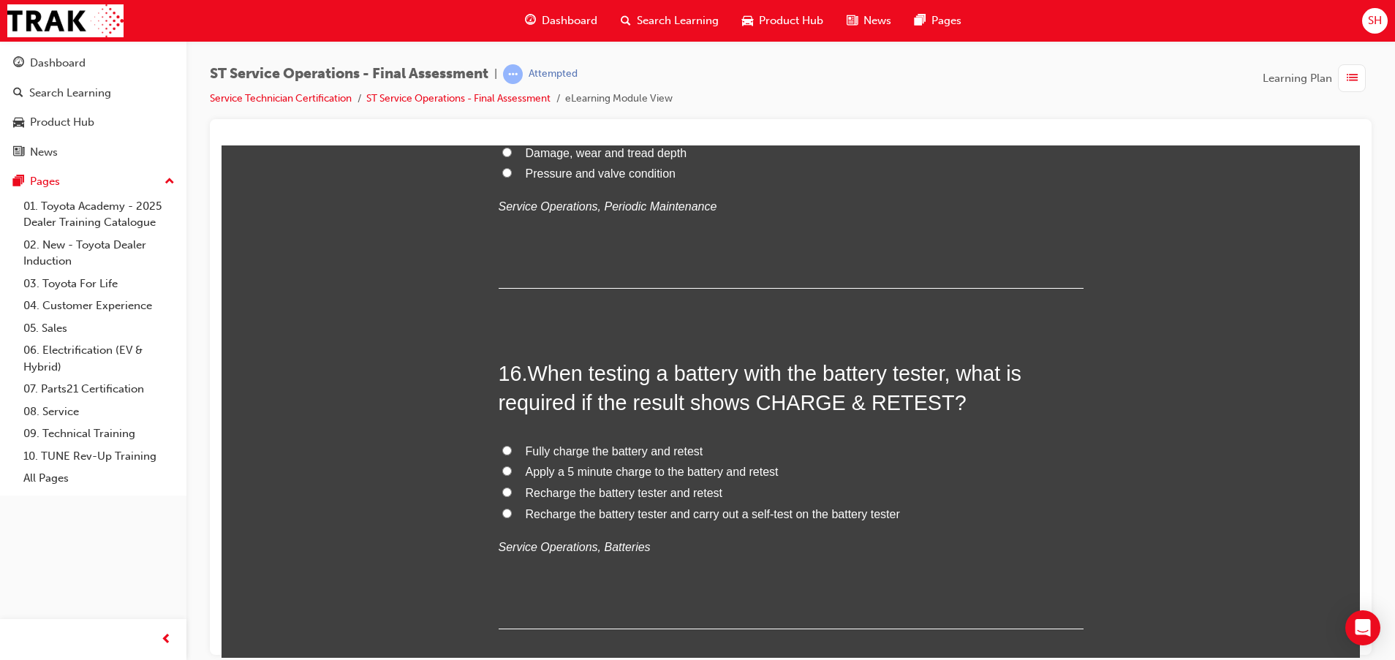
scroll to position [5043, 0]
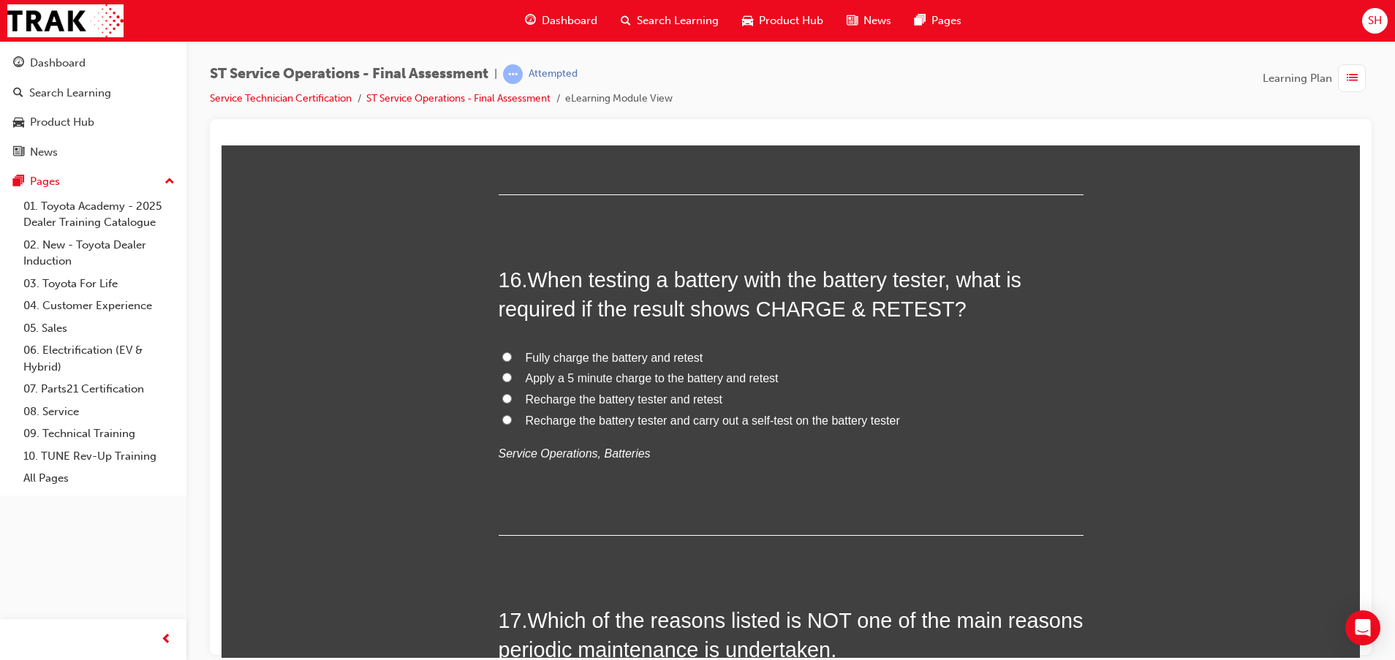
click at [547, 358] on span "Fully charge the battery and retest" at bounding box center [615, 357] width 178 height 12
click at [512, 358] on input "Fully charge the battery and retest" at bounding box center [507, 357] width 10 height 10
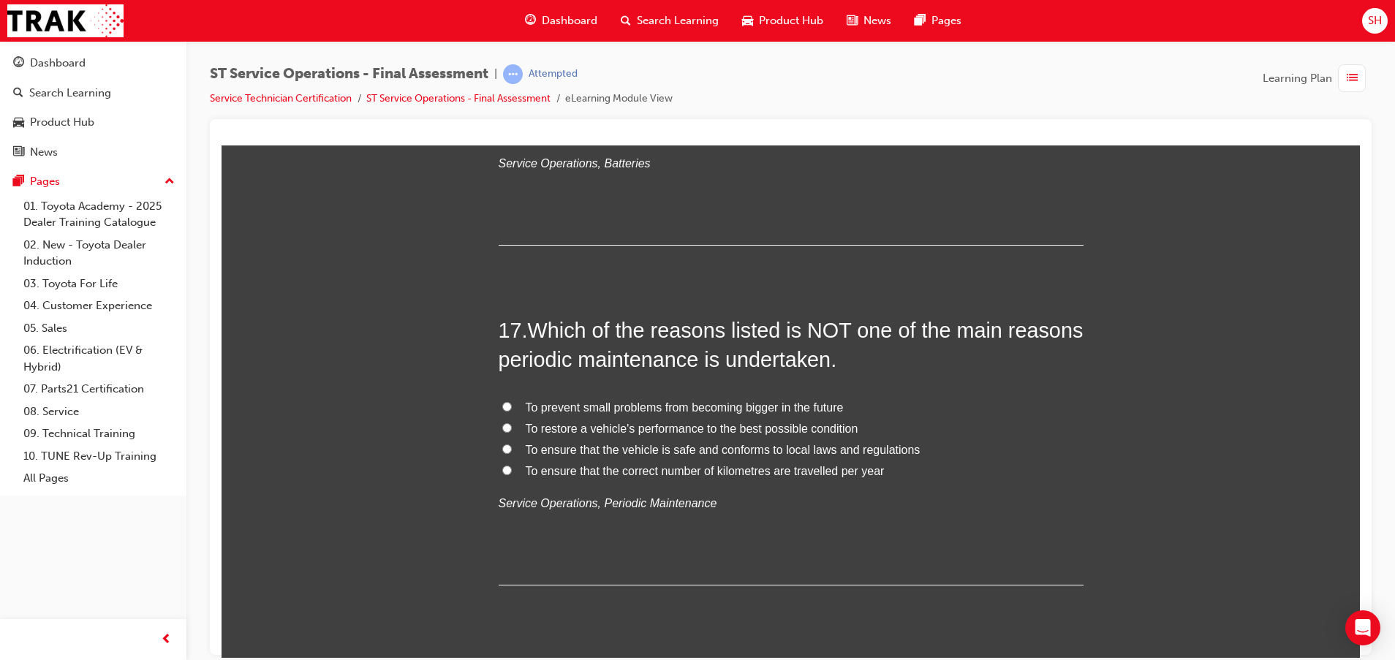
scroll to position [5372, 0]
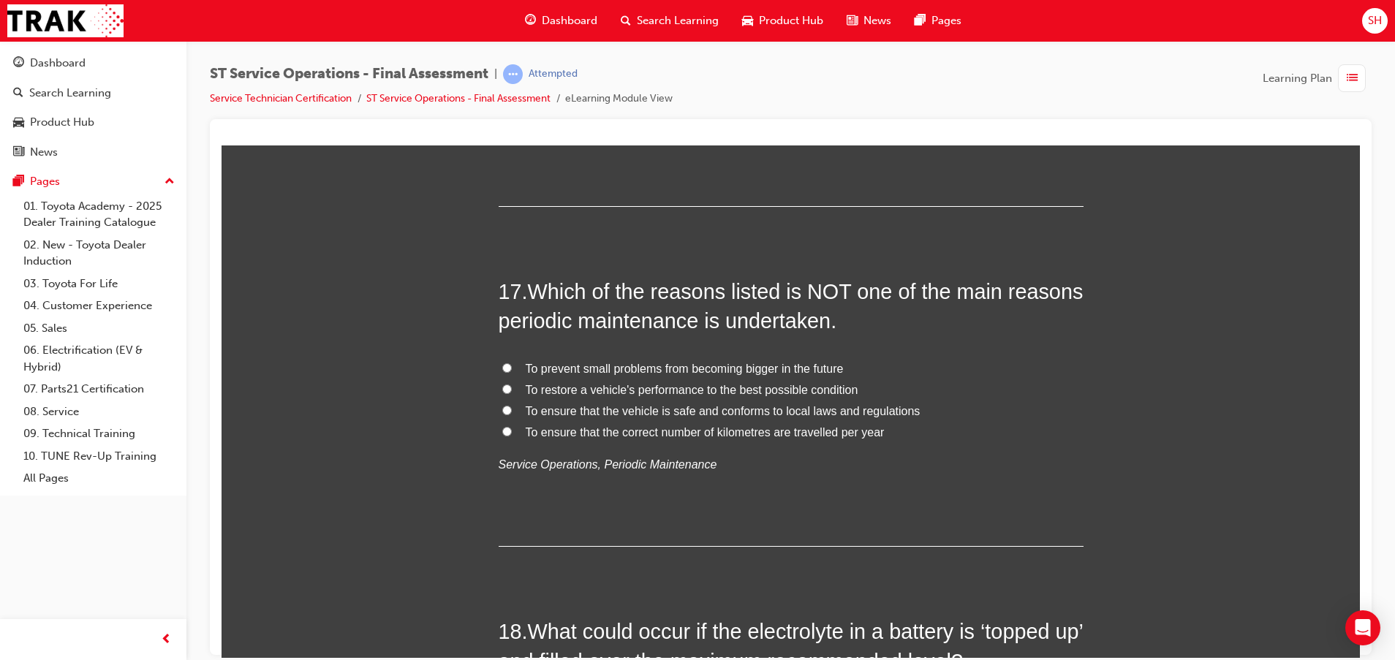
click at [649, 438] on span "To ensure that the correct number of kilometres are travelled per year" at bounding box center [705, 431] width 359 height 12
click at [512, 436] on input "To ensure that the correct number of kilometres are travelled per year" at bounding box center [507, 431] width 10 height 10
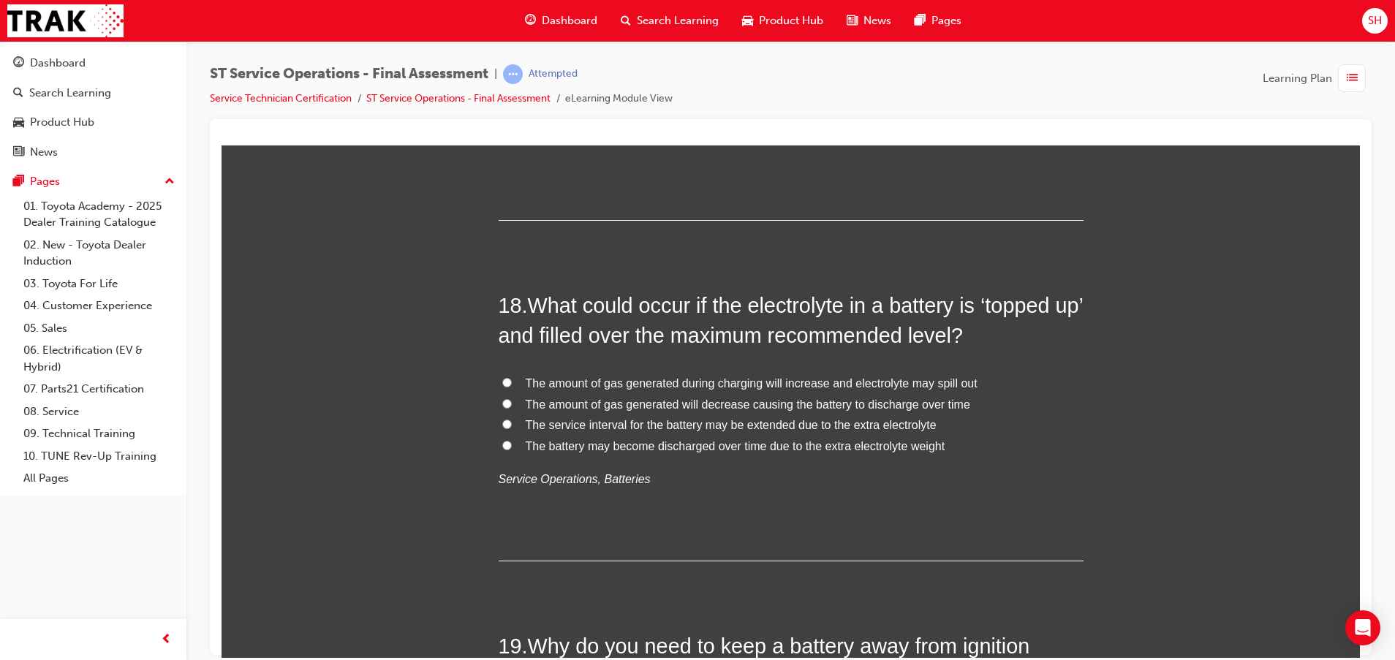
scroll to position [5701, 0]
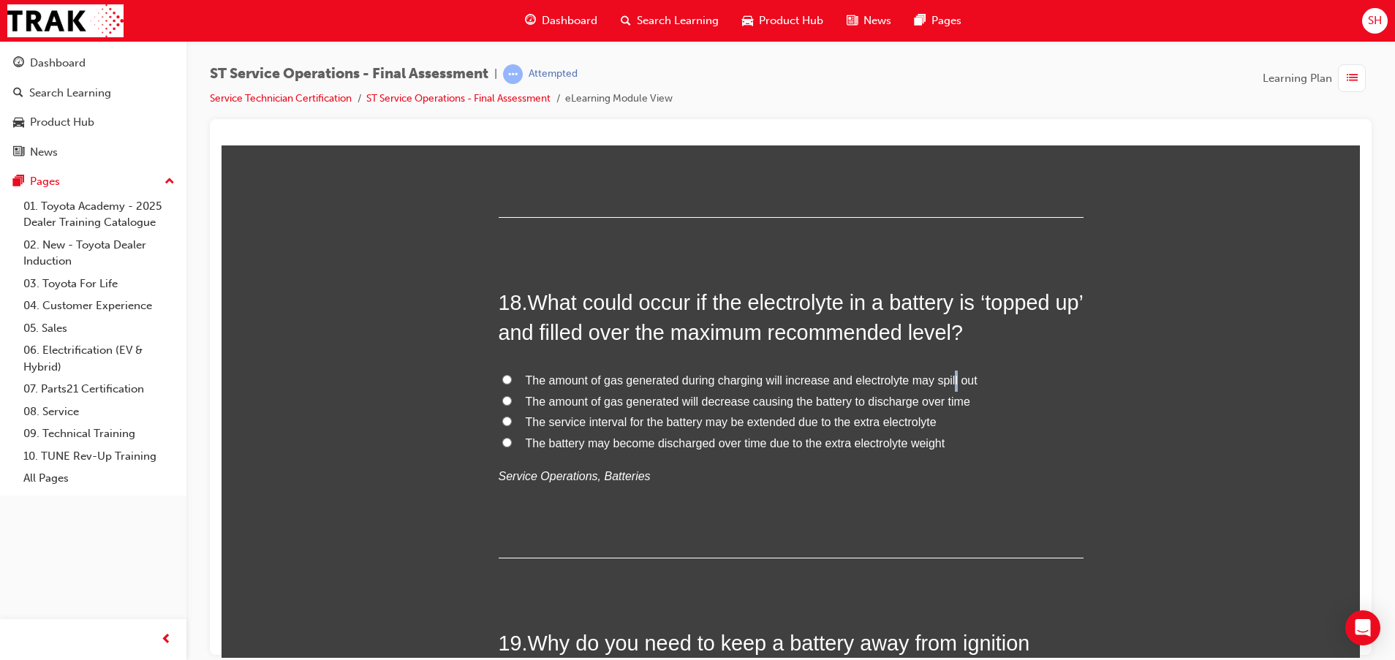
click at [944, 377] on span "The amount of gas generated during charging will increase and electrolyte may s…" at bounding box center [752, 379] width 452 height 12
click at [502, 381] on input "The amount of gas generated during charging will increase and electrolyte may s…" at bounding box center [507, 379] width 10 height 10
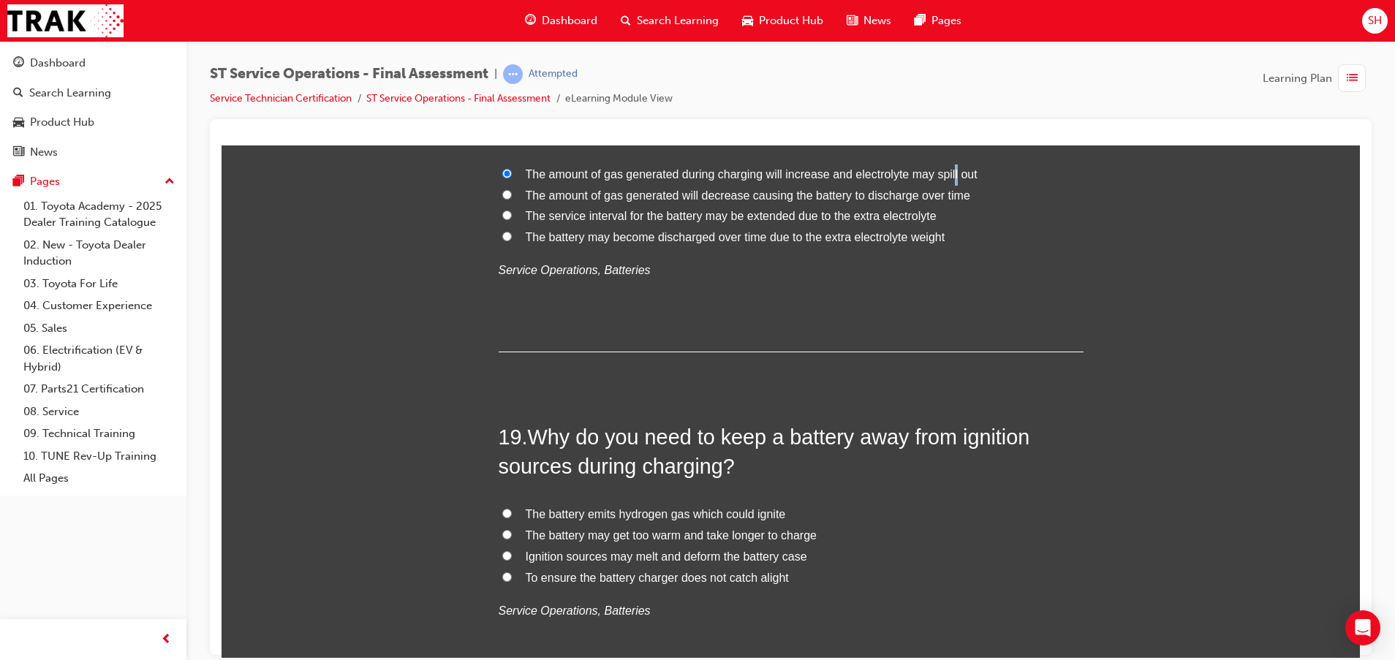
scroll to position [5920, 0]
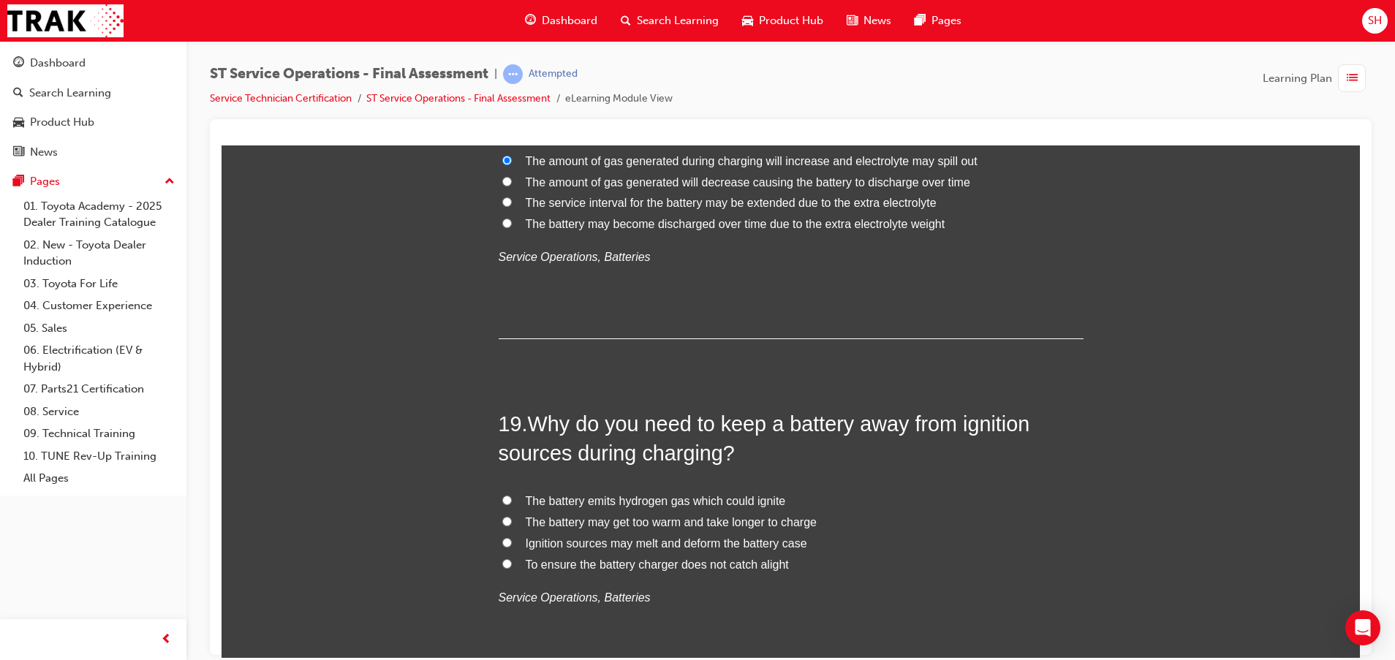
click at [566, 506] on span "The battery emits hydrogen gas which could ignite" at bounding box center [656, 500] width 260 height 12
click at [512, 504] on input "The battery emits hydrogen gas which could ignite" at bounding box center [507, 500] width 10 height 10
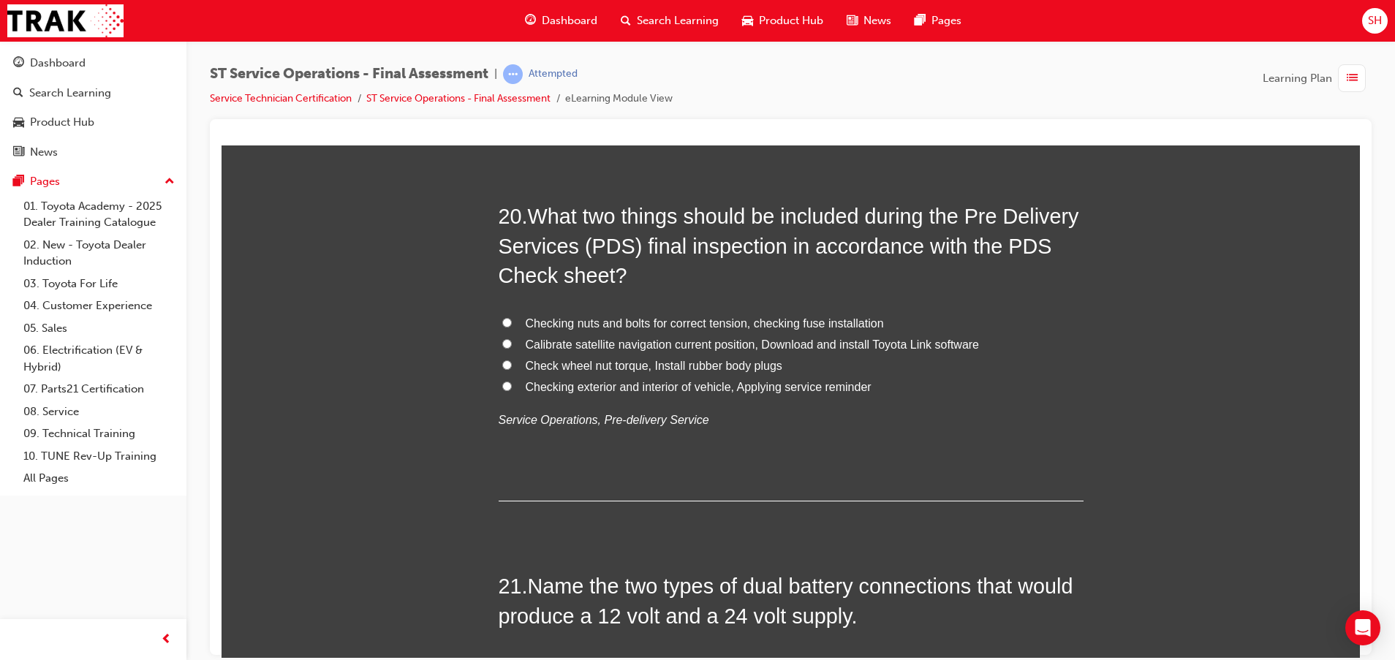
scroll to position [6468, 0]
click at [506, 362] on label "Check wheel nut torque, Install rubber body plugs" at bounding box center [790, 364] width 585 height 21
click at [506, 362] on input "Check wheel nut torque, Install rubber body plugs" at bounding box center [507, 364] width 10 height 10
click at [526, 339] on span "Calibrate satellite navigation current position, Download and install Toyota Li…" at bounding box center [753, 343] width 454 height 12
click at [512, 339] on input "Calibrate satellite navigation current position, Download and install Toyota Li…" at bounding box center [507, 343] width 10 height 10
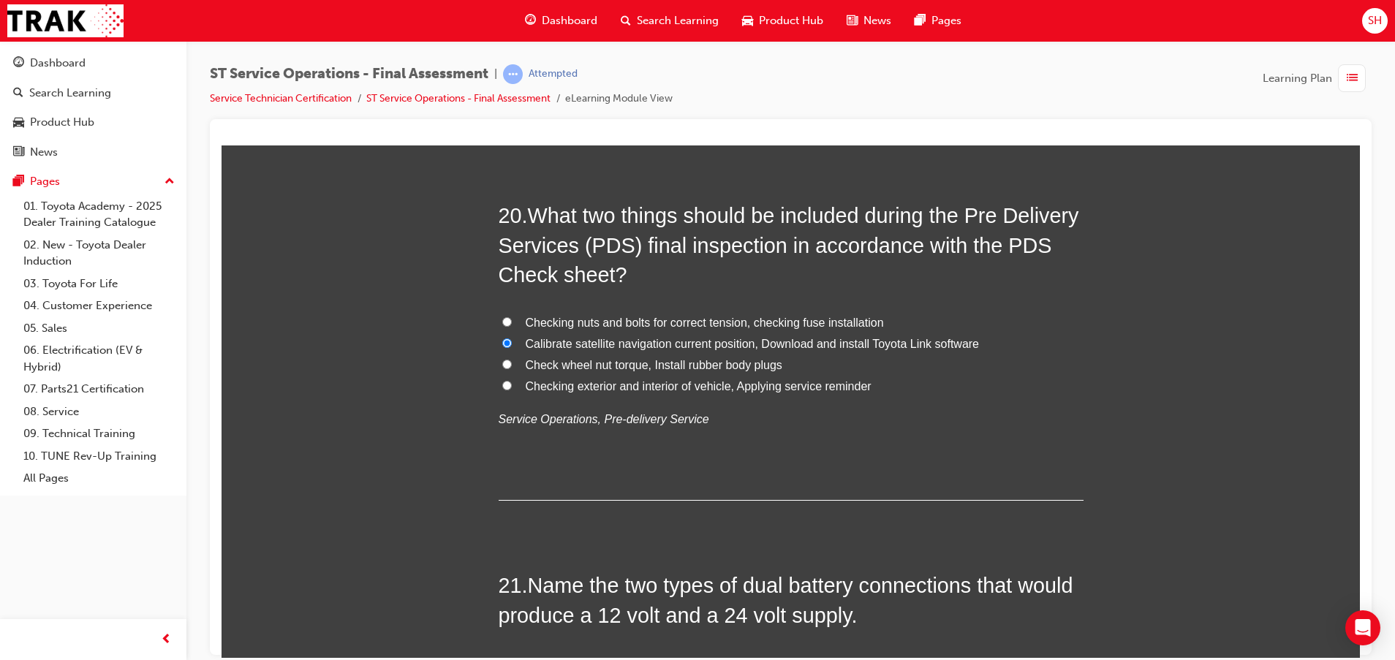
click at [498, 368] on label "Check wheel nut torque, Install rubber body plugs" at bounding box center [790, 364] width 585 height 21
click at [502, 368] on input "Check wheel nut torque, Install rubber body plugs" at bounding box center [507, 364] width 10 height 10
click at [807, 384] on span "Checking exterior and interior of vehicle, Applying service reminder" at bounding box center [699, 385] width 346 height 12
click at [512, 384] on input "Checking exterior and interior of vehicle, Applying service reminder" at bounding box center [507, 385] width 10 height 10
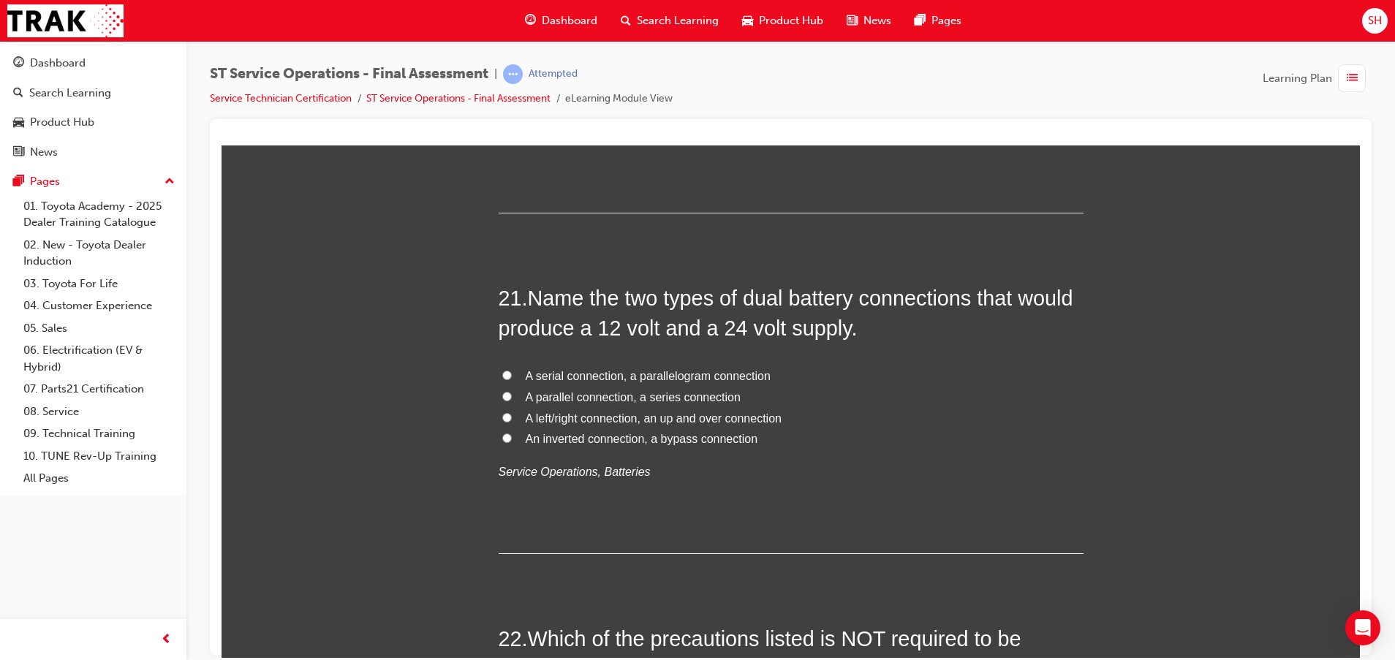
scroll to position [6797, 0]
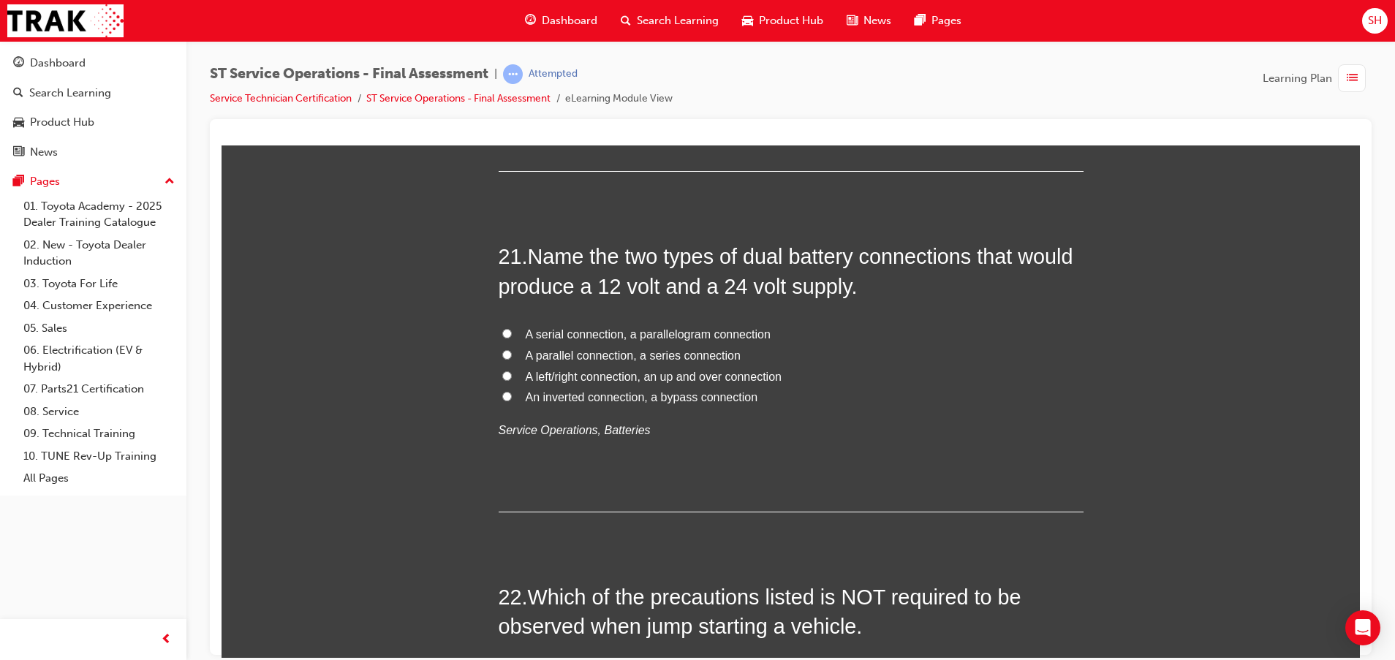
click at [526, 396] on span "An inverted connection, a bypass connection" at bounding box center [642, 396] width 232 height 12
click at [512, 396] on input "An inverted connection, a bypass connection" at bounding box center [507, 396] width 10 height 10
click at [542, 354] on span "A parallel connection, a series connection" at bounding box center [633, 355] width 215 height 12
click at [512, 354] on input "A parallel connection, a series connection" at bounding box center [507, 354] width 10 height 10
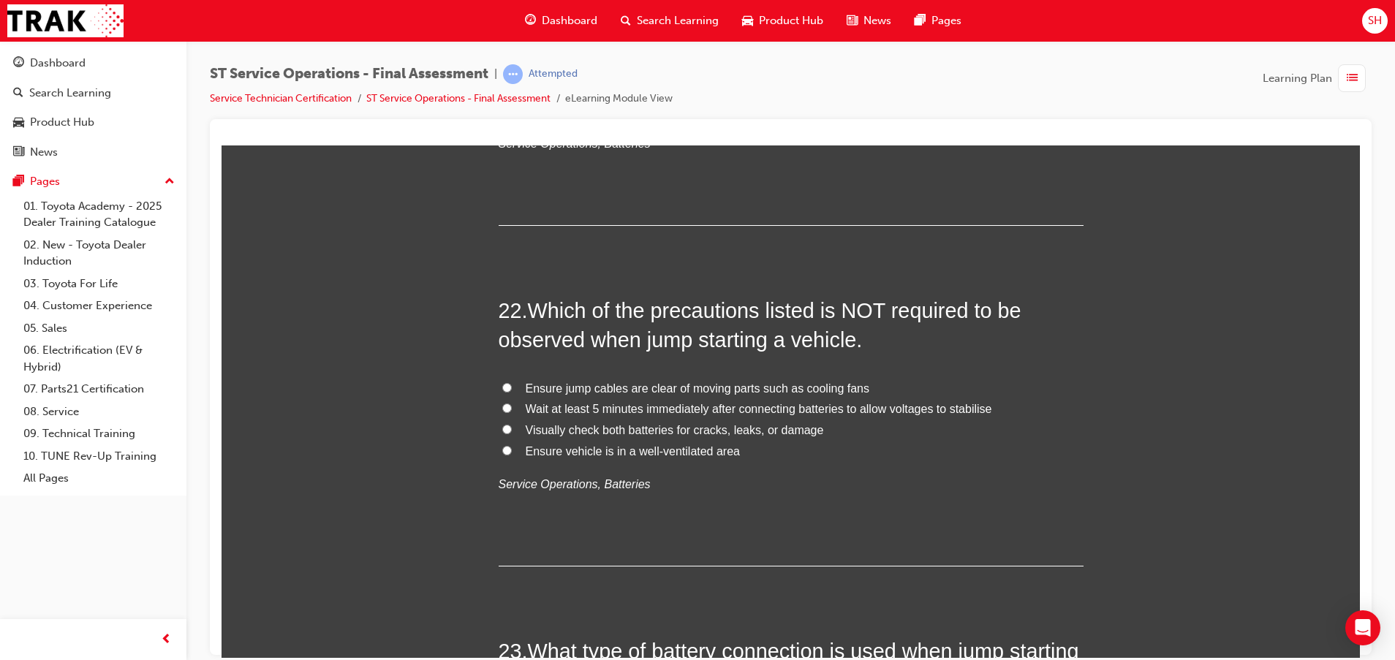
scroll to position [7126, 0]
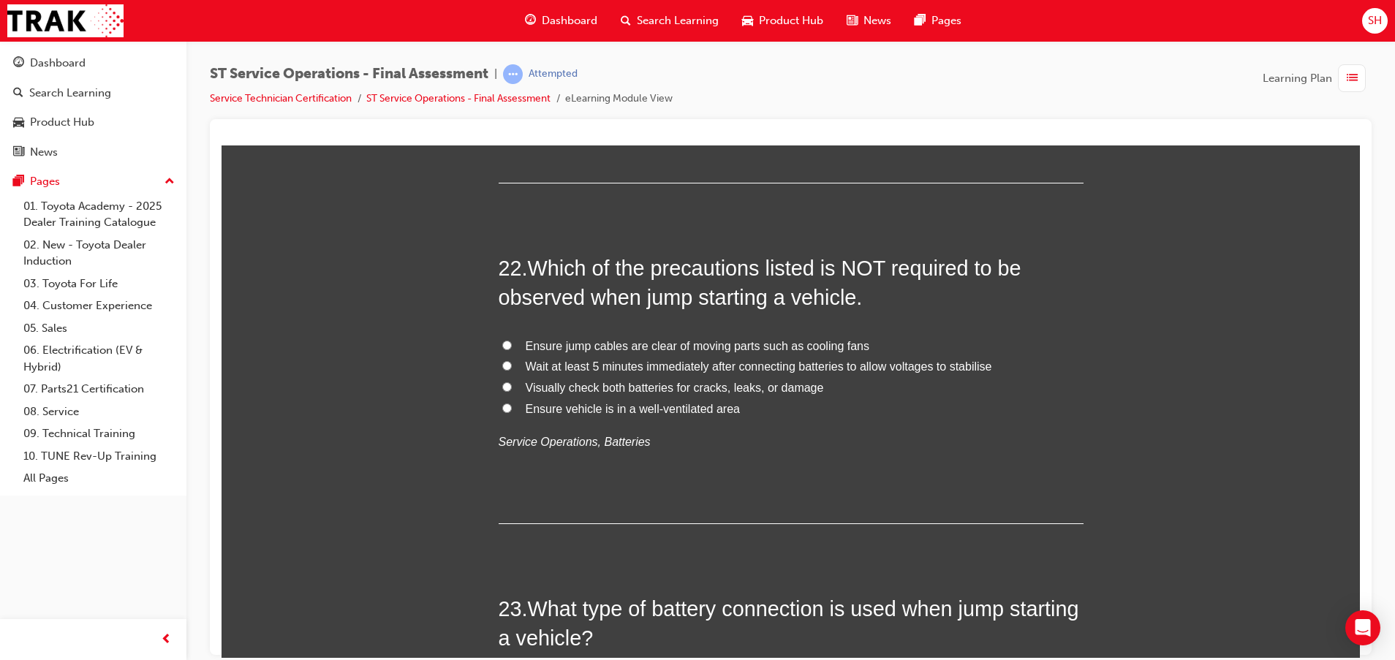
click at [623, 403] on span "Ensure vehicle is in a well-ventilated area" at bounding box center [633, 408] width 214 height 12
click at [512, 403] on input "Ensure vehicle is in a well-ventilated area" at bounding box center [507, 408] width 10 height 10
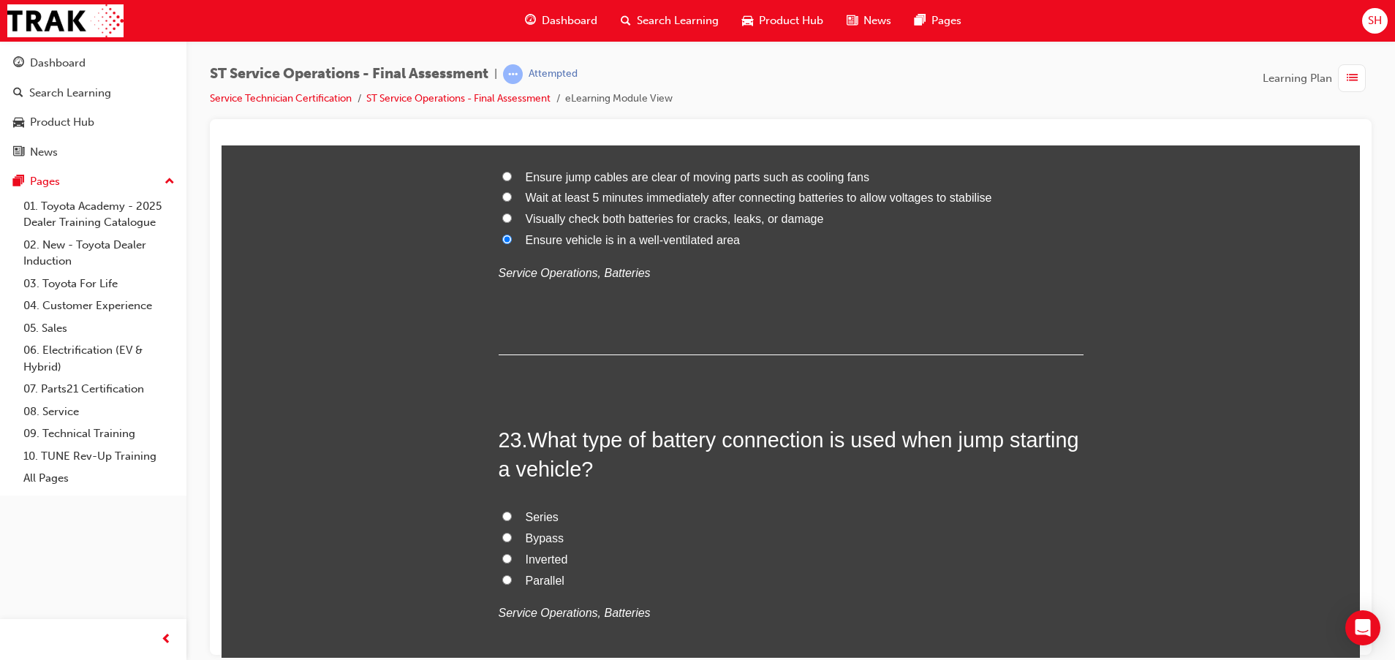
scroll to position [7345, 0]
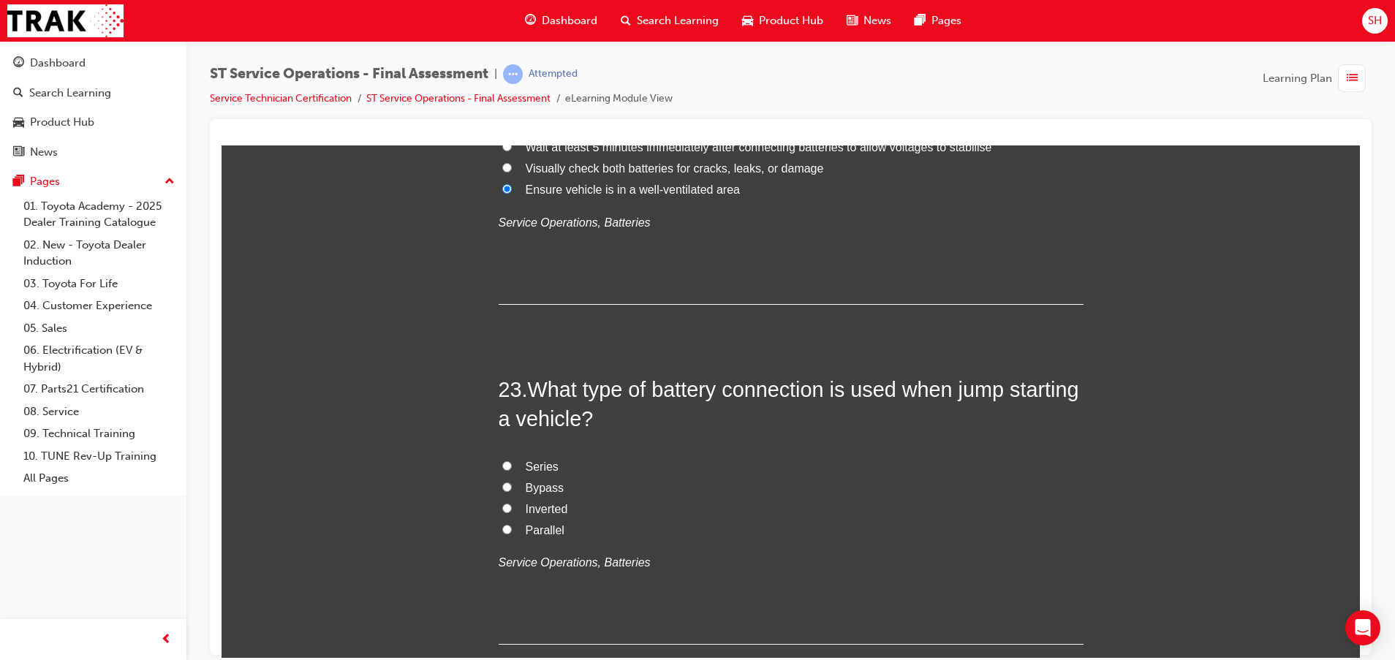
click at [539, 528] on span "Parallel" at bounding box center [545, 529] width 39 height 12
click at [512, 528] on input "Parallel" at bounding box center [507, 529] width 10 height 10
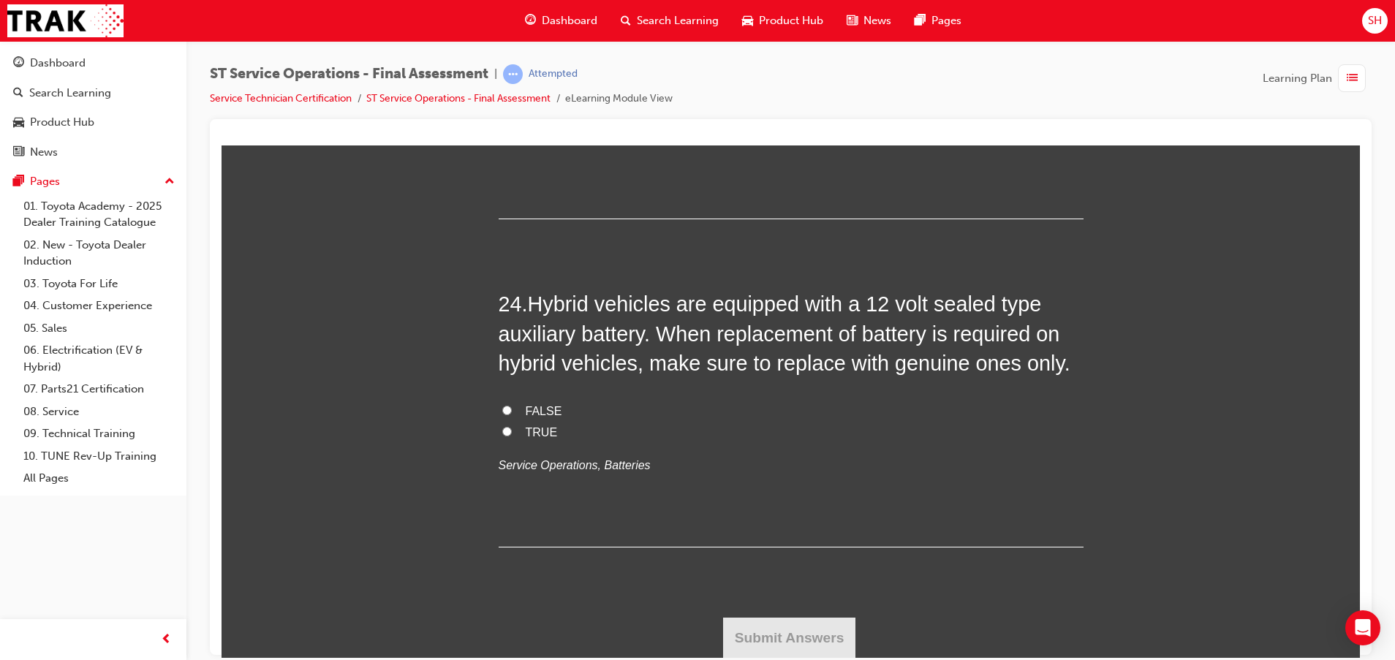
click at [508, 426] on label "TRUE" at bounding box center [790, 432] width 585 height 21
click at [508, 426] on input "TRUE" at bounding box center [507, 431] width 10 height 10
click at [797, 632] on button "Submit Answers" at bounding box center [789, 637] width 133 height 41
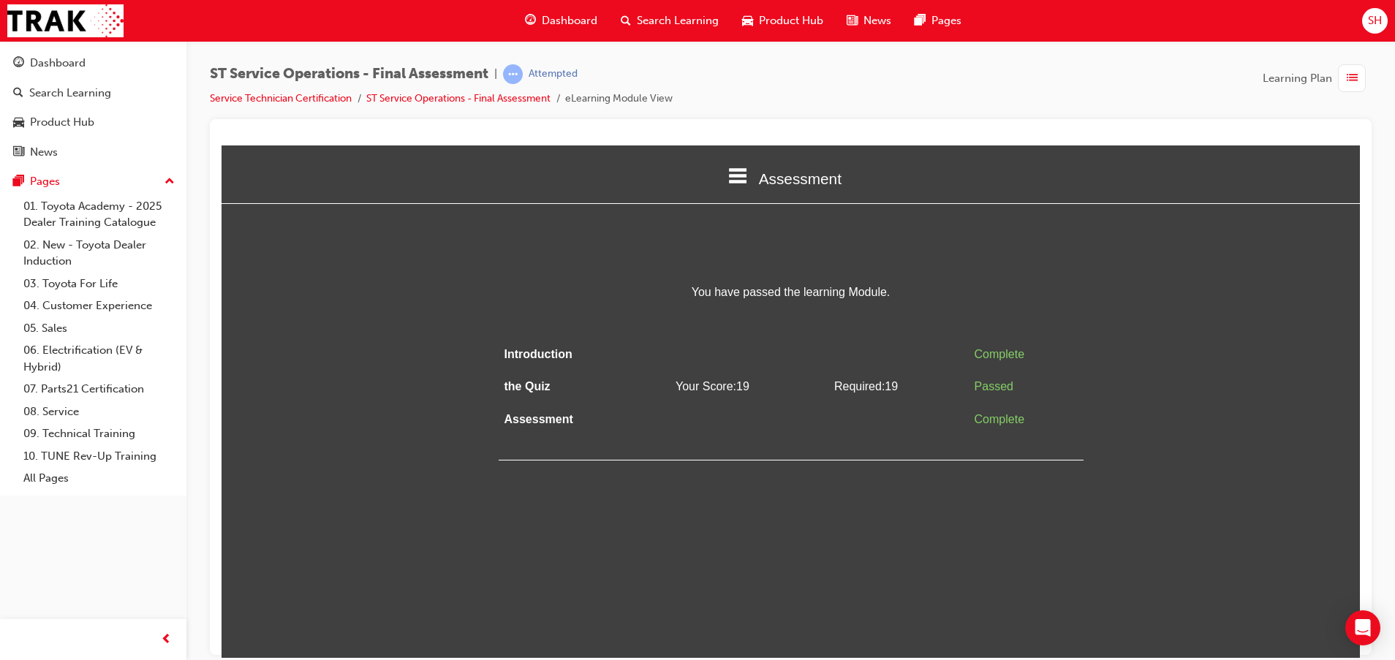
scroll to position [0, 0]
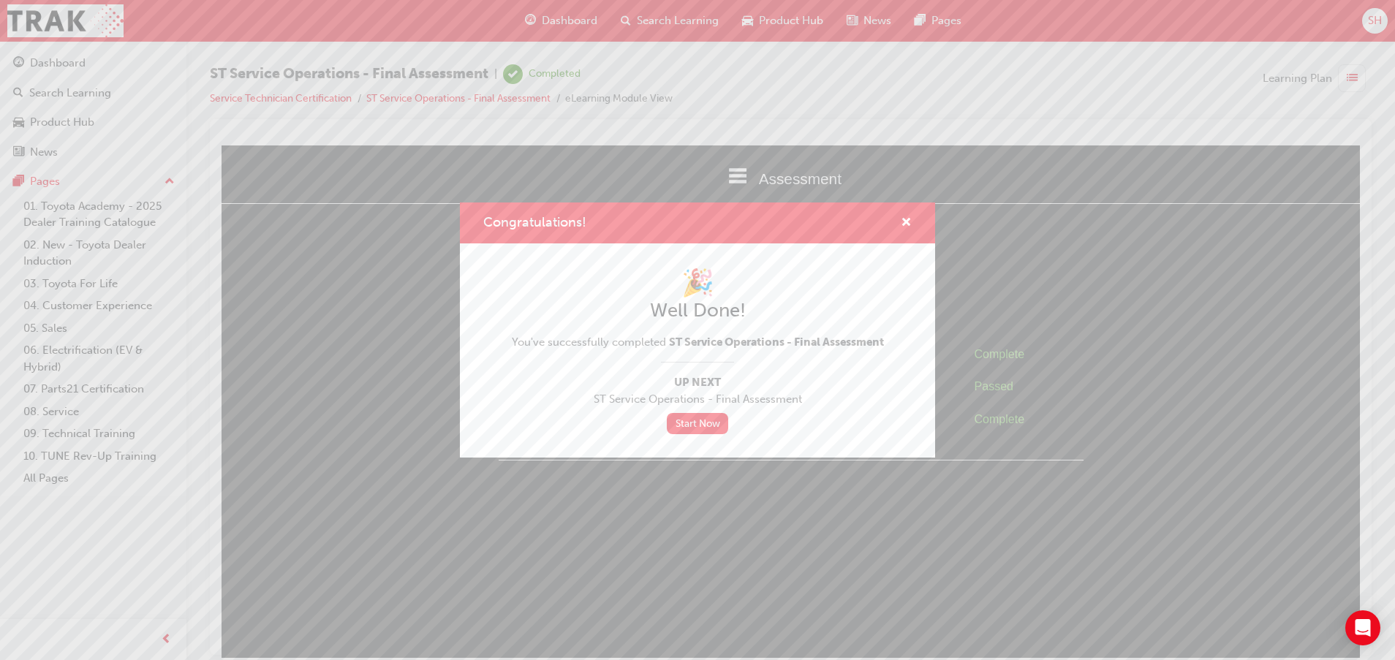
click at [895, 212] on div "Congratulations!" at bounding box center [697, 223] width 475 height 42
click at [905, 219] on span "cross-icon" at bounding box center [905, 223] width 11 height 13
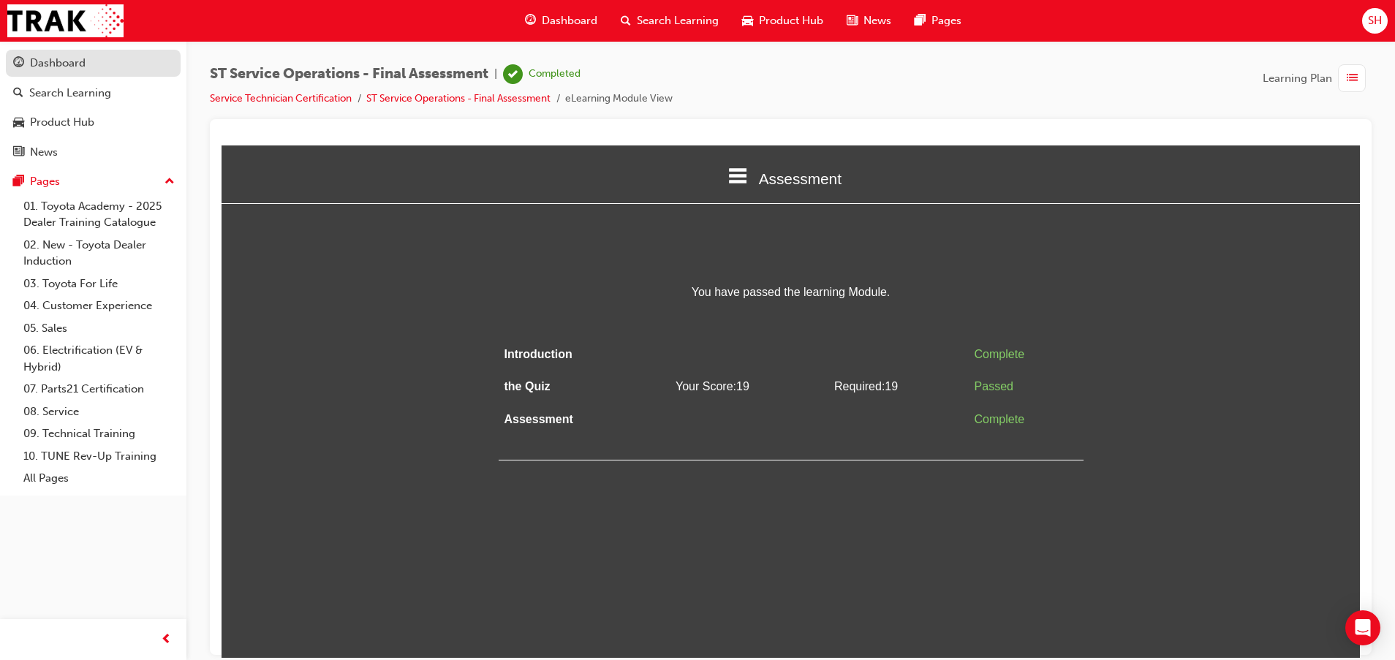
click at [84, 67] on div "Dashboard" at bounding box center [58, 63] width 56 height 17
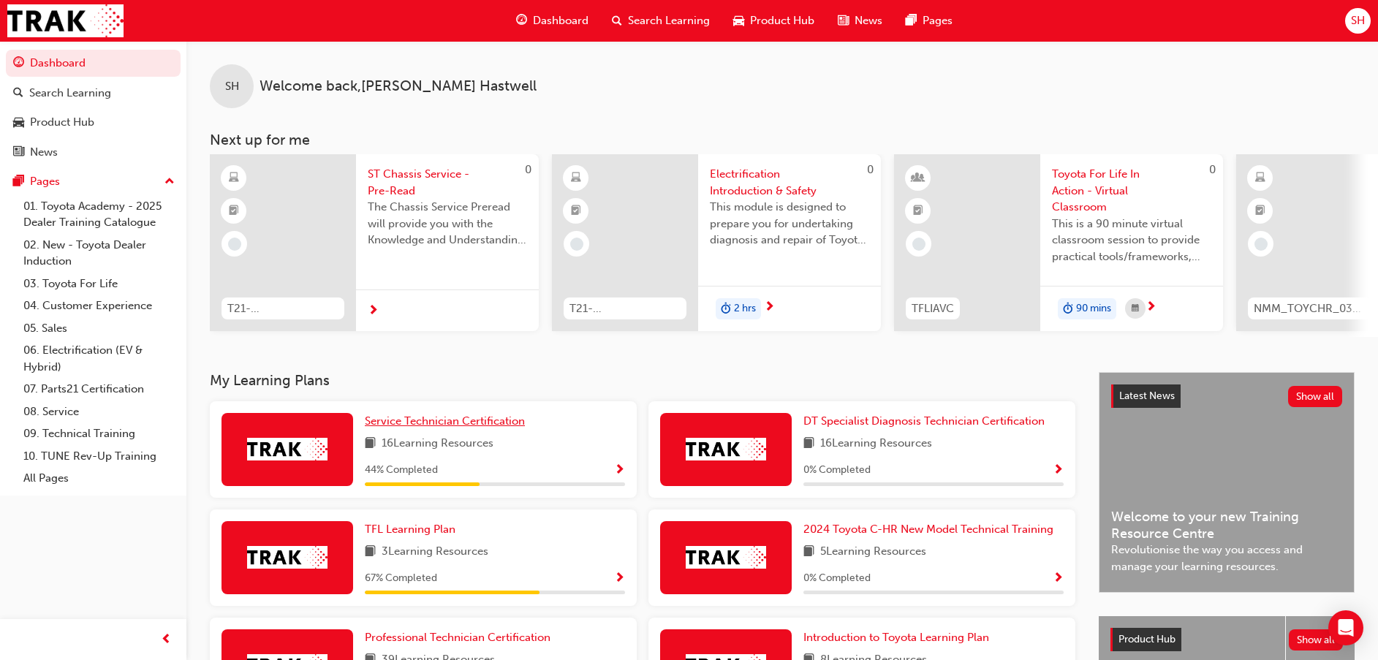
click at [474, 430] on div "Service Technician Certification 16 Learning Resources 44 % Completed" at bounding box center [495, 449] width 260 height 73
drag, startPoint x: 474, startPoint y: 430, endPoint x: 449, endPoint y: 425, distance: 26.1
click at [450, 426] on span "Service Technician Certification" at bounding box center [445, 420] width 160 height 13
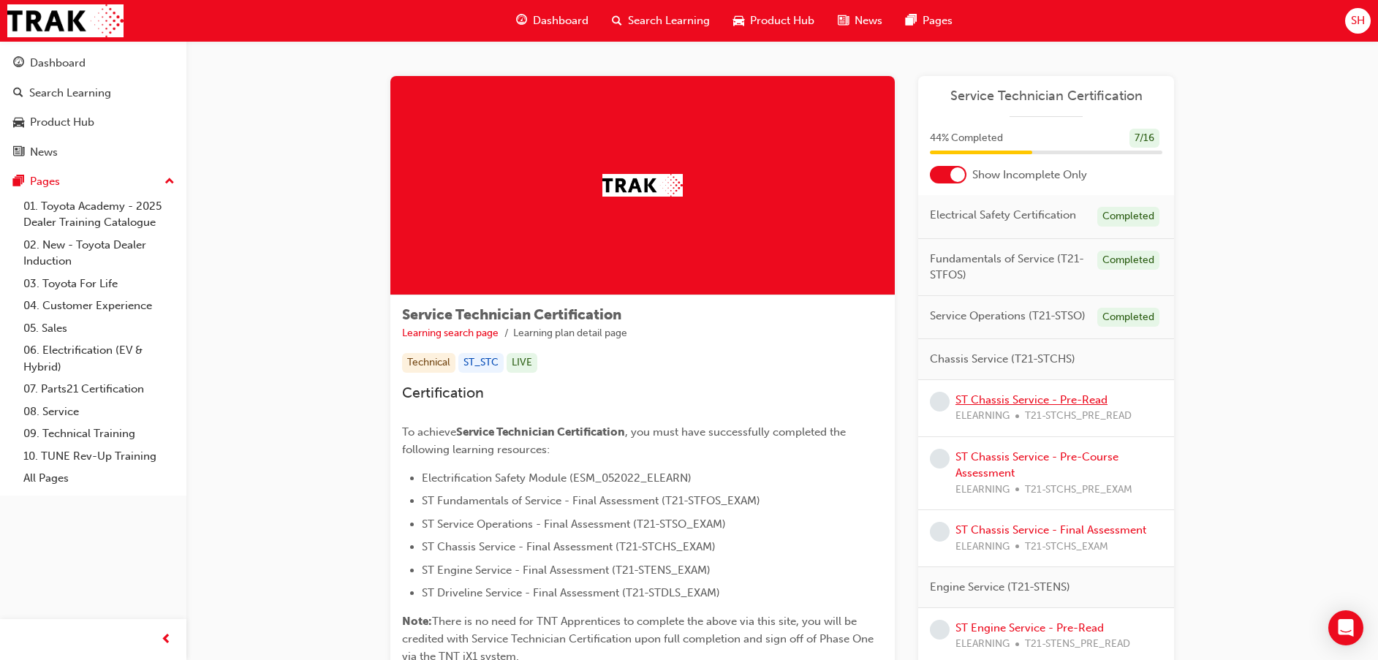
click at [1039, 397] on link "ST Chassis Service - Pre-Read" at bounding box center [1031, 399] width 152 height 13
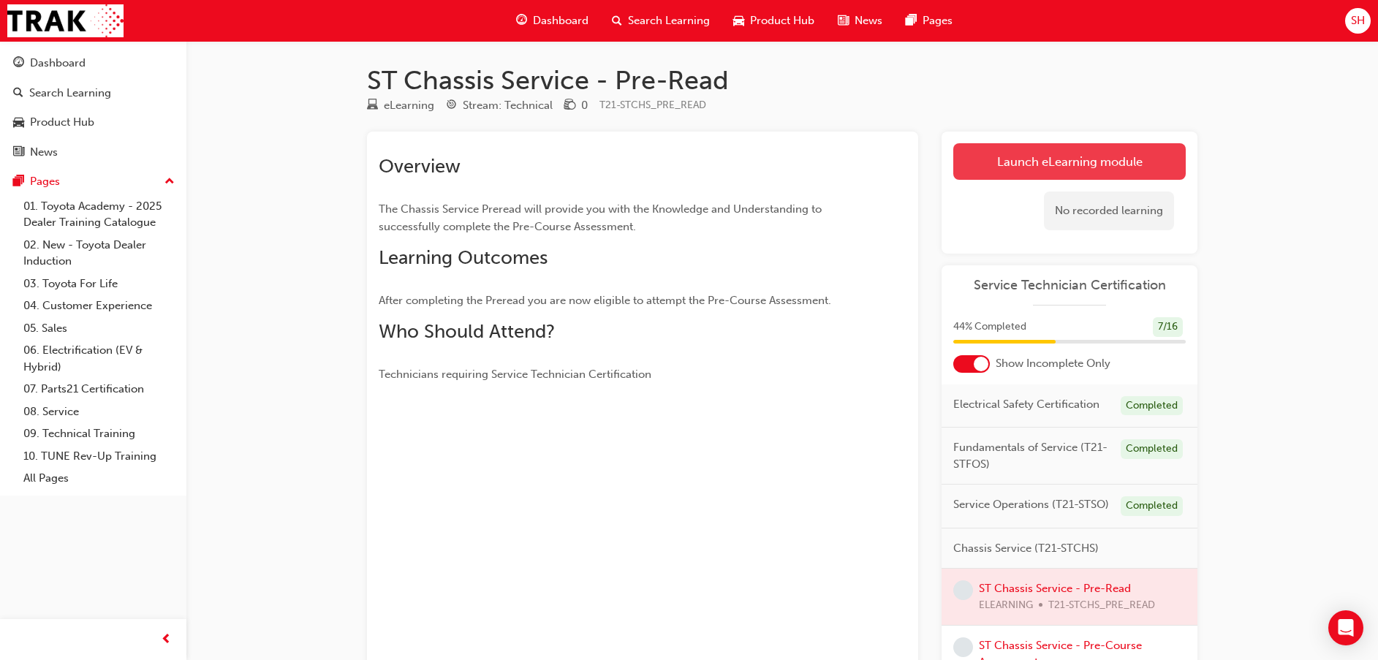
click at [1032, 154] on link "Launch eLearning module" at bounding box center [1069, 161] width 232 height 37
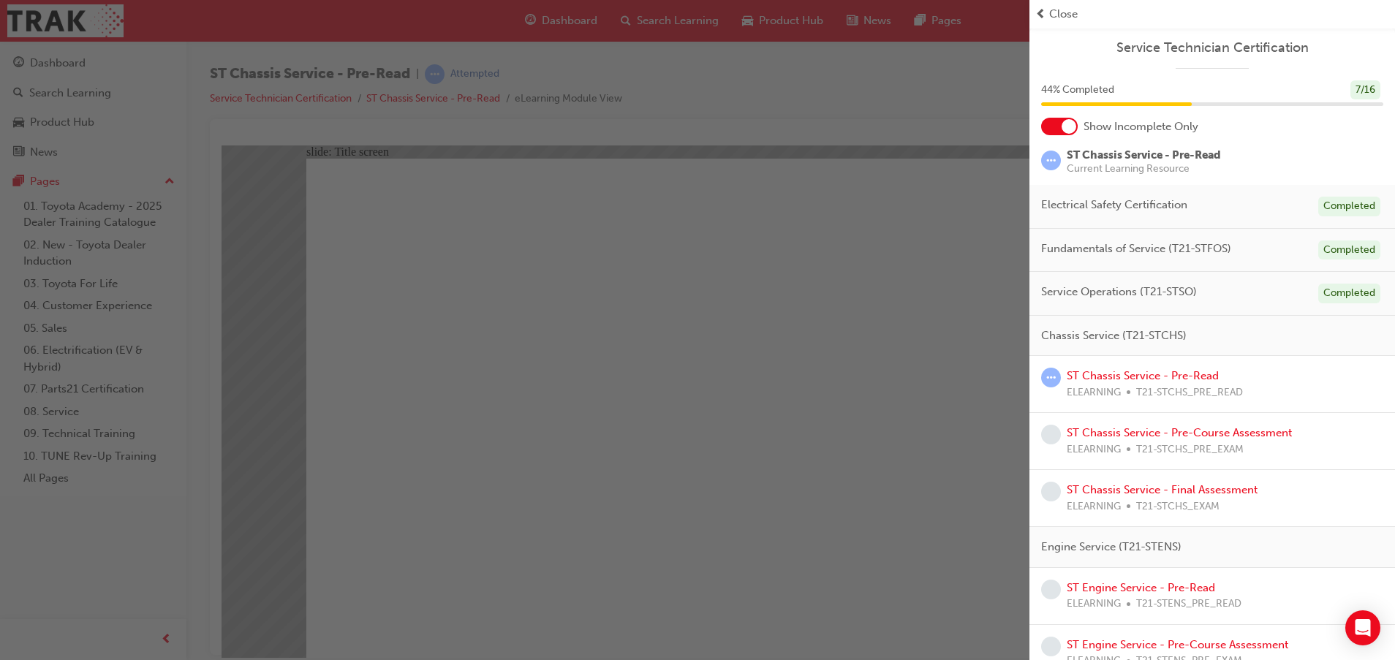
click at [869, 439] on div "button" at bounding box center [514, 330] width 1029 height 660
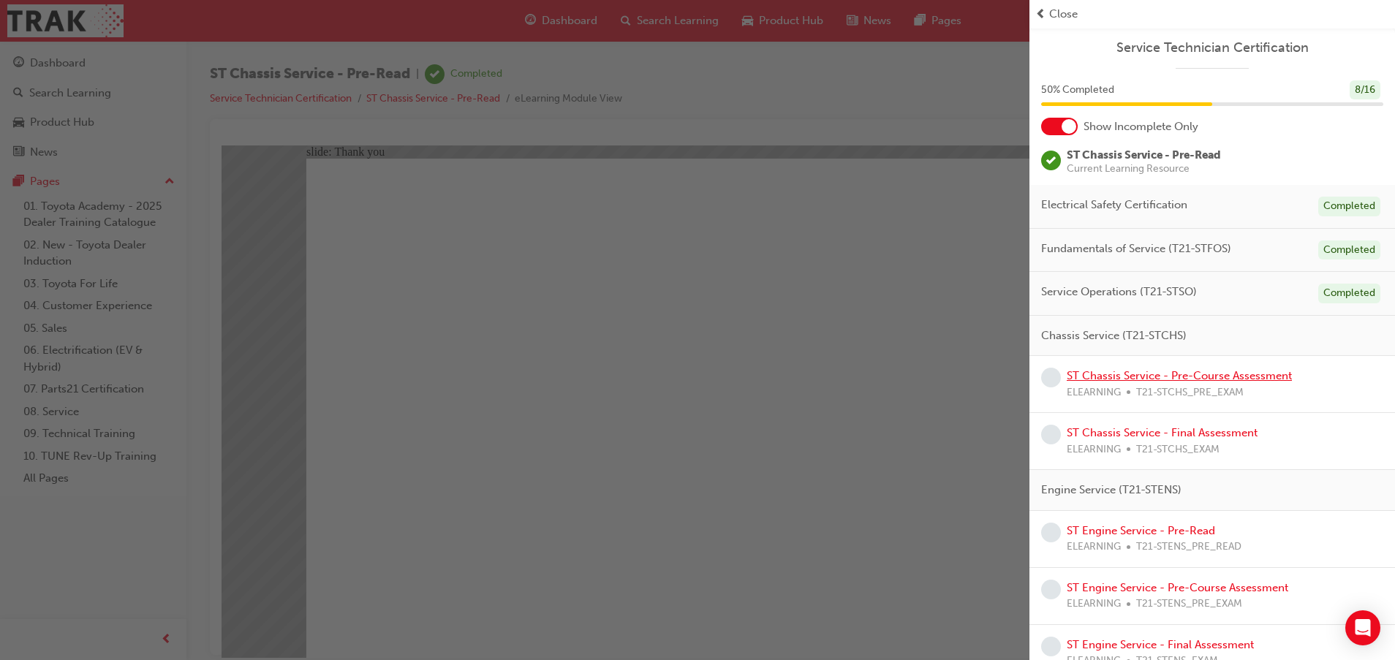
click at [1127, 370] on link "ST Chassis Service - Pre-Course Assessment" at bounding box center [1178, 375] width 225 height 13
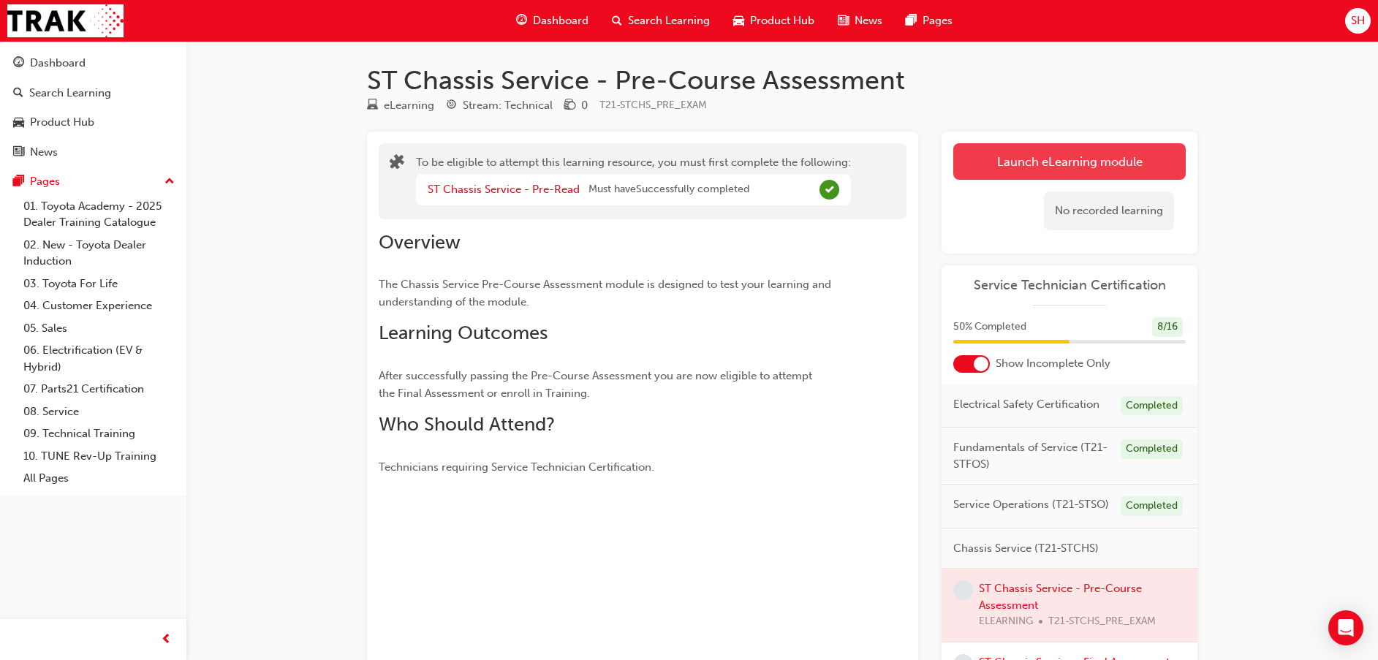
click at [1040, 156] on button "Launch eLearning module" at bounding box center [1069, 161] width 232 height 37
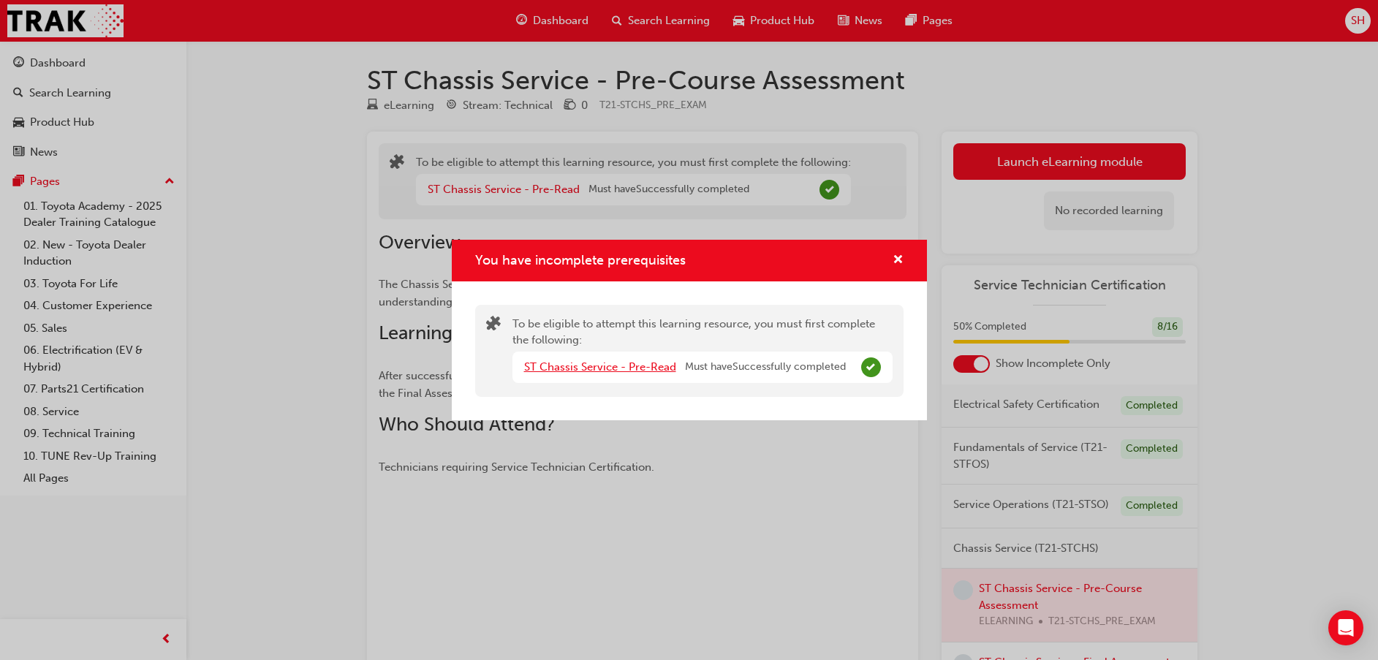
click at [659, 368] on link "ST Chassis Service - Pre-Read" at bounding box center [600, 366] width 152 height 13
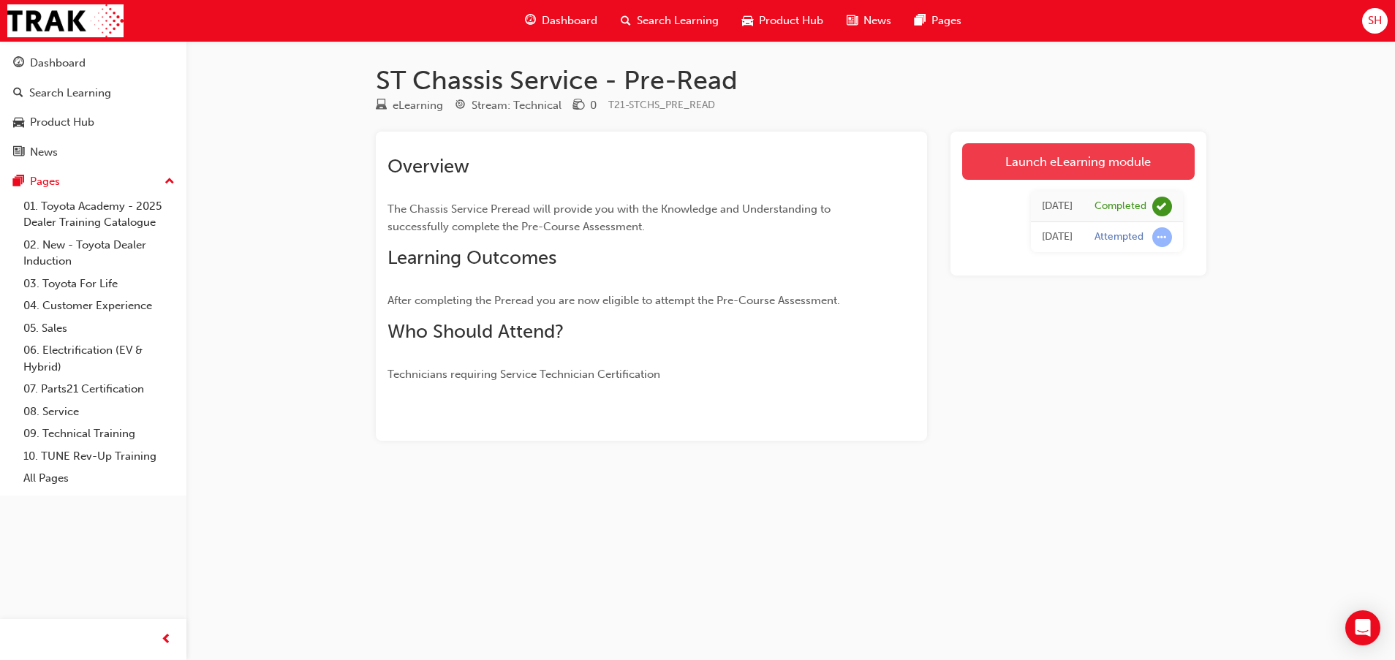
click at [1059, 157] on link "Launch eLearning module" at bounding box center [1078, 161] width 232 height 37
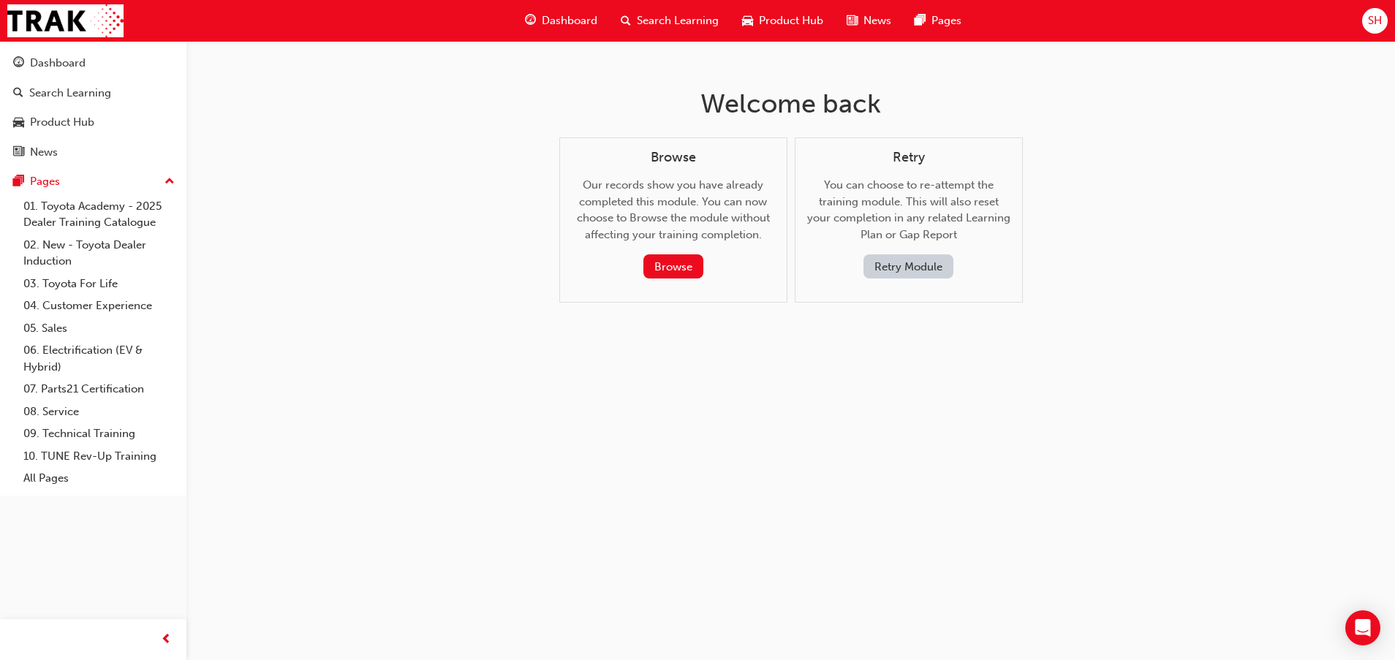
click at [892, 260] on button "Retry Module" at bounding box center [908, 266] width 90 height 24
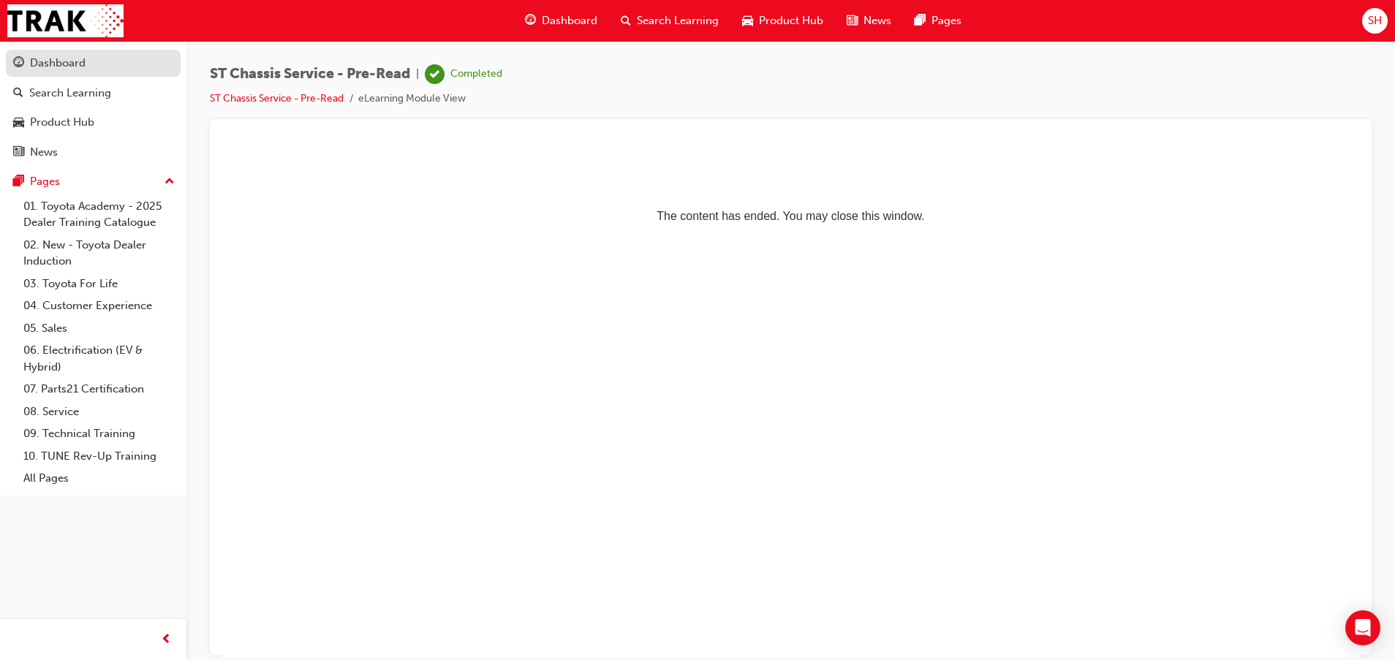
click at [88, 66] on div "Dashboard" at bounding box center [93, 63] width 160 height 18
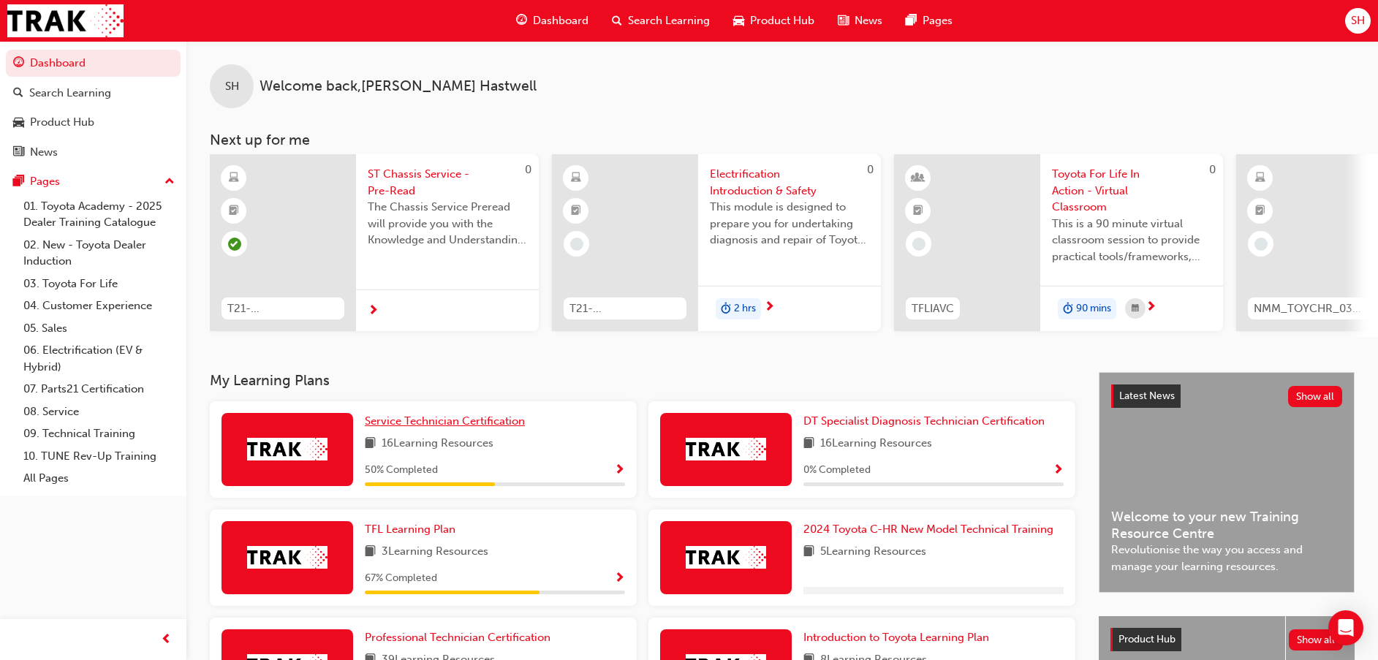
click at [449, 424] on span "Service Technician Certification" at bounding box center [445, 420] width 160 height 13
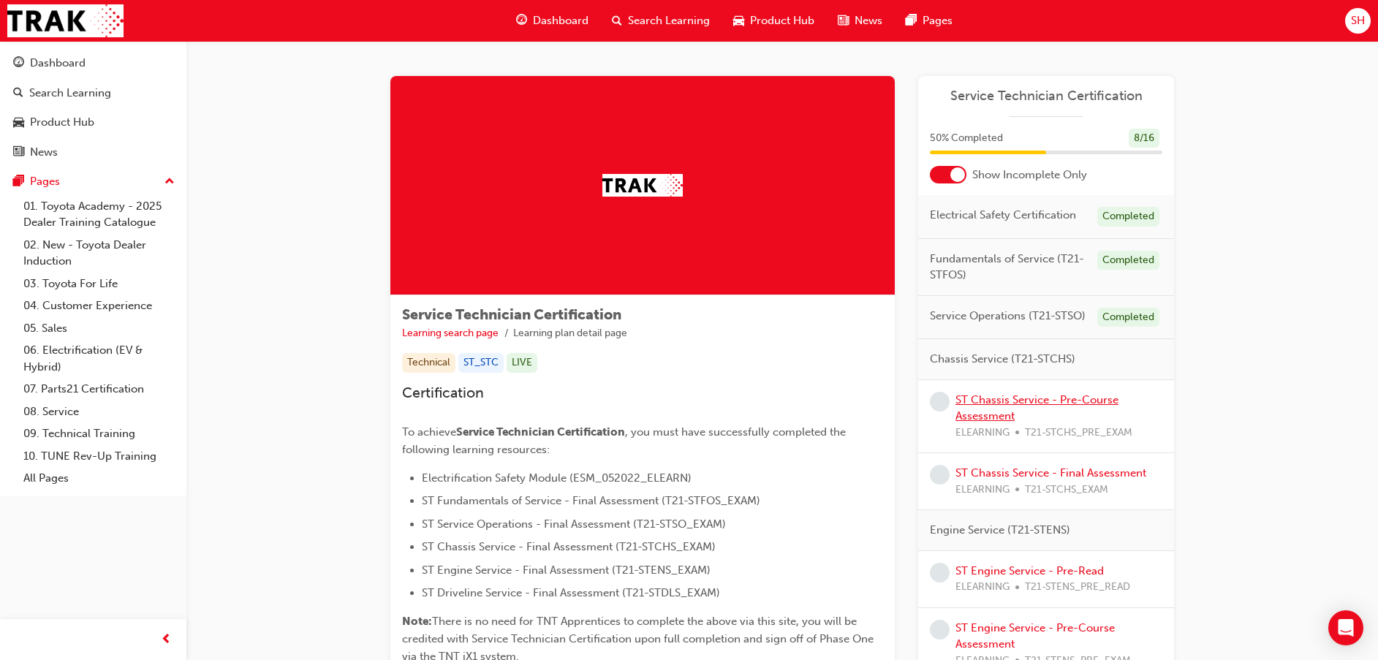
click at [1038, 399] on link "ST Chassis Service - Pre-Course Assessment" at bounding box center [1036, 408] width 163 height 30
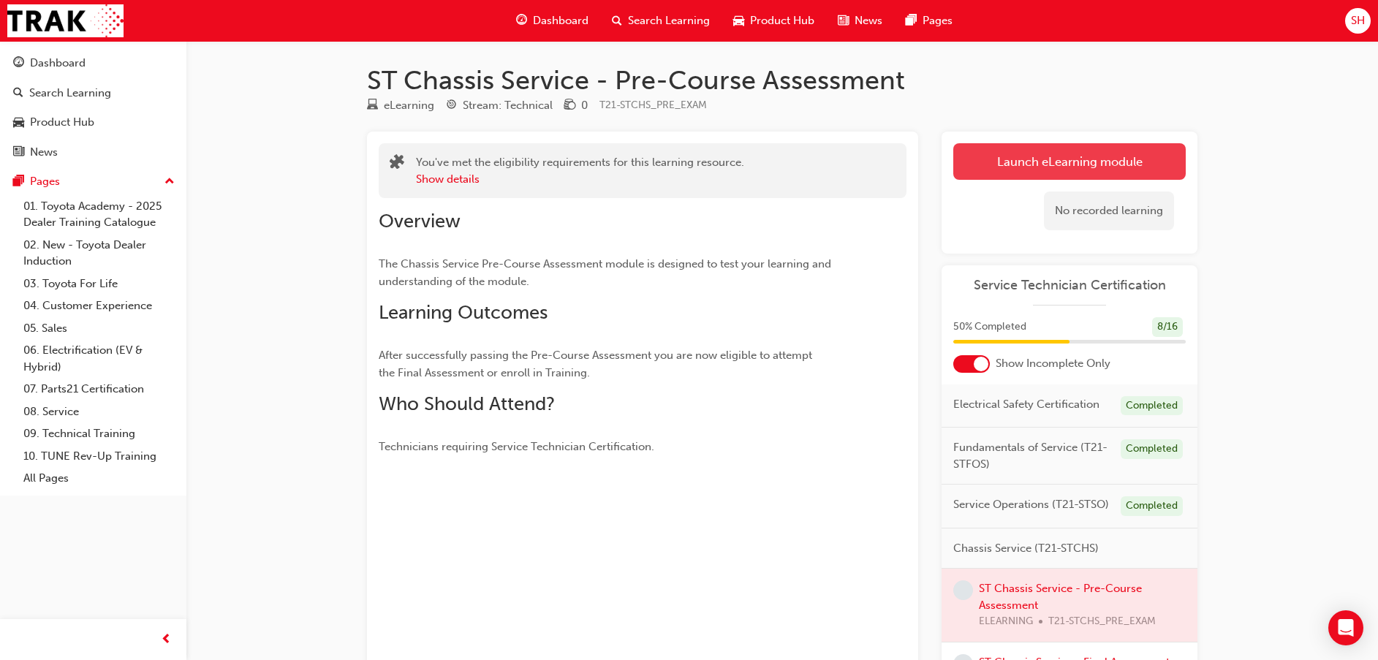
click at [1080, 153] on link "Launch eLearning module" at bounding box center [1069, 161] width 232 height 37
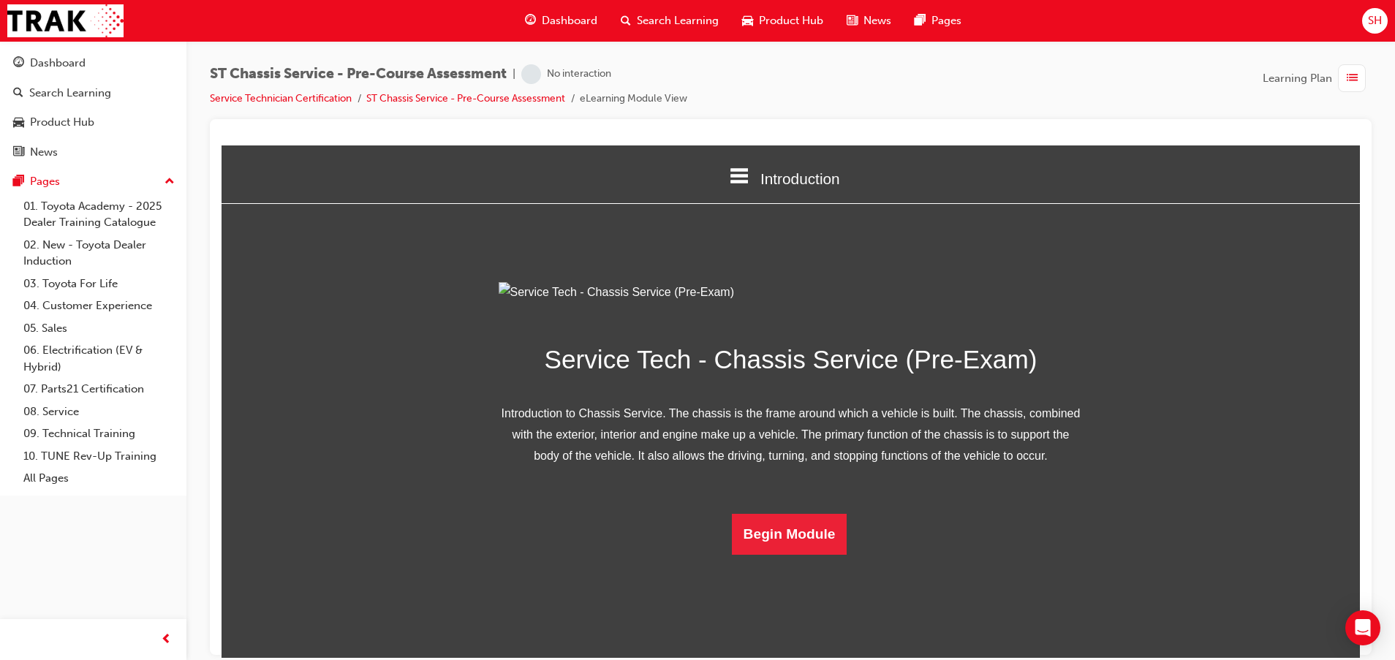
scroll to position [58, 0]
click at [784, 554] on button "Begin Module" at bounding box center [789, 533] width 115 height 41
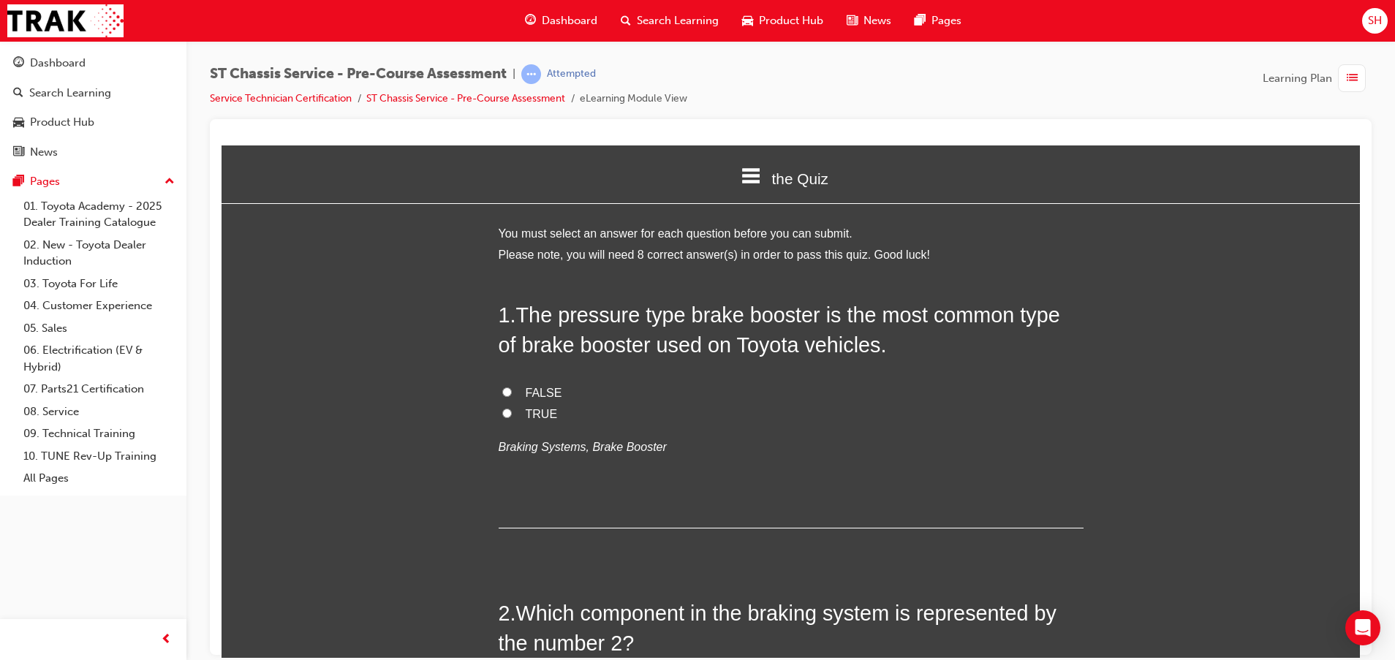
click at [506, 414] on label "TRUE" at bounding box center [790, 413] width 585 height 21
click at [506, 414] on input "TRUE" at bounding box center [507, 413] width 10 height 10
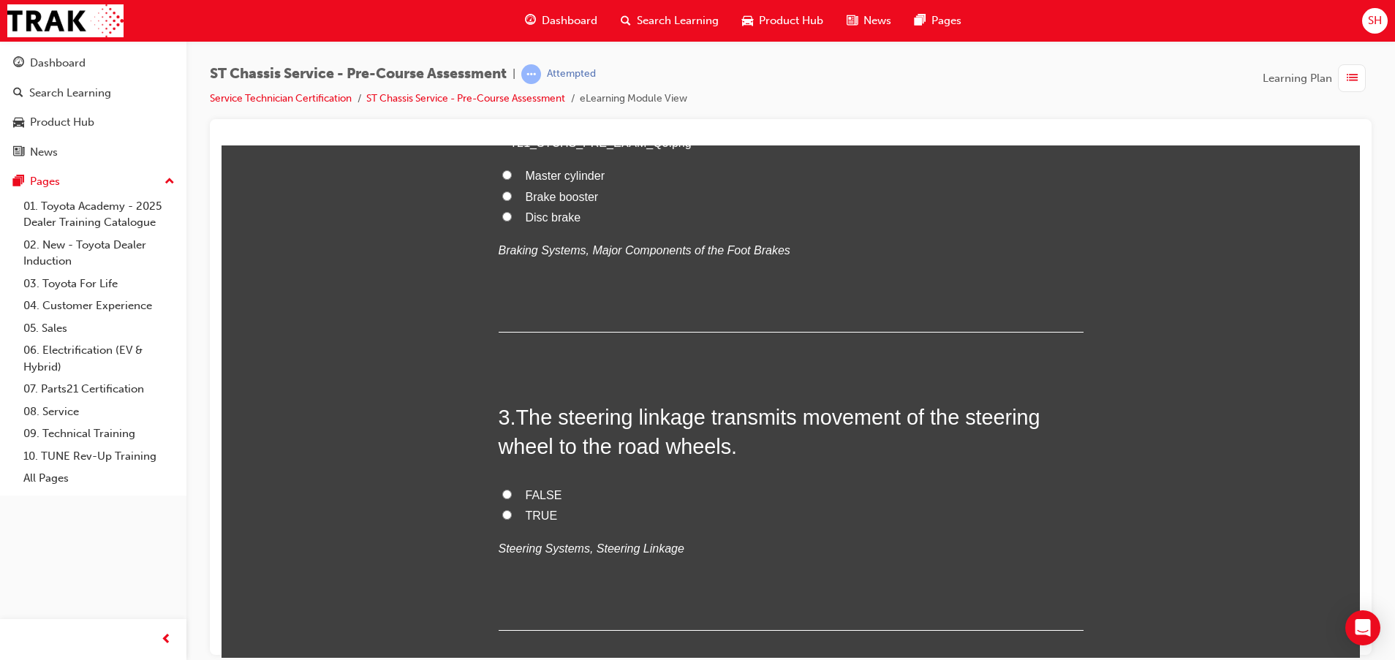
scroll to position [658, 0]
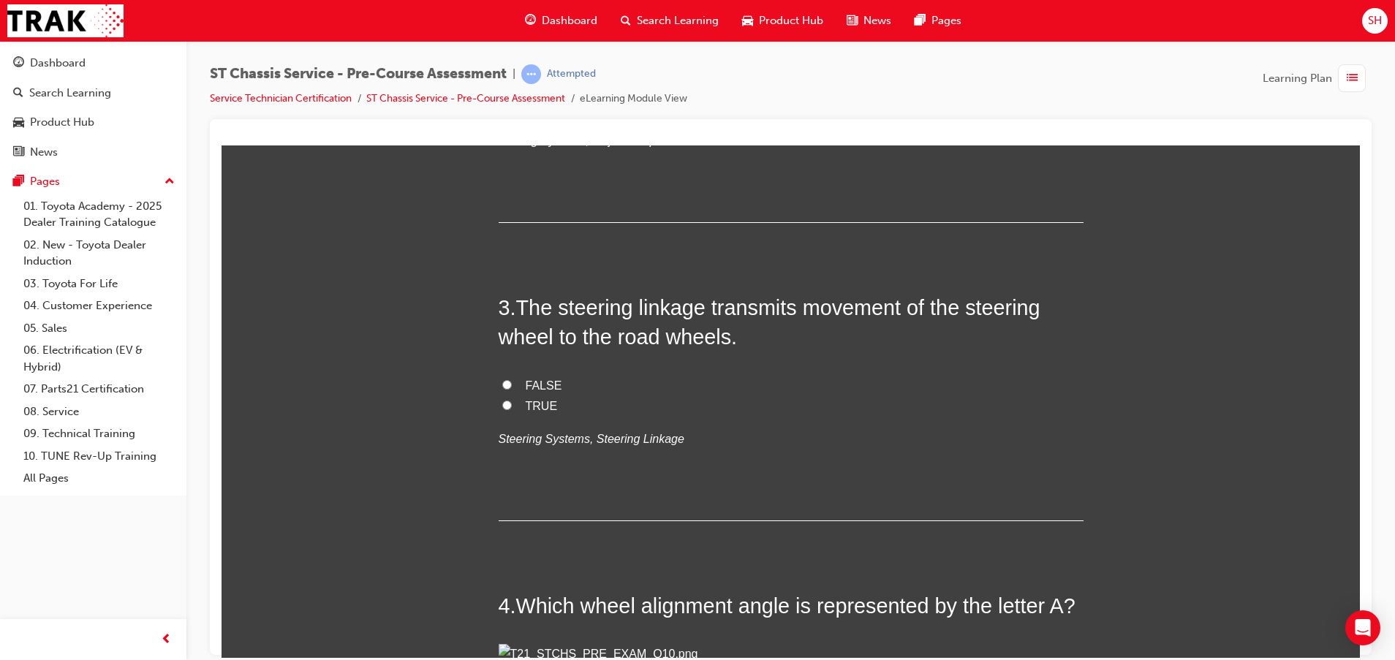
click at [555, 93] on span "Brake booster" at bounding box center [562, 86] width 73 height 12
click at [512, 91] on input "Brake booster" at bounding box center [507, 86] width 10 height 10
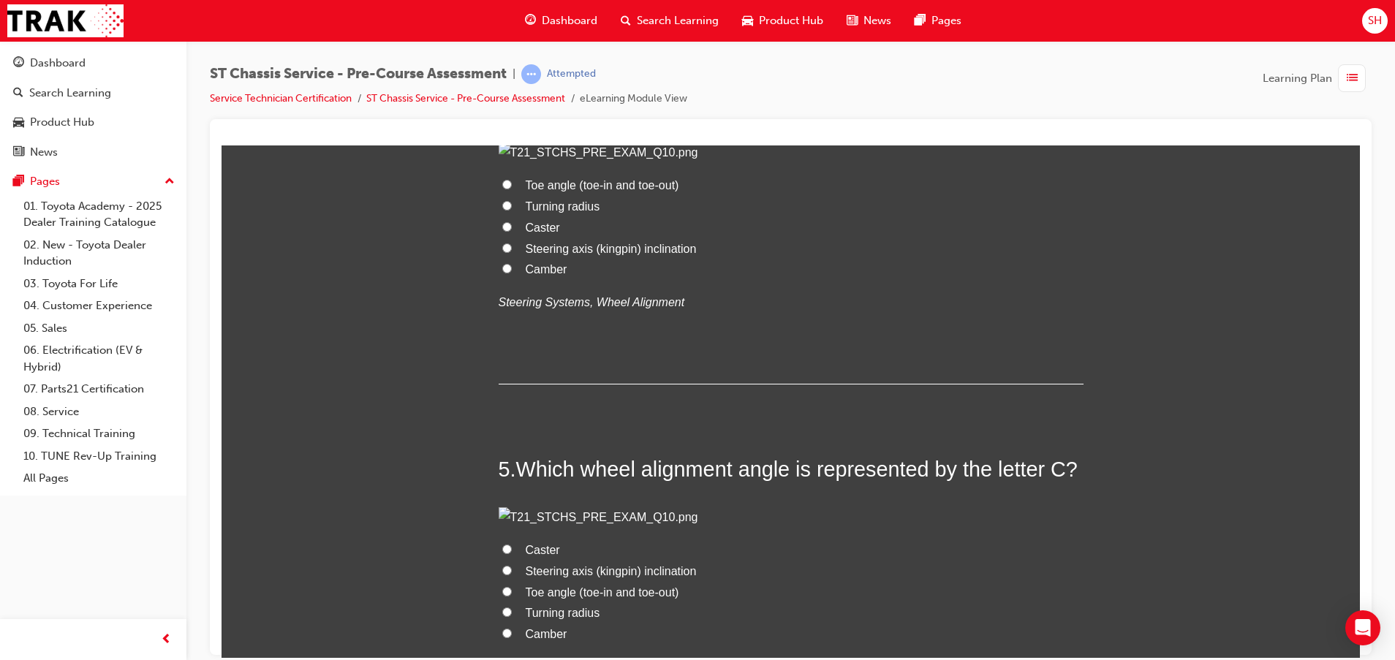
scroll to position [1206, 0]
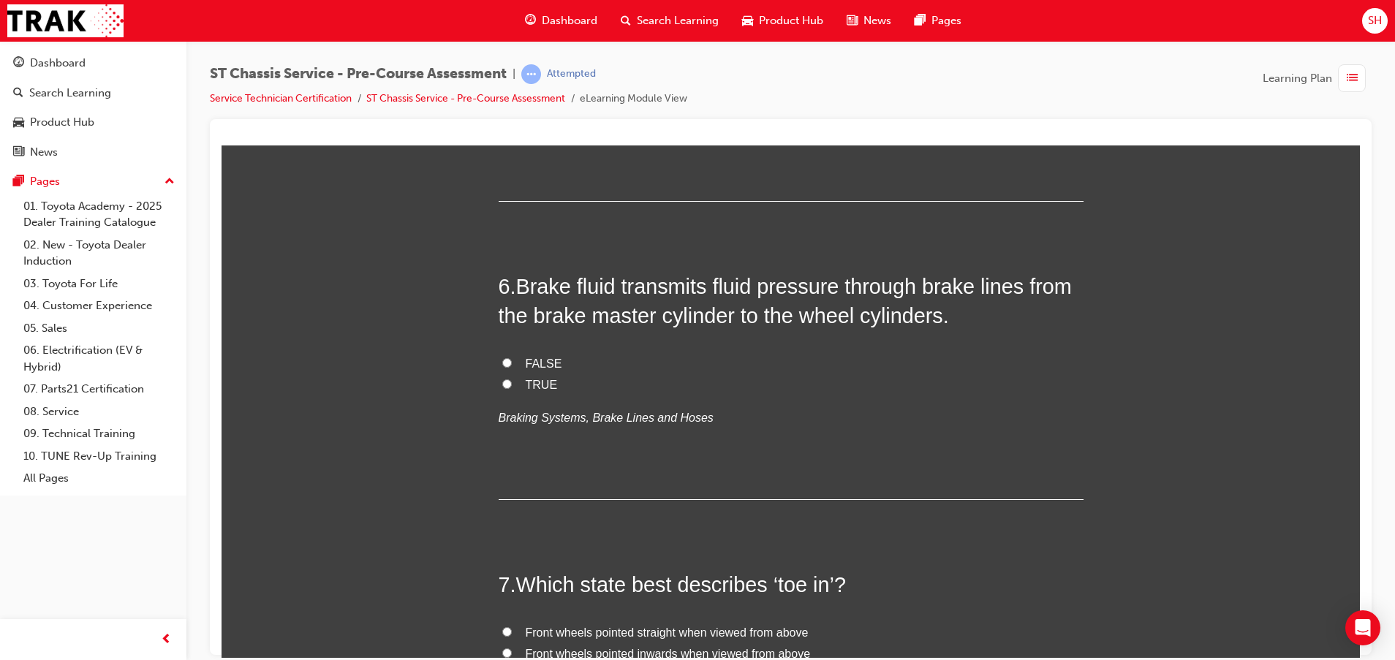
scroll to position [1754, 0]
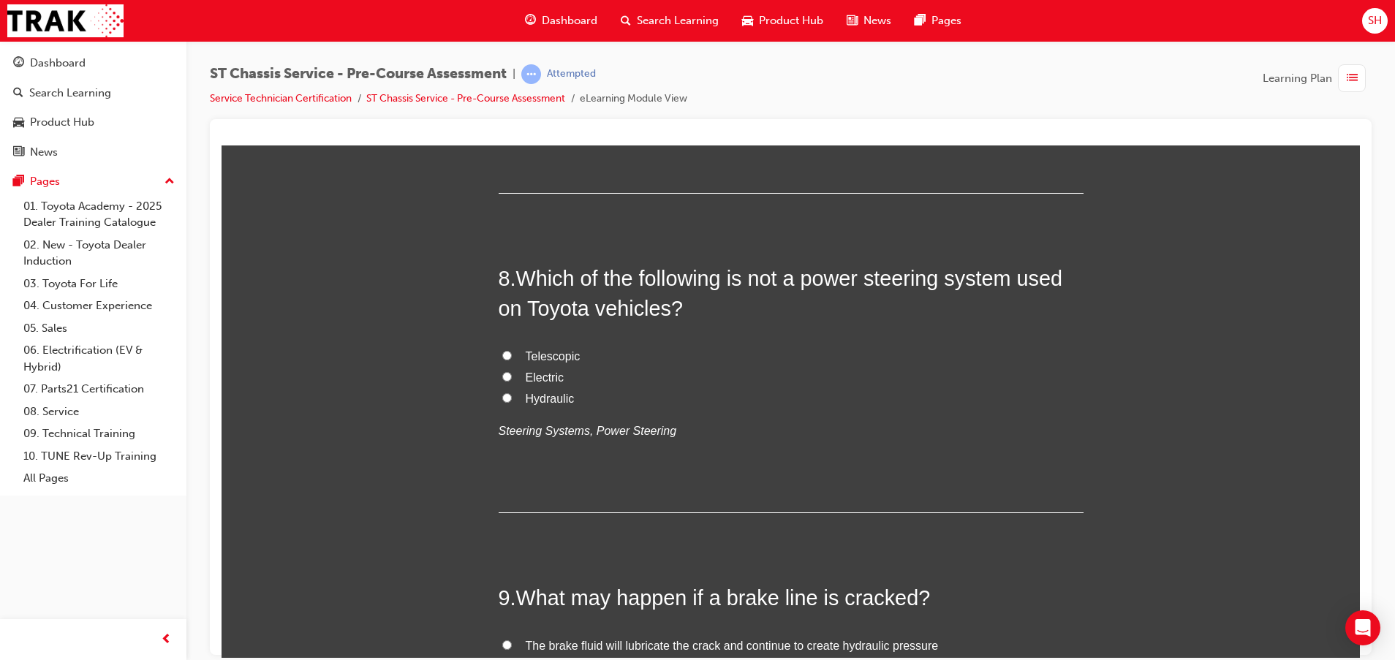
scroll to position [2412, 0]
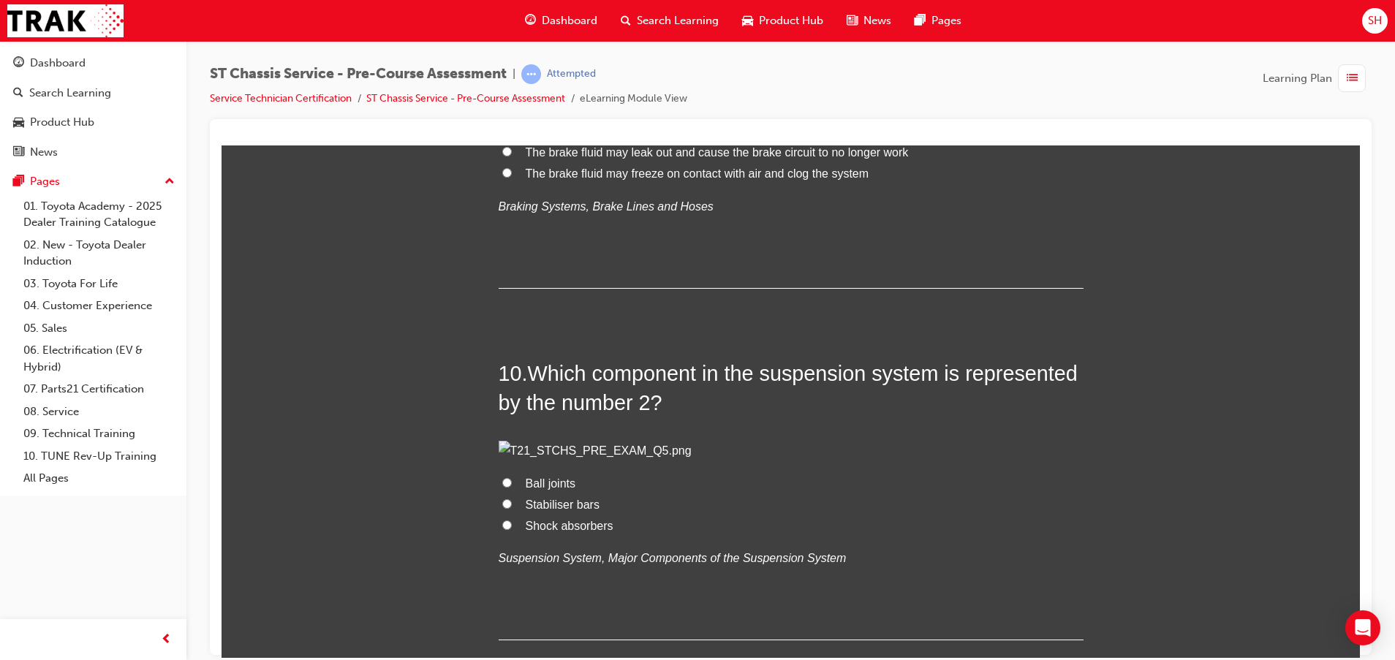
scroll to position [2850, 0]
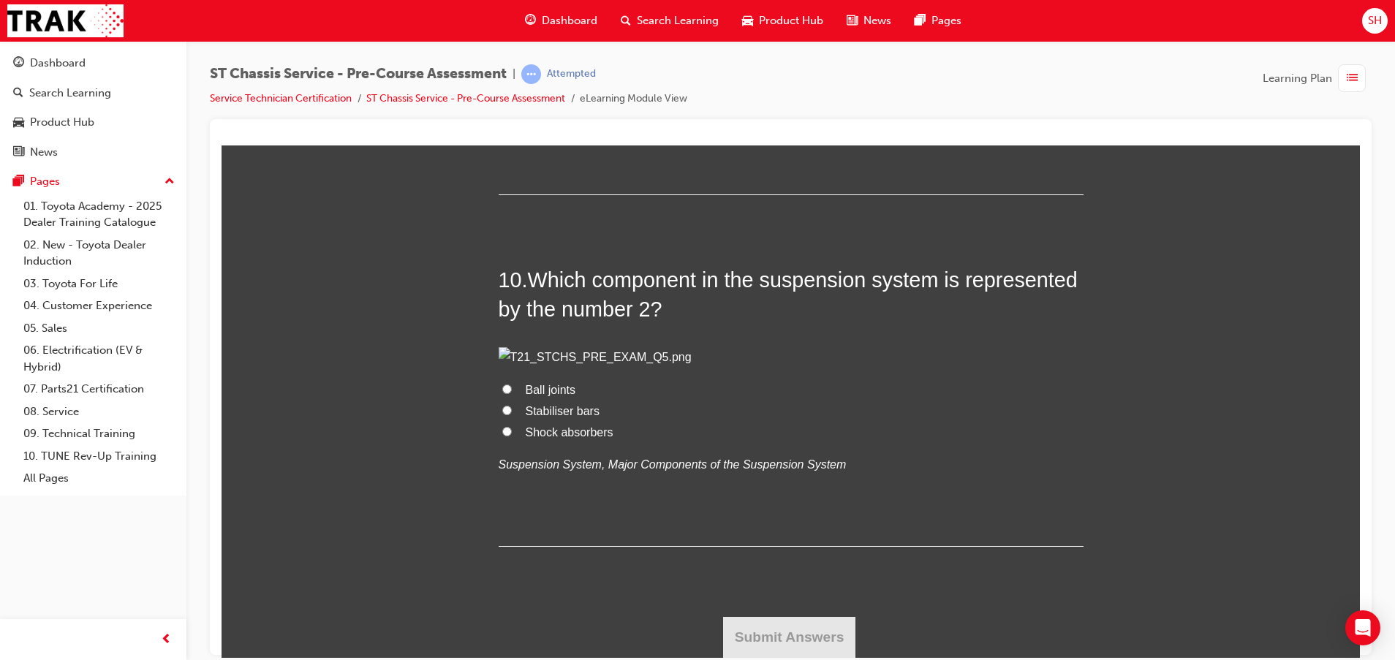
scroll to position [2960, 0]
drag, startPoint x: 519, startPoint y: 361, endPoint x: 563, endPoint y: 356, distance: 44.2
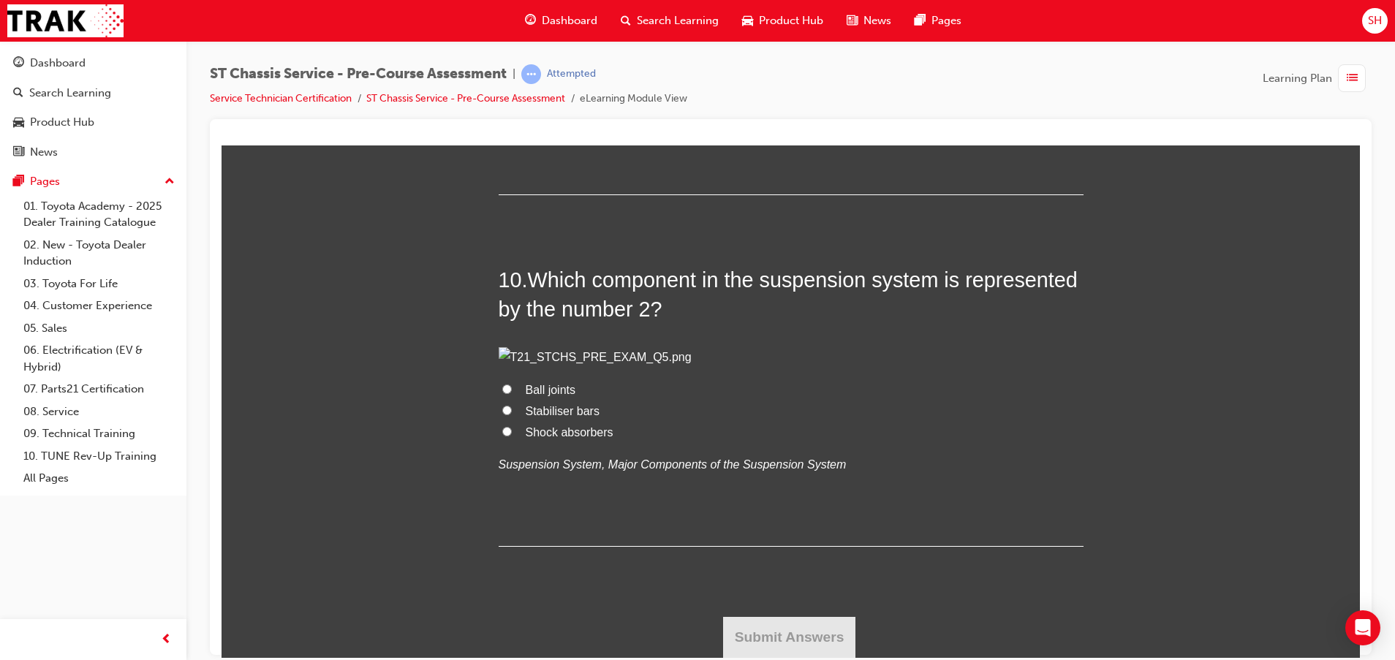
click at [568, 64] on span "The brake fluid may leak out and cause the brake circuit to no longer work" at bounding box center [717, 58] width 383 height 12
click at [512, 62] on input "The brake fluid may leak out and cause the brake circuit to no longer work" at bounding box center [507, 58] width 10 height 10
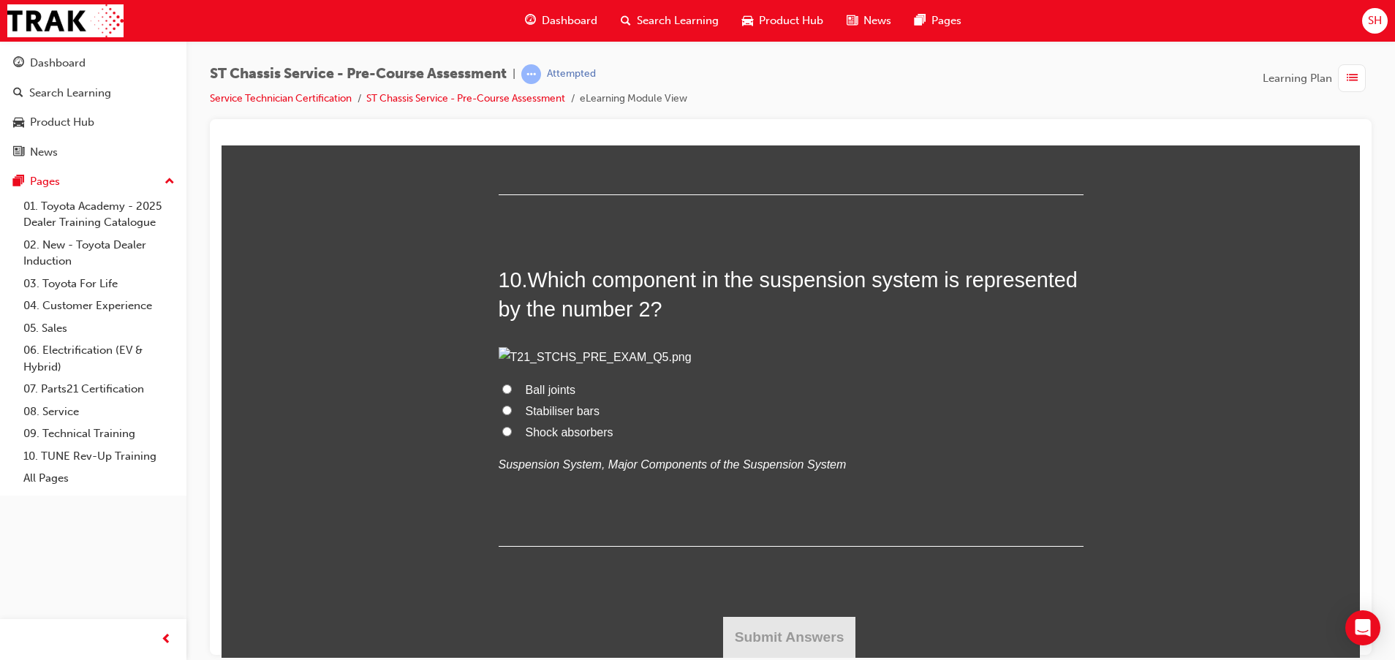
scroll to position [4385, 0]
click at [546, 430] on span "Shock absorbers" at bounding box center [570, 431] width 88 height 12
click at [512, 430] on input "Shock absorbers" at bounding box center [507, 431] width 10 height 10
drag, startPoint x: 770, startPoint y: 634, endPoint x: 753, endPoint y: 631, distance: 17.8
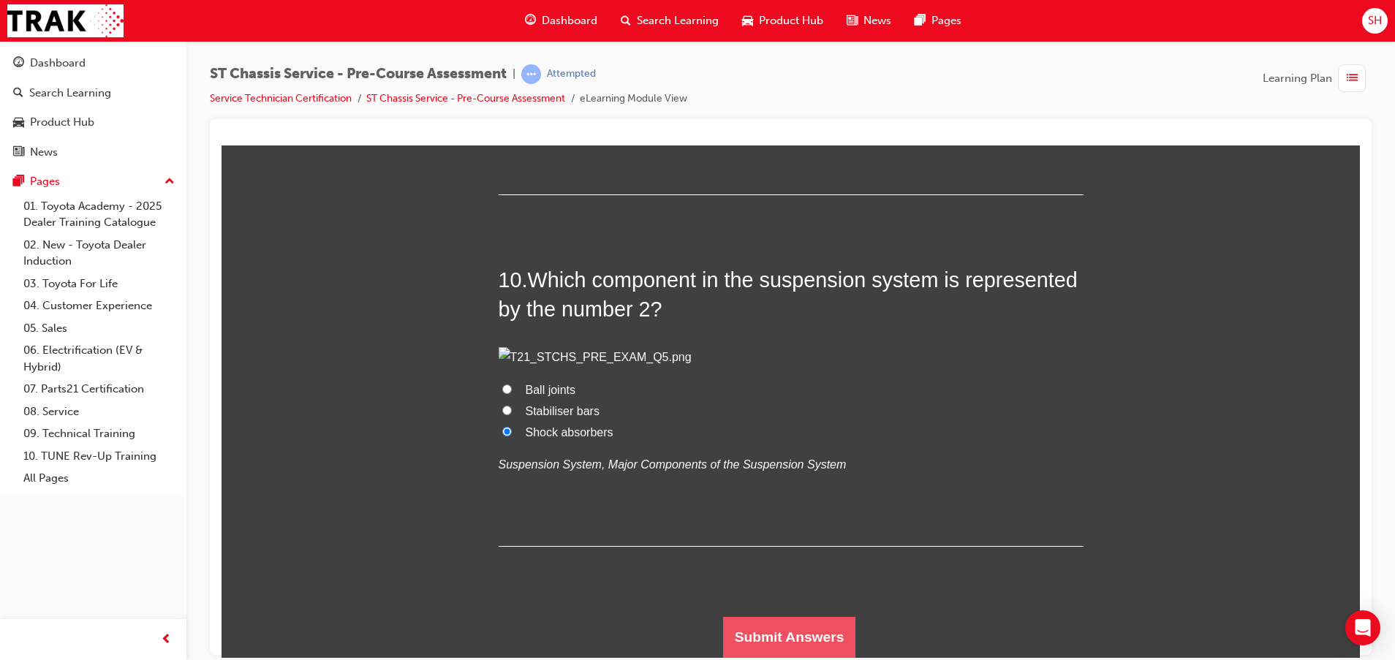
click at [758, 631] on button "Submit Answers" at bounding box center [789, 636] width 133 height 41
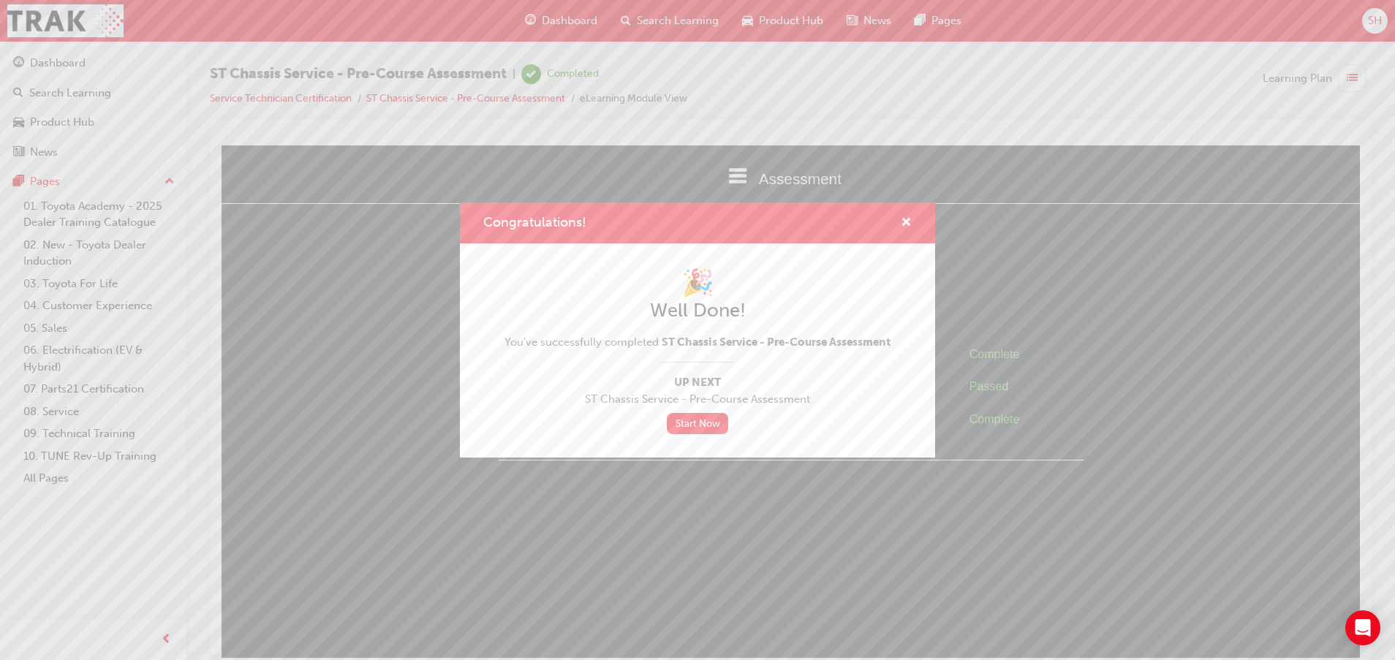
click at [698, 375] on span "Up Next" at bounding box center [697, 382] width 386 height 17
click at [692, 414] on link "Start Now" at bounding box center [697, 423] width 61 height 21
click at [901, 213] on div "Congratulations!" at bounding box center [697, 223] width 475 height 42
click at [905, 219] on span "cross-icon" at bounding box center [905, 223] width 11 height 13
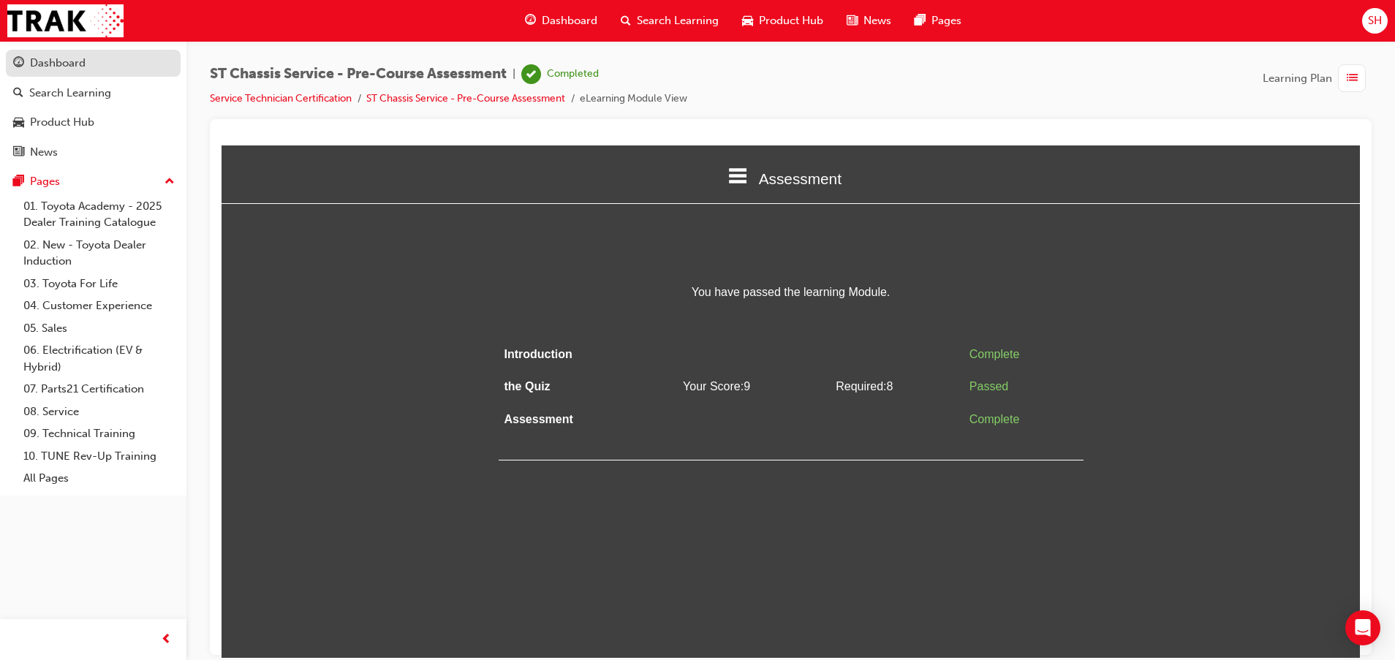
click at [90, 70] on div "Dashboard" at bounding box center [93, 63] width 160 height 18
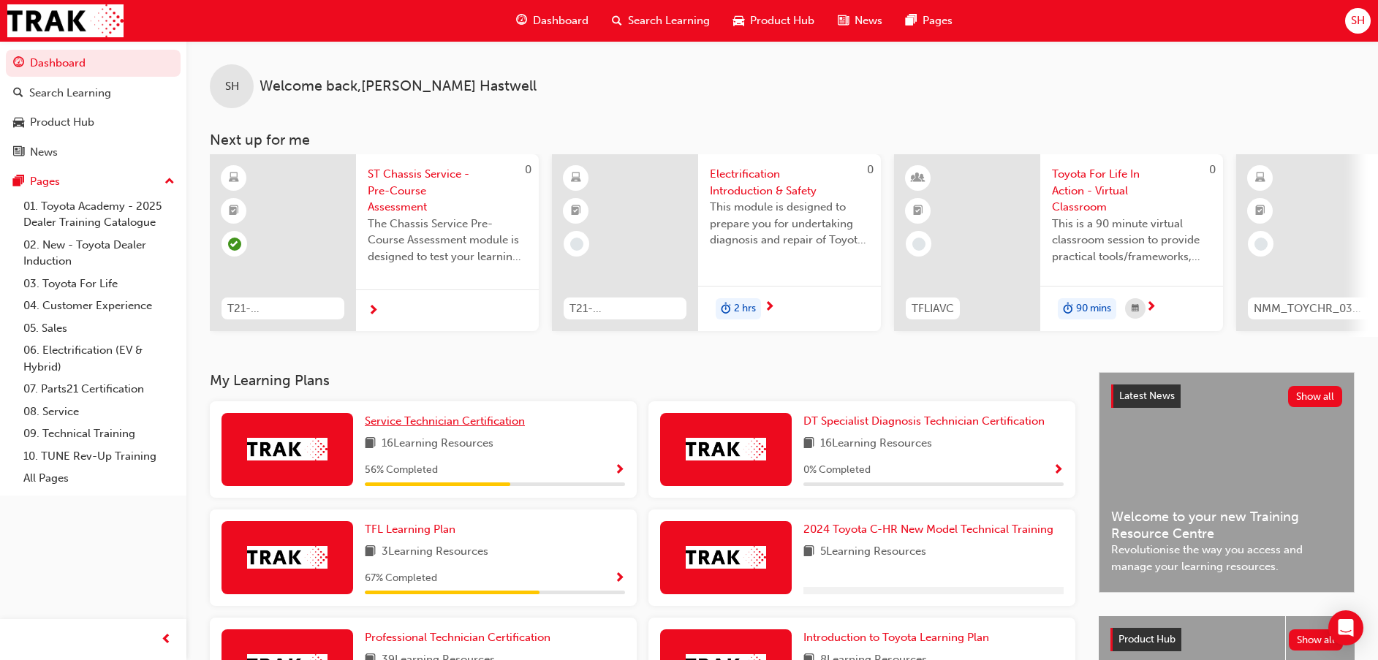
click at [462, 427] on span "Service Technician Certification" at bounding box center [445, 420] width 160 height 13
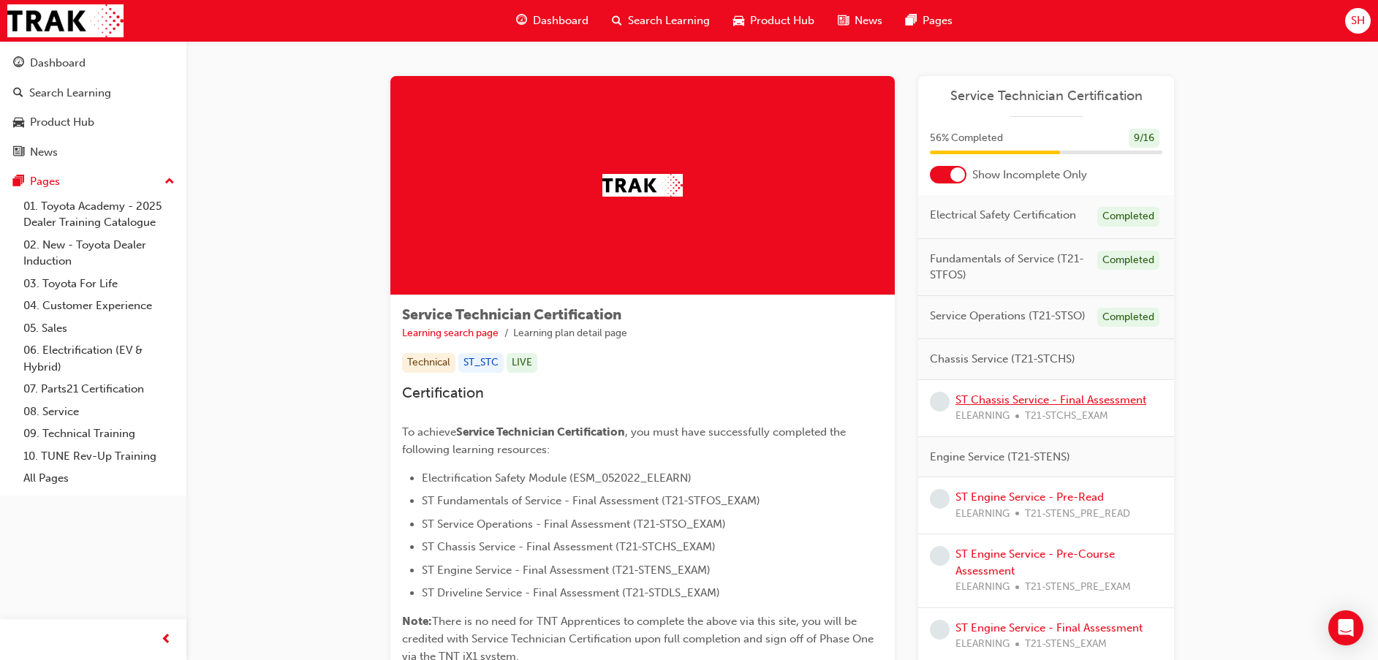
click at [1049, 398] on link "ST Chassis Service - Final Assessment" at bounding box center [1050, 399] width 191 height 13
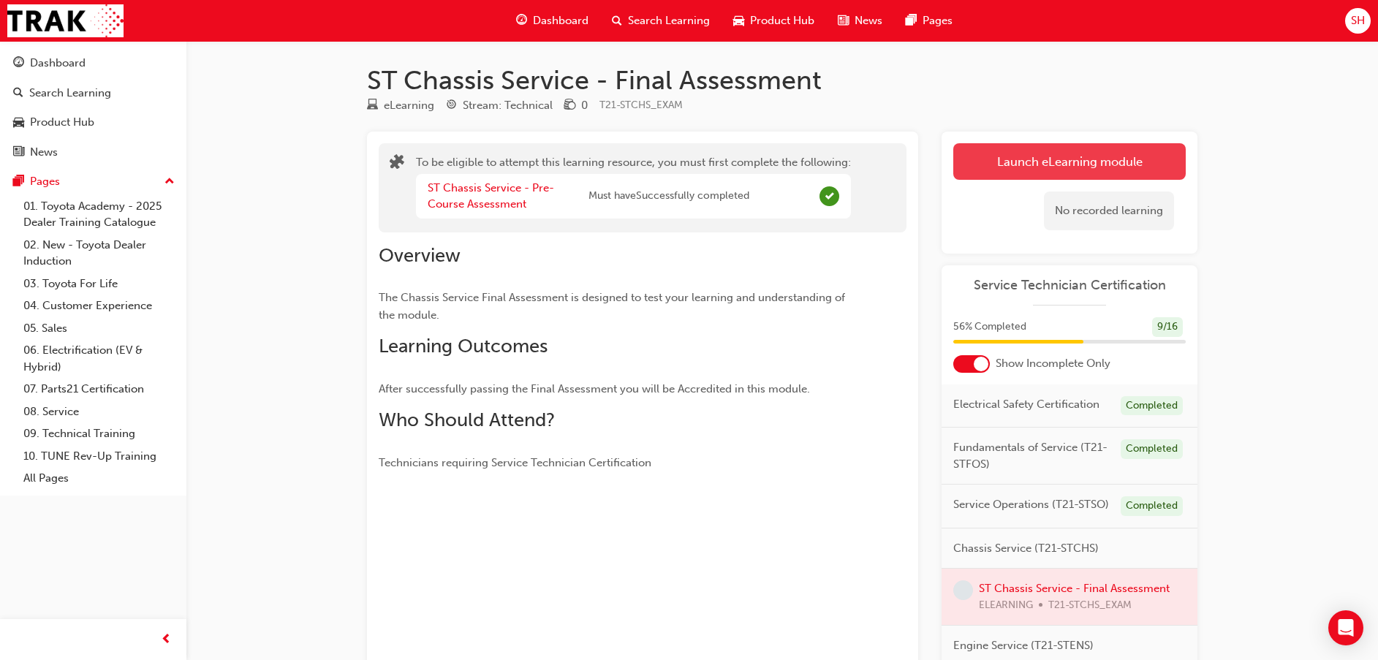
click at [1080, 160] on button "Launch eLearning module" at bounding box center [1069, 161] width 232 height 37
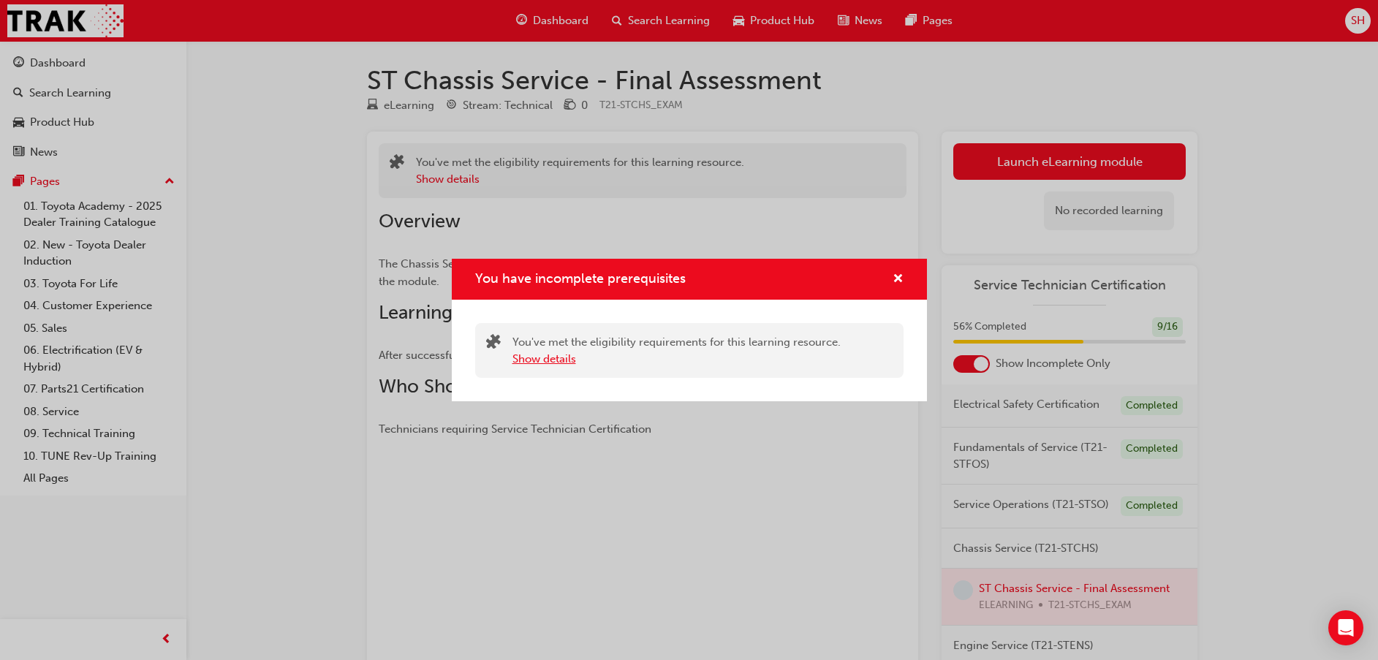
click at [567, 354] on button "Show details" at bounding box center [544, 359] width 64 height 17
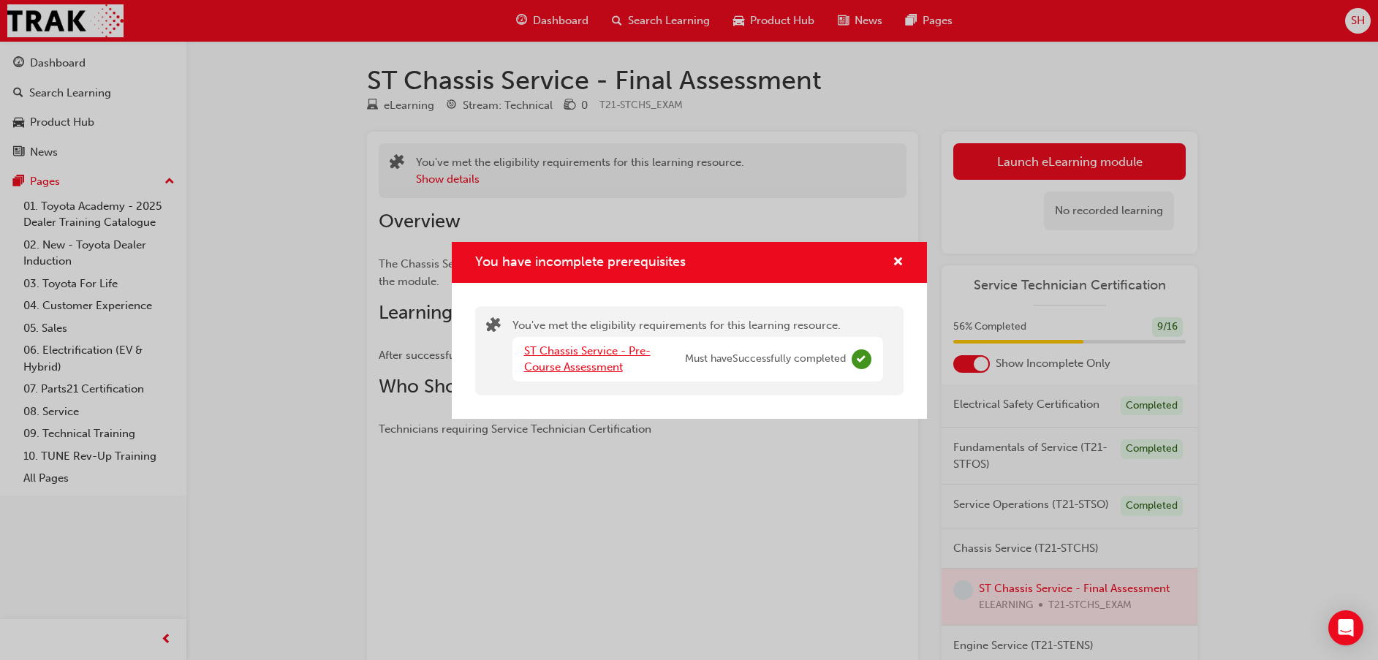
click at [568, 354] on link "ST Chassis Service - Pre-Course Assessment" at bounding box center [587, 359] width 126 height 30
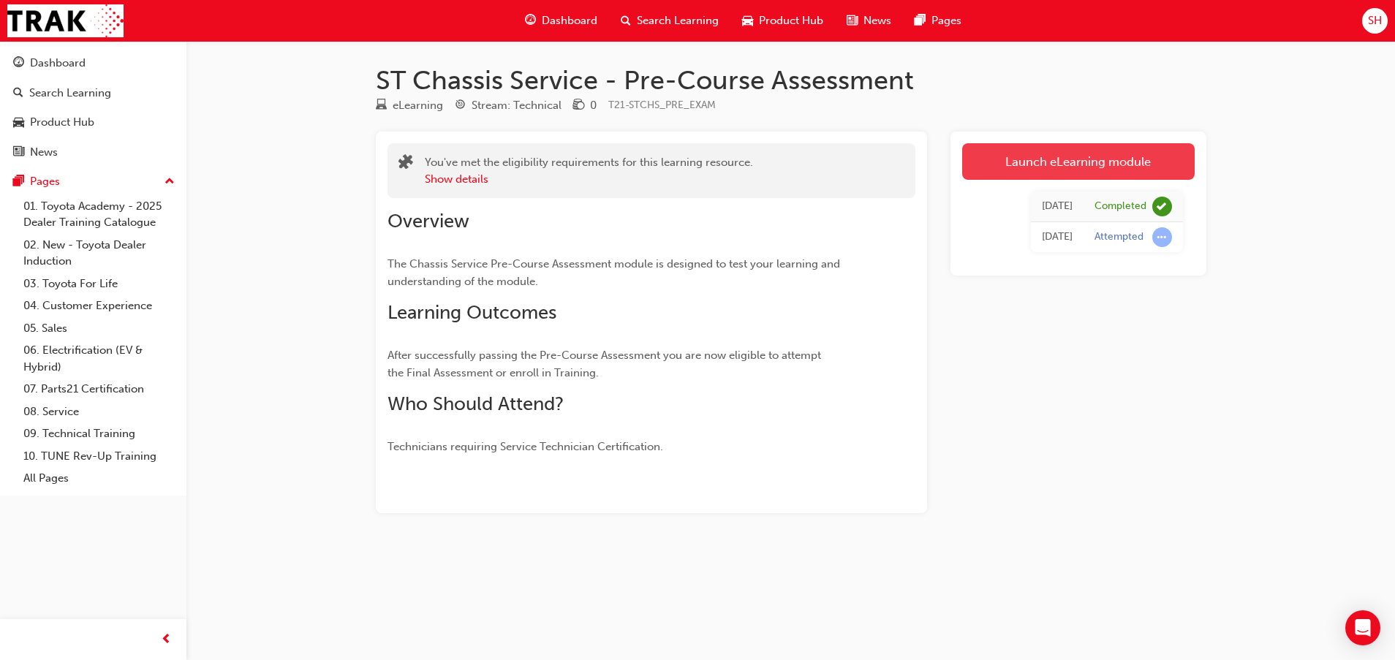
click at [1126, 156] on link "Launch eLearning module" at bounding box center [1078, 161] width 232 height 37
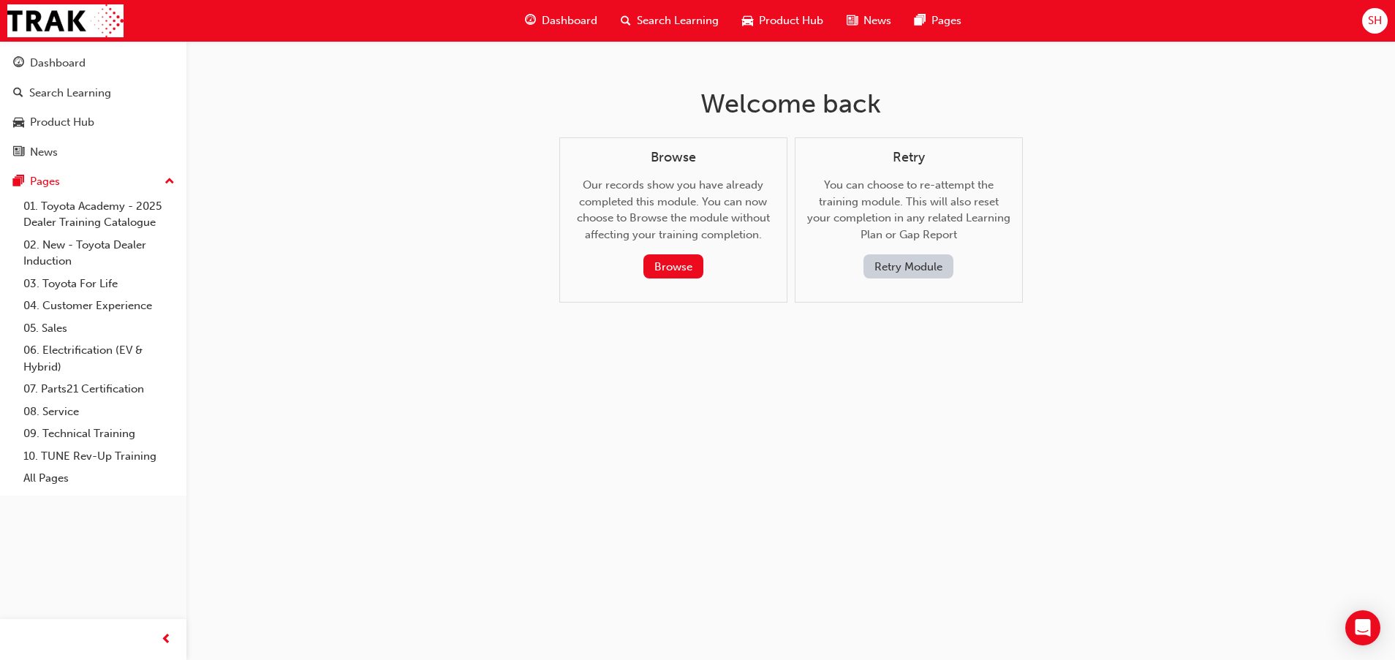
click at [890, 264] on button "Retry Module" at bounding box center [908, 266] width 90 height 24
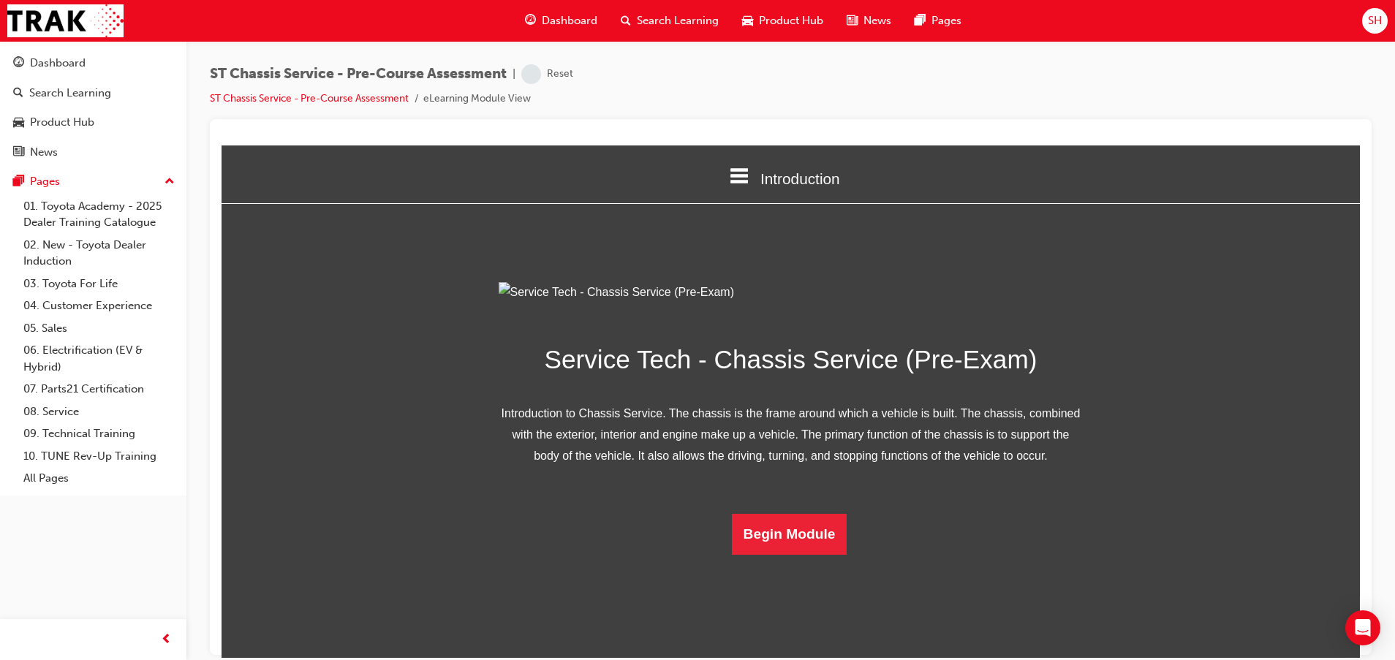
scroll to position [58, 0]
click at [816, 554] on div "Service Tech - Chassis Service (Pre-Exam) Introduction to Chassis Service. The …" at bounding box center [790, 417] width 585 height 273
click at [804, 554] on button "Begin Module" at bounding box center [789, 533] width 115 height 41
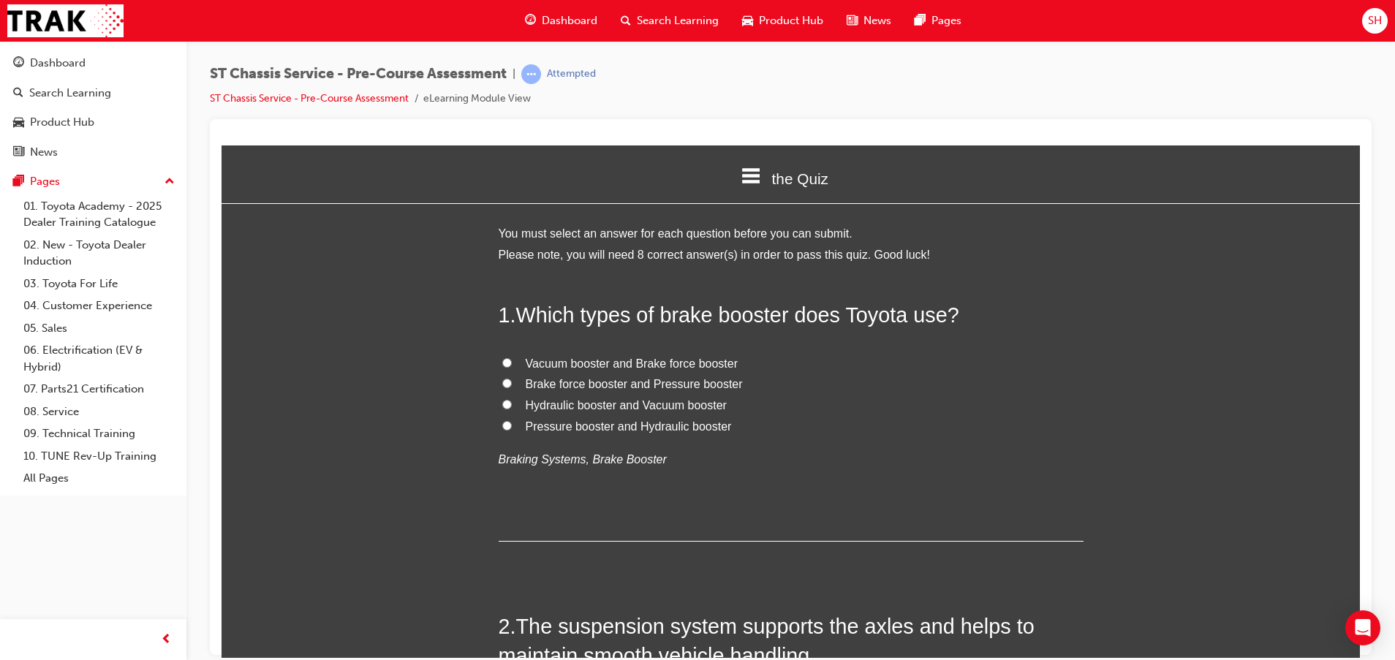
click at [544, 405] on span "Hydraulic booster and Vacuum booster" at bounding box center [626, 404] width 201 height 12
click at [512, 405] on input "Hydraulic booster and Vacuum booster" at bounding box center [507, 404] width 10 height 10
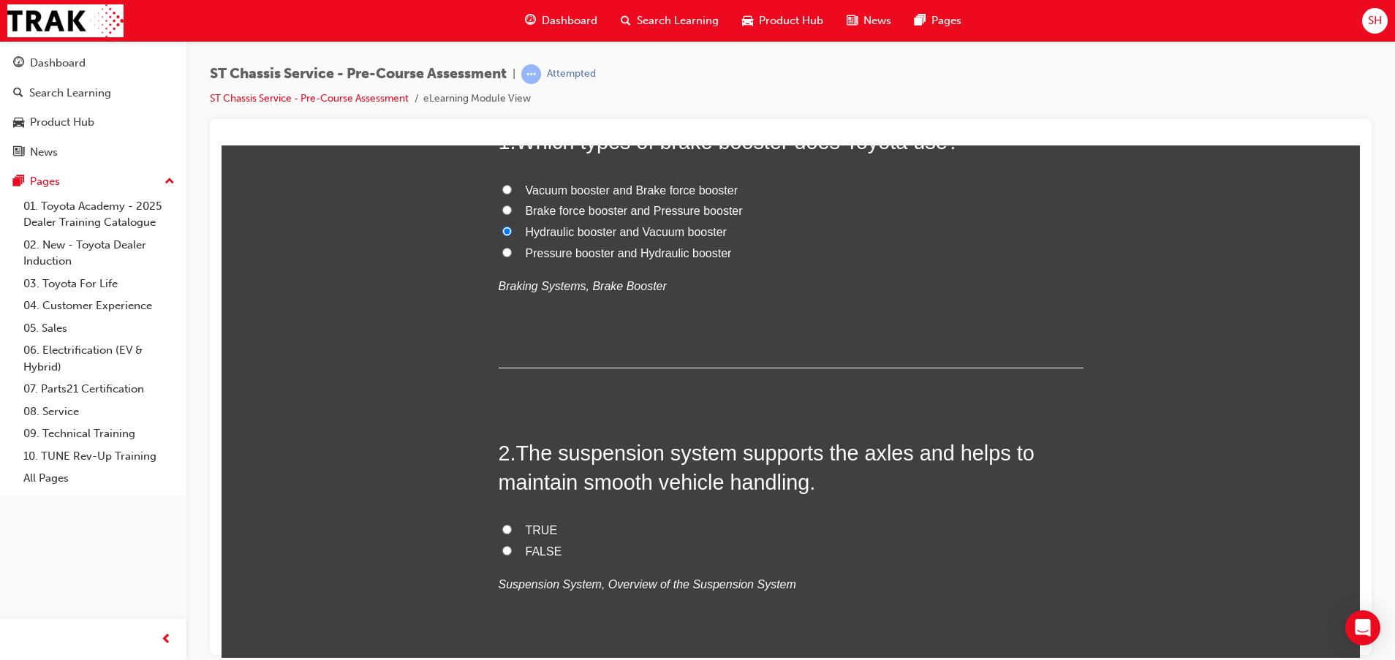
scroll to position [219, 0]
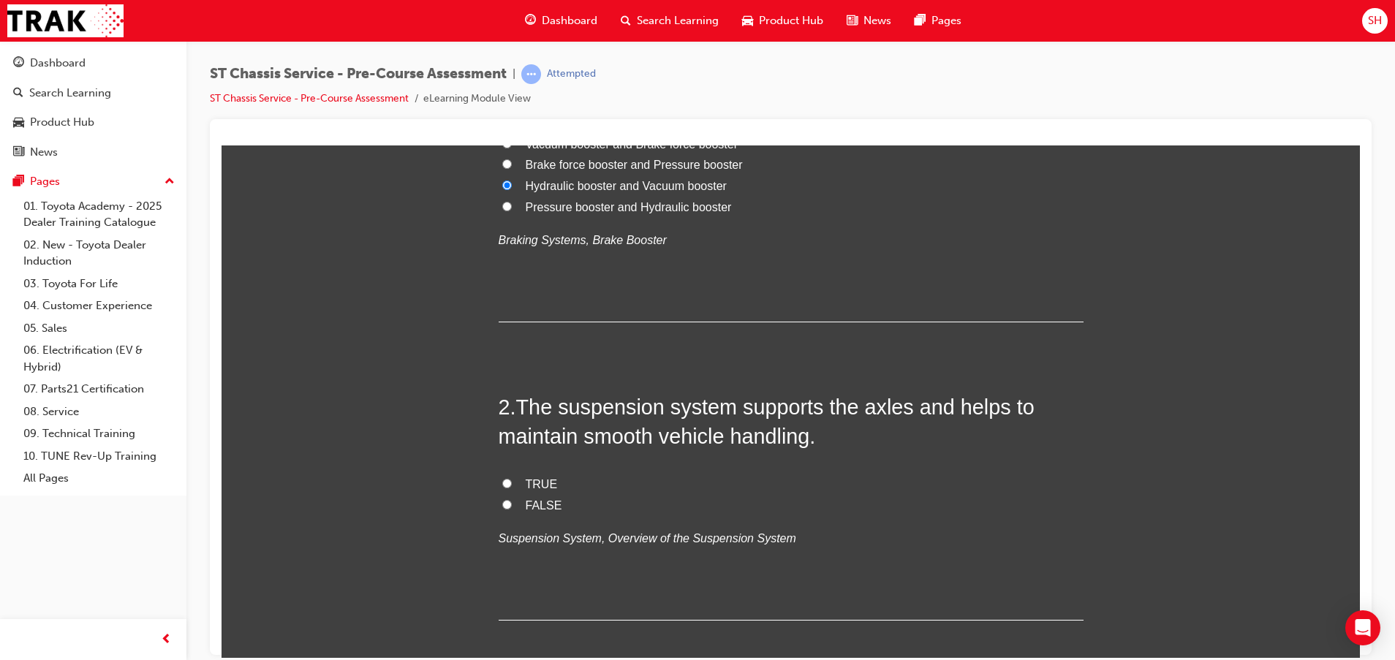
click at [527, 479] on span "TRUE" at bounding box center [542, 483] width 32 height 12
click at [512, 479] on input "TRUE" at bounding box center [507, 483] width 10 height 10
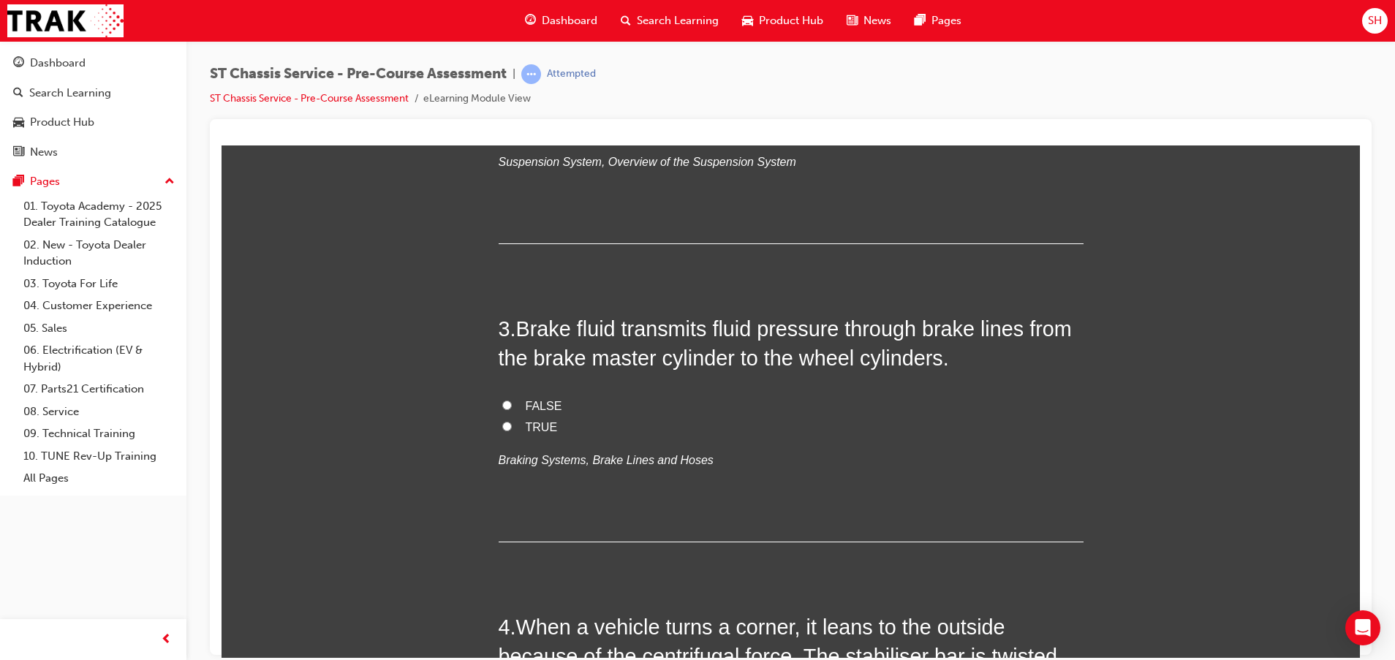
scroll to position [658, 0]
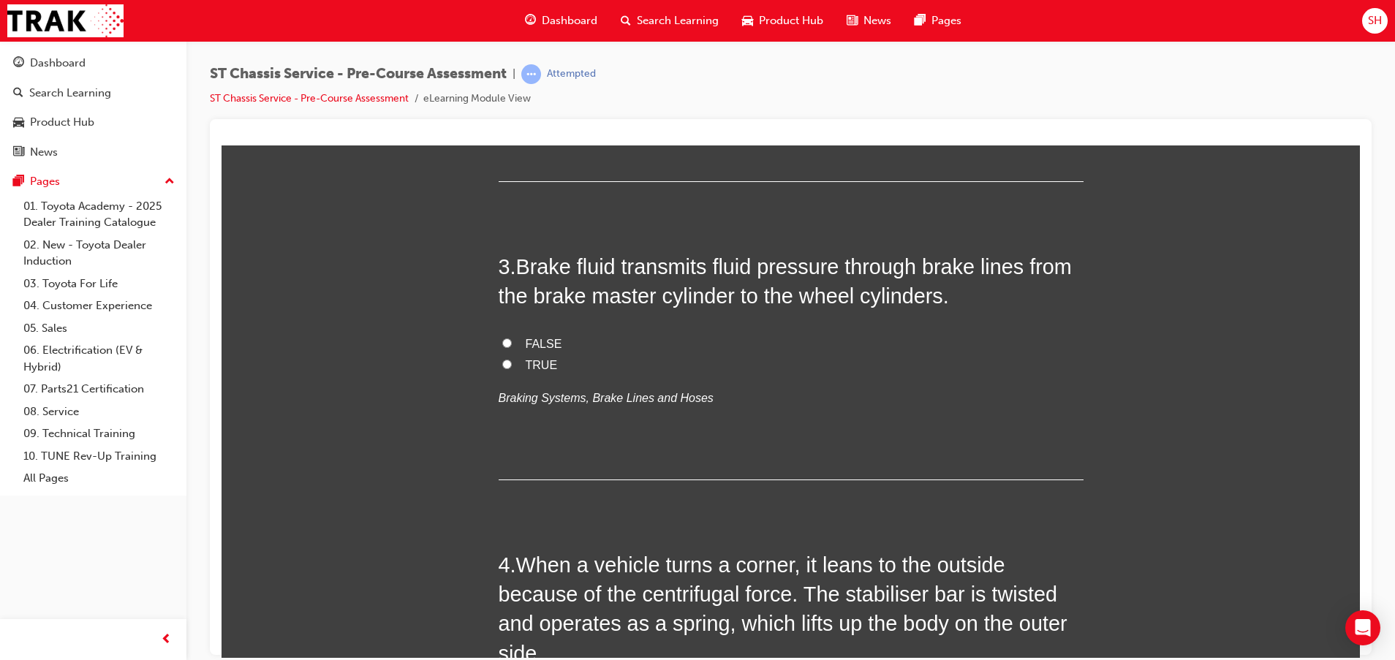
click at [530, 362] on span "TRUE" at bounding box center [542, 364] width 32 height 12
click at [512, 362] on input "TRUE" at bounding box center [507, 364] width 10 height 10
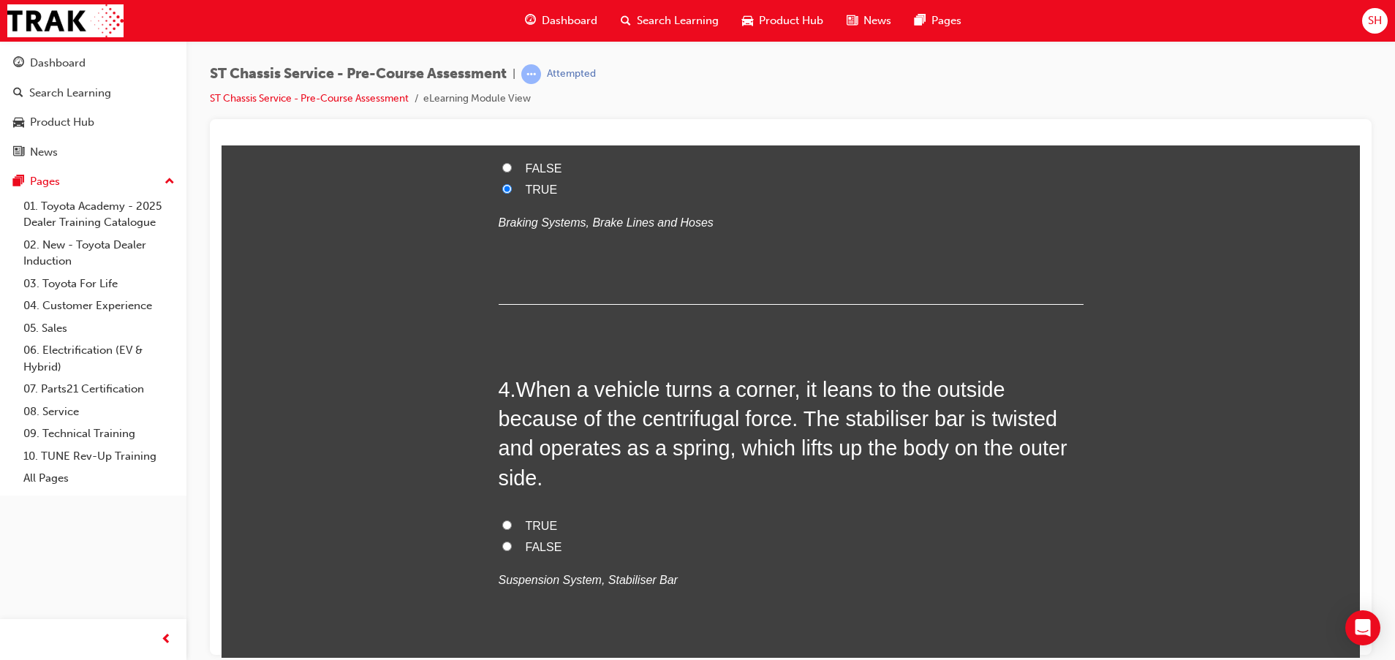
scroll to position [877, 0]
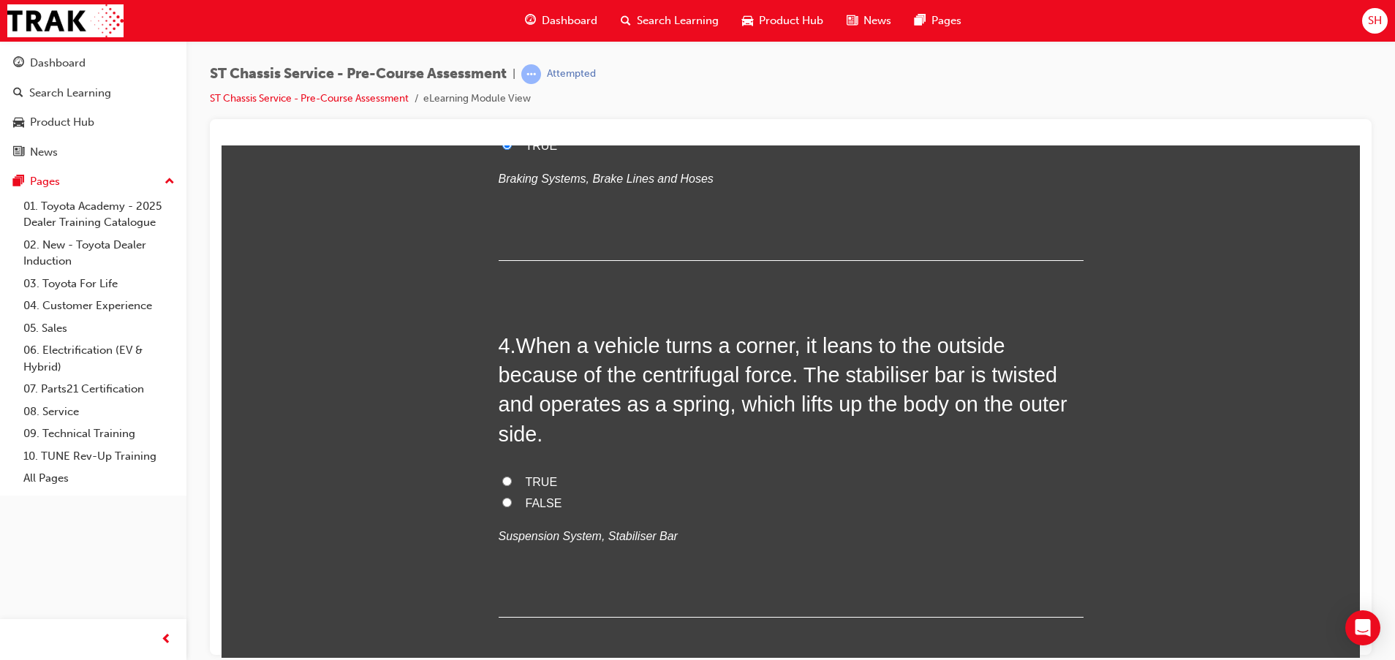
click at [528, 486] on span "TRUE" at bounding box center [542, 481] width 32 height 12
click at [512, 485] on input "TRUE" at bounding box center [507, 481] width 10 height 10
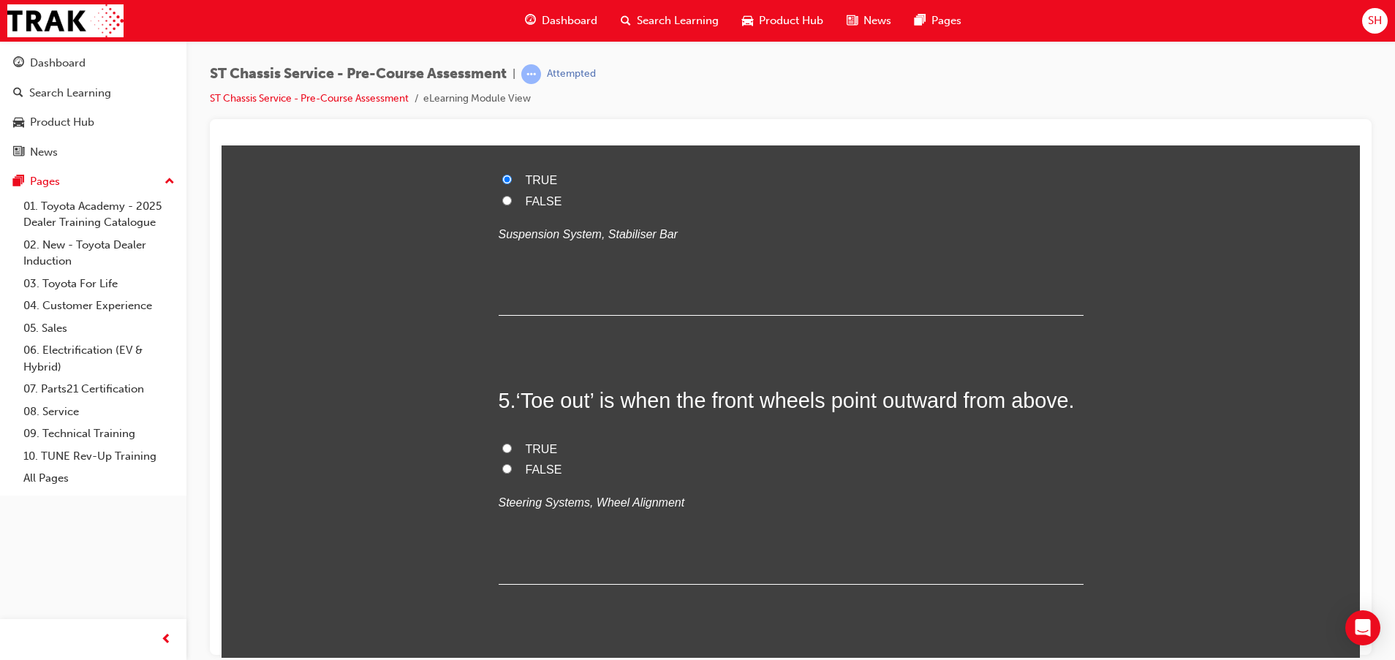
scroll to position [1206, 0]
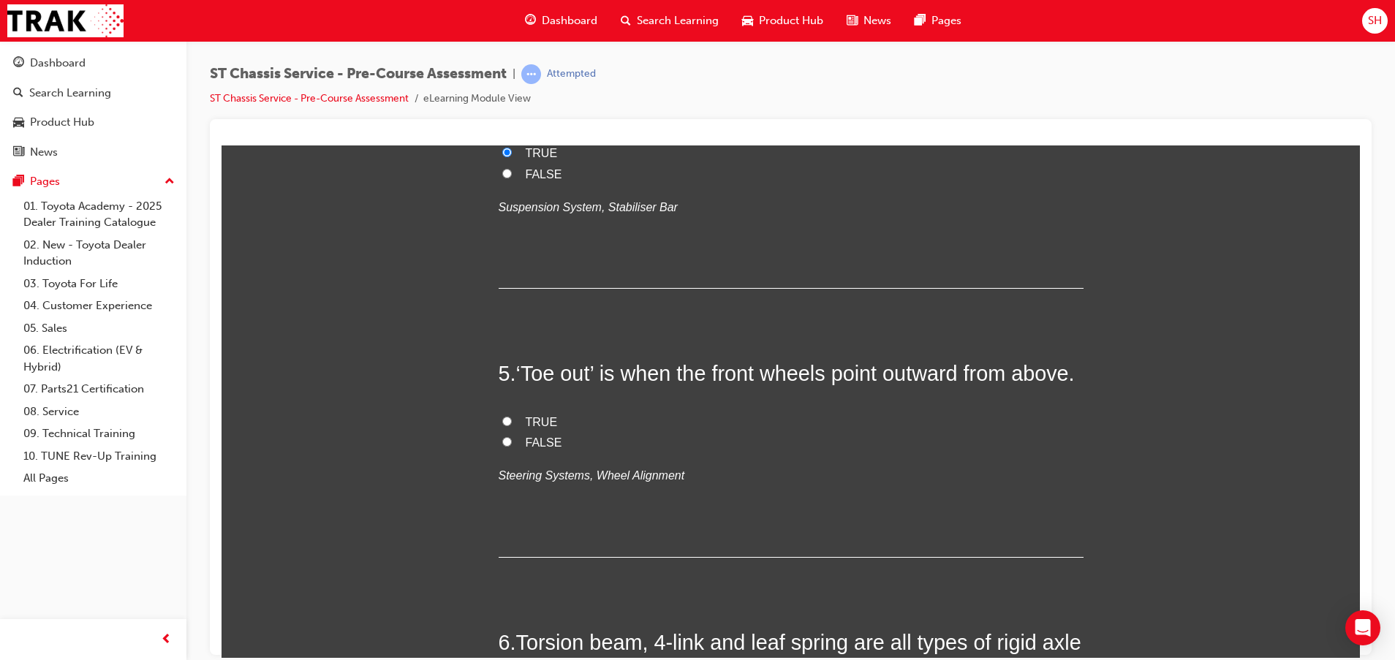
click at [538, 428] on span "TRUE" at bounding box center [542, 421] width 32 height 12
click at [512, 425] on input "TRUE" at bounding box center [507, 421] width 10 height 10
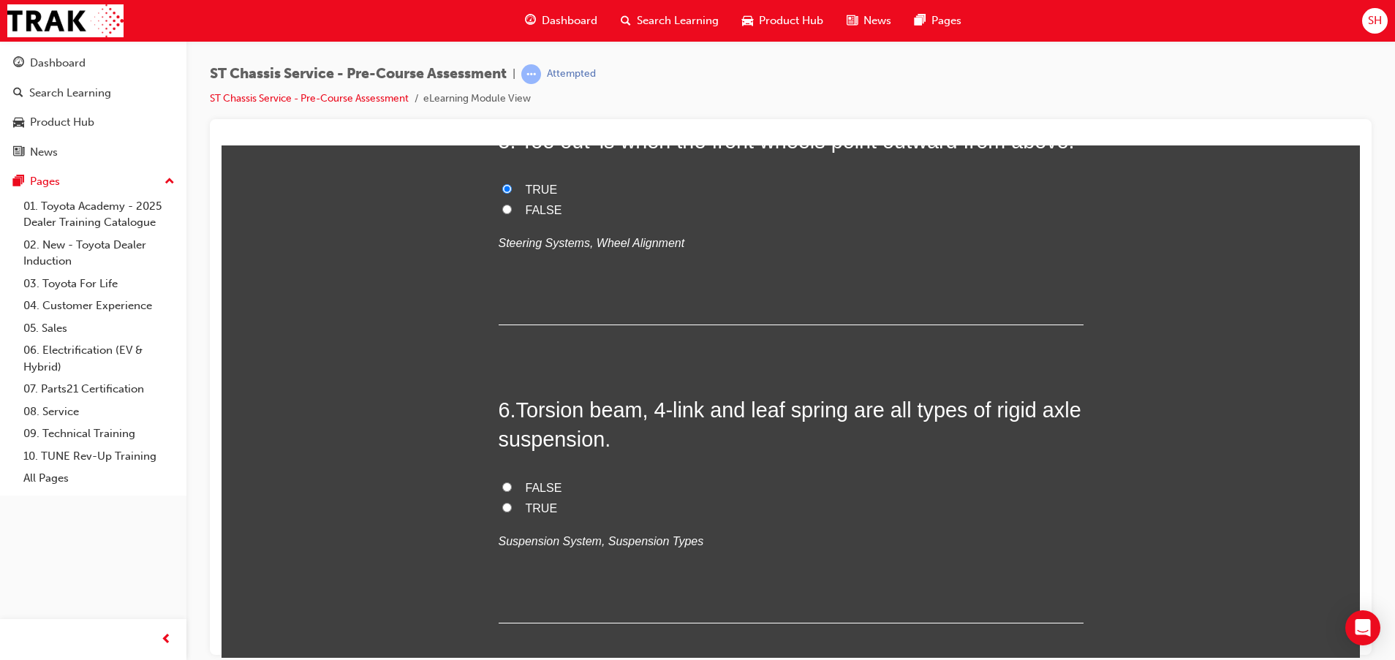
scroll to position [1535, 0]
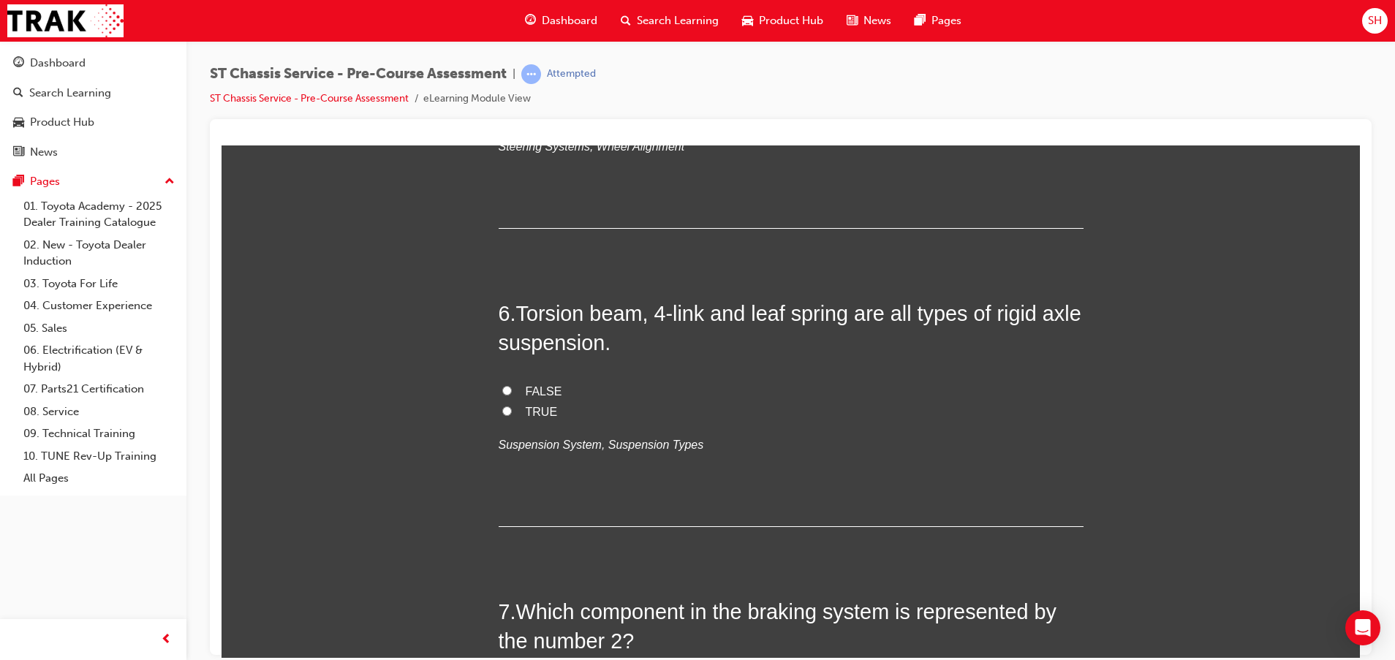
click at [507, 422] on label "TRUE" at bounding box center [790, 411] width 585 height 21
click at [507, 415] on input "TRUE" at bounding box center [507, 411] width 10 height 10
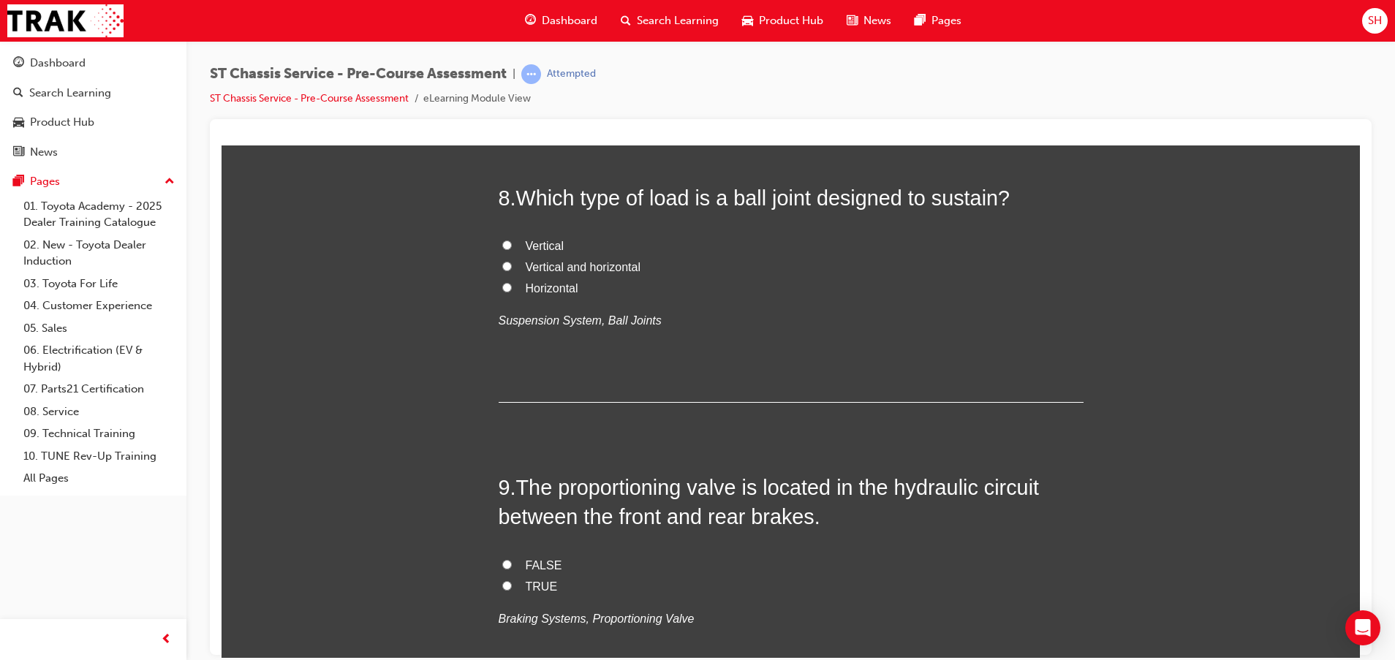
scroll to position [2302, 0]
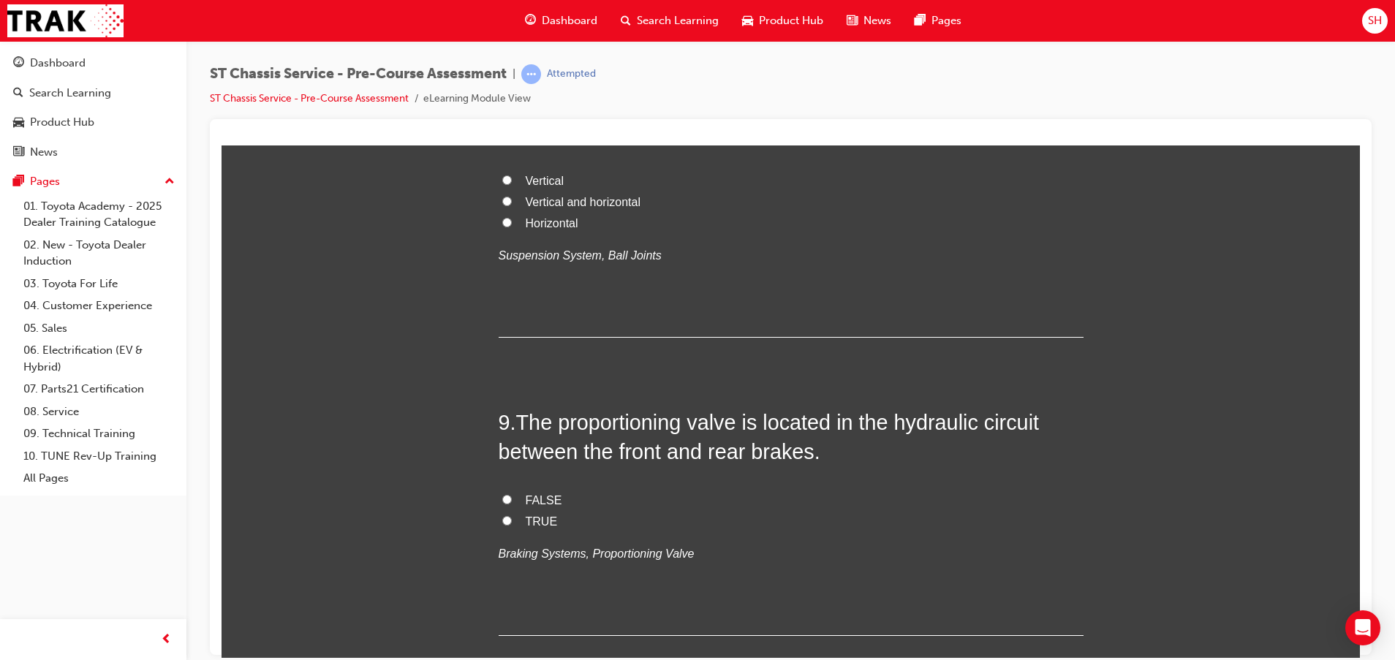
scroll to position [2522, 0]
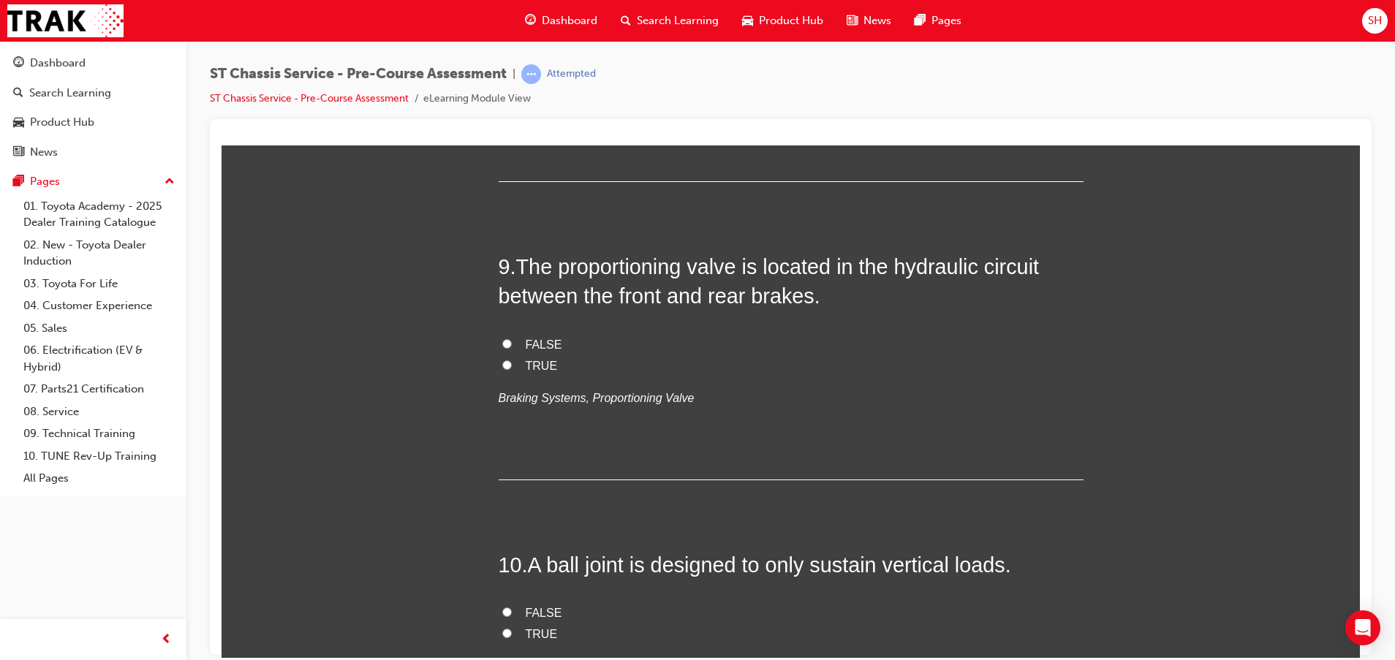
click at [598, 52] on span "Vertical and horizontal" at bounding box center [583, 45] width 115 height 12
click at [512, 50] on input "Vertical and horizontal" at bounding box center [507, 45] width 10 height 10
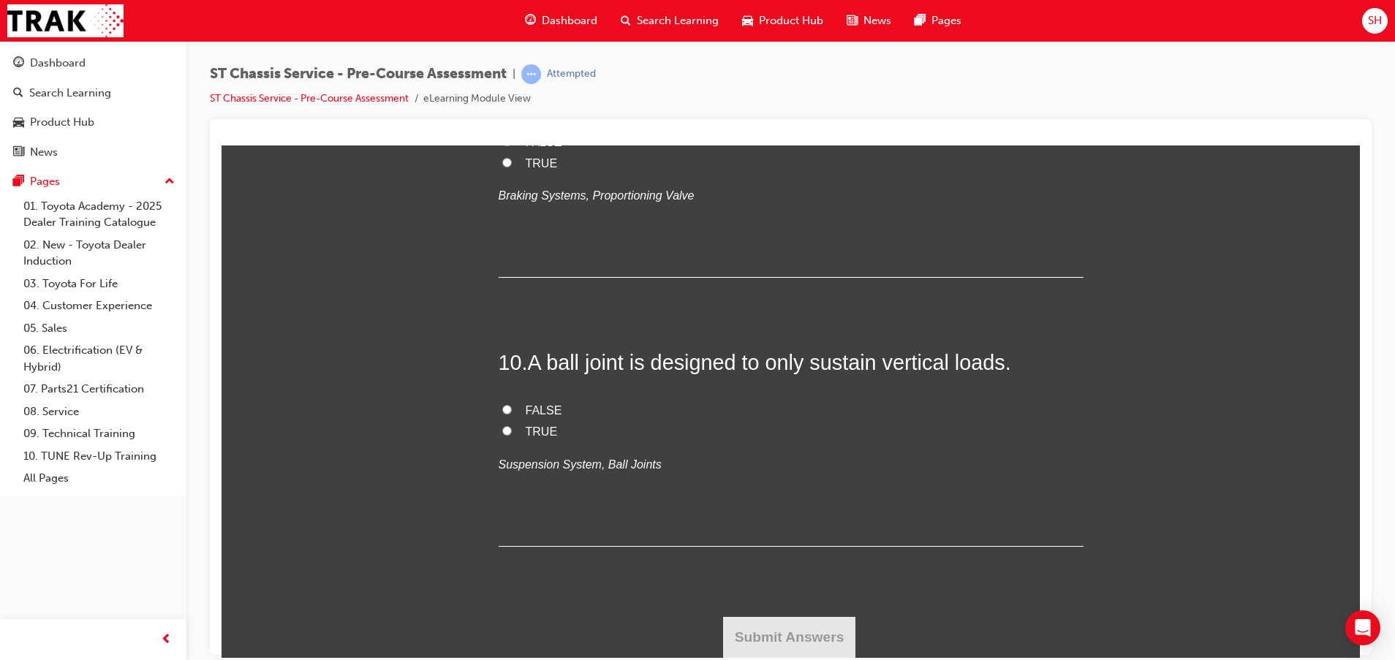
scroll to position [2850, 0]
click at [514, 174] on label "TRUE" at bounding box center [790, 163] width 585 height 21
click at [512, 167] on input "TRUE" at bounding box center [507, 162] width 10 height 10
click at [529, 416] on span "FALSE" at bounding box center [544, 409] width 37 height 12
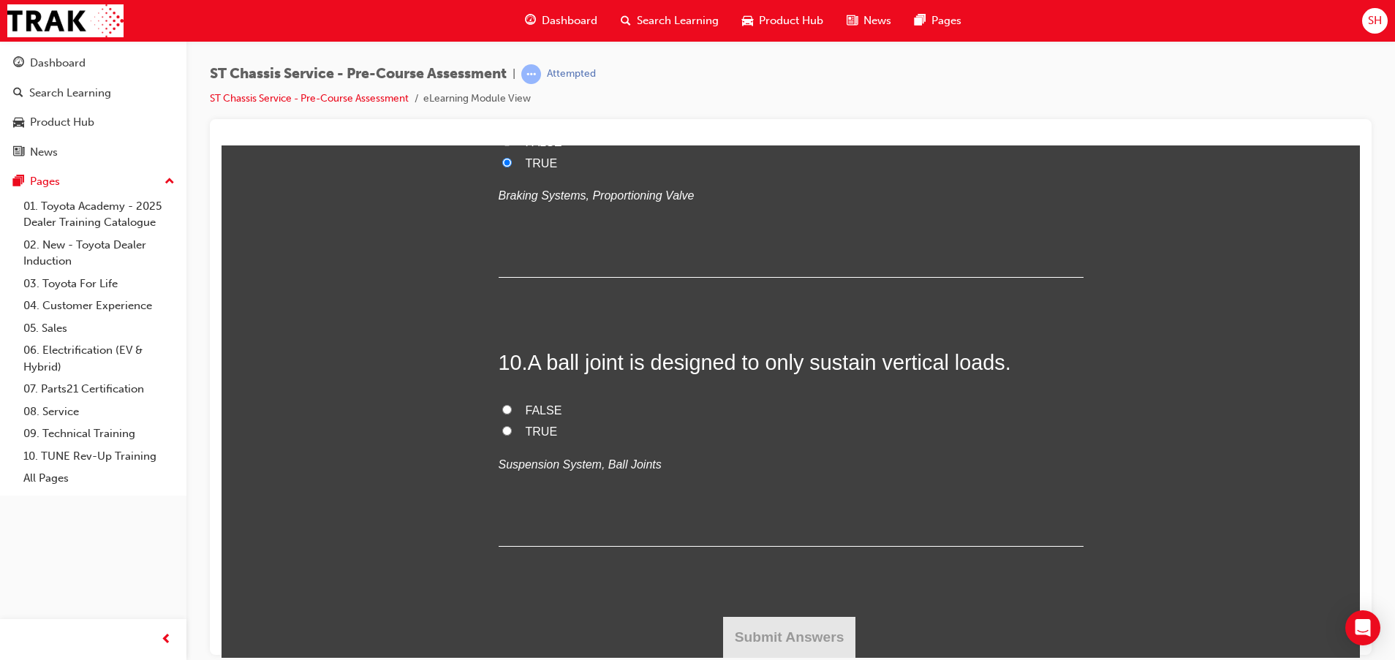
click at [512, 414] on input "FALSE" at bounding box center [507, 409] width 10 height 10
drag, startPoint x: 773, startPoint y: 631, endPoint x: 762, endPoint y: 630, distance: 11.0
click at [765, 631] on button "Submit Answers" at bounding box center [789, 636] width 133 height 41
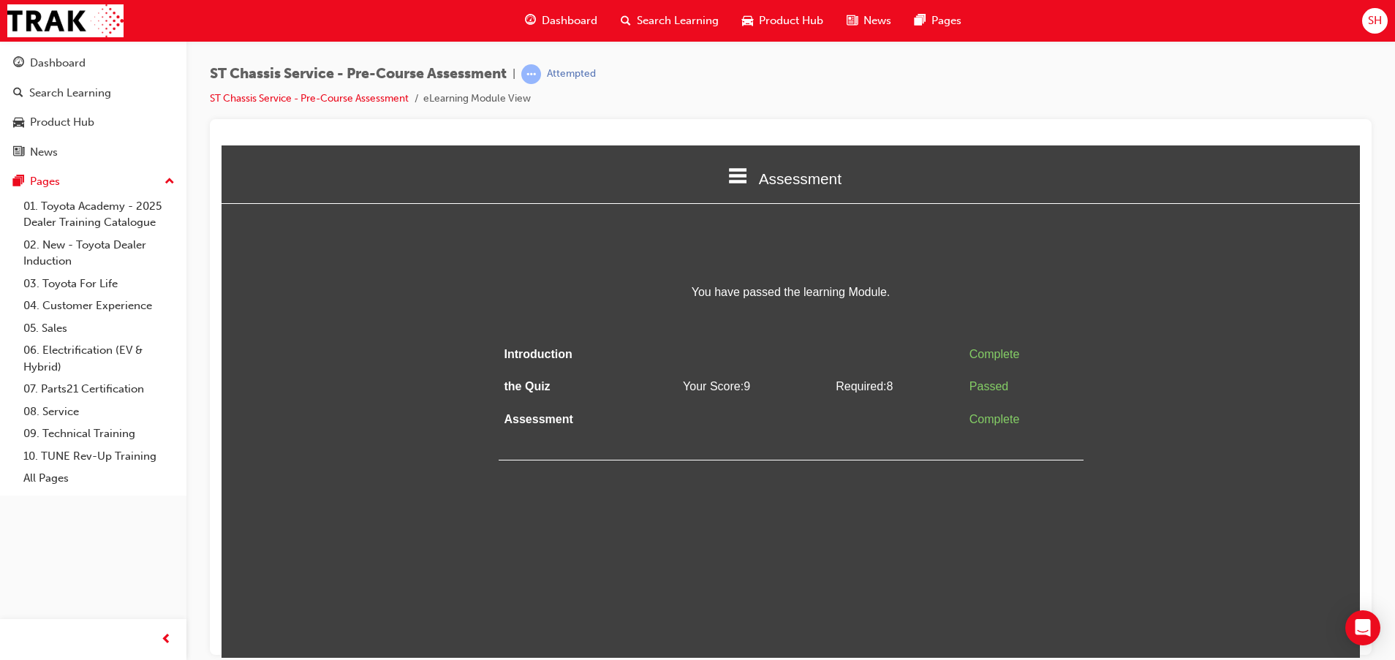
scroll to position [0, 0]
click at [83, 70] on div "Dashboard" at bounding box center [58, 63] width 56 height 17
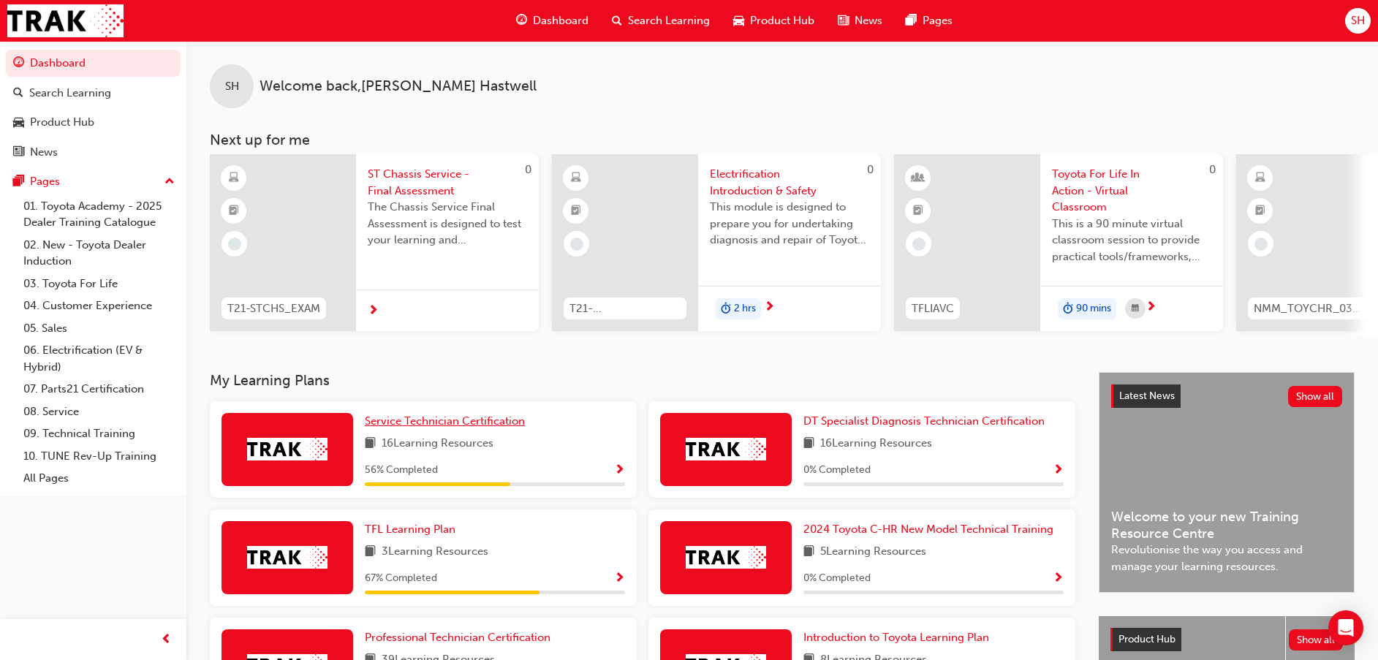
click at [490, 428] on span "Service Technician Certification" at bounding box center [445, 420] width 160 height 13
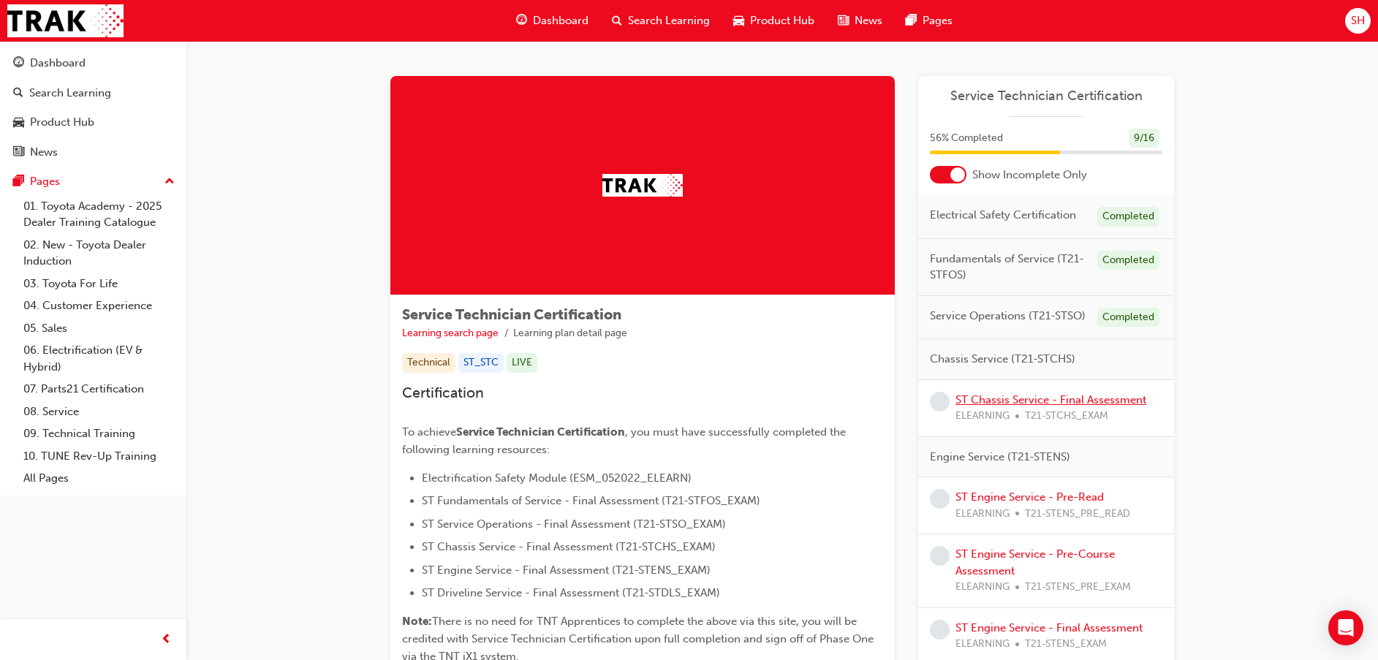
click at [1056, 401] on link "ST Chassis Service - Final Assessment" at bounding box center [1050, 399] width 191 height 13
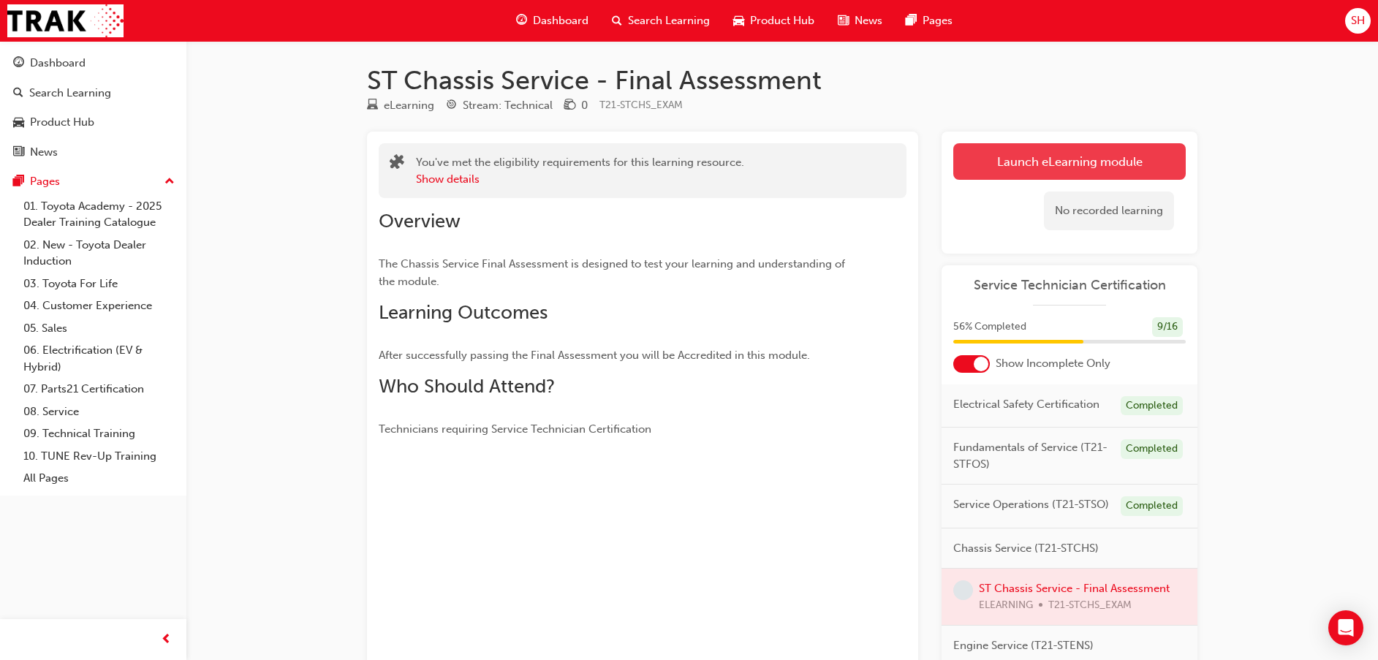
click at [1011, 173] on button "Launch eLearning module" at bounding box center [1069, 161] width 232 height 37
click at [983, 168] on link "Launch eLearning module" at bounding box center [1069, 161] width 232 height 37
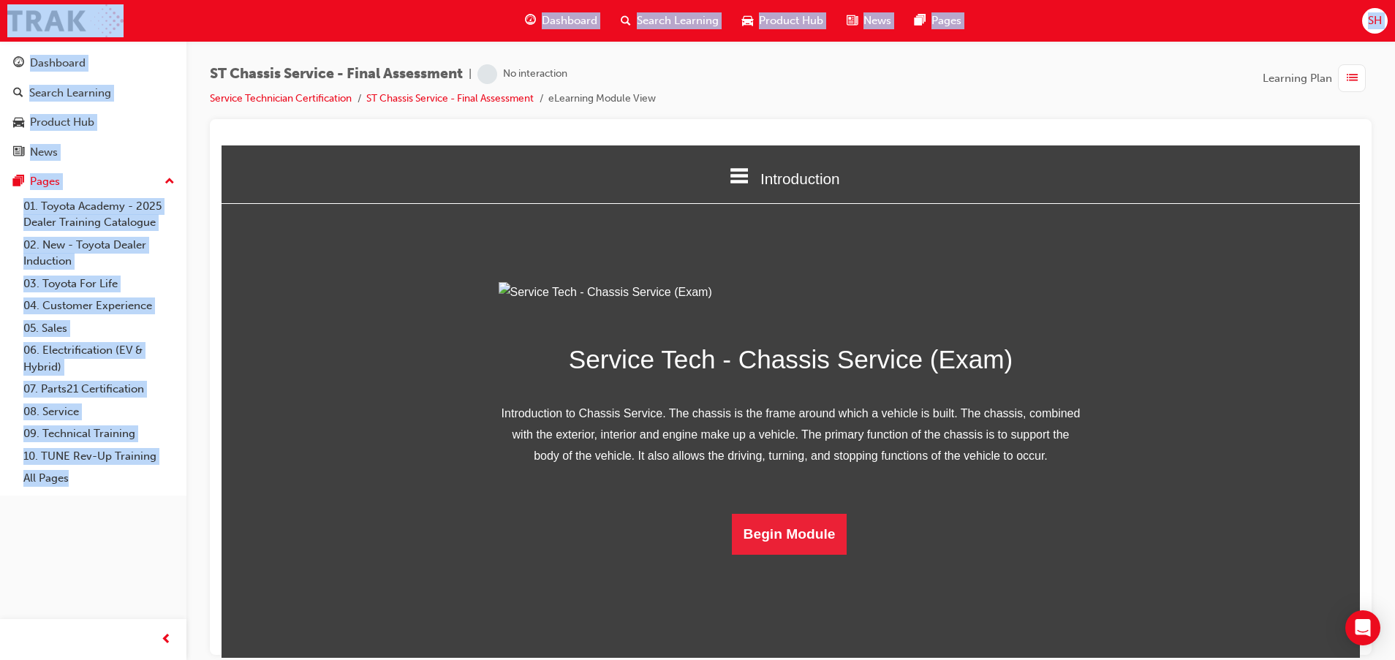
drag, startPoint x: 927, startPoint y: 117, endPoint x: 908, endPoint y: 126, distance: 21.2
click at [926, 117] on div "ST Chassis Service - Final Assessment | No interaction Service Technician Certi…" at bounding box center [790, 91] width 1161 height 55
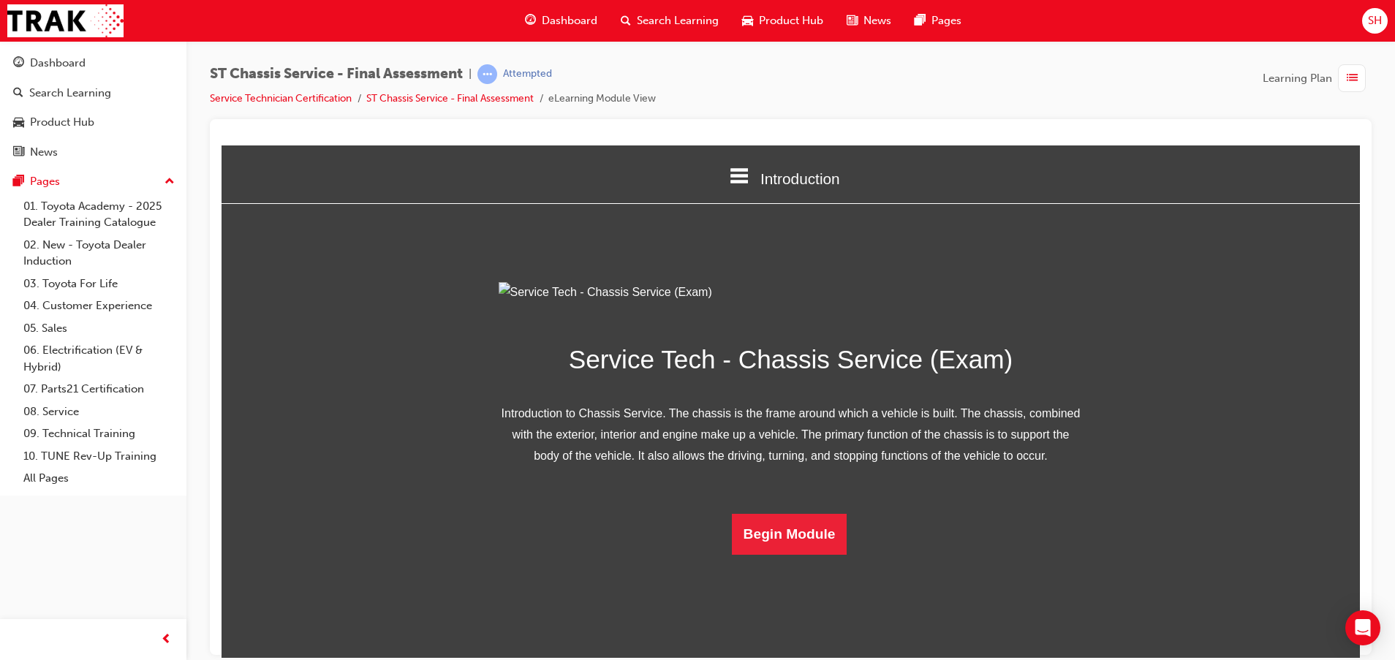
click at [748, 303] on img at bounding box center [790, 291] width 585 height 21
click at [776, 554] on button "Begin Module" at bounding box center [789, 533] width 115 height 41
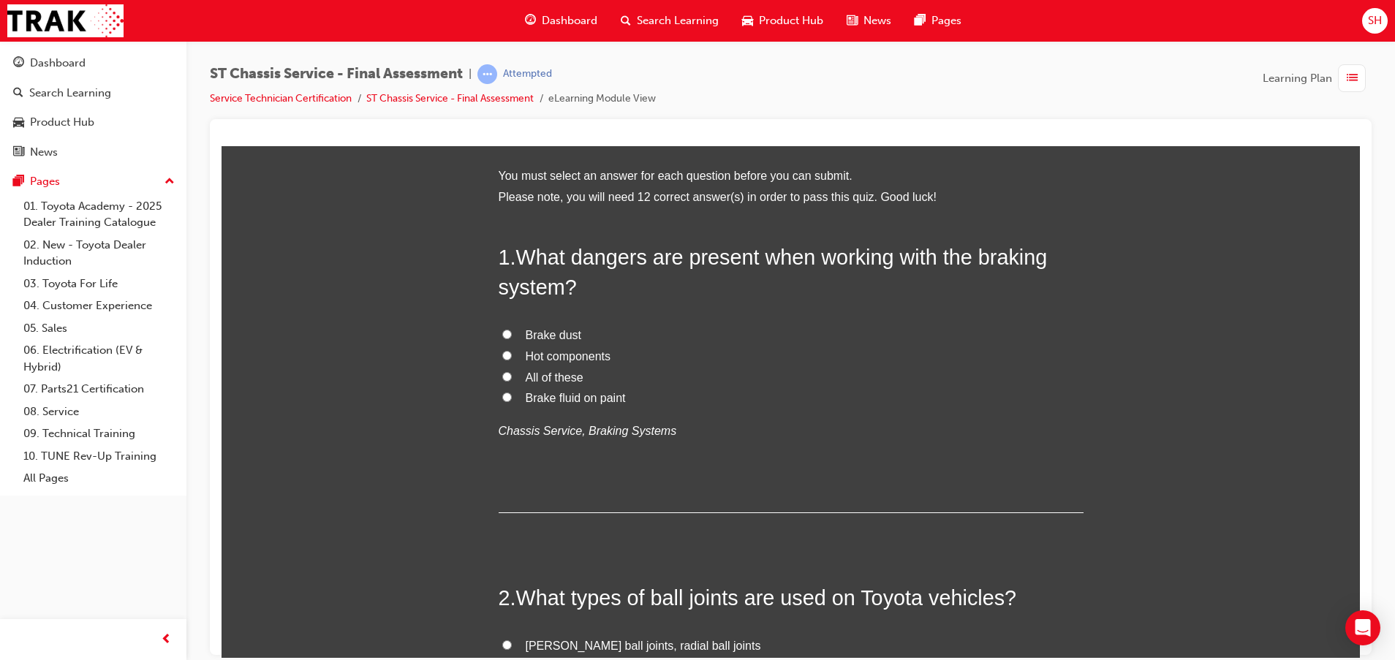
scroll to position [0, 0]
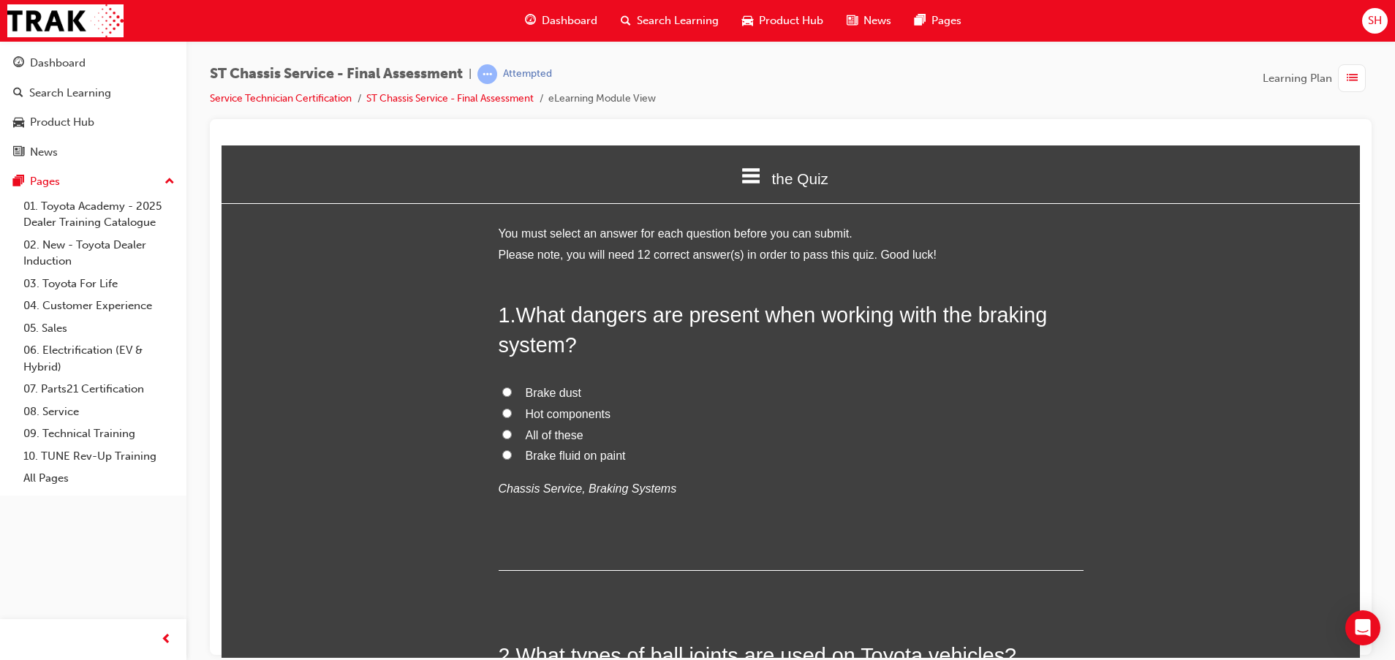
click at [537, 436] on span "All of these" at bounding box center [555, 434] width 58 height 12
click at [512, 436] on input "All of these" at bounding box center [507, 434] width 10 height 10
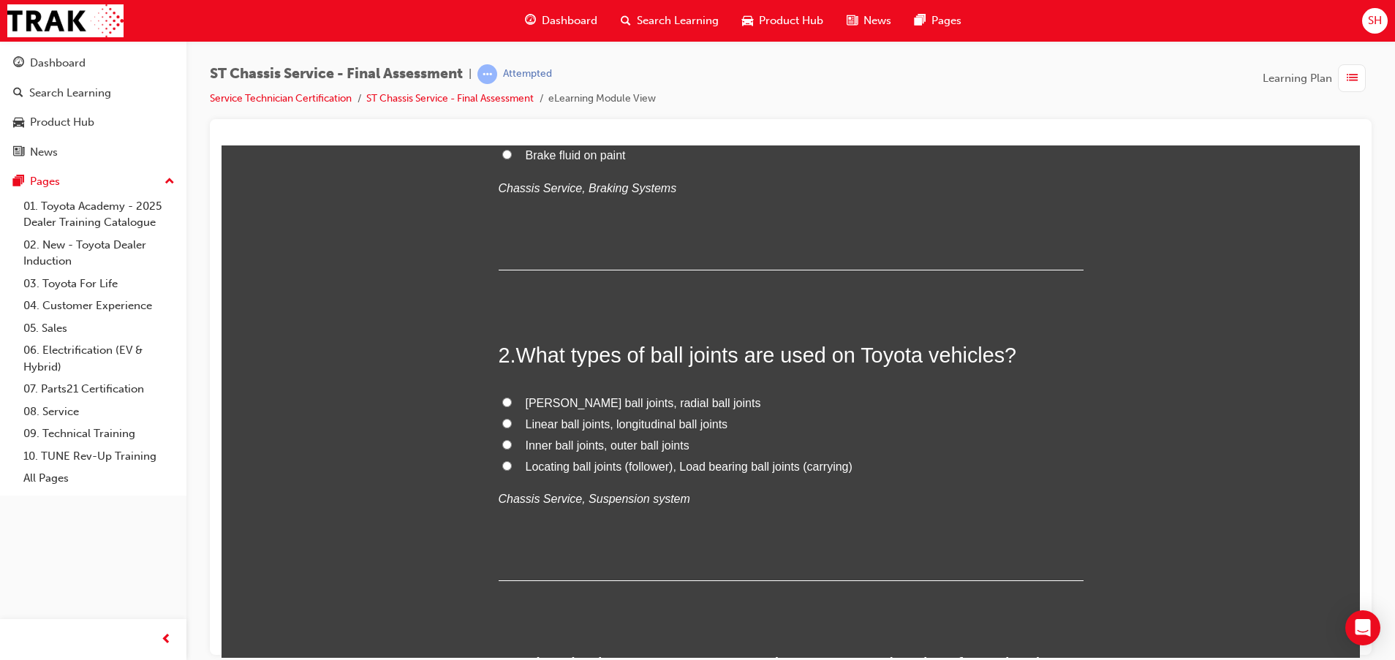
scroll to position [329, 0]
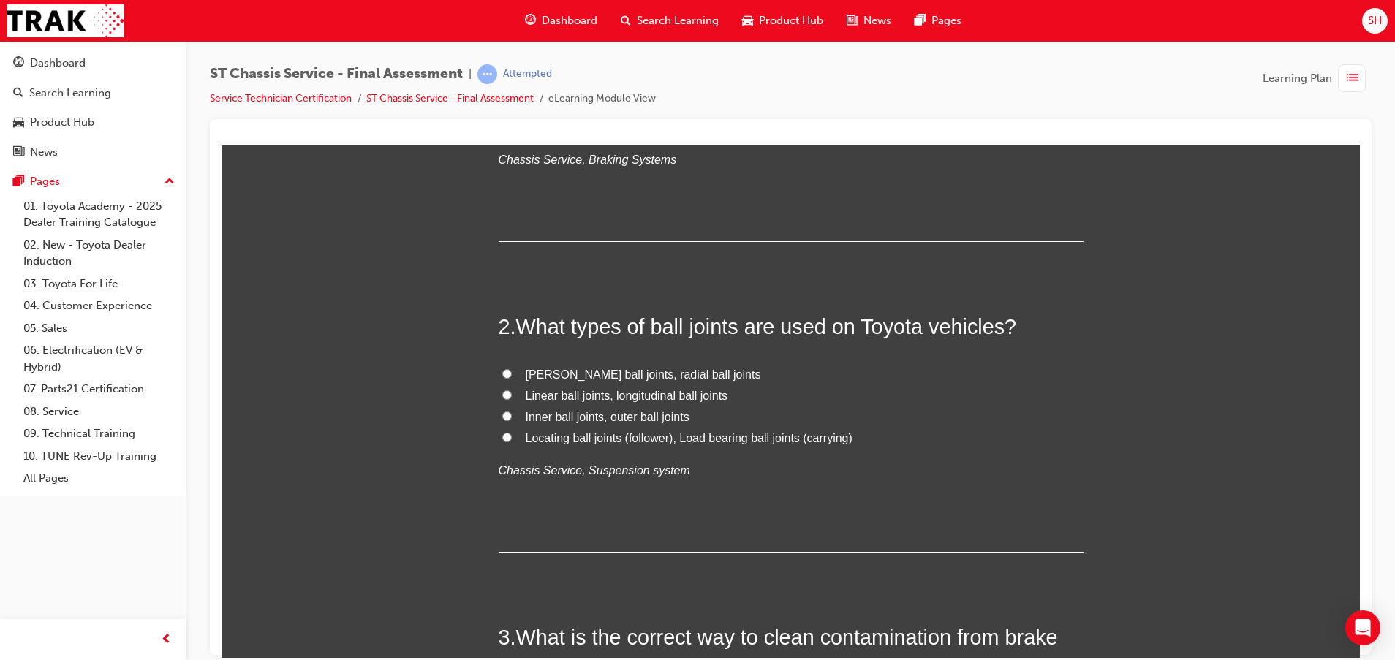
click at [640, 417] on span "Inner ball joints, outer ball joints" at bounding box center [608, 416] width 164 height 12
click at [512, 417] on input "Inner ball joints, outer ball joints" at bounding box center [507, 416] width 10 height 10
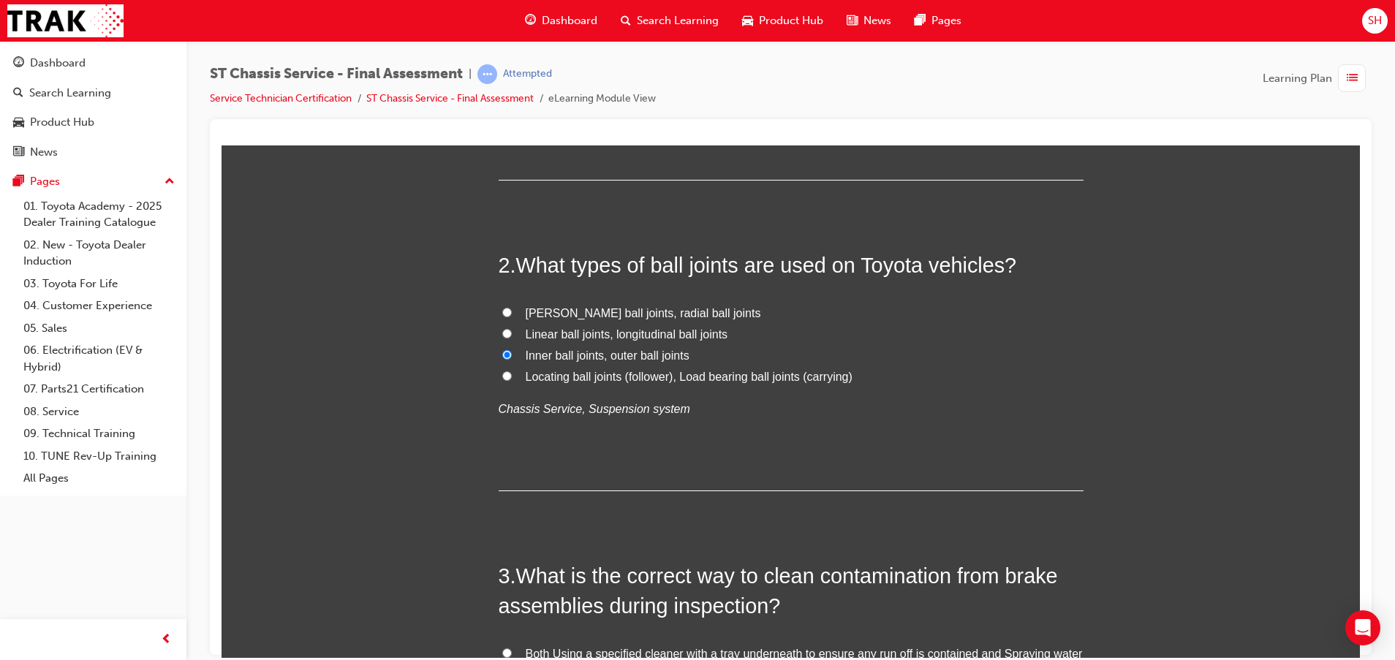
scroll to position [439, 0]
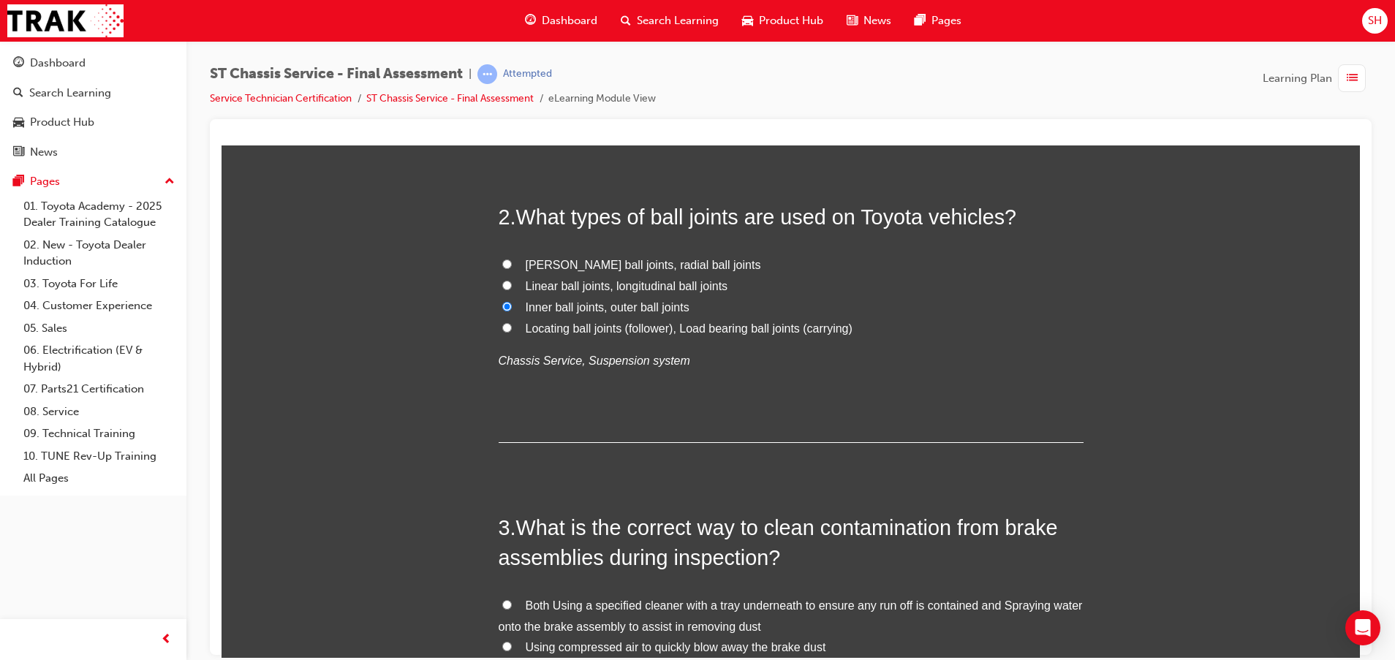
click at [526, 258] on span "[PERSON_NAME] ball joints, radial ball joints" at bounding box center [643, 264] width 235 height 12
click at [512, 259] on input "[PERSON_NAME] ball joints, radial ball joints" at bounding box center [507, 264] width 10 height 10
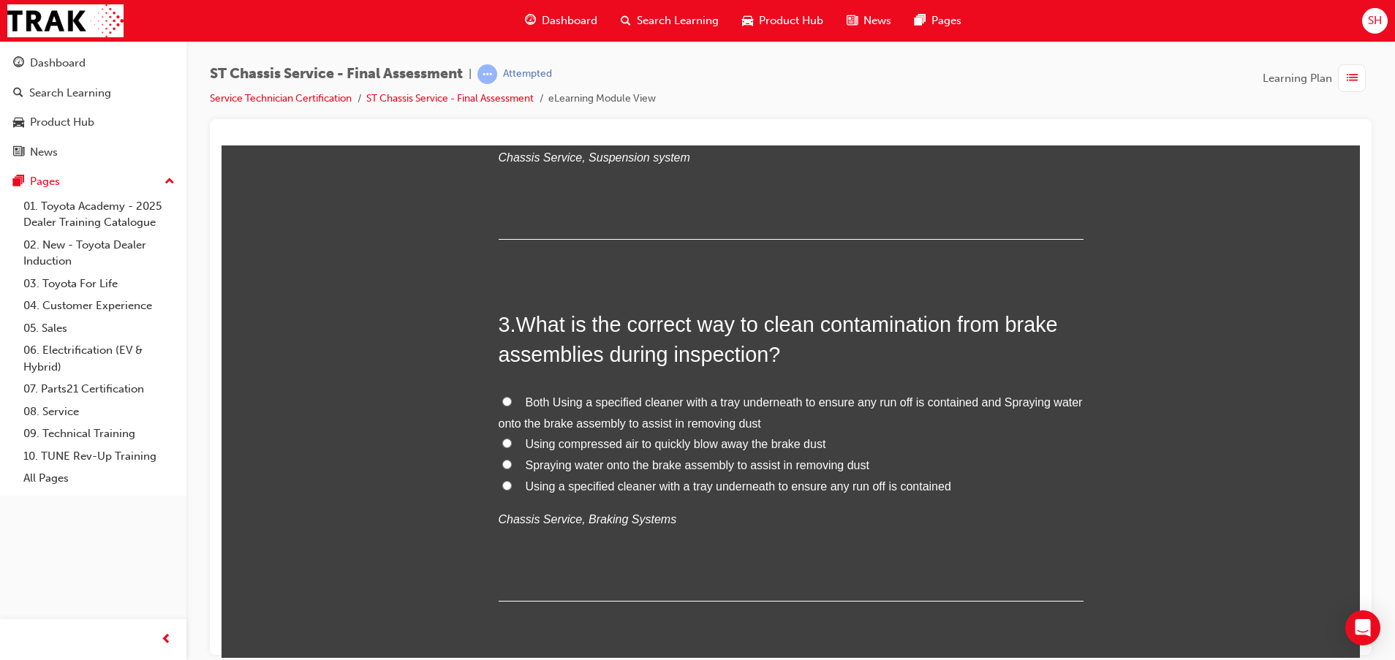
scroll to position [658, 0]
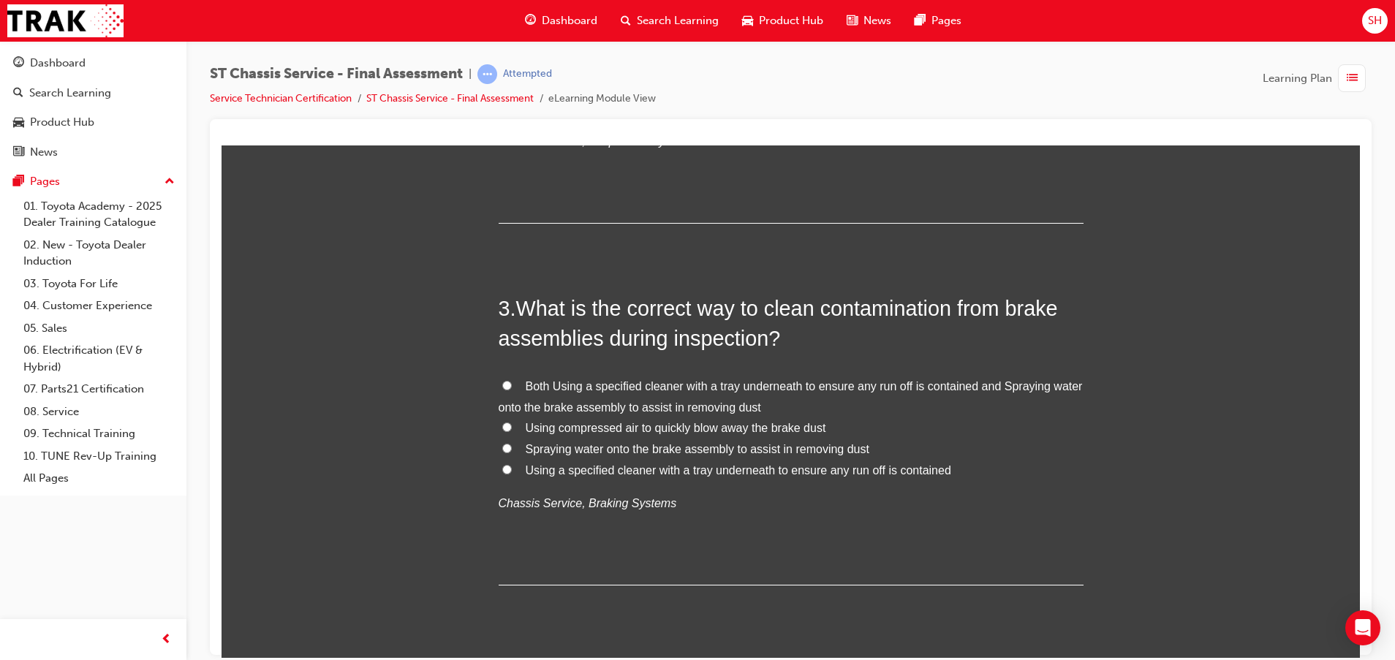
click at [516, 386] on label "Both Using a specified cleaner with a tray underneath to ensure any run off is …" at bounding box center [790, 397] width 585 height 42
click at [512, 386] on input "Both Using a specified cleaner with a tray underneath to ensure any run off is …" at bounding box center [507, 385] width 10 height 10
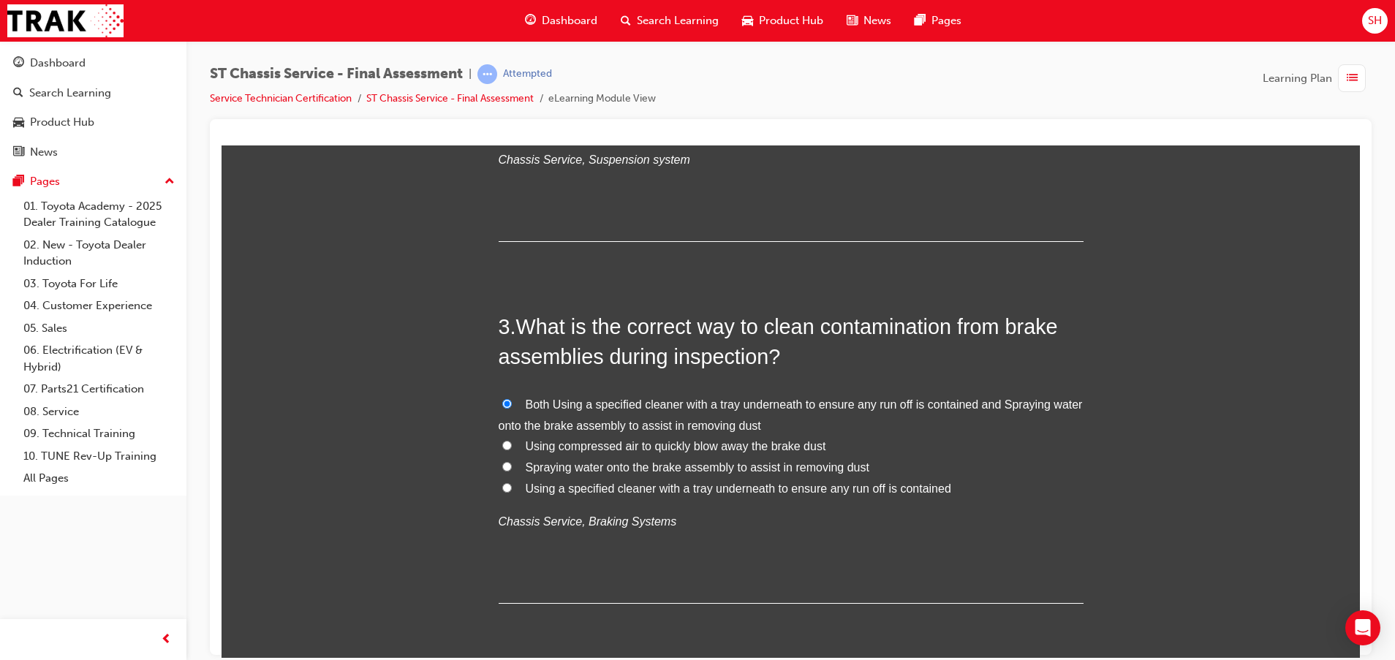
scroll to position [877, 0]
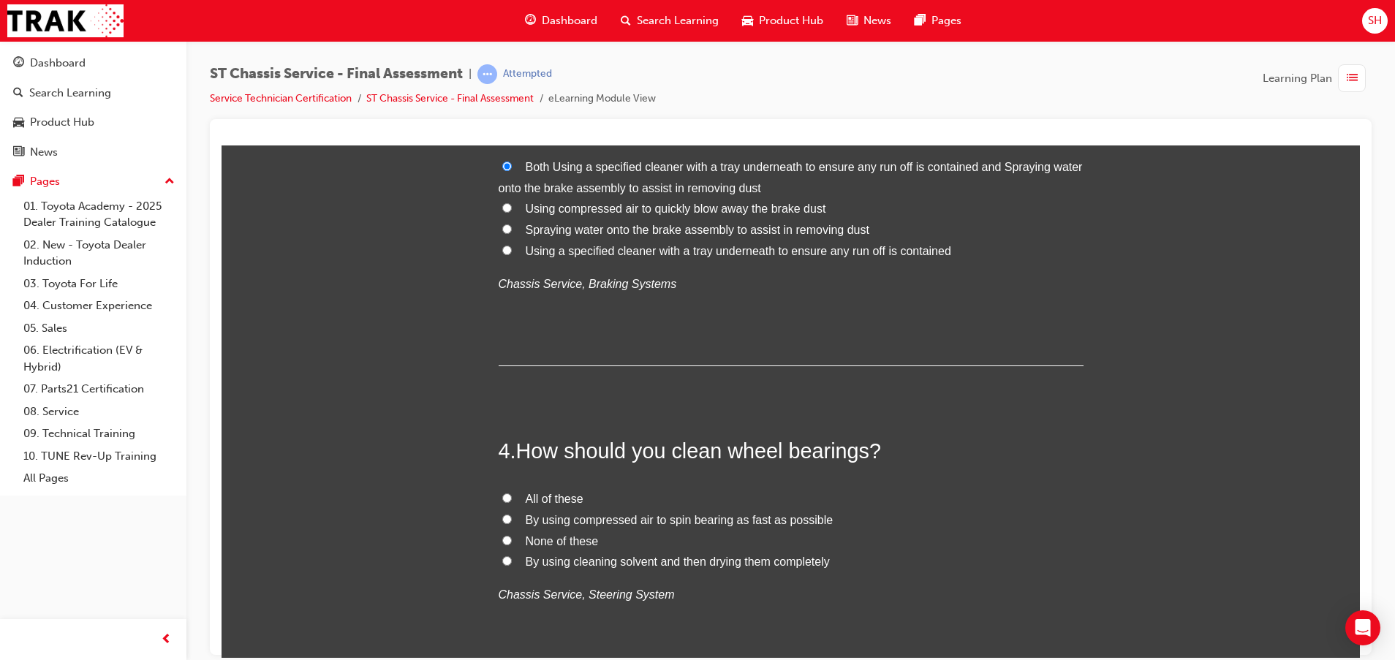
click at [555, 539] on span "None of these" at bounding box center [562, 540] width 73 height 12
click at [512, 539] on input "None of these" at bounding box center [507, 540] width 10 height 10
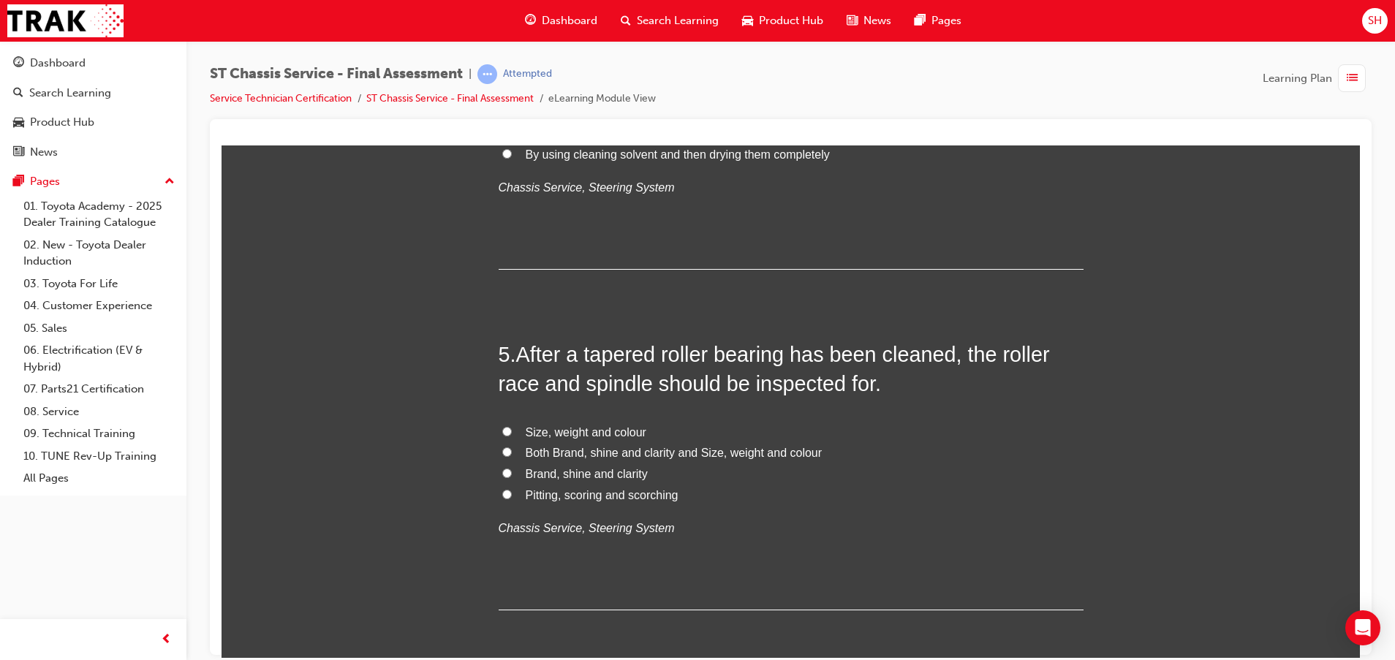
scroll to position [1316, 0]
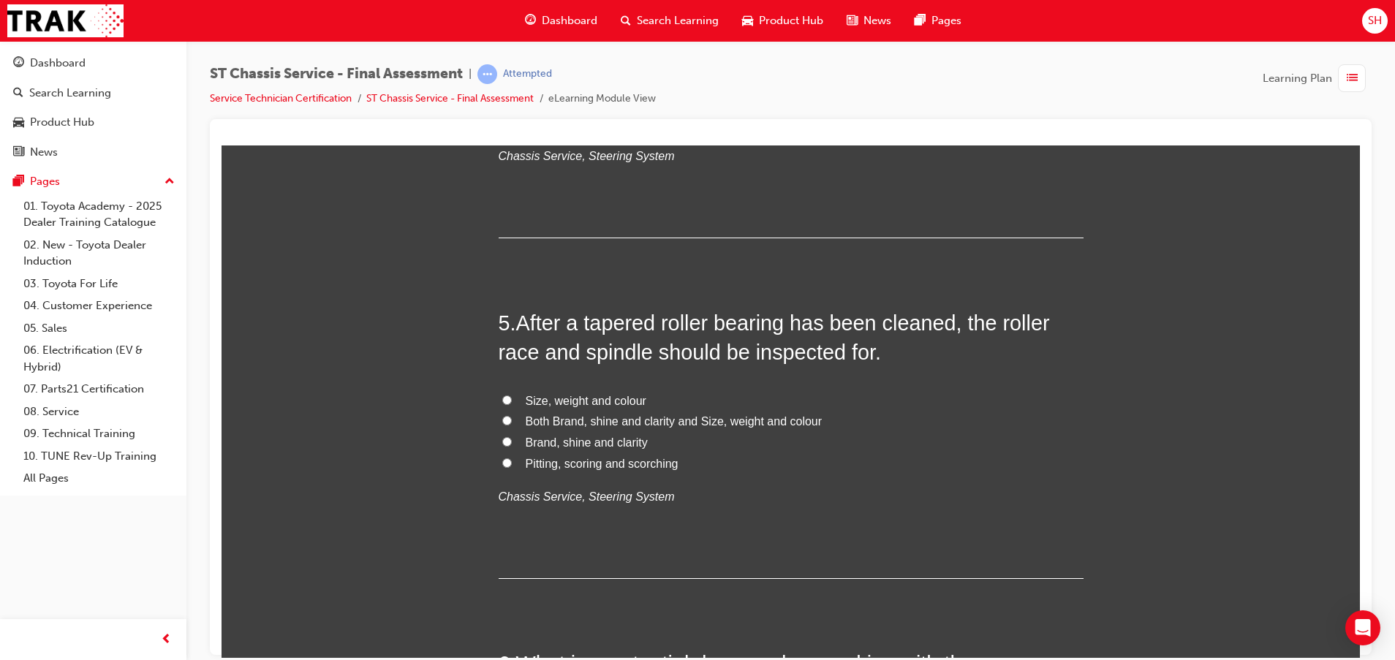
click at [594, 458] on span "Pitting, scoring and scorching" at bounding box center [602, 463] width 153 height 12
click at [512, 458] on input "Pitting, scoring and scorching" at bounding box center [507, 463] width 10 height 10
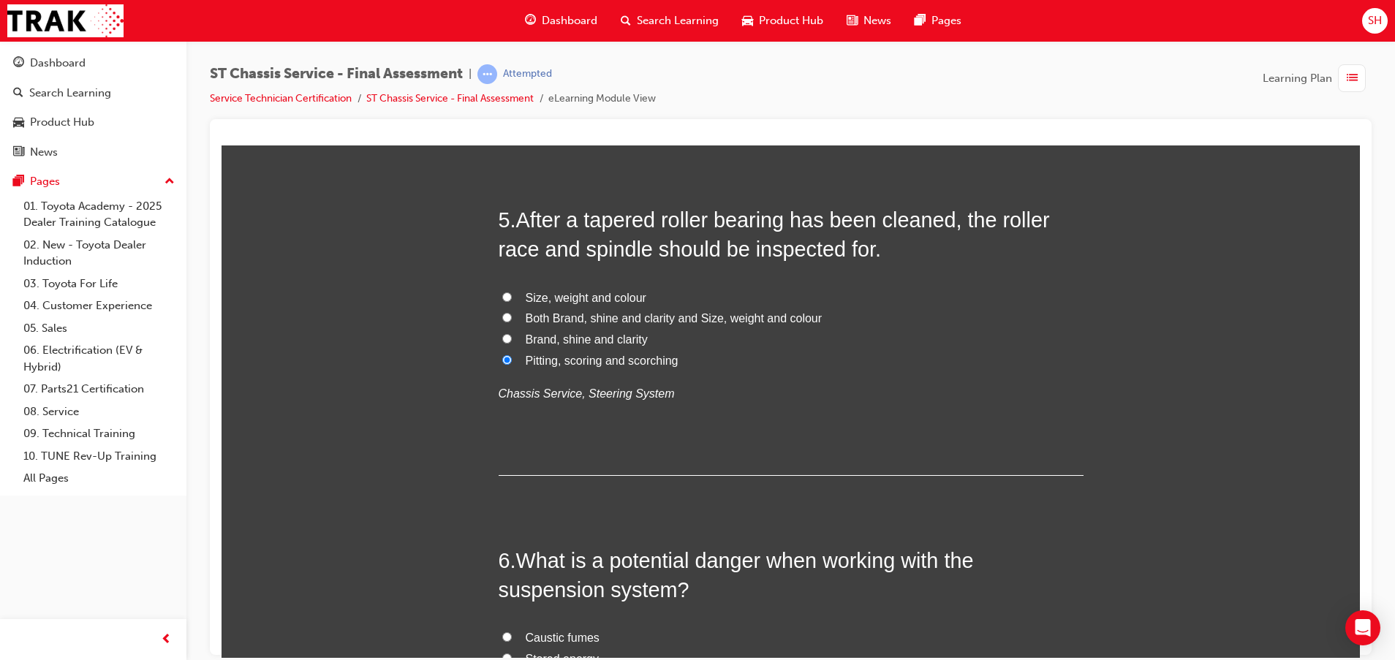
scroll to position [1644, 0]
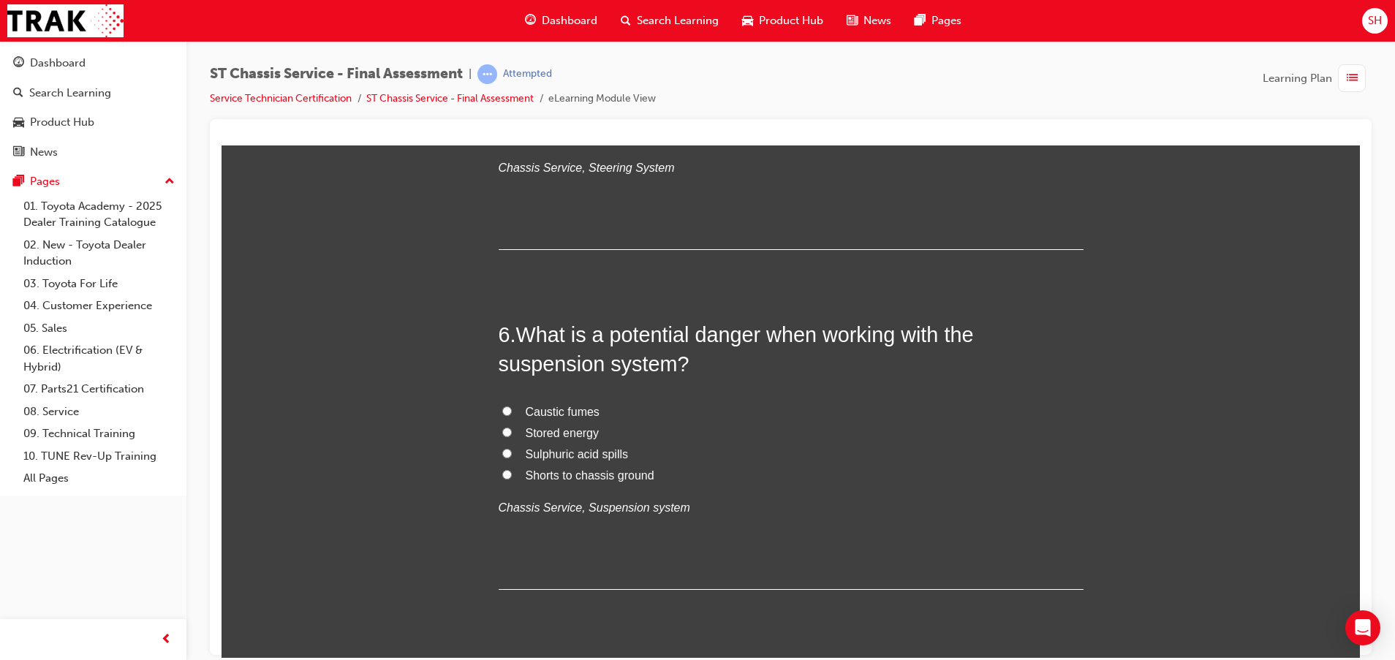
click at [576, 432] on span "Stored energy" at bounding box center [563, 432] width 74 height 12
click at [512, 432] on input "Stored energy" at bounding box center [507, 432] width 10 height 10
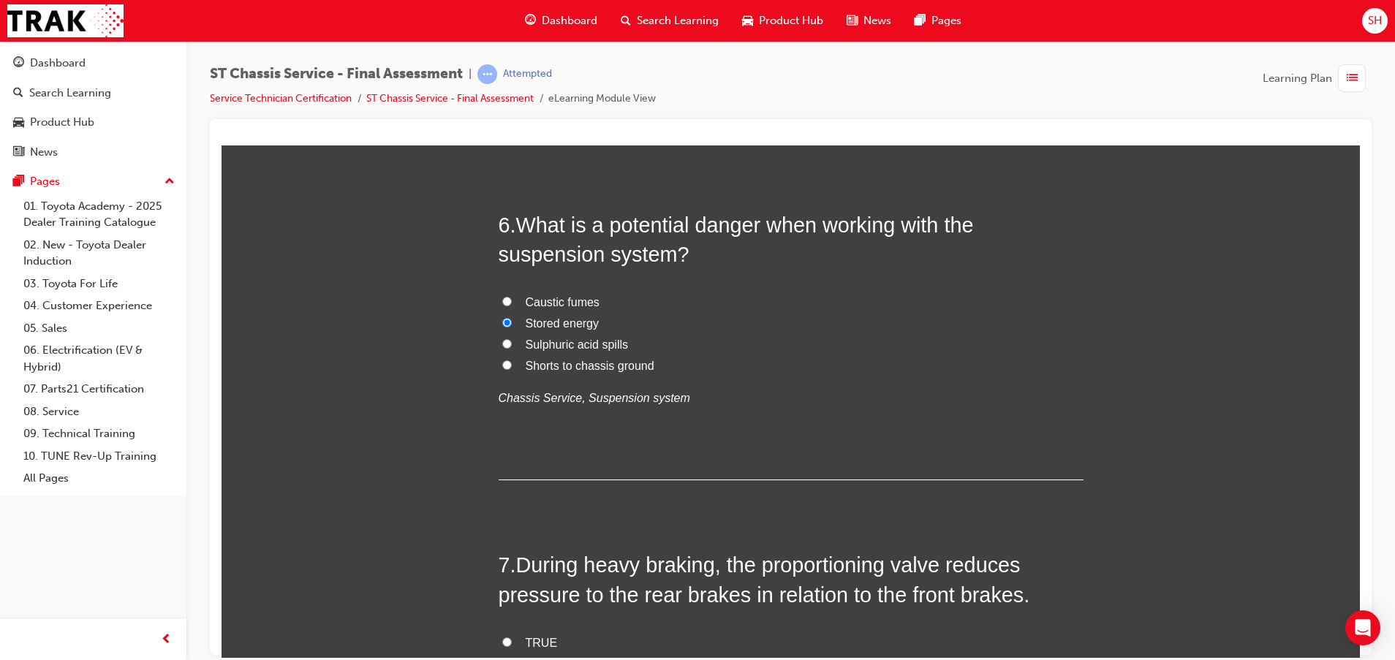
scroll to position [1864, 0]
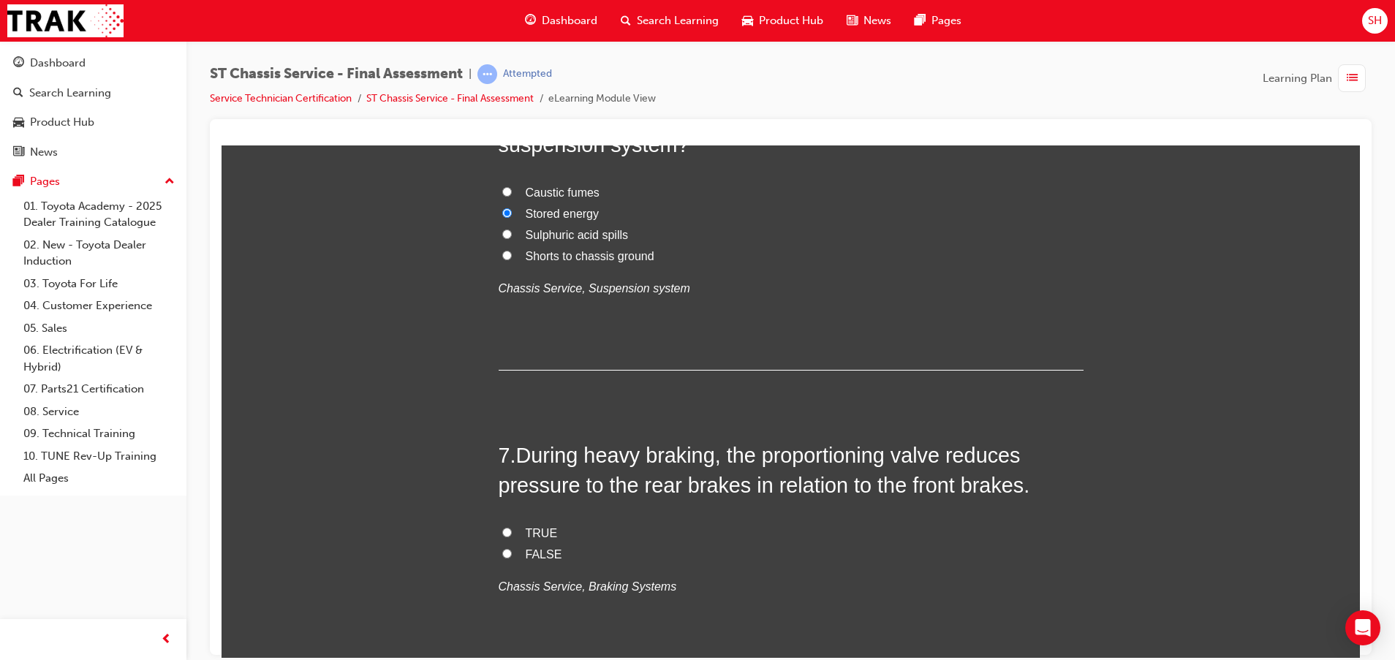
click at [526, 527] on span "TRUE" at bounding box center [542, 532] width 32 height 12
click at [512, 527] on input "TRUE" at bounding box center [507, 532] width 10 height 10
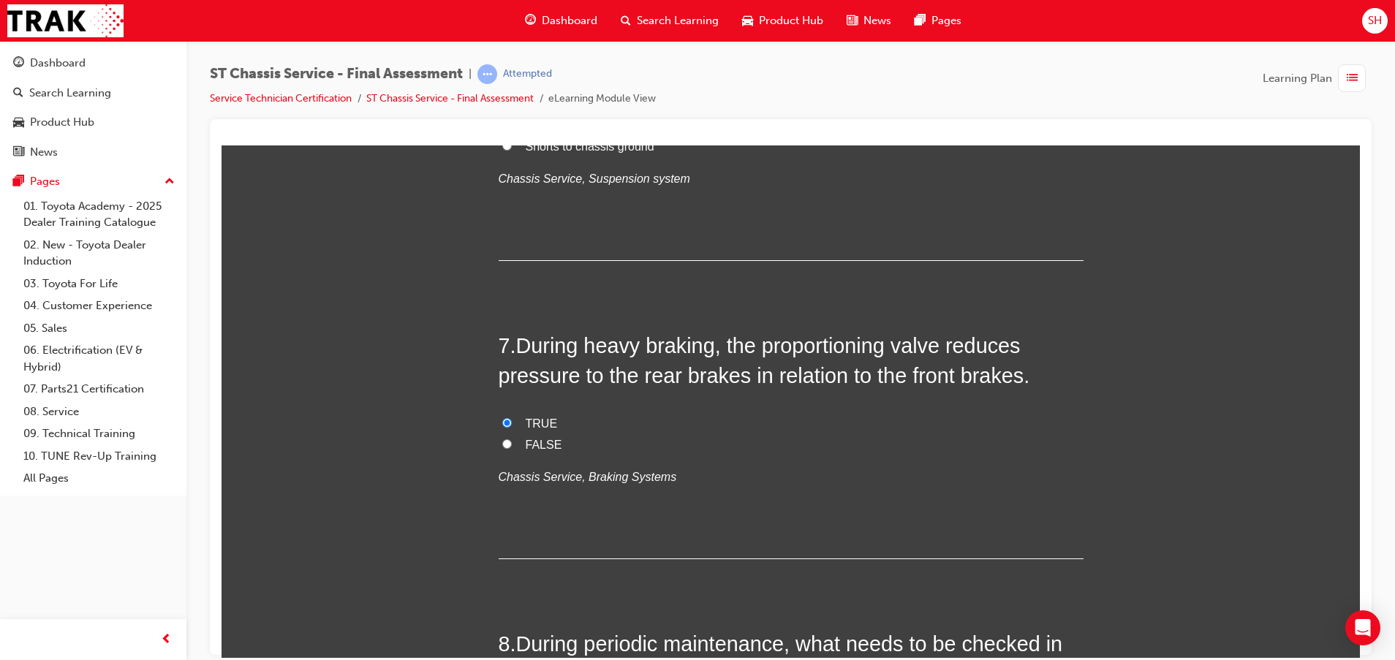
scroll to position [2302, 0]
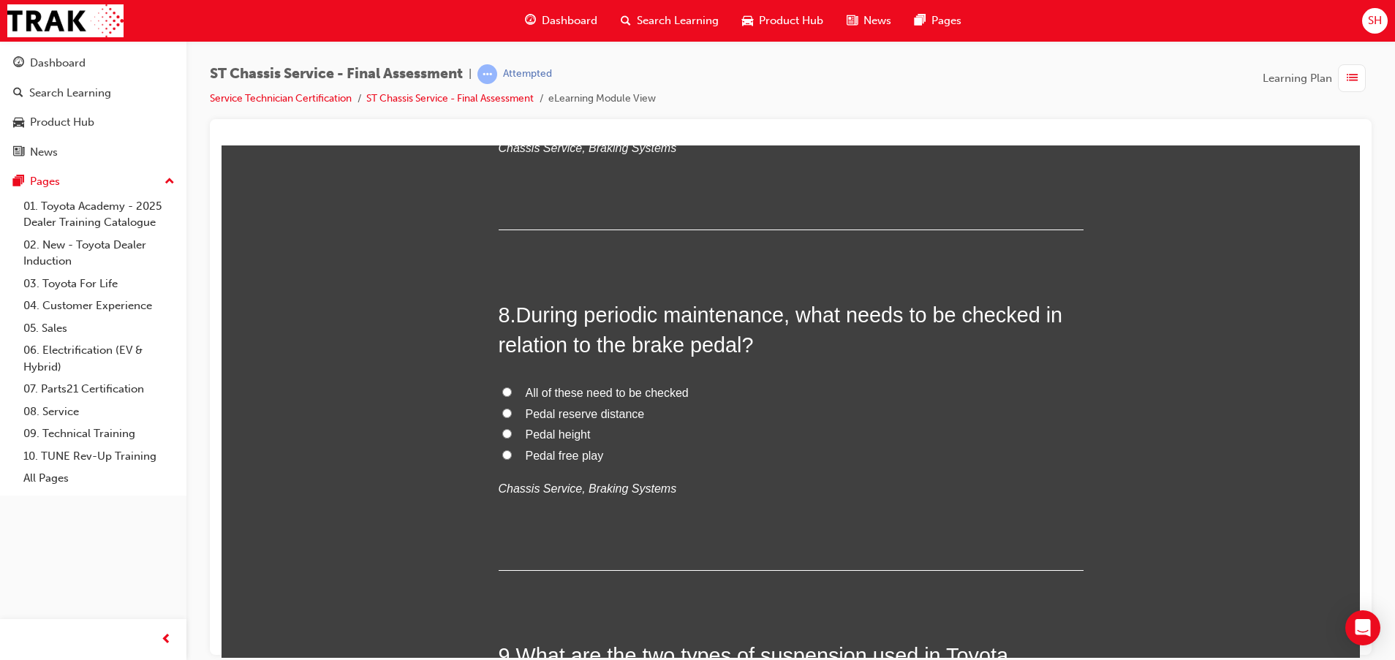
click at [594, 386] on span "All of these need to be checked" at bounding box center [607, 392] width 163 height 12
click at [512, 387] on input "All of these need to be checked" at bounding box center [507, 392] width 10 height 10
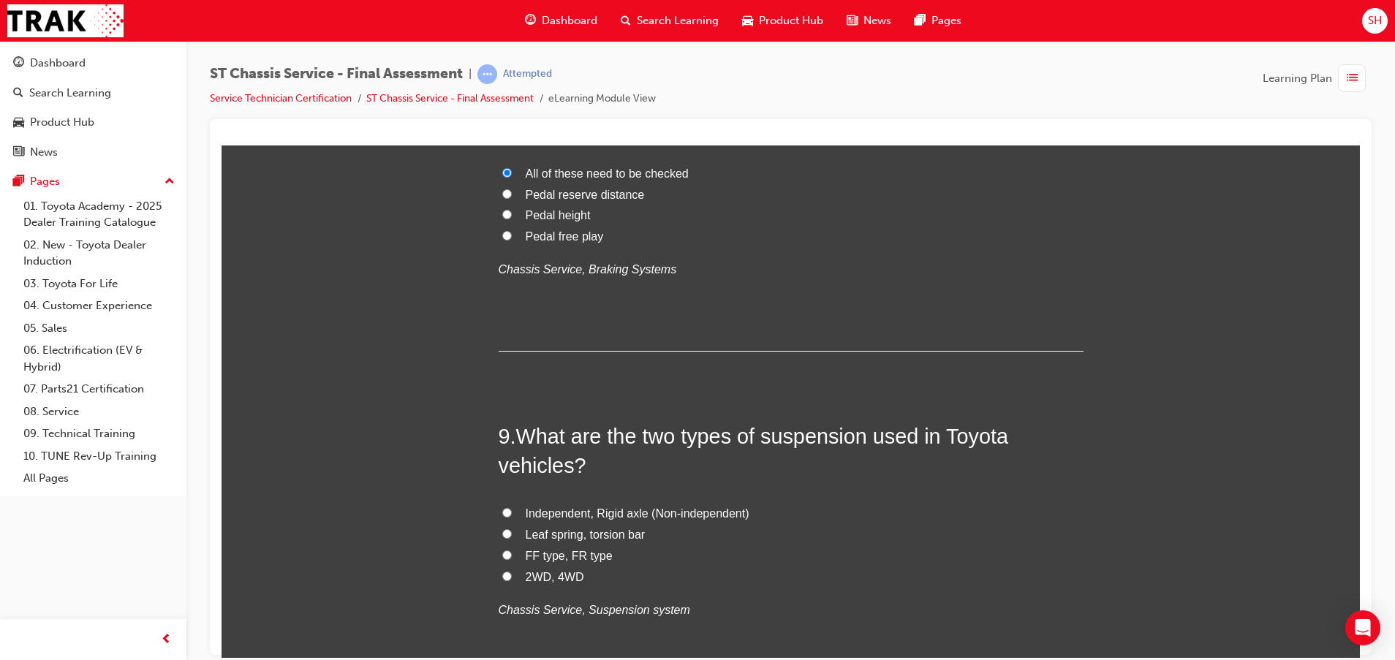
scroll to position [2631, 0]
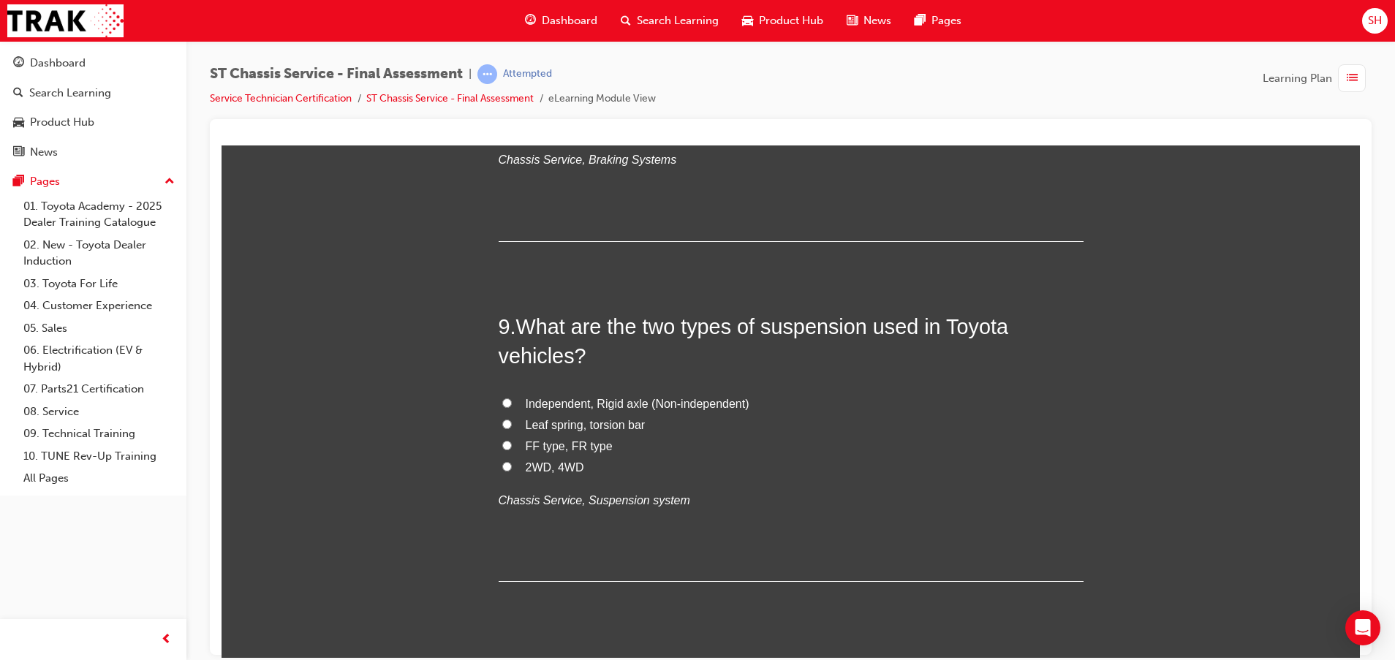
click at [558, 403] on span "Independent, Rigid axle (Non-independent)" at bounding box center [638, 403] width 224 height 12
click at [512, 403] on input "Independent, Rigid axle (Non-independent)" at bounding box center [507, 403] width 10 height 10
click at [553, 425] on span "Leaf spring, torsion bar" at bounding box center [586, 424] width 120 height 12
click at [512, 425] on input "Leaf spring, torsion bar" at bounding box center [507, 424] width 10 height 10
click at [553, 425] on span "Leaf spring, torsion bar" at bounding box center [586, 424] width 120 height 12
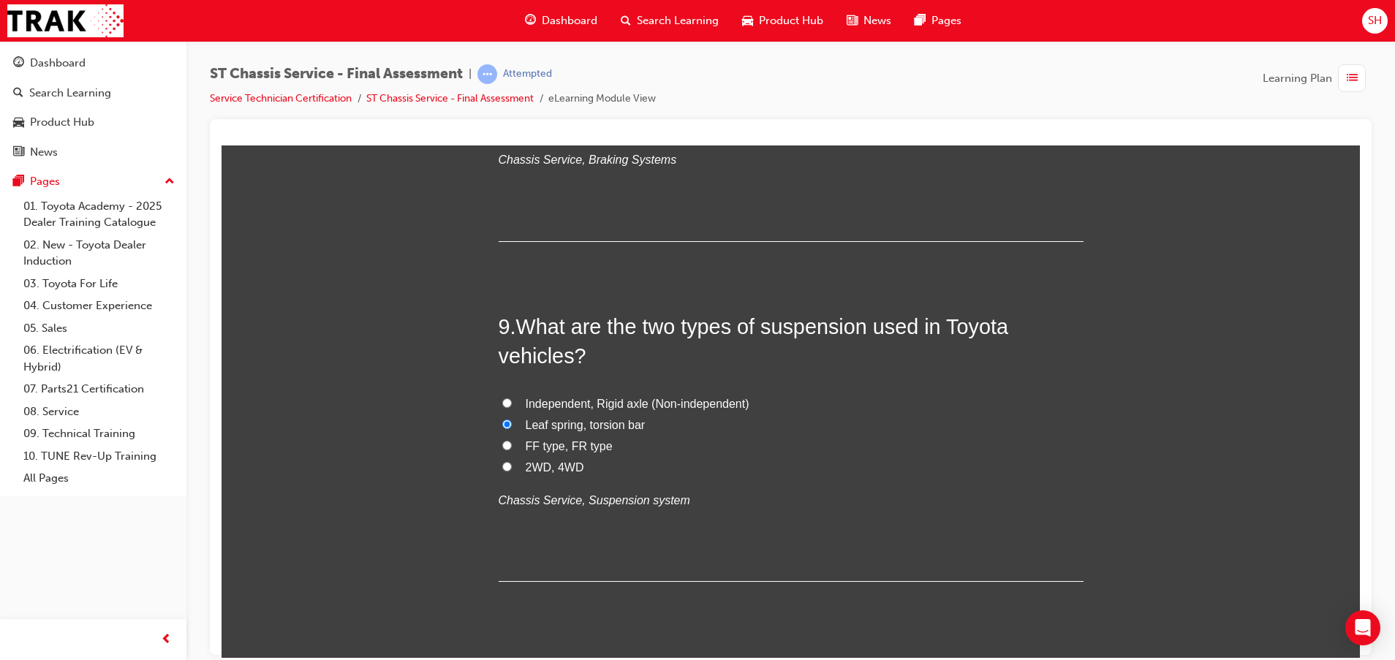
click at [512, 425] on input "Leaf spring, torsion bar" at bounding box center [507, 424] width 10 height 10
click at [502, 427] on input "Leaf spring, torsion bar" at bounding box center [507, 424] width 10 height 10
click at [509, 403] on label "Independent, Rigid axle (Non-independent)" at bounding box center [790, 403] width 585 height 21
click at [509, 403] on input "Independent, Rigid axle (Non-independent)" at bounding box center [507, 403] width 10 height 10
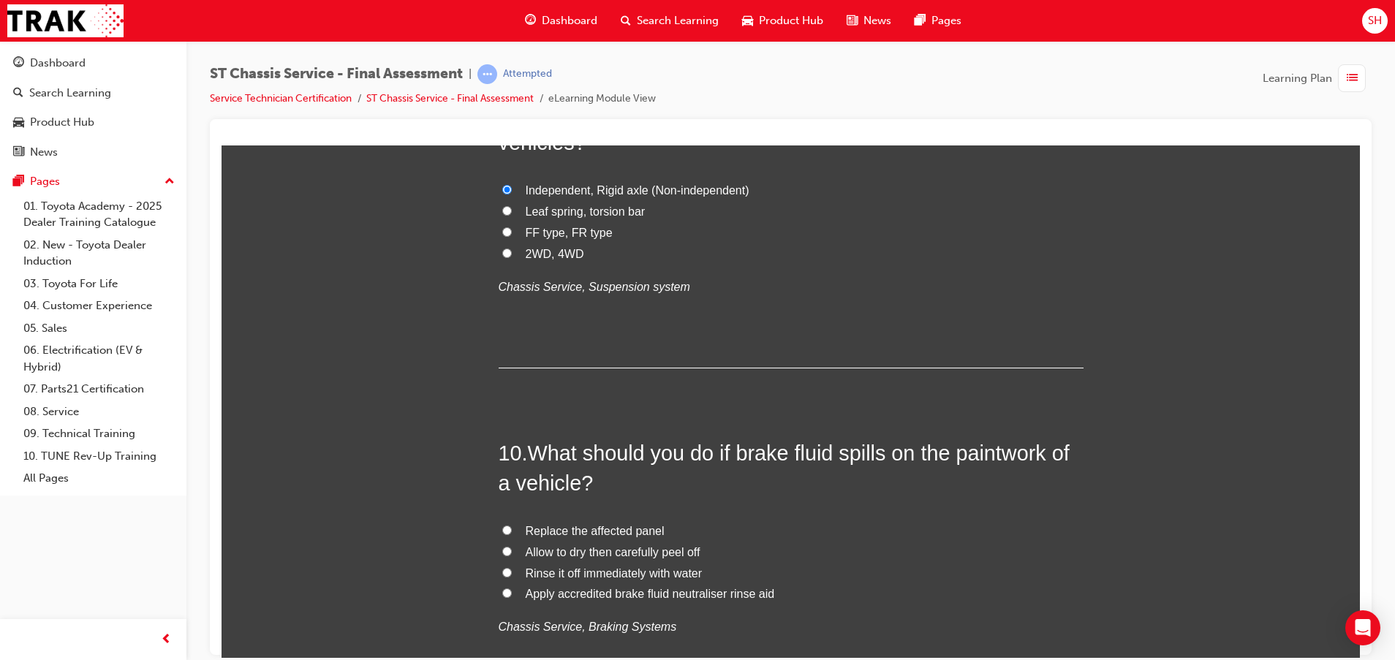
scroll to position [2960, 0]
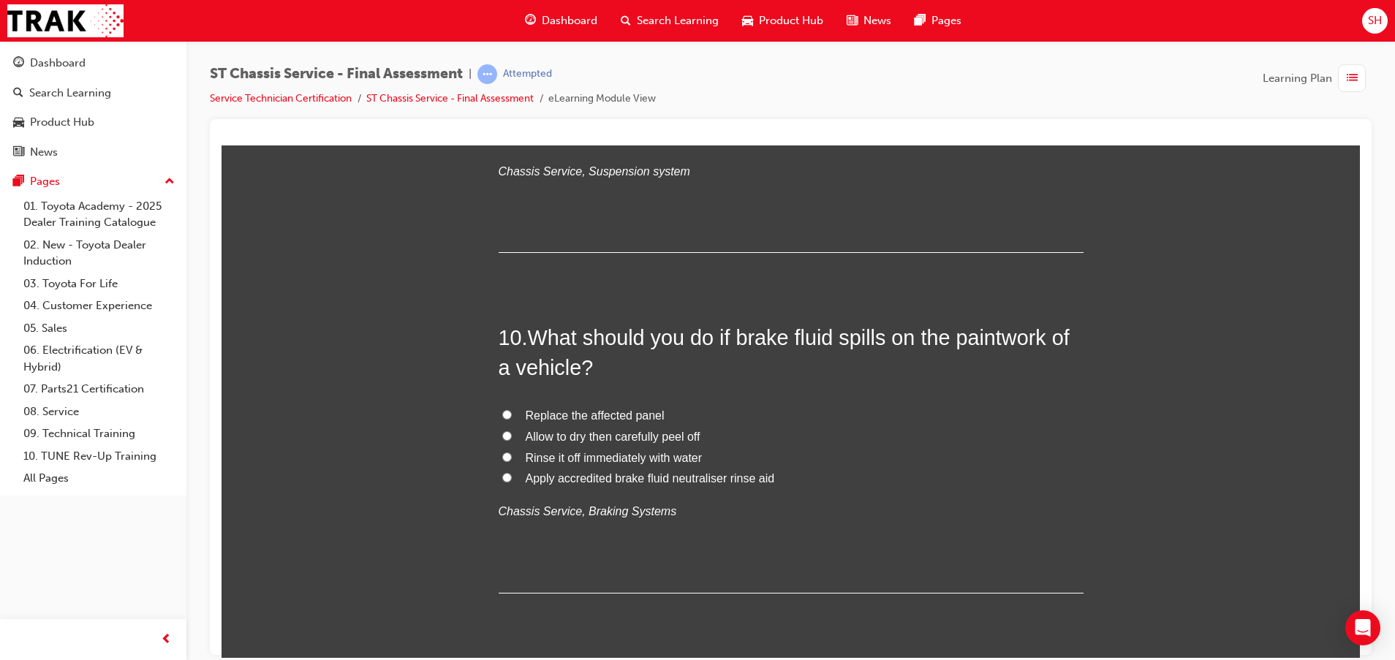
click at [526, 460] on span "Rinse it off immediately with water" at bounding box center [614, 457] width 177 height 12
click at [512, 460] on input "Rinse it off immediately with water" at bounding box center [507, 457] width 10 height 10
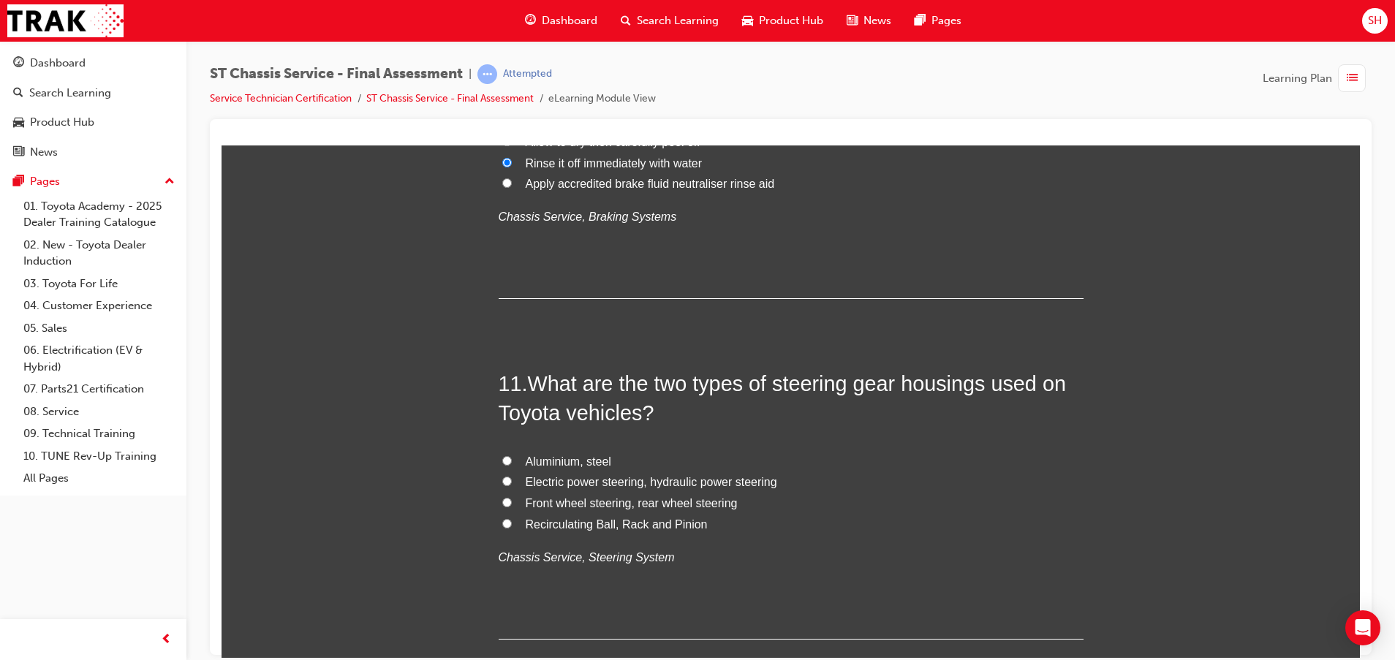
scroll to position [3289, 0]
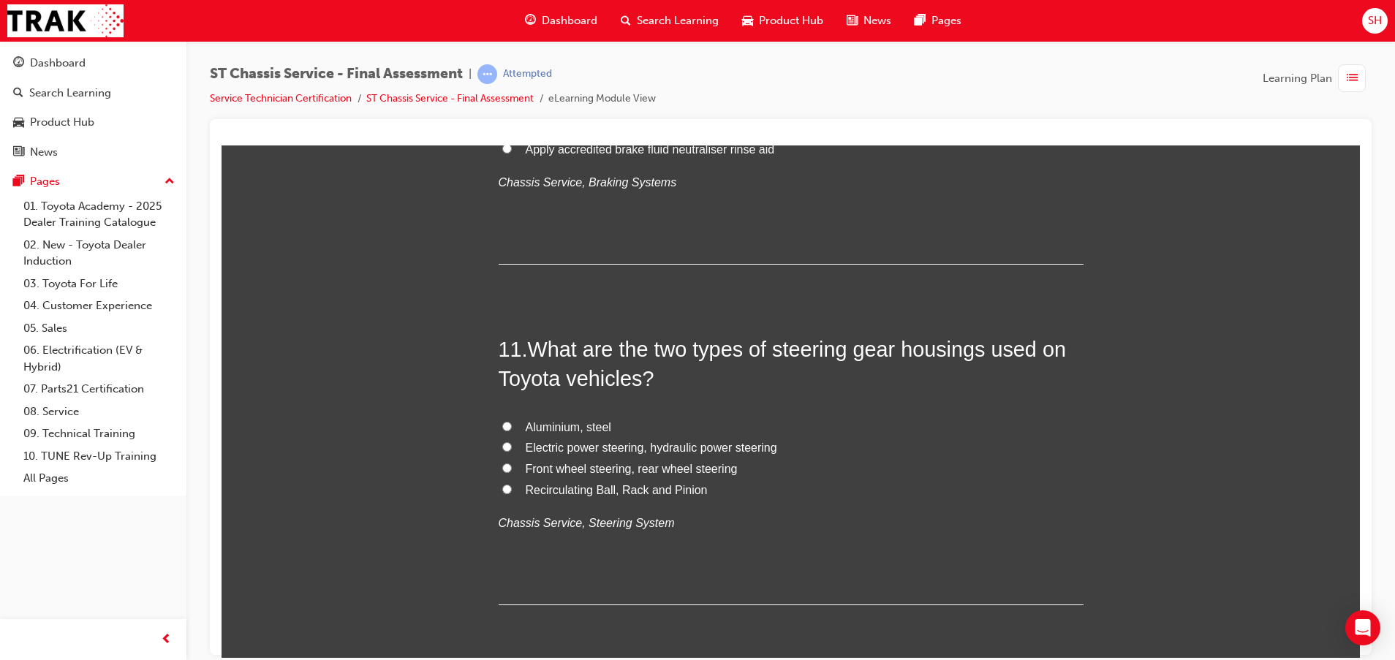
click at [743, 445] on span "Electric power steering, hydraulic power steering" at bounding box center [651, 447] width 251 height 12
click at [512, 445] on input "Electric power steering, hydraulic power steering" at bounding box center [507, 446] width 10 height 10
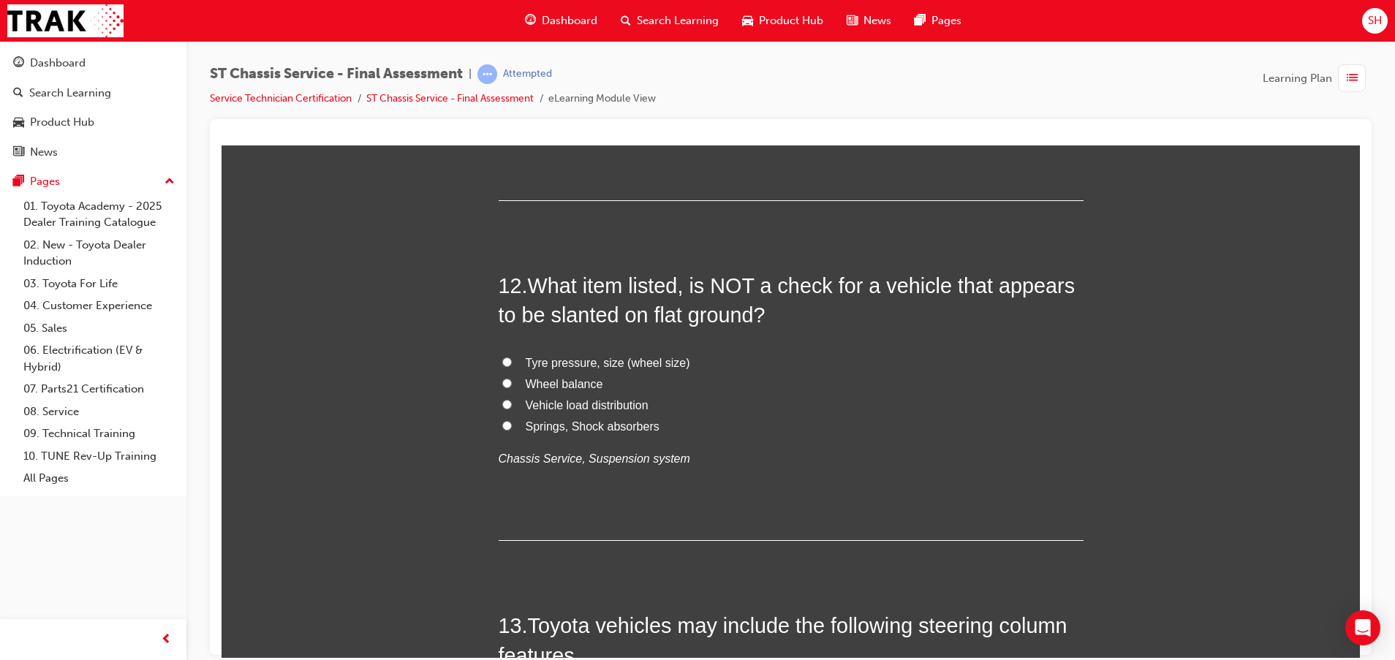
scroll to position [3728, 0]
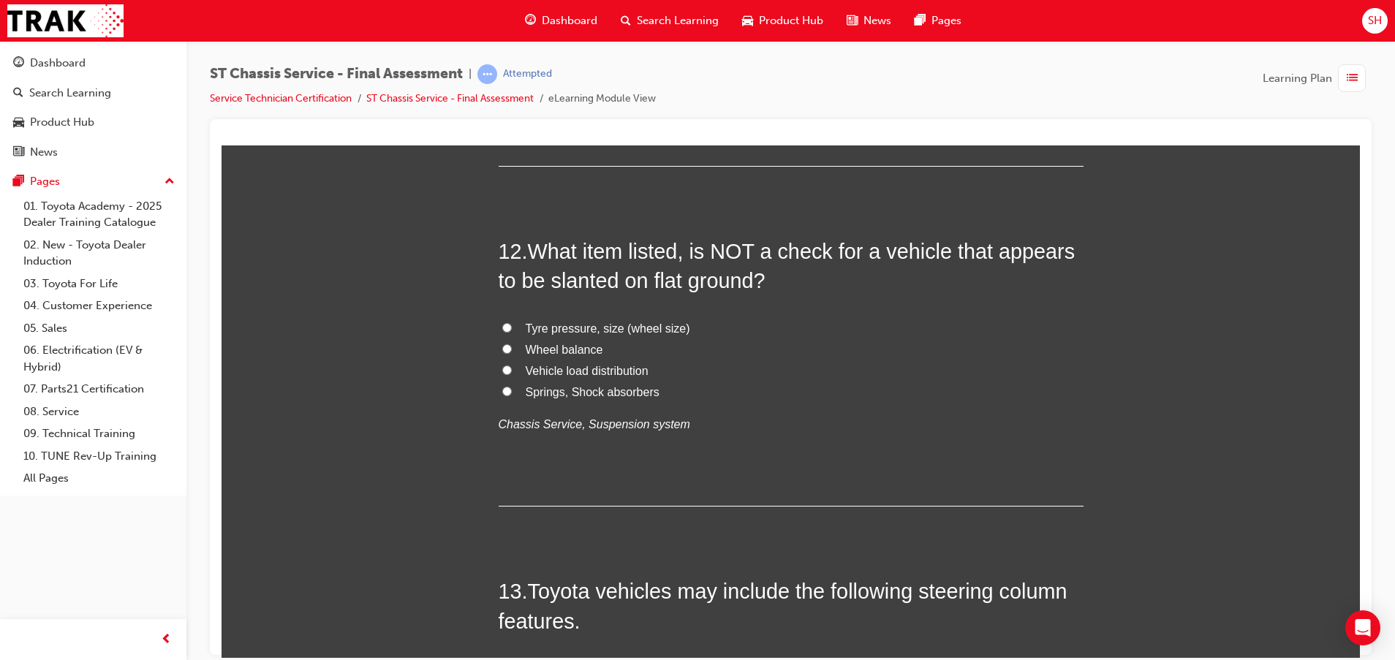
click at [515, 344] on label "Wheel balance" at bounding box center [790, 349] width 585 height 21
click at [512, 344] on input "Wheel balance" at bounding box center [507, 349] width 10 height 10
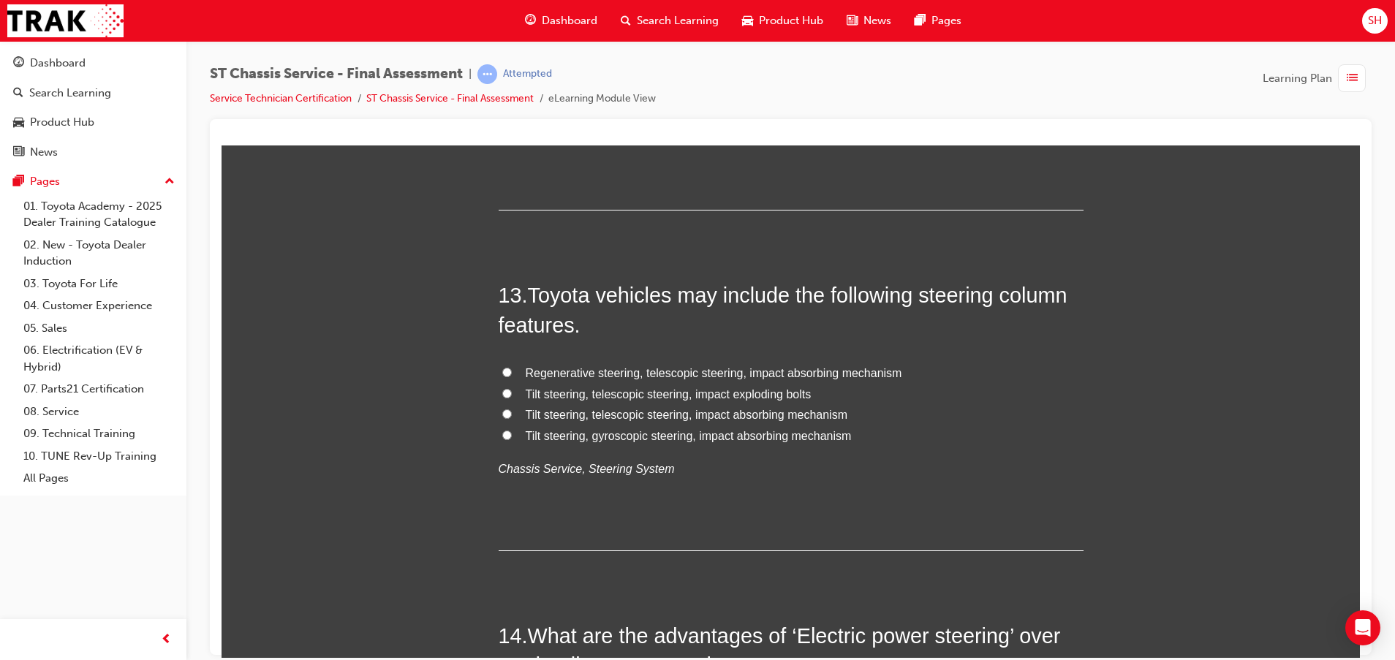
scroll to position [4056, 0]
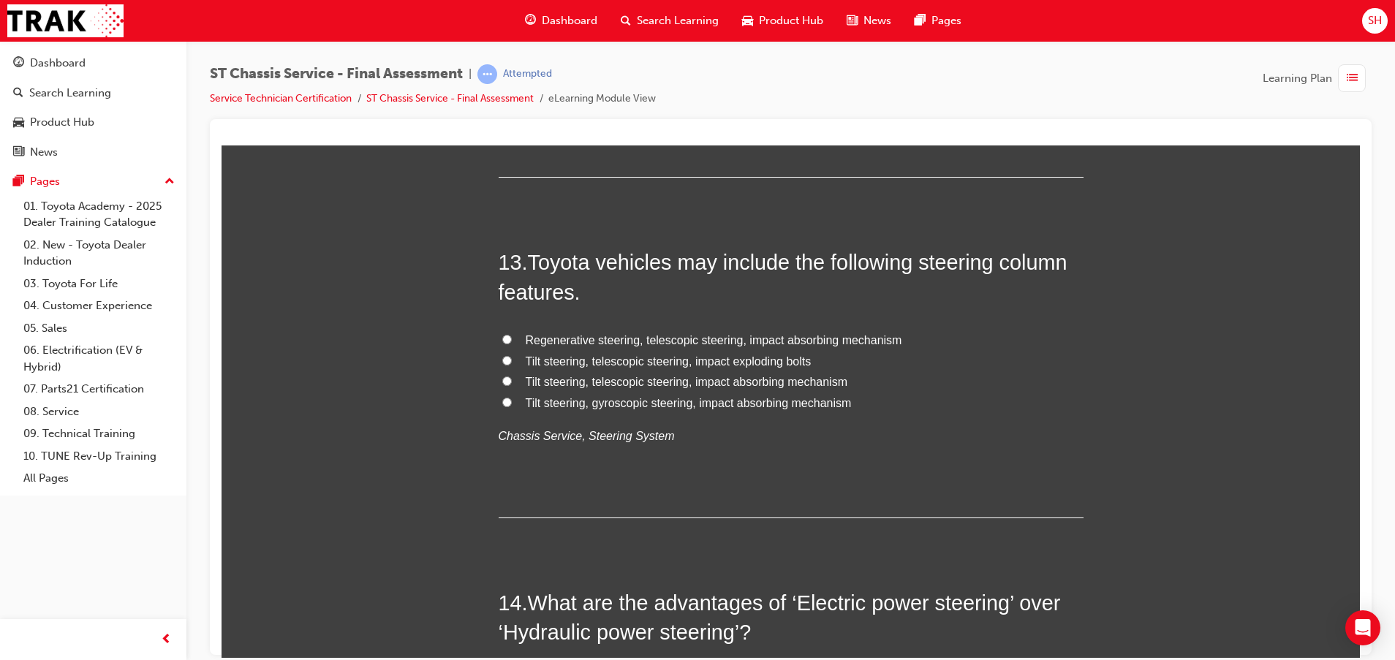
click at [502, 400] on input "Tilt steering, gyroscopic steering, impact absorbing mechanism" at bounding box center [507, 402] width 10 height 10
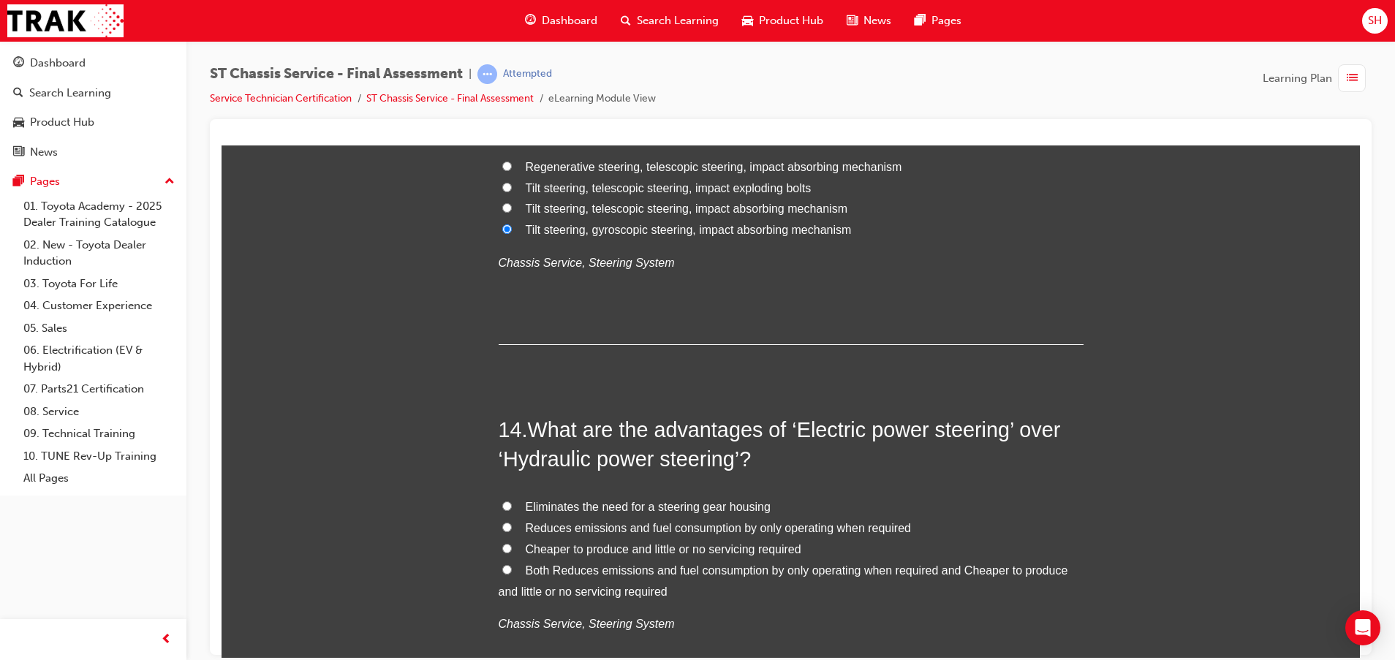
scroll to position [4276, 0]
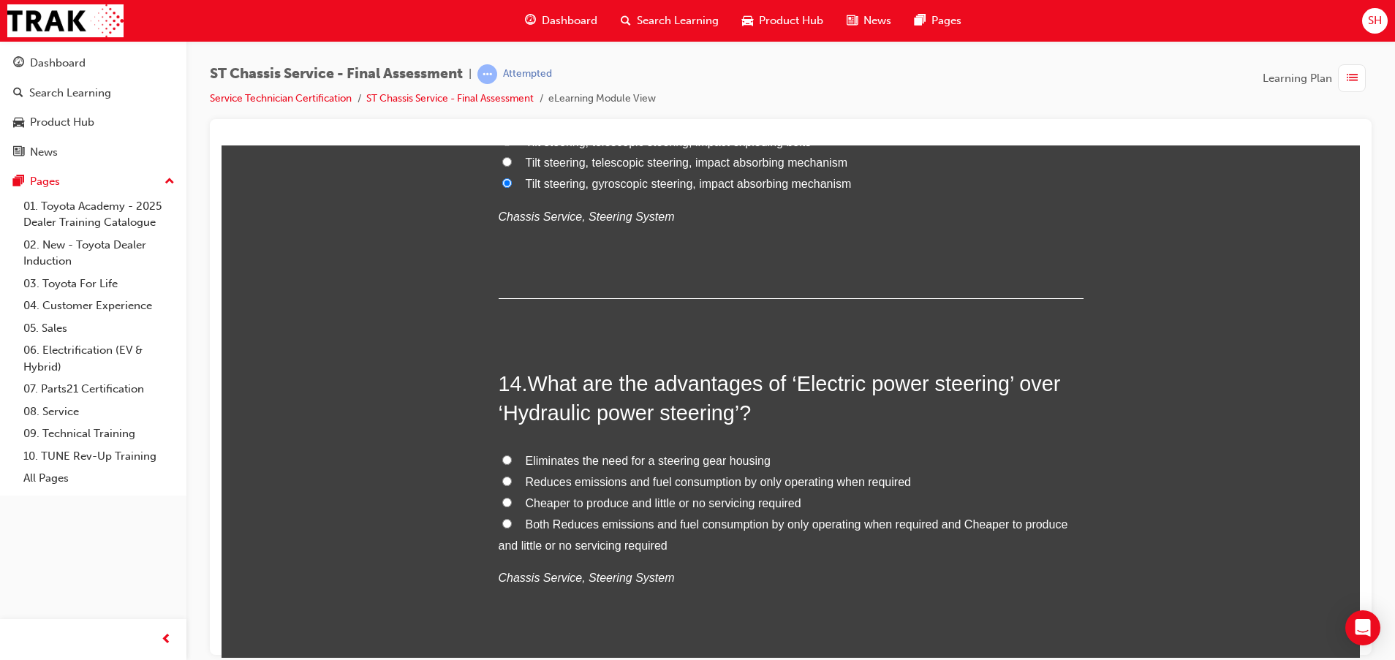
click at [561, 457] on span "Eliminates the need for a steering gear housing" at bounding box center [648, 460] width 245 height 12
click at [512, 457] on input "Eliminates the need for a steering gear housing" at bounding box center [507, 460] width 10 height 10
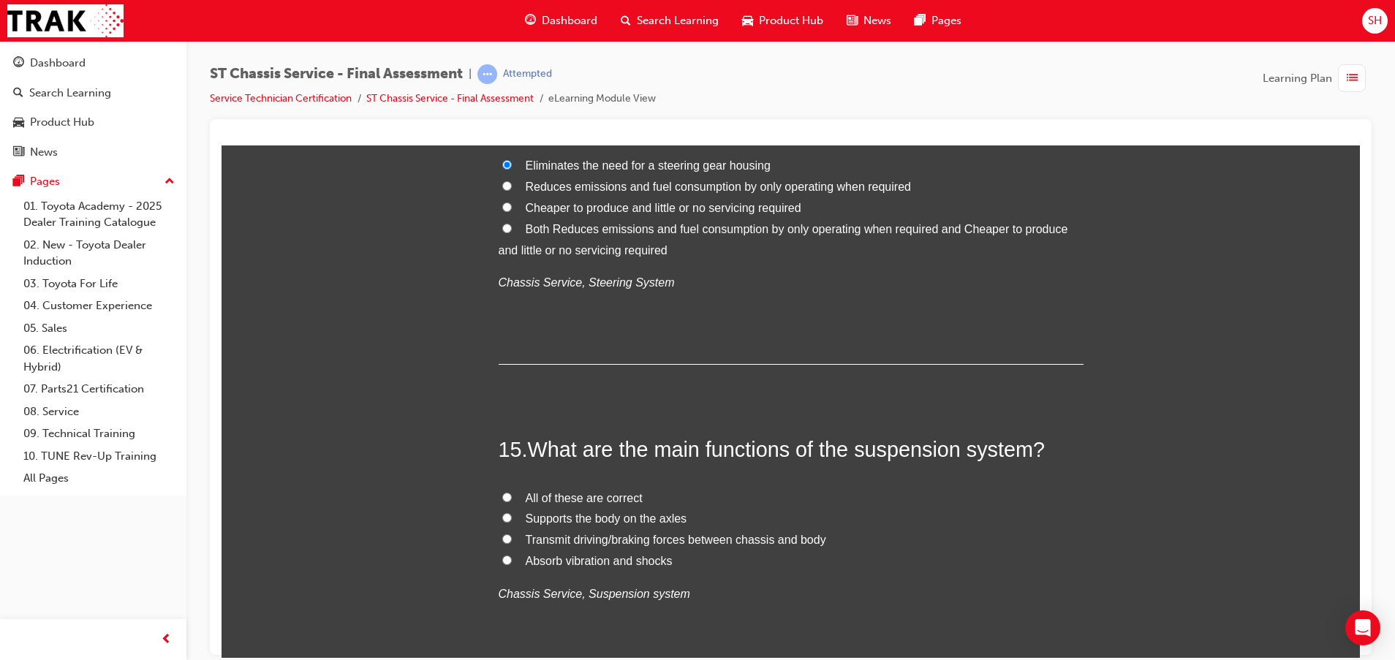
scroll to position [4605, 0]
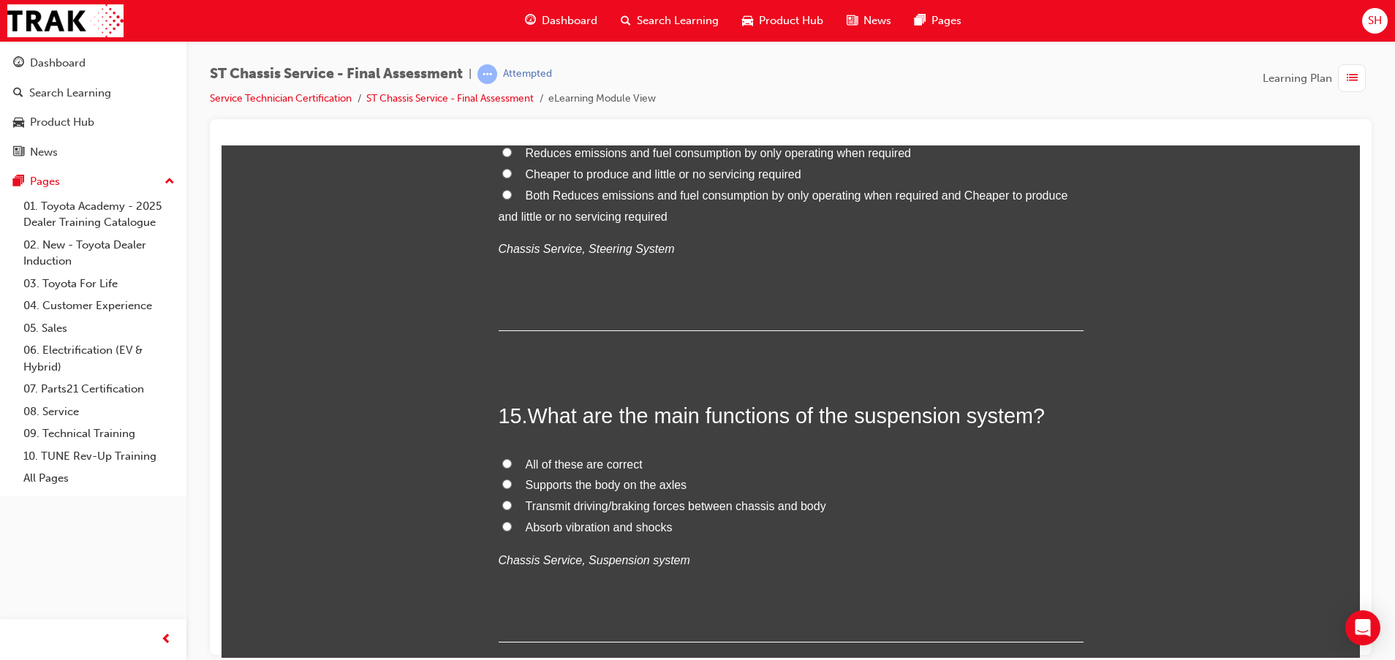
click at [548, 462] on span "All of these are correct" at bounding box center [584, 464] width 117 height 12
click at [512, 462] on input "All of these are correct" at bounding box center [507, 463] width 10 height 10
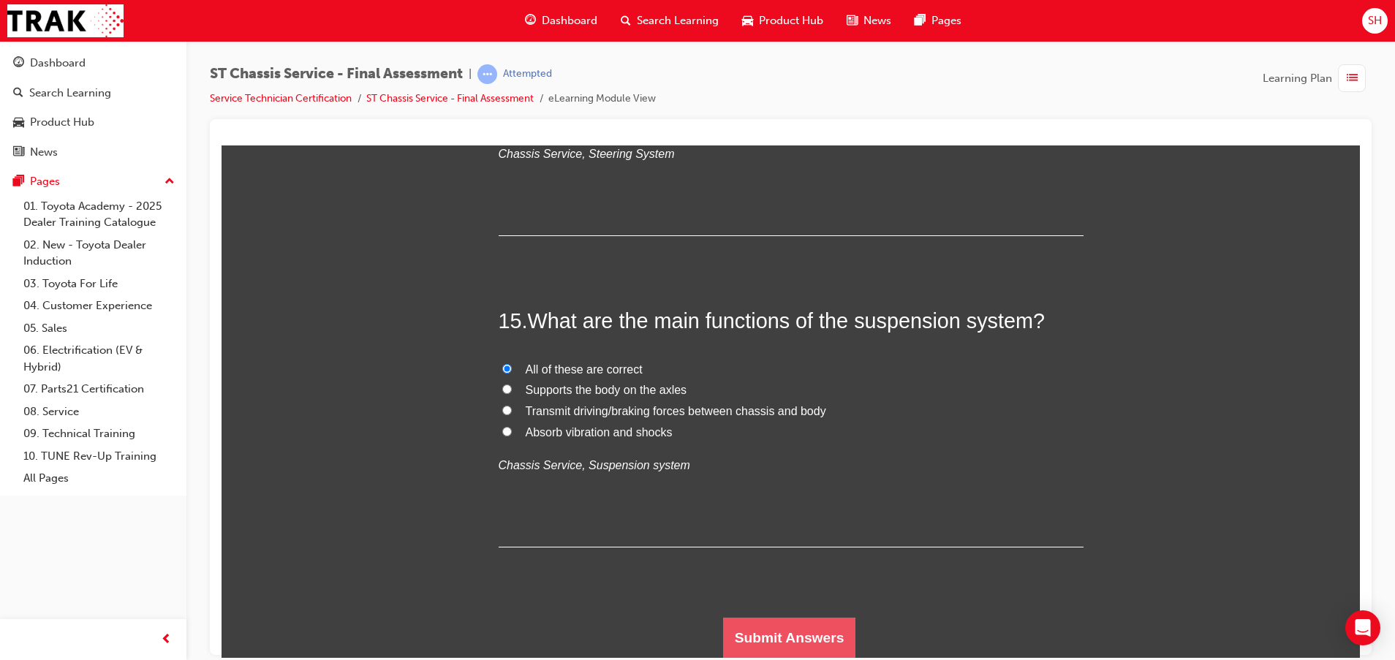
click at [792, 631] on button "Submit Answers" at bounding box center [789, 637] width 133 height 41
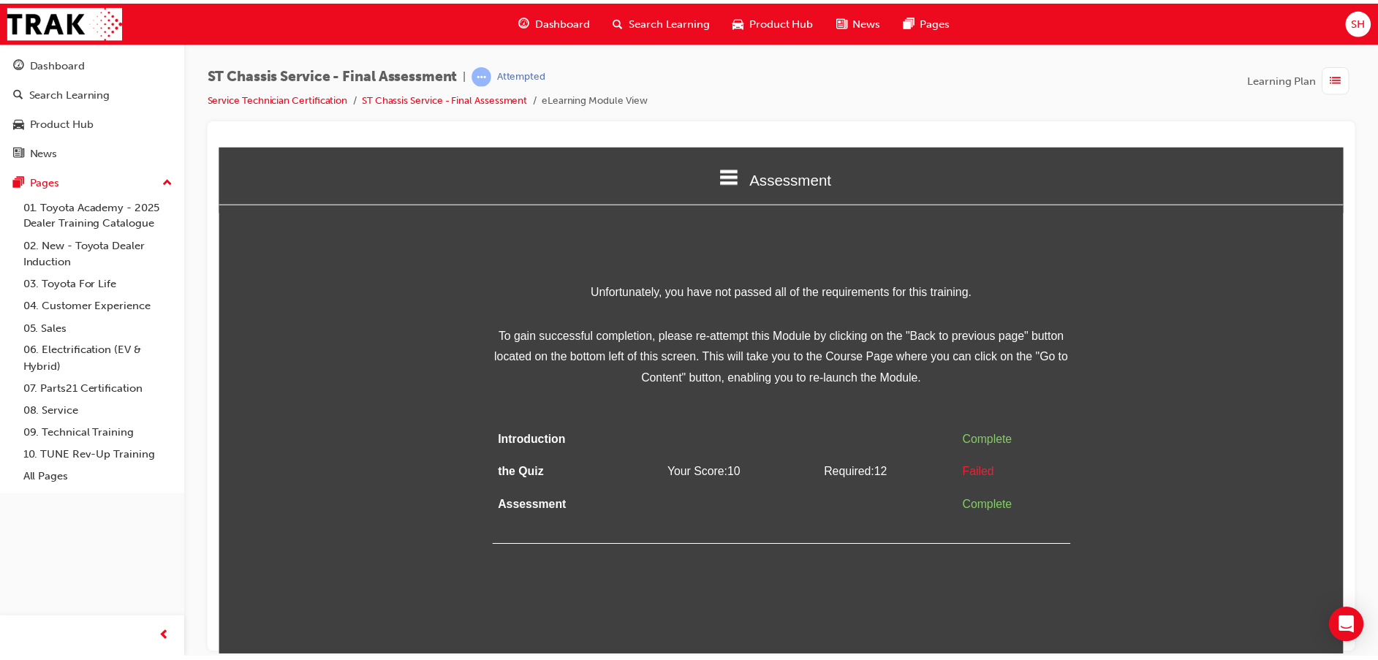
scroll to position [0, 0]
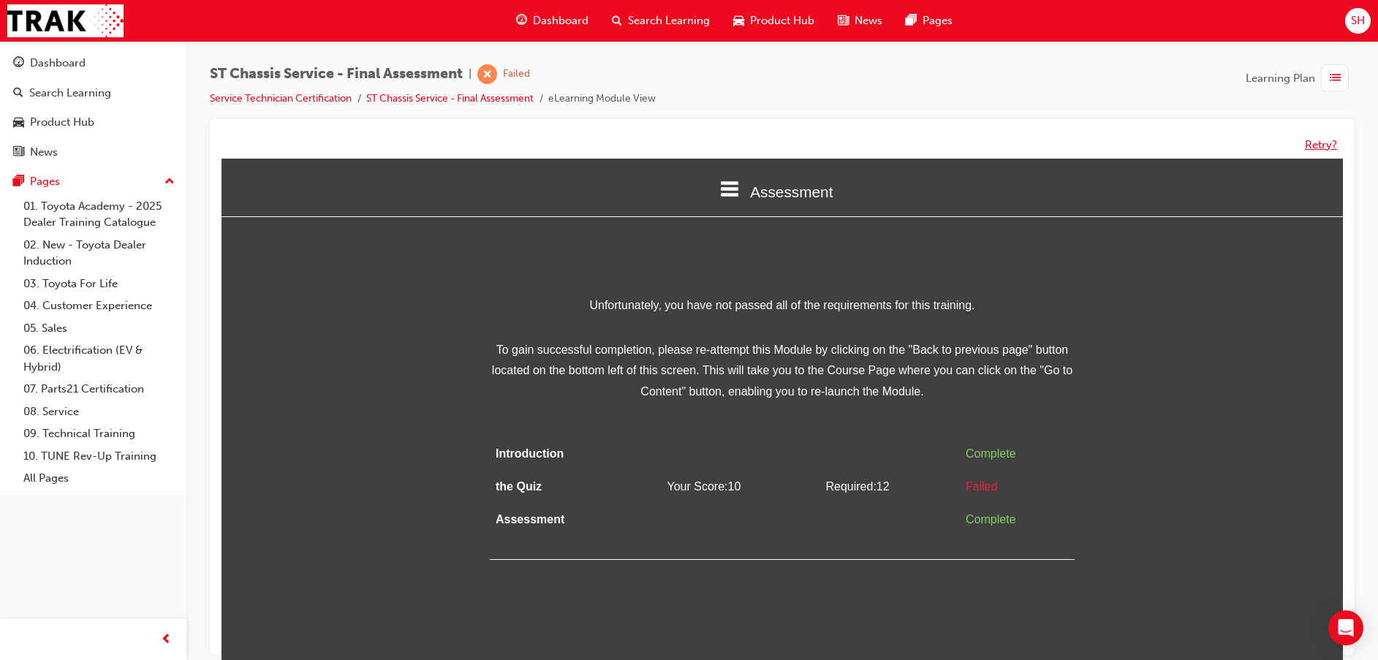
click at [1314, 145] on button "Retry?" at bounding box center [1321, 145] width 32 height 17
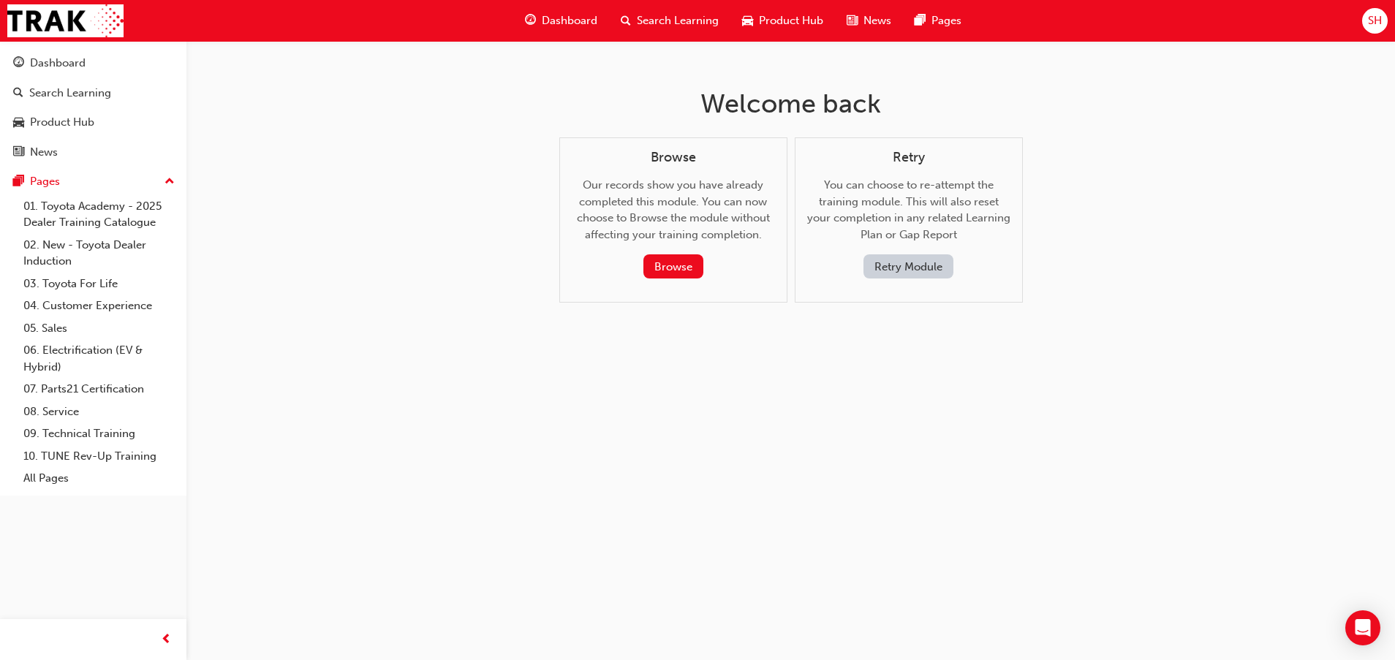
click at [910, 263] on button "Retry Module" at bounding box center [908, 266] width 90 height 24
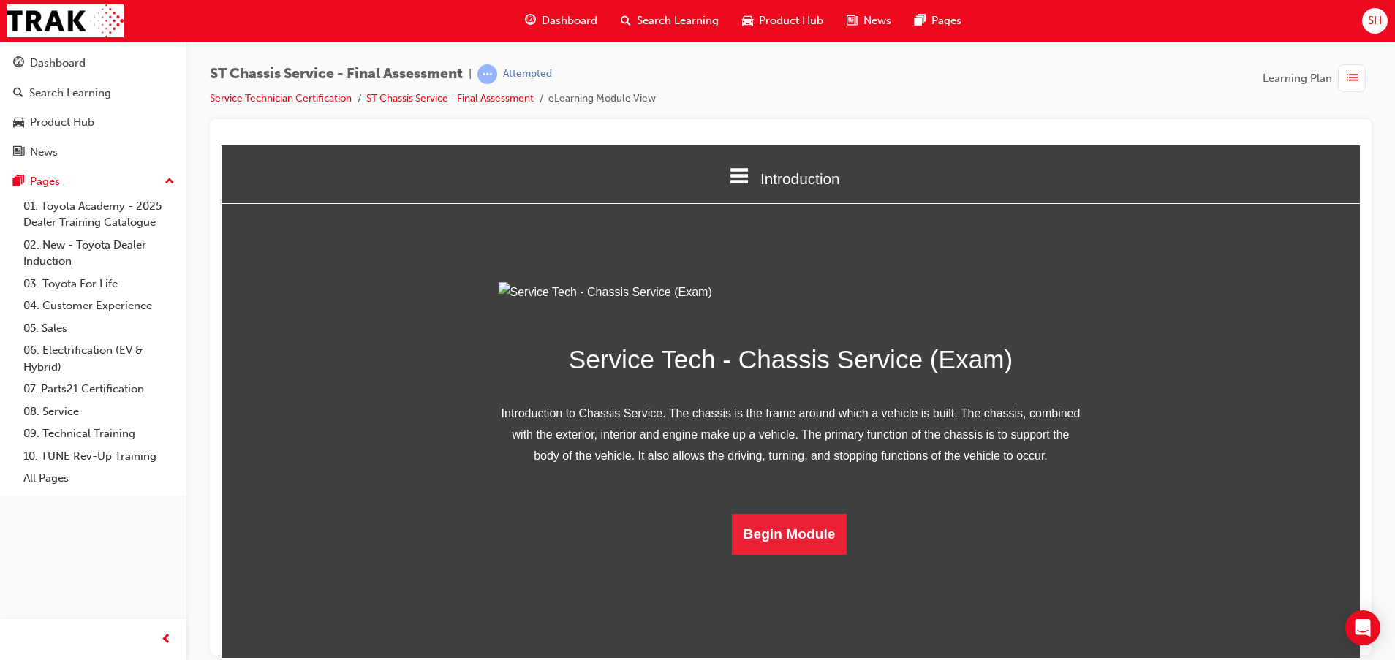
scroll to position [58, 0]
click at [812, 554] on button "Begin Module" at bounding box center [789, 533] width 115 height 41
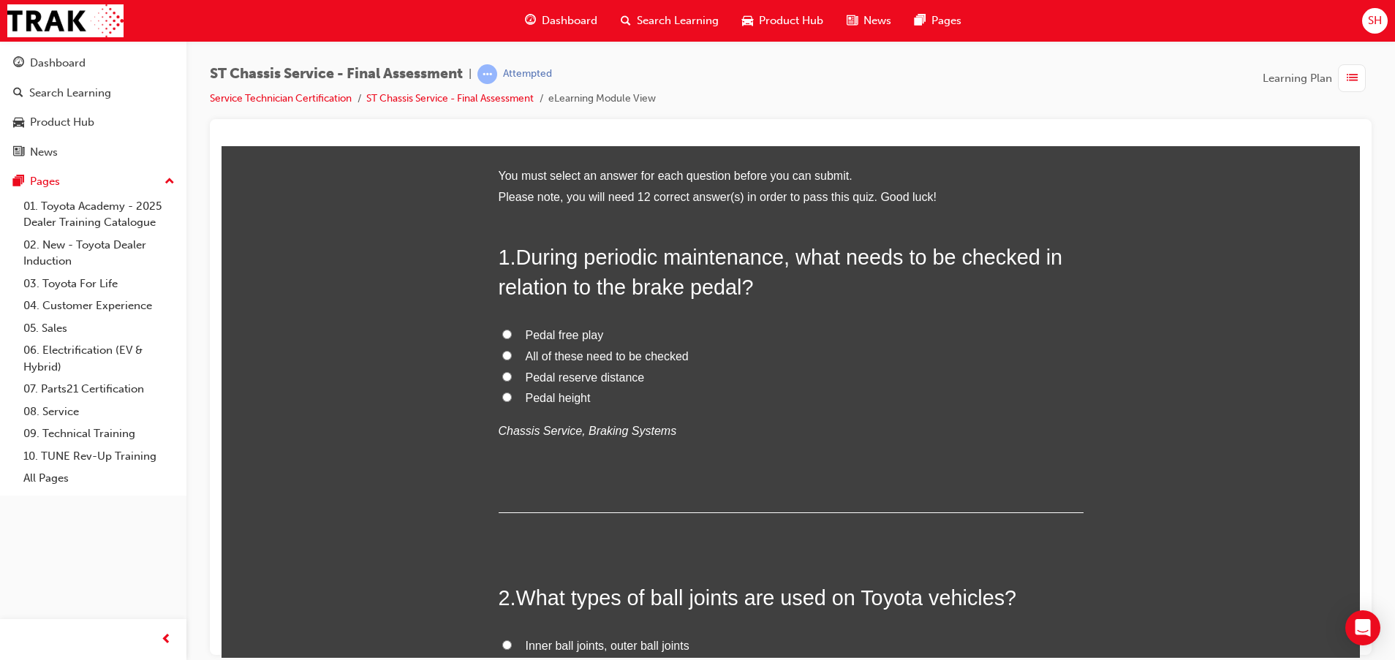
scroll to position [0, 0]
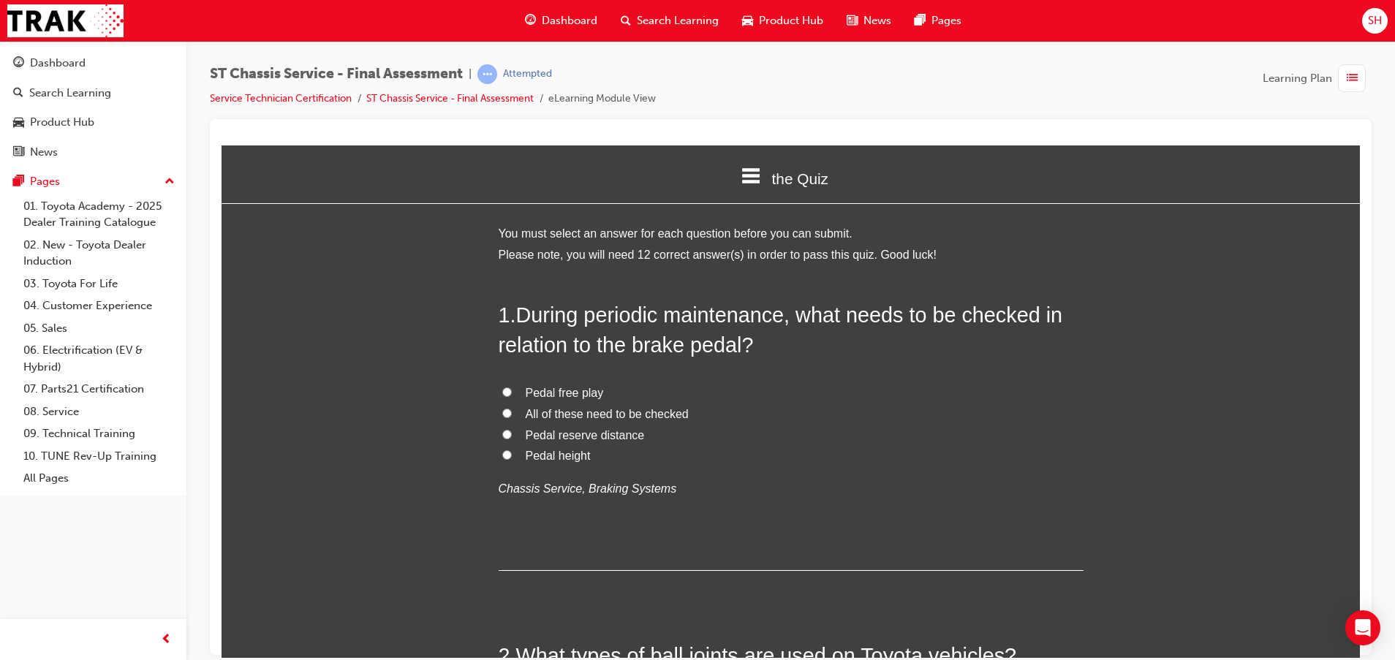
click at [582, 417] on span "All of these need to be checked" at bounding box center [607, 413] width 163 height 12
click at [512, 417] on input "All of these need to be checked" at bounding box center [507, 413] width 10 height 10
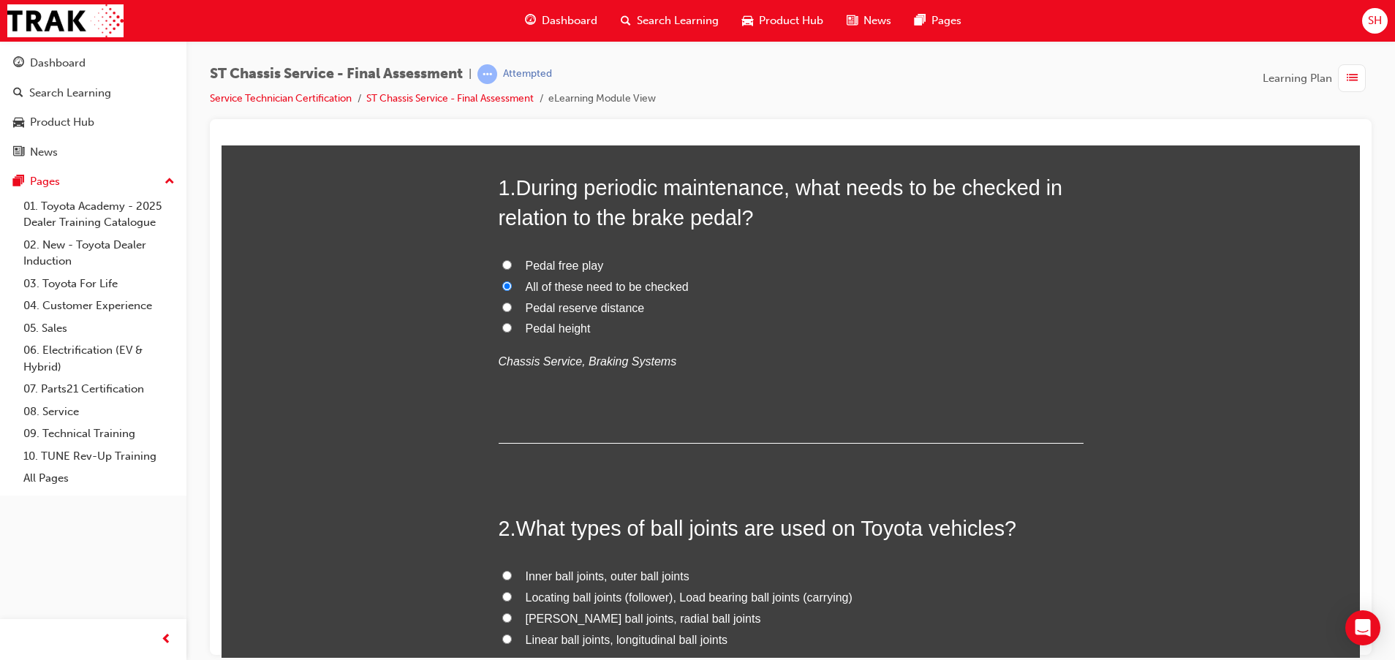
scroll to position [329, 0]
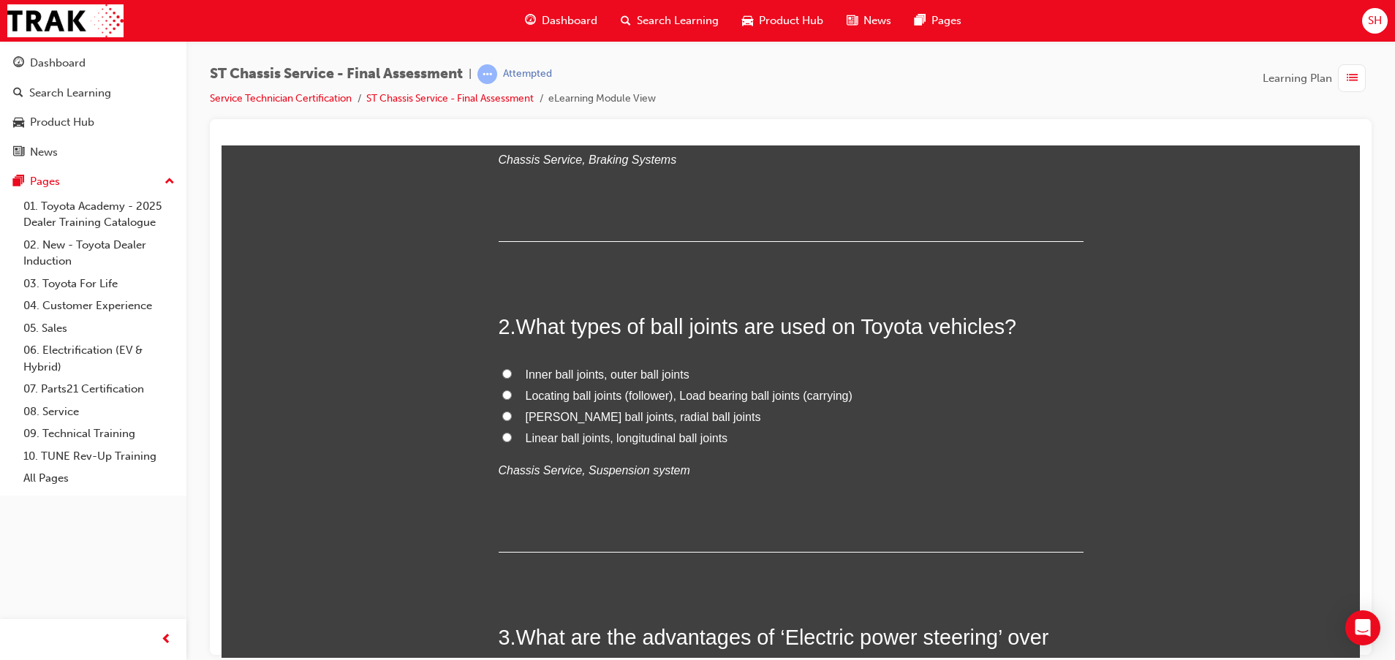
click at [588, 371] on span "Inner ball joints, outer ball joints" at bounding box center [608, 374] width 164 height 12
click at [512, 371] on input "Inner ball joints, outer ball joints" at bounding box center [507, 373] width 10 height 10
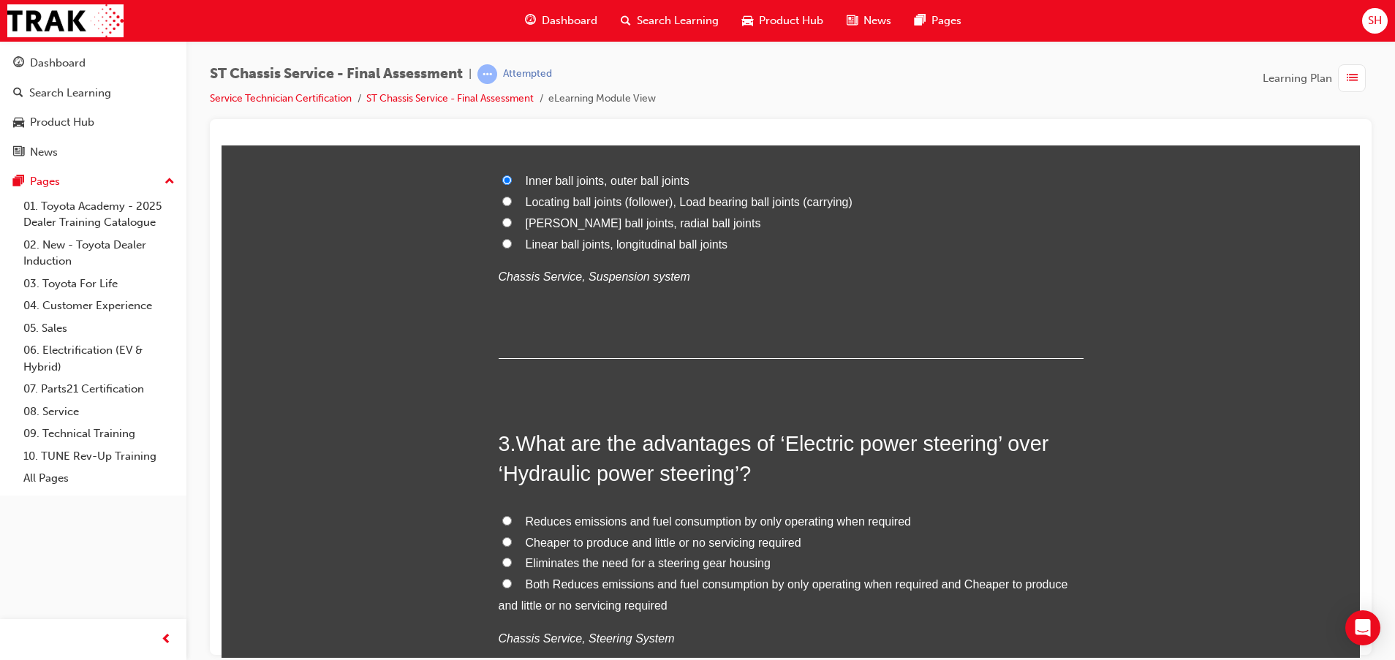
scroll to position [658, 0]
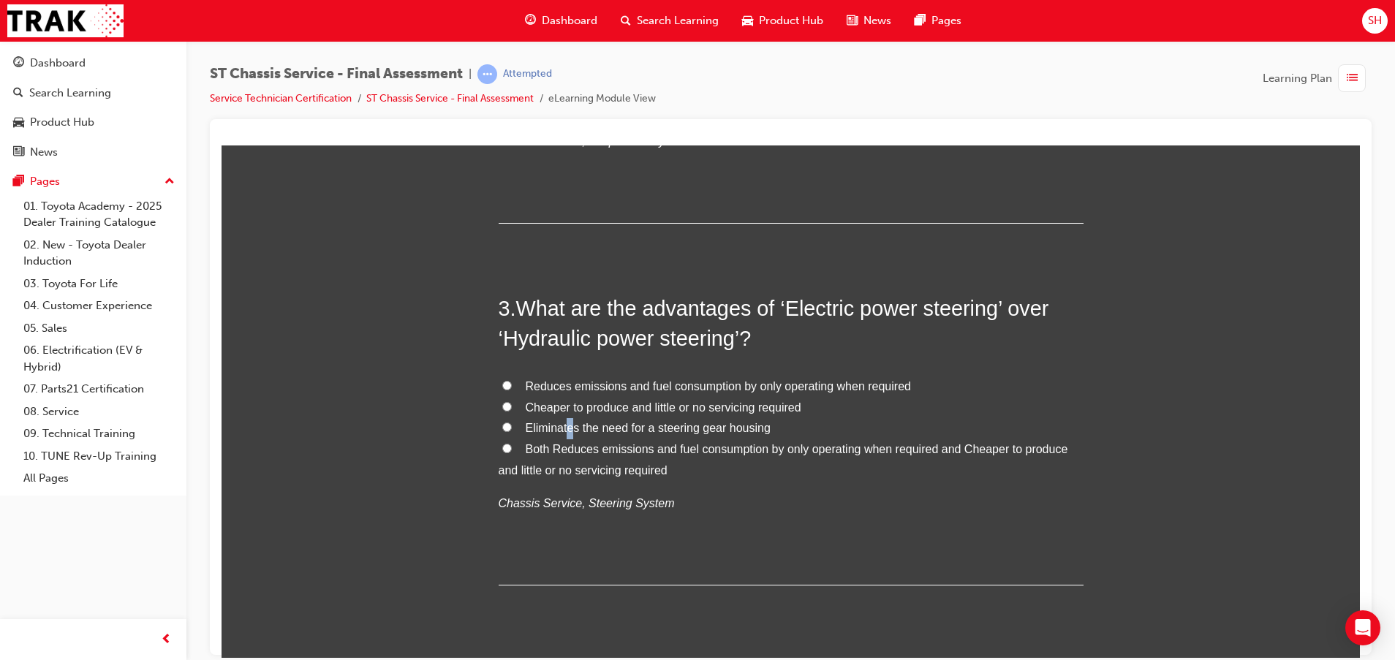
click at [563, 426] on span "Eliminates the need for a steering gear housing" at bounding box center [648, 427] width 245 height 12
drag, startPoint x: 563, startPoint y: 426, endPoint x: 501, endPoint y: 428, distance: 61.4
click at [502, 428] on input "Eliminates the need for a steering gear housing" at bounding box center [507, 427] width 10 height 10
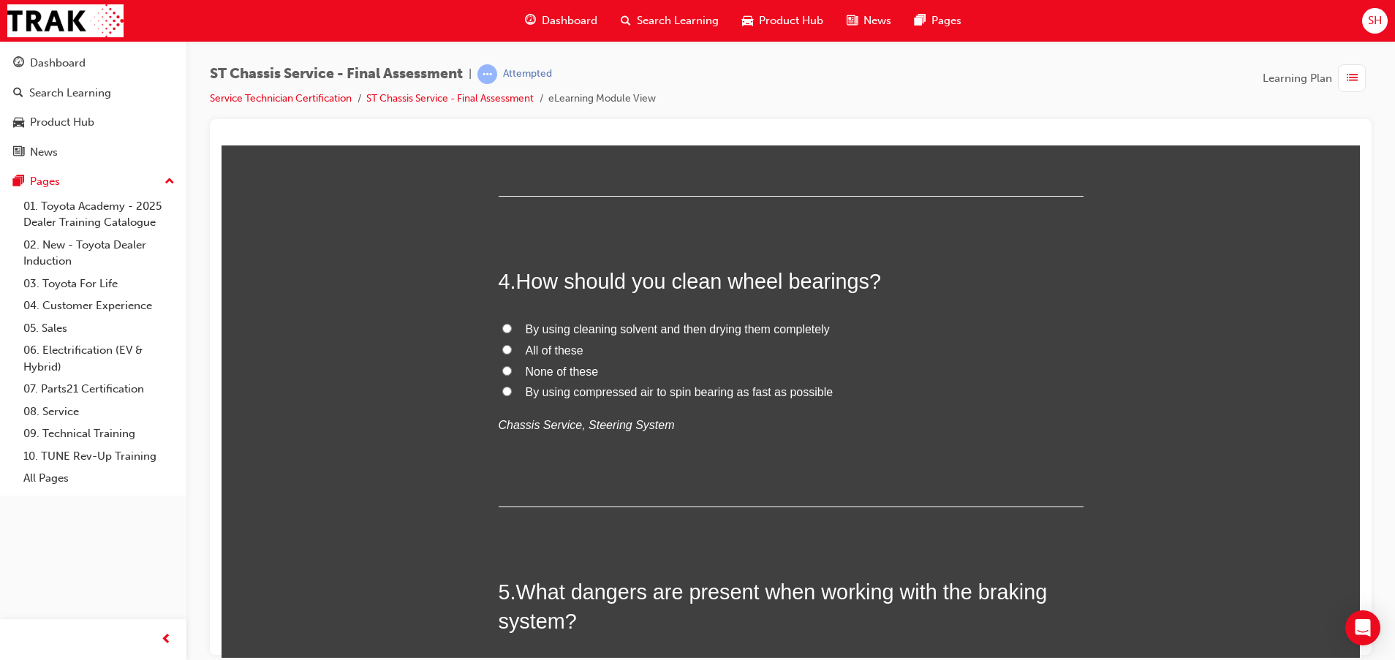
scroll to position [1096, 0]
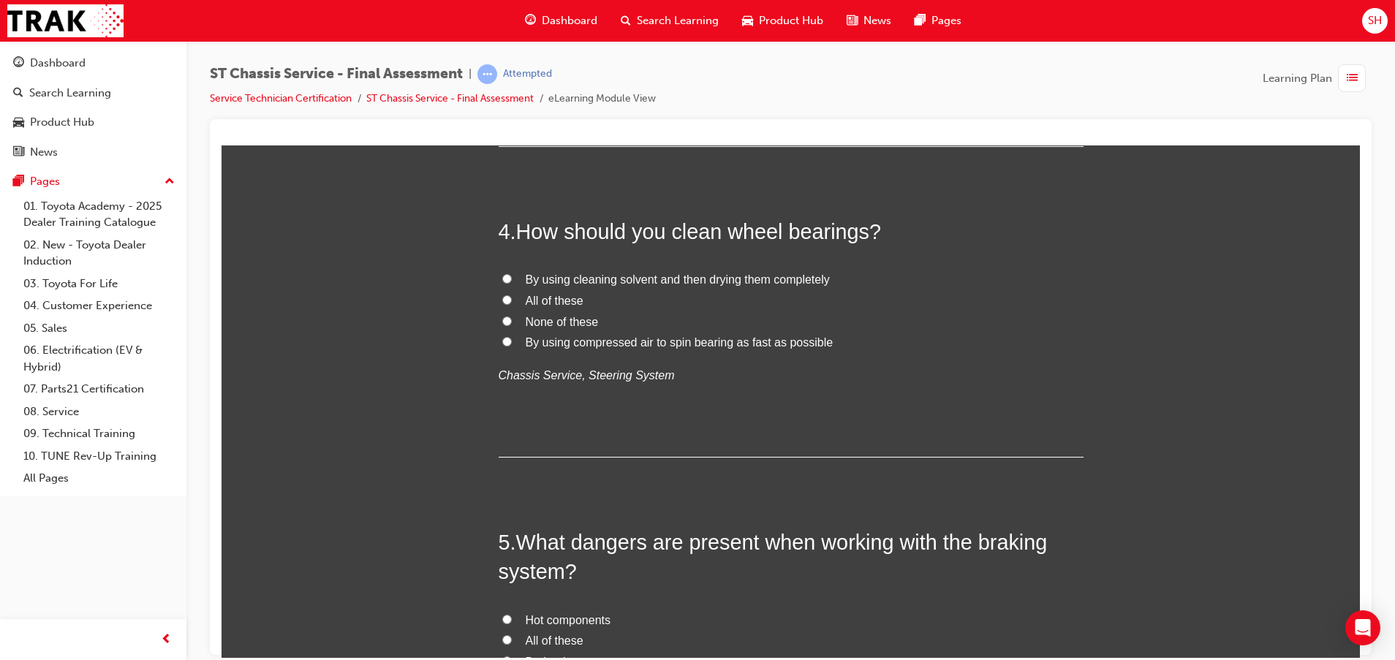
click at [548, 320] on span "None of these" at bounding box center [562, 321] width 73 height 12
click at [512, 320] on input "None of these" at bounding box center [507, 321] width 10 height 10
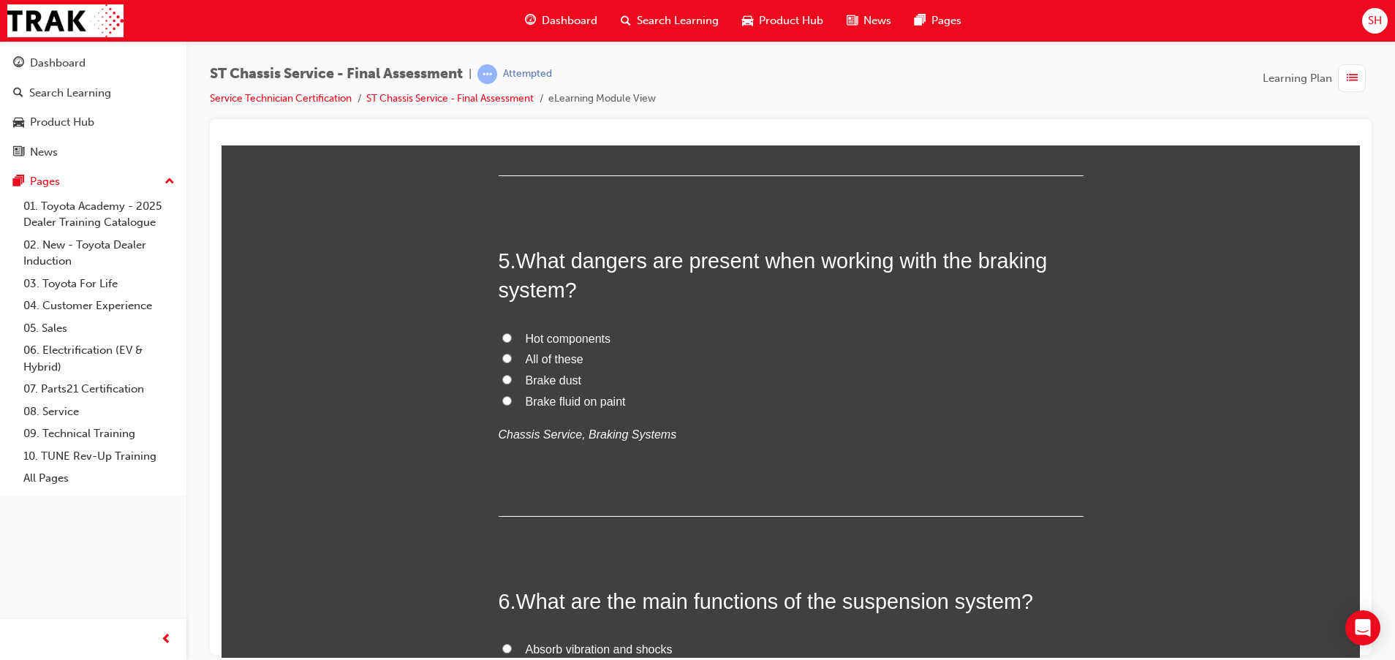
scroll to position [1425, 0]
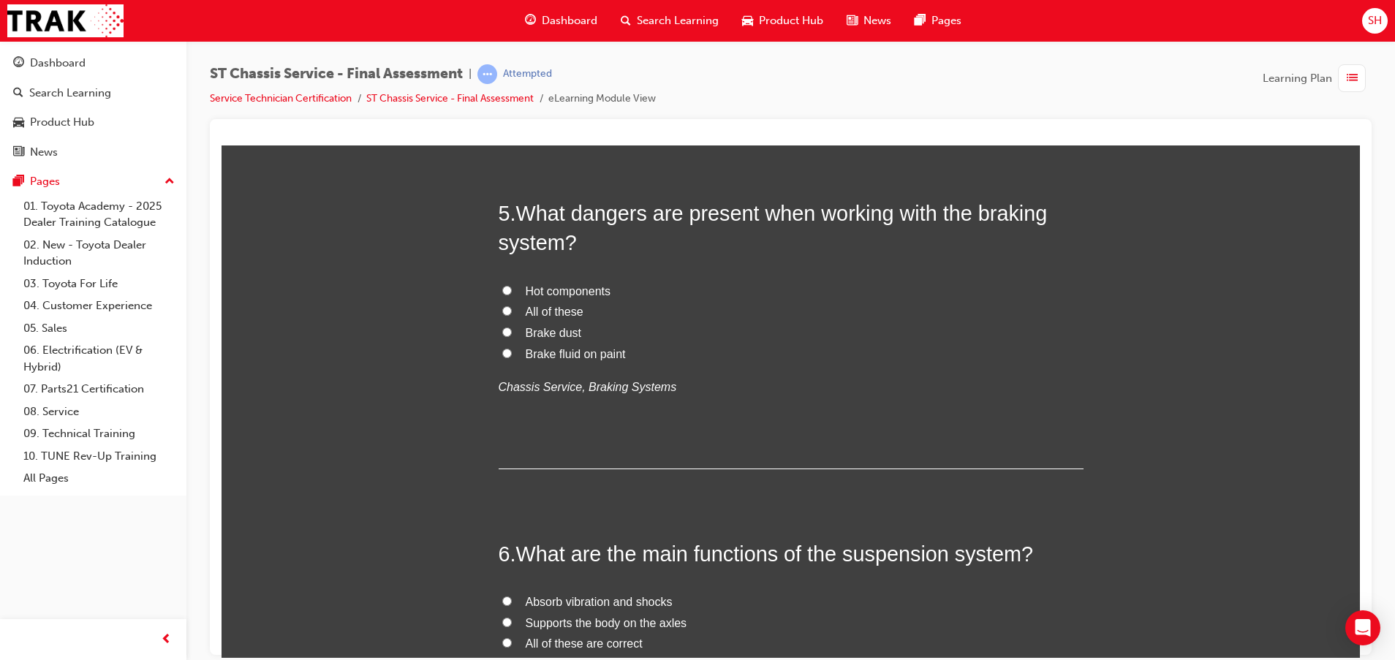
click at [550, 309] on span "All of these" at bounding box center [555, 311] width 58 height 12
click at [512, 309] on input "All of these" at bounding box center [507, 311] width 10 height 10
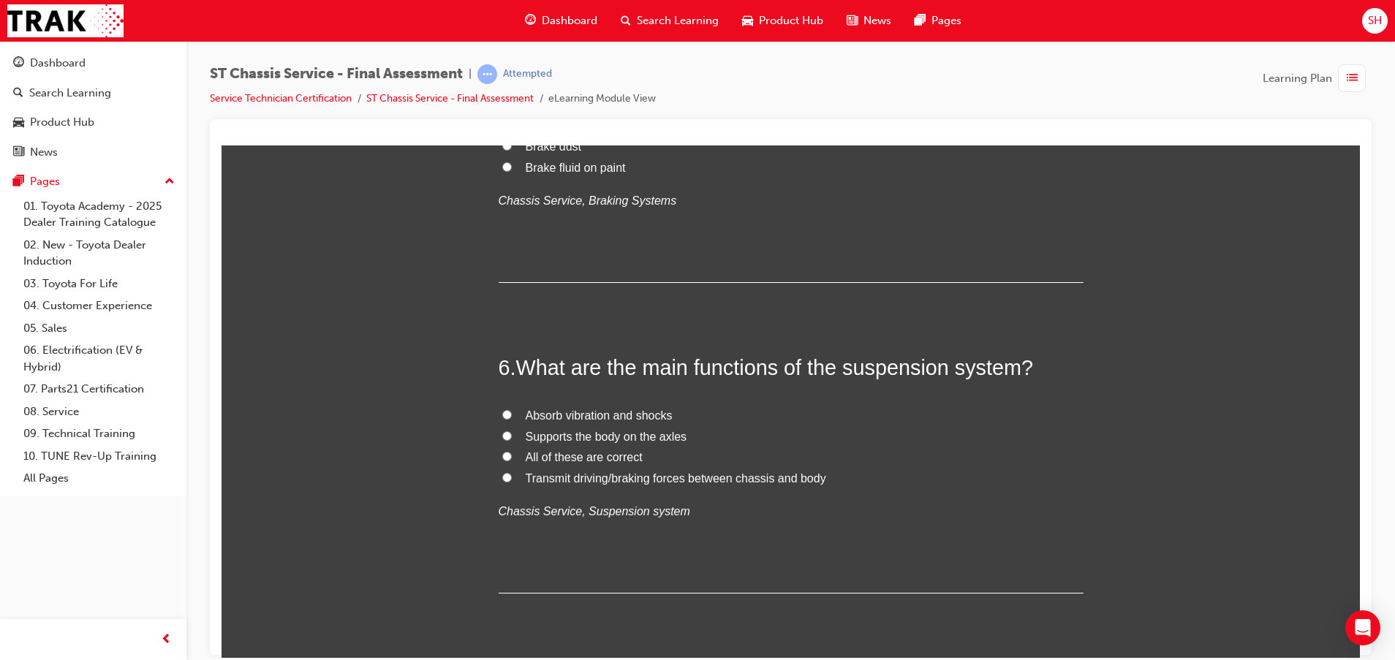
scroll to position [1644, 0]
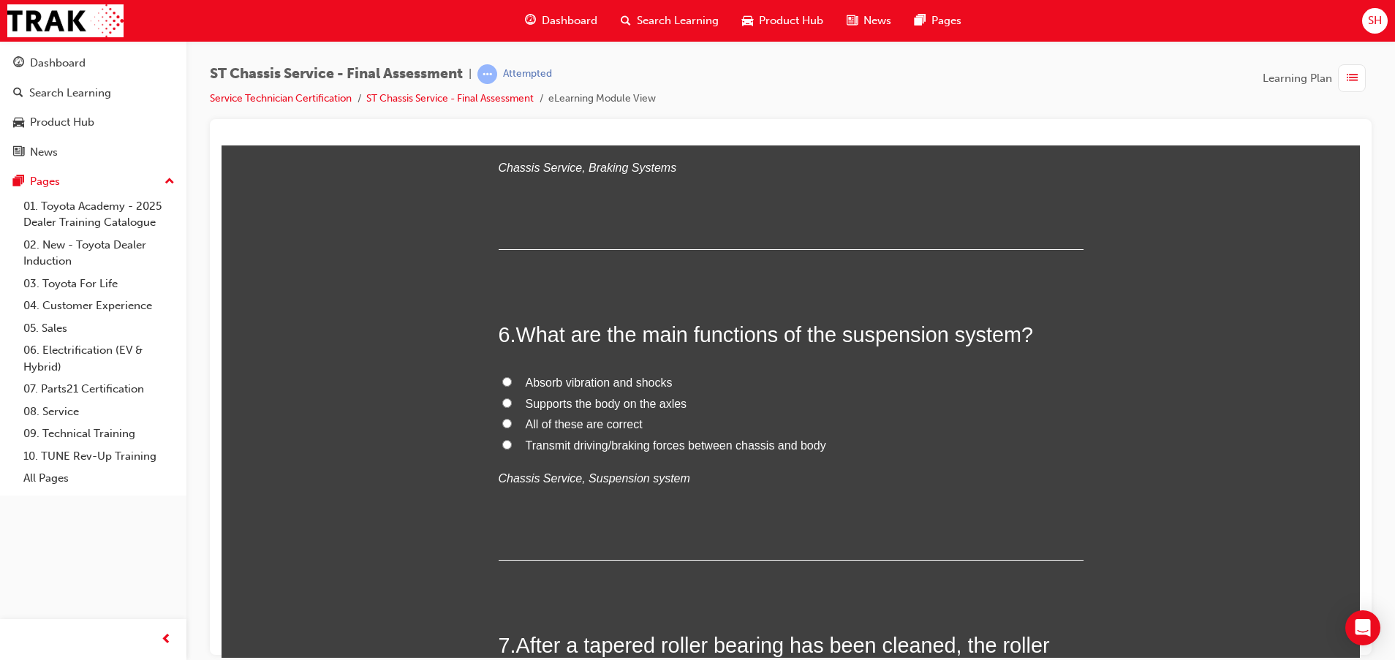
click at [542, 421] on span "All of these are correct" at bounding box center [584, 423] width 117 height 12
click at [512, 421] on input "All of these are correct" at bounding box center [507, 423] width 10 height 10
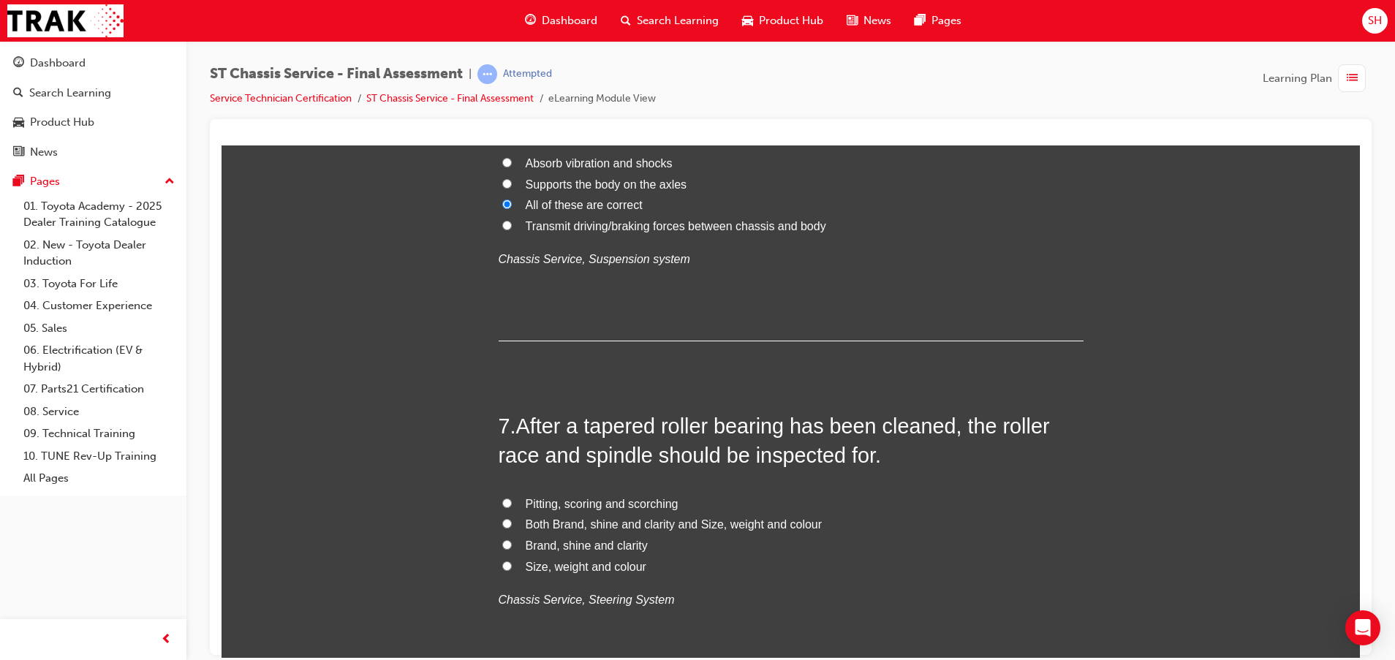
scroll to position [1973, 0]
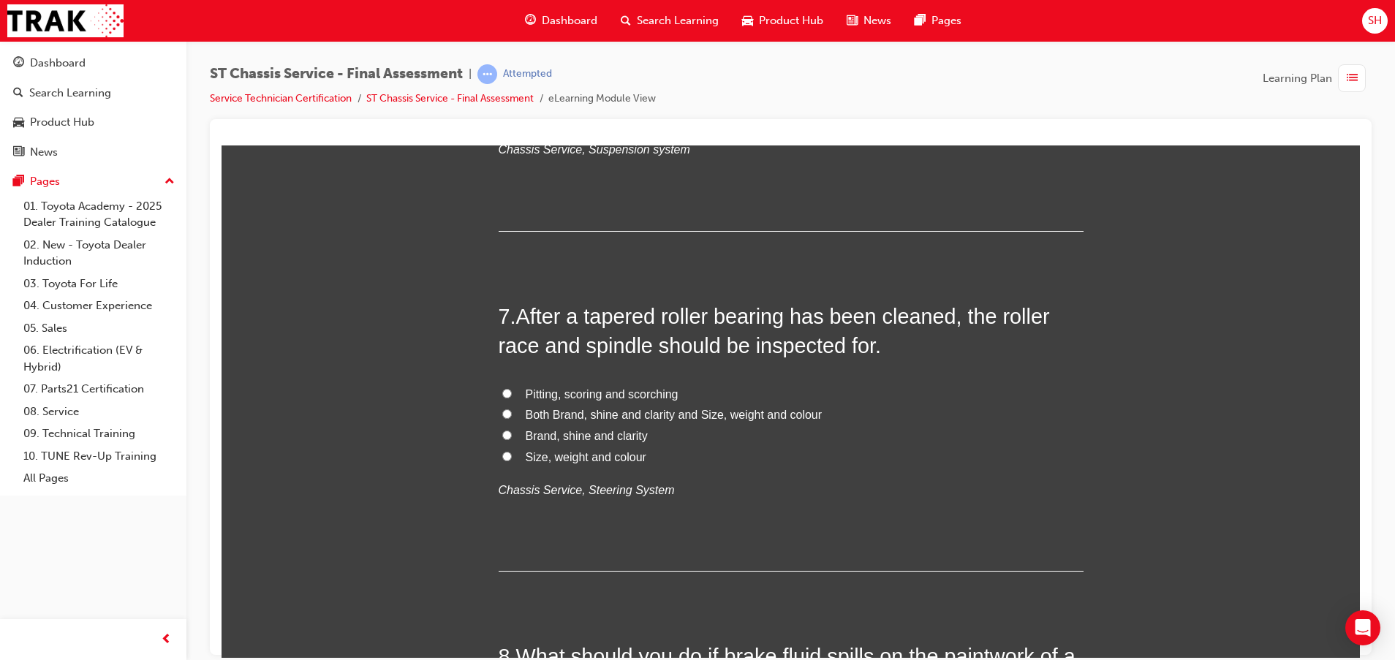
click at [582, 392] on span "Pitting, scoring and scorching" at bounding box center [602, 393] width 153 height 12
click at [512, 392] on input "Pitting, scoring and scorching" at bounding box center [507, 393] width 10 height 10
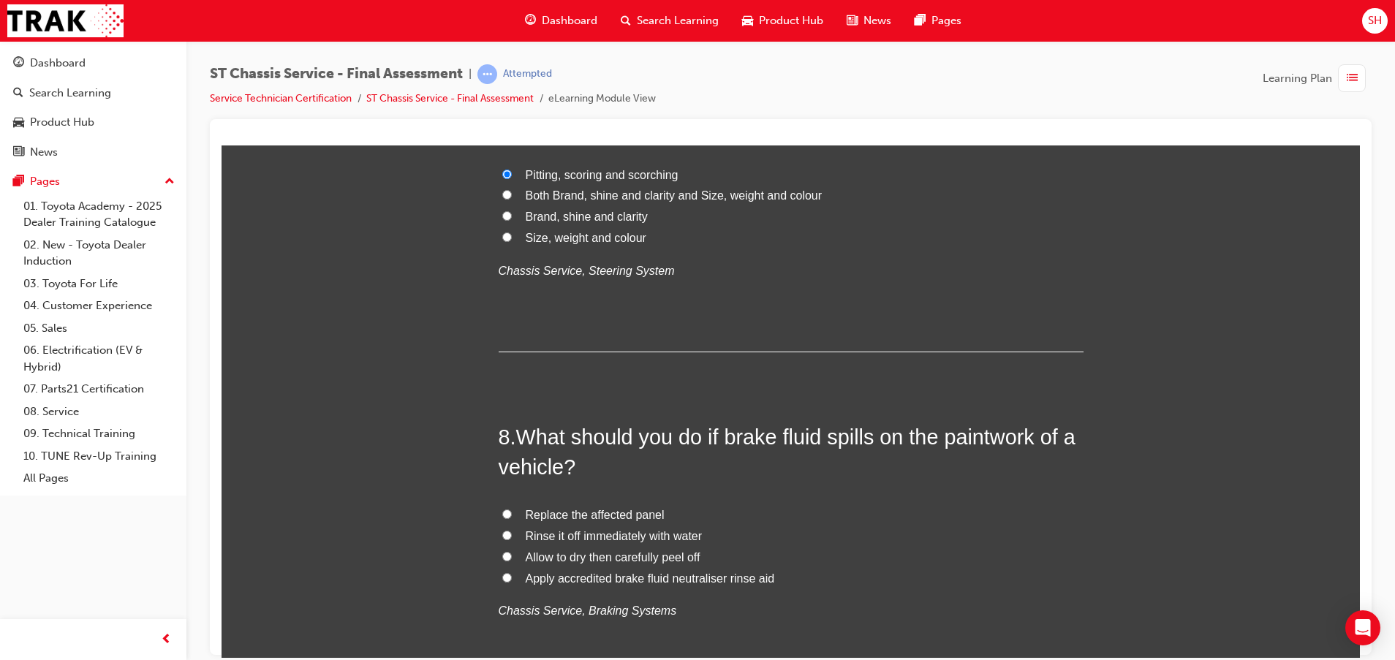
scroll to position [2302, 0]
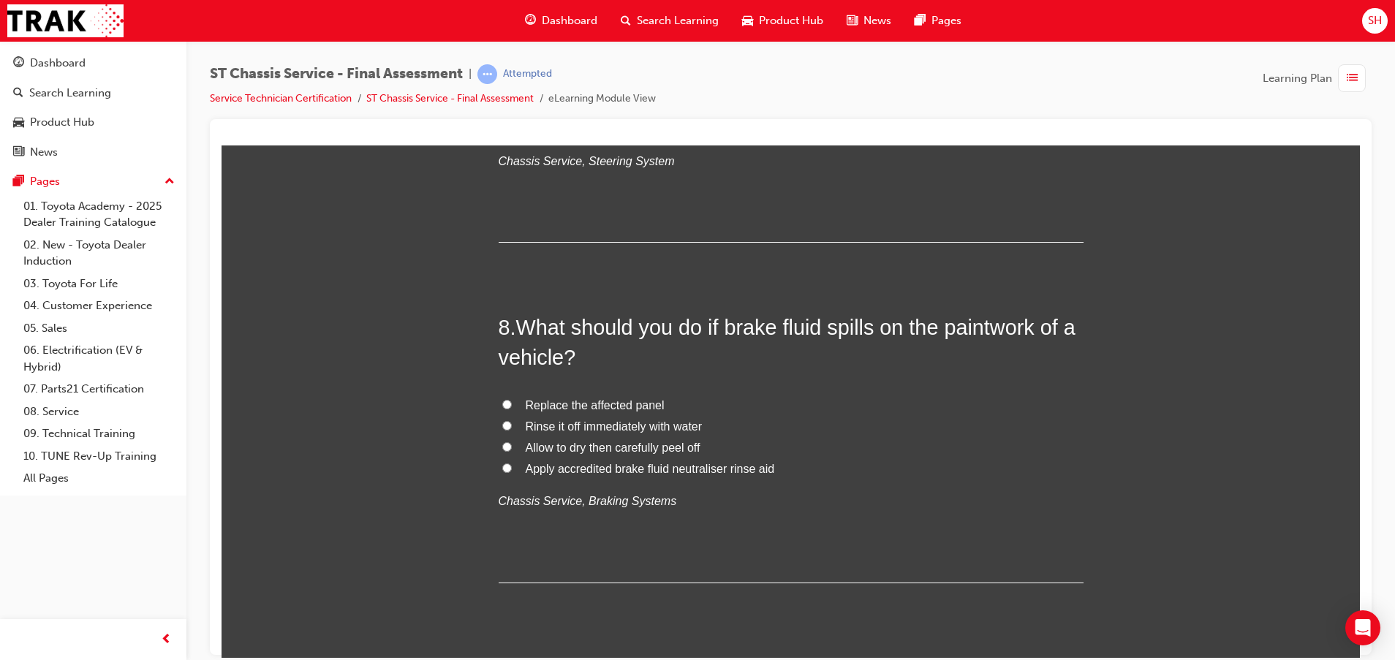
click at [546, 422] on span "Rinse it off immediately with water" at bounding box center [614, 426] width 177 height 12
click at [512, 422] on input "Rinse it off immediately with water" at bounding box center [507, 425] width 10 height 10
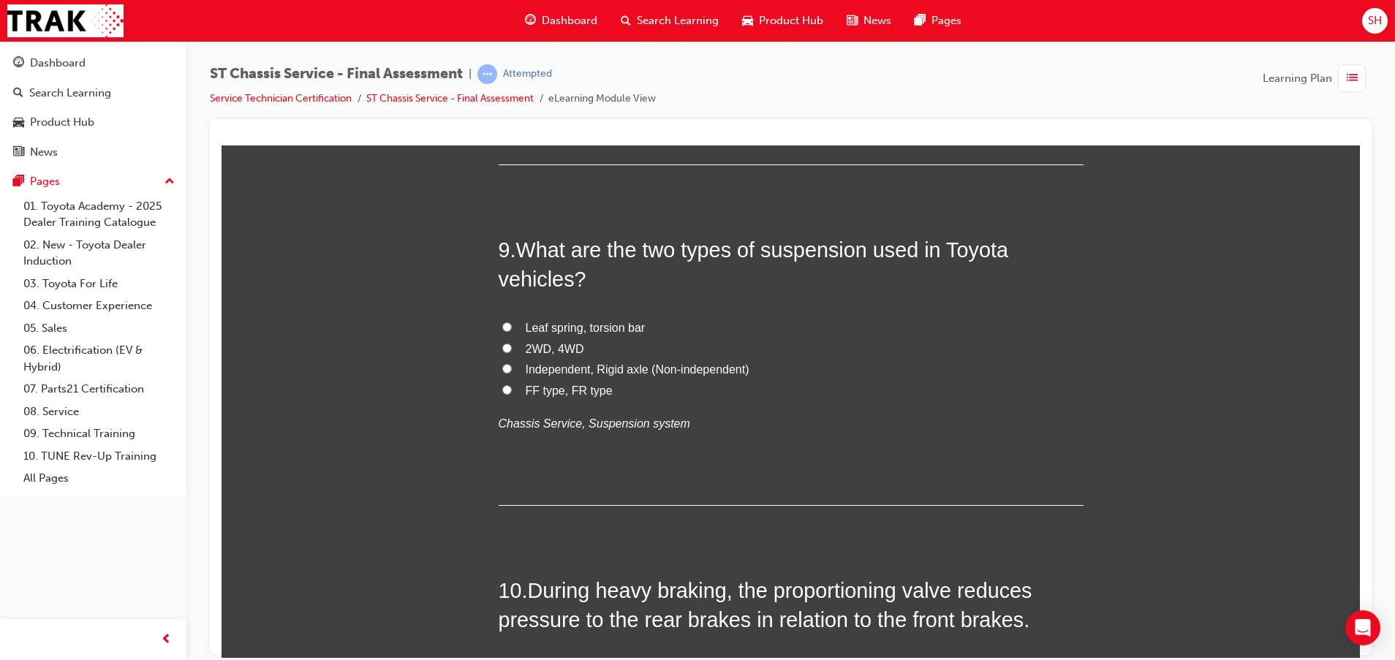
scroll to position [2741, 0]
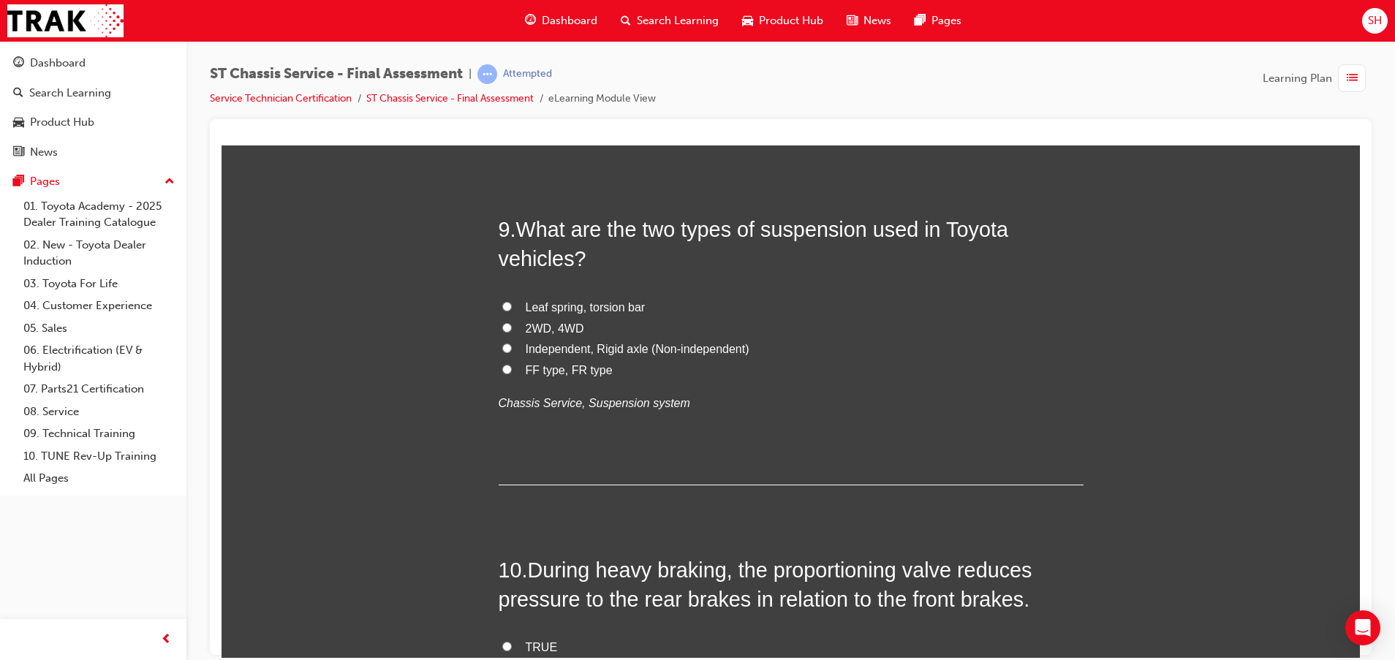
click at [504, 341] on label "Independent, Rigid axle (Non-independent)" at bounding box center [790, 348] width 585 height 21
click at [504, 343] on input "Independent, Rigid axle (Non-independent)" at bounding box center [507, 348] width 10 height 10
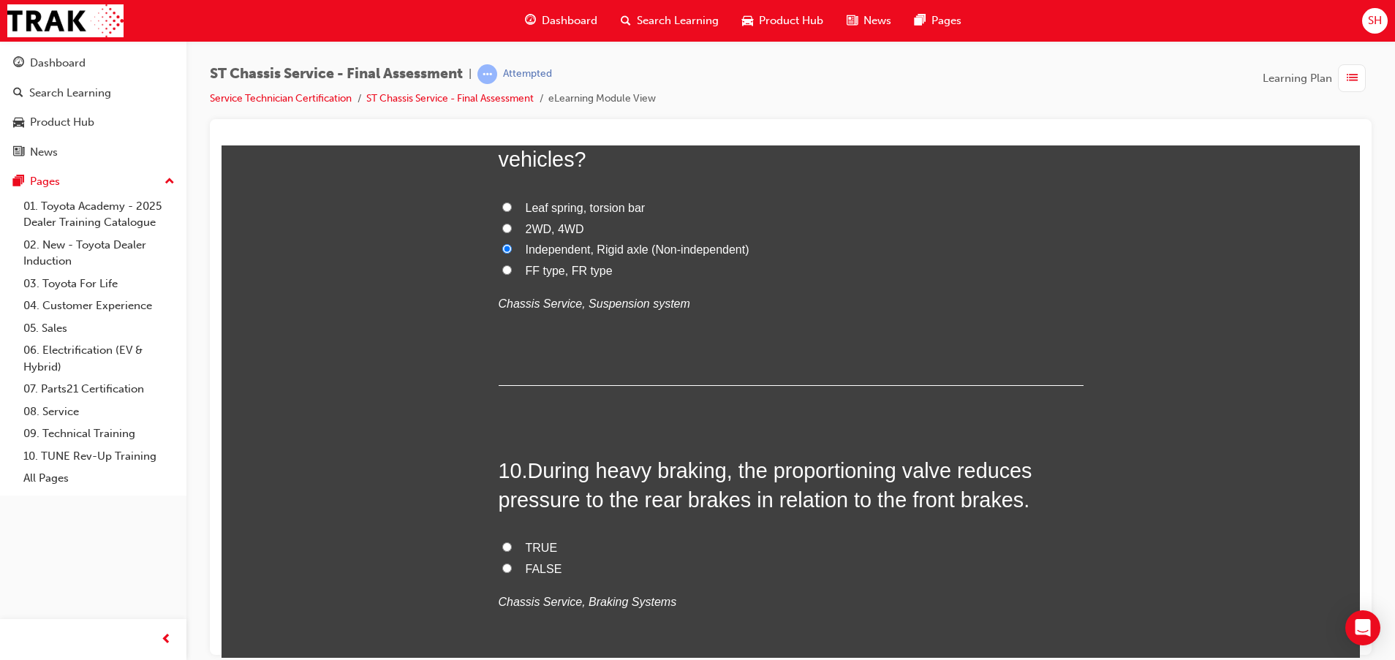
scroll to position [2960, 0]
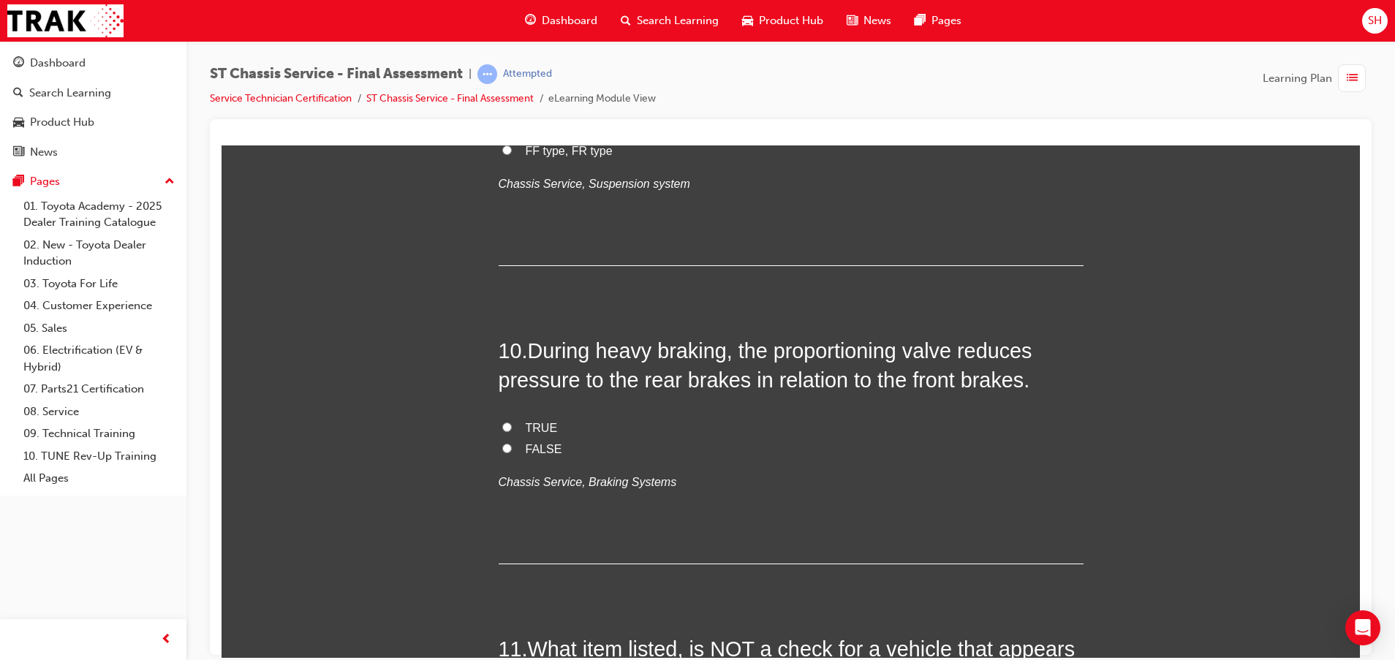
click at [502, 426] on input "TRUE" at bounding box center [507, 427] width 10 height 10
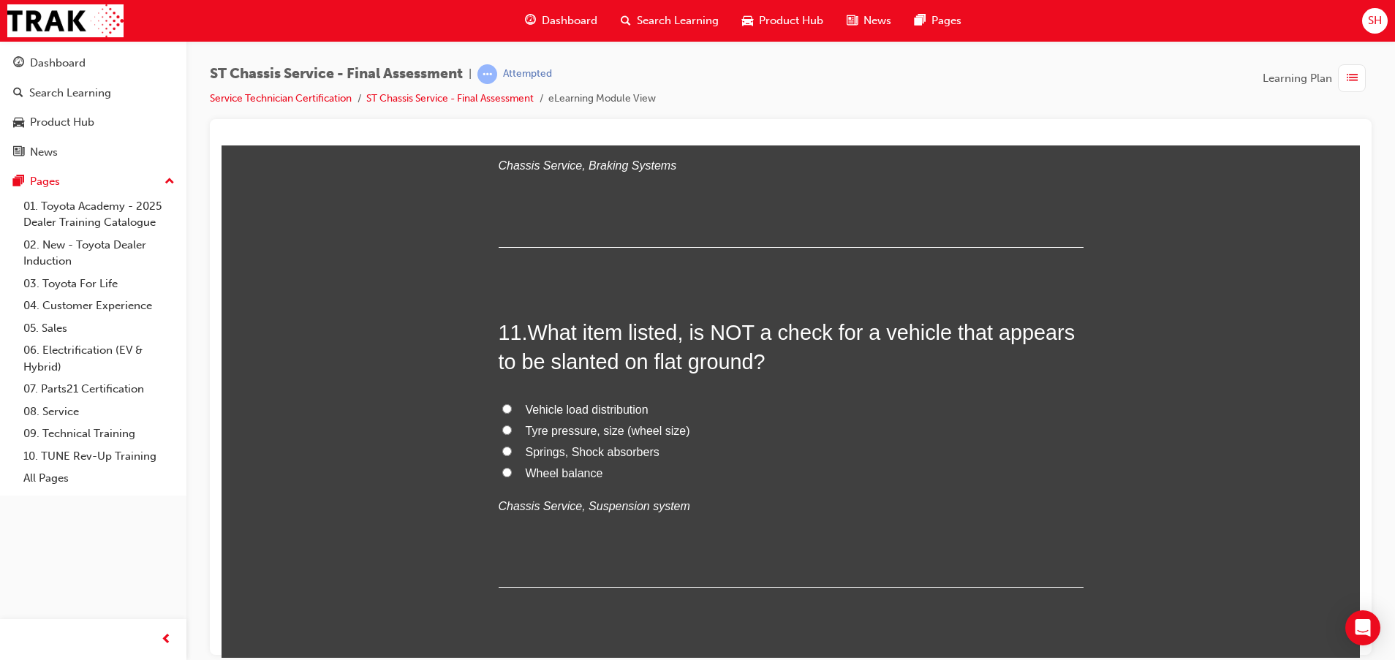
scroll to position [3289, 0]
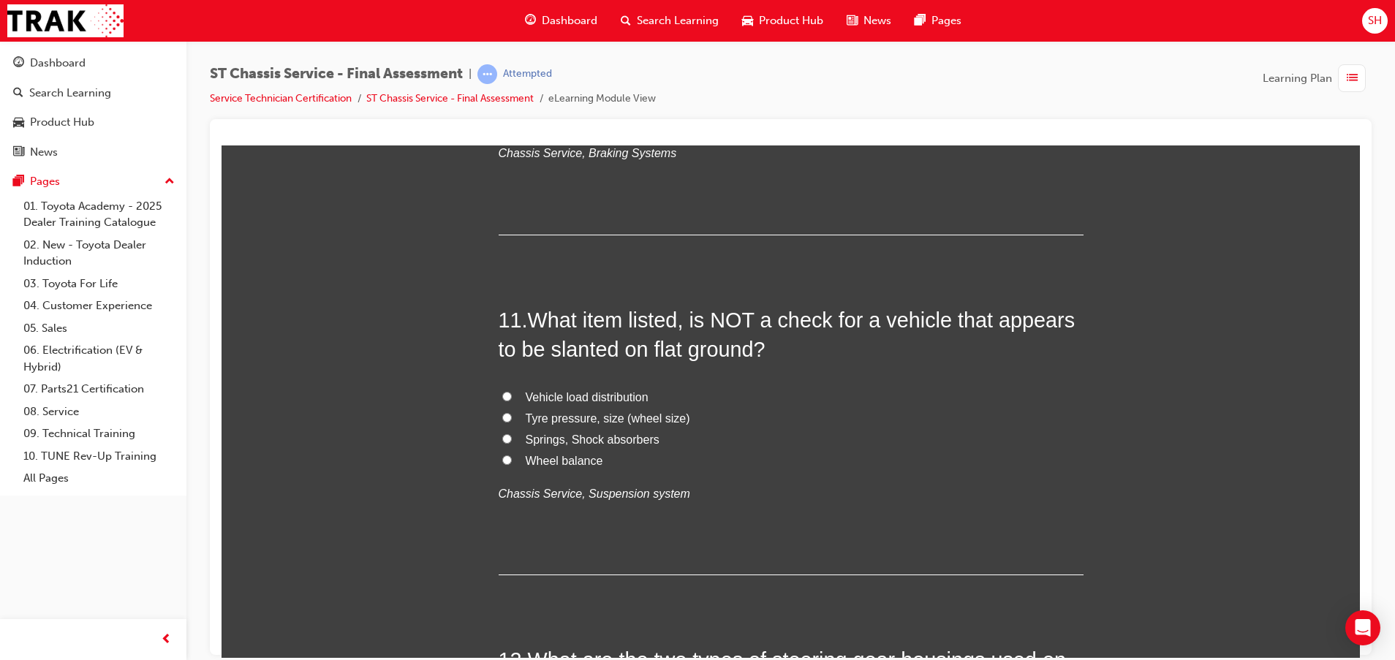
click at [588, 416] on span "Tyre pressure, size (wheel size)" at bounding box center [608, 417] width 164 height 12
click at [512, 416] on input "Tyre pressure, size (wheel size)" at bounding box center [507, 417] width 10 height 10
click at [593, 412] on span "Tyre pressure, size (wheel size)" at bounding box center [608, 417] width 164 height 12
click at [512, 412] on input "Tyre pressure, size (wheel size)" at bounding box center [507, 417] width 10 height 10
click at [561, 460] on span "Wheel balance" at bounding box center [564, 460] width 77 height 12
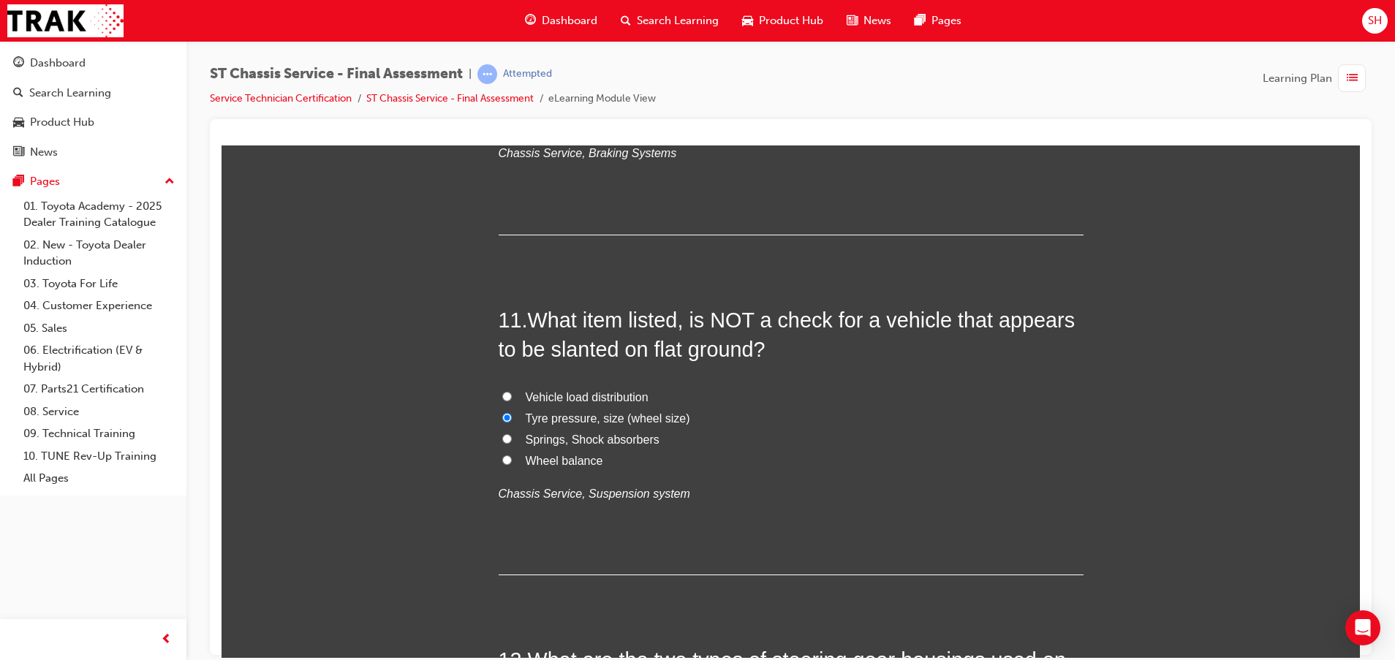
click at [512, 460] on input "Wheel balance" at bounding box center [507, 460] width 10 height 10
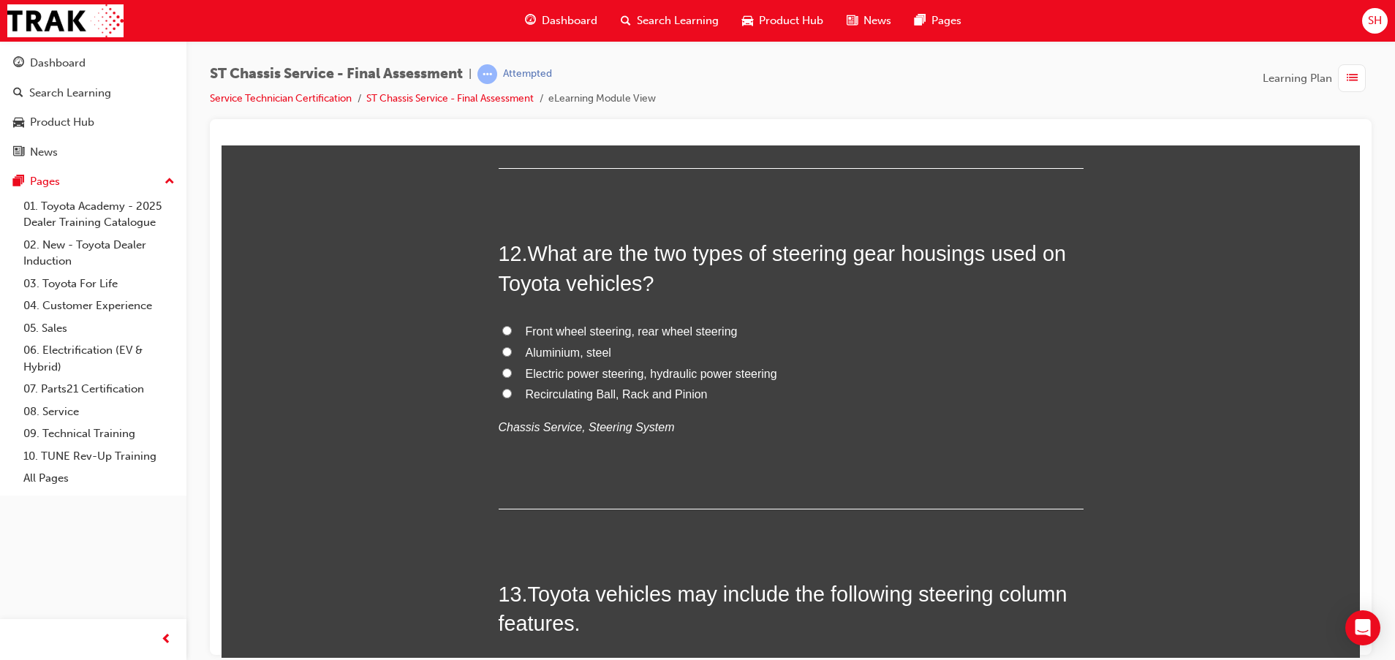
scroll to position [3728, 0]
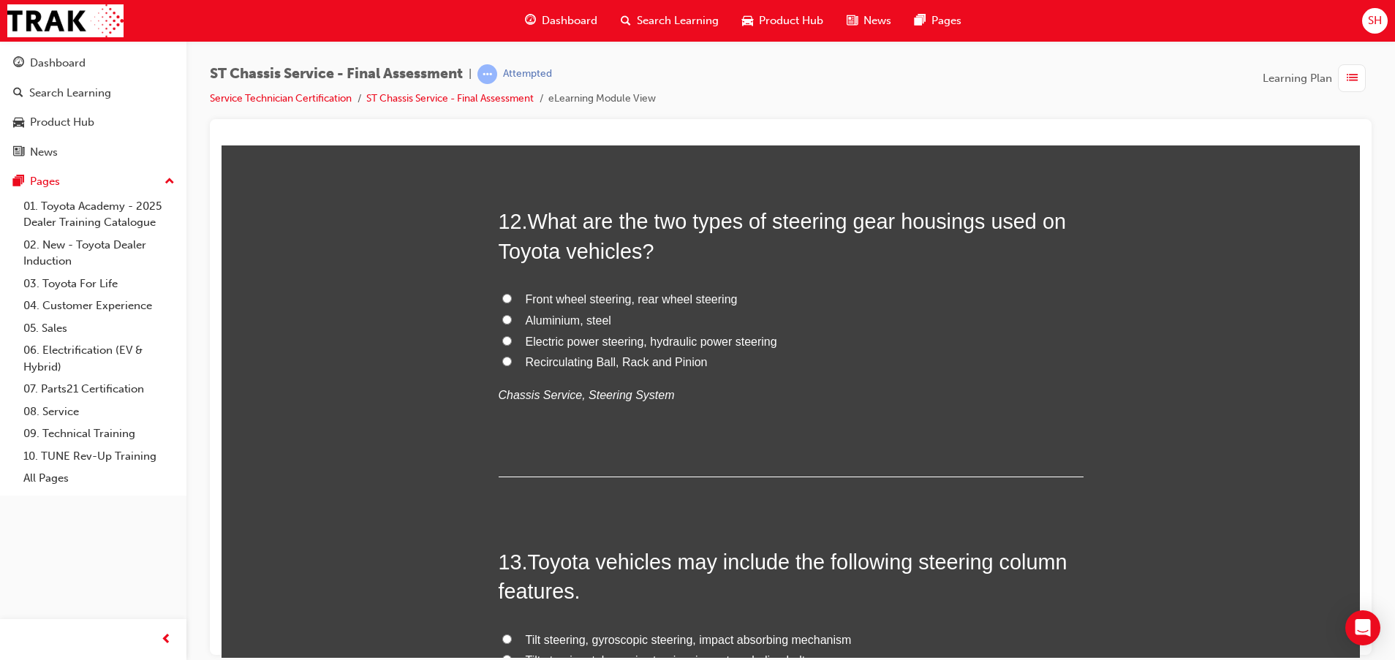
click at [578, 341] on span "Electric power steering, hydraulic power steering" at bounding box center [651, 341] width 251 height 12
click at [512, 341] on input "Electric power steering, hydraulic power steering" at bounding box center [507, 340] width 10 height 10
click at [628, 363] on span "Recirculating Ball, Rack and Pinion" at bounding box center [617, 361] width 182 height 12
click at [512, 363] on input "Recirculating Ball, Rack and Pinion" at bounding box center [507, 361] width 10 height 10
click at [674, 340] on span "Electric power steering, hydraulic power steering" at bounding box center [651, 341] width 251 height 12
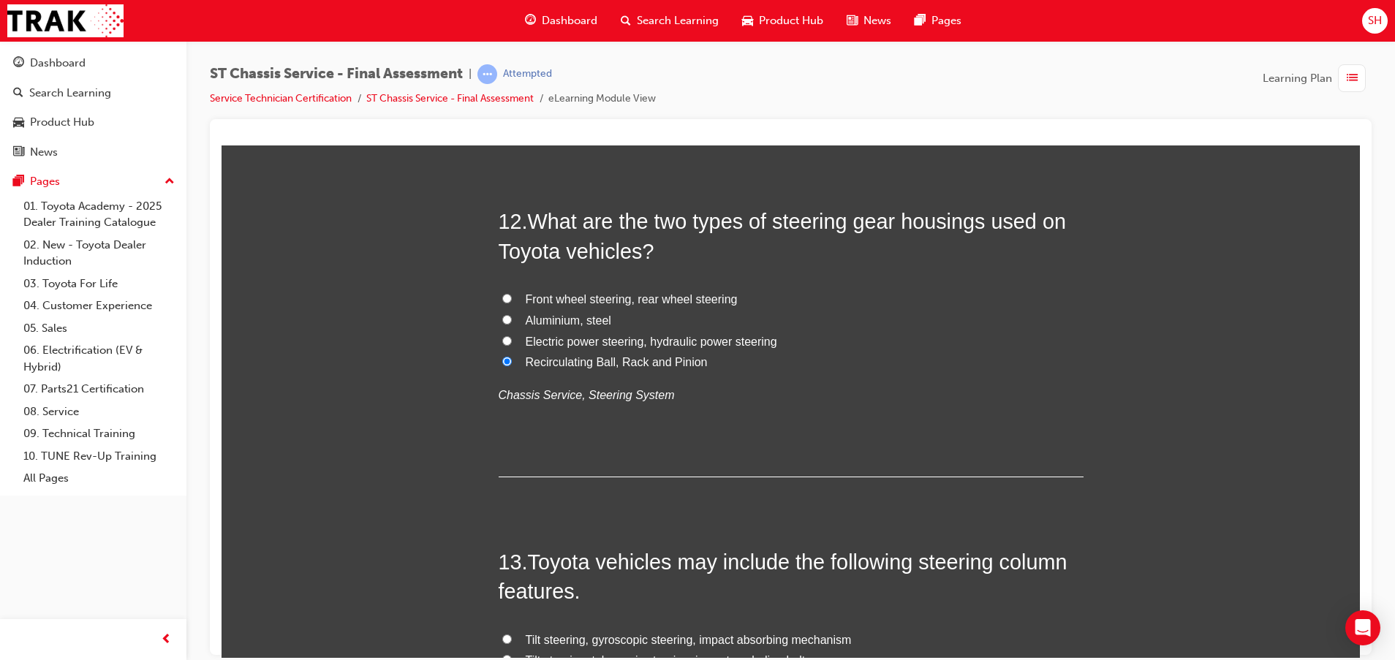
click at [512, 340] on input "Electric power steering, hydraulic power steering" at bounding box center [507, 340] width 10 height 10
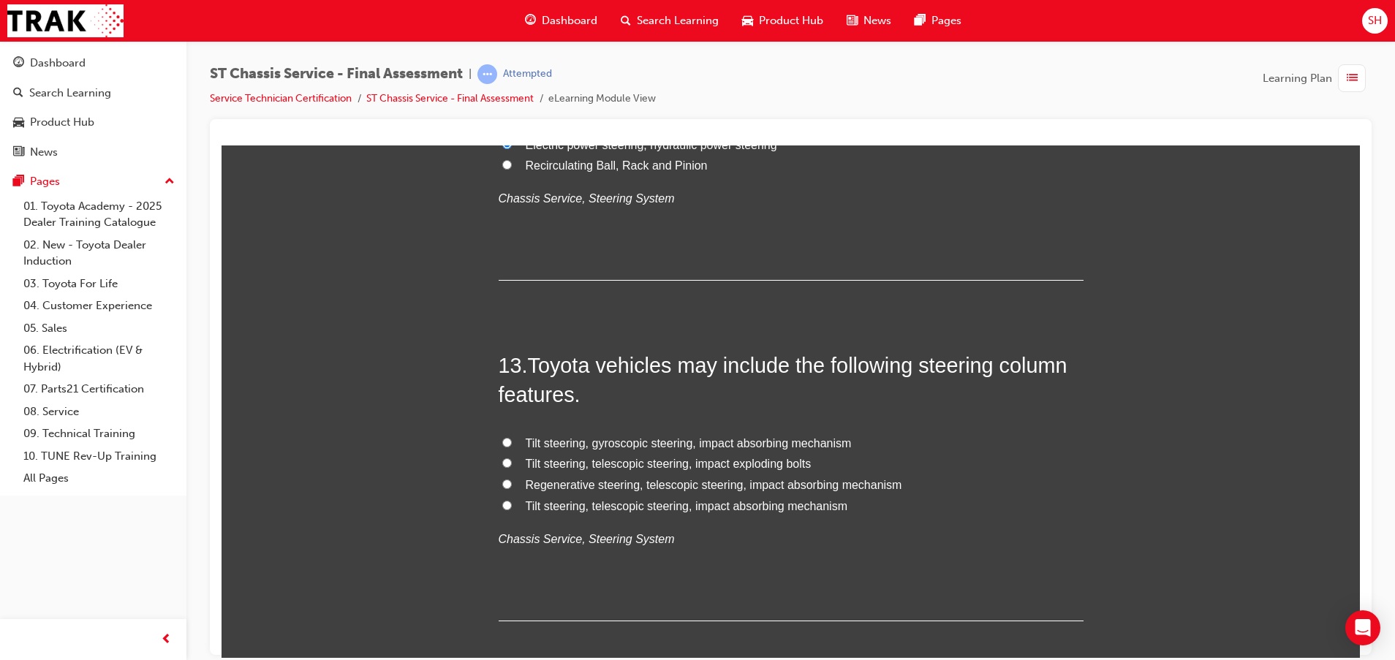
scroll to position [4166, 0]
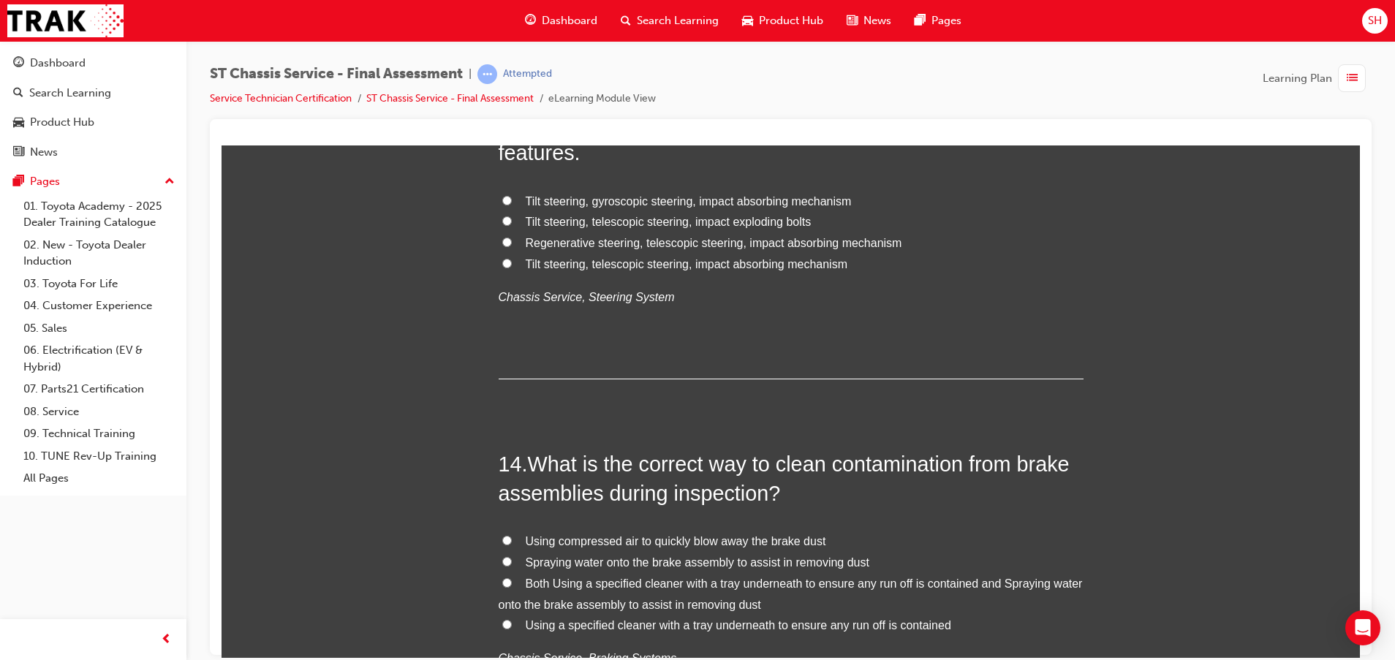
click at [615, 199] on span "Tilt steering, gyroscopic steering, impact absorbing mechanism" at bounding box center [689, 200] width 326 height 12
click at [512, 199] on input "Tilt steering, gyroscopic steering, impact absorbing mechanism" at bounding box center [507, 200] width 10 height 10
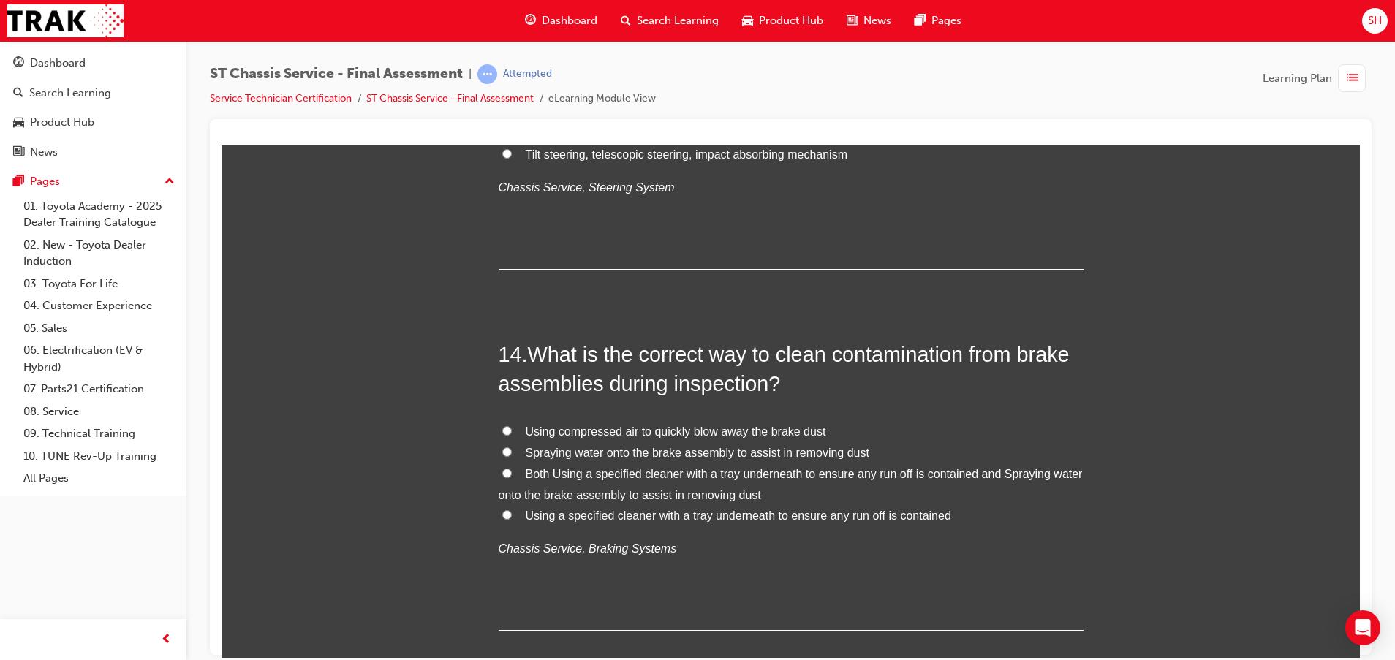
scroll to position [4385, 0]
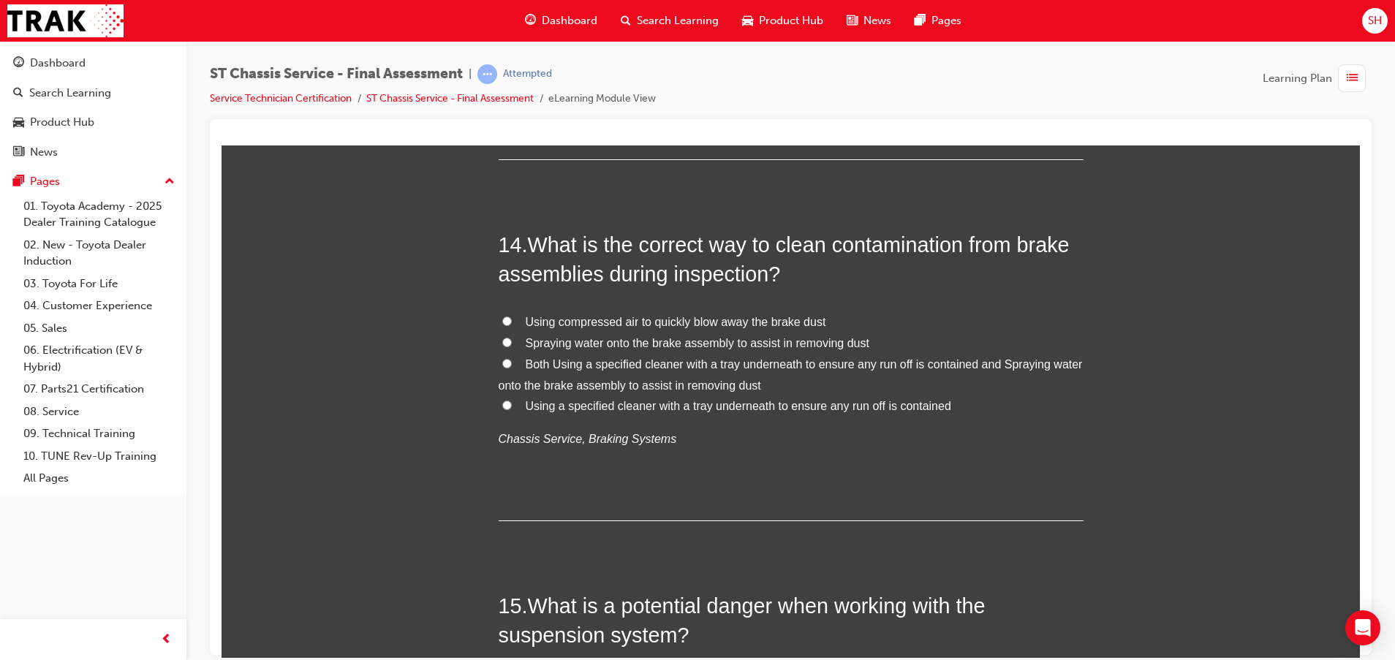
click at [620, 343] on span "Spraying water onto the brake assembly to assist in removing dust" at bounding box center [698, 342] width 344 height 12
click at [512, 343] on input "Spraying water onto the brake assembly to assist in removing dust" at bounding box center [507, 342] width 10 height 10
click at [656, 409] on span "Using a specified cleaner with a tray underneath to ensure any run off is conta…" at bounding box center [738, 405] width 425 height 12
click at [512, 409] on input "Using a specified cleaner with a tray underneath to ensure any run off is conta…" at bounding box center [507, 405] width 10 height 10
click at [754, 363] on span "Both Using a specified cleaner with a tray underneath to ensure any run off is …" at bounding box center [790, 374] width 584 height 34
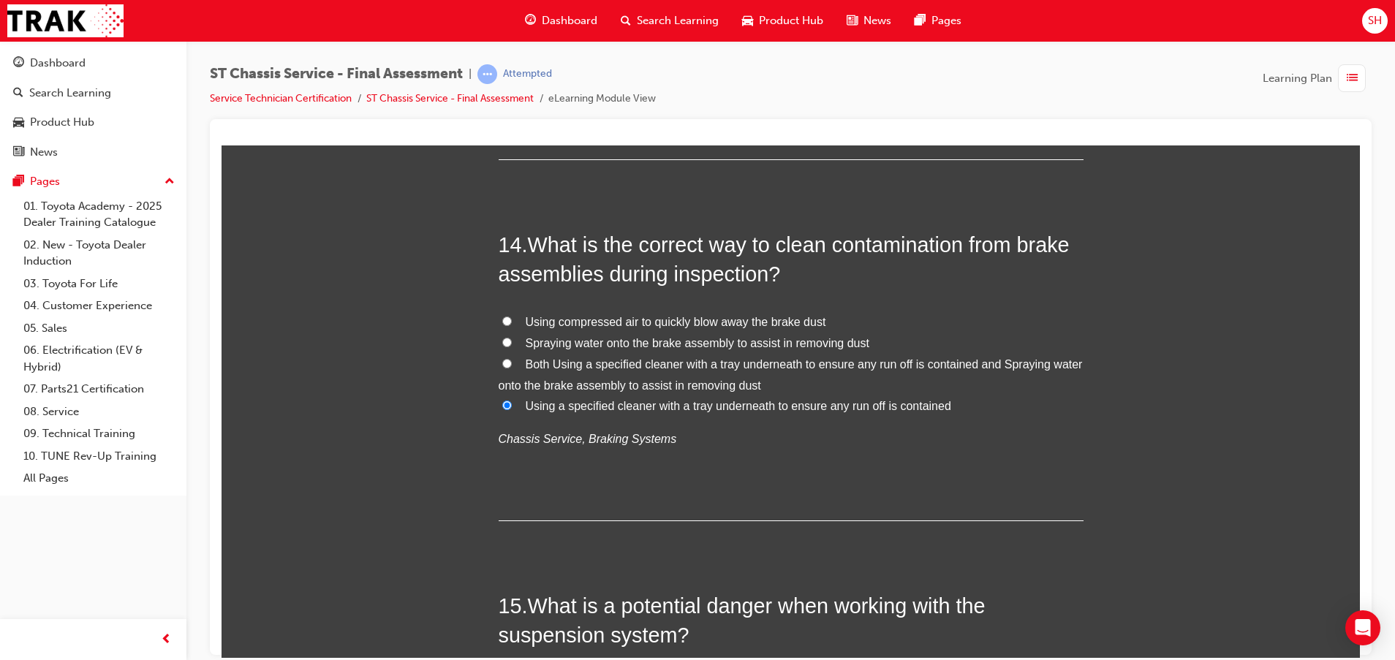
click at [512, 363] on input "Both Using a specified cleaner with a tray underneath to ensure any run off is …" at bounding box center [507, 363] width 10 height 10
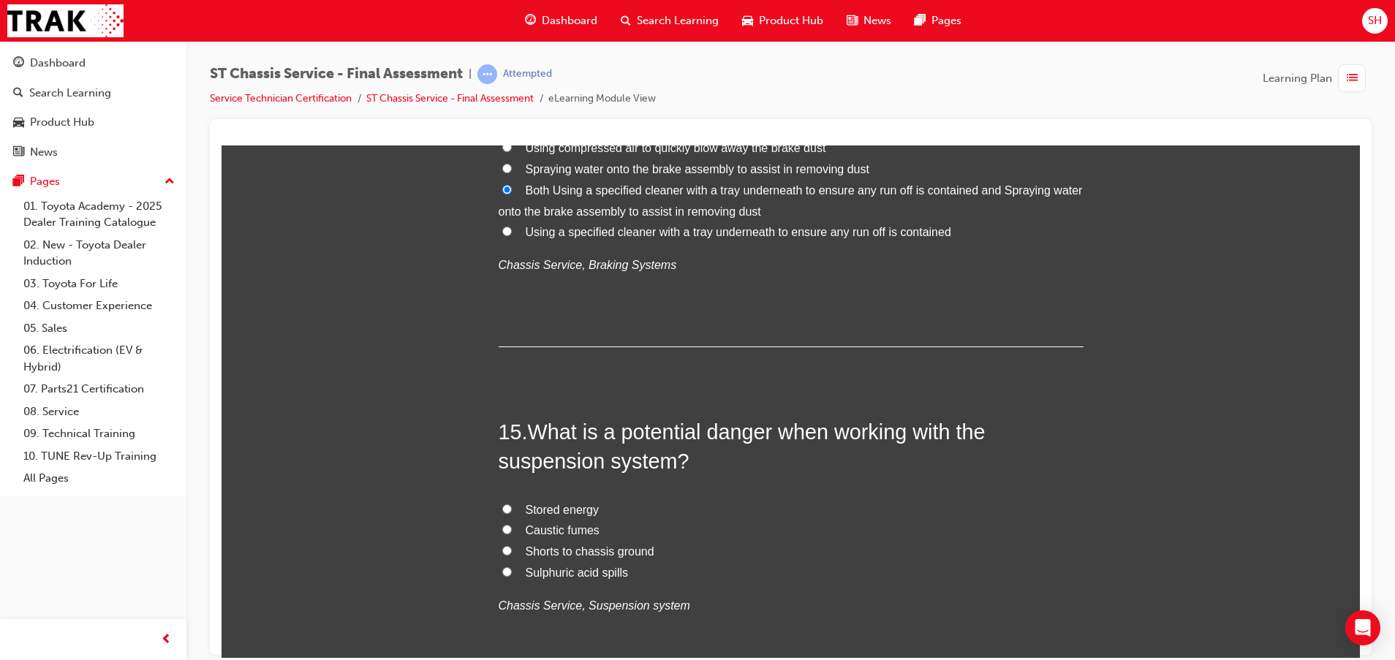
scroll to position [4605, 0]
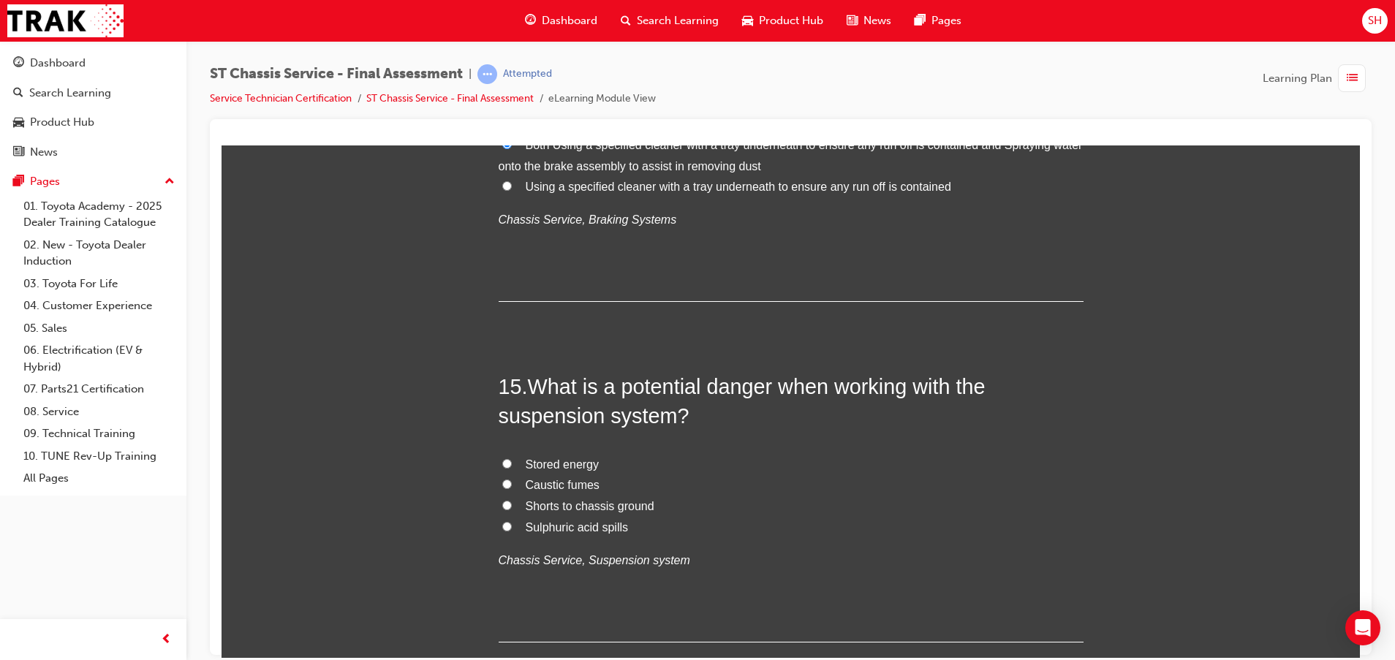
click at [566, 461] on span "Stored energy" at bounding box center [563, 464] width 74 height 12
click at [512, 461] on input "Stored energy" at bounding box center [507, 463] width 10 height 10
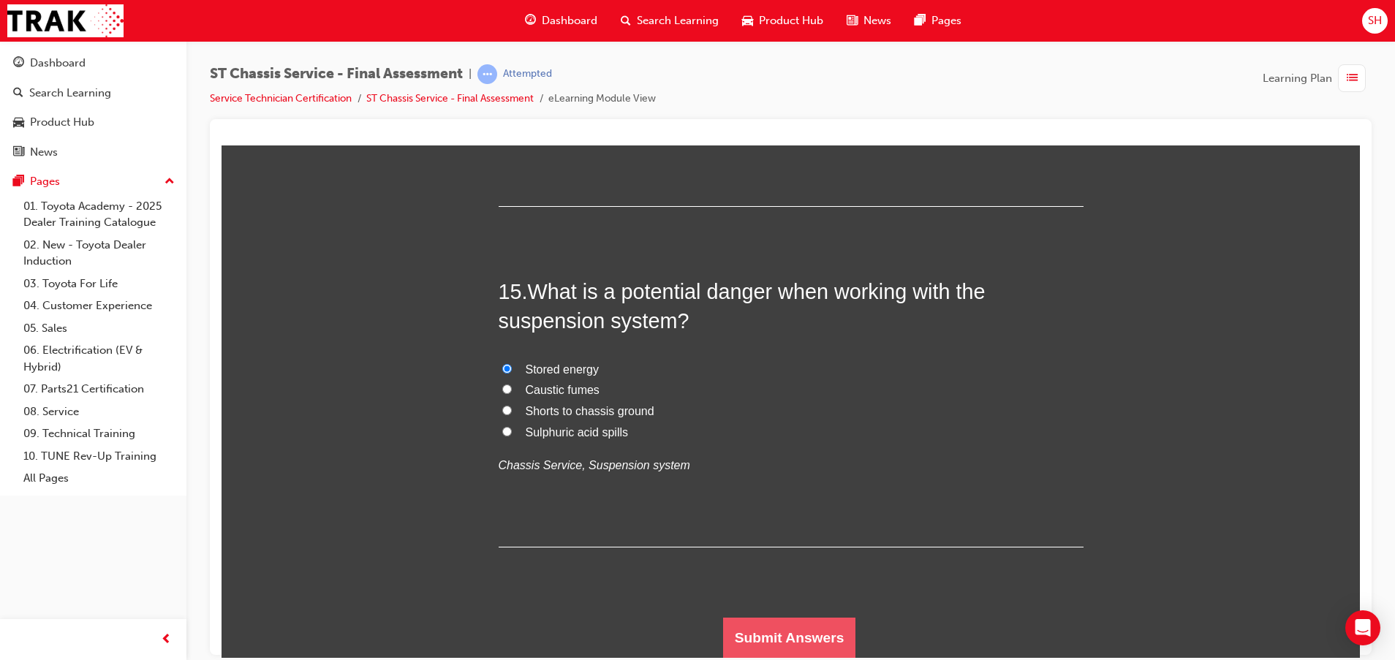
click at [737, 623] on button "Submit Answers" at bounding box center [789, 637] width 133 height 41
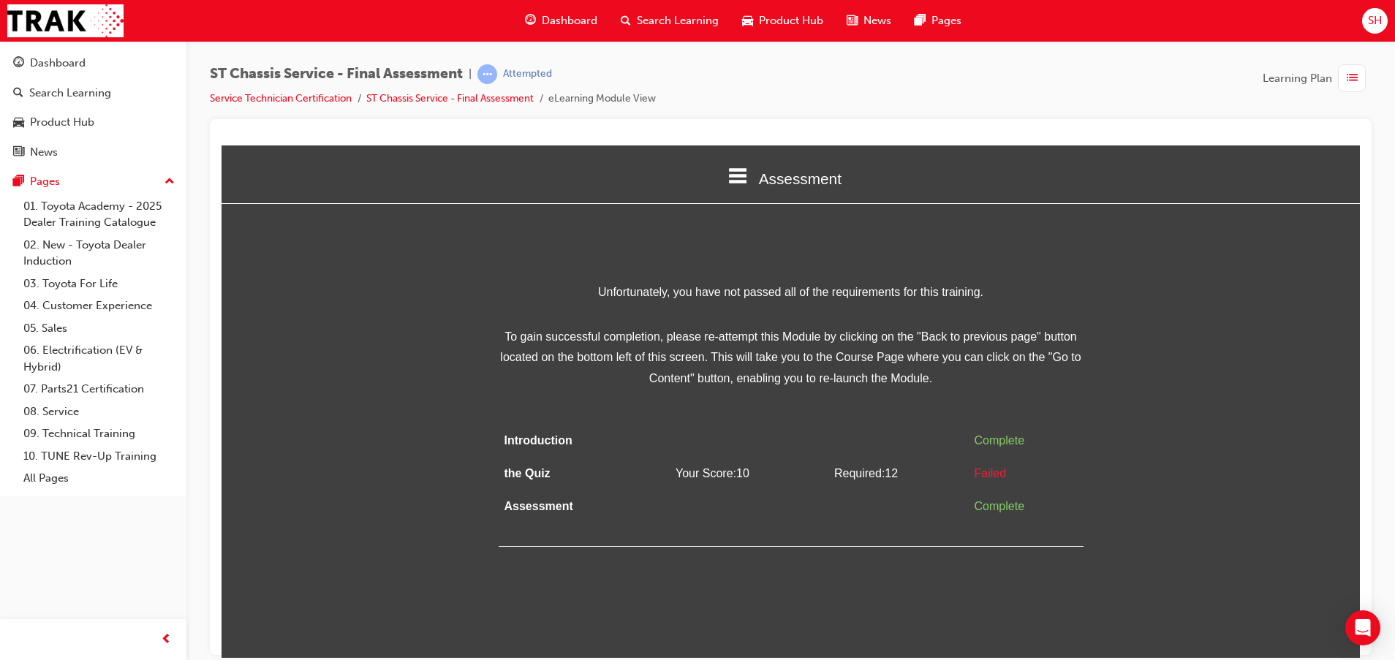
scroll to position [0, 0]
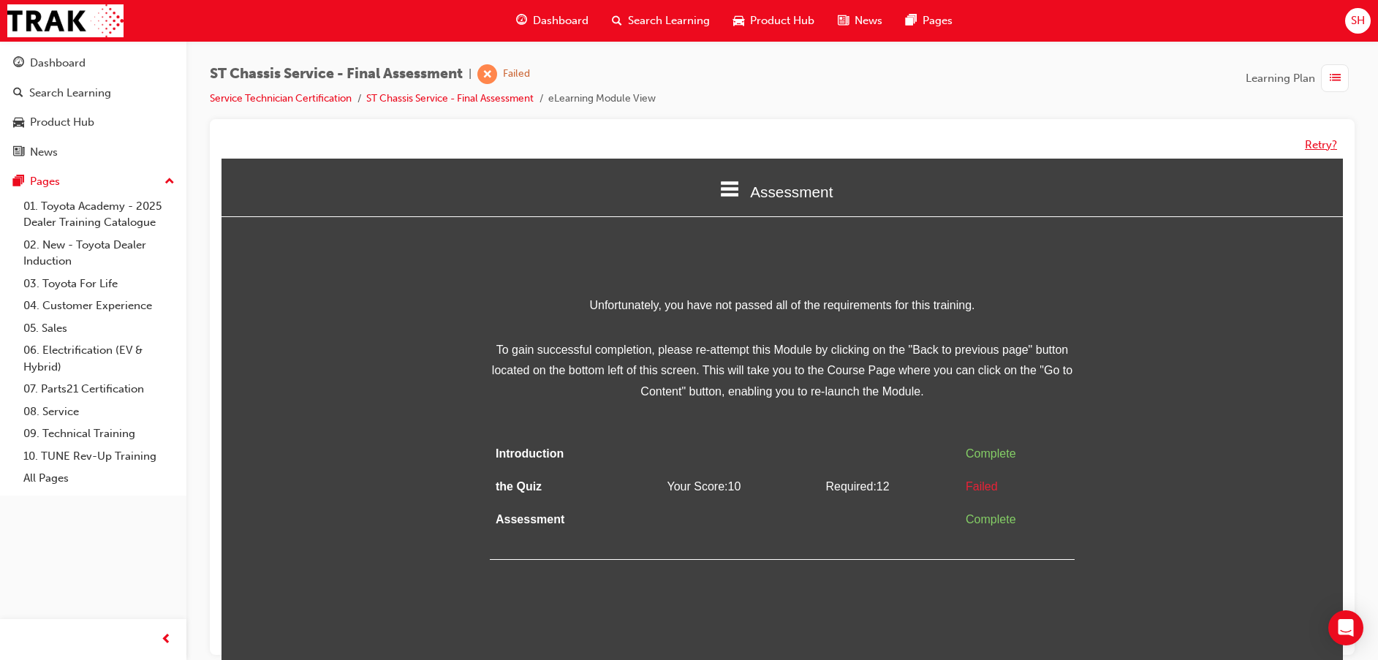
click at [1327, 148] on button "Retry?" at bounding box center [1321, 145] width 32 height 17
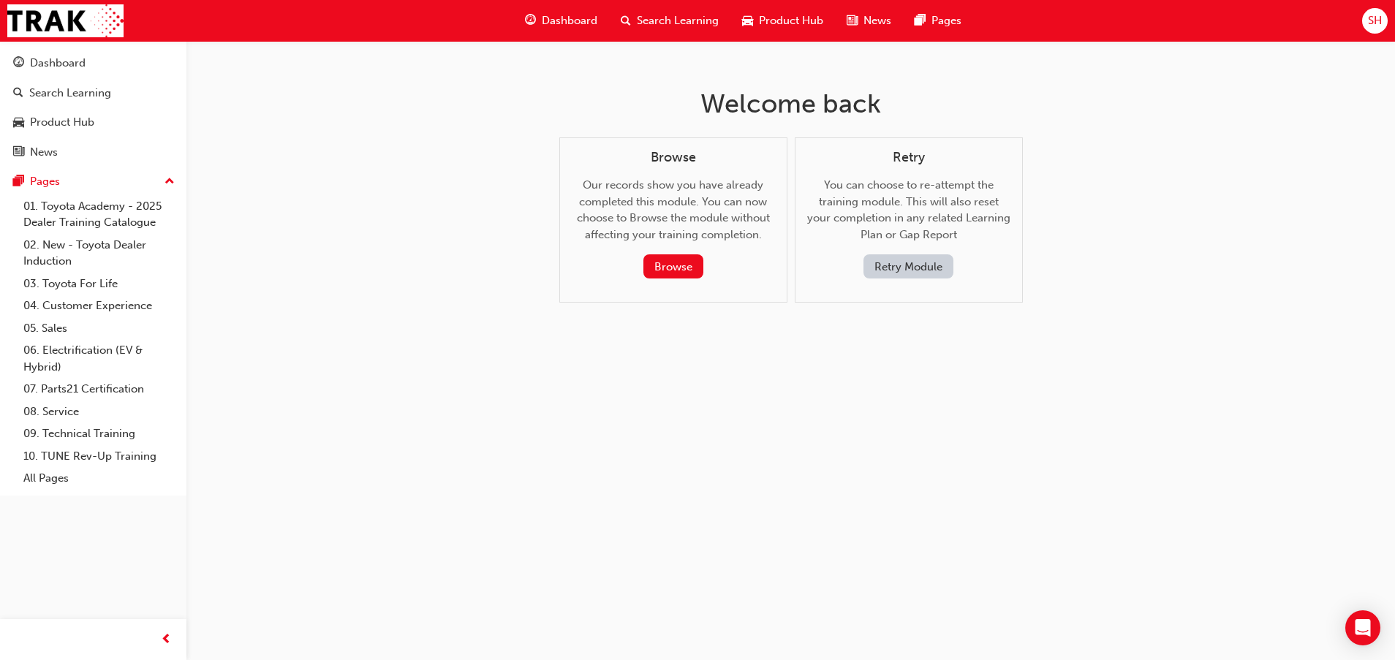
click at [900, 264] on button "Retry Module" at bounding box center [908, 266] width 90 height 24
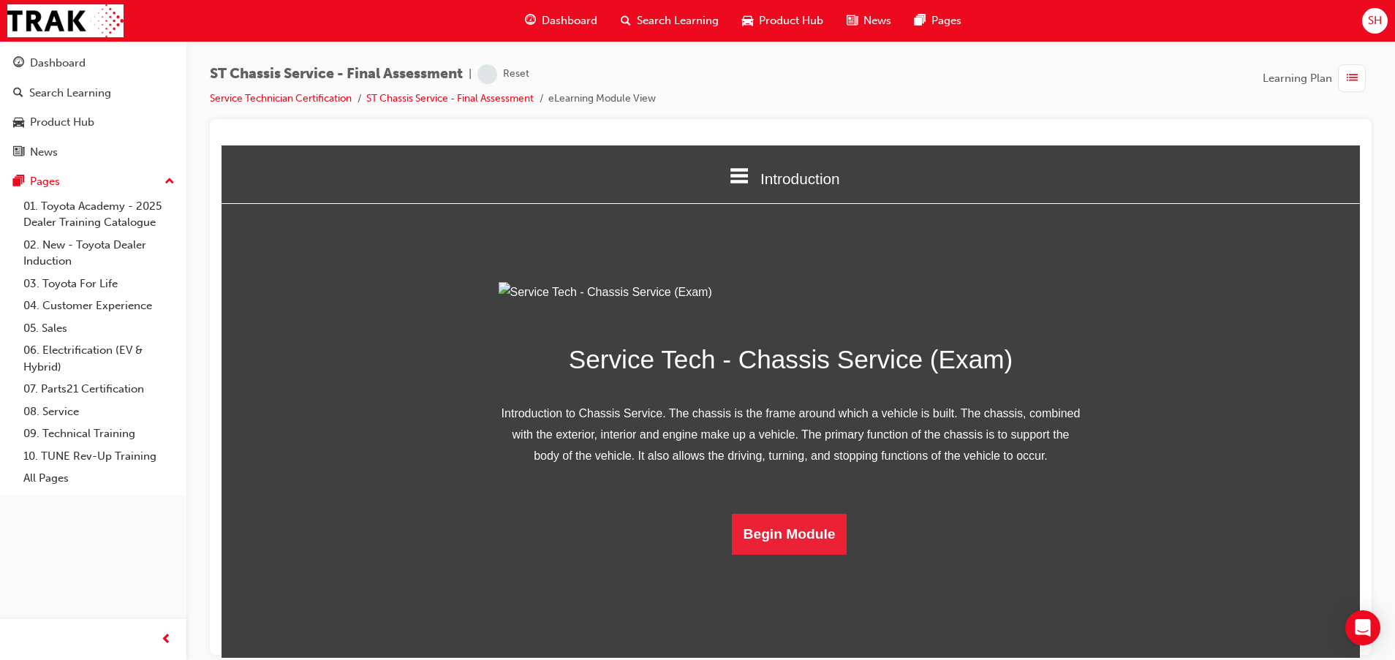
scroll to position [58, 0]
click at [801, 554] on button "Begin Module" at bounding box center [789, 533] width 115 height 41
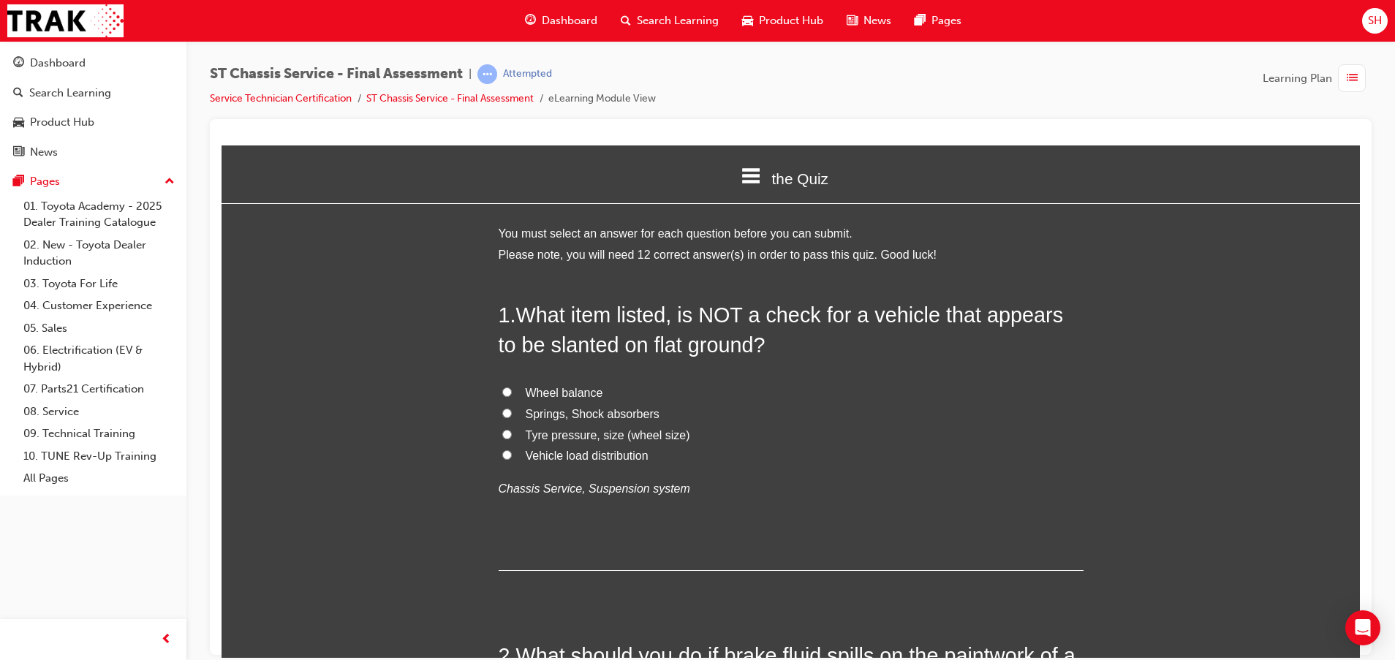
click at [531, 392] on span "Wheel balance" at bounding box center [564, 392] width 77 height 12
click at [512, 392] on input "Wheel balance" at bounding box center [507, 392] width 10 height 10
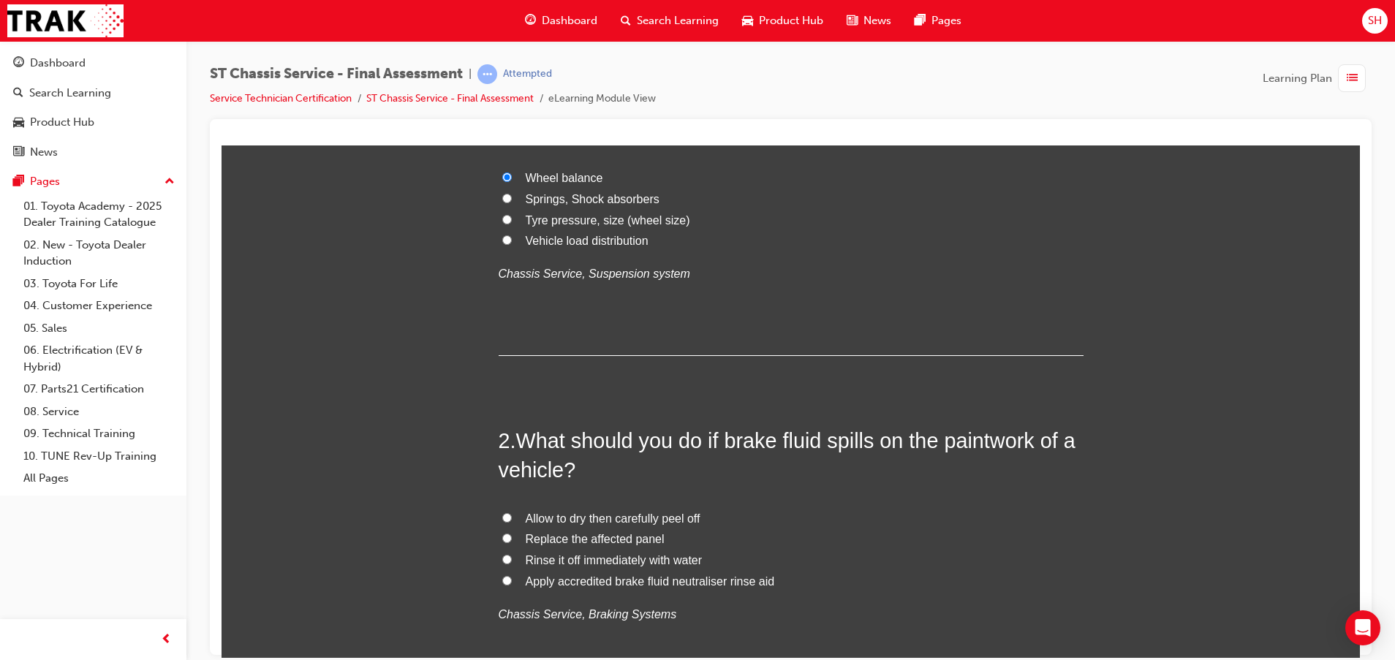
scroll to position [219, 0]
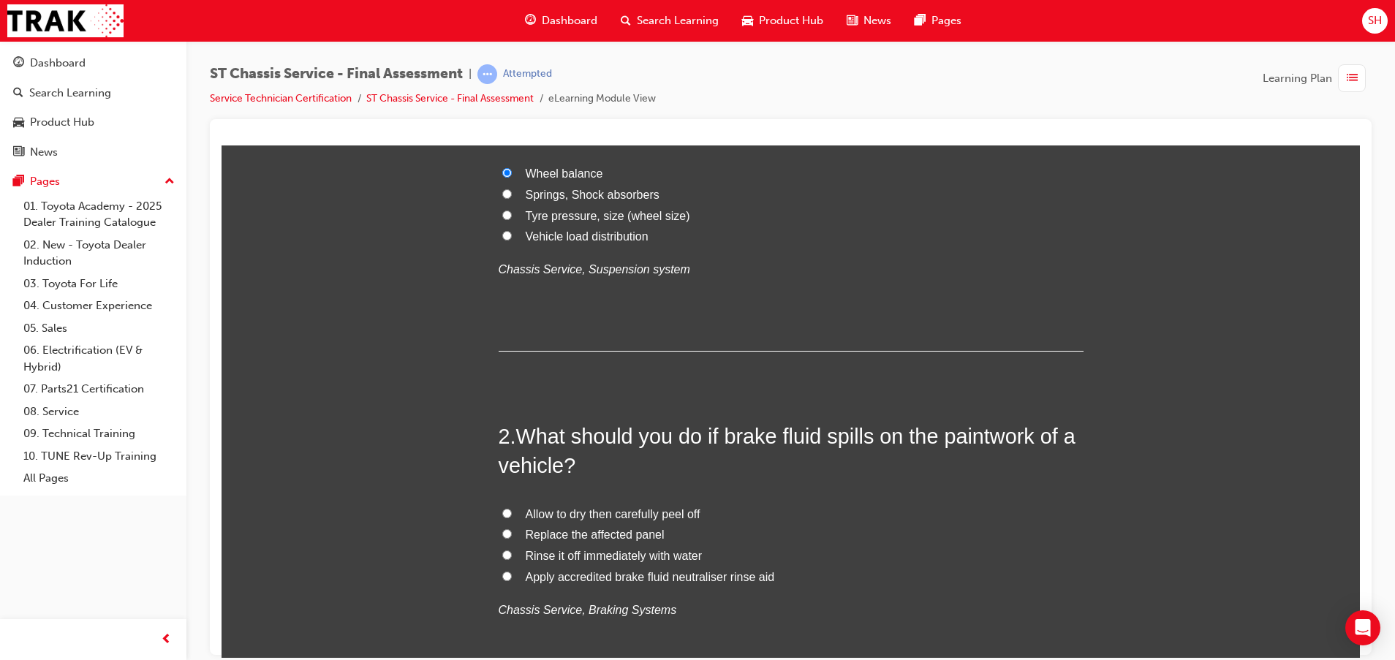
click at [584, 555] on span "Rinse it off immediately with water" at bounding box center [614, 555] width 177 height 12
click at [512, 555] on input "Rinse it off immediately with water" at bounding box center [507, 555] width 10 height 10
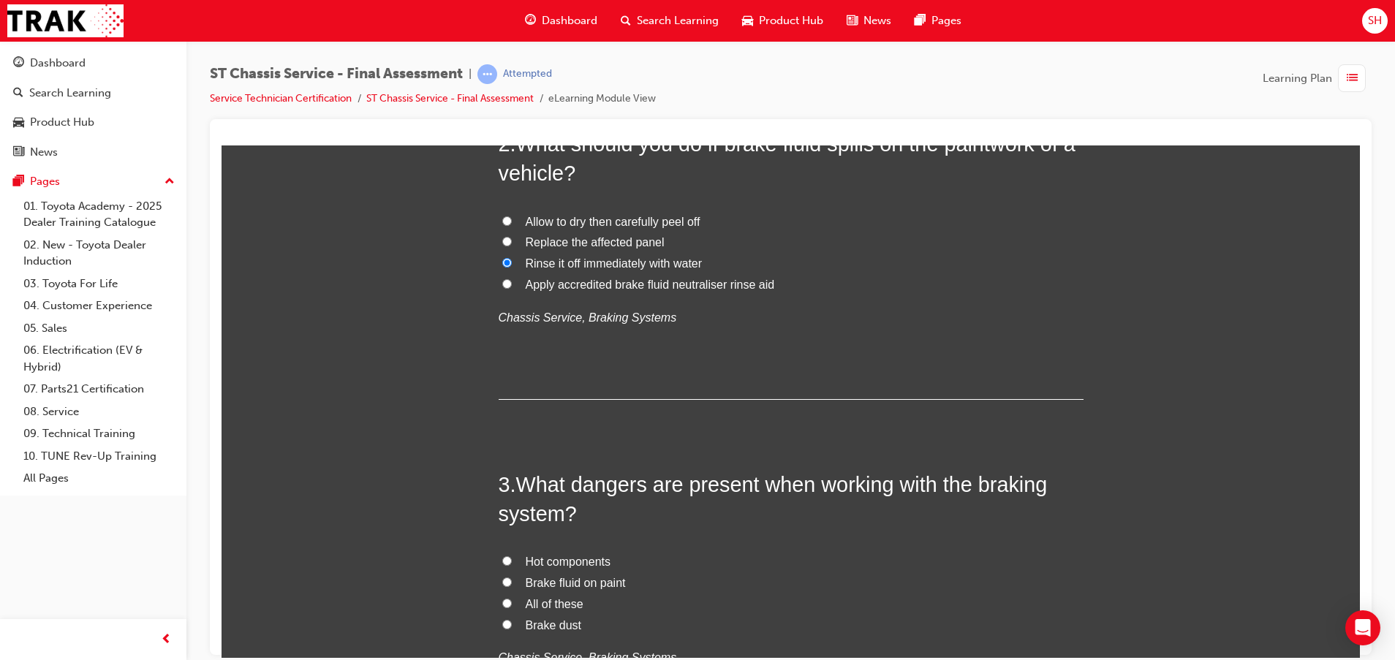
scroll to position [548, 0]
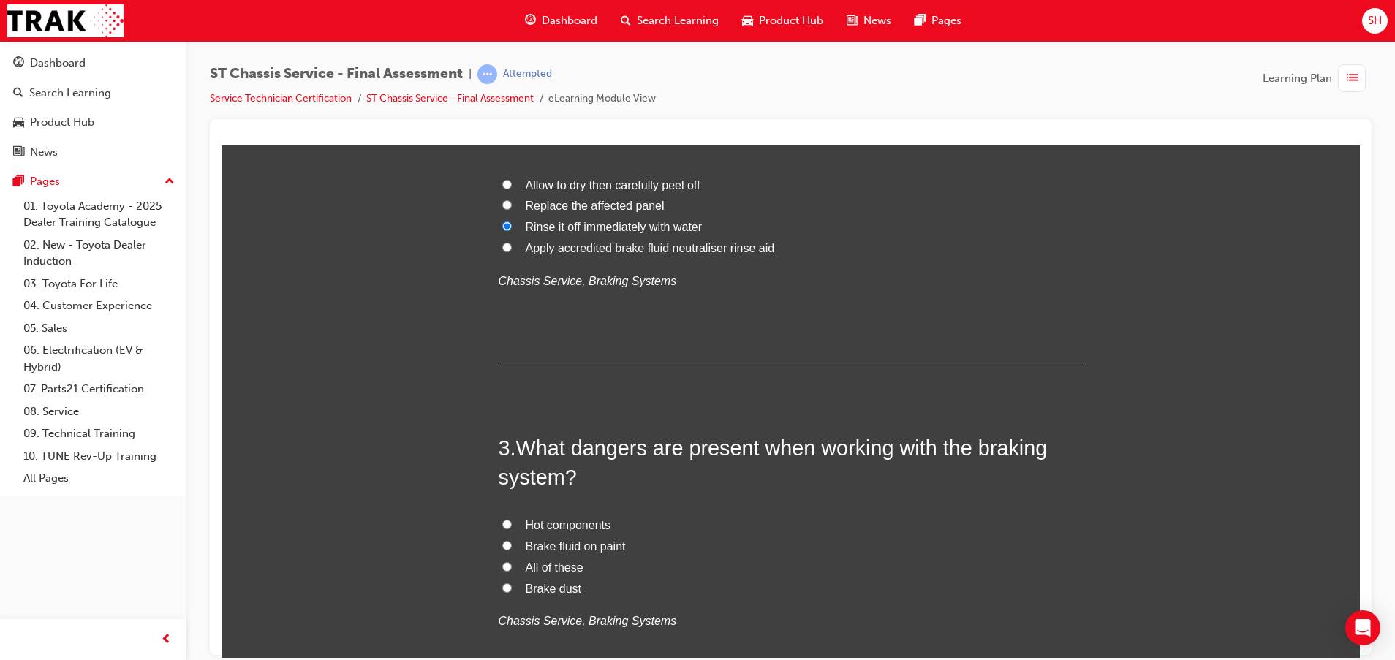
click at [533, 561] on span "All of these" at bounding box center [555, 567] width 58 height 12
click at [512, 561] on input "All of these" at bounding box center [507, 566] width 10 height 10
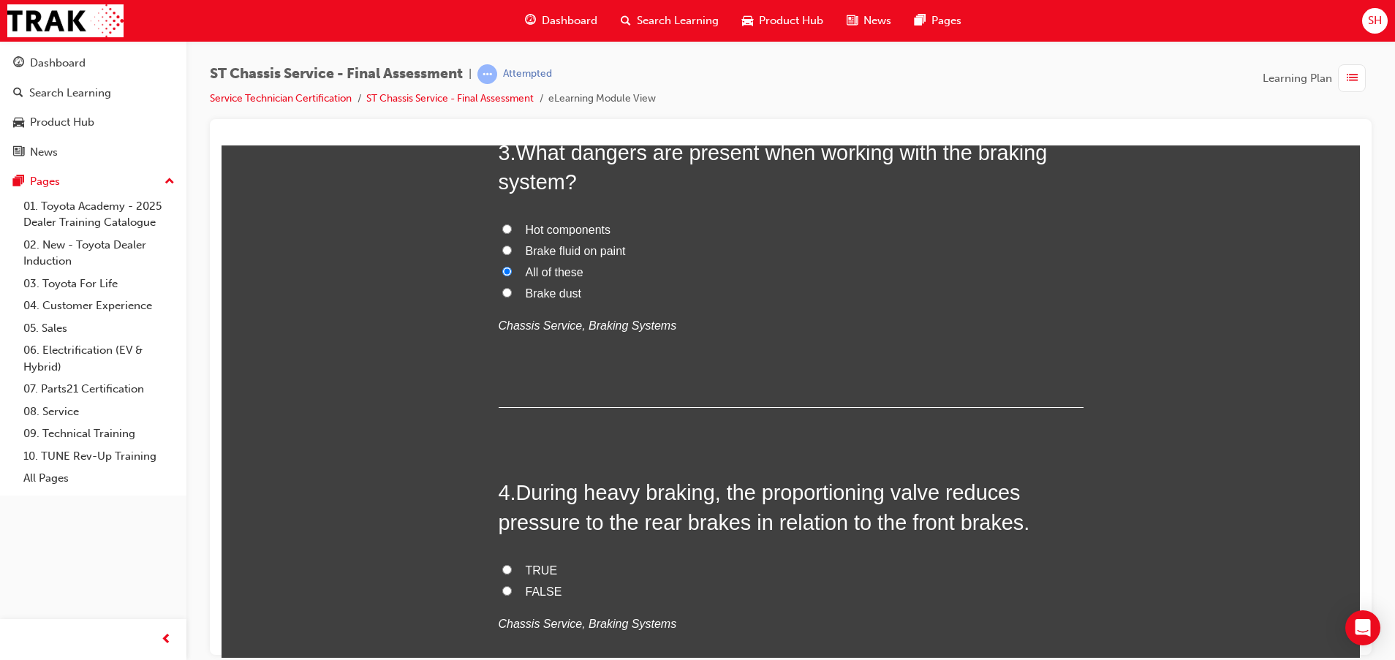
scroll to position [877, 0]
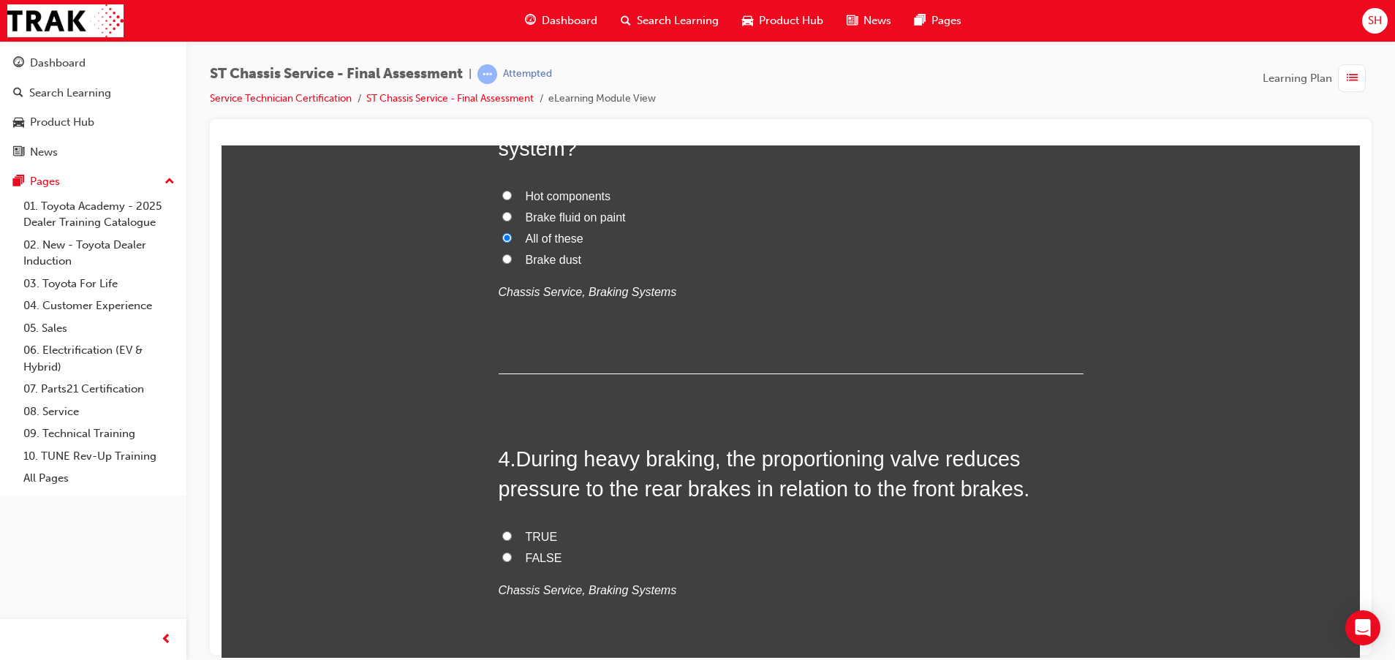
click at [512, 528] on label "TRUE" at bounding box center [790, 536] width 585 height 21
click at [512, 531] on input "TRUE" at bounding box center [507, 536] width 10 height 10
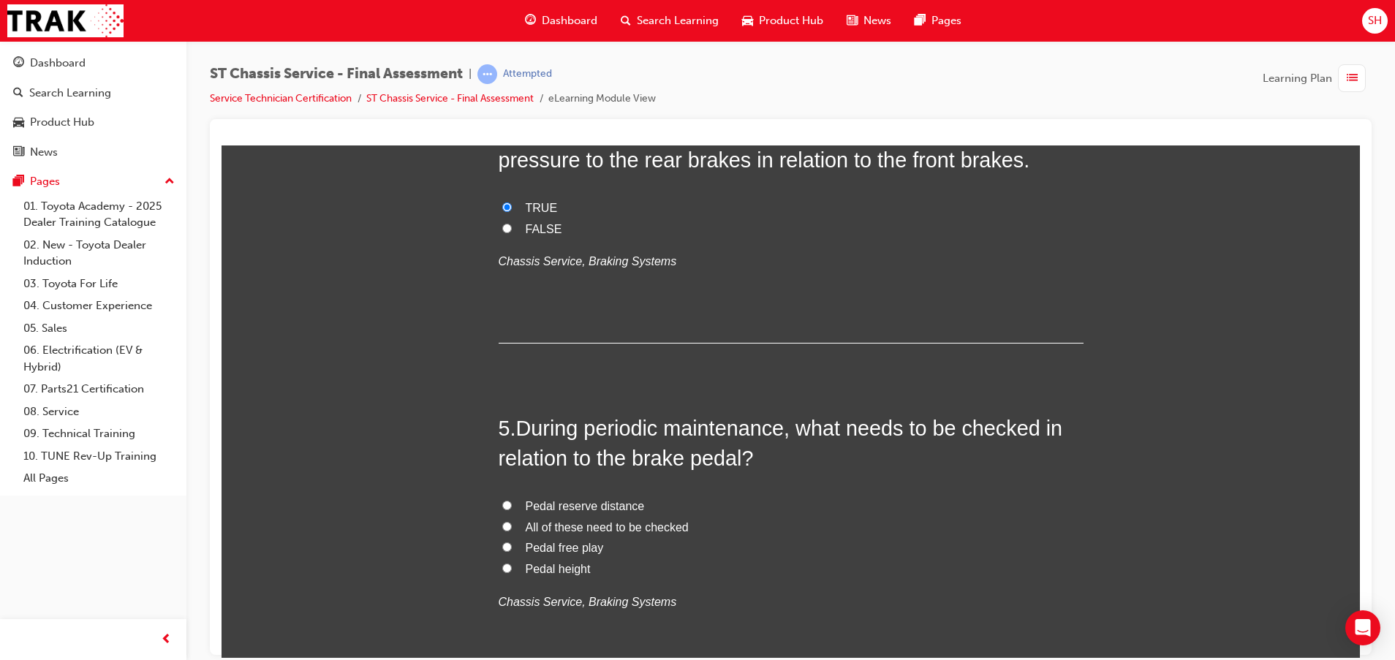
scroll to position [1096, 0]
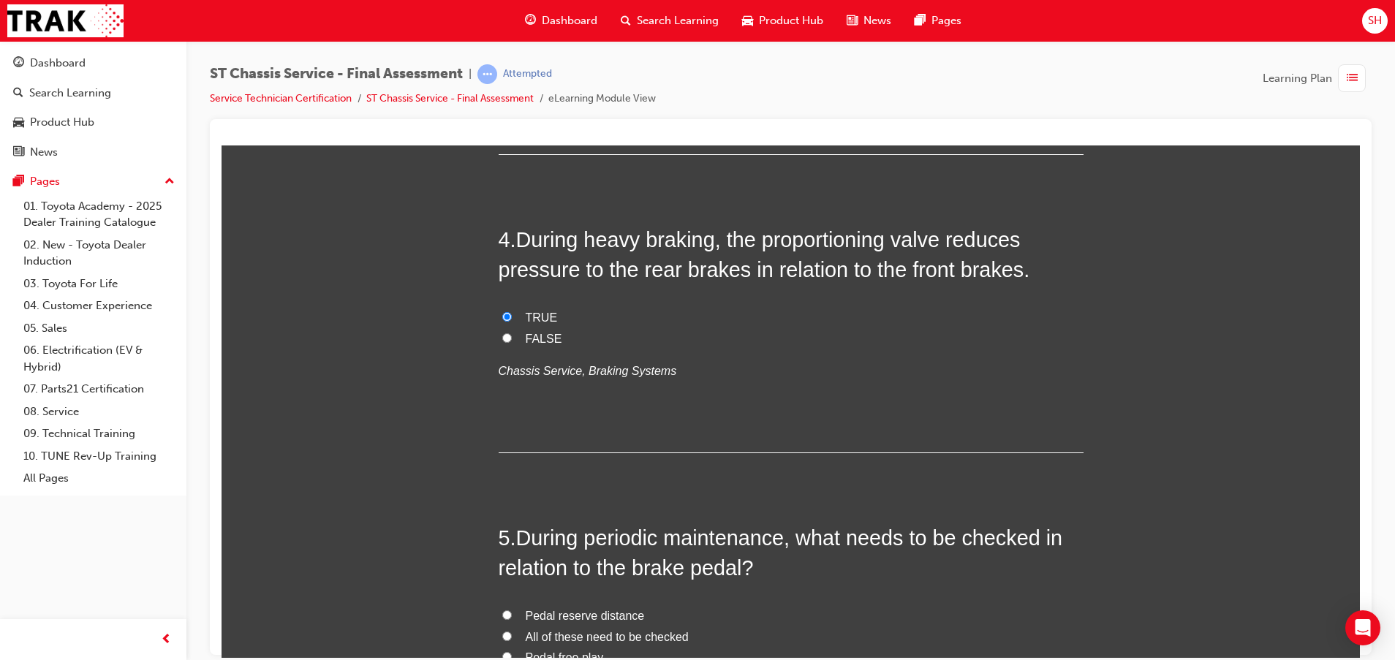
click at [507, 330] on label "FALSE" at bounding box center [790, 338] width 585 height 21
click at [507, 333] on input "FALSE" at bounding box center [507, 338] width 10 height 10
click at [526, 305] on div "4 . During heavy braking, the proportioning valve reduces pressure to the rear …" at bounding box center [790, 338] width 585 height 228
click at [527, 318] on span "TRUE" at bounding box center [542, 317] width 32 height 12
click at [512, 318] on input "TRUE" at bounding box center [507, 316] width 10 height 10
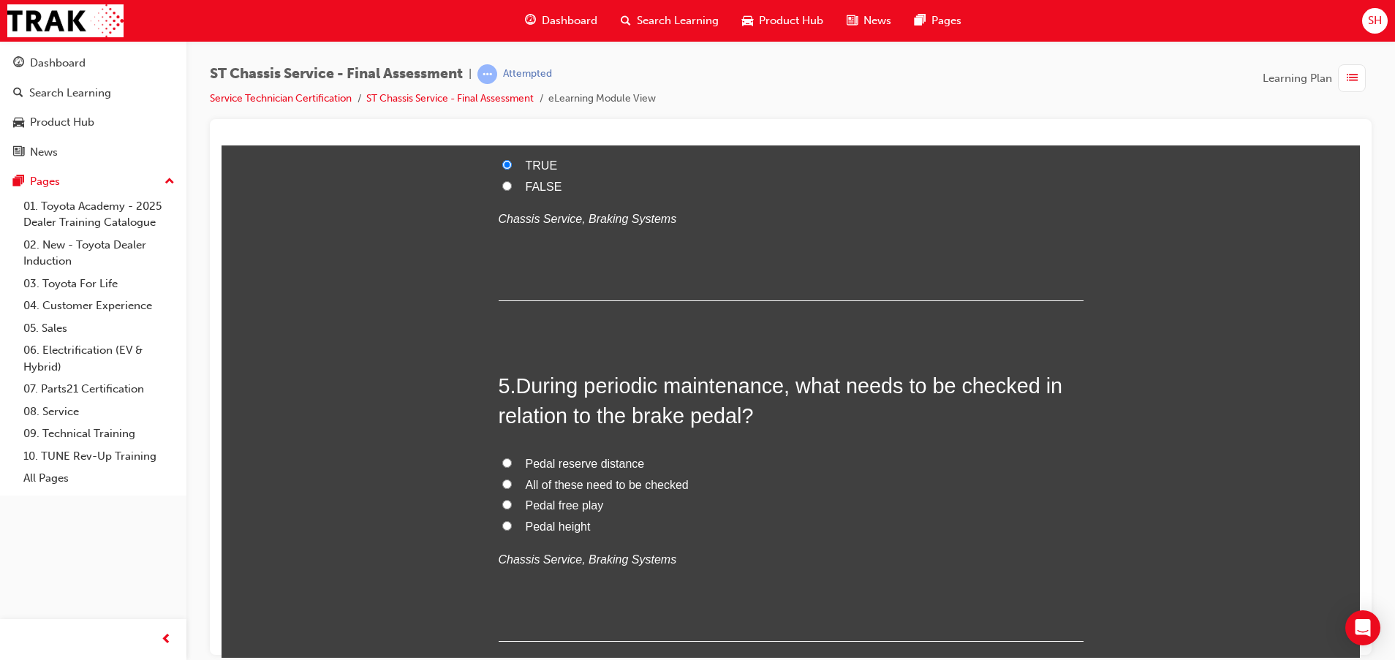
scroll to position [1316, 0]
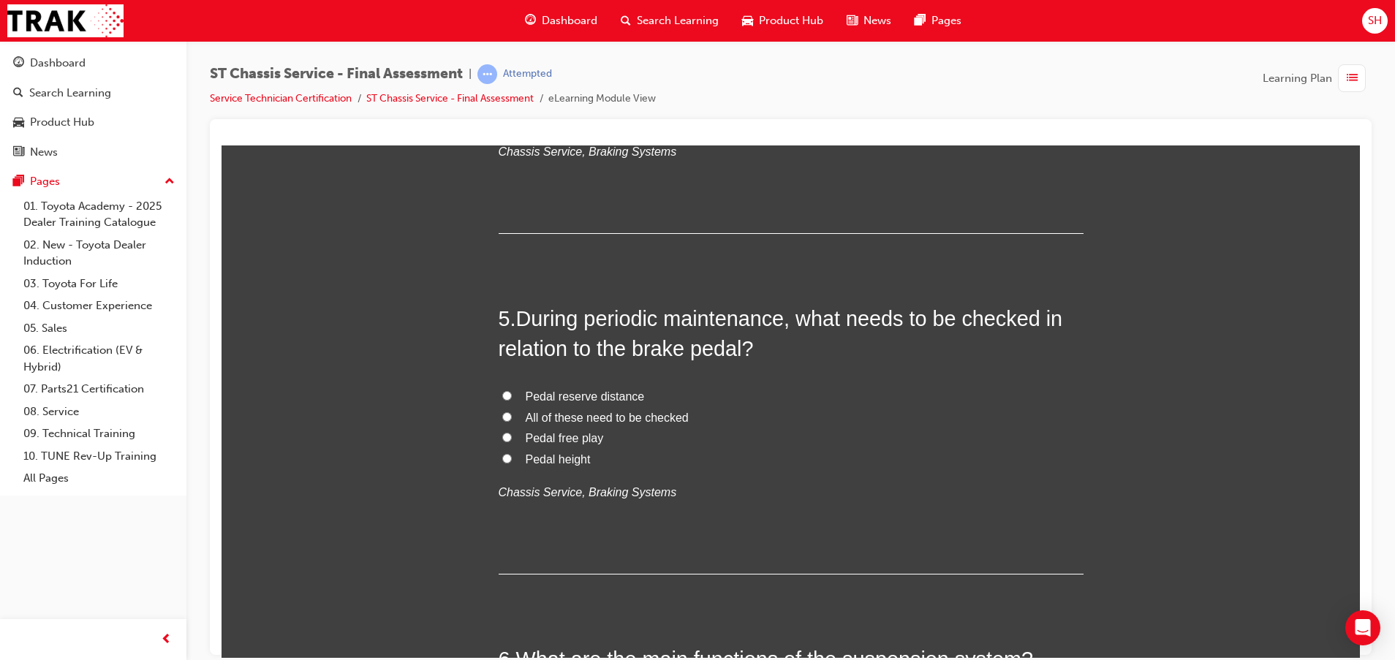
click at [543, 414] on span "All of these need to be checked" at bounding box center [607, 417] width 163 height 12
click at [512, 414] on input "All of these need to be checked" at bounding box center [507, 416] width 10 height 10
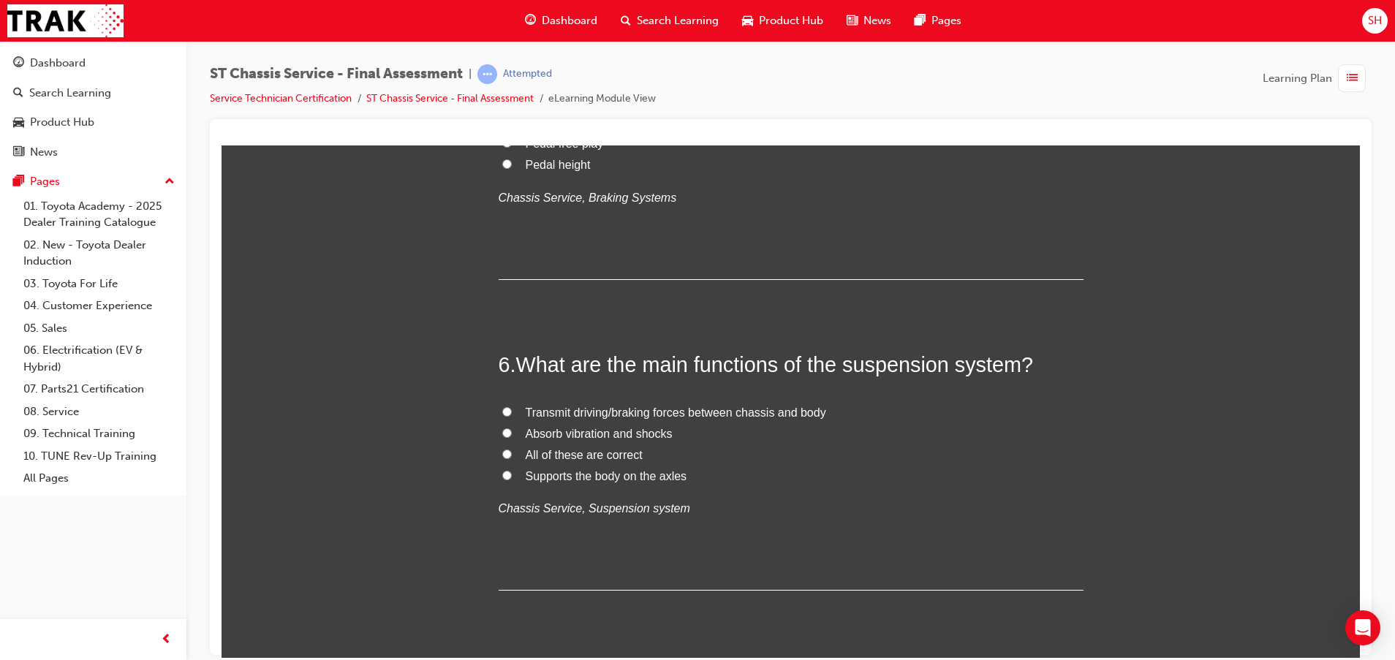
scroll to position [1644, 0]
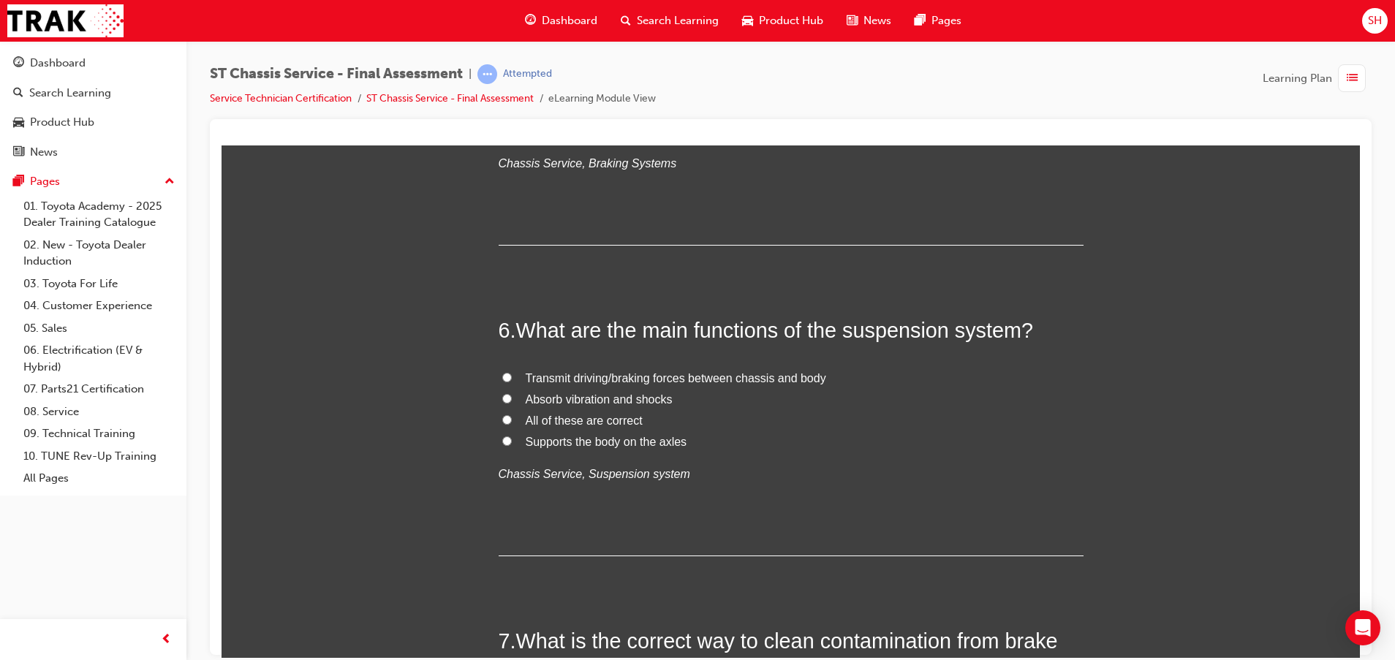
click at [543, 418] on span "All of these are correct" at bounding box center [584, 420] width 117 height 12
click at [512, 418] on input "All of these are correct" at bounding box center [507, 419] width 10 height 10
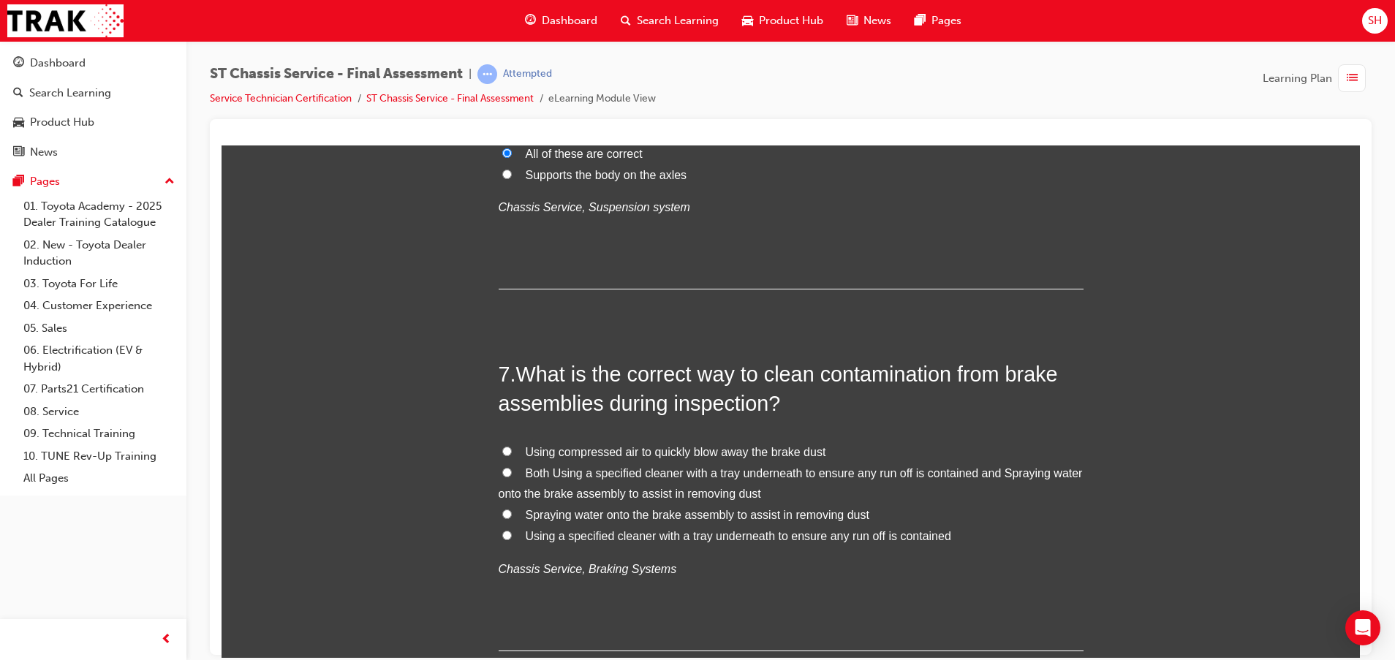
scroll to position [1973, 0]
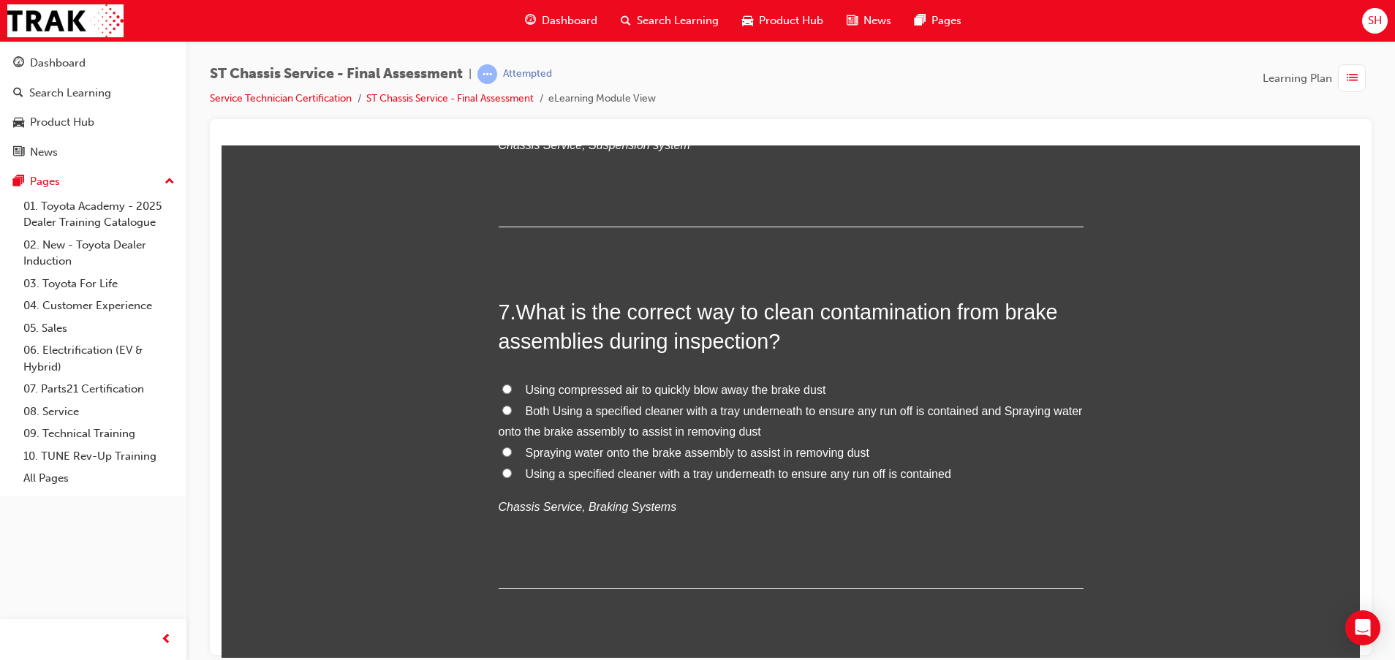
click at [561, 471] on span "Using a specified cleaner with a tray underneath to ensure any run off is conta…" at bounding box center [738, 473] width 425 height 12
click at [512, 471] on input "Using a specified cleaner with a tray underneath to ensure any run off is conta…" at bounding box center [507, 473] width 10 height 10
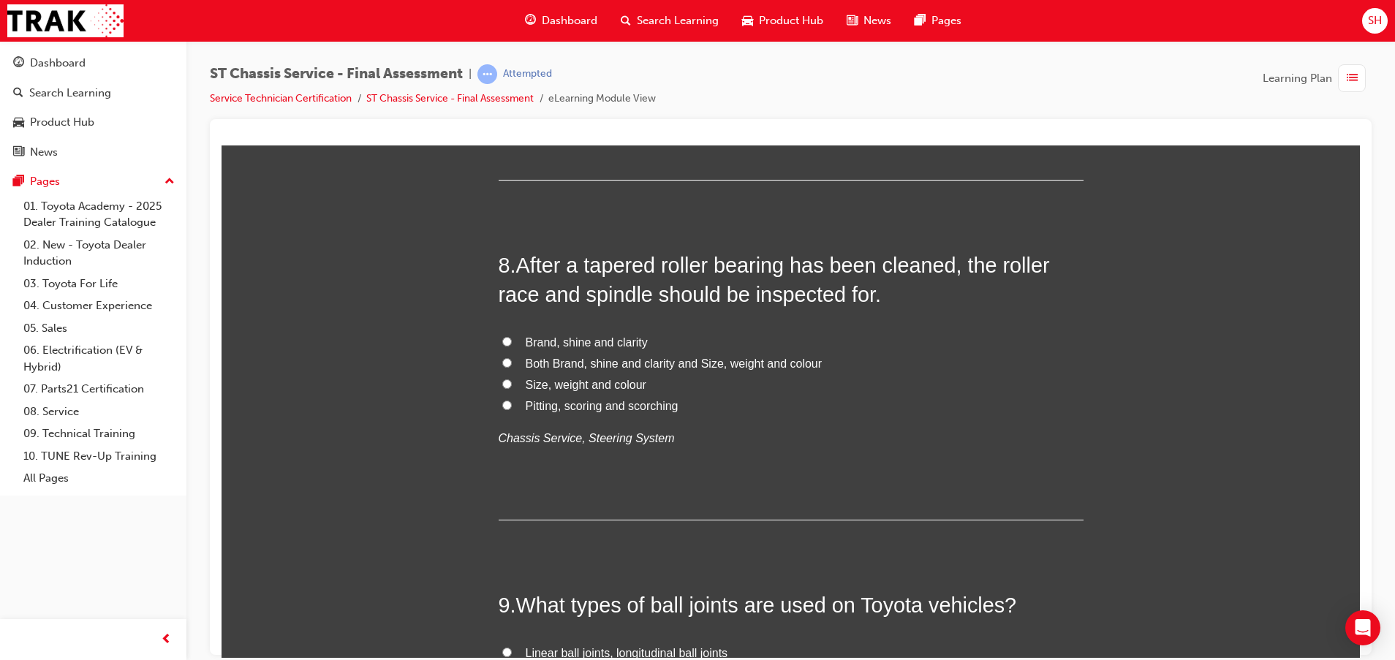
scroll to position [2412, 0]
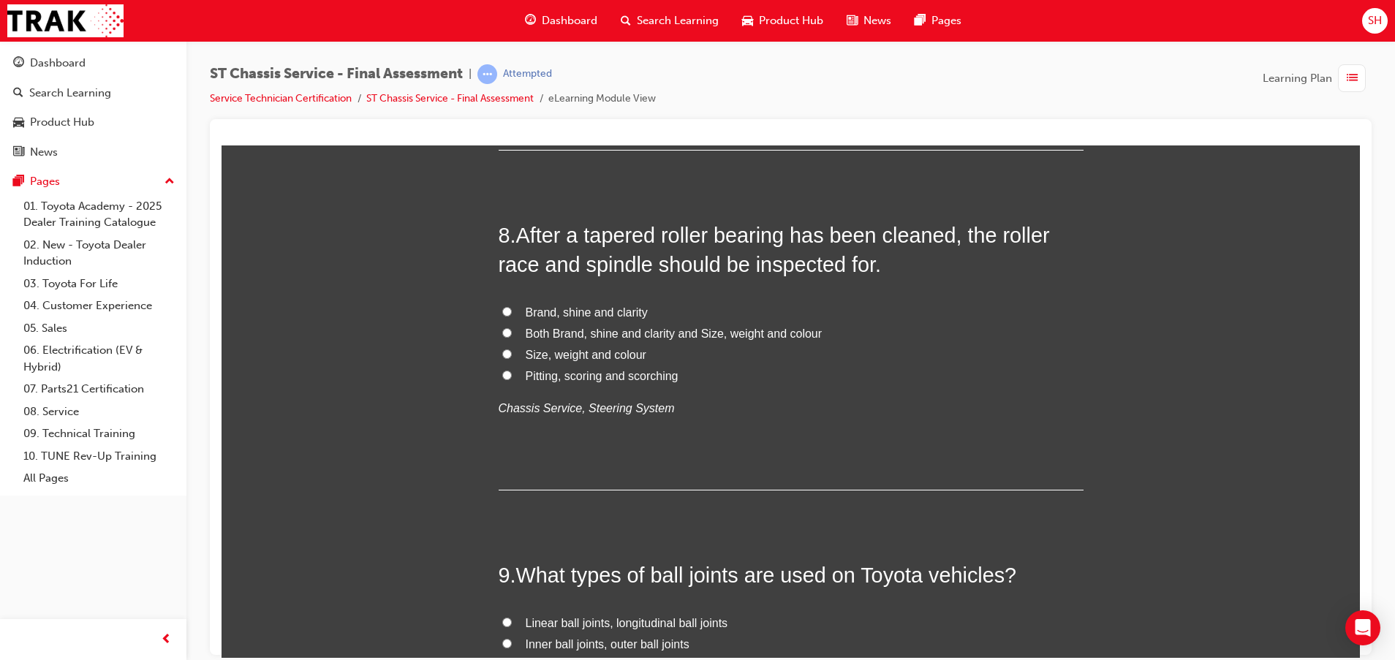
click at [588, 376] on span "Pitting, scoring and scorching" at bounding box center [602, 375] width 153 height 12
click at [512, 376] on input "Pitting, scoring and scorching" at bounding box center [507, 375] width 10 height 10
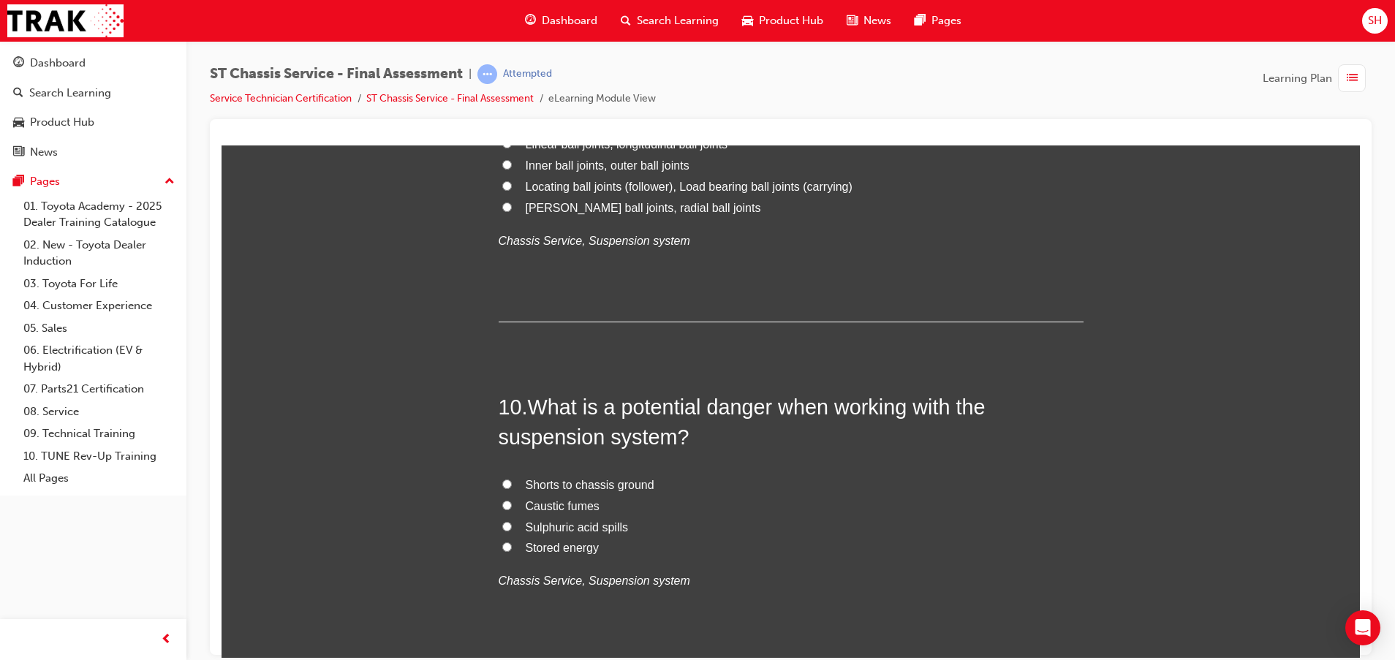
scroll to position [2960, 0]
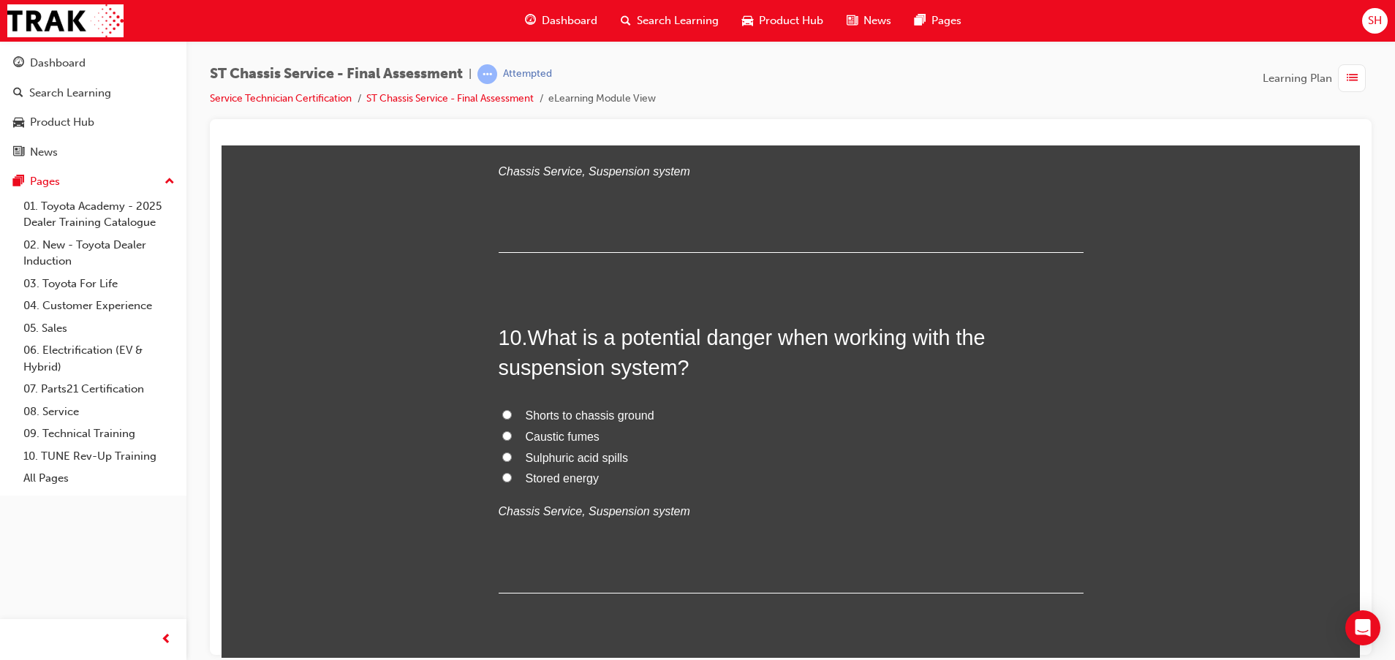
click at [550, 478] on span "Stored energy" at bounding box center [563, 477] width 74 height 12
click at [512, 478] on input "Stored energy" at bounding box center [507, 477] width 10 height 10
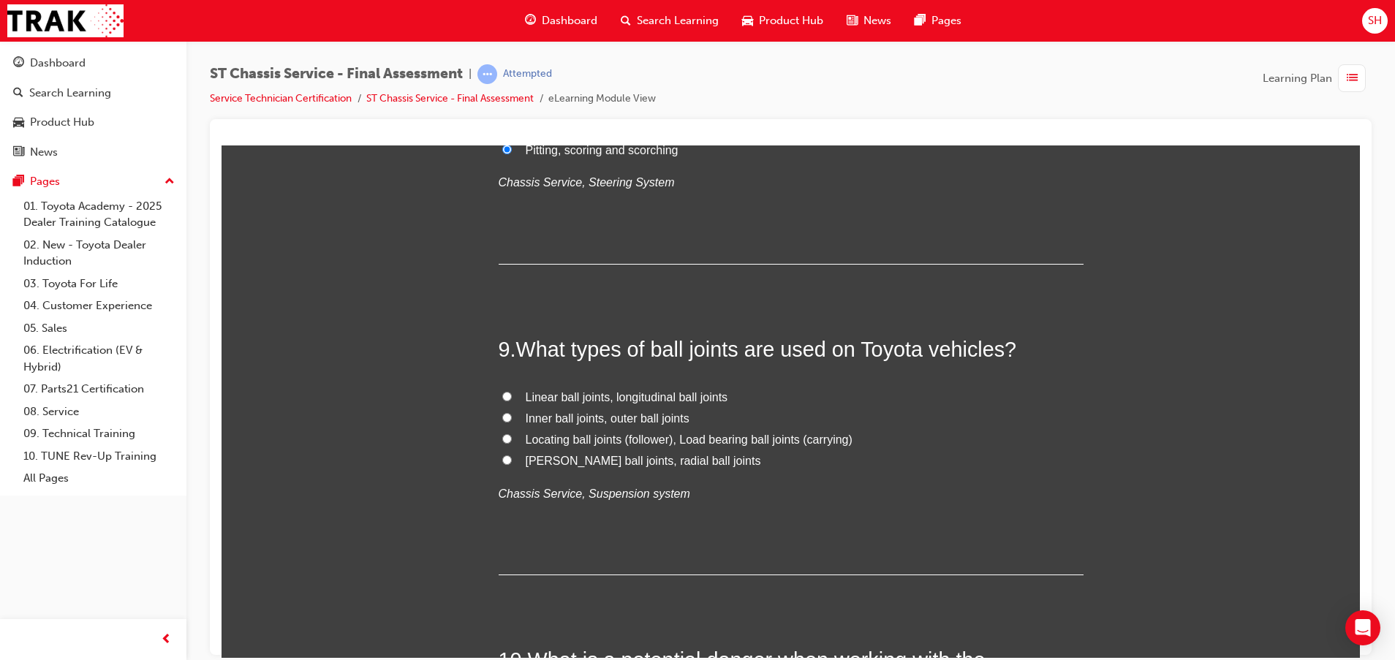
scroll to position [2631, 0]
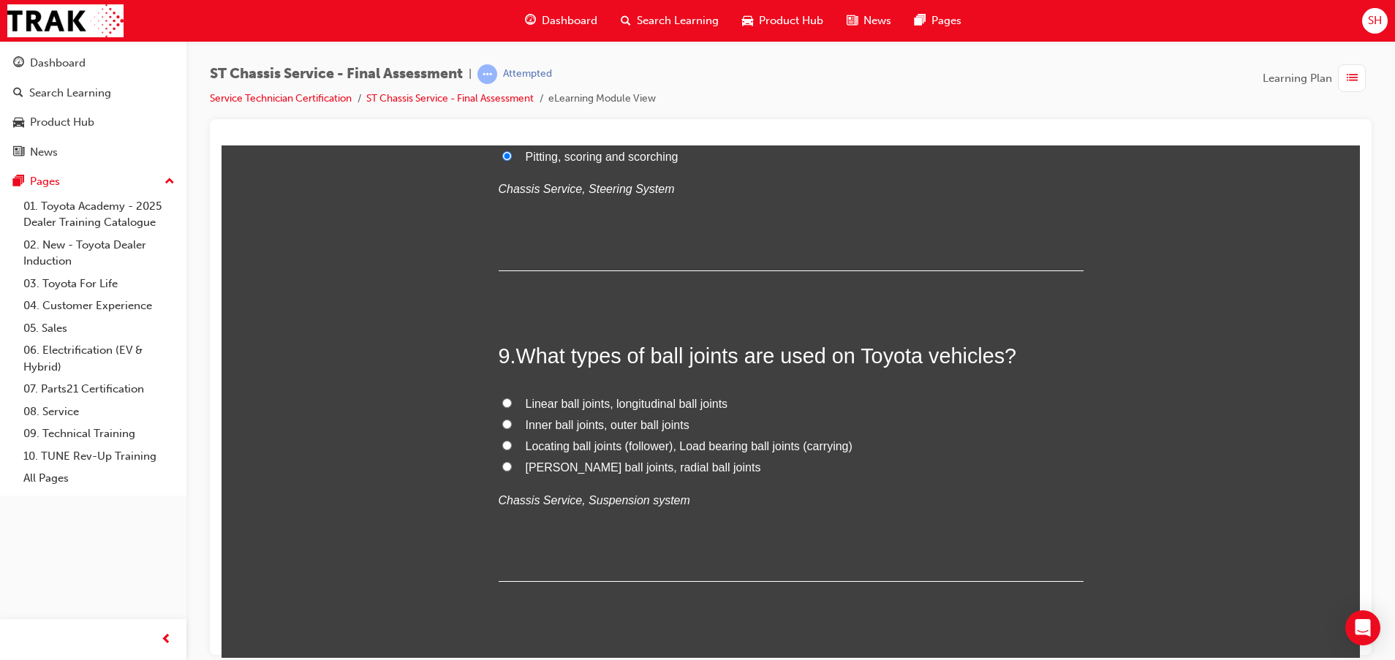
click at [653, 447] on span "Locating ball joints (follower), Load bearing ball joints (carrying)" at bounding box center [689, 445] width 327 height 12
click at [512, 447] on input "Locating ball joints (follower), Load bearing ball joints (carrying)" at bounding box center [507, 445] width 10 height 10
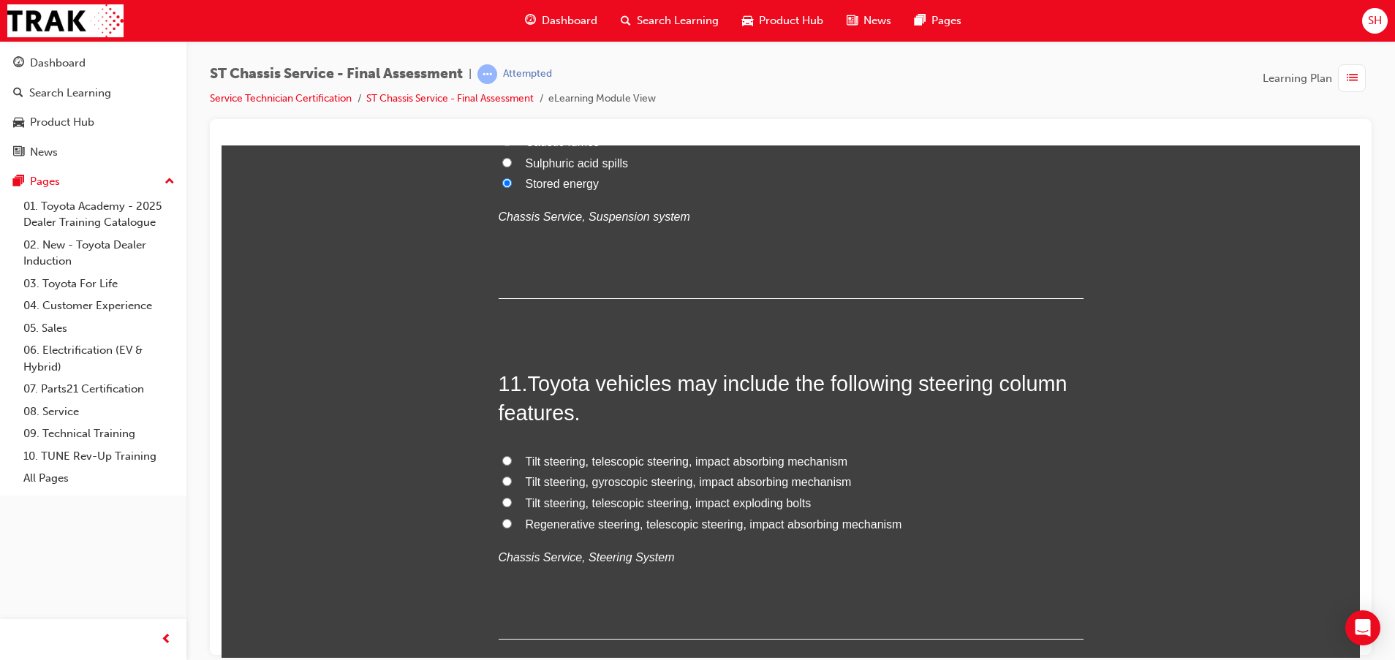
scroll to position [3289, 0]
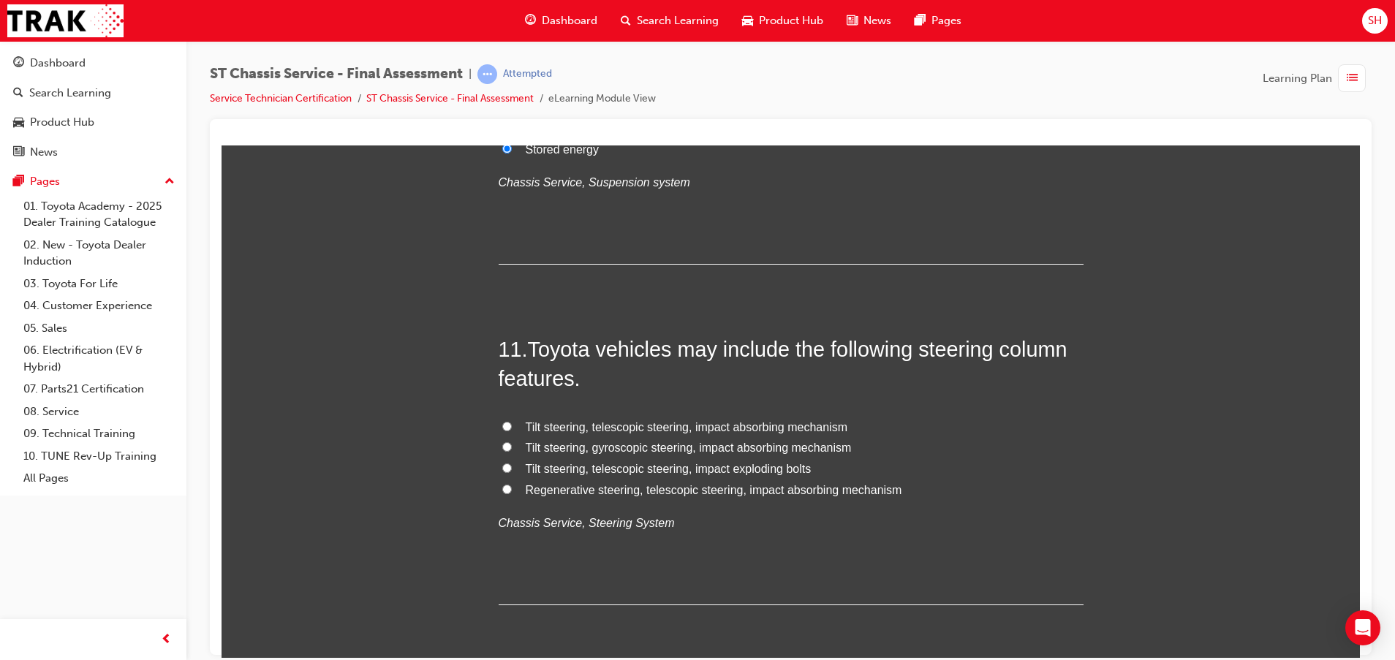
click at [610, 449] on span "Tilt steering, gyroscopic steering, impact absorbing mechanism" at bounding box center [689, 447] width 326 height 12
click at [512, 449] on input "Tilt steering, gyroscopic steering, impact absorbing mechanism" at bounding box center [507, 446] width 10 height 10
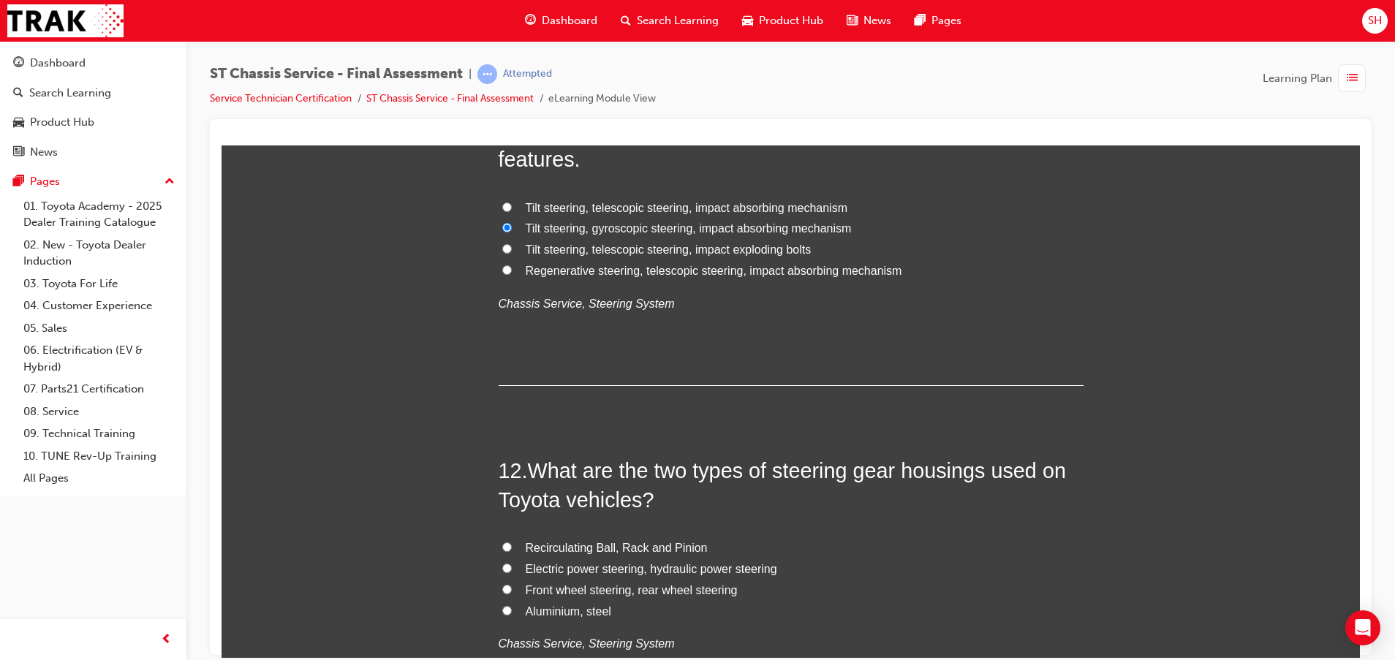
scroll to position [3618, 0]
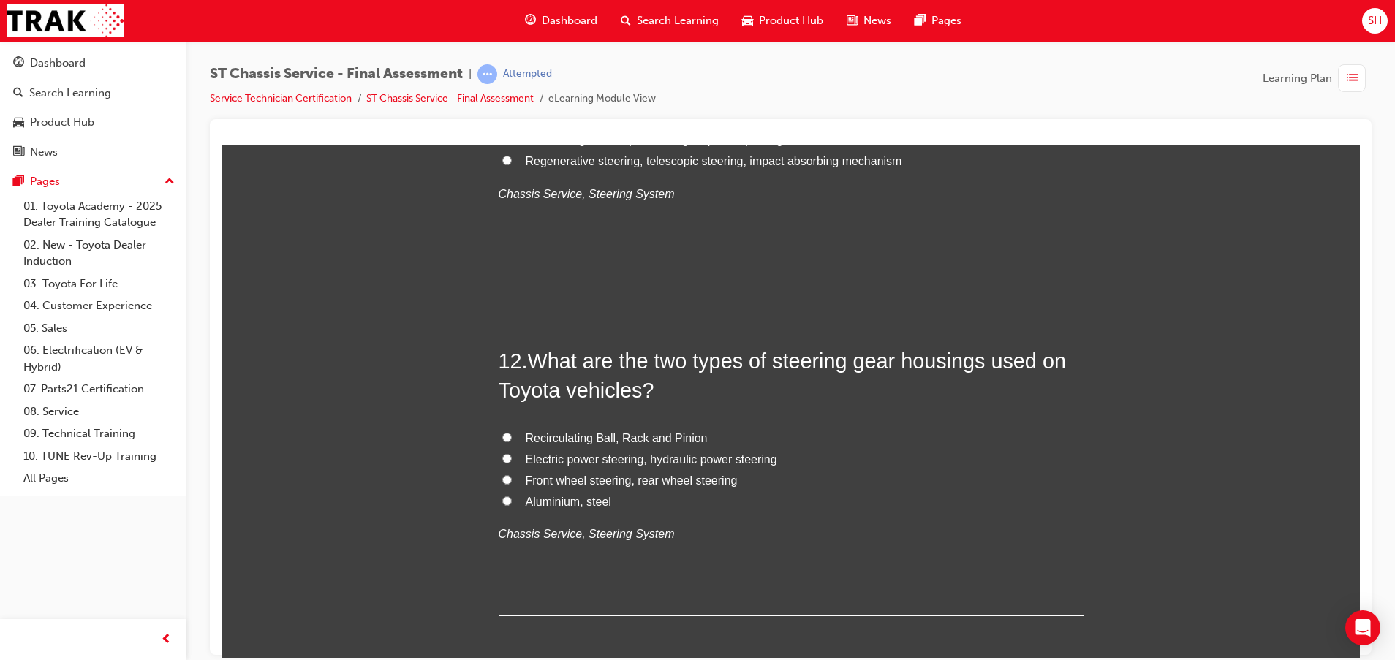
click at [626, 431] on span "Recirculating Ball, Rack and Pinion" at bounding box center [617, 437] width 182 height 12
click at [512, 432] on input "Recirculating Ball, Rack and Pinion" at bounding box center [507, 437] width 10 height 10
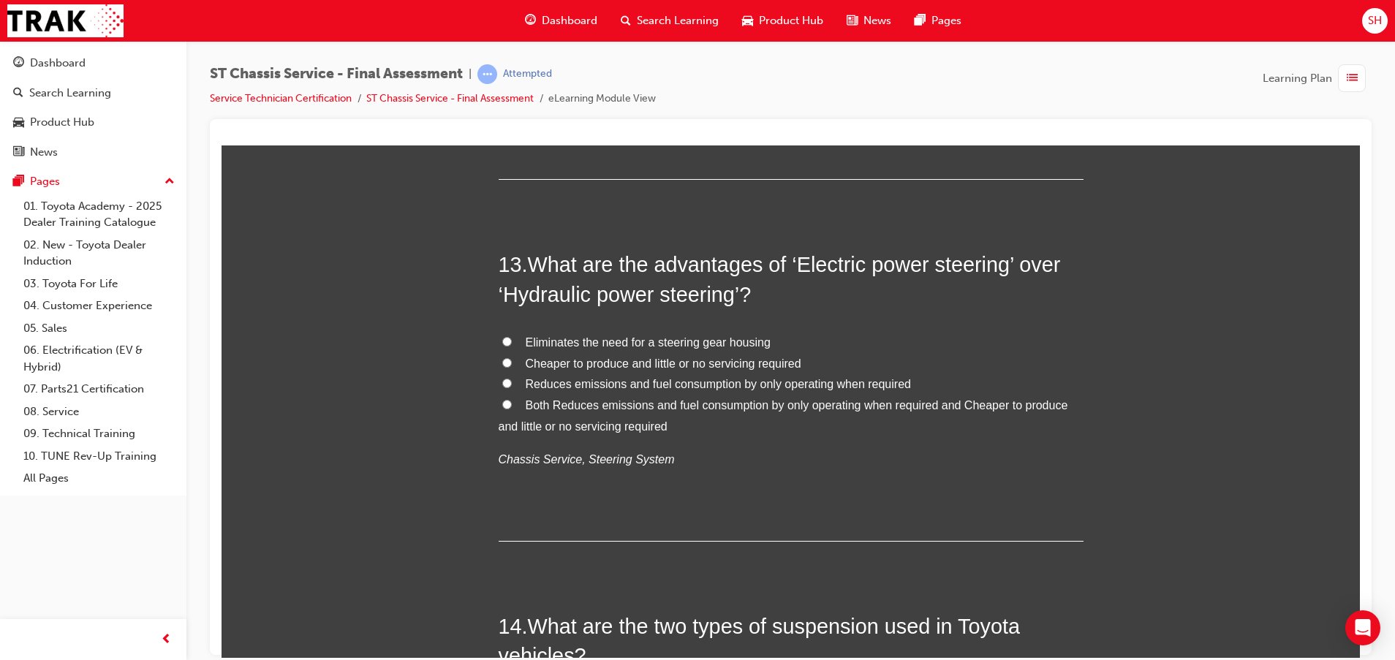
scroll to position [4056, 0]
click at [713, 384] on span "Reduces emissions and fuel consumption by only operating when required" at bounding box center [718, 381] width 385 height 12
click at [512, 384] on input "Reduces emissions and fuel consumption by only operating when required" at bounding box center [507, 381] width 10 height 10
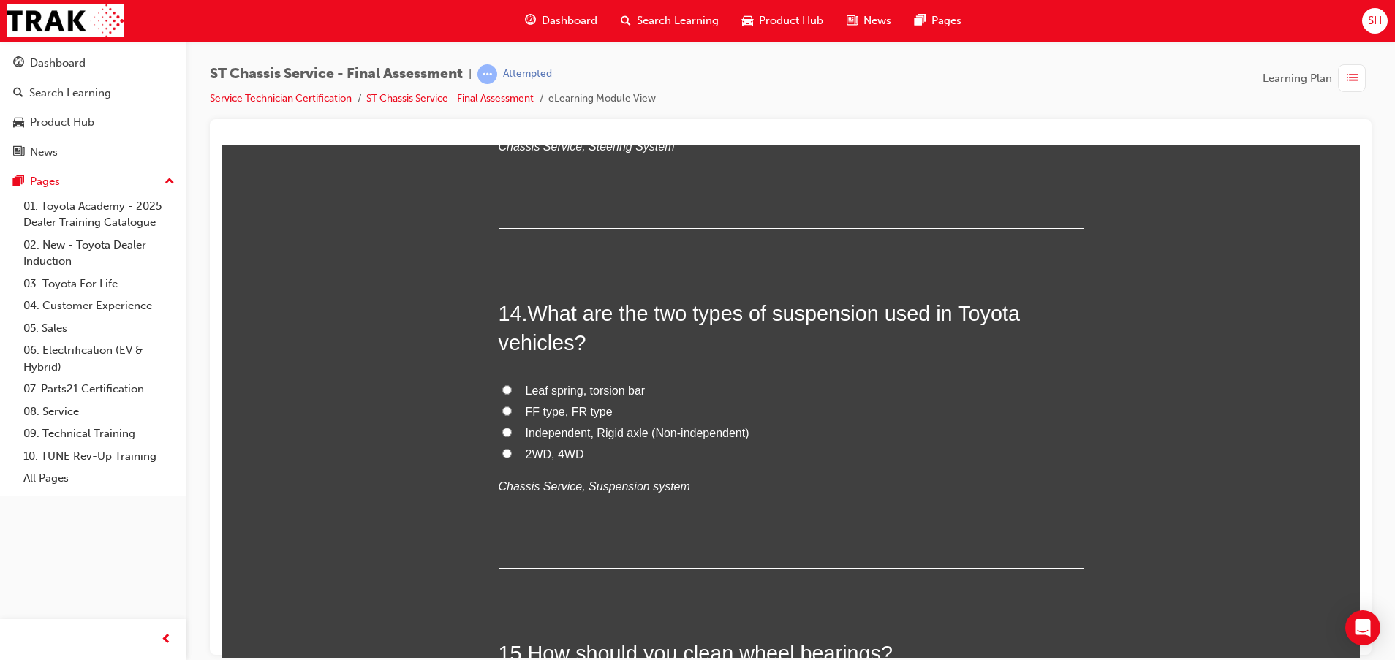
scroll to position [4385, 0]
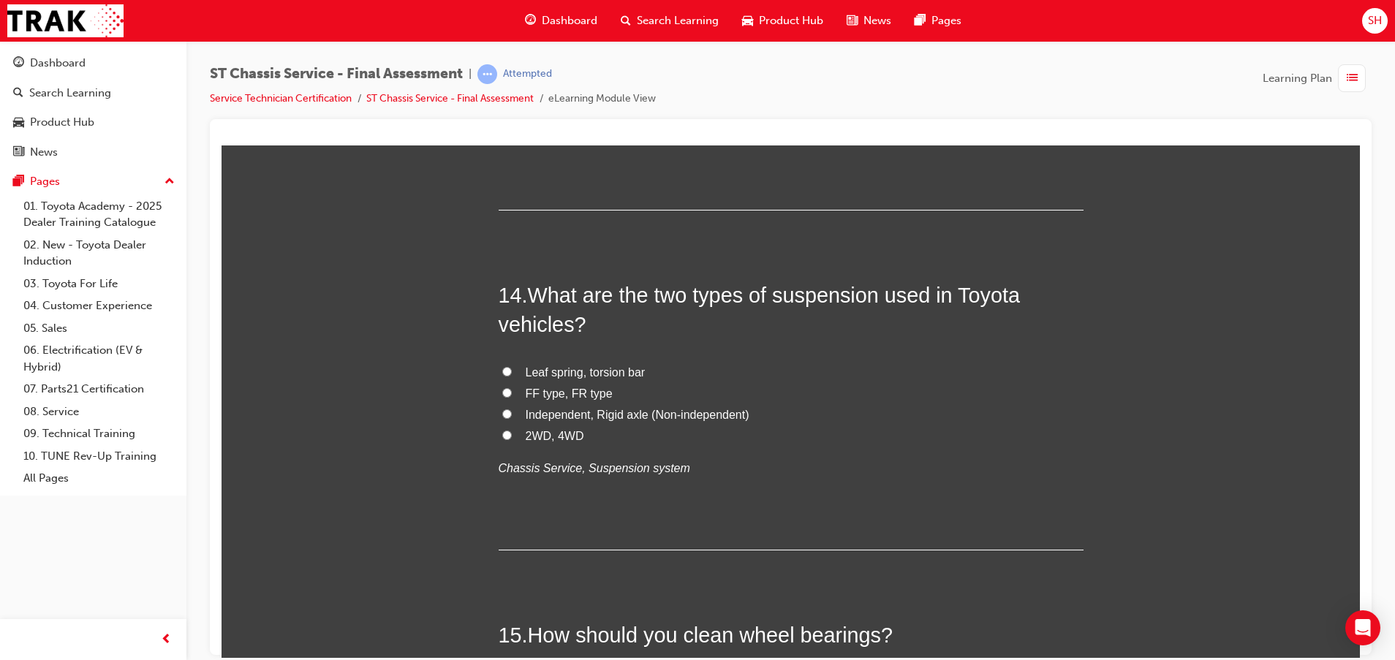
click at [582, 412] on span "Independent, Rigid axle (Non-independent)" at bounding box center [638, 414] width 224 height 12
click at [512, 412] on input "Independent, Rigid axle (Non-independent)" at bounding box center [507, 414] width 10 height 10
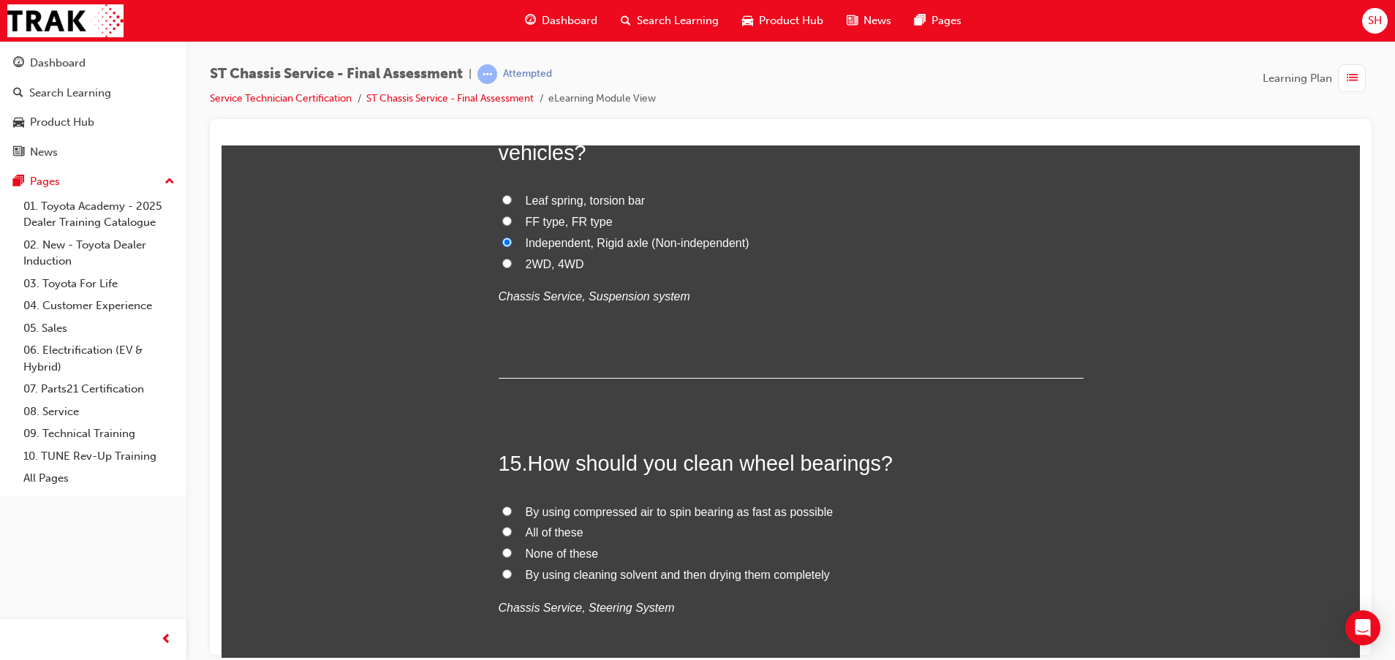
scroll to position [4605, 0]
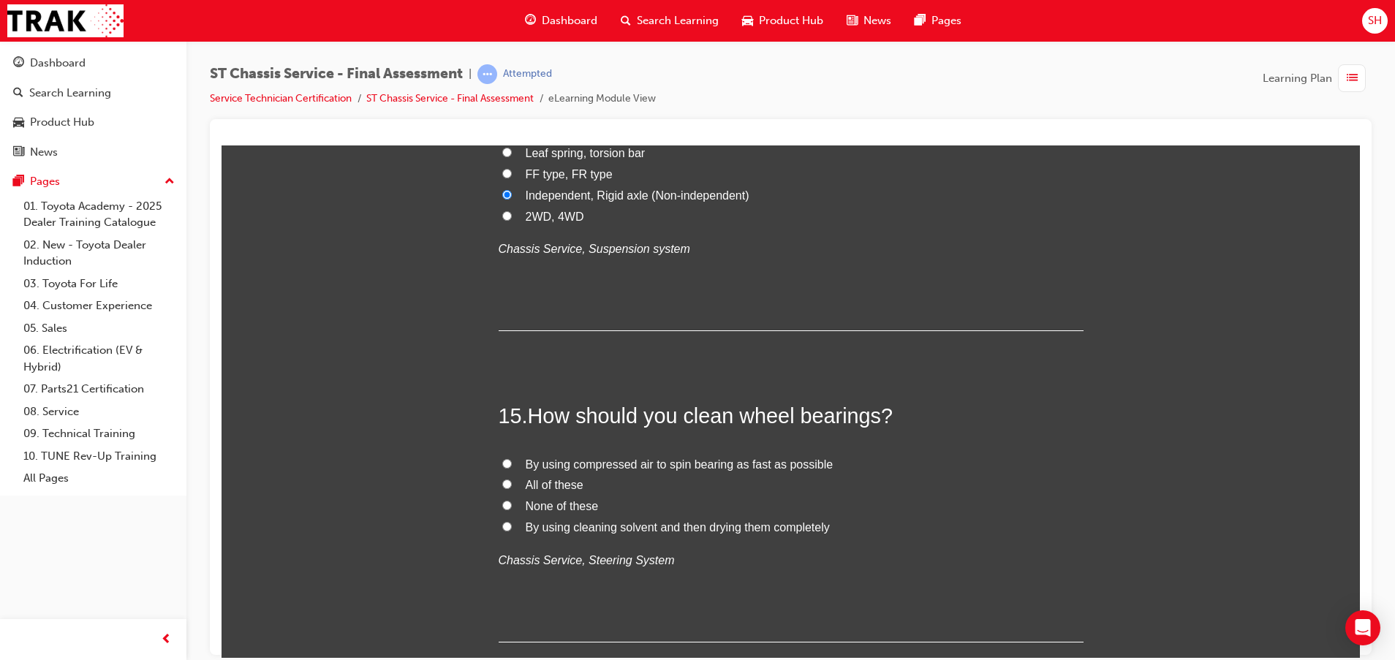
click at [566, 521] on span "By using cleaning solvent and then drying them completely" at bounding box center [678, 526] width 304 height 12
click at [512, 521] on input "By using cleaning solvent and then drying them completely" at bounding box center [507, 526] width 10 height 10
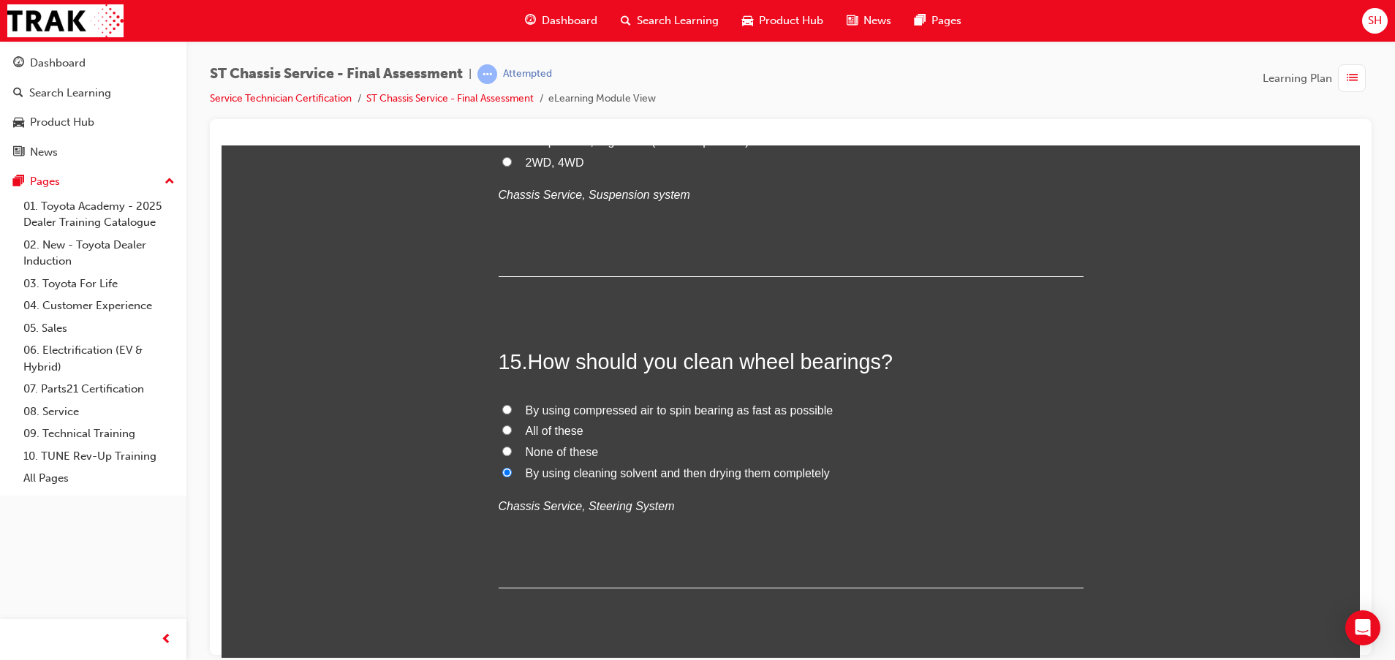
scroll to position [4700, 0]
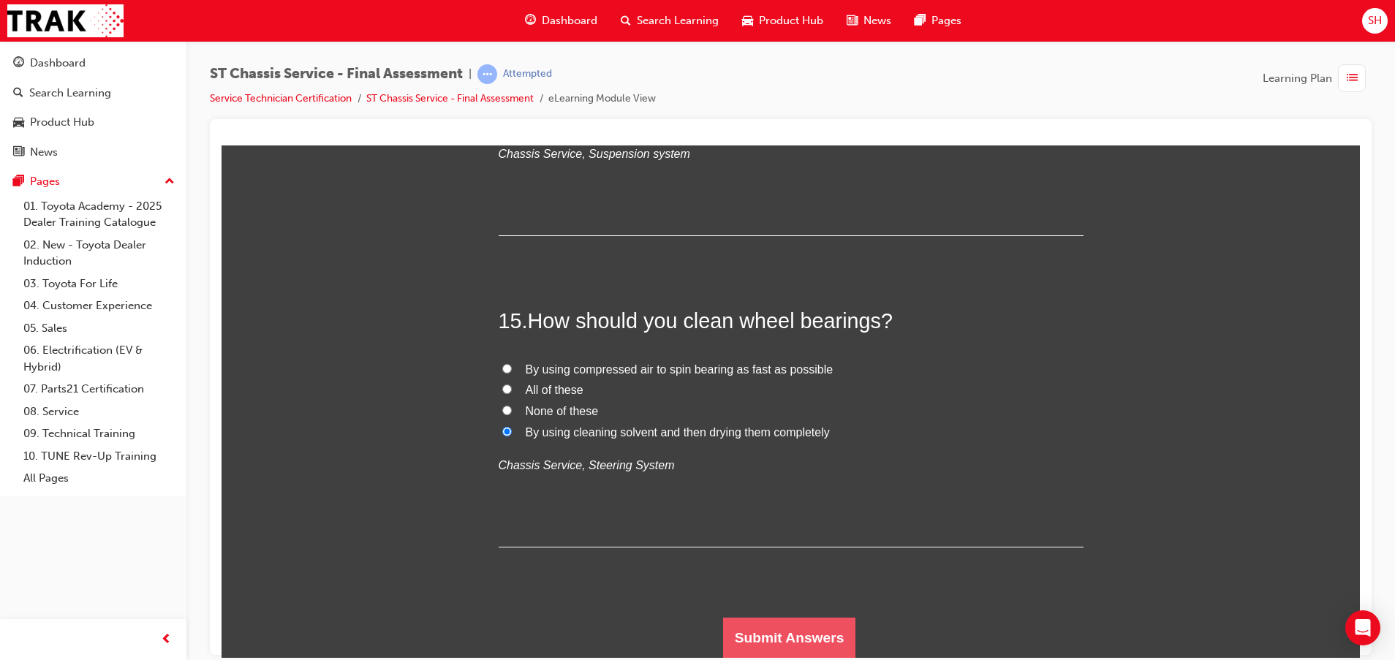
click at [767, 634] on button "Submit Answers" at bounding box center [789, 637] width 133 height 41
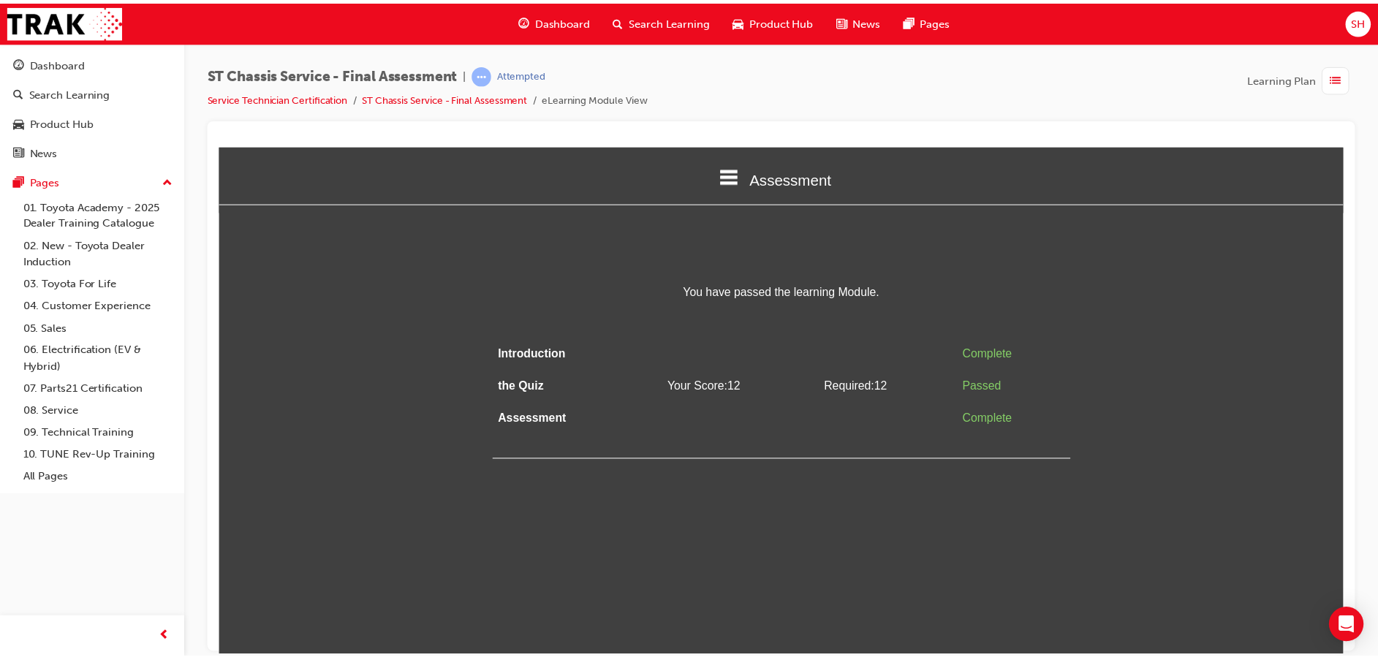
scroll to position [0, 0]
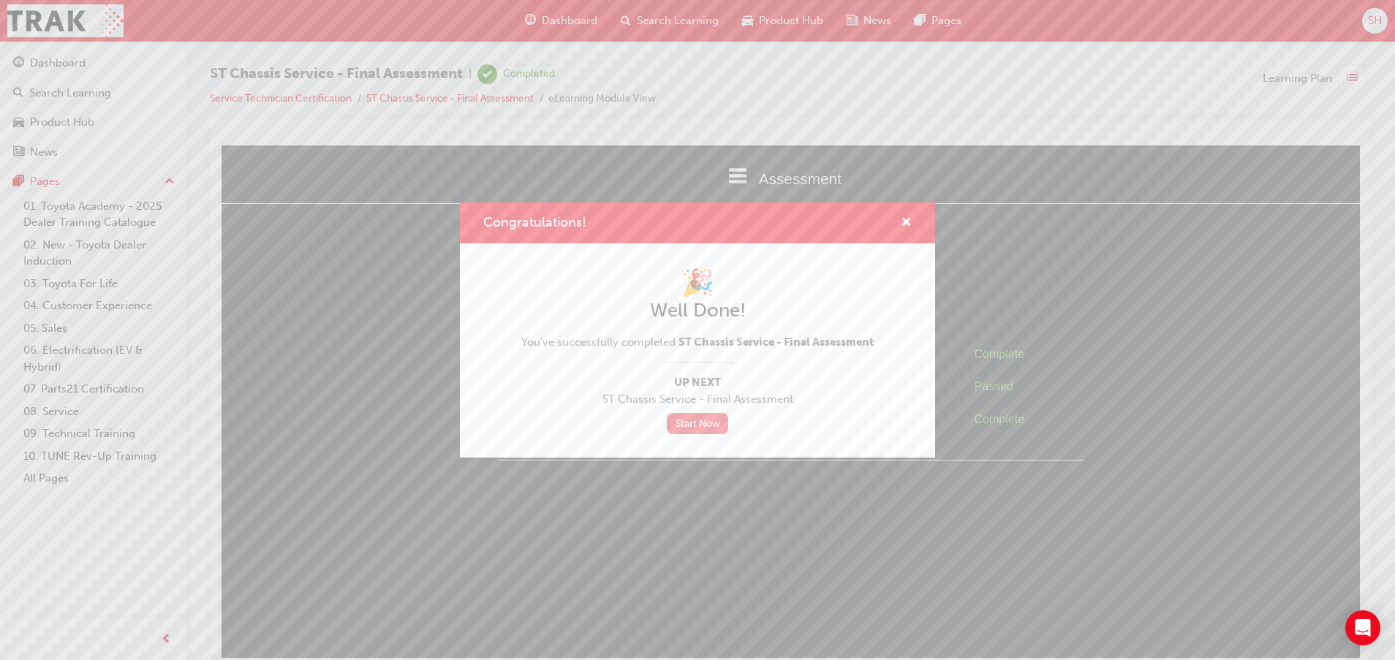
click at [714, 420] on link "Start Now" at bounding box center [697, 423] width 61 height 21
click at [909, 225] on span "cross-icon" at bounding box center [905, 223] width 11 height 13
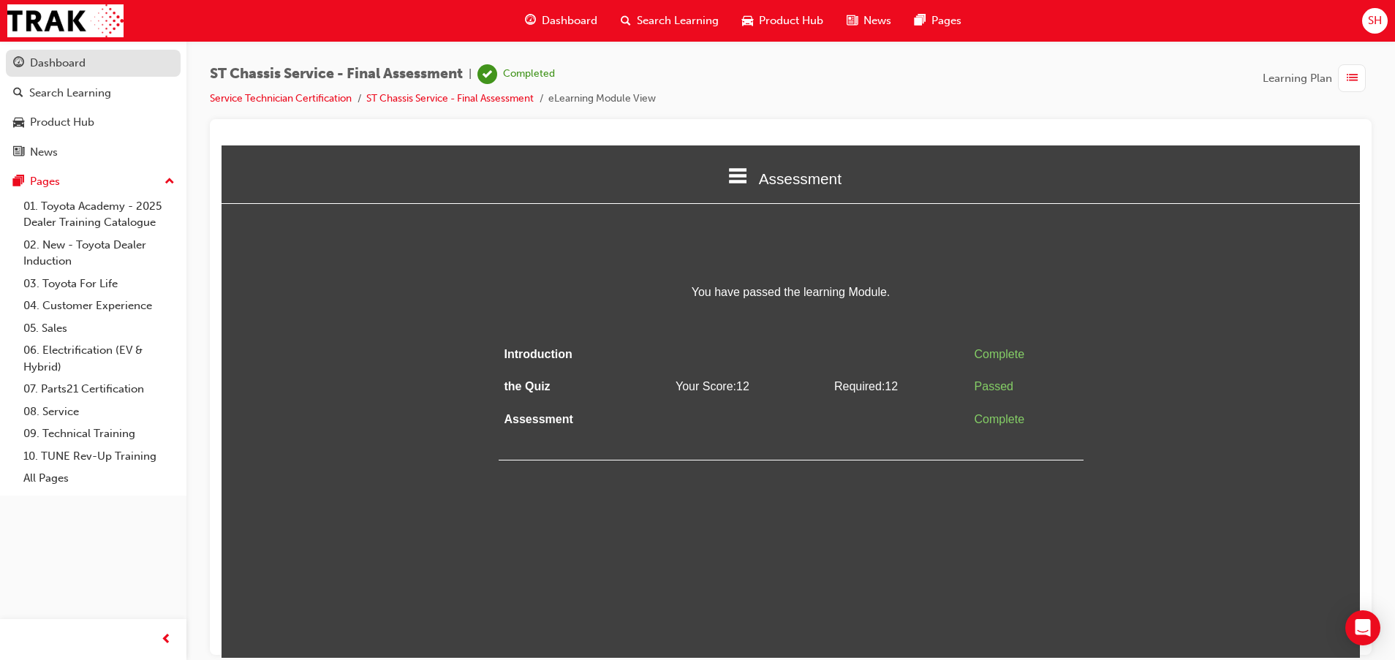
click at [72, 68] on div "Dashboard" at bounding box center [58, 63] width 56 height 17
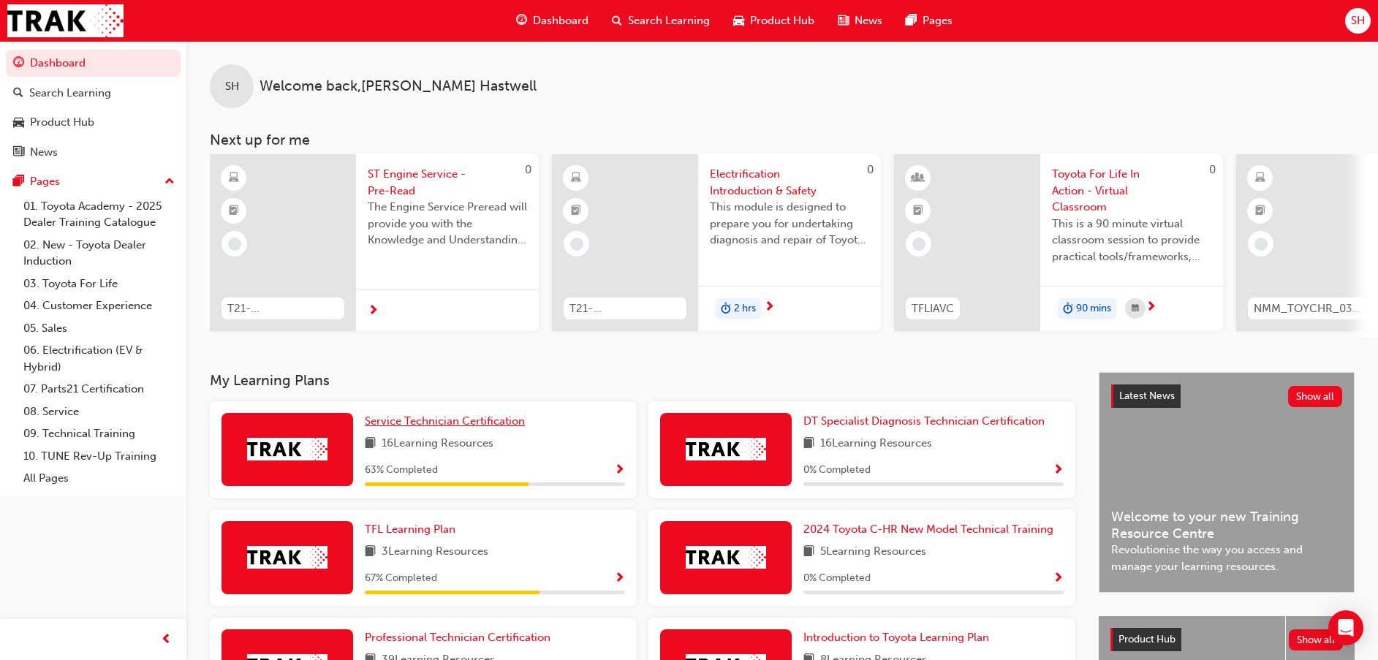
click at [495, 428] on span "Service Technician Certification" at bounding box center [445, 420] width 160 height 13
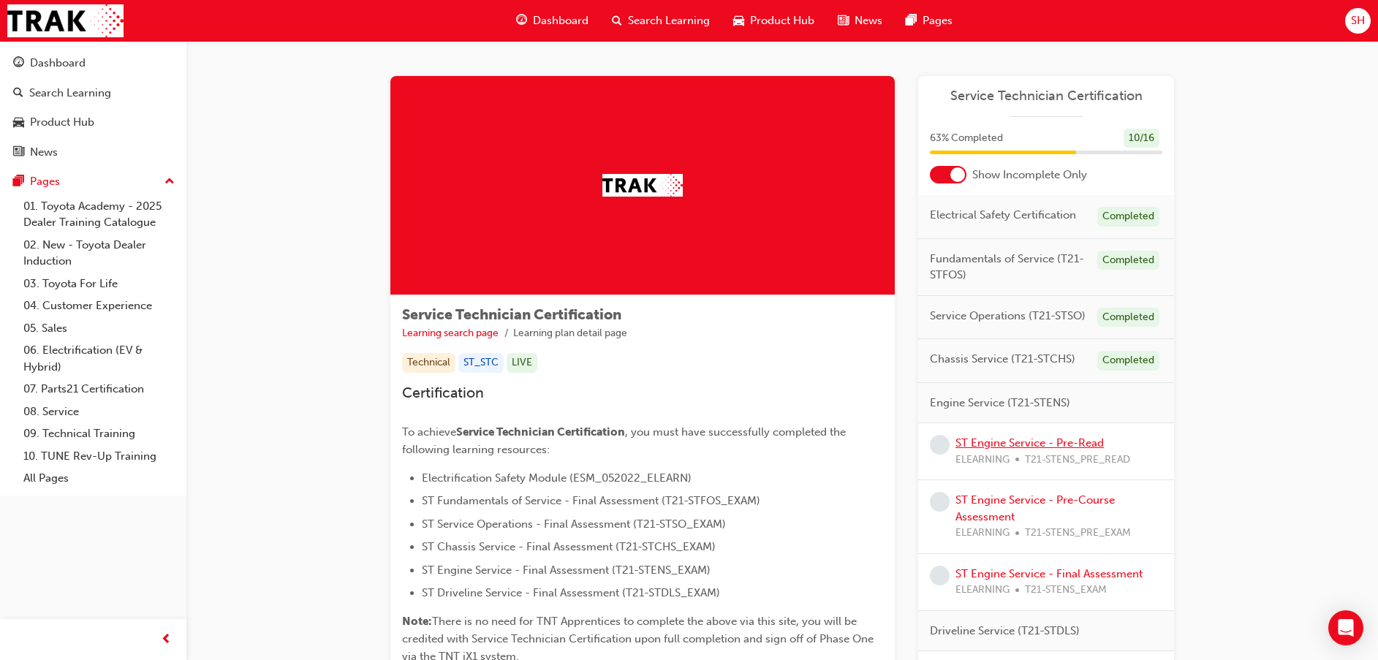
click at [1025, 443] on link "ST Engine Service - Pre-Read" at bounding box center [1029, 442] width 148 height 13
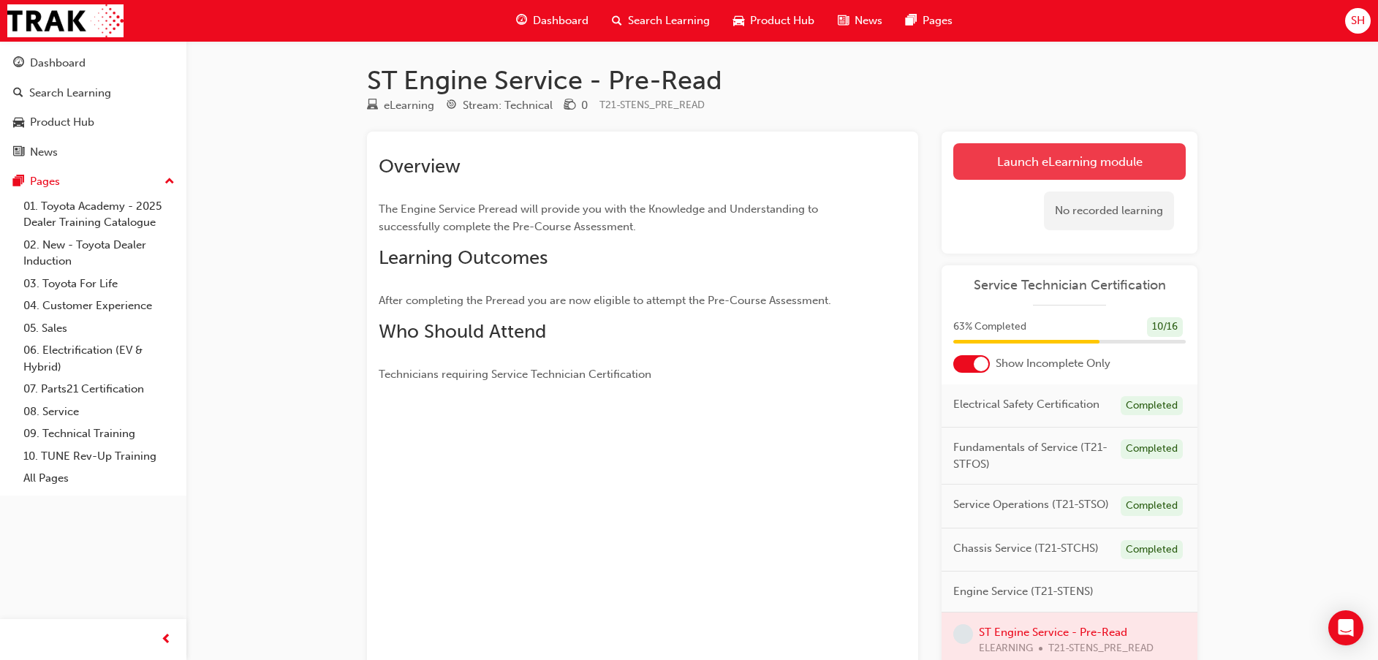
click at [1004, 153] on link "Launch eLearning module" at bounding box center [1069, 161] width 232 height 37
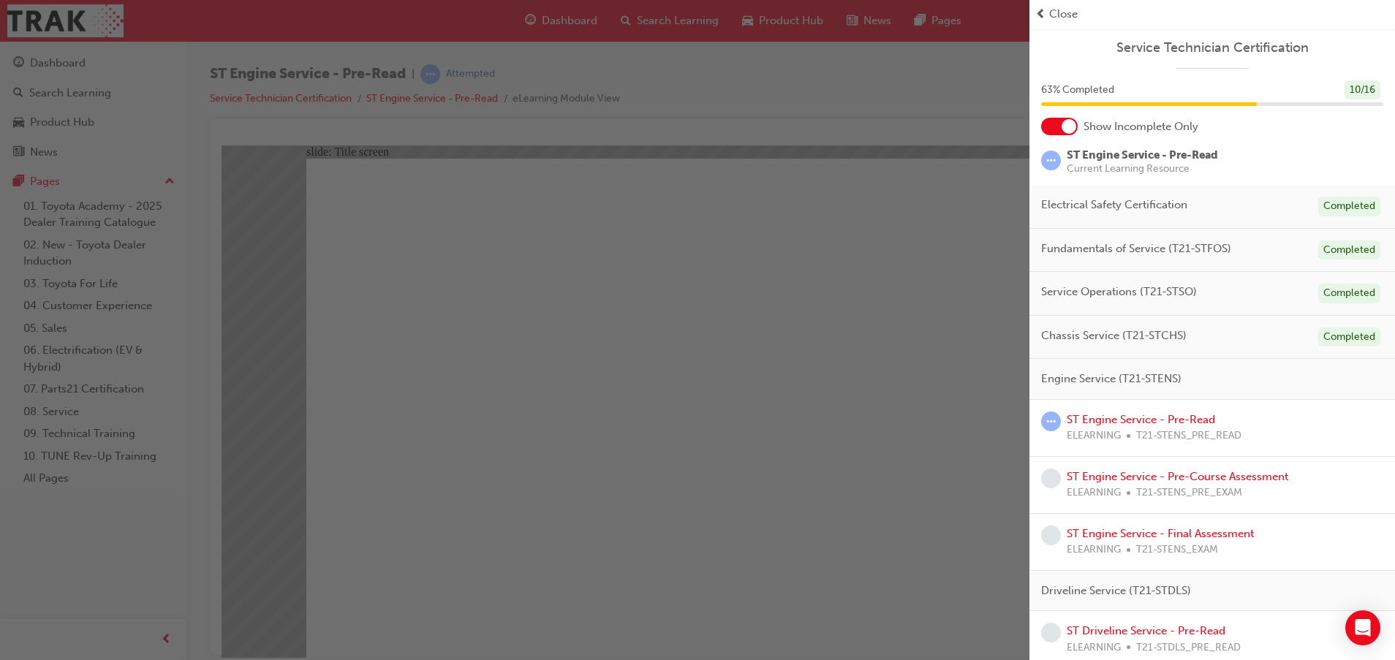
click at [900, 376] on div "button" at bounding box center [514, 330] width 1029 height 660
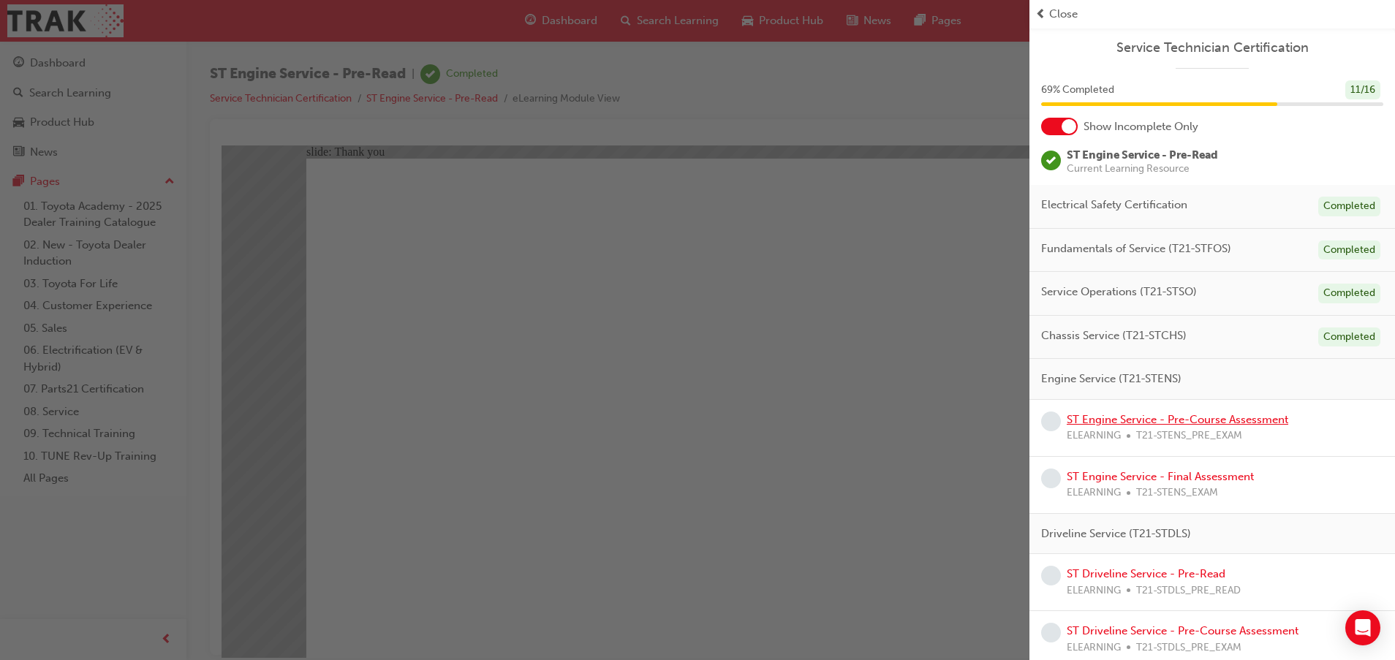
click at [1096, 414] on link "ST Engine Service - Pre-Course Assessment" at bounding box center [1176, 419] width 221 height 13
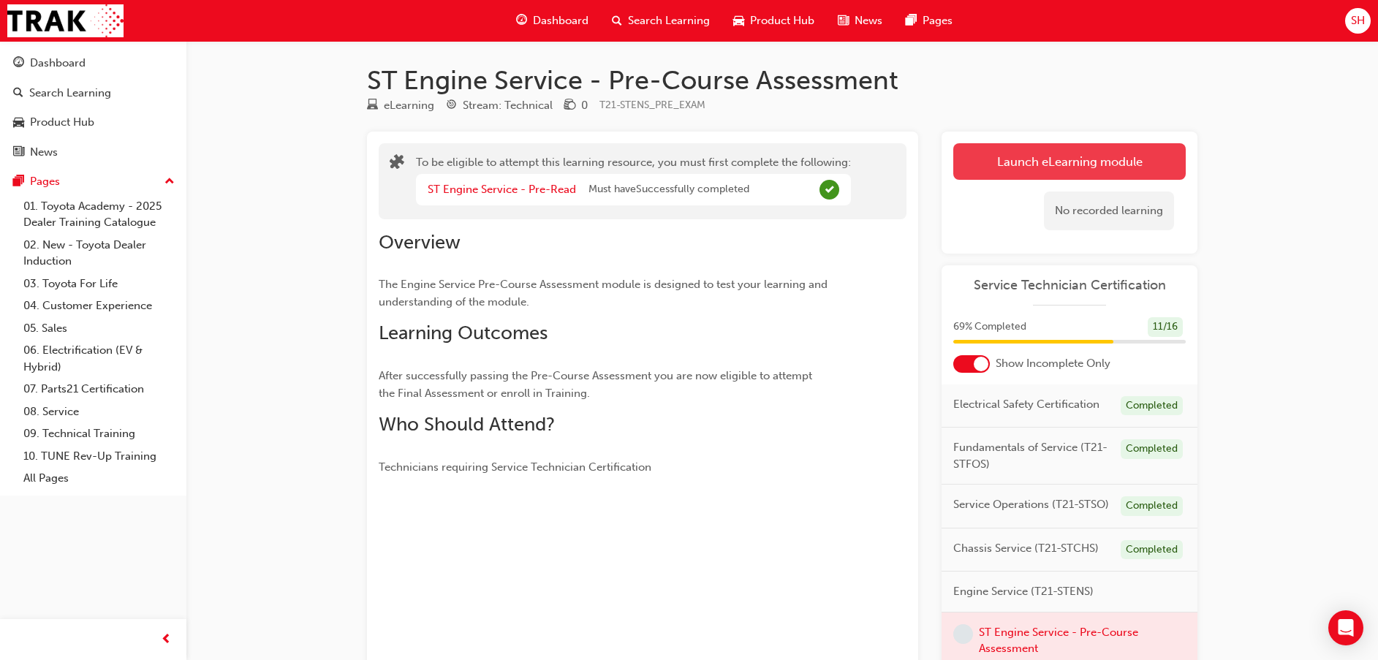
click at [994, 153] on button "Launch eLearning module" at bounding box center [1069, 161] width 232 height 37
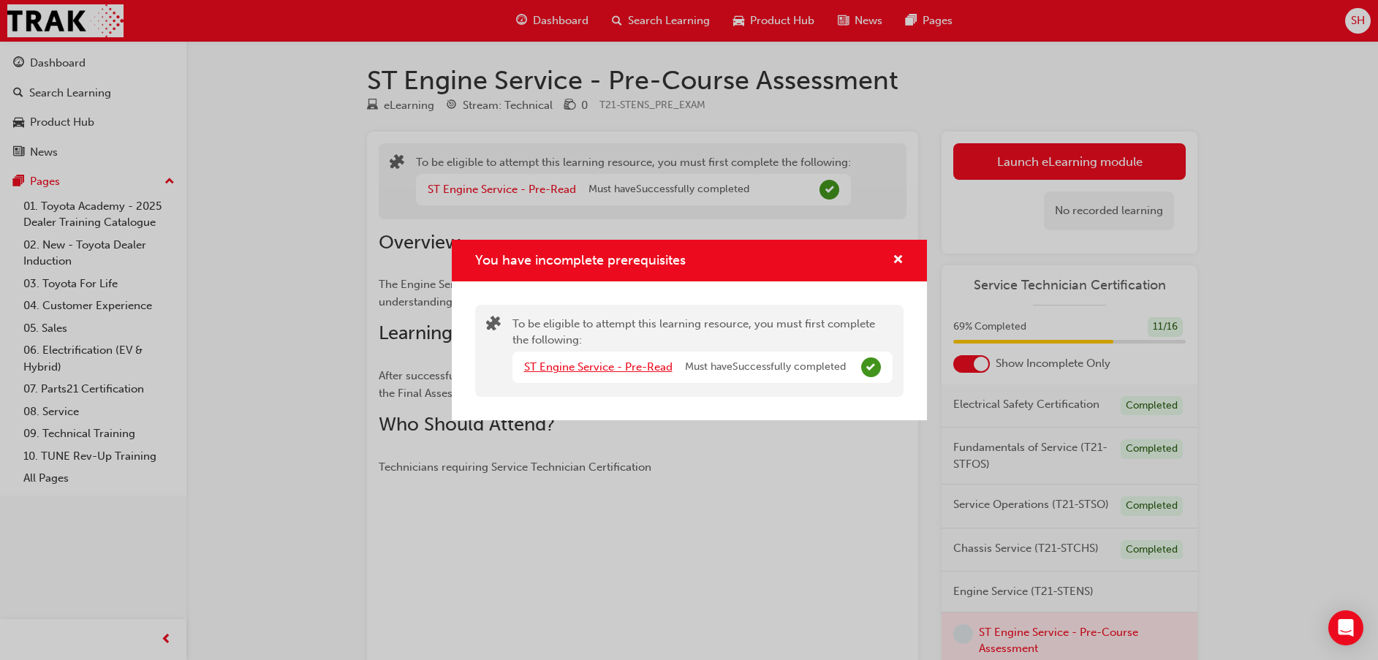
click at [636, 369] on link "ST Engine Service - Pre-Read" at bounding box center [598, 366] width 148 height 13
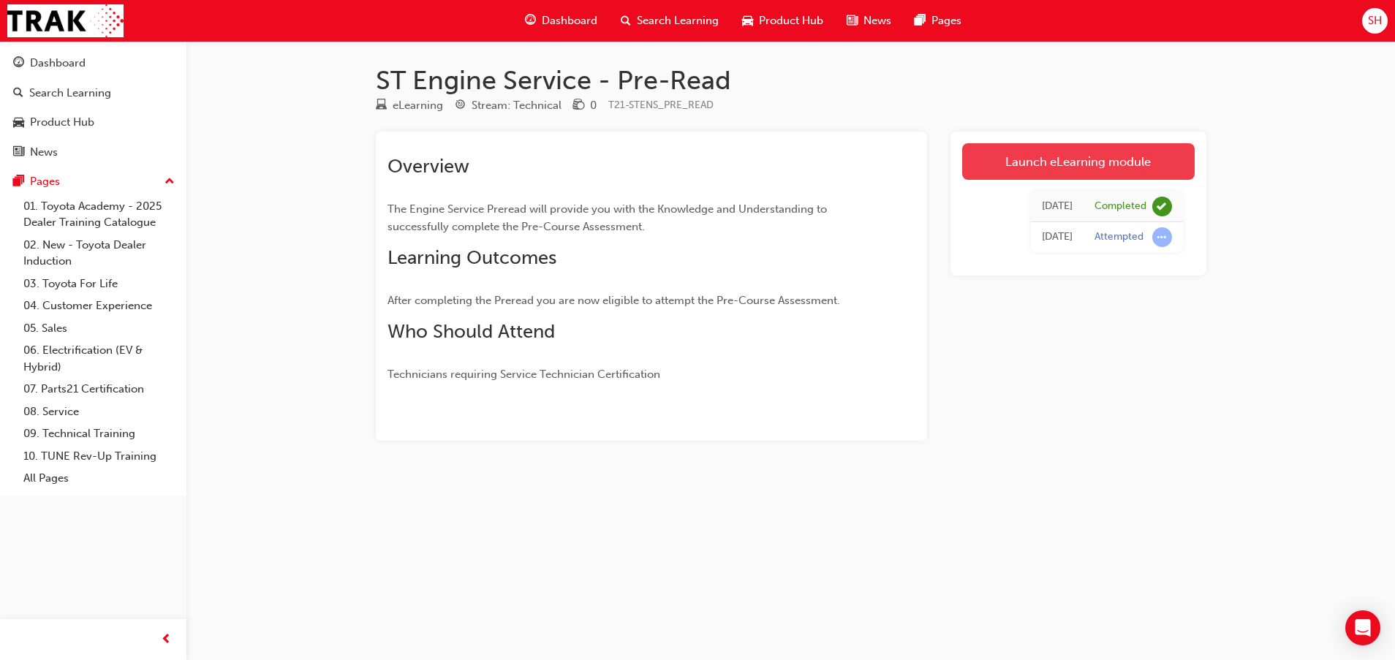
click at [1079, 169] on link "Launch eLearning module" at bounding box center [1078, 161] width 232 height 37
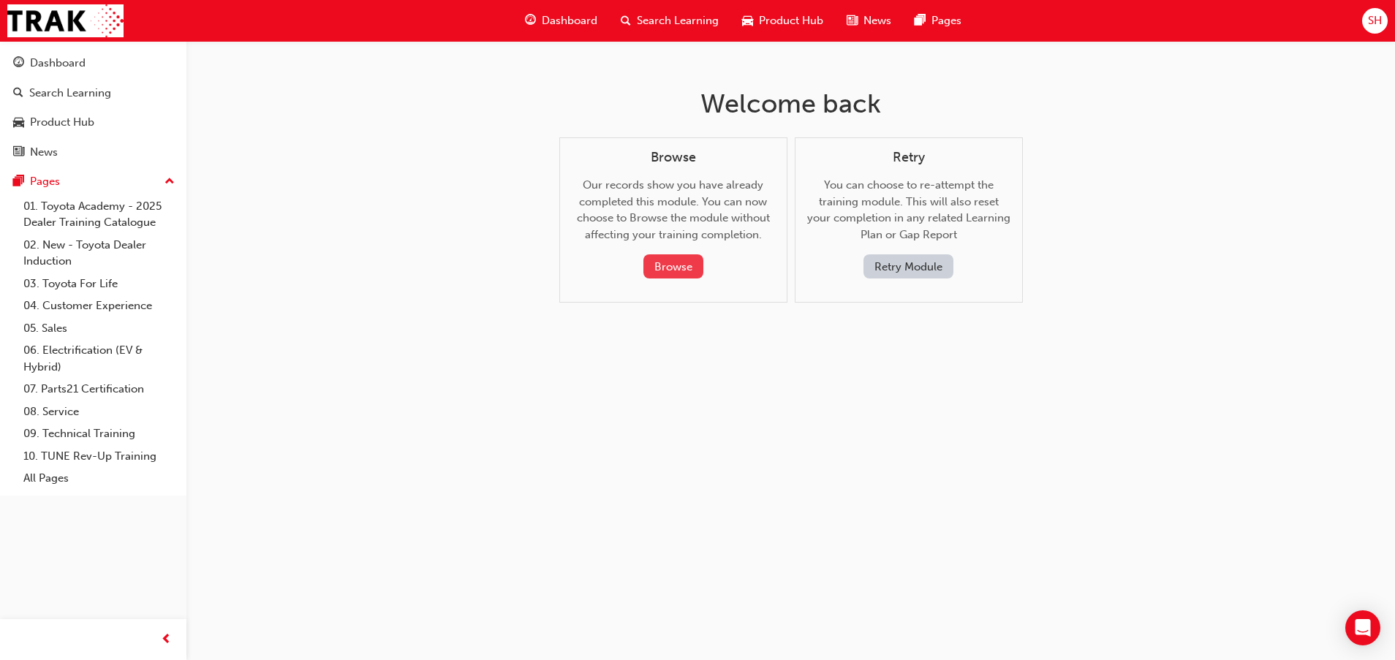
click at [686, 261] on button "Browse" at bounding box center [673, 266] width 60 height 24
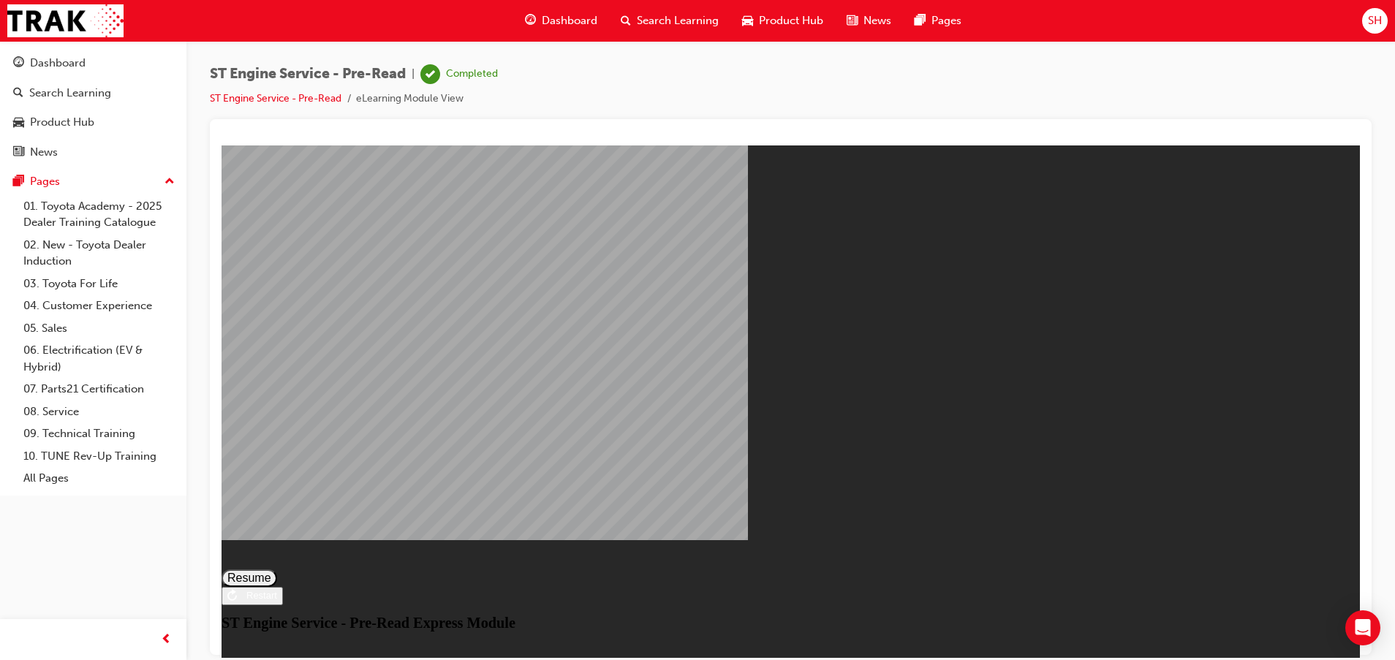
click at [277, 569] on button "Resume" at bounding box center [249, 578] width 56 height 18
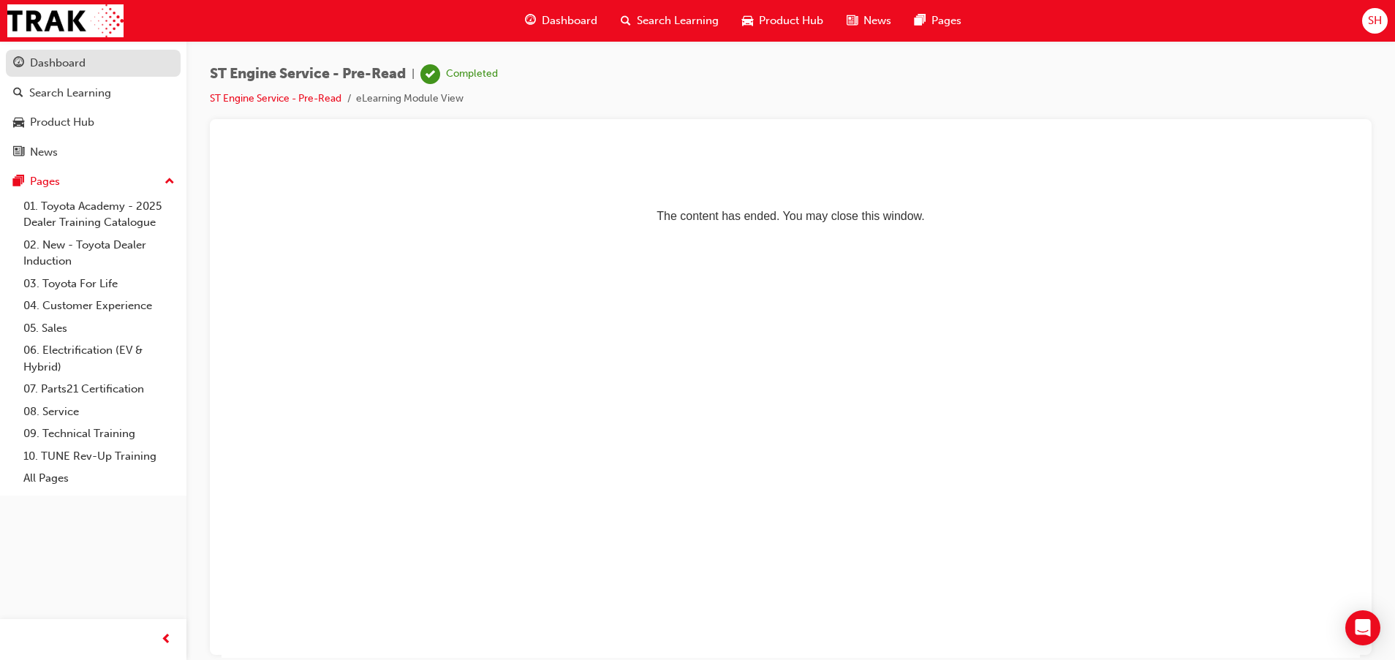
click at [110, 67] on div "Dashboard" at bounding box center [93, 63] width 160 height 18
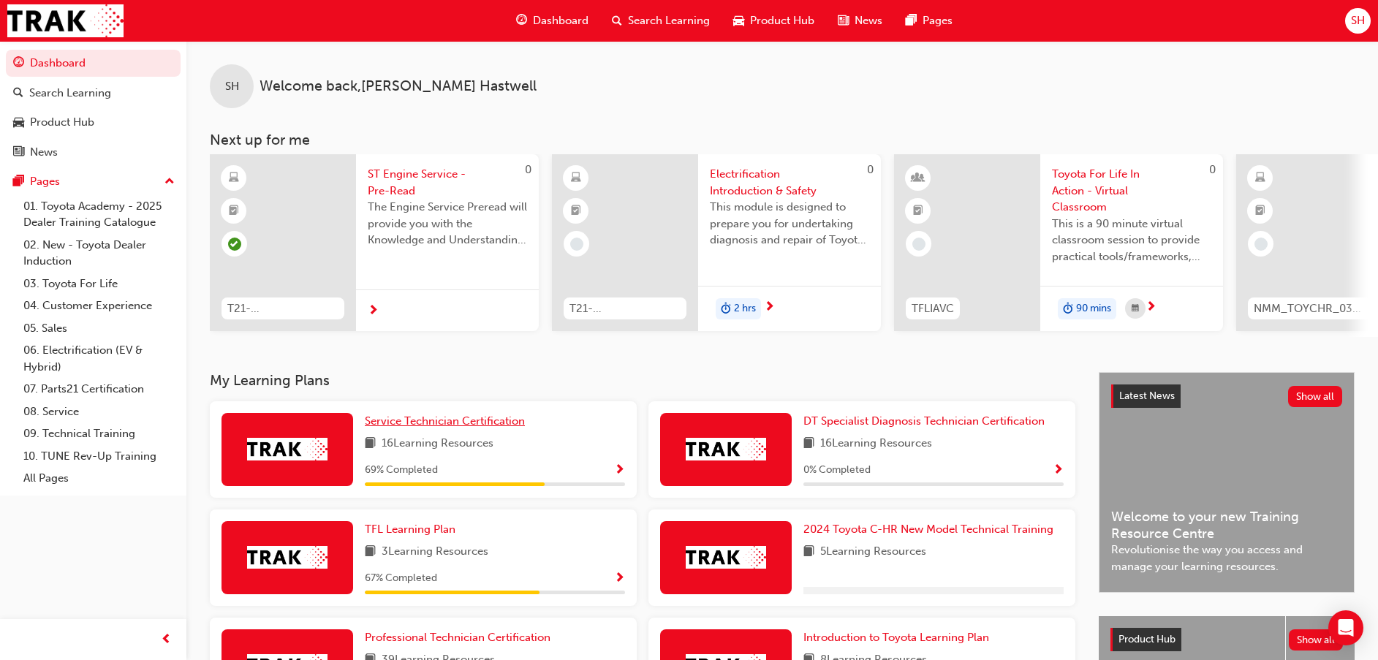
click at [453, 426] on span "Service Technician Certification" at bounding box center [445, 420] width 160 height 13
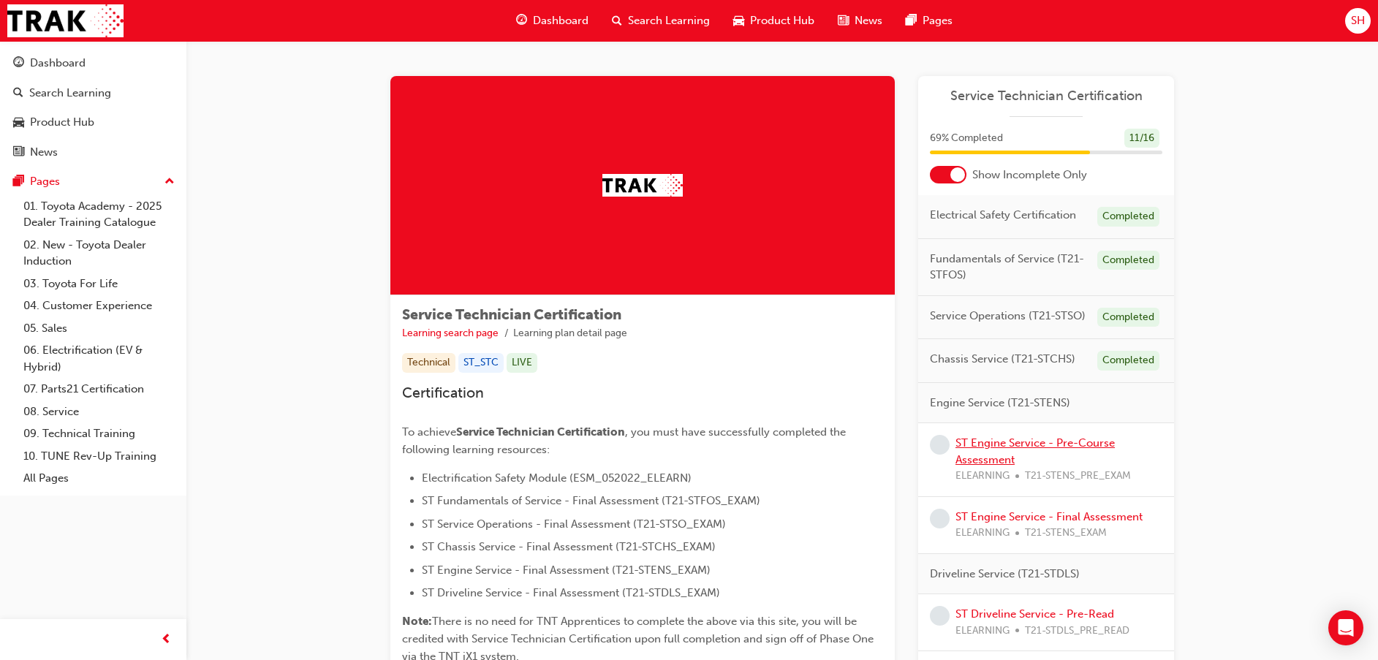
click at [1051, 444] on link "ST Engine Service - Pre-Course Assessment" at bounding box center [1034, 451] width 159 height 30
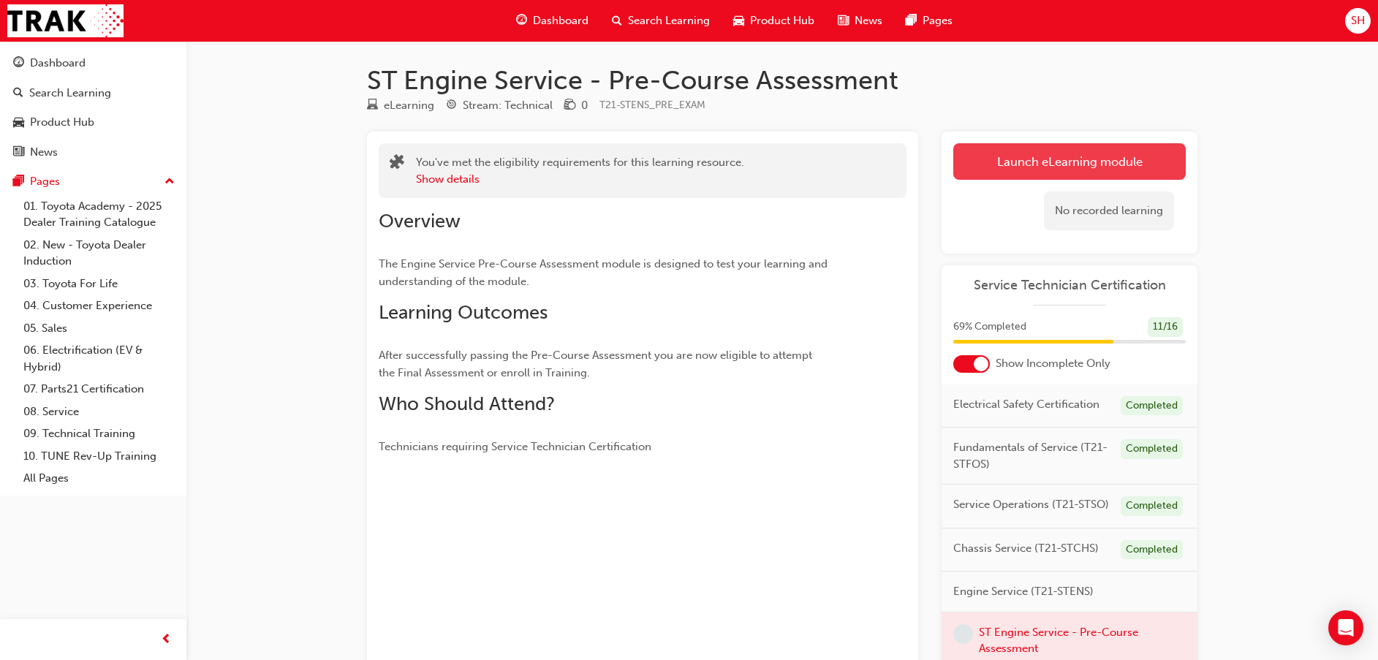
click at [997, 153] on button "Launch eLearning module" at bounding box center [1069, 161] width 232 height 37
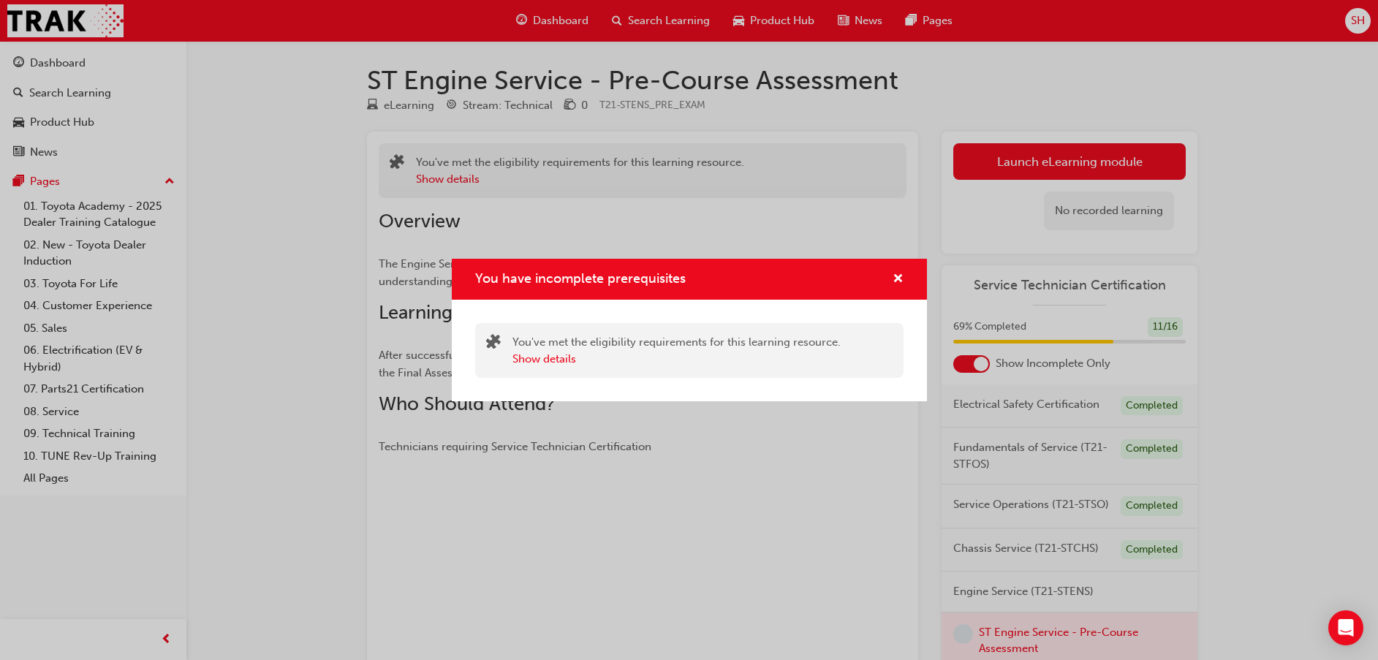
click at [1002, 152] on div "You have incomplete prerequisites You've met the eligibility requirements for t…" at bounding box center [689, 330] width 1378 height 660
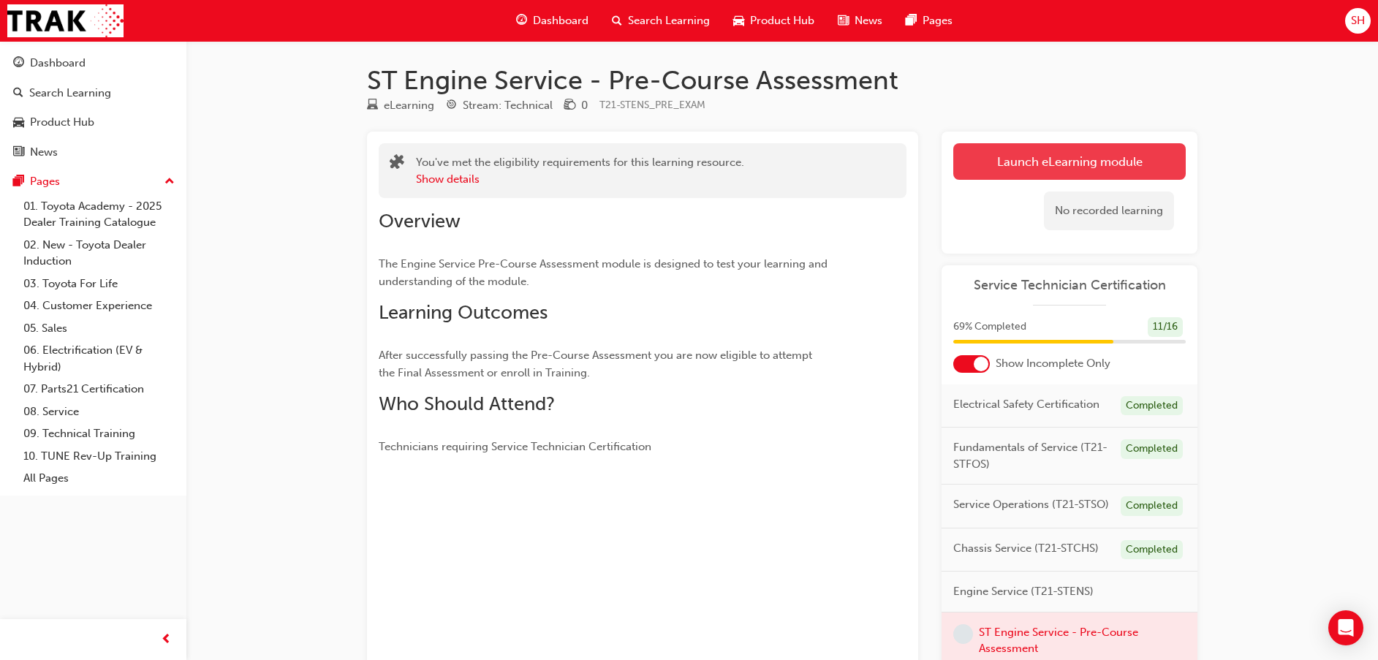
click at [1002, 152] on button "Launch eLearning module" at bounding box center [1069, 161] width 232 height 37
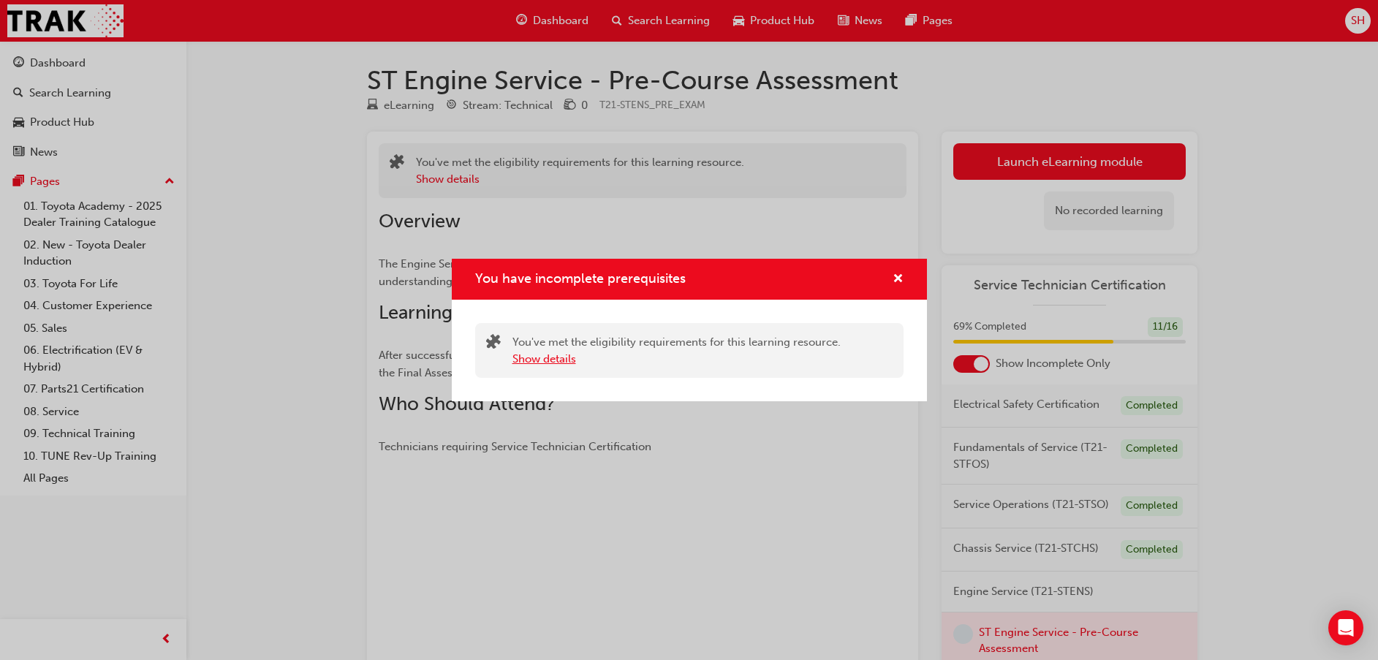
click at [544, 364] on button "Show details" at bounding box center [544, 359] width 64 height 17
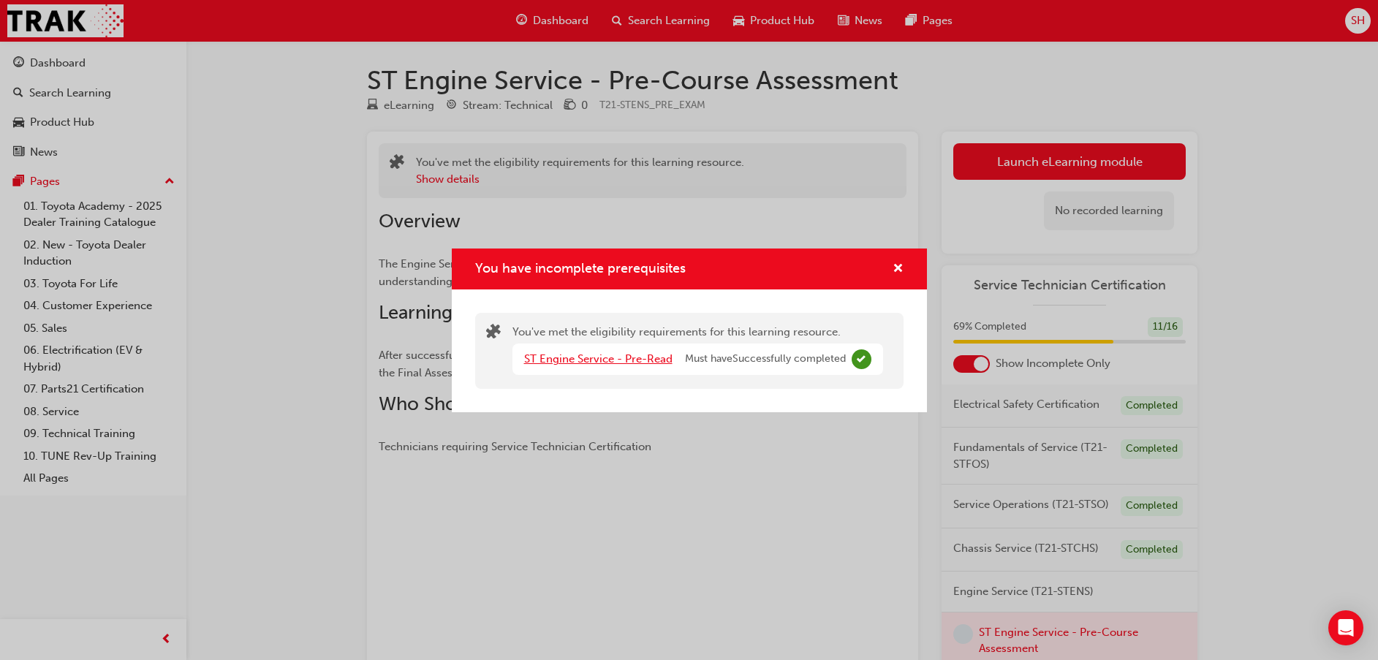
click at [597, 360] on link "ST Engine Service - Pre-Read" at bounding box center [598, 358] width 148 height 13
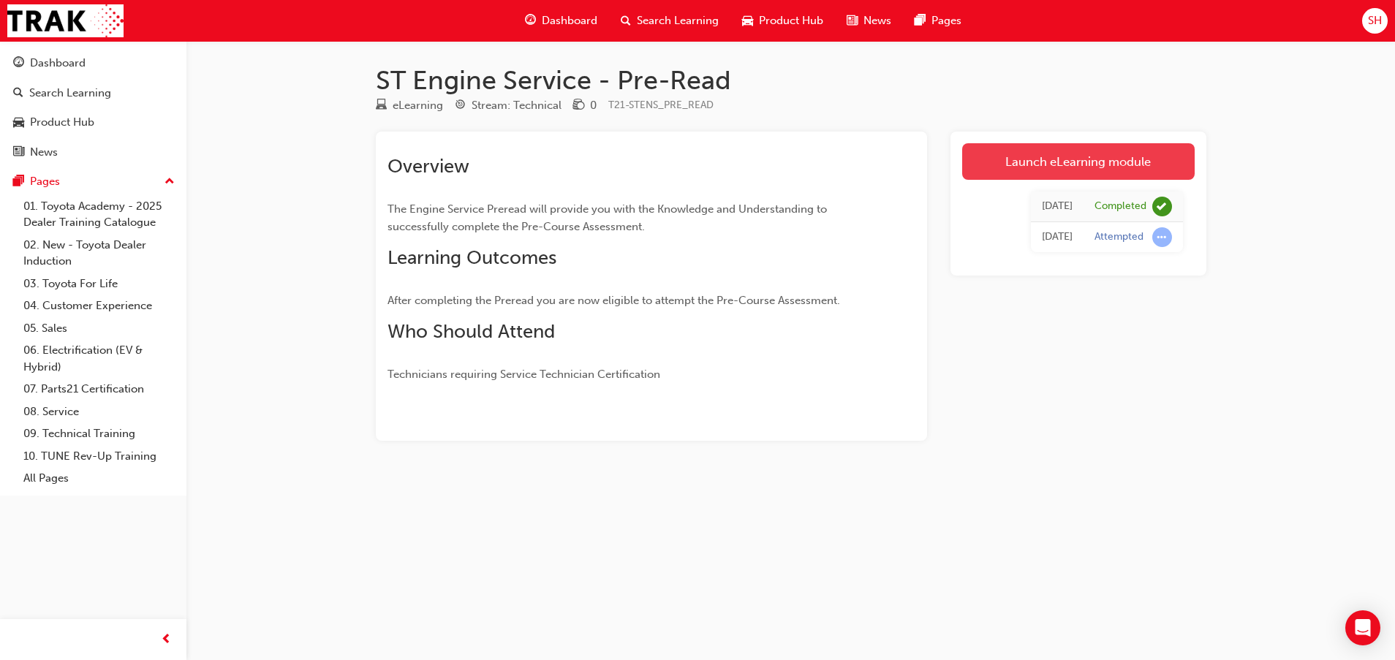
click at [1019, 143] on link "Launch eLearning module" at bounding box center [1078, 161] width 232 height 37
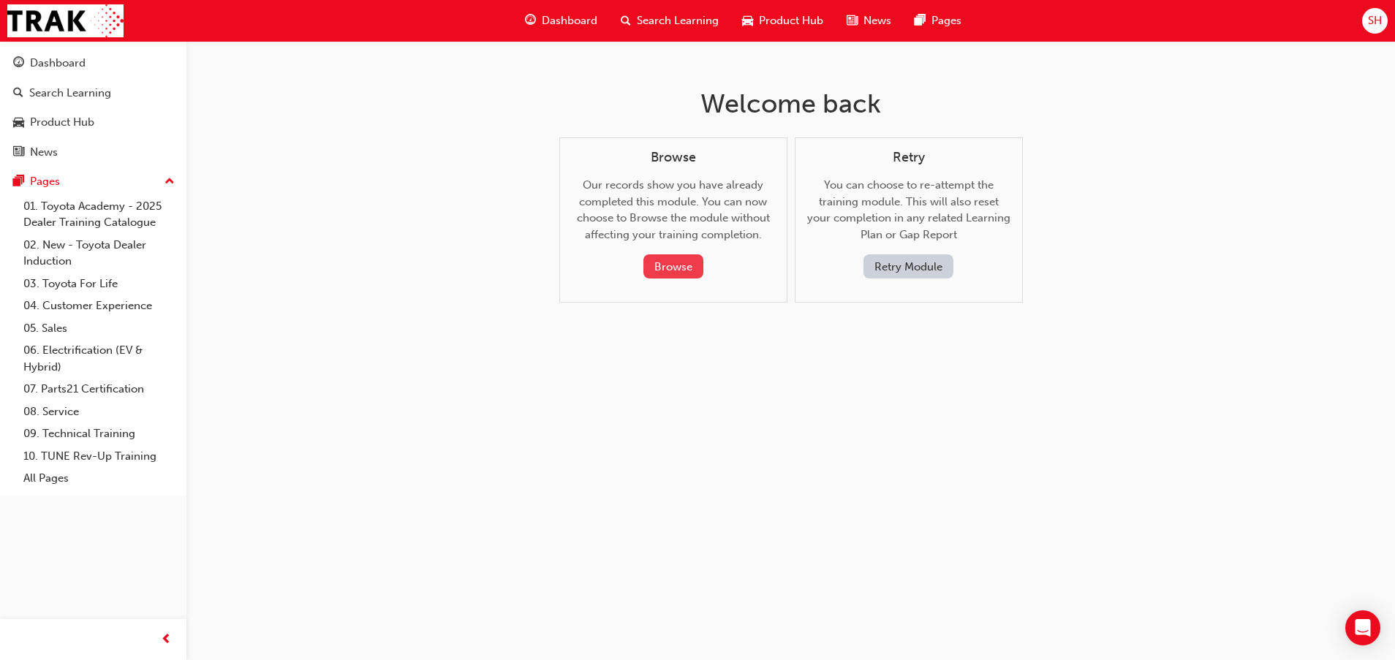
click at [691, 263] on button "Browse" at bounding box center [673, 266] width 60 height 24
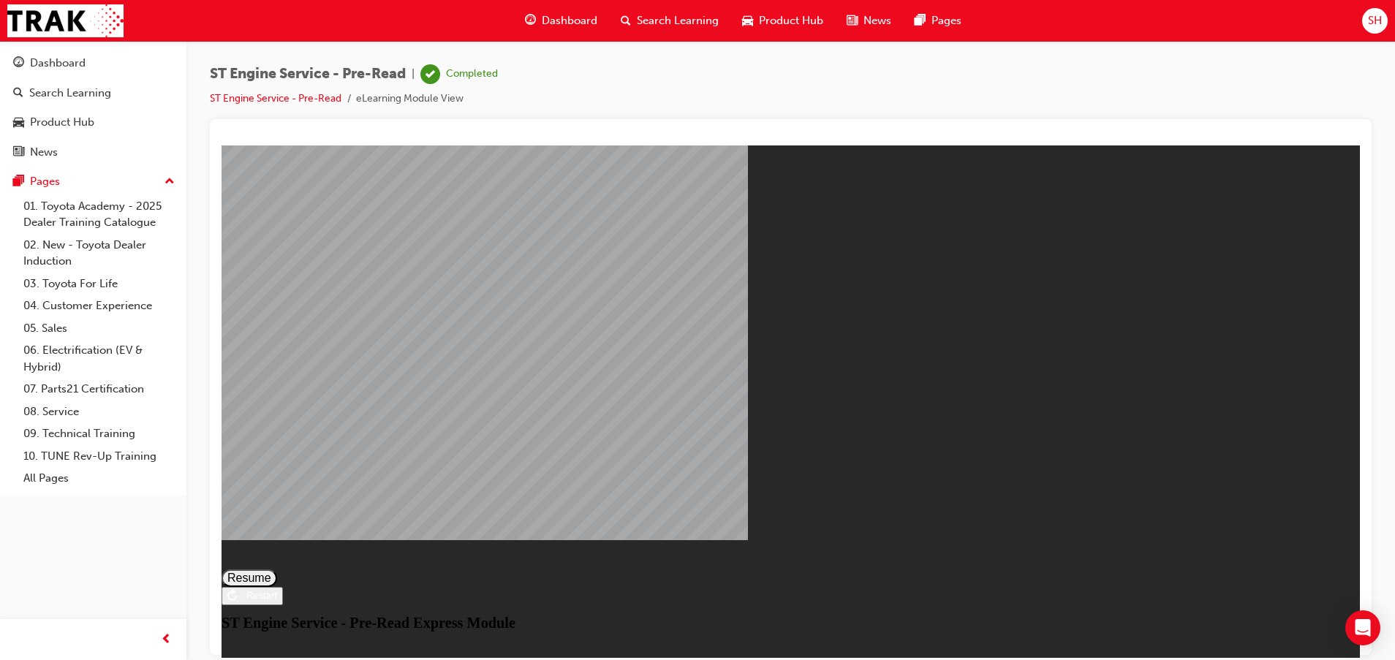
drag, startPoint x: 794, startPoint y: 450, endPoint x: 786, endPoint y: 570, distance: 120.1
click at [786, 570] on div "ST Engine Service - Pre-Read Express Module Resume Restart ST Engine Service - …" at bounding box center [790, 592] width 1138 height 75
drag, startPoint x: 767, startPoint y: 419, endPoint x: 757, endPoint y: 430, distance: 15.1
click at [277, 569] on button "Resume" at bounding box center [249, 578] width 56 height 18
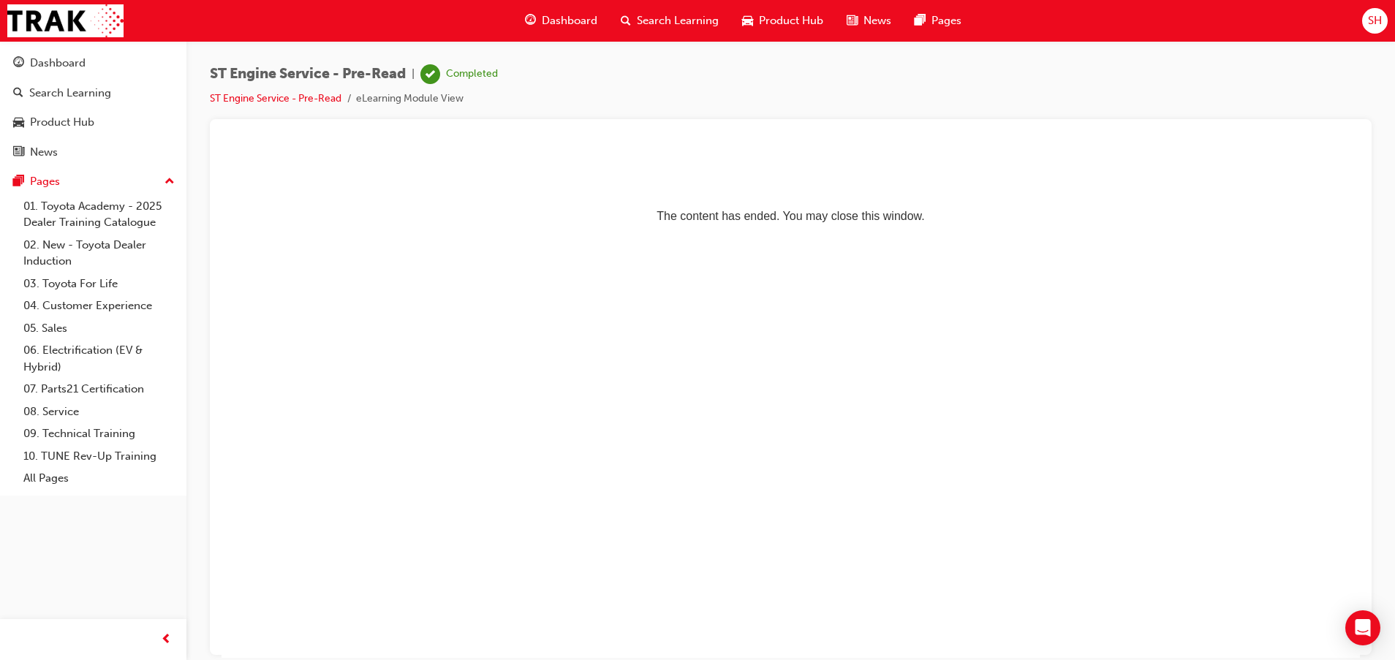
click at [548, 7] on div "Dashboard" at bounding box center [561, 21] width 96 height 30
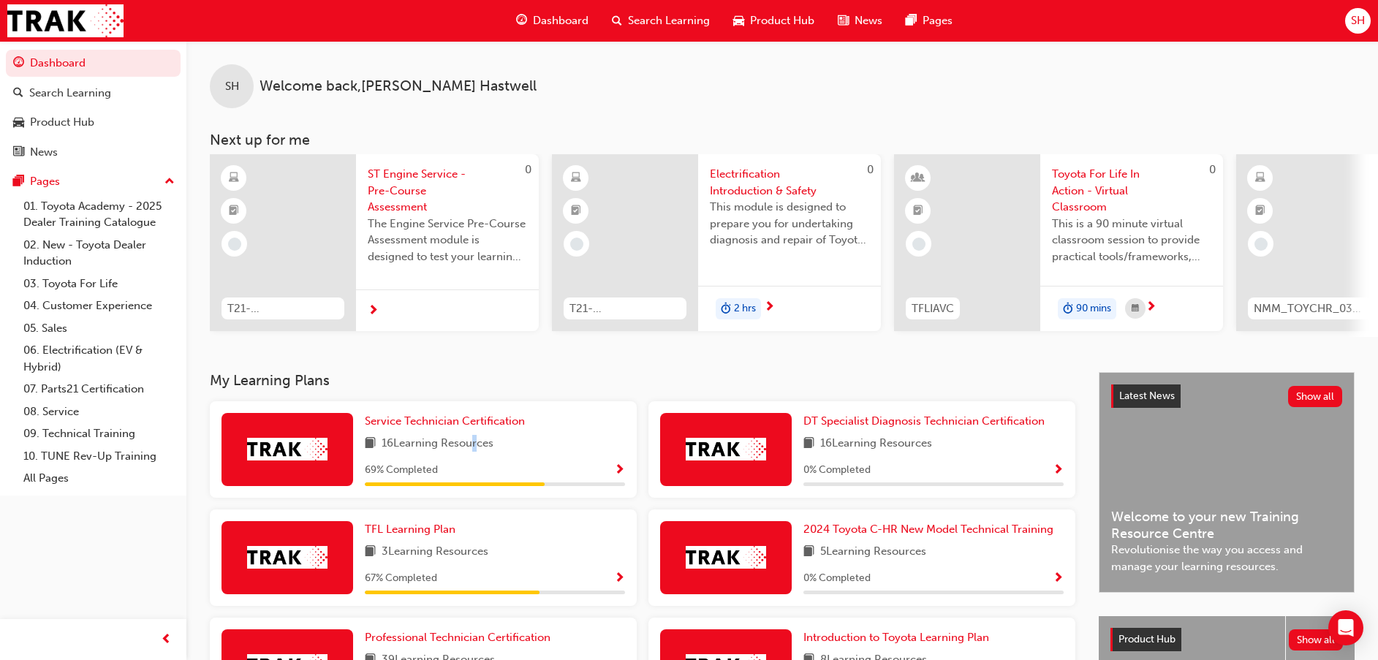
click at [473, 460] on div "Service Technician Certification 16 Learning Resources 69 % Completed" at bounding box center [495, 449] width 260 height 73
drag, startPoint x: 473, startPoint y: 460, endPoint x: 588, endPoint y: 479, distance: 117.2
click at [588, 479] on div "69 % Completed" at bounding box center [495, 470] width 260 height 18
drag, startPoint x: 609, startPoint y: 468, endPoint x: 616, endPoint y: 471, distance: 7.9
click at [613, 470] on div "69 % Completed" at bounding box center [495, 470] width 260 height 18
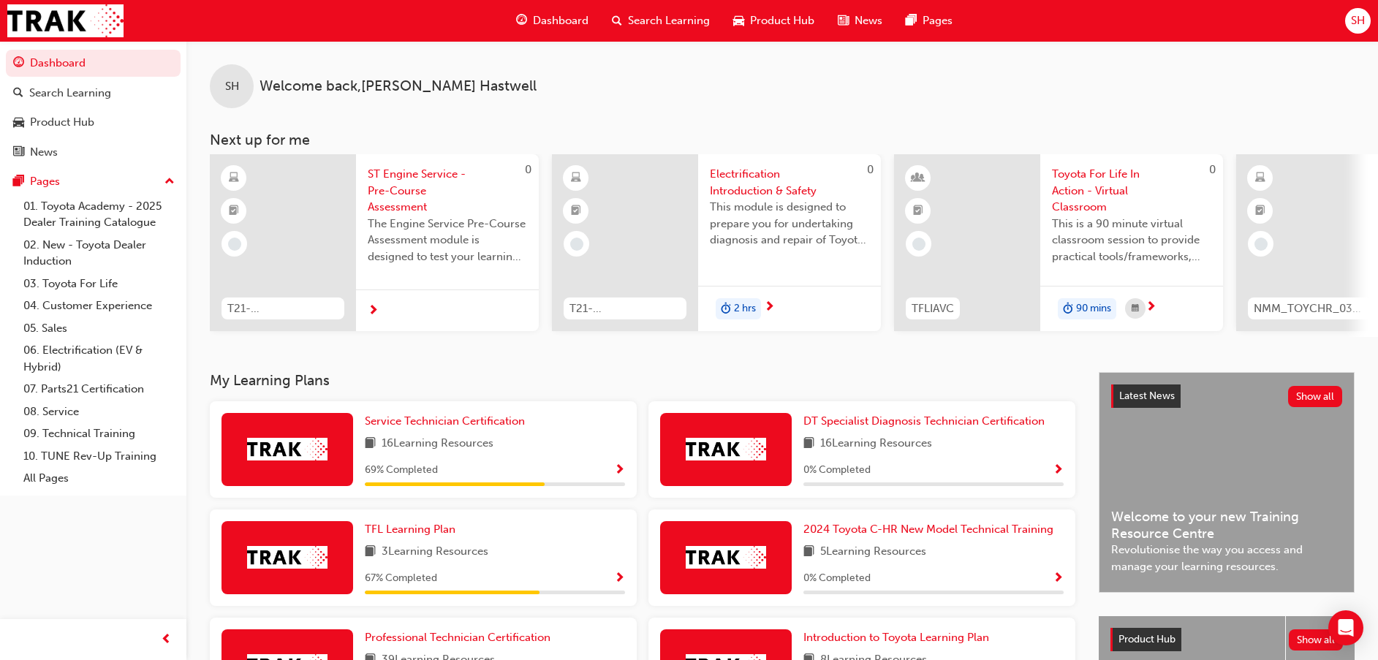
click at [618, 473] on span "Show Progress" at bounding box center [619, 470] width 11 height 13
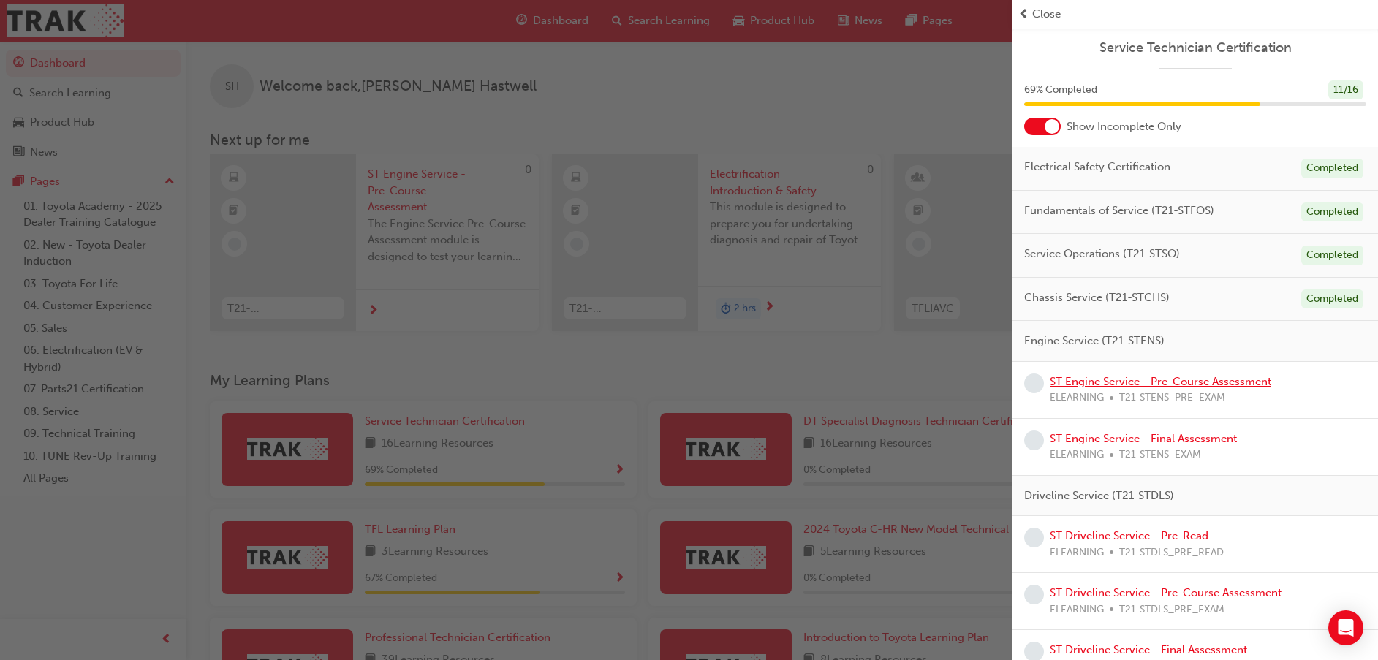
click at [1087, 384] on link "ST Engine Service - Pre-Course Assessment" at bounding box center [1160, 381] width 221 height 13
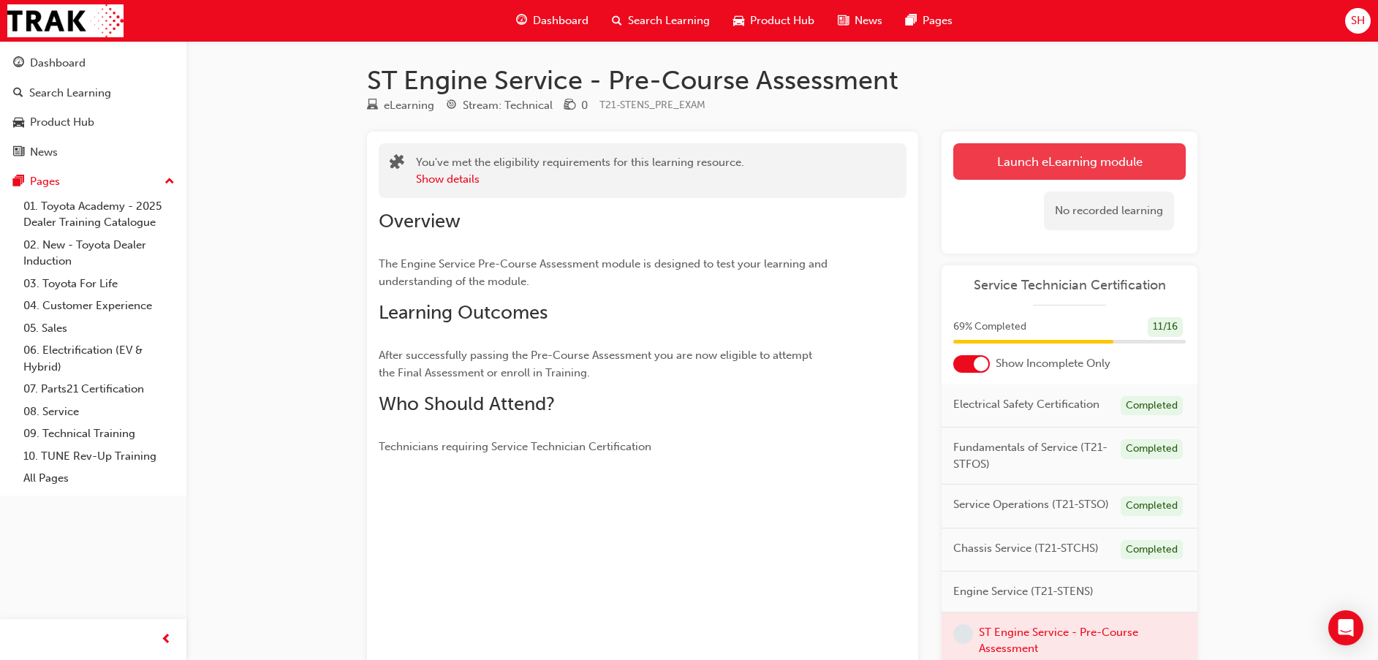
click at [998, 170] on link "Launch eLearning module" at bounding box center [1069, 161] width 232 height 37
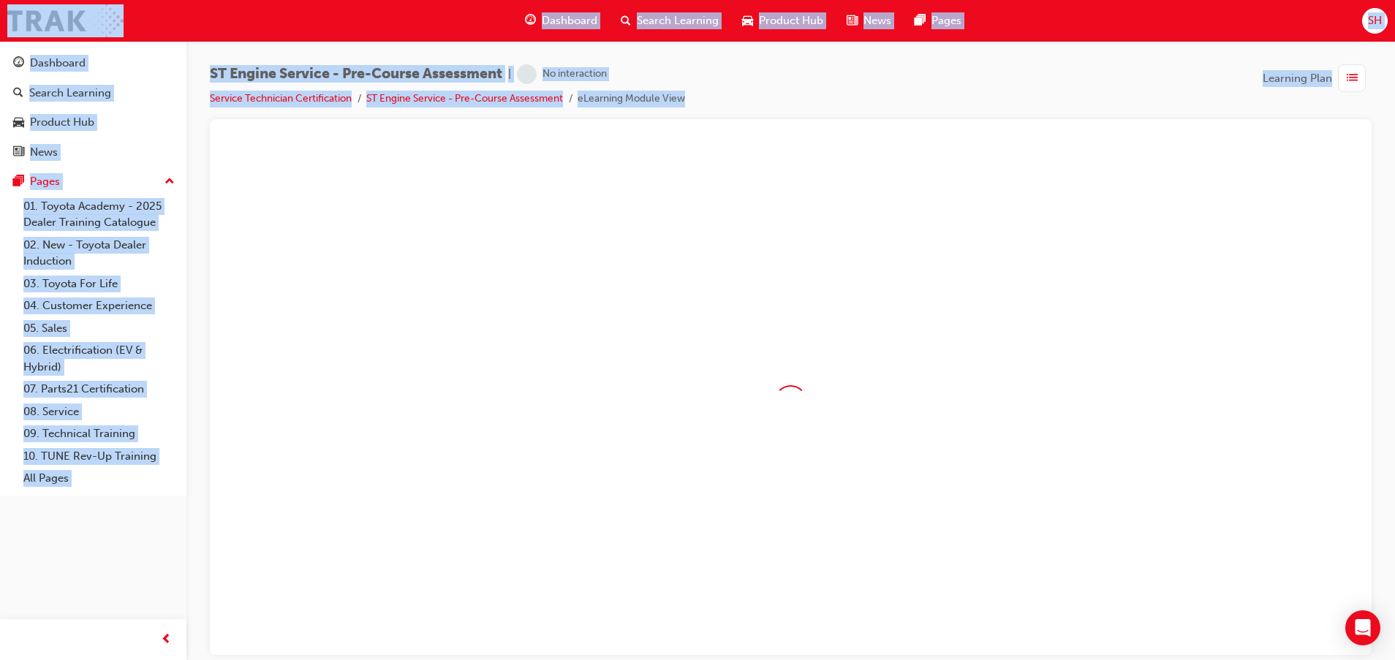
click at [998, 170] on div at bounding box center [790, 401] width 1138 height 512
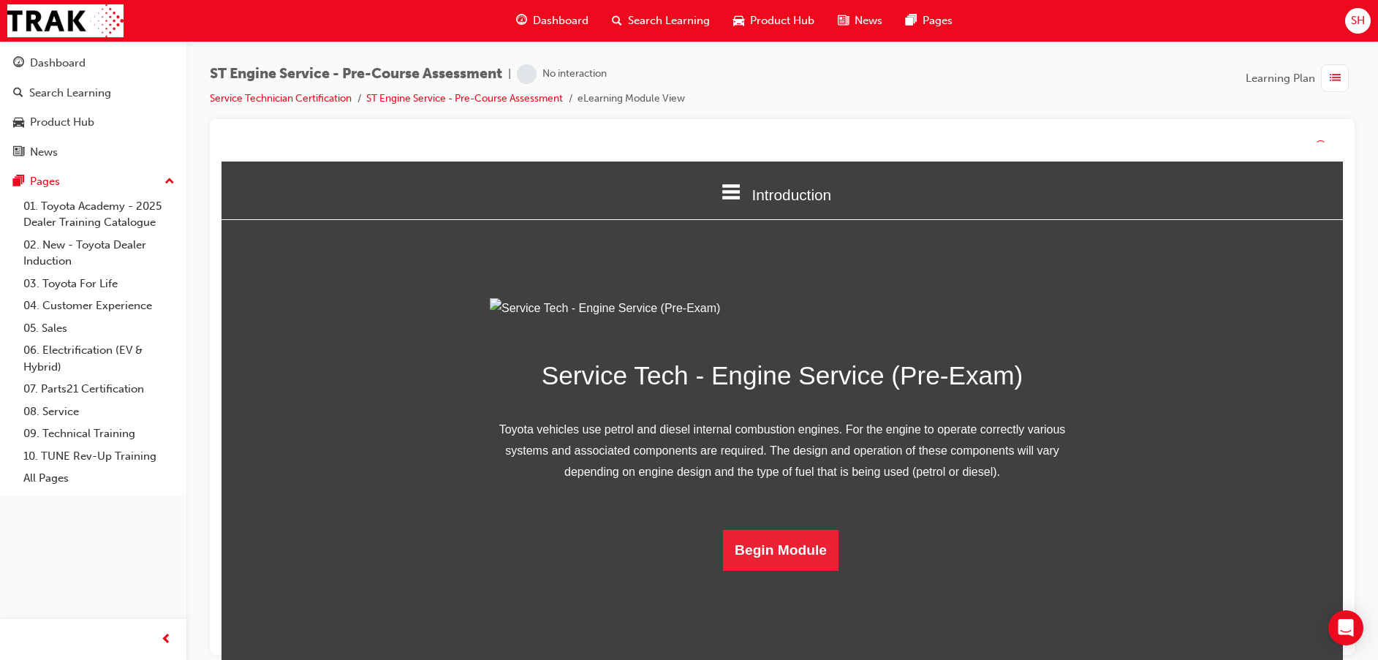
drag, startPoint x: 930, startPoint y: 105, endPoint x: 929, endPoint y: 120, distance: 15.4
click at [929, 113] on div "ST Engine Service - Pre-Course Assessment | No interaction Service Technician C…" at bounding box center [782, 91] width 1145 height 55
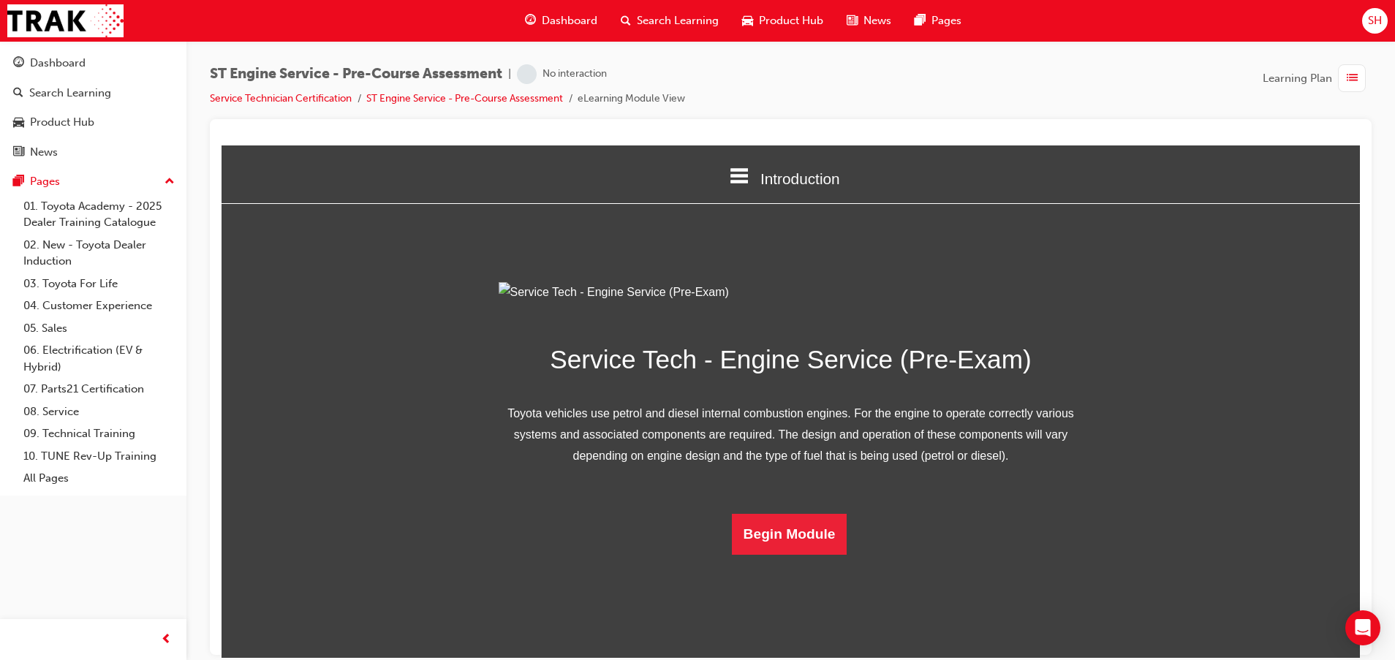
scroll to position [58, 0]
click at [737, 554] on button "Begin Module" at bounding box center [789, 533] width 115 height 41
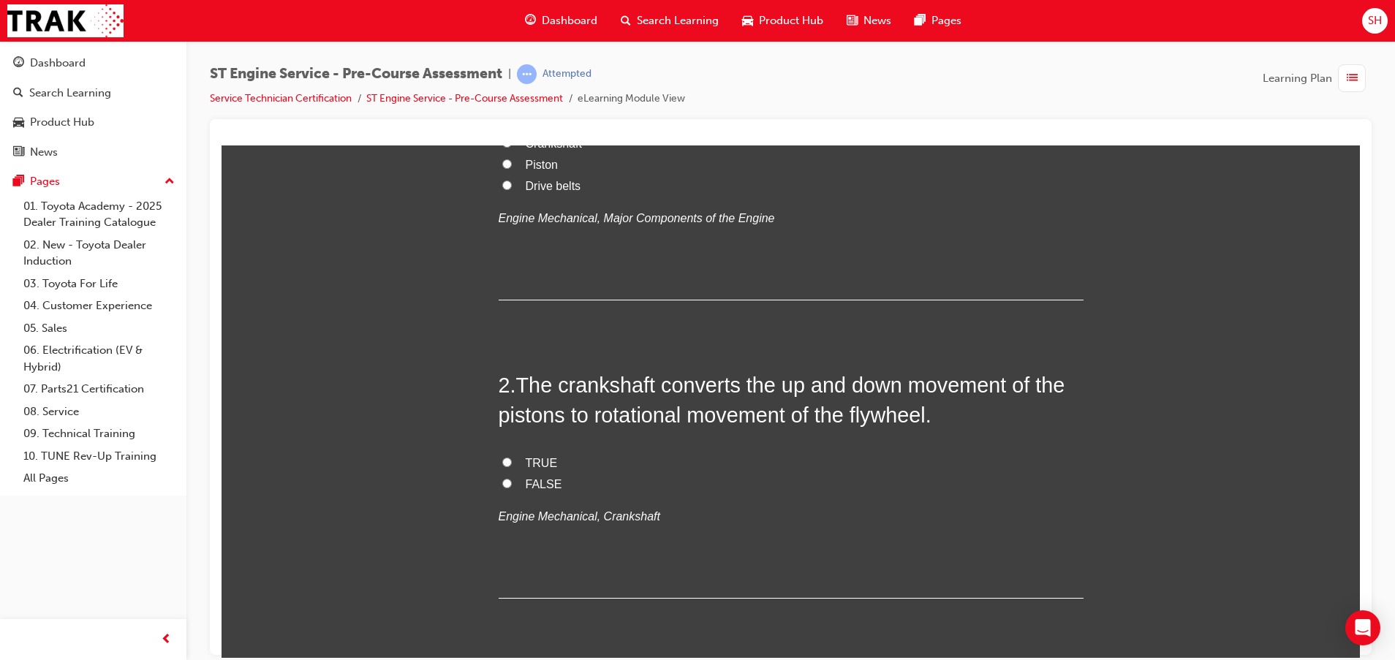
scroll to position [329, 0]
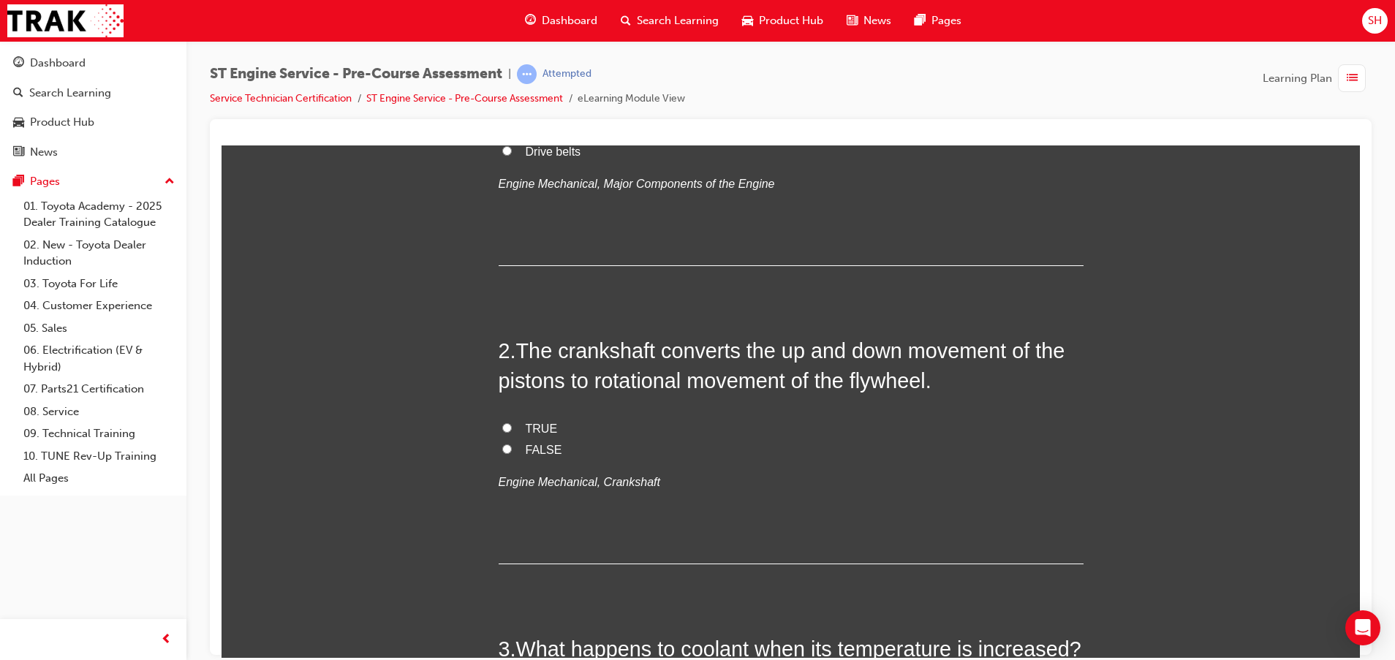
click at [602, 120] on label "Crankshaft" at bounding box center [790, 109] width 585 height 21
click at [512, 113] on input "Crankshaft" at bounding box center [507, 108] width 10 height 10
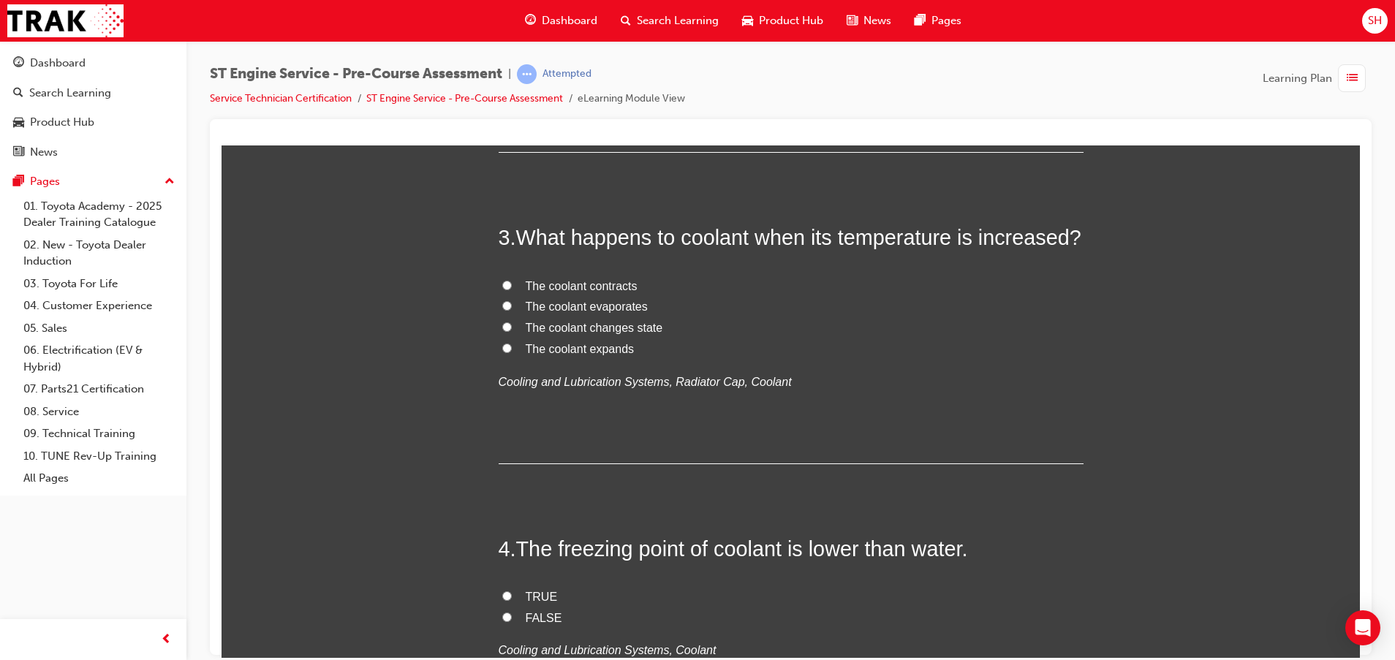
scroll to position [767, 0]
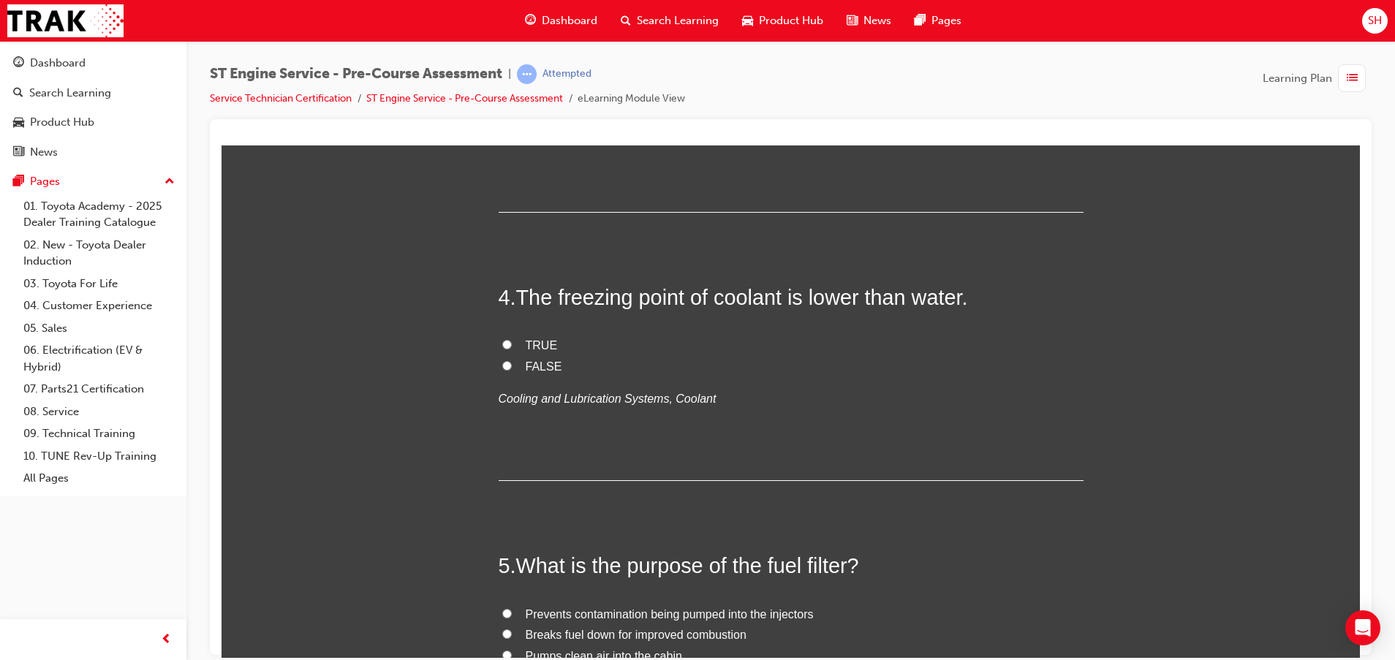
scroll to position [1096, 0]
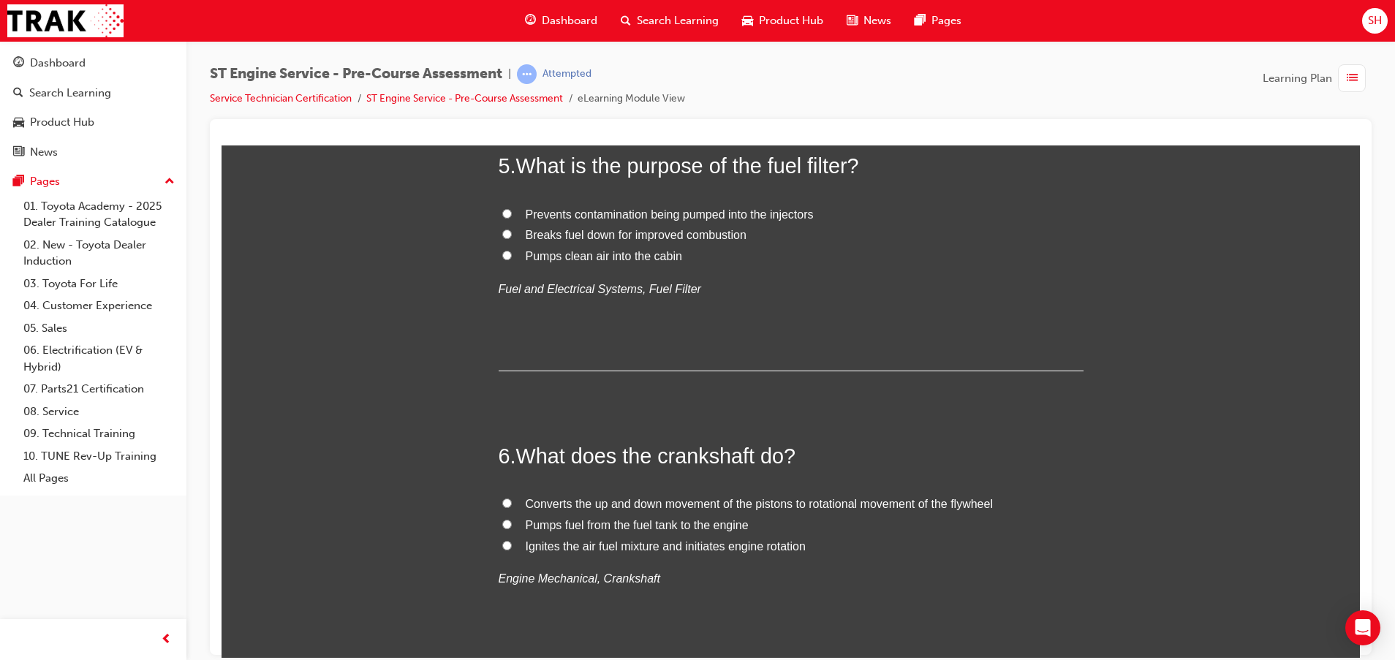
scroll to position [1425, 0]
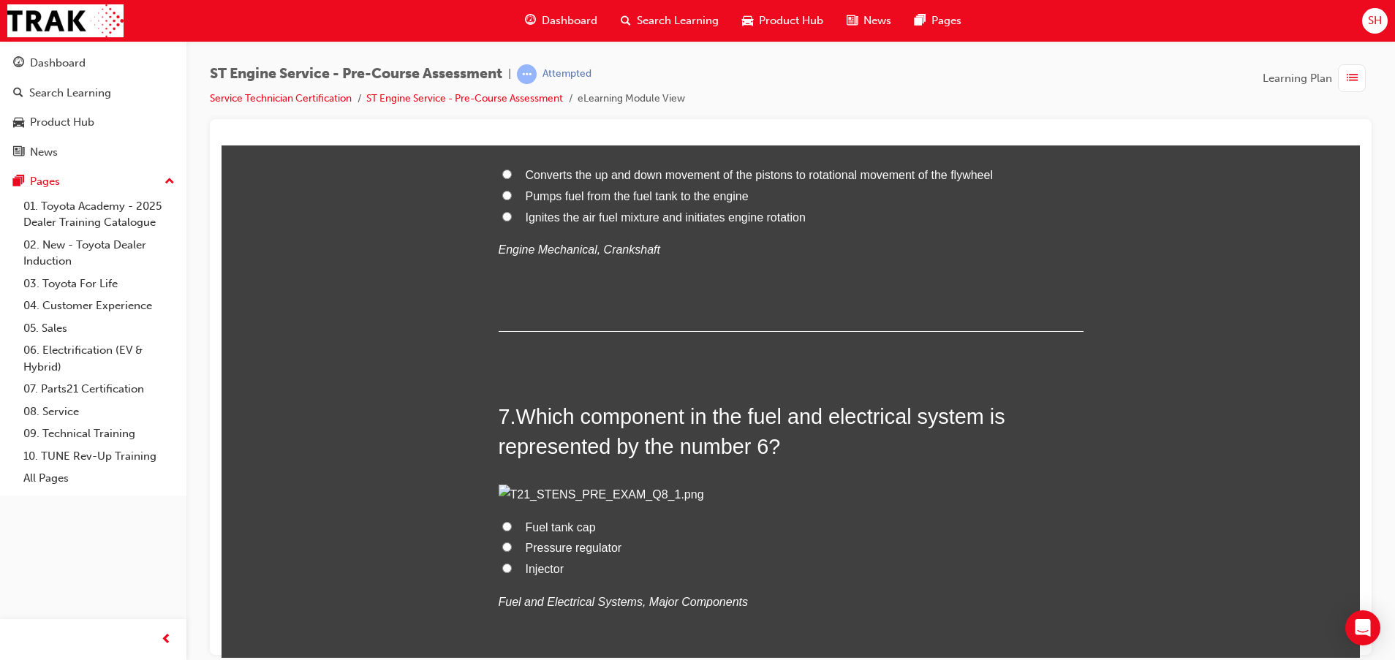
scroll to position [1754, 0]
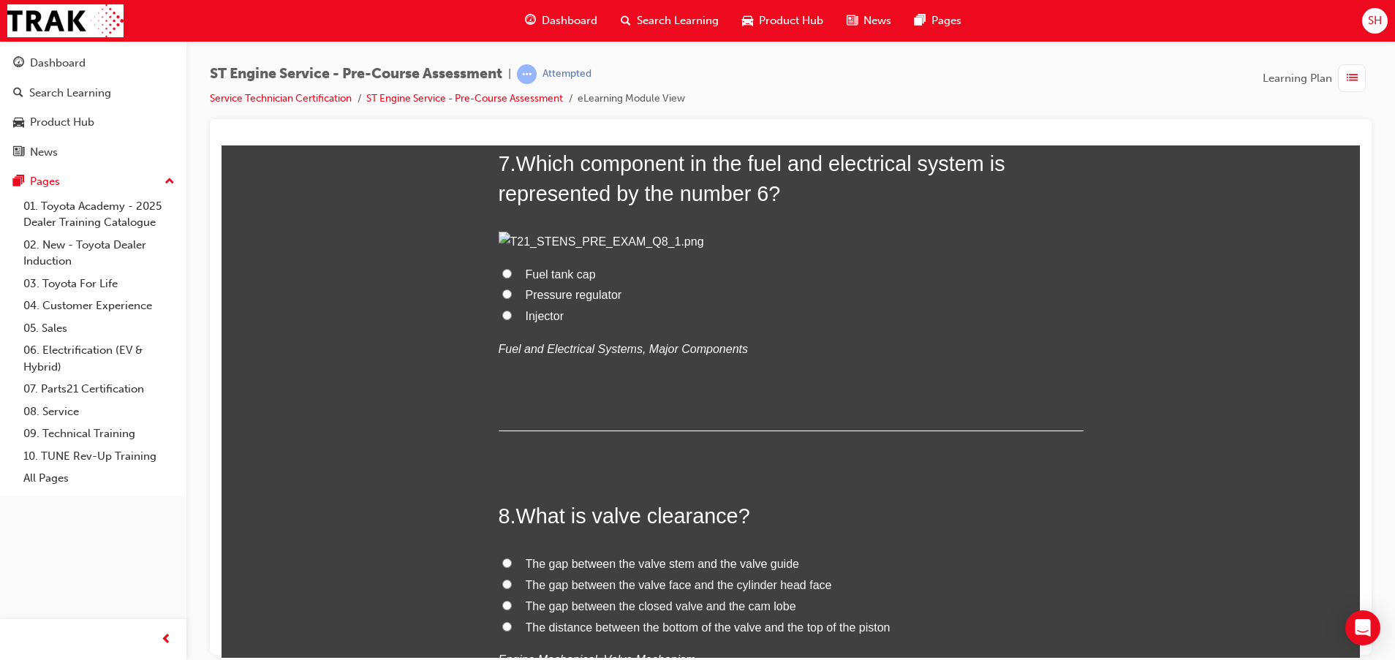
scroll to position [2083, 0]
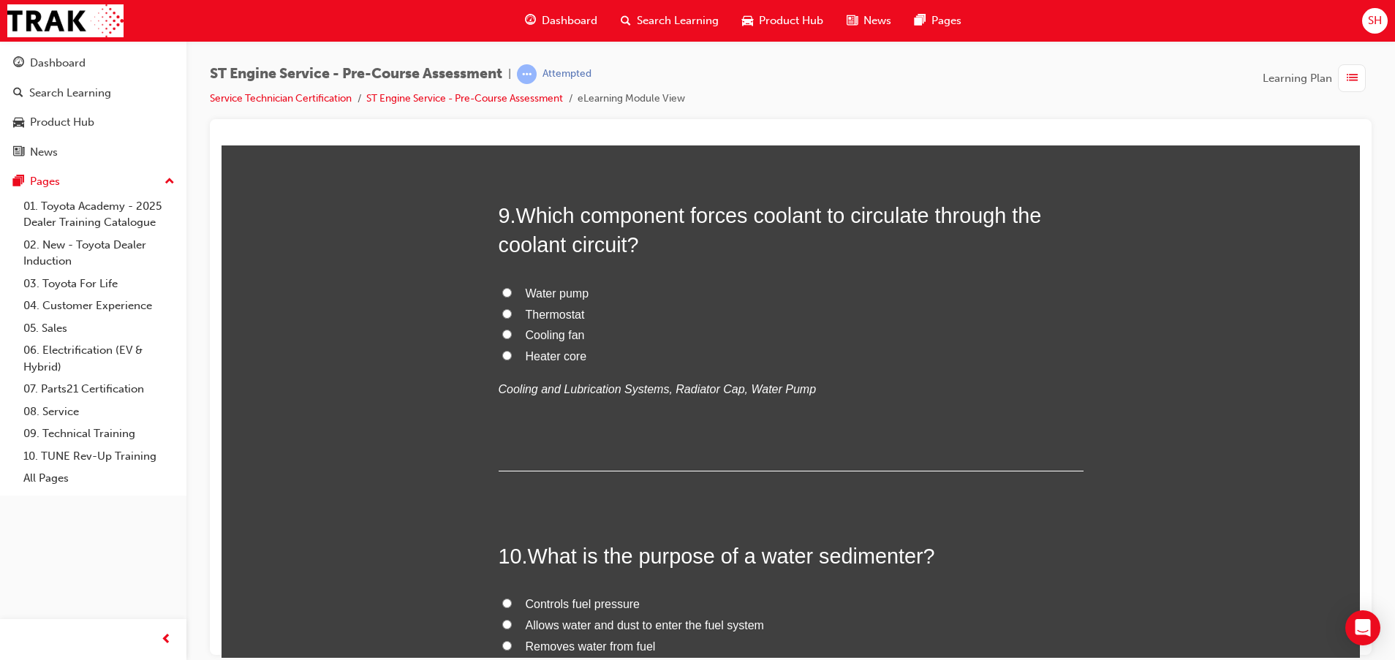
scroll to position [2631, 0]
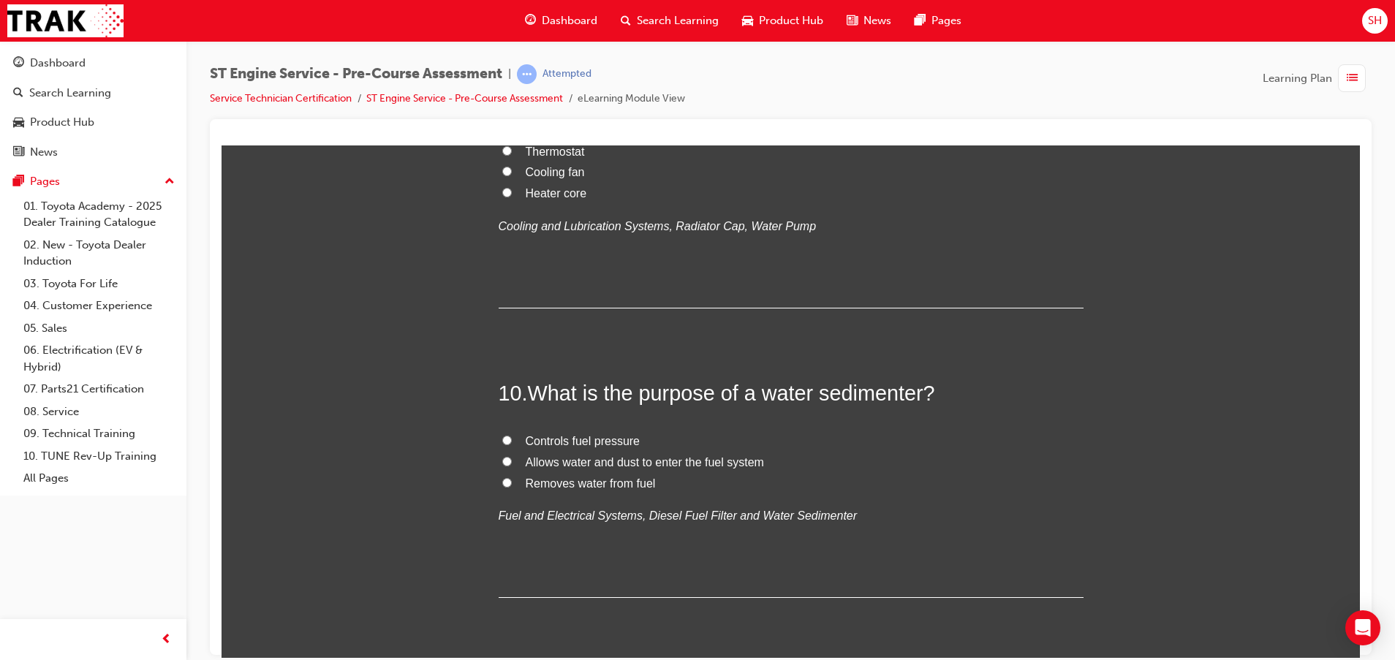
scroll to position [2960, 0]
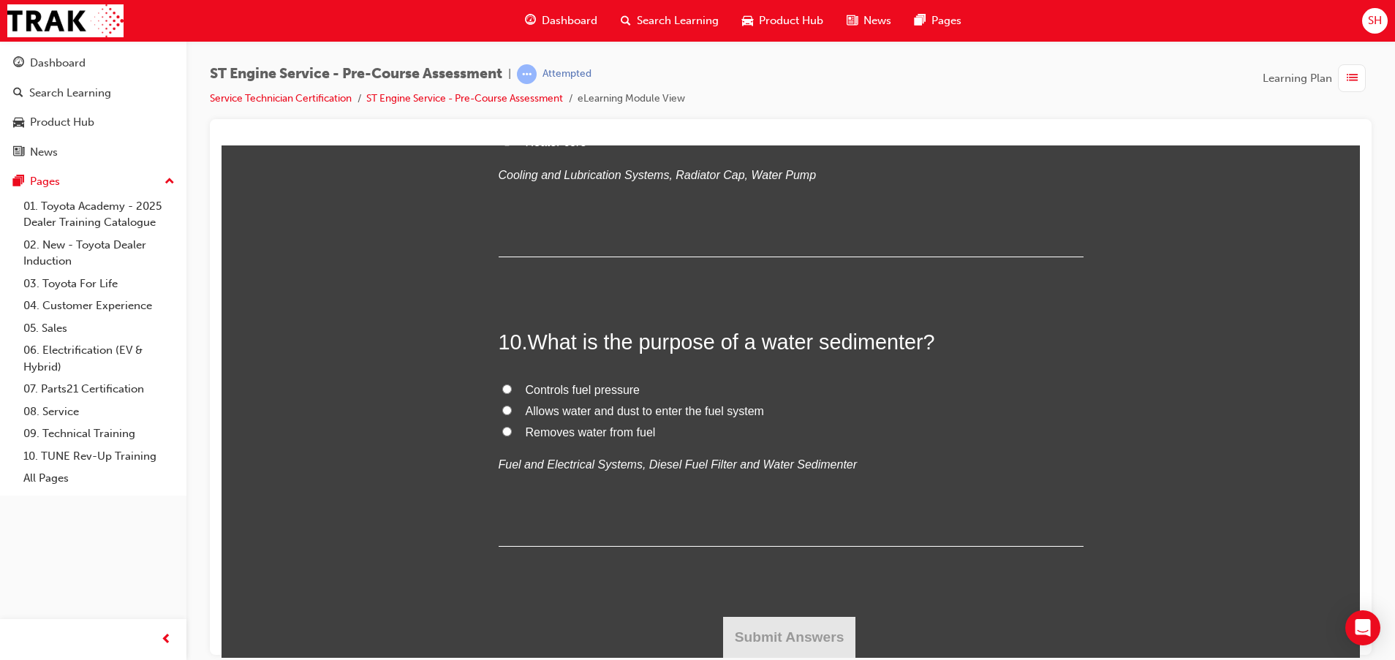
click at [572, 90] on label "Water pump" at bounding box center [790, 79] width 585 height 21
drag, startPoint x: 572, startPoint y: 463, endPoint x: 507, endPoint y: 455, distance: 65.5
click at [507, 90] on label "Water pump" at bounding box center [790, 79] width 585 height 21
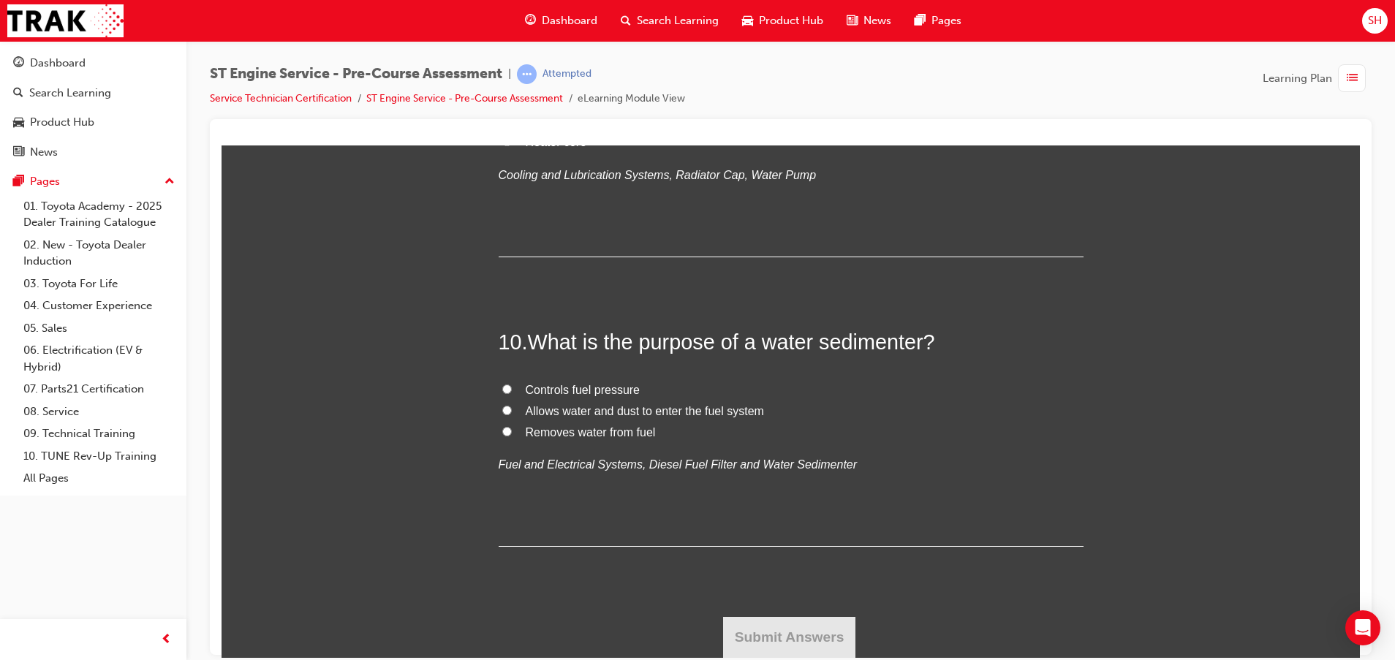
click at [507, 83] on input "Water pump" at bounding box center [507, 78] width 10 height 10
click at [574, 438] on span "Removes water from fuel" at bounding box center [591, 431] width 130 height 12
click at [512, 436] on input "Removes water from fuel" at bounding box center [507, 431] width 10 height 10
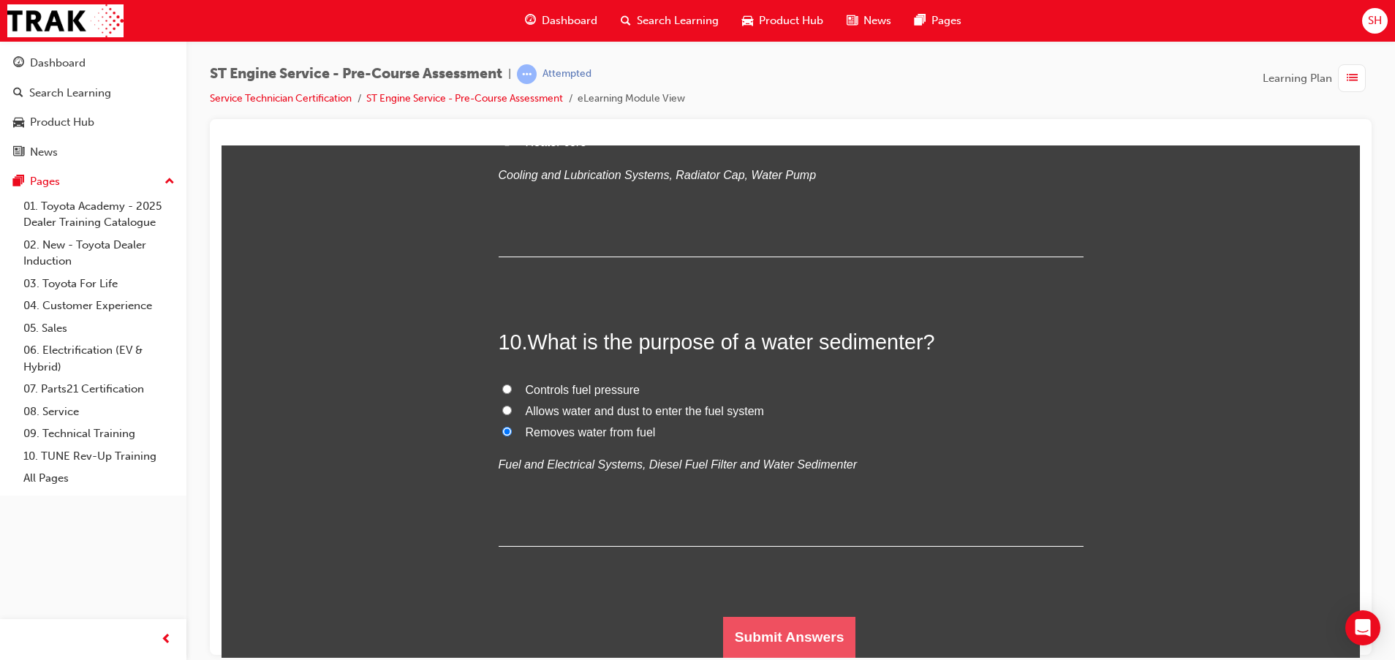
click at [797, 623] on button "Submit Answers" at bounding box center [789, 636] width 133 height 41
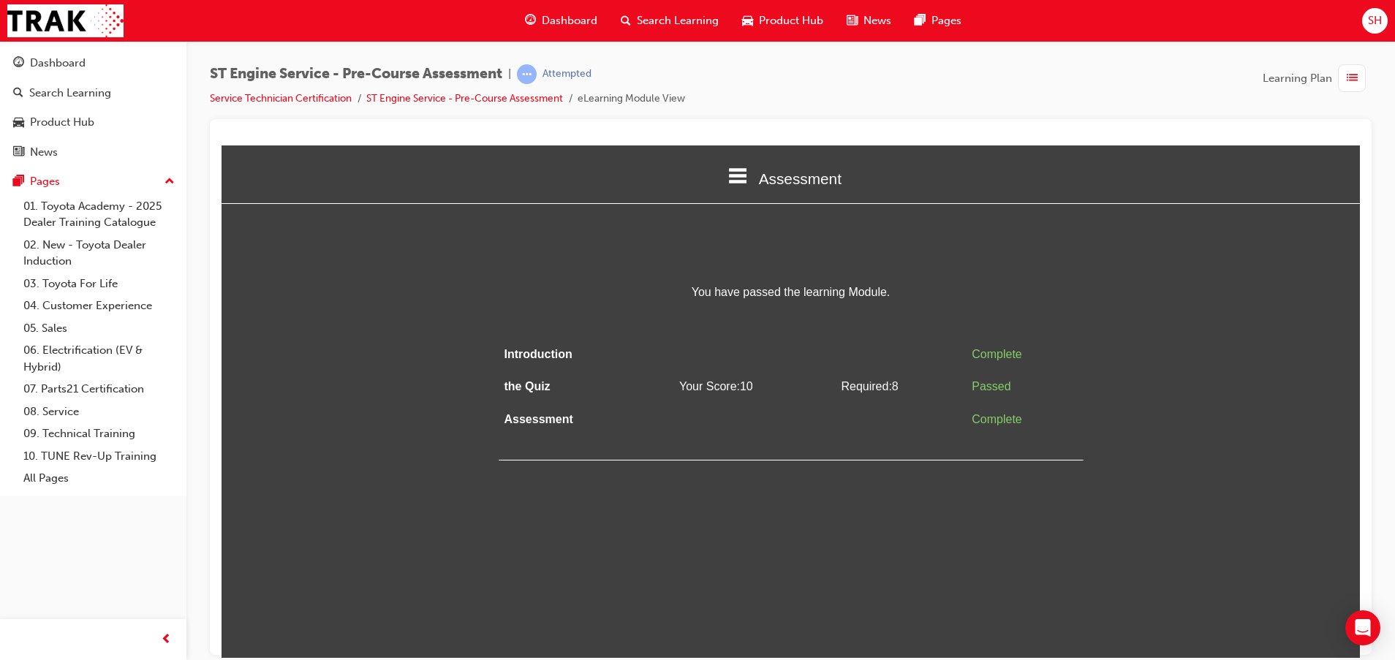
scroll to position [0, 0]
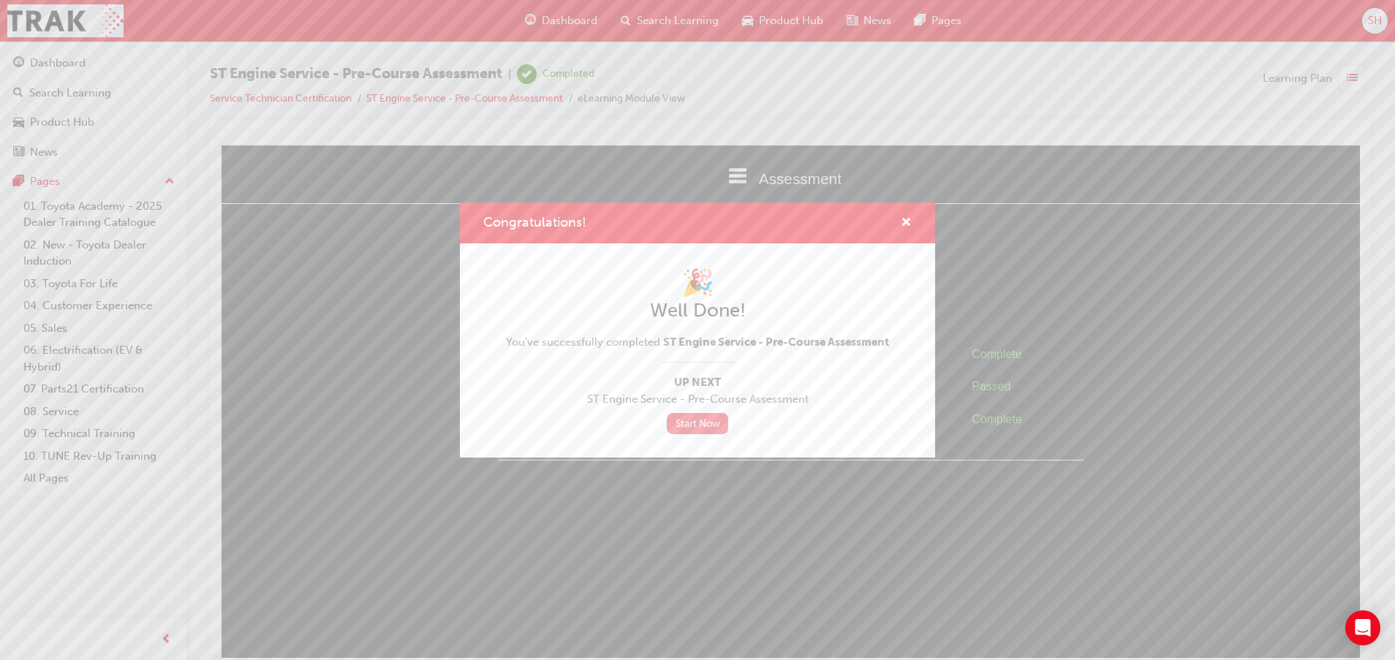
click at [709, 425] on link "Start Now" at bounding box center [697, 423] width 61 height 21
click at [699, 410] on div "🎉 Well Done! You've successfully completed ST Engine Service - Pre-Course Asses…" at bounding box center [697, 350] width 383 height 167
click at [695, 420] on link "Start Now" at bounding box center [697, 423] width 61 height 21
click at [930, 220] on div "Congratulations!" at bounding box center [697, 223] width 475 height 42
click at [910, 220] on span "cross-icon" at bounding box center [905, 223] width 11 height 13
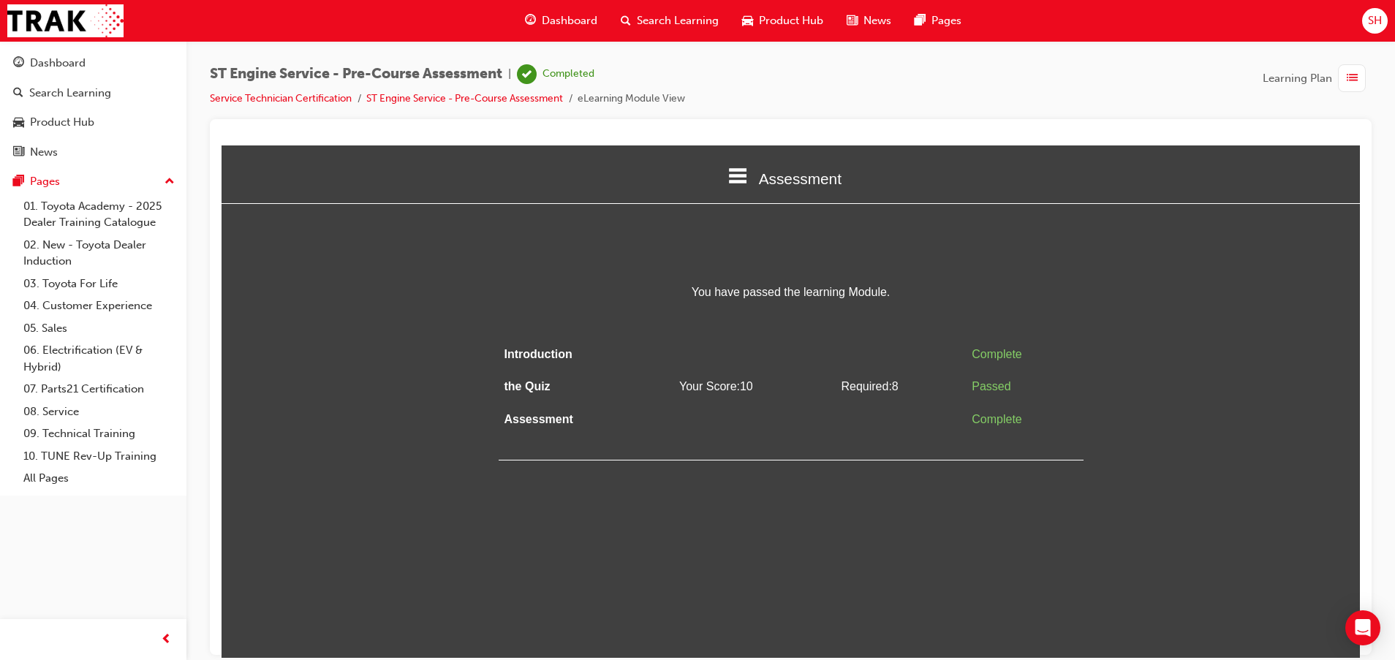
click at [529, 13] on span "guage-icon" at bounding box center [530, 21] width 11 height 18
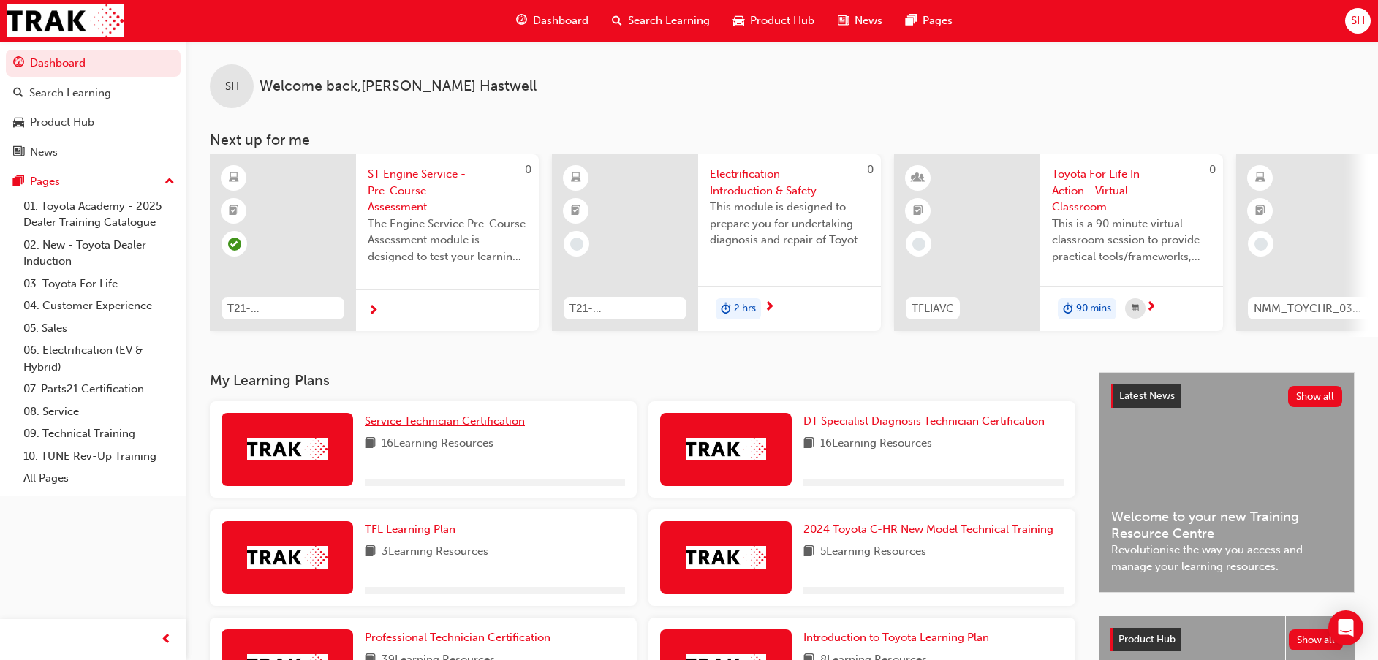
click at [421, 428] on span "Service Technician Certification" at bounding box center [445, 420] width 160 height 13
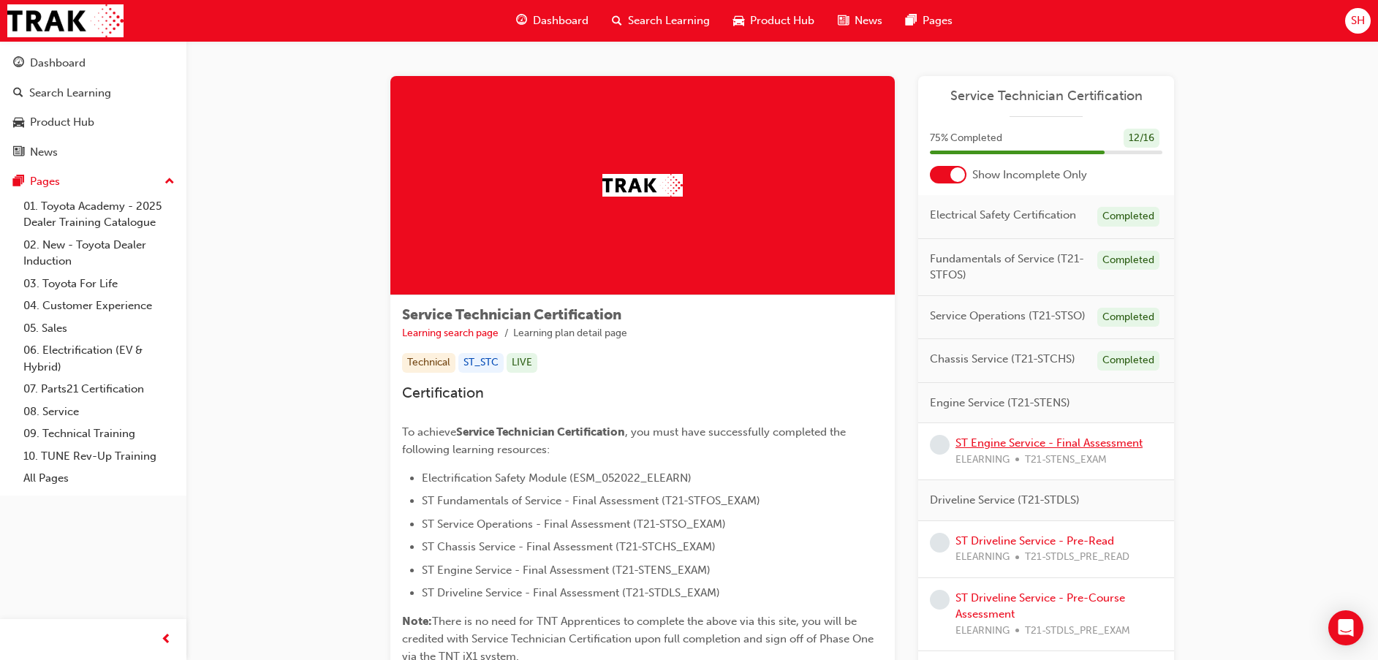
click at [1036, 442] on link "ST Engine Service - Final Assessment" at bounding box center [1048, 442] width 187 height 13
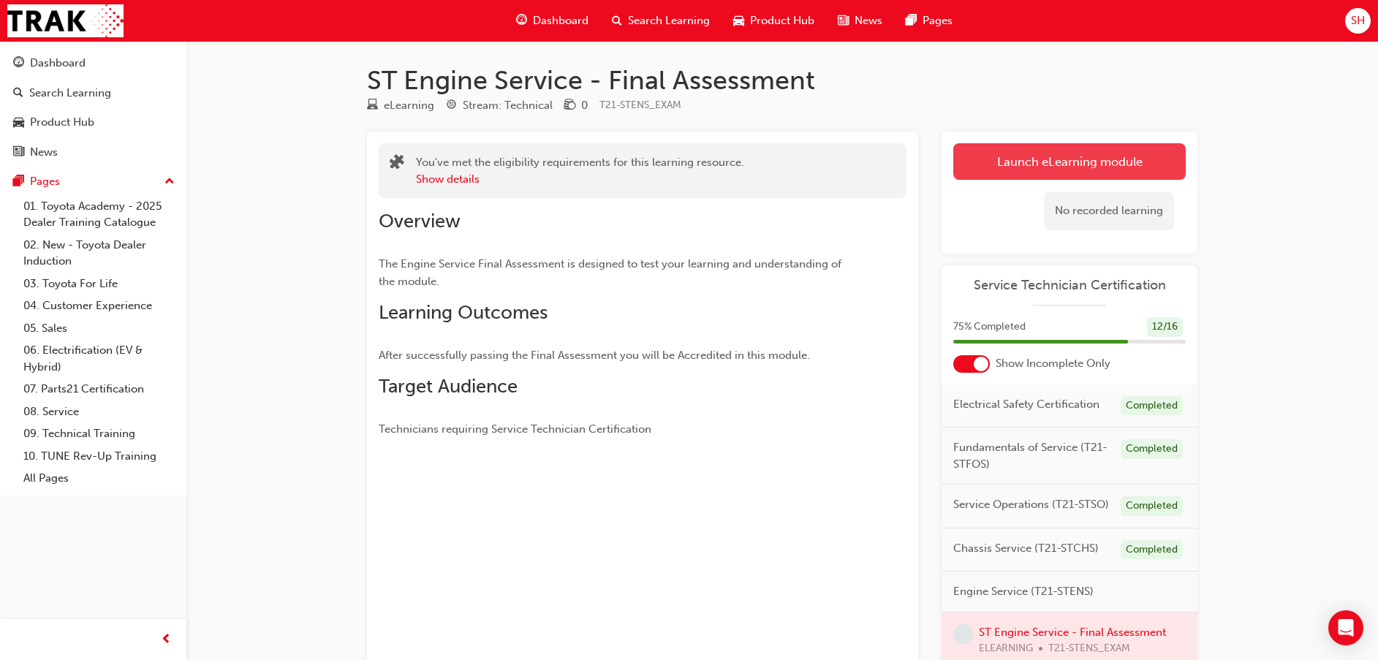
click at [1103, 153] on link "Launch eLearning module" at bounding box center [1069, 161] width 232 height 37
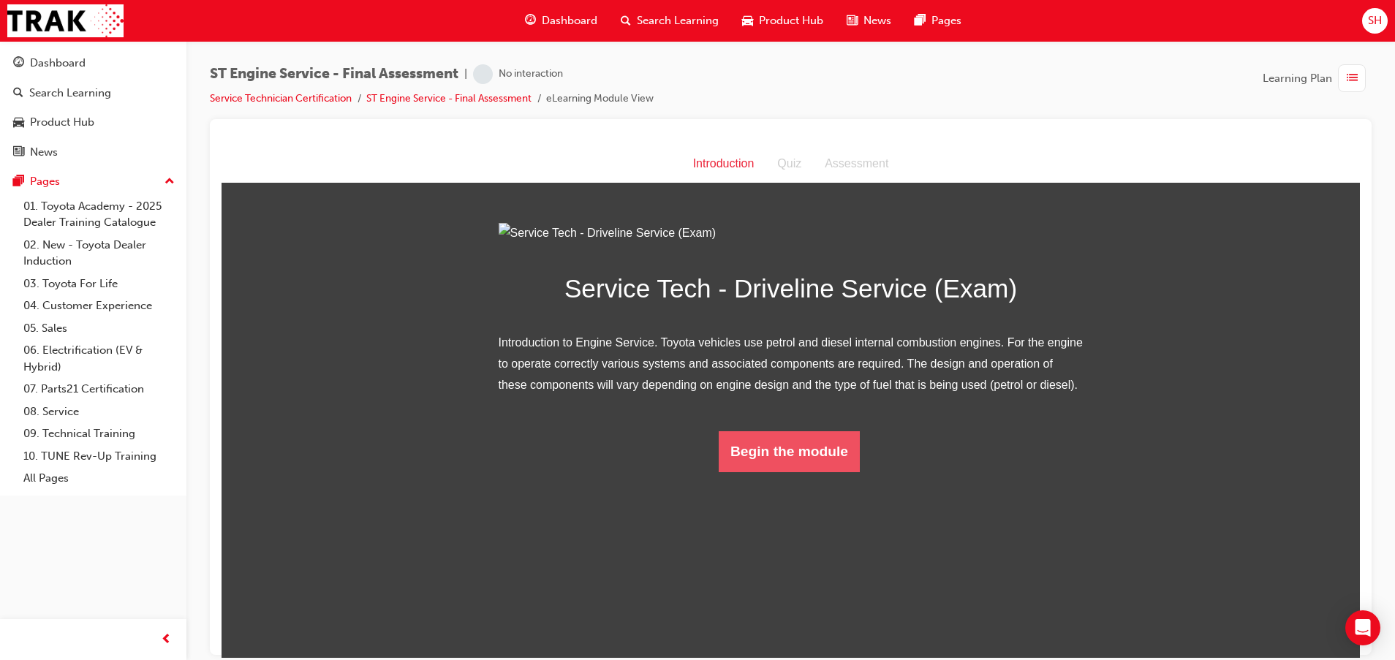
click at [805, 471] on button "Begin the module" at bounding box center [788, 450] width 141 height 41
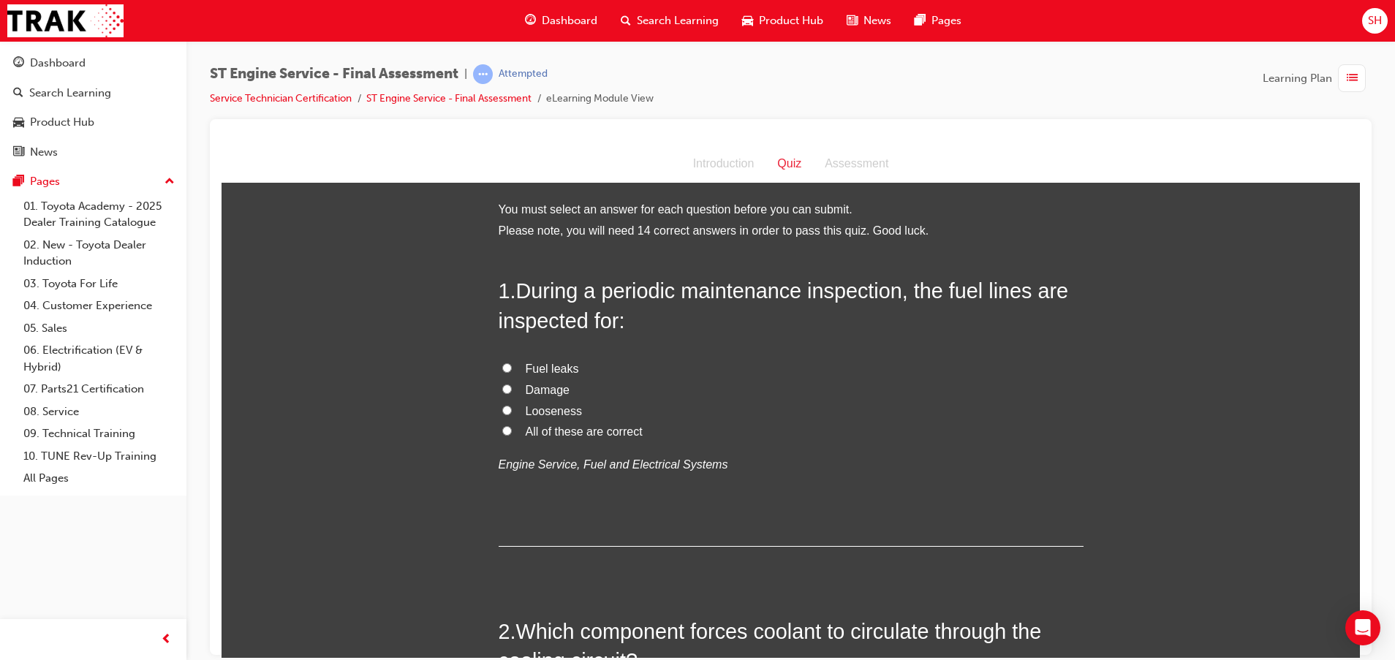
click at [534, 432] on span "All of these are correct" at bounding box center [584, 431] width 117 height 12
click at [512, 432] on input "All of these are correct" at bounding box center [507, 430] width 10 height 10
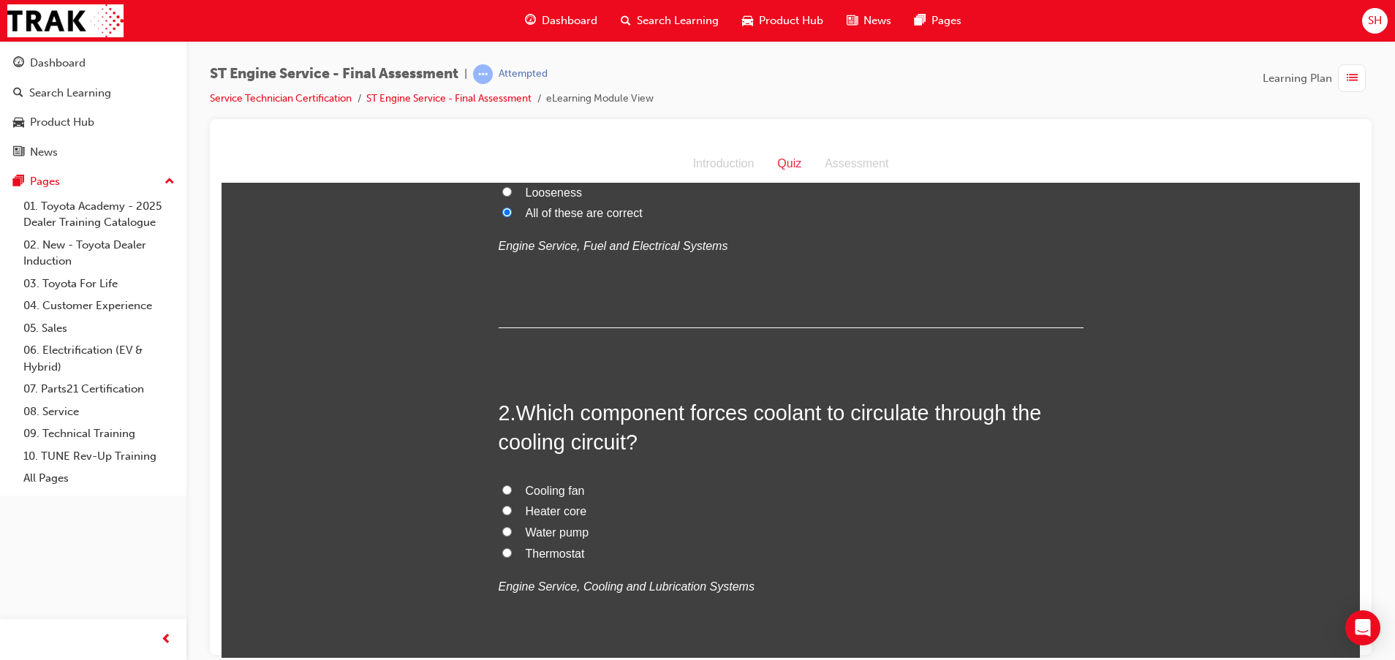
scroll to position [219, 0]
click at [555, 530] on span "Water pump" at bounding box center [558, 531] width 64 height 12
drag, startPoint x: 555, startPoint y: 530, endPoint x: 500, endPoint y: 527, distance: 55.6
click at [502, 527] on input "Water pump" at bounding box center [507, 531] width 10 height 10
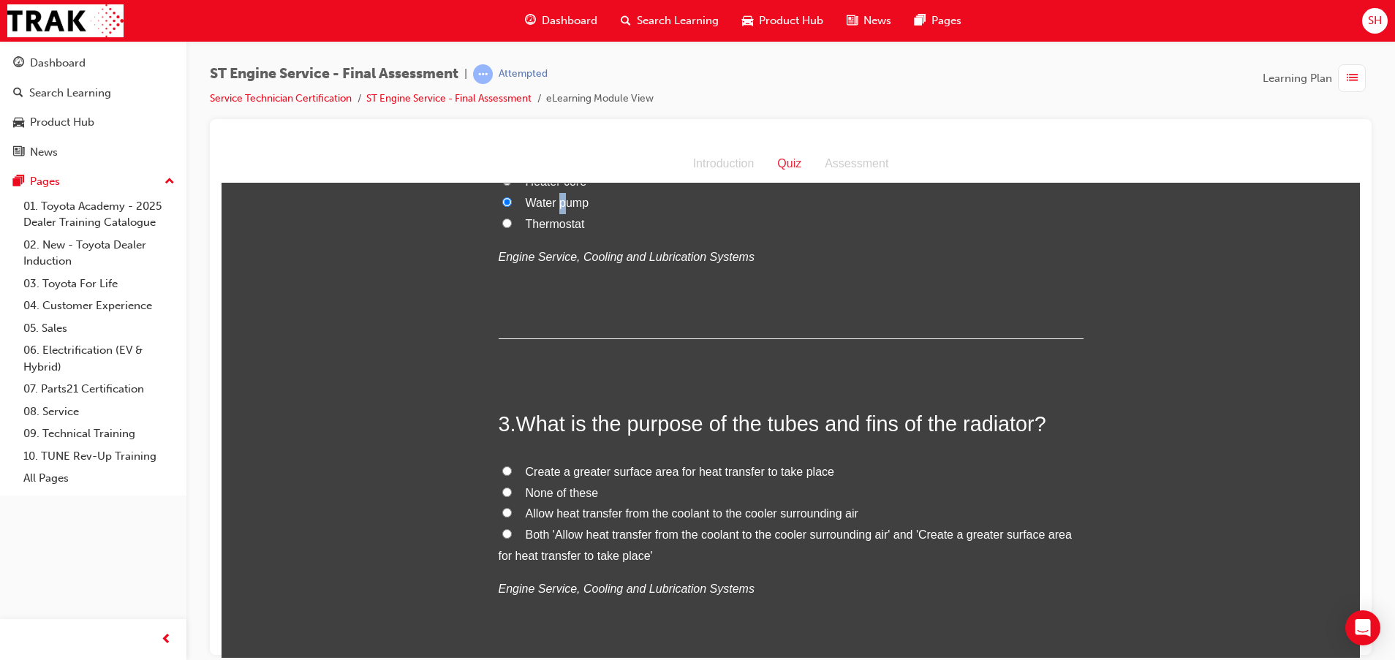
scroll to position [658, 0]
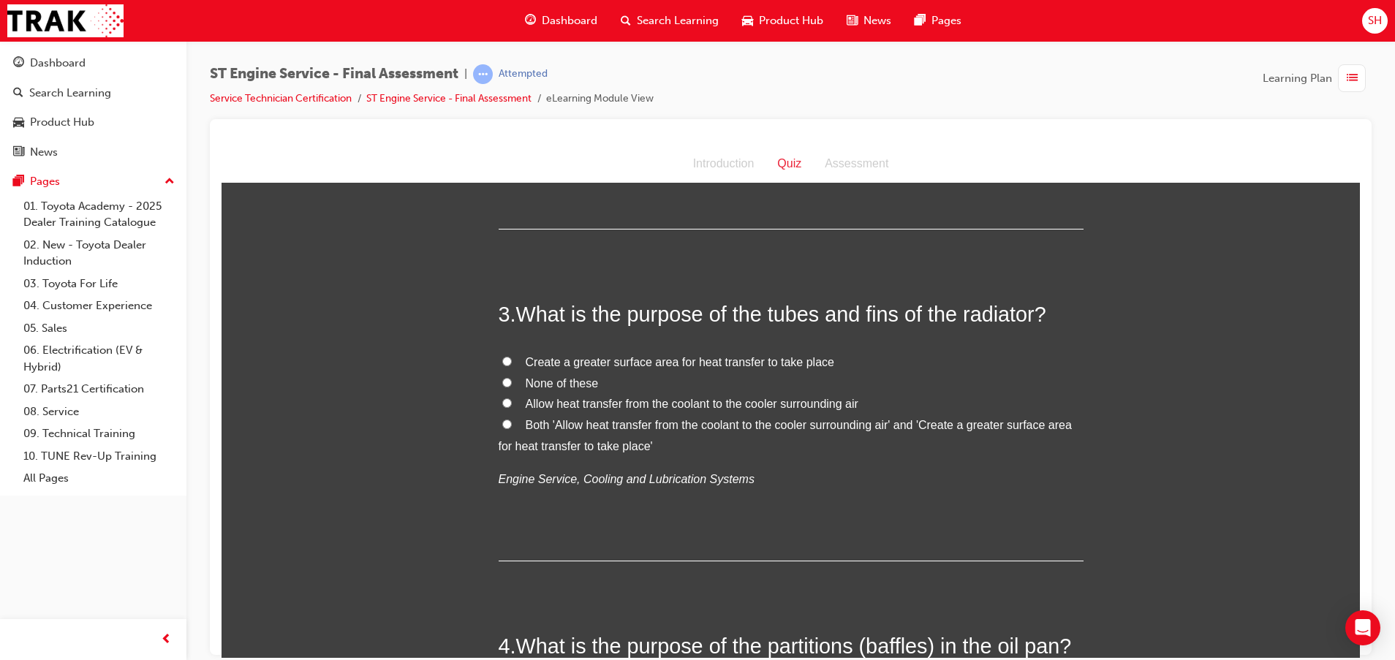
click at [503, 407] on label "Allow heat transfer from the coolant to the cooler surrounding air" at bounding box center [790, 403] width 585 height 21
click at [503, 407] on input "Allow heat transfer from the coolant to the cooler surrounding air" at bounding box center [507, 403] width 10 height 10
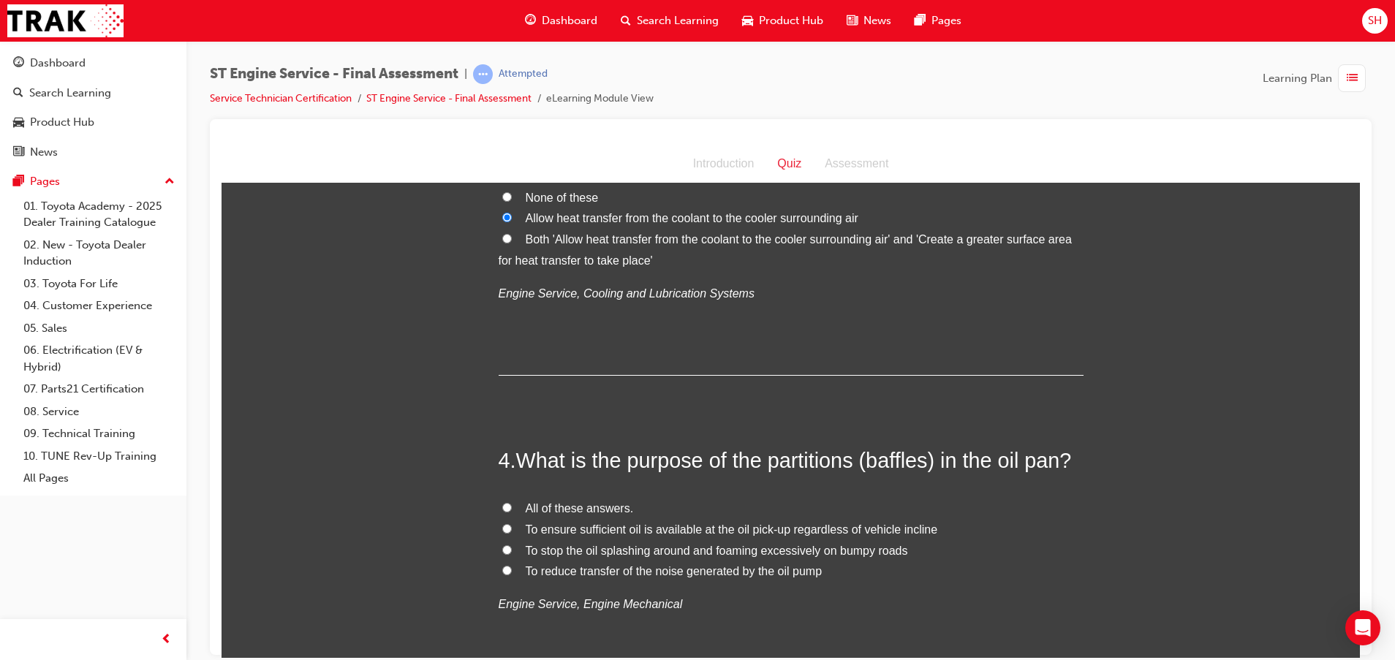
scroll to position [877, 0]
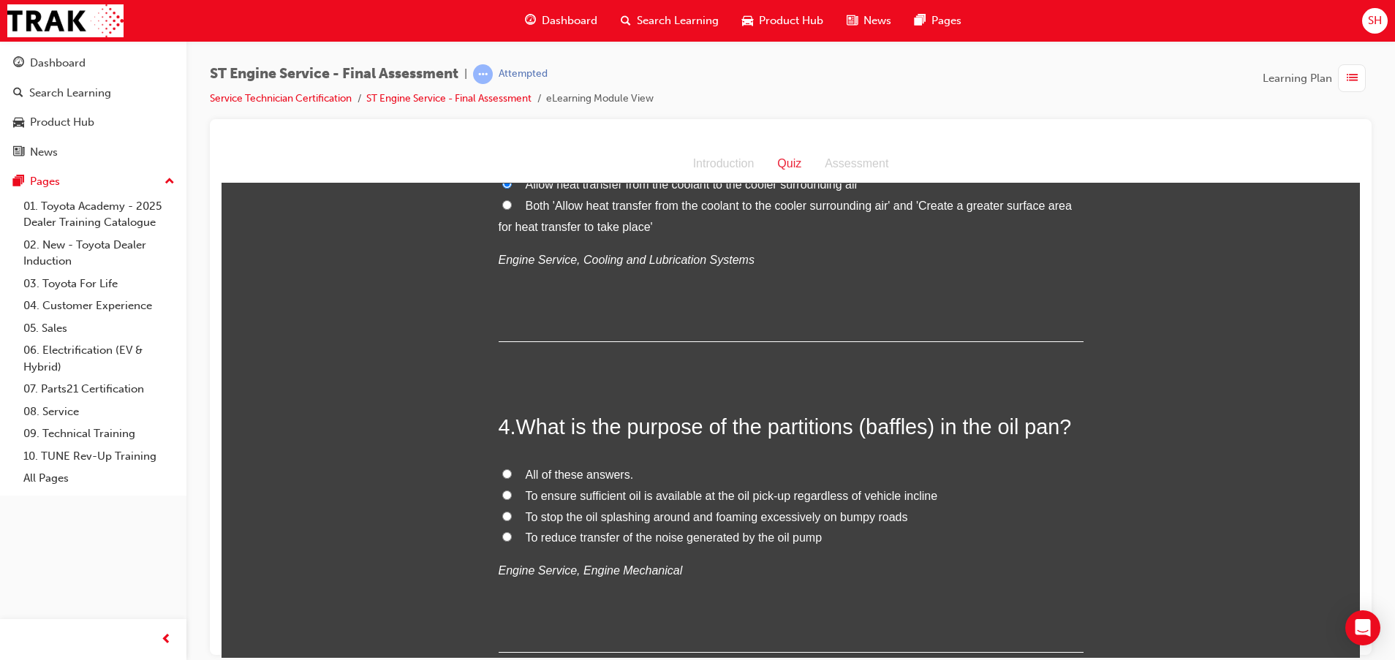
click at [498, 478] on label "All of these answers." at bounding box center [790, 474] width 585 height 21
click at [502, 478] on input "All of these answers." at bounding box center [507, 473] width 10 height 10
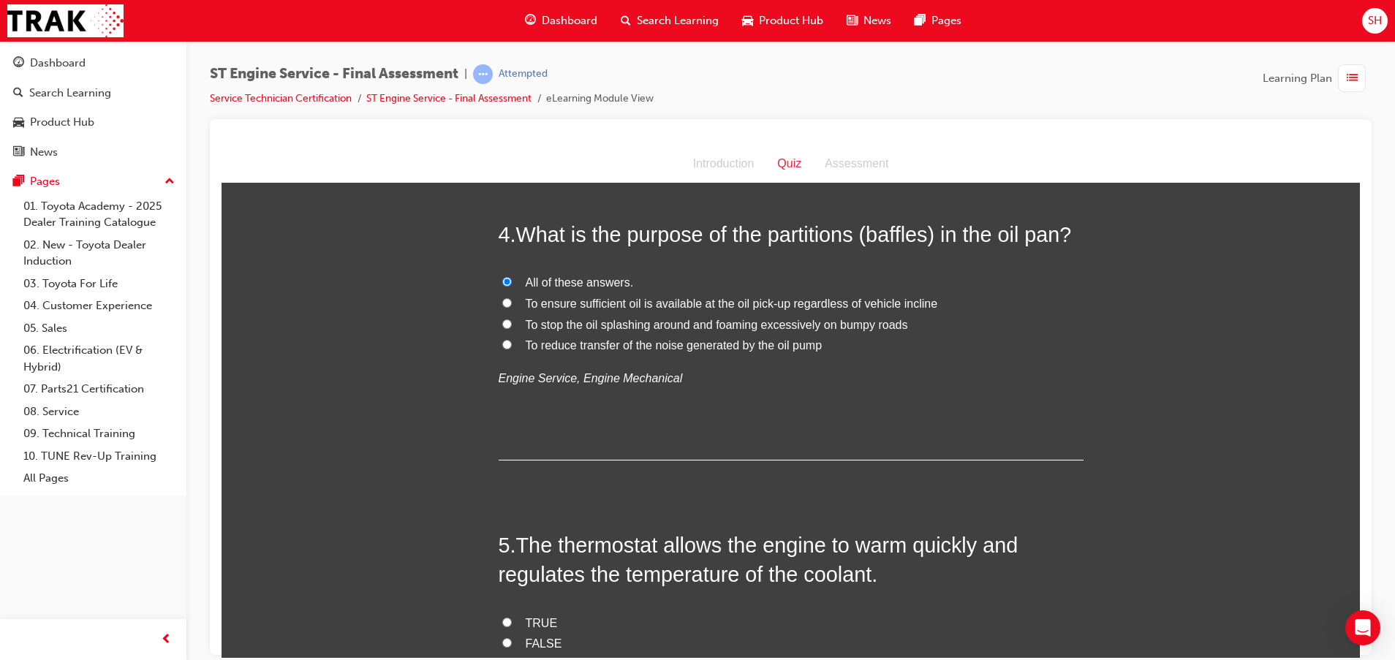
scroll to position [1316, 0]
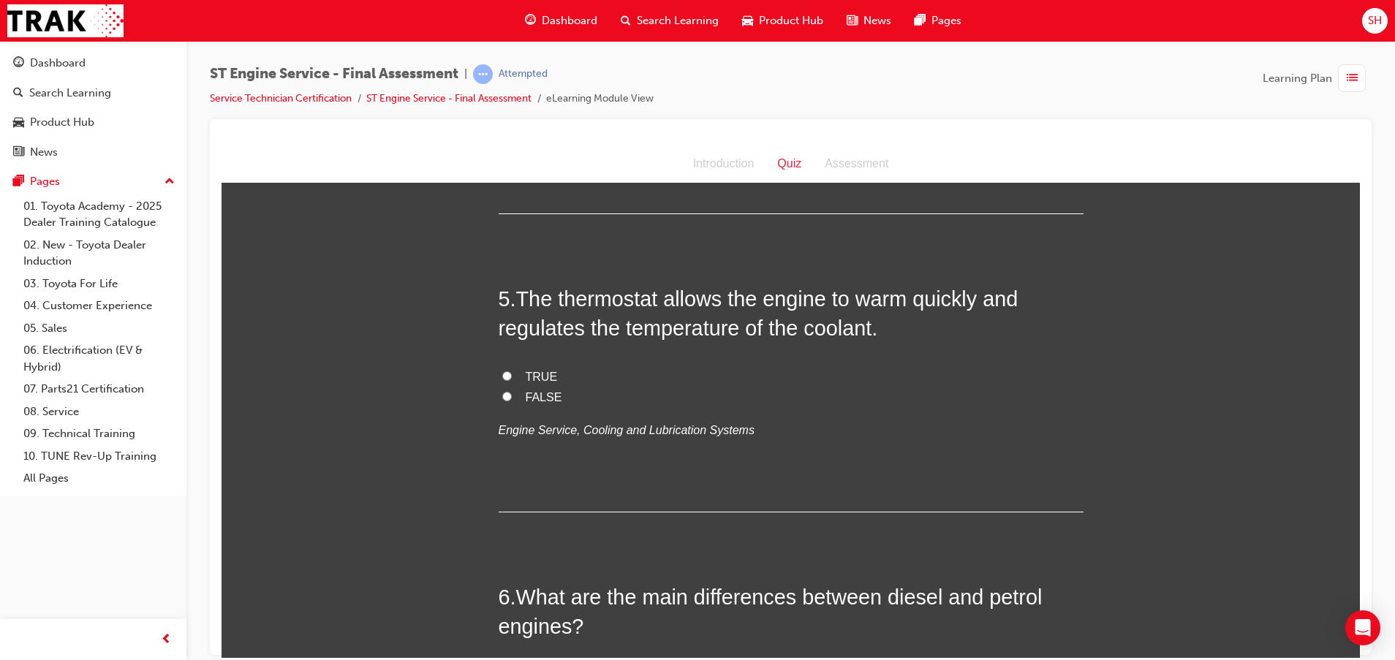
click at [516, 374] on label "TRUE" at bounding box center [790, 376] width 585 height 21
click at [512, 374] on input "TRUE" at bounding box center [507, 376] width 10 height 10
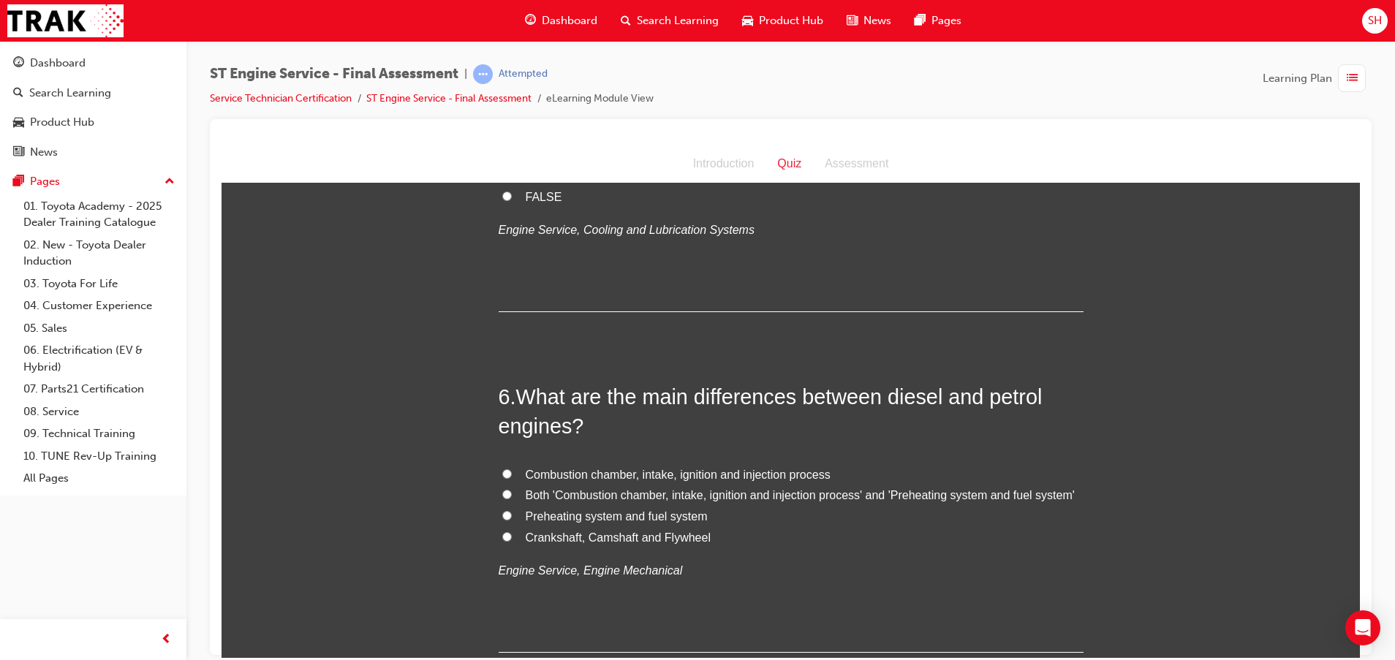
scroll to position [1535, 0]
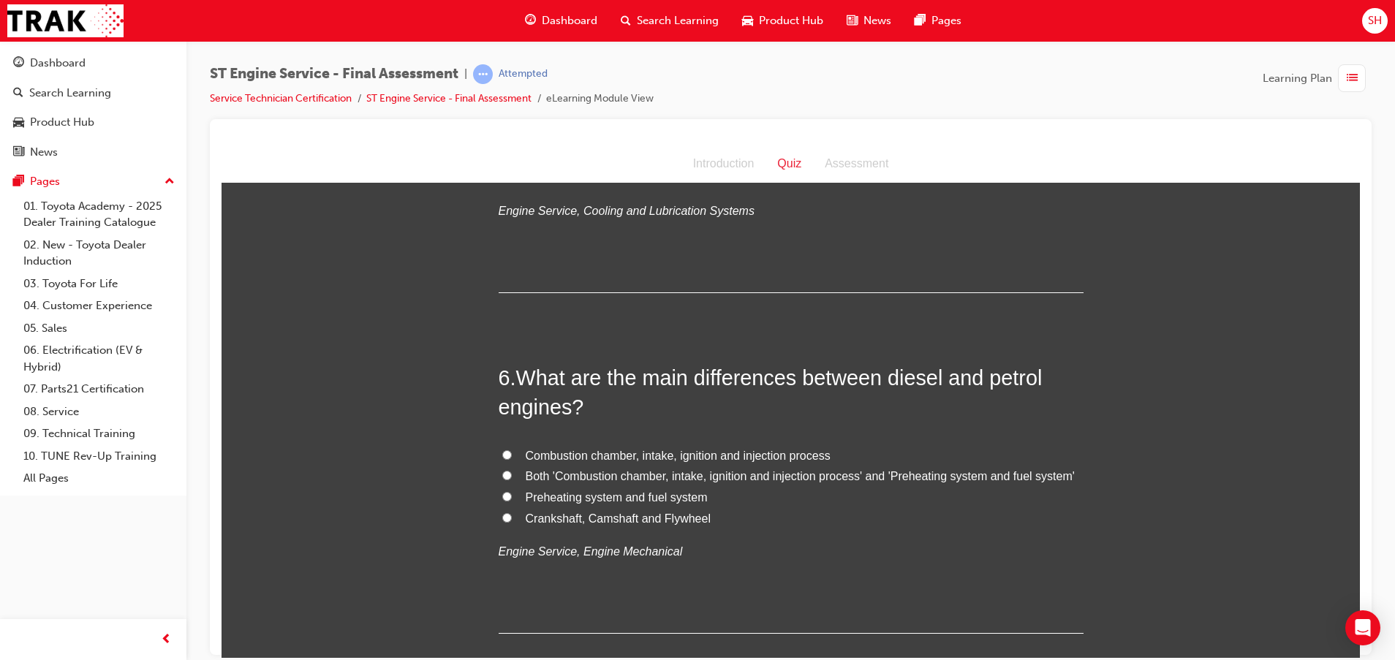
click at [504, 498] on label "Preheating system and fuel system" at bounding box center [790, 497] width 585 height 21
click at [504, 498] on input "Preheating system and fuel system" at bounding box center [507, 496] width 10 height 10
click at [517, 477] on label "Both 'Combustion chamber, intake, ignition and injection process' and 'Preheati…" at bounding box center [790, 476] width 585 height 21
click at [512, 477] on input "Both 'Combustion chamber, intake, ignition and injection process' and 'Preheati…" at bounding box center [507, 475] width 10 height 10
click at [502, 475] on input "Both 'Combustion chamber, intake, ignition and injection process' and 'Preheati…" at bounding box center [507, 475] width 10 height 10
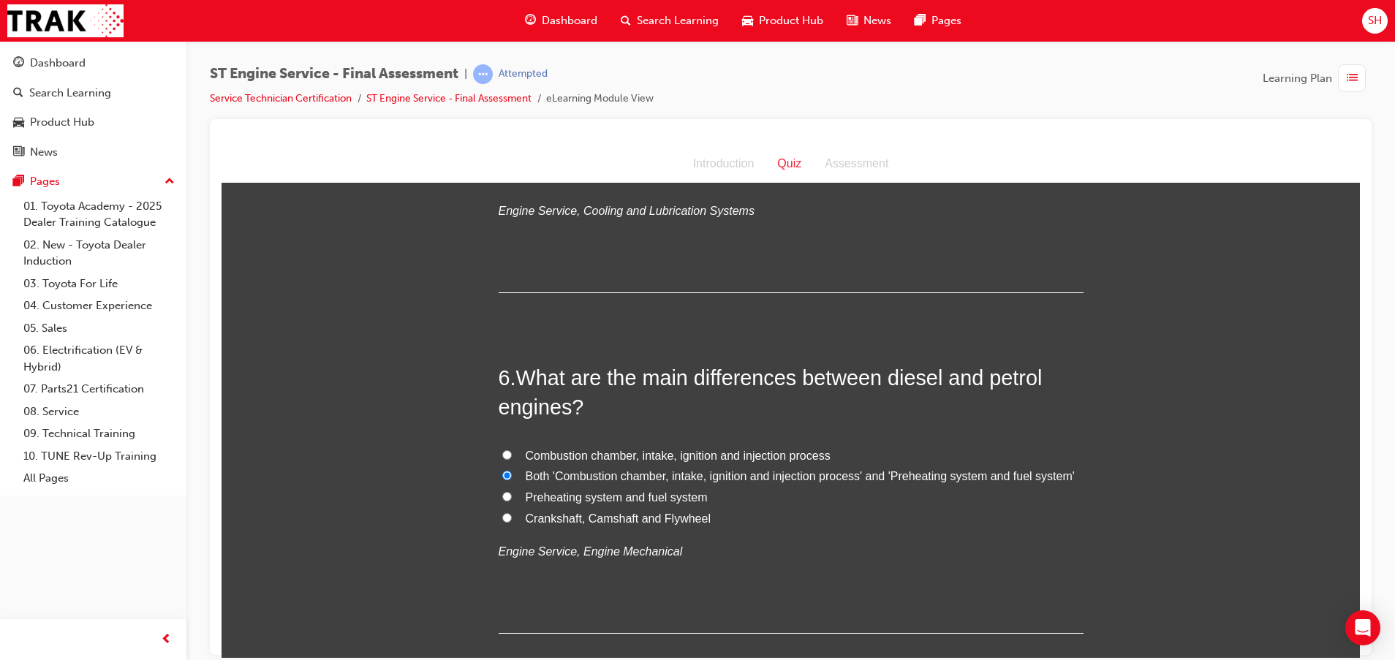
click at [498, 496] on label "Preheating system and fuel system" at bounding box center [790, 497] width 585 height 21
click at [502, 496] on input "Preheating system and fuel system" at bounding box center [507, 496] width 10 height 10
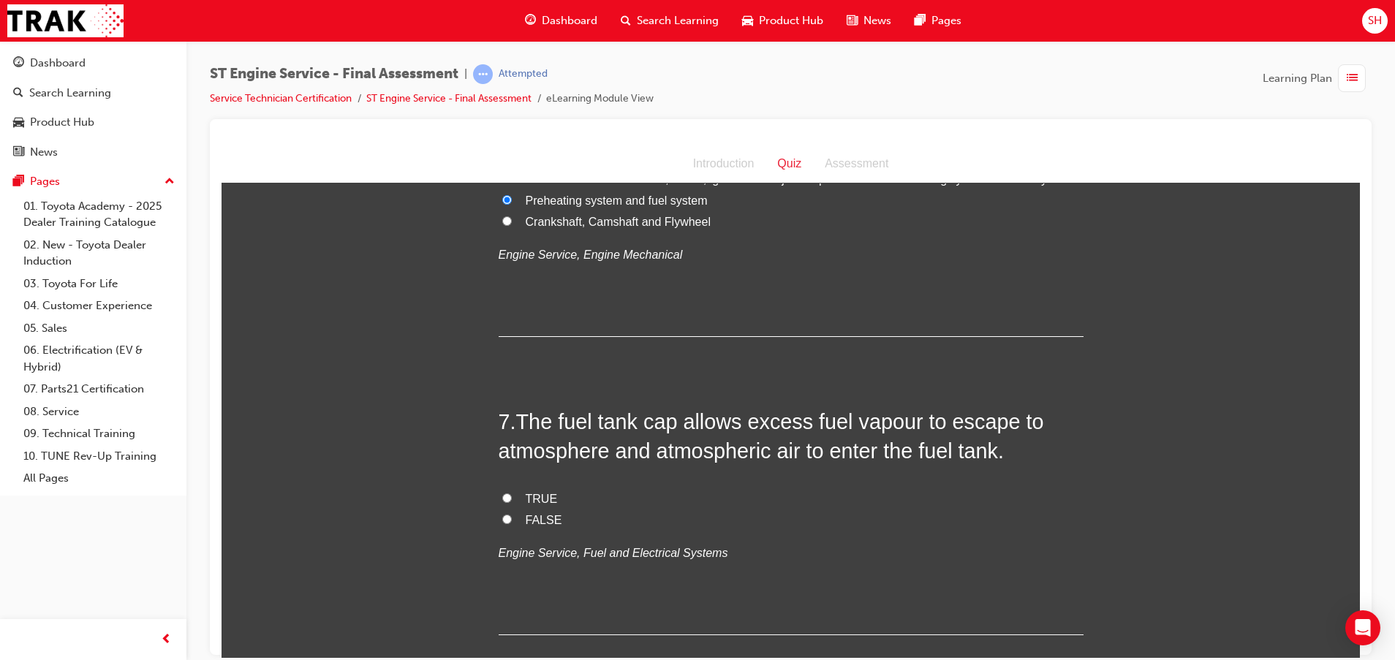
scroll to position [1864, 0]
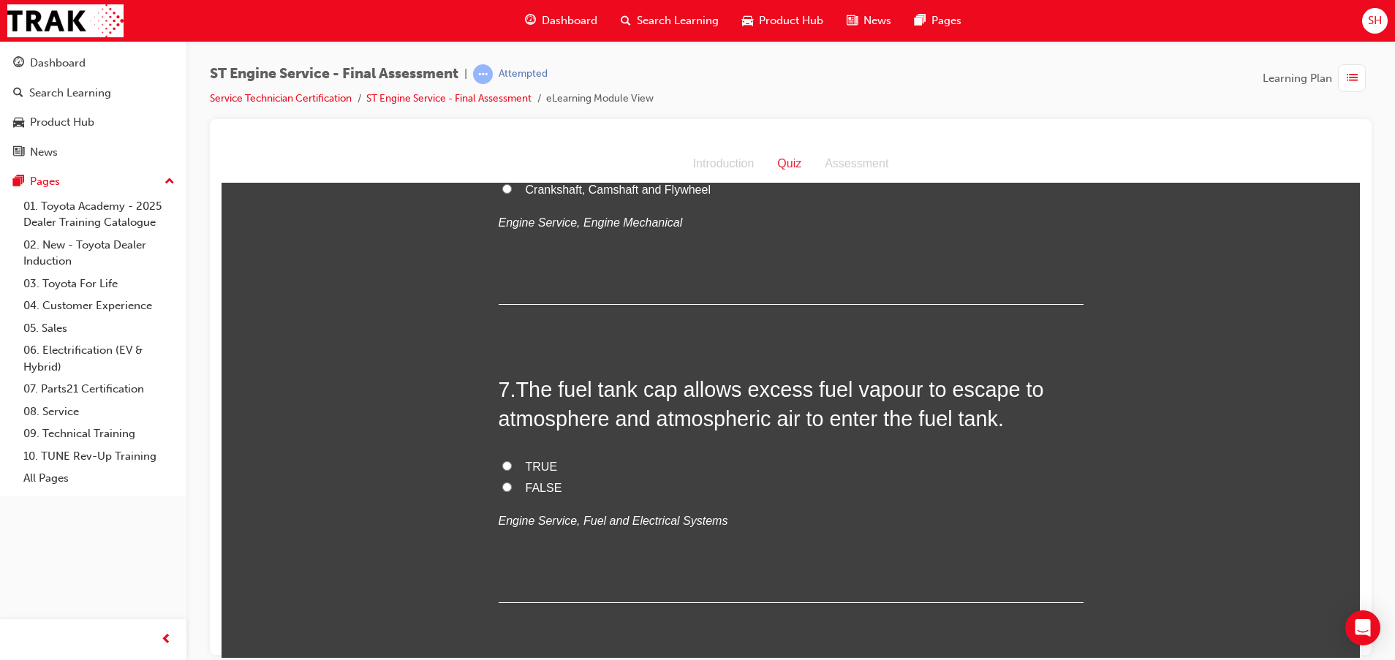
drag, startPoint x: 516, startPoint y: 467, endPoint x: 573, endPoint y: 469, distance: 57.1
click at [518, 466] on label "TRUE" at bounding box center [790, 466] width 585 height 21
click at [512, 466] on input "TRUE" at bounding box center [507, 465] width 10 height 10
click at [526, 482] on span "FALSE" at bounding box center [544, 487] width 37 height 12
click at [512, 482] on input "FALSE" at bounding box center [507, 487] width 10 height 10
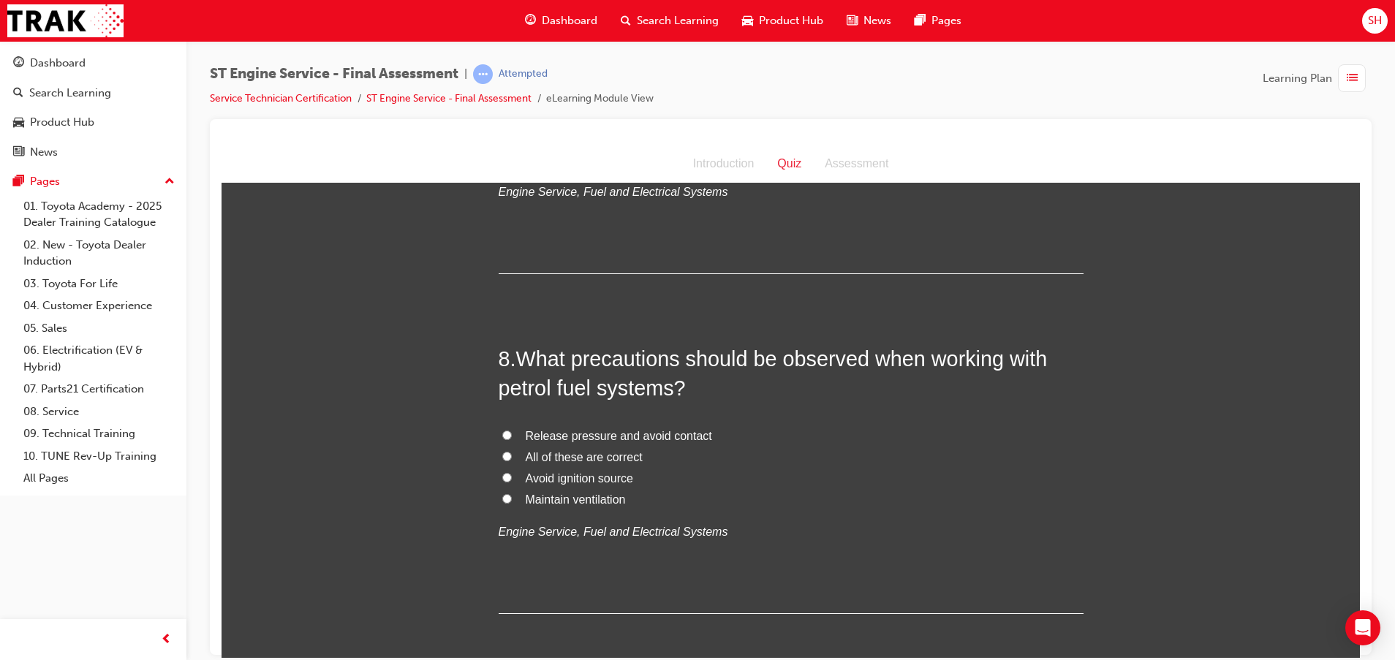
scroll to position [2302, 0]
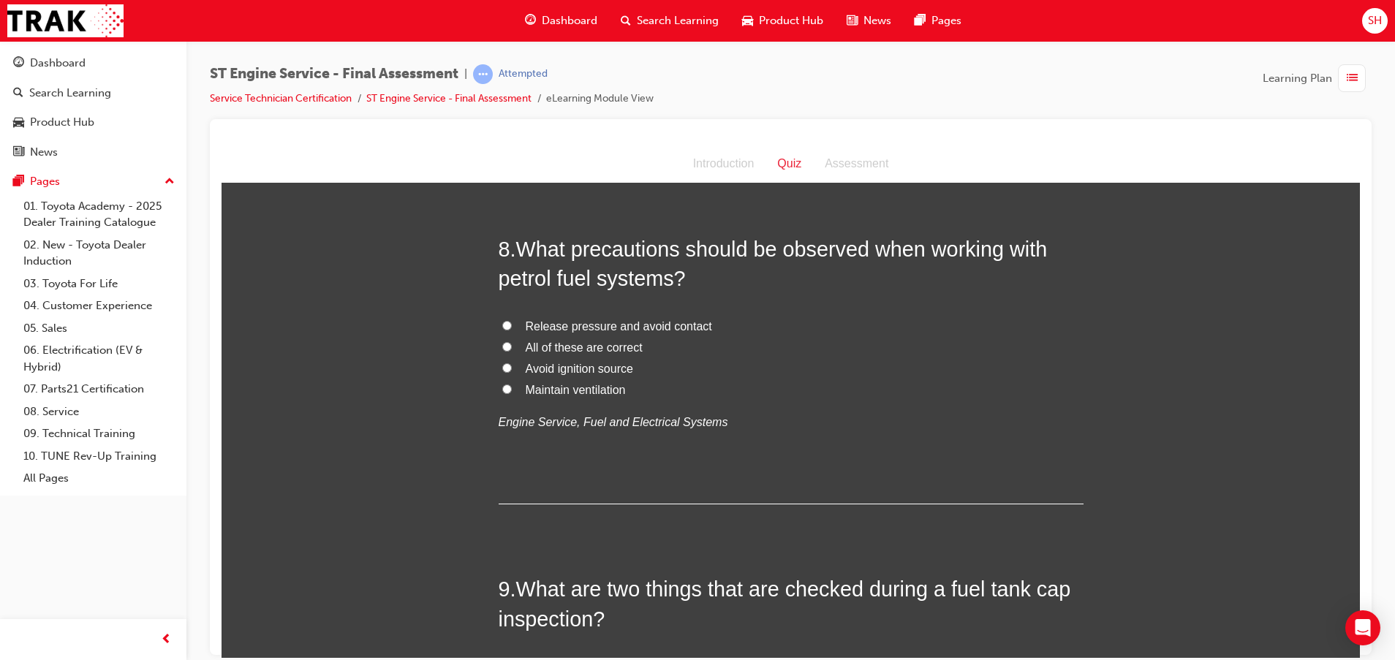
click at [505, 345] on label "All of these are correct" at bounding box center [790, 347] width 585 height 21
click at [505, 345] on input "All of these are correct" at bounding box center [507, 346] width 10 height 10
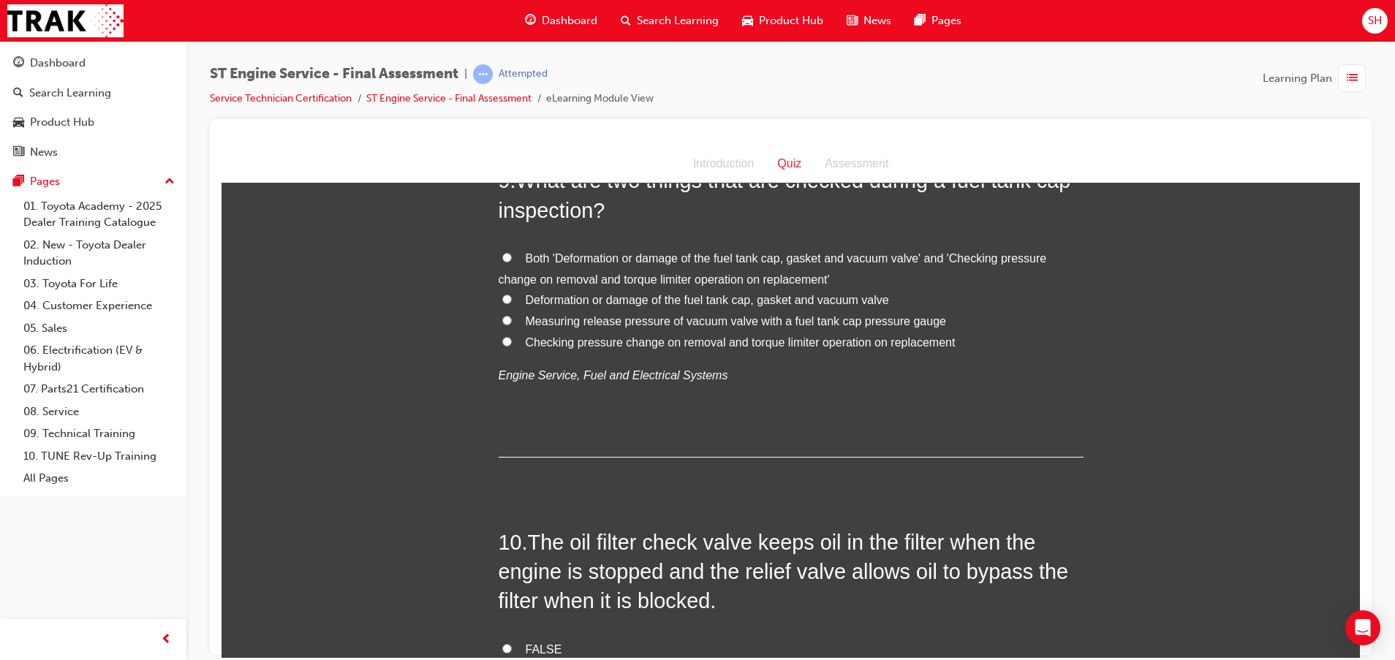
scroll to position [2741, 0]
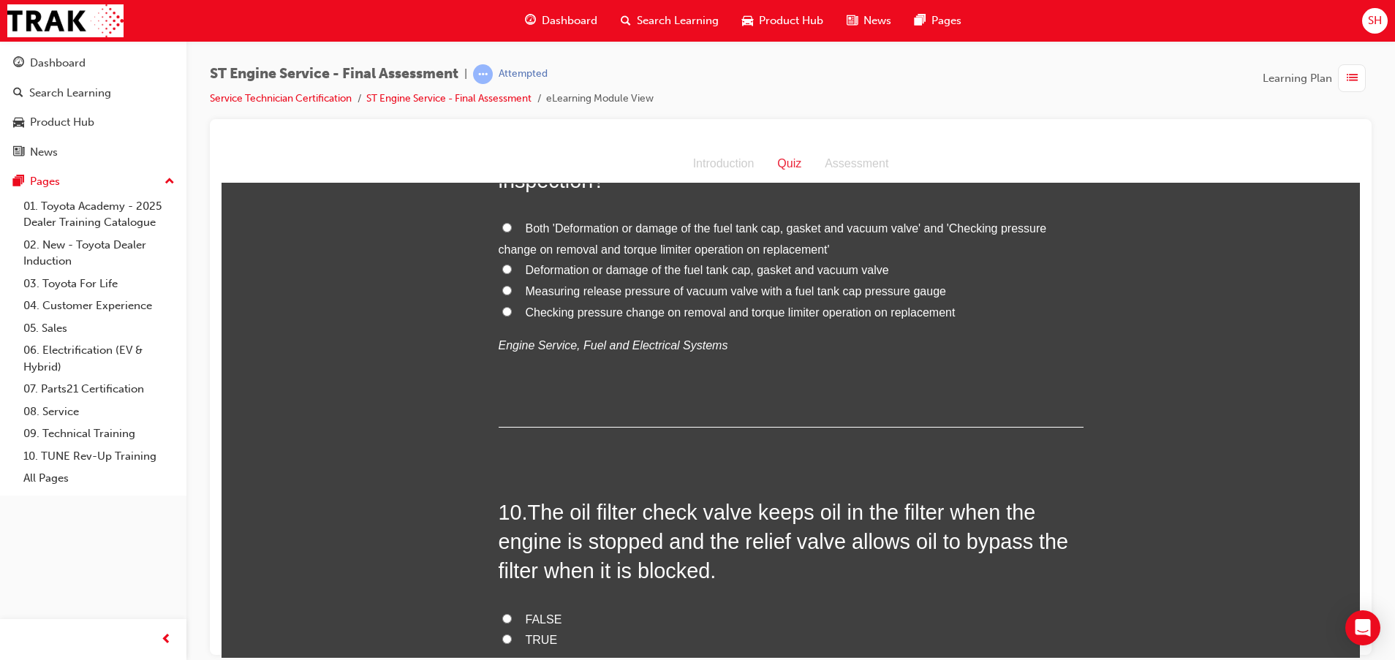
click at [513, 222] on label "Both 'Deformation or damage of the fuel tank cap, gasket and vacuum valve' and …" at bounding box center [790, 239] width 585 height 42
click at [512, 222] on input "Both 'Deformation or damage of the fuel tank cap, gasket and vacuum valve' and …" at bounding box center [507, 227] width 10 height 10
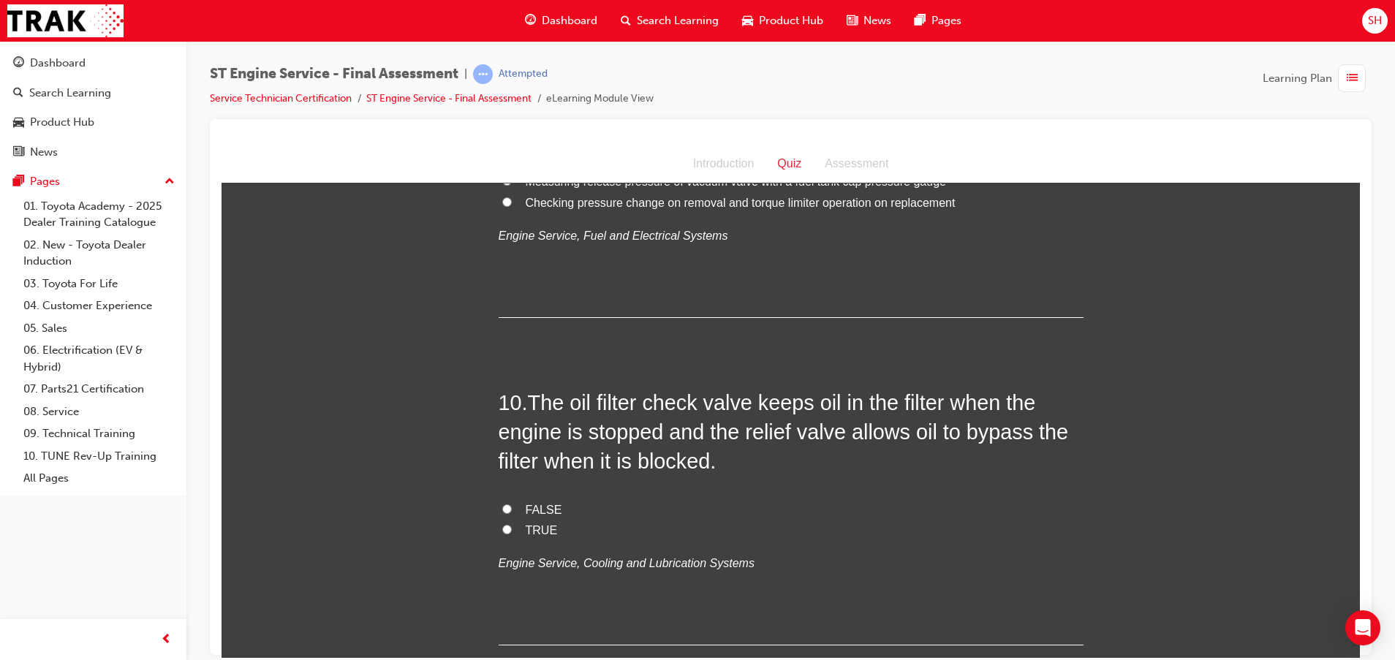
scroll to position [2960, 0]
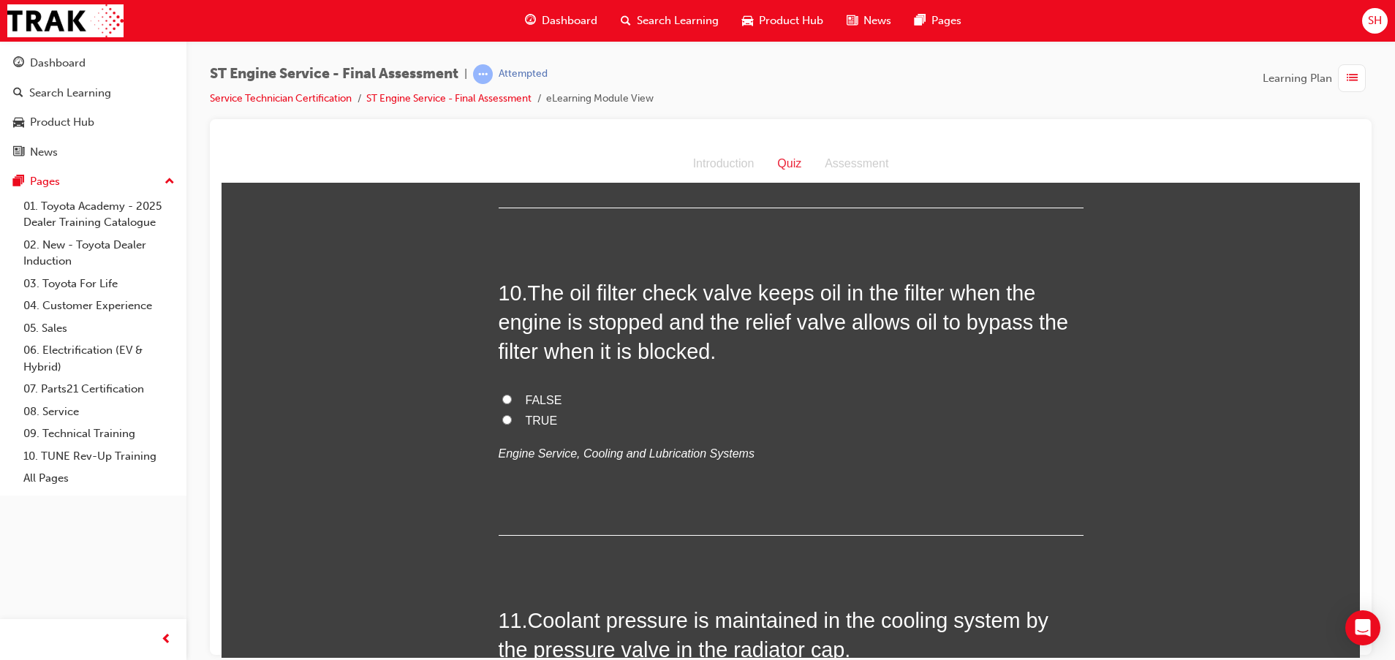
click at [516, 415] on label "TRUE" at bounding box center [790, 420] width 585 height 21
click at [512, 415] on input "TRUE" at bounding box center [507, 419] width 10 height 10
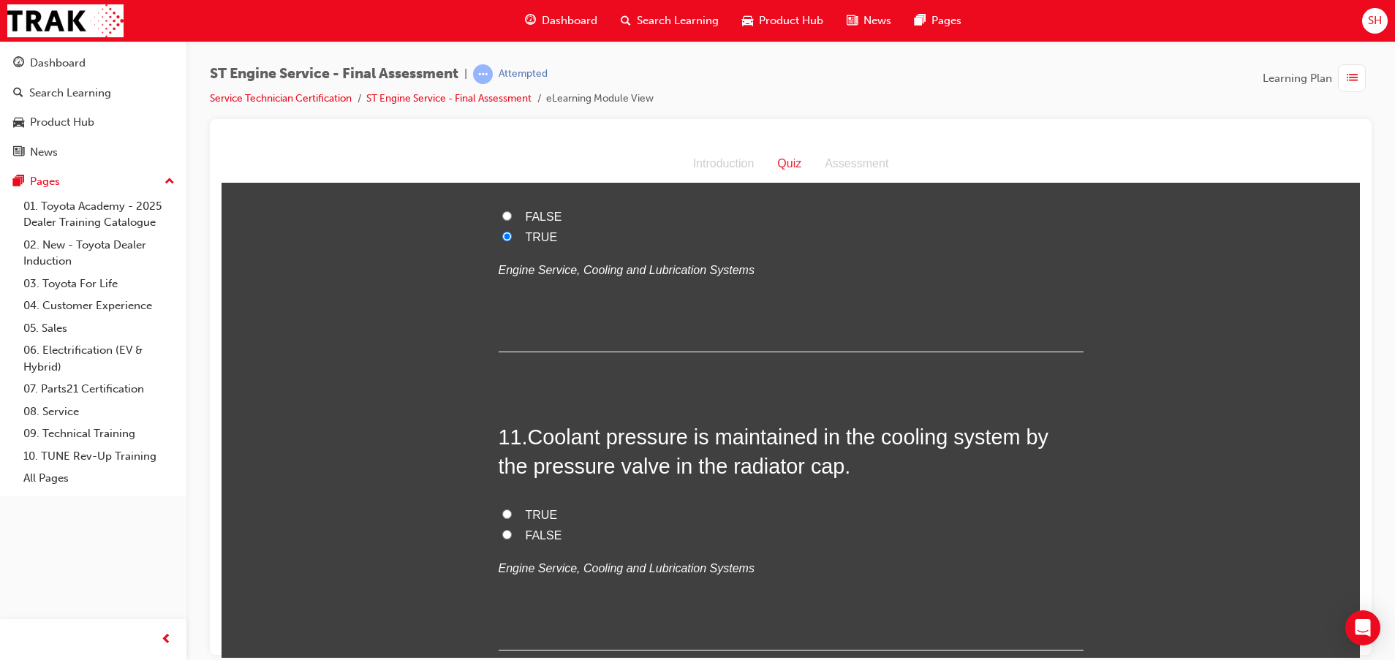
scroll to position [3289, 0]
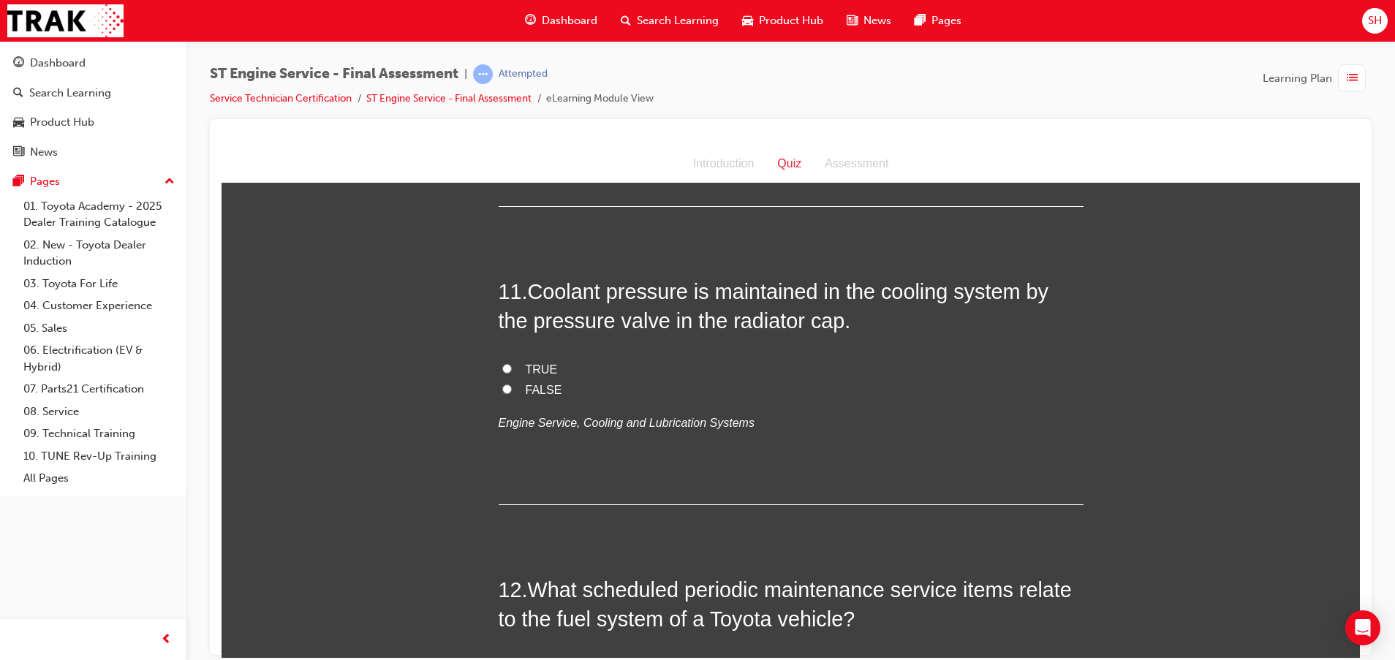
click at [534, 367] on span "TRUE" at bounding box center [542, 369] width 32 height 12
click at [512, 367] on input "TRUE" at bounding box center [507, 368] width 10 height 10
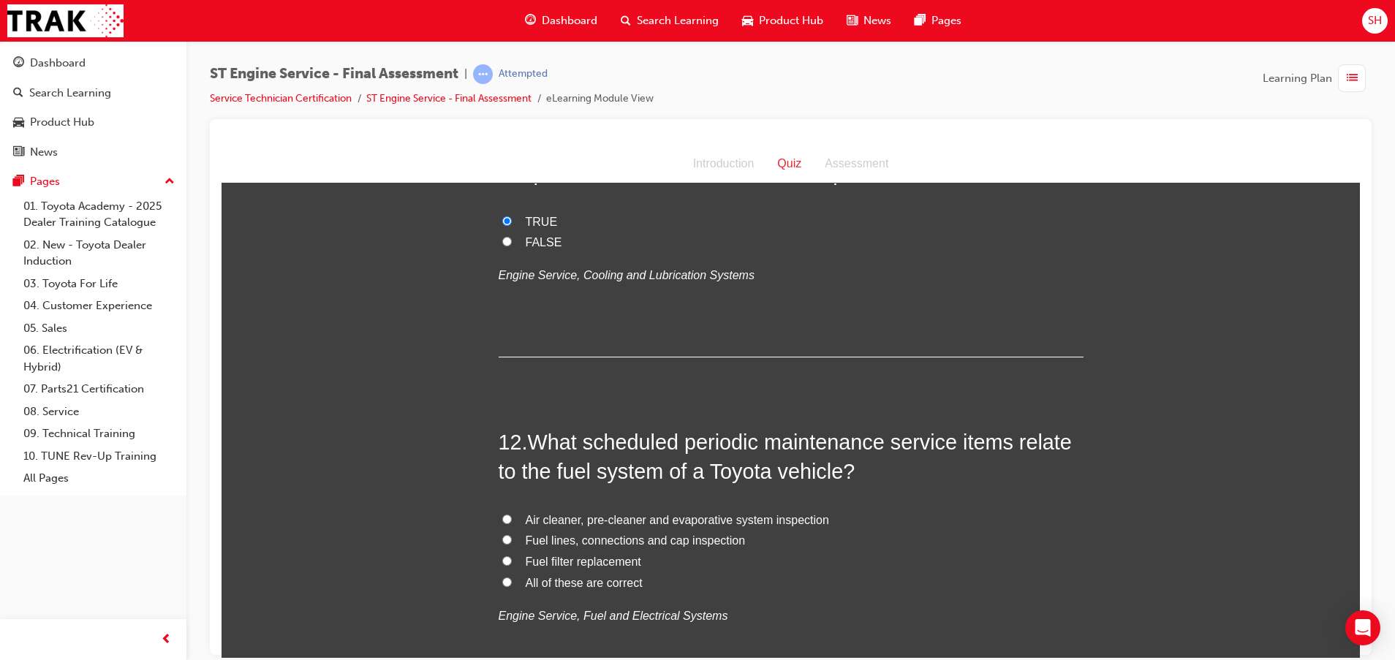
scroll to position [3618, 0]
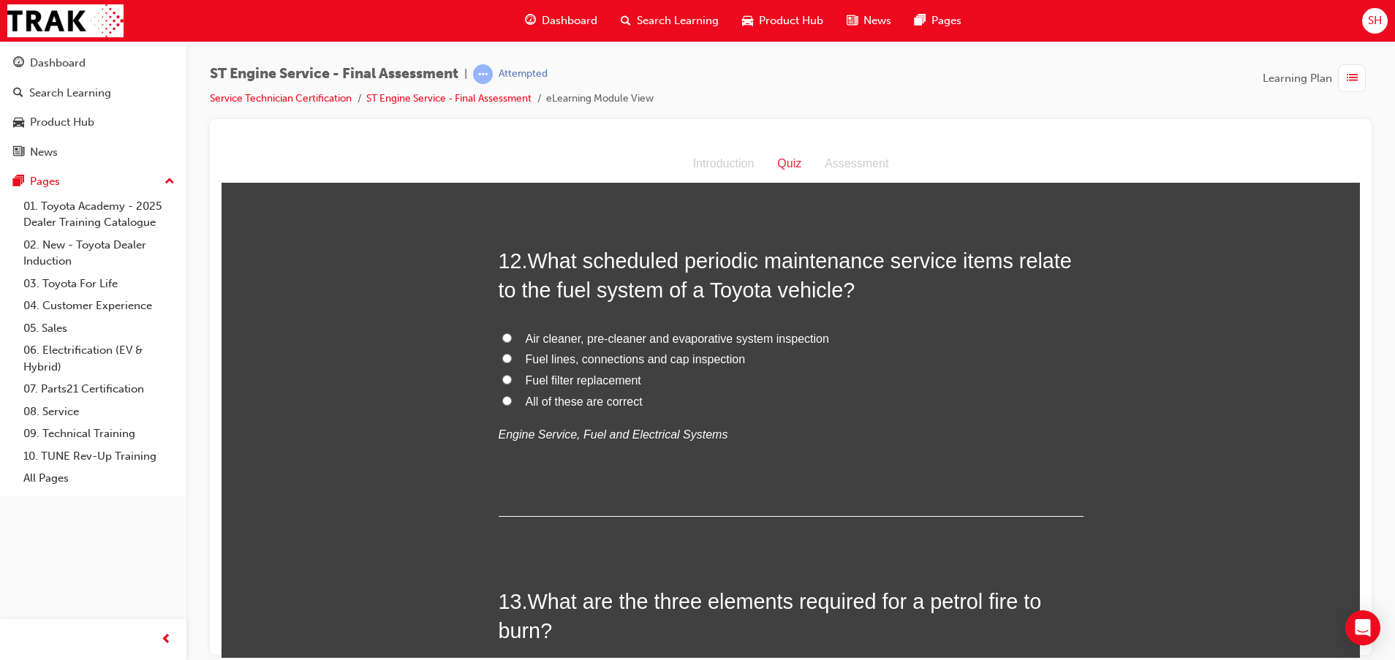
click at [583, 379] on span "Fuel filter replacement" at bounding box center [583, 379] width 115 height 12
click at [512, 379] on input "Fuel filter replacement" at bounding box center [507, 379] width 10 height 10
click at [545, 399] on span "All of these are correct" at bounding box center [584, 401] width 117 height 12
click at [512, 399] on input "All of these are correct" at bounding box center [507, 400] width 10 height 10
click at [555, 398] on span "All of these are correct" at bounding box center [584, 401] width 117 height 12
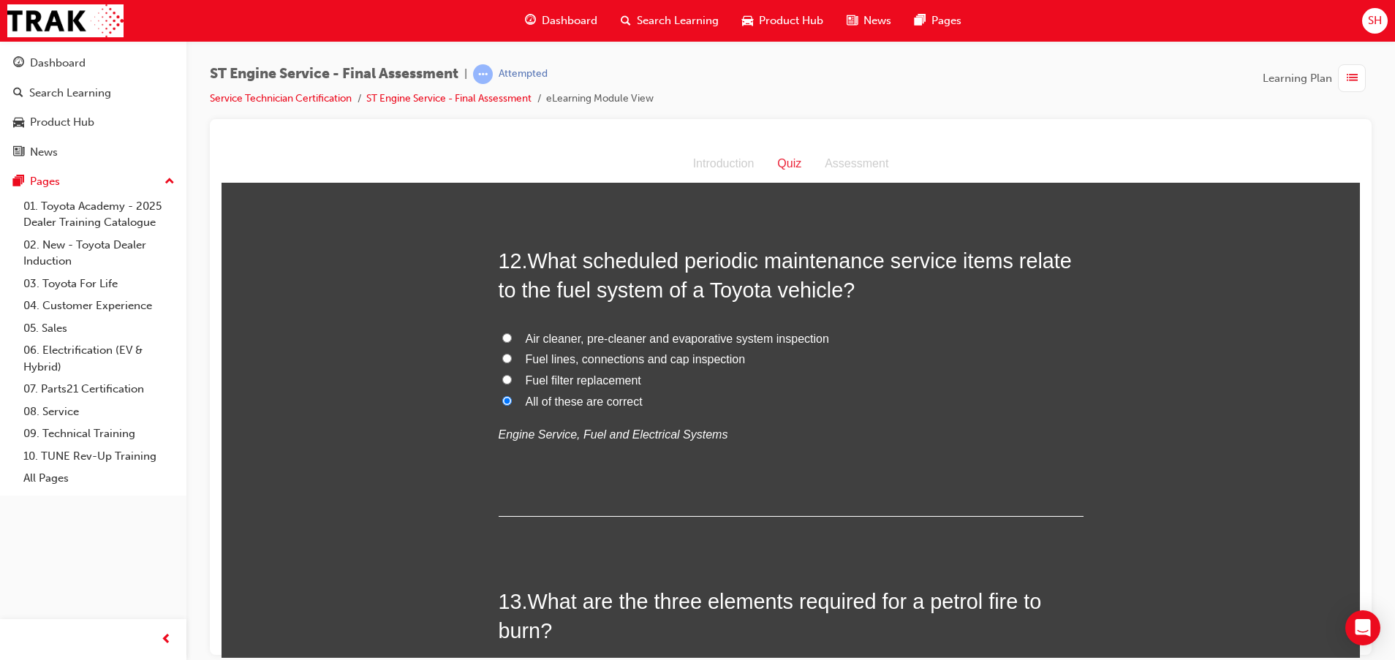
drag, startPoint x: 555, startPoint y: 398, endPoint x: 518, endPoint y: 378, distance: 41.9
click at [526, 378] on span "Fuel filter replacement" at bounding box center [583, 379] width 115 height 12
click at [512, 378] on input "Fuel filter replacement" at bounding box center [507, 379] width 10 height 10
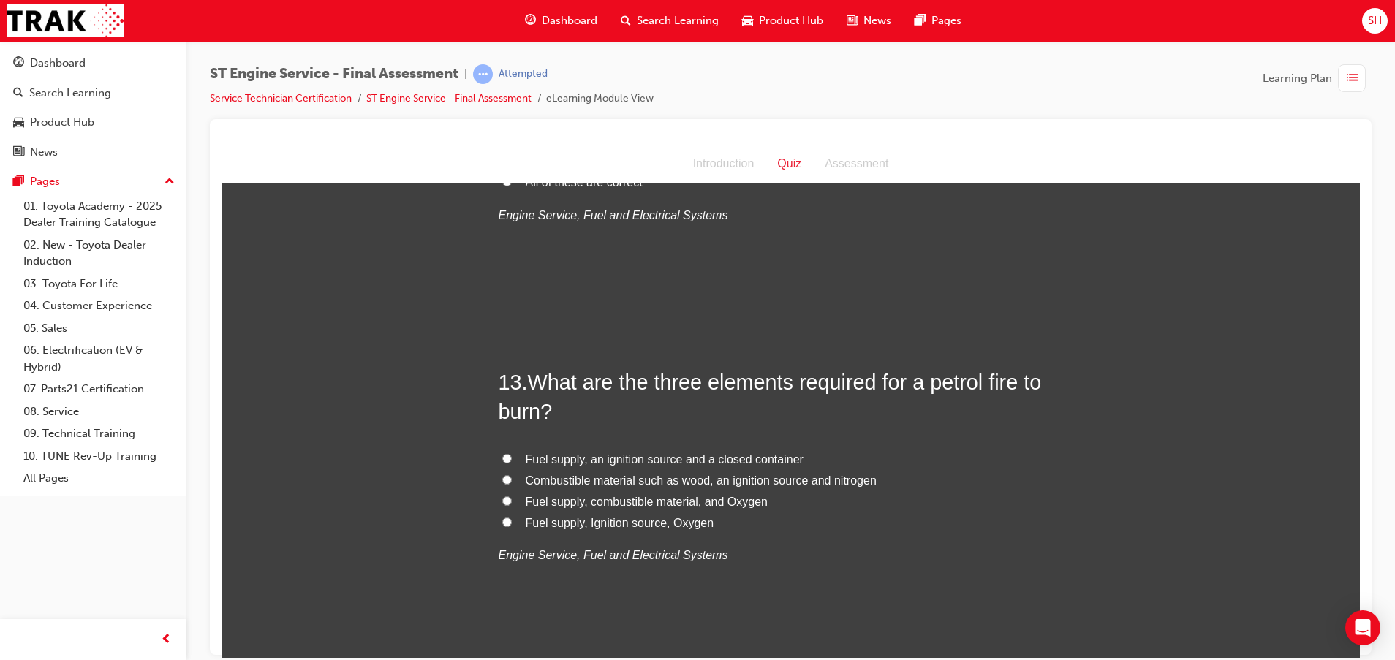
scroll to position [3947, 0]
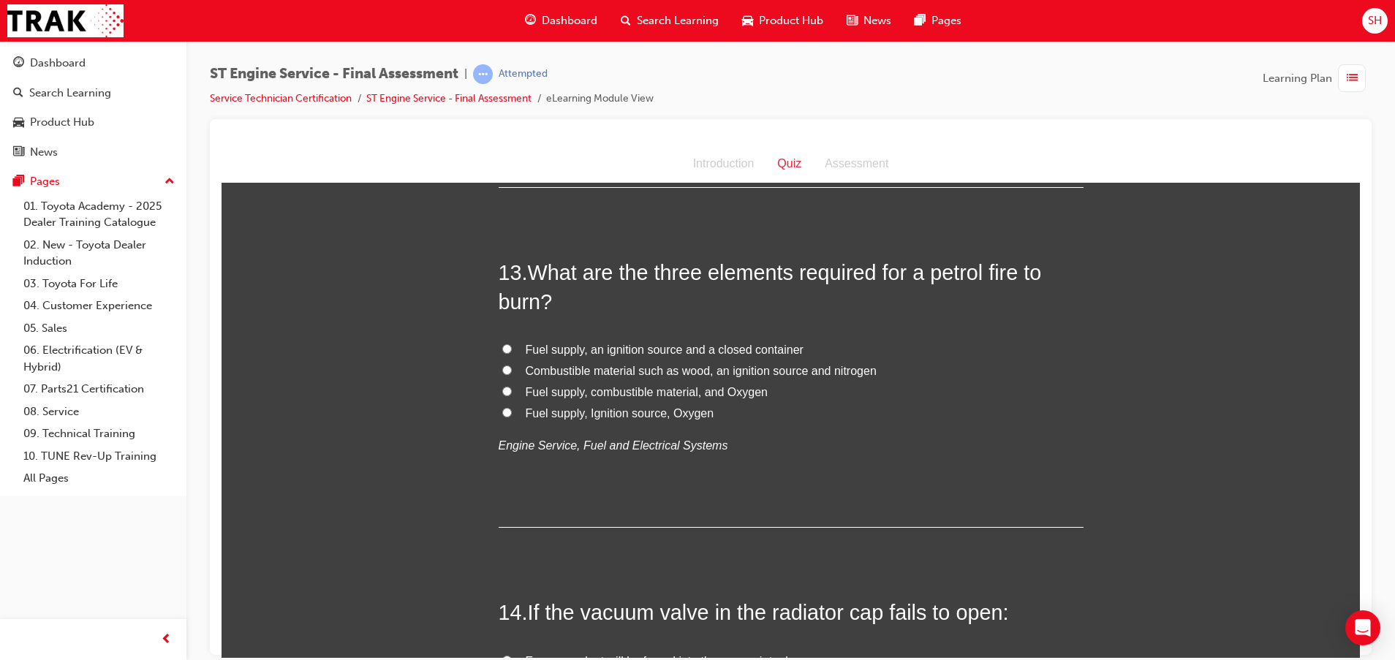
click at [617, 420] on label "Fuel supply, Ignition source, Oxygen" at bounding box center [790, 413] width 585 height 21
click at [512, 417] on input "Fuel supply, Ignition source, Oxygen" at bounding box center [507, 412] width 10 height 10
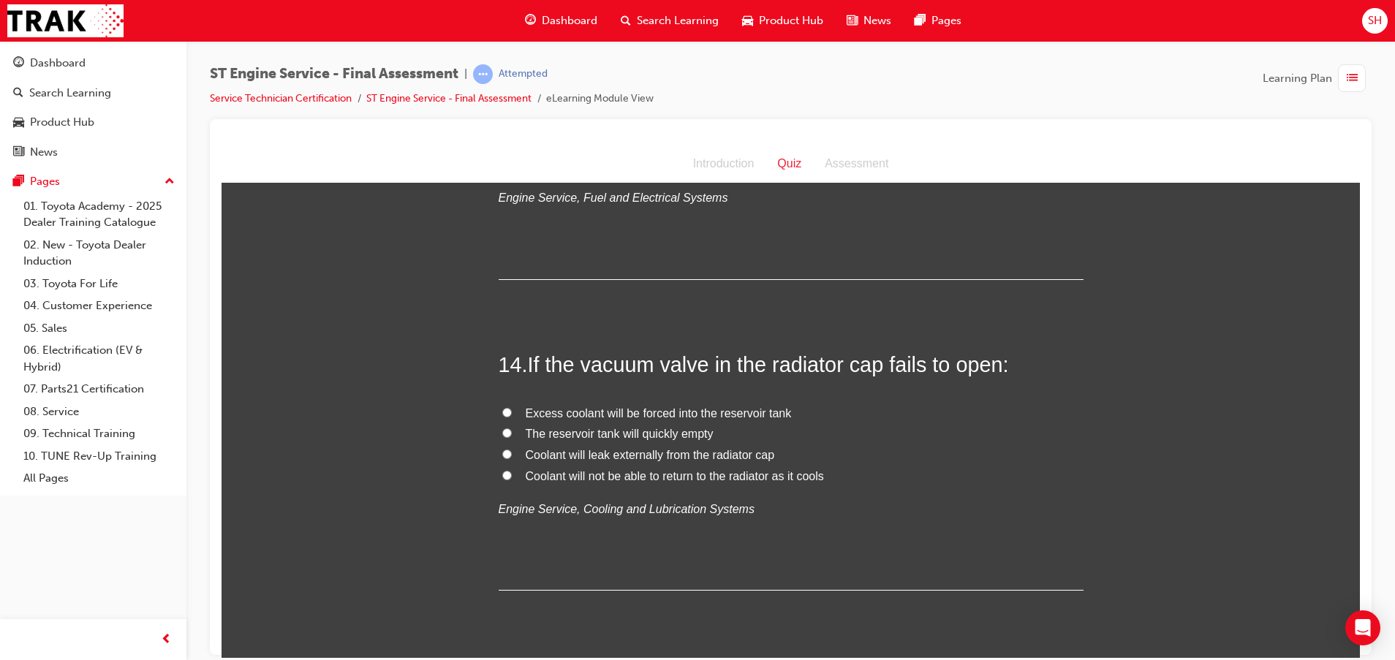
scroll to position [4276, 0]
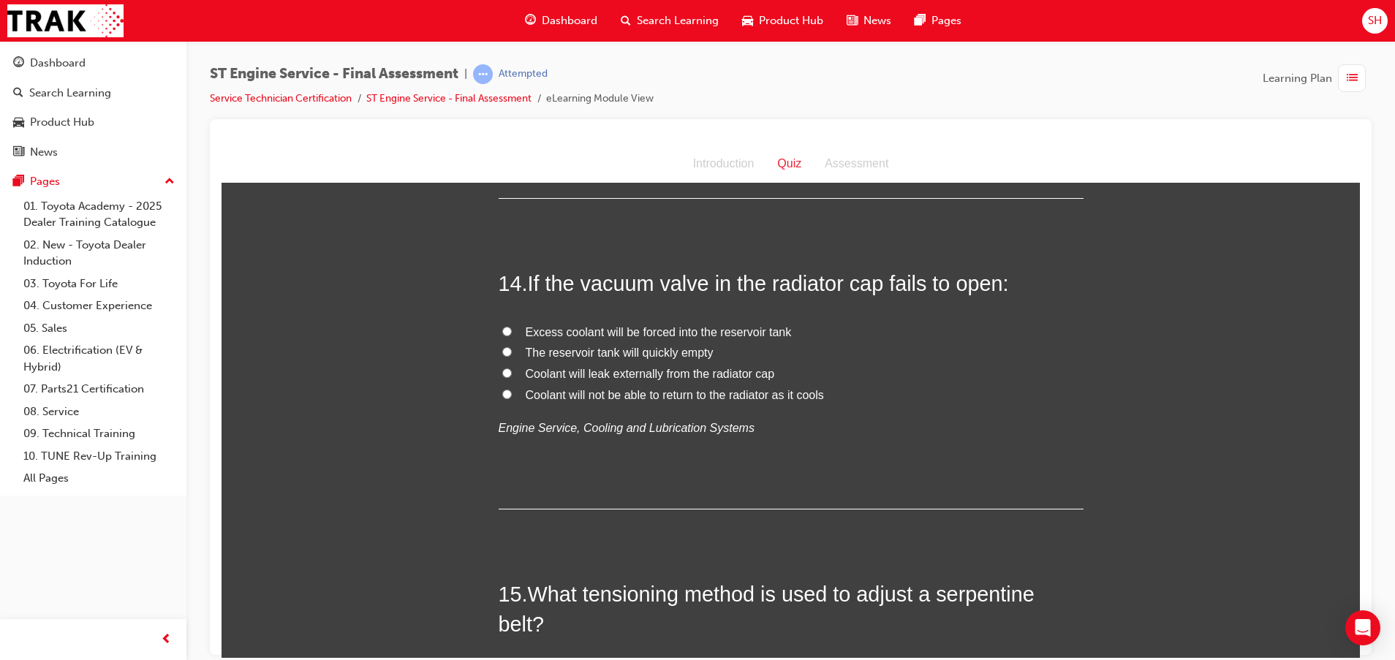
click at [607, 332] on span "Excess coolant will be forced into the reservoir tank" at bounding box center [659, 331] width 266 height 12
click at [512, 332] on input "Excess coolant will be forced into the reservoir tank" at bounding box center [507, 331] width 10 height 10
click at [667, 367] on span "Coolant will leak externally from the radiator cap" at bounding box center [650, 373] width 249 height 12
click at [512, 368] on input "Coolant will leak externally from the radiator cap" at bounding box center [507, 373] width 10 height 10
click at [686, 337] on span "Excess coolant will be forced into the reservoir tank" at bounding box center [659, 331] width 266 height 12
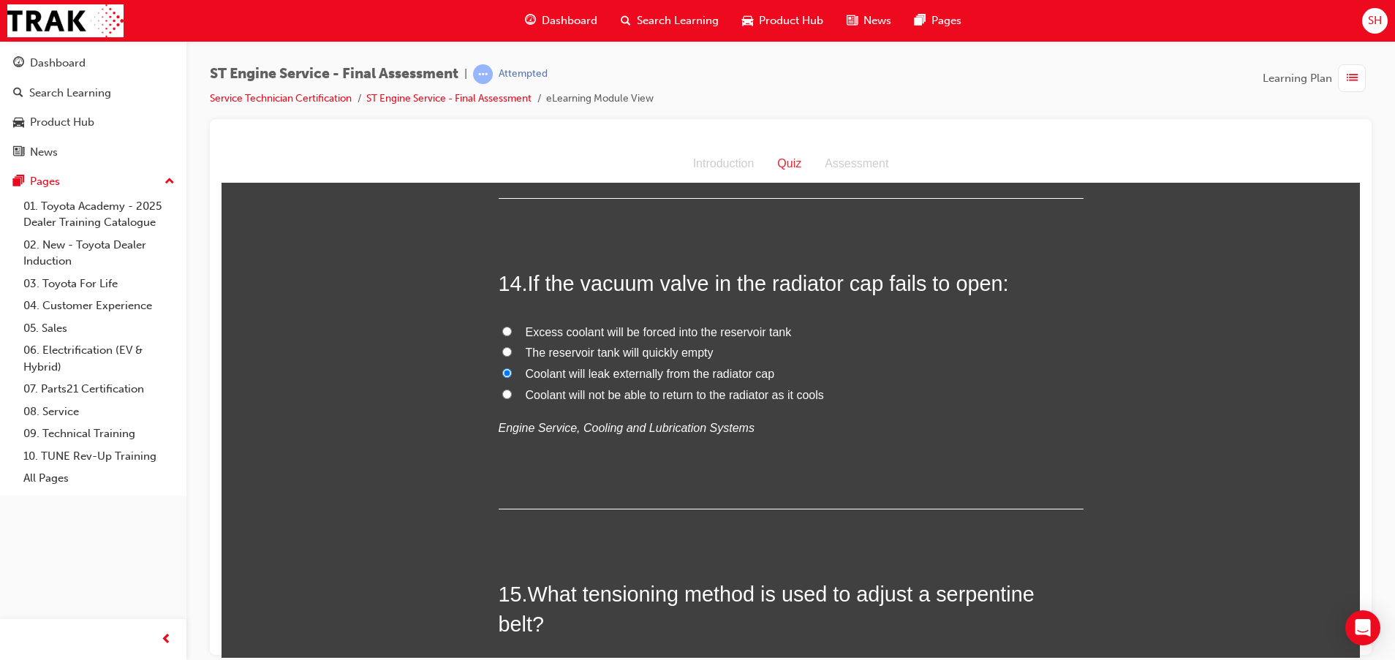
click at [512, 335] on input "Excess coolant will be forced into the reservoir tank" at bounding box center [507, 331] width 10 height 10
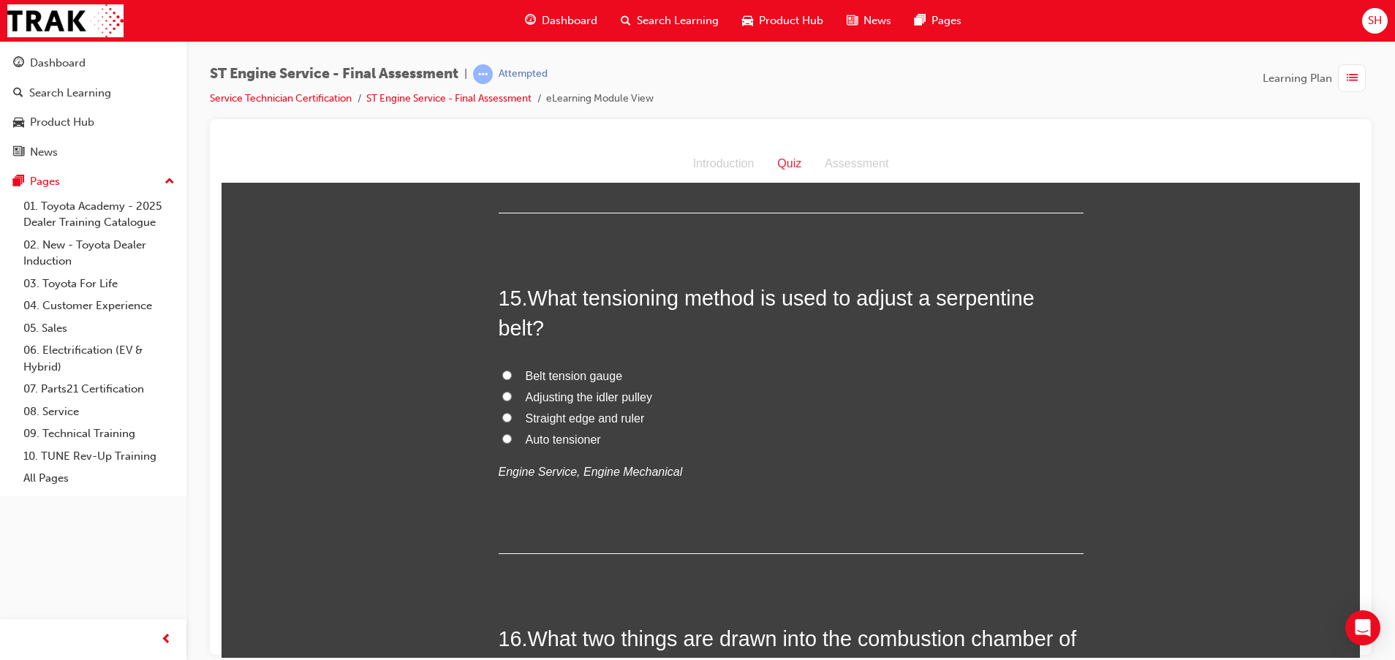
scroll to position [4605, 0]
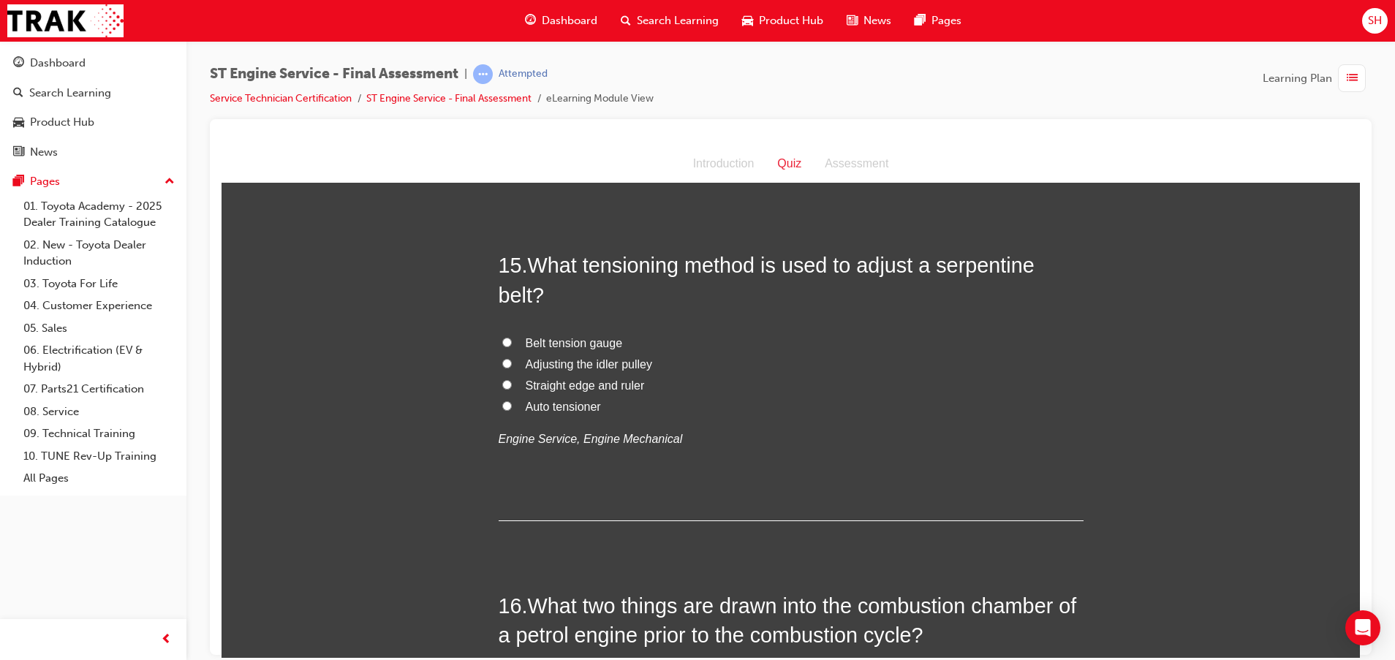
click at [543, 406] on span "Auto tensioner" at bounding box center [563, 406] width 75 height 12
click at [512, 406] on input "Auto tensioner" at bounding box center [507, 406] width 10 height 10
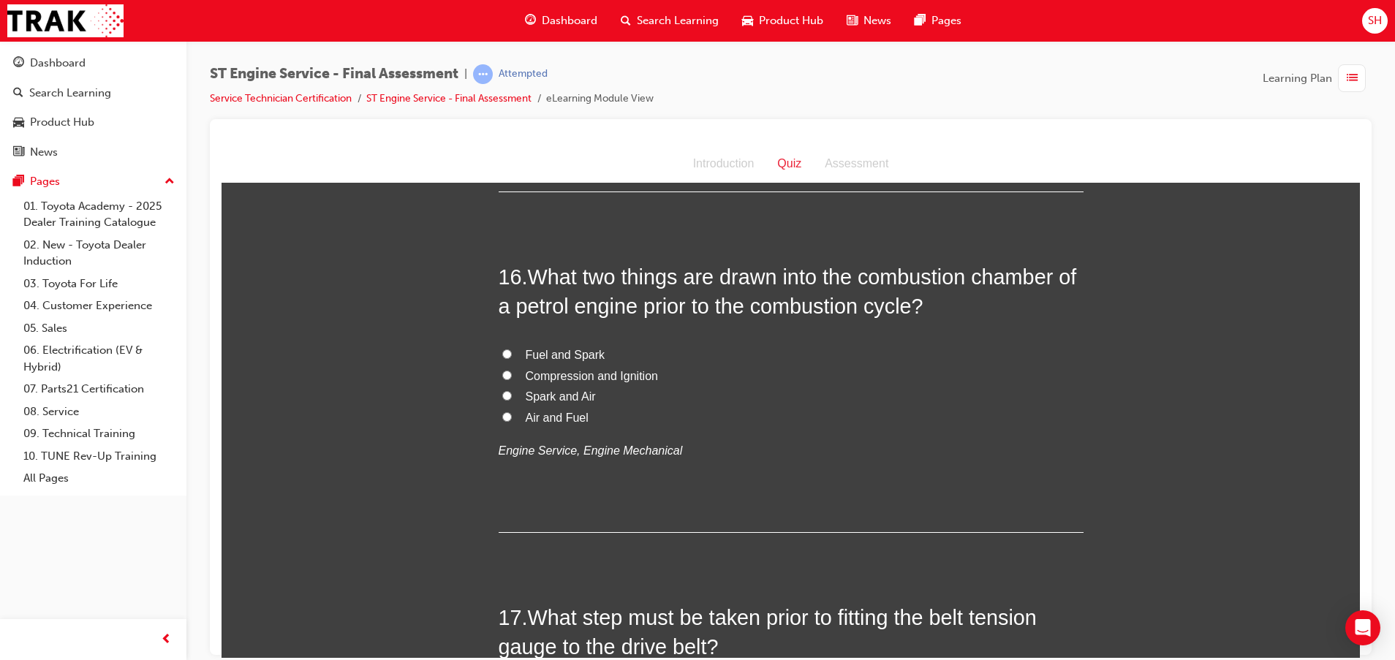
scroll to position [5043, 0]
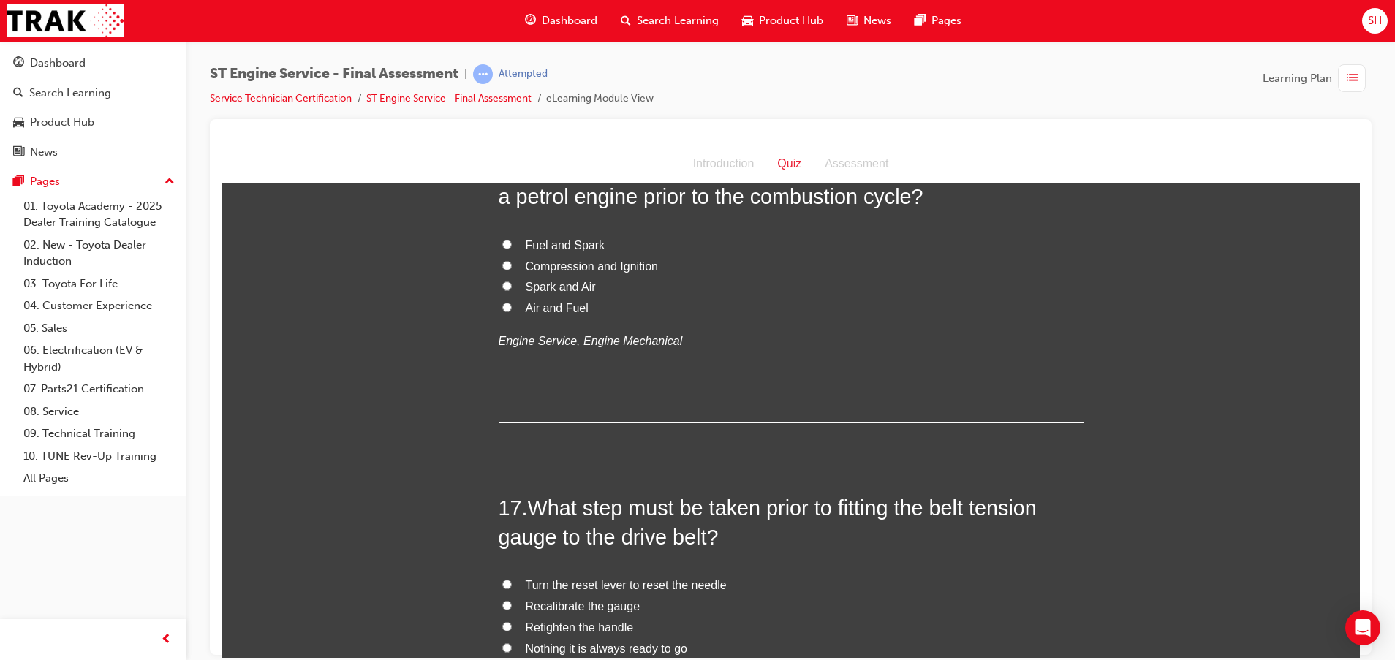
click at [547, 308] on span "Air and Fuel" at bounding box center [557, 307] width 63 height 12
click at [512, 308] on input "Air and Fuel" at bounding box center [507, 307] width 10 height 10
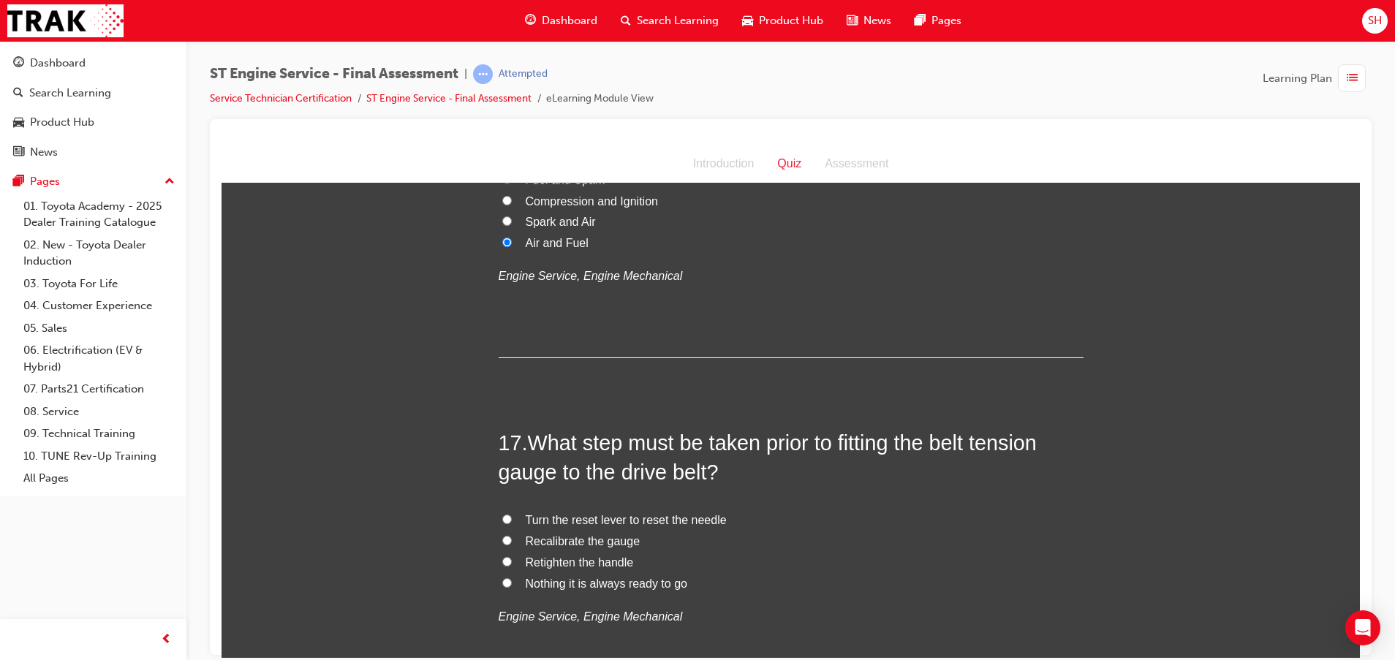
scroll to position [5153, 0]
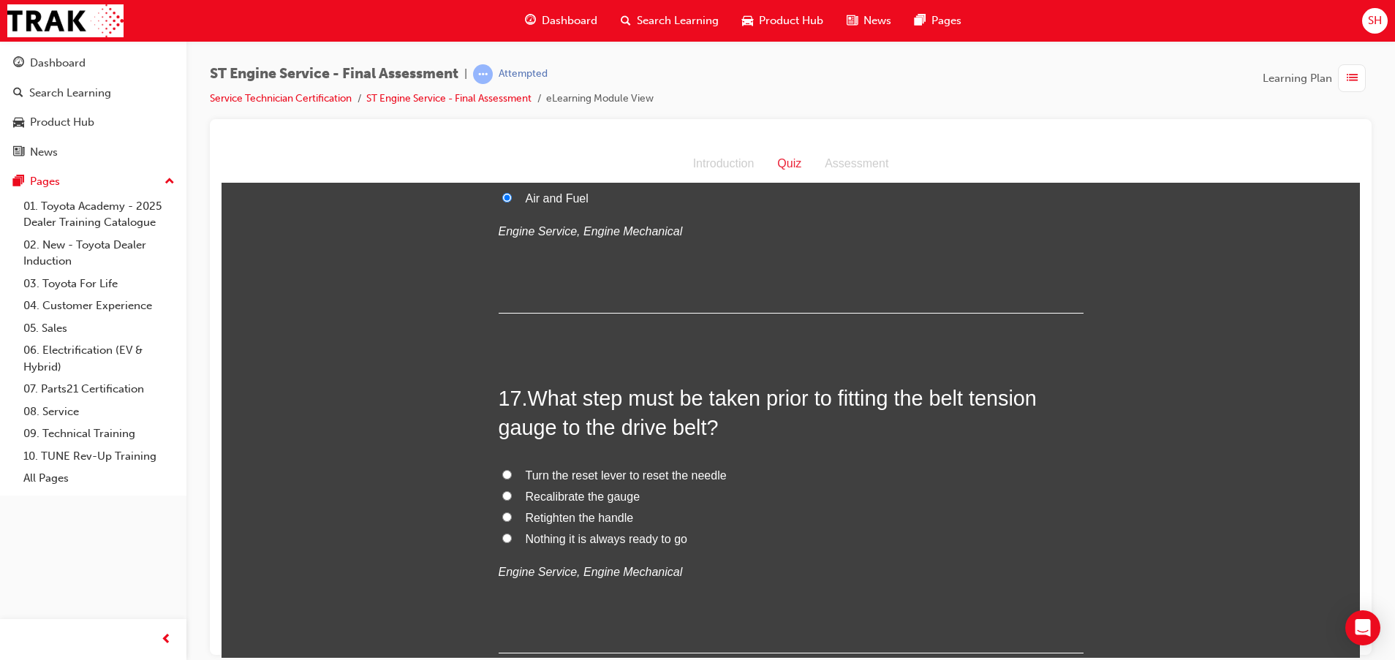
click at [502, 494] on input "Recalibrate the gauge" at bounding box center [507, 495] width 10 height 10
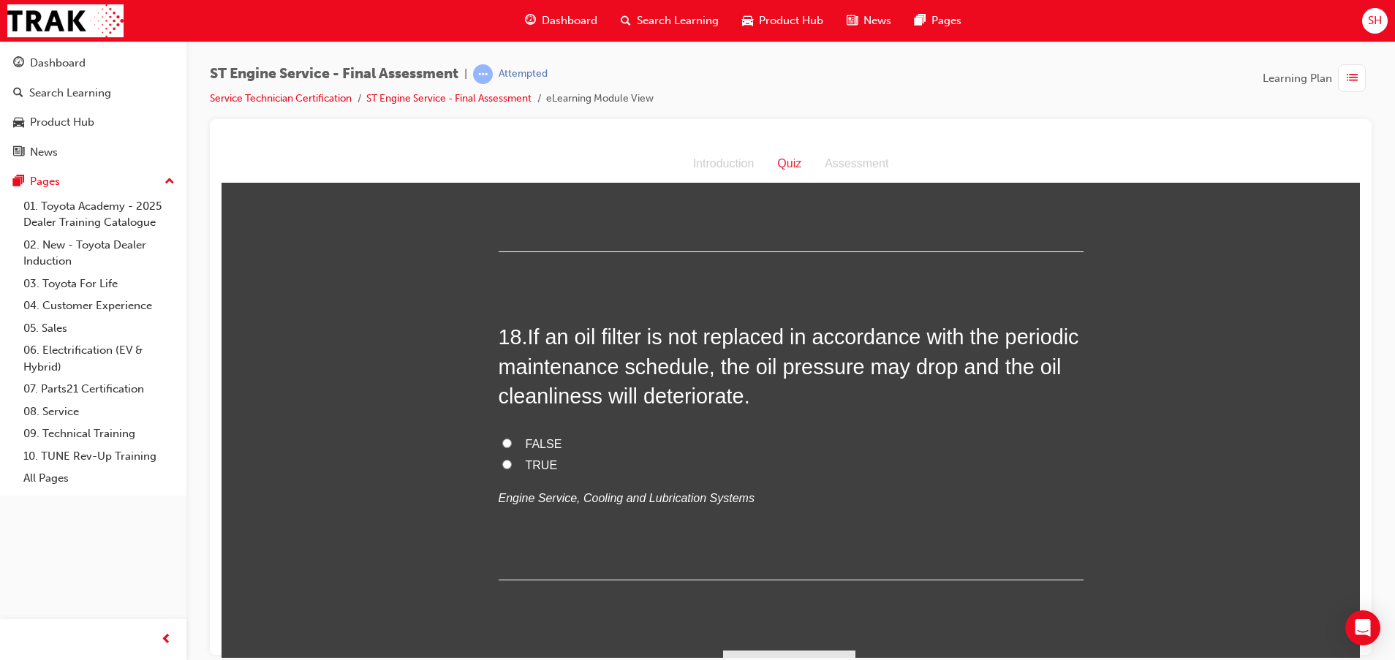
scroll to position [5587, 0]
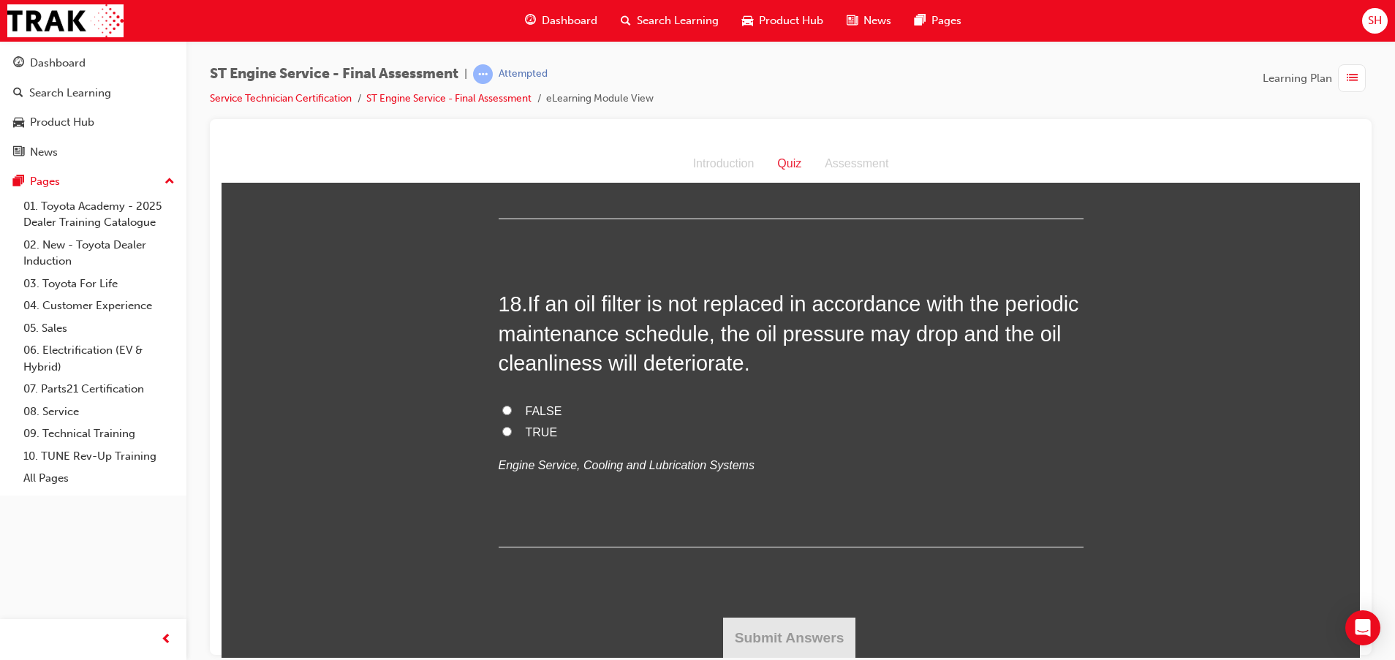
click at [507, 422] on label "TRUE" at bounding box center [790, 432] width 585 height 21
click at [507, 426] on input "TRUE" at bounding box center [507, 431] width 10 height 10
click at [748, 640] on button "Submit Answers" at bounding box center [789, 637] width 133 height 41
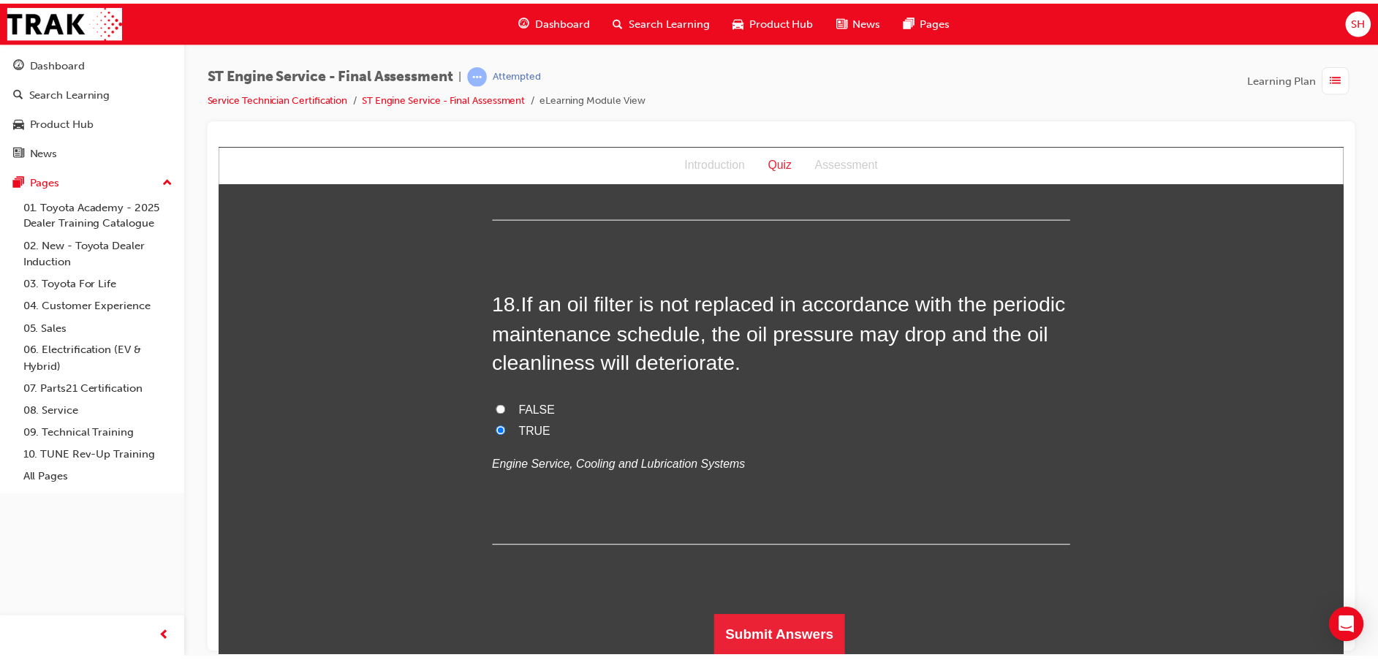
scroll to position [0, 0]
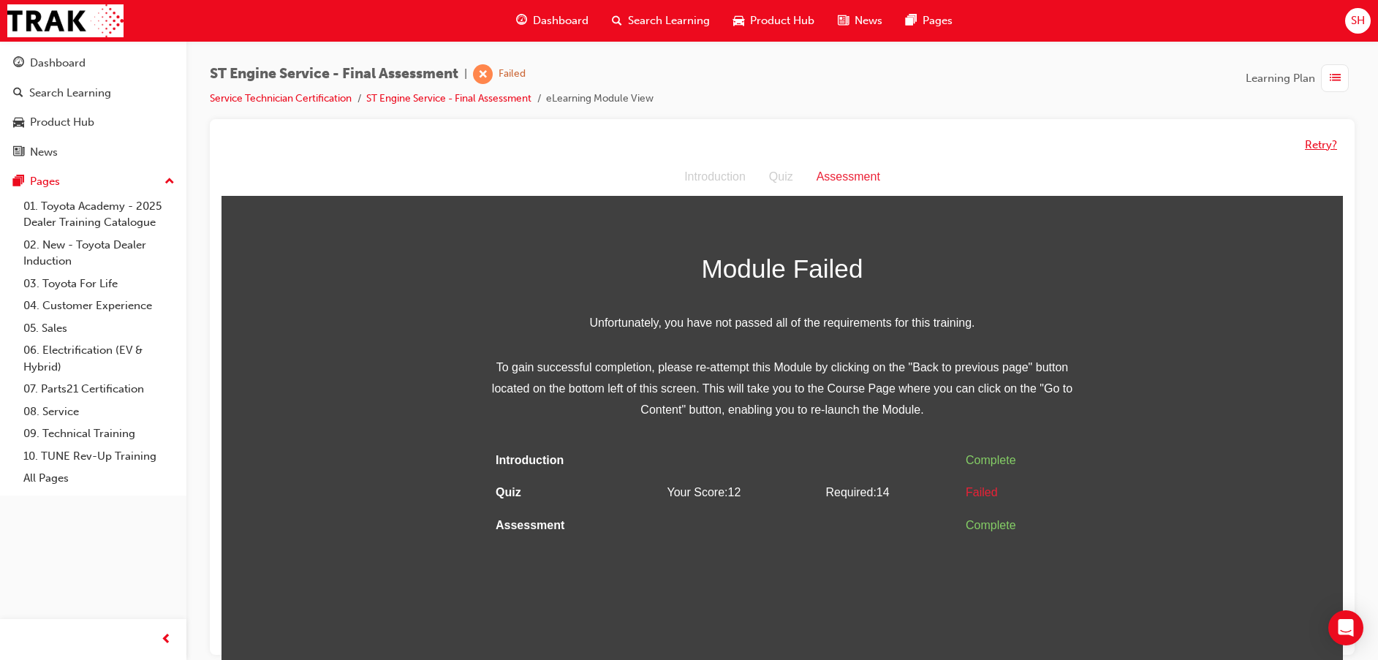
click at [1327, 138] on button "Retry?" at bounding box center [1321, 145] width 32 height 17
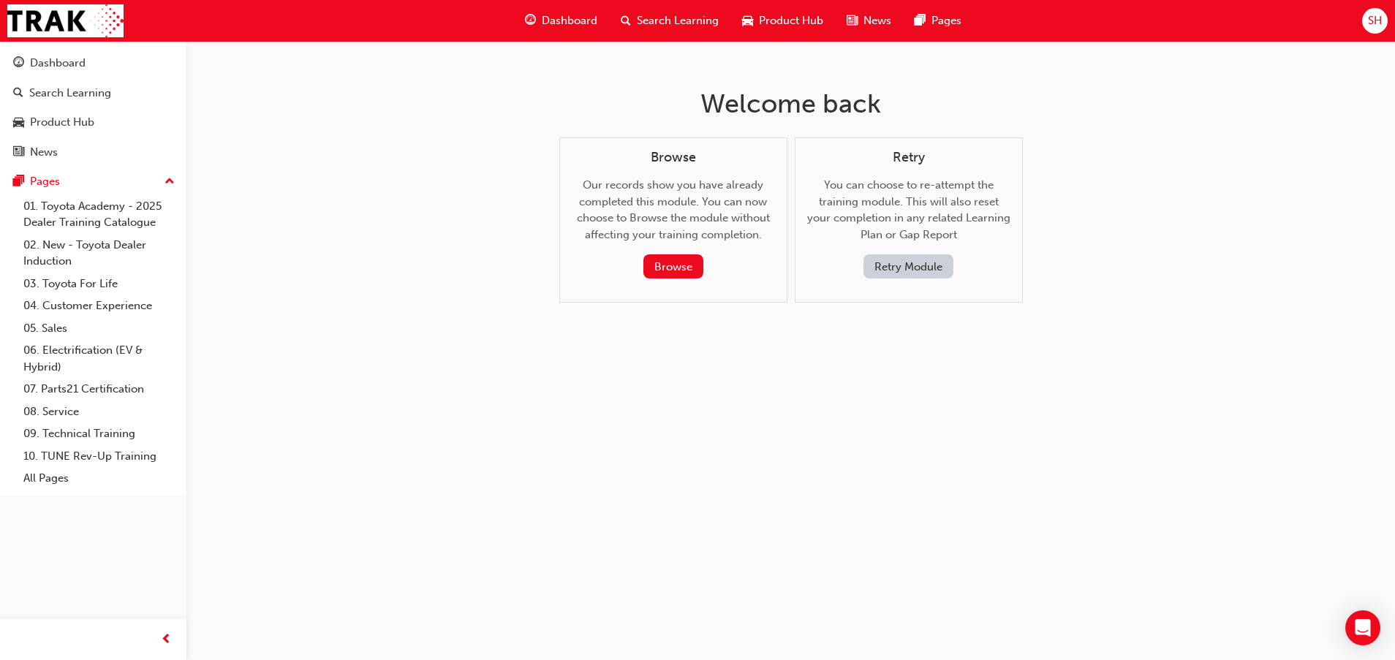
click at [923, 275] on button "Retry Module" at bounding box center [908, 266] width 90 height 24
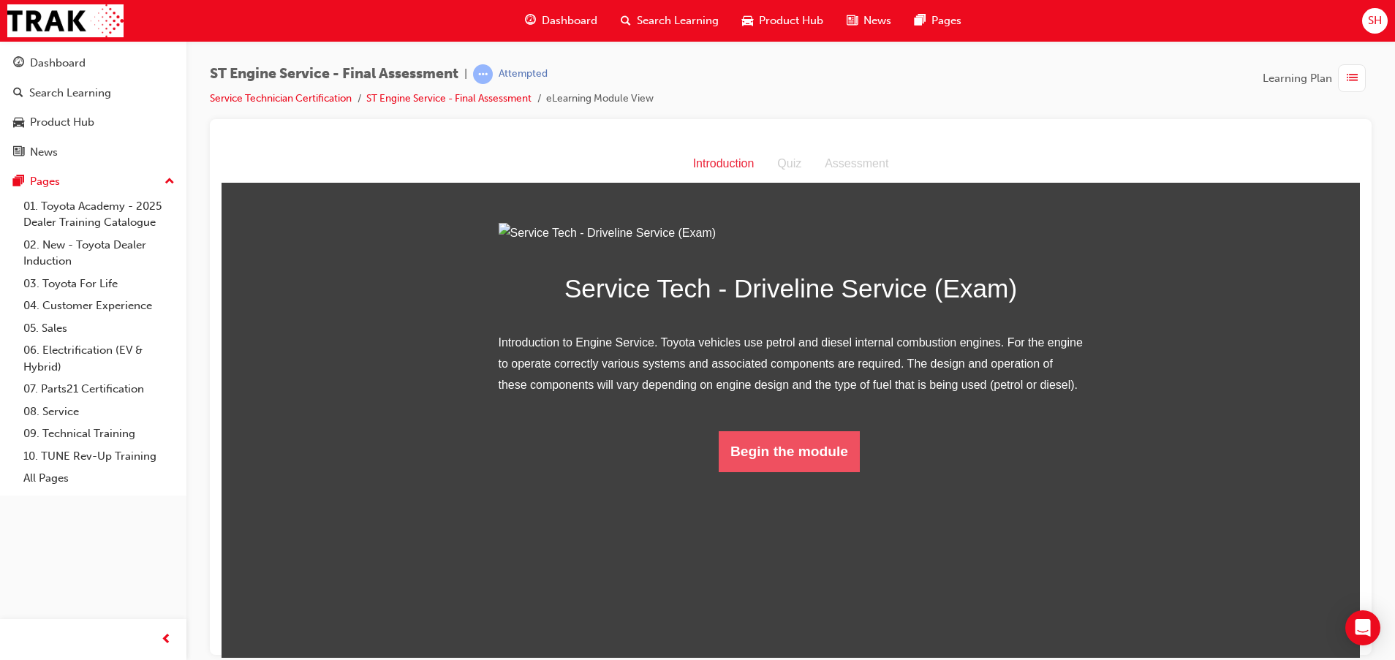
click at [832, 471] on button "Begin the module" at bounding box center [788, 450] width 141 height 41
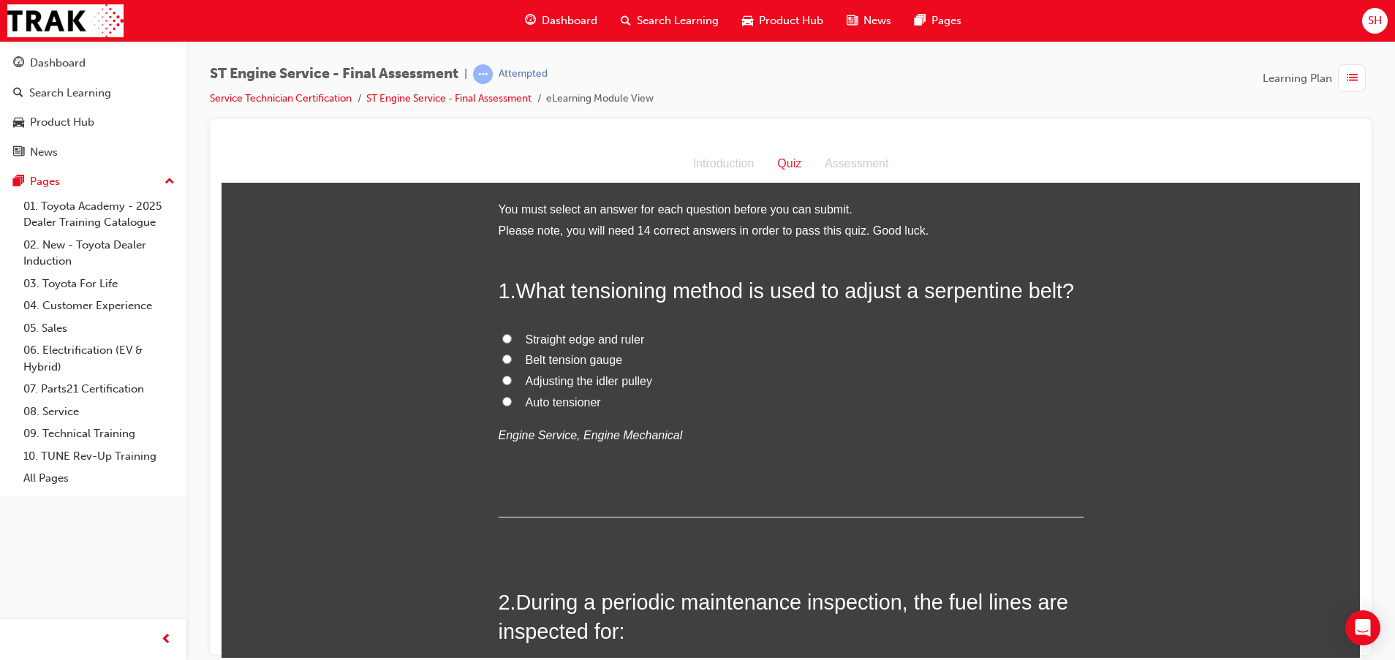
click at [564, 407] on span "Auto tensioner" at bounding box center [563, 401] width 75 height 12
click at [512, 406] on input "Auto tensioner" at bounding box center [507, 401] width 10 height 10
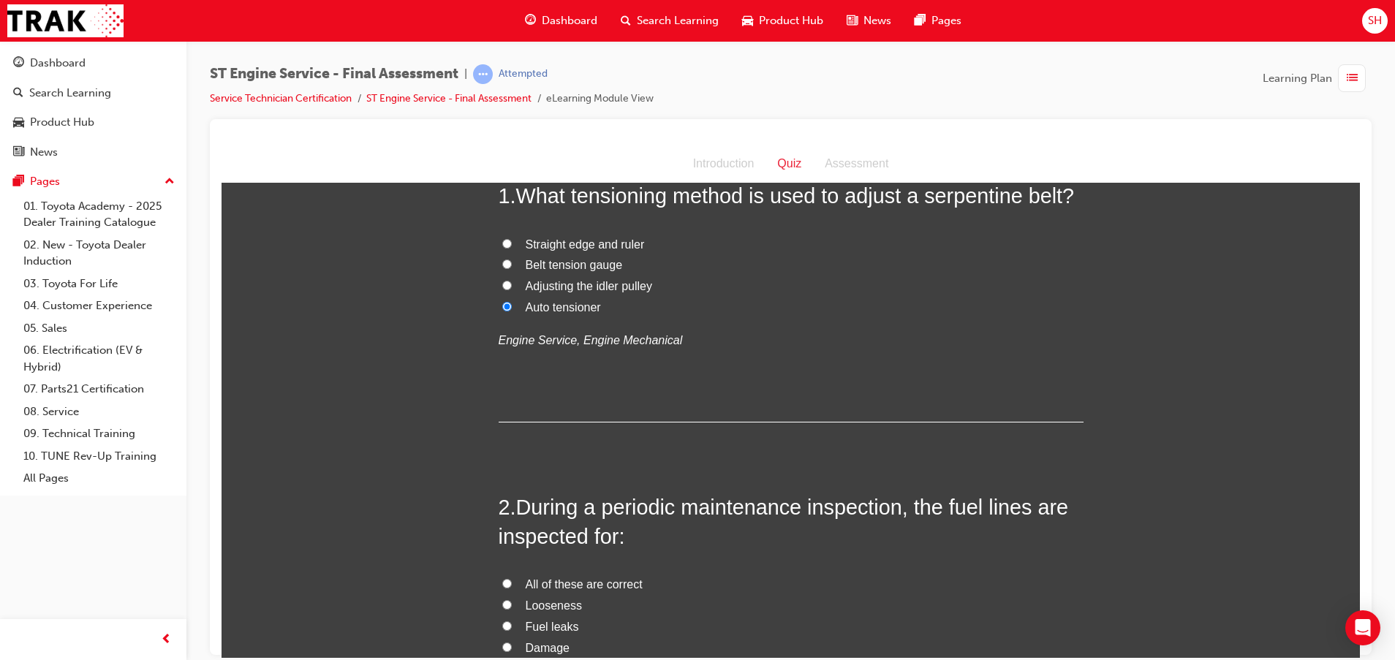
scroll to position [329, 0]
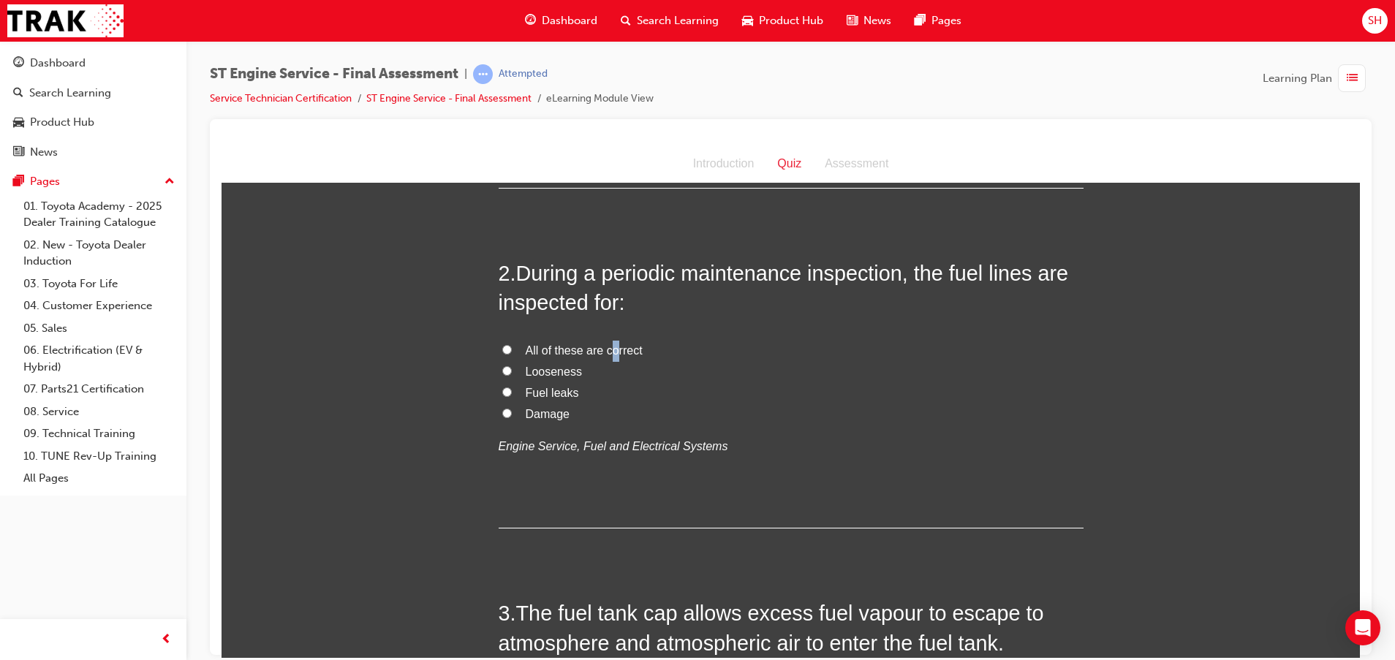
click at [605, 347] on span "All of these are correct" at bounding box center [584, 350] width 117 height 12
drag, startPoint x: 605, startPoint y: 347, endPoint x: 501, endPoint y: 348, distance: 103.8
click at [502, 348] on input "All of these are correct" at bounding box center [507, 349] width 10 height 10
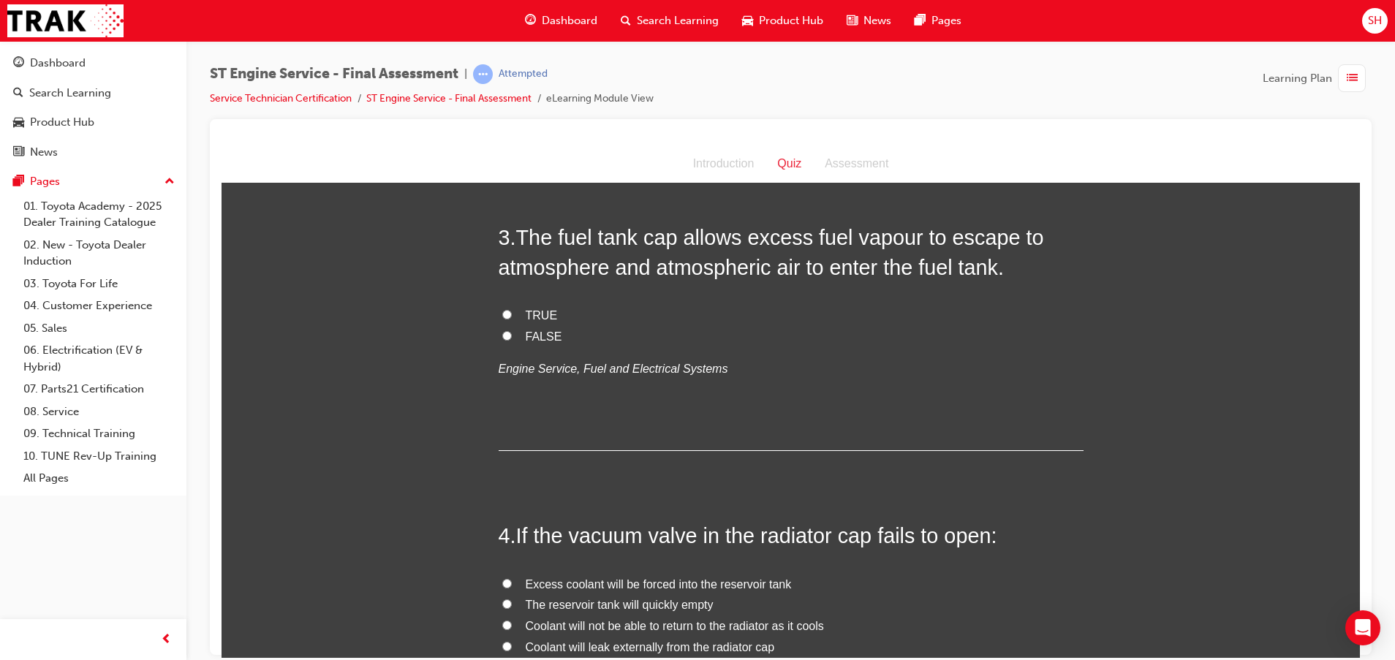
scroll to position [658, 0]
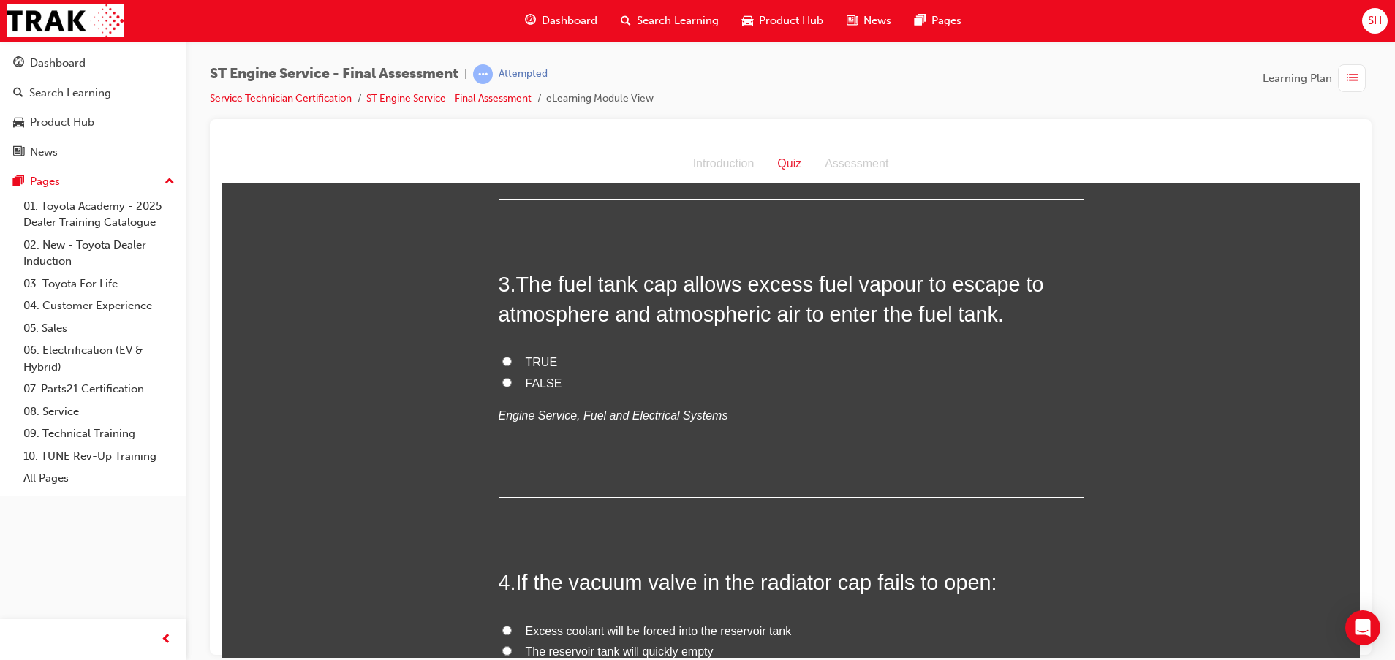
click at [502, 352] on label "TRUE" at bounding box center [790, 362] width 585 height 21
click at [502, 356] on input "TRUE" at bounding box center [507, 361] width 10 height 10
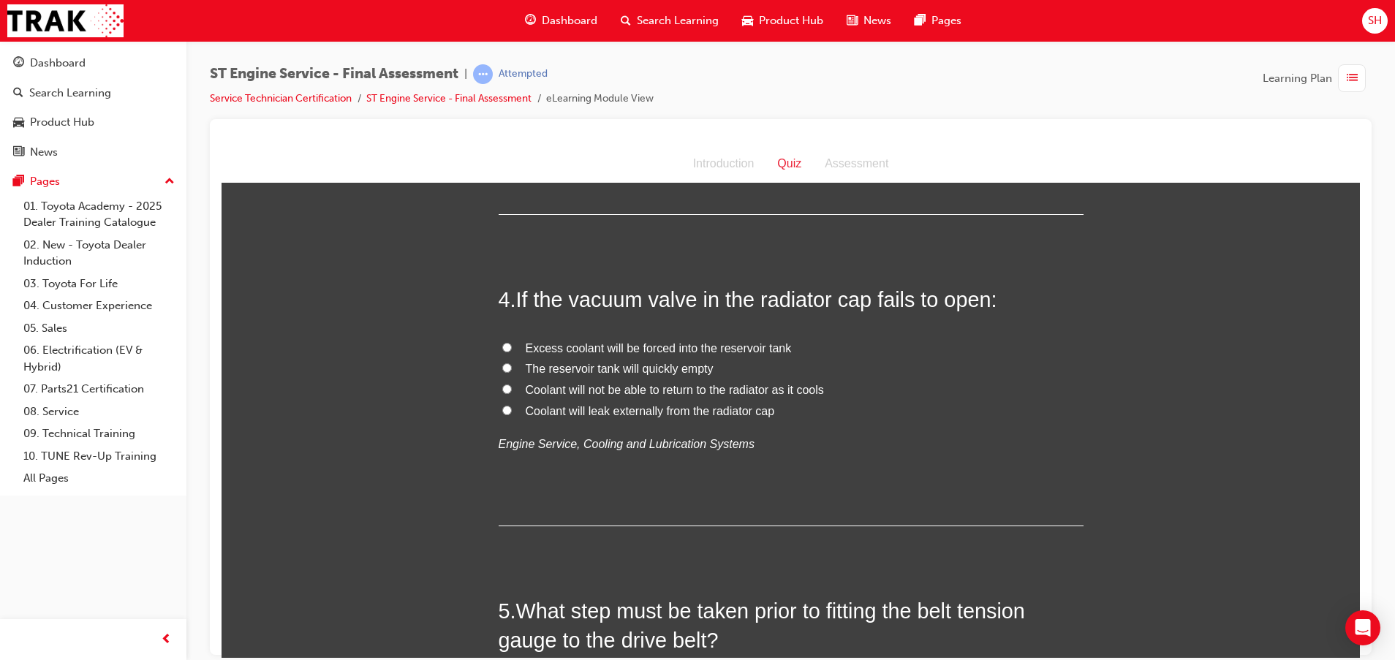
scroll to position [987, 0]
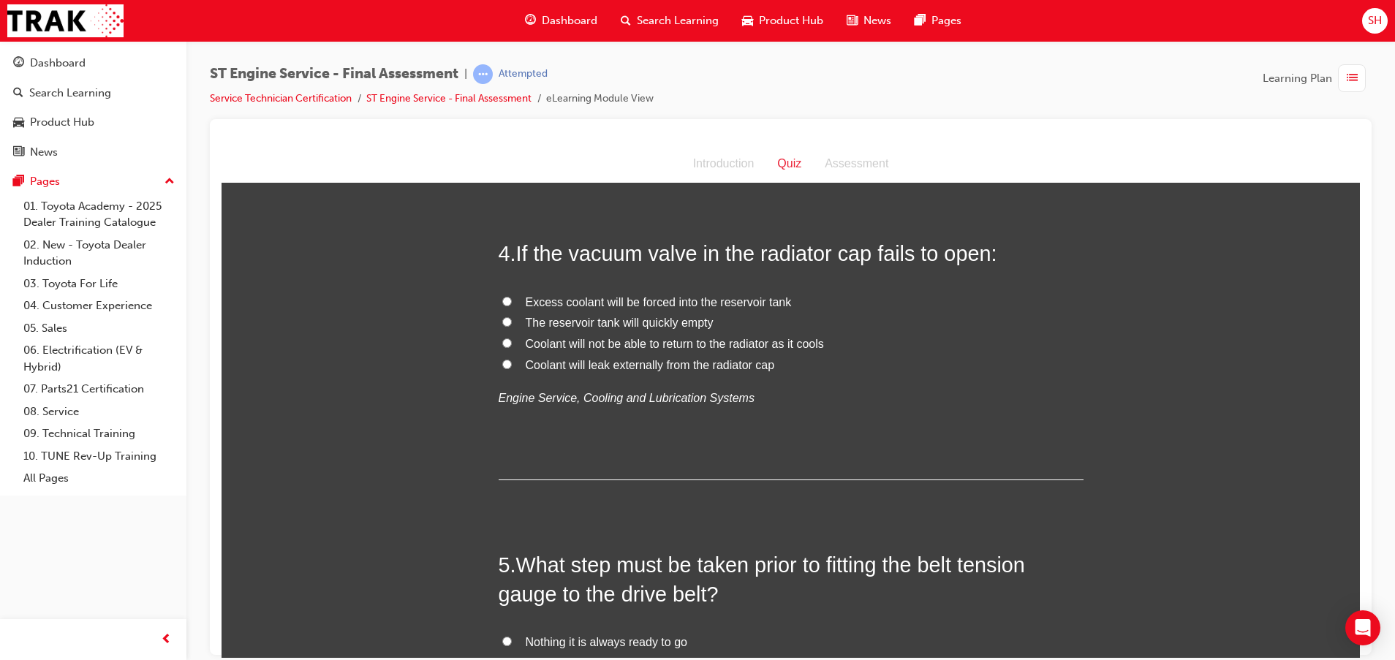
click at [515, 361] on label "Coolant will leak externally from the radiator cap" at bounding box center [790, 364] width 585 height 21
click at [512, 361] on input "Coolant will leak externally from the radiator cap" at bounding box center [507, 364] width 10 height 10
click at [550, 320] on span "The reservoir tank will quickly empty" at bounding box center [620, 322] width 188 height 12
click at [512, 320] on input "The reservoir tank will quickly empty" at bounding box center [507, 321] width 10 height 10
click at [515, 301] on label "Excess coolant will be forced into the reservoir tank" at bounding box center [790, 302] width 585 height 21
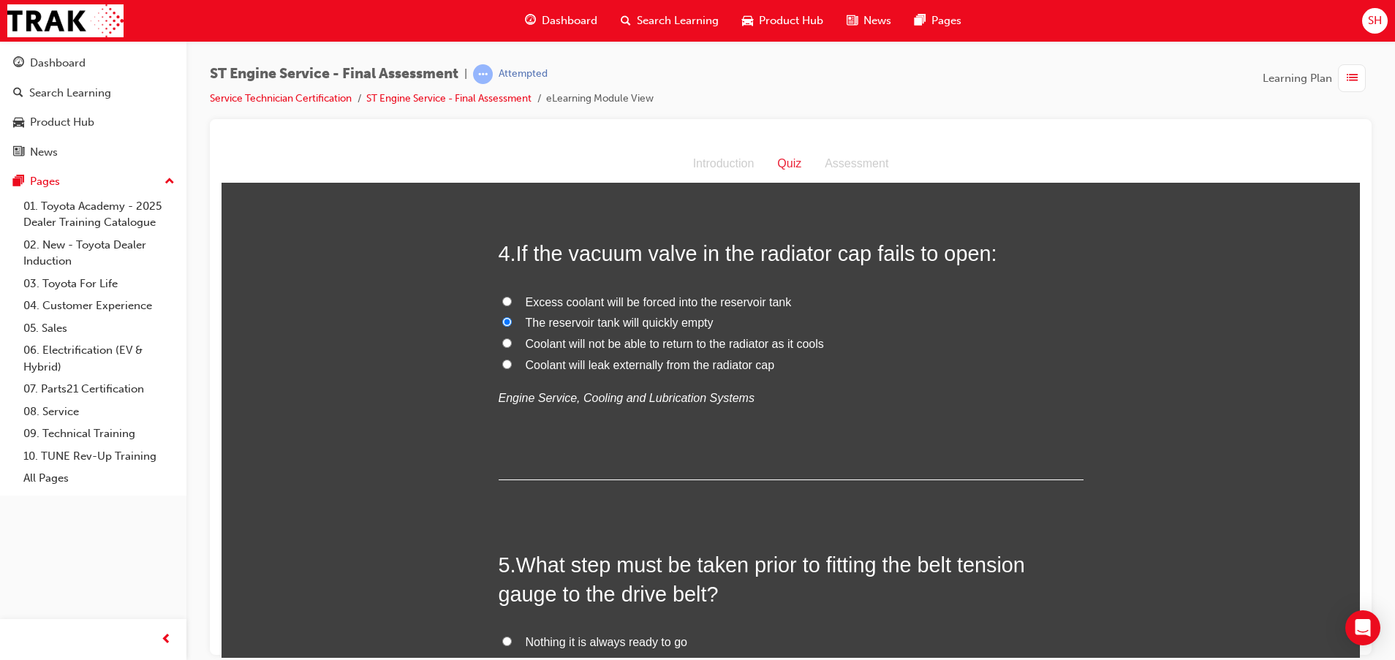
click at [512, 301] on input "Excess coolant will be forced into the reservoir tank" at bounding box center [507, 301] width 10 height 10
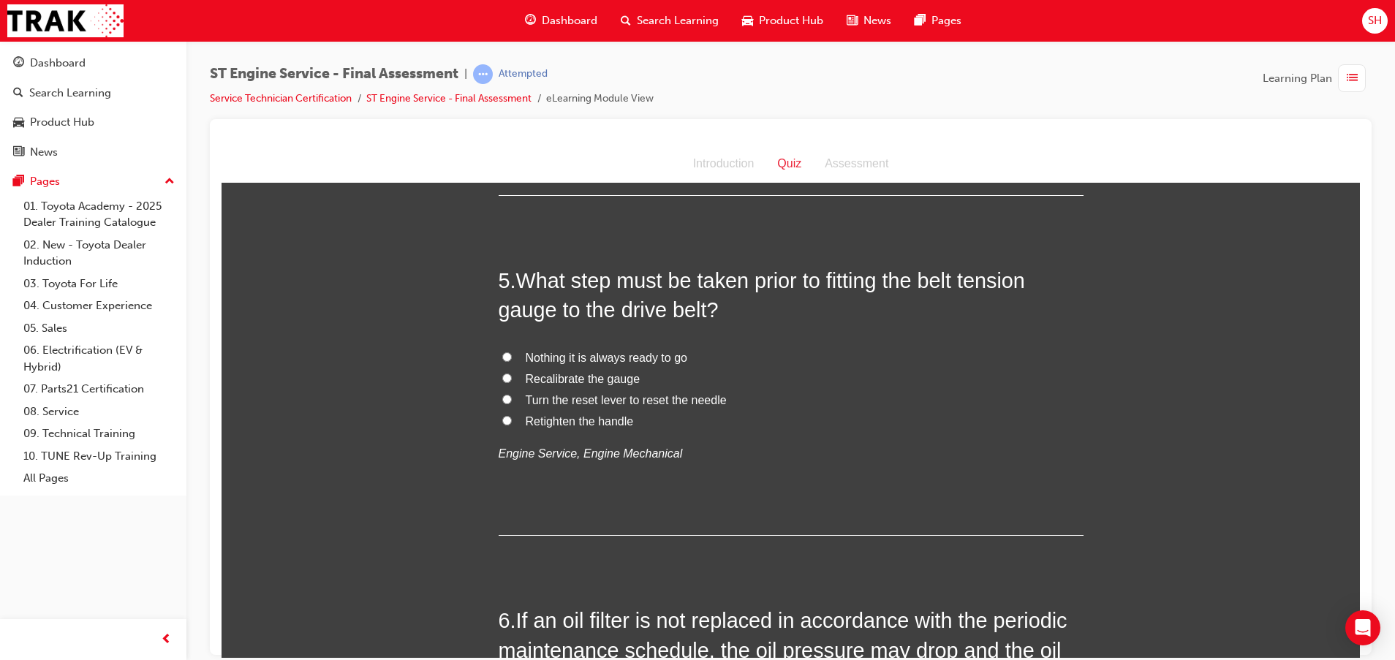
scroll to position [1316, 0]
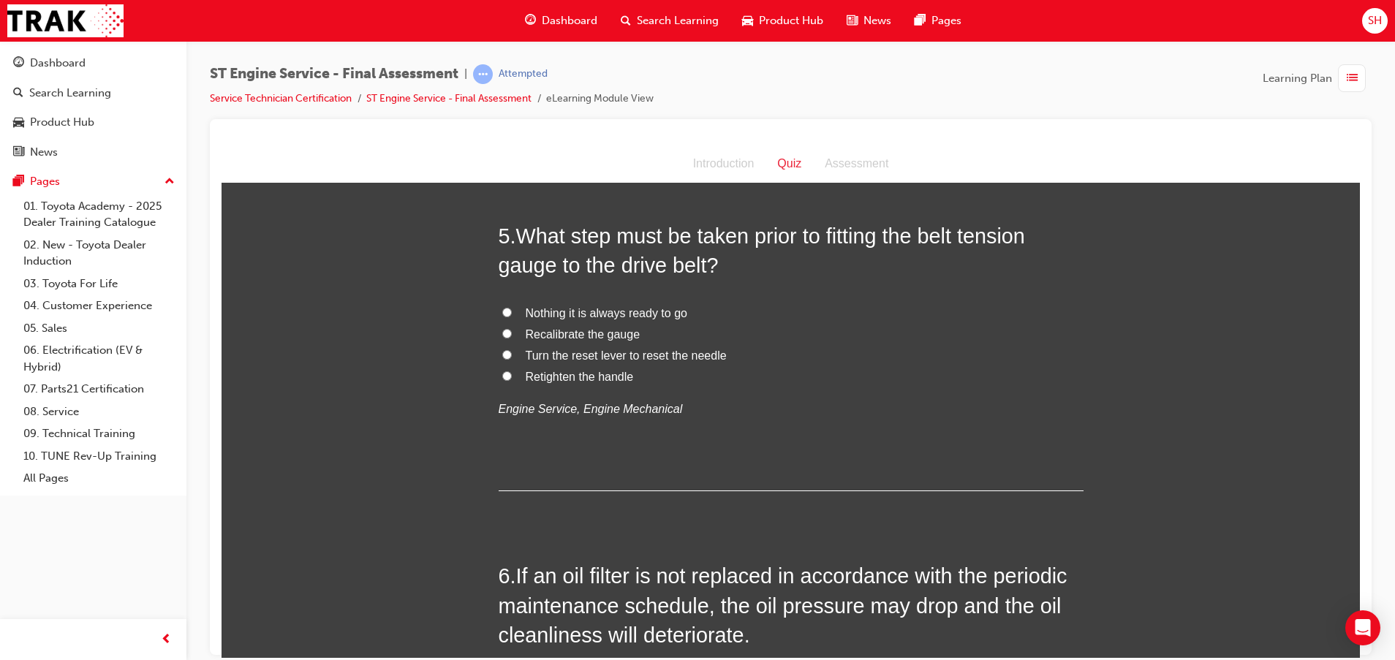
click at [561, 335] on span "Recalibrate the gauge" at bounding box center [583, 333] width 115 height 12
click at [512, 335] on input "Recalibrate the gauge" at bounding box center [507, 333] width 10 height 10
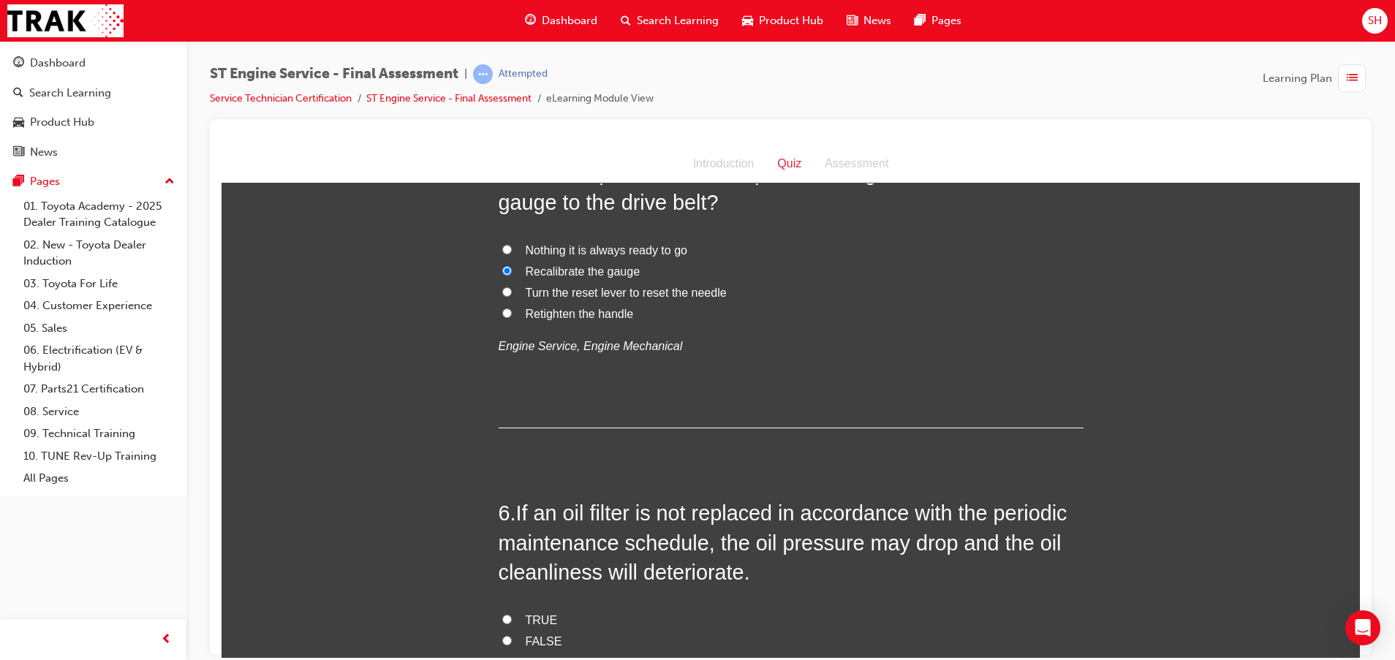
scroll to position [1535, 0]
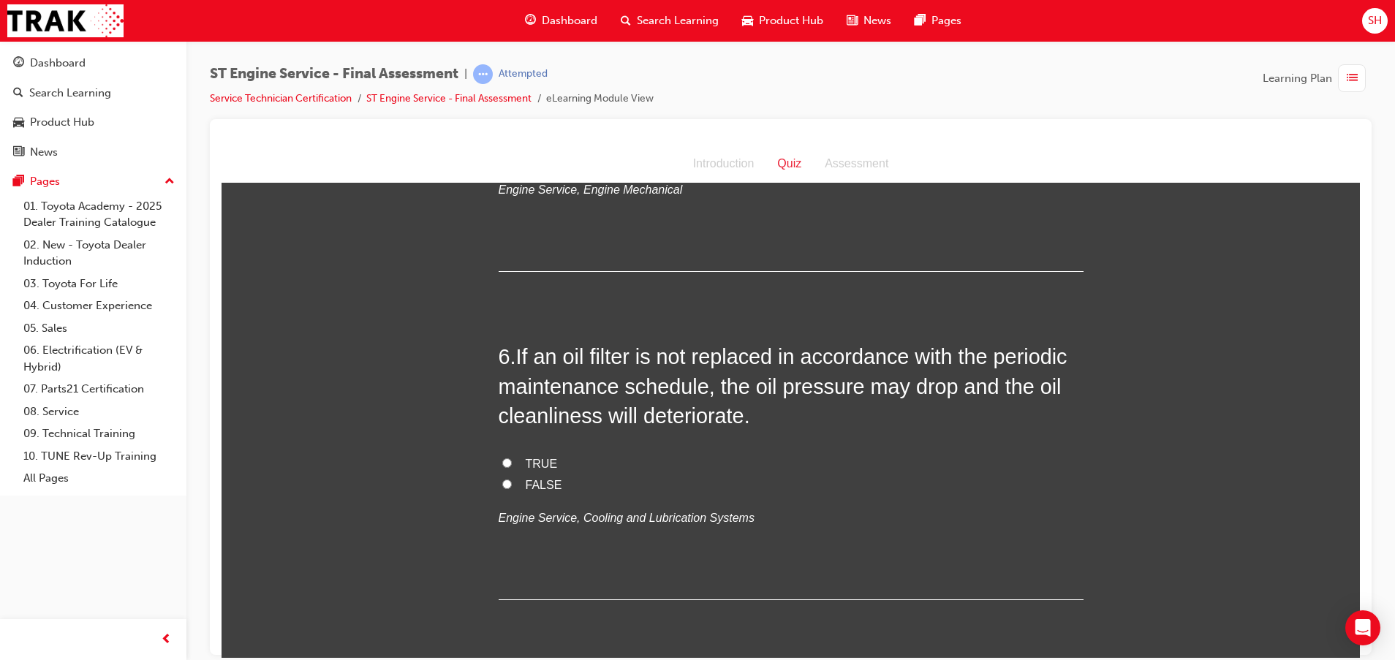
click at [528, 464] on span "TRUE" at bounding box center [542, 463] width 32 height 12
click at [512, 464] on input "TRUE" at bounding box center [507, 463] width 10 height 10
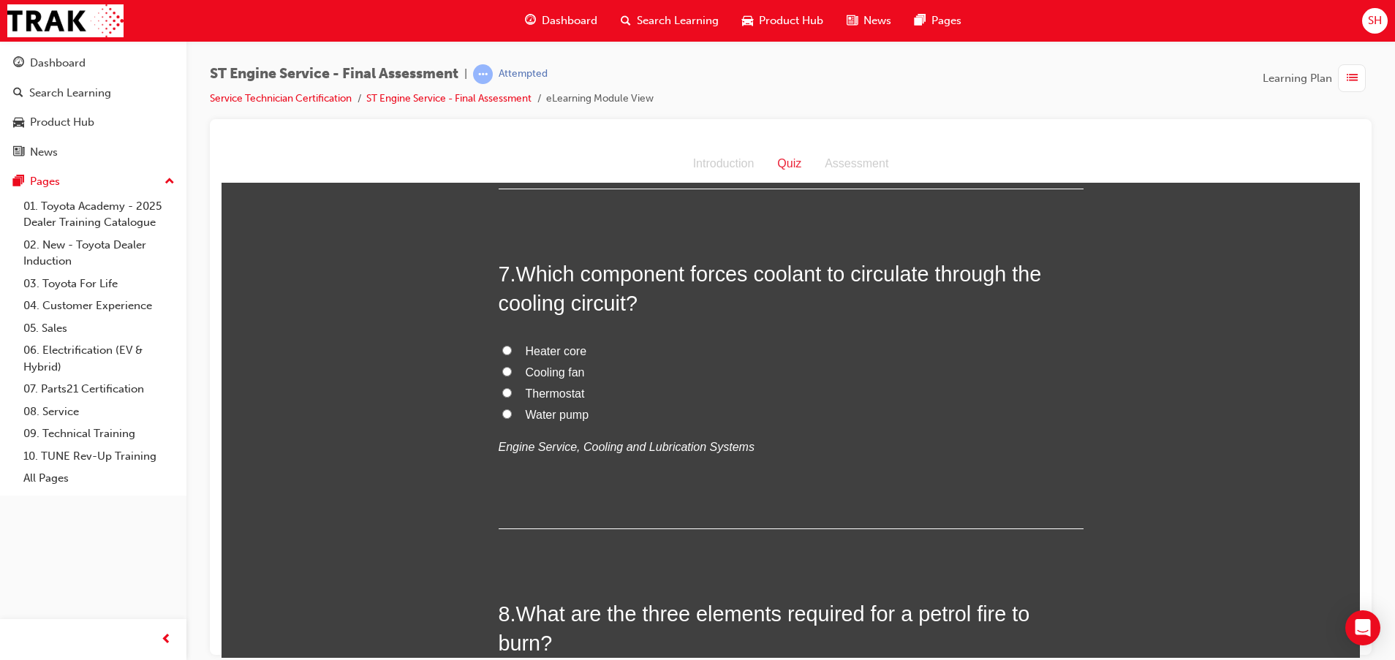
scroll to position [1973, 0]
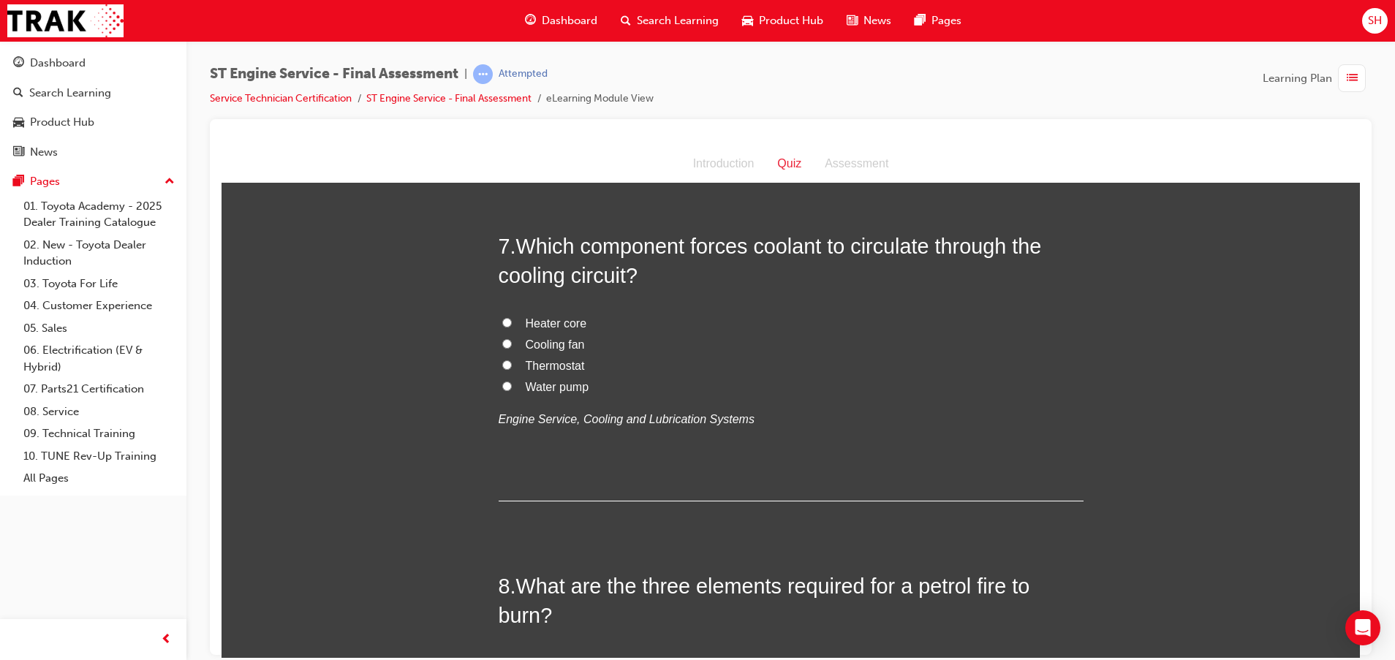
click at [542, 382] on span "Water pump" at bounding box center [558, 386] width 64 height 12
click at [512, 382] on input "Water pump" at bounding box center [507, 386] width 10 height 10
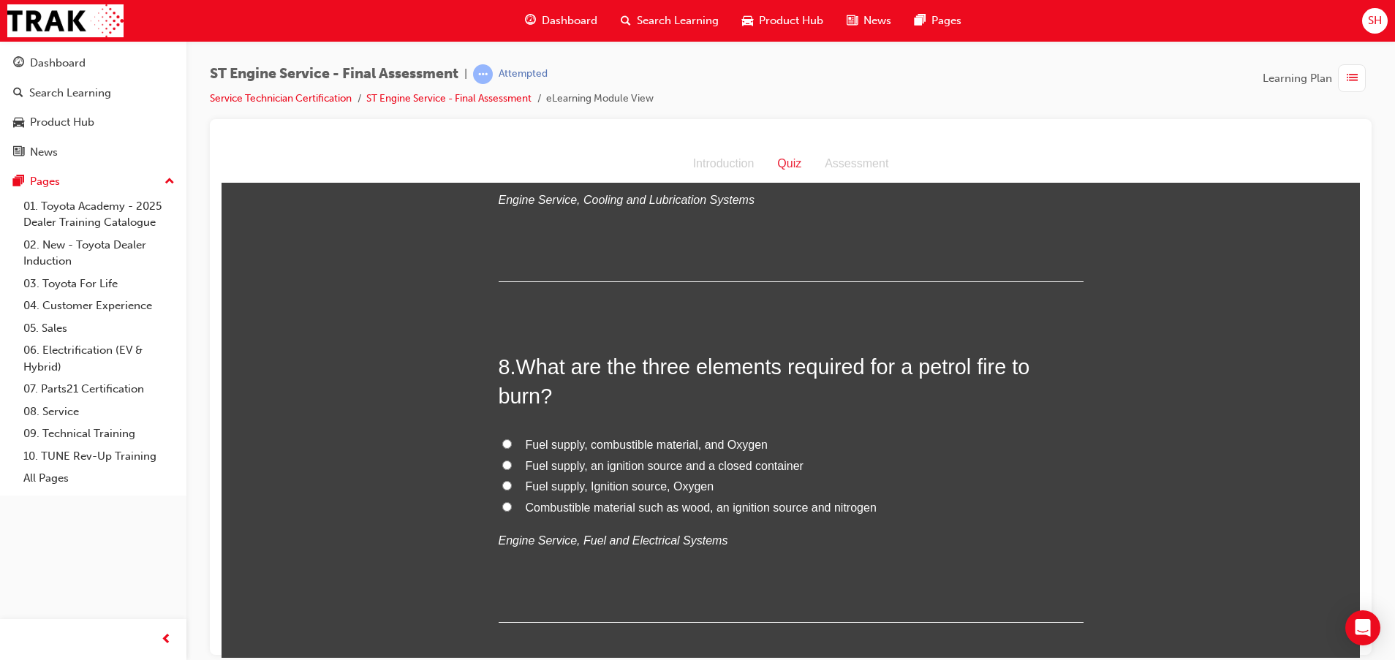
scroll to position [2302, 0]
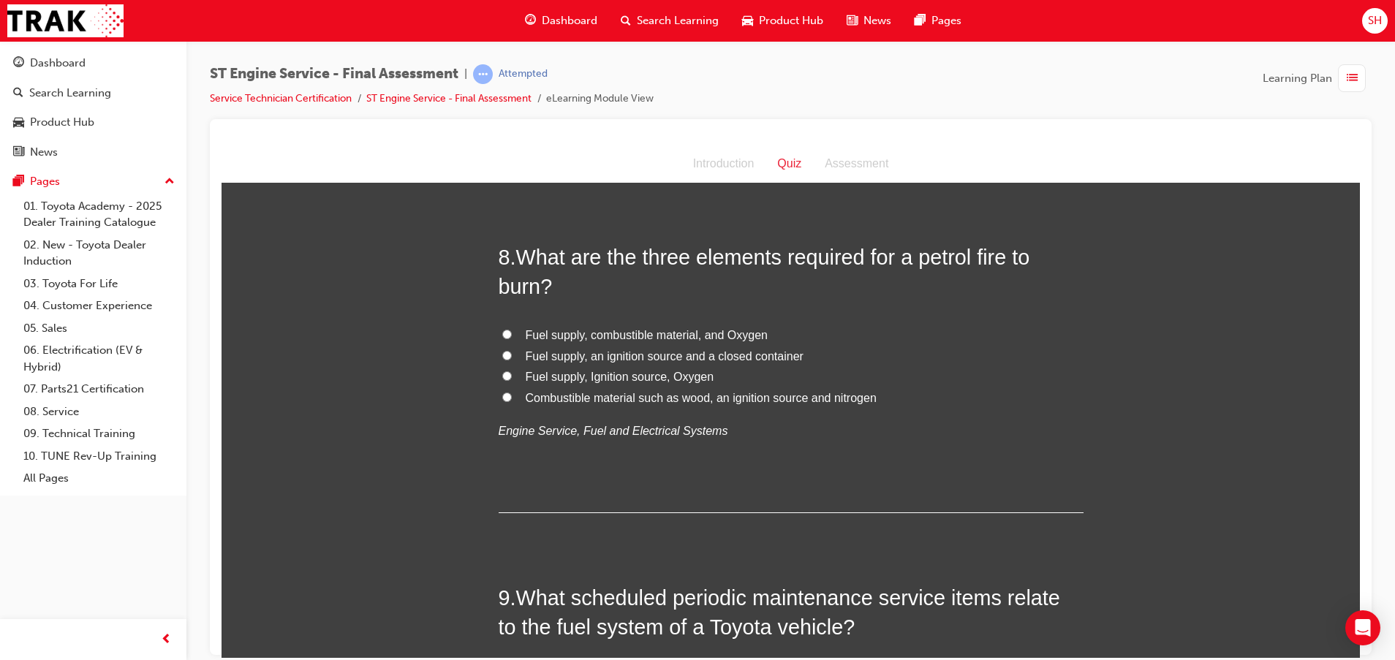
click at [648, 373] on span "Fuel supply, Ignition source, Oxygen" at bounding box center [620, 376] width 189 height 12
click at [512, 373] on input "Fuel supply, Ignition source, Oxygen" at bounding box center [507, 376] width 10 height 10
drag, startPoint x: 659, startPoint y: 374, endPoint x: 632, endPoint y: 365, distance: 28.4
click at [660, 374] on span "Fuel supply, Ignition source, Oxygen" at bounding box center [620, 376] width 189 height 12
click at [512, 374] on input "Fuel supply, Ignition source, Oxygen" at bounding box center [507, 376] width 10 height 10
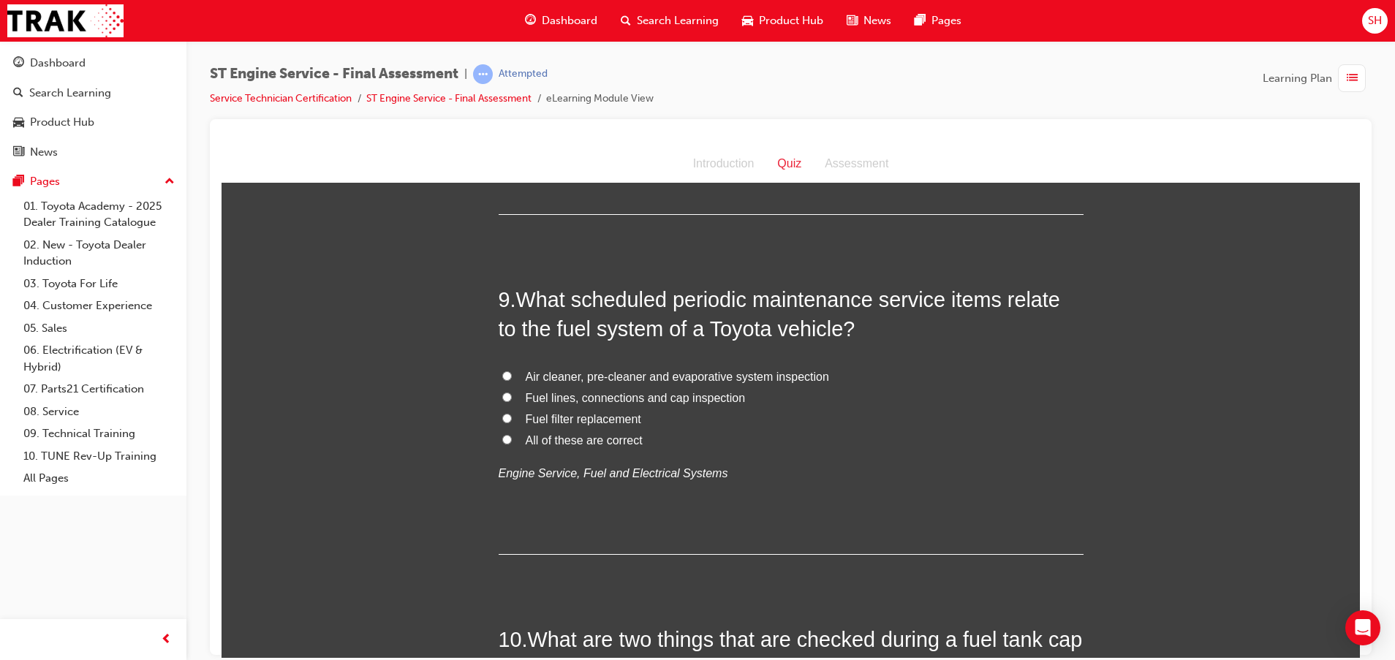
scroll to position [2631, 0]
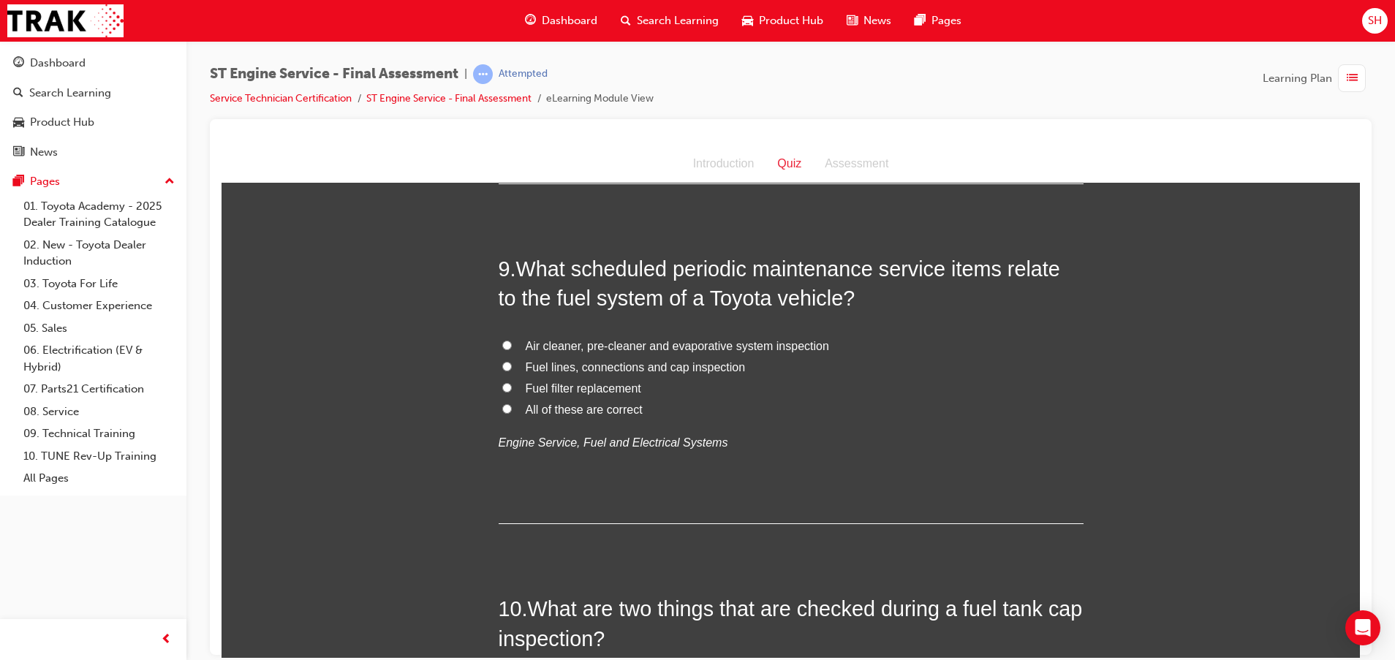
click at [594, 412] on span "All of these are correct" at bounding box center [584, 409] width 117 height 12
click at [512, 412] on input "All of these are correct" at bounding box center [507, 408] width 10 height 10
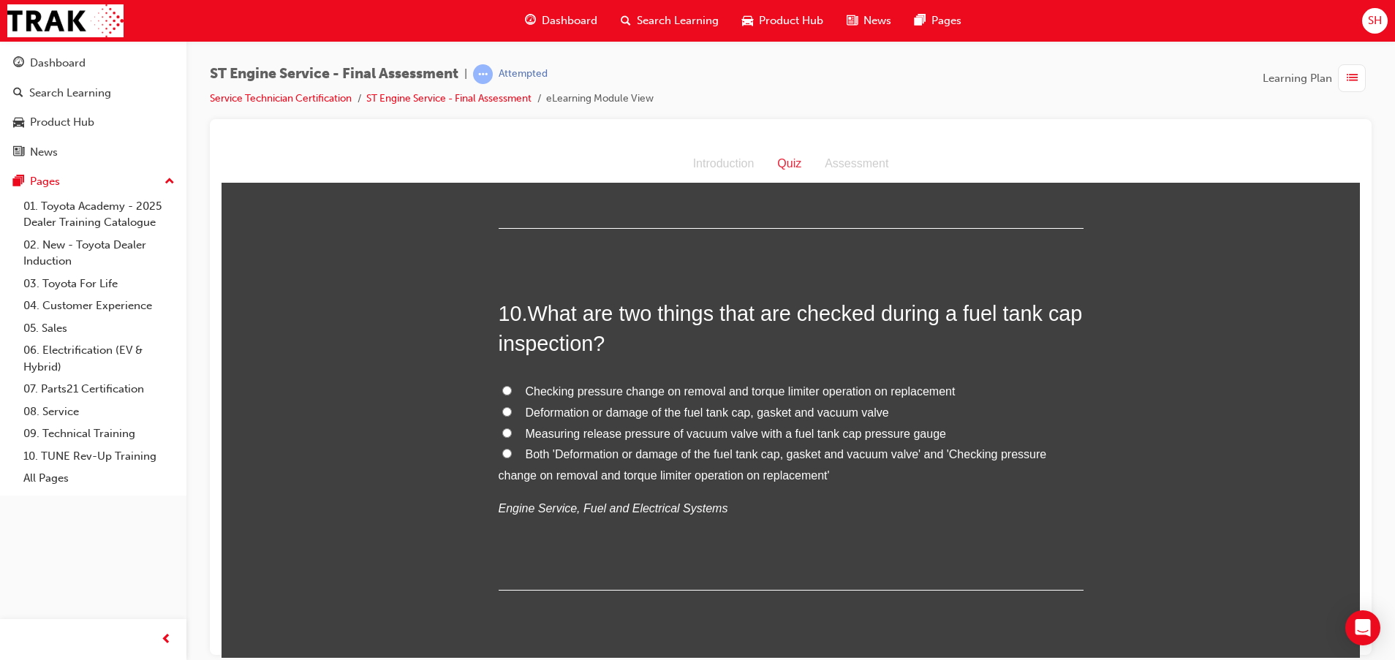
scroll to position [2960, 0]
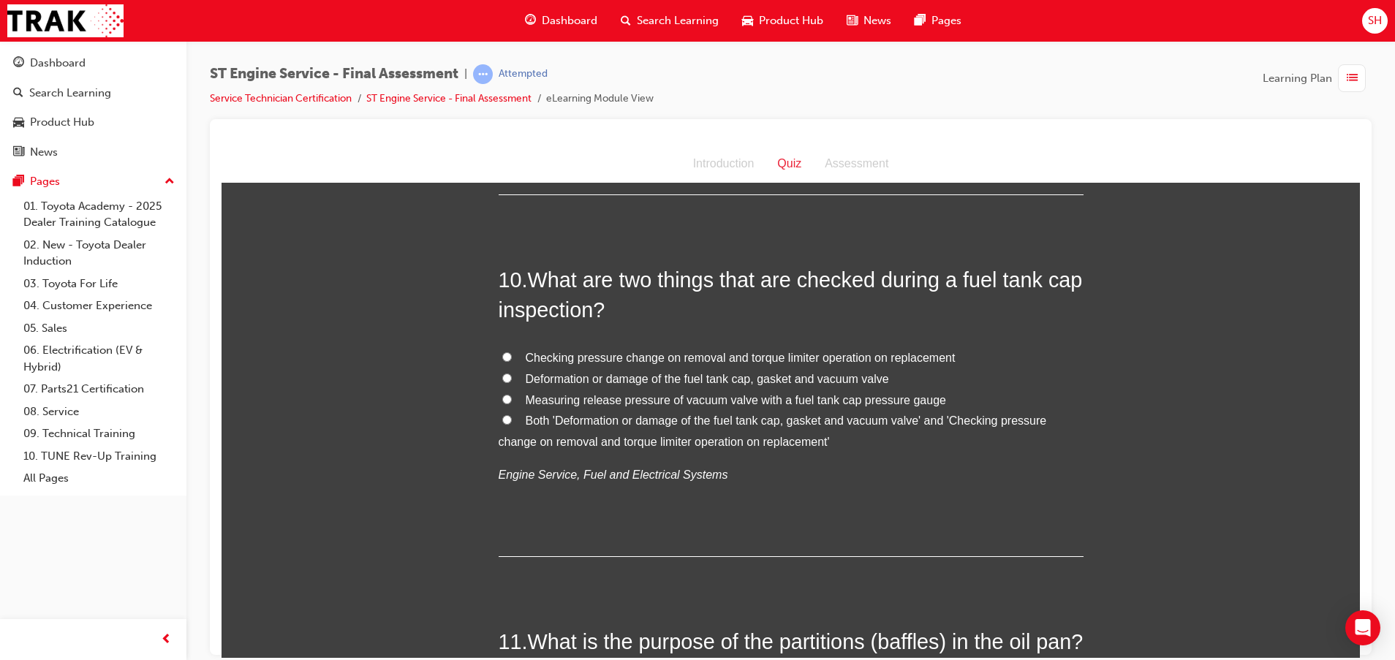
click at [554, 352] on span "Checking pressure change on removal and torque limiter operation on replacement" at bounding box center [741, 357] width 430 height 12
click at [512, 352] on input "Checking pressure change on removal and torque limiter operation on replacement" at bounding box center [507, 357] width 10 height 10
click at [552, 372] on span "Deformation or damage of the fuel tank cap, gasket and vacuum valve" at bounding box center [707, 378] width 363 height 12
drag, startPoint x: 552, startPoint y: 372, endPoint x: 501, endPoint y: 373, distance: 51.2
click at [502, 373] on input "Deformation or damage of the fuel tank cap, gasket and vacuum valve" at bounding box center [507, 378] width 10 height 10
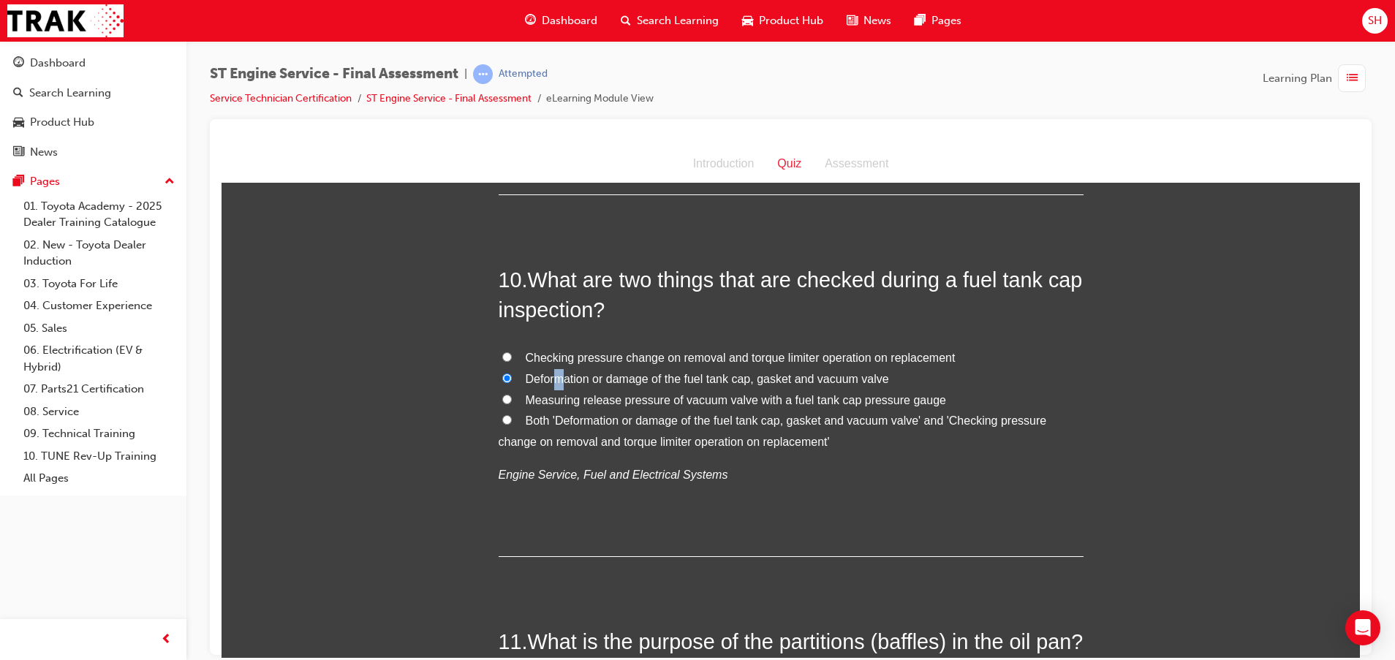
click at [502, 417] on input "Both 'Deformation or damage of the fuel tank cap, gasket and vacuum valve' and …" at bounding box center [507, 419] width 10 height 10
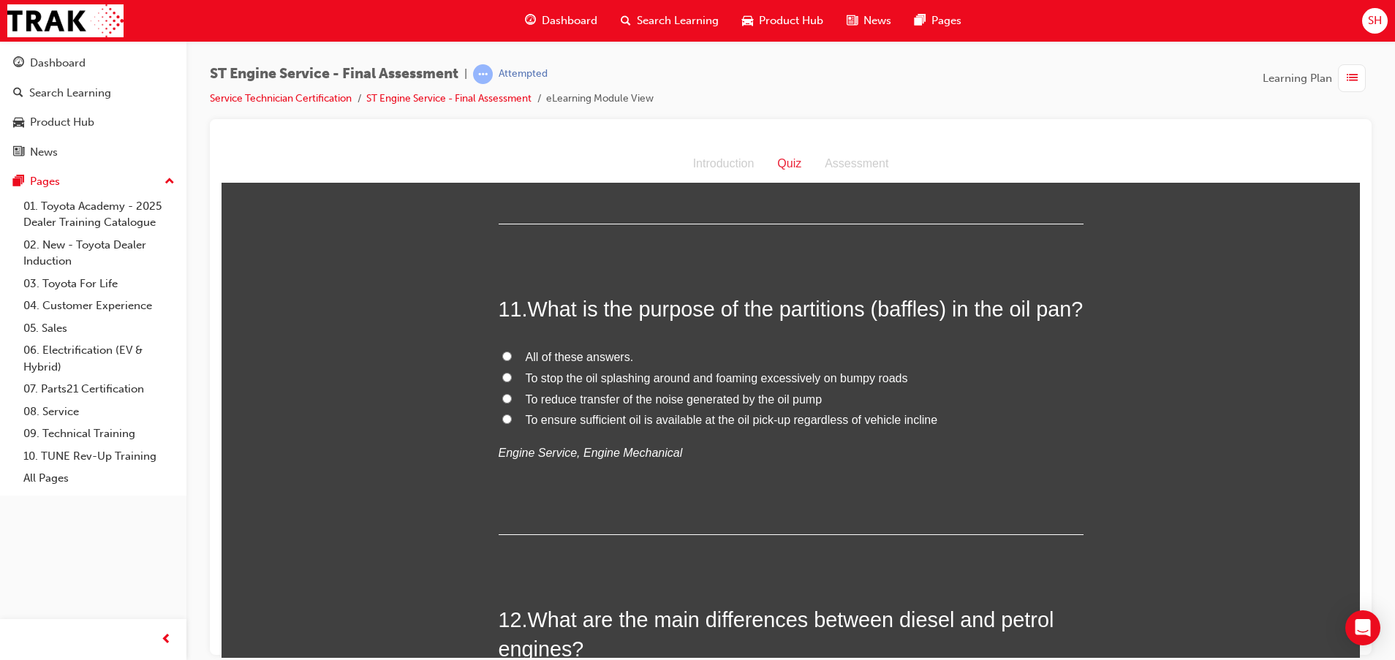
scroll to position [3399, 0]
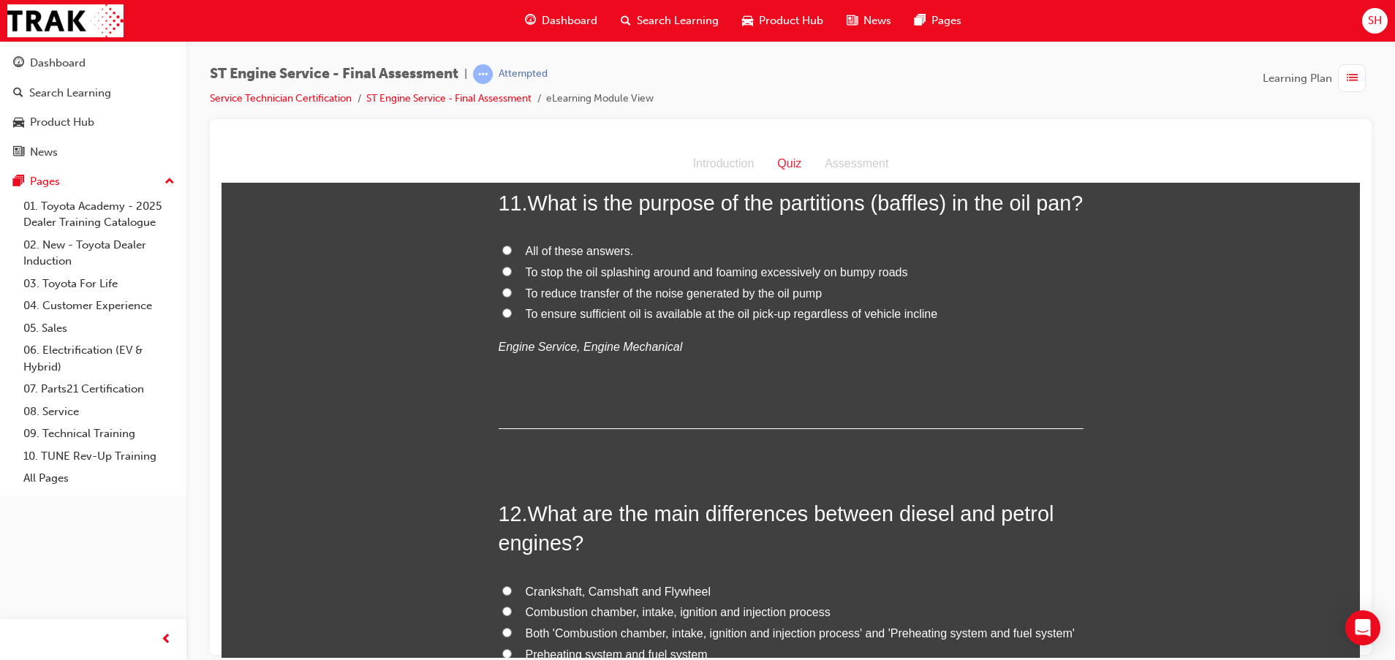
click at [609, 319] on span "To ensure sufficient oil is available at the oil pick-up regardless of vehicle …" at bounding box center [732, 313] width 412 height 12
click at [512, 317] on input "To ensure sufficient oil is available at the oil pick-up regardless of vehicle …" at bounding box center [507, 313] width 10 height 10
drag, startPoint x: 549, startPoint y: 279, endPoint x: 555, endPoint y: 284, distance: 8.3
click at [552, 257] on span "All of these answers." at bounding box center [580, 250] width 108 height 12
click at [512, 254] on input "All of these answers." at bounding box center [507, 250] width 10 height 10
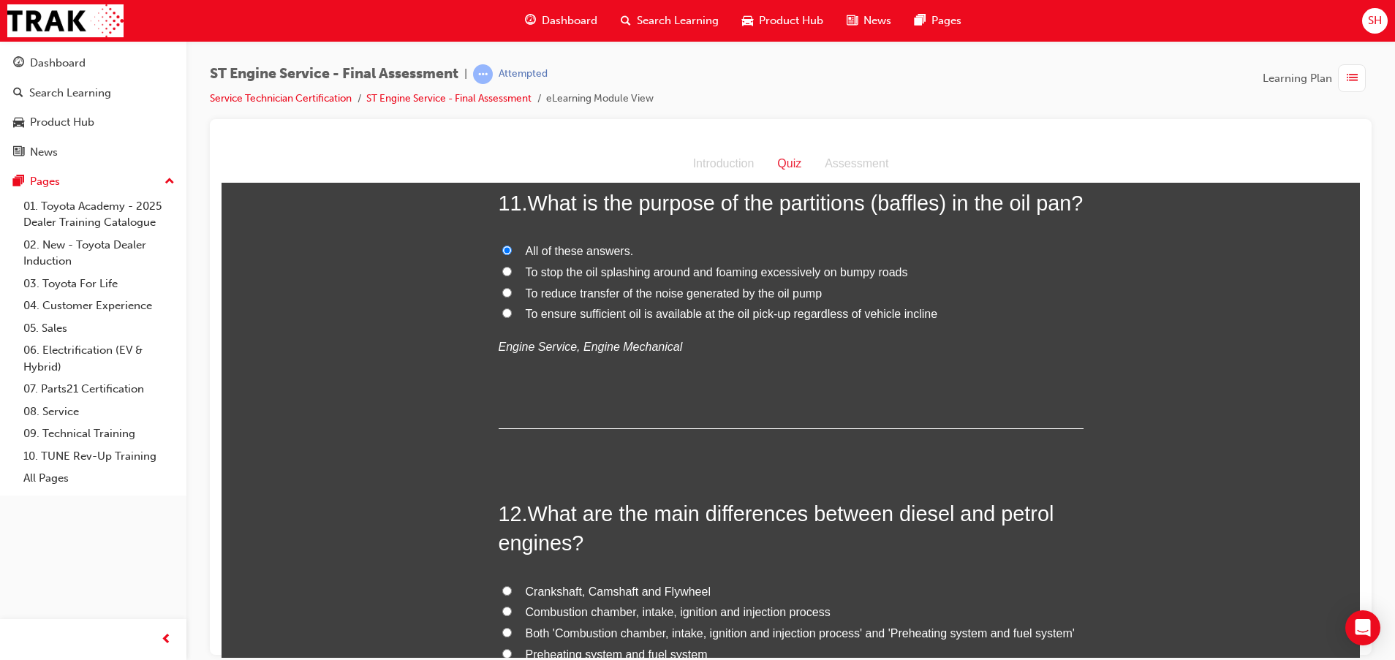
drag, startPoint x: 523, startPoint y: 316, endPoint x: 529, endPoint y: 323, distance: 9.4
click at [526, 299] on span "To reduce transfer of the noise generated by the oil pump" at bounding box center [674, 293] width 297 height 12
click at [512, 297] on input "To reduce transfer of the noise generated by the oil pump" at bounding box center [507, 292] width 10 height 10
click at [526, 319] on span "To ensure sufficient oil is available at the oil pick-up regardless of vehicle …" at bounding box center [732, 313] width 412 height 12
click at [512, 317] on input "To ensure sufficient oil is available at the oil pick-up regardless of vehicle …" at bounding box center [507, 313] width 10 height 10
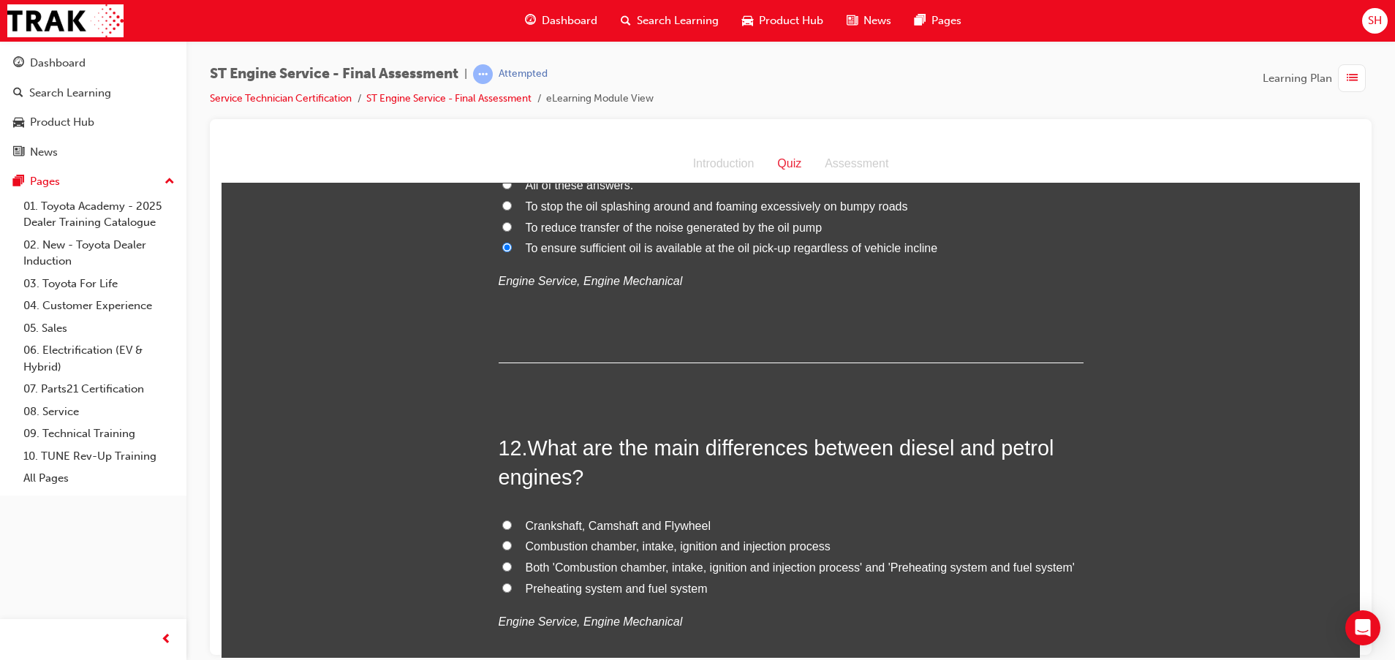
scroll to position [3728, 0]
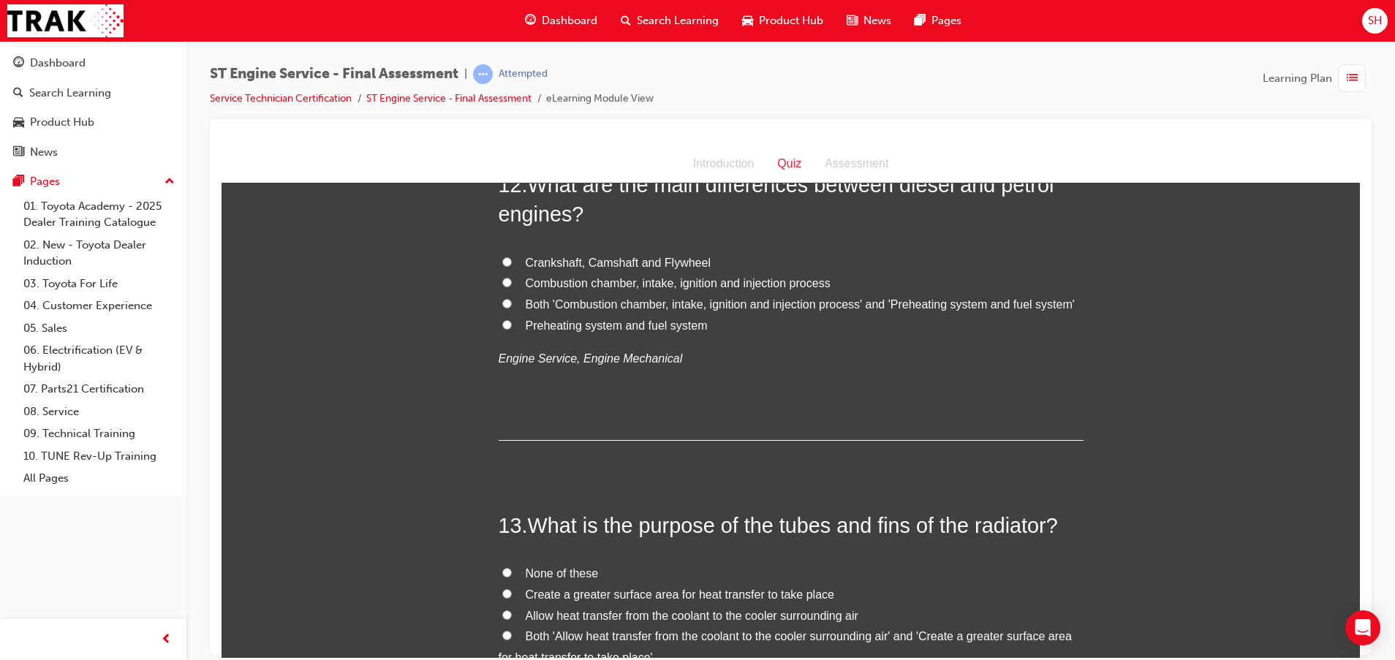
click at [591, 331] on span "Preheating system and fuel system" at bounding box center [617, 325] width 182 height 12
click at [512, 329] on input "Preheating system and fuel system" at bounding box center [507, 324] width 10 height 10
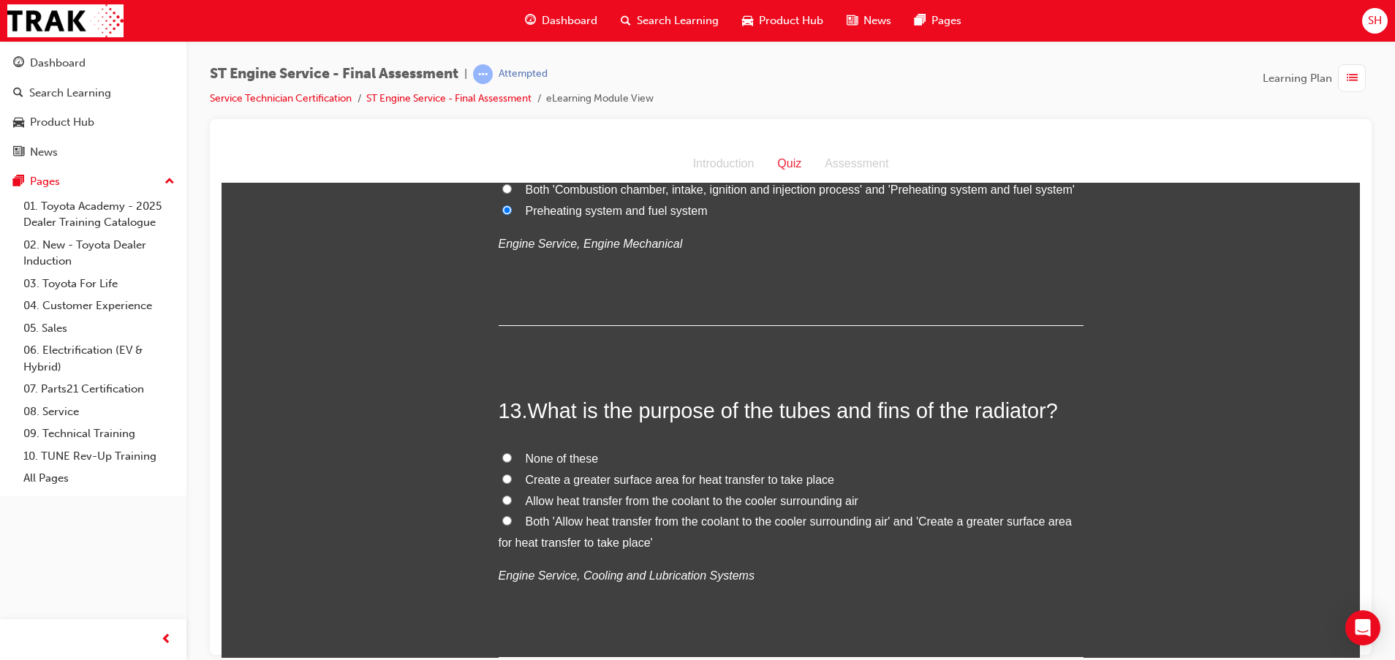
scroll to position [4056, 0]
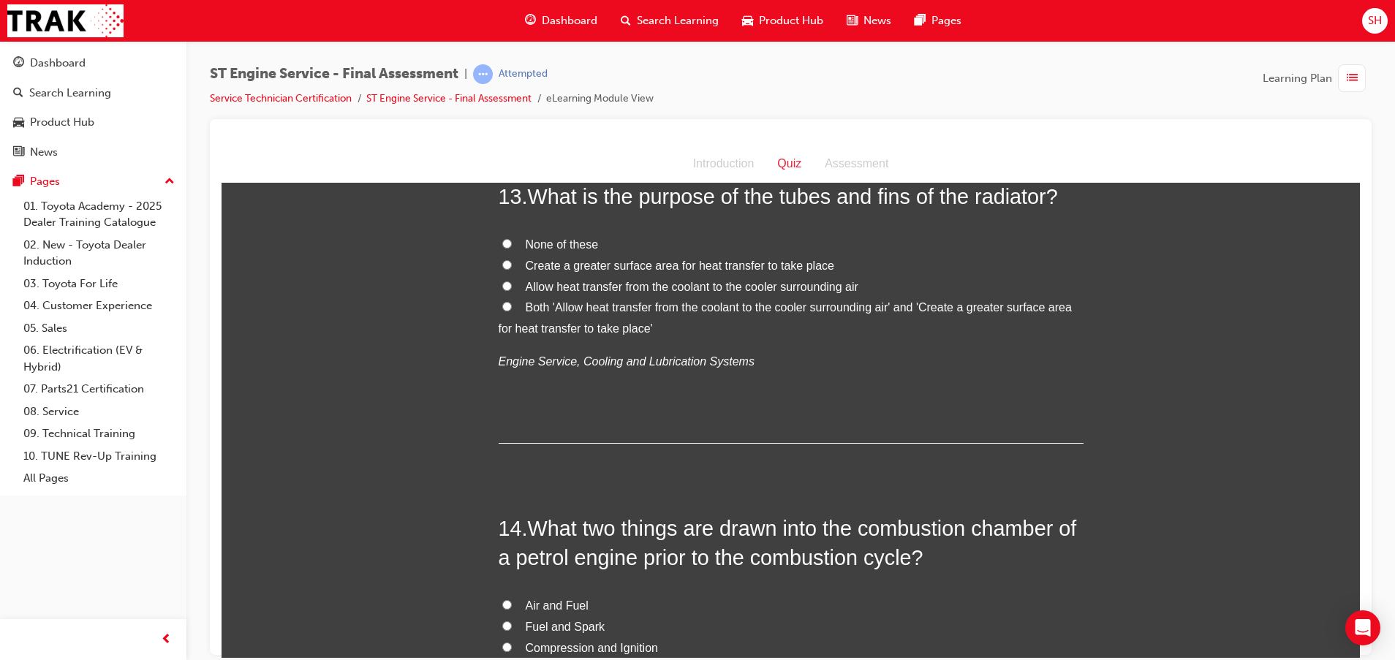
click at [732, 334] on span "Both 'Allow heat transfer from the coolant to the cooler surrounding air' and '…" at bounding box center [784, 317] width 573 height 34
click at [512, 311] on input "Both 'Allow heat transfer from the coolant to the cooler surrounding air' and '…" at bounding box center [507, 306] width 10 height 10
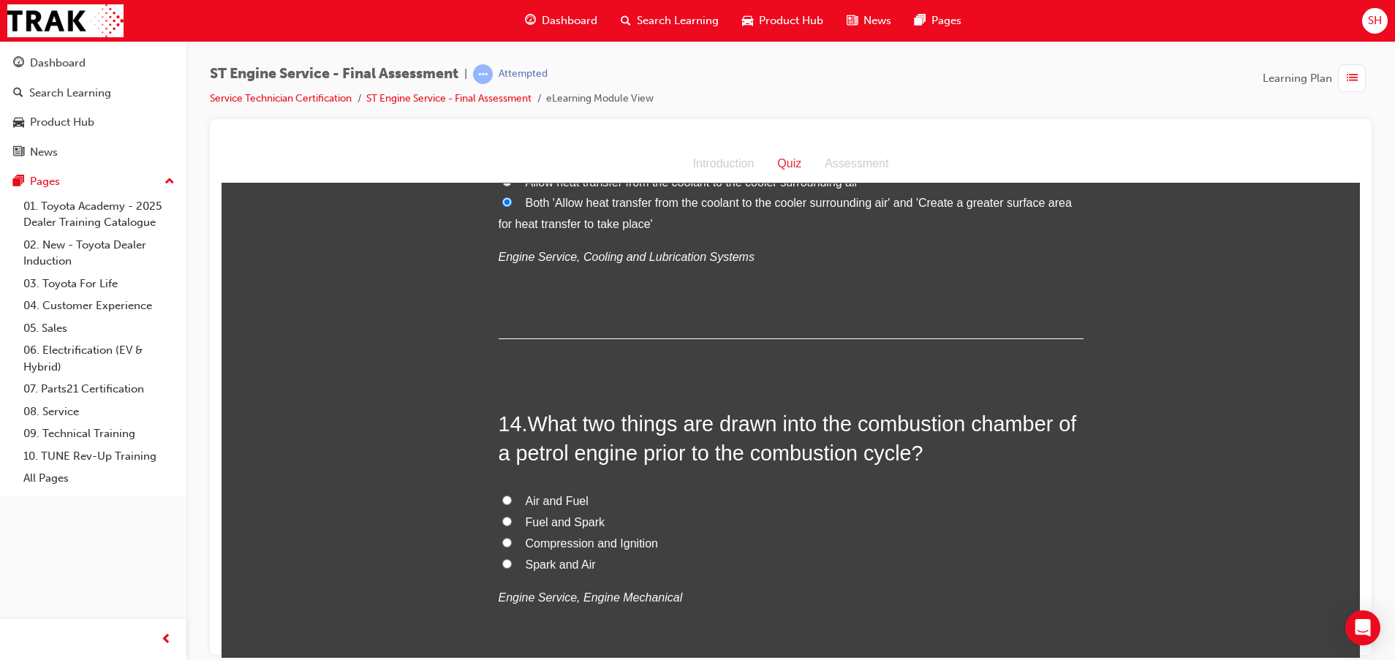
scroll to position [4385, 0]
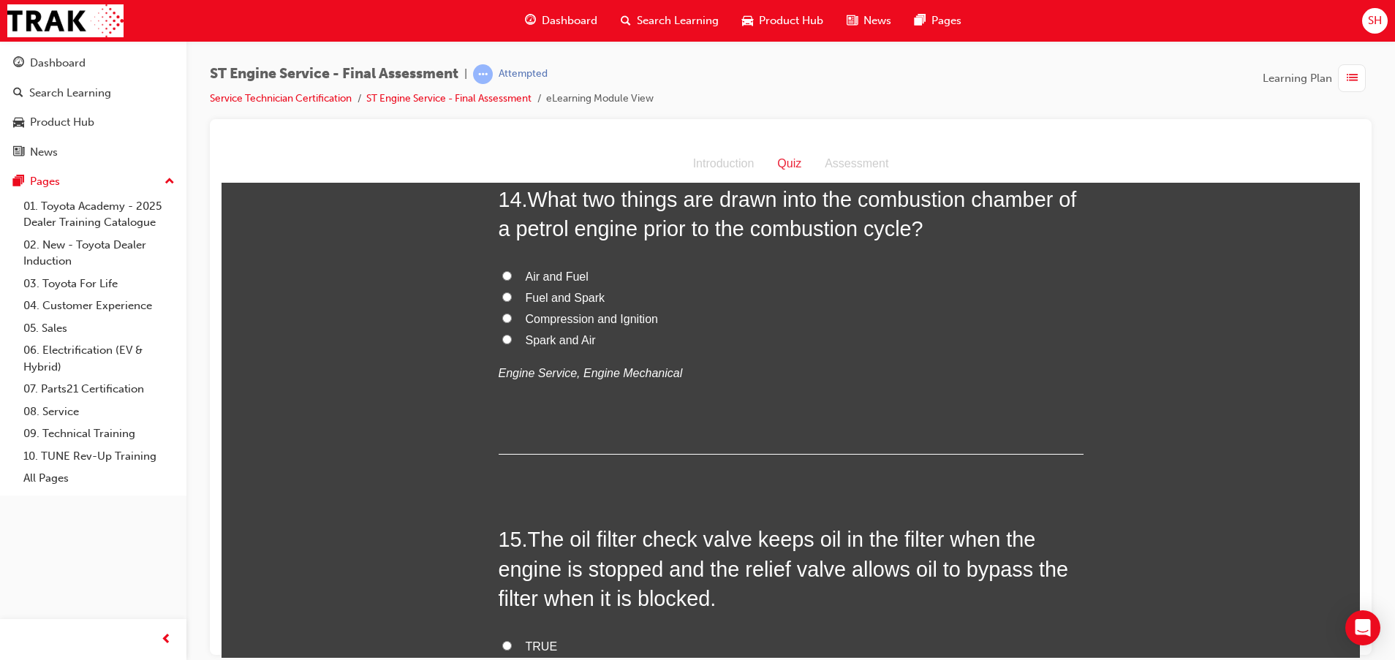
click at [564, 282] on span "Air and Fuel" at bounding box center [557, 276] width 63 height 12
click at [512, 280] on input "Air and Fuel" at bounding box center [507, 275] width 10 height 10
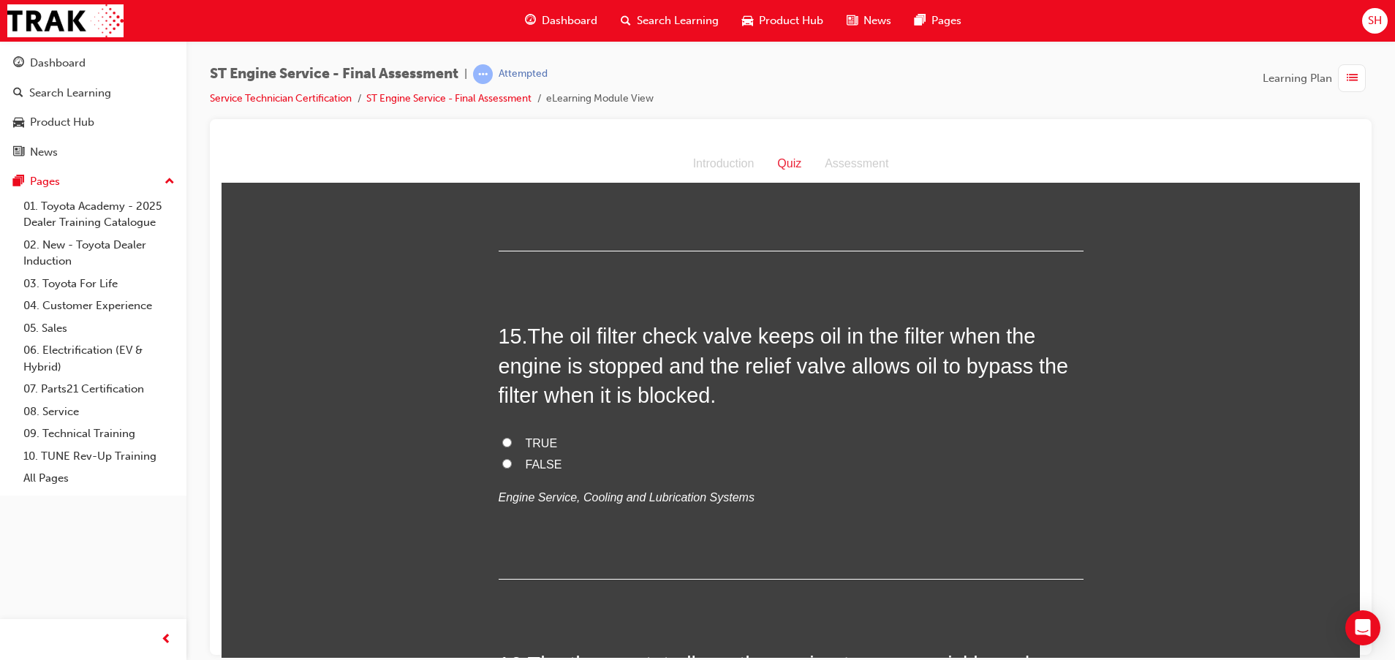
scroll to position [4605, 0]
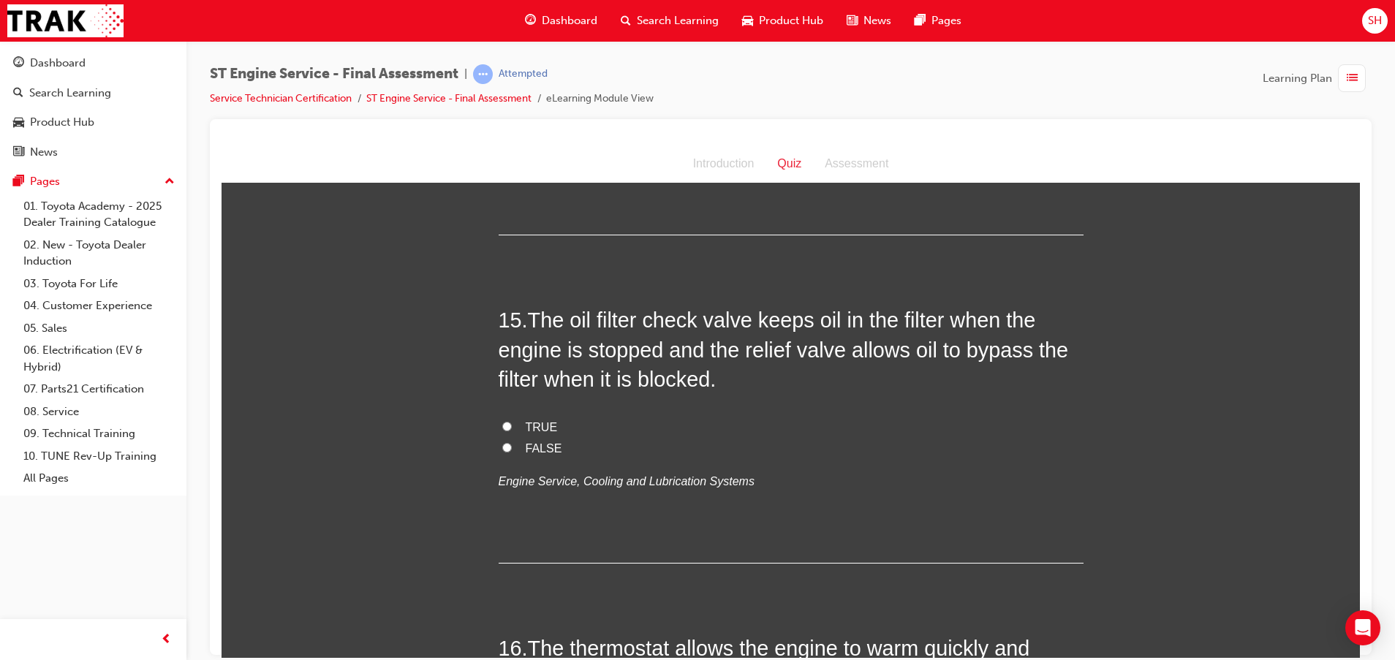
click at [531, 433] on span "TRUE" at bounding box center [542, 426] width 32 height 12
click at [512, 430] on input "TRUE" at bounding box center [507, 426] width 10 height 10
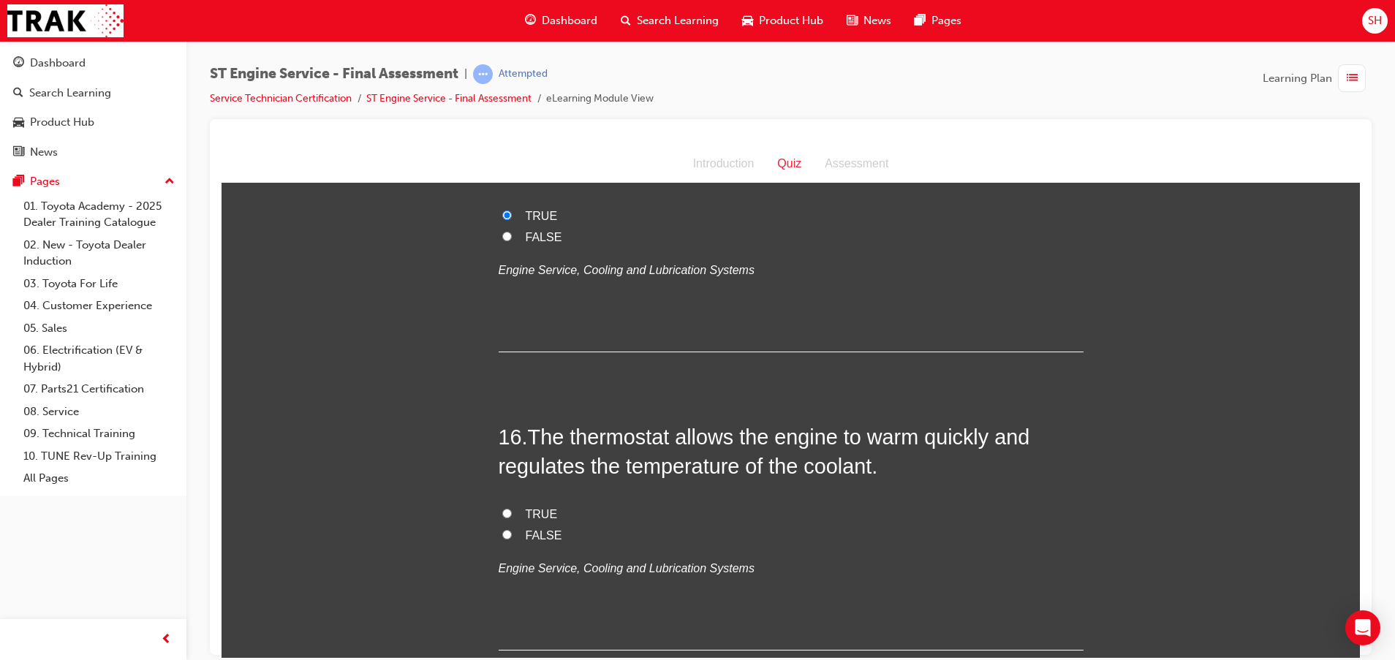
scroll to position [4824, 0]
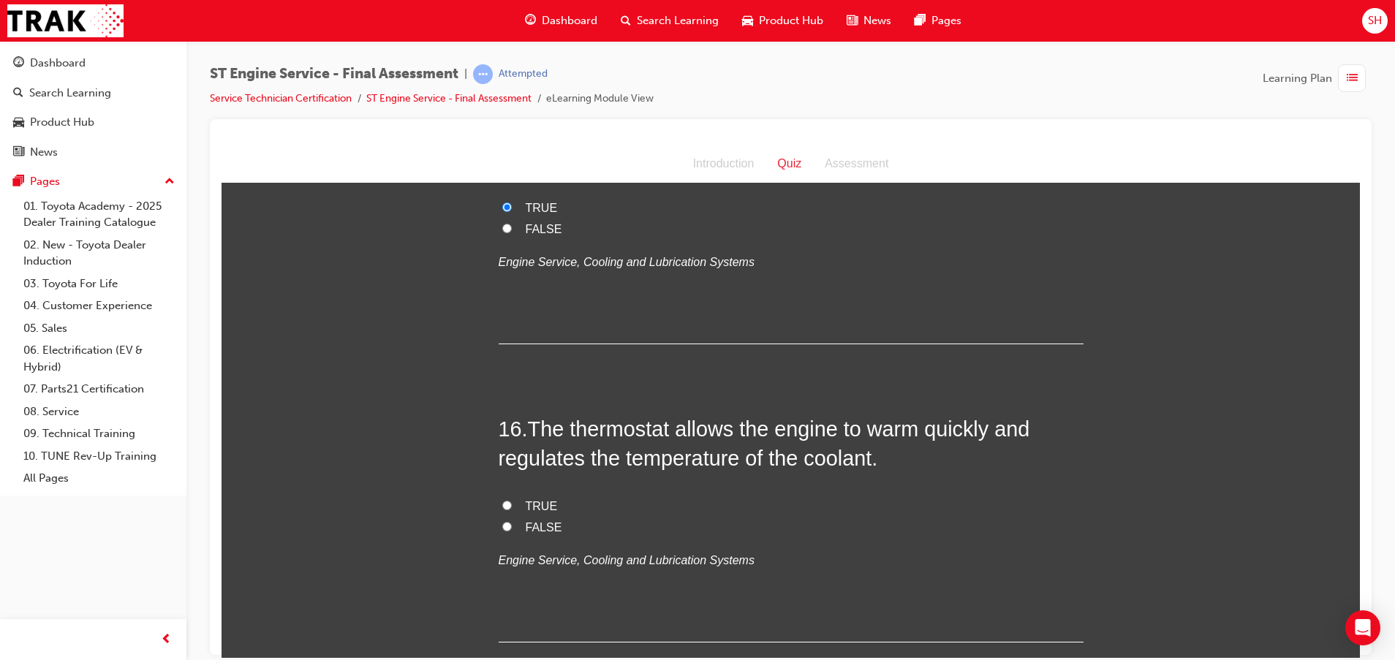
click at [526, 512] on span "TRUE" at bounding box center [542, 505] width 32 height 12
click at [512, 509] on input "TRUE" at bounding box center [507, 505] width 10 height 10
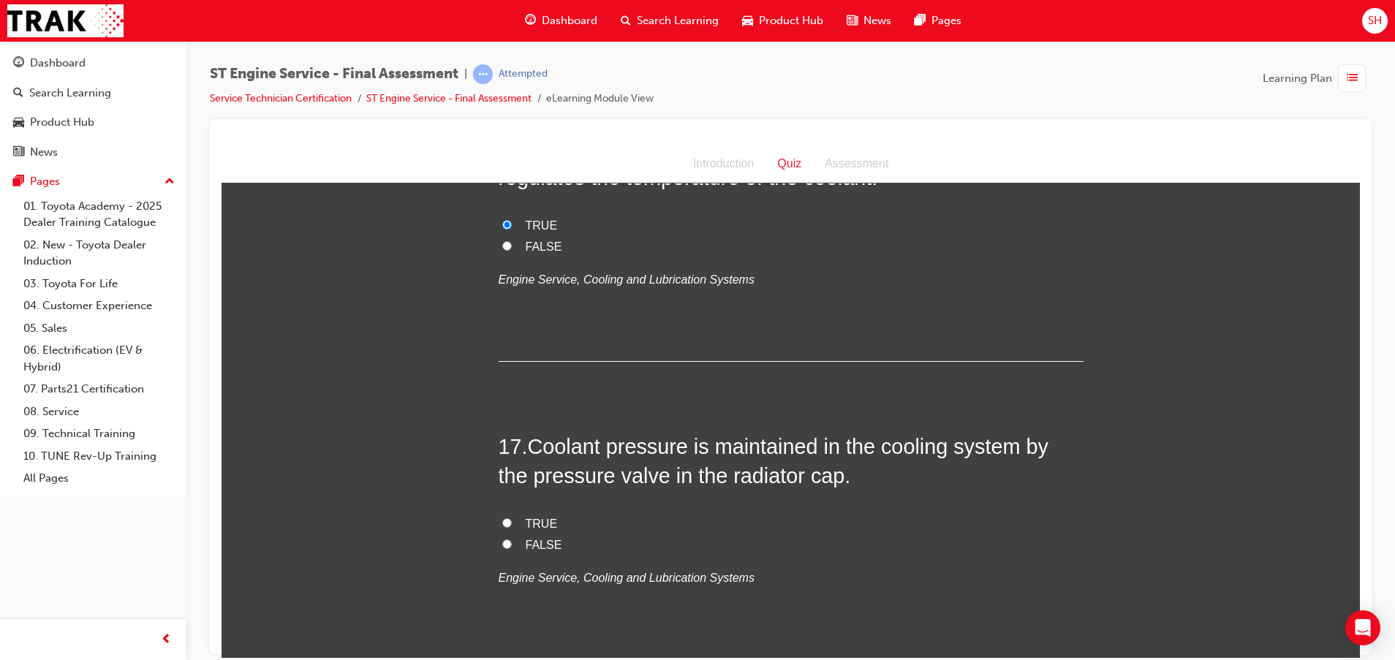
scroll to position [5153, 0]
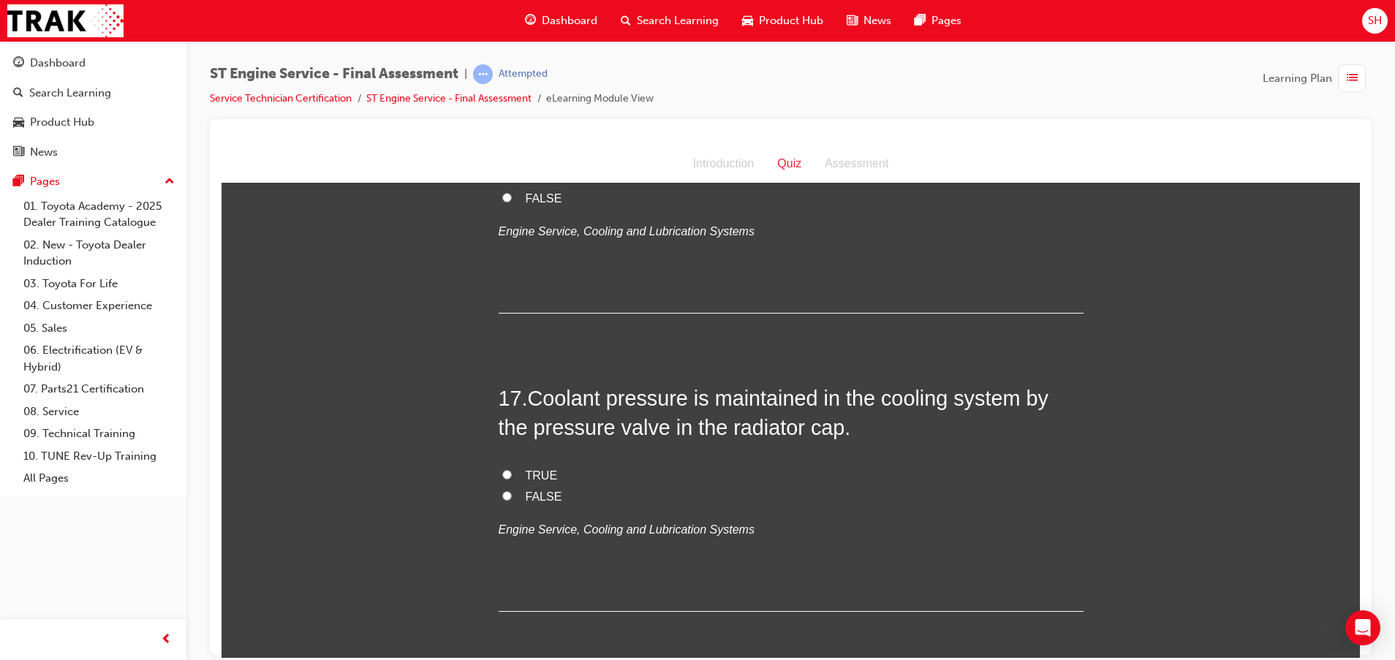
click at [539, 481] on span "TRUE" at bounding box center [542, 474] width 32 height 12
click at [512, 479] on input "TRUE" at bounding box center [507, 474] width 10 height 10
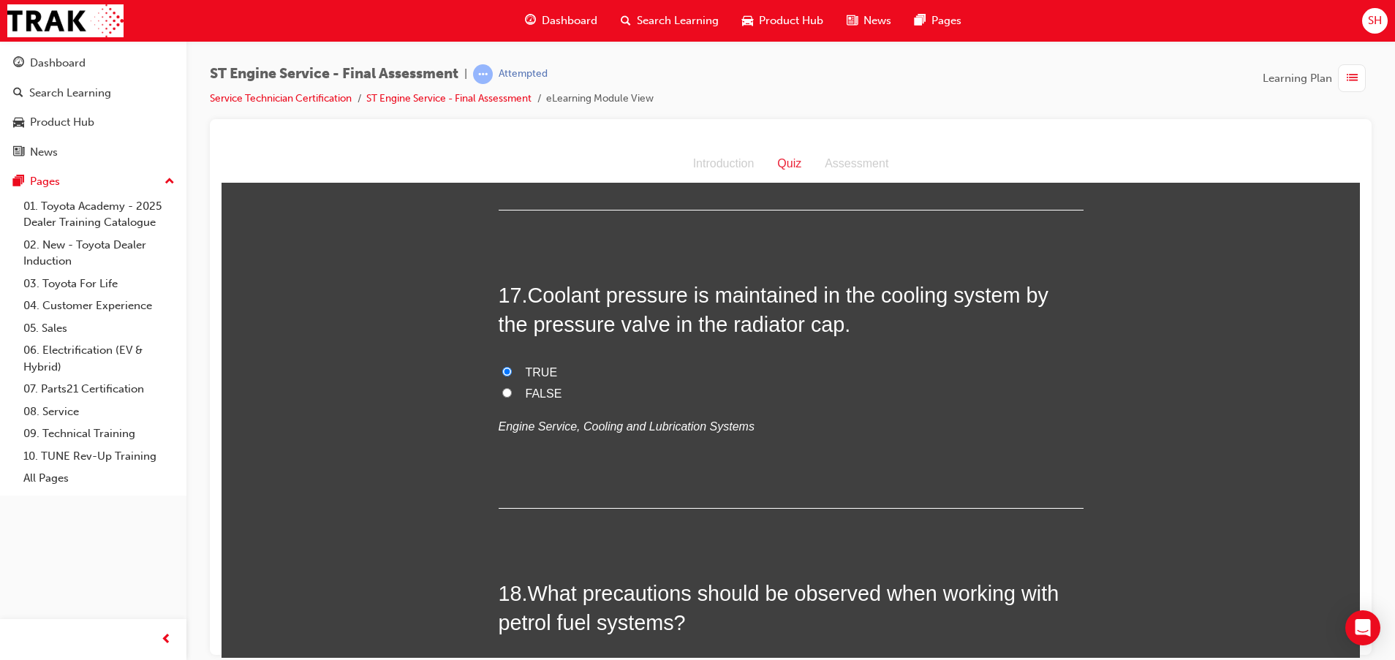
scroll to position [5482, 0]
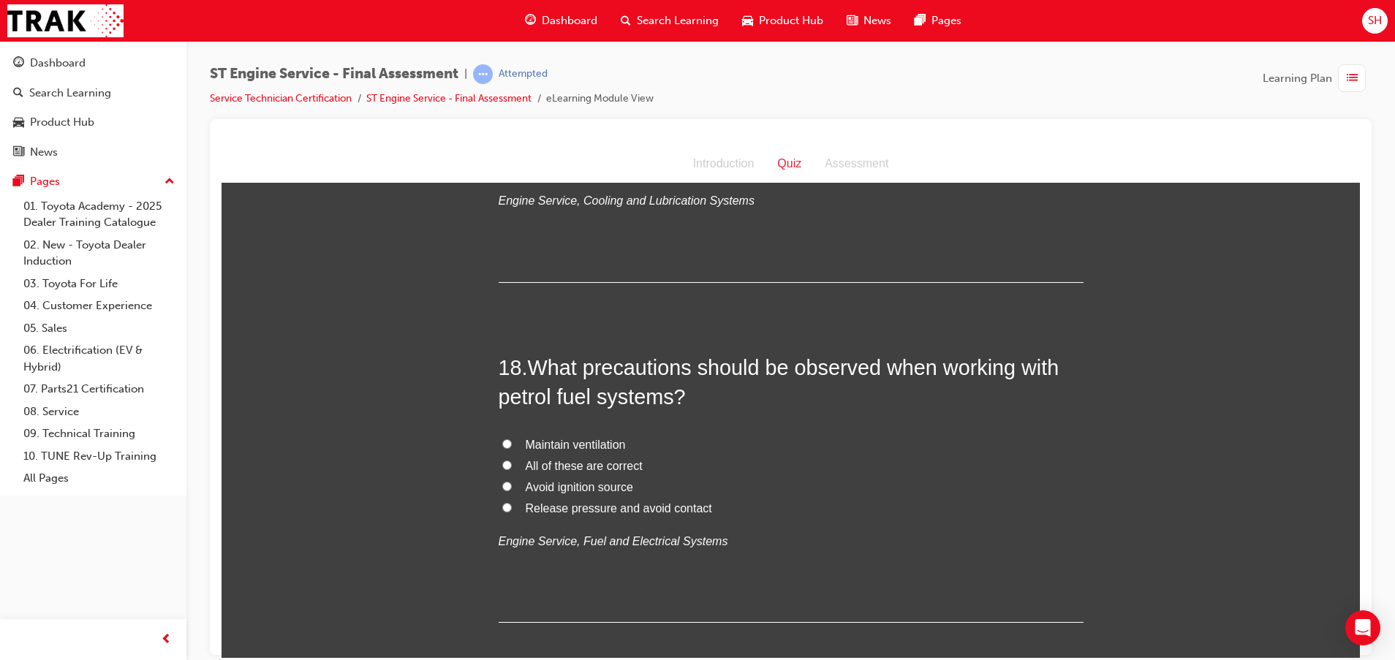
click at [500, 477] on label "All of these are correct" at bounding box center [790, 465] width 585 height 21
click at [502, 469] on input "All of these are correct" at bounding box center [507, 465] width 10 height 10
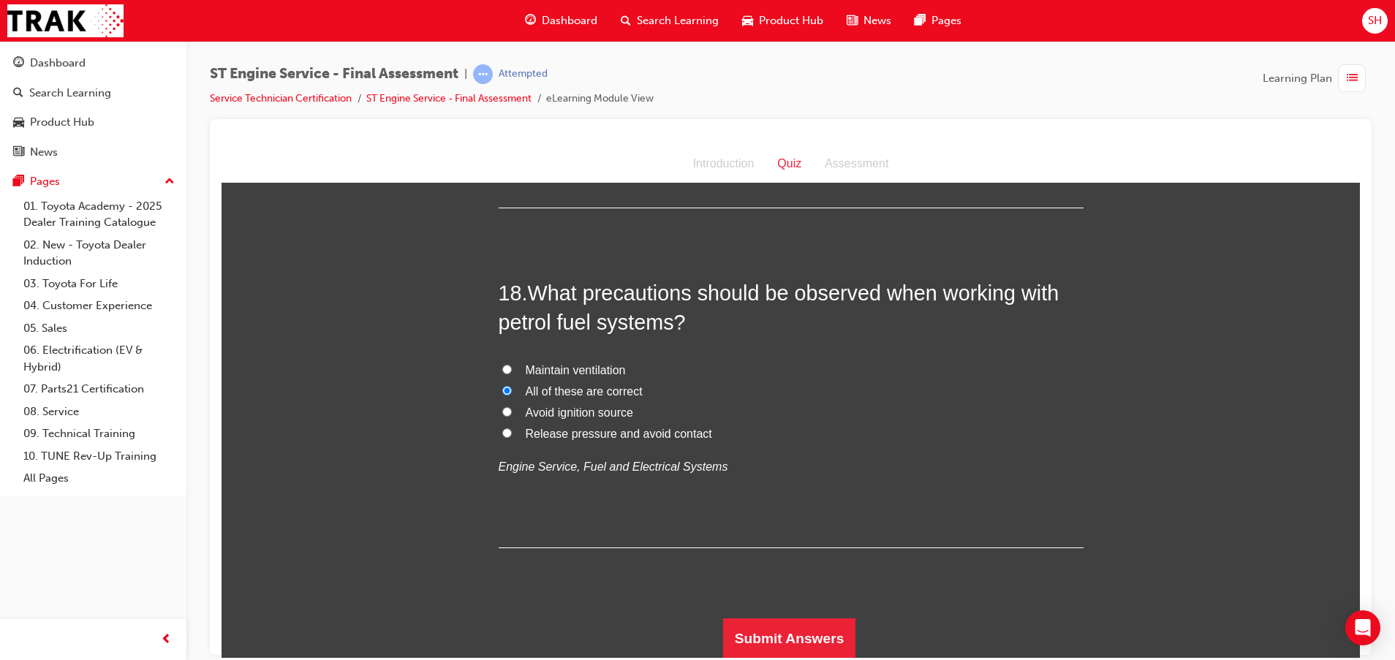
scroll to position [5587, 0]
click at [814, 640] on button "Submit Answers" at bounding box center [789, 636] width 133 height 41
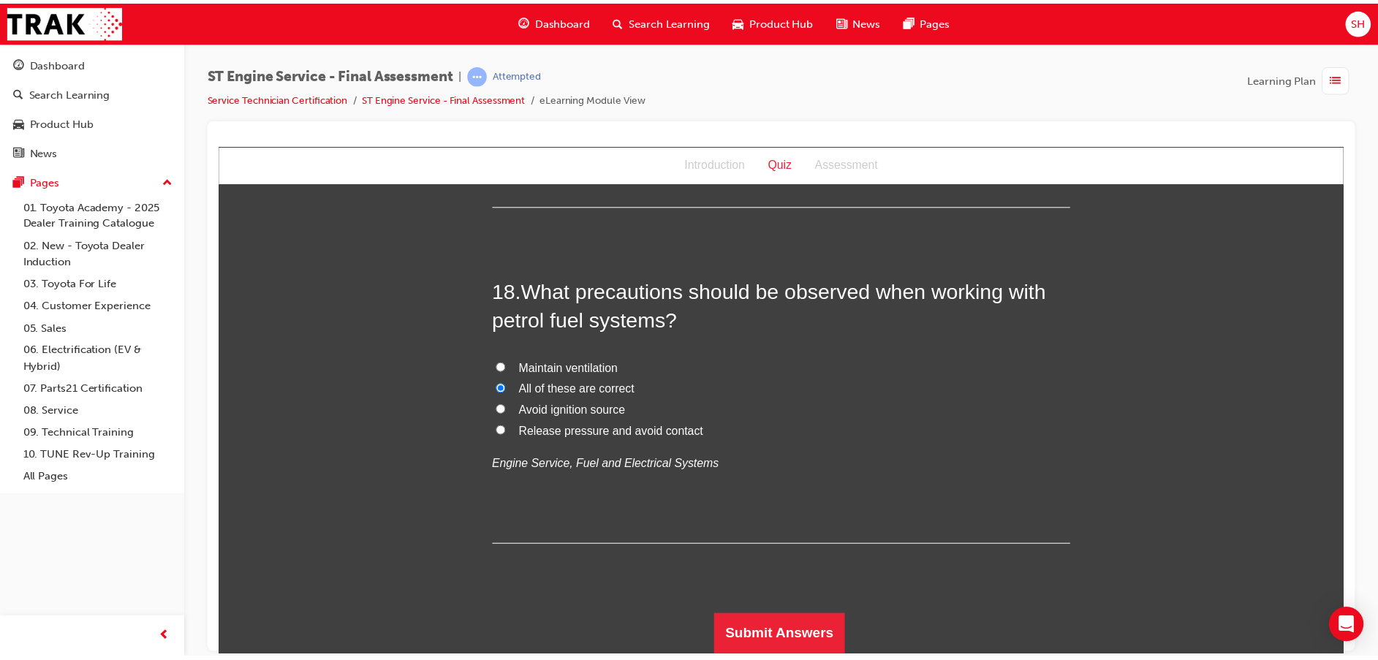
scroll to position [0, 0]
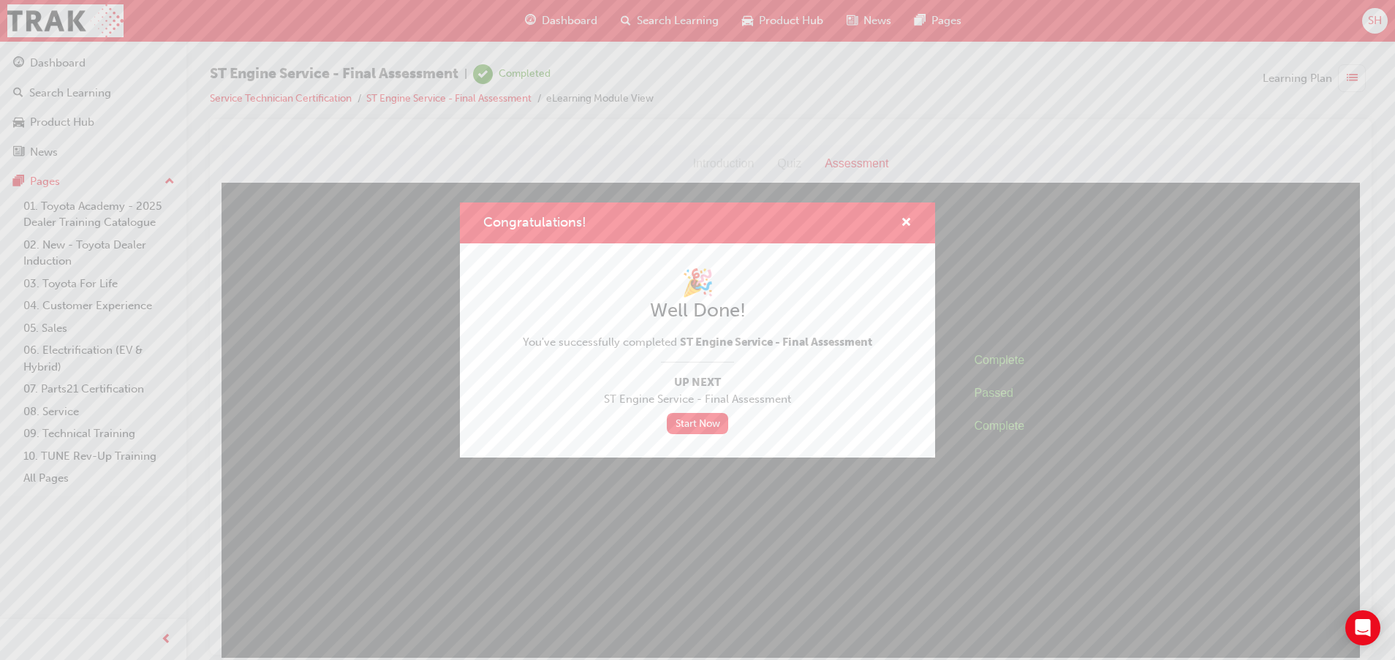
click at [900, 221] on div "Congratulations!" at bounding box center [900, 223] width 23 height 18
click at [903, 223] on span "cross-icon" at bounding box center [905, 223] width 11 height 13
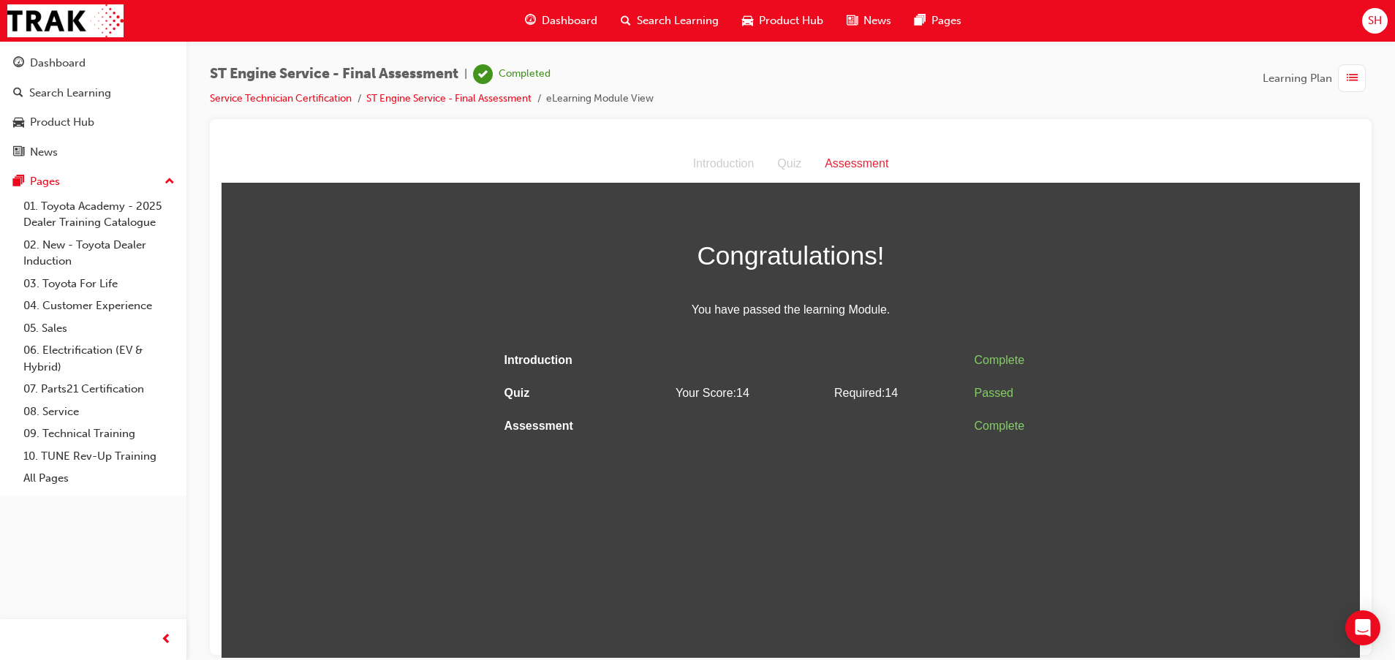
click at [559, 22] on span "Dashboard" at bounding box center [570, 20] width 56 height 17
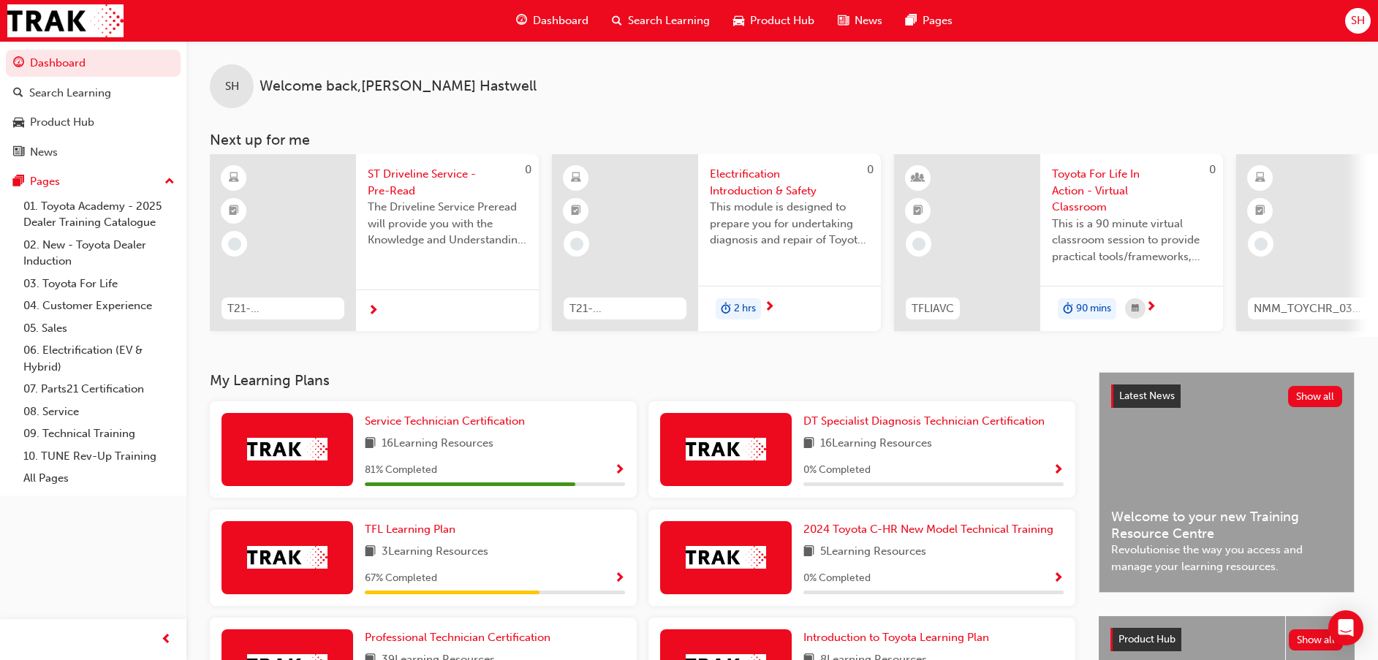
click at [484, 450] on span "16 Learning Resources" at bounding box center [438, 444] width 112 height 18
click at [479, 423] on span "Service Technician Certification" at bounding box center [445, 420] width 160 height 13
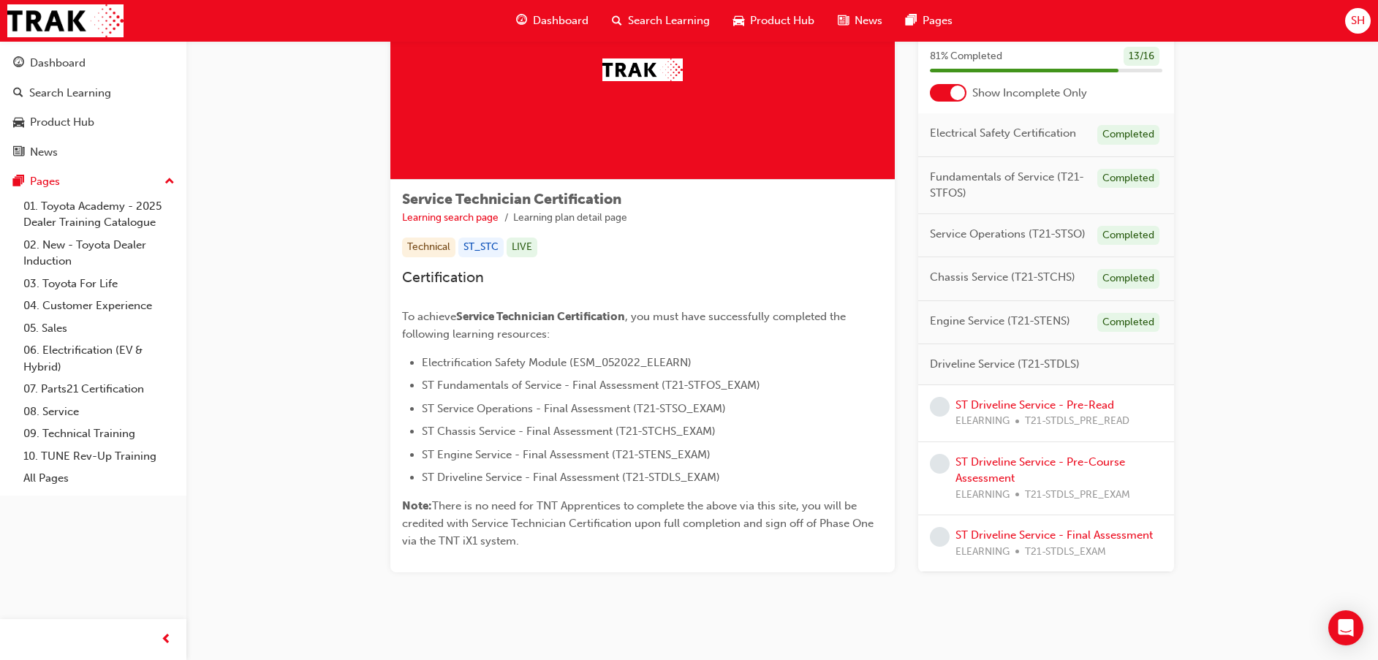
scroll to position [134, 0]
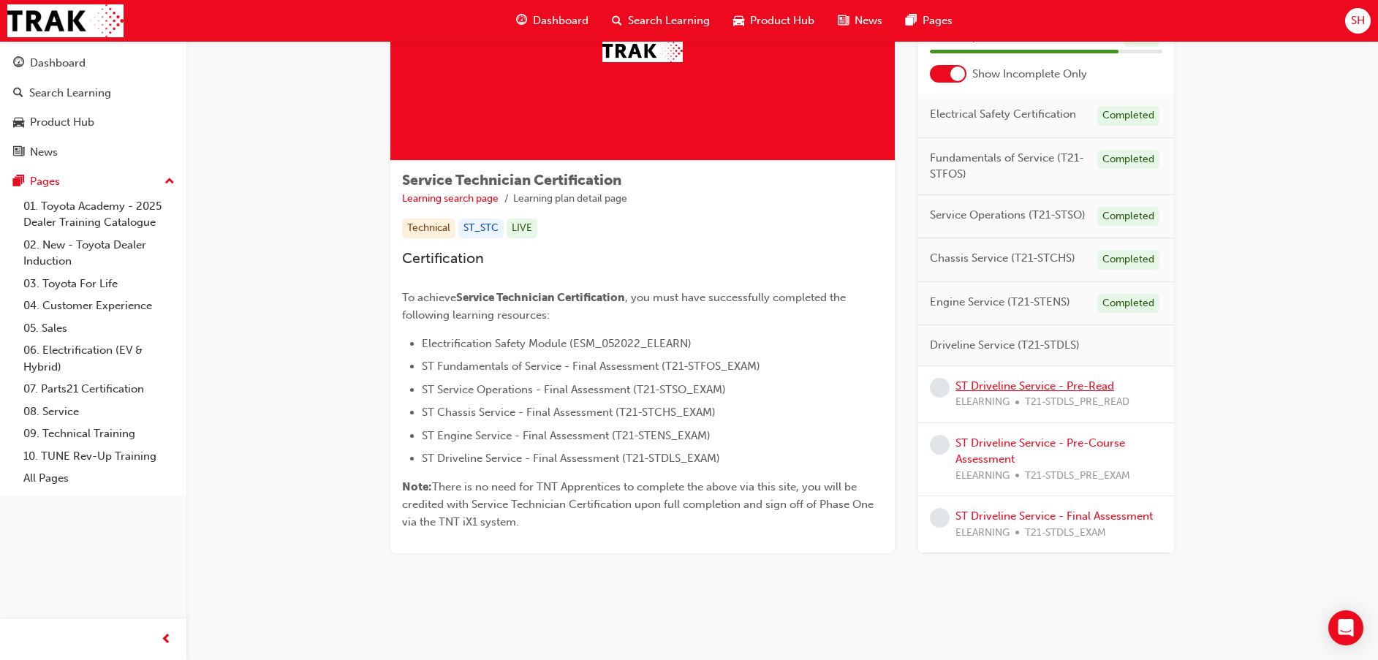
click at [1004, 390] on link "ST Driveline Service - Pre-Read" at bounding box center [1034, 385] width 159 height 13
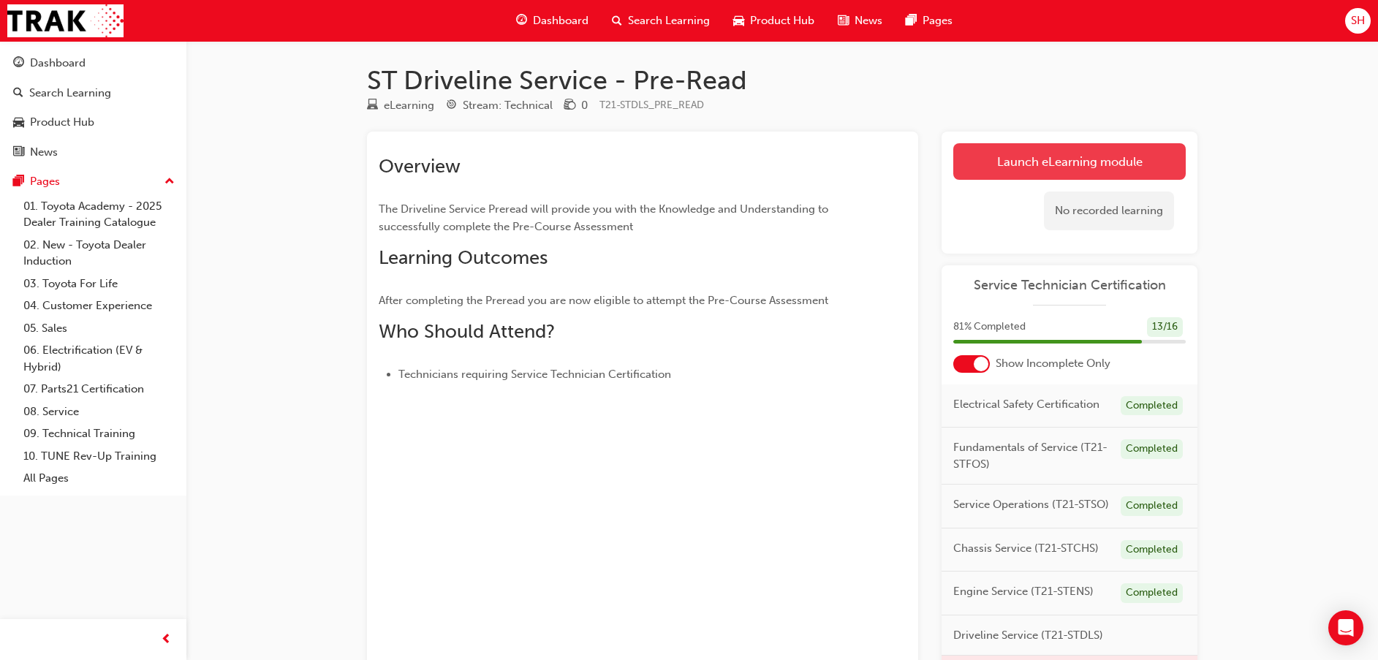
click at [1049, 157] on link "Launch eLearning module" at bounding box center [1069, 161] width 232 height 37
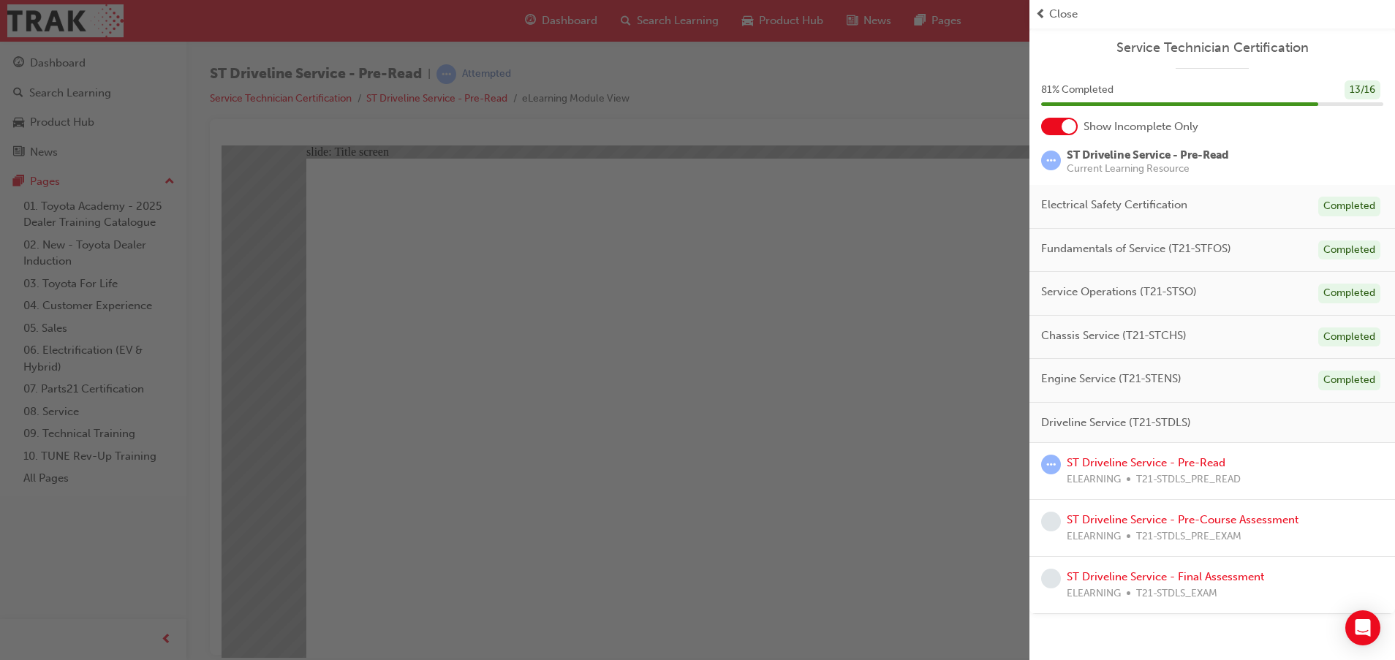
click at [1034, 16] on div "Close" at bounding box center [1211, 14] width 365 height 29
click at [1044, 16] on span "prev-icon" at bounding box center [1040, 14] width 11 height 17
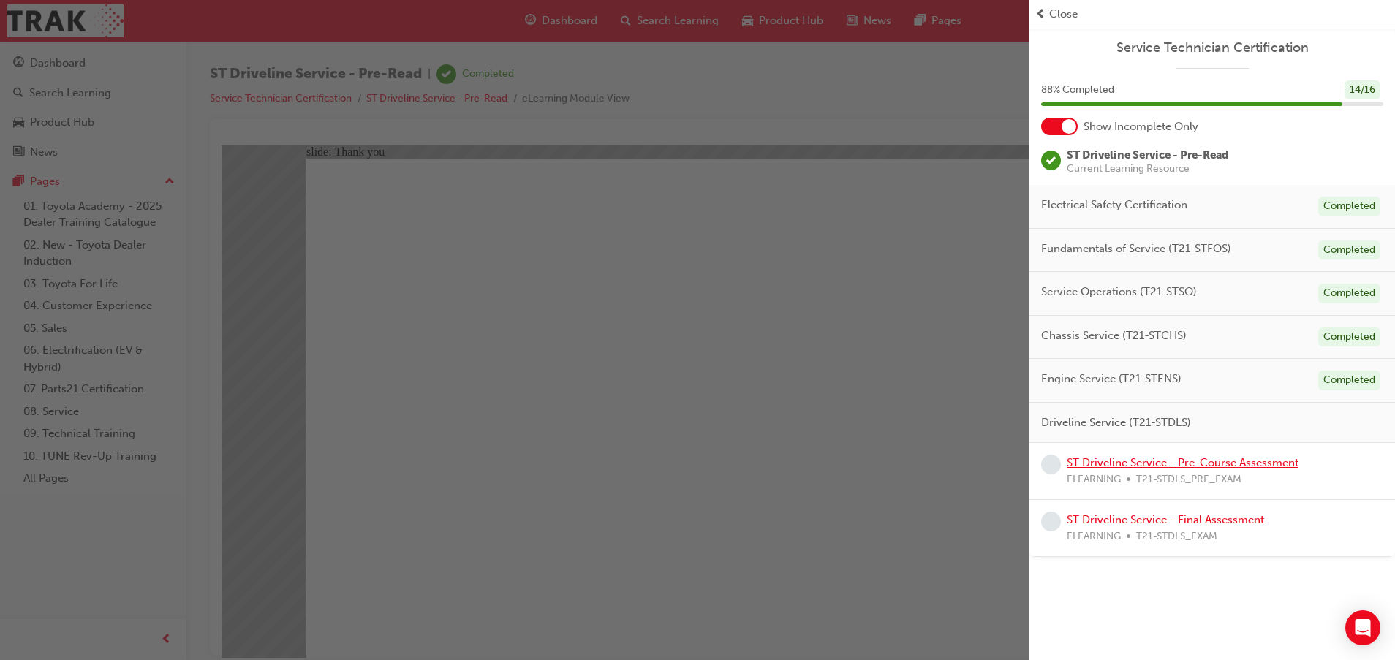
click at [1147, 460] on link "ST Driveline Service - Pre-Course Assessment" at bounding box center [1182, 462] width 232 height 13
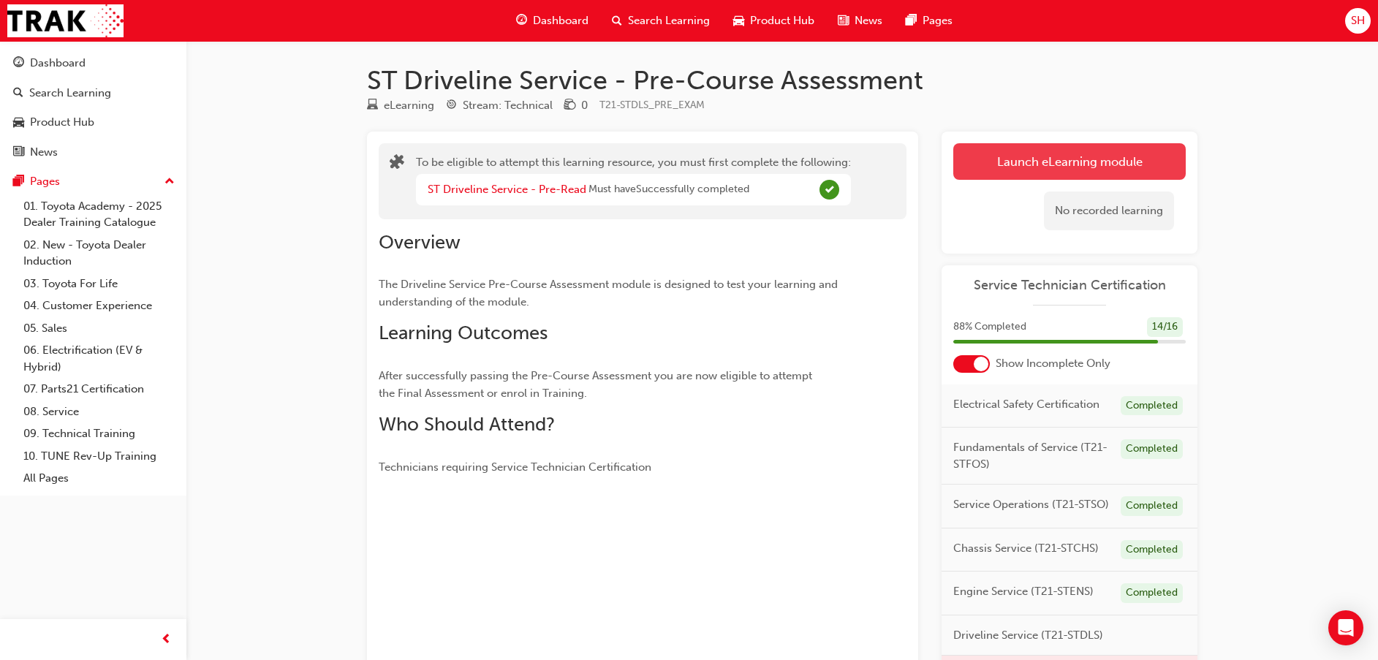
click at [1096, 162] on button "Launch eLearning module" at bounding box center [1069, 161] width 232 height 37
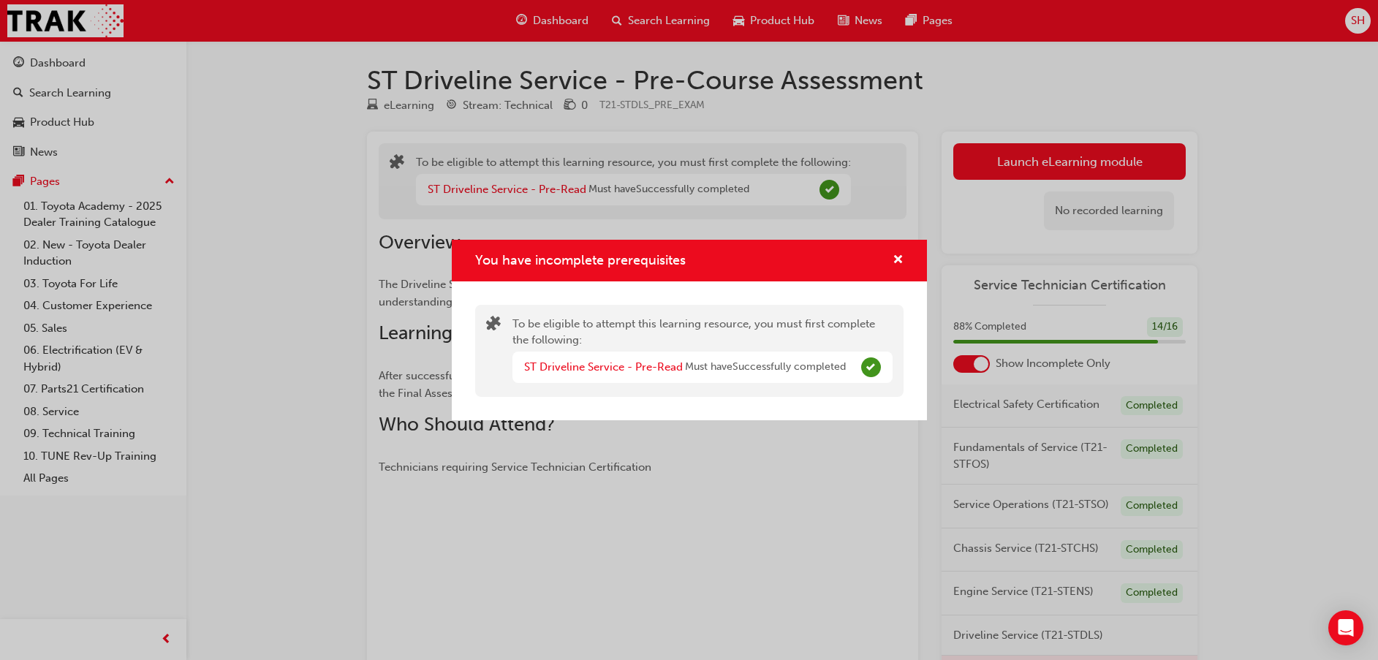
click at [887, 262] on div "You have incomplete prerequisites" at bounding box center [892, 260] width 23 height 18
drag, startPoint x: 888, startPoint y: 258, endPoint x: 895, endPoint y: 255, distance: 7.9
click at [889, 258] on div "You have incomplete prerequisites" at bounding box center [892, 260] width 23 height 18
click at [898, 254] on span "cross-icon" at bounding box center [897, 260] width 11 height 13
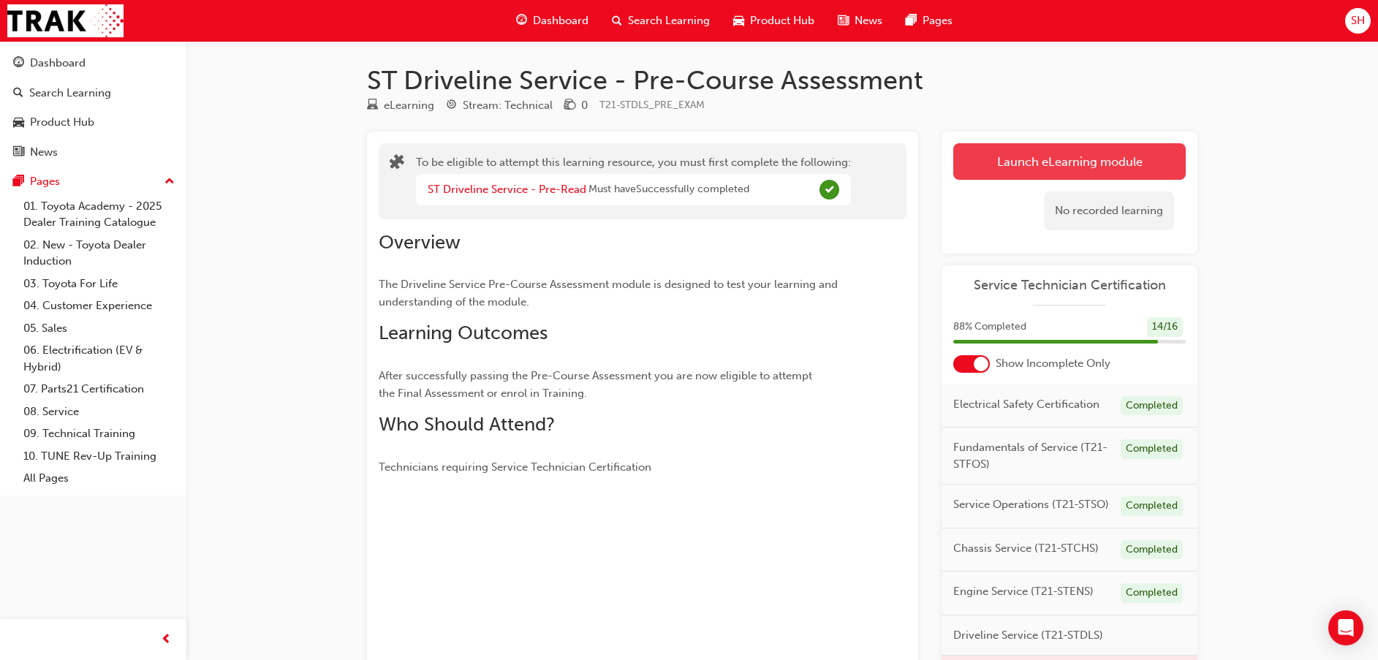
click at [980, 170] on button "Launch eLearning module" at bounding box center [1069, 161] width 232 height 37
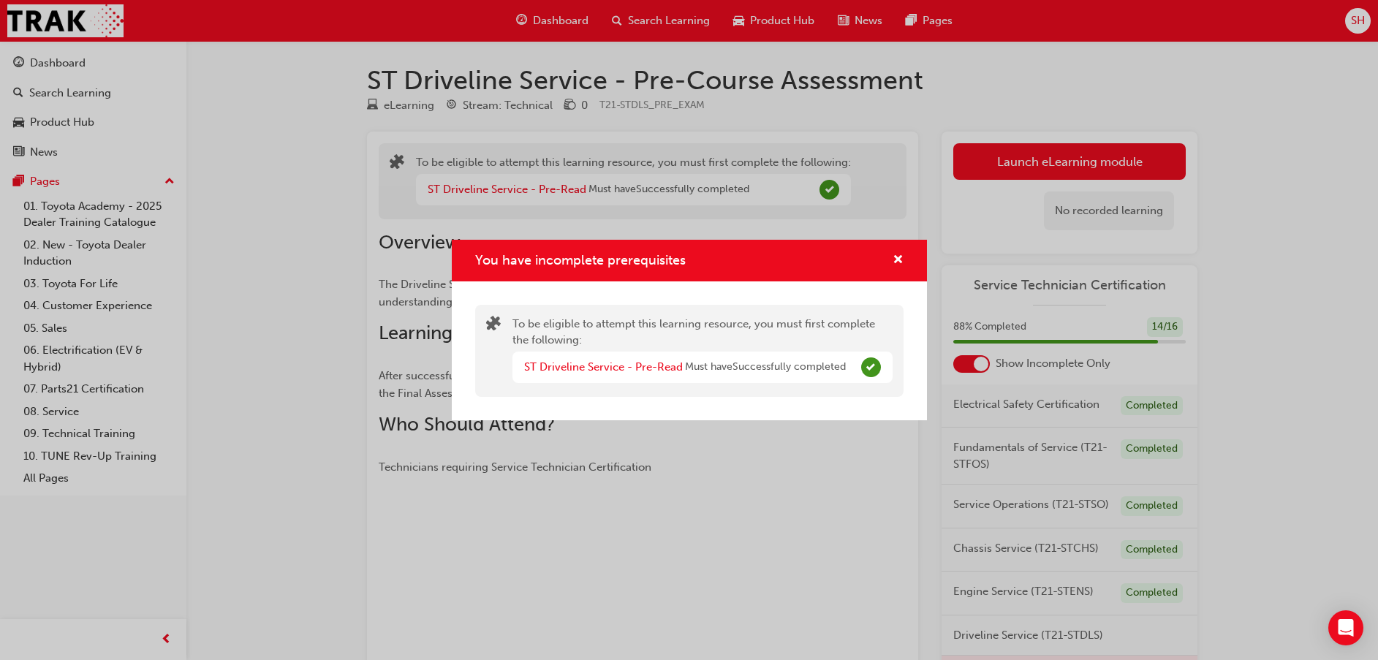
click at [981, 170] on div "You have incomplete prerequisites To be eligible to attempt this learning resou…" at bounding box center [689, 330] width 1378 height 660
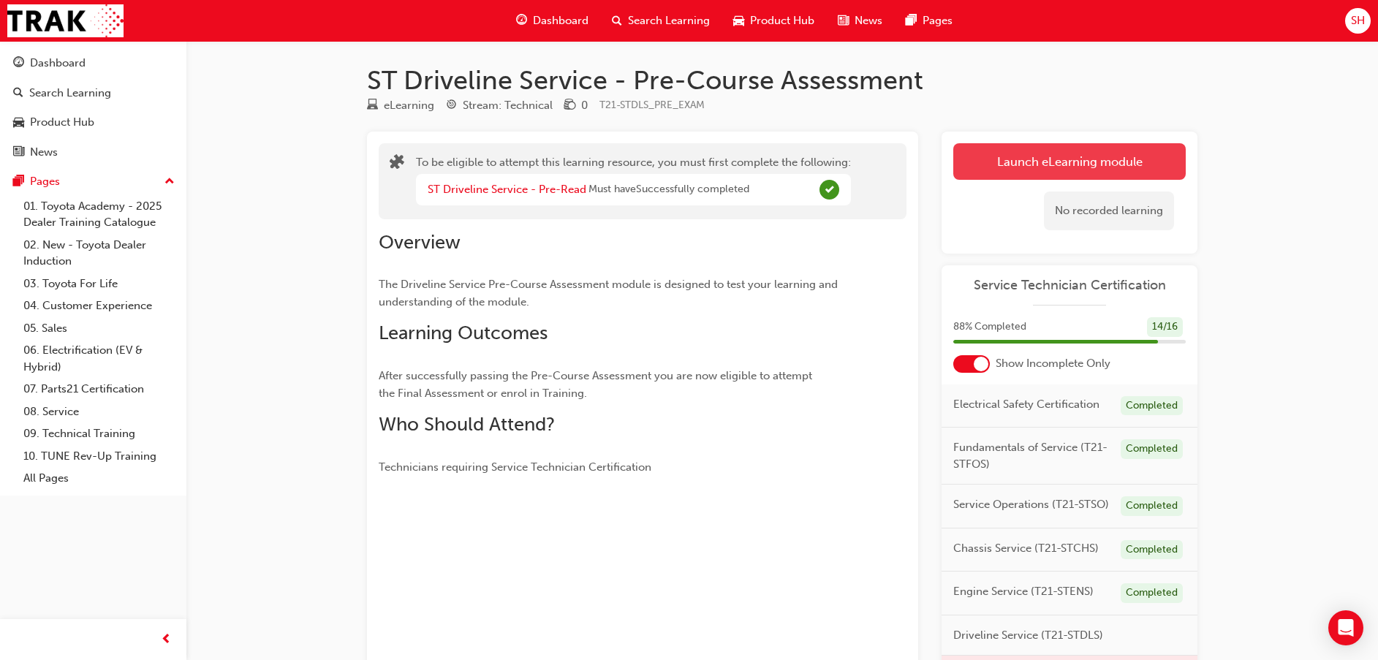
click at [996, 166] on button "Launch eLearning module" at bounding box center [1069, 161] width 232 height 37
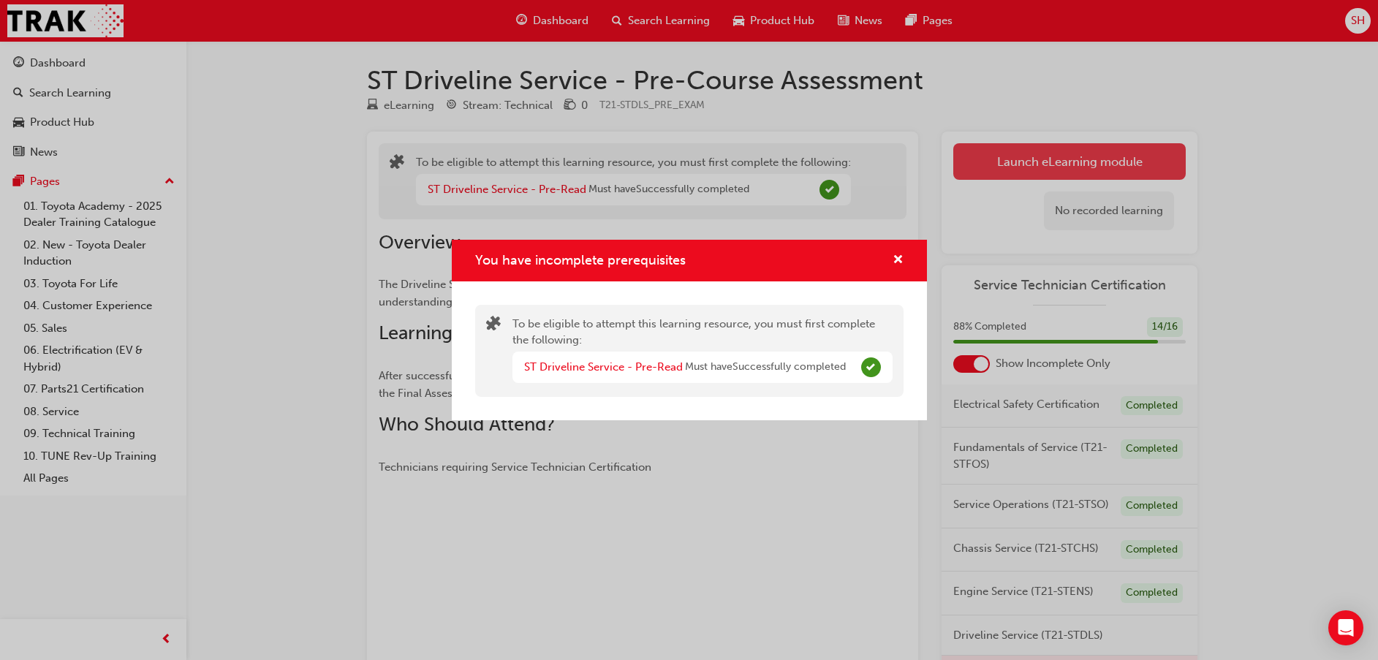
click at [996, 166] on div "You have incomplete prerequisites To be eligible to attempt this learning resou…" at bounding box center [689, 330] width 1378 height 660
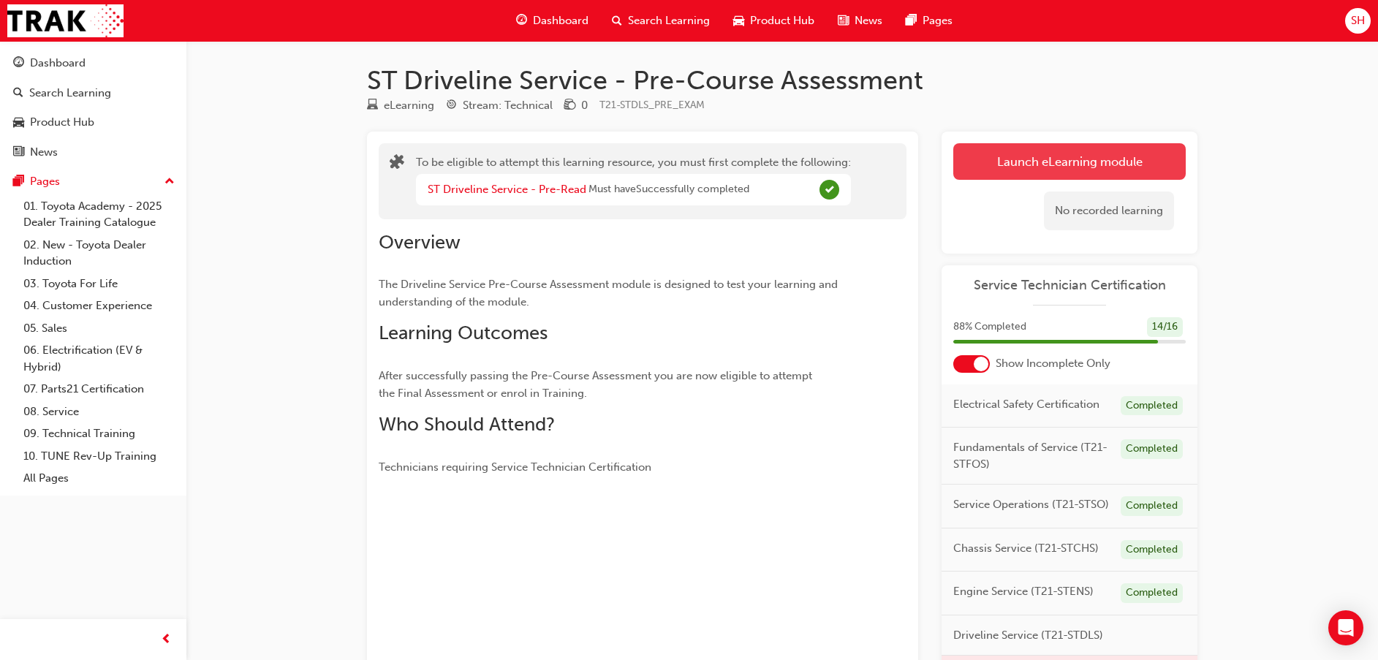
click at [996, 166] on button "Launch eLearning module" at bounding box center [1069, 161] width 232 height 37
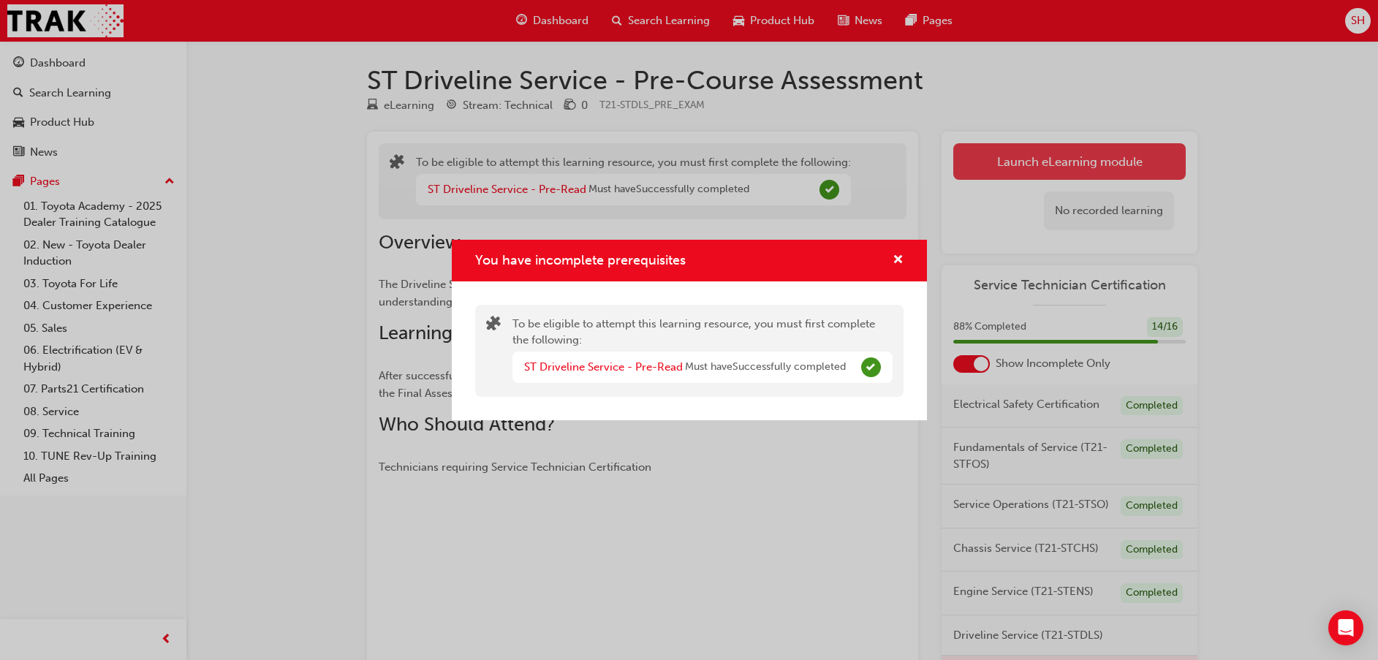
click at [996, 166] on div "You have incomplete prerequisites To be eligible to attempt this learning resou…" at bounding box center [689, 330] width 1378 height 660
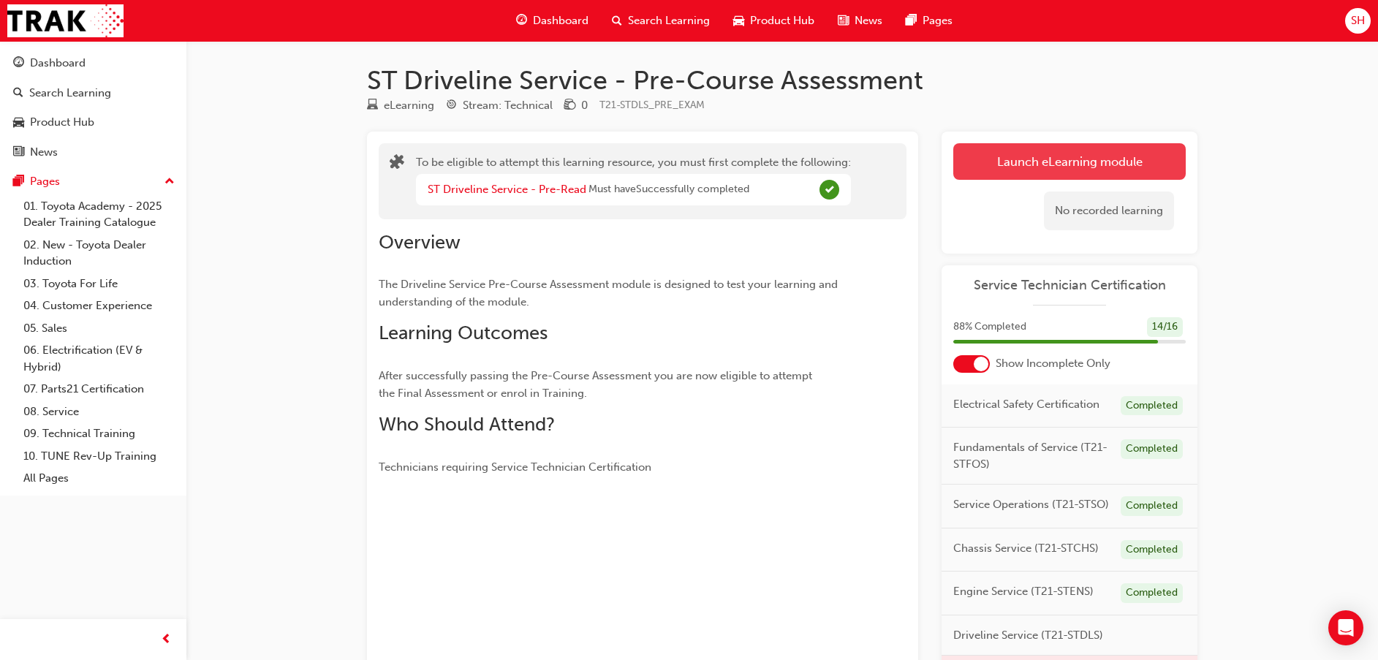
click at [996, 166] on button "Launch eLearning module" at bounding box center [1069, 161] width 232 height 37
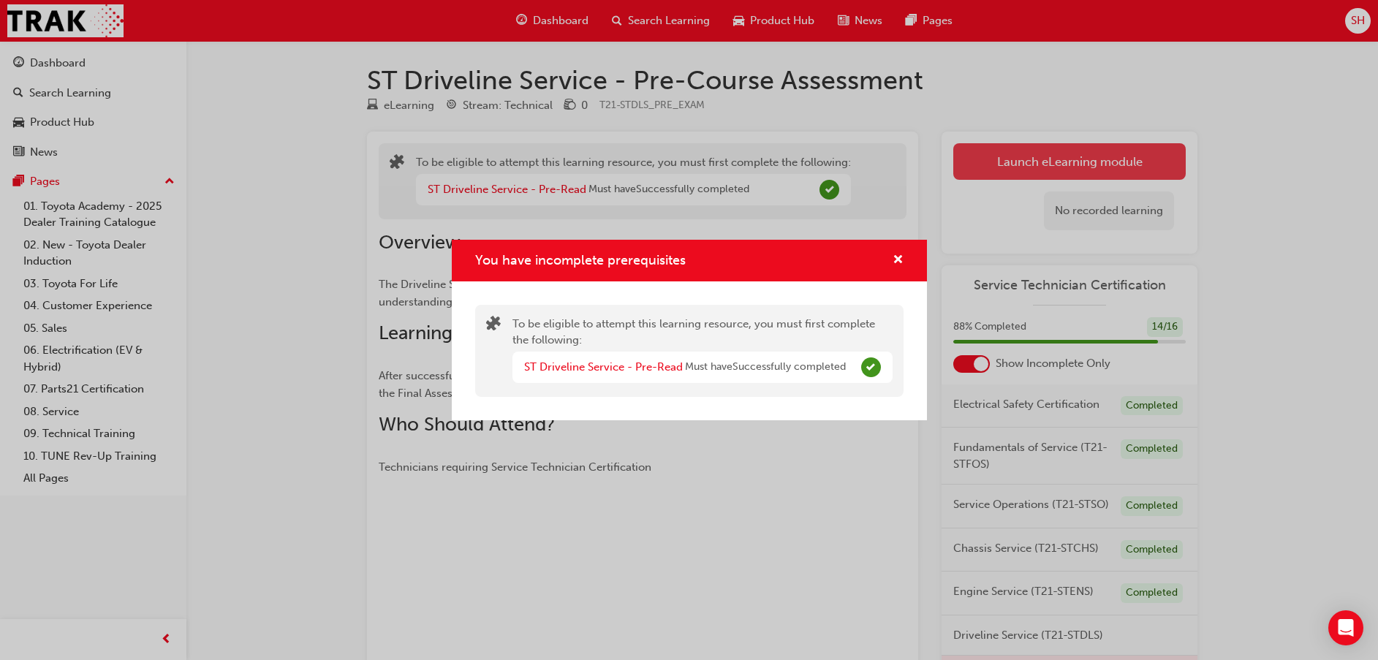
click at [996, 166] on div "You have incomplete prerequisites To be eligible to attempt this learning resou…" at bounding box center [689, 330] width 1378 height 660
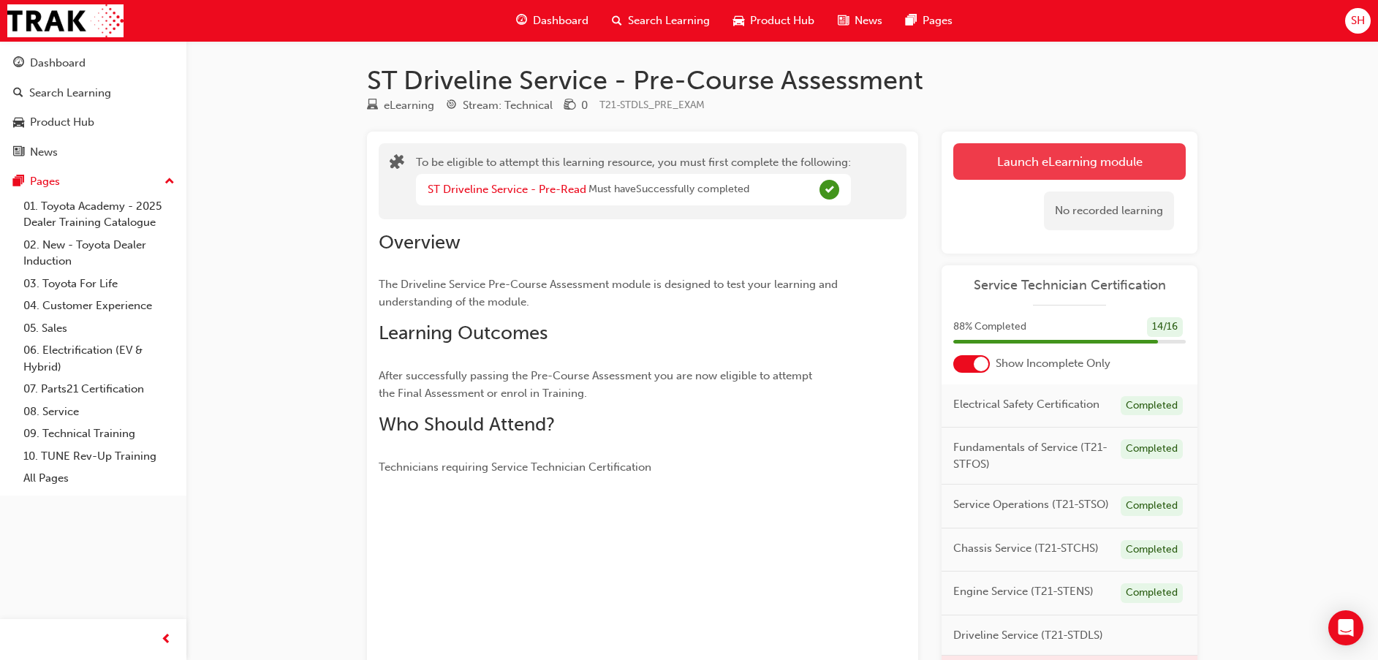
click at [1069, 163] on button "Launch eLearning module" at bounding box center [1069, 161] width 232 height 37
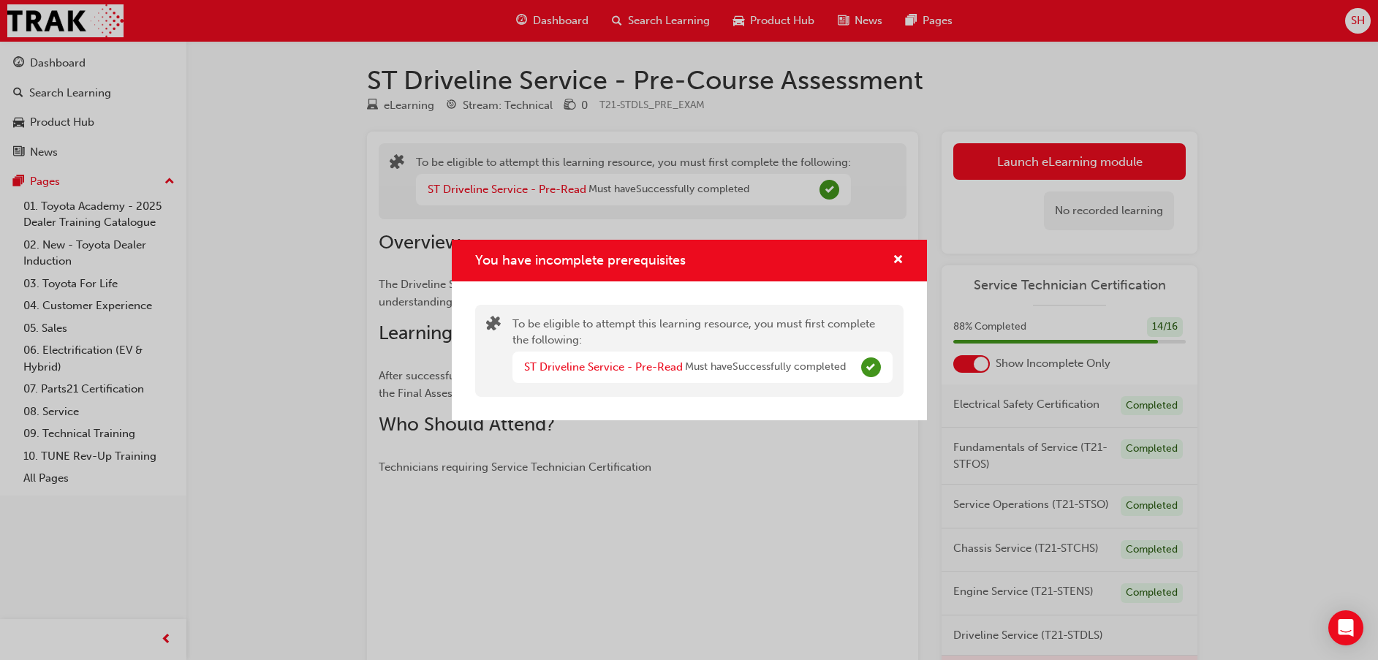
click at [1106, 160] on div "You have incomplete prerequisites To be eligible to attempt this learning resou…" at bounding box center [689, 330] width 1378 height 660
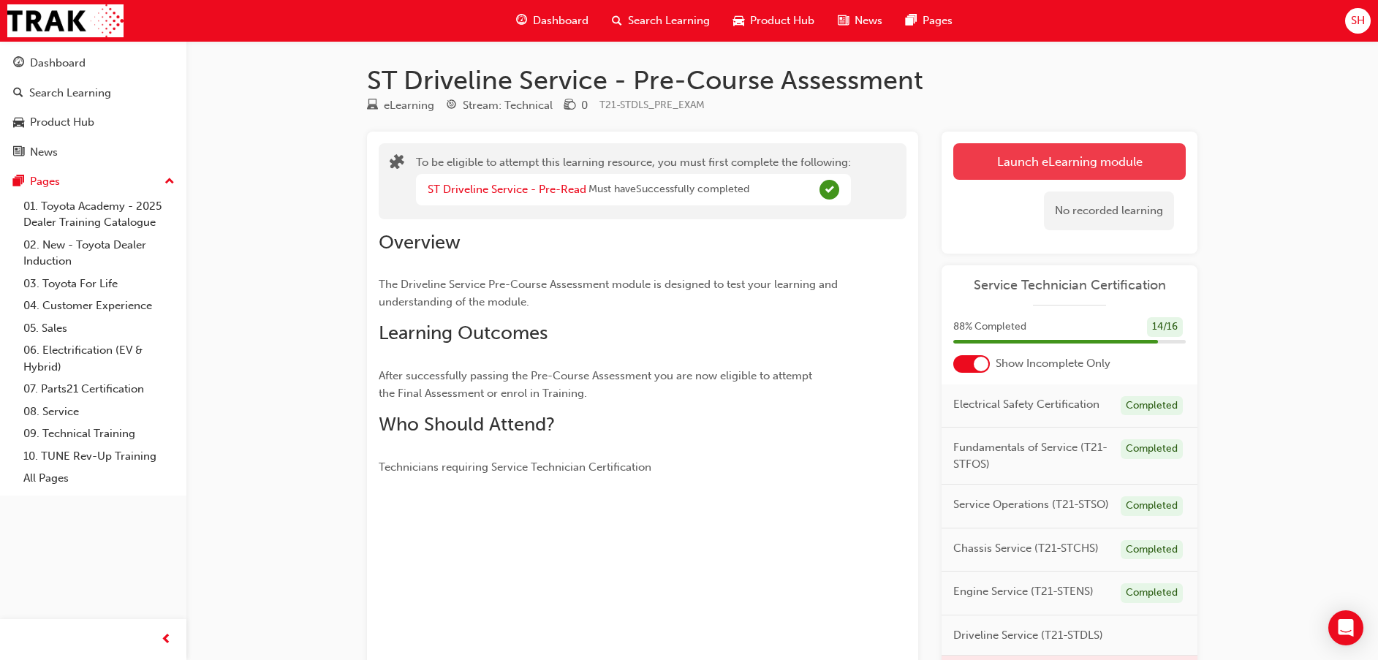
click at [1111, 159] on button "Launch eLearning module" at bounding box center [1069, 161] width 232 height 37
drag, startPoint x: 561, startPoint y: 196, endPoint x: 594, endPoint y: 219, distance: 41.0
click at [594, 219] on div "To be eligible to attempt this learning resource, you must first complete the f…" at bounding box center [642, 404] width 551 height 545
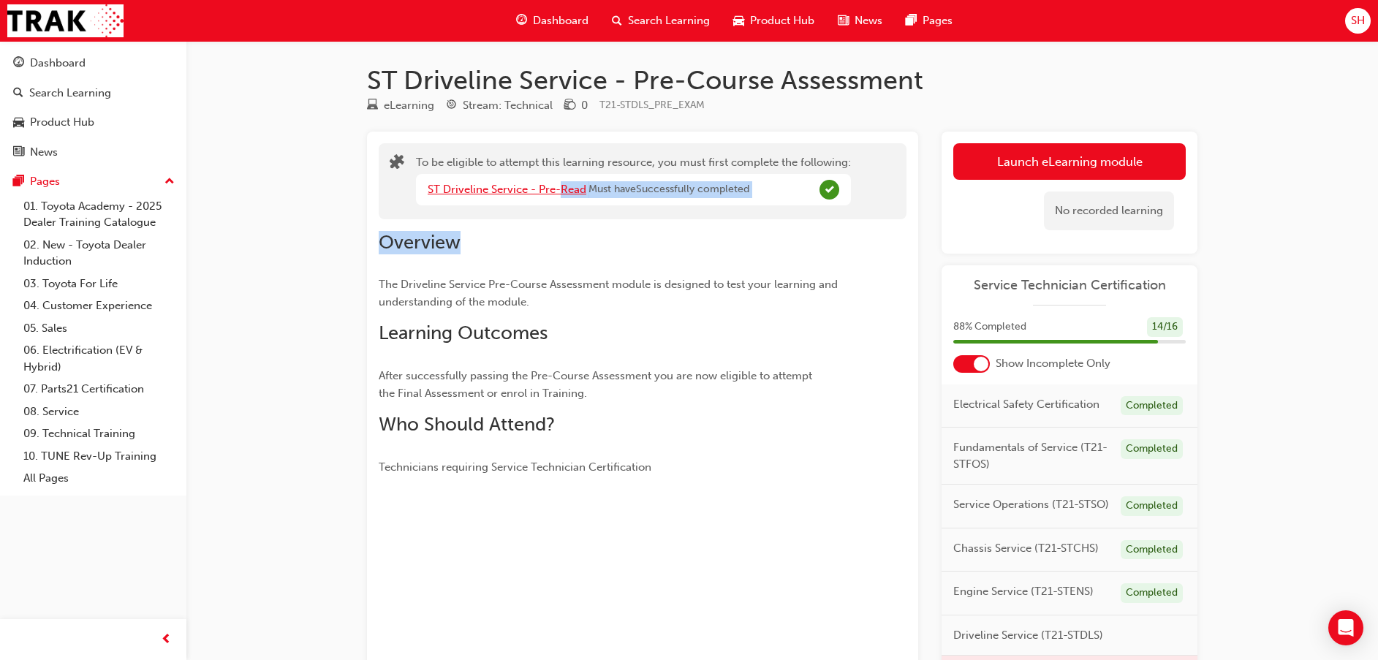
click at [477, 185] on link "ST Driveline Service - Pre-Read" at bounding box center [507, 189] width 159 height 13
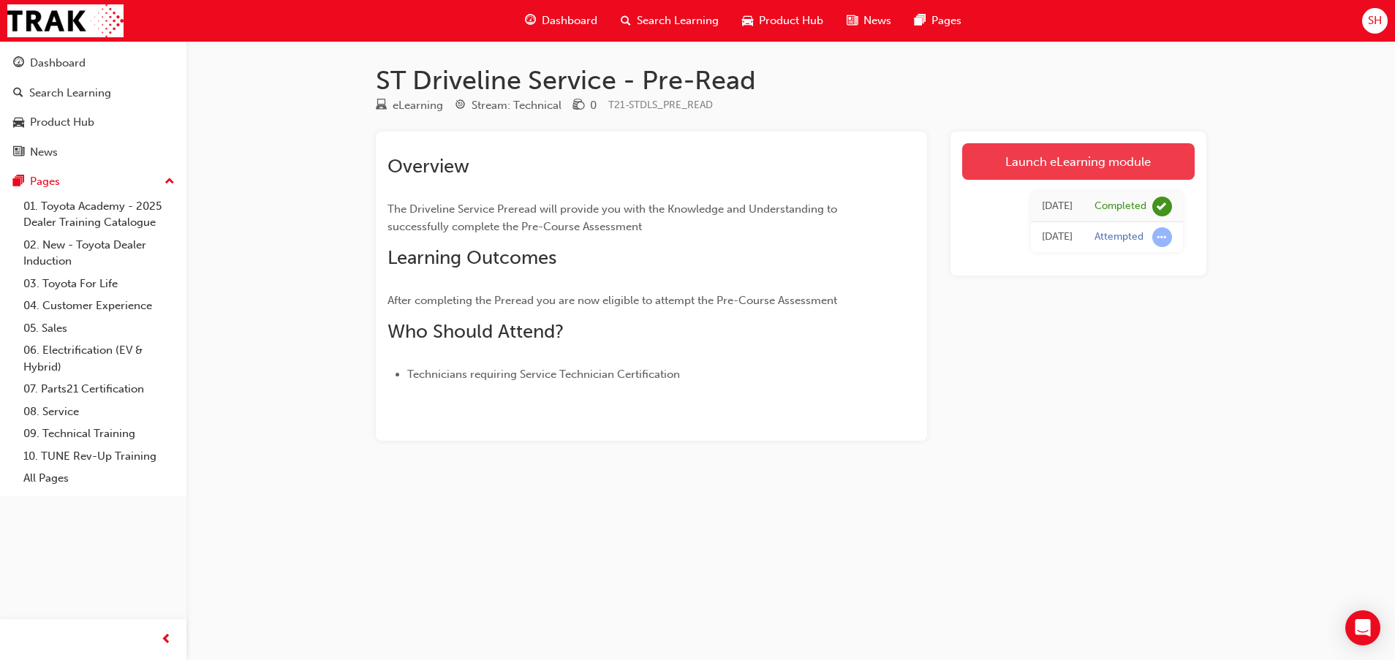
click at [996, 150] on link "Launch eLearning module" at bounding box center [1078, 161] width 232 height 37
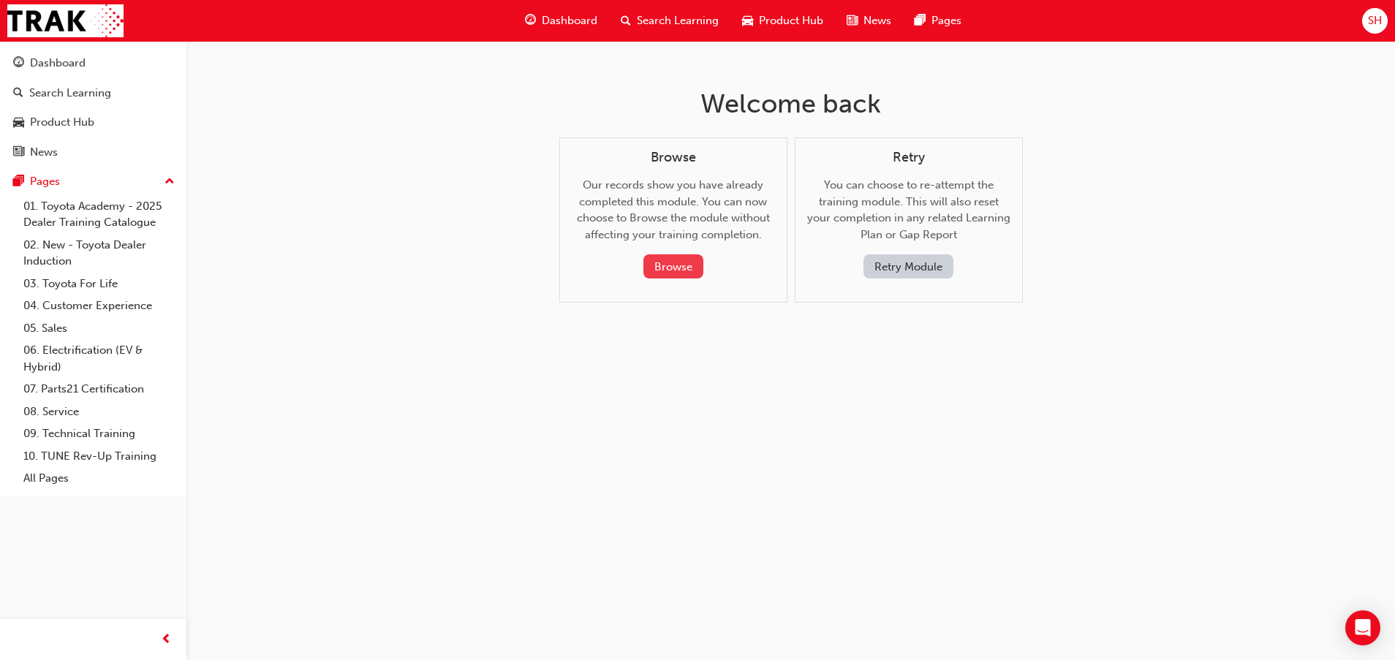
click at [656, 266] on button "Browse" at bounding box center [673, 266] width 60 height 24
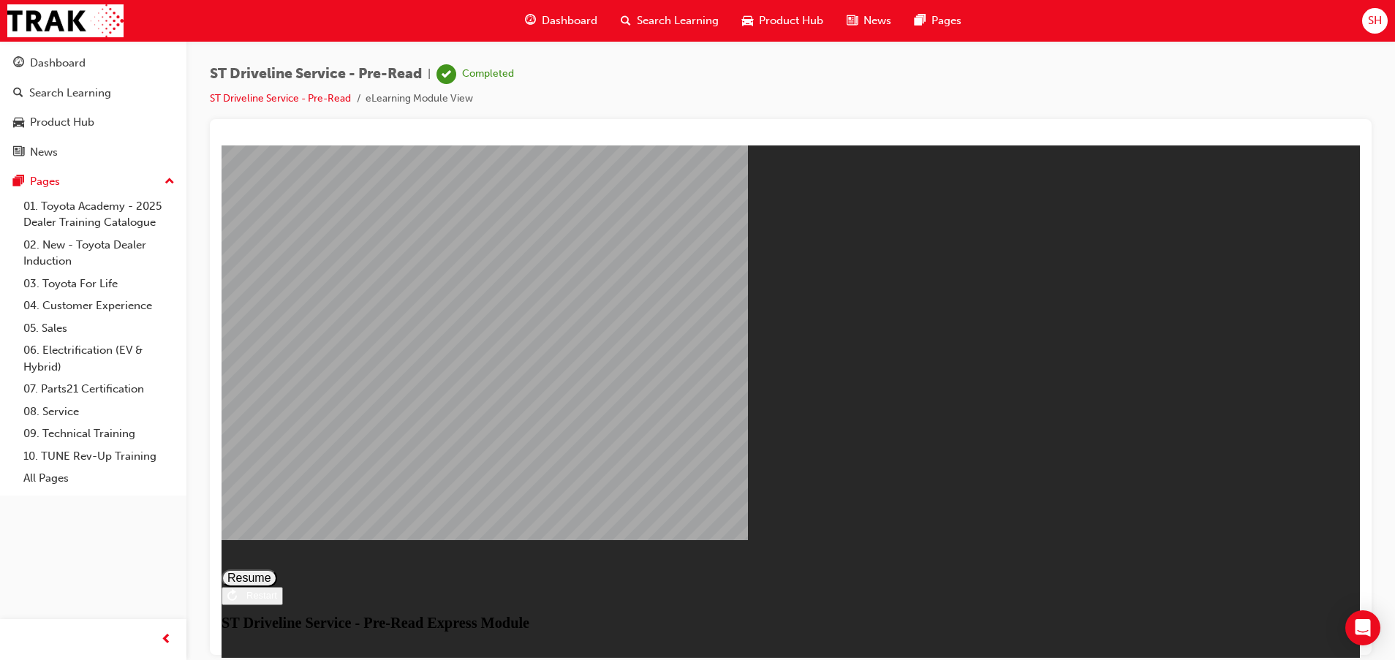
drag, startPoint x: 821, startPoint y: 437, endPoint x: 819, endPoint y: 429, distance: 8.3
click at [277, 569] on button "Resume" at bounding box center [249, 578] width 56 height 18
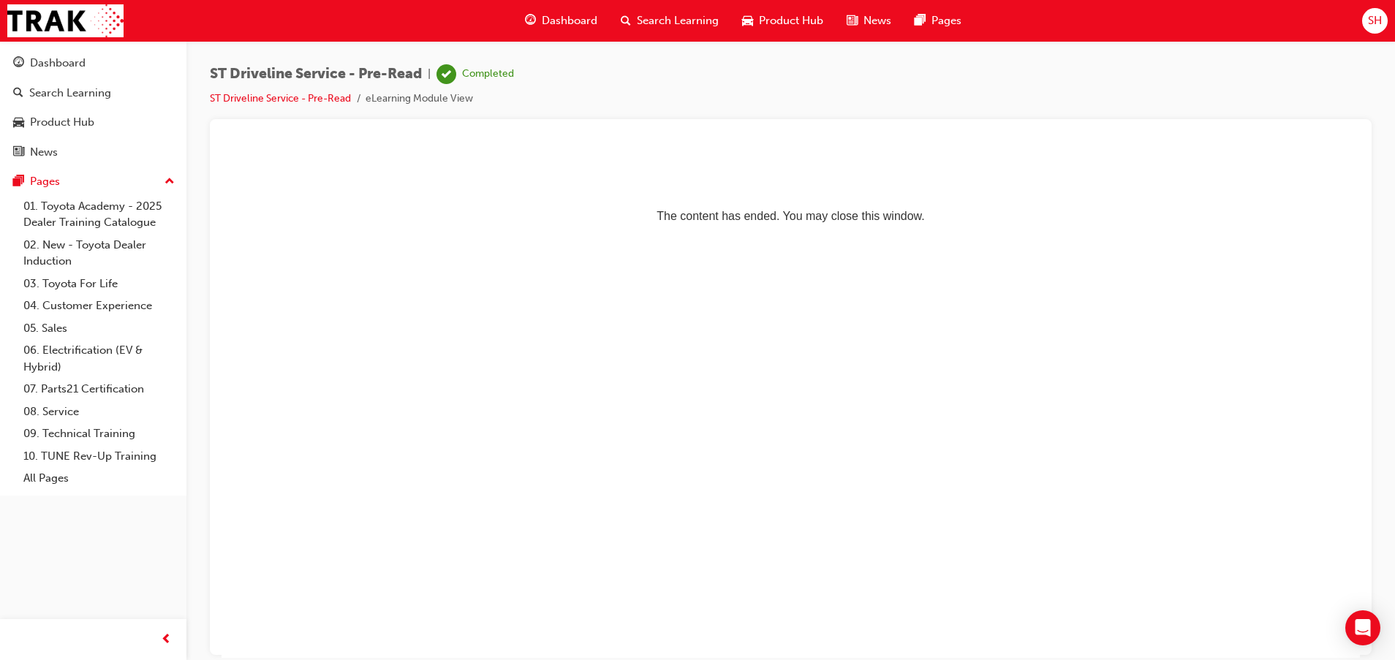
click at [561, 9] on div "Dashboard" at bounding box center [561, 21] width 96 height 30
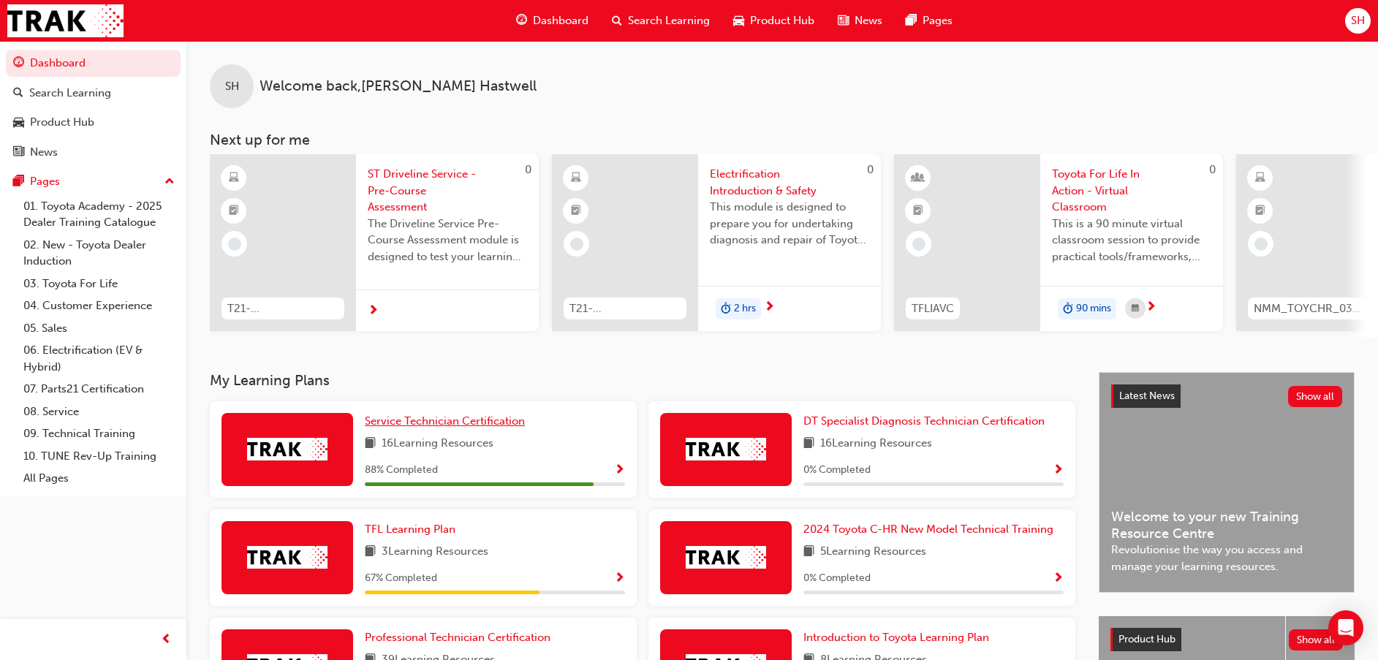
click at [415, 428] on span "Service Technician Certification" at bounding box center [445, 420] width 160 height 13
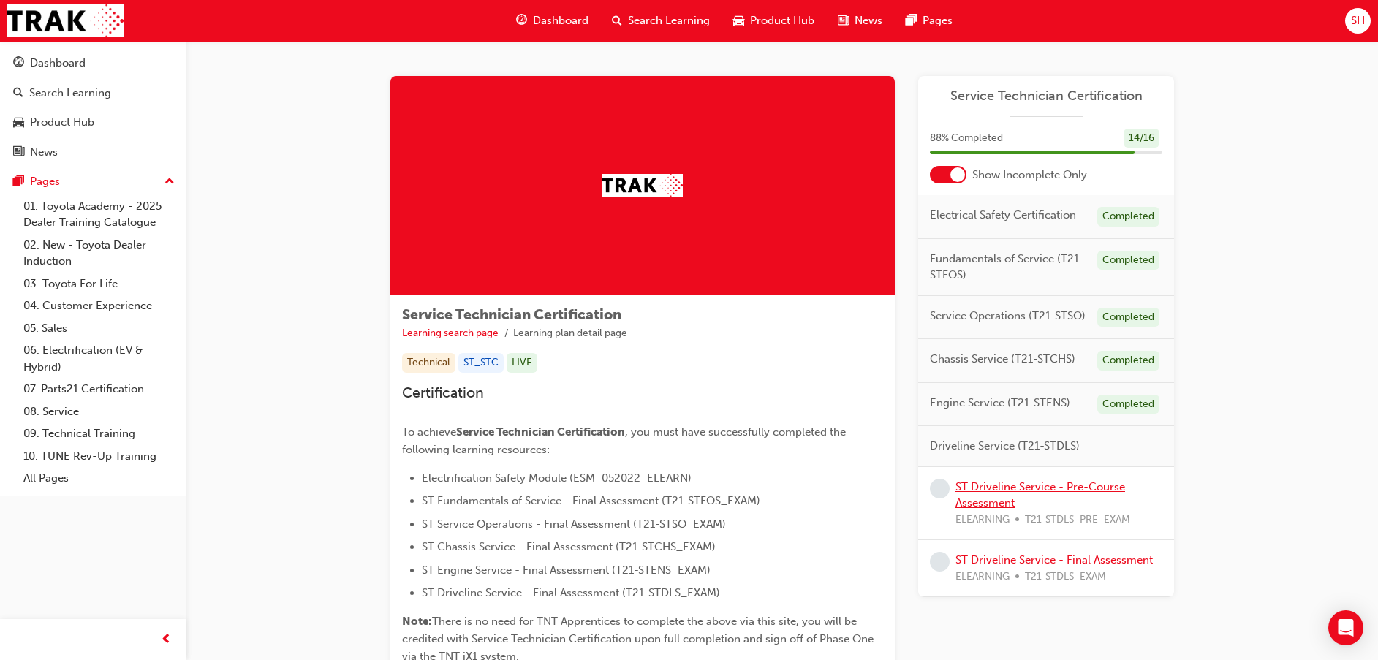
click at [1064, 489] on link "ST Driveline Service - Pre-Course Assessment" at bounding box center [1040, 495] width 170 height 30
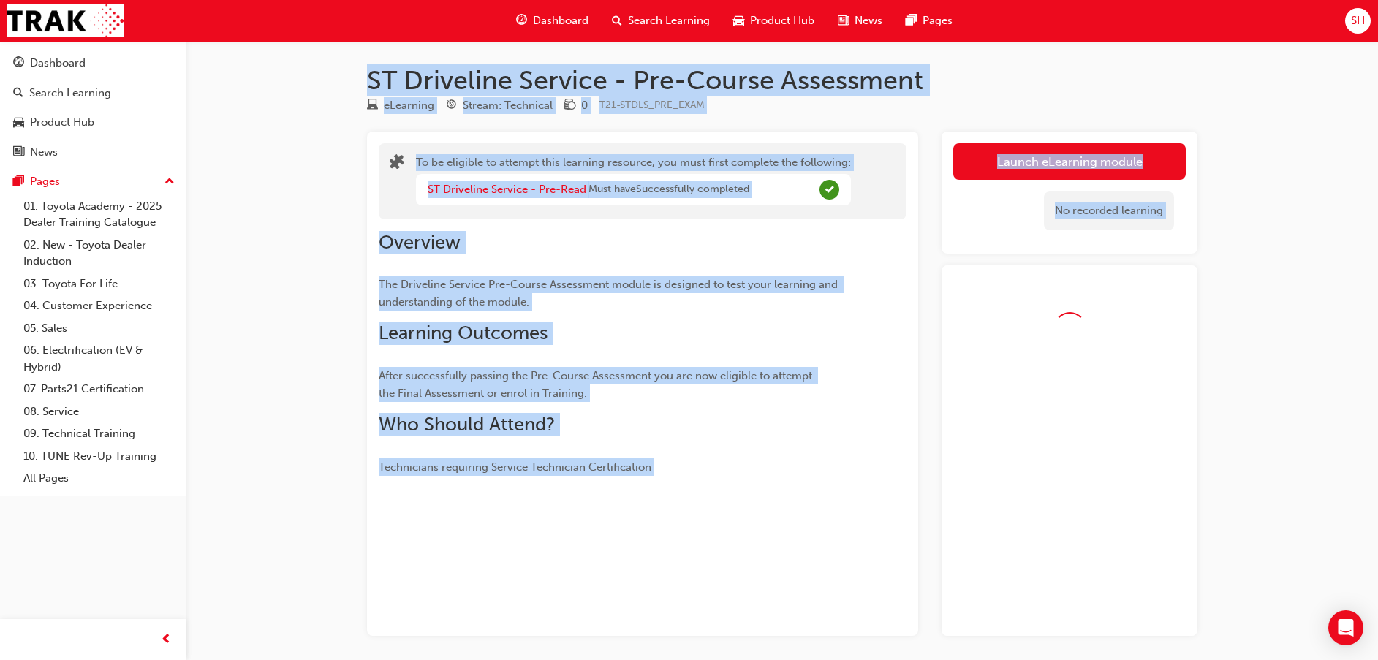
click at [1064, 489] on div at bounding box center [1069, 450] width 256 height 371
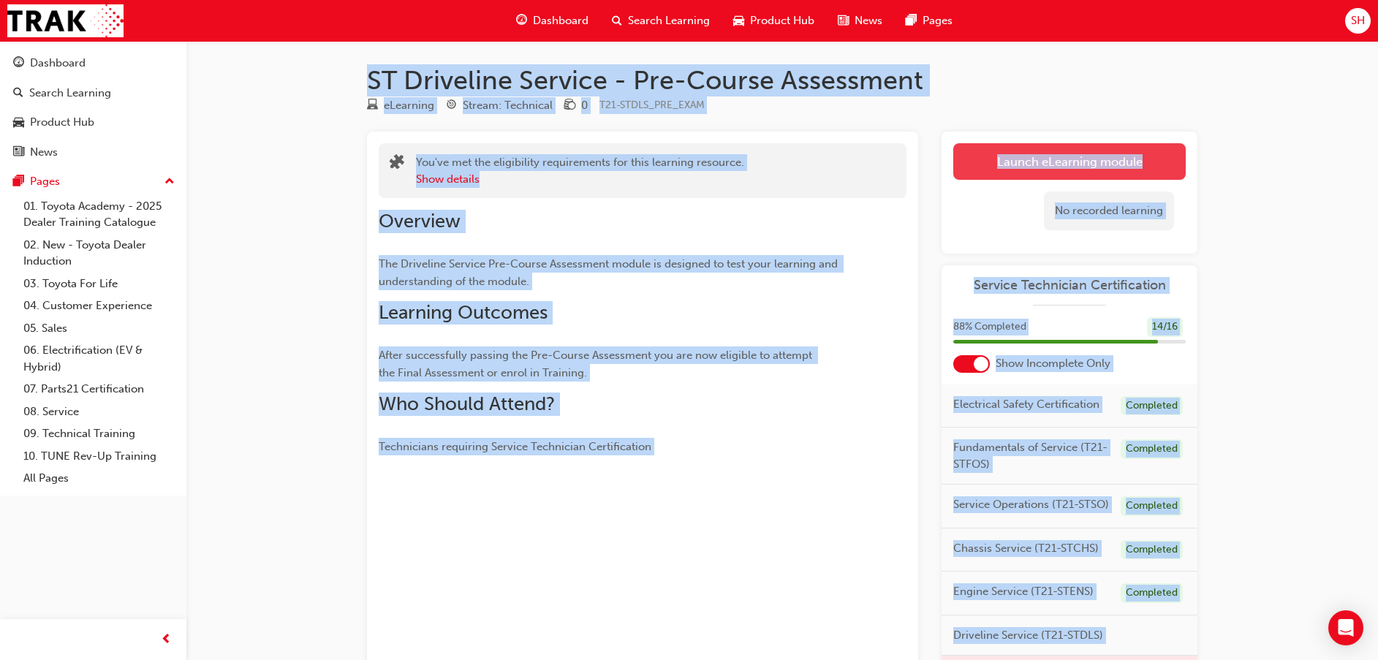
click at [1047, 156] on link "Launch eLearning module" at bounding box center [1069, 161] width 232 height 37
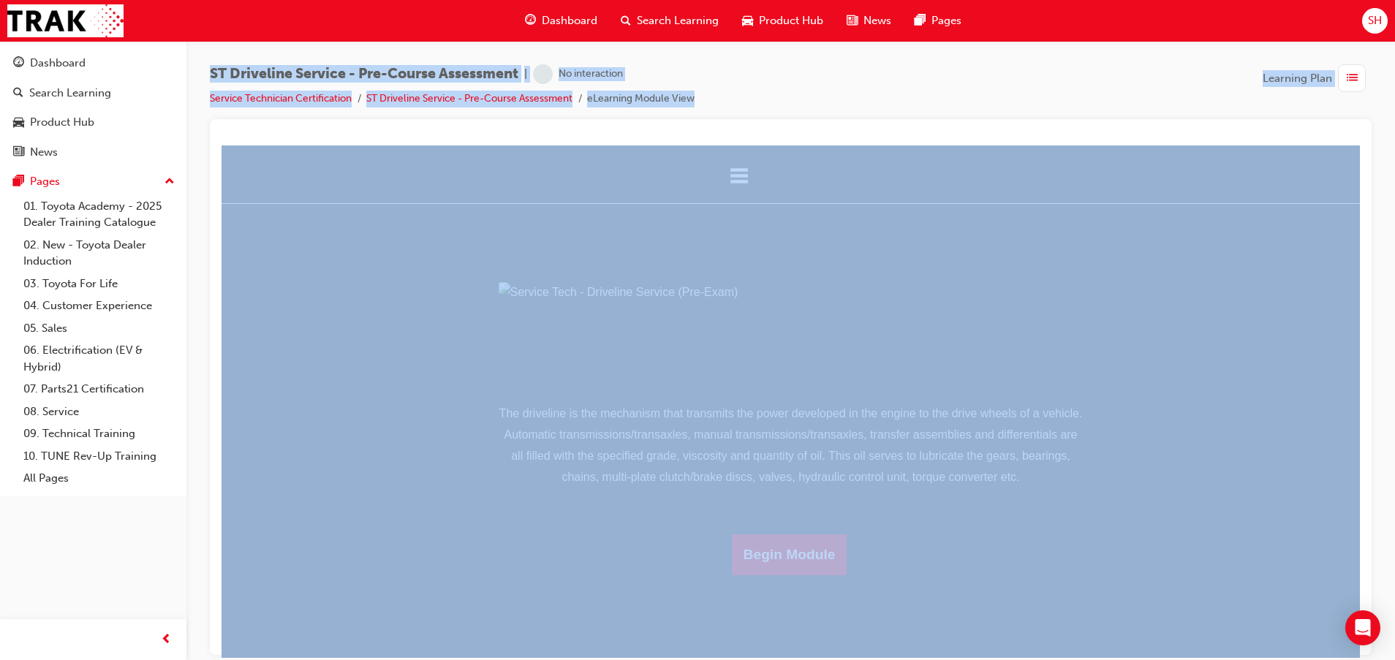
scroll to position [79, 0]
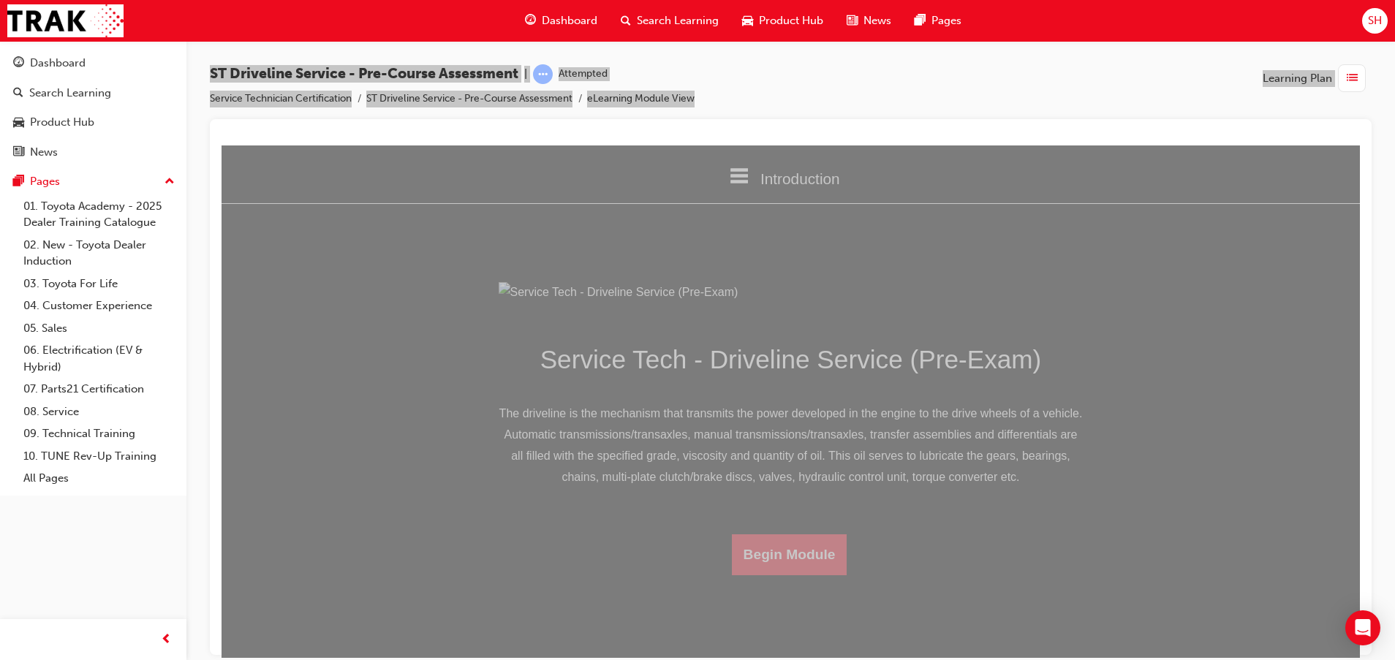
click at [766, 574] on button "Begin Module" at bounding box center [789, 554] width 115 height 41
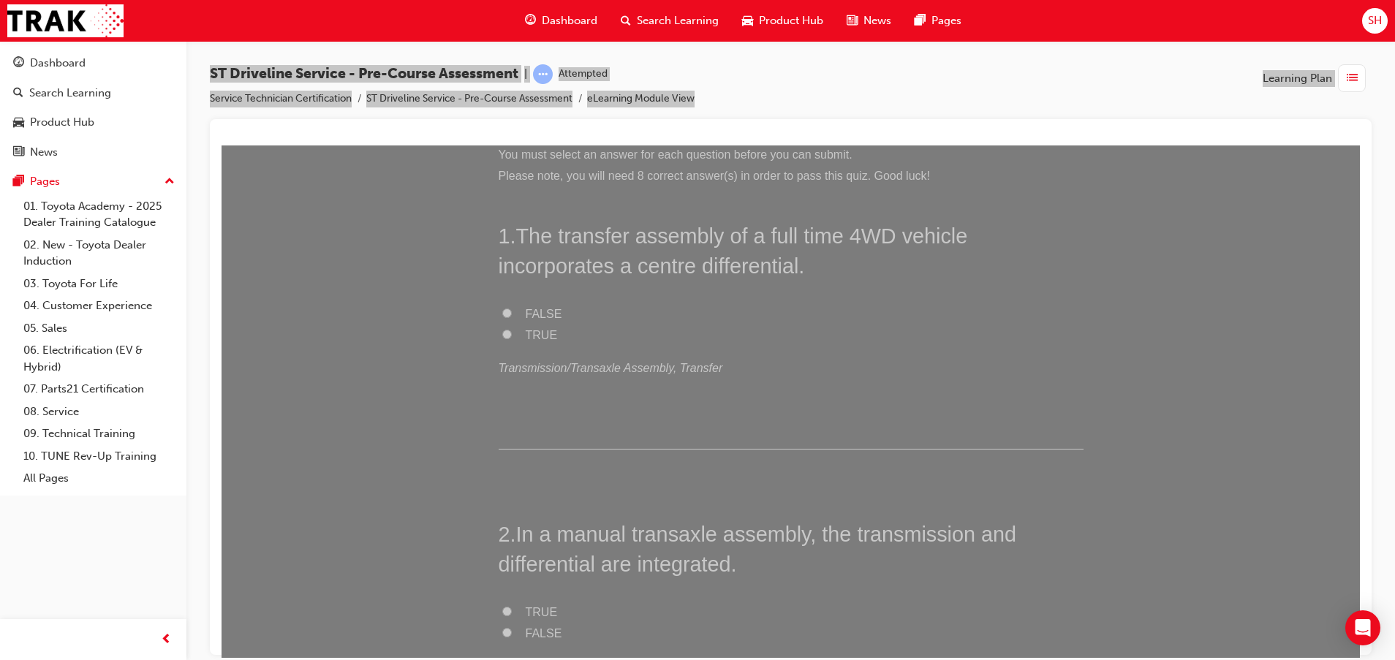
scroll to position [0, 0]
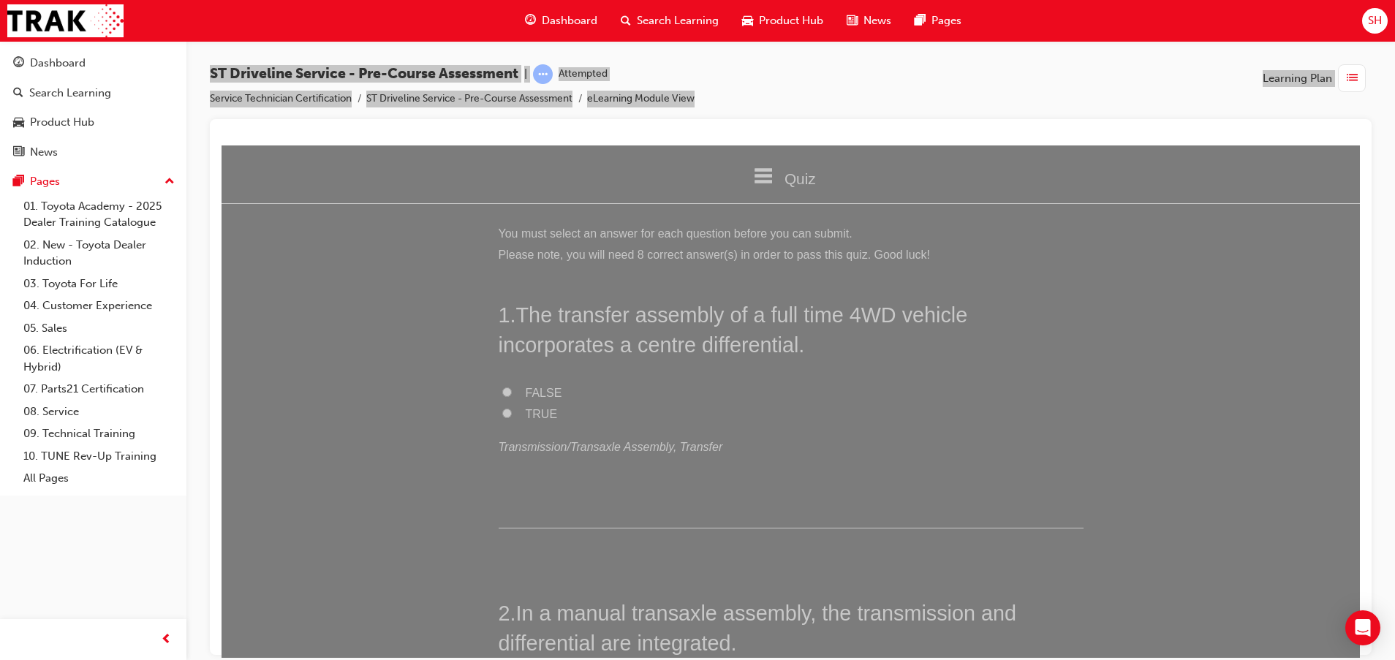
click at [532, 412] on span "TRUE" at bounding box center [542, 413] width 32 height 12
click at [512, 412] on input "TRUE" at bounding box center [507, 413] width 10 height 10
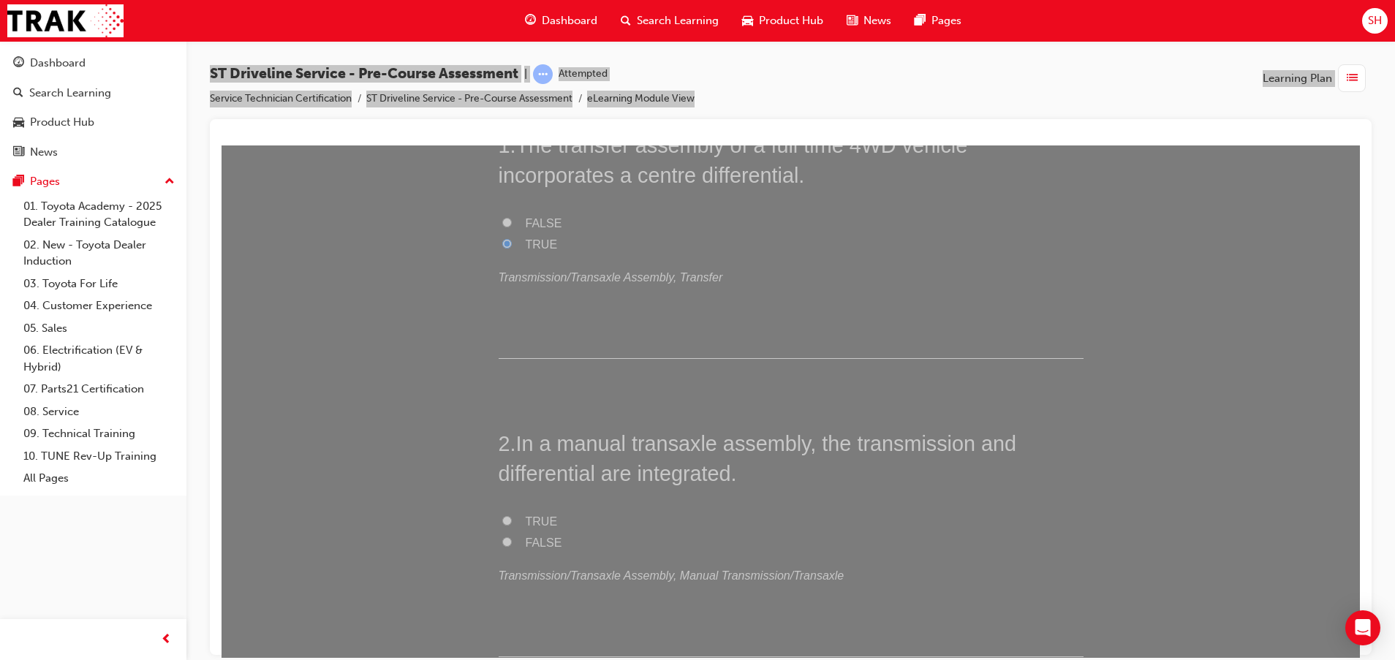
scroll to position [219, 0]
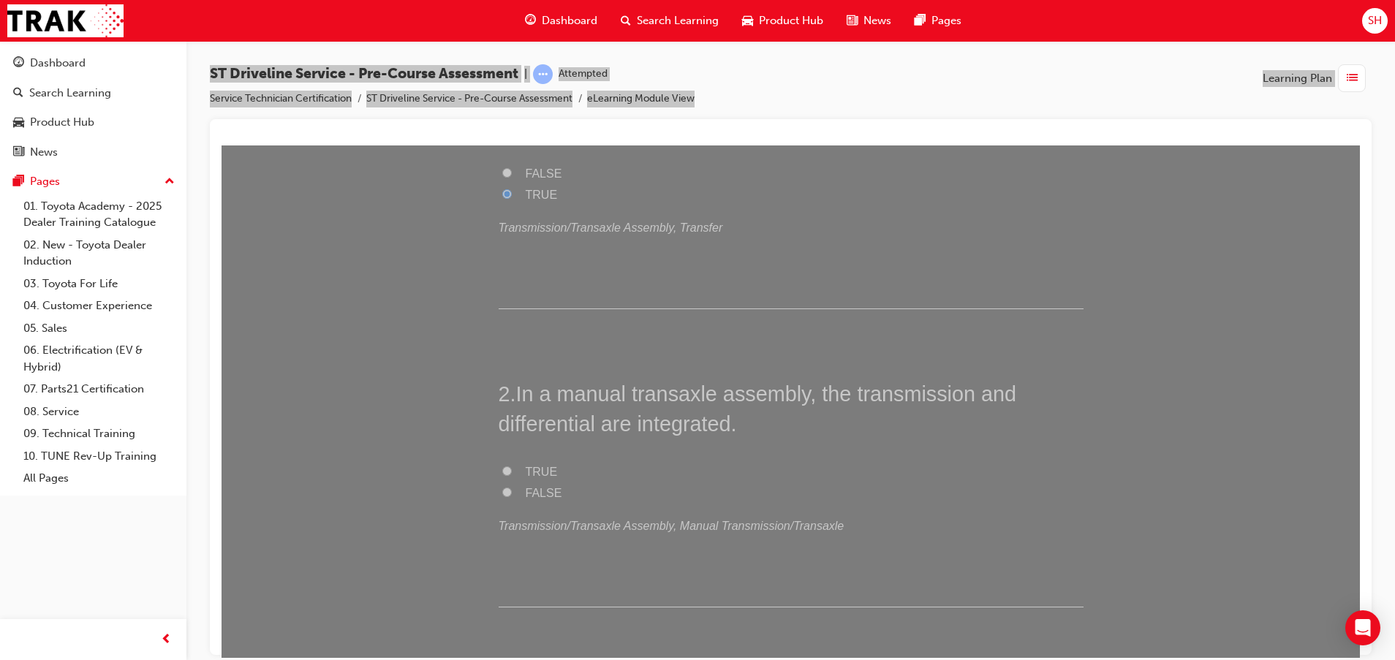
click at [526, 465] on span "TRUE" at bounding box center [542, 471] width 32 height 12
click at [512, 466] on input "TRUE" at bounding box center [507, 471] width 10 height 10
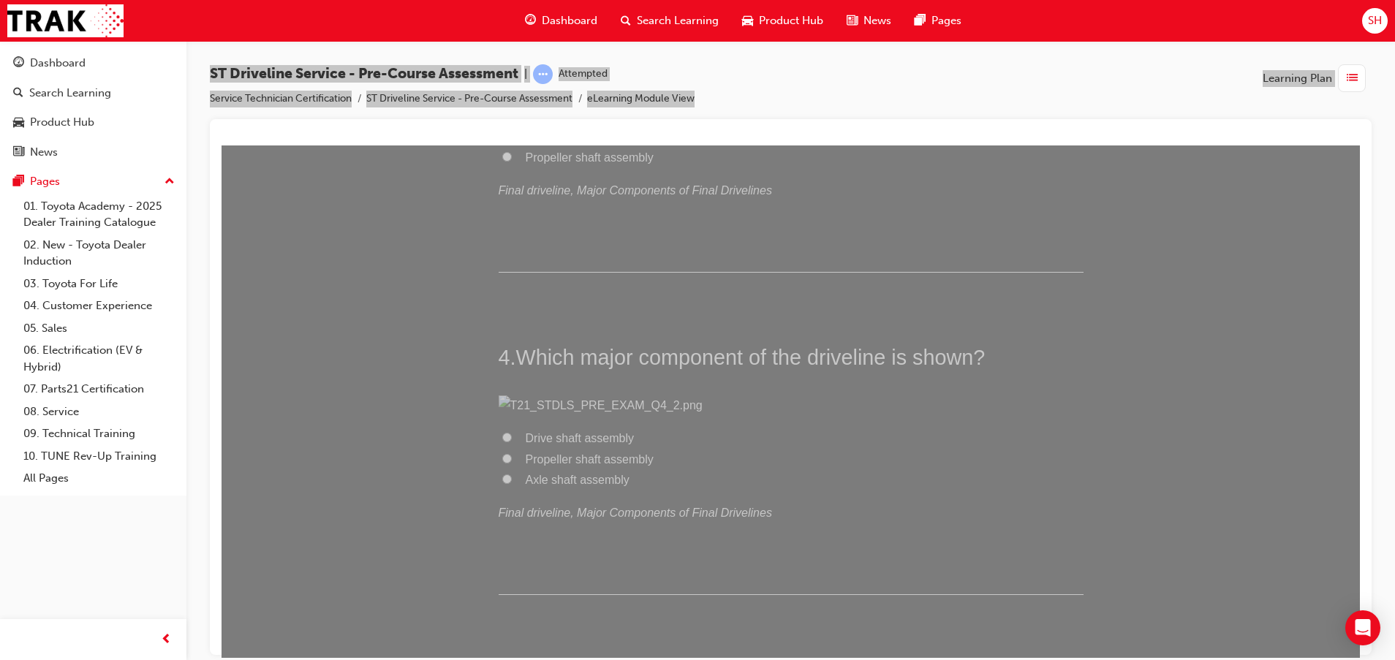
scroll to position [987, 0]
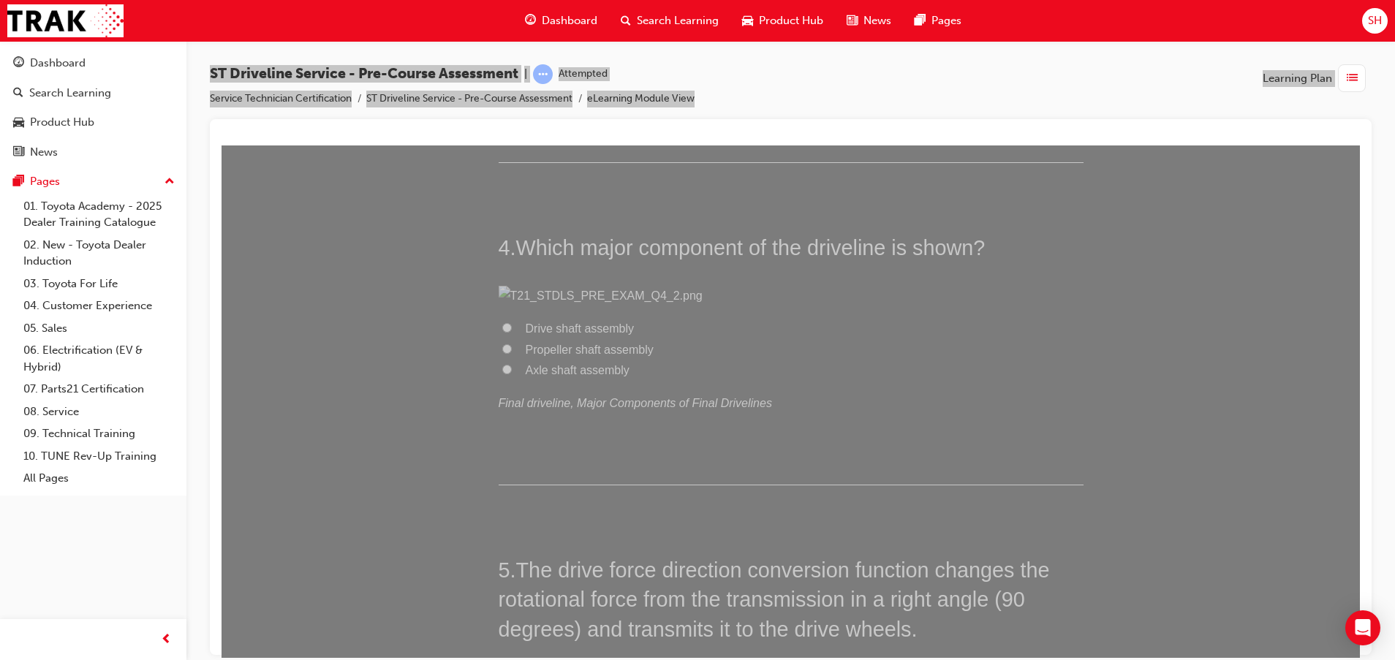
click at [606, 12] on span "Drive shaft assembly" at bounding box center [580, 5] width 109 height 12
click at [512, 10] on input "Drive shaft assembly" at bounding box center [507, 5] width 10 height 10
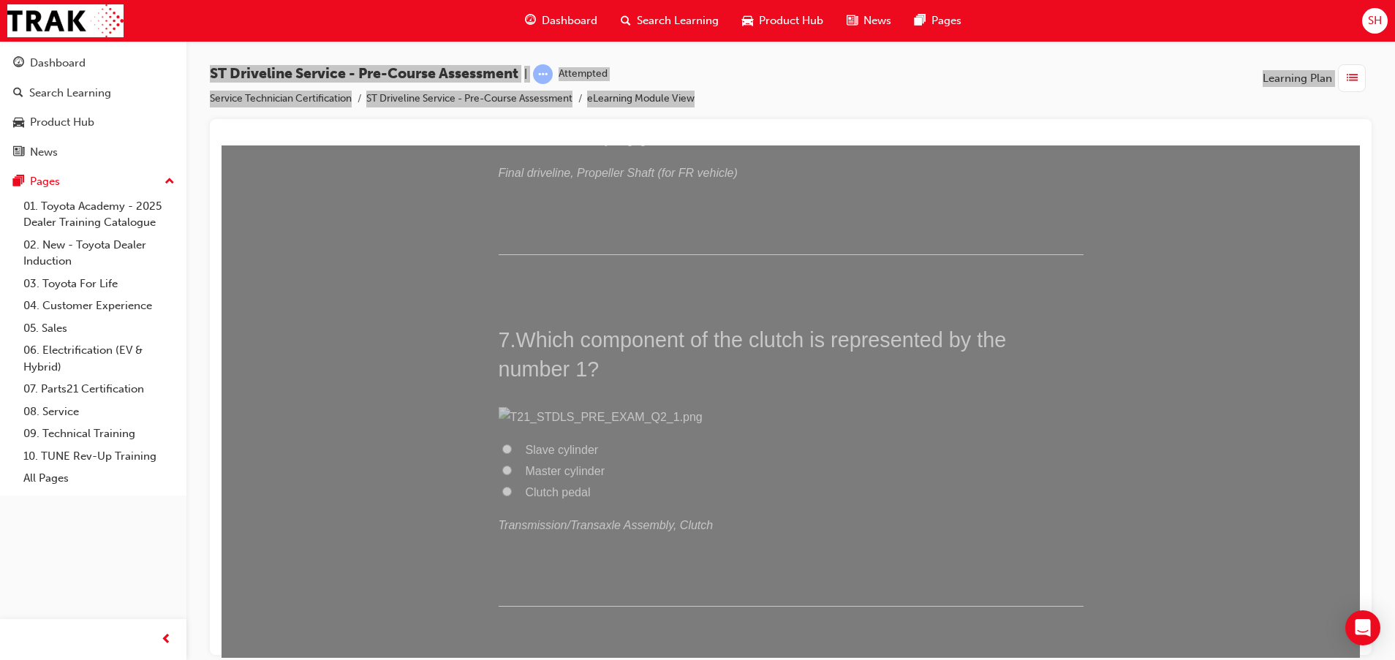
scroll to position [1864, 0]
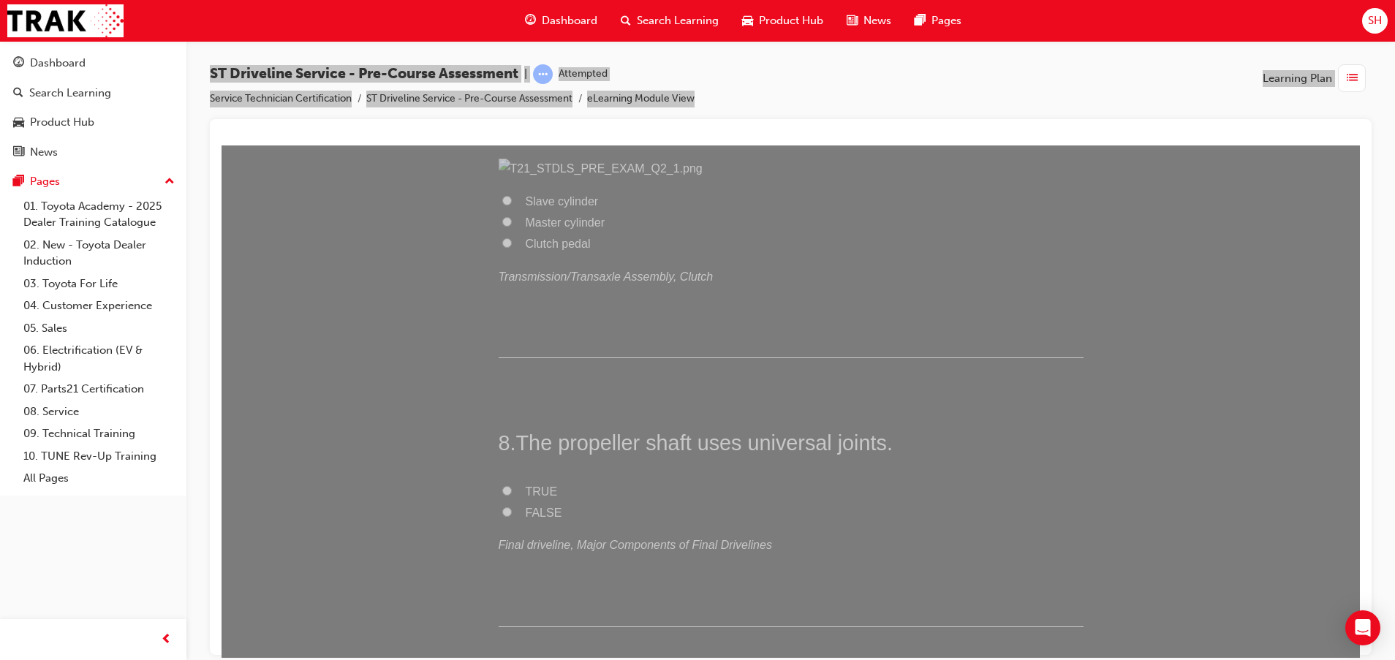
scroll to position [2193, 0]
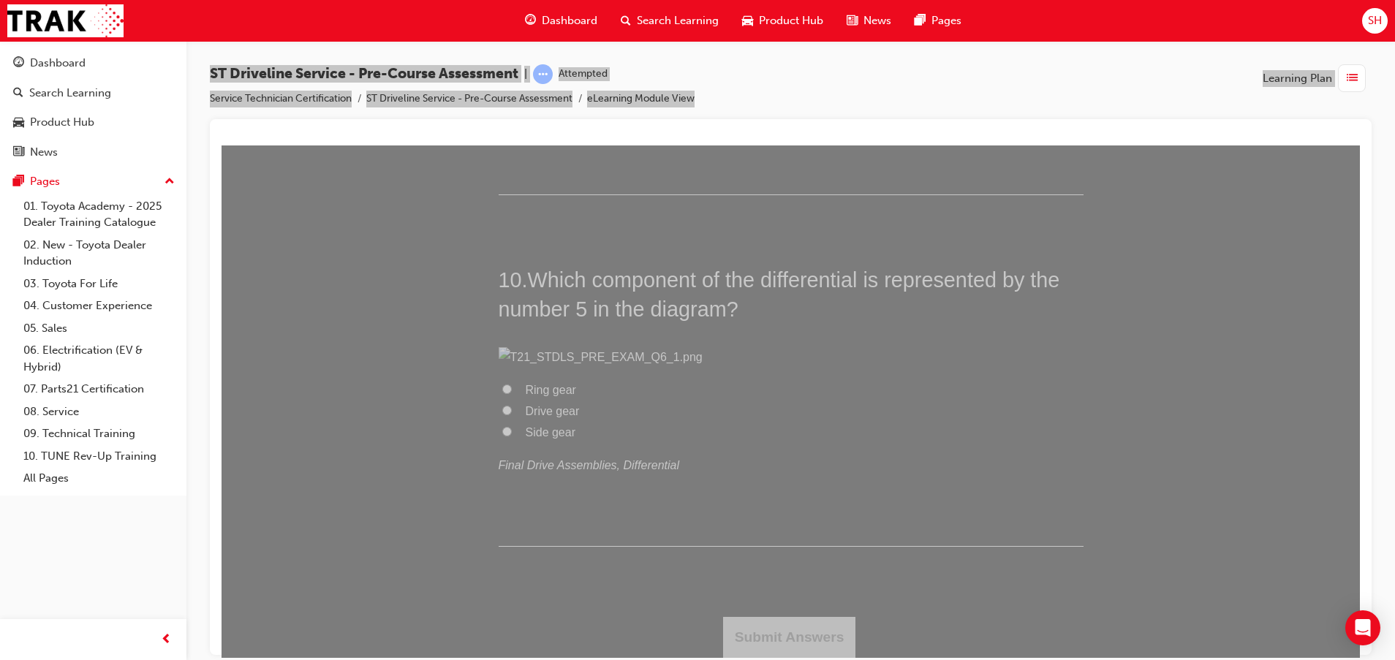
scroll to position [3070, 0]
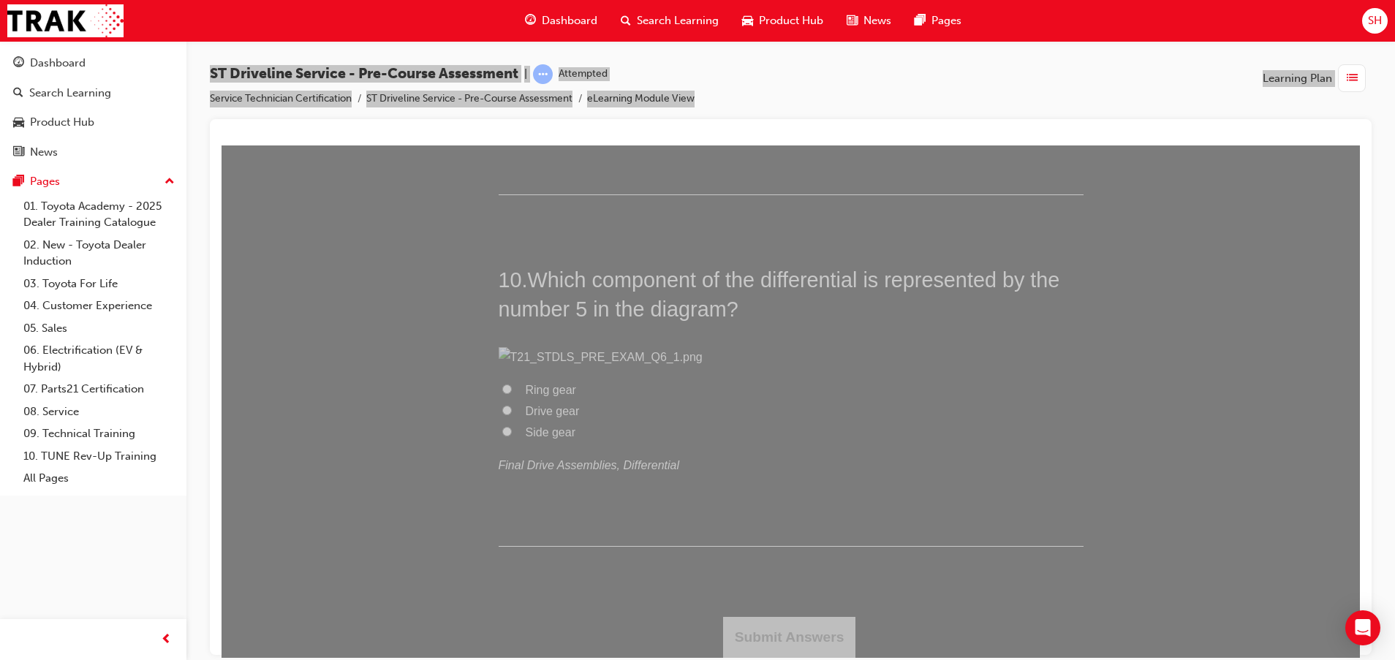
click at [545, 44] on span "Master cylinder" at bounding box center [565, 37] width 79 height 12
click at [512, 42] on input "Master cylinder" at bounding box center [507, 37] width 10 height 10
click at [555, 64] on span "Slave cylinder" at bounding box center [562, 58] width 73 height 12
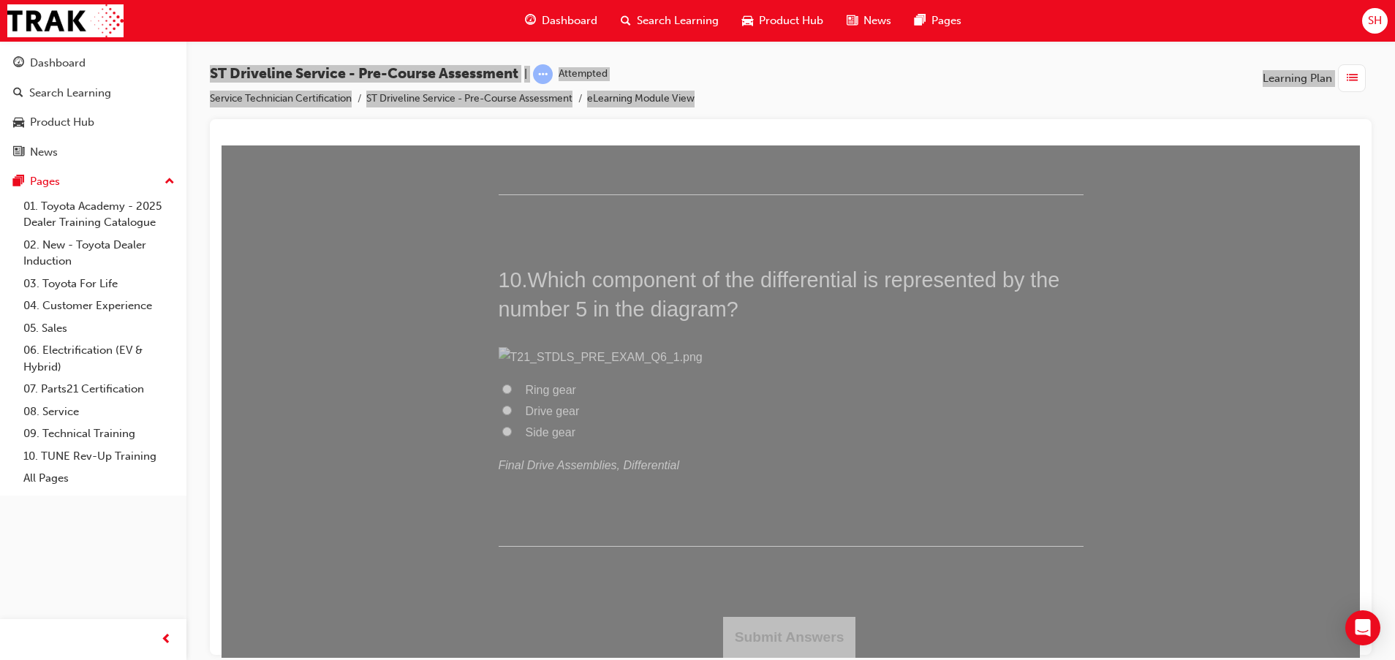
click at [512, 62] on input "Slave cylinder" at bounding box center [507, 58] width 10 height 10
click at [566, 44] on span "Master cylinder" at bounding box center [565, 37] width 79 height 12
click at [512, 42] on input "Master cylinder" at bounding box center [507, 37] width 10 height 10
click at [547, 417] on span "Drive gear" at bounding box center [553, 410] width 54 height 12
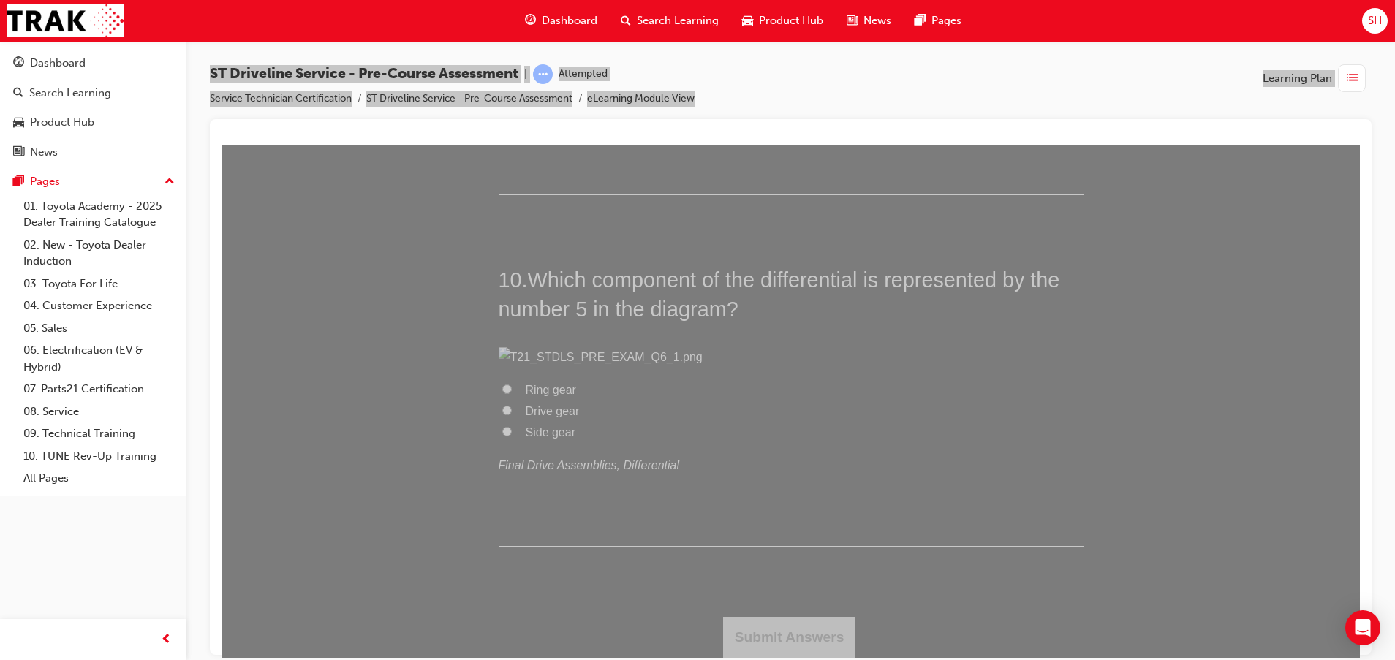
click at [512, 414] on input "Drive gear" at bounding box center [507, 410] width 10 height 10
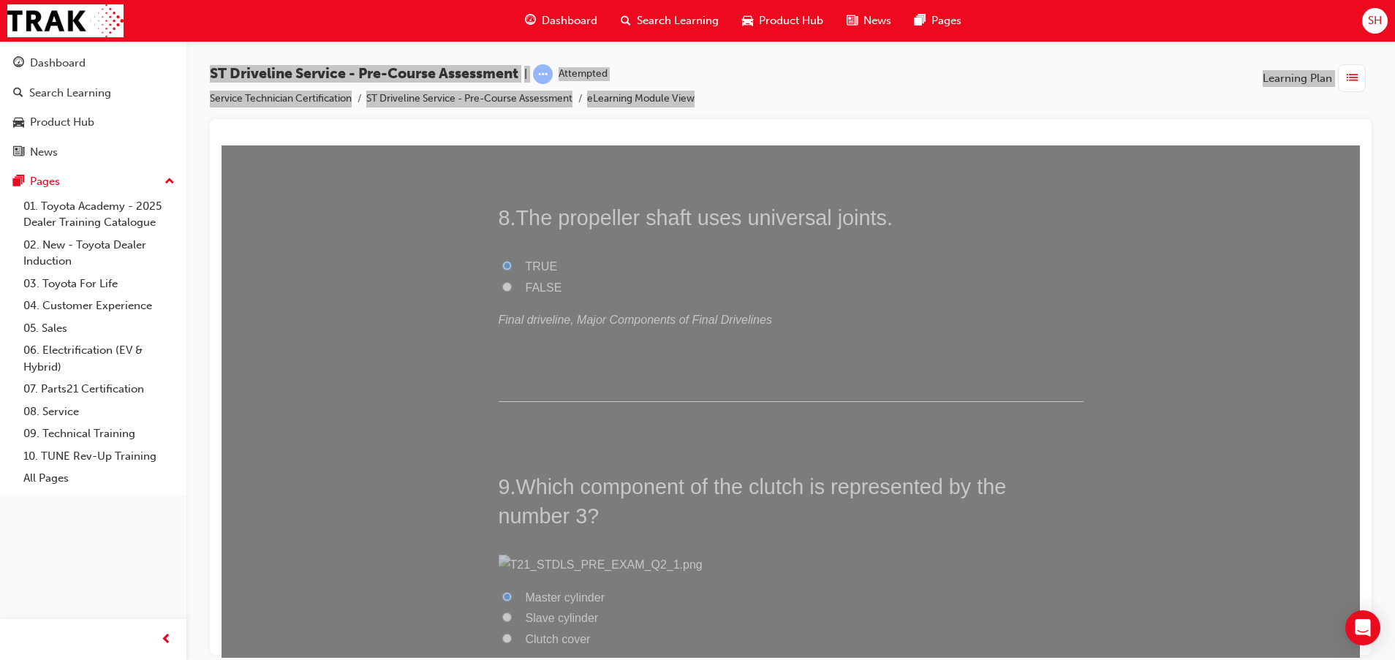
scroll to position [2342, 0]
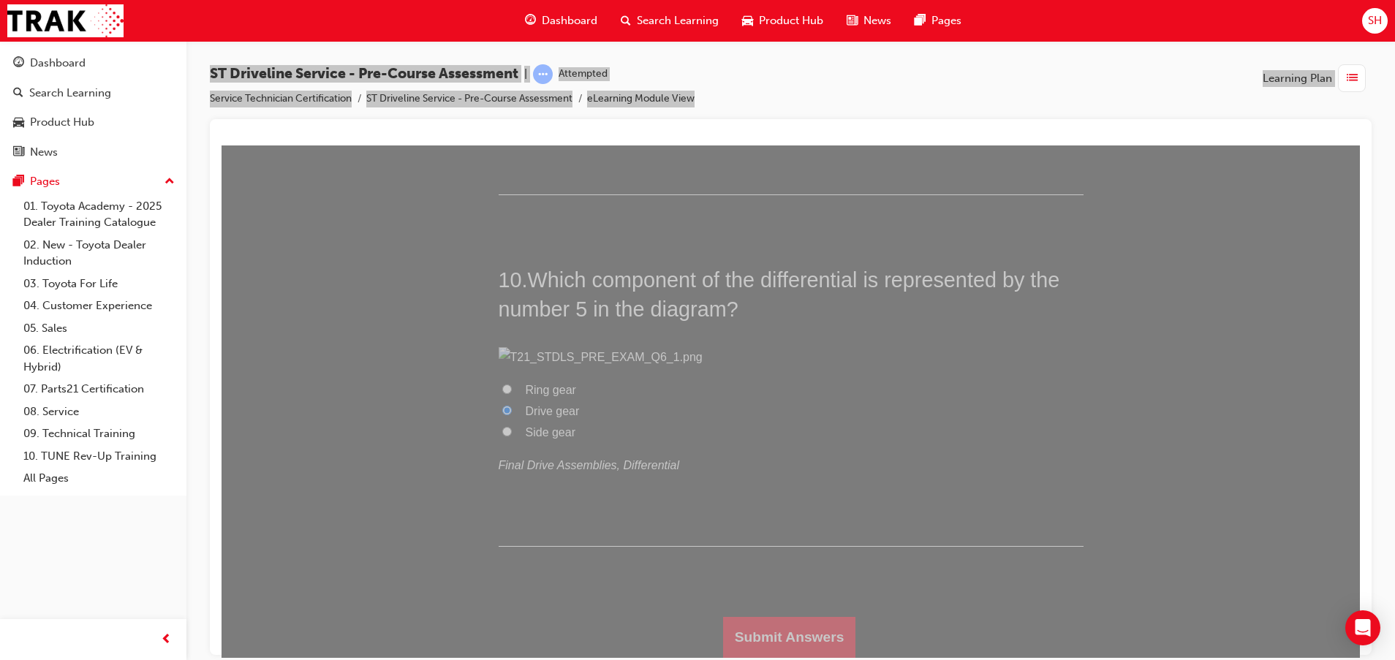
scroll to position [4973, 0]
click at [778, 629] on button "Submit Answers" at bounding box center [789, 636] width 133 height 41
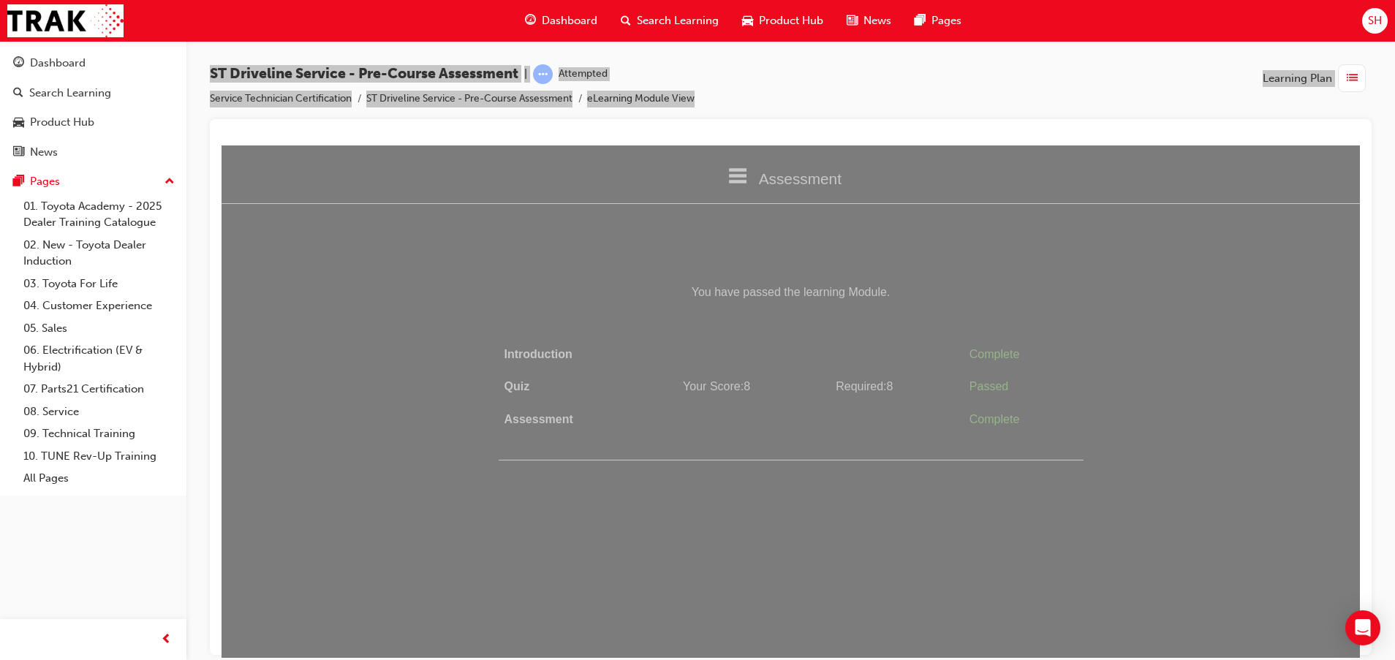
scroll to position [0, 0]
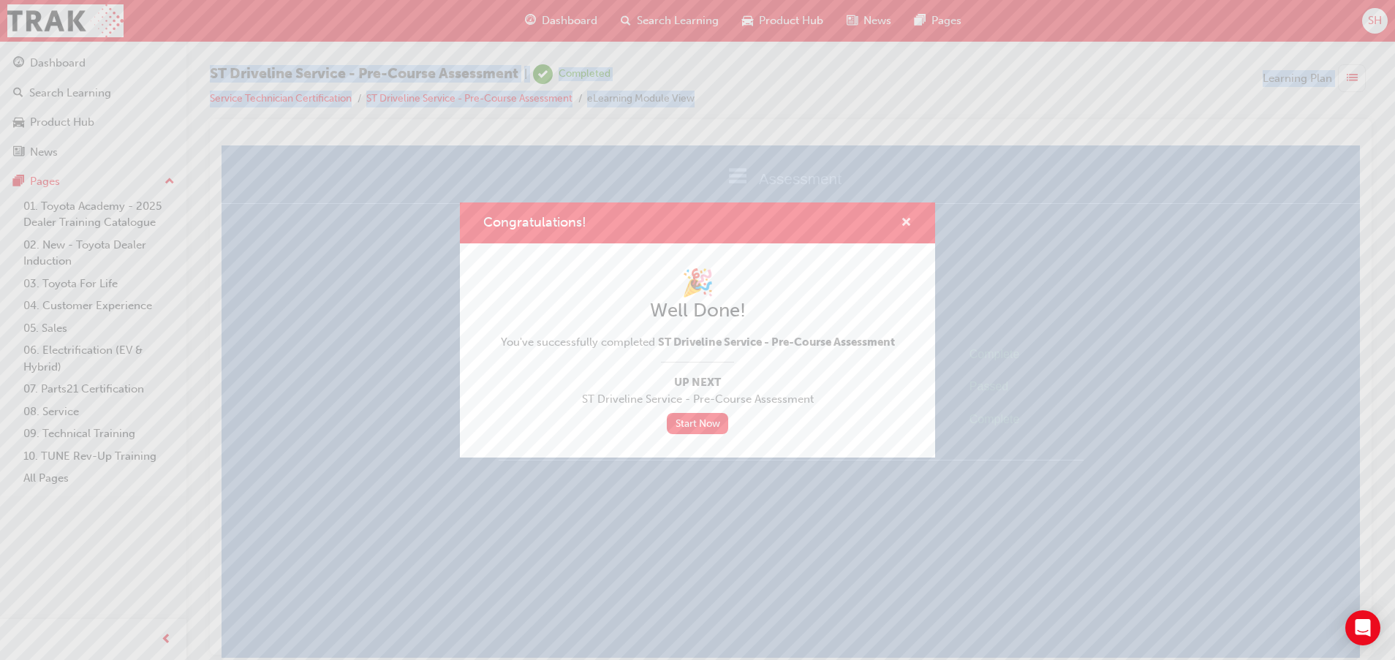
click at [906, 223] on span "cross-icon" at bounding box center [905, 223] width 11 height 13
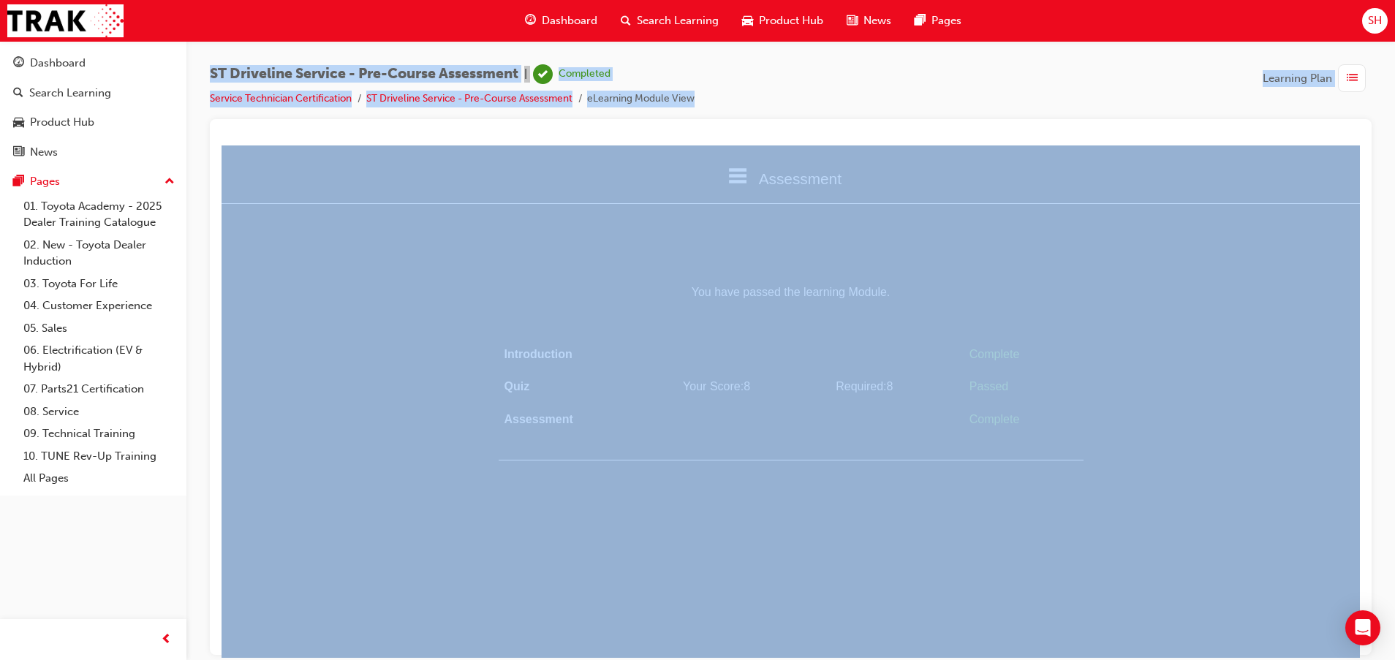
click at [542, 10] on div "Dashboard" at bounding box center [561, 21] width 96 height 30
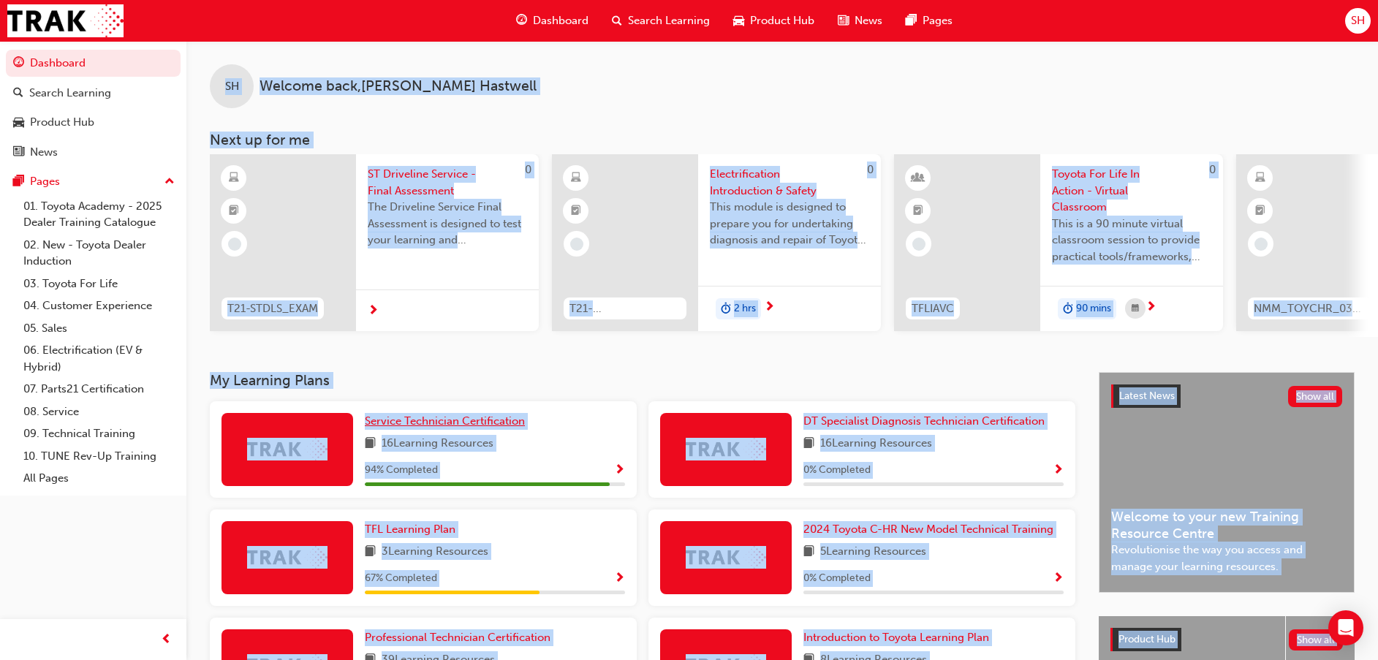
click at [490, 426] on span "Service Technician Certification" at bounding box center [445, 420] width 160 height 13
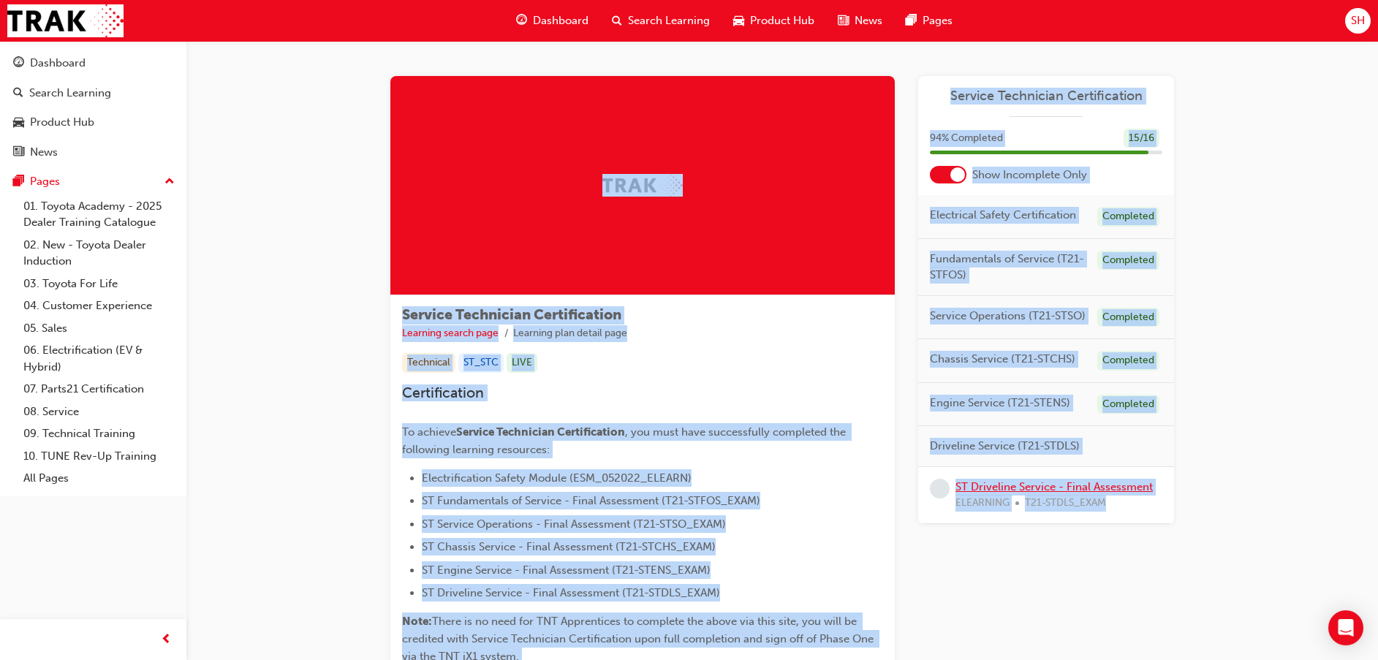
click at [1007, 486] on link "ST Driveline Service - Final Assessment" at bounding box center [1053, 486] width 197 height 13
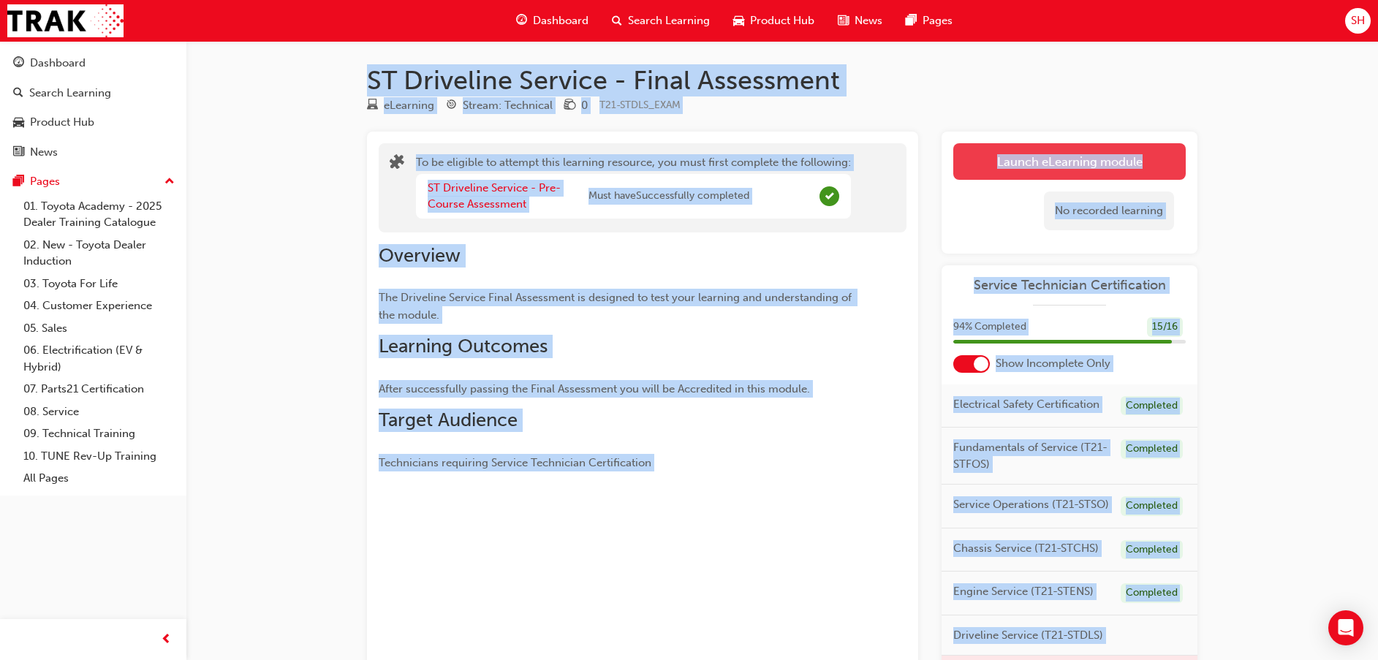
click at [1095, 153] on button "Launch eLearning module" at bounding box center [1069, 161] width 232 height 37
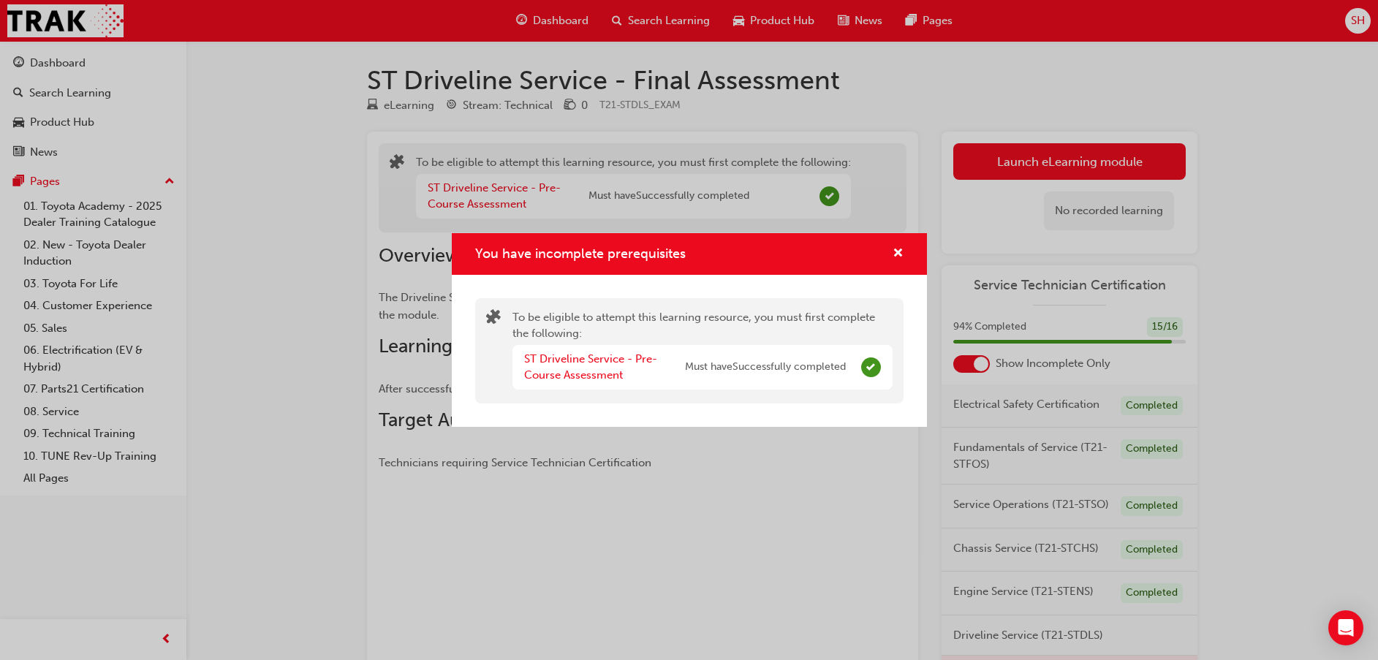
click at [993, 154] on div "You have incomplete prerequisites To be eligible to attempt this learning resou…" at bounding box center [689, 330] width 1378 height 660
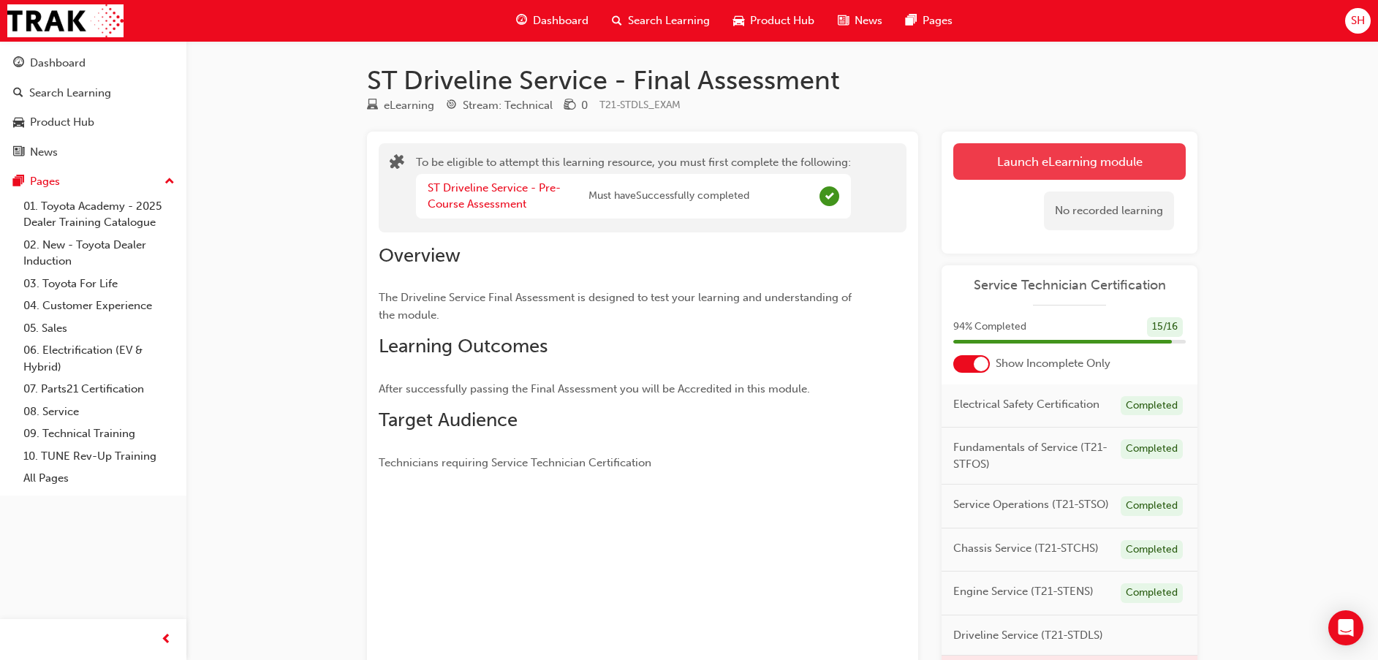
click at [993, 154] on button "Launch eLearning module" at bounding box center [1069, 161] width 232 height 37
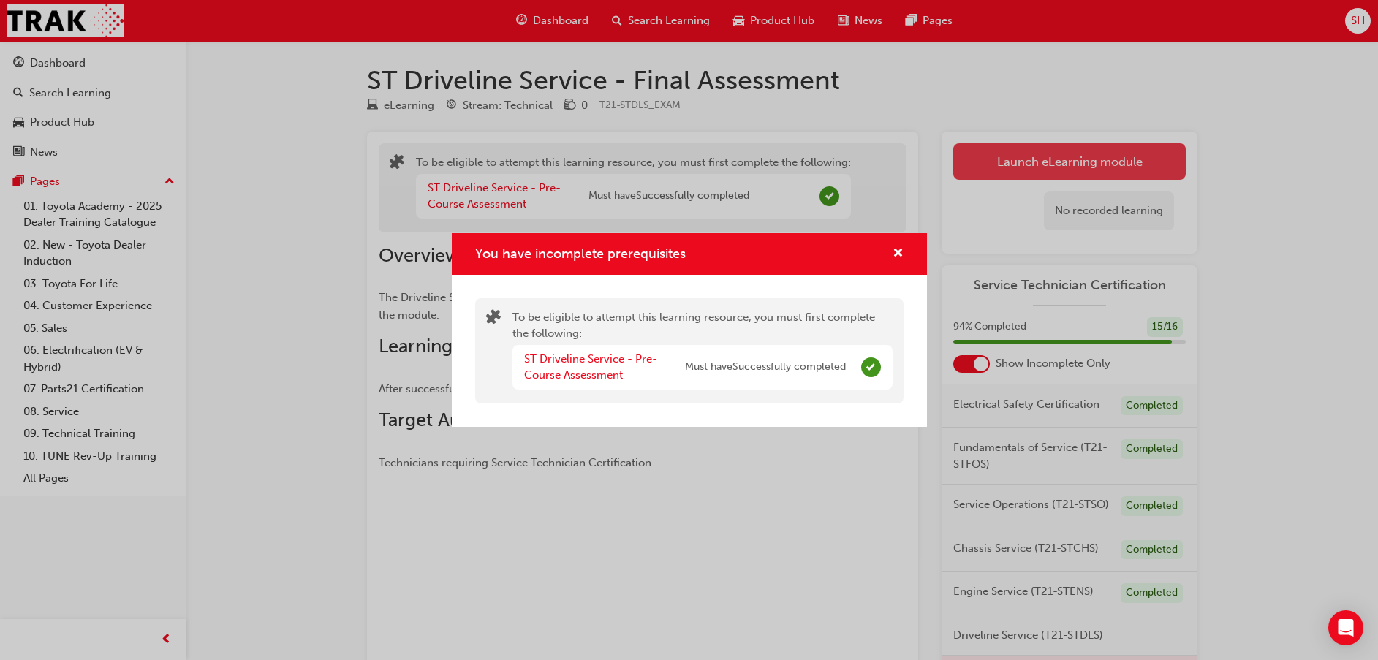
click at [993, 154] on div "You have incomplete prerequisites To be eligible to attempt this learning resou…" at bounding box center [689, 330] width 1378 height 660
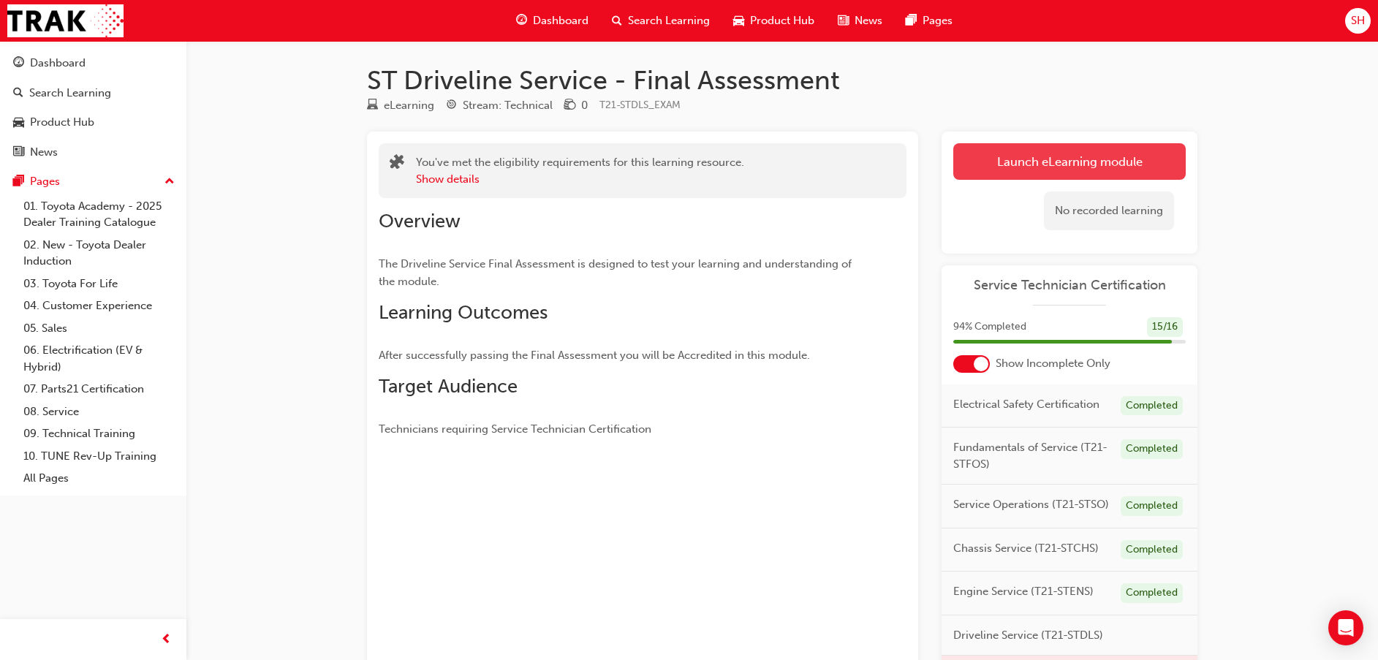
click at [993, 154] on button "Launch eLearning module" at bounding box center [1069, 161] width 232 height 37
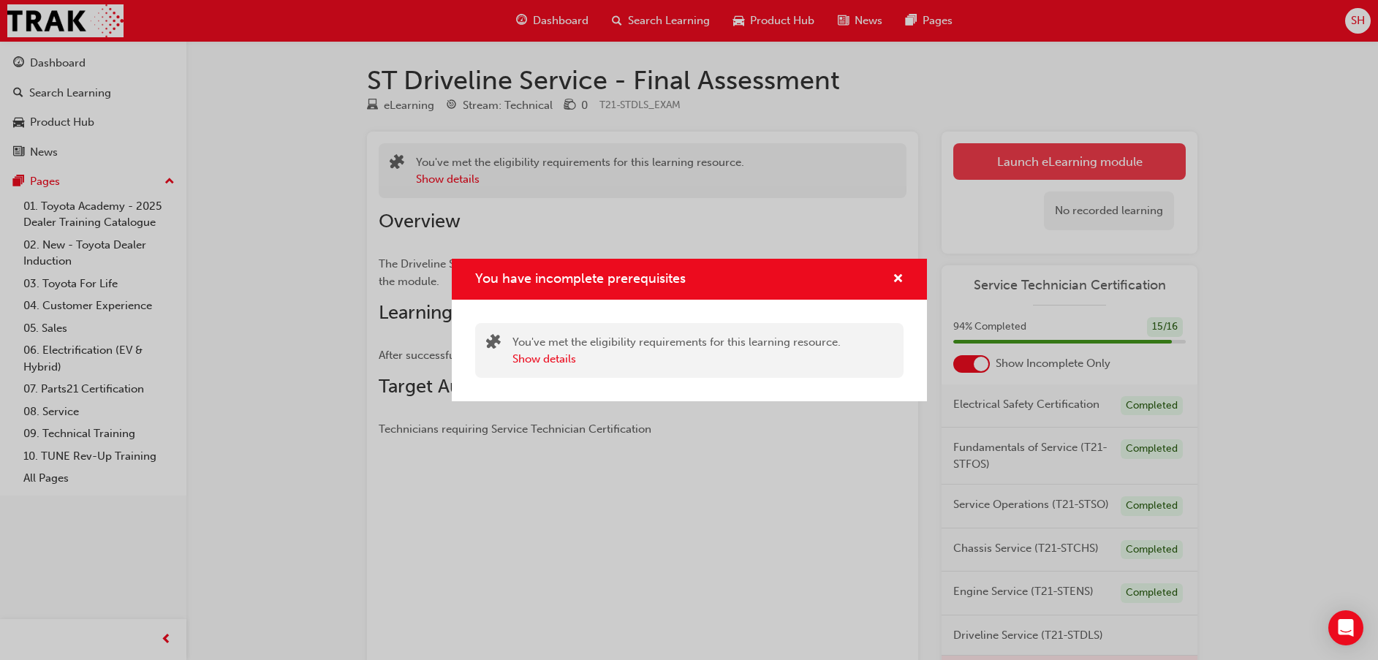
click at [993, 154] on div "You have incomplete prerequisites You've met the eligibility requirements for t…" at bounding box center [689, 330] width 1378 height 660
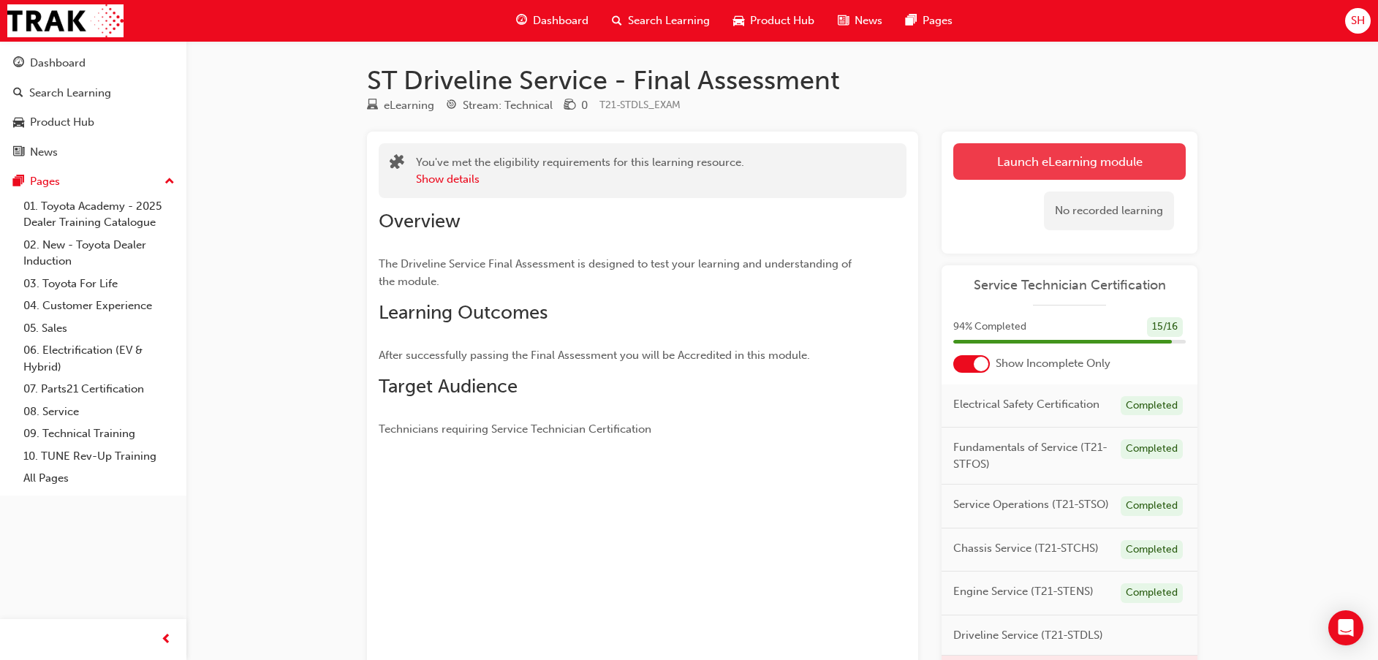
drag, startPoint x: 993, startPoint y: 154, endPoint x: 1010, endPoint y: 162, distance: 18.3
click at [1010, 162] on button "Launch eLearning module" at bounding box center [1069, 161] width 232 height 37
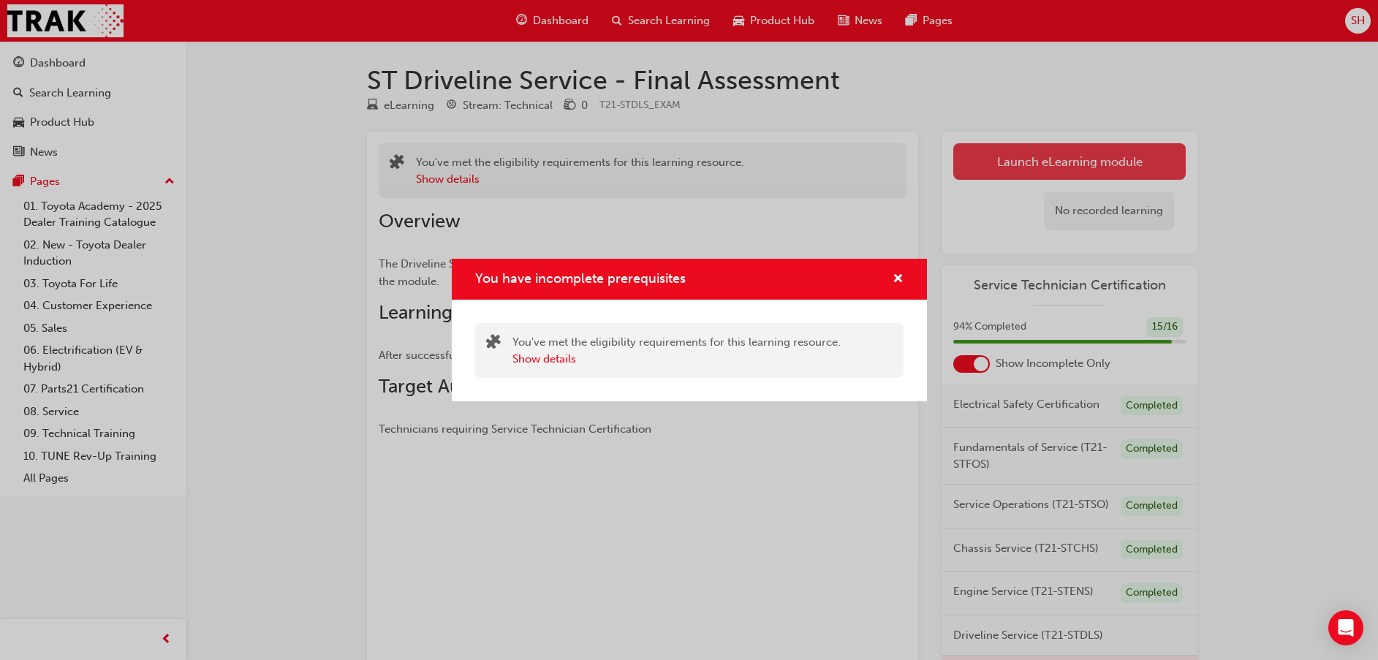
click at [1053, 172] on div "You have incomplete prerequisites You've met the eligibility requirements for t…" at bounding box center [689, 330] width 1378 height 660
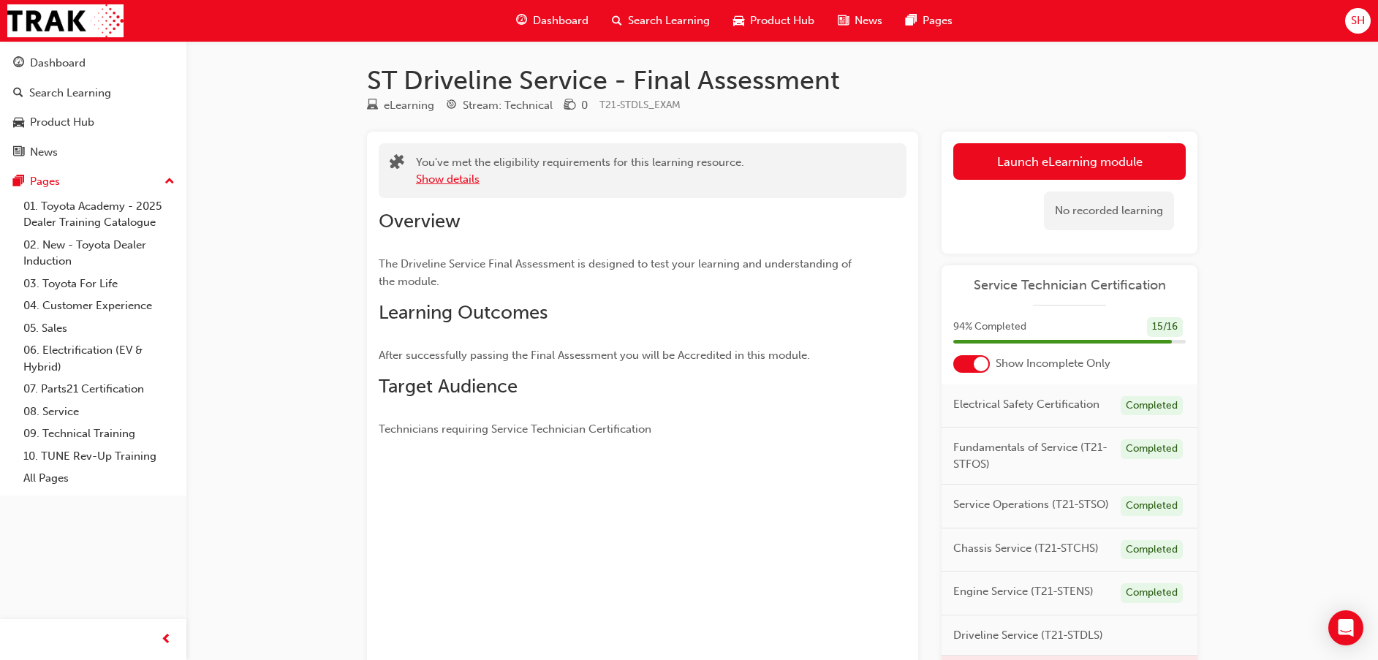
click at [447, 175] on button "Show details" at bounding box center [448, 179] width 64 height 17
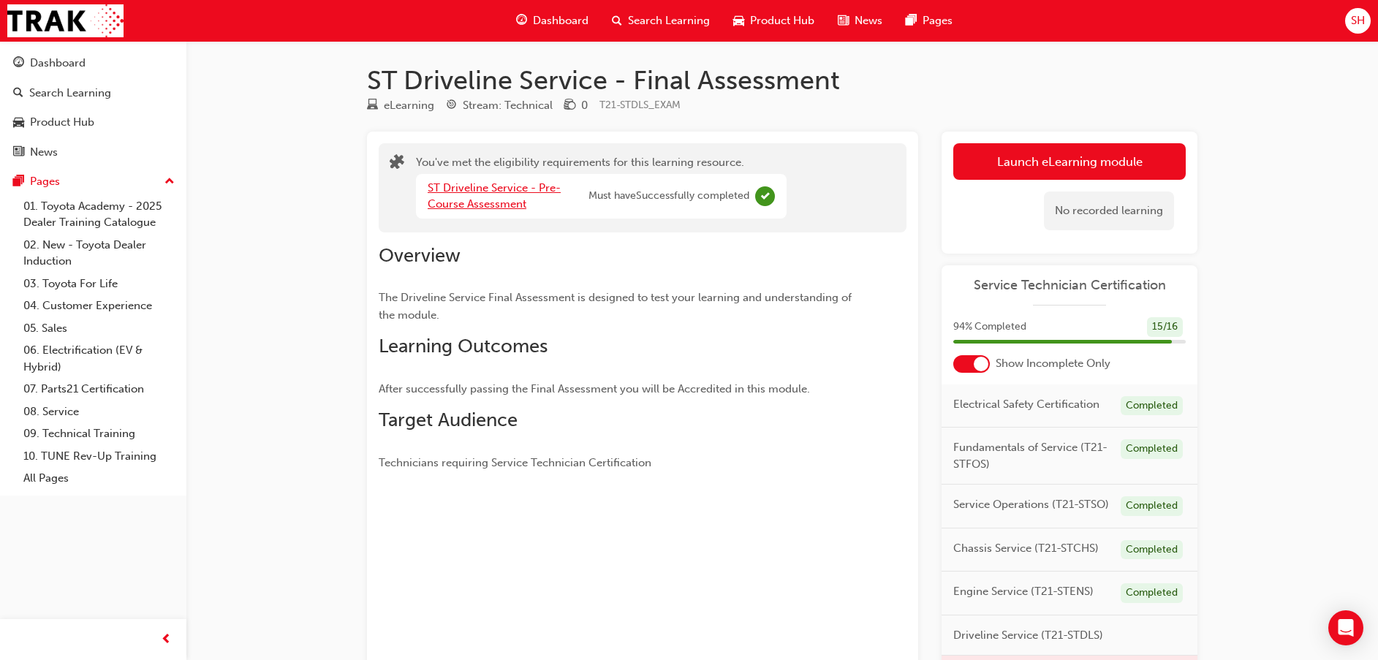
click at [502, 202] on link "ST Driveline Service - Pre-Course Assessment" at bounding box center [494, 196] width 133 height 30
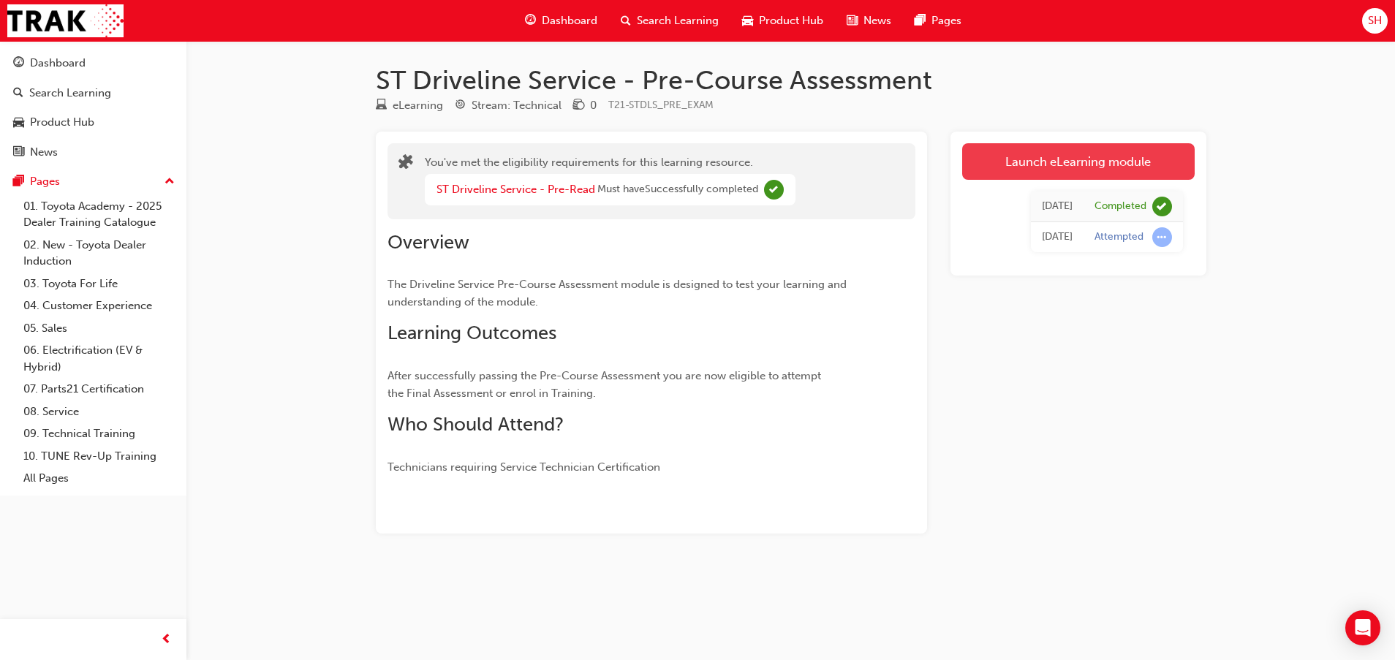
click at [1128, 148] on link "Launch eLearning module" at bounding box center [1078, 161] width 232 height 37
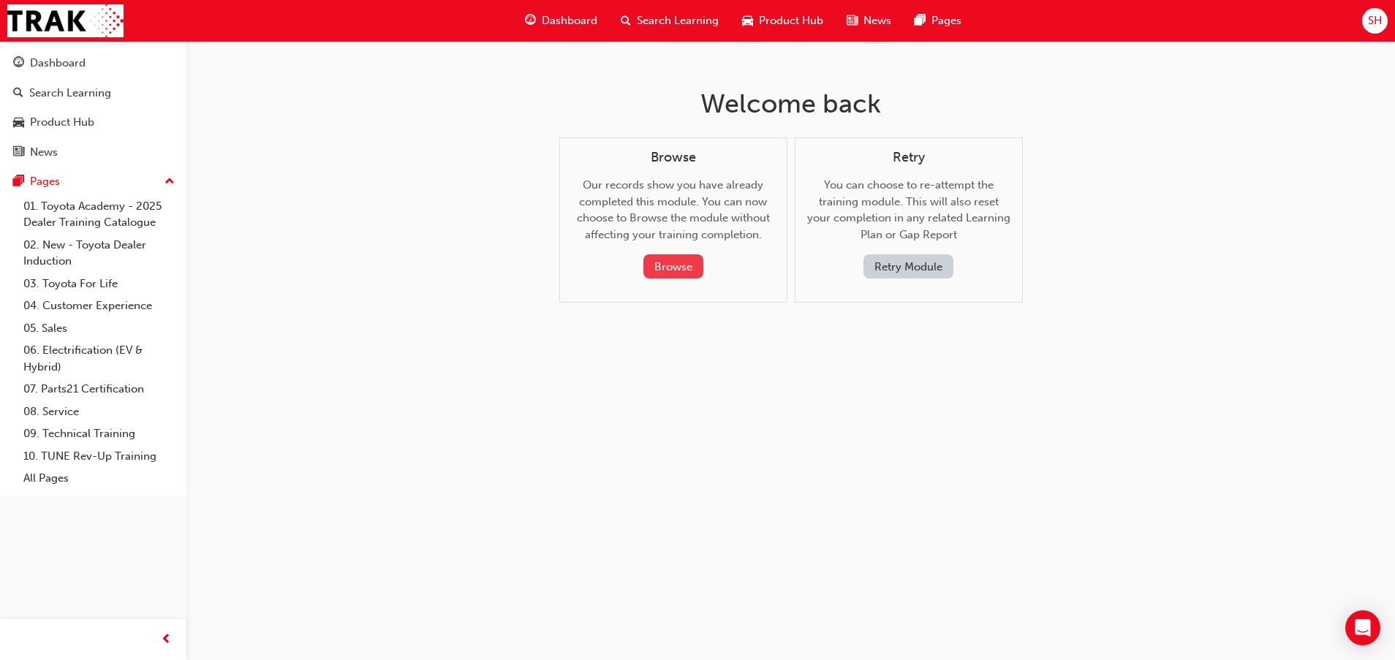
click at [685, 271] on button "Browse" at bounding box center [673, 266] width 60 height 24
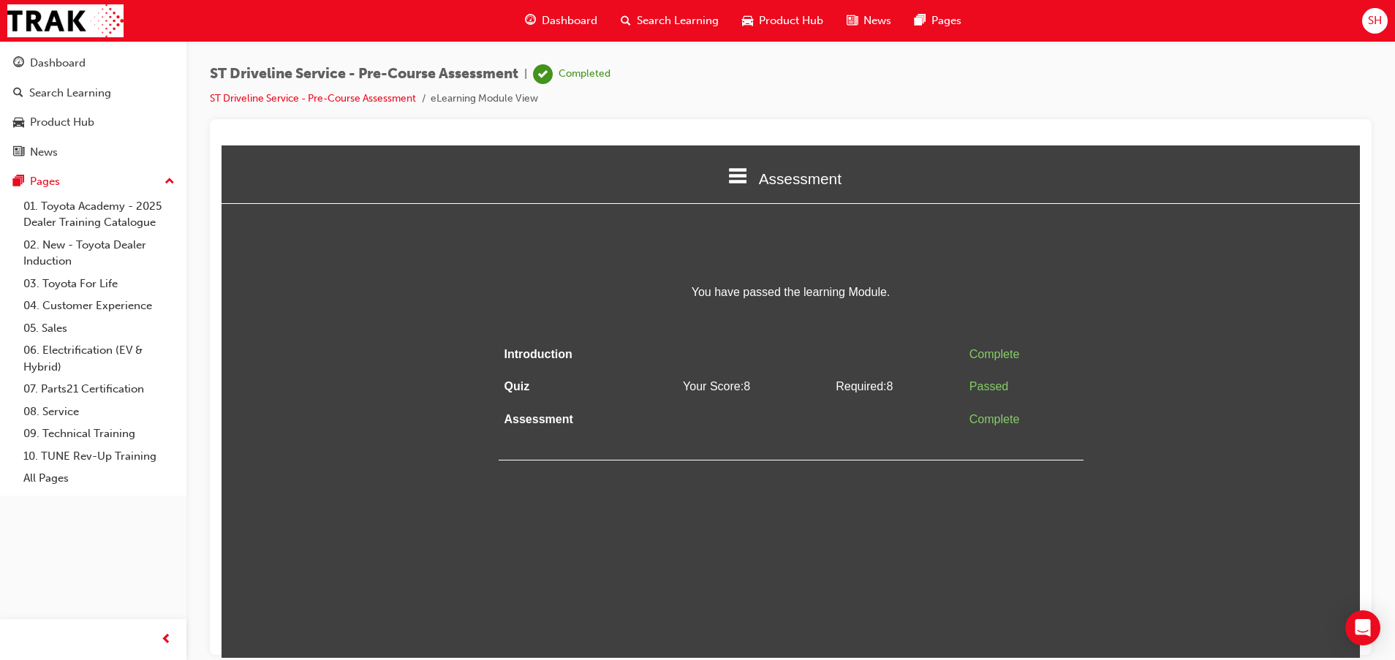
click at [788, 165] on div "Assessment" at bounding box center [790, 178] width 1138 height 50
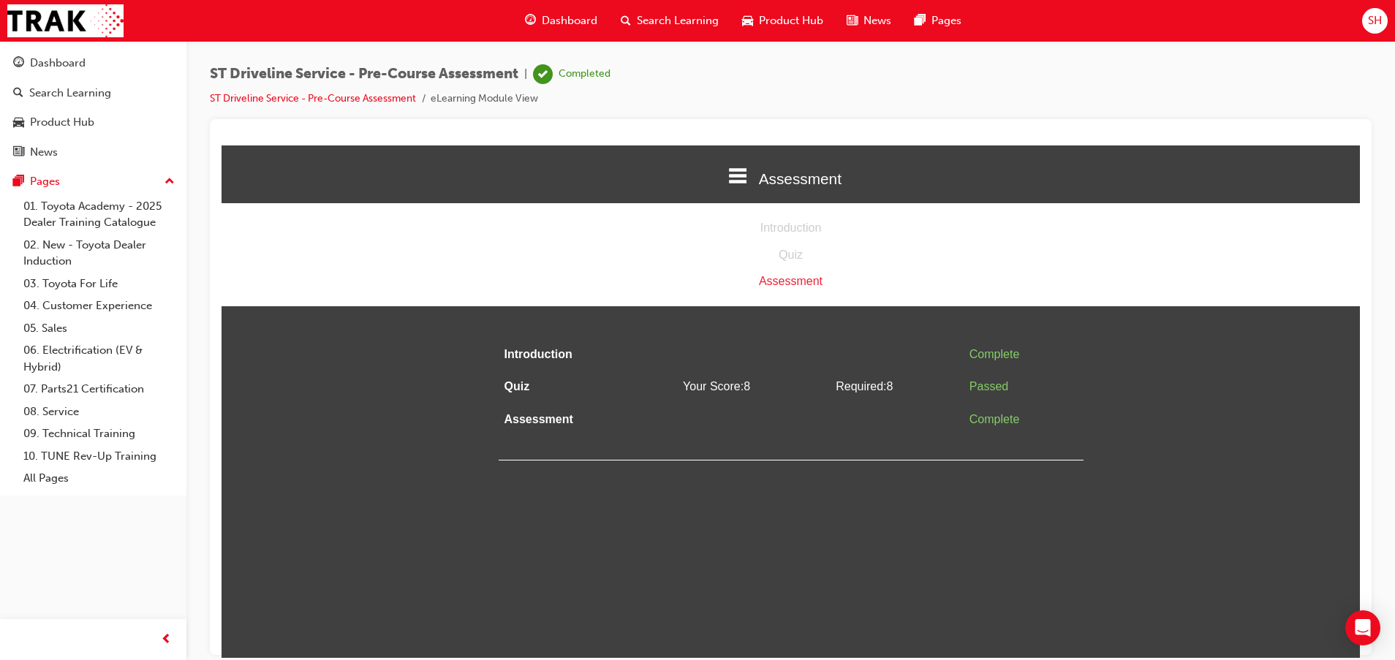
click at [563, 9] on div "Dashboard" at bounding box center [561, 21] width 96 height 30
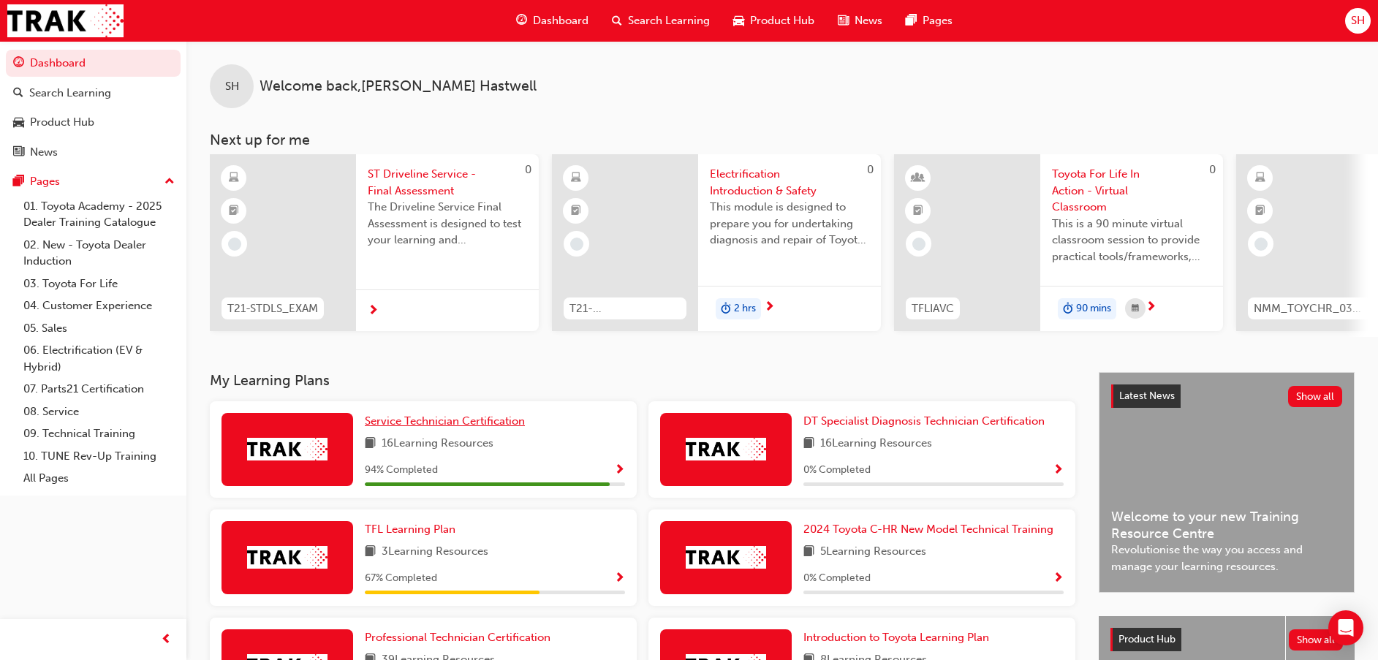
click at [507, 421] on span "Service Technician Certification" at bounding box center [445, 420] width 160 height 13
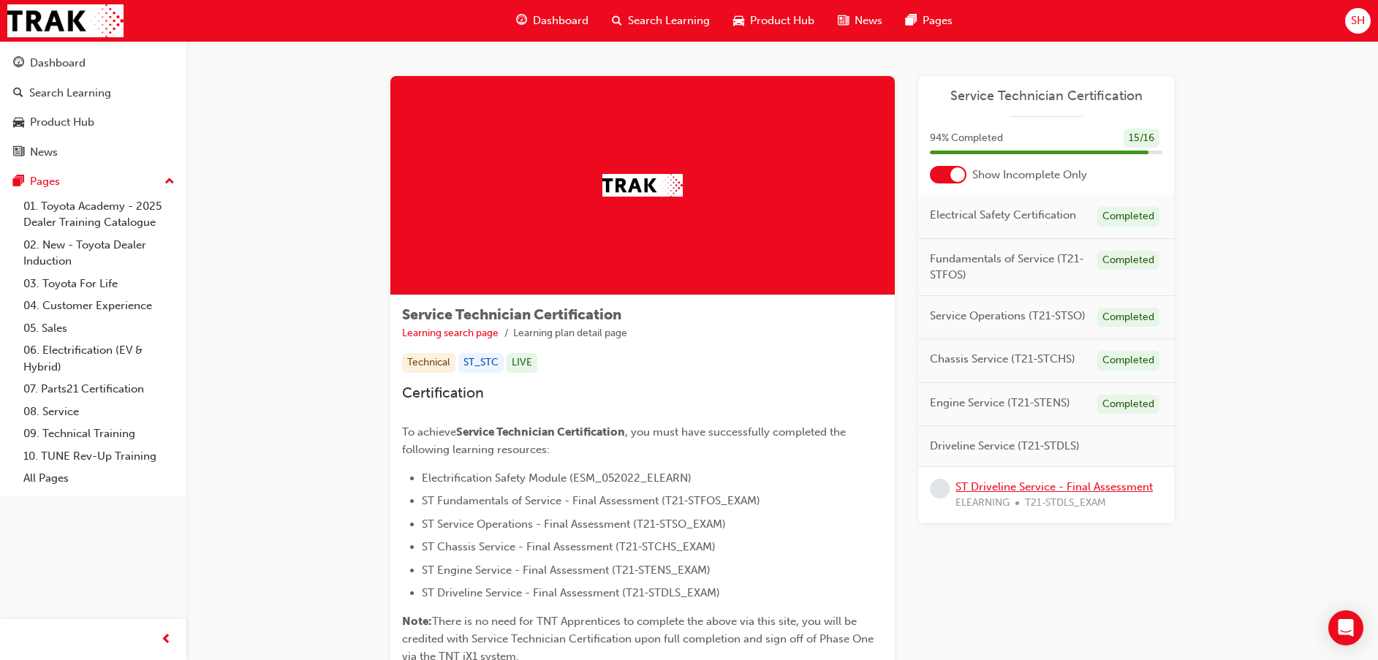
click at [1090, 490] on link "ST Driveline Service - Final Assessment" at bounding box center [1053, 486] width 197 height 13
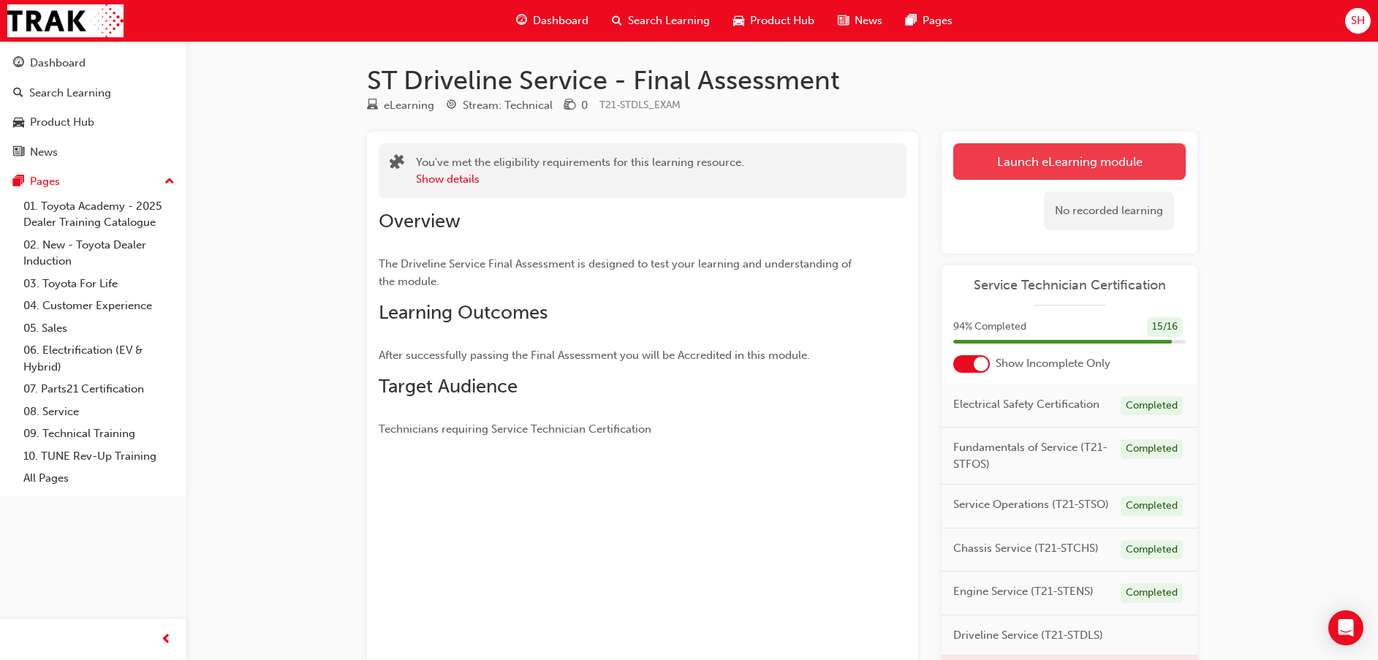
click at [1042, 156] on link "Launch eLearning module" at bounding box center [1069, 161] width 232 height 37
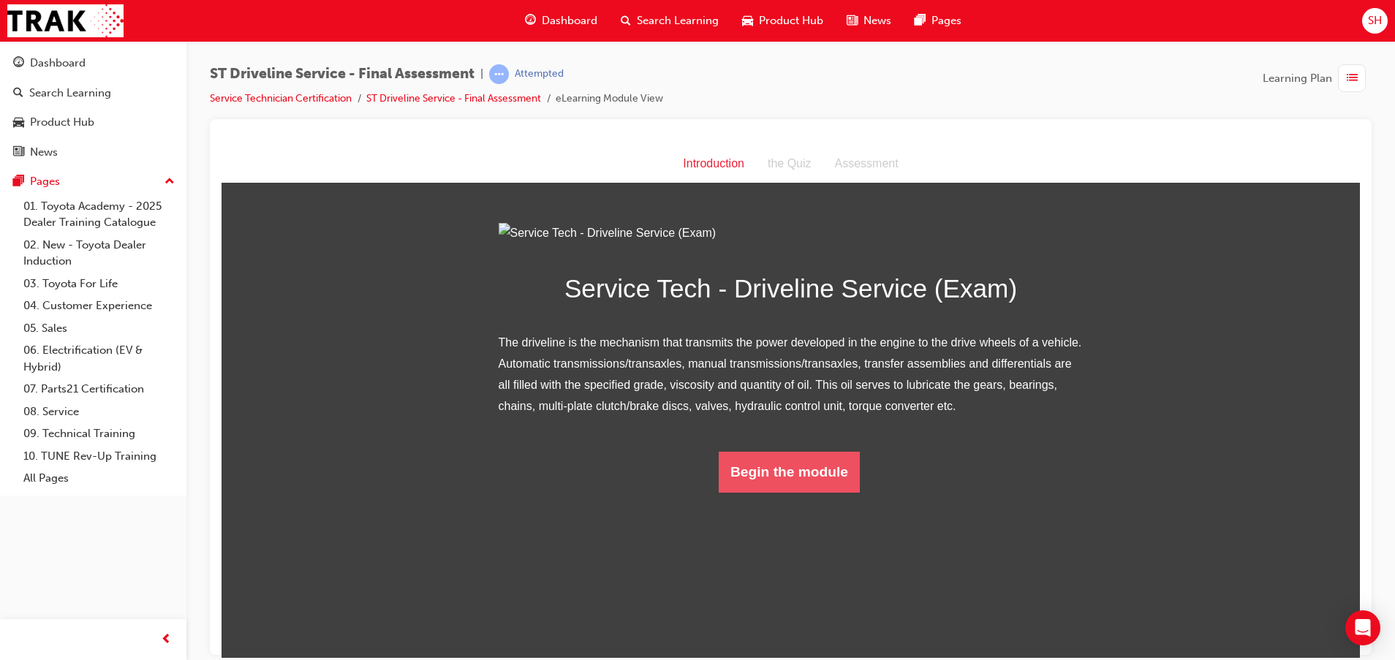
click at [771, 492] on button "Begin the module" at bounding box center [788, 471] width 141 height 41
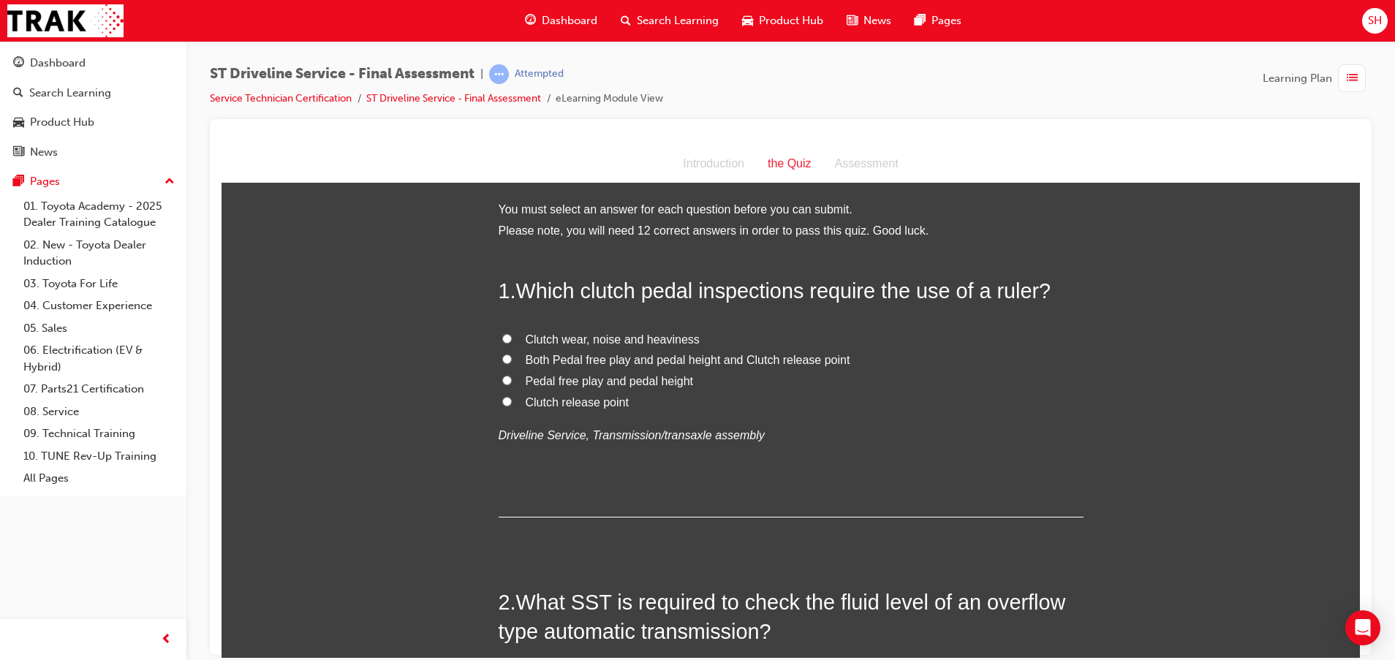
click at [724, 361] on span "Both Pedal free play and pedal height and Clutch release point" at bounding box center [688, 359] width 325 height 12
click at [512, 361] on input "Both Pedal free play and pedal height and Clutch release point" at bounding box center [507, 359] width 10 height 10
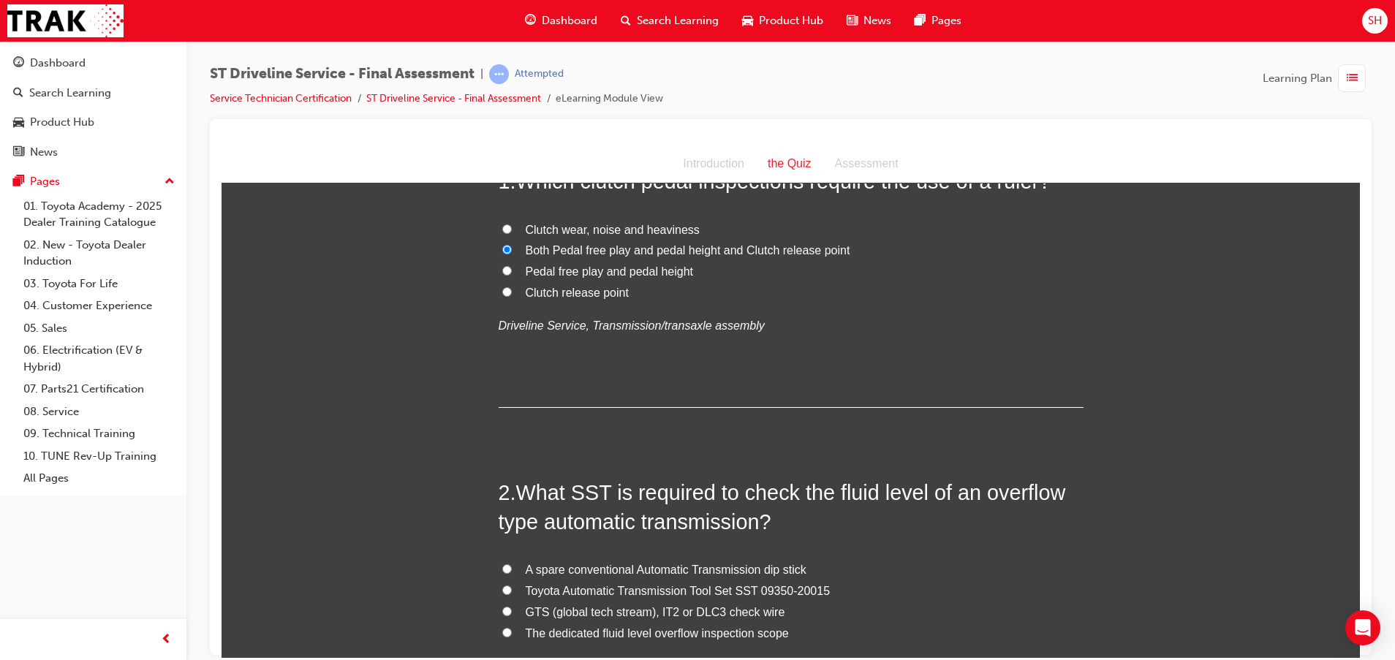
scroll to position [219, 0]
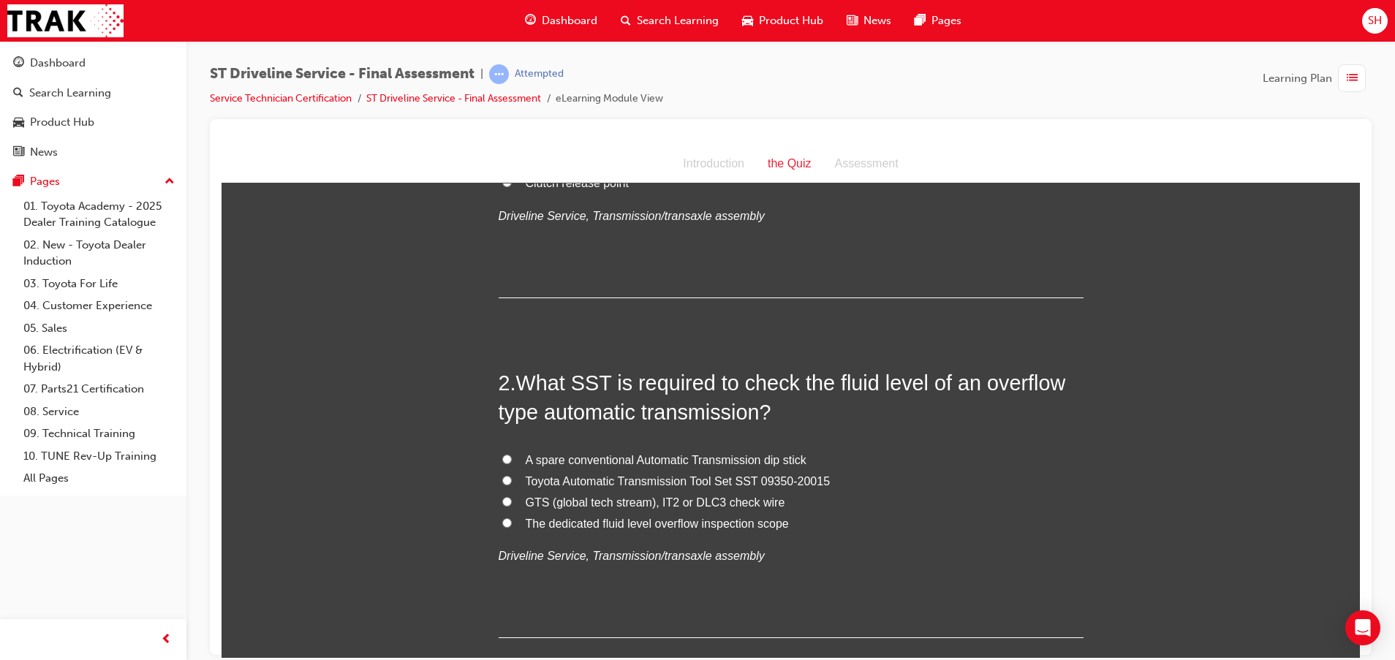
click at [617, 522] on span "The dedicated fluid level overflow inspection scope" at bounding box center [657, 523] width 263 height 12
click at [512, 522] on input "The dedicated fluid level overflow inspection scope" at bounding box center [507, 522] width 10 height 10
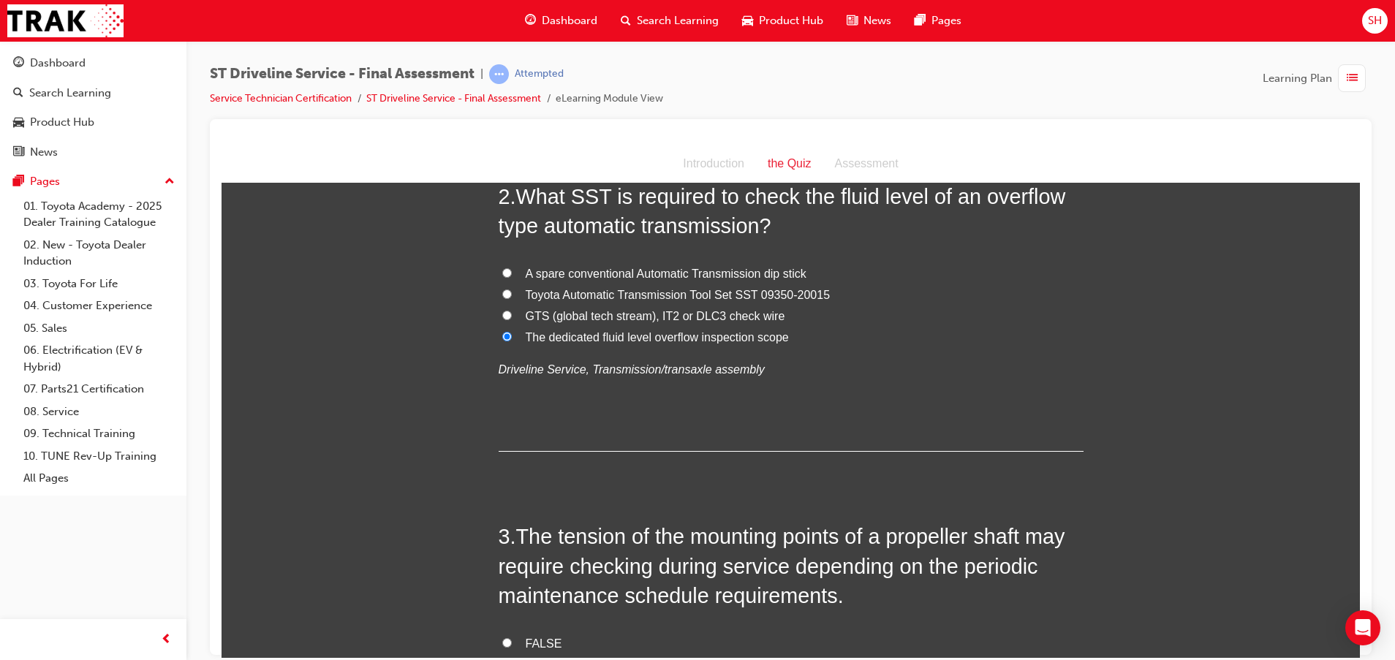
scroll to position [548, 0]
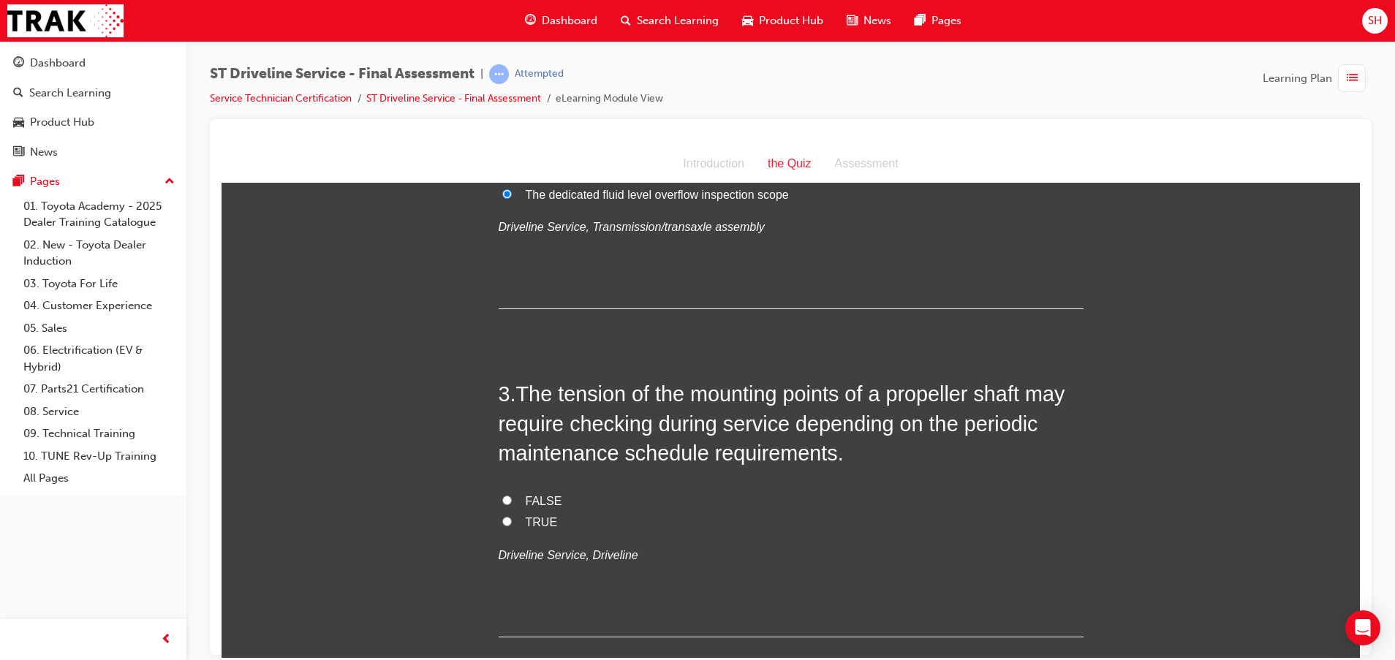
click at [507, 518] on label "TRUE" at bounding box center [790, 522] width 585 height 21
click at [507, 518] on input "TRUE" at bounding box center [507, 521] width 10 height 10
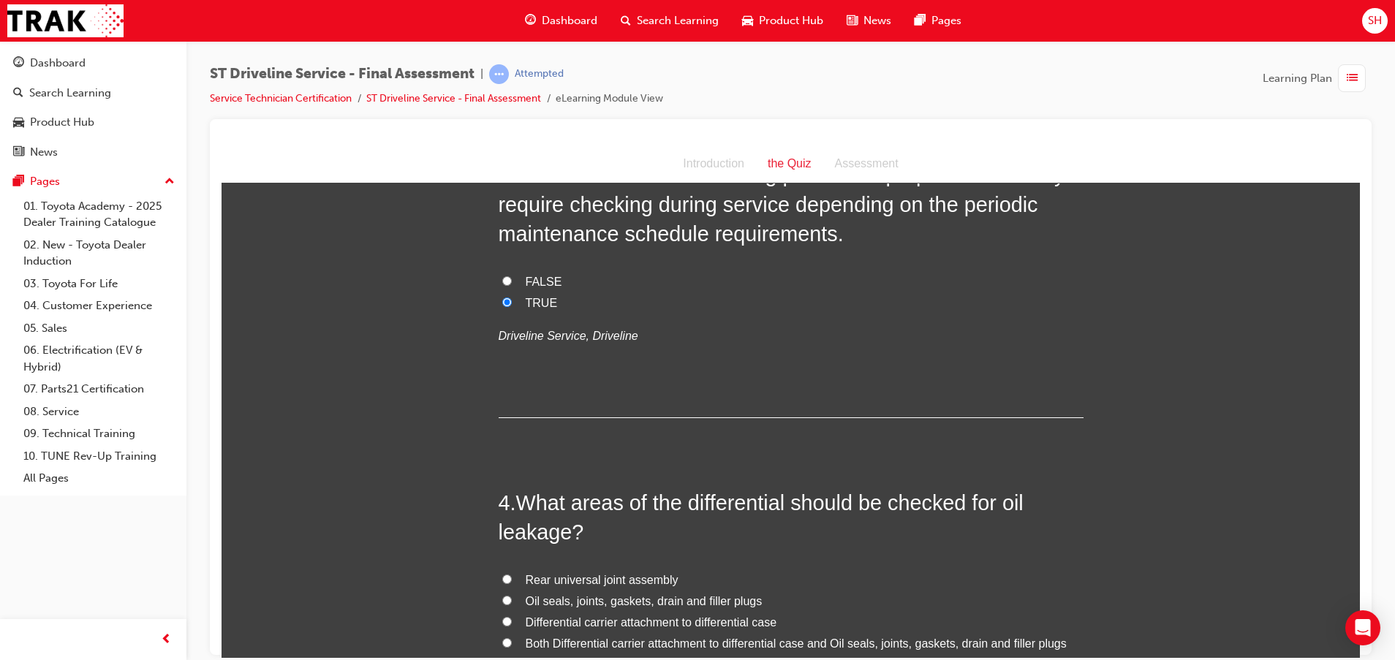
scroll to position [877, 0]
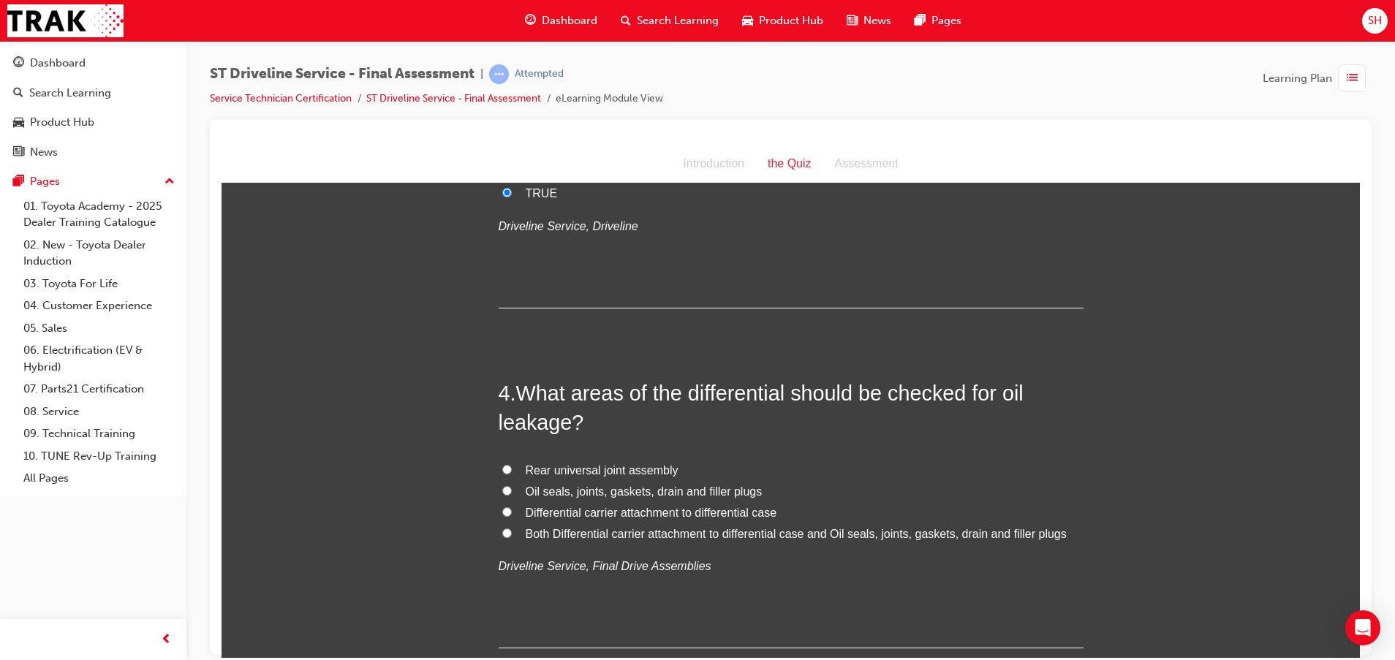
click at [925, 530] on span "Both Differential carrier attachment to differential case and Oil seals, joints…" at bounding box center [796, 533] width 541 height 12
click at [512, 530] on input "Both Differential carrier attachment to differential case and Oil seals, joints…" at bounding box center [507, 533] width 10 height 10
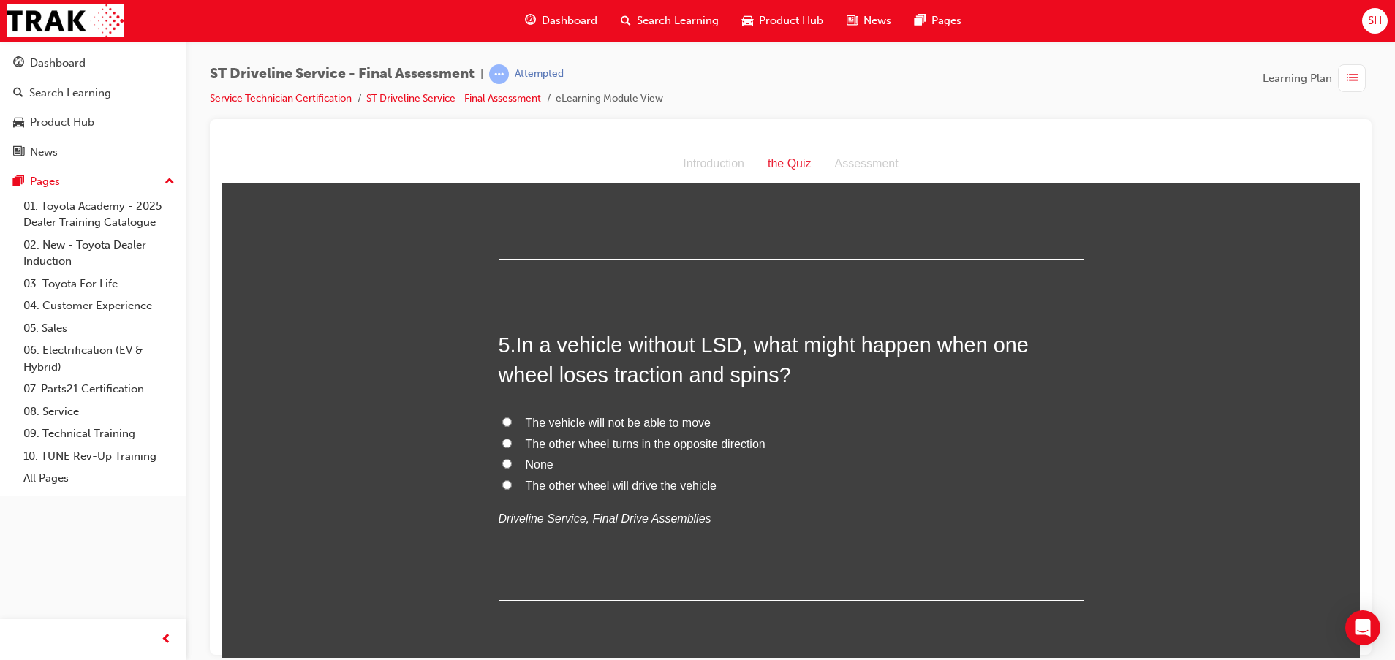
scroll to position [1316, 0]
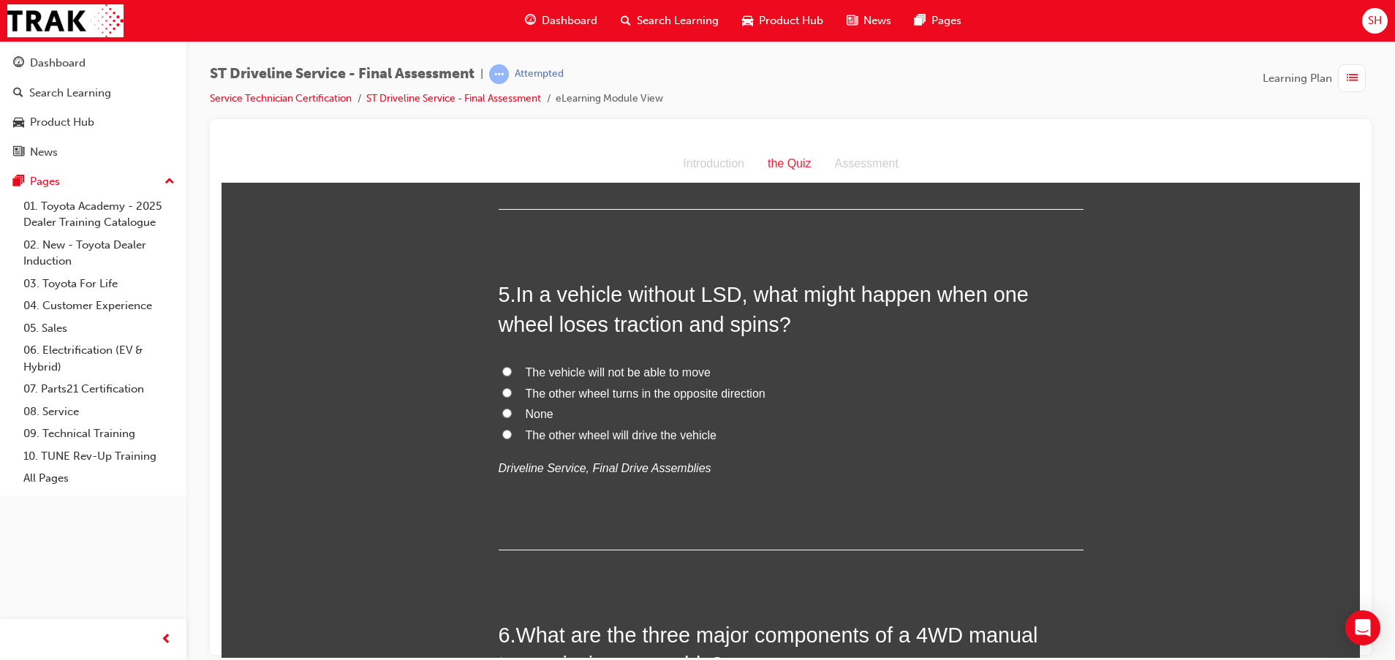
click at [612, 428] on span "The other wheel will drive the vehicle" at bounding box center [621, 434] width 191 height 12
click at [512, 429] on input "The other wheel will drive the vehicle" at bounding box center [507, 434] width 10 height 10
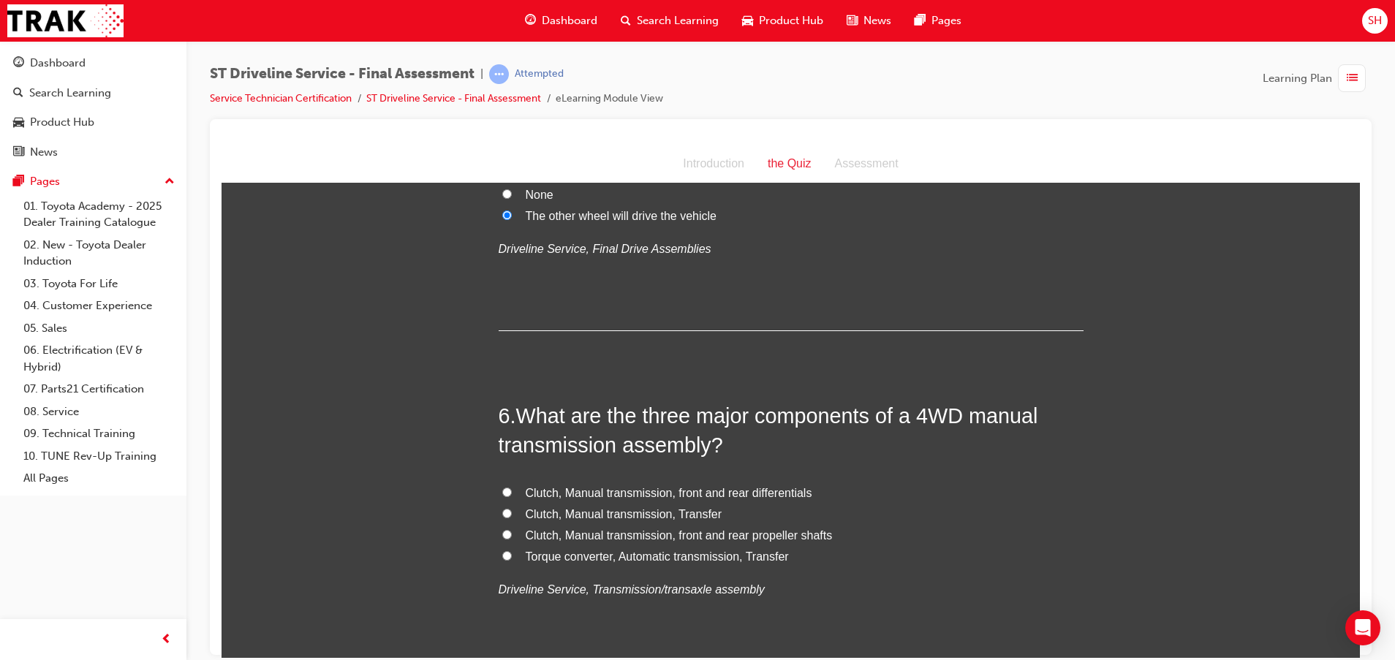
scroll to position [1644, 0]
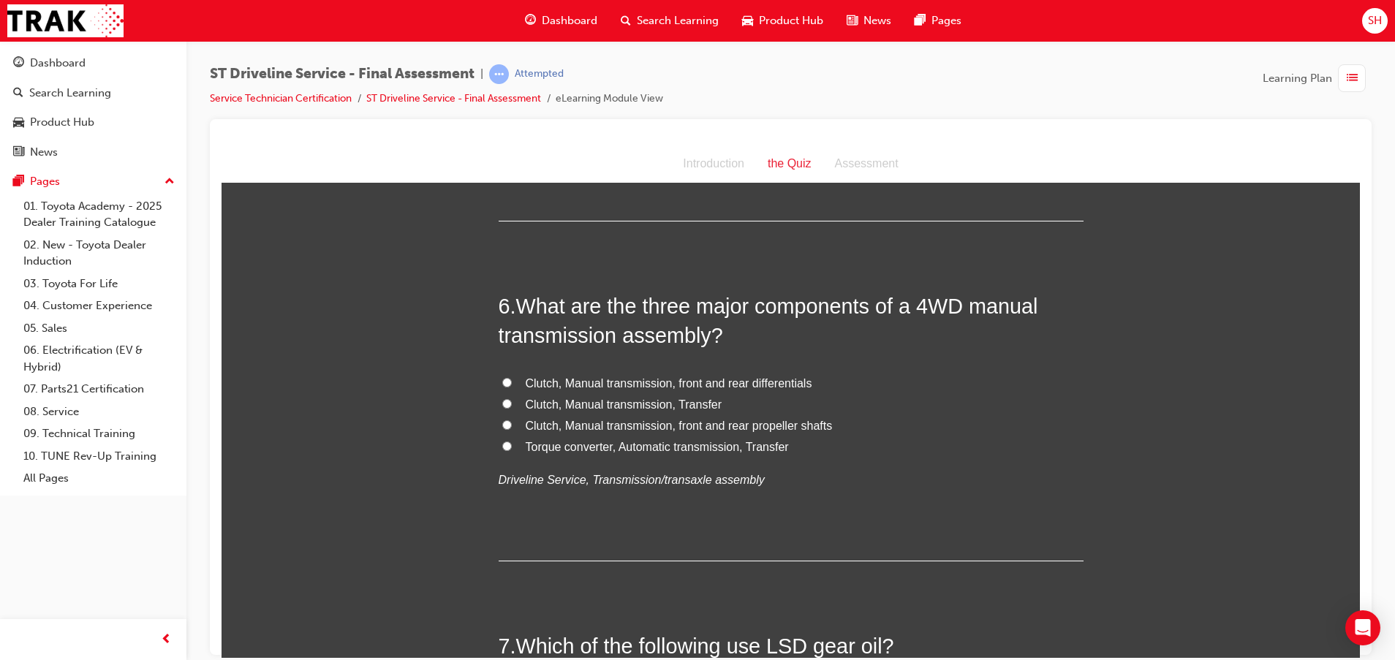
click at [657, 404] on span "Clutch, Manual transmission, Transfer" at bounding box center [624, 404] width 197 height 12
click at [512, 404] on input "Clutch, Manual transmission, Transfer" at bounding box center [507, 403] width 10 height 10
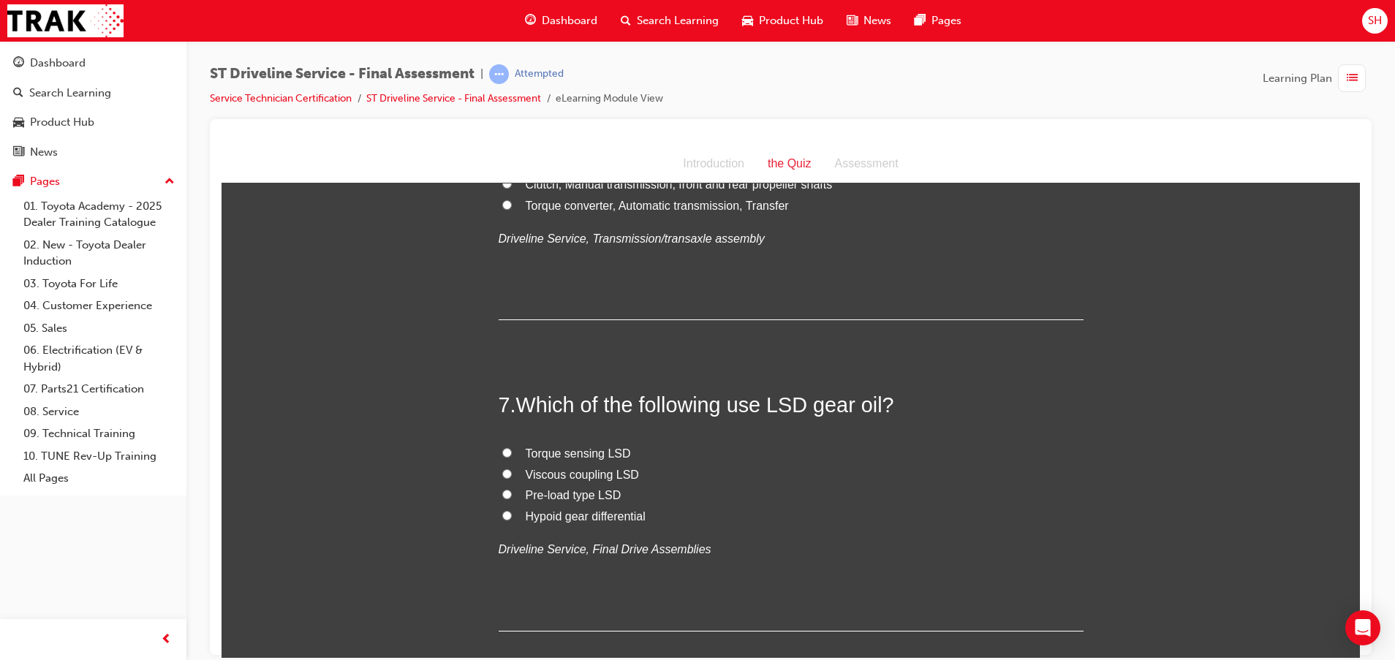
scroll to position [1973, 0]
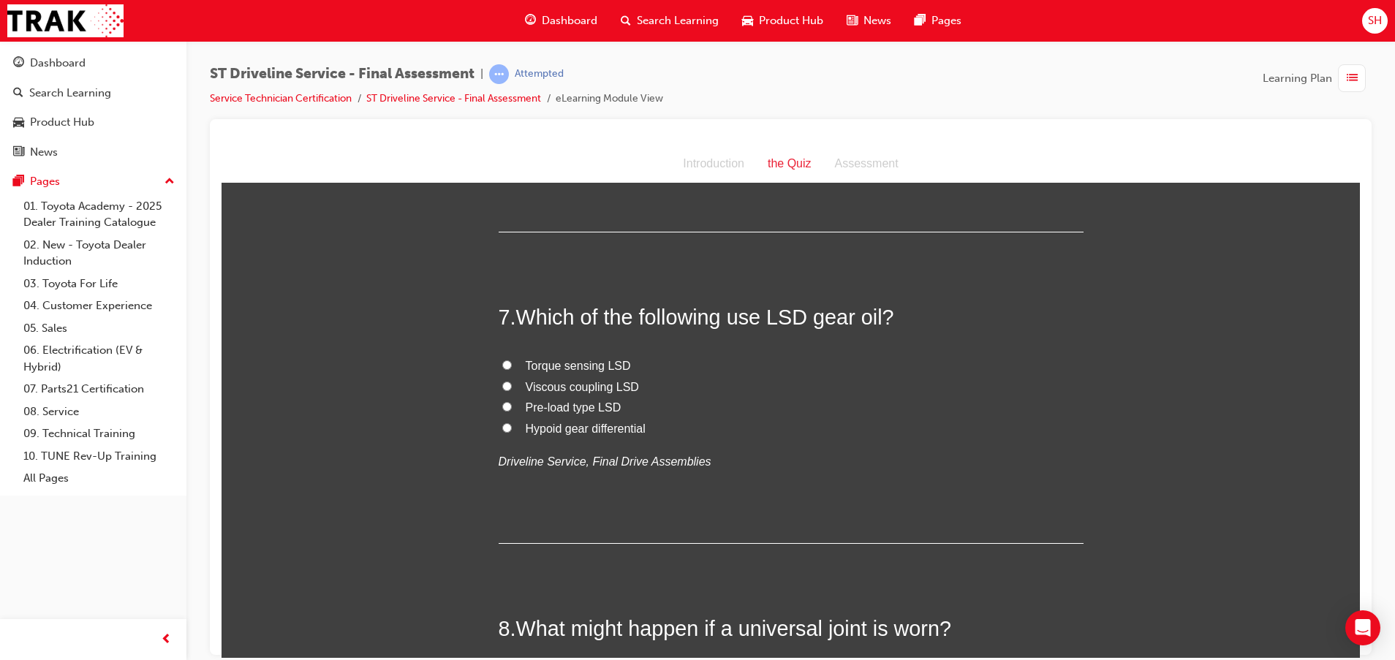
click at [508, 400] on label "Pre-load type LSD" at bounding box center [790, 407] width 585 height 21
click at [508, 401] on input "Pre-load type LSD" at bounding box center [507, 406] width 10 height 10
click at [503, 390] on label "Viscous coupling LSD" at bounding box center [790, 386] width 585 height 21
click at [503, 390] on input "Viscous coupling LSD" at bounding box center [507, 386] width 10 height 10
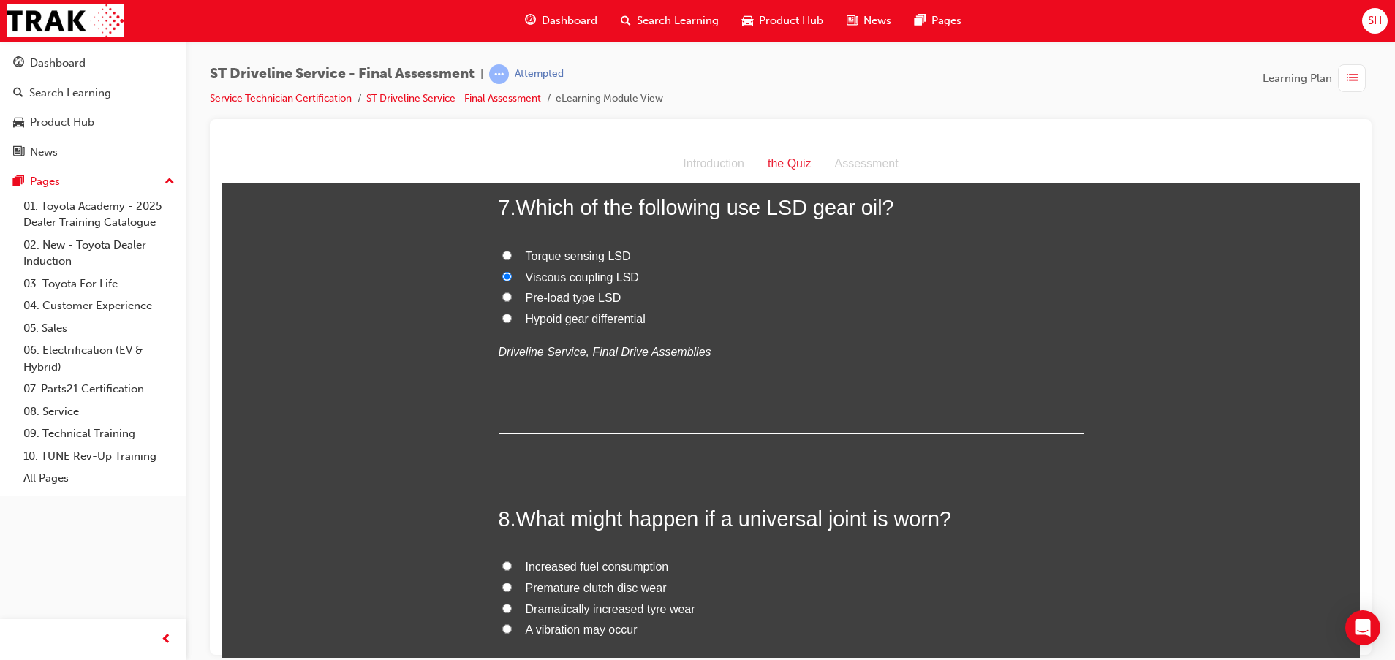
scroll to position [2193, 0]
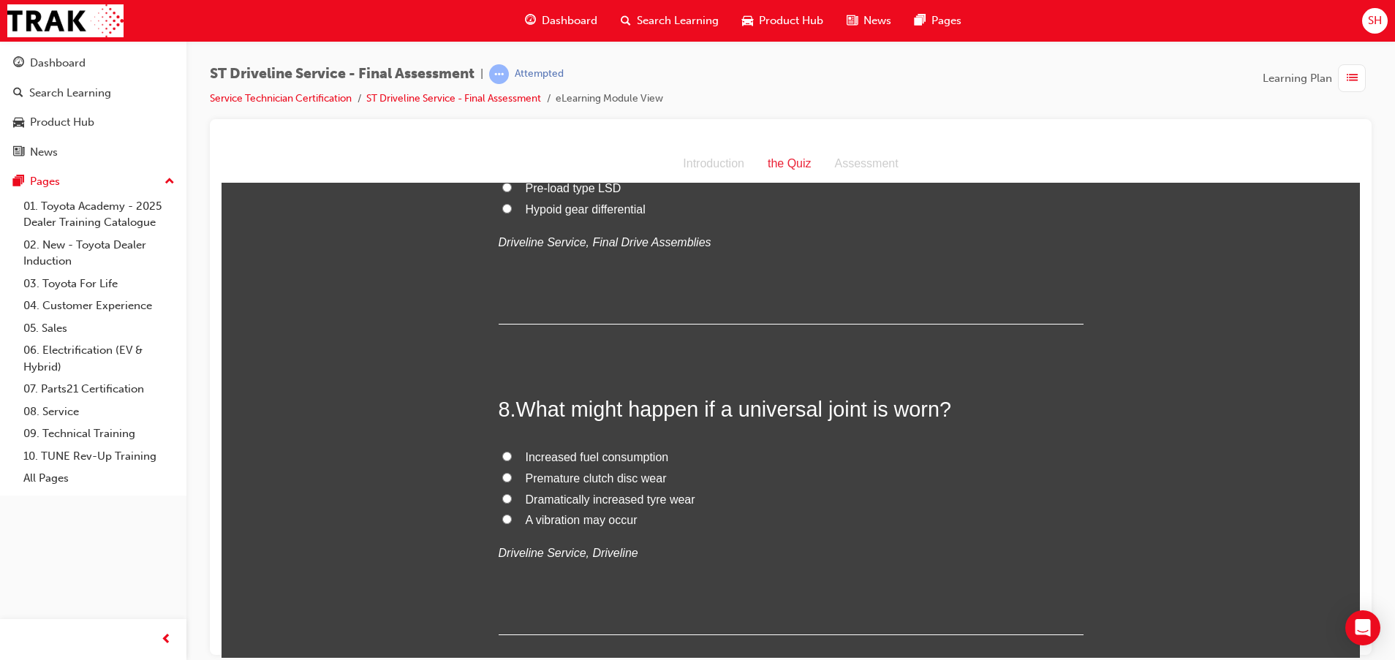
click at [572, 516] on span "A vibration may occur" at bounding box center [582, 519] width 112 height 12
click at [512, 516] on input "A vibration may occur" at bounding box center [507, 519] width 10 height 10
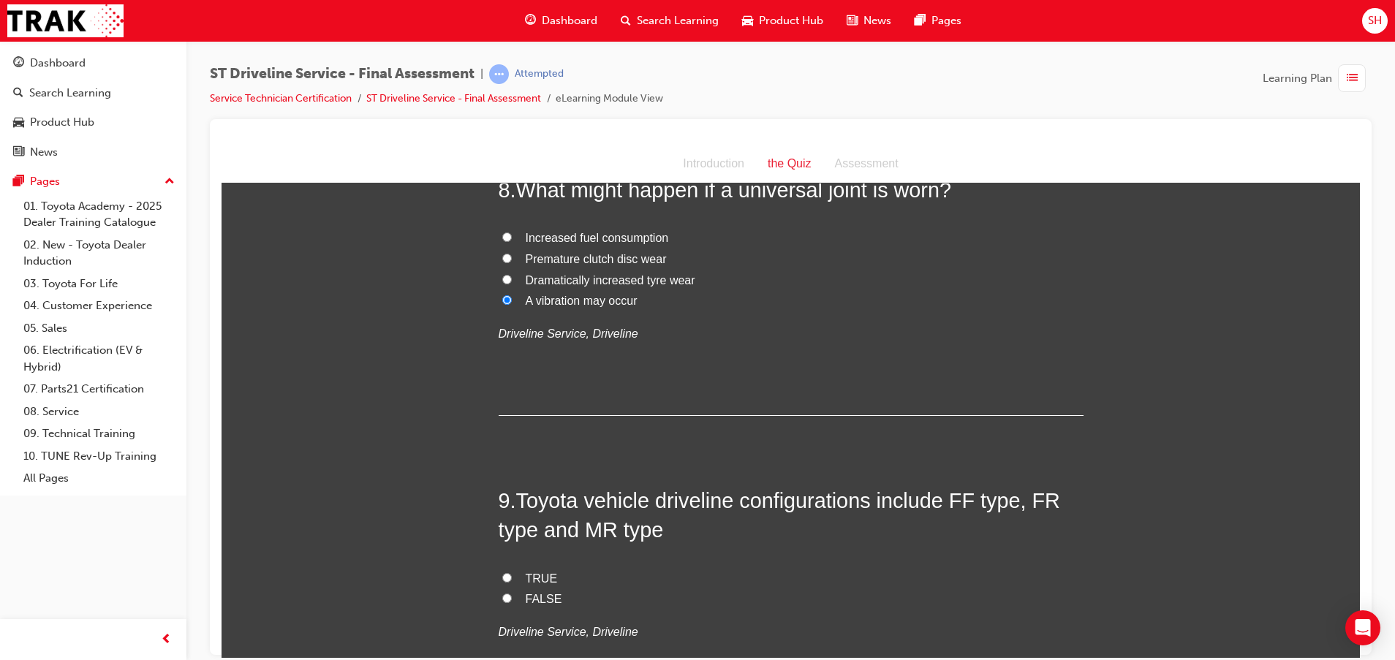
scroll to position [2522, 0]
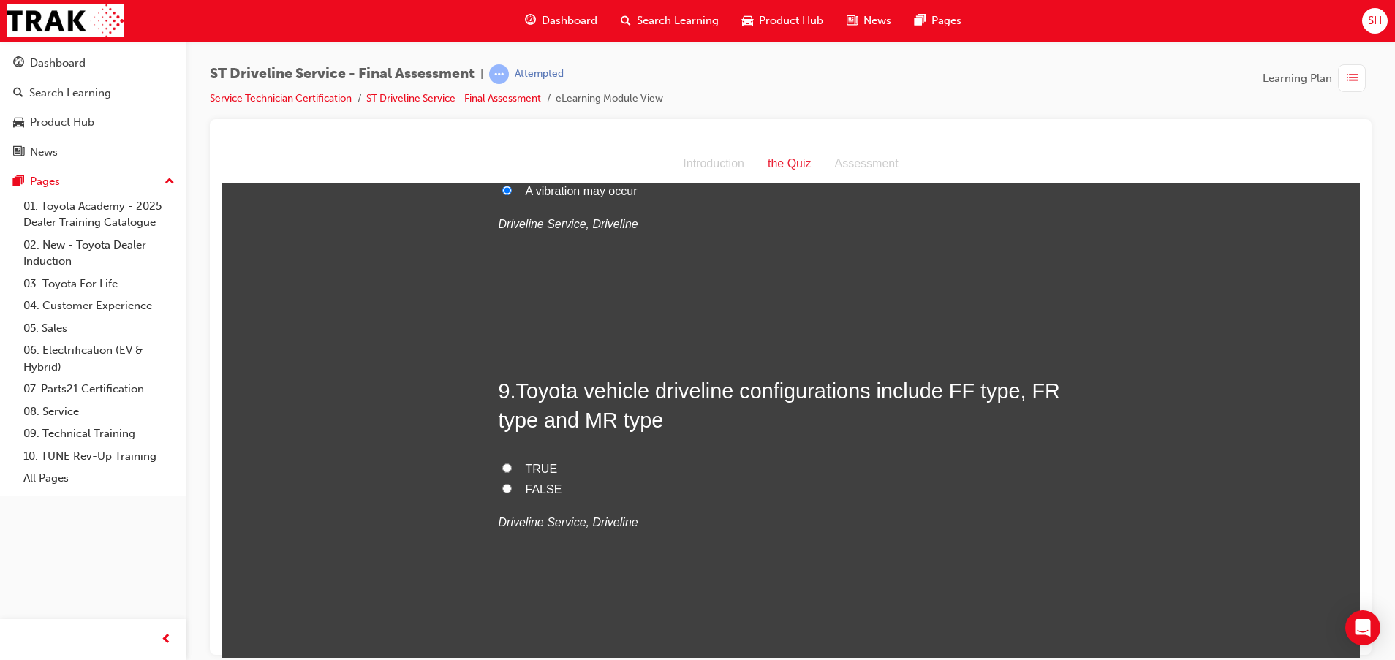
click at [526, 472] on span "TRUE" at bounding box center [542, 468] width 32 height 12
click at [512, 472] on input "TRUE" at bounding box center [507, 468] width 10 height 10
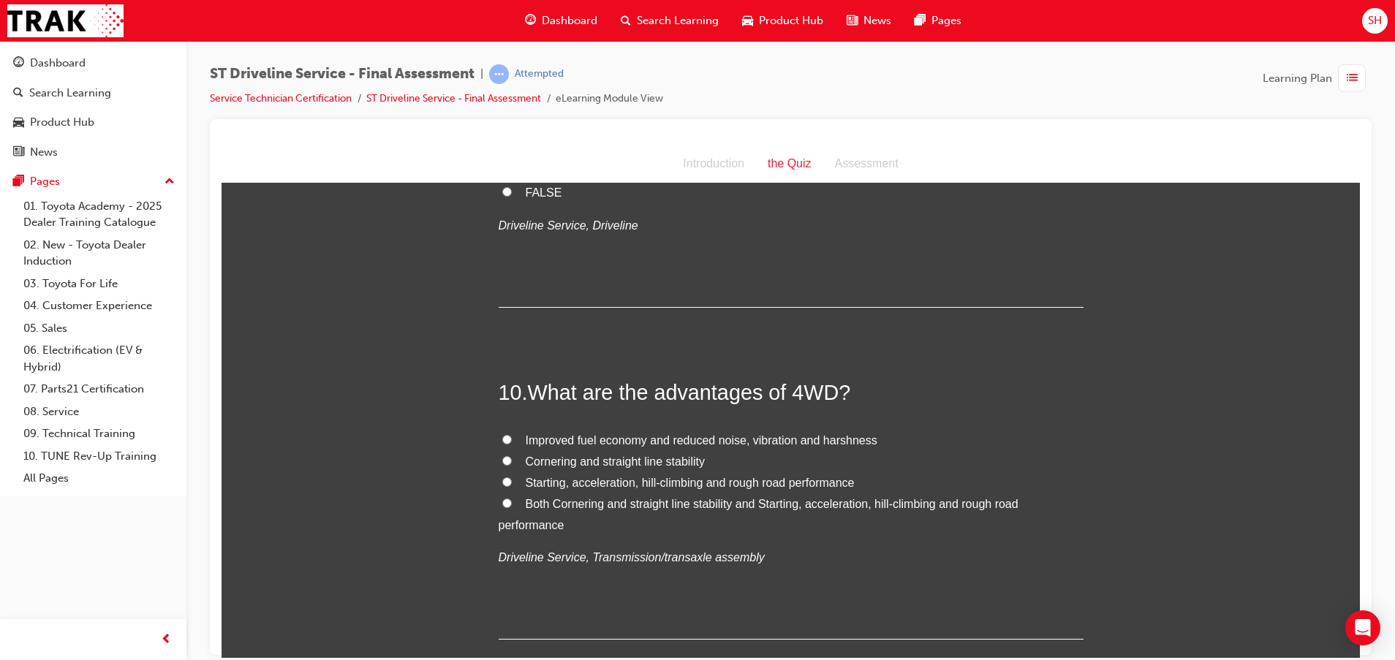
scroll to position [2850, 0]
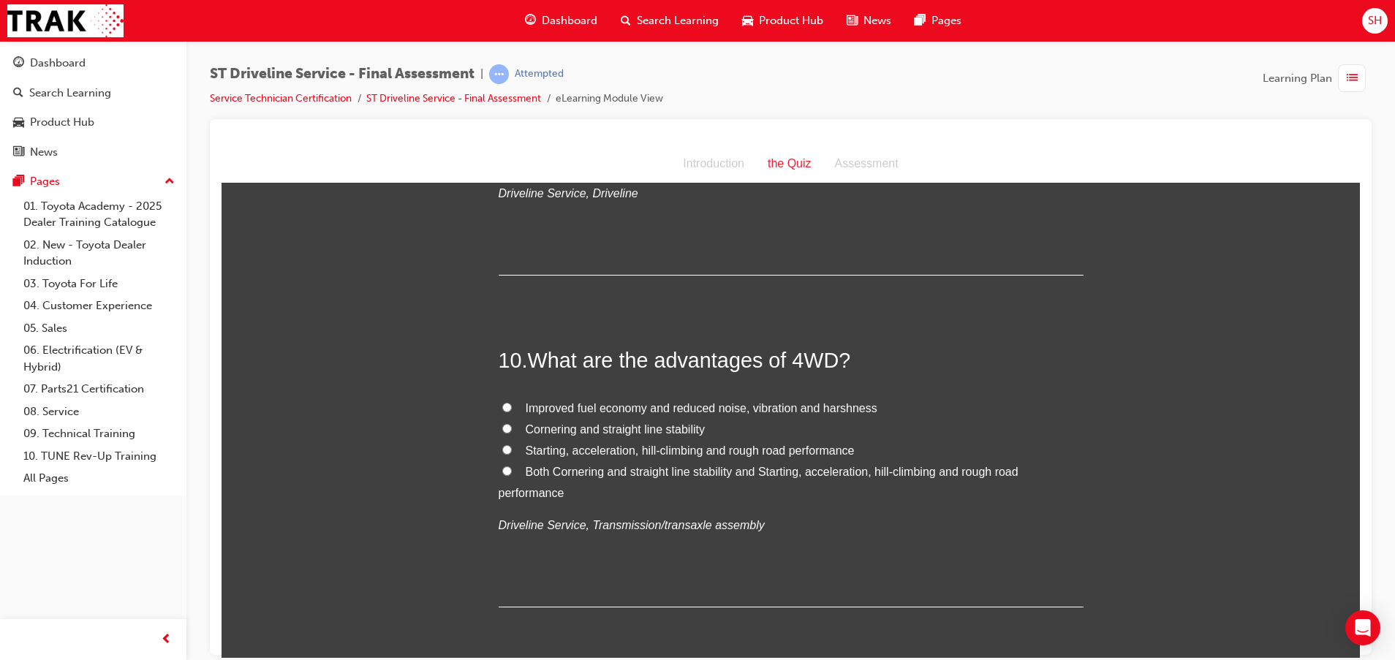
click at [836, 473] on span "Both Cornering and straight line stability and Starting, acceleration, hill-cli…" at bounding box center [758, 482] width 520 height 34
click at [512, 473] on input "Both Cornering and straight line stability and Starting, acceleration, hill-cli…" at bounding box center [507, 471] width 10 height 10
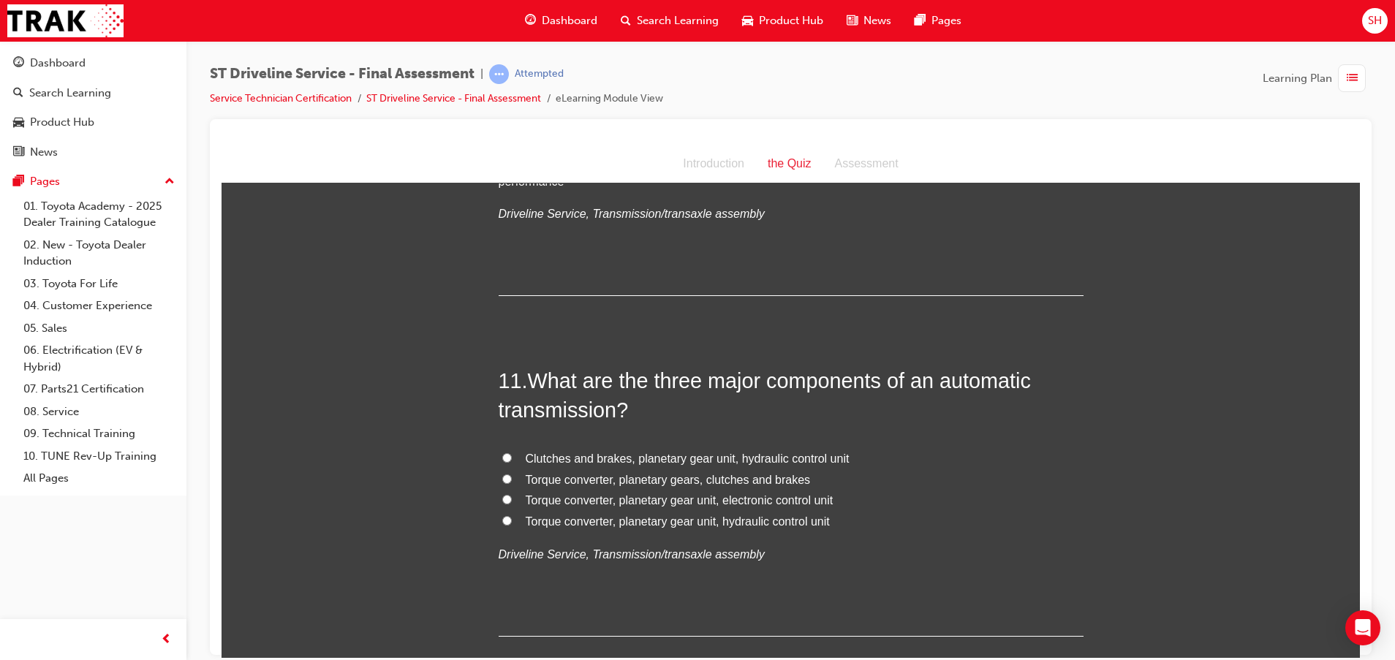
scroll to position [3179, 0]
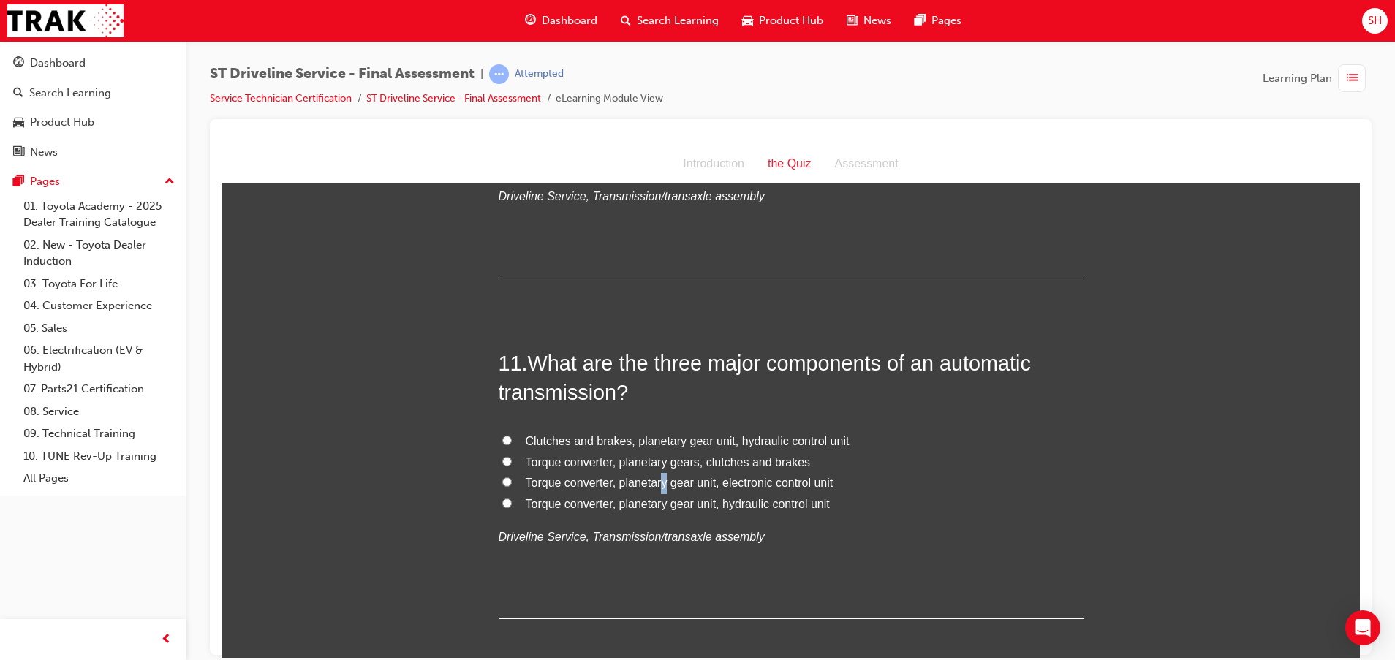
click at [659, 484] on span "Torque converter, planetary gear unit, electronic control unit" at bounding box center [680, 482] width 308 height 12
click at [506, 482] on label "Torque converter, planetary gear unit, electronic control unit" at bounding box center [790, 482] width 585 height 21
click at [506, 482] on input "Torque converter, planetary gear unit, electronic control unit" at bounding box center [507, 482] width 10 height 10
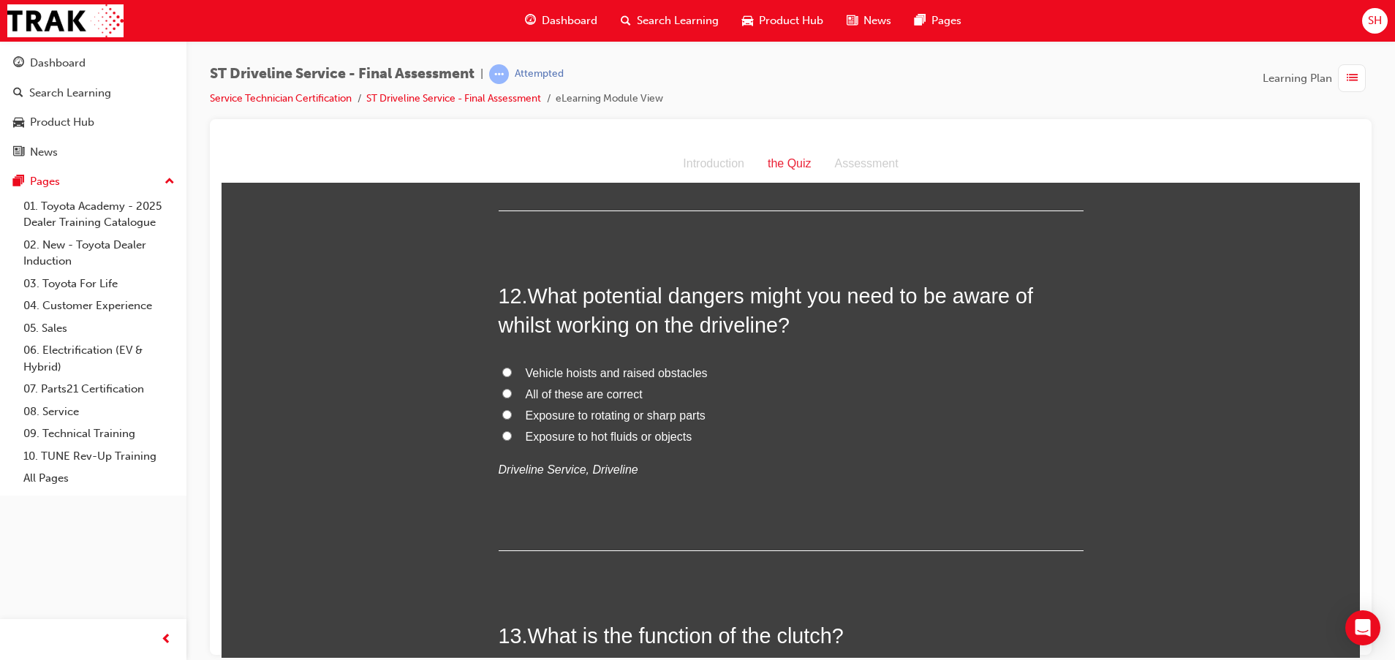
scroll to position [3618, 0]
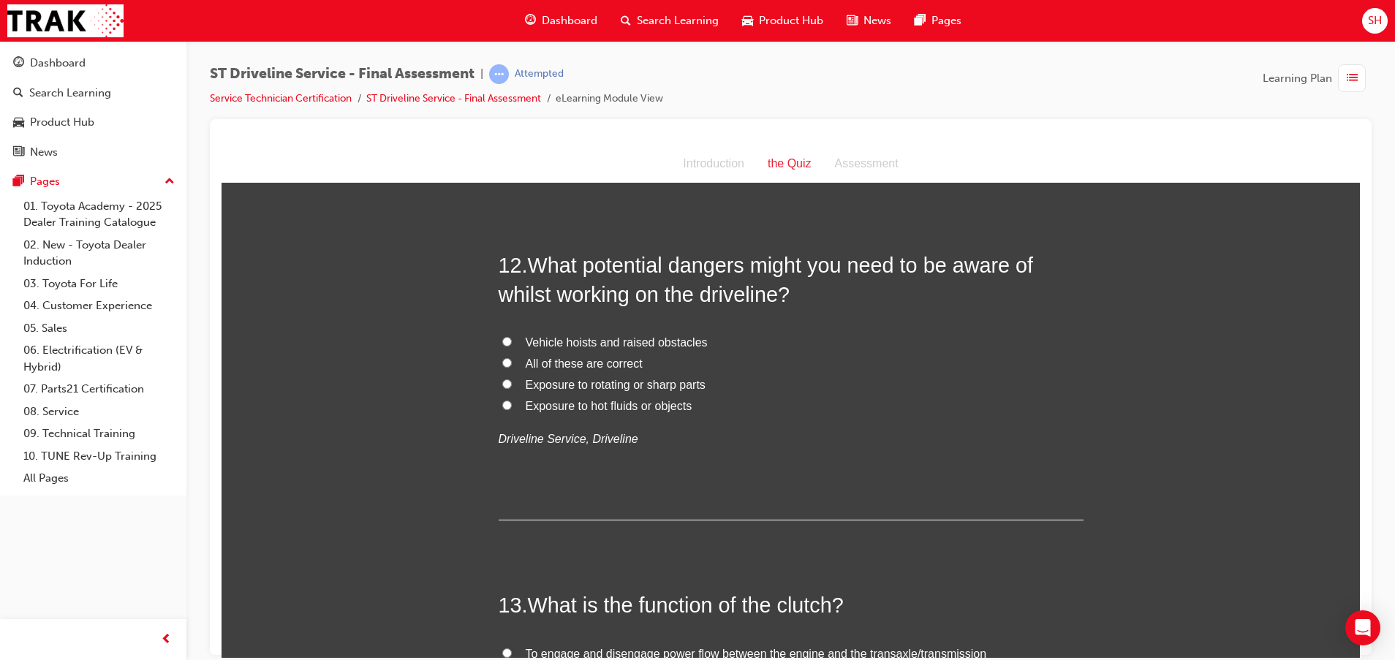
click at [507, 357] on label "All of these are correct" at bounding box center [790, 363] width 585 height 21
click at [507, 357] on input "All of these are correct" at bounding box center [507, 362] width 10 height 10
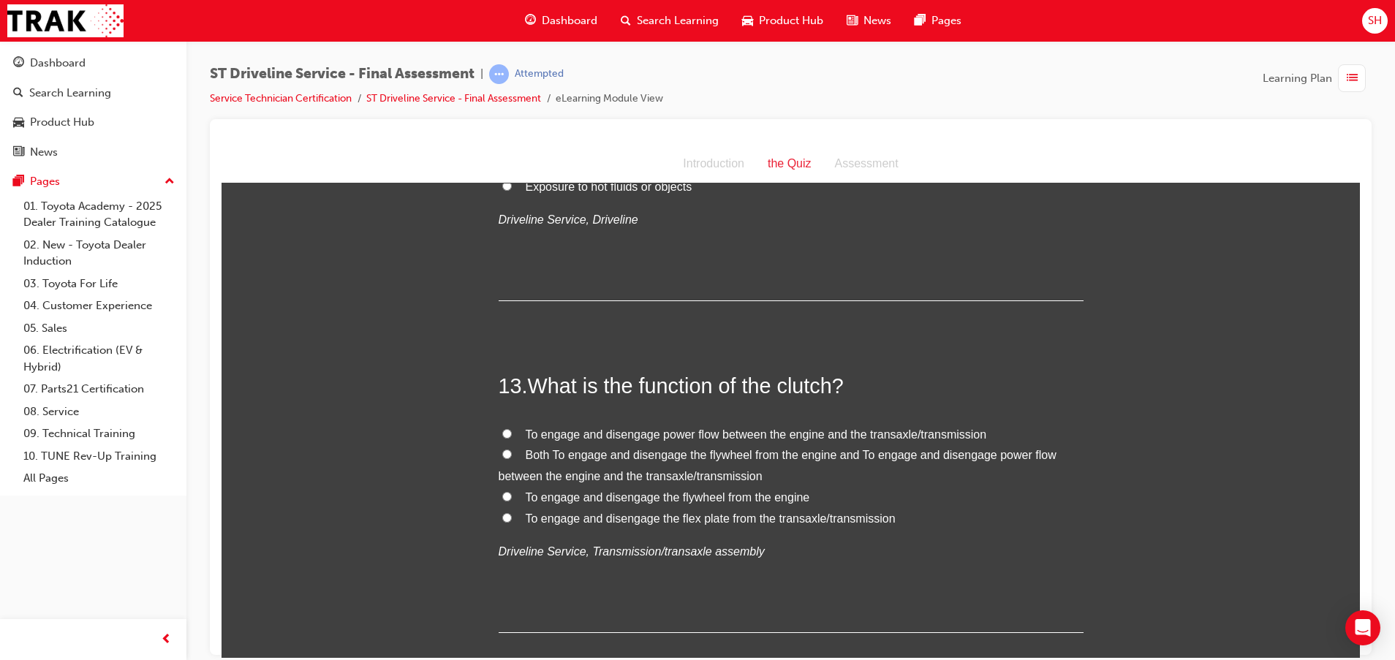
scroll to position [3947, 0]
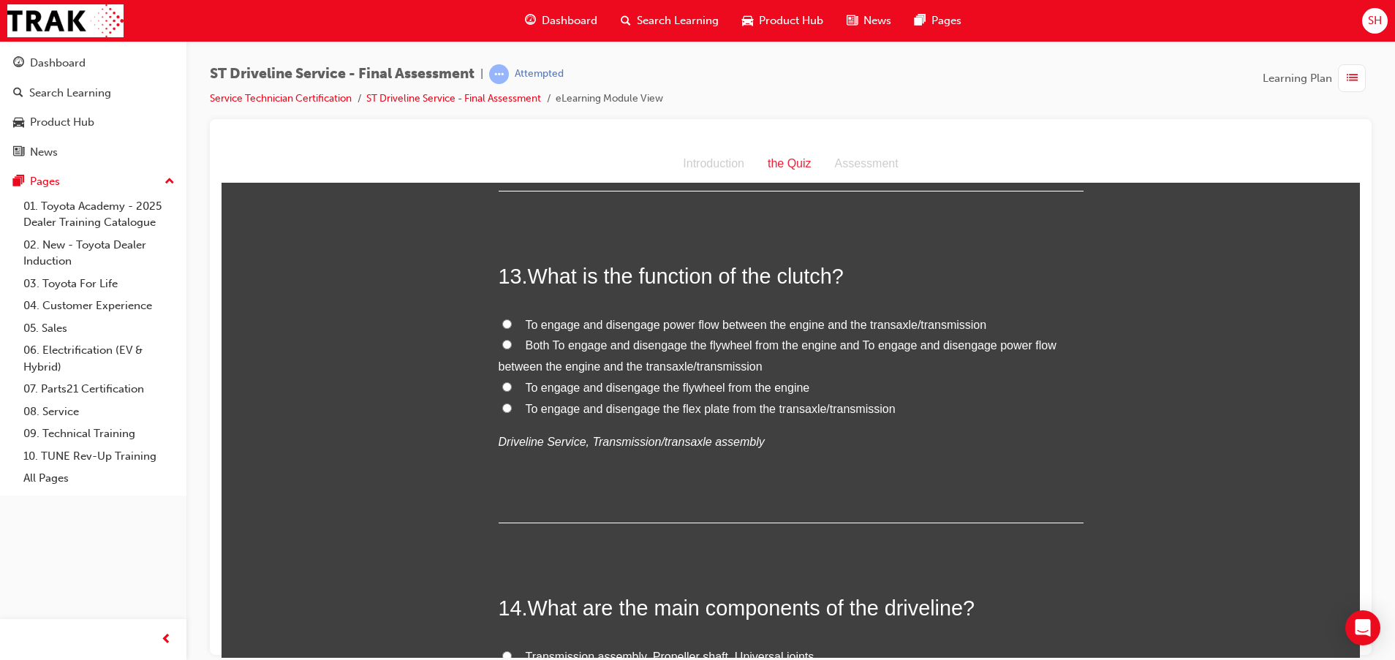
click at [505, 335] on label "Both To engage and disengage the flywheel from the engine and To engage and dis…" at bounding box center [790, 356] width 585 height 42
click at [505, 339] on input "Both To engage and disengage the flywheel from the engine and To engage and dis…" at bounding box center [507, 344] width 10 height 10
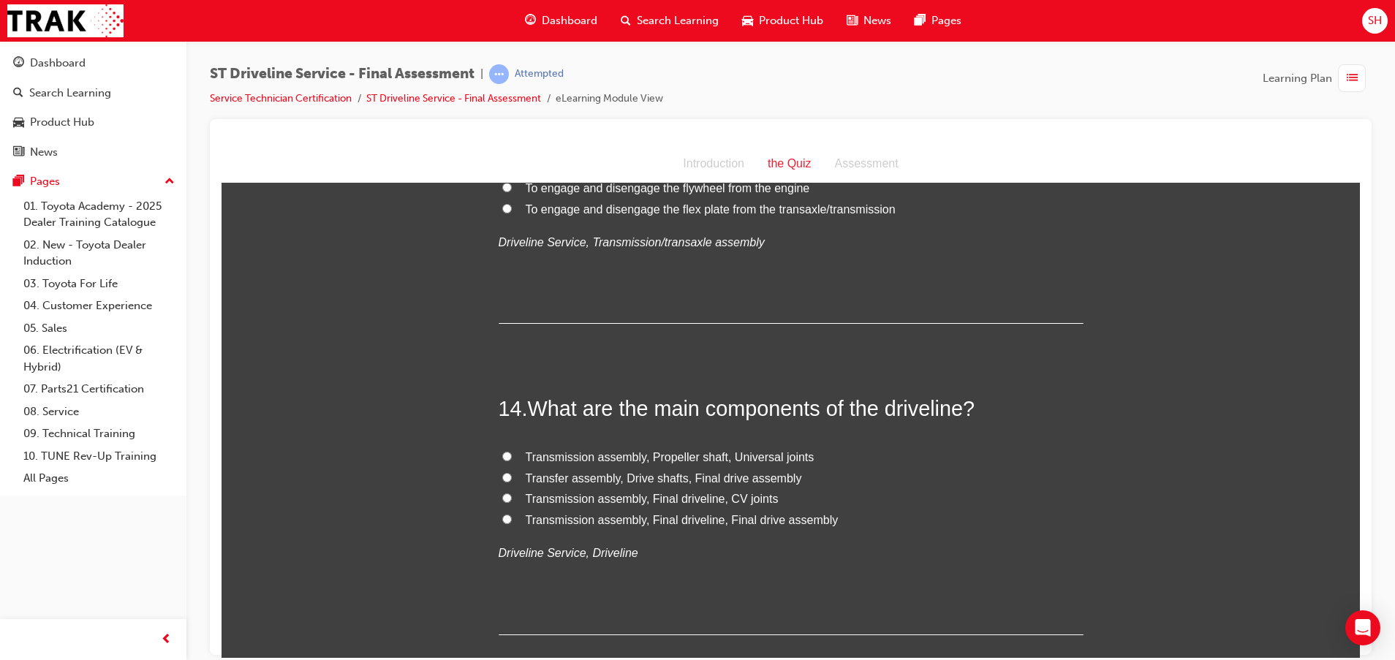
scroll to position [4166, 0]
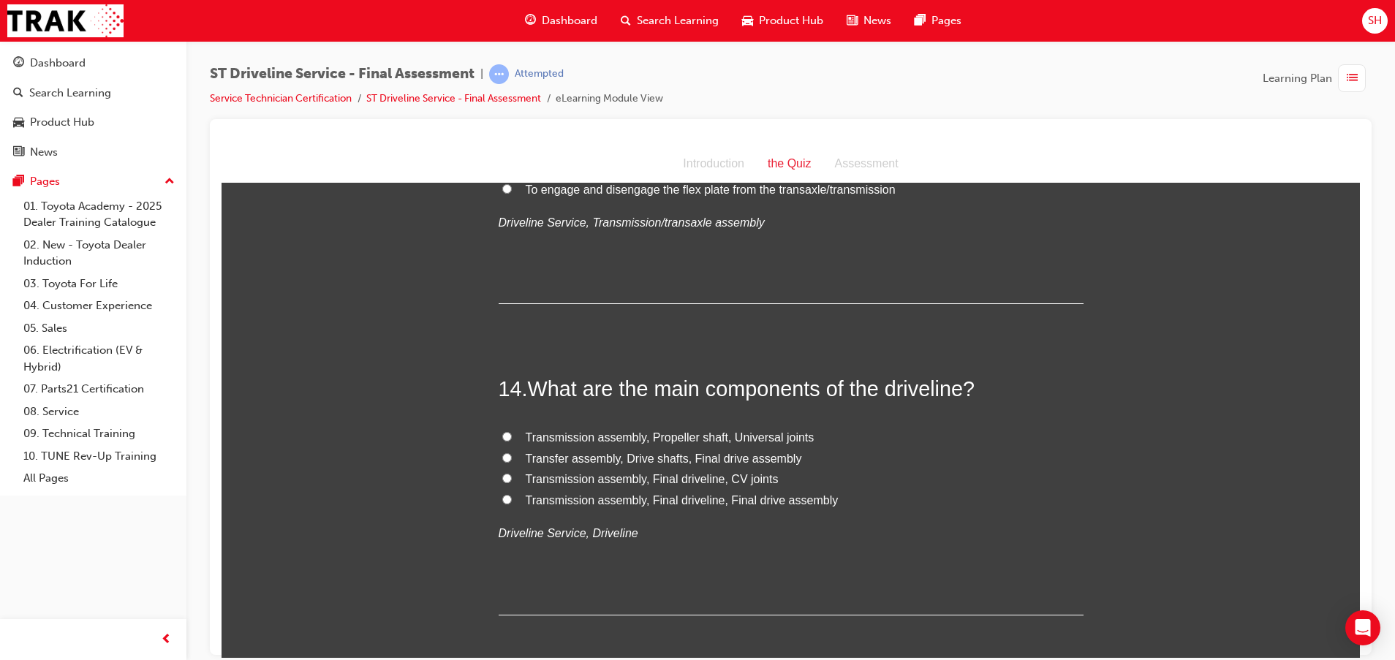
click at [740, 477] on span "Transmission assembly, Final driveline, CV joints" at bounding box center [652, 478] width 253 height 12
click at [512, 477] on input "Transmission assembly, Final driveline, CV joints" at bounding box center [507, 478] width 10 height 10
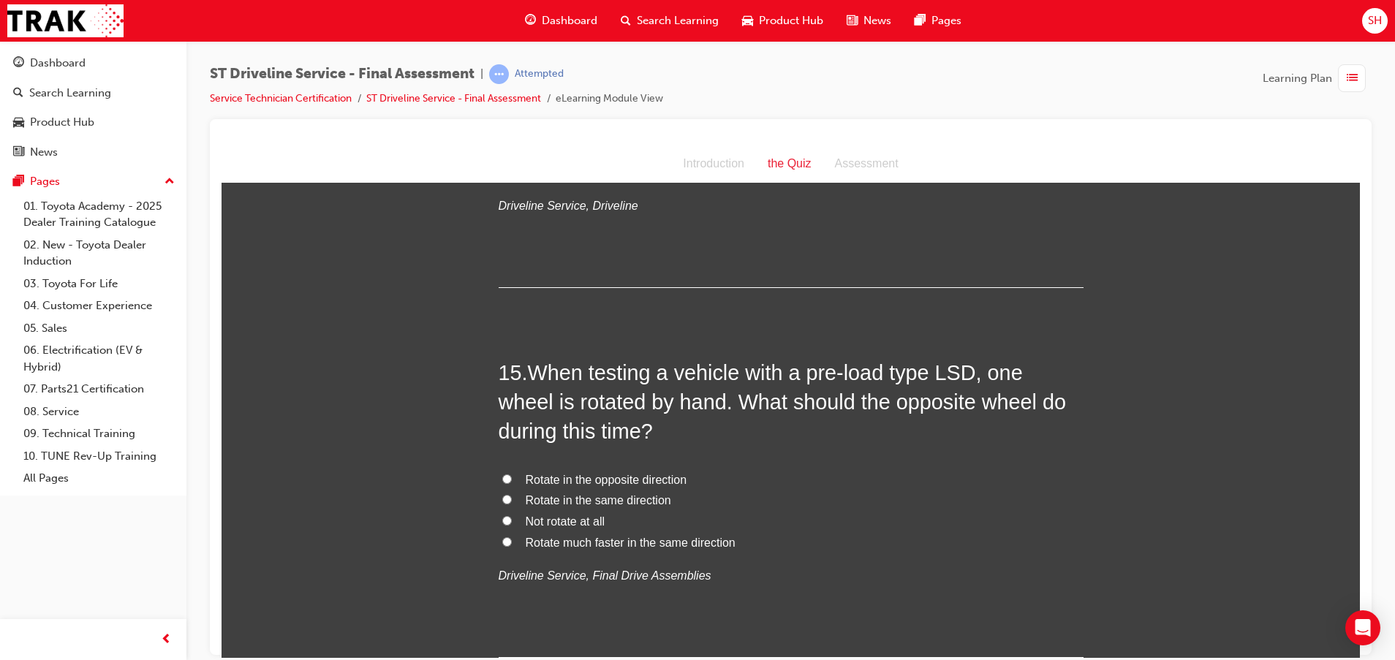
scroll to position [4495, 0]
click at [627, 479] on span "Rotate in the opposite direction" at bounding box center [607, 477] width 162 height 12
click at [512, 479] on input "Rotate in the opposite direction" at bounding box center [507, 477] width 10 height 10
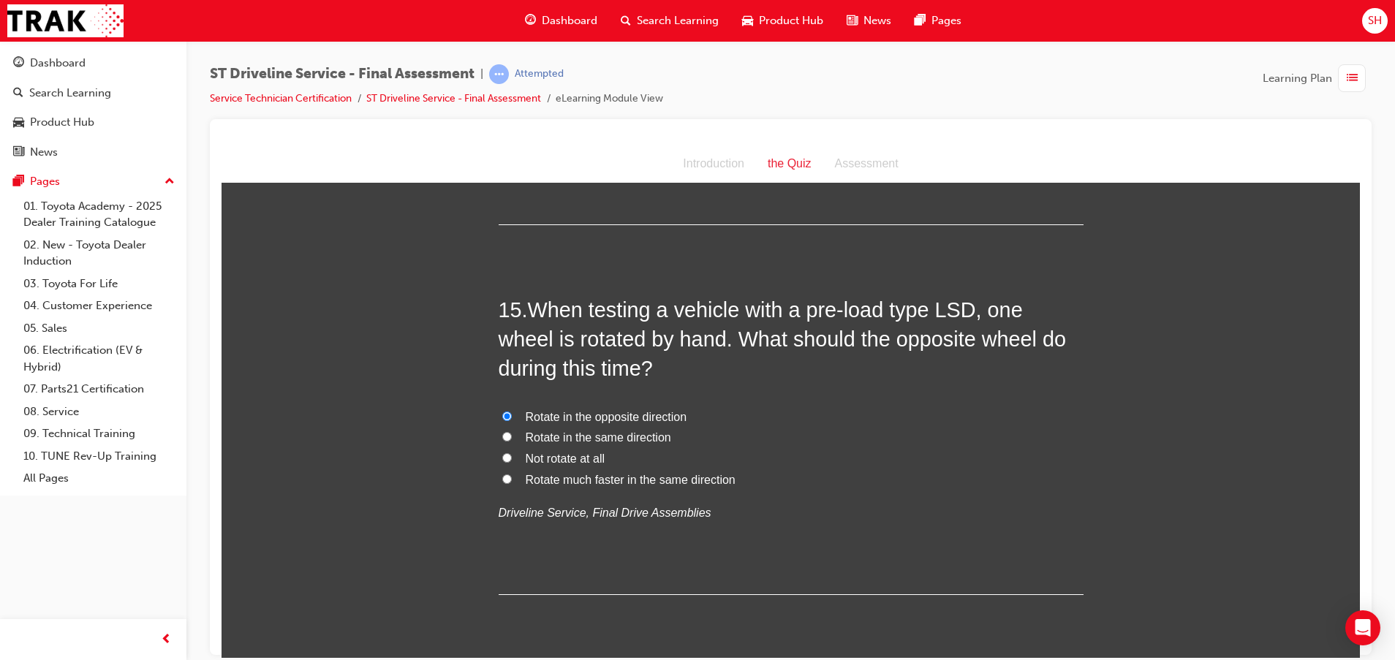
scroll to position [4604, 0]
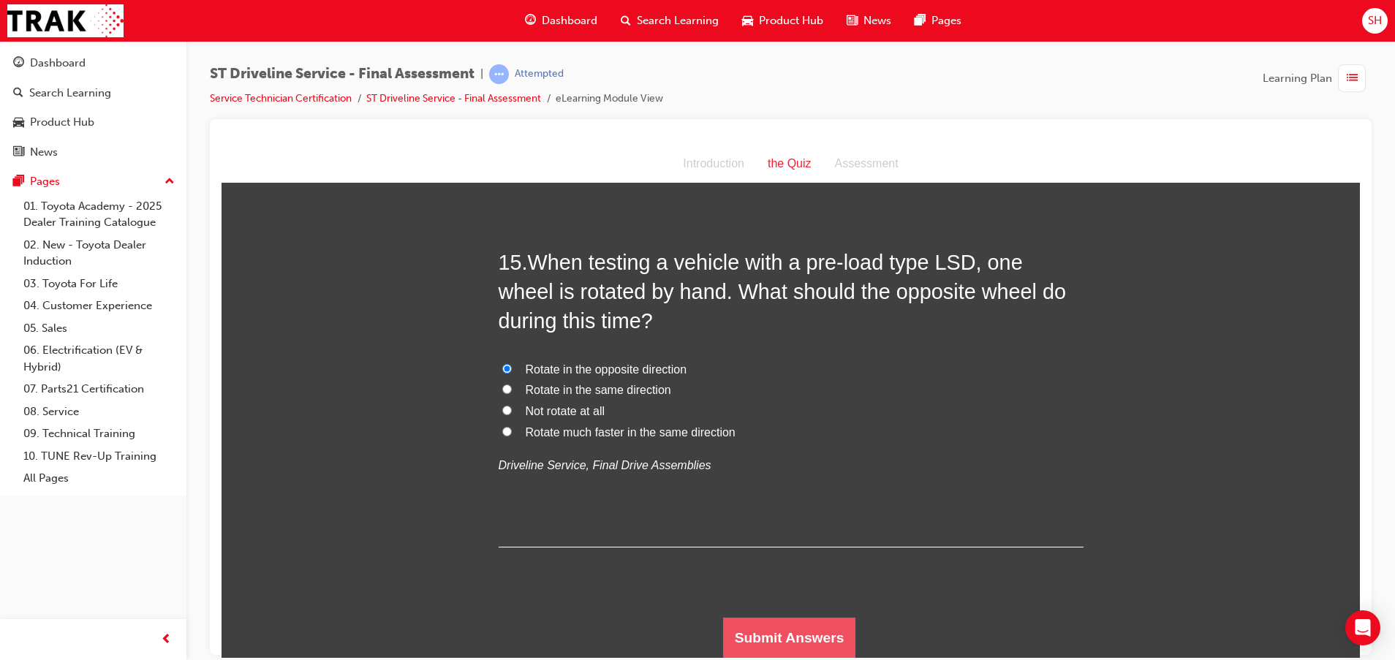
click at [767, 630] on button "Submit Answers" at bounding box center [789, 637] width 133 height 41
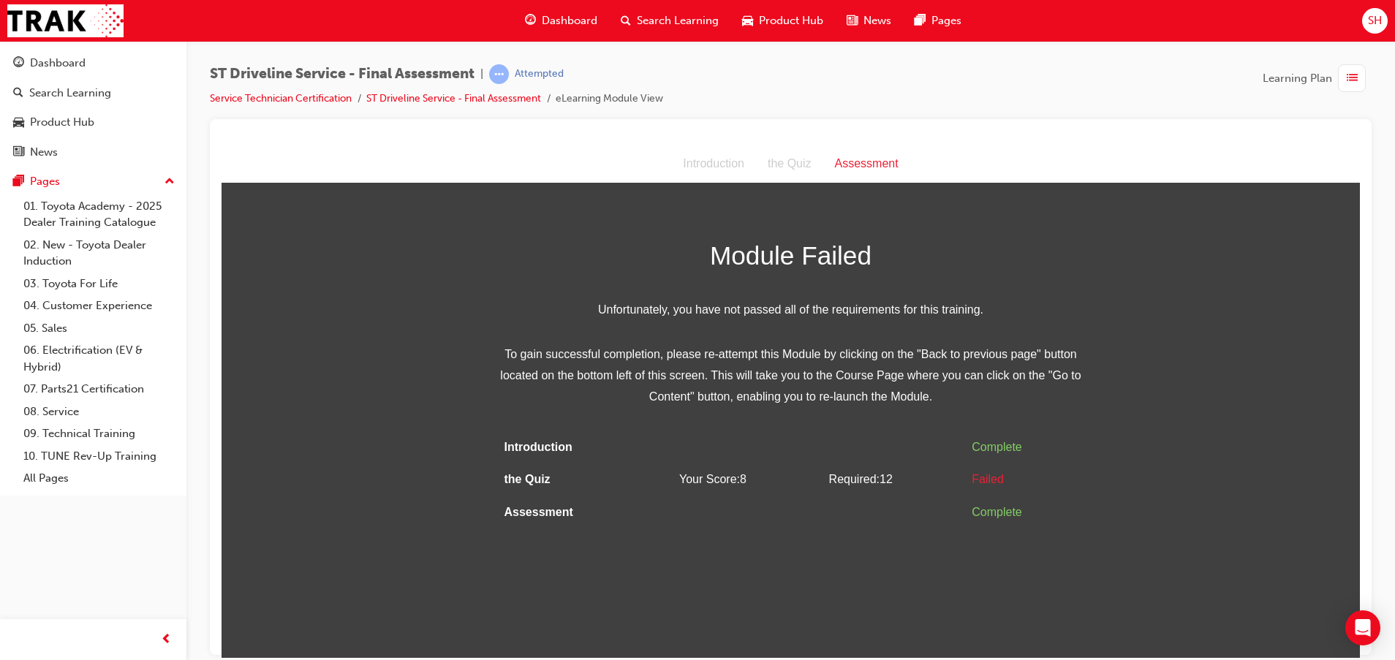
scroll to position [0, 0]
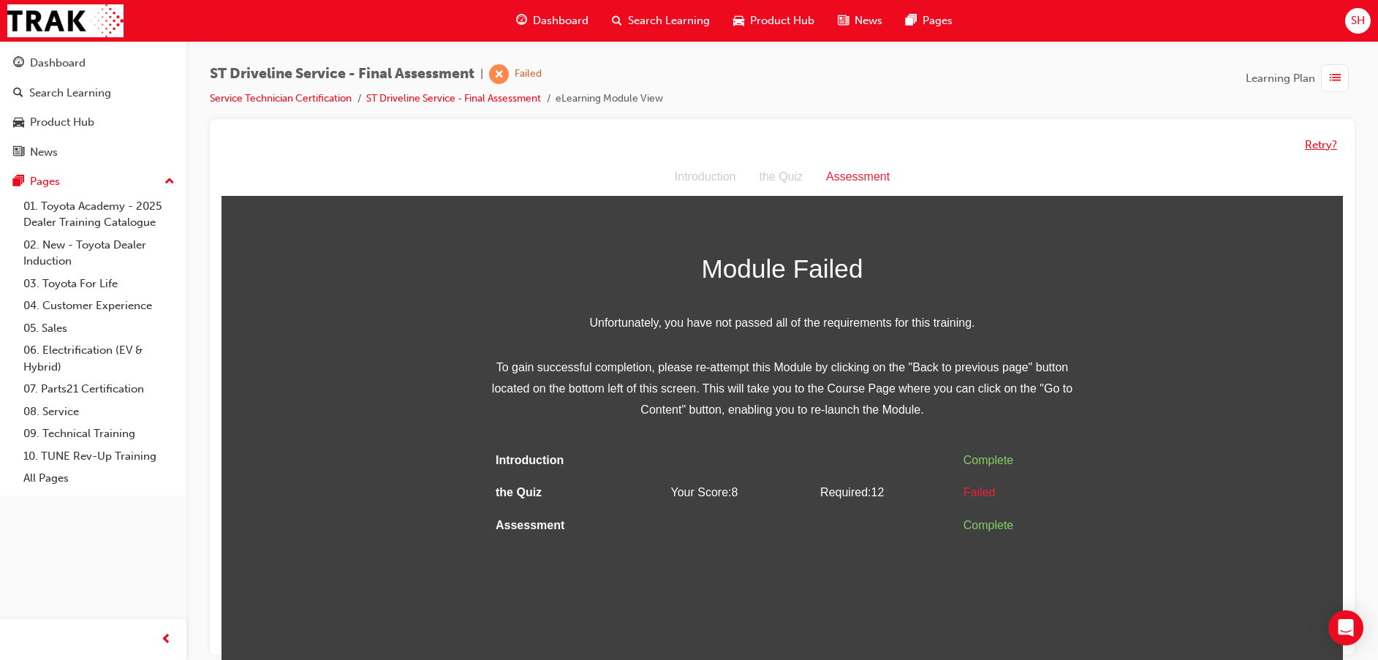
click at [1329, 142] on button "Retry?" at bounding box center [1321, 145] width 32 height 17
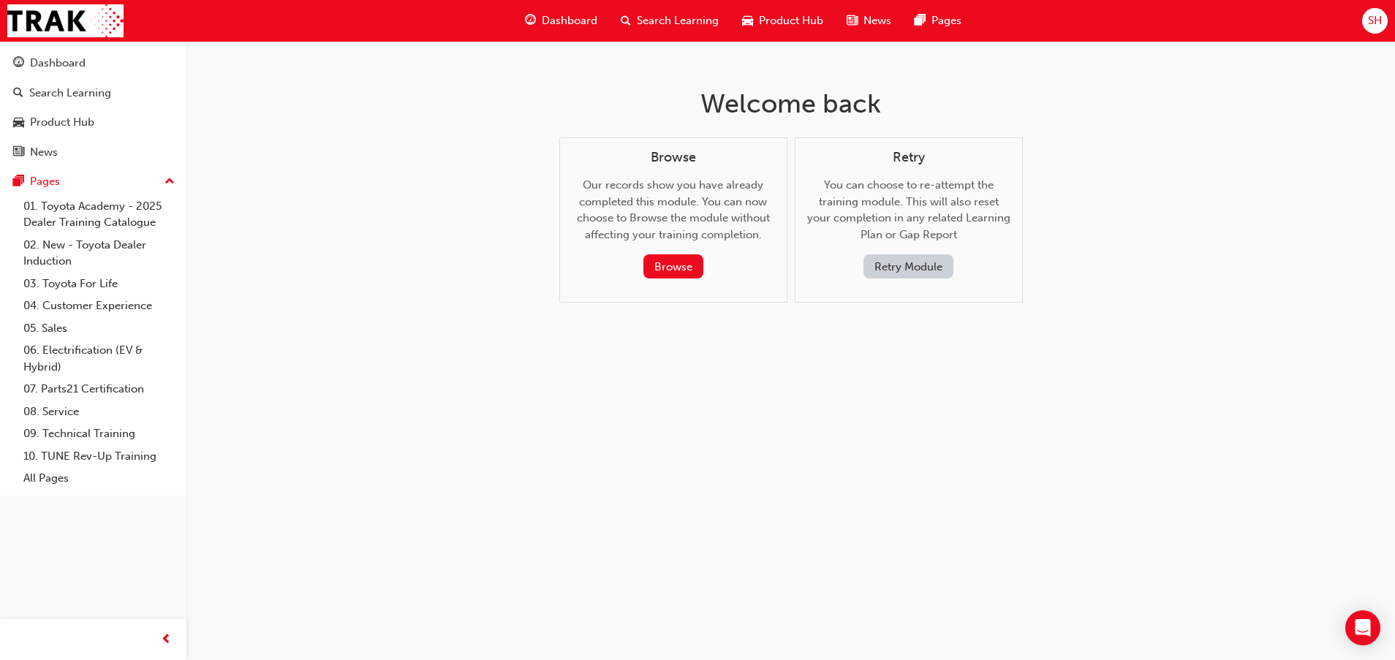
click at [895, 263] on button "Retry Module" at bounding box center [908, 266] width 90 height 24
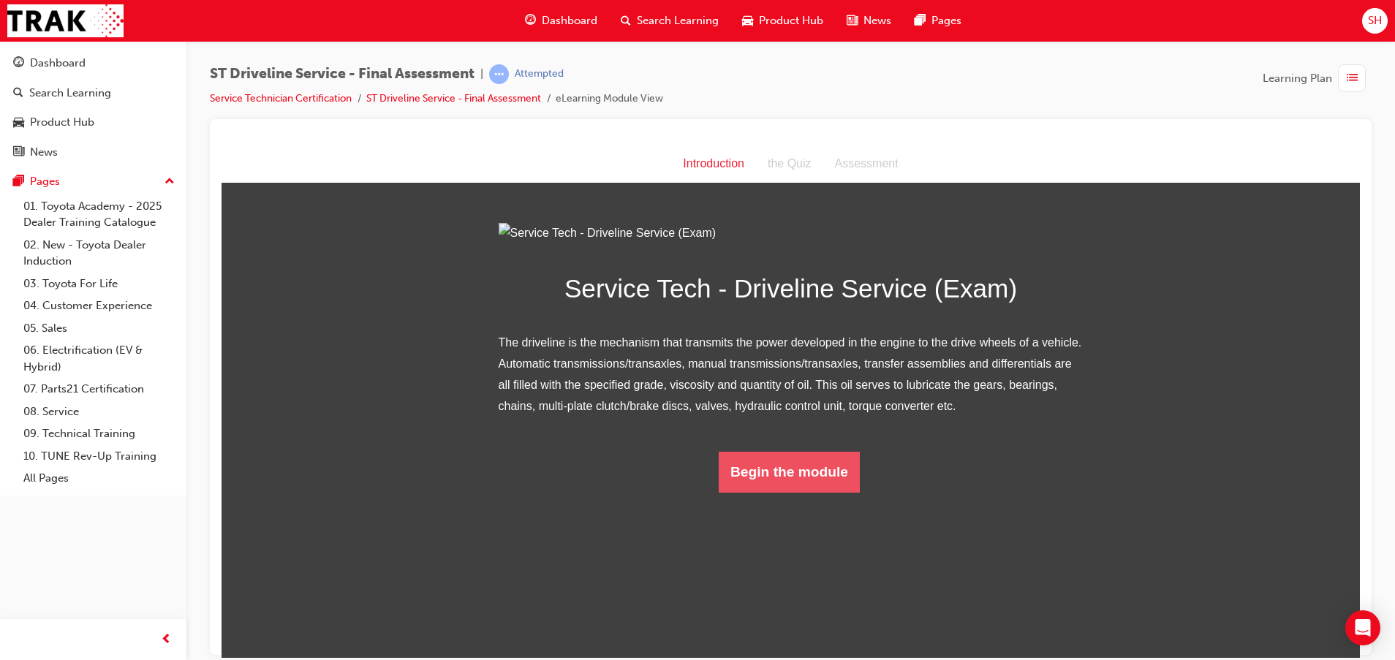
click at [770, 492] on button "Begin the module" at bounding box center [788, 471] width 141 height 41
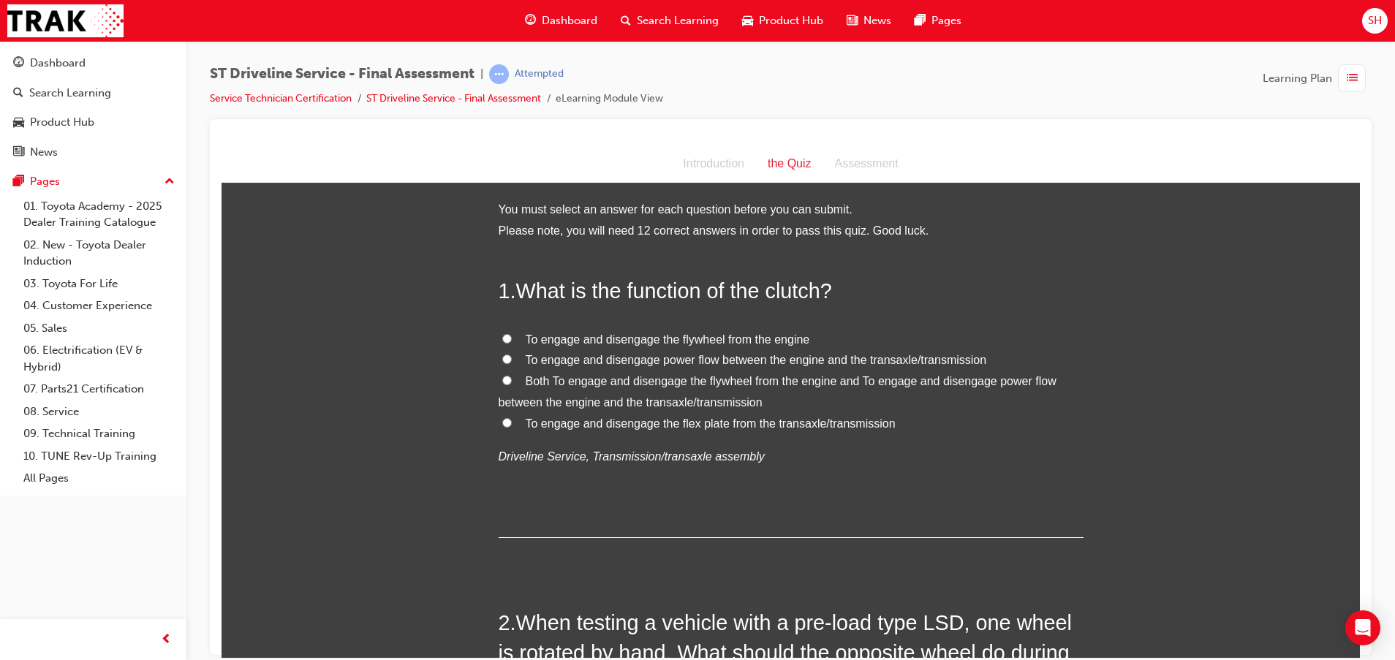
click at [591, 353] on span "To engage and disengage power flow between the engine and the transaxle/transmi…" at bounding box center [756, 359] width 461 height 12
click at [512, 354] on input "To engage and disengage power flow between the engine and the transaxle/transmi…" at bounding box center [507, 359] width 10 height 10
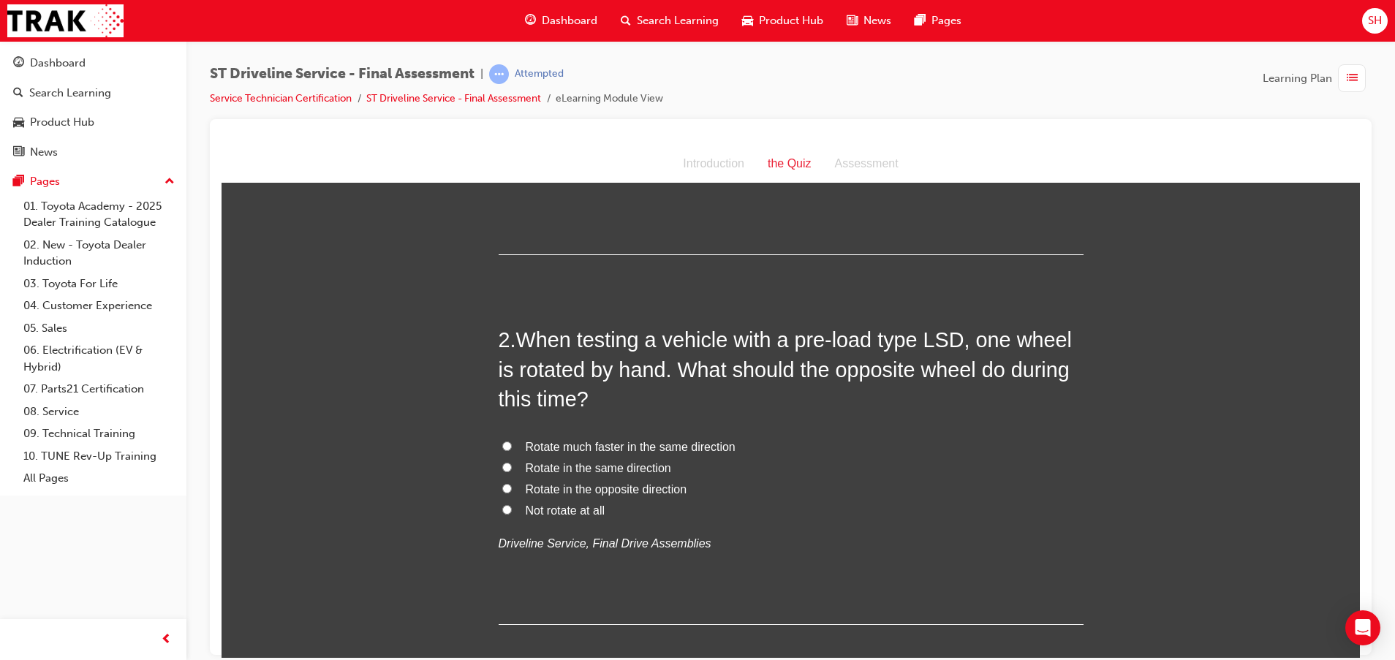
scroll to position [329, 0]
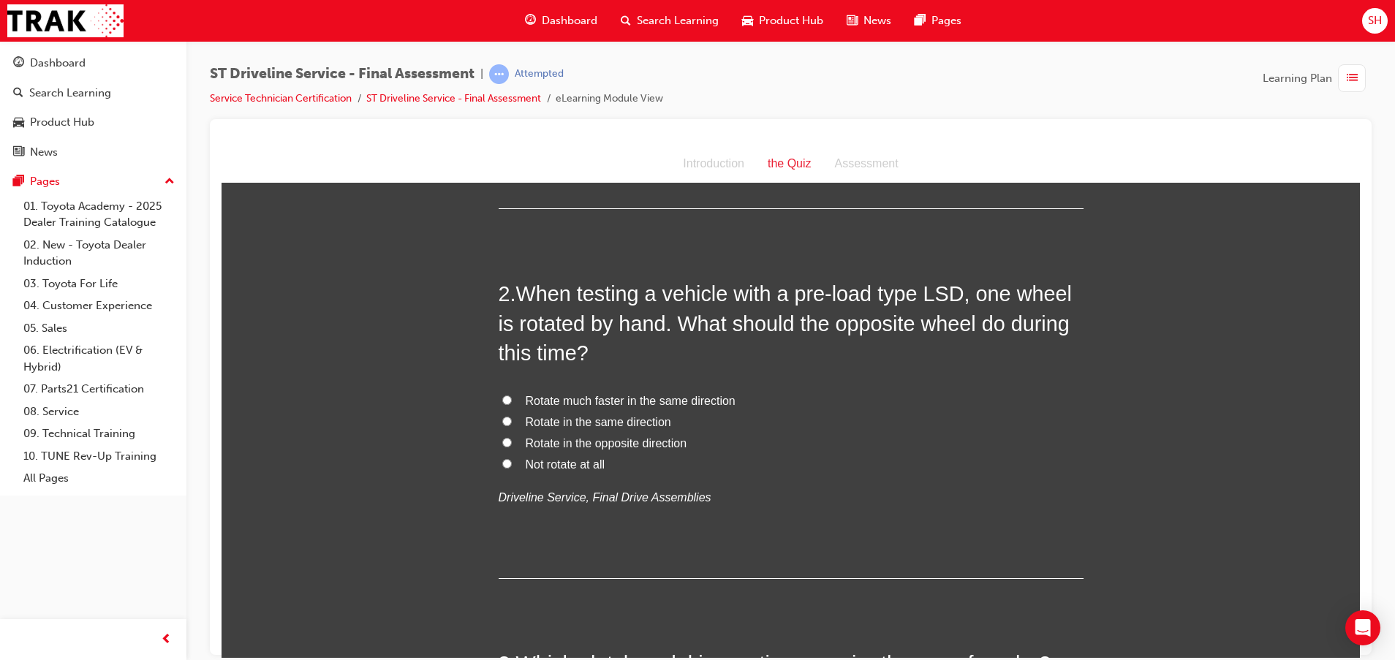
click at [650, 441] on span "Rotate in the opposite direction" at bounding box center [607, 442] width 162 height 12
click at [512, 441] on input "Rotate in the opposite direction" at bounding box center [507, 442] width 10 height 10
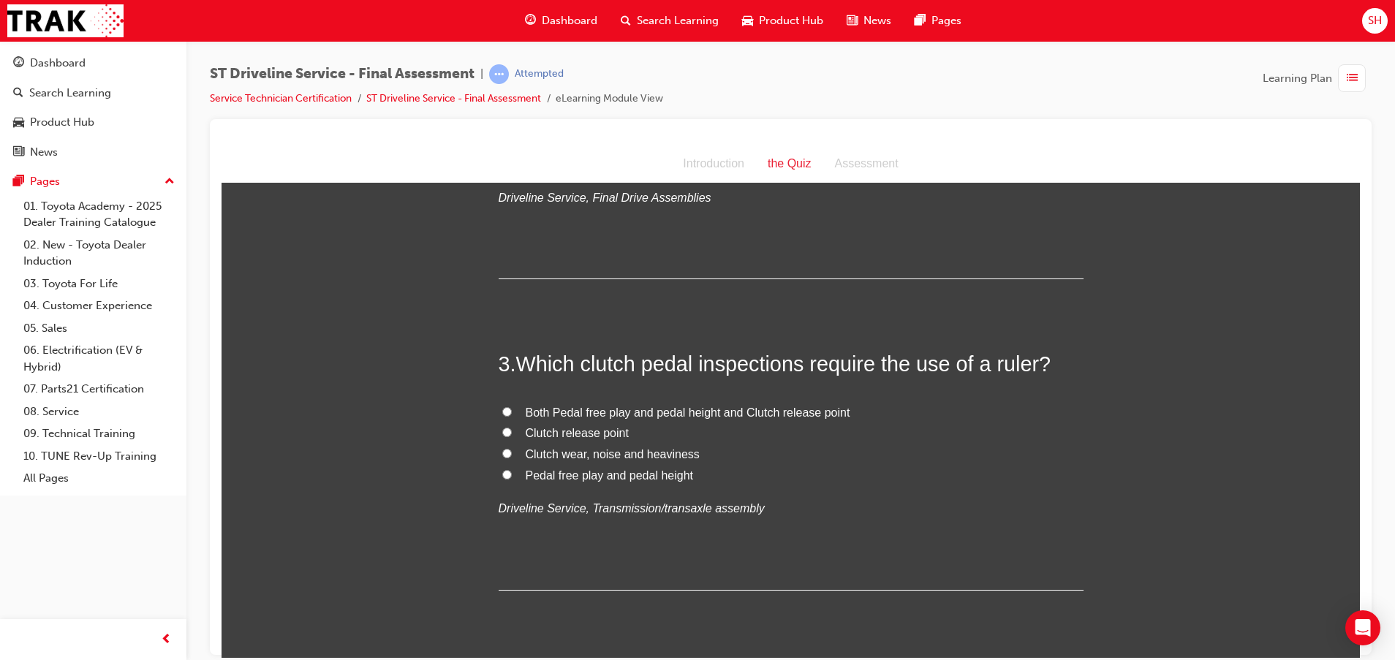
scroll to position [658, 0]
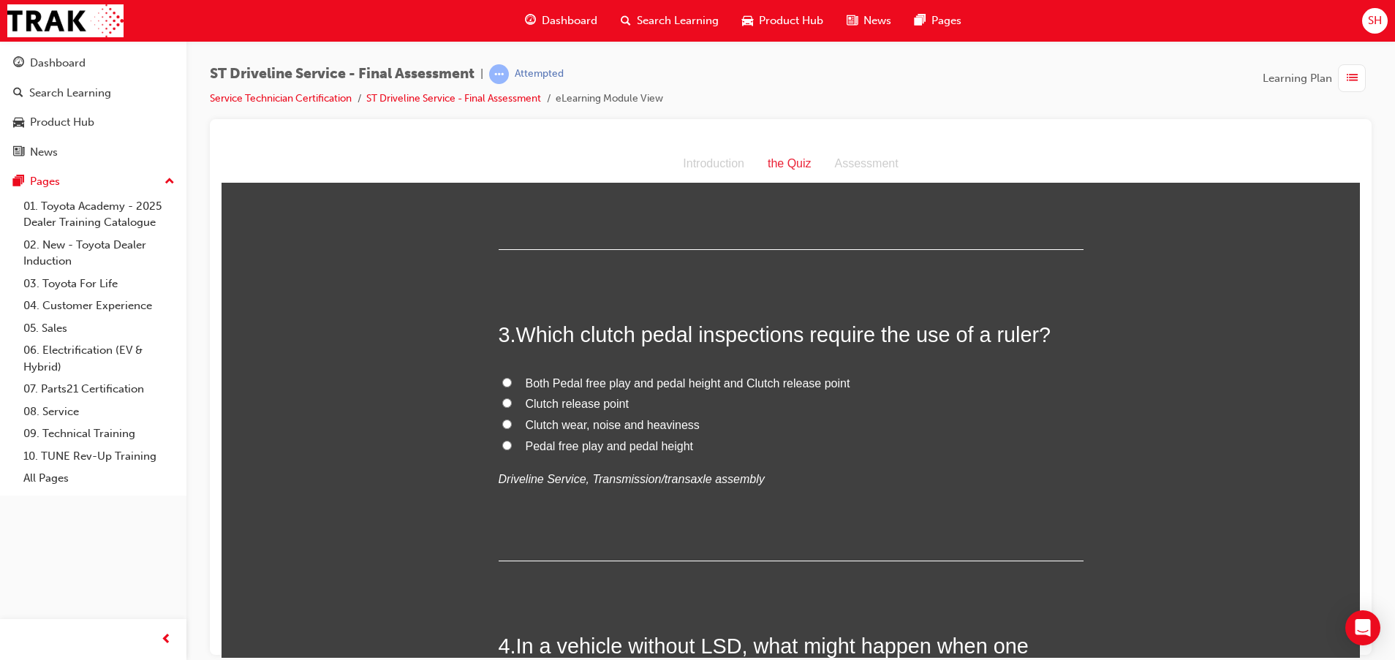
click at [566, 404] on span "Clutch release point" at bounding box center [577, 403] width 103 height 12
click at [512, 404] on input "Clutch release point" at bounding box center [507, 403] width 10 height 10
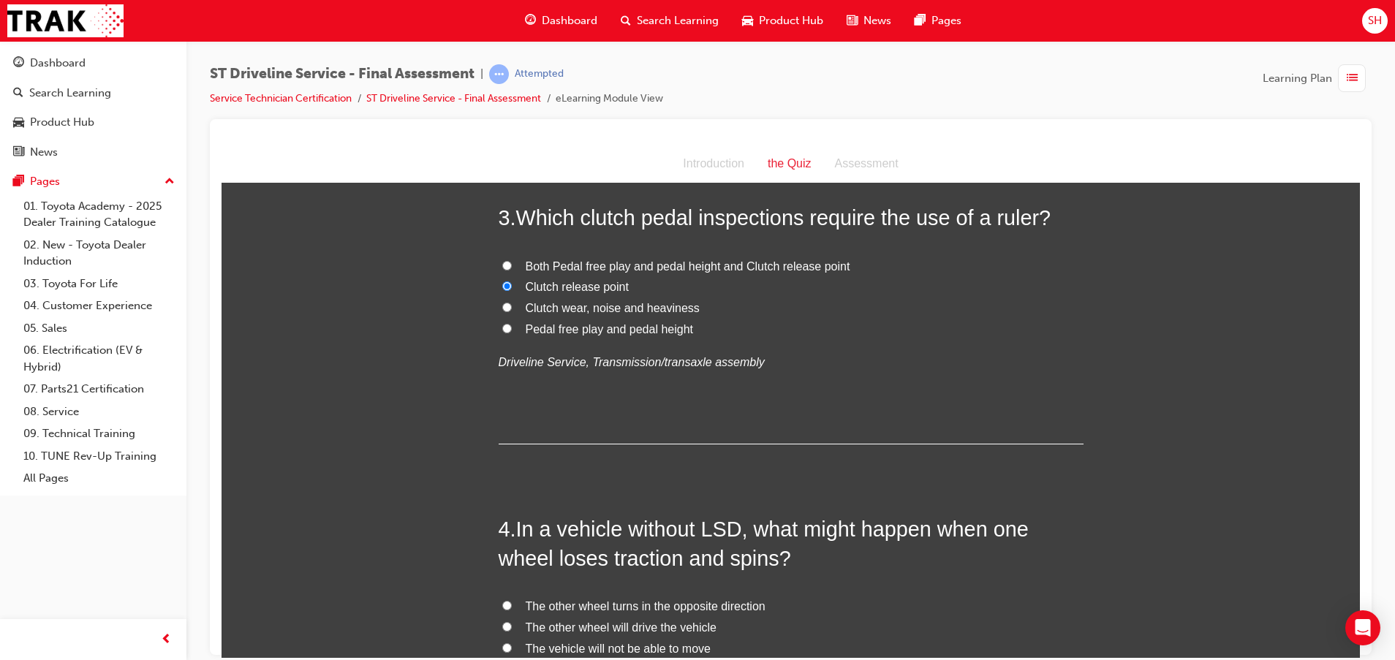
scroll to position [987, 0]
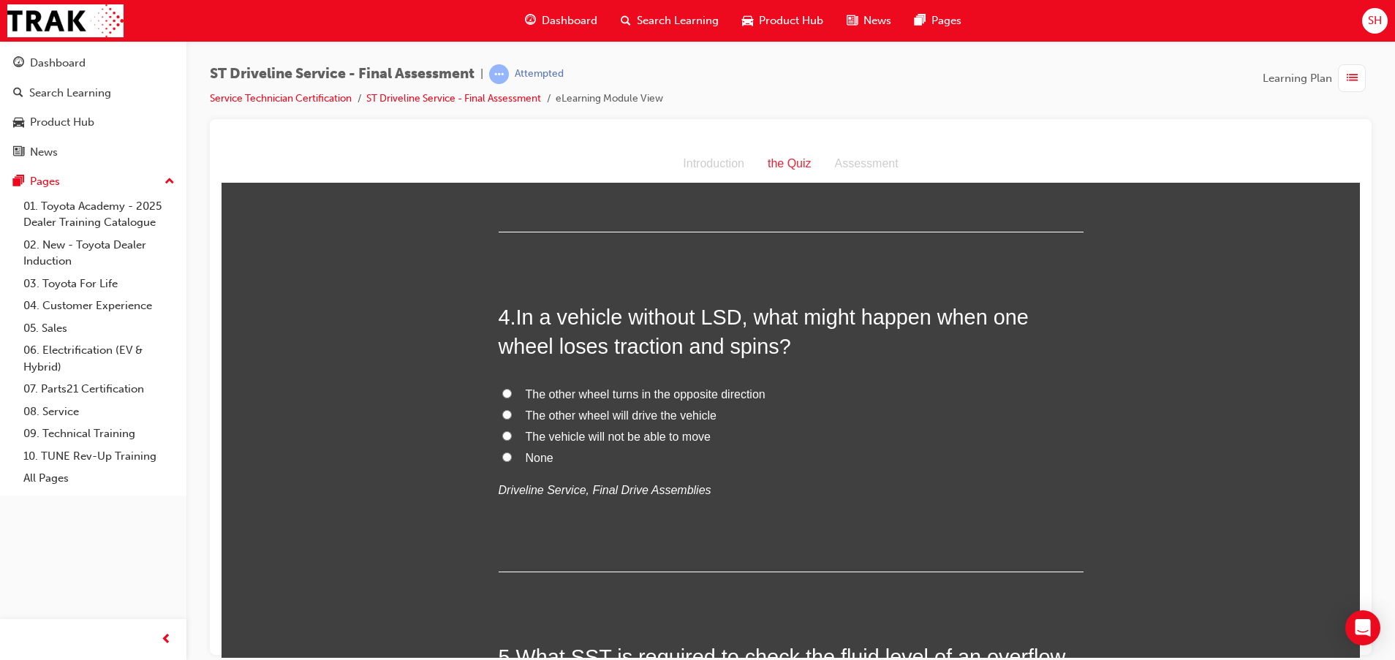
click at [586, 415] on span "The other wheel will drive the vehicle" at bounding box center [621, 415] width 191 height 12
click at [512, 415] on input "The other wheel will drive the vehicle" at bounding box center [507, 414] width 10 height 10
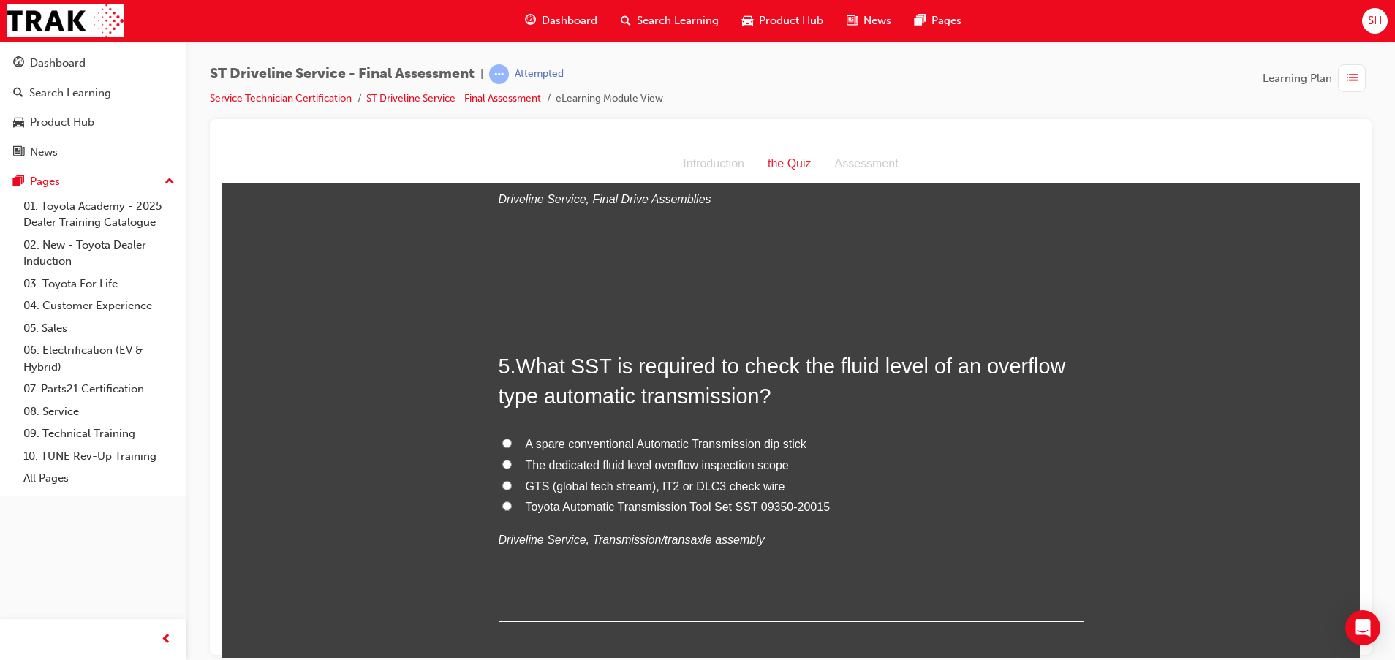
scroll to position [1316, 0]
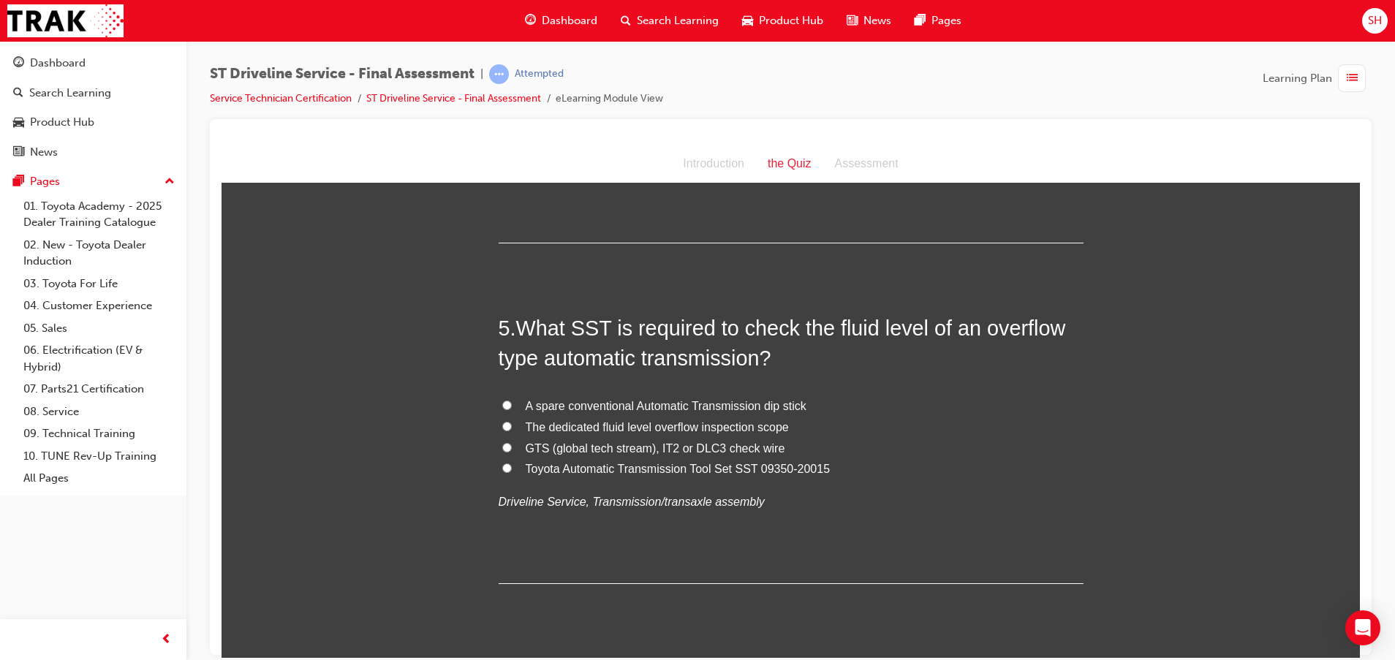
click at [561, 420] on span "The dedicated fluid level overflow inspection scope" at bounding box center [657, 426] width 263 height 12
click at [512, 421] on input "The dedicated fluid level overflow inspection scope" at bounding box center [507, 426] width 10 height 10
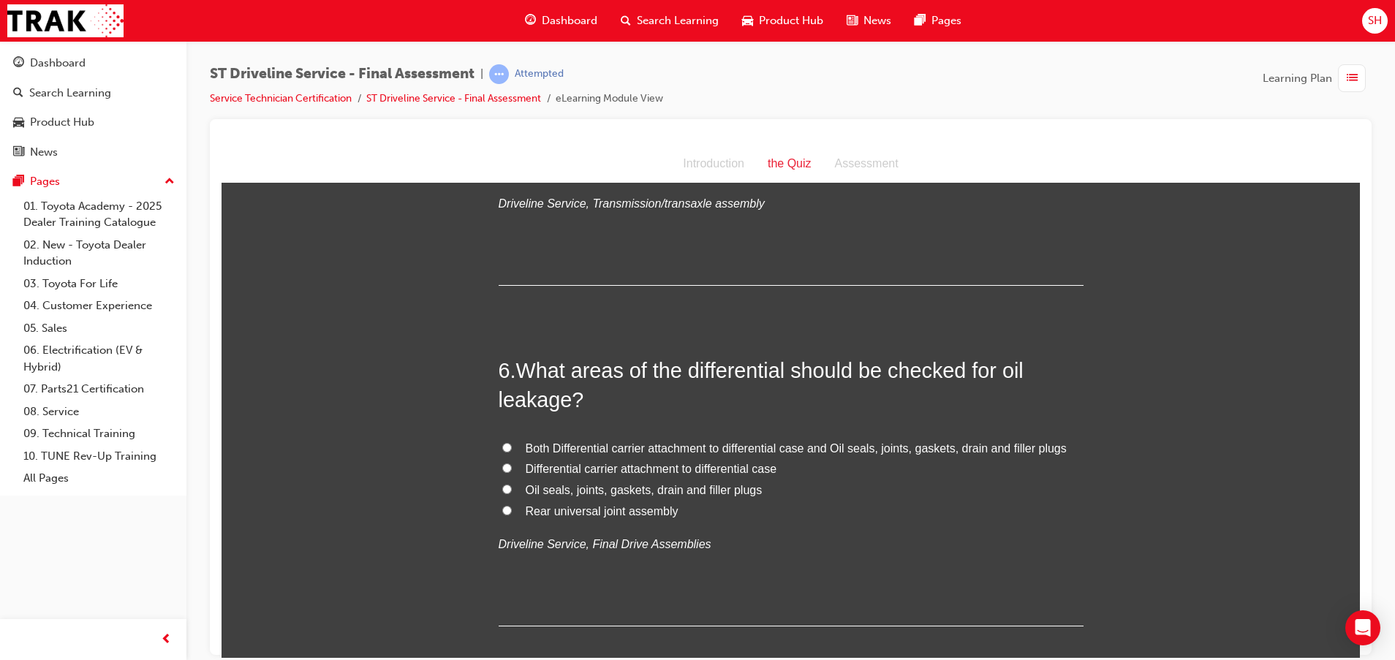
scroll to position [1644, 0]
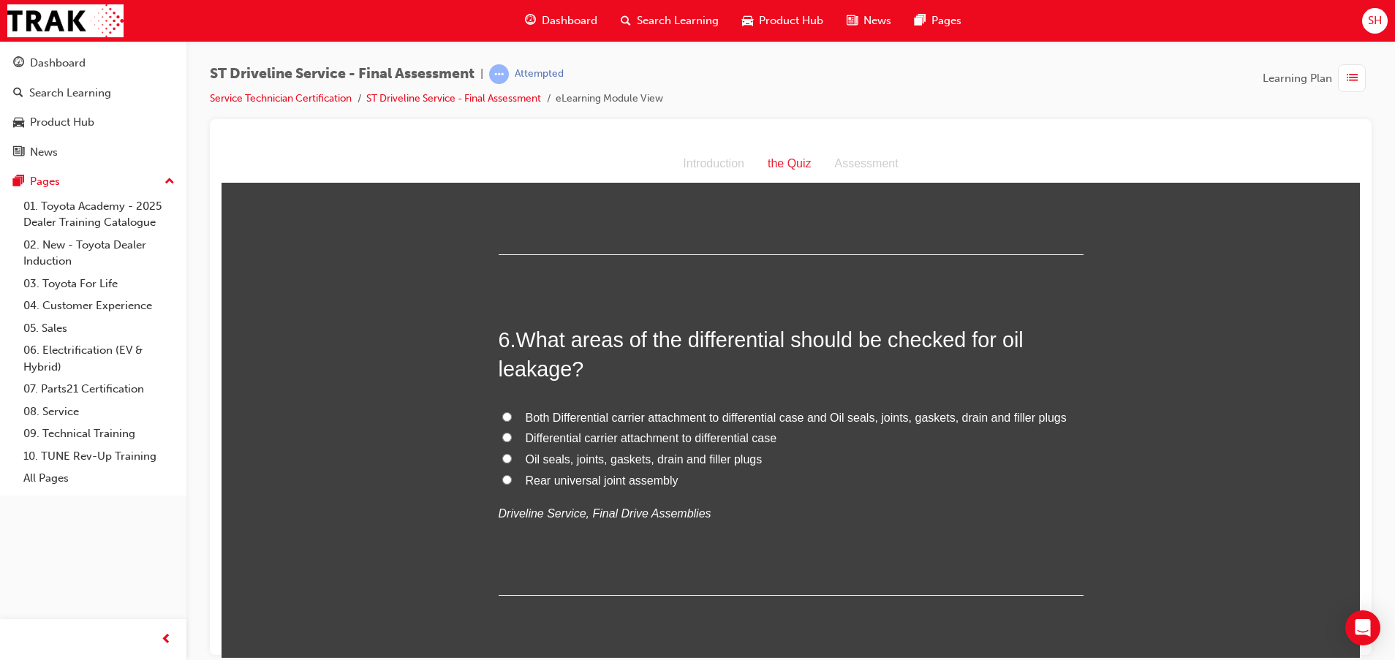
click at [696, 420] on span "Both Differential carrier attachment to differential case and Oil seals, joints…" at bounding box center [796, 417] width 541 height 12
click at [512, 420] on input "Both Differential carrier attachment to differential case and Oil seals, joints…" at bounding box center [507, 416] width 10 height 10
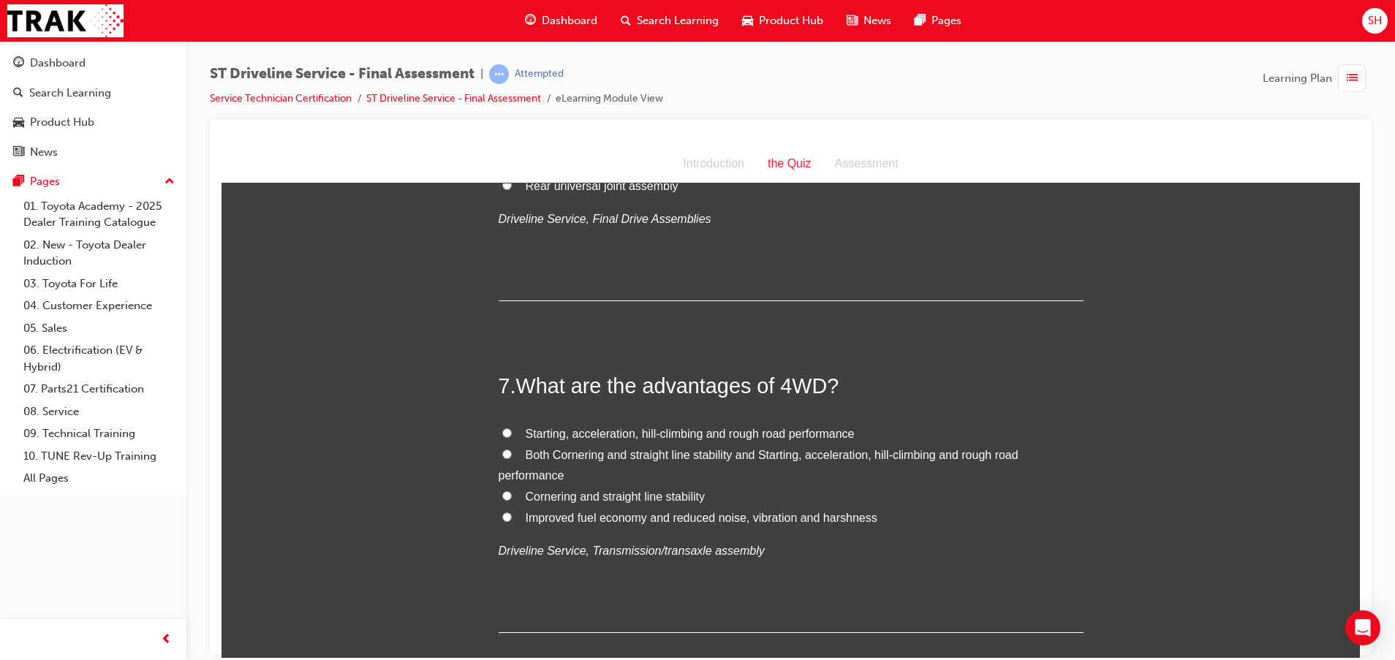
scroll to position [1973, 0]
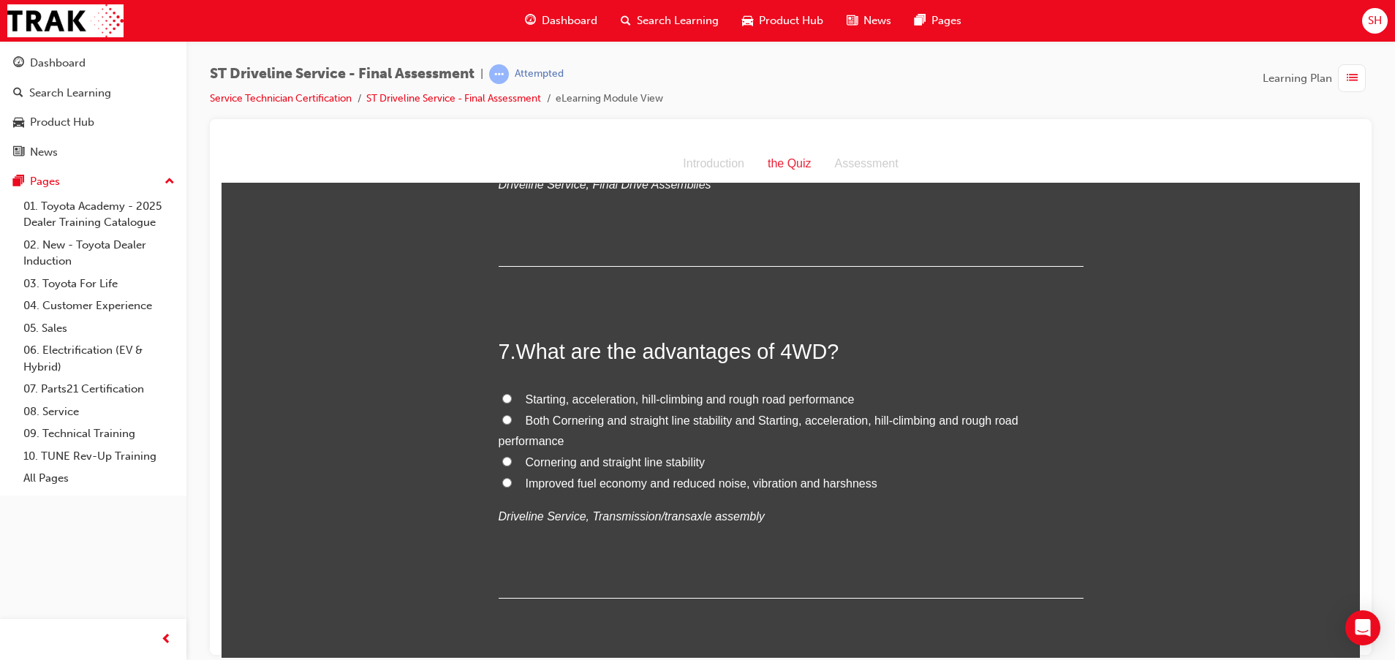
click at [534, 419] on span "Both Cornering and straight line stability and Starting, acceleration, hill-cli…" at bounding box center [758, 431] width 520 height 34
click at [512, 419] on input "Both Cornering and straight line stability and Starting, acceleration, hill-cli…" at bounding box center [507, 419] width 10 height 10
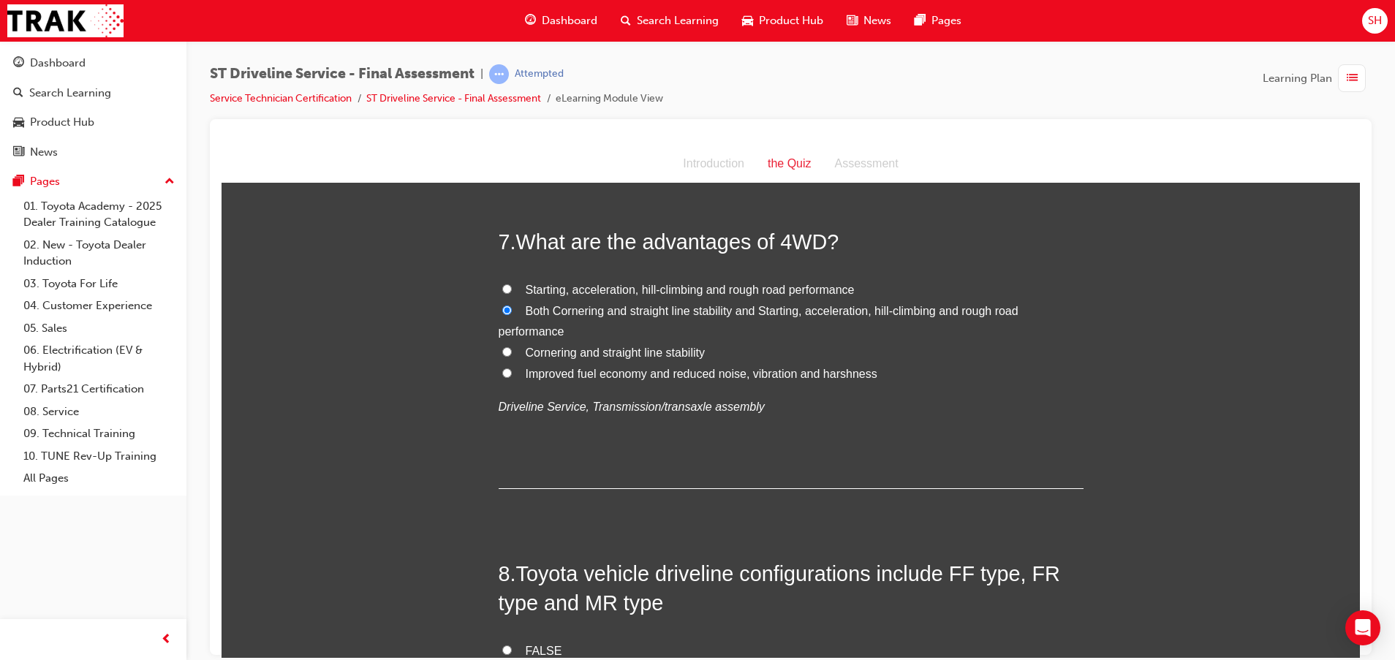
scroll to position [2302, 0]
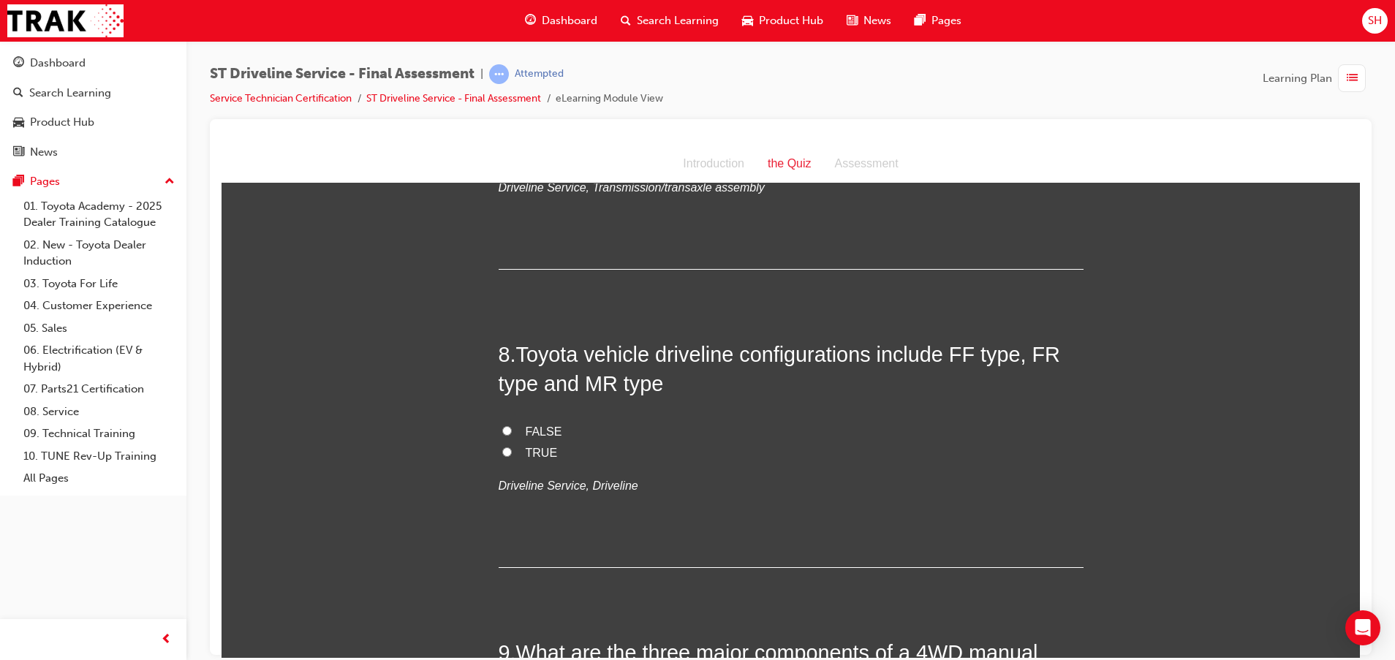
click at [537, 428] on span "FALSE" at bounding box center [544, 431] width 37 height 12
click at [512, 428] on input "FALSE" at bounding box center [507, 430] width 10 height 10
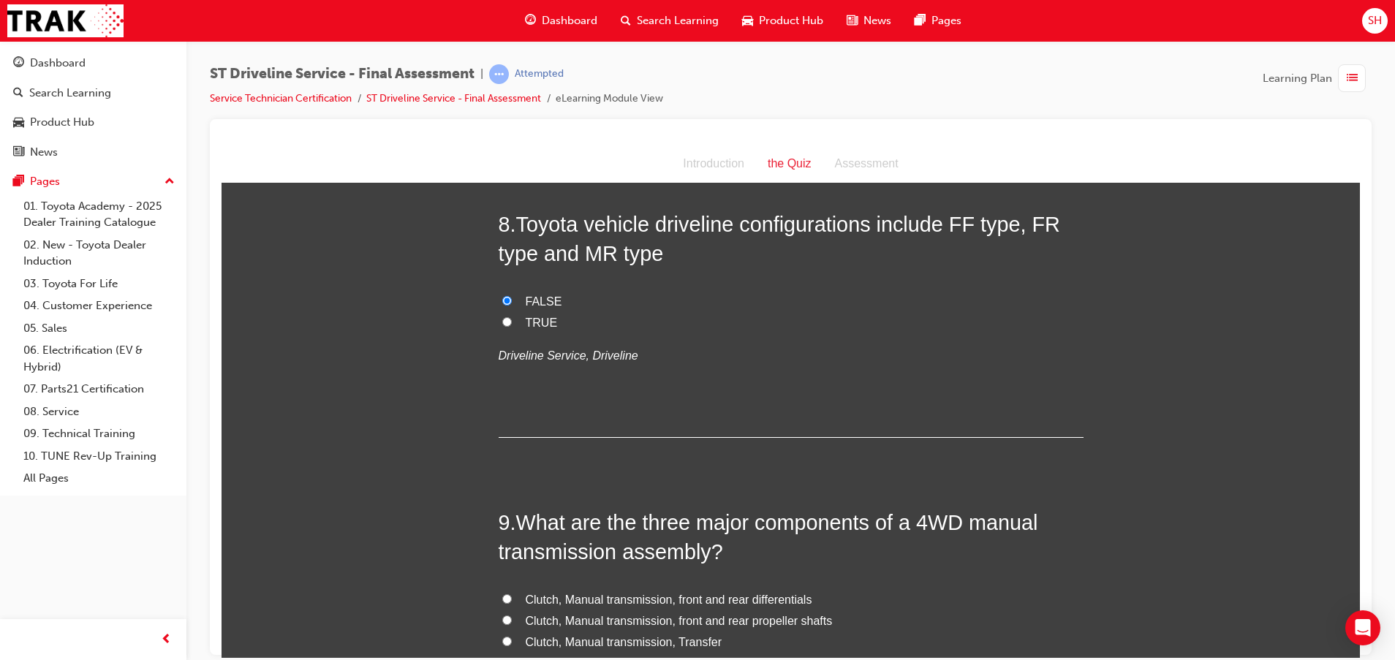
scroll to position [2631, 0]
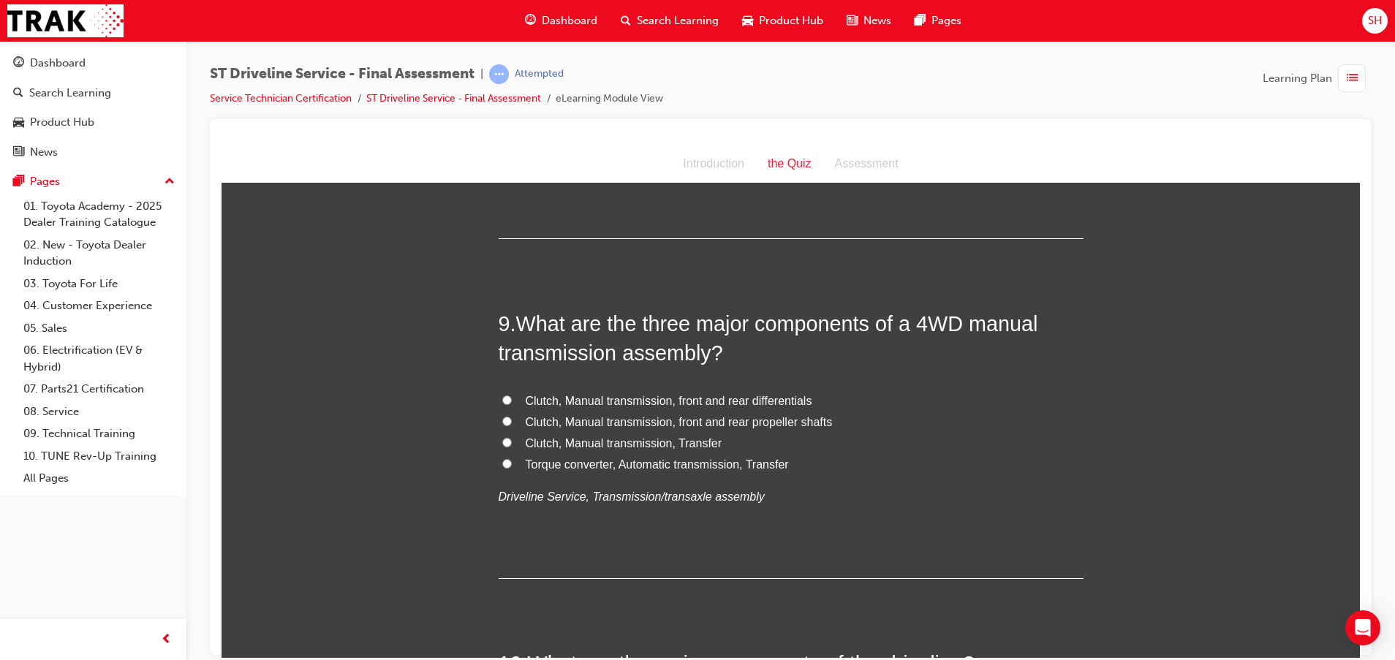
click at [712, 394] on span "Clutch, Manual transmission, front and rear differentials" at bounding box center [669, 400] width 287 height 12
click at [512, 395] on input "Clutch, Manual transmission, front and rear differentials" at bounding box center [507, 400] width 10 height 10
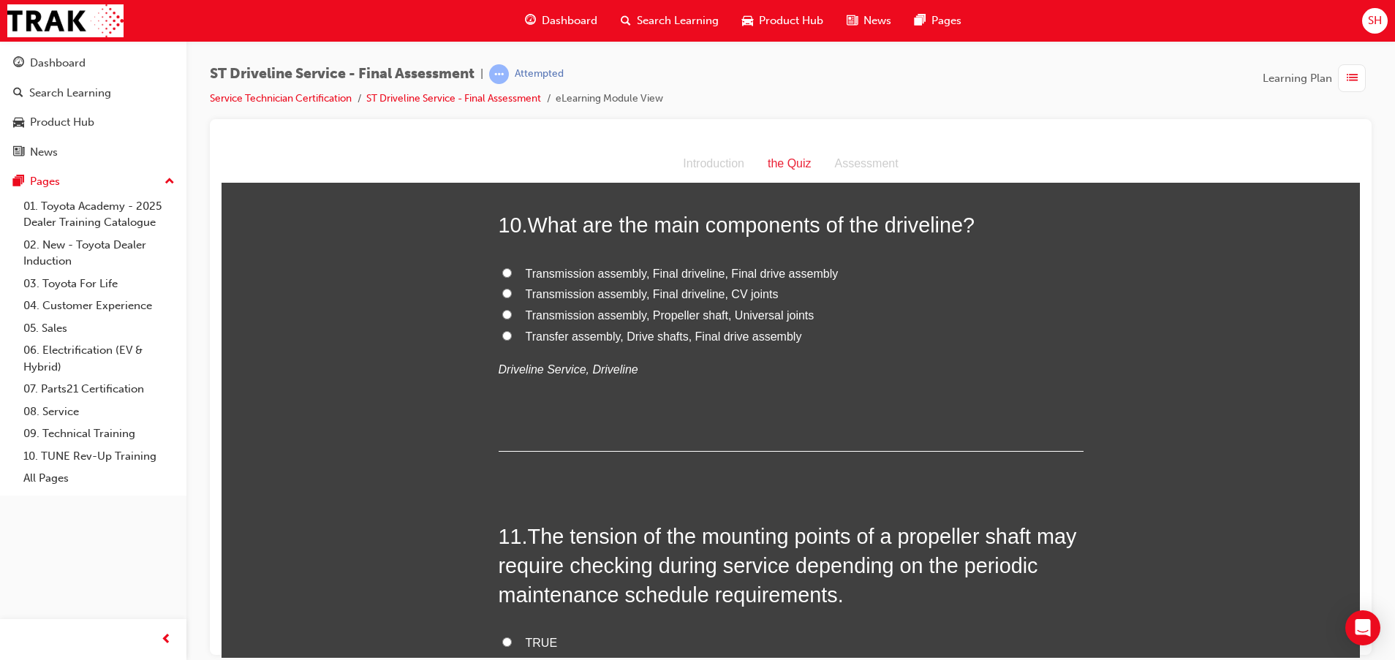
scroll to position [2960, 0]
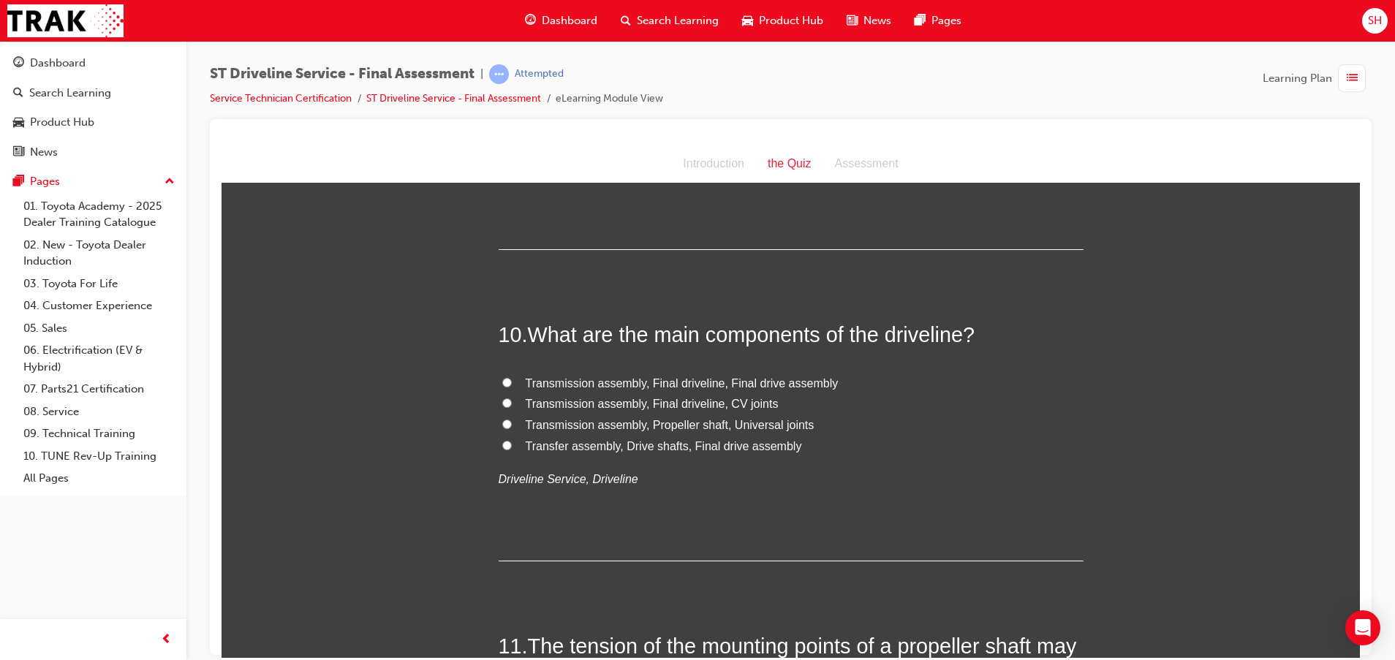
click at [626, 401] on span "Transmission assembly, Final driveline, CV joints" at bounding box center [652, 403] width 253 height 12
click at [512, 401] on input "Transmission assembly, Final driveline, CV joints" at bounding box center [507, 403] width 10 height 10
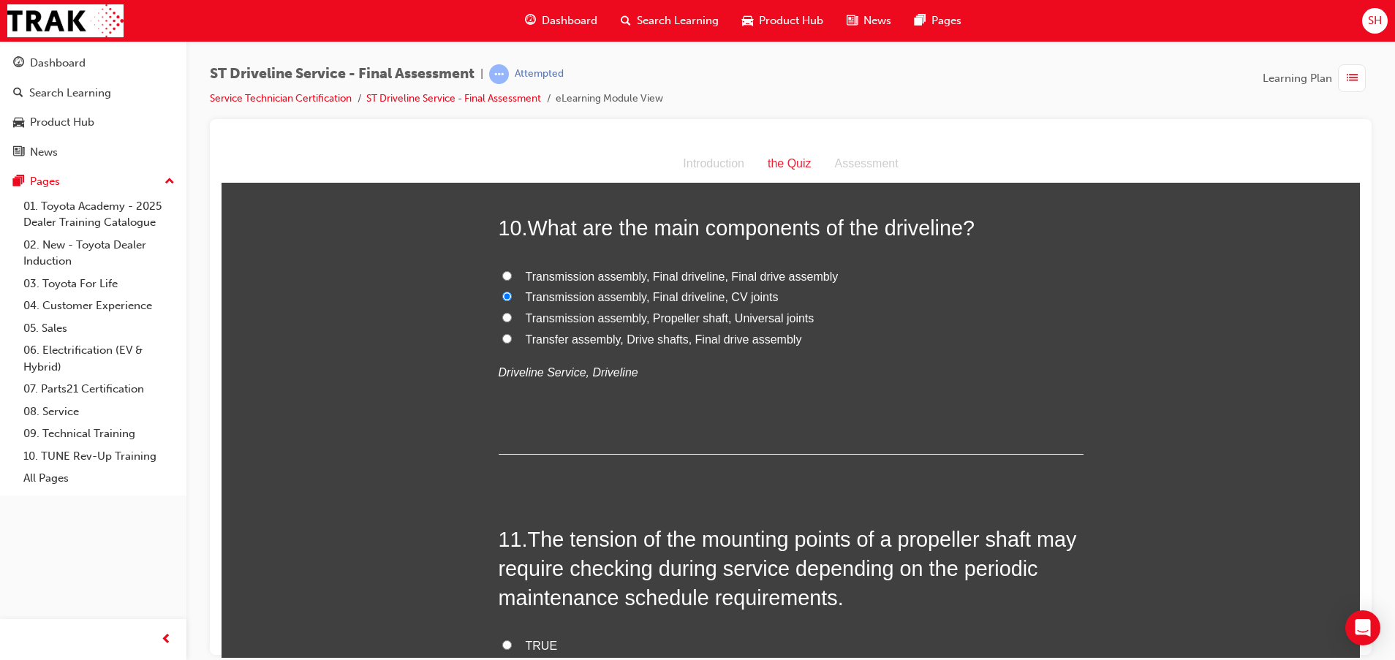
scroll to position [3289, 0]
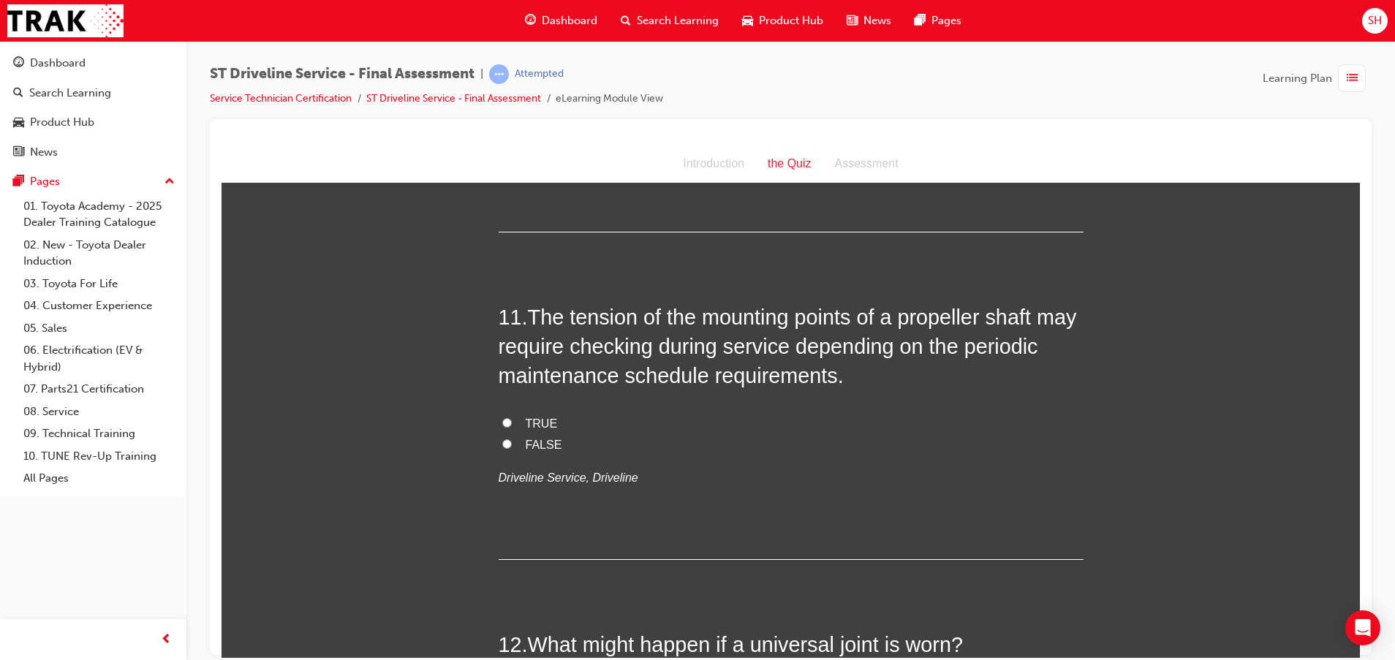
click at [526, 421] on span "TRUE" at bounding box center [542, 423] width 32 height 12
click at [512, 421] on input "TRUE" at bounding box center [507, 422] width 10 height 10
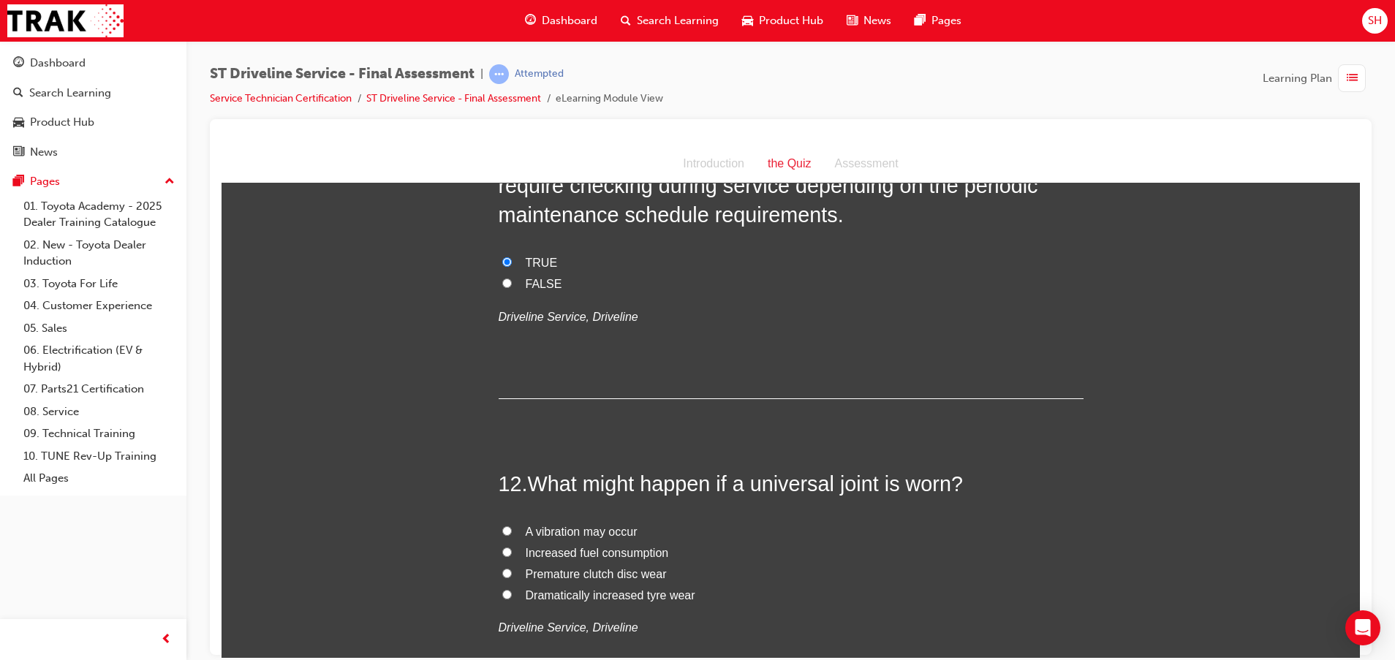
scroll to position [3618, 0]
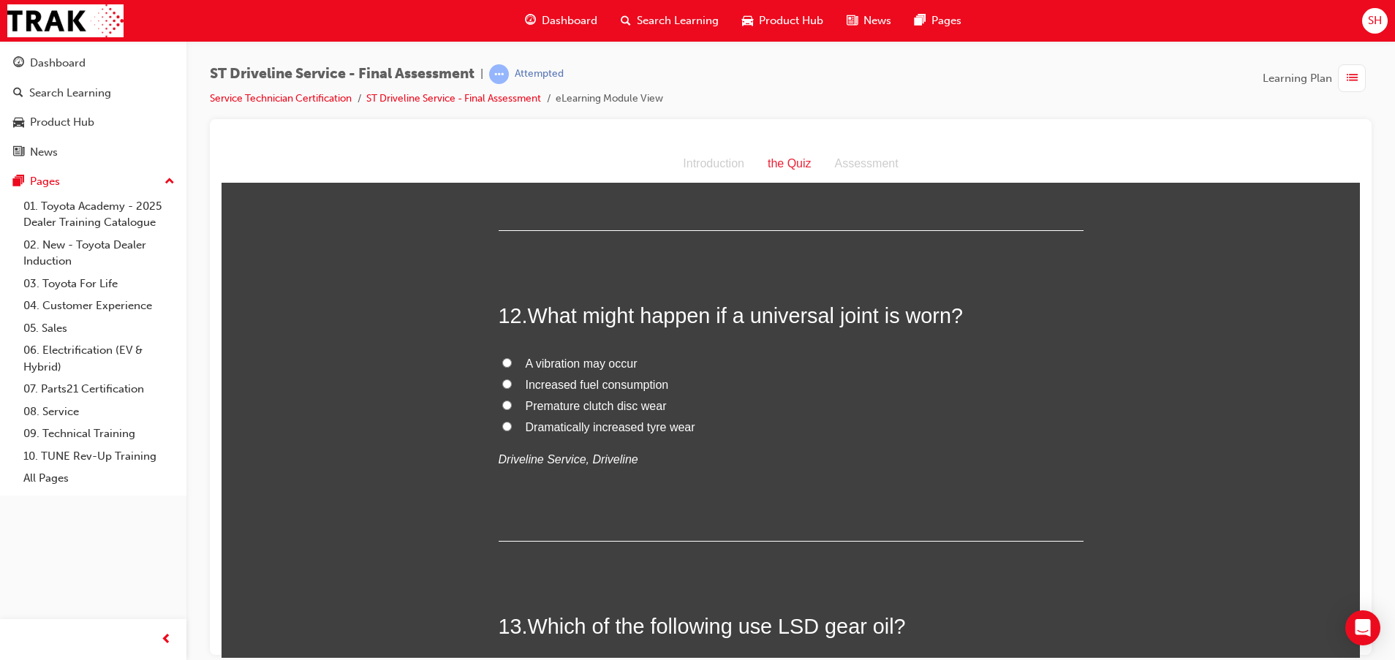
click at [567, 363] on span "A vibration may occur" at bounding box center [582, 363] width 112 height 12
click at [512, 363] on input "A vibration may occur" at bounding box center [507, 362] width 10 height 10
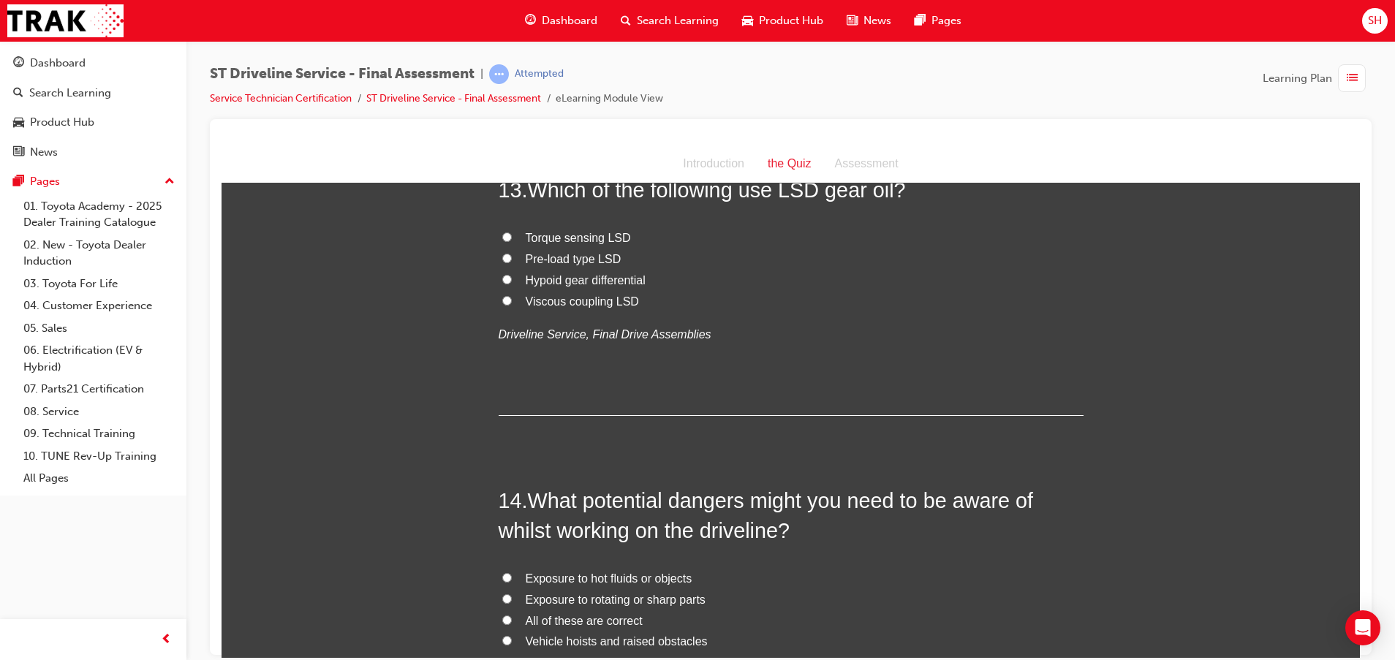
scroll to position [3947, 0]
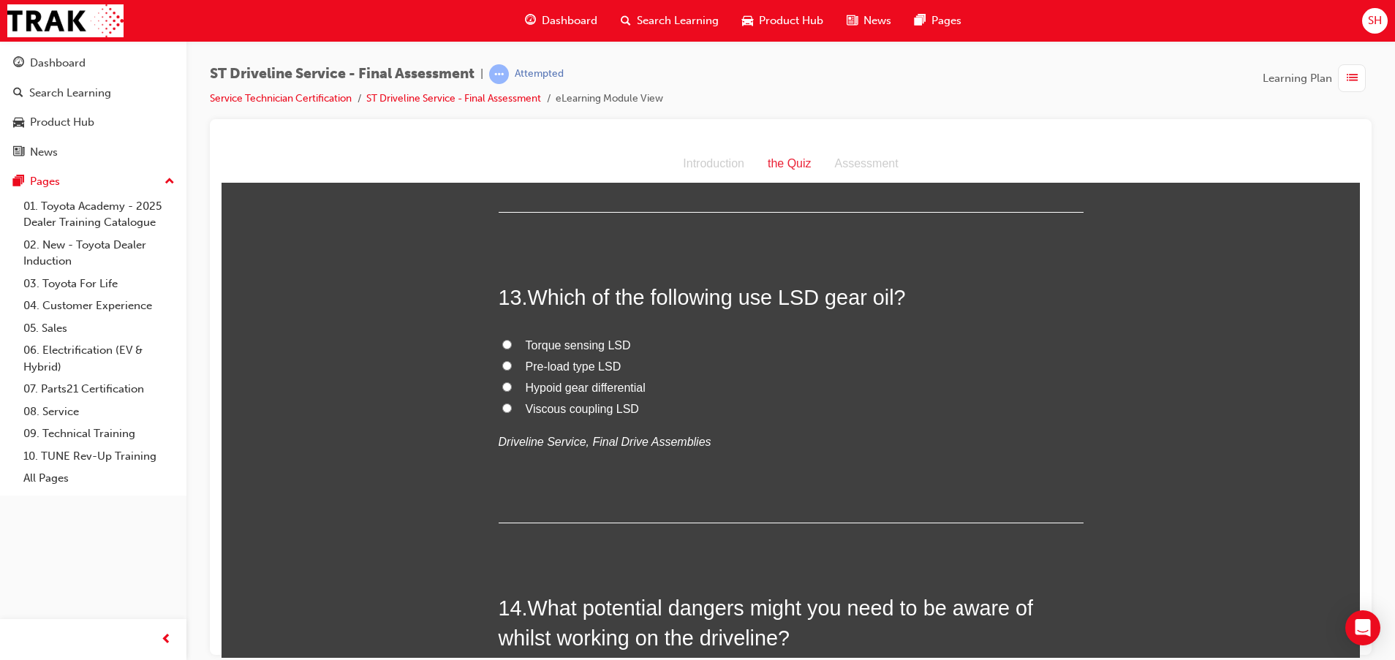
click at [580, 343] on span "Torque sensing LSD" at bounding box center [578, 344] width 105 height 12
click at [512, 343] on input "Torque sensing LSD" at bounding box center [507, 344] width 10 height 10
click at [537, 360] on span "Pre-load type LSD" at bounding box center [574, 366] width 96 height 12
click at [512, 360] on input "Pre-load type LSD" at bounding box center [507, 365] width 10 height 10
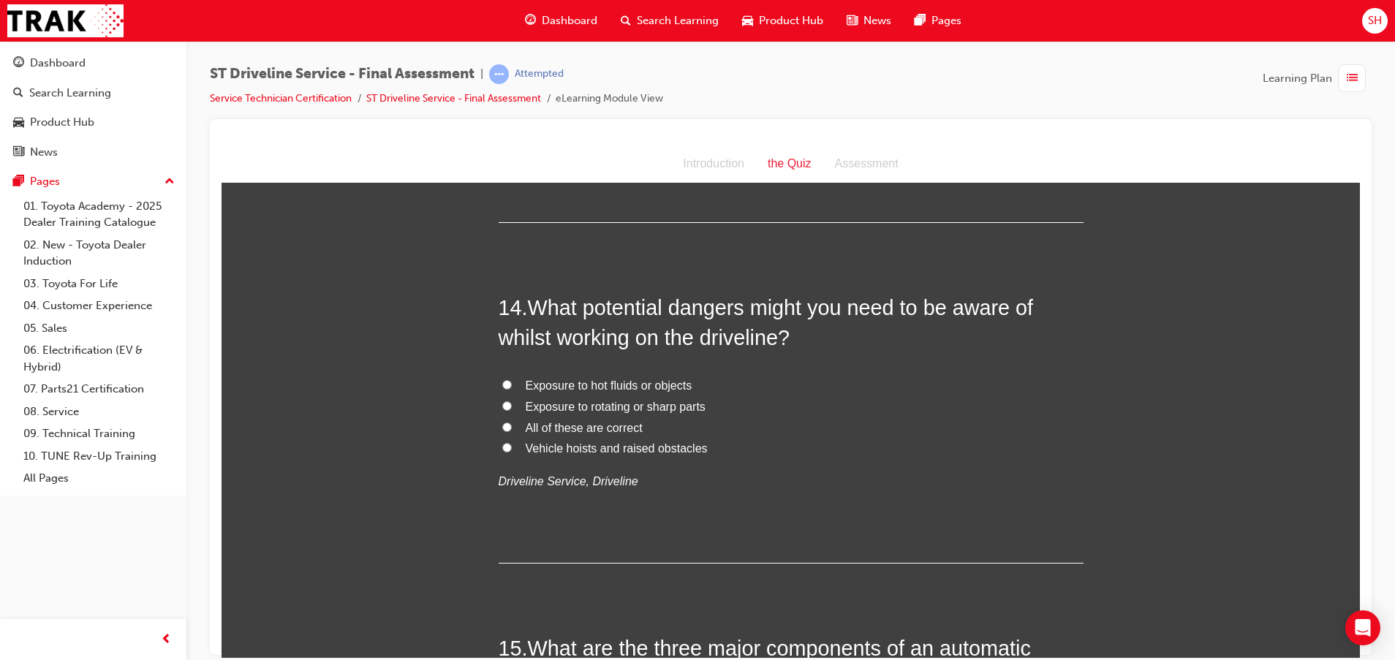
scroll to position [4276, 0]
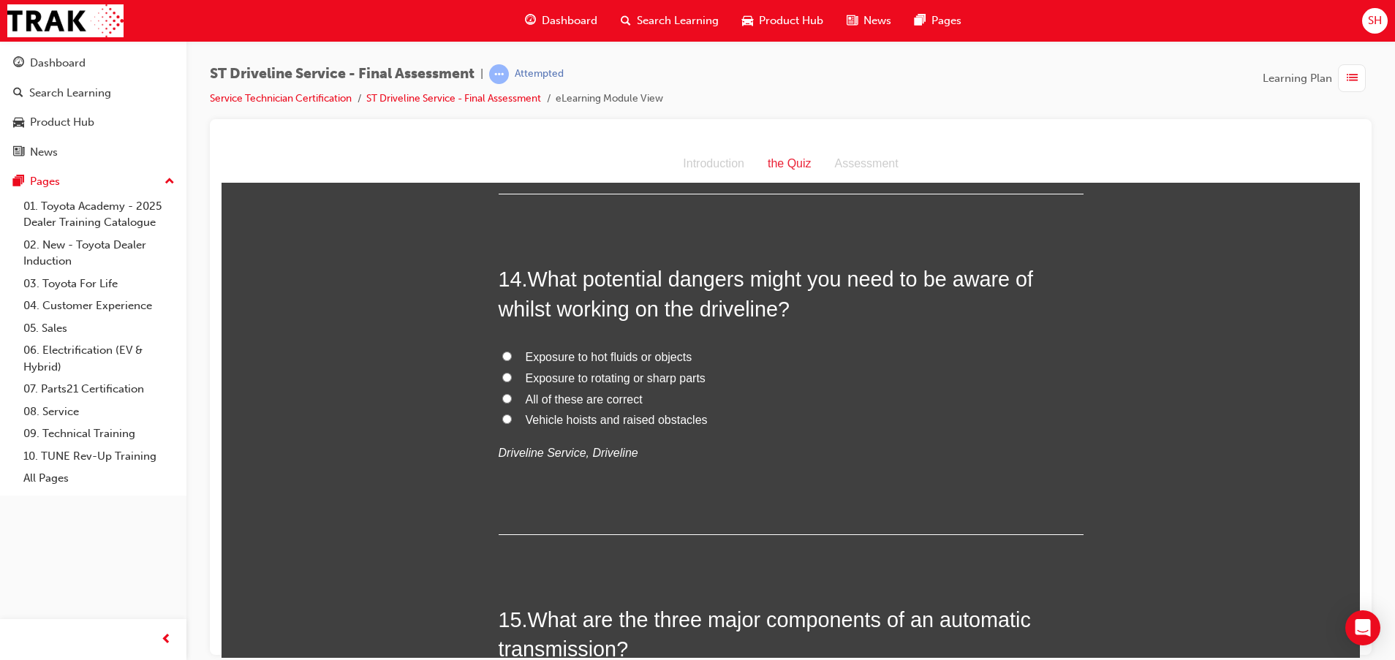
click at [547, 375] on span "Exposure to rotating or sharp parts" at bounding box center [616, 377] width 180 height 12
click at [512, 375] on input "Exposure to rotating or sharp parts" at bounding box center [507, 377] width 10 height 10
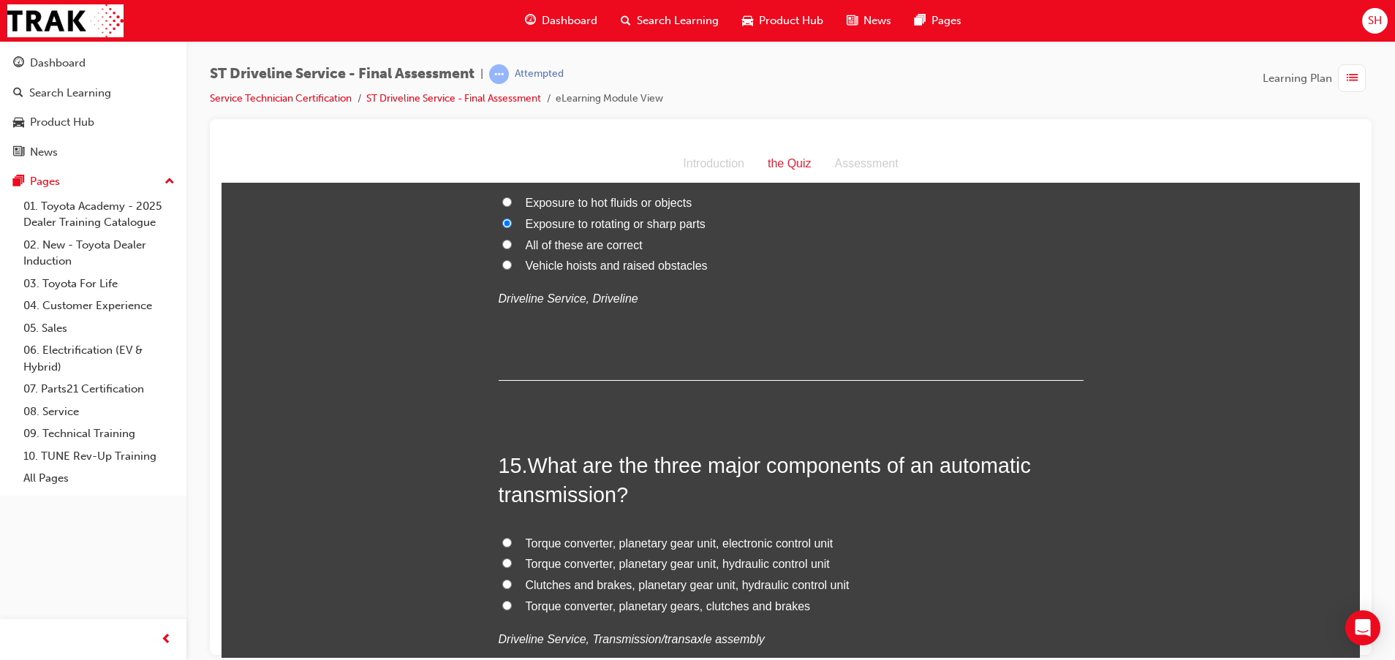
scroll to position [4495, 0]
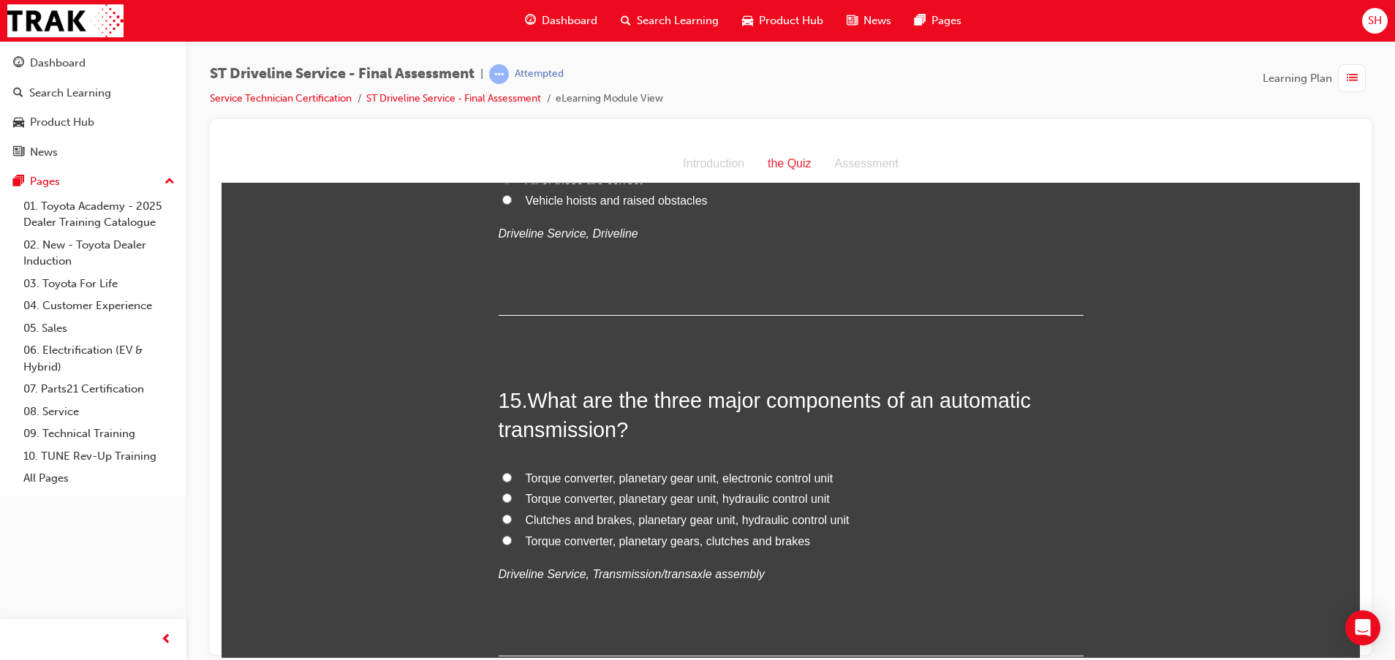
click at [641, 474] on span "Torque converter, planetary gear unit, electronic control unit" at bounding box center [680, 477] width 308 height 12
click at [512, 474] on input "Torque converter, planetary gear unit, electronic control unit" at bounding box center [507, 477] width 10 height 10
click at [631, 542] on span "Torque converter, planetary gears, clutches and brakes" at bounding box center [668, 540] width 285 height 12
click at [512, 542] on input "Torque converter, planetary gears, clutches and brakes" at bounding box center [507, 540] width 10 height 10
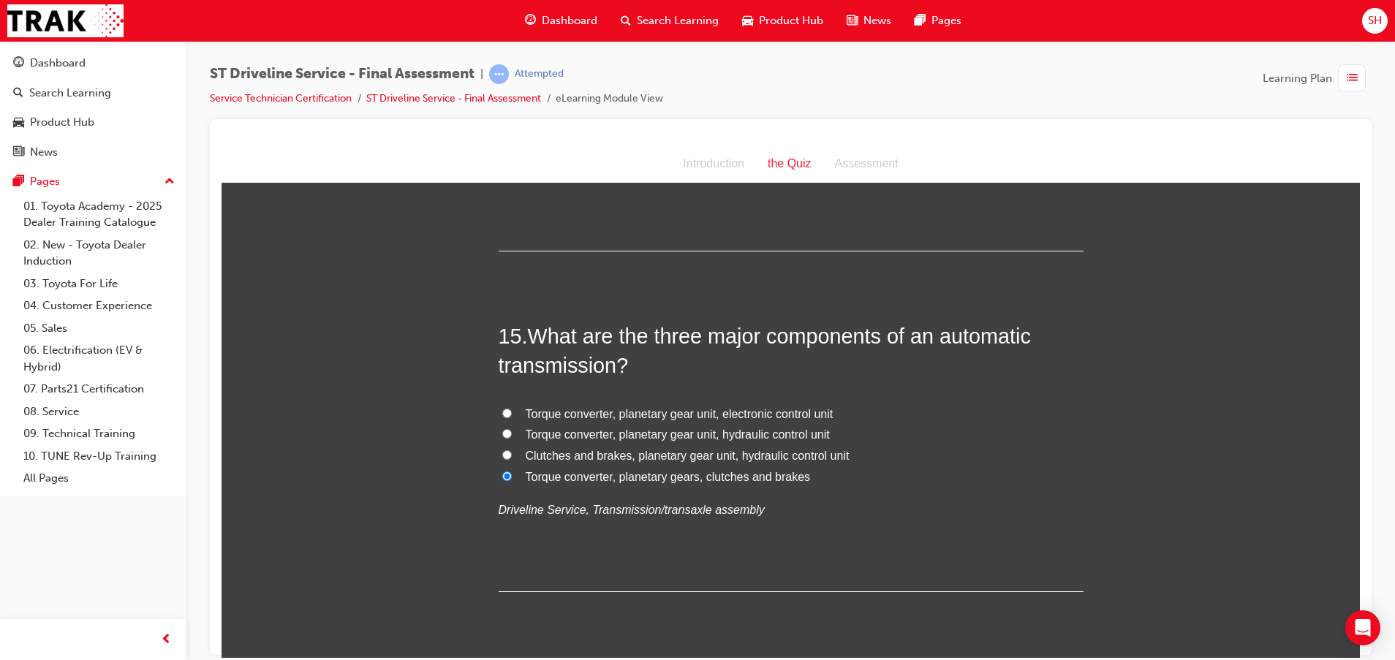
scroll to position [4604, 0]
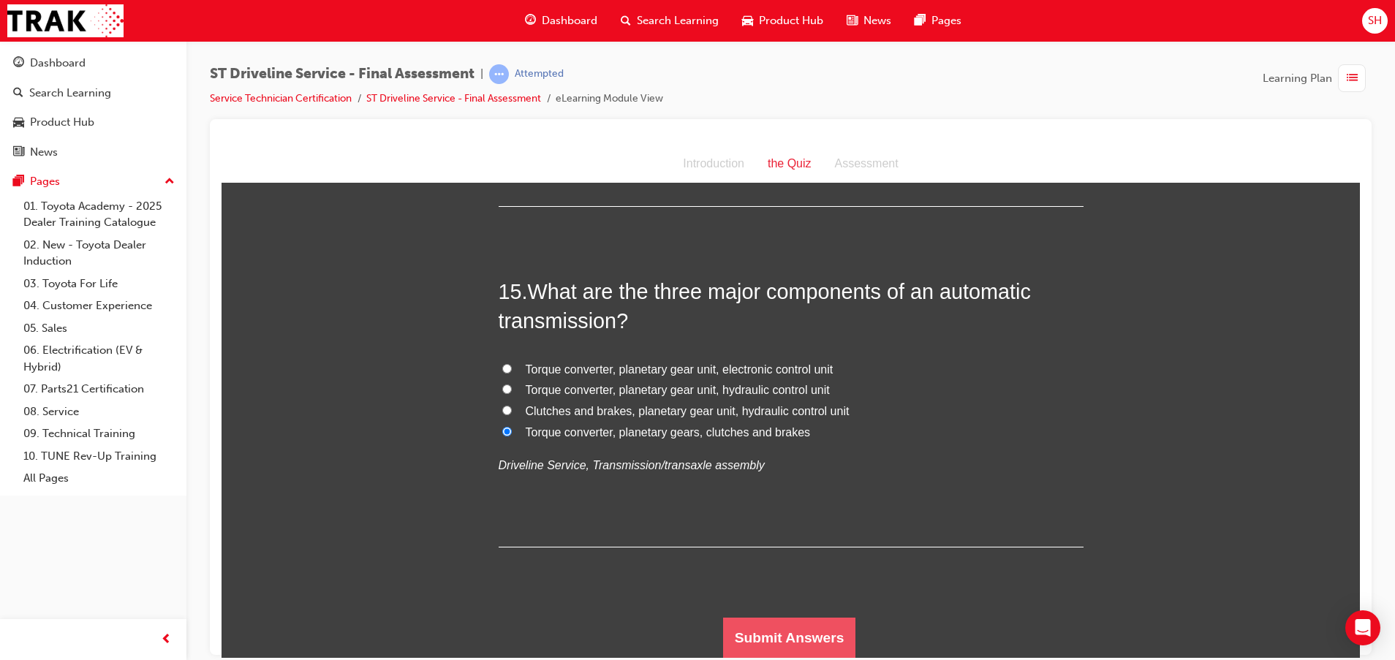
click at [756, 632] on button "Submit Answers" at bounding box center [789, 637] width 133 height 41
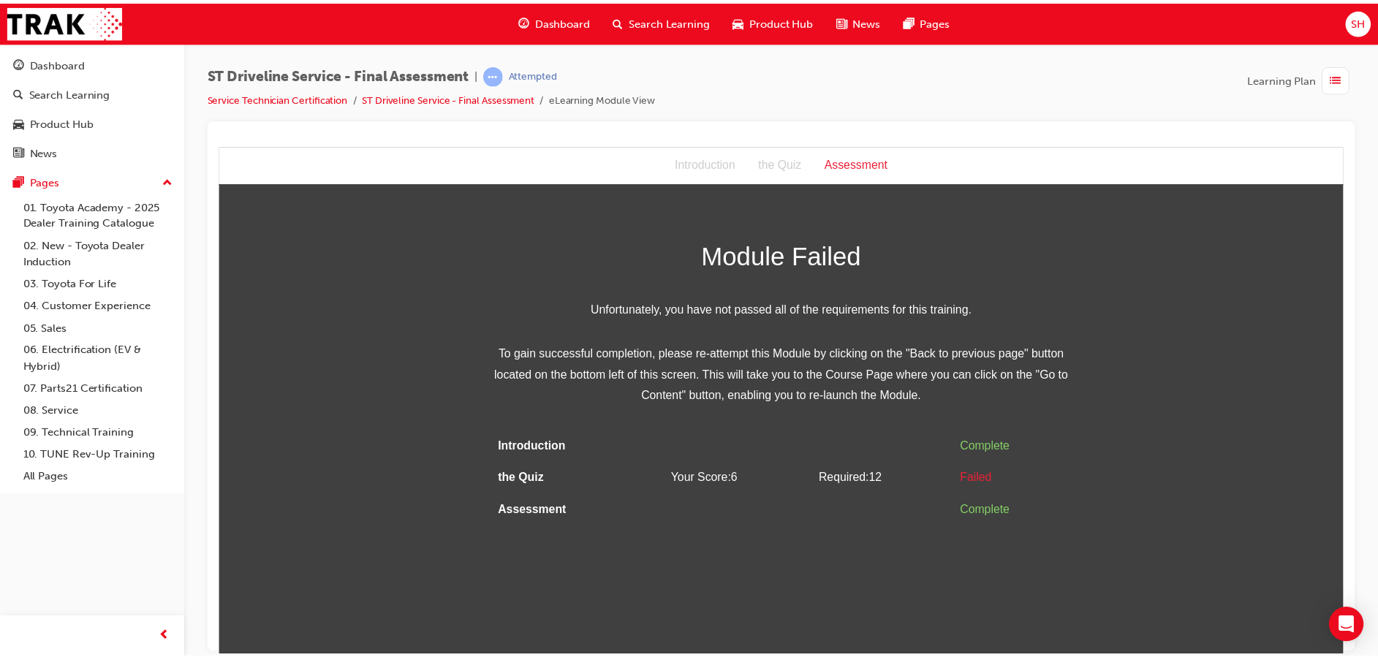
scroll to position [0, 0]
